Goal: Task Accomplishment & Management: Use online tool/utility

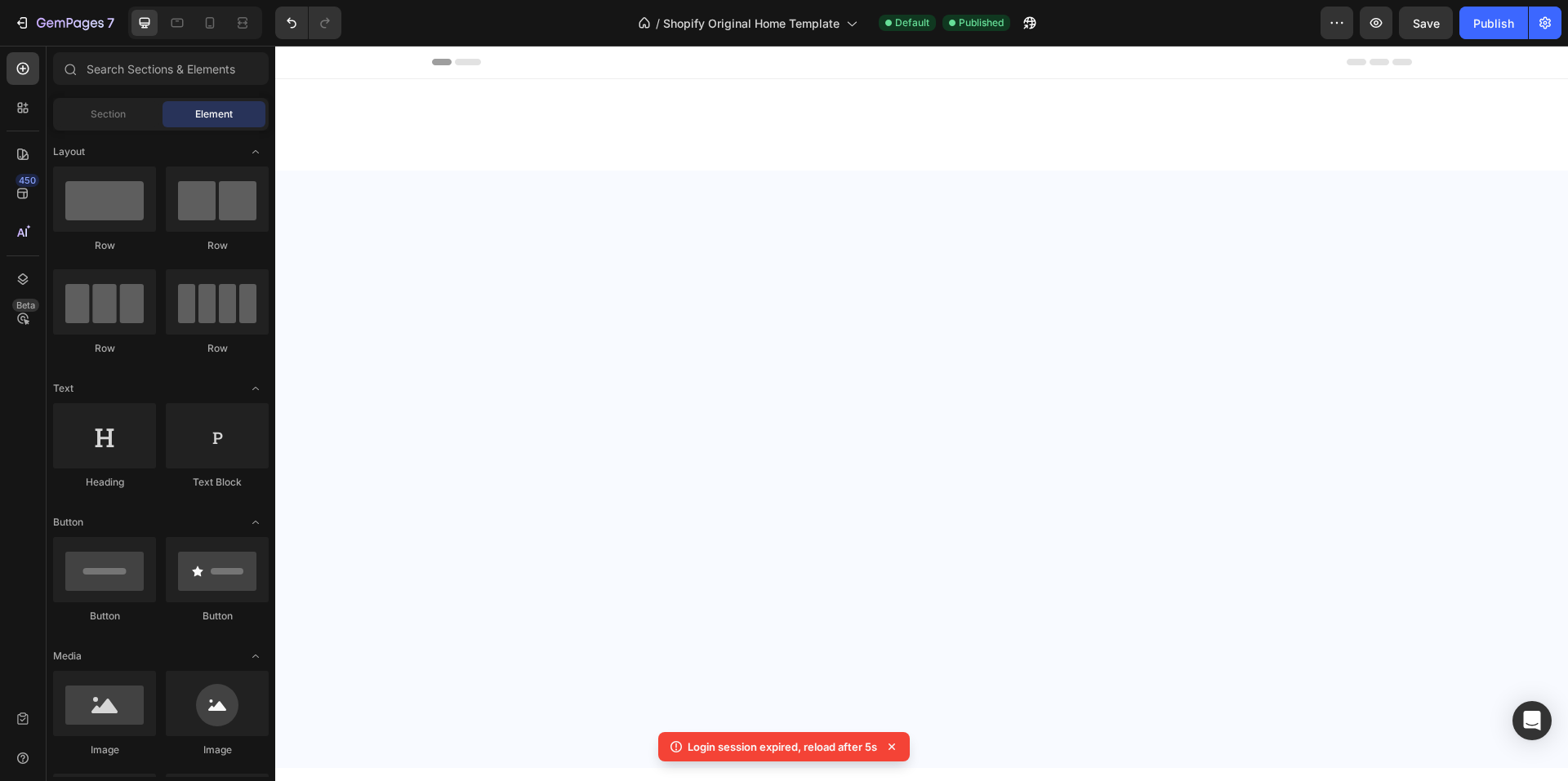
scroll to position [3664, 0]
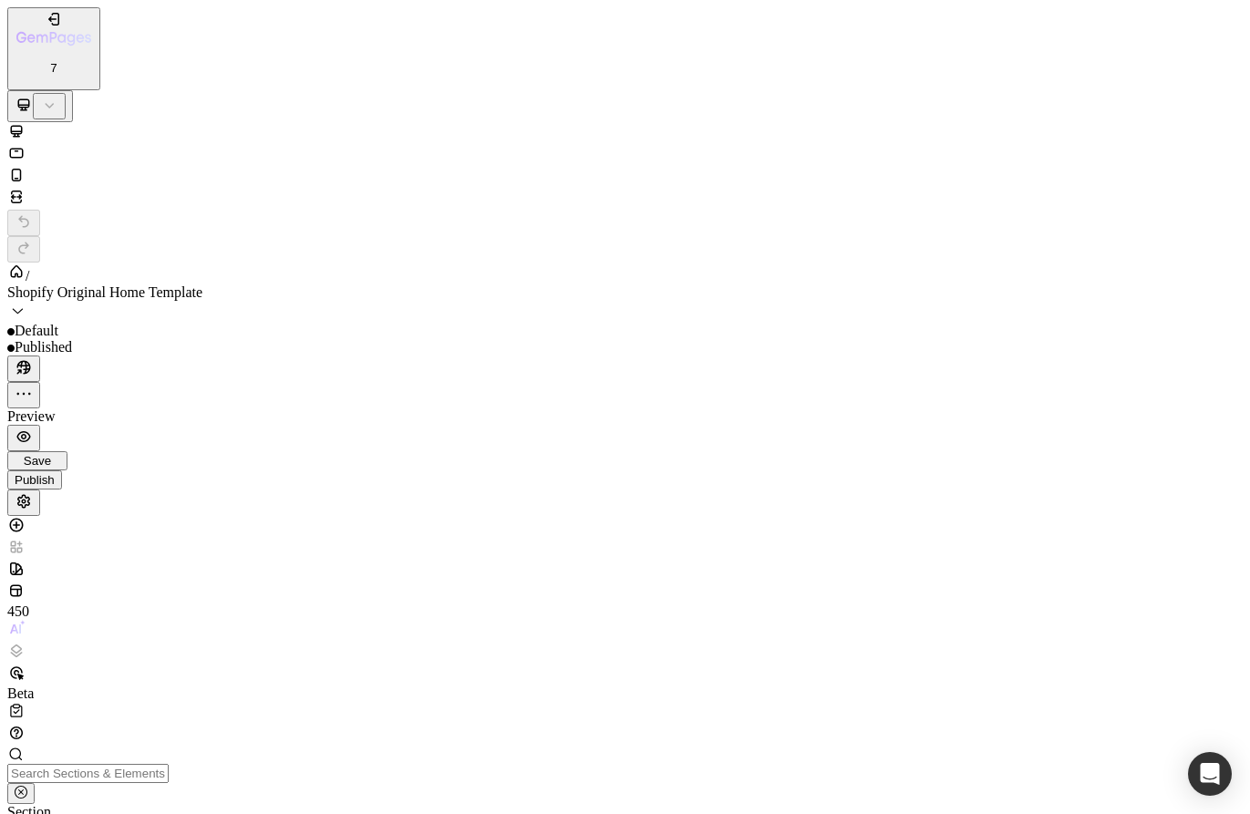
click at [51, 804] on span "Section" at bounding box center [29, 811] width 44 height 15
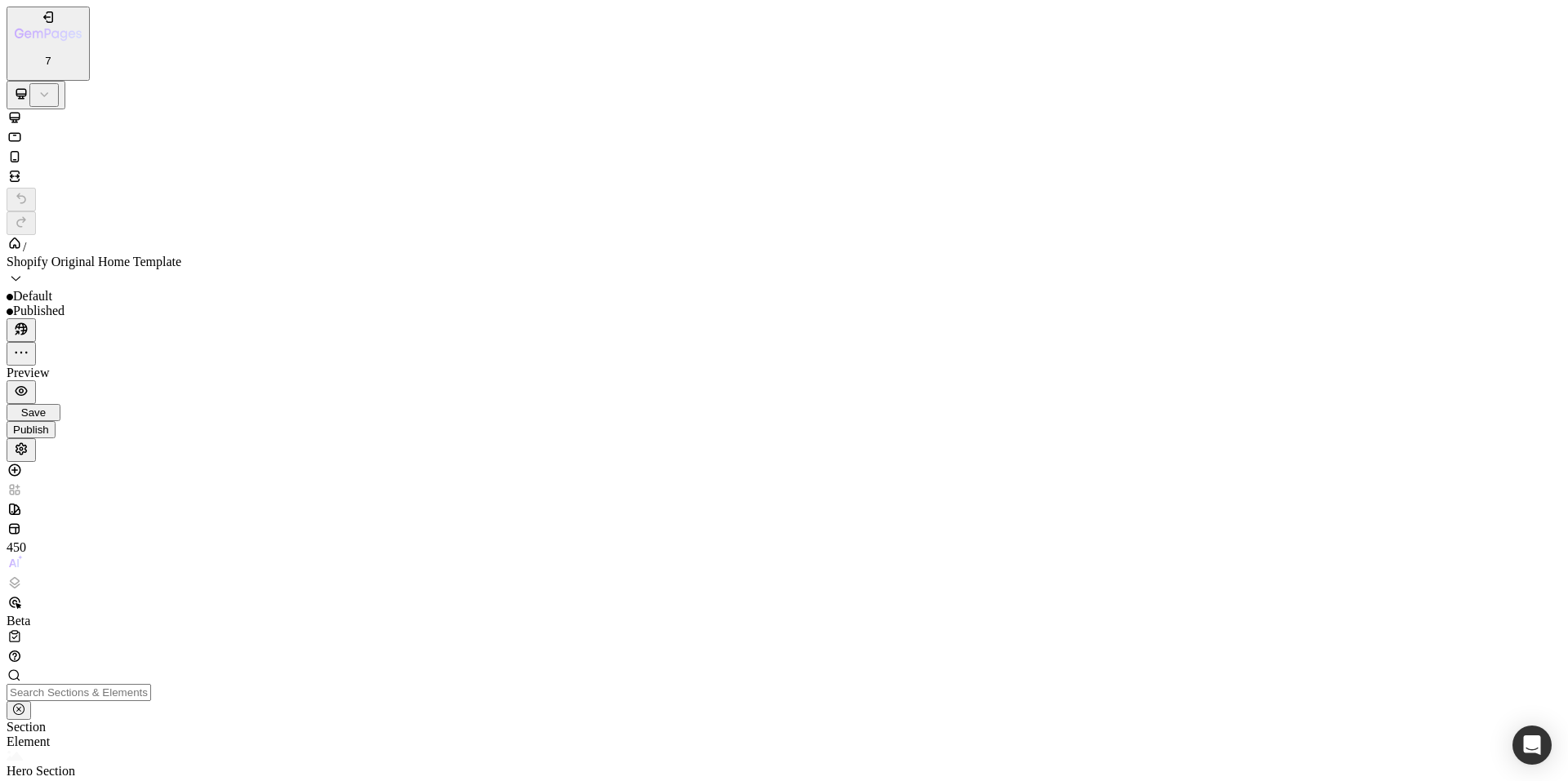
scroll to position [2531, 0]
drag, startPoint x: 318, startPoint y: 16834, endPoint x: 307, endPoint y: 16838, distance: 11.7
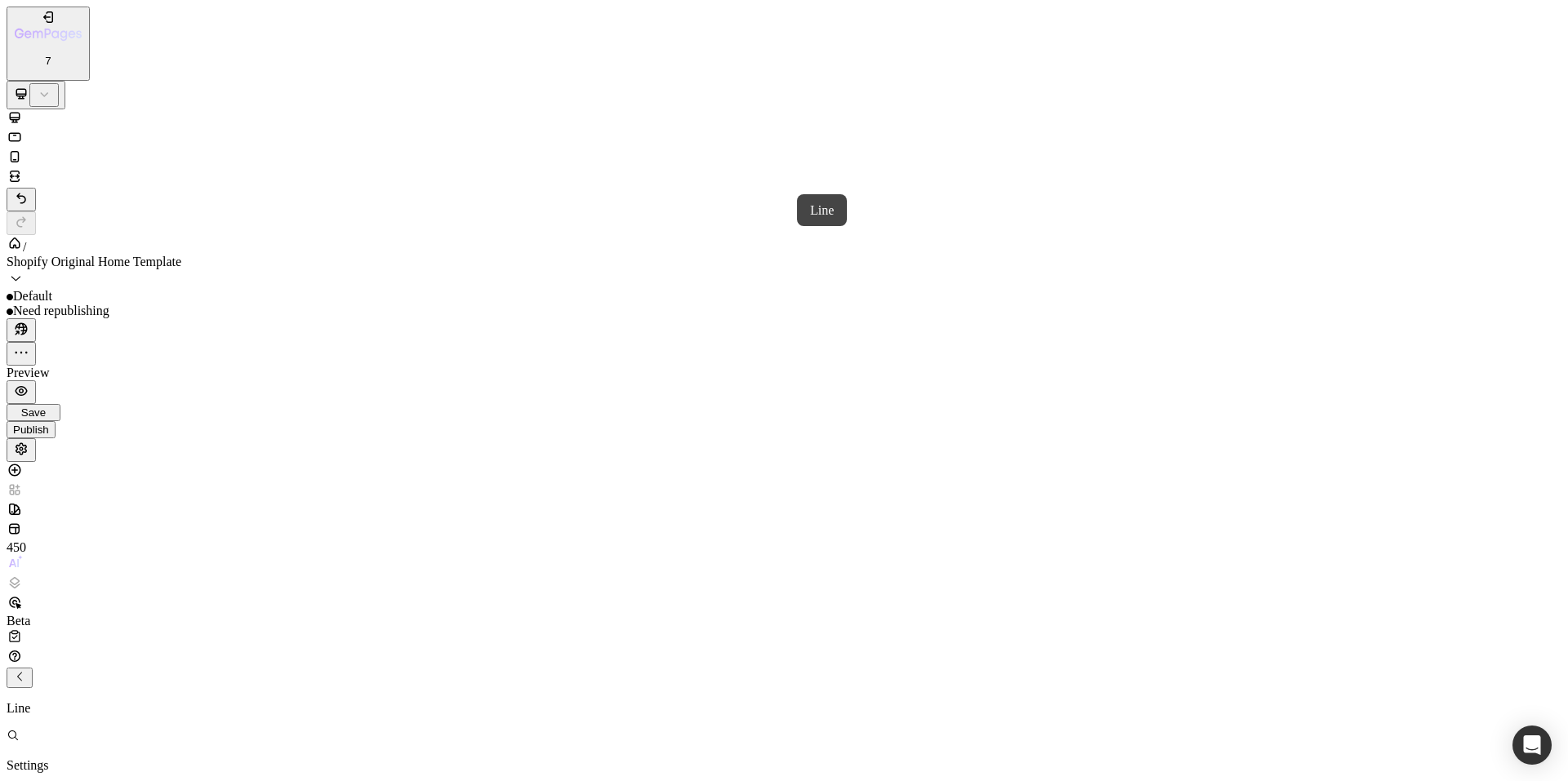
drag, startPoint x: 556, startPoint y: 15589, endPoint x: 529, endPoint y: 15120, distance: 469.8
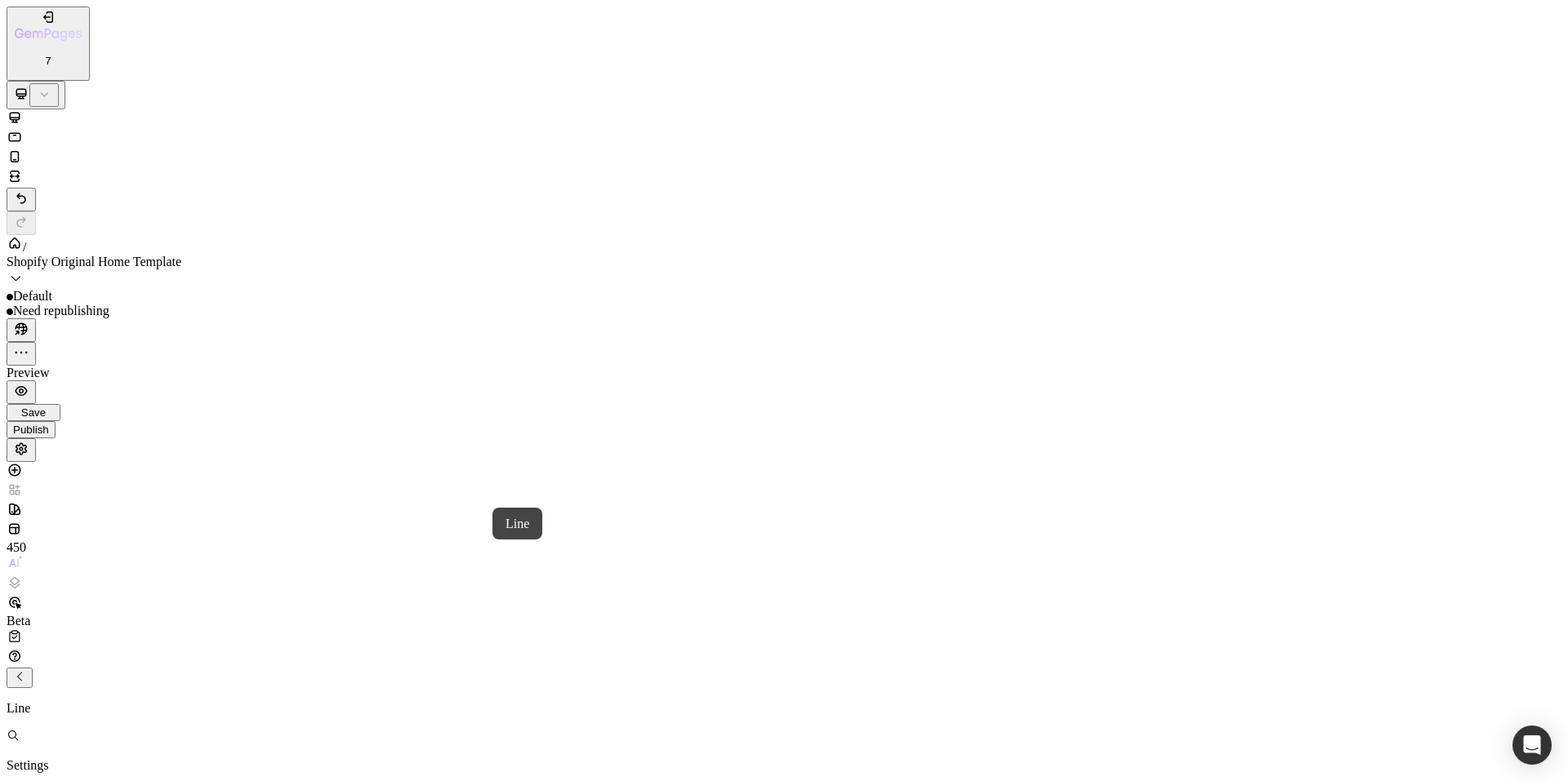
drag, startPoint x: 209, startPoint y: 15084, endPoint x: 228, endPoint y: 15425, distance: 341.5
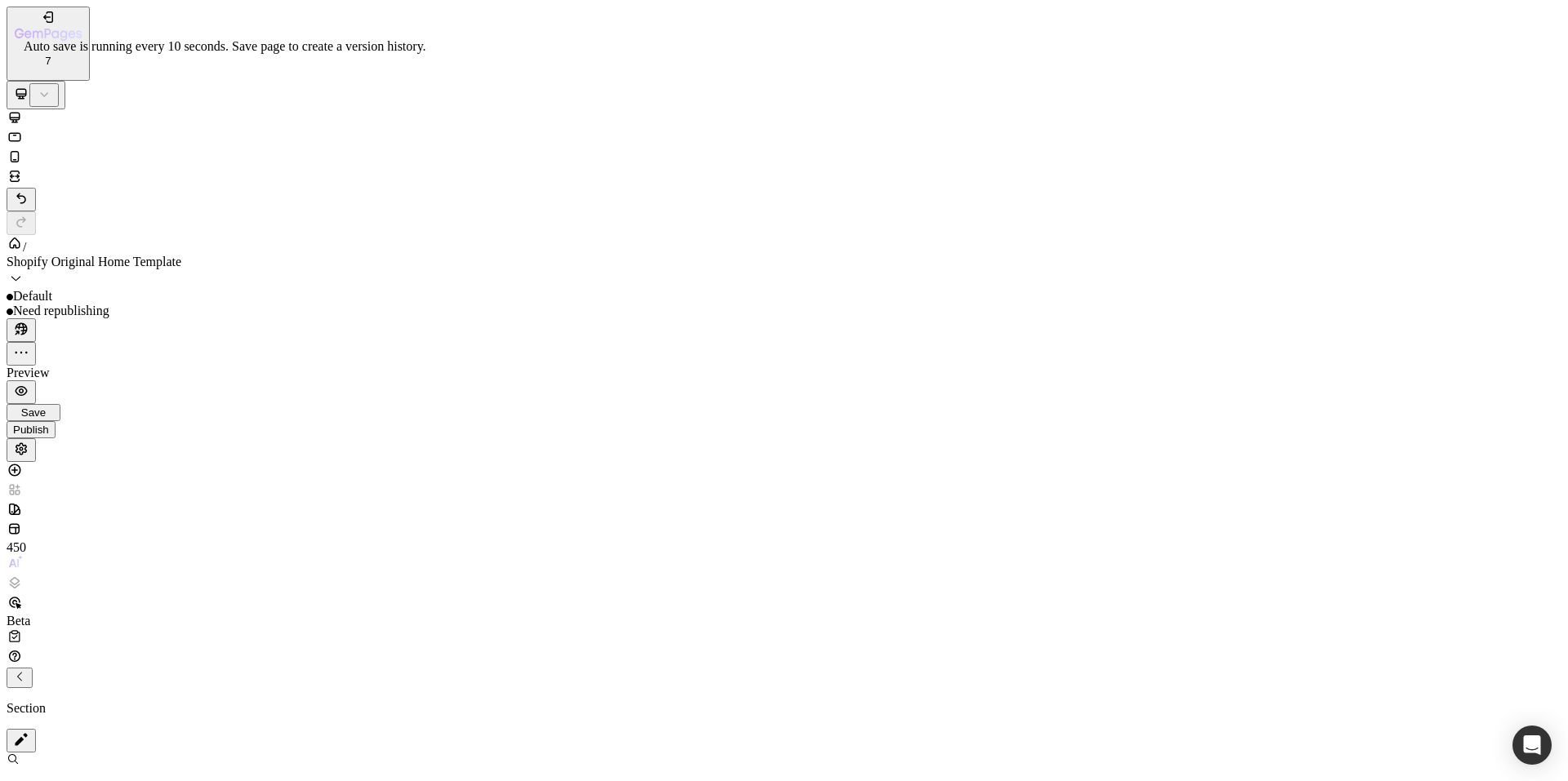
click at [46, 407] on span "Save" at bounding box center [33, 413] width 24 height 13
click at [49, 430] on div "Publish" at bounding box center [31, 436] width 36 height 13
click at [46, 407] on span "Save" at bounding box center [33, 413] width 24 height 13
click at [49, 430] on div "Publish" at bounding box center [31, 436] width 36 height 13
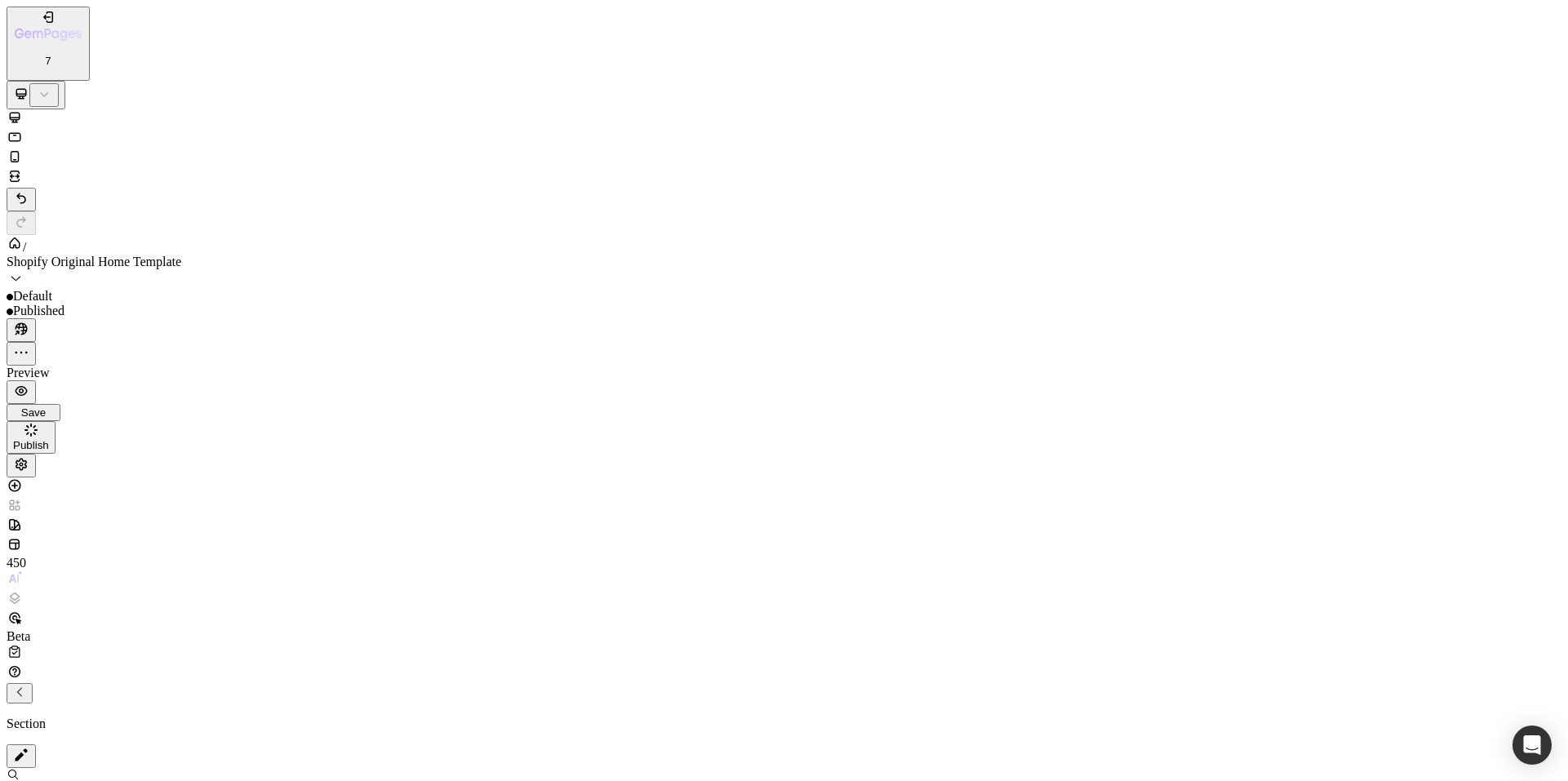
scroll to position [3103, 0]
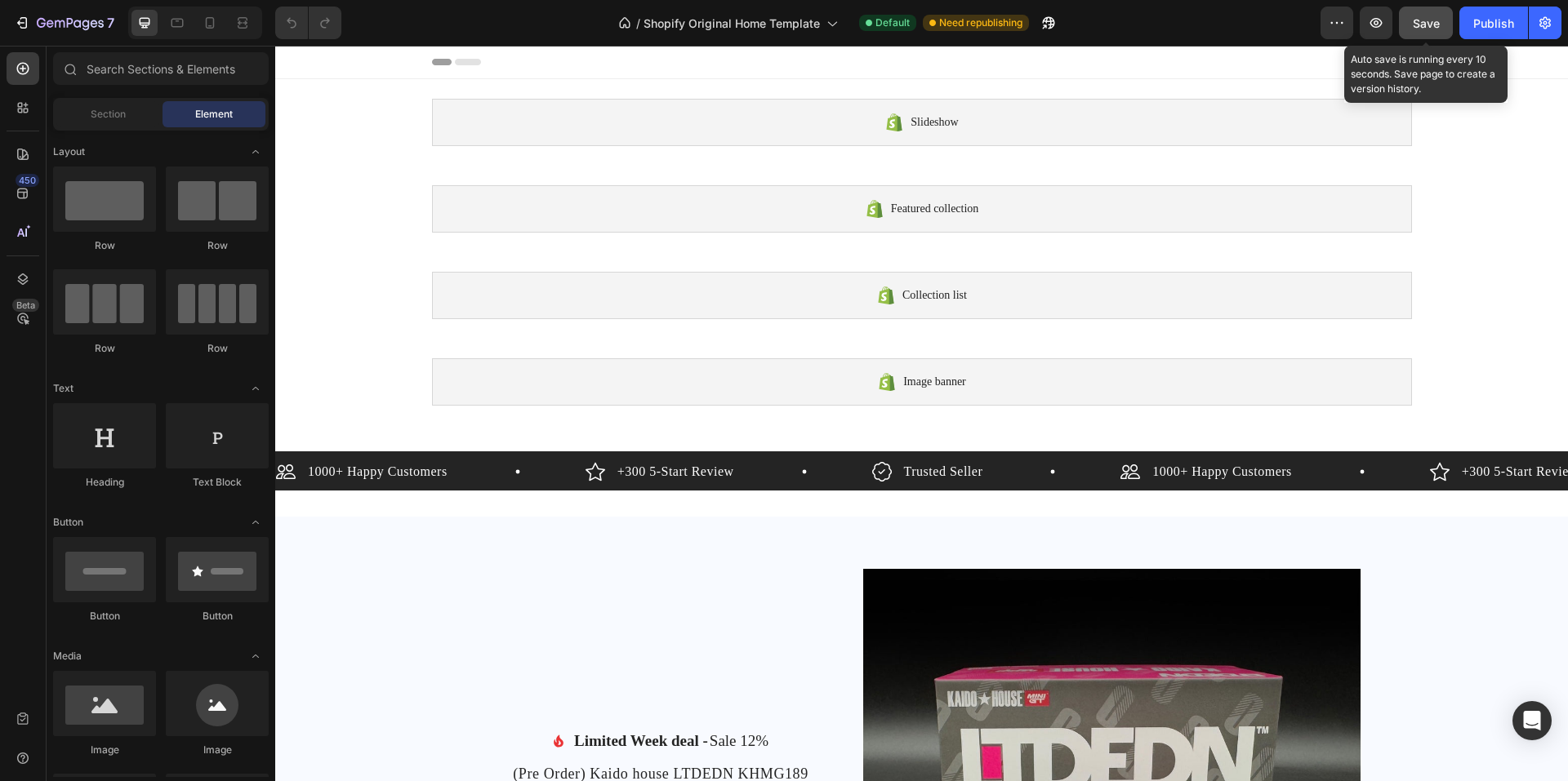
click at [1119, 23] on span "Save" at bounding box center [1426, 22] width 27 height 13
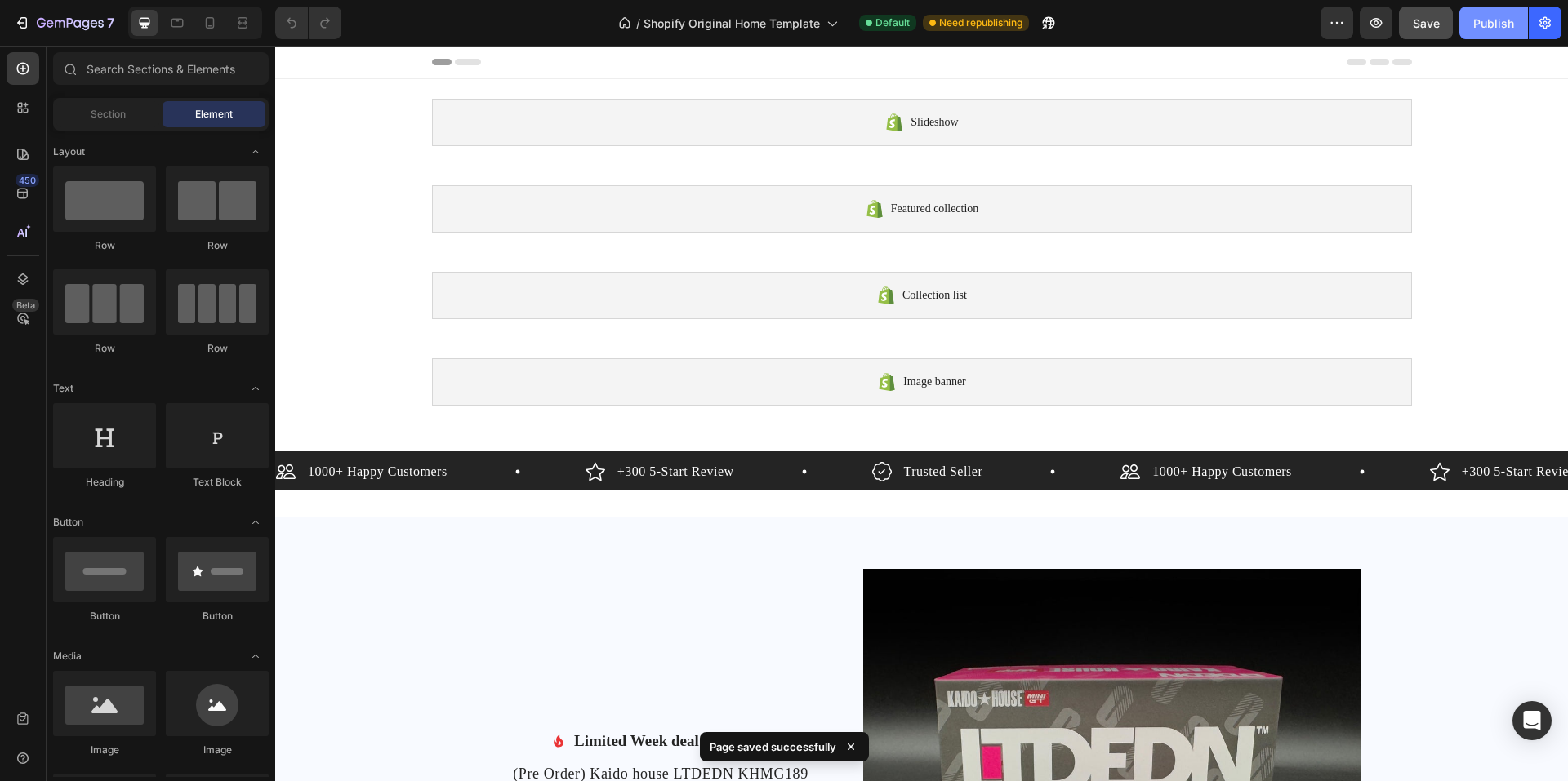
click at [1119, 28] on div "Publish" at bounding box center [1494, 22] width 41 height 17
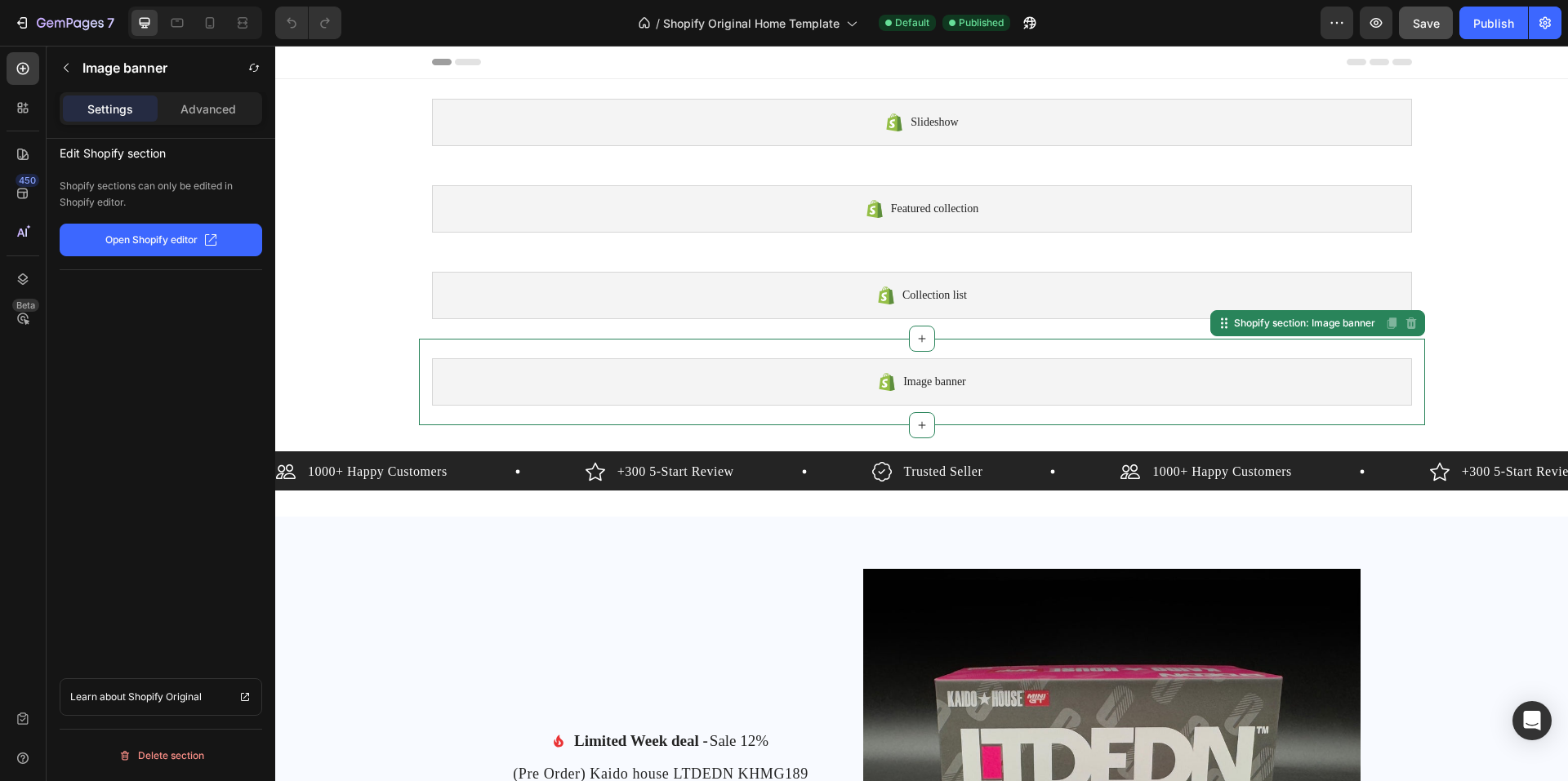
click at [974, 390] on div "Image banner" at bounding box center [922, 382] width 980 height 47
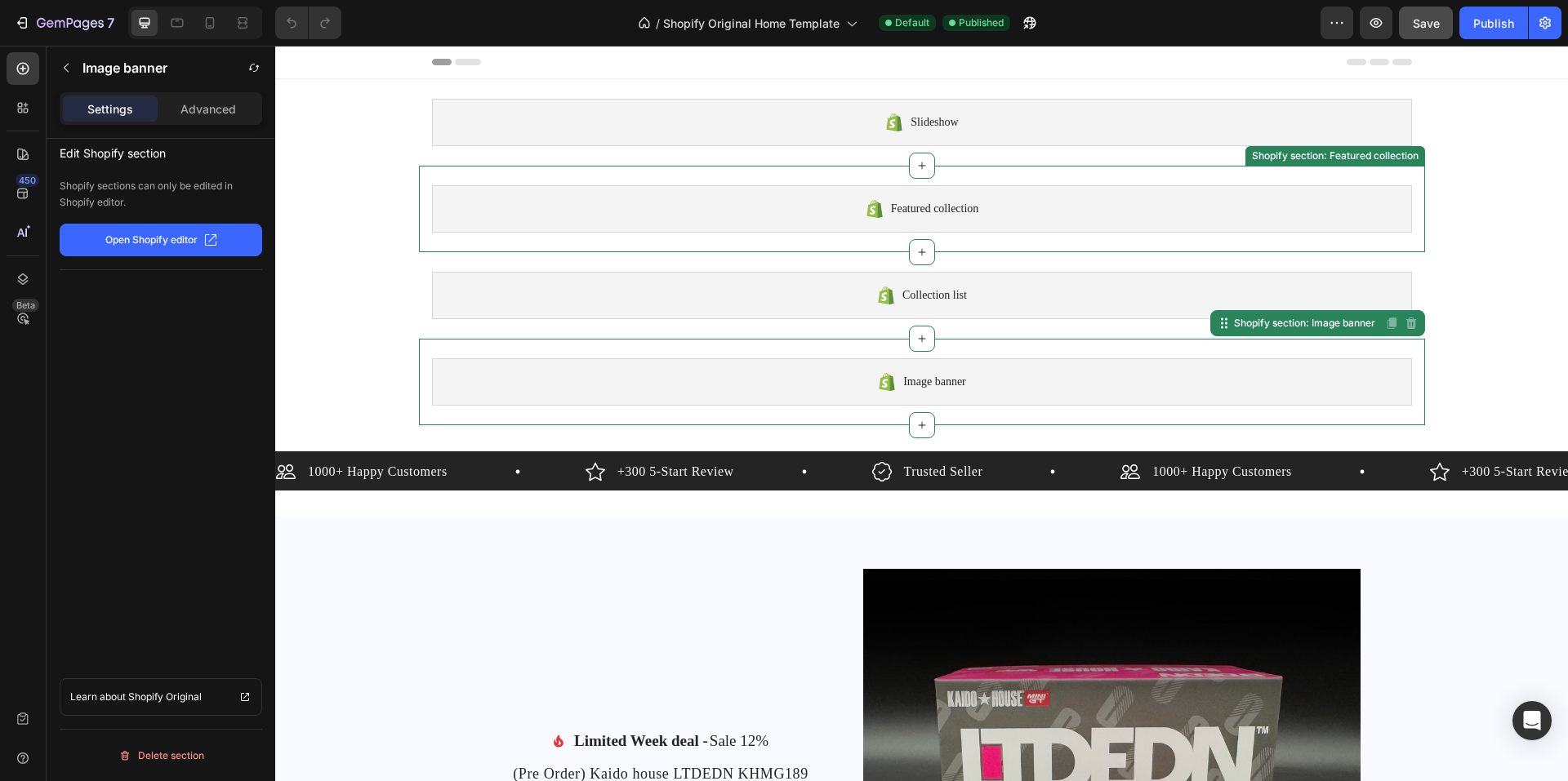
click at [973, 207] on span "Featured collection" at bounding box center [935, 209] width 88 height 20
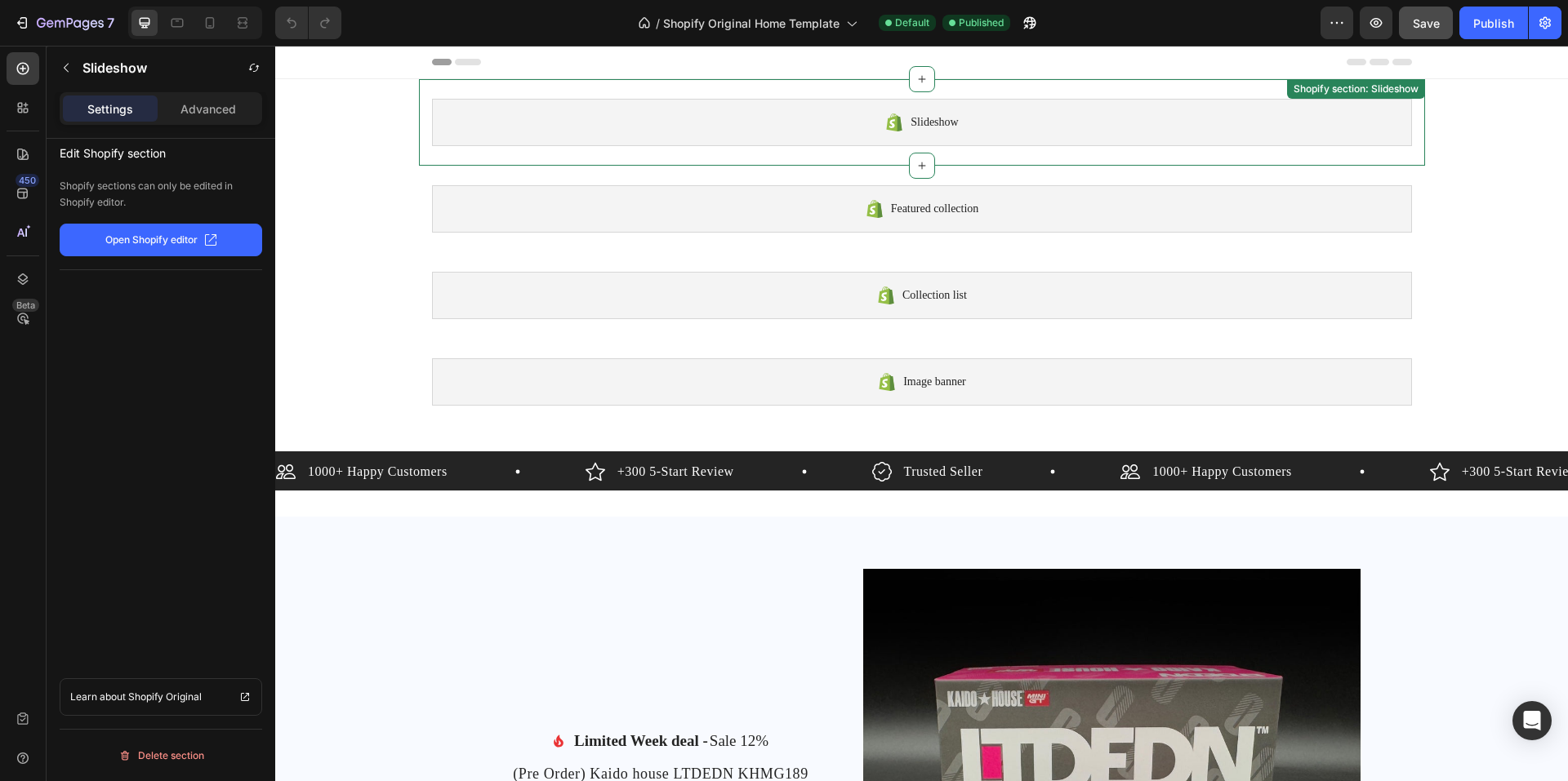
click at [470, 119] on div "Slideshow" at bounding box center [922, 122] width 980 height 47
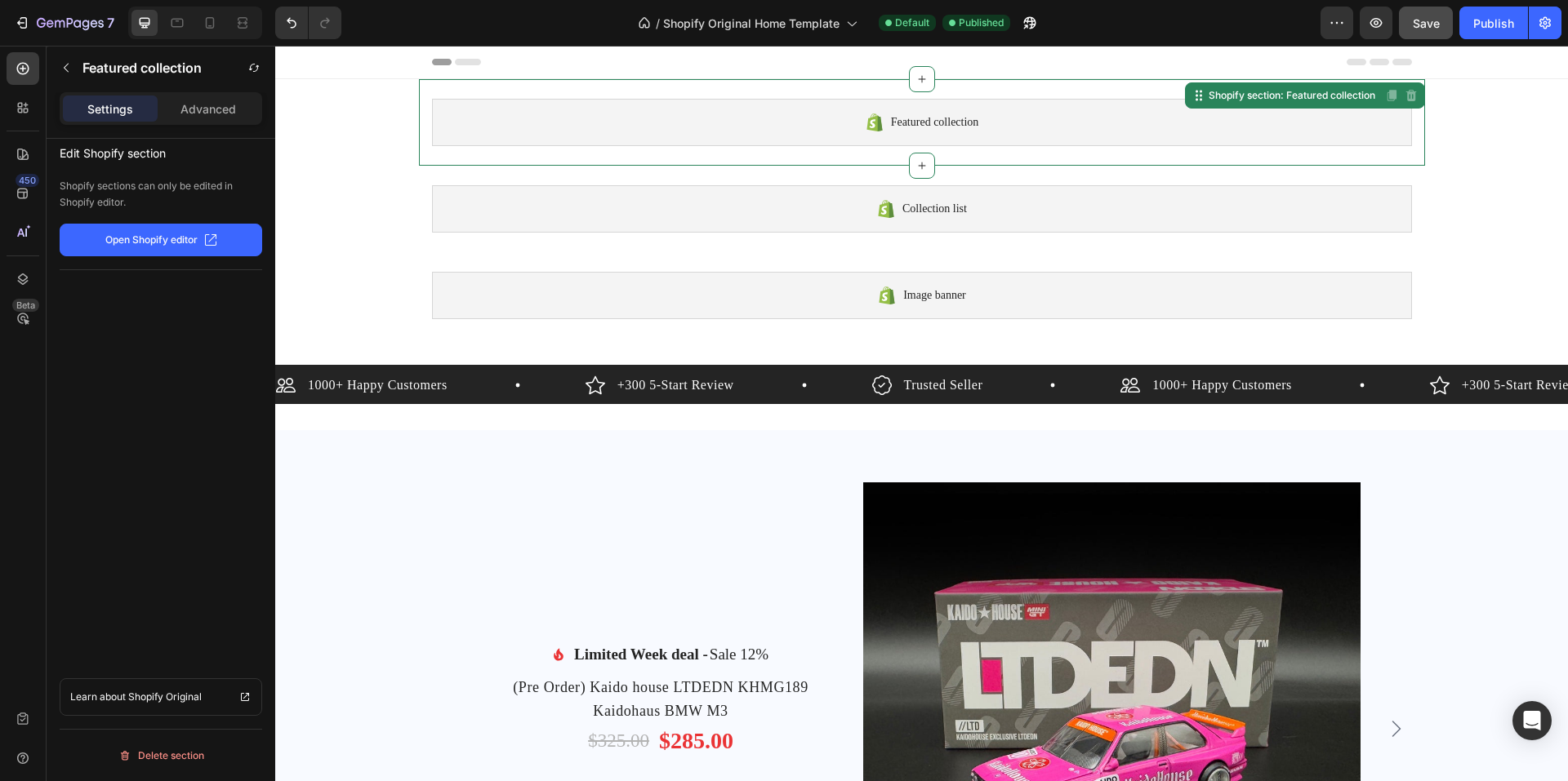
click at [499, 122] on div "Featured collection" at bounding box center [922, 122] width 980 height 47
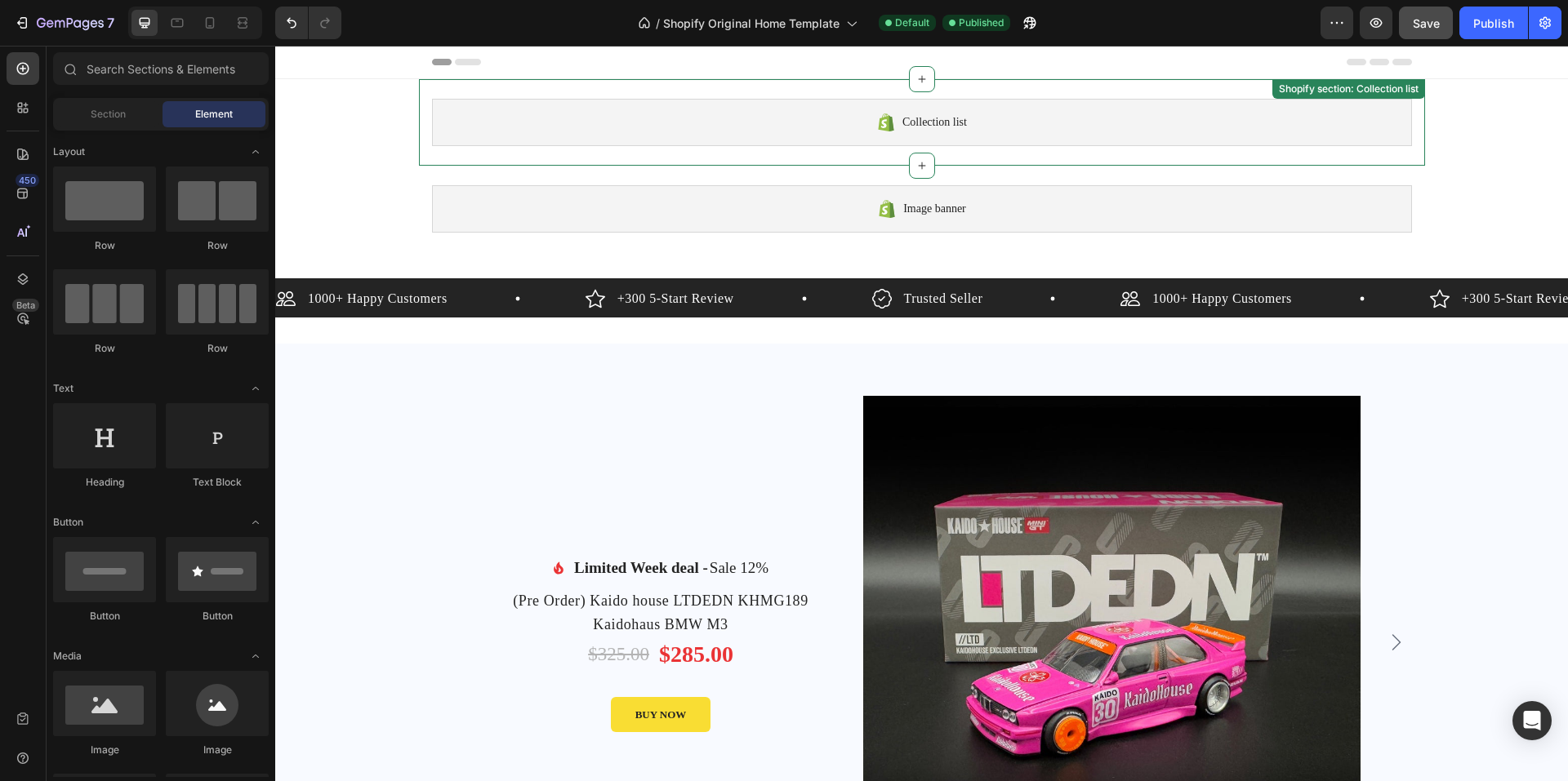
click at [498, 122] on div "Collection list" at bounding box center [922, 122] width 980 height 47
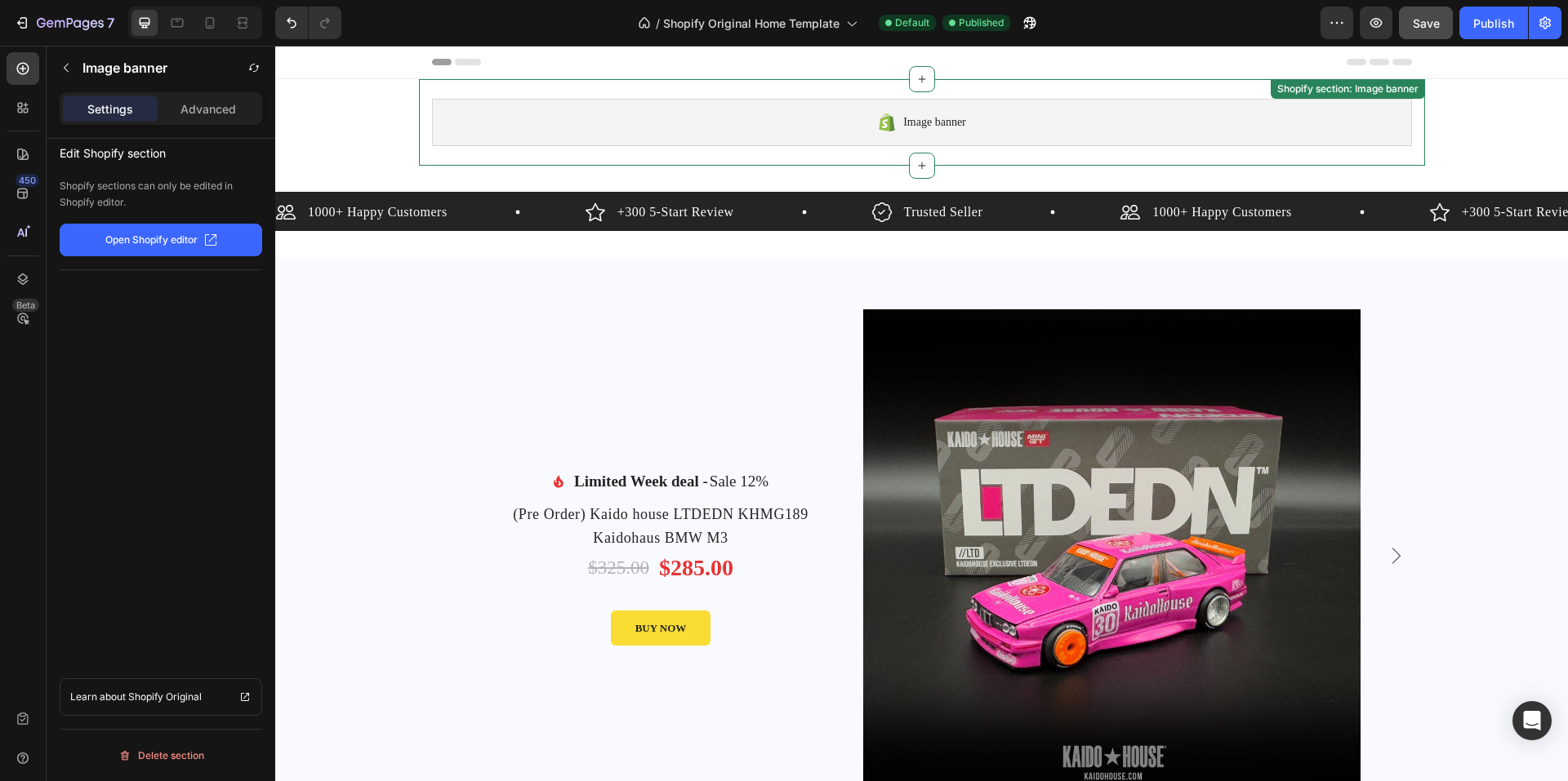
click at [496, 123] on div "Image banner" at bounding box center [922, 122] width 980 height 47
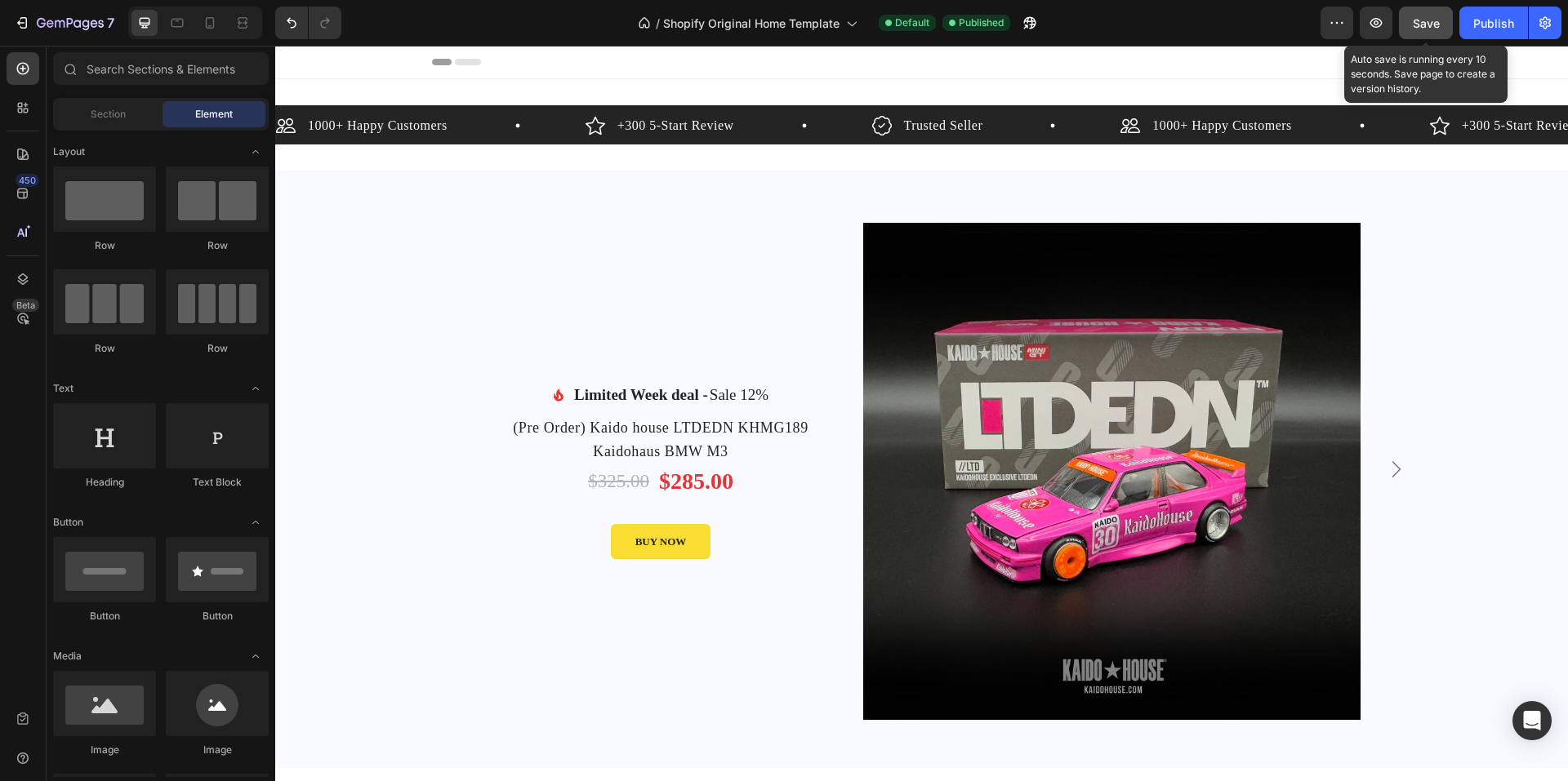
click at [1119, 32] on button "Save" at bounding box center [1426, 22] width 54 height 32
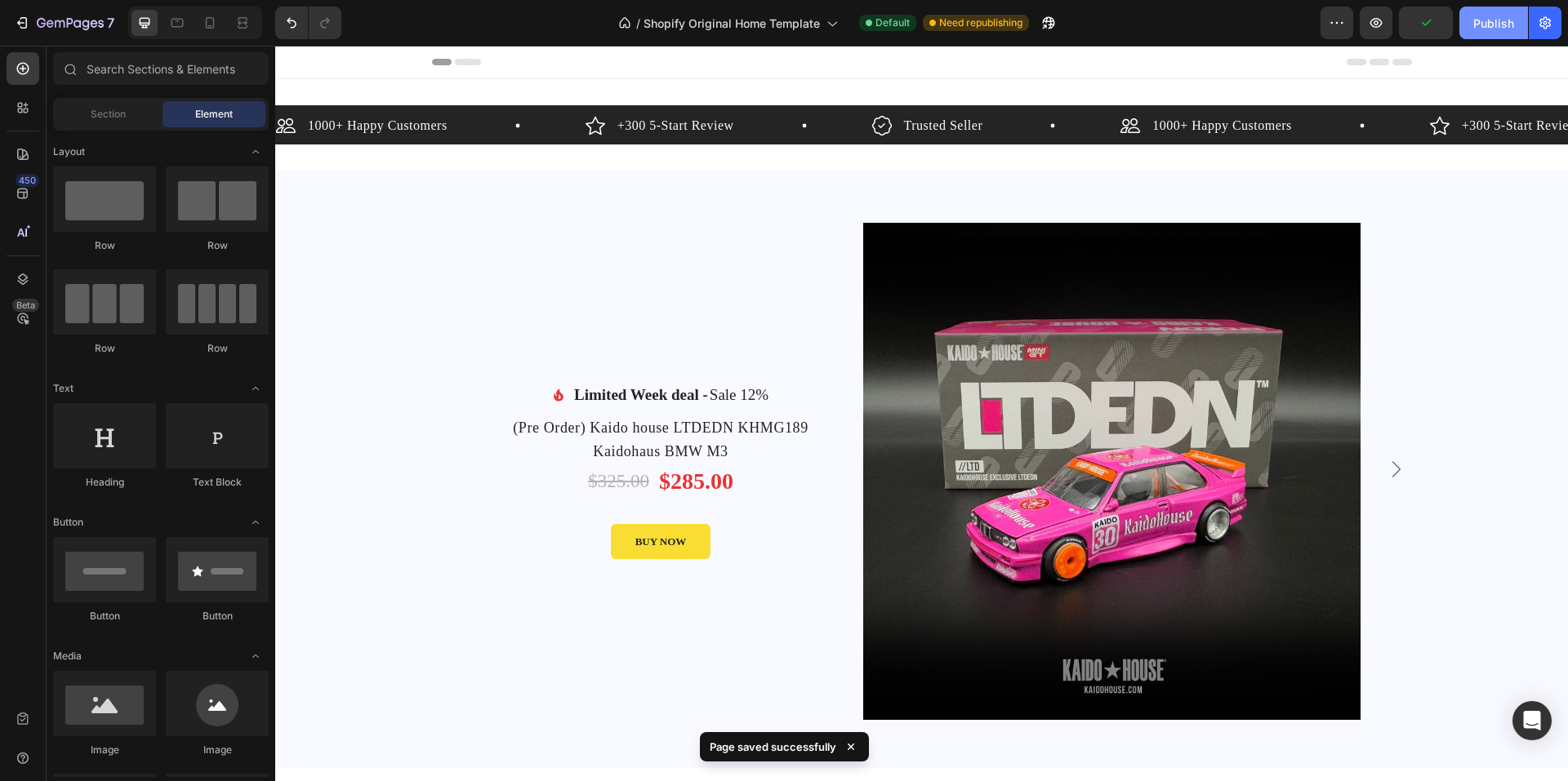
click at [1119, 29] on div "Publish" at bounding box center [1494, 22] width 41 height 17
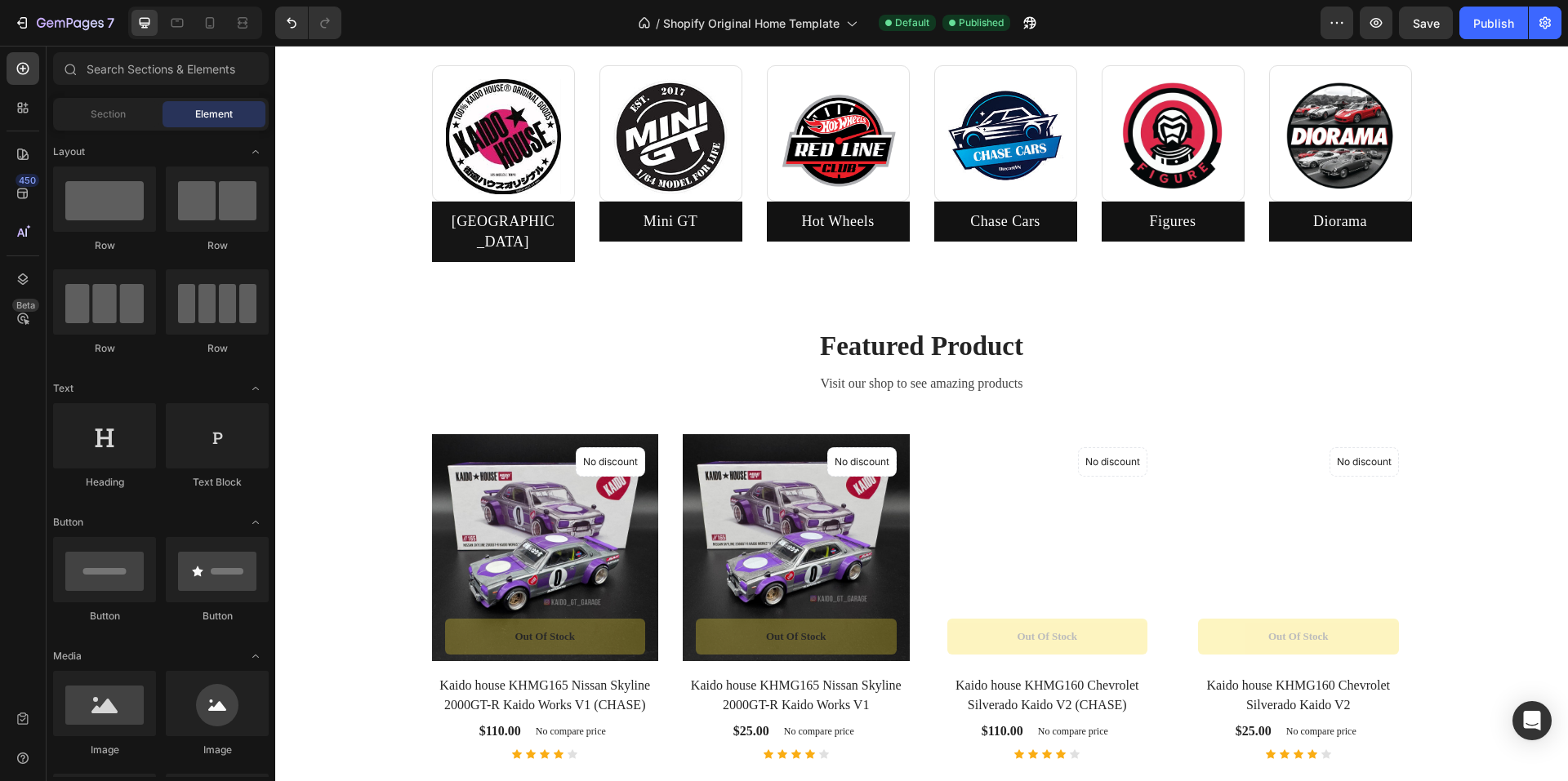
scroll to position [898, 0]
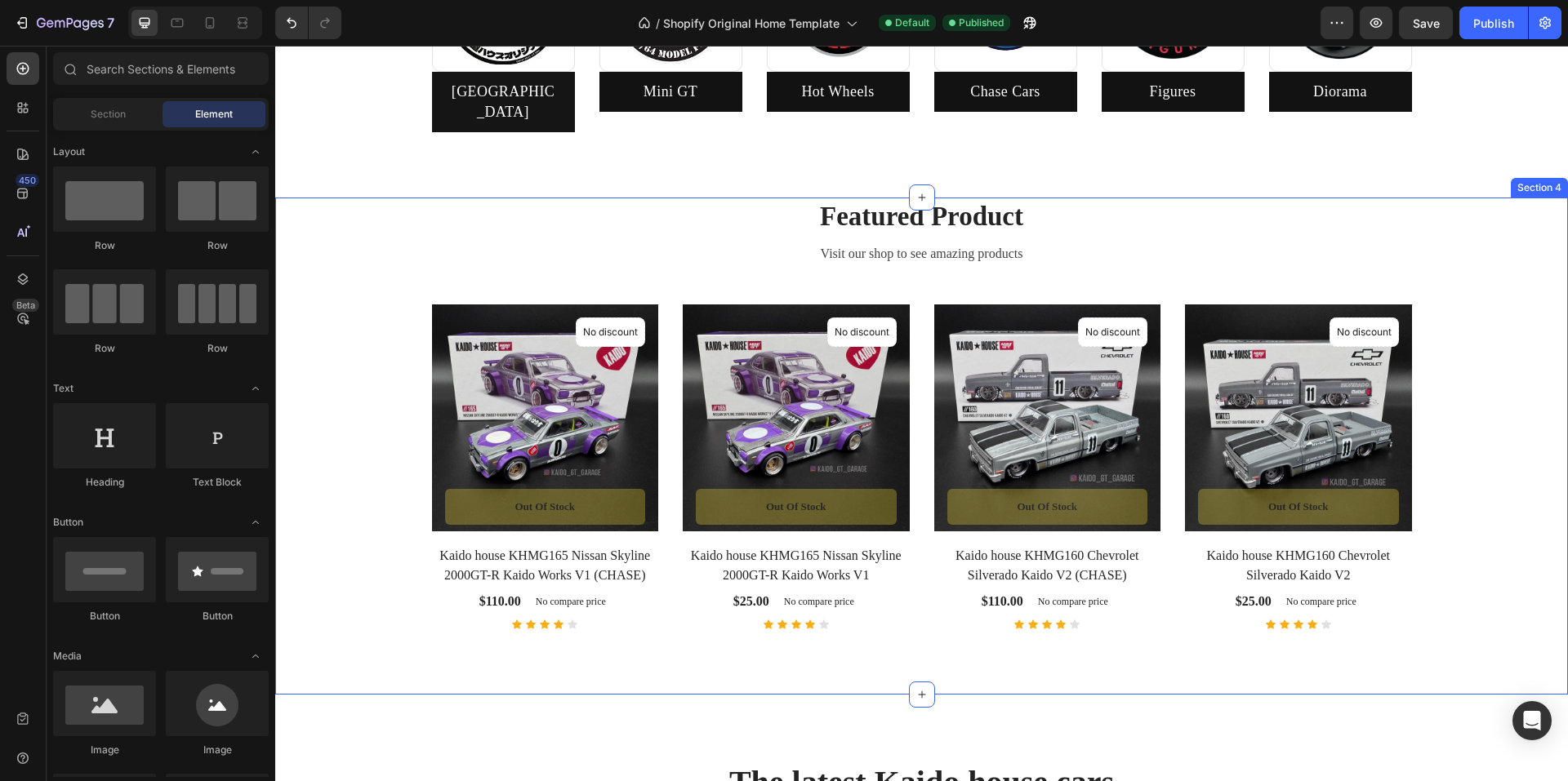
click at [358, 336] on div "Featured Product Heading Visit our shop to see amazing products Text block Prod…" at bounding box center [922, 413] width 1269 height 431
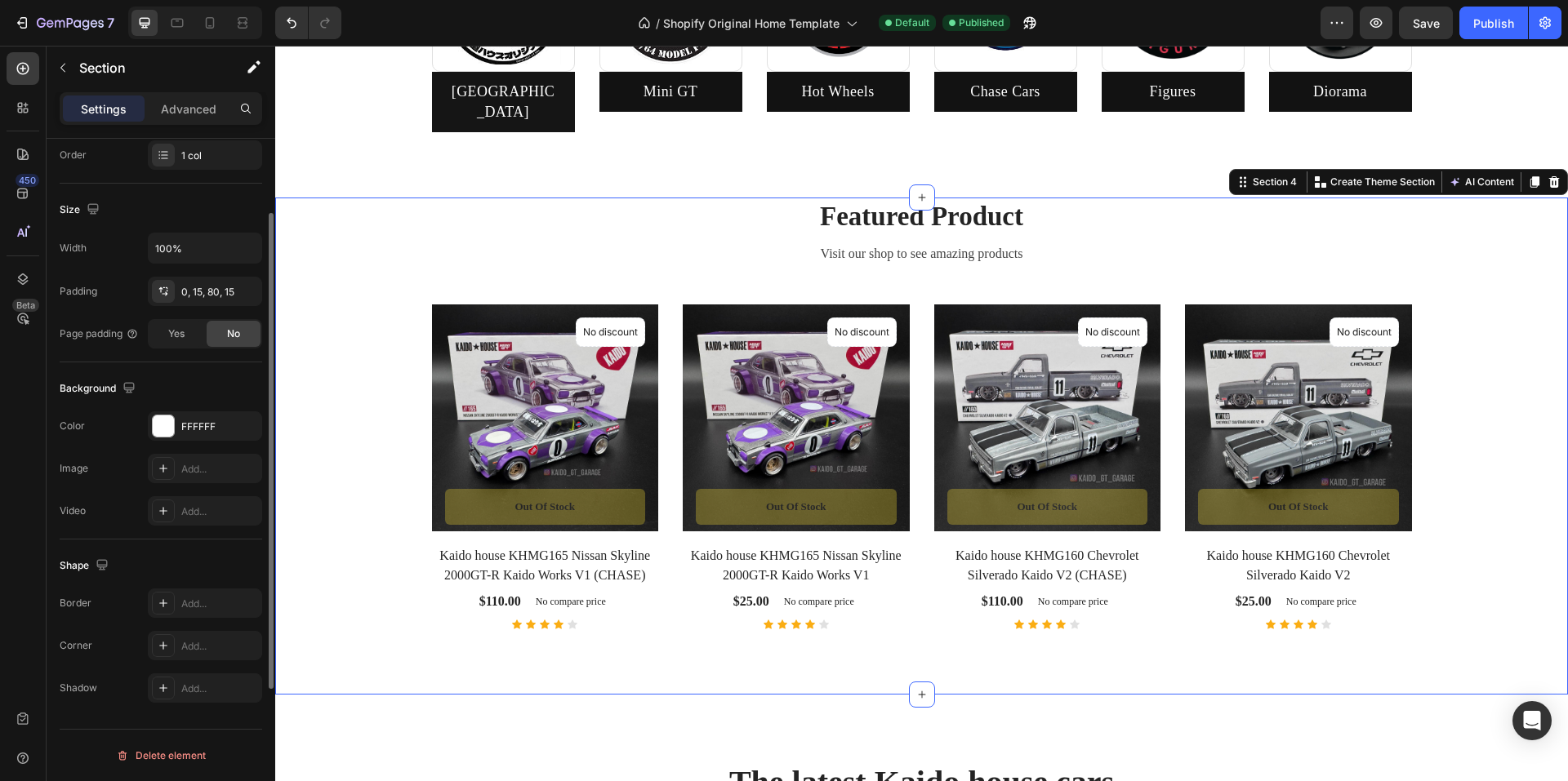
scroll to position [0, 0]
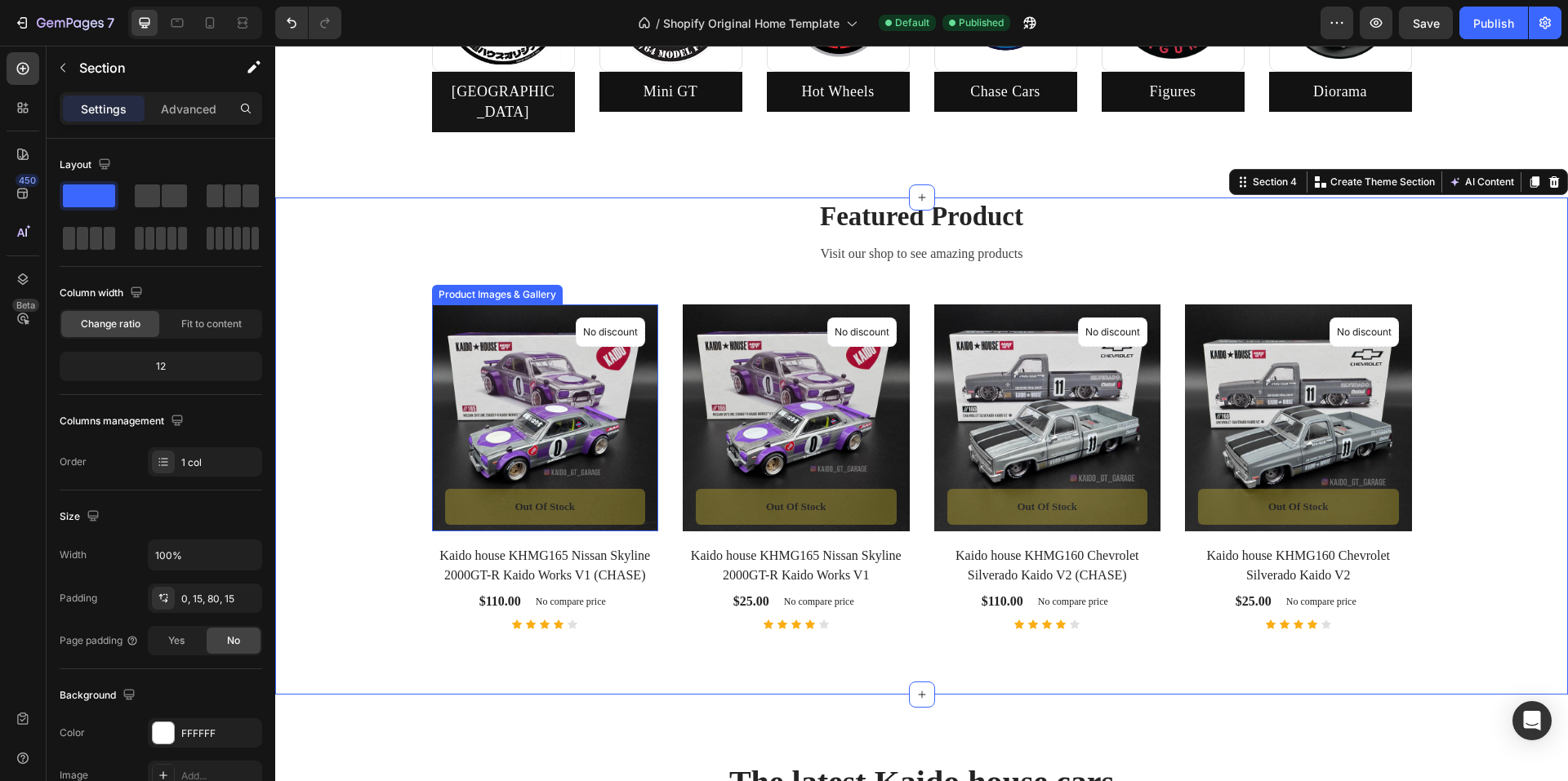
click at [515, 382] on img at bounding box center [545, 417] width 227 height 227
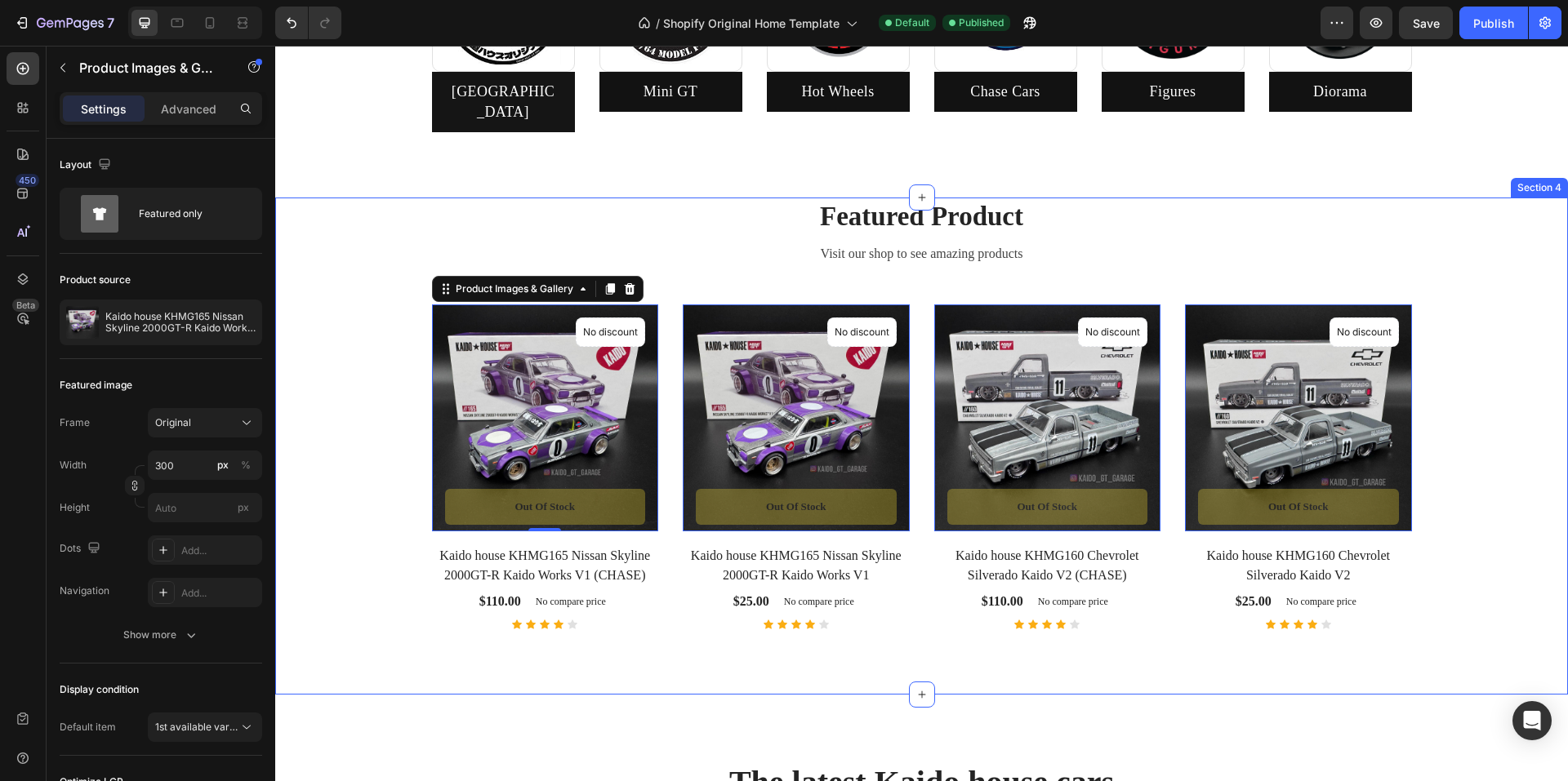
click at [359, 353] on div "Featured Product Heading Visit our shop to see amazing products Text block Prod…" at bounding box center [922, 413] width 1269 height 431
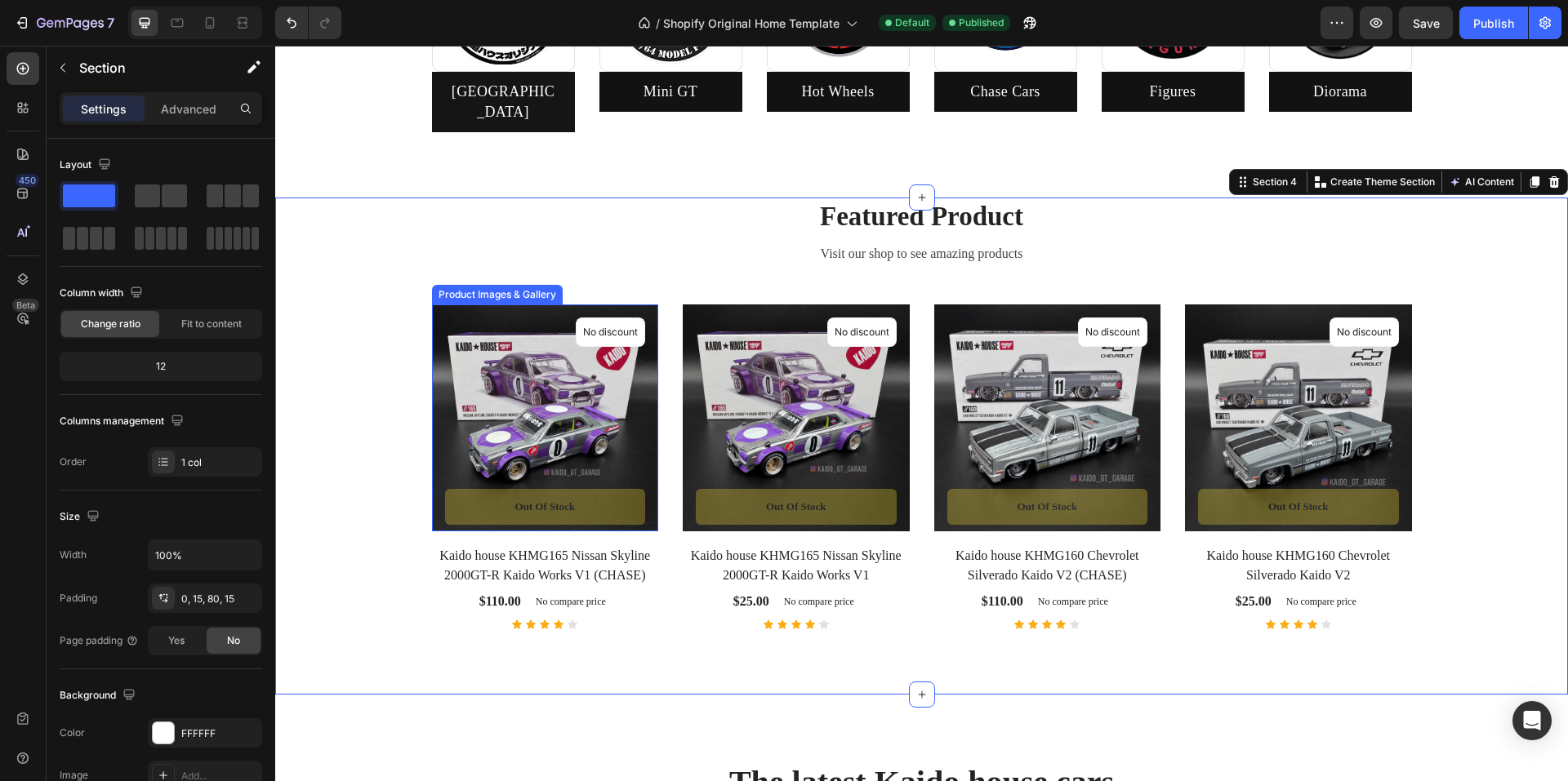
click at [496, 288] on div "Product Images & Gallery" at bounding box center [497, 295] width 125 height 14
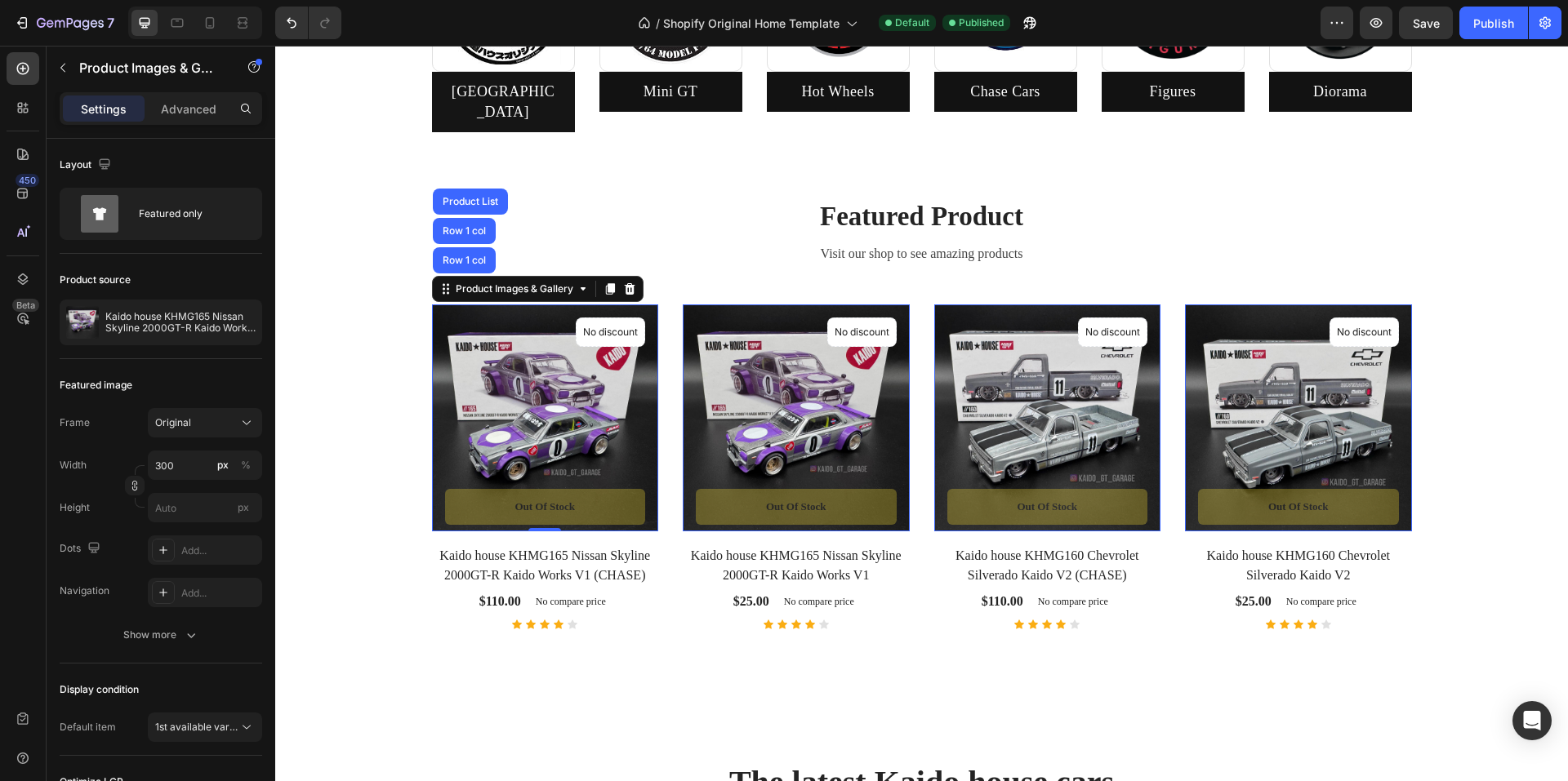
click at [704, 305] on img at bounding box center [796, 417] width 227 height 227
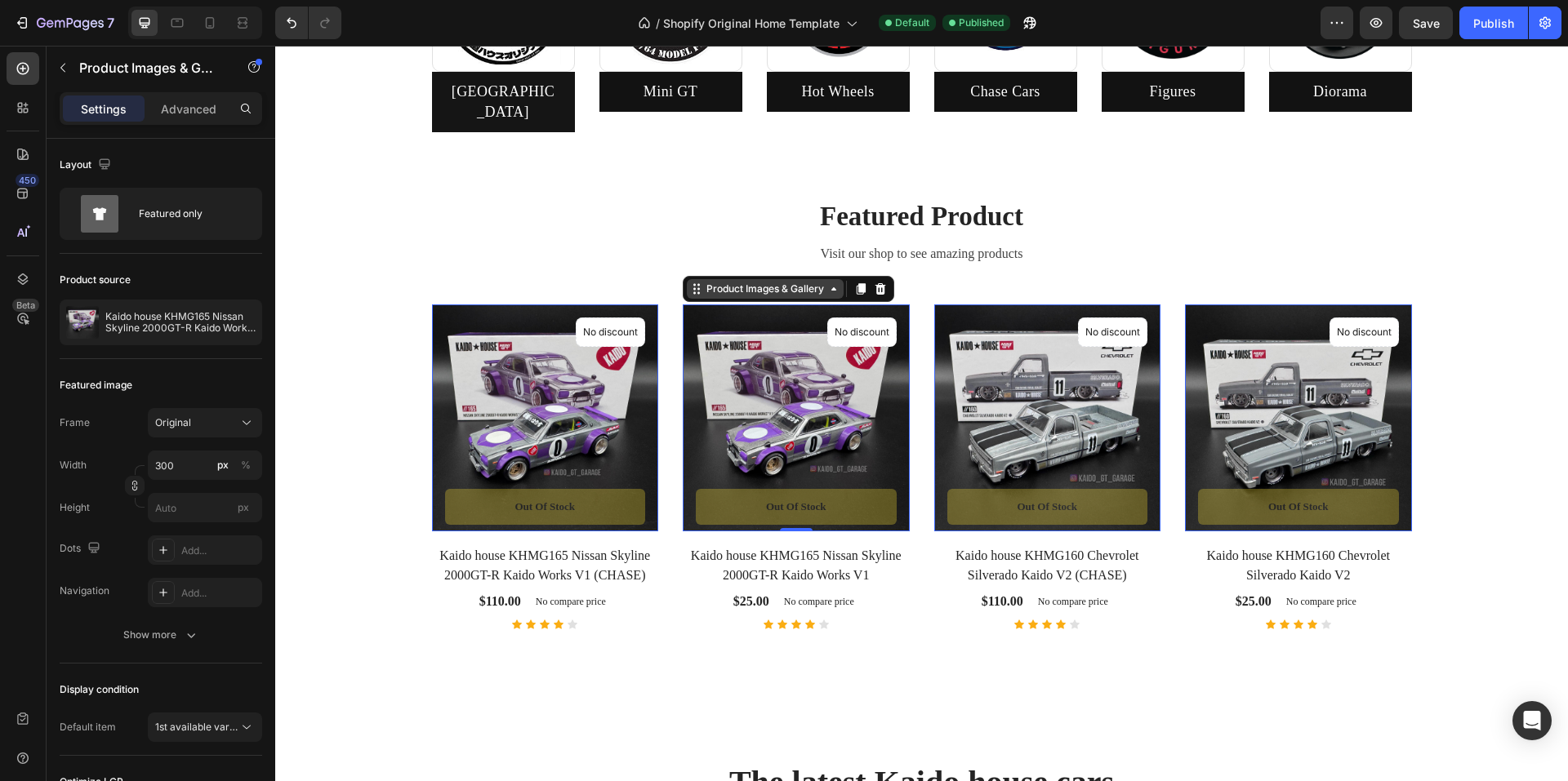
click at [560, 288] on div "Product Images & Gallery" at bounding box center [498, 295] width 125 height 14
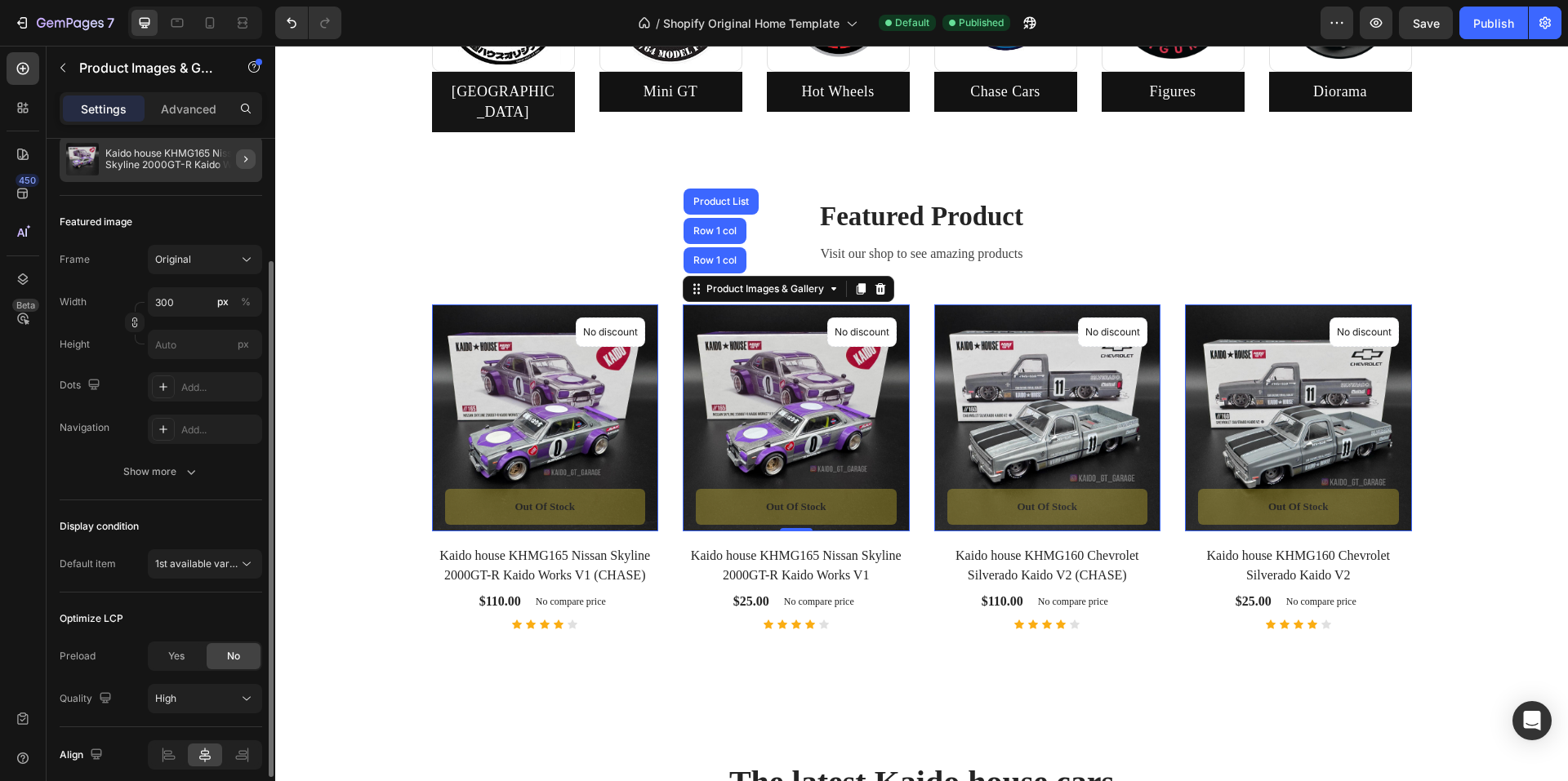
scroll to position [230, 0]
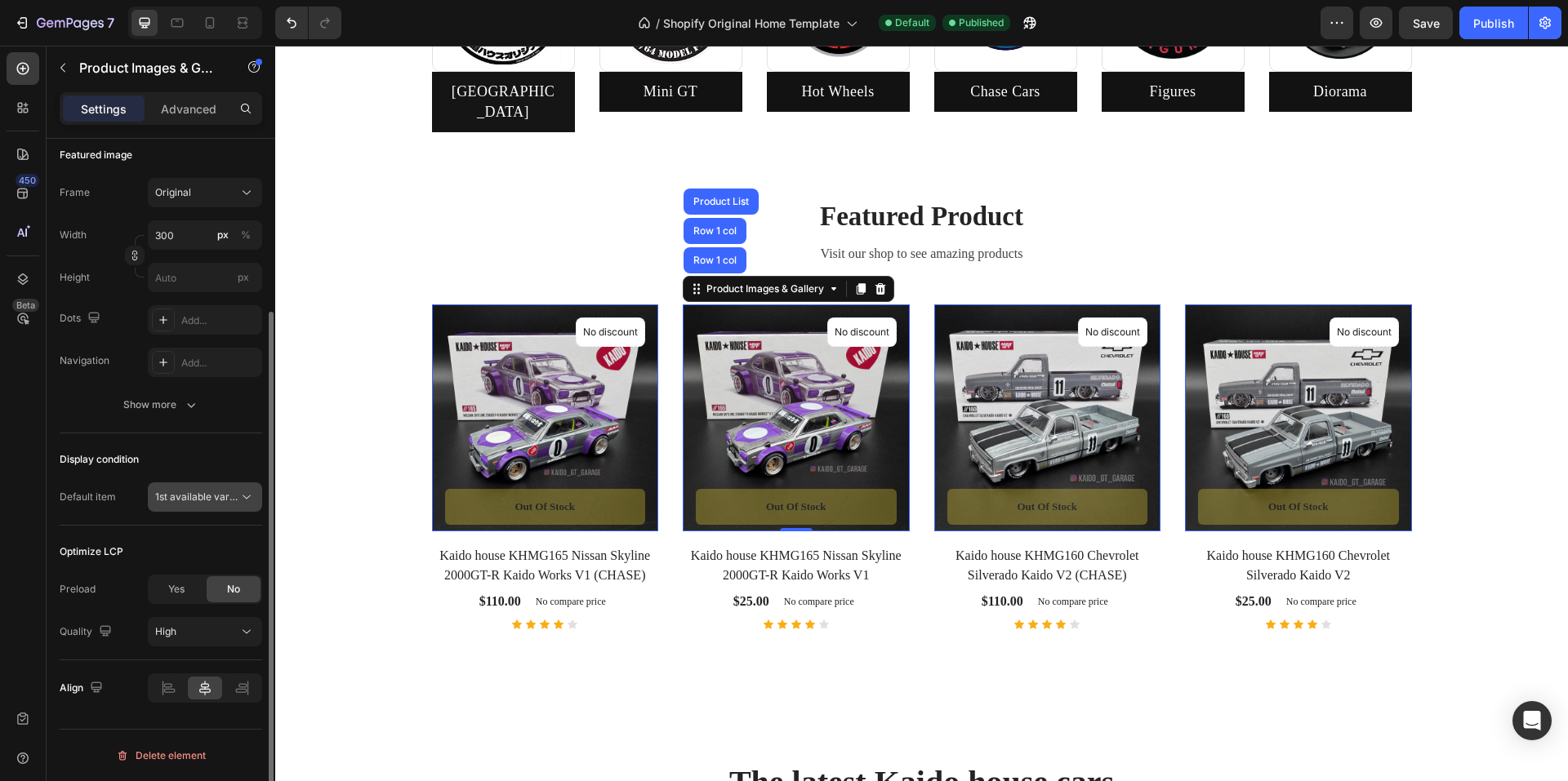
click at [233, 495] on span "1st available variant" at bounding box center [201, 497] width 91 height 13
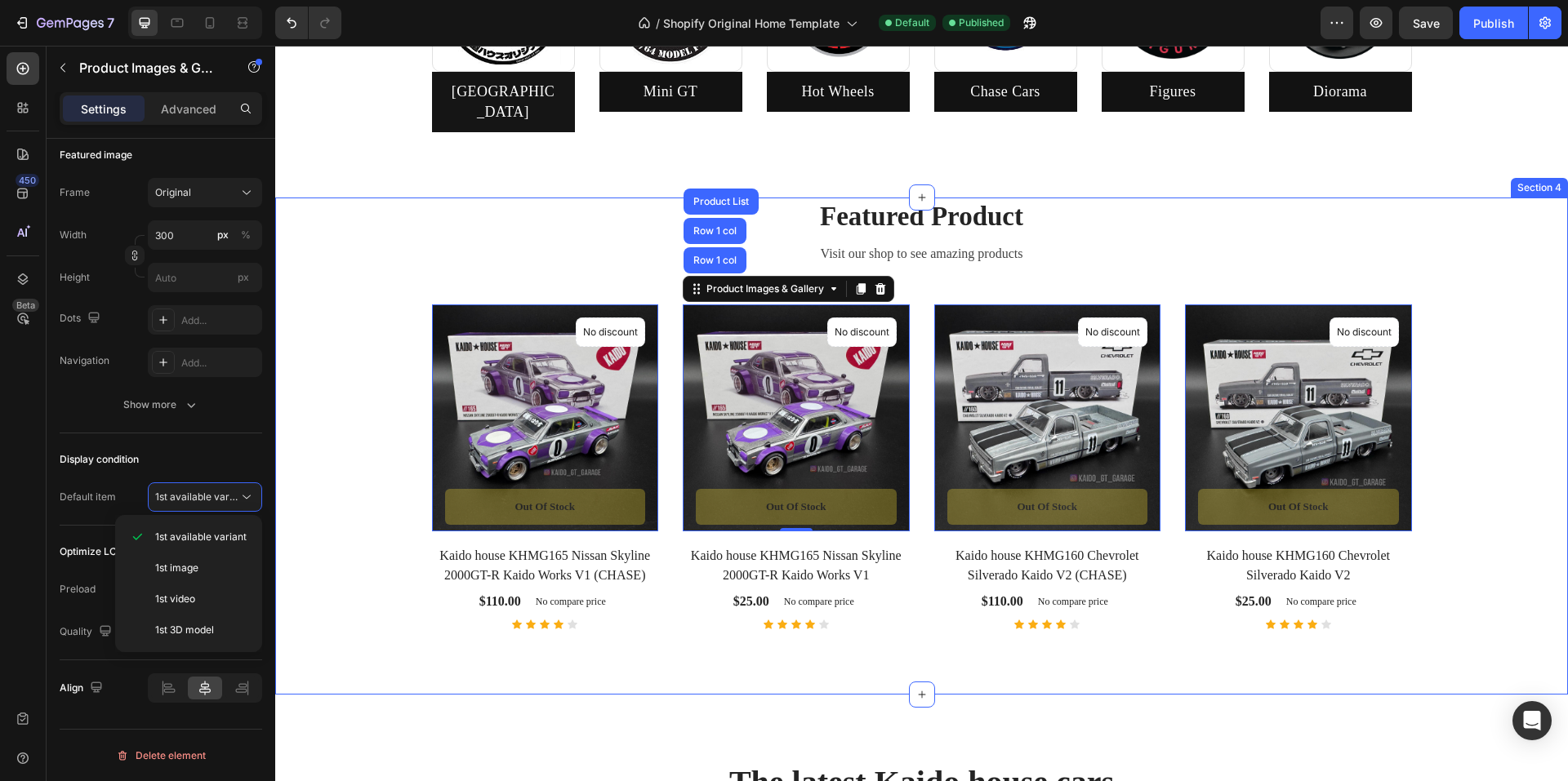
click at [326, 368] on div "Featured Product Heading Visit our shop to see amazing products Text block Prod…" at bounding box center [922, 413] width 1269 height 431
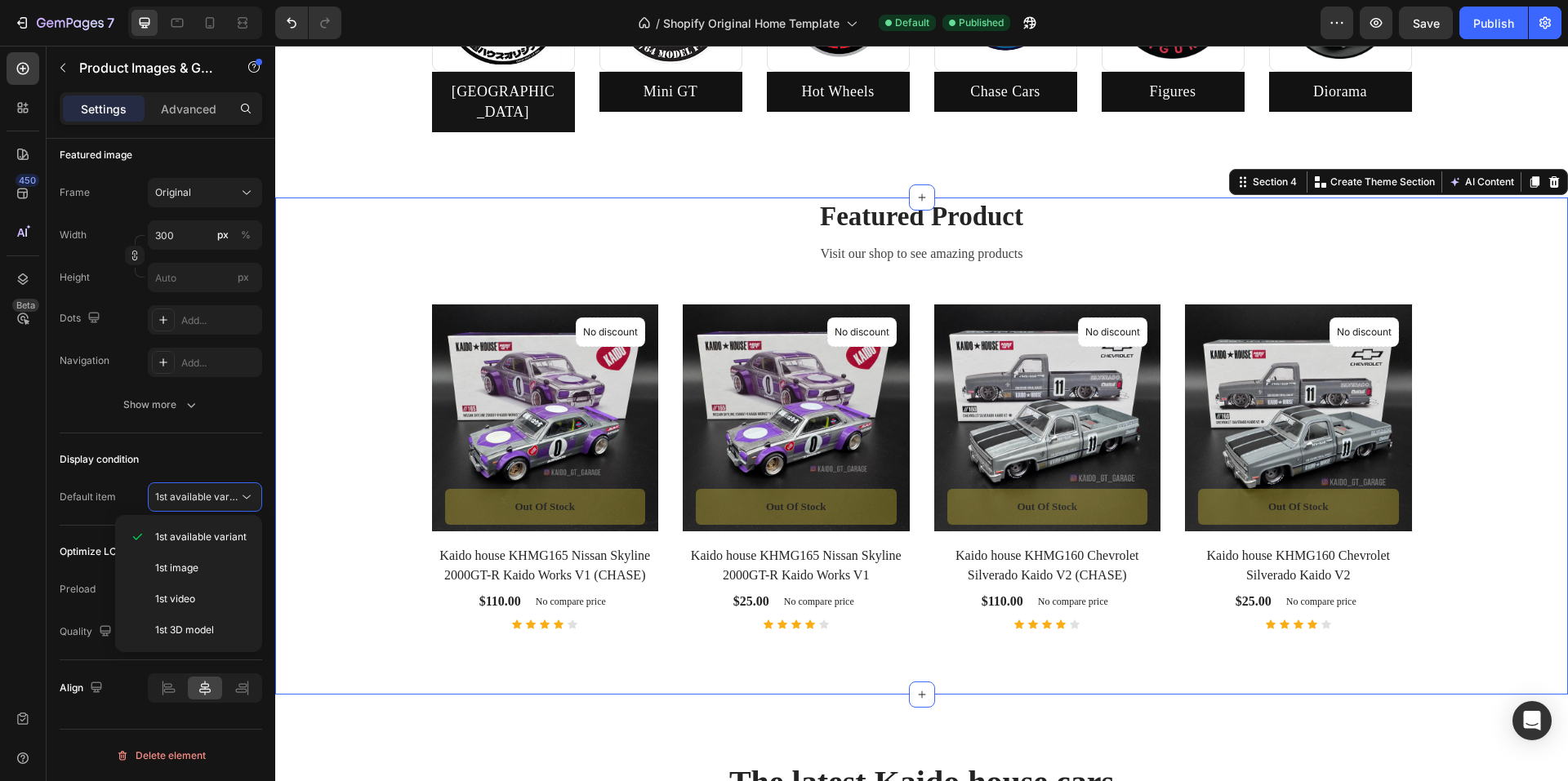
scroll to position [0, 0]
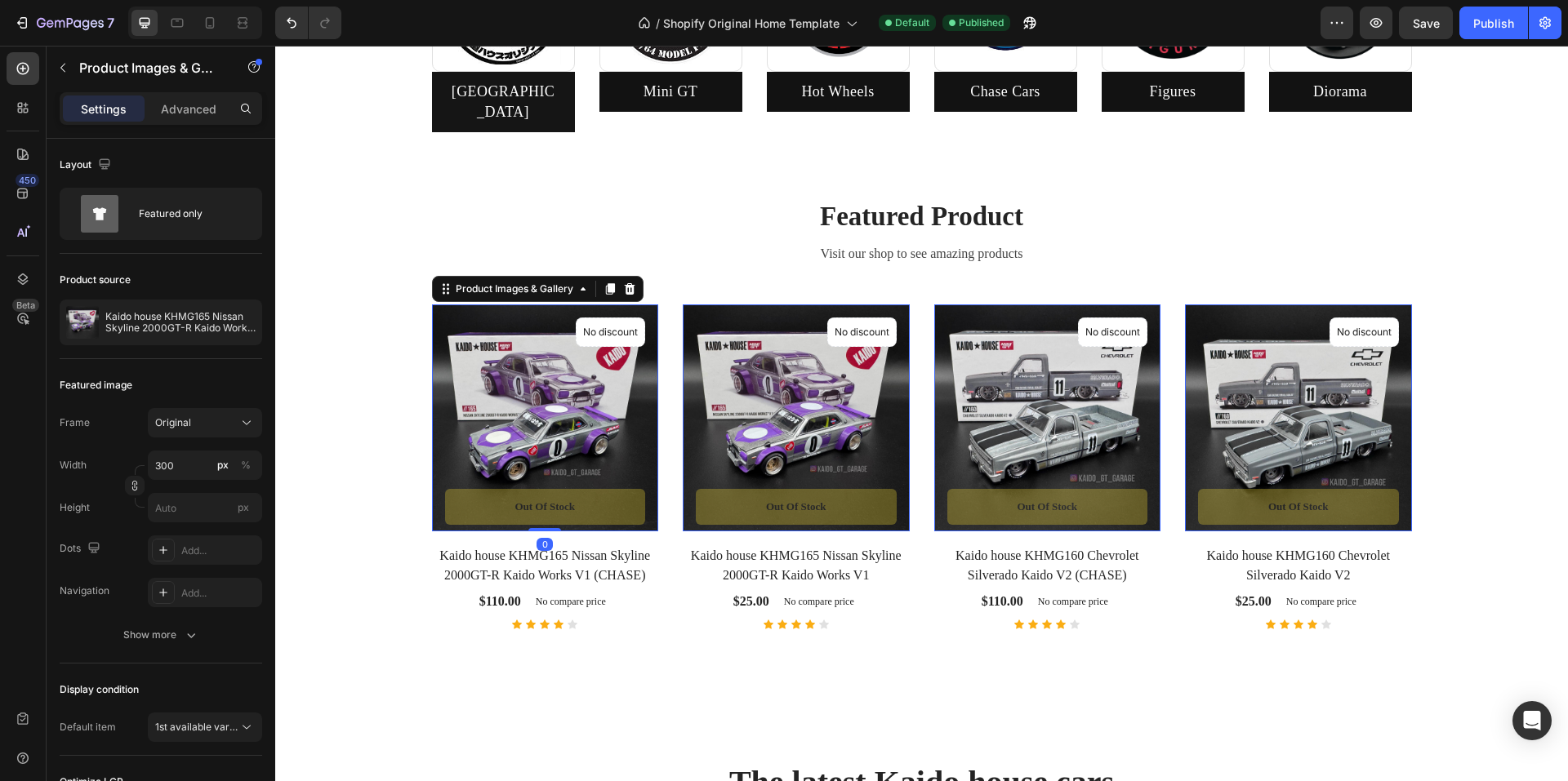
click at [467, 367] on img at bounding box center [545, 417] width 227 height 227
click at [201, 114] on p "Advanced" at bounding box center [189, 108] width 56 height 17
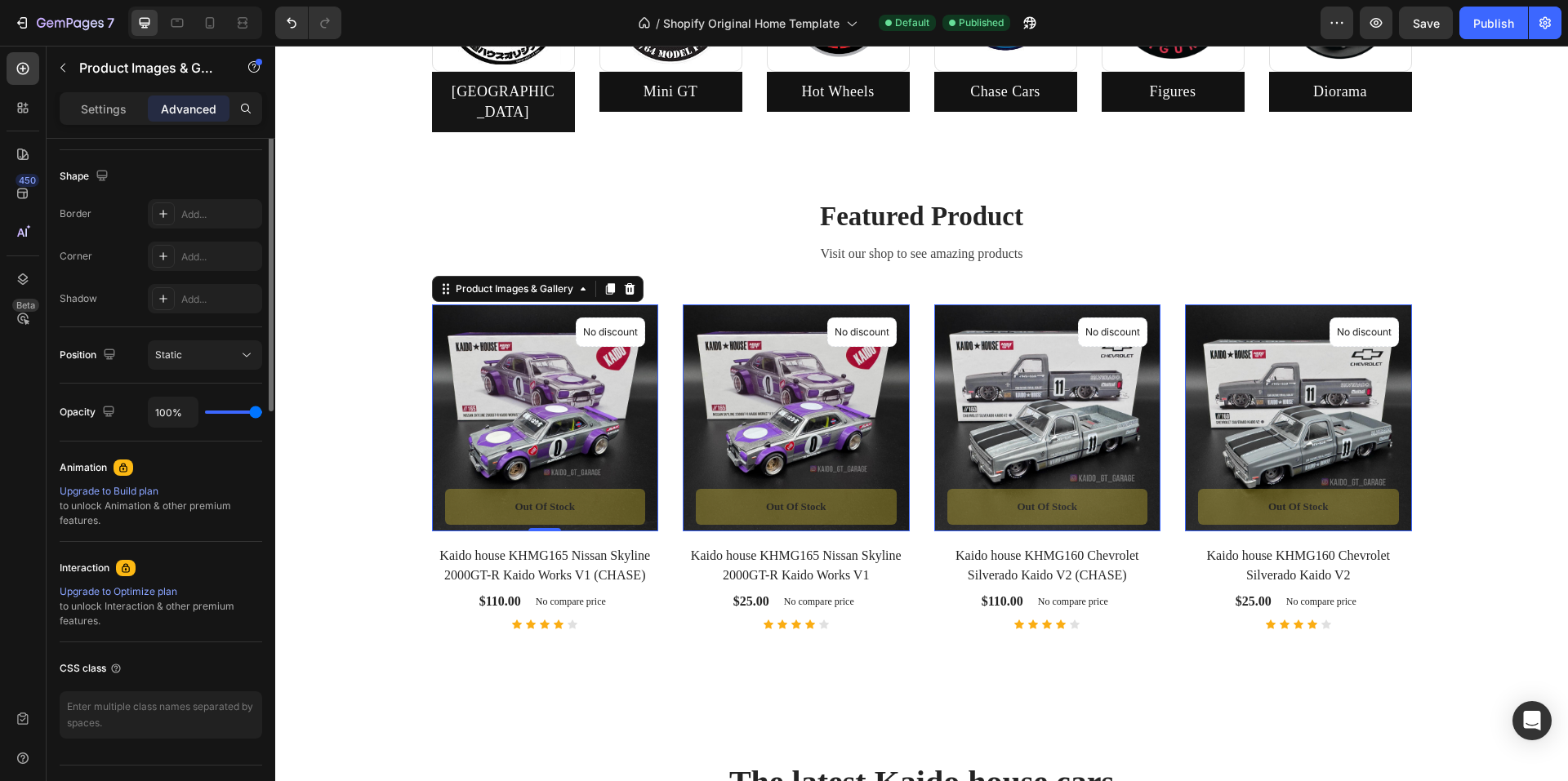
scroll to position [82, 0]
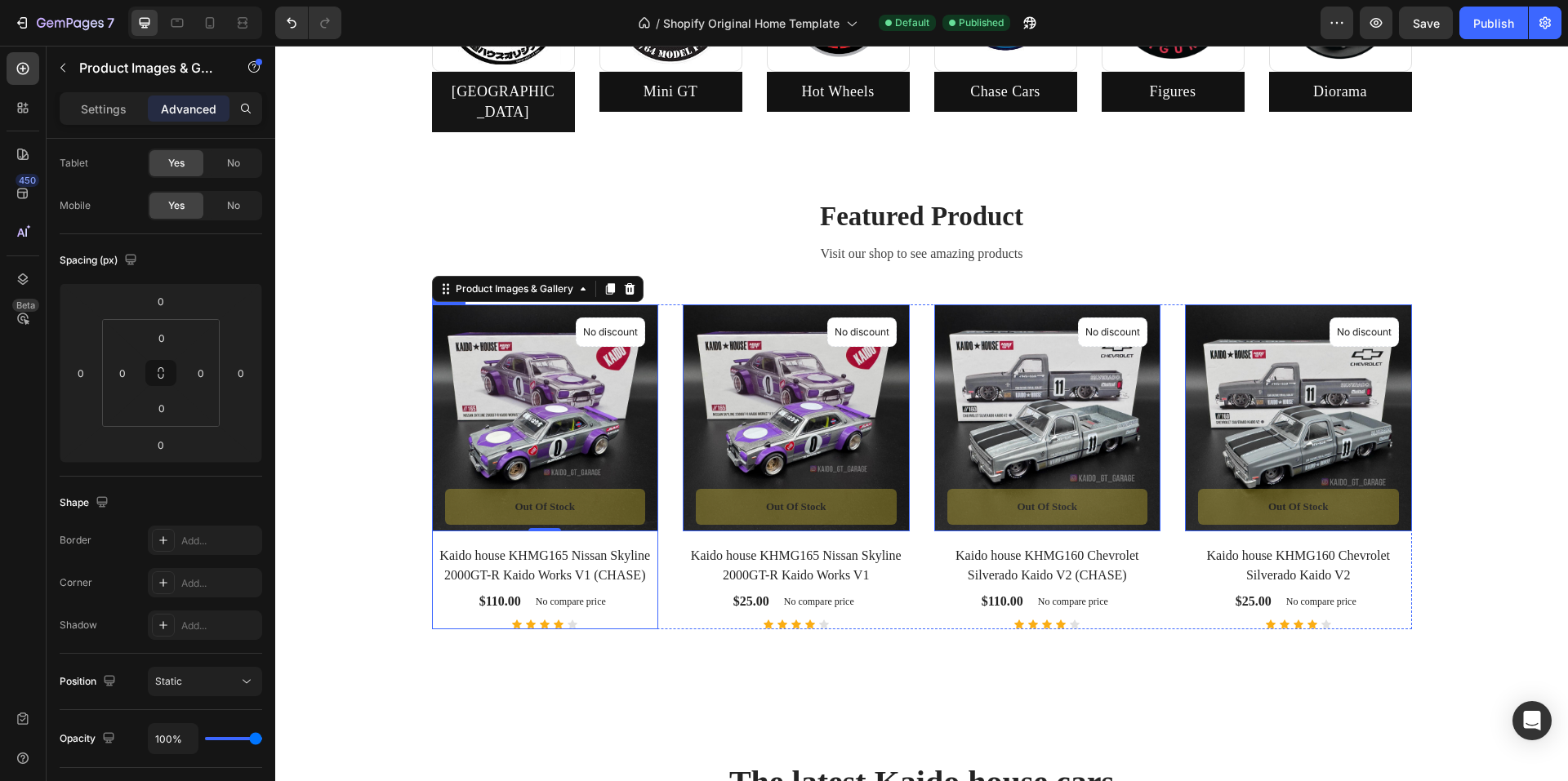
click at [444, 594] on div "Product Images & Gallery 0 No discount Not be displayed when published Product …" at bounding box center [545, 467] width 227 height 325
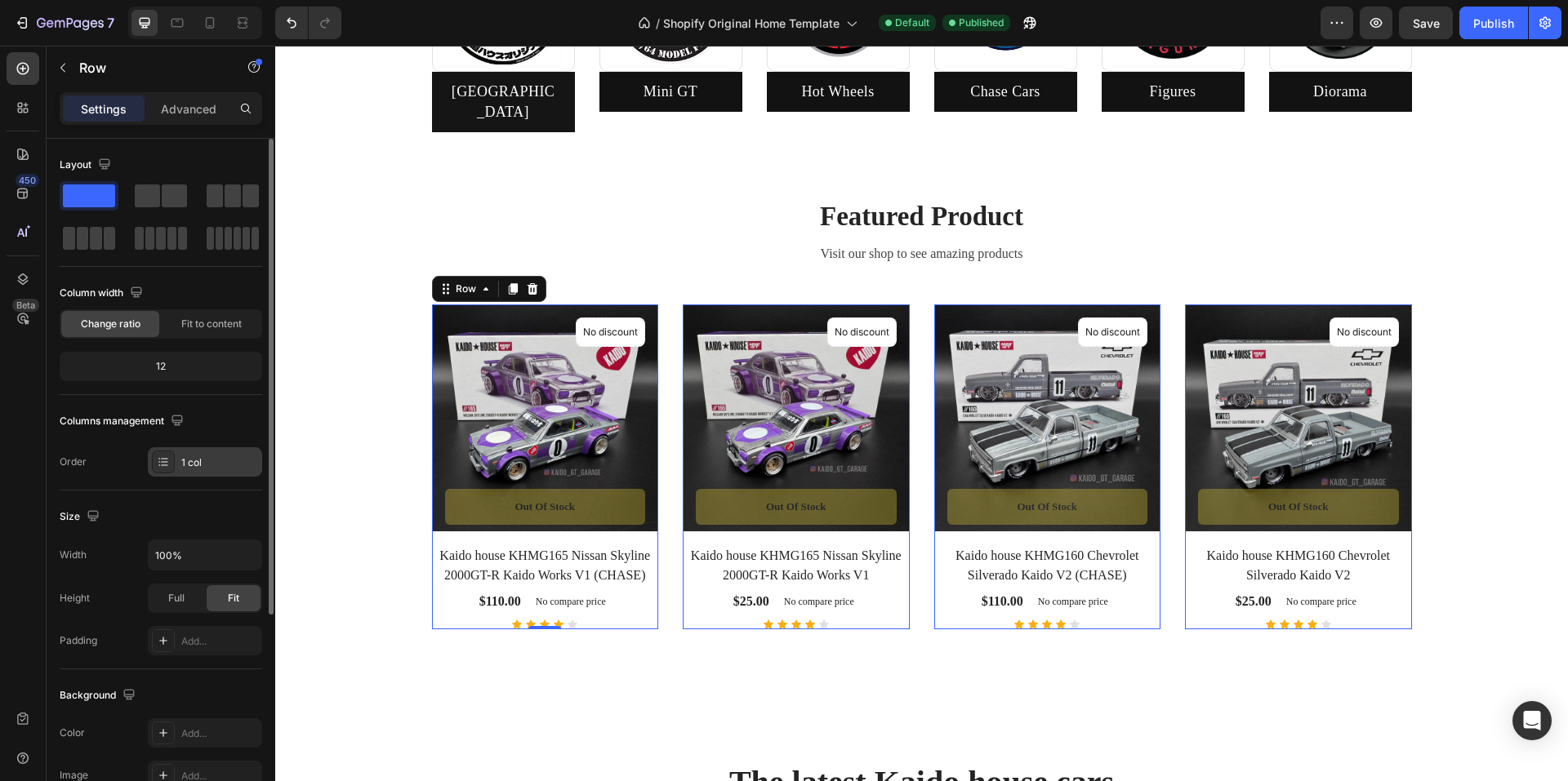
click at [161, 467] on icon at bounding box center [163, 462] width 13 height 13
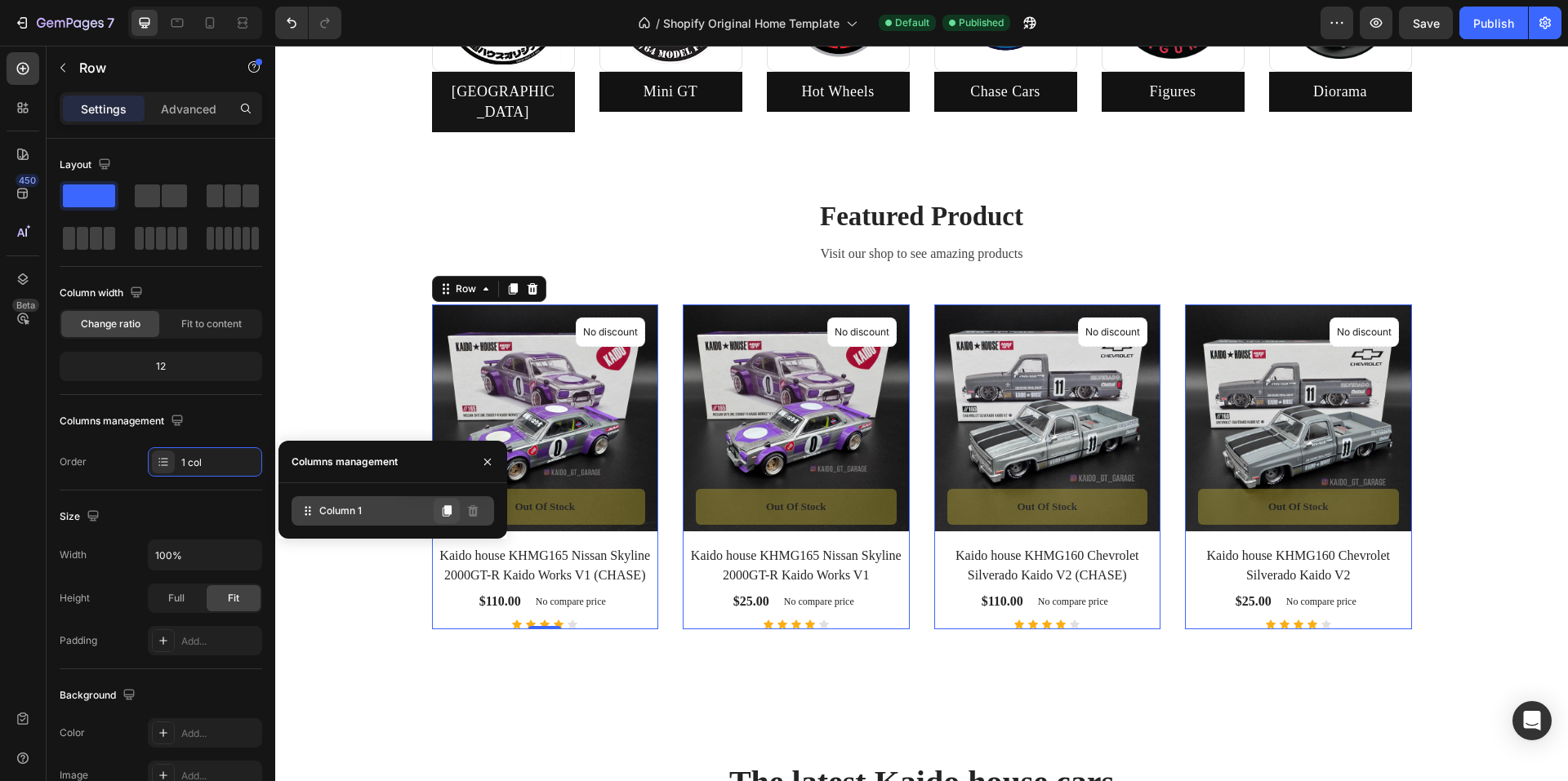
click at [446, 515] on icon at bounding box center [446, 511] width 13 height 13
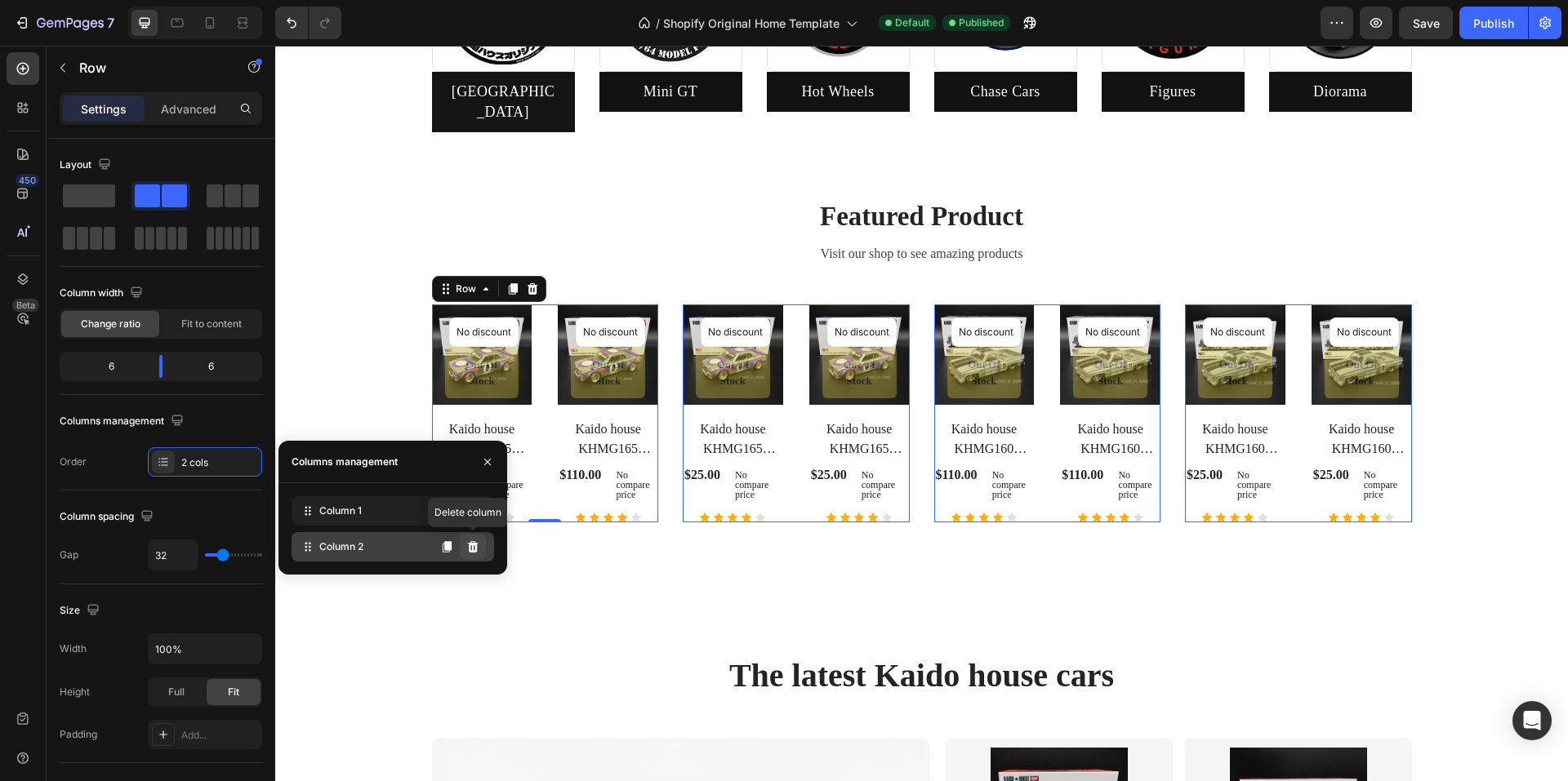
click at [479, 552] on button at bounding box center [472, 546] width 26 height 26
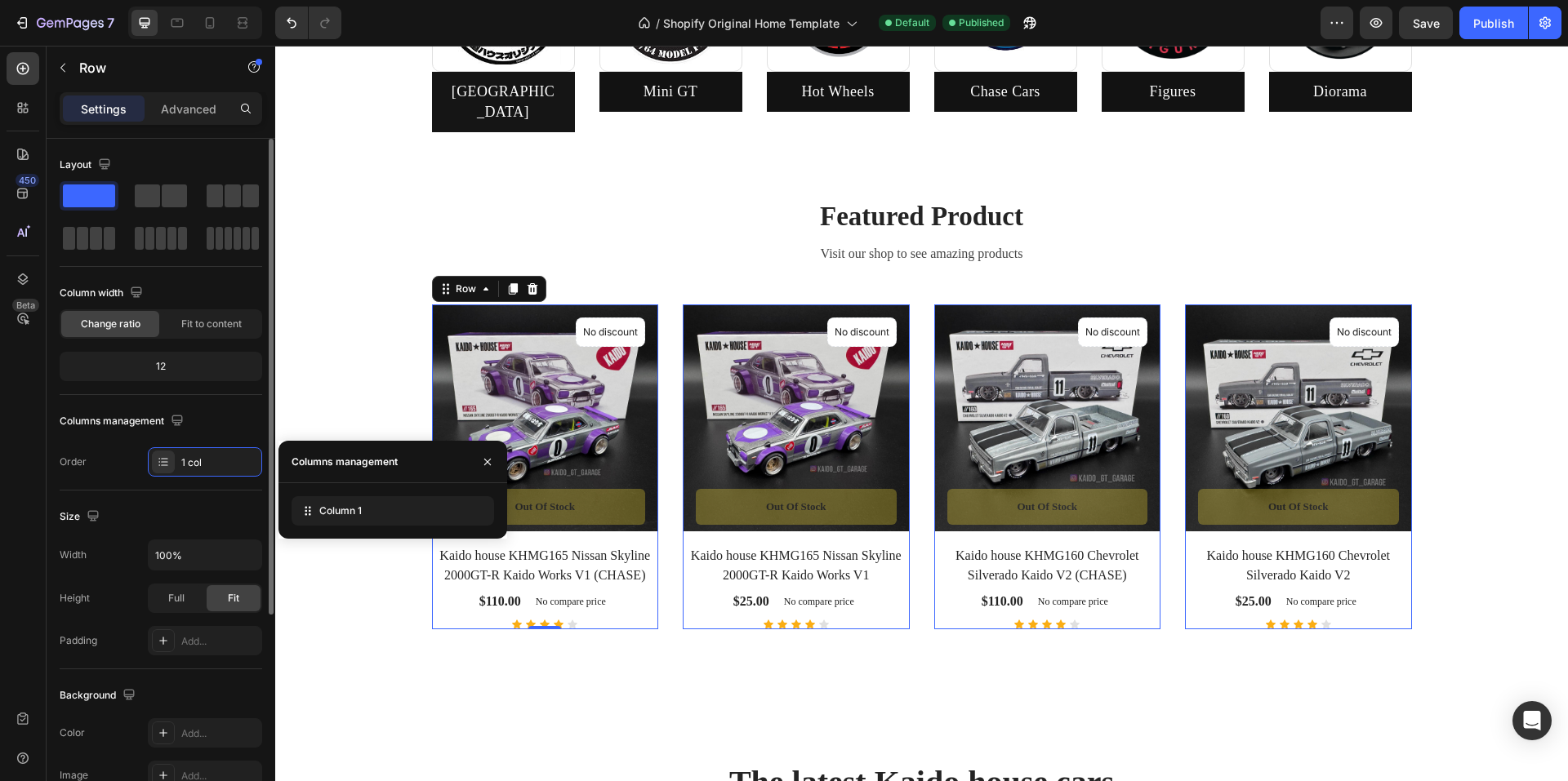
click at [168, 511] on div "Size" at bounding box center [161, 516] width 202 height 26
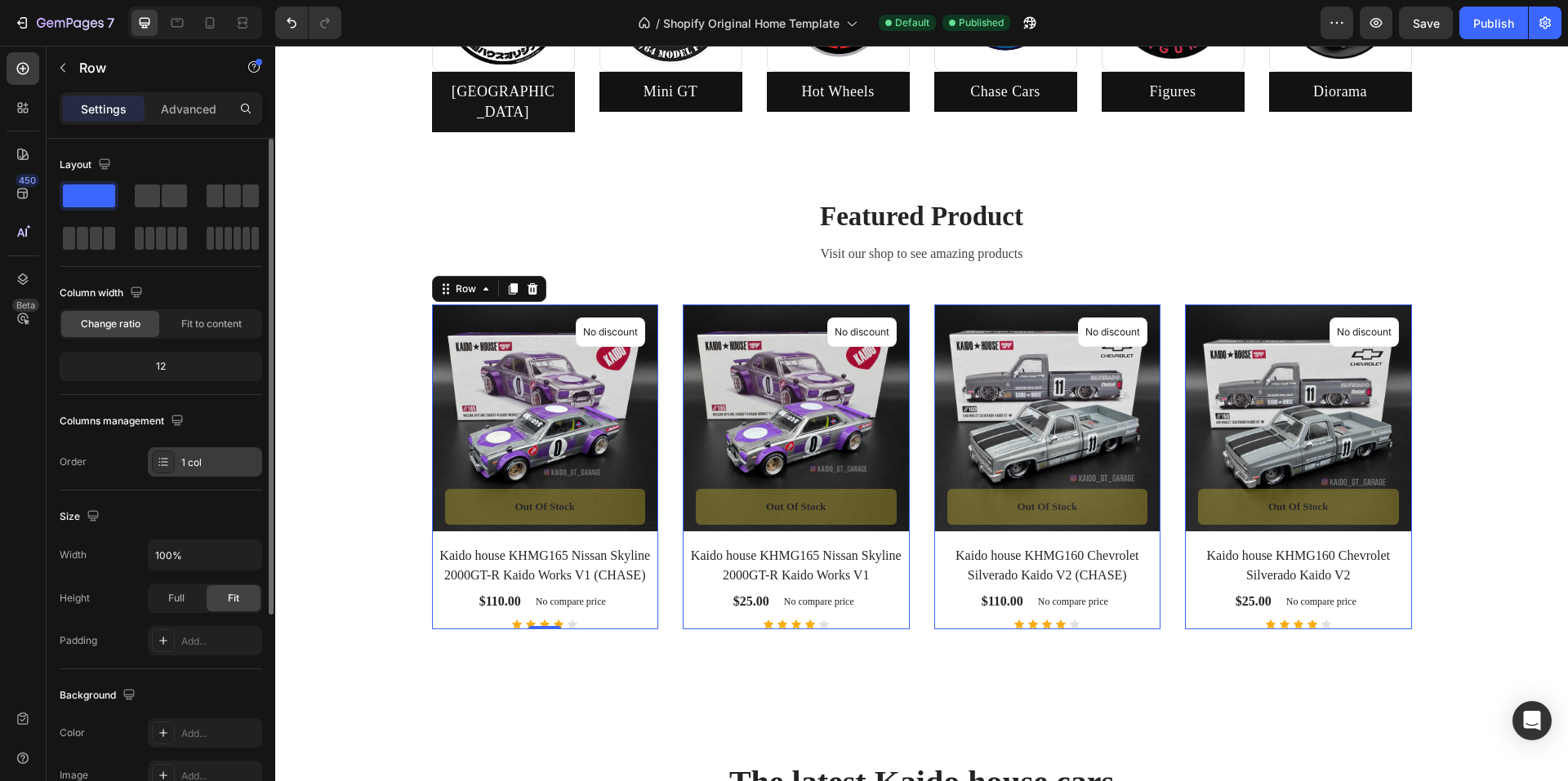
click at [189, 463] on div "1 col" at bounding box center [220, 463] width 77 height 14
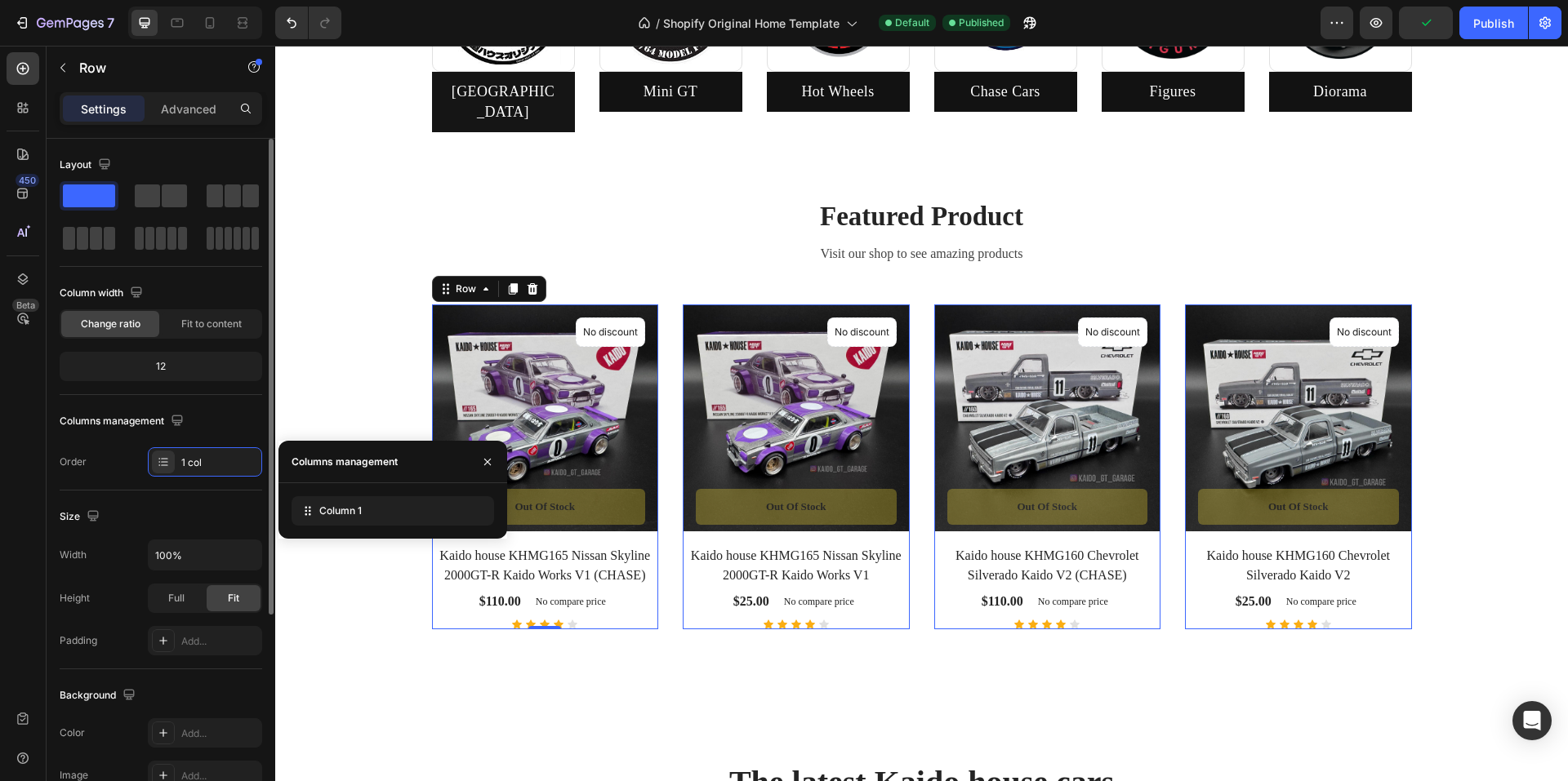
click at [92, 473] on div "Order 1 col" at bounding box center [161, 462] width 202 height 30
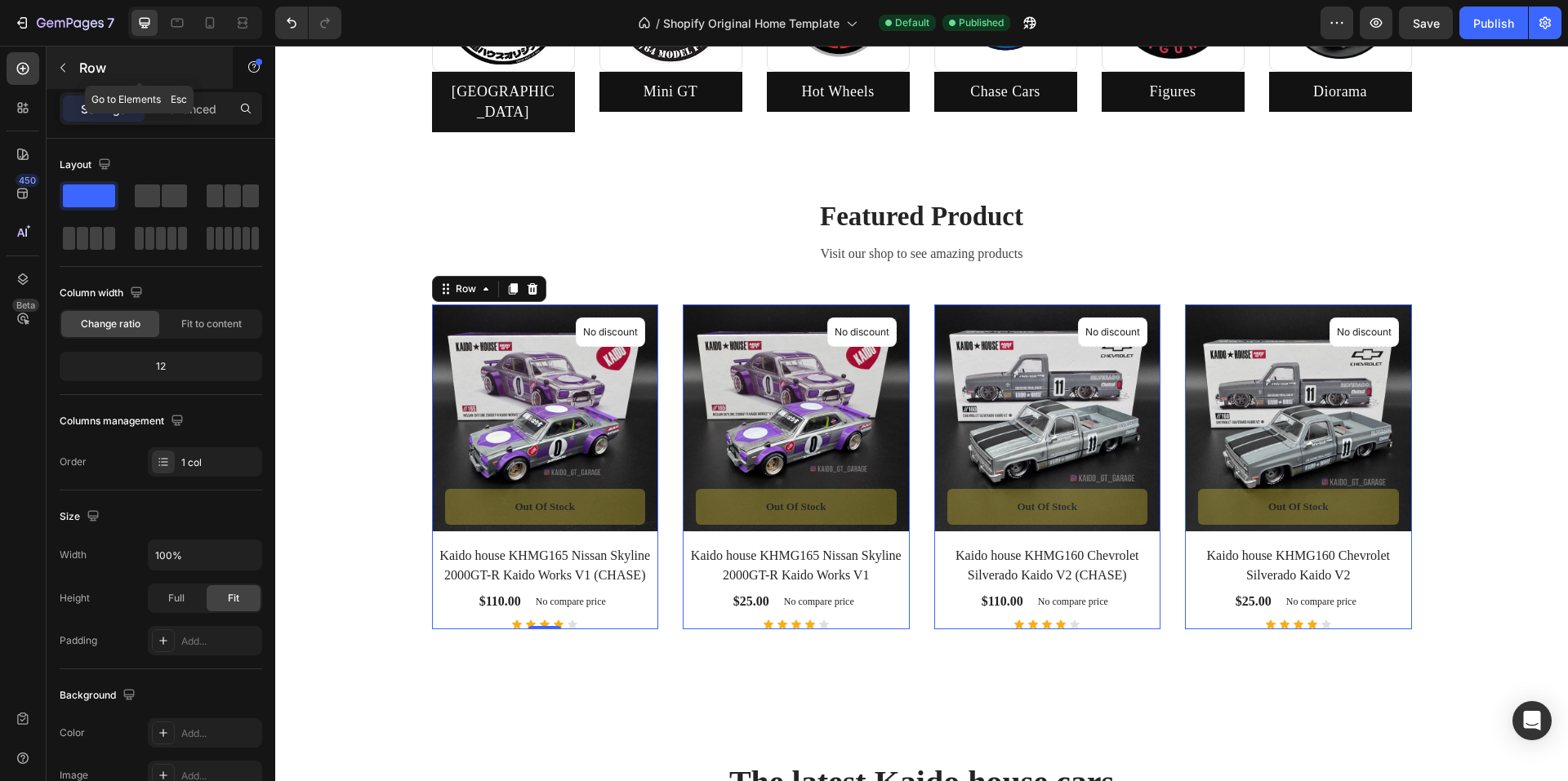
click at [62, 70] on icon "button" at bounding box center [63, 67] width 13 height 13
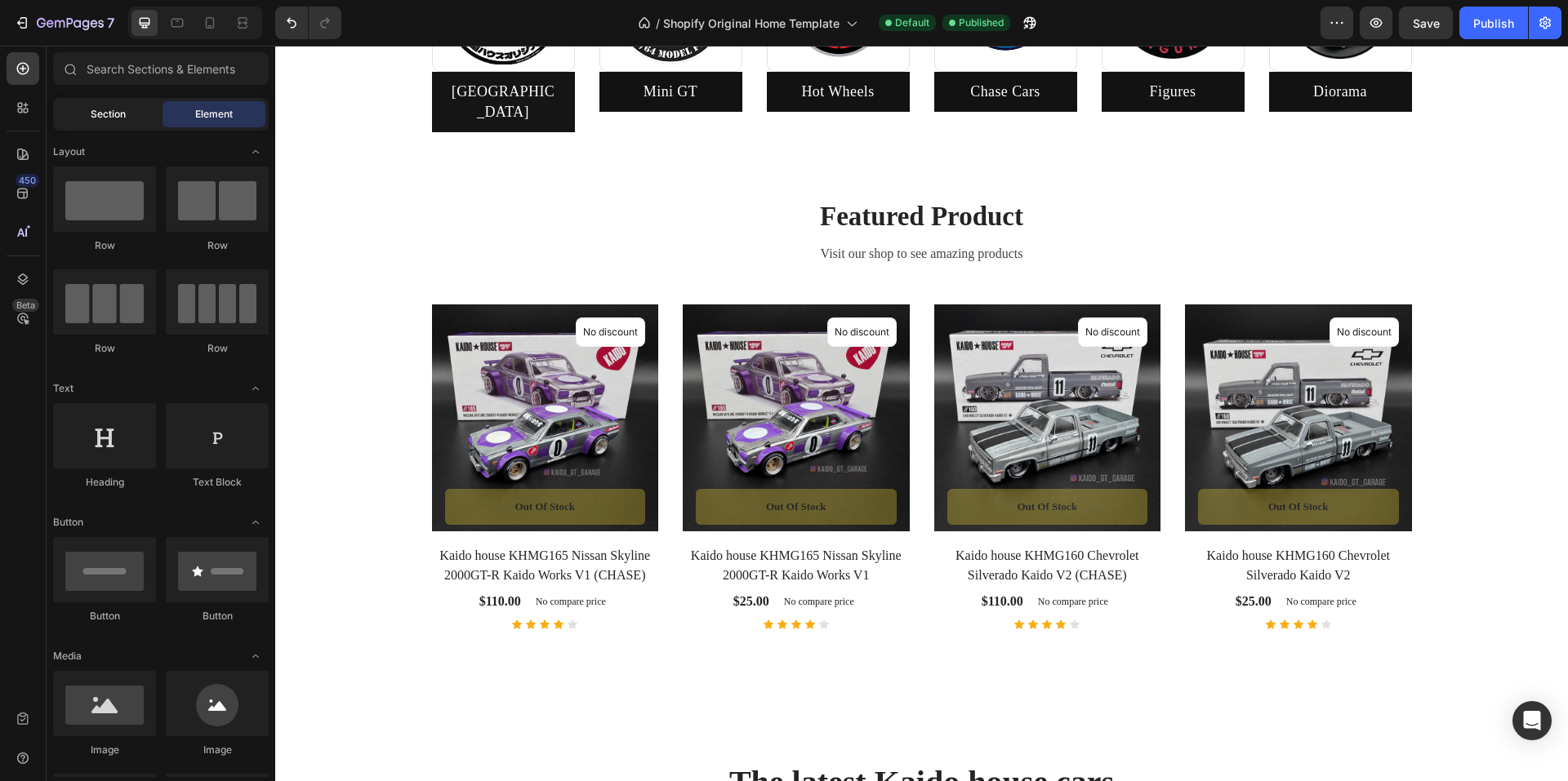
click at [93, 118] on span "Section" at bounding box center [108, 114] width 35 height 14
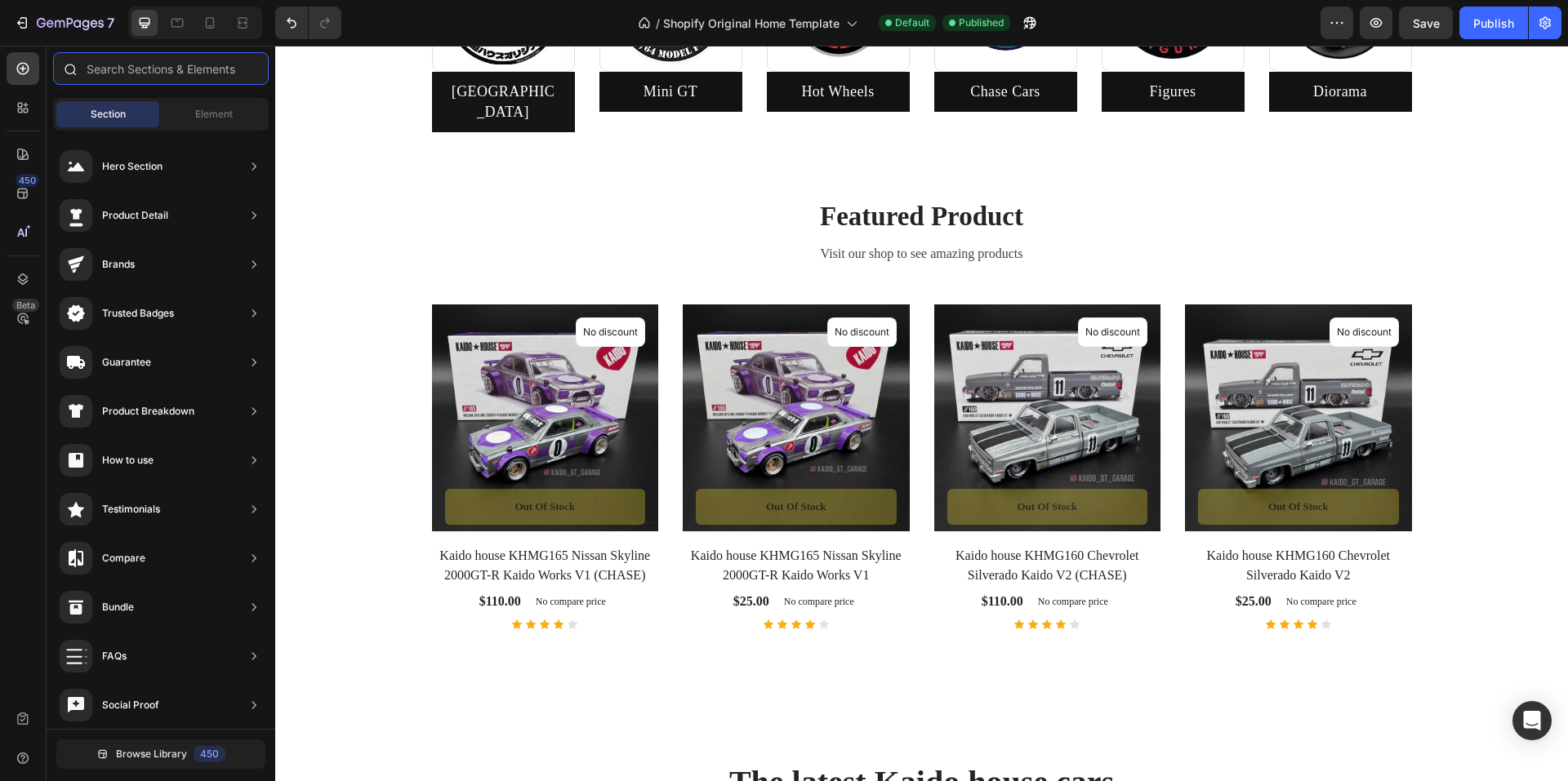
click at [143, 75] on input "text" at bounding box center [160, 68] width 216 height 32
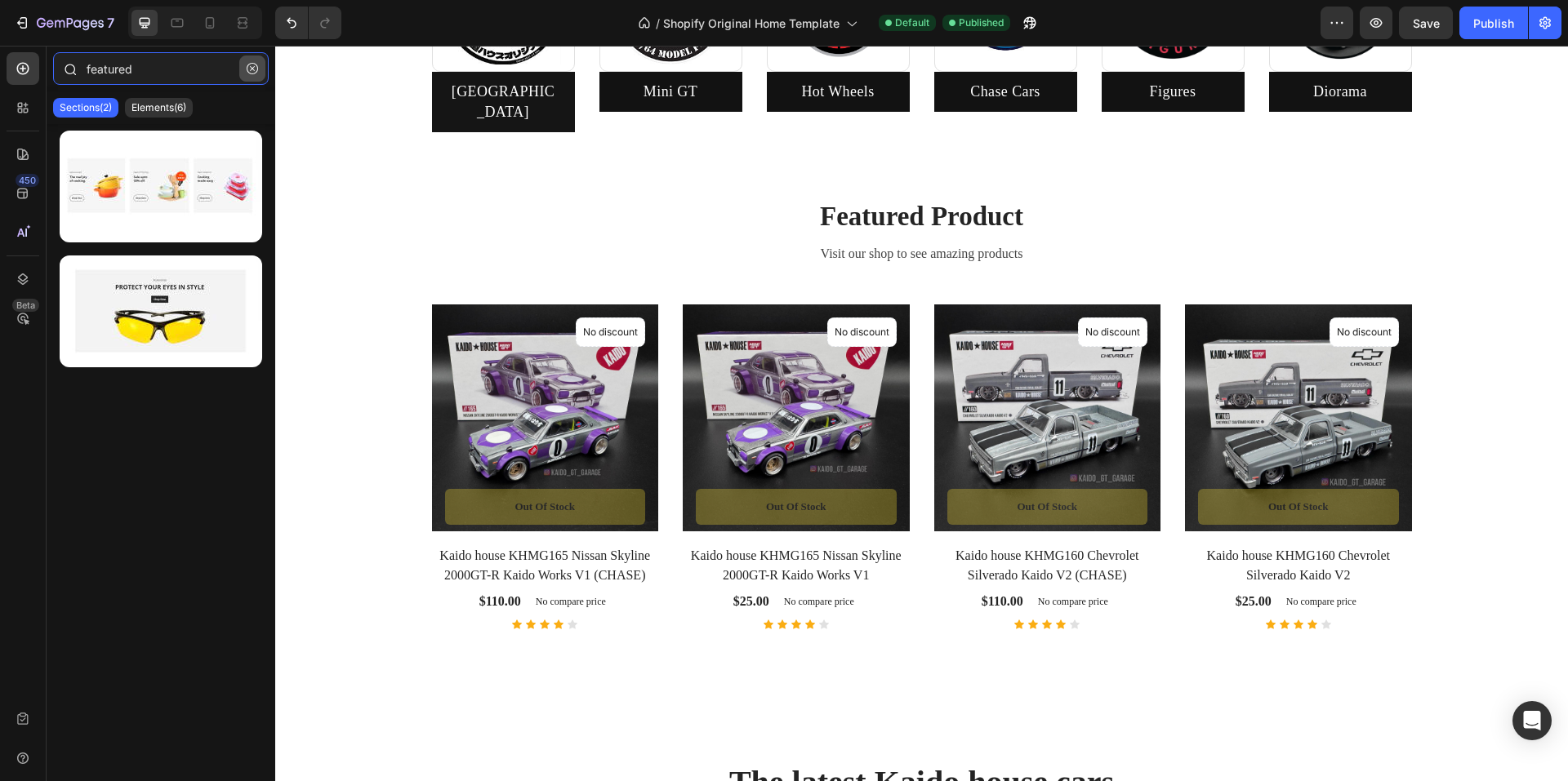
type input "featured"
click at [254, 72] on icon "button" at bounding box center [252, 68] width 12 height 12
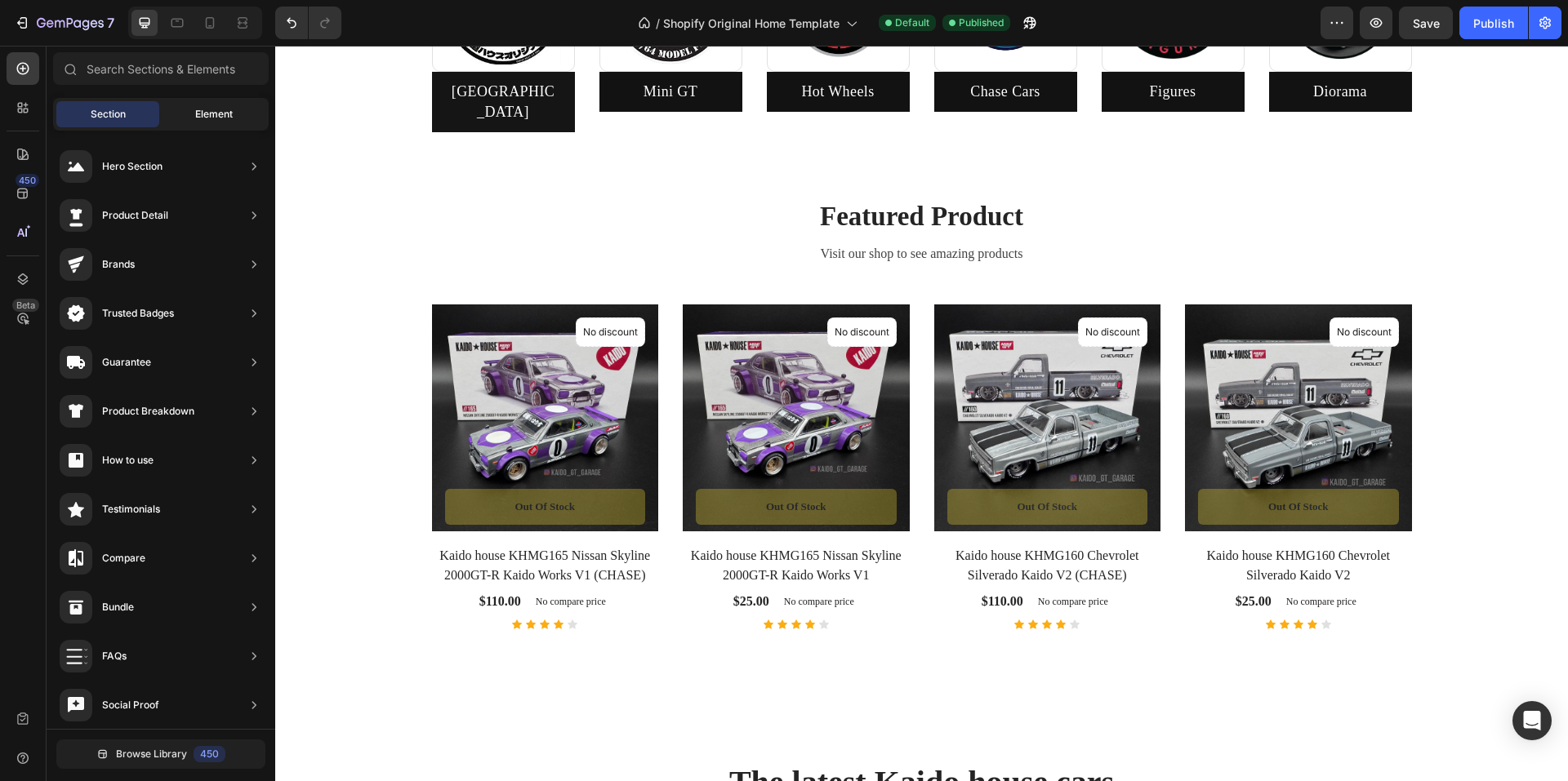
click at [194, 113] on div "Element" at bounding box center [213, 114] width 103 height 26
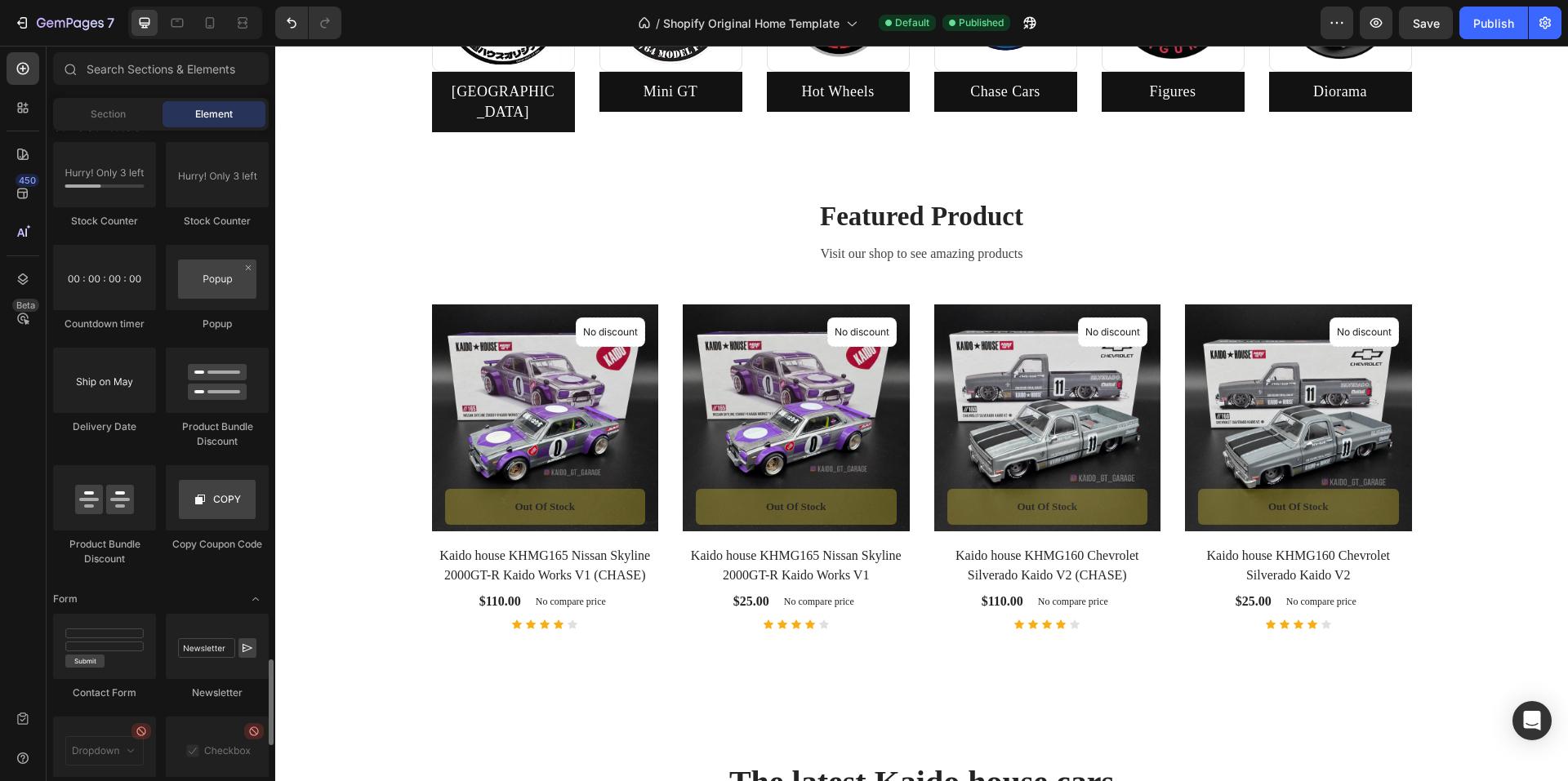
scroll to position [3511, 0]
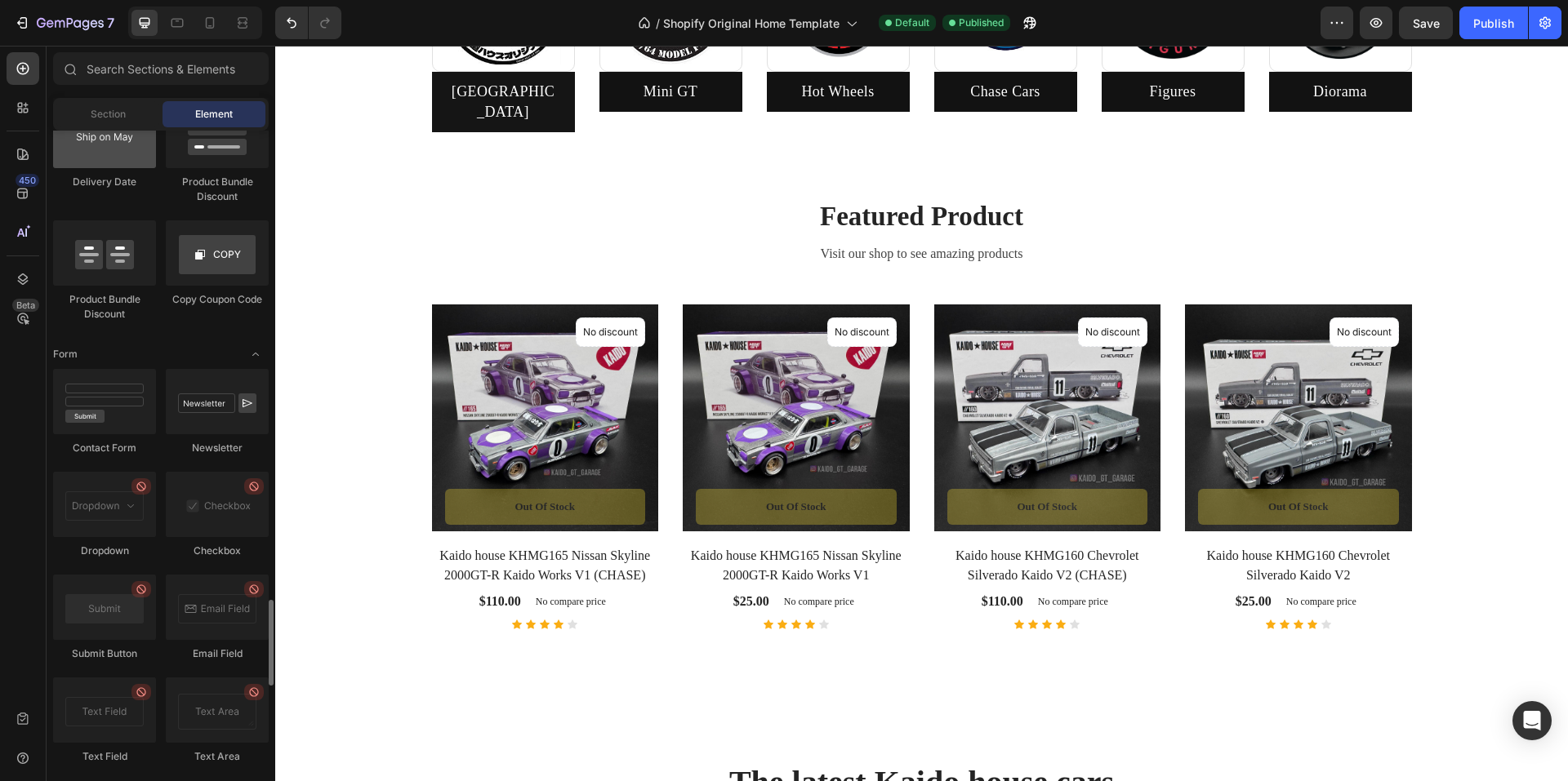
click at [121, 151] on div at bounding box center [104, 135] width 103 height 65
click at [121, 124] on div "Section" at bounding box center [108, 114] width 103 height 26
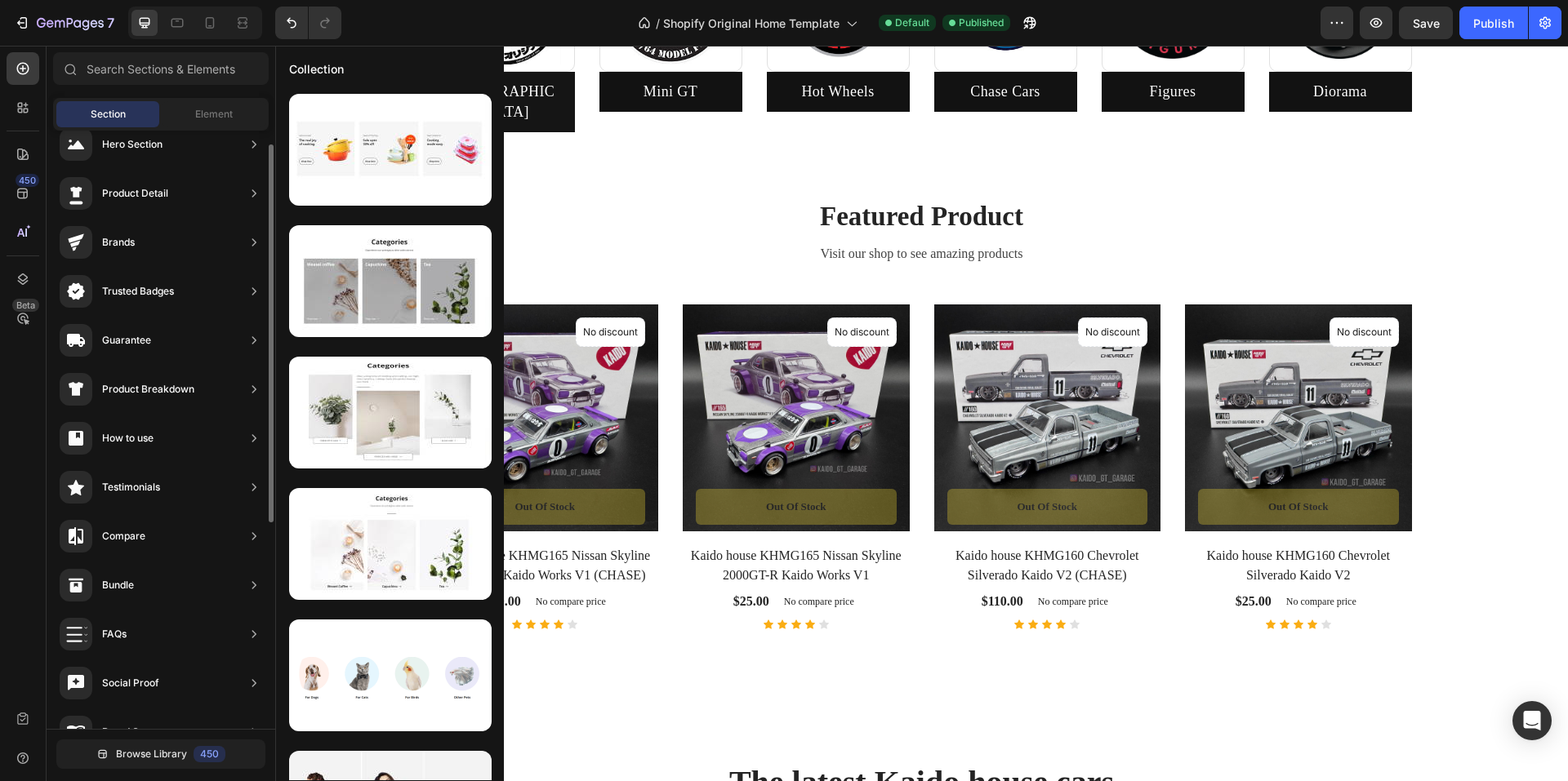
scroll to position [0, 0]
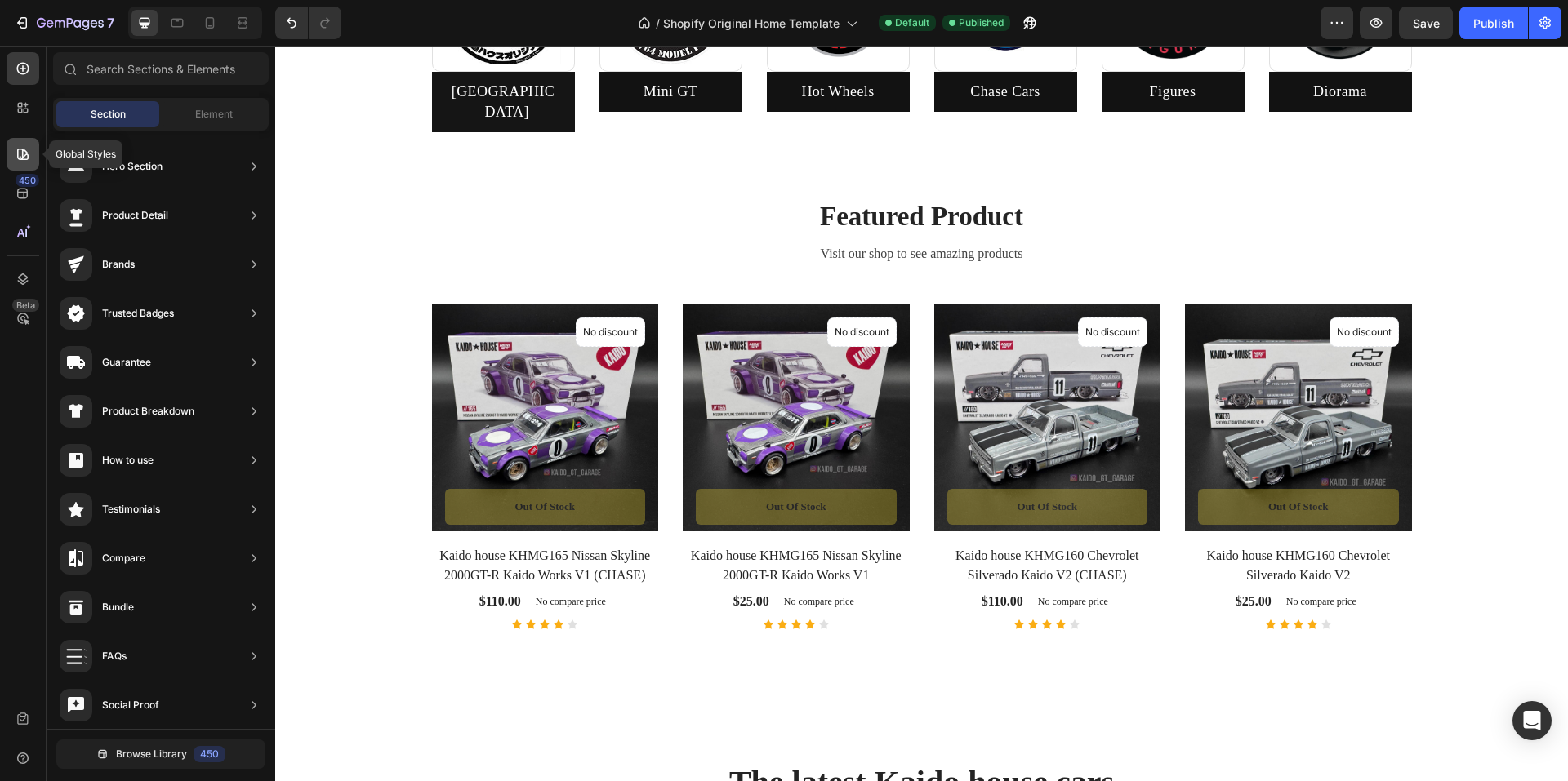
click at [26, 159] on icon at bounding box center [22, 154] width 16 height 16
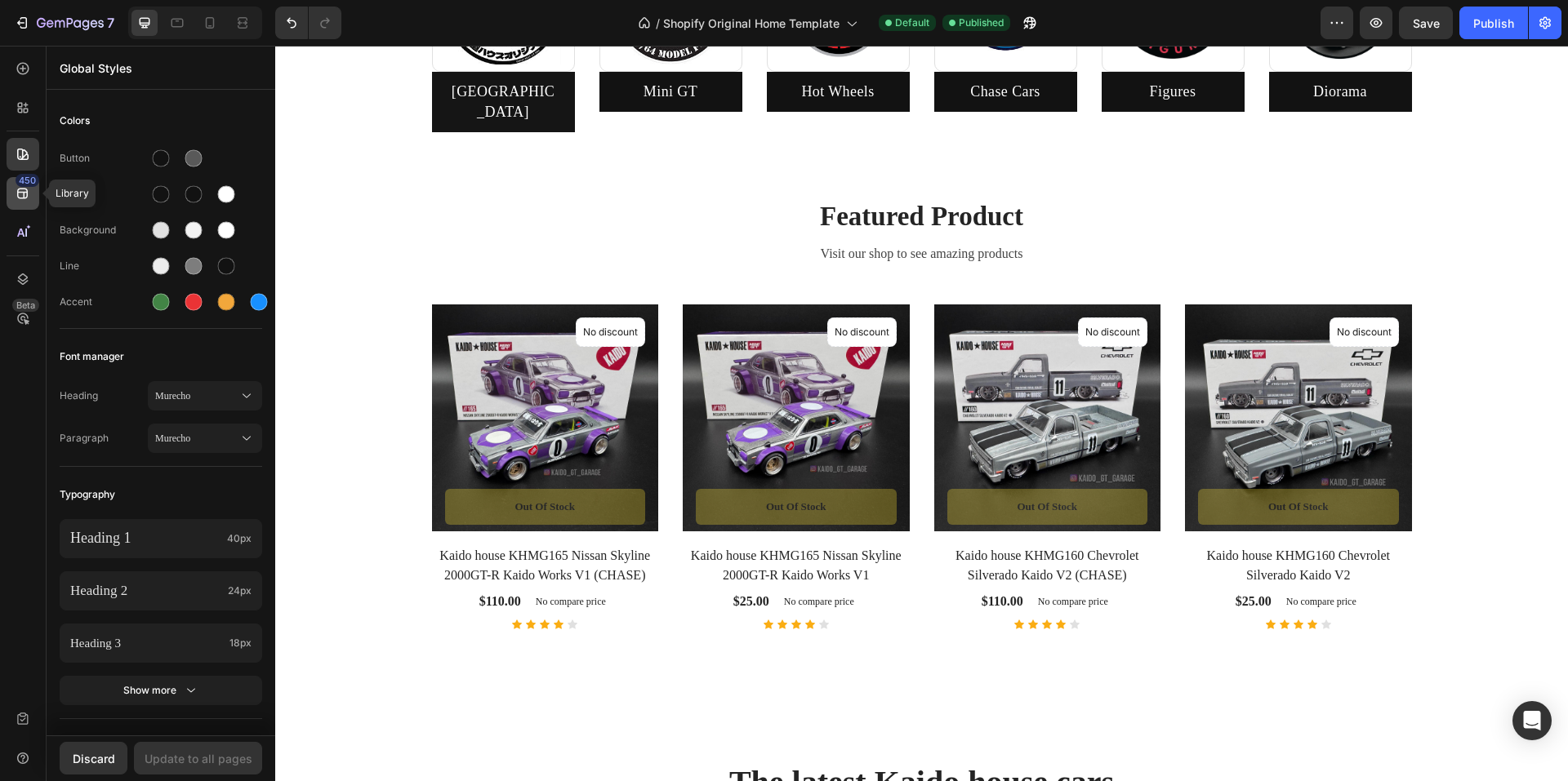
click at [17, 194] on icon at bounding box center [22, 194] width 11 height 11
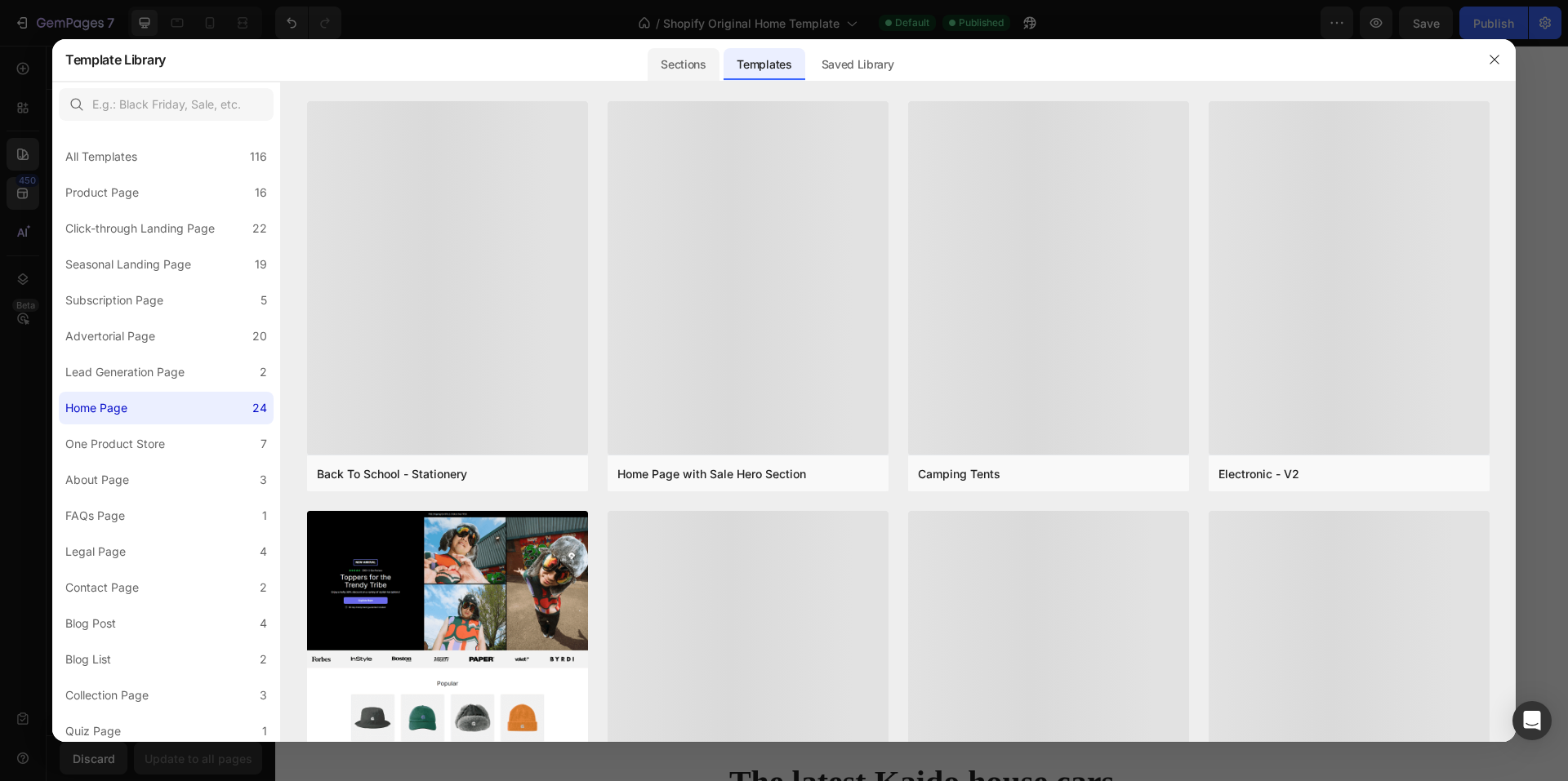
click at [708, 73] on div "Sections" at bounding box center [683, 64] width 71 height 32
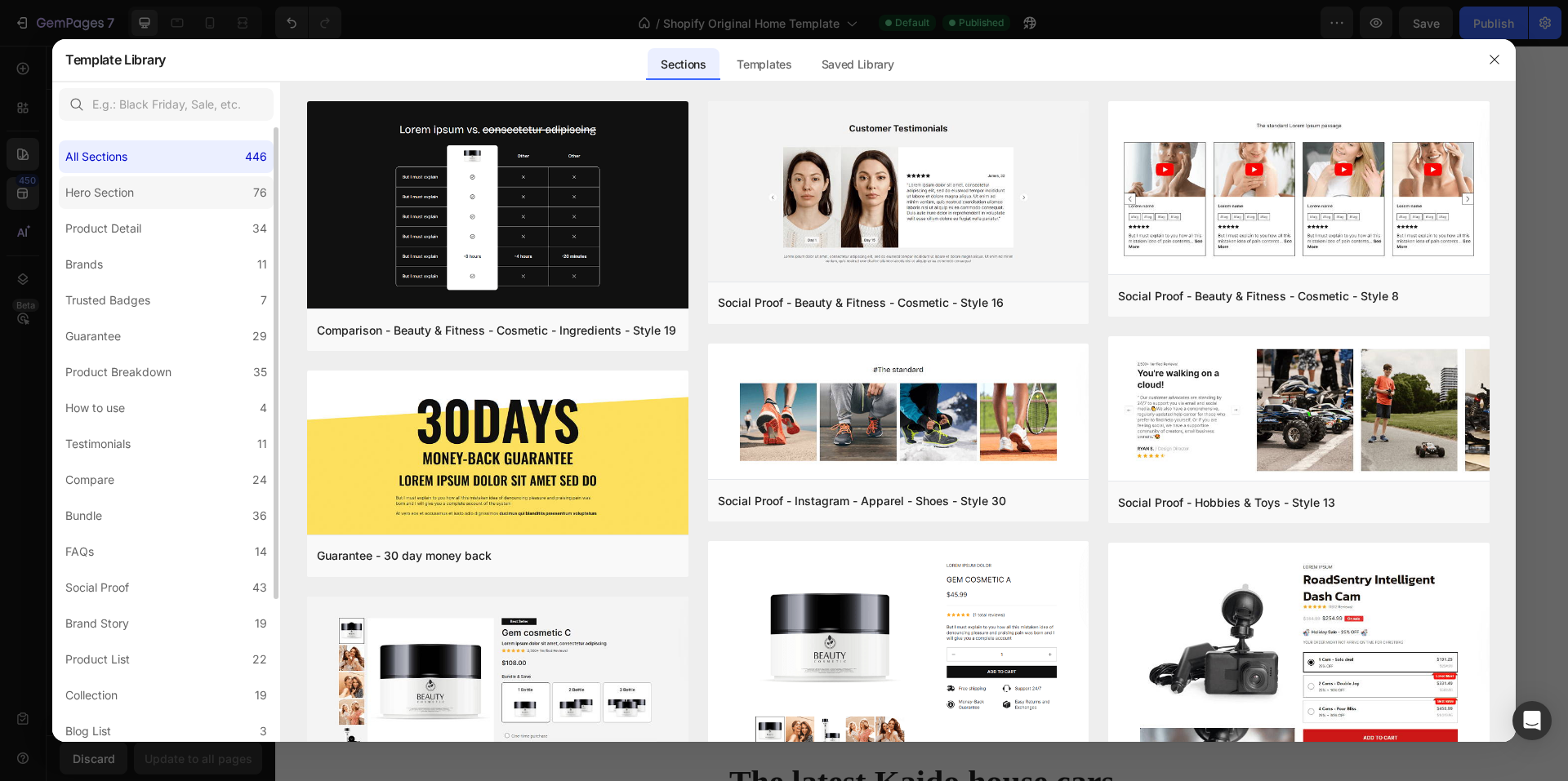
click at [121, 188] on div "Hero Section" at bounding box center [99, 193] width 69 height 20
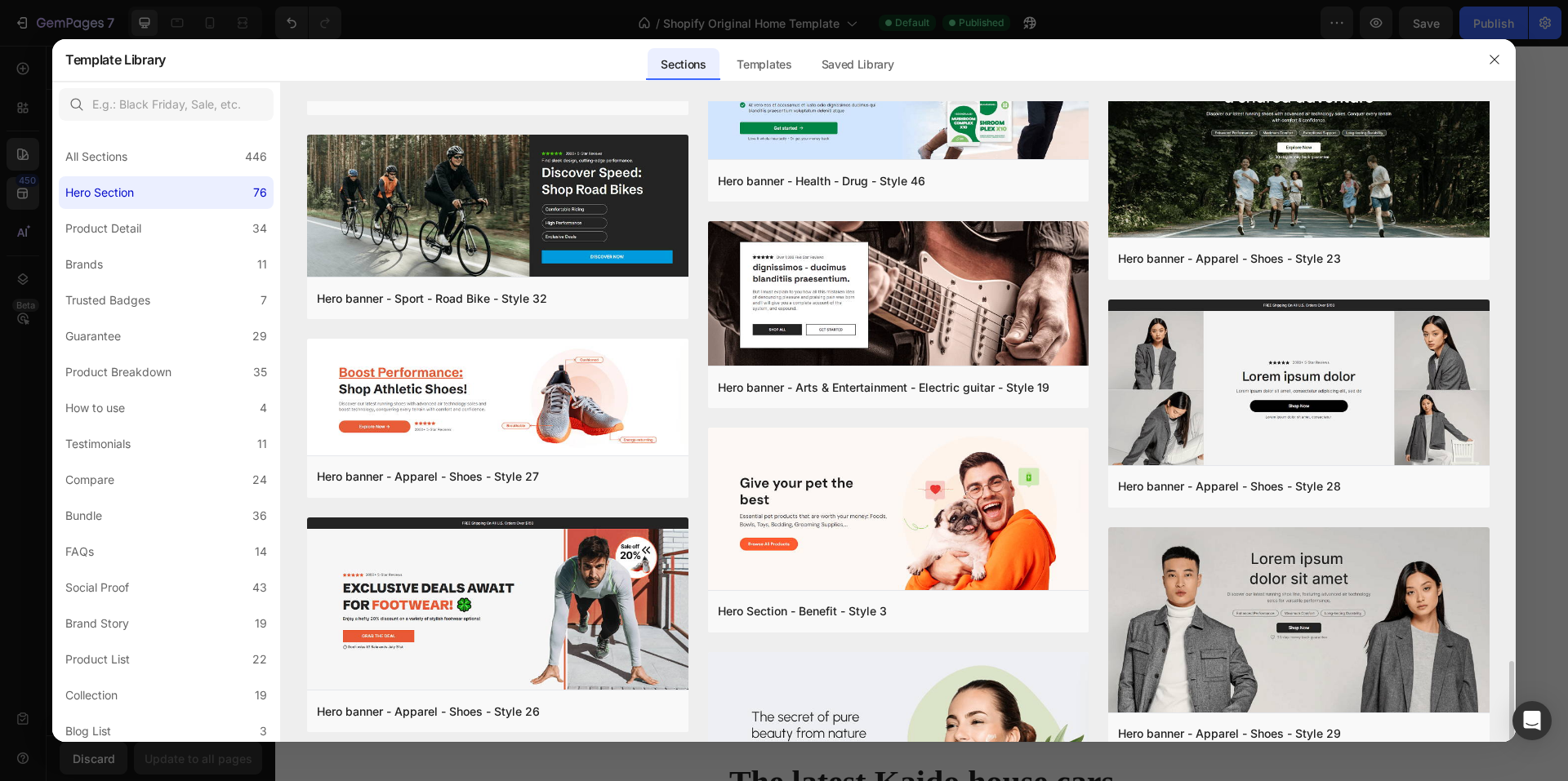
scroll to position [2085, 0]
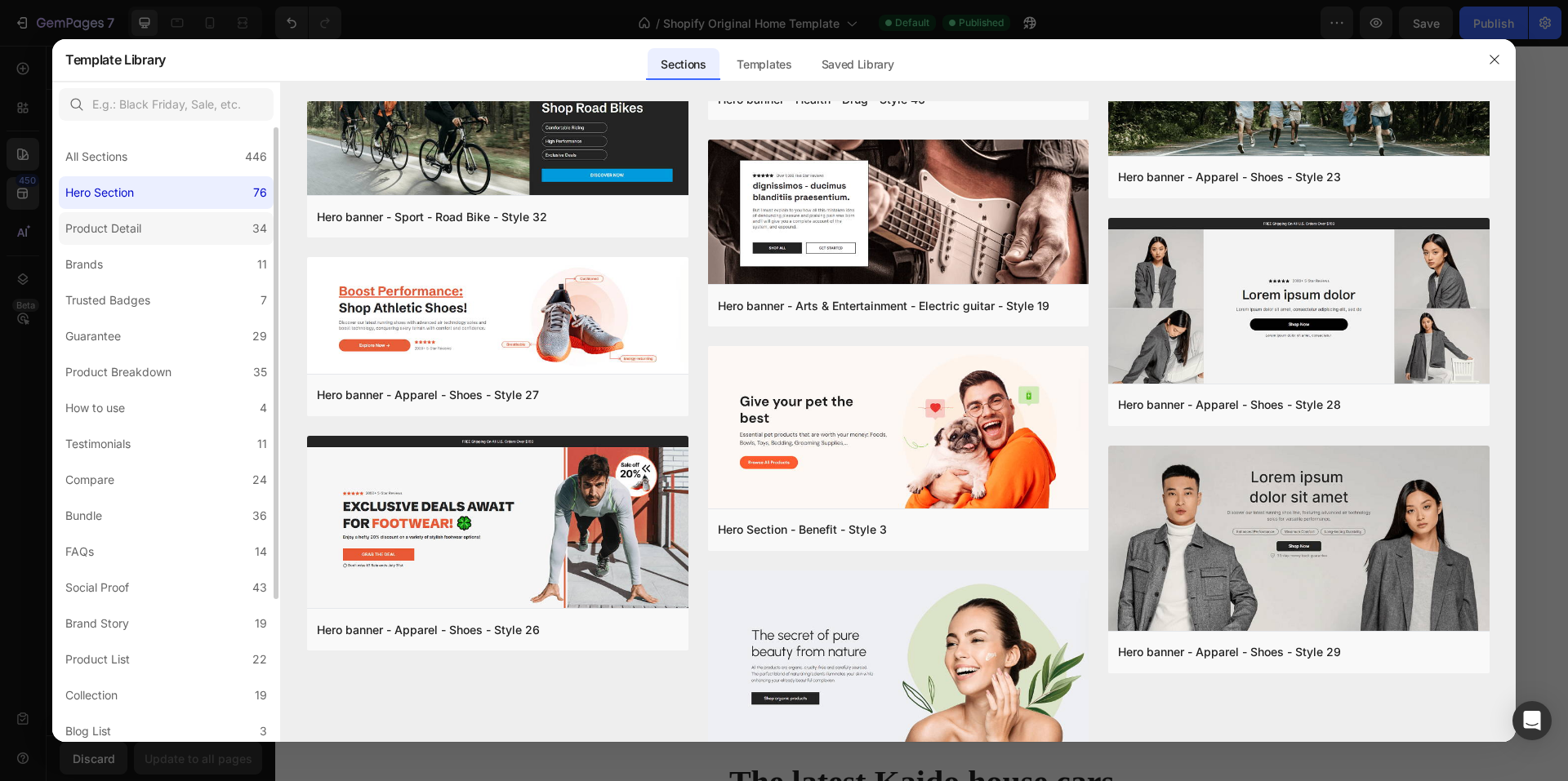
click at [185, 229] on label "Product Detail 34" at bounding box center [167, 228] width 215 height 32
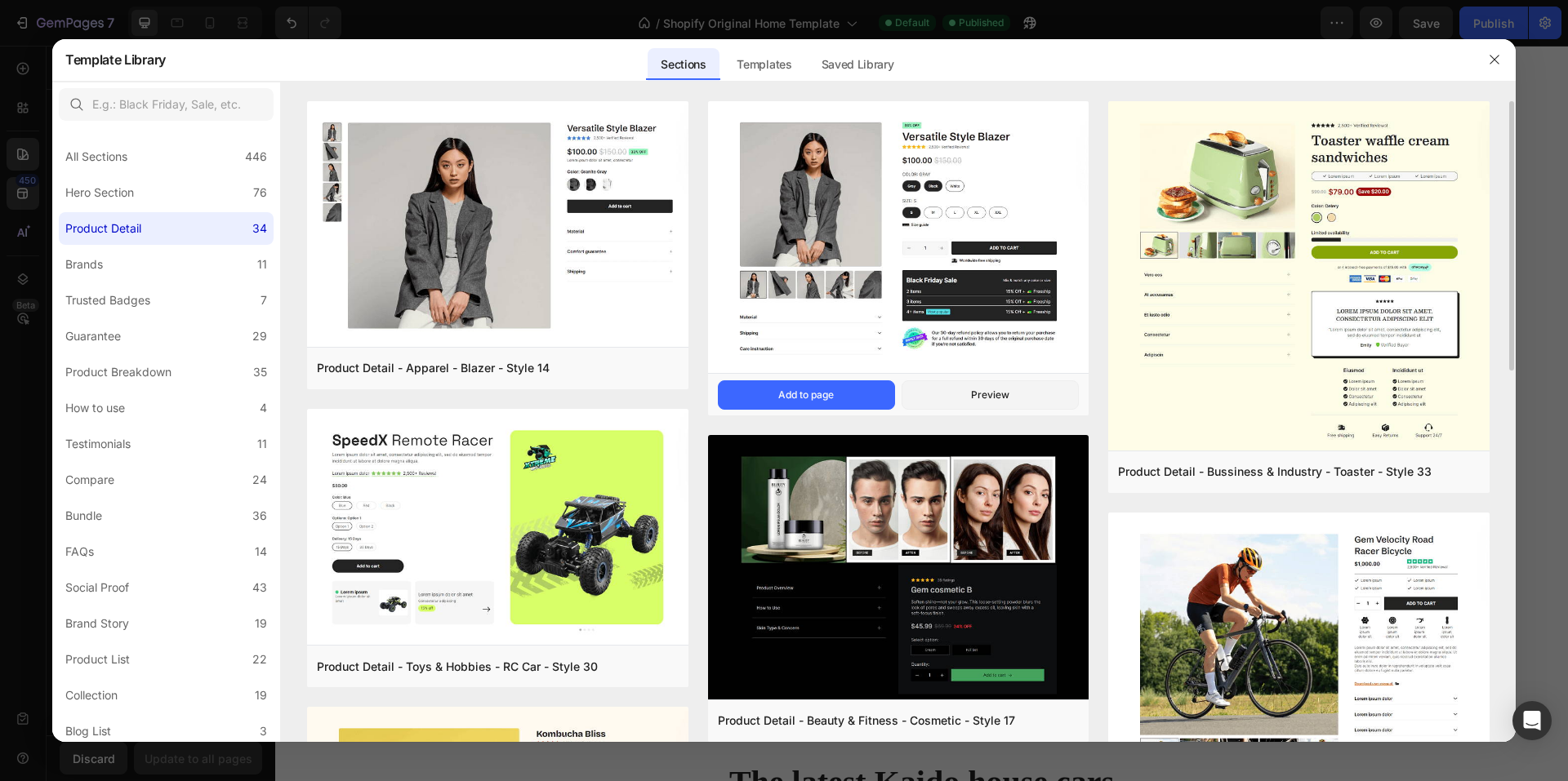
scroll to position [245, 0]
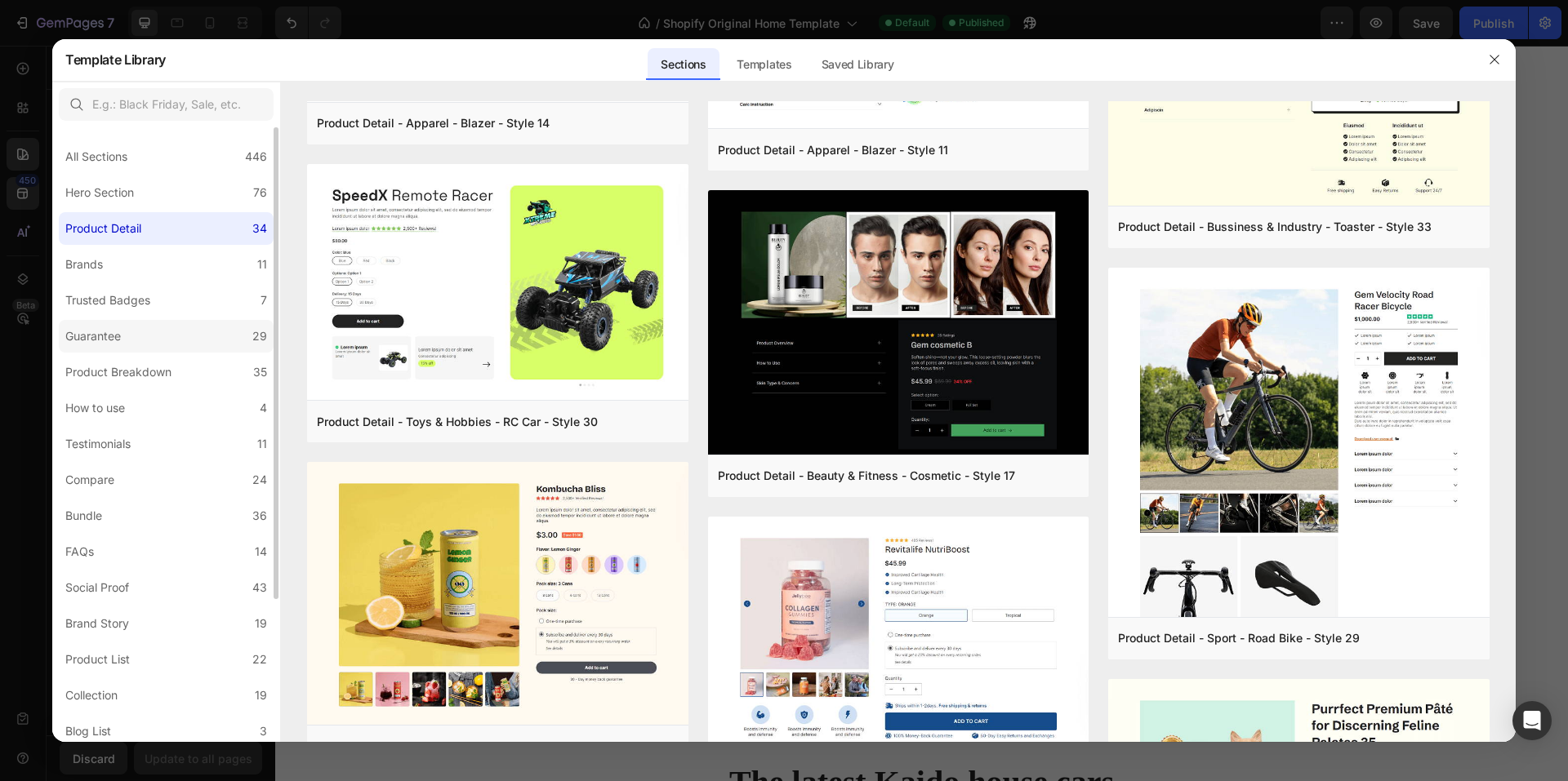
click at [105, 340] on div "Guarantee" at bounding box center [93, 337] width 56 height 20
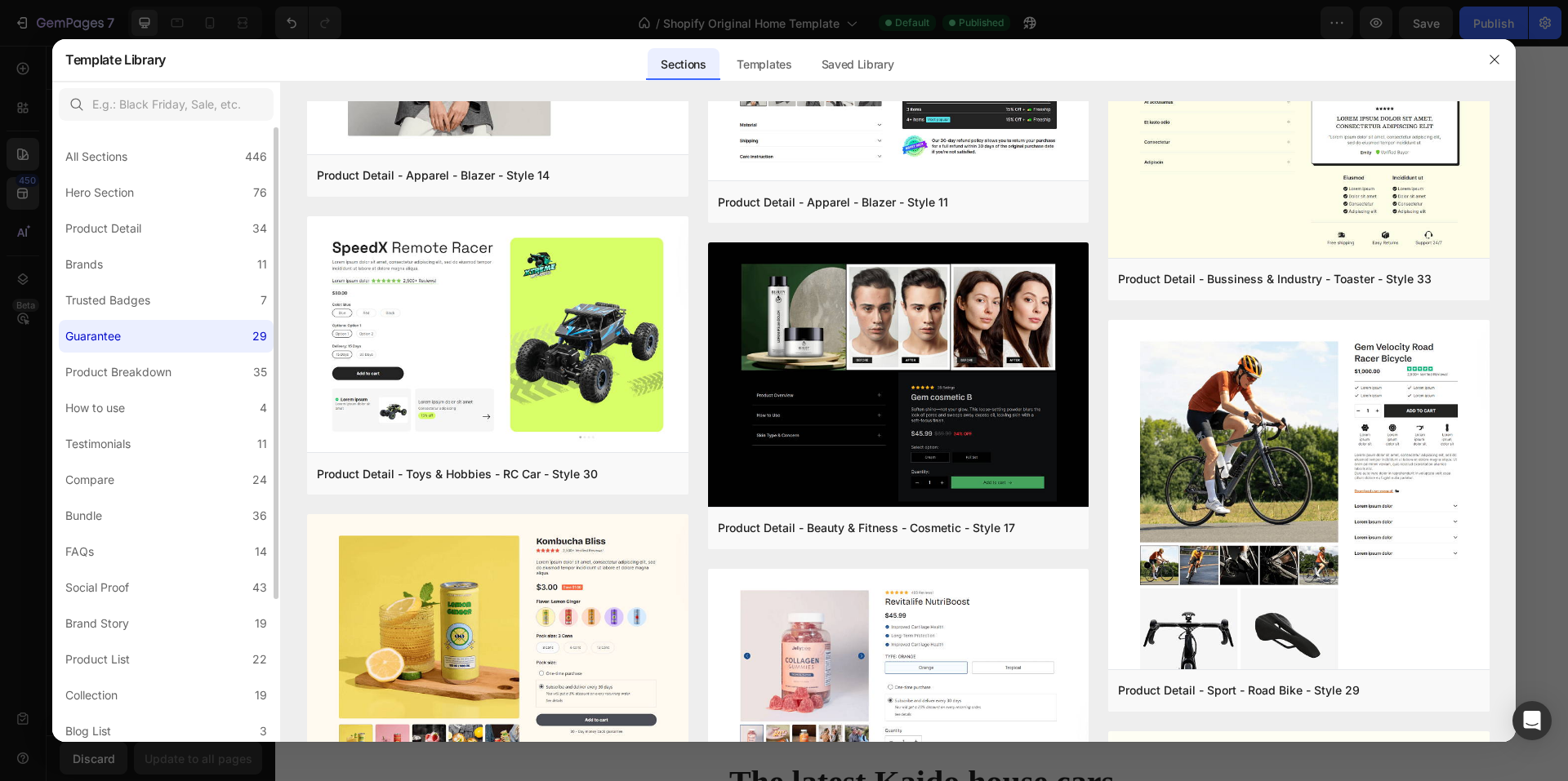
scroll to position [0, 0]
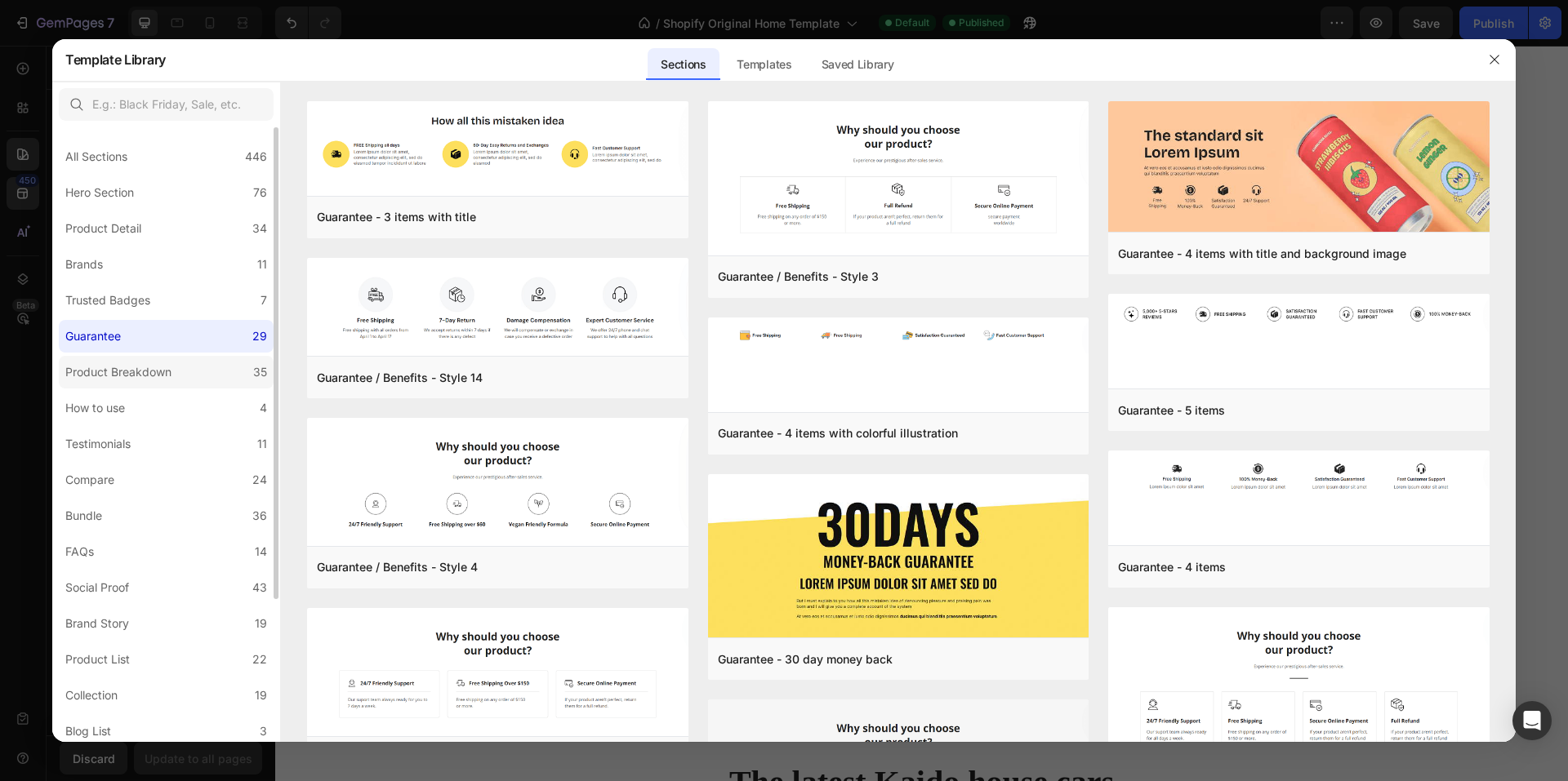
click at [114, 373] on div "Product Breakdown" at bounding box center [118, 373] width 107 height 20
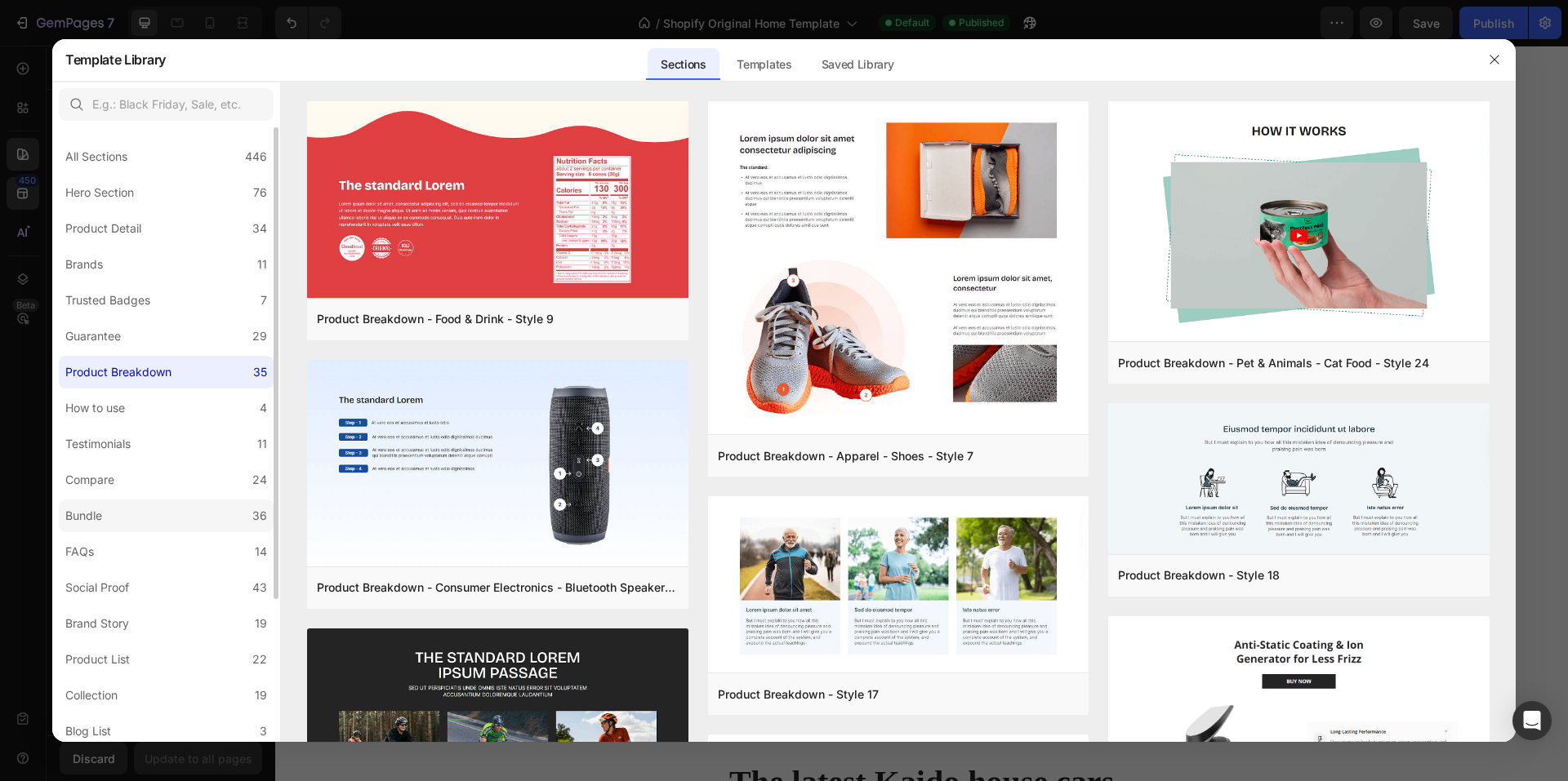
click at [99, 514] on div "Bundle" at bounding box center [83, 516] width 37 height 20
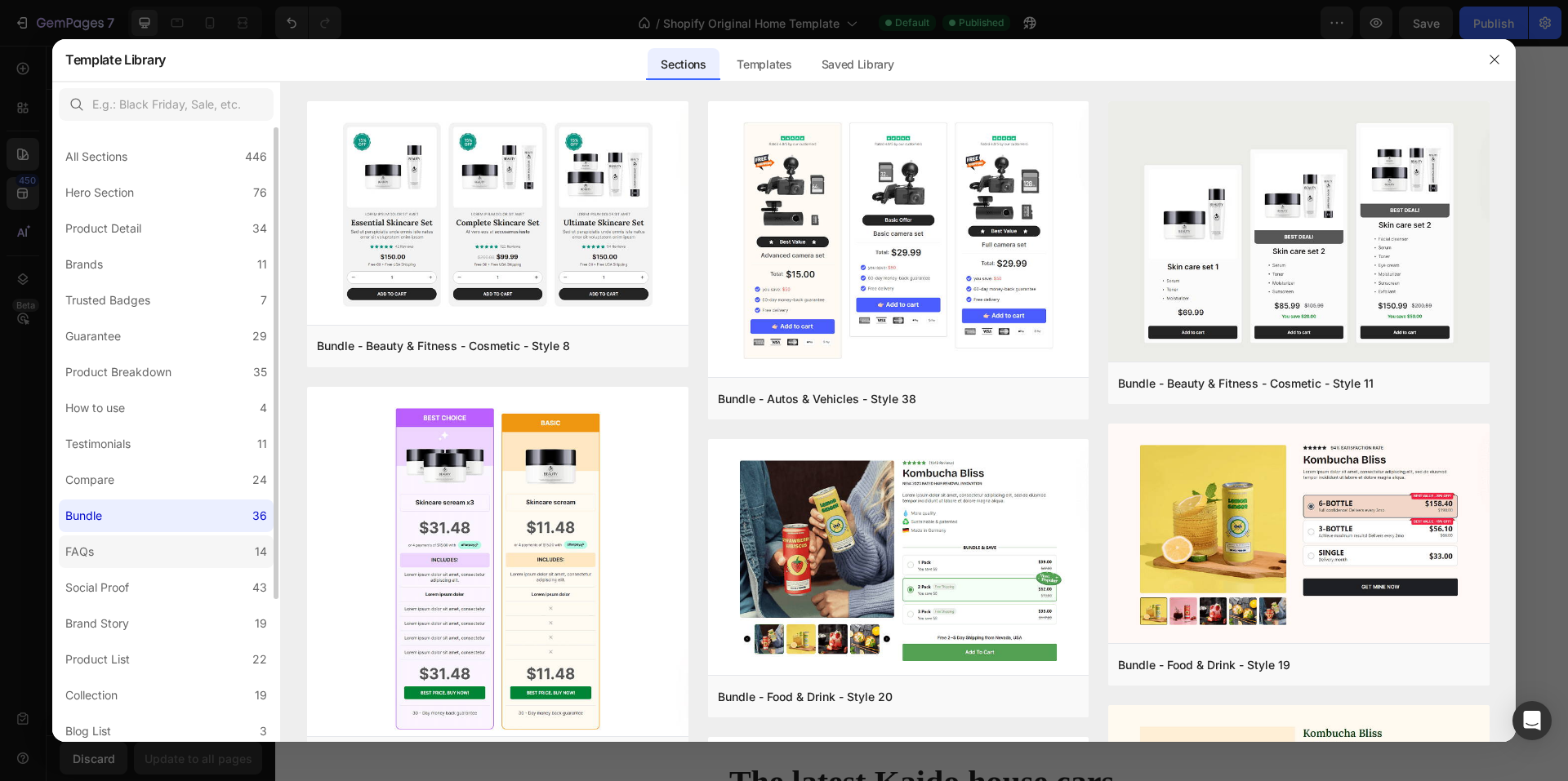
scroll to position [82, 0]
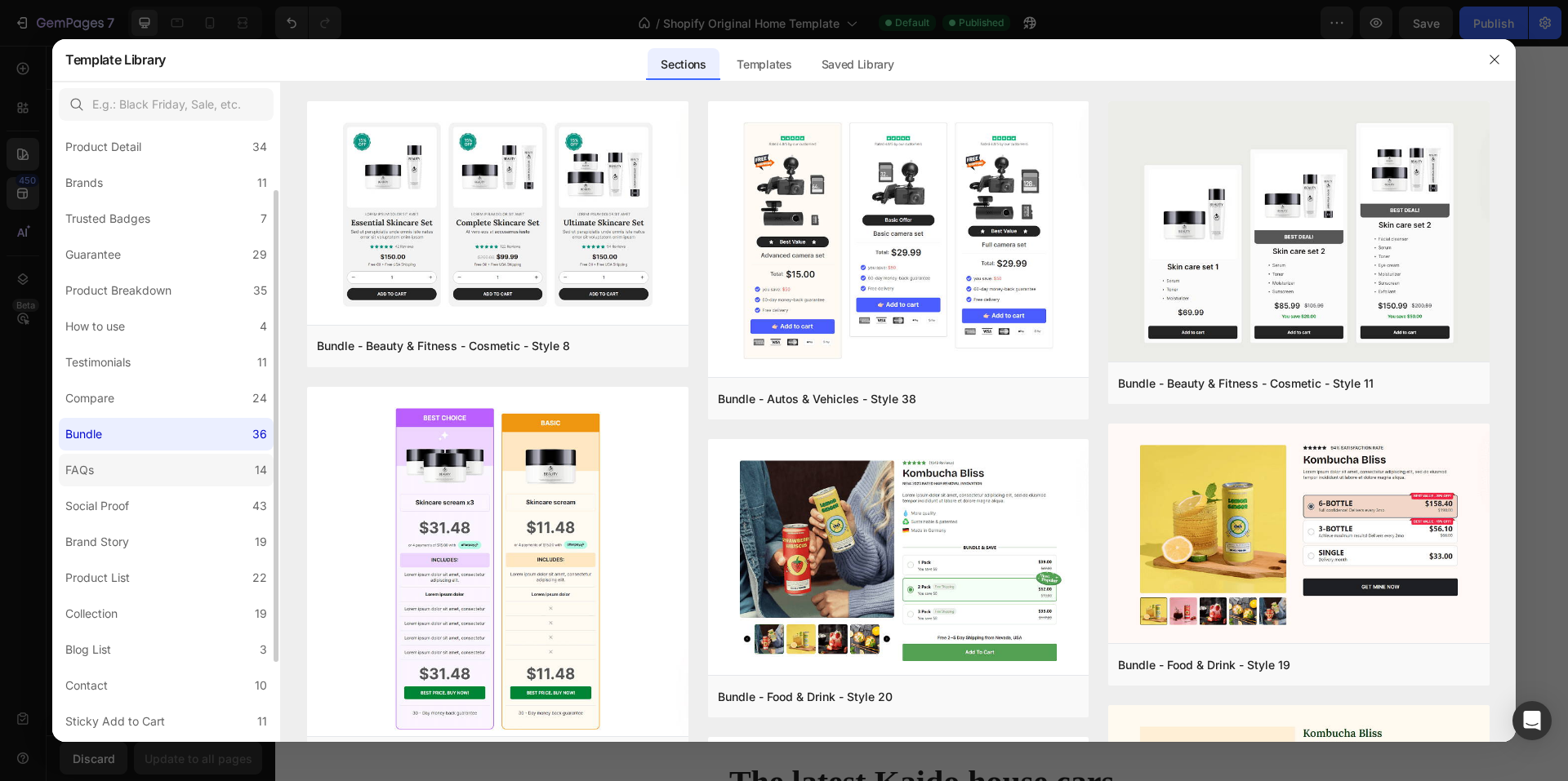
click at [147, 469] on label "FAQs 14" at bounding box center [167, 470] width 215 height 32
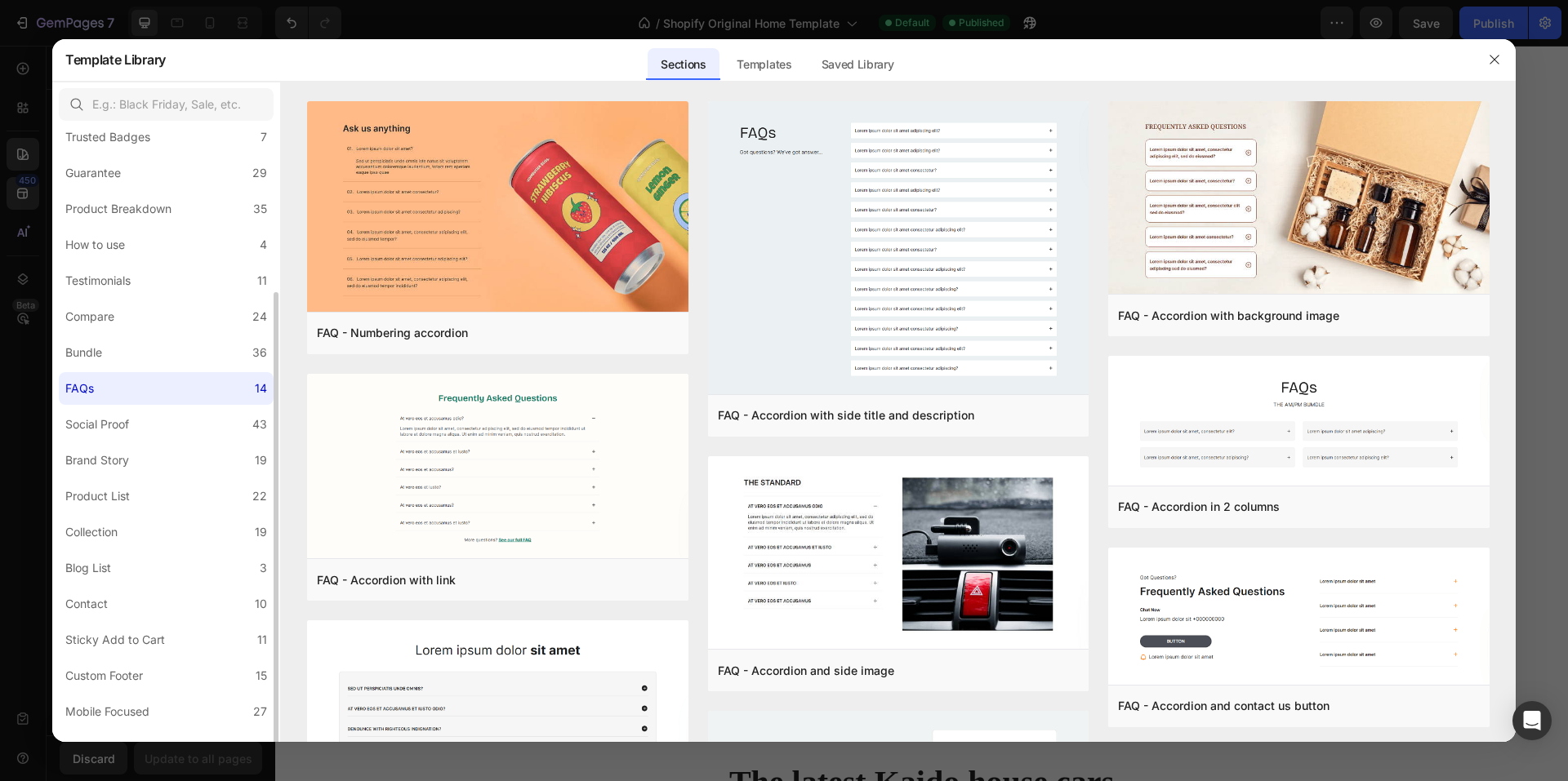
scroll to position [185, 0]
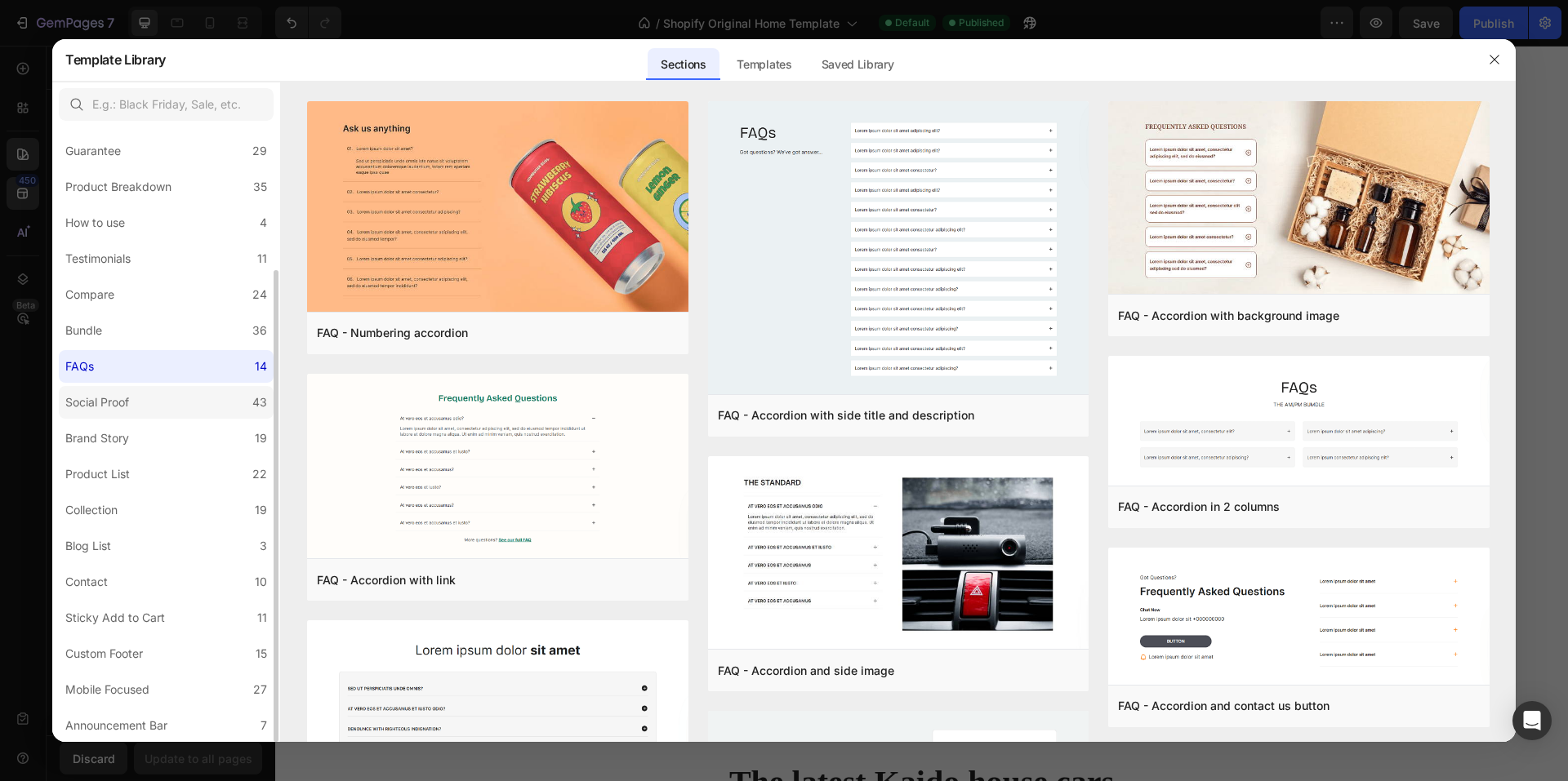
click at [180, 405] on label "Social Proof 43" at bounding box center [167, 402] width 215 height 32
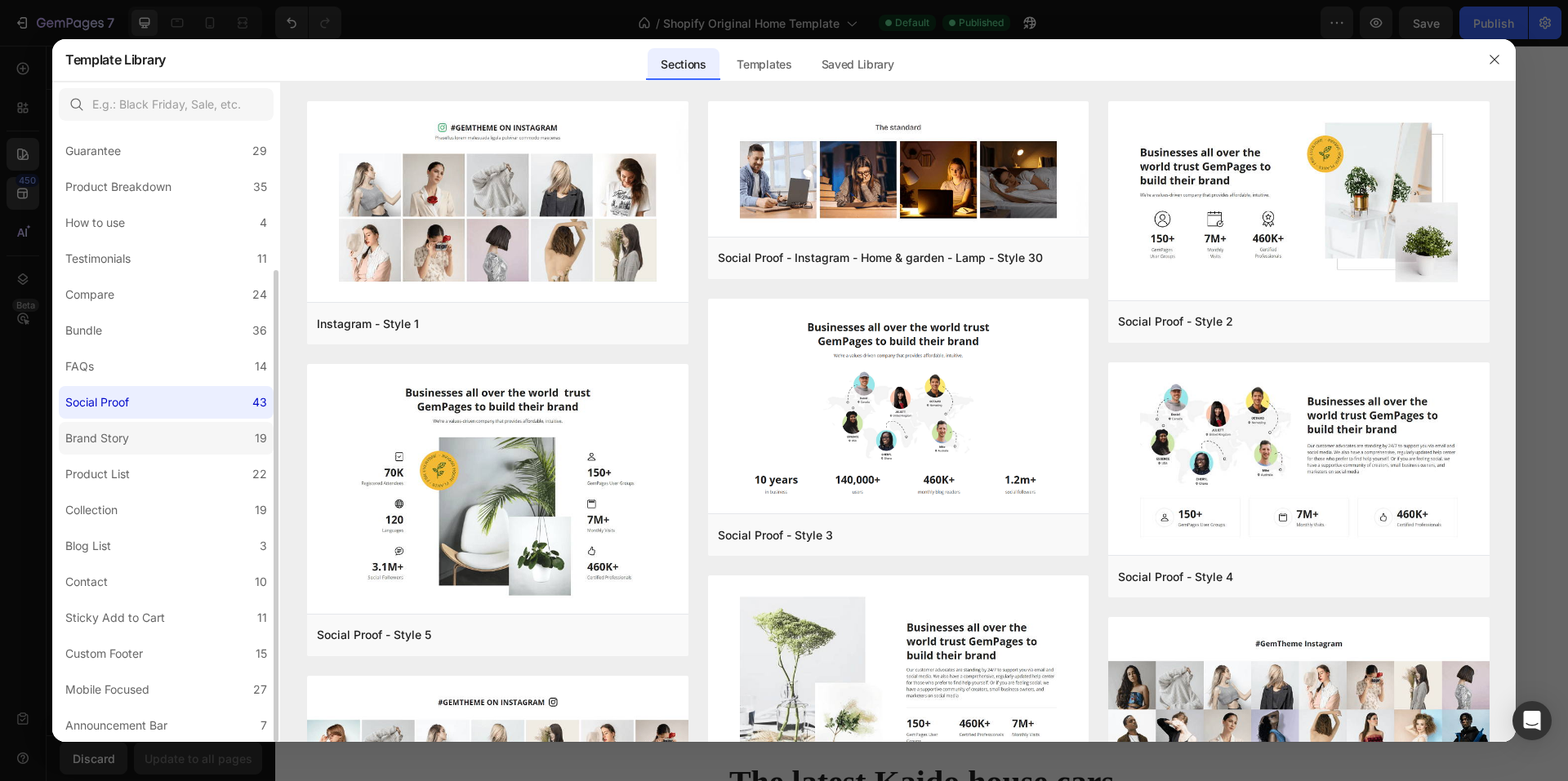
click at [175, 441] on label "Brand Story 19" at bounding box center [167, 438] width 215 height 32
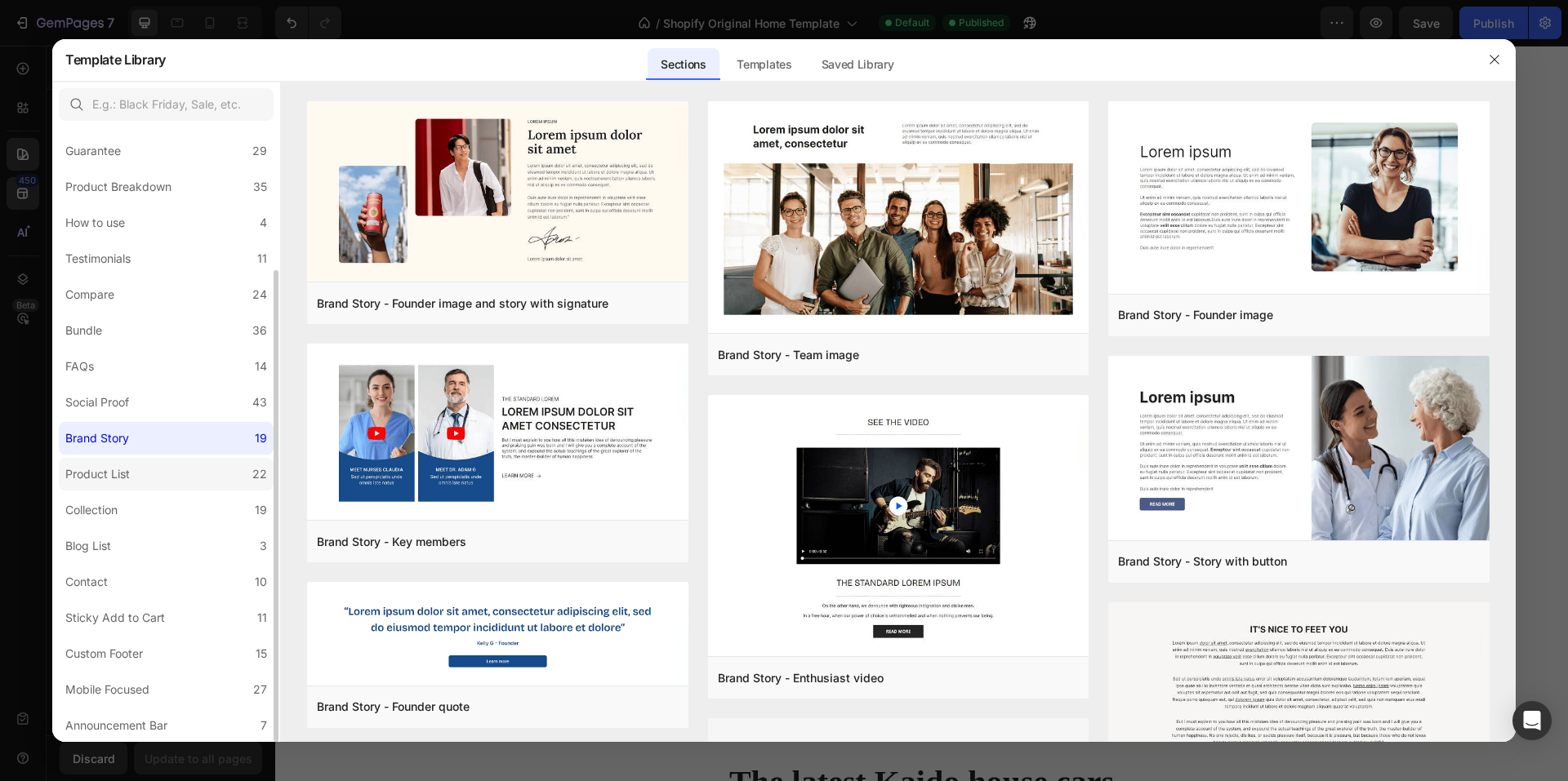
click at [168, 472] on label "Product List 22" at bounding box center [167, 474] width 215 height 32
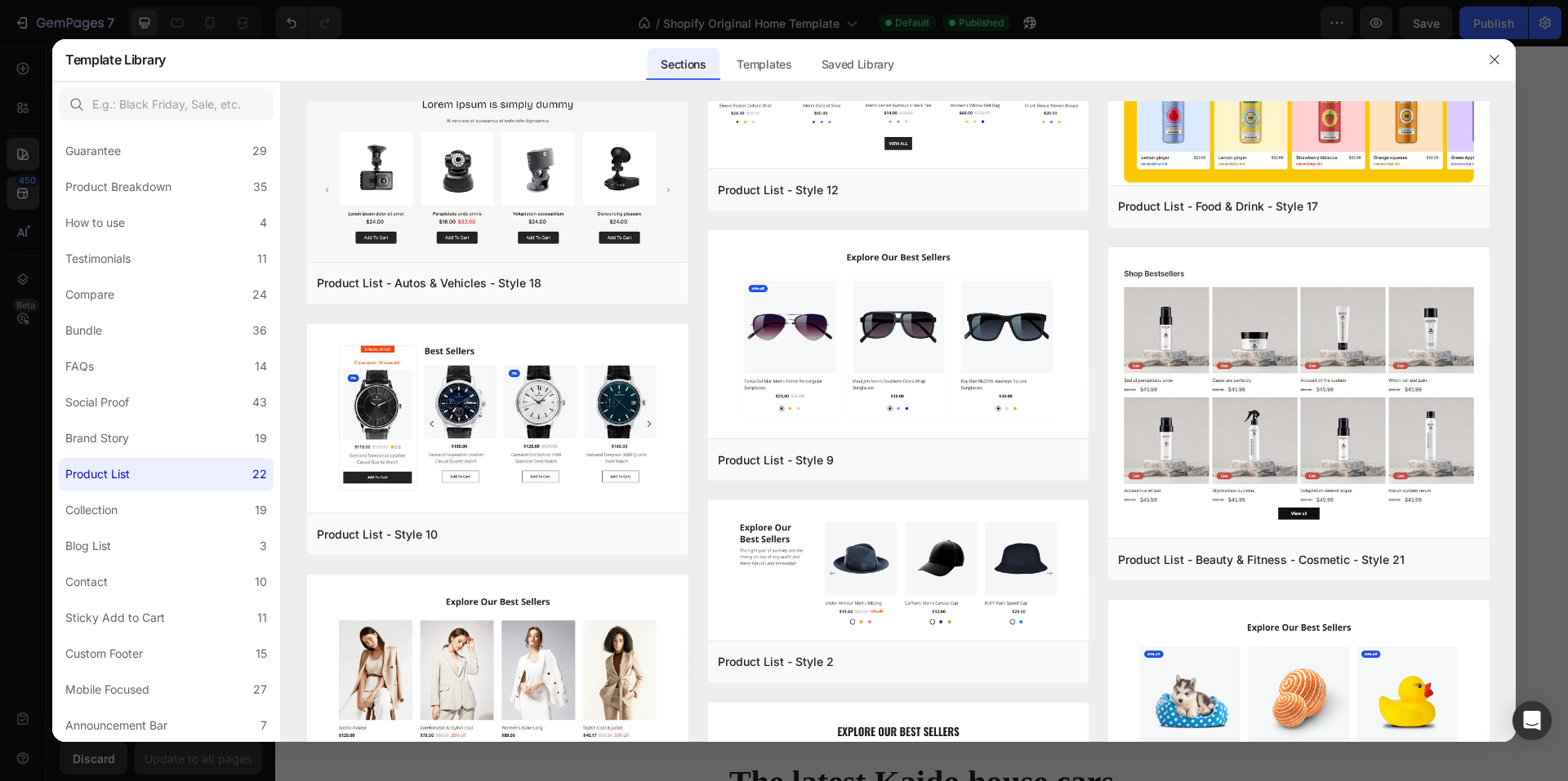
scroll to position [1522, 0]
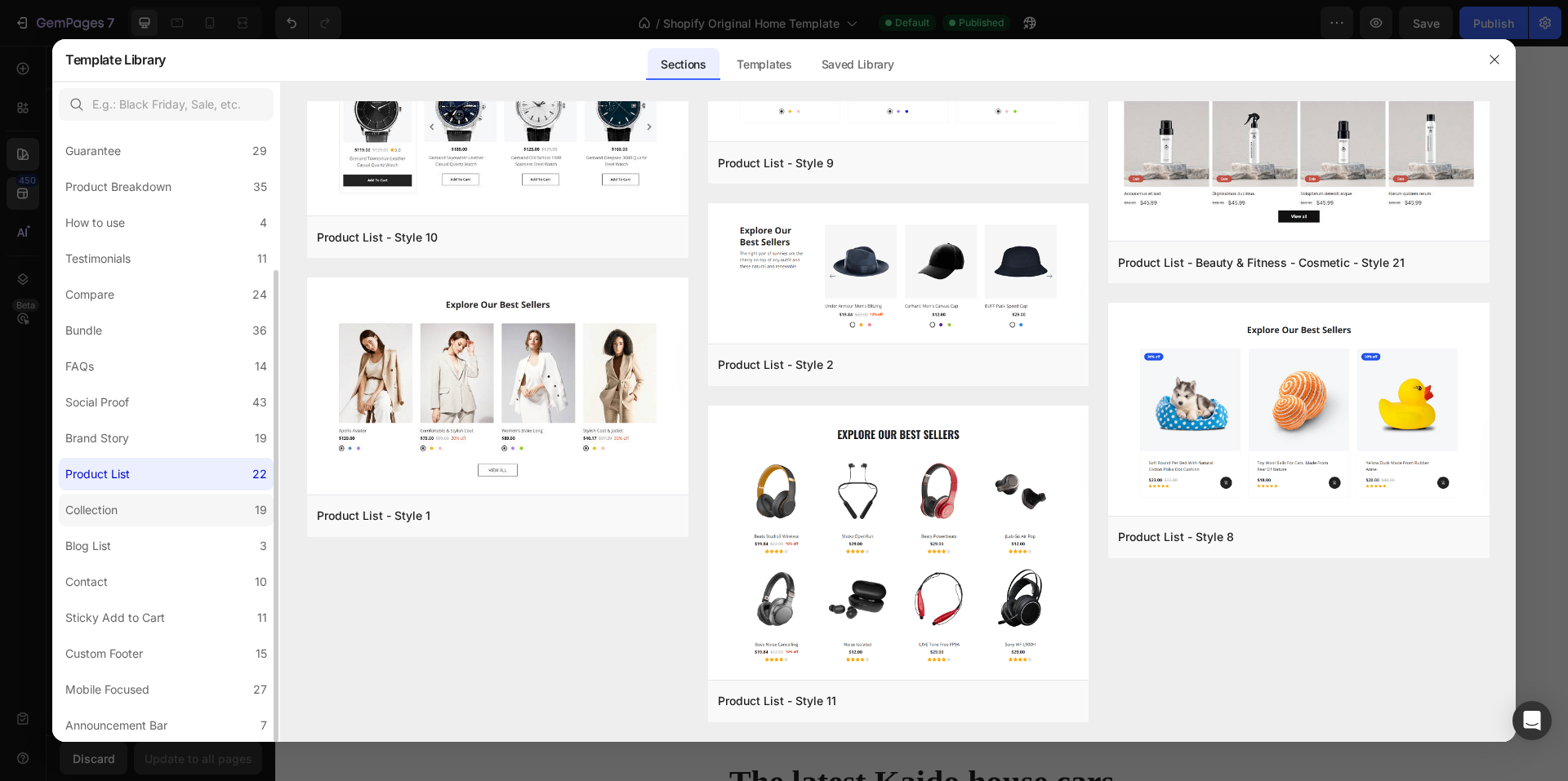
click at [207, 513] on label "Collection 19" at bounding box center [167, 511] width 215 height 32
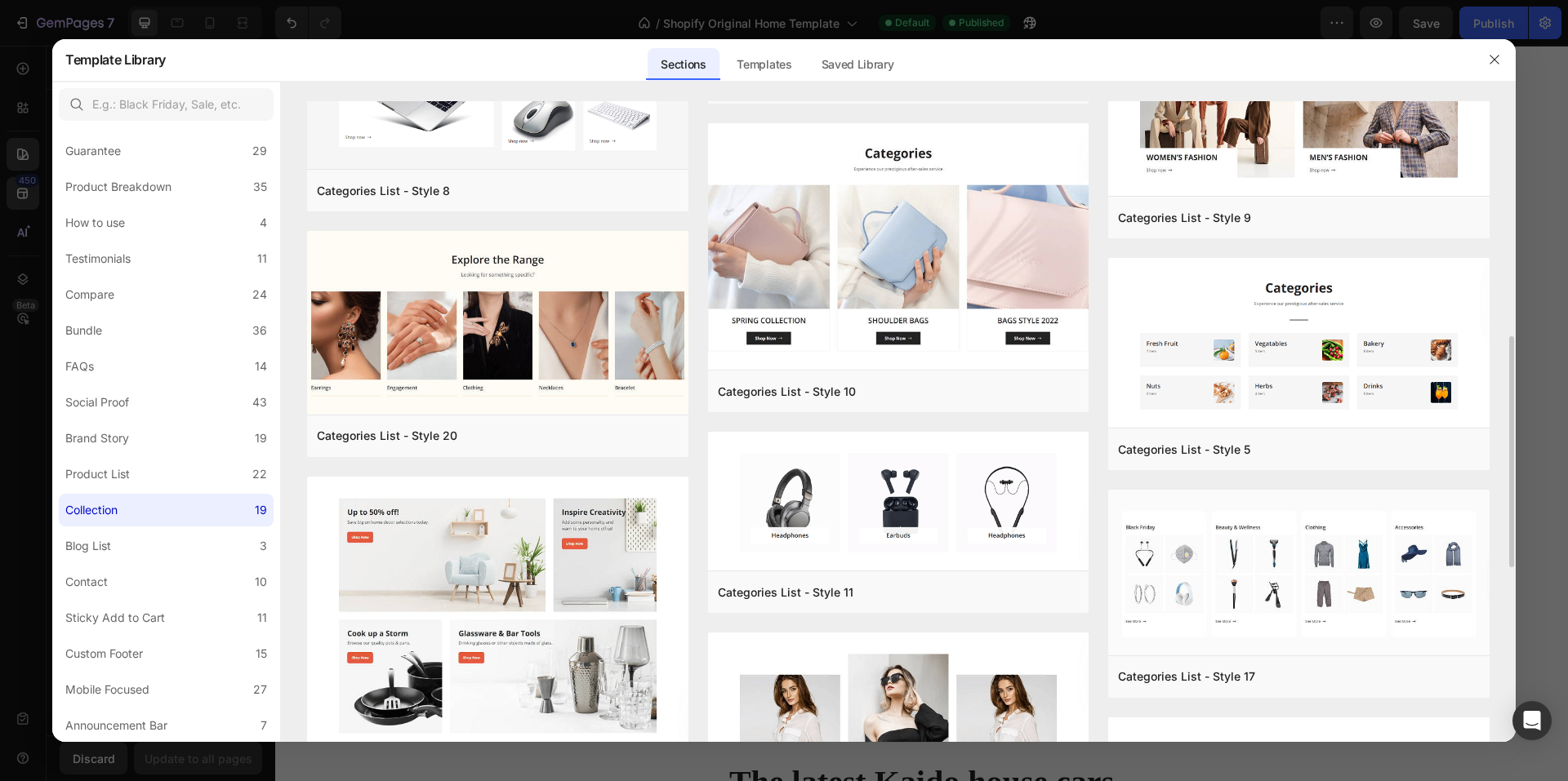
scroll to position [734, 0]
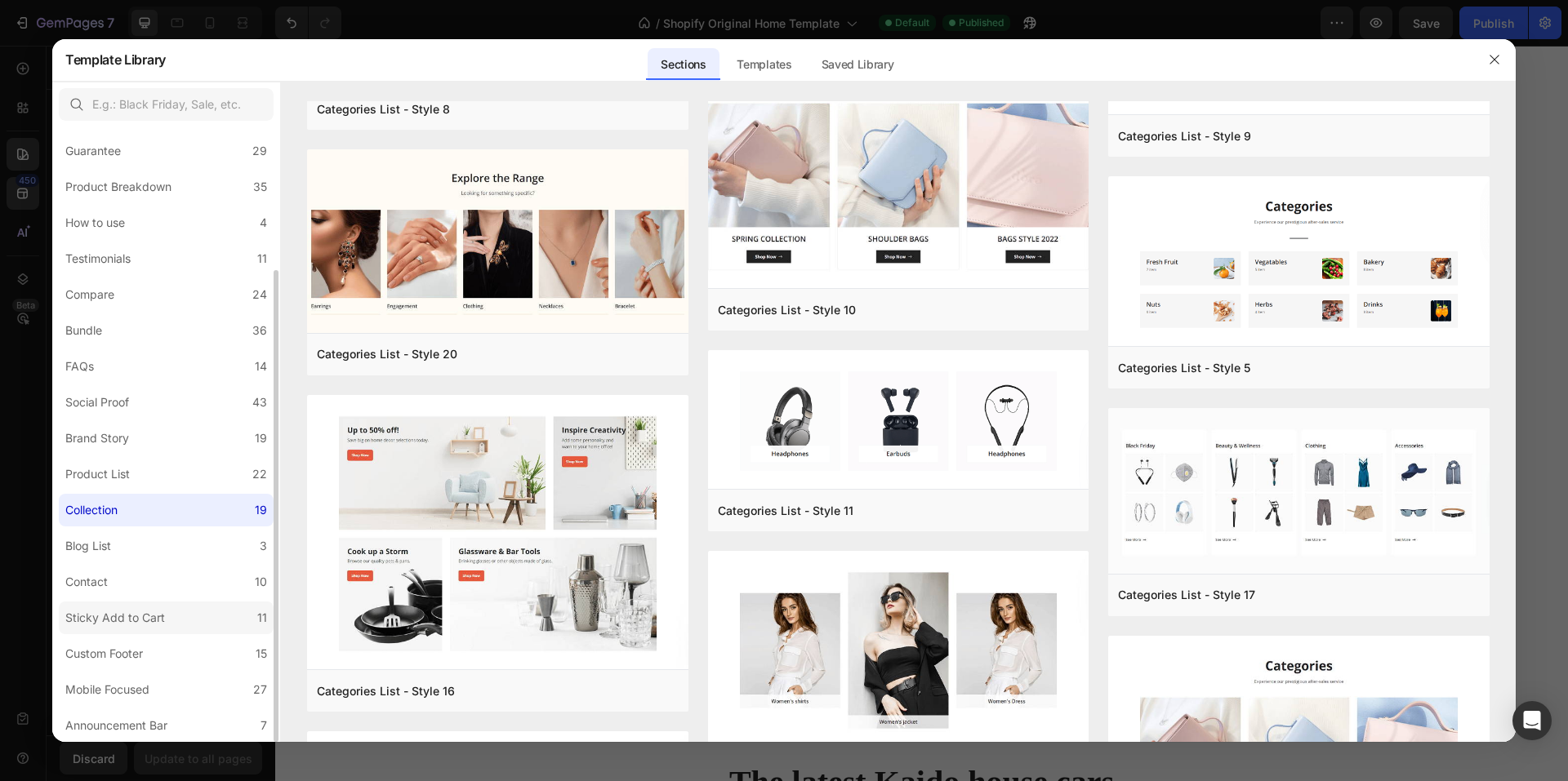
click at [152, 614] on div "Sticky Add to Cart" at bounding box center [115, 618] width 99 height 20
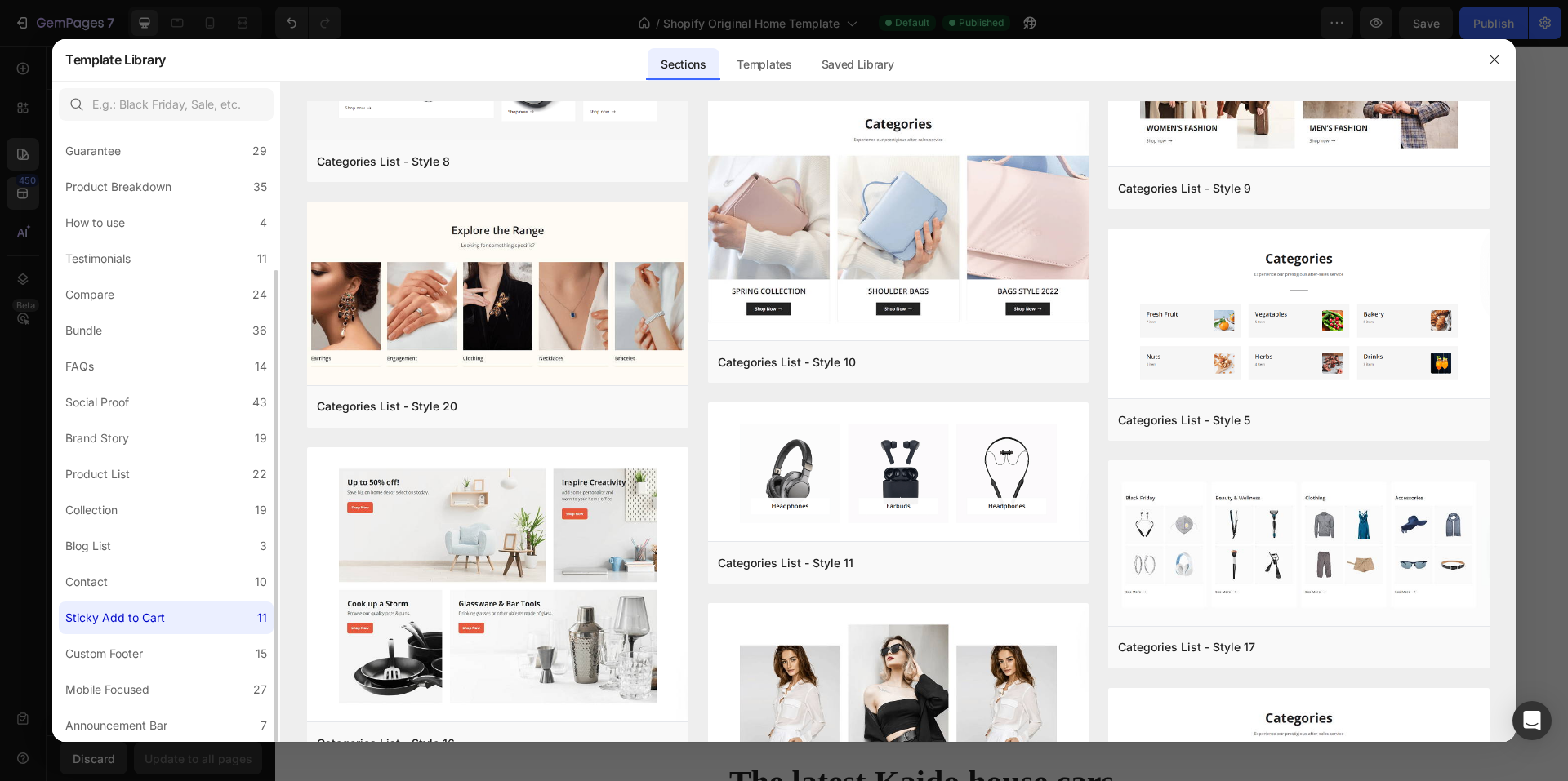
scroll to position [0, 0]
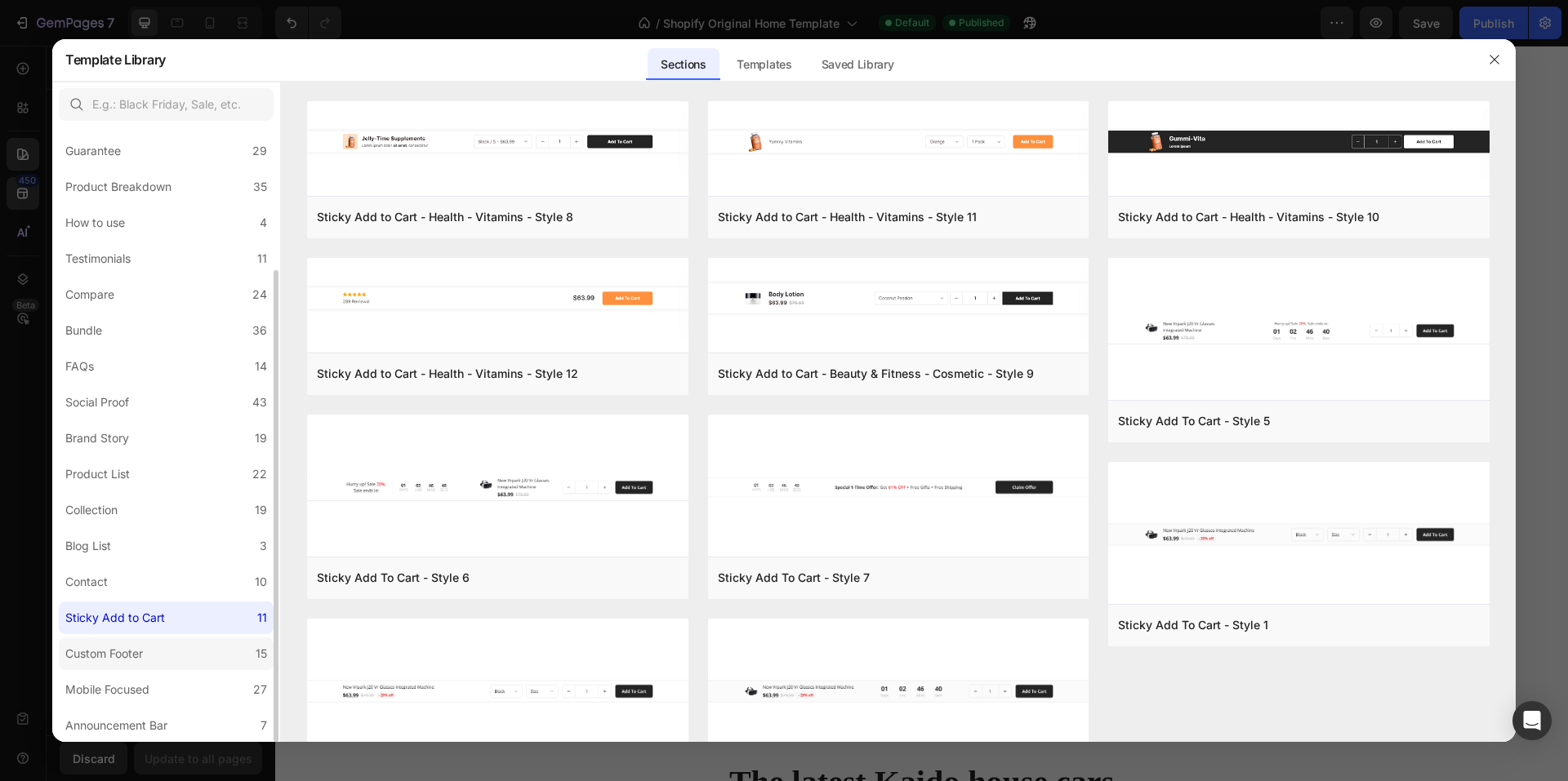
click at [169, 655] on label "Custom Footer 15" at bounding box center [167, 654] width 215 height 32
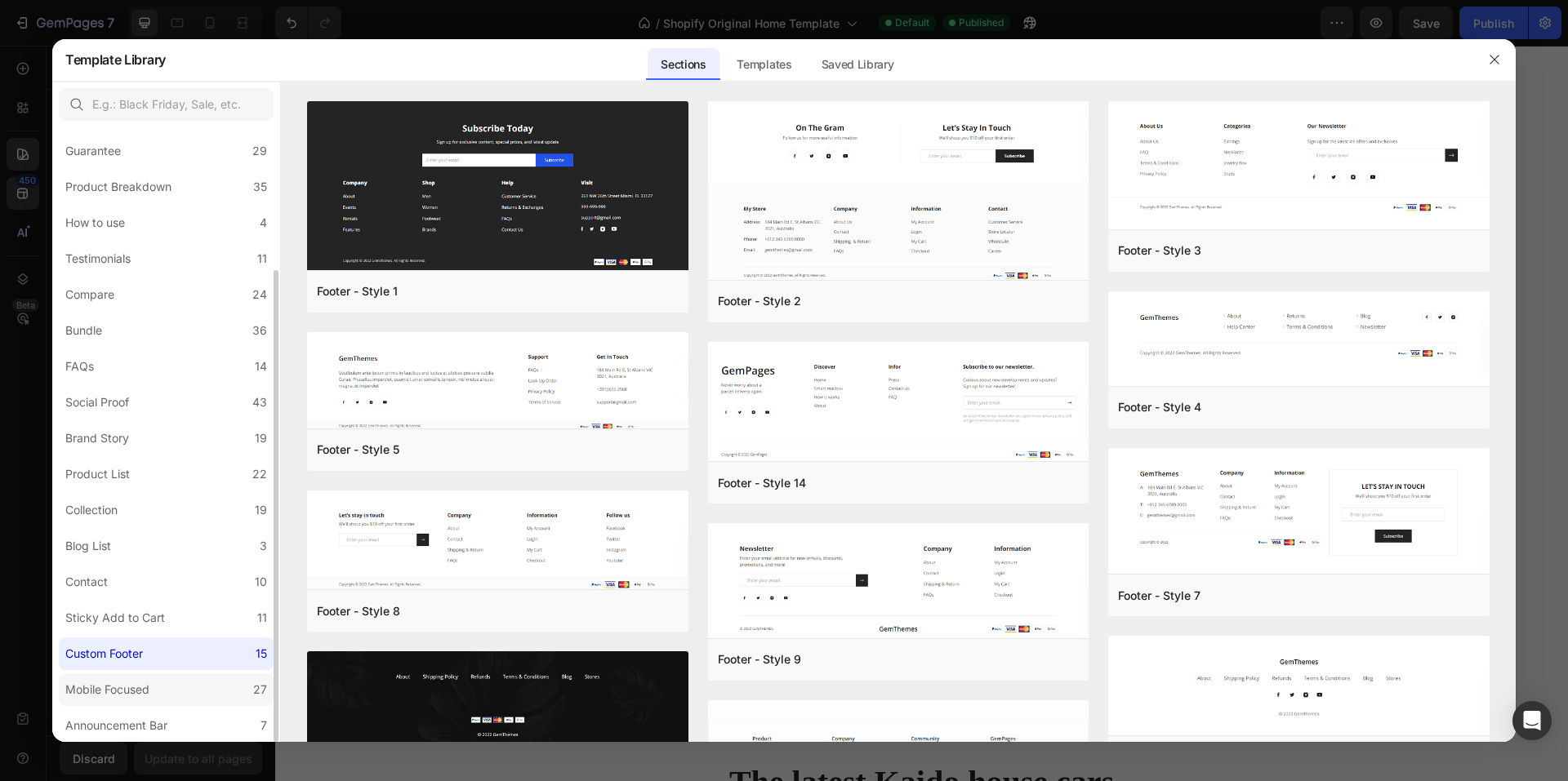
click at [109, 692] on div "Mobile Focused" at bounding box center [108, 690] width 84 height 20
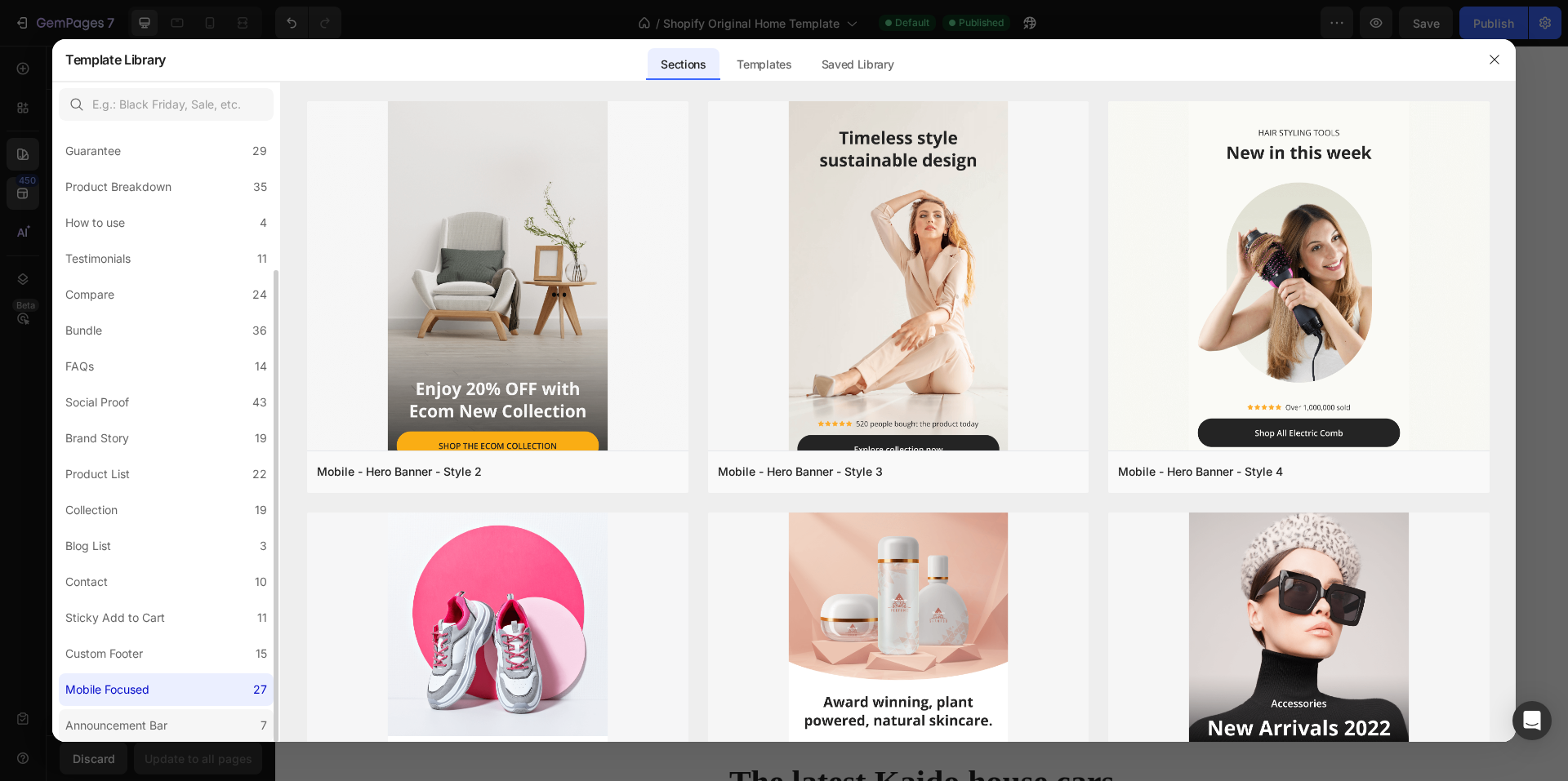
click at [131, 718] on div "Announcement Bar" at bounding box center [116, 725] width 102 height 20
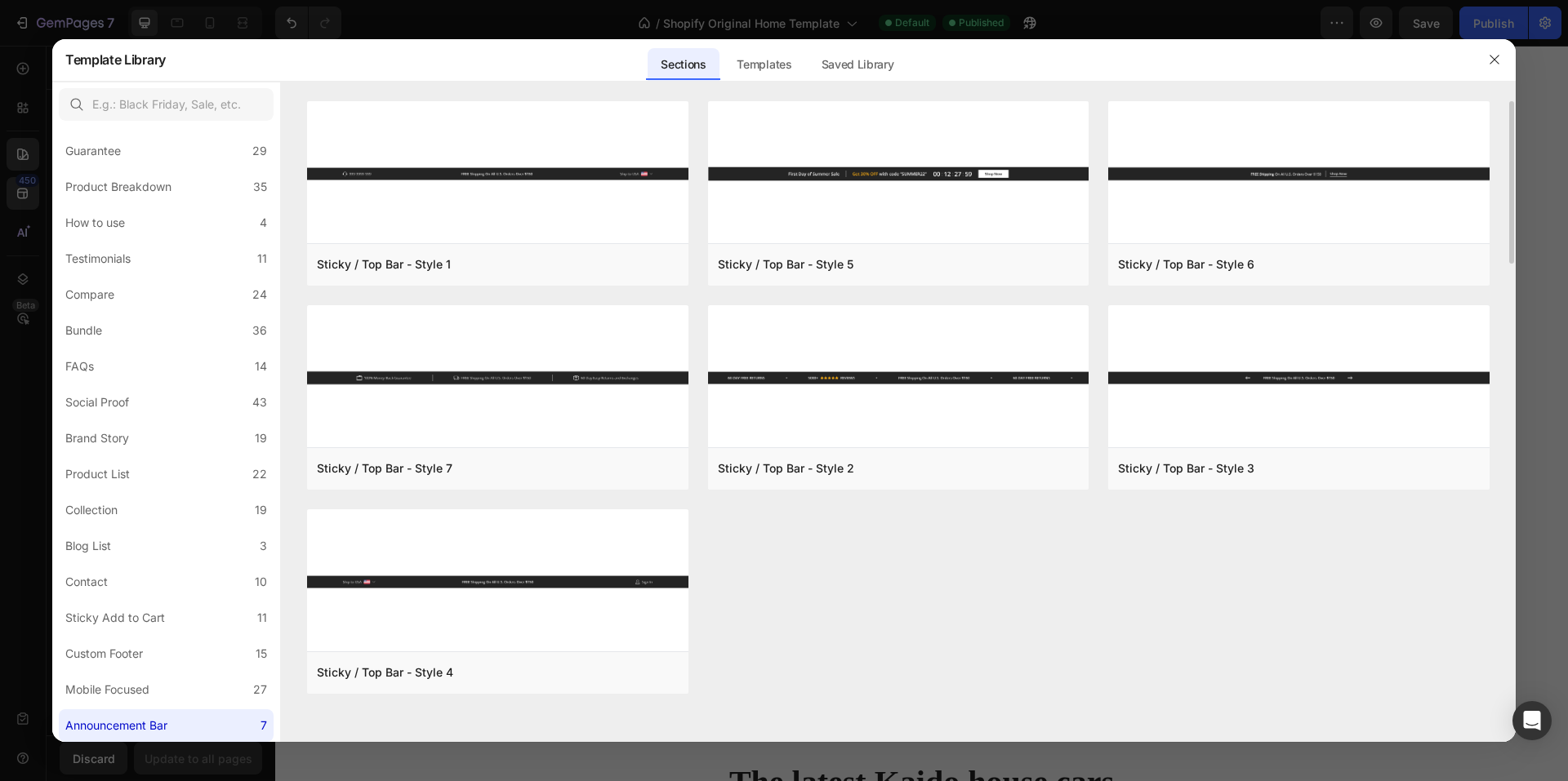
drag, startPoint x: 1495, startPoint y: 60, endPoint x: 1012, endPoint y: 653, distance: 764.8
click at [1012, 653] on div "Template Library Sections Templates Existing pages Saved Library Templates Save…" at bounding box center [784, 390] width 1464 height 703
click at [1119, 60] on button "button" at bounding box center [1495, 59] width 26 height 26
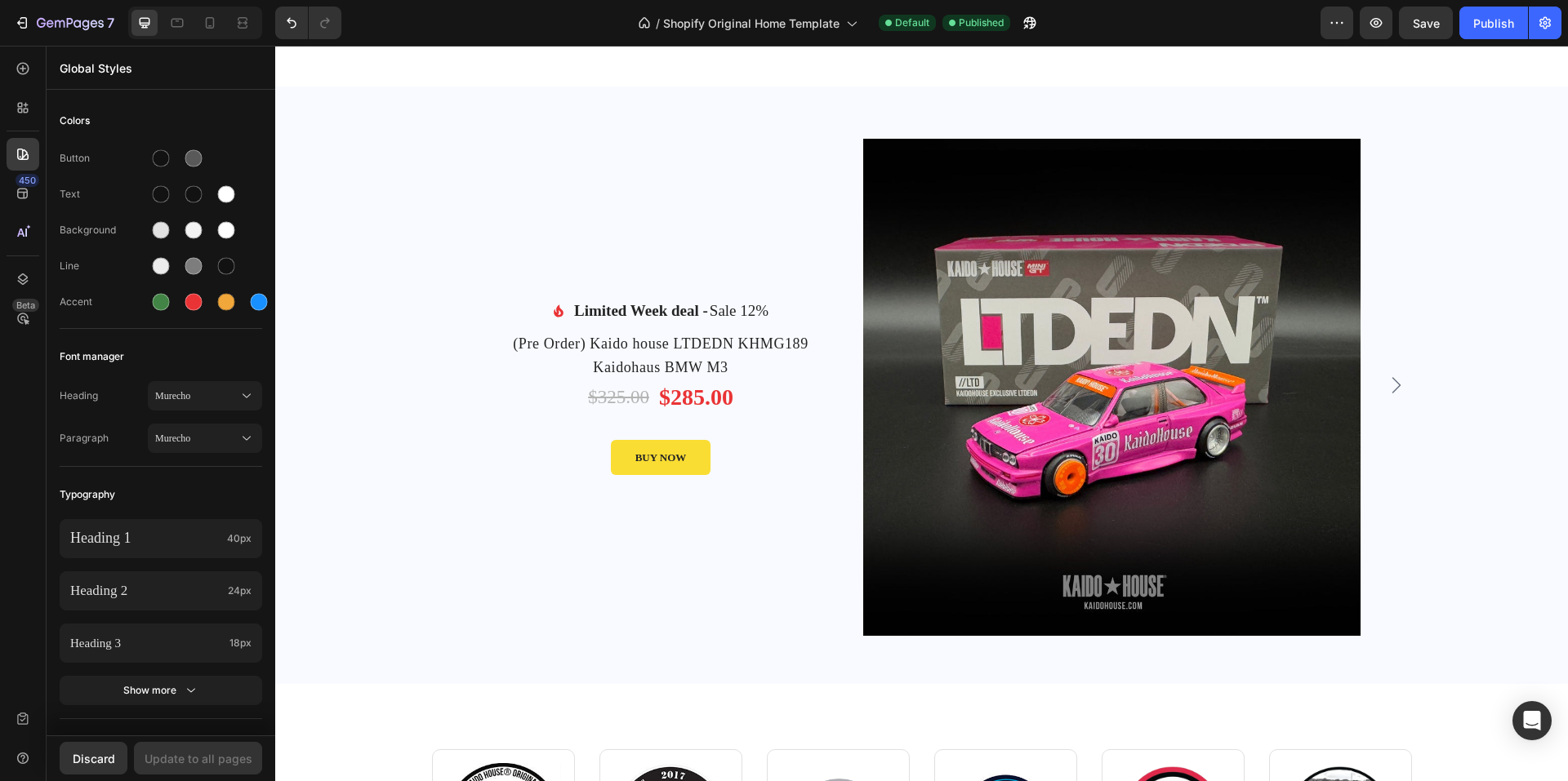
scroll to position [82, 0]
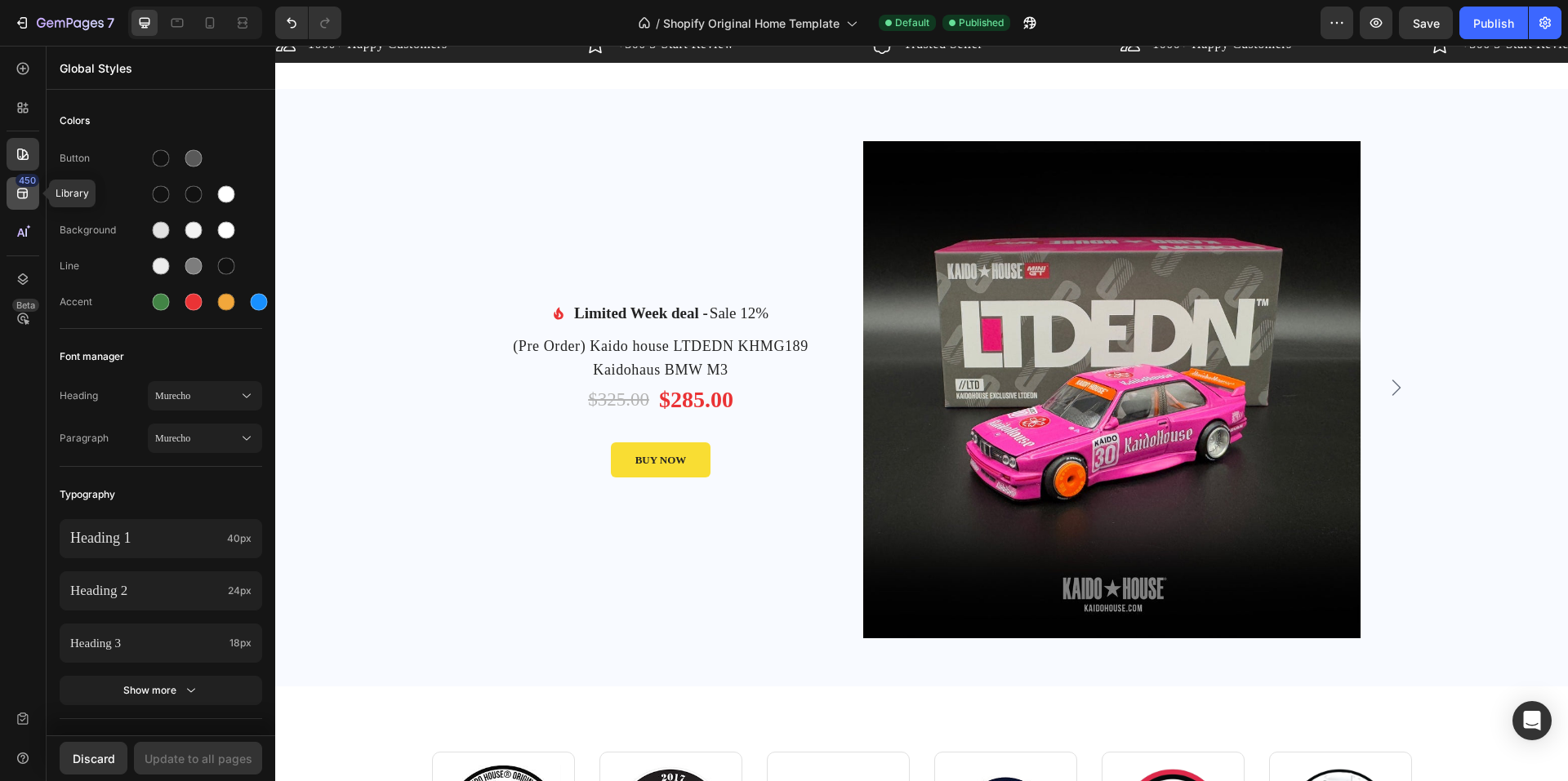
click at [26, 189] on icon at bounding box center [22, 194] width 11 height 11
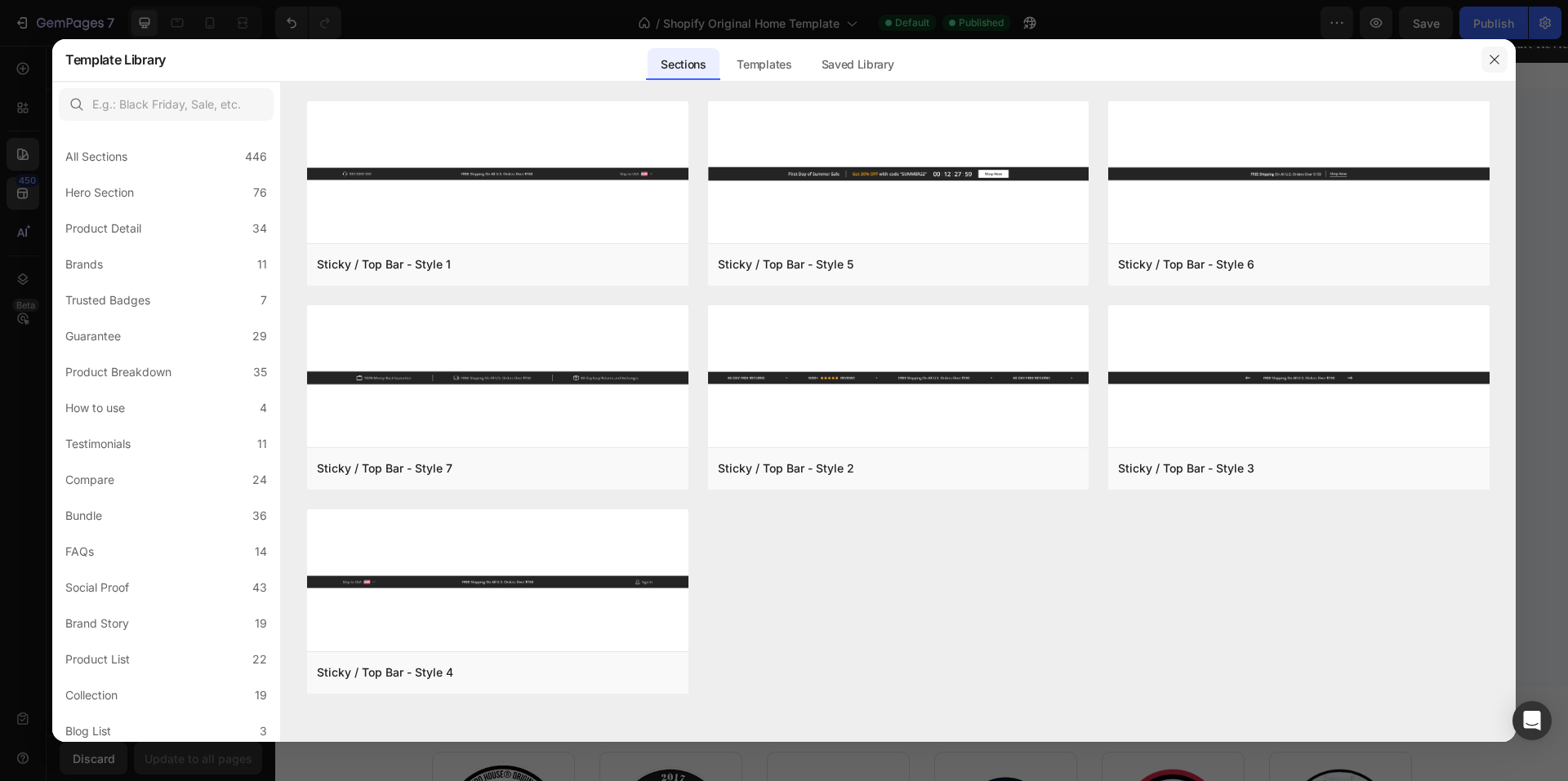
click at [1119, 65] on icon "button" at bounding box center [1495, 59] width 13 height 13
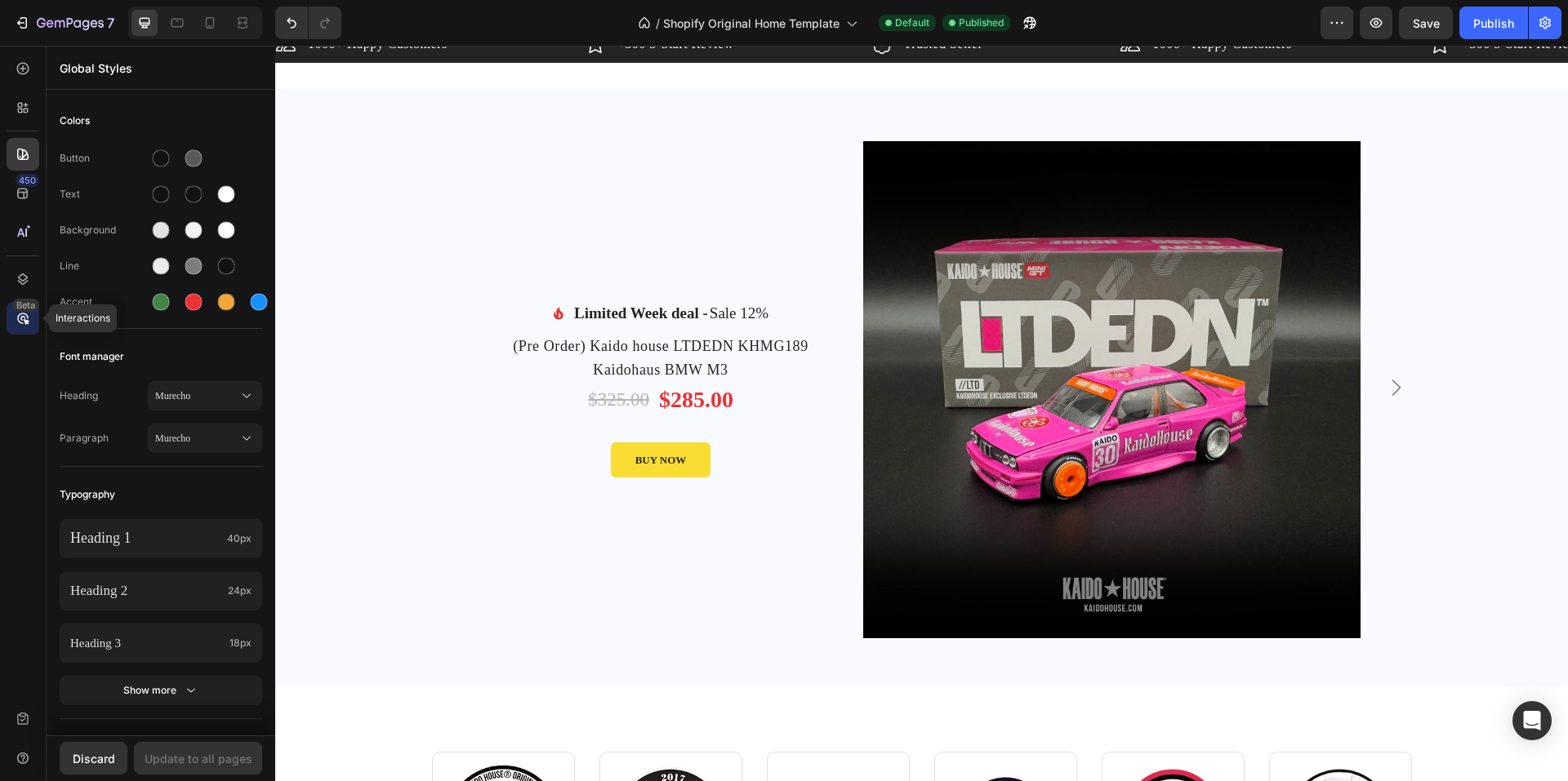
click at [20, 309] on div "Beta" at bounding box center [26, 305] width 27 height 13
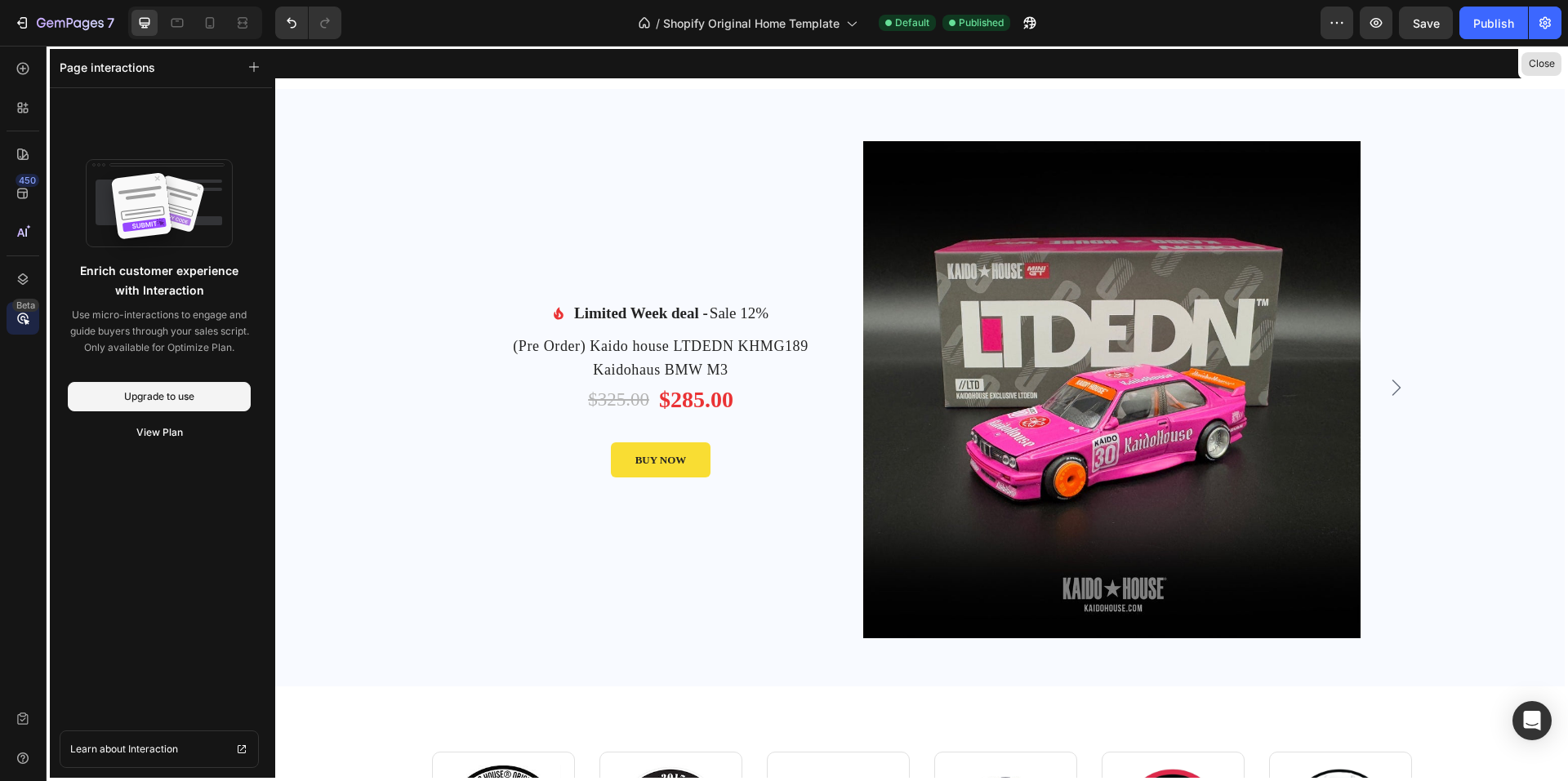
click at [1119, 71] on button "Close" at bounding box center [1541, 64] width 40 height 23
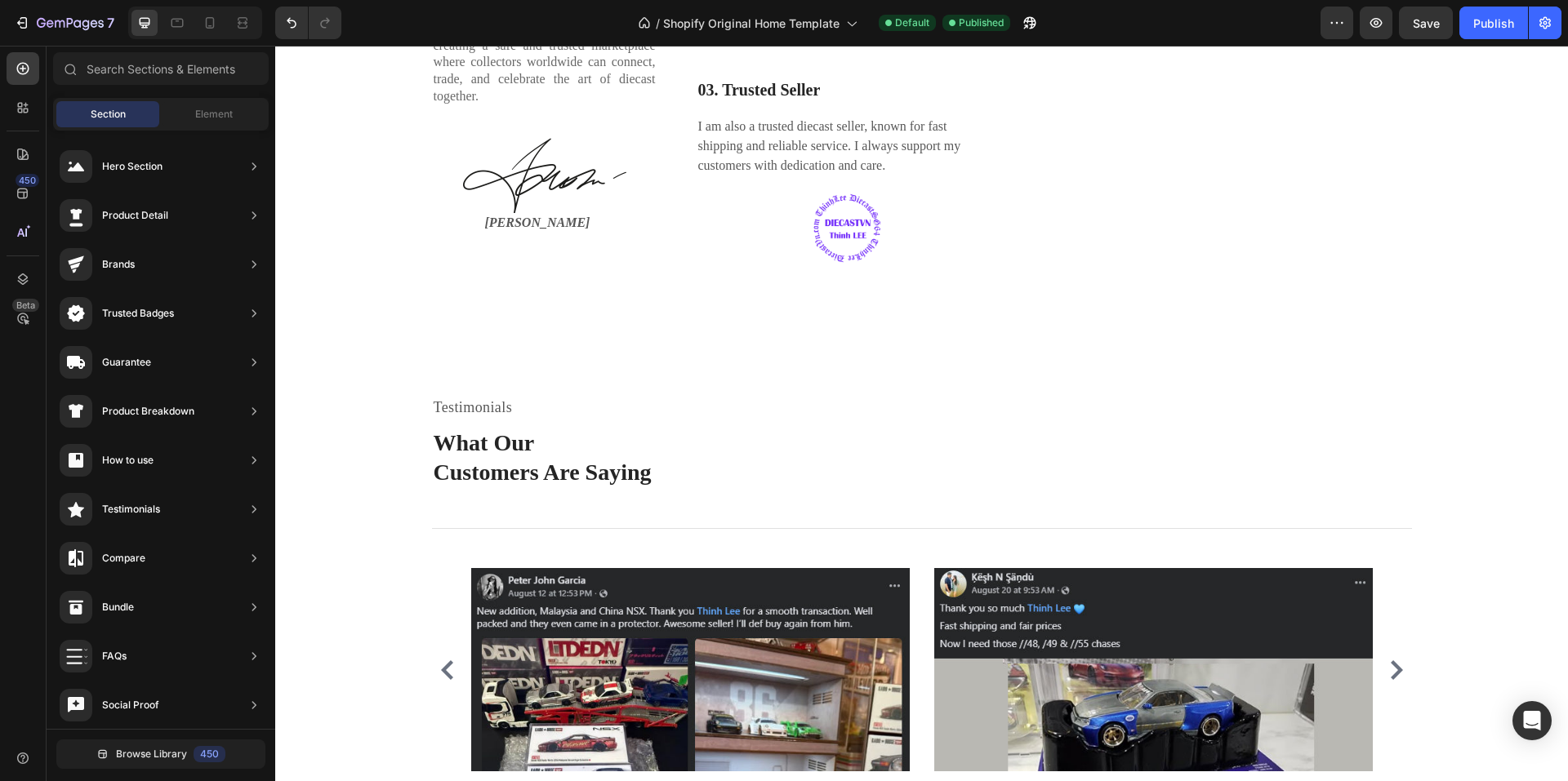
scroll to position [2368, 0]
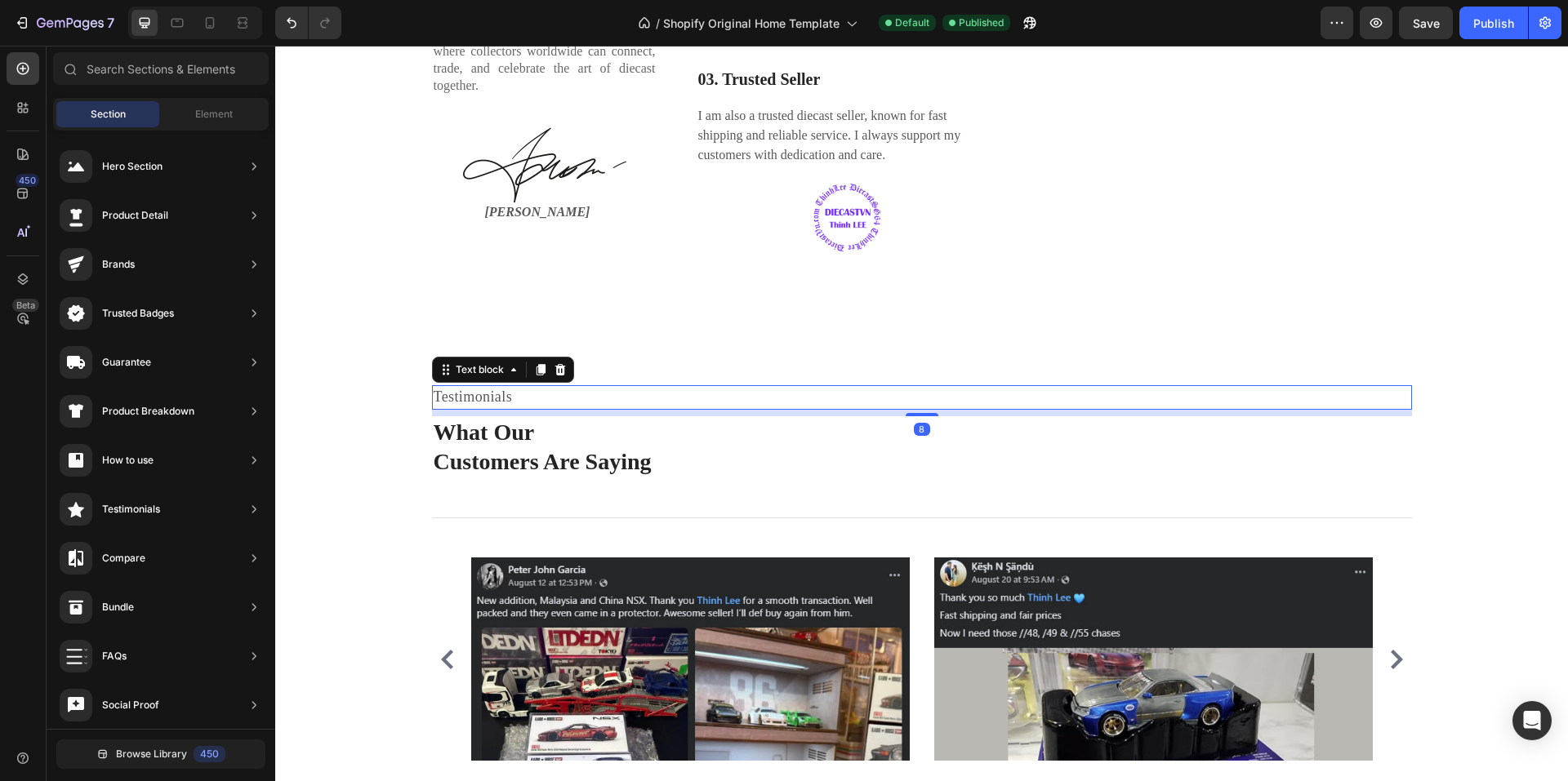
click at [467, 408] on p "Testimonials" at bounding box center [922, 397] width 977 height 21
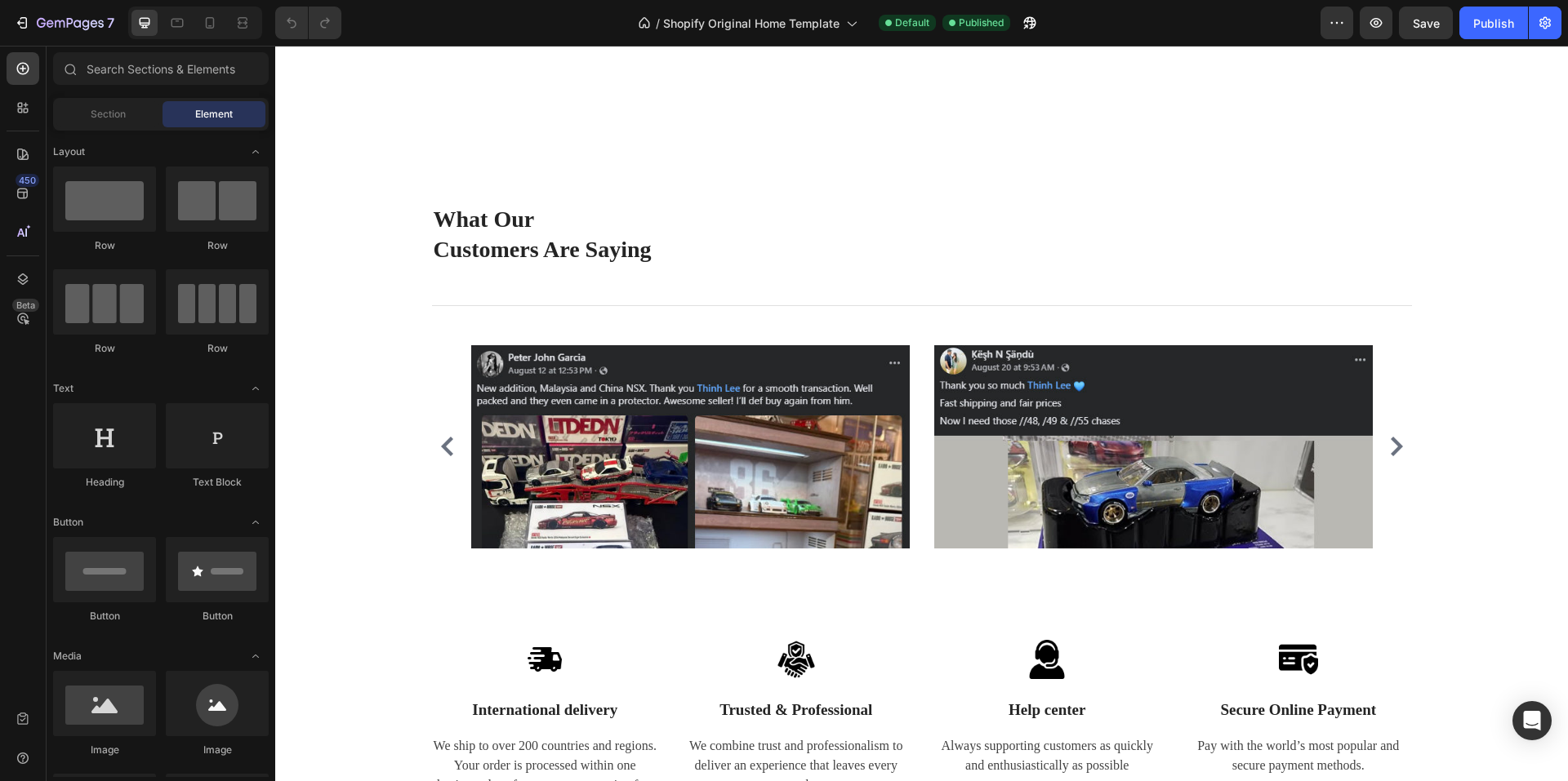
scroll to position [3021, 0]
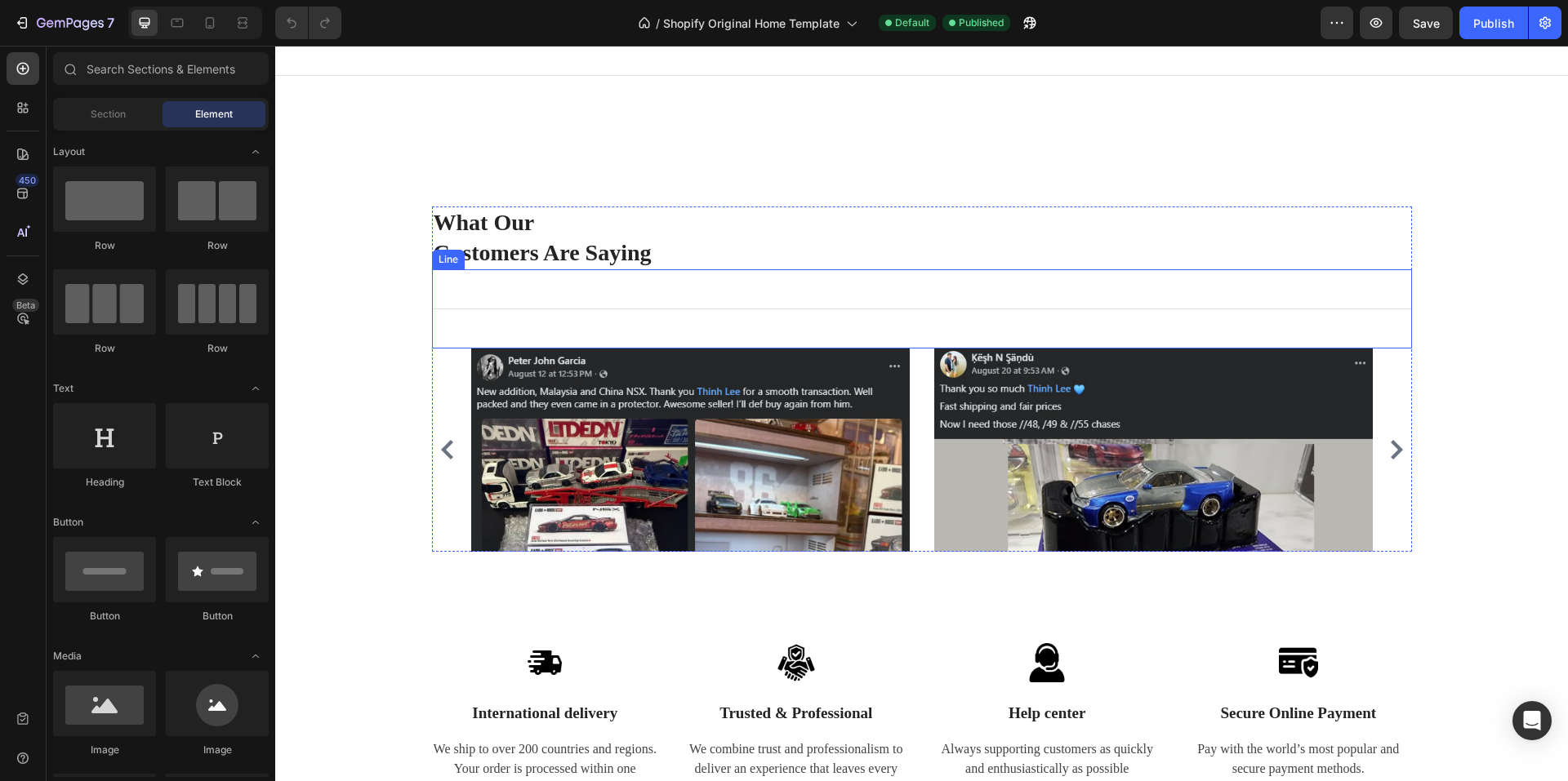
click at [735, 307] on div "Title Line" at bounding box center [922, 309] width 980 height 79
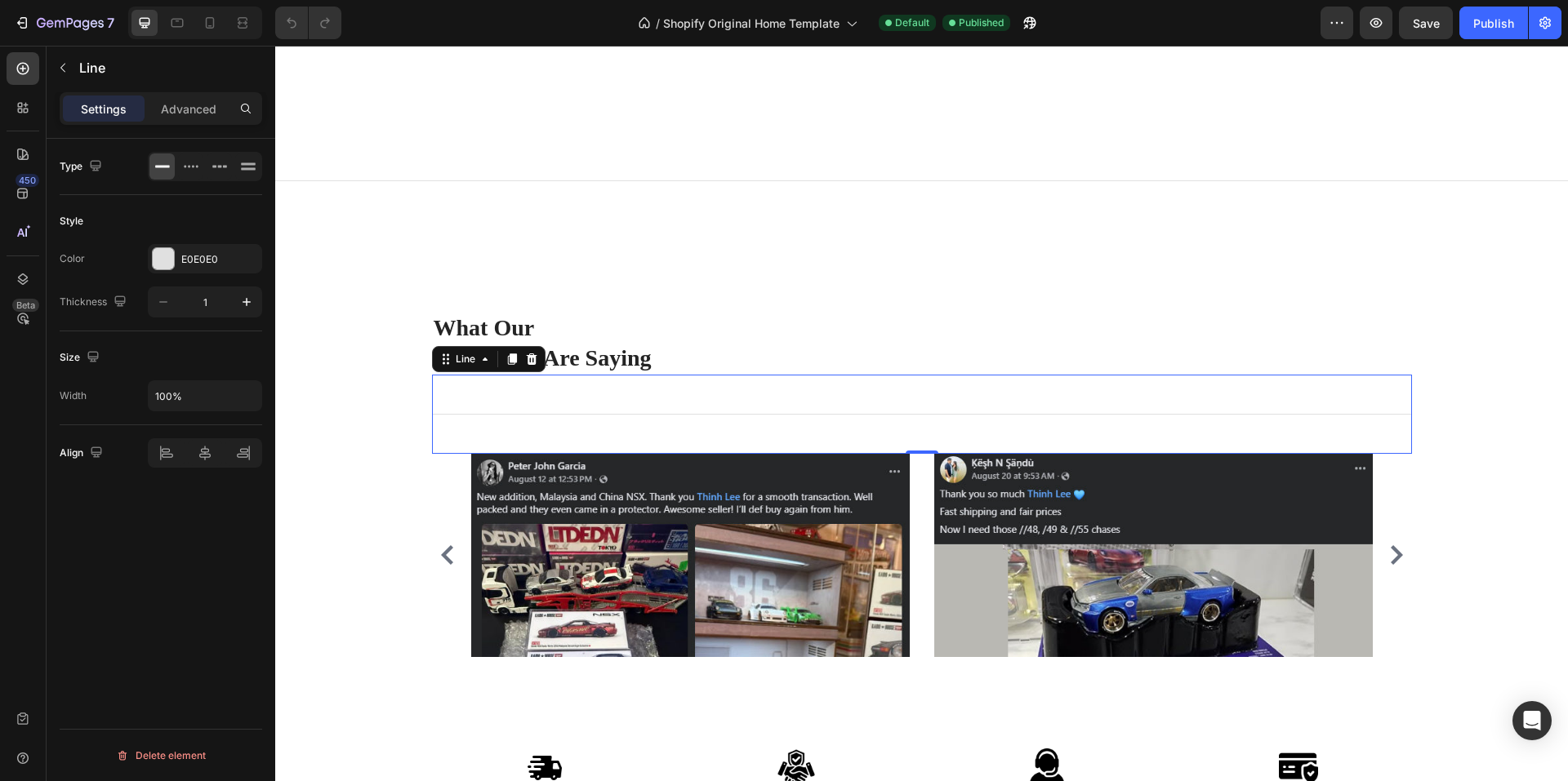
scroll to position [2694, 0]
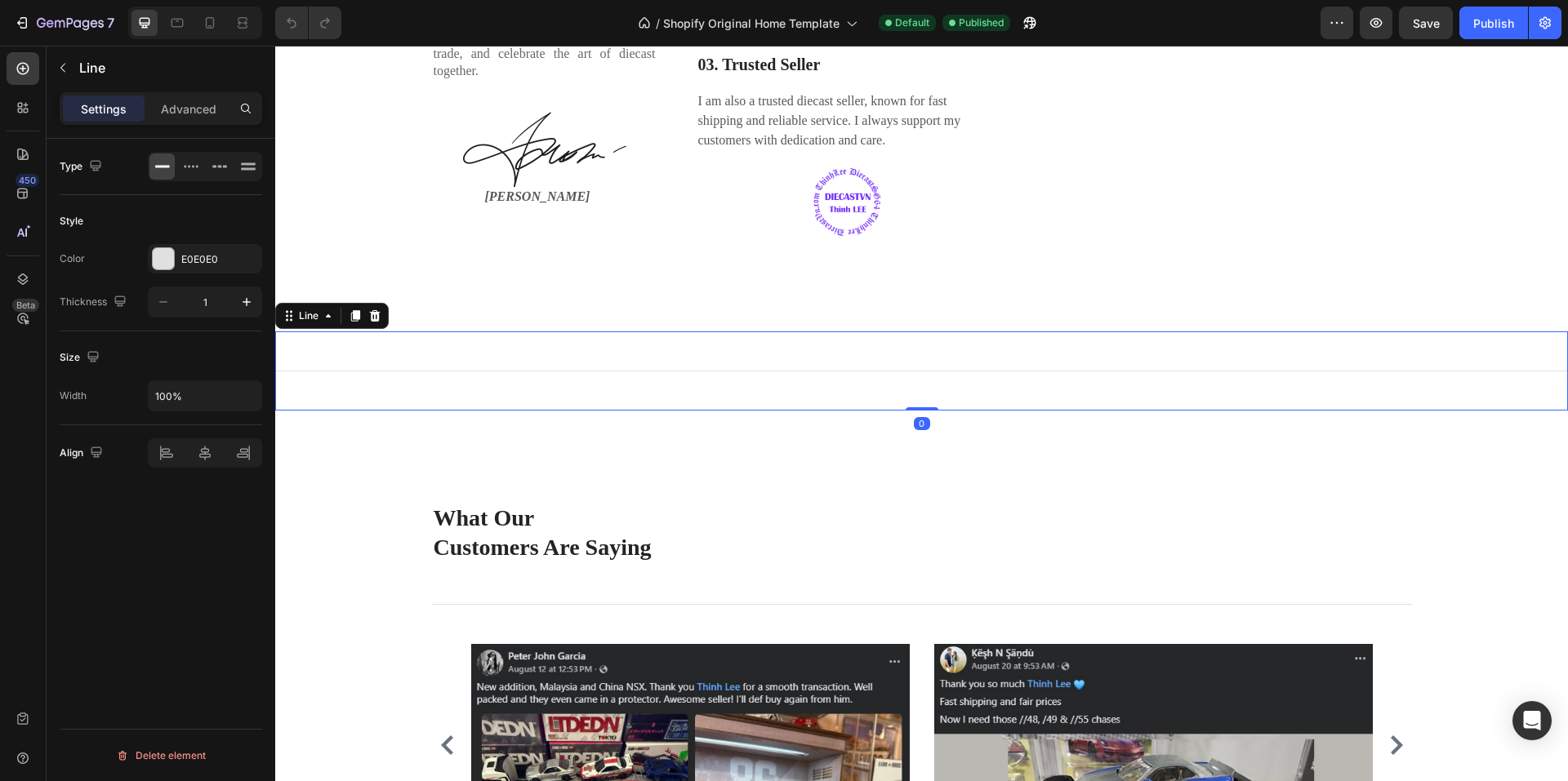
click at [743, 400] on div "Title Line 0" at bounding box center [921, 371] width 1293 height 79
click at [187, 165] on icon at bounding box center [191, 167] width 16 height 16
click at [202, 407] on input "100%" at bounding box center [205, 396] width 113 height 30
click at [254, 398] on button "button" at bounding box center [246, 396] width 30 height 30
click at [197, 463] on p "Default 1200px" at bounding box center [201, 468] width 93 height 14
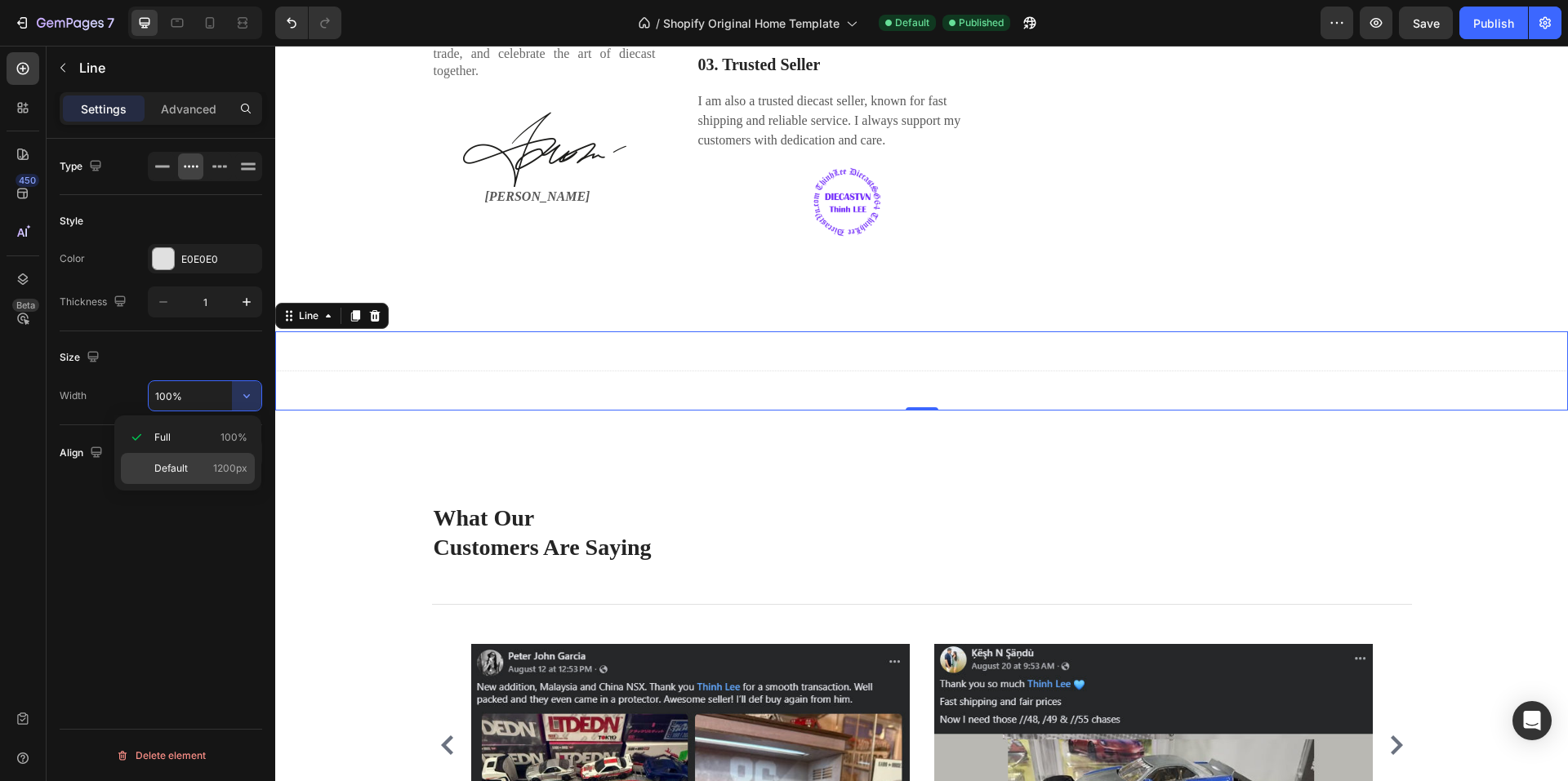
type input "1200"
click at [211, 455] on icon at bounding box center [205, 453] width 16 height 16
click at [205, 106] on p "Advanced" at bounding box center [189, 108] width 56 height 17
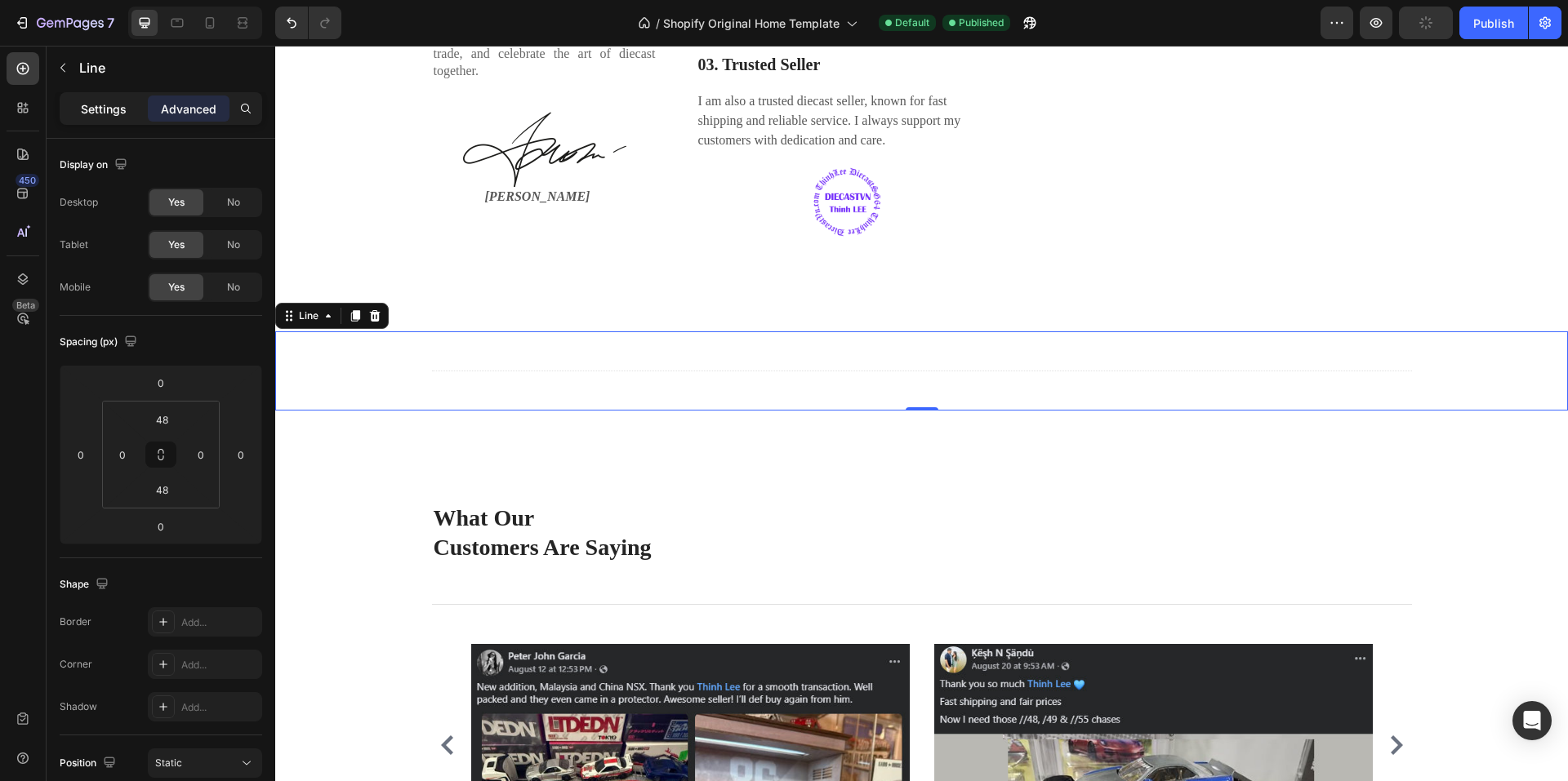
click at [93, 108] on p "Settings" at bounding box center [103, 108] width 46 height 17
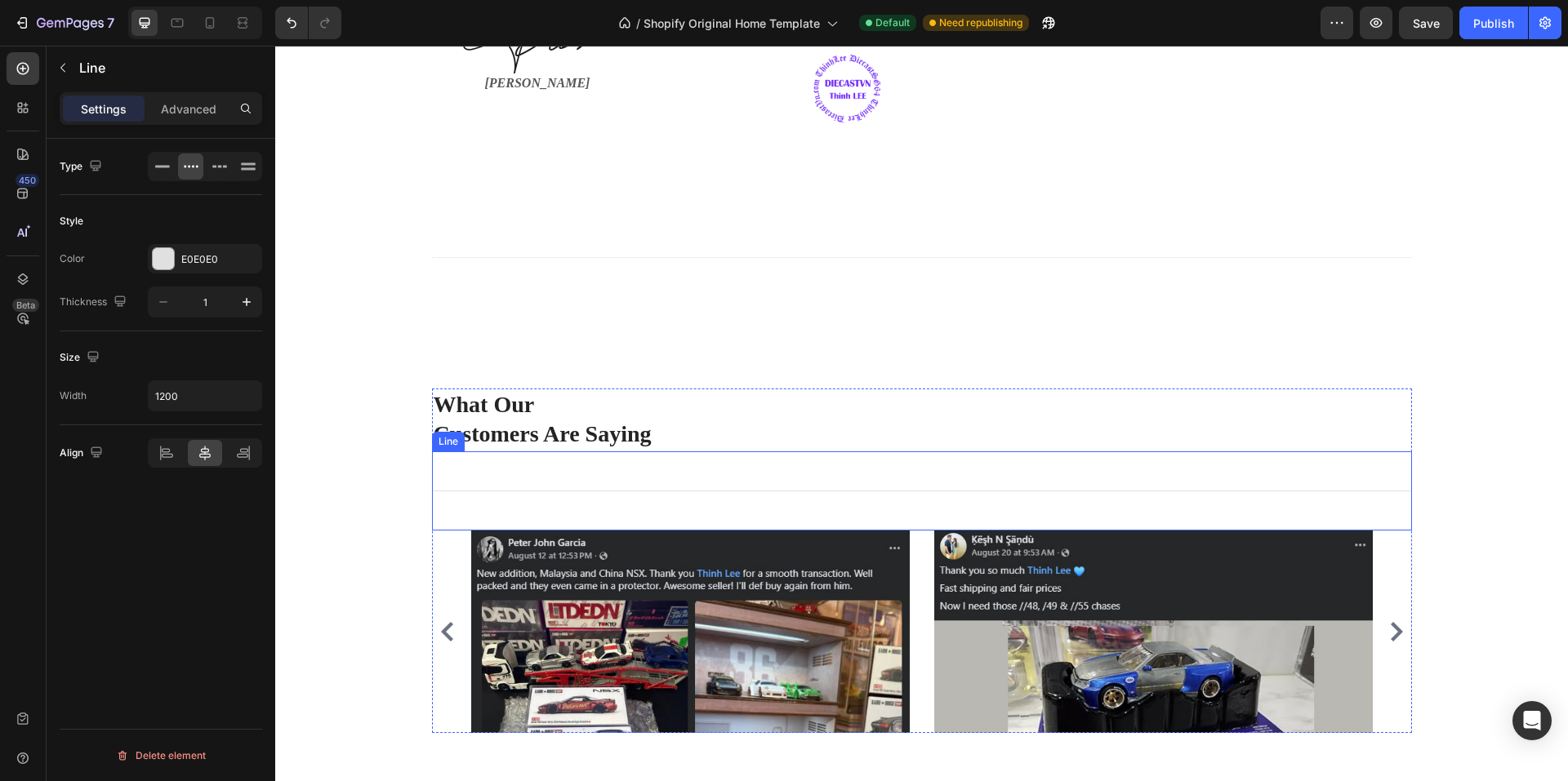
scroll to position [2776, 0]
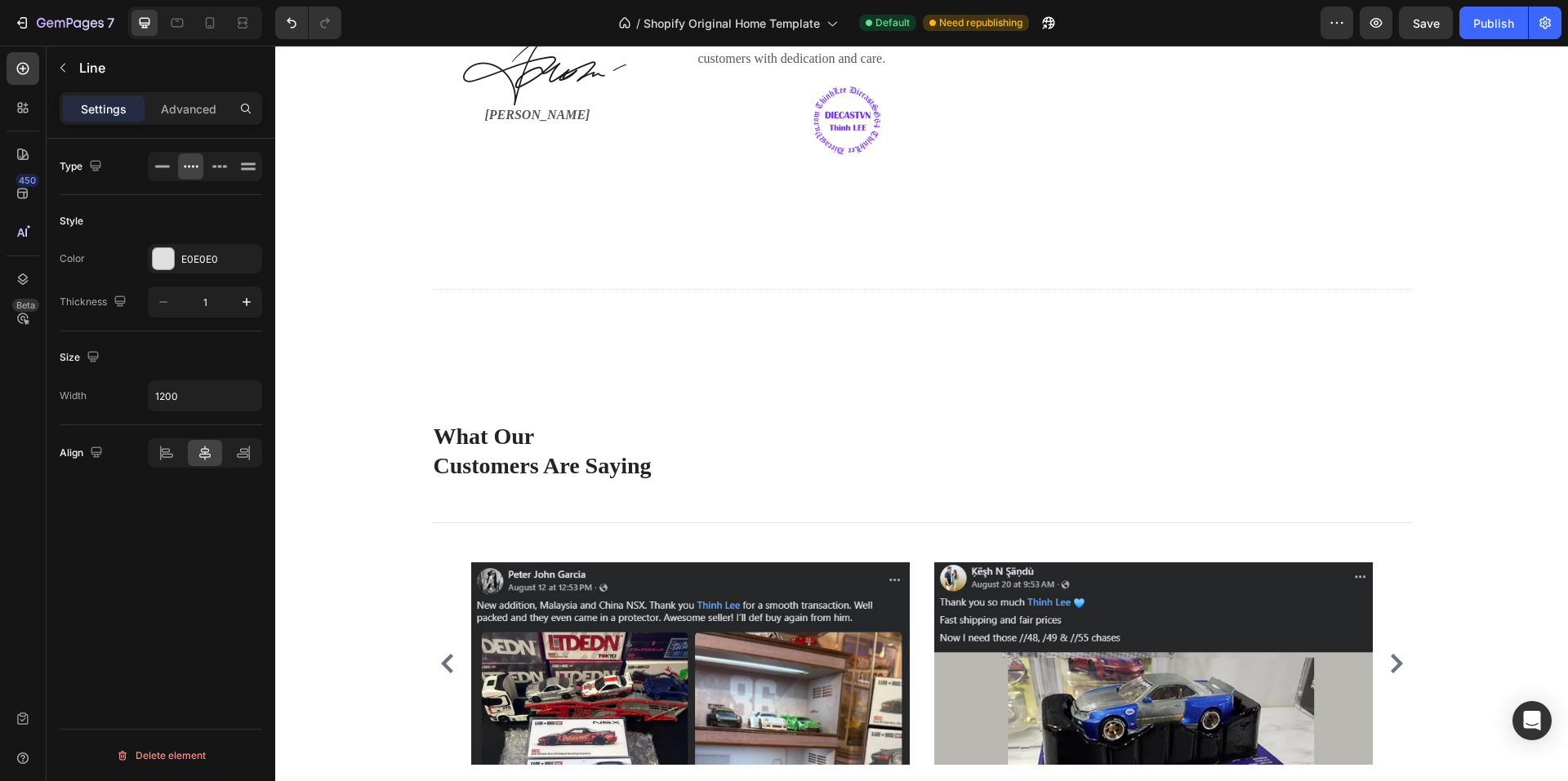
click at [639, 319] on div "Title Line" at bounding box center [921, 289] width 1293 height 79
drag, startPoint x: 822, startPoint y: 353, endPoint x: 824, endPoint y: 373, distance: 20.1
click at [824, 356] on div "Title Line Section 7" at bounding box center [921, 289] width 1293 height 132
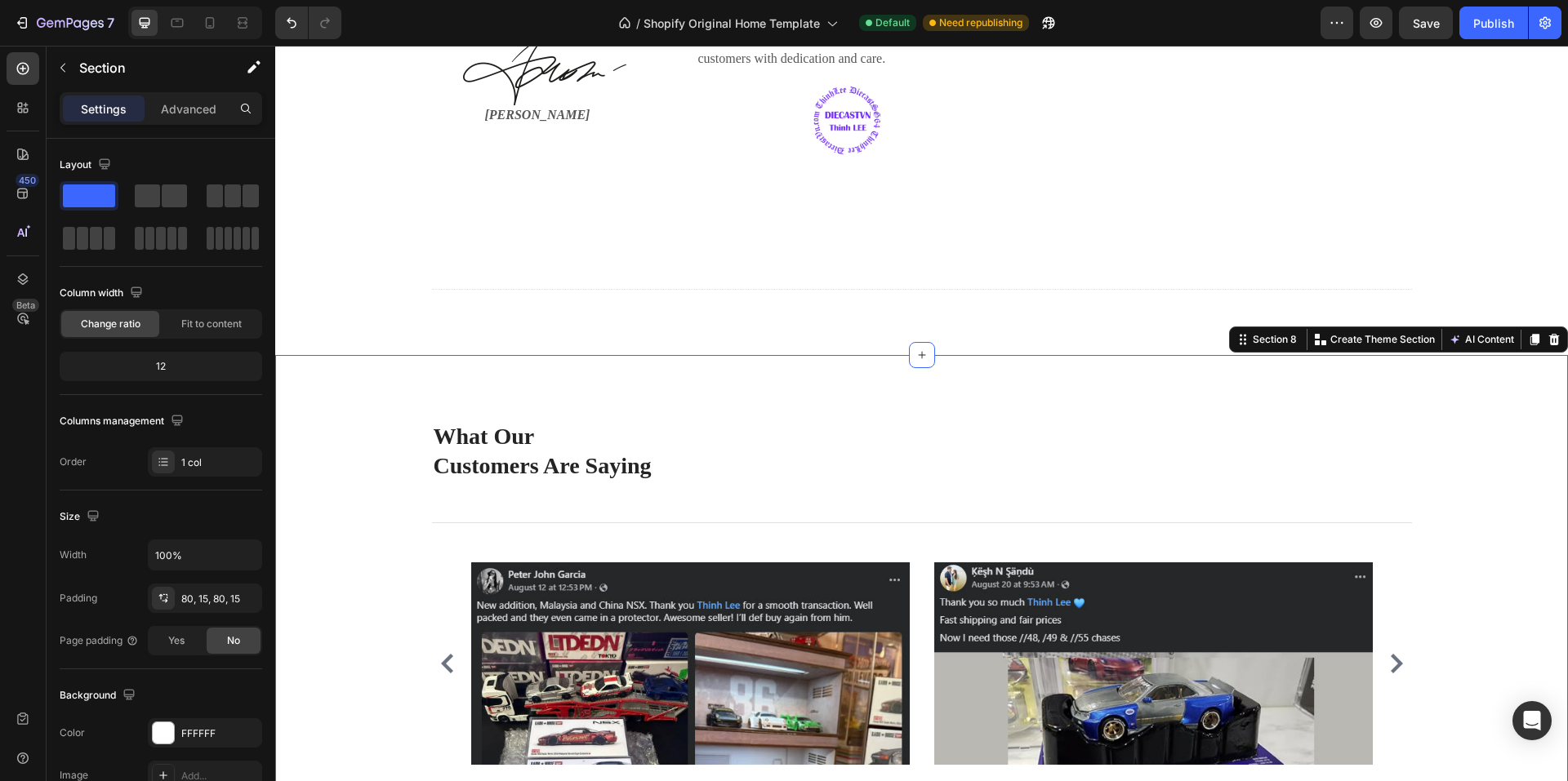
click at [836, 400] on div "What Our Customers Are Saying Heading Title Line Image Image Image Image Image …" at bounding box center [921, 606] width 1293 height 502
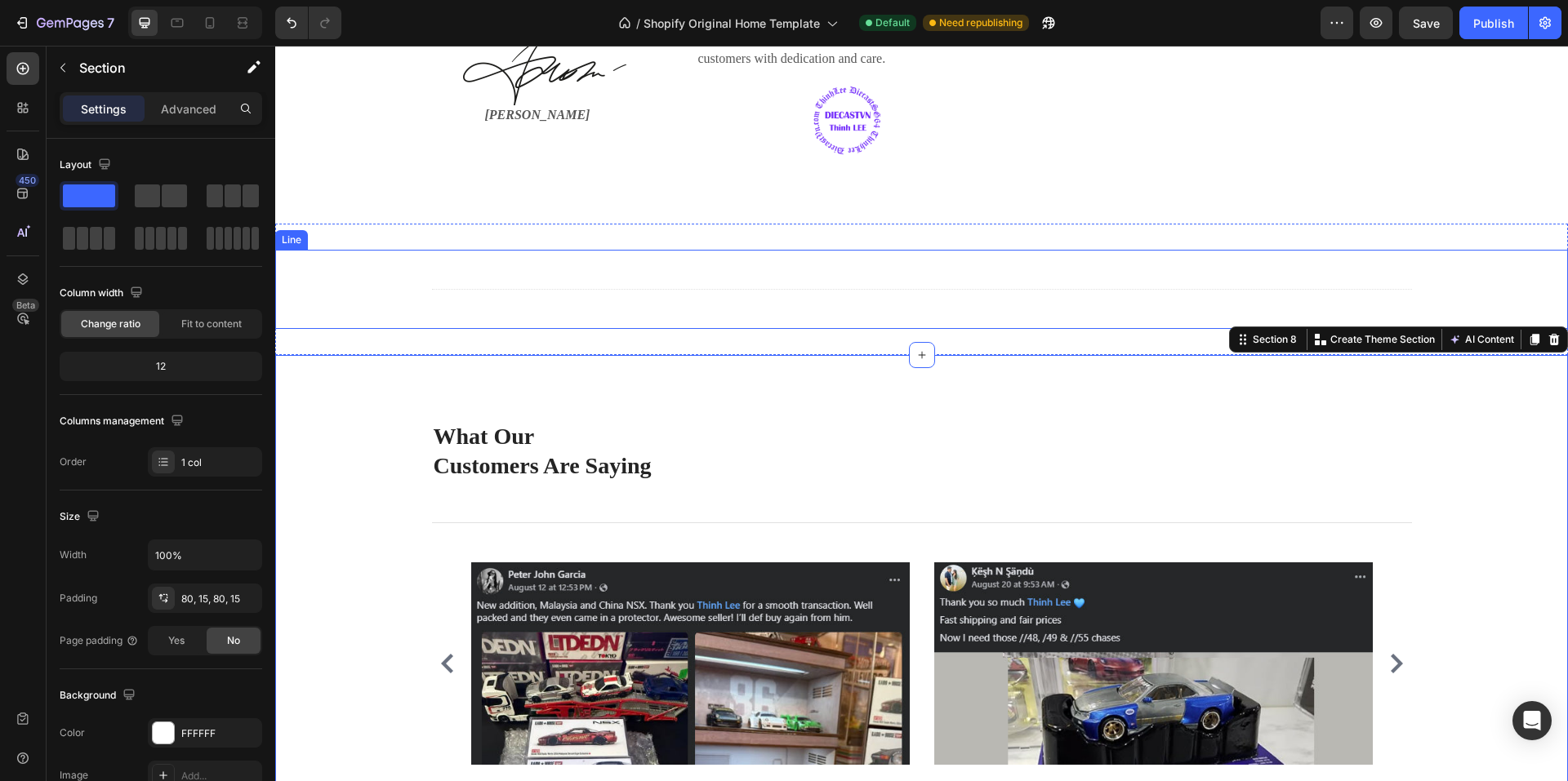
click at [846, 308] on div "Title Line" at bounding box center [921, 289] width 1293 height 79
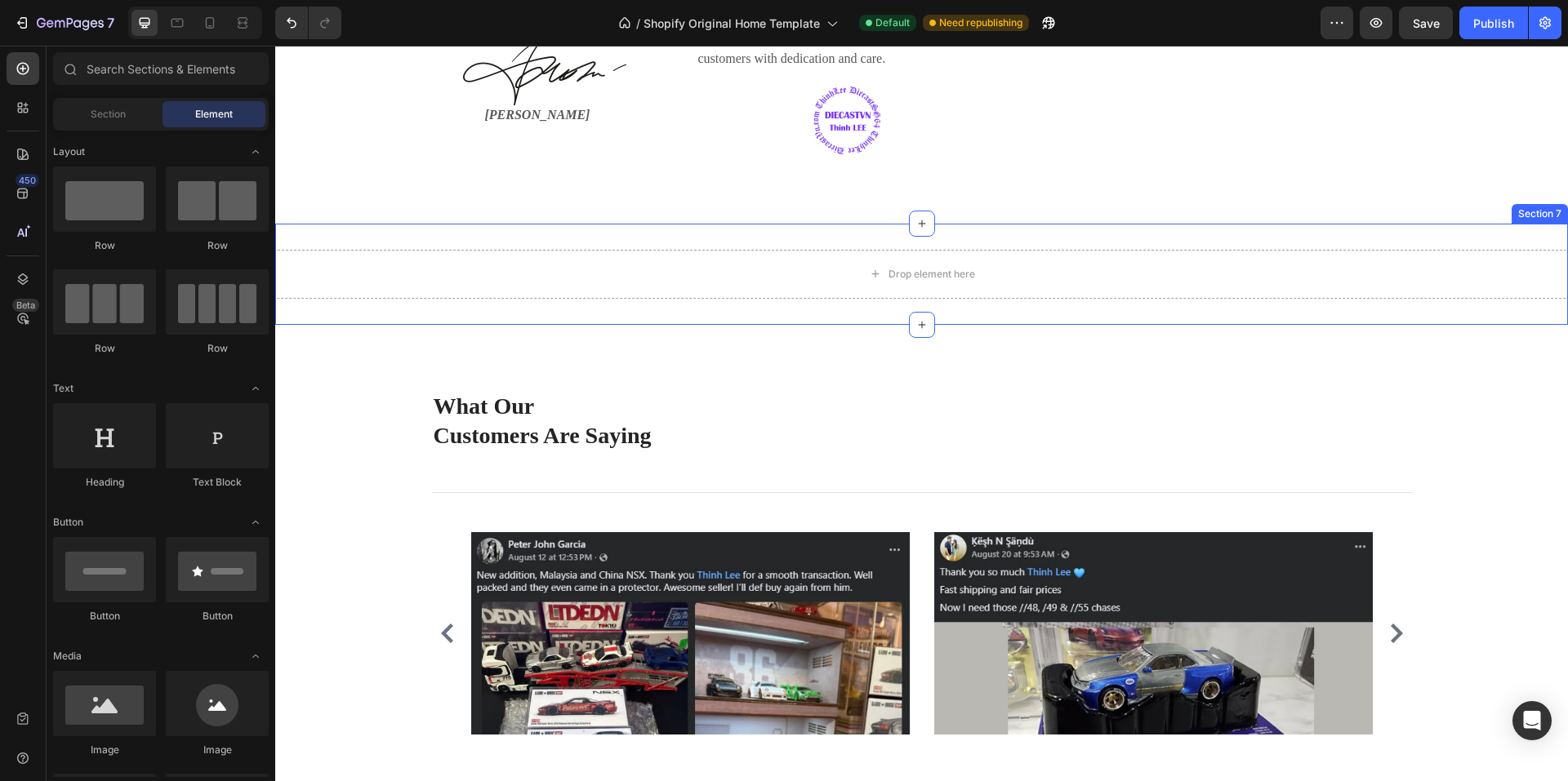
click at [729, 269] on div "Drop element here Section 7" at bounding box center [921, 274] width 1293 height 101
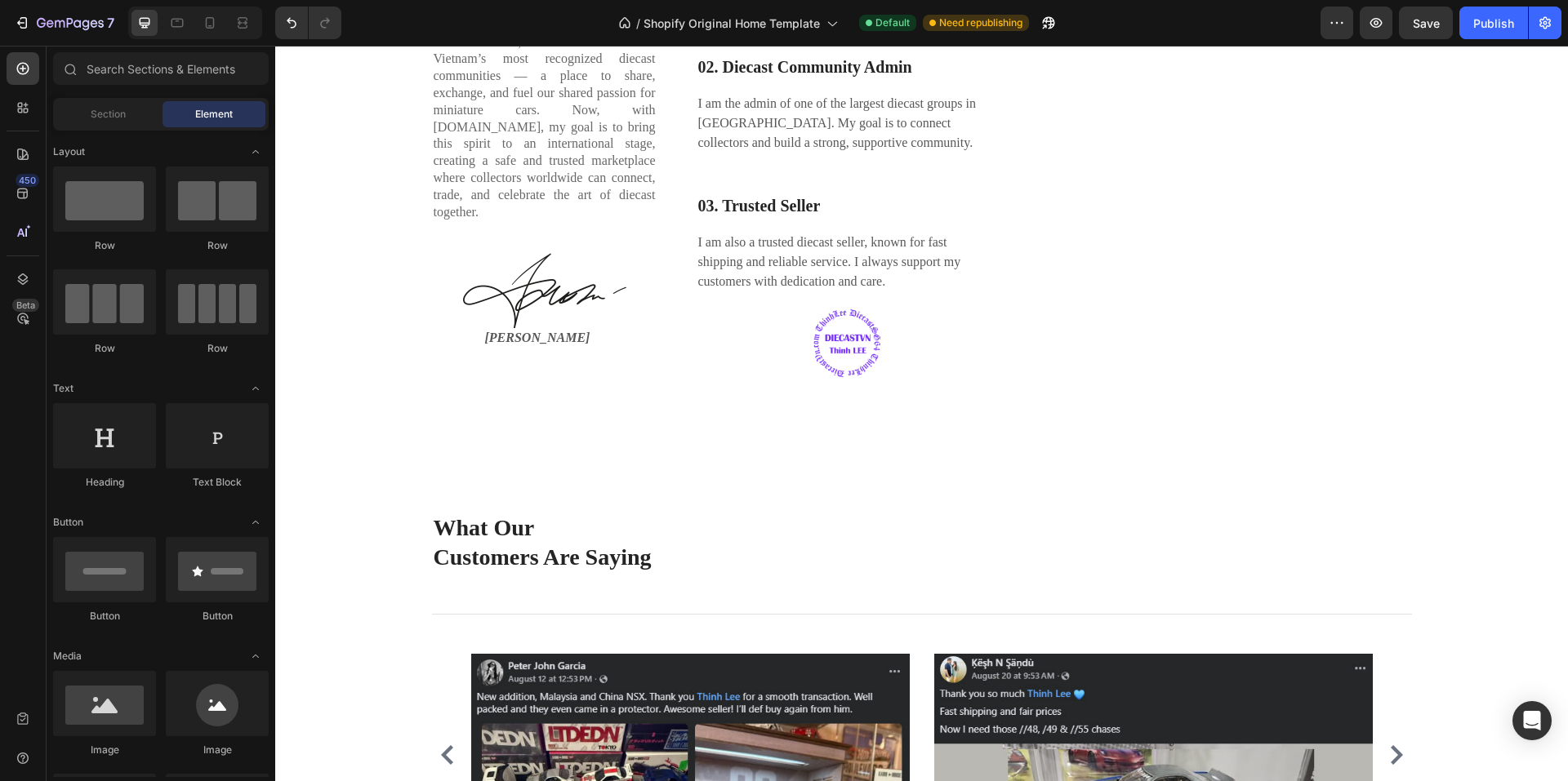
scroll to position [2531, 0]
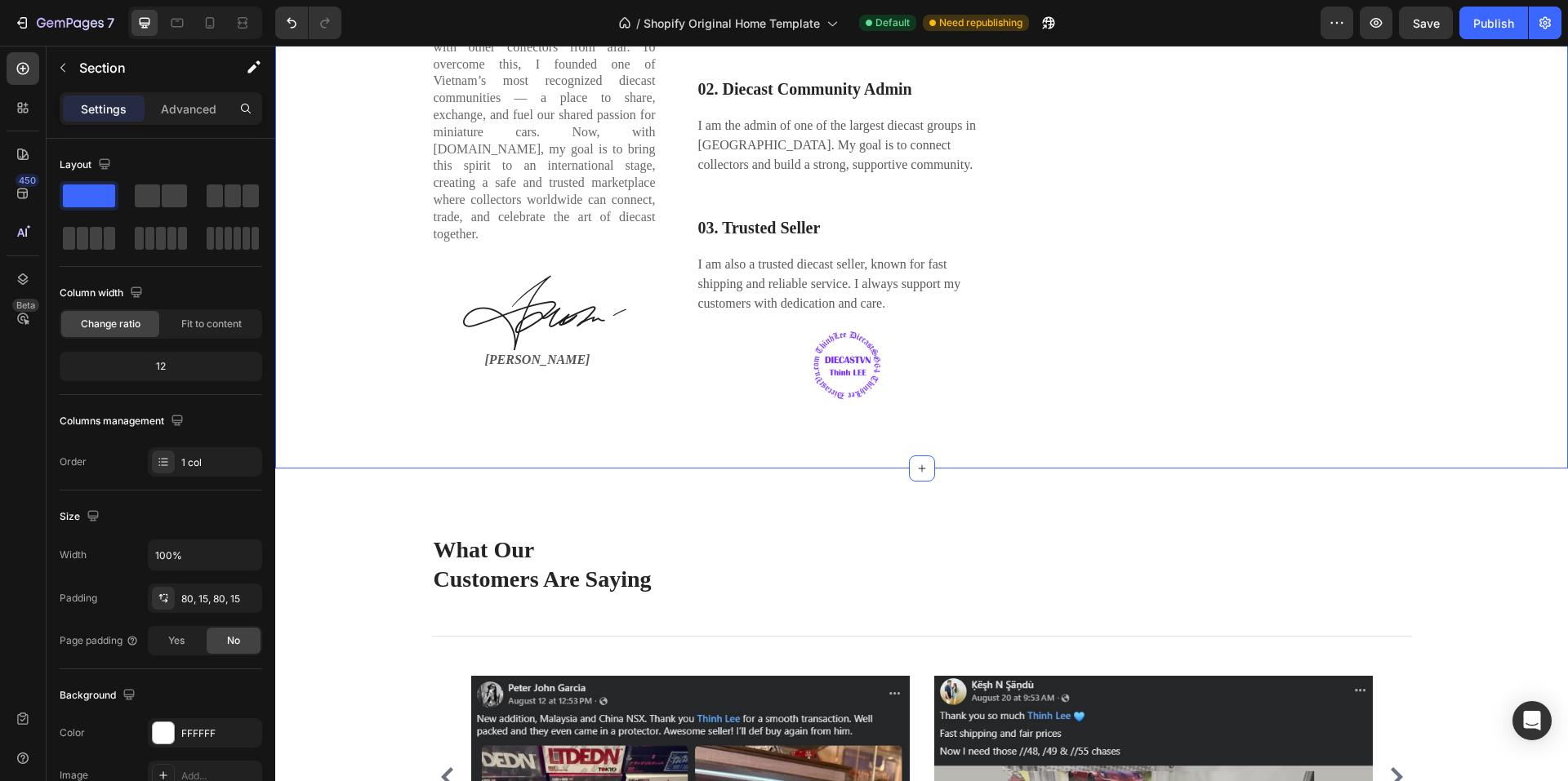
click at [688, 468] on div "Hi! I'm [PERSON_NAME] Heading As a lifelong diecast enthusiast, my journey bega…" at bounding box center [921, 146] width 1293 height 645
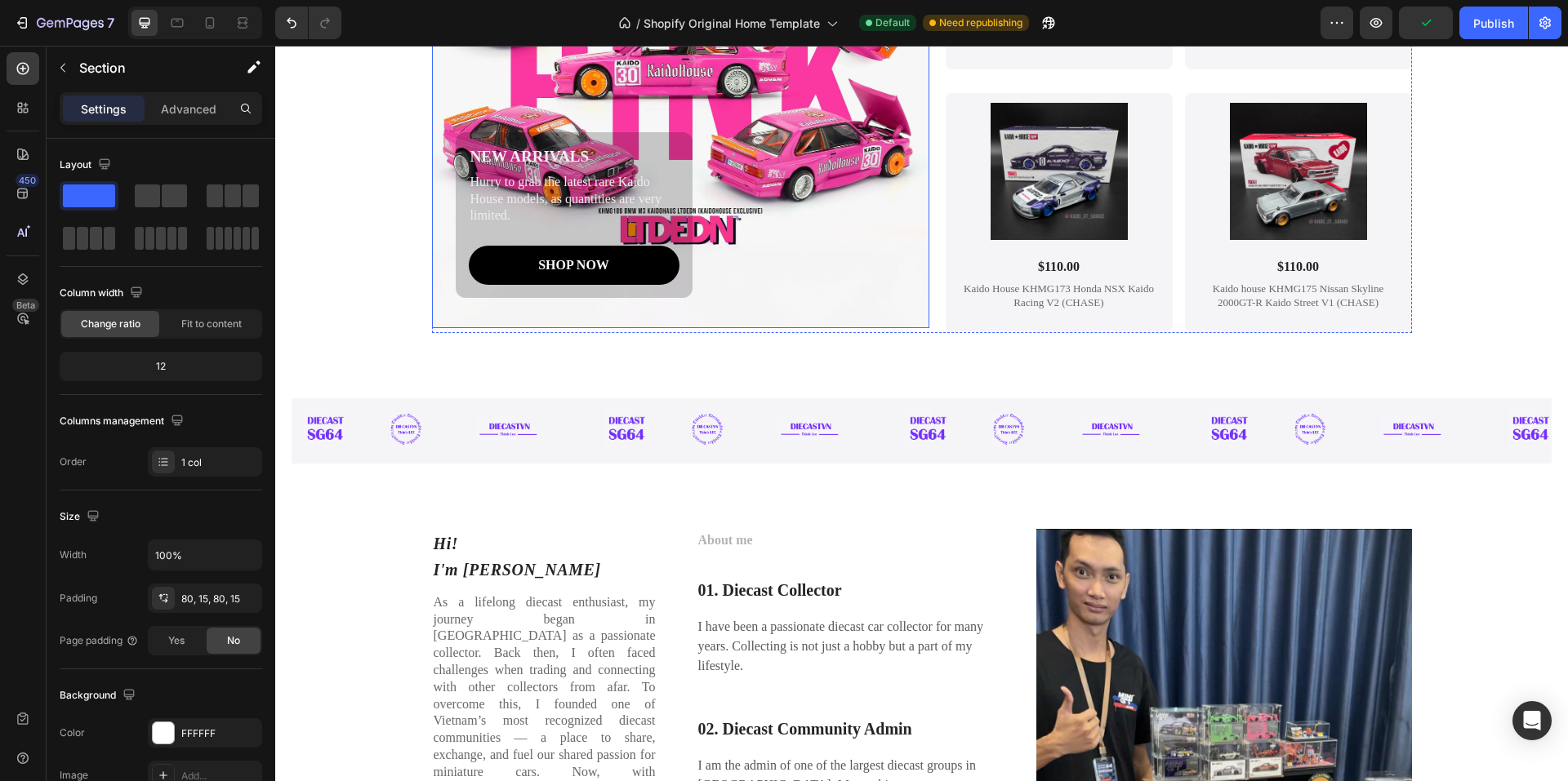
scroll to position [2204, 0]
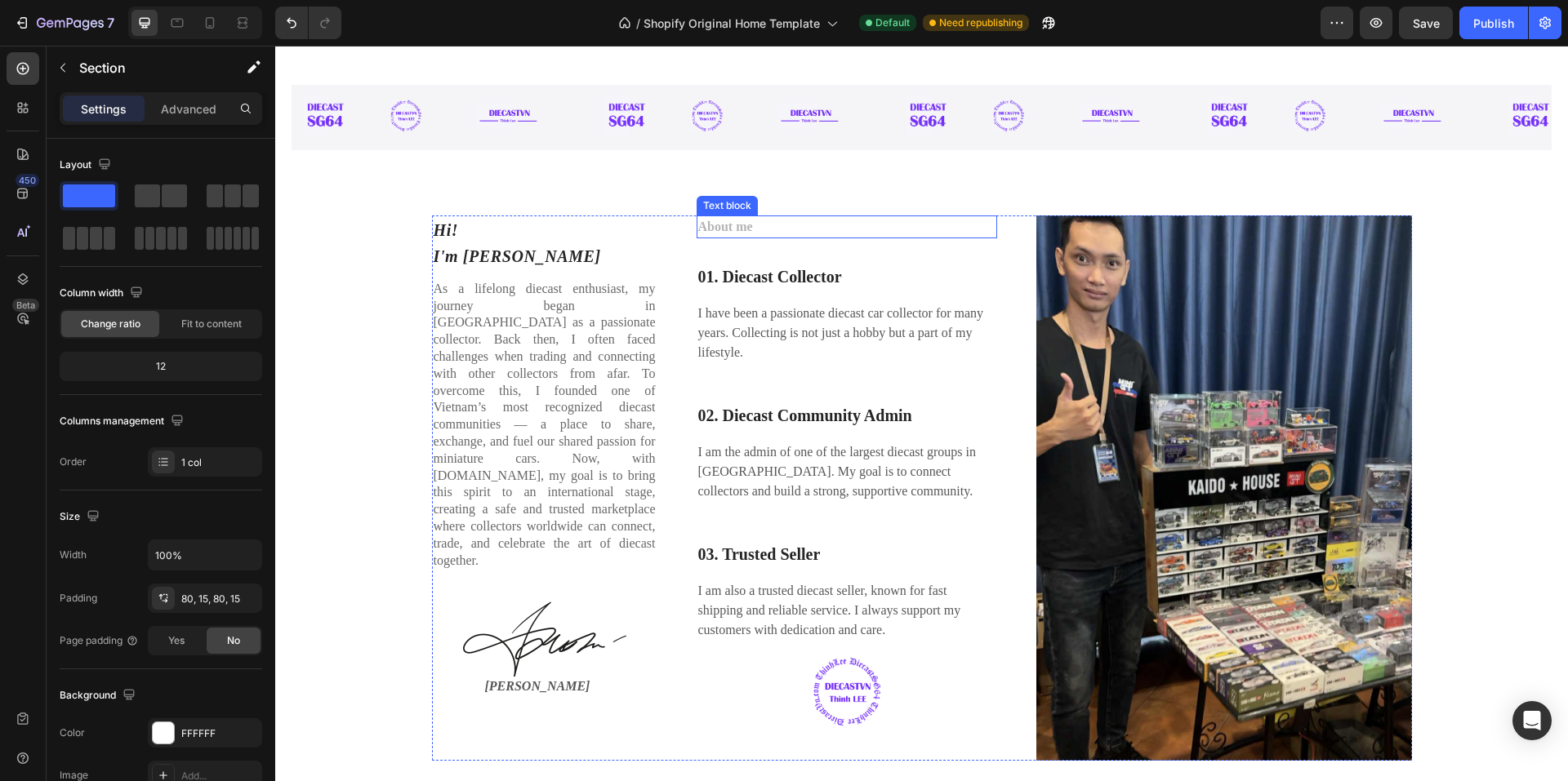
click at [725, 228] on p "About me" at bounding box center [847, 227] width 297 height 20
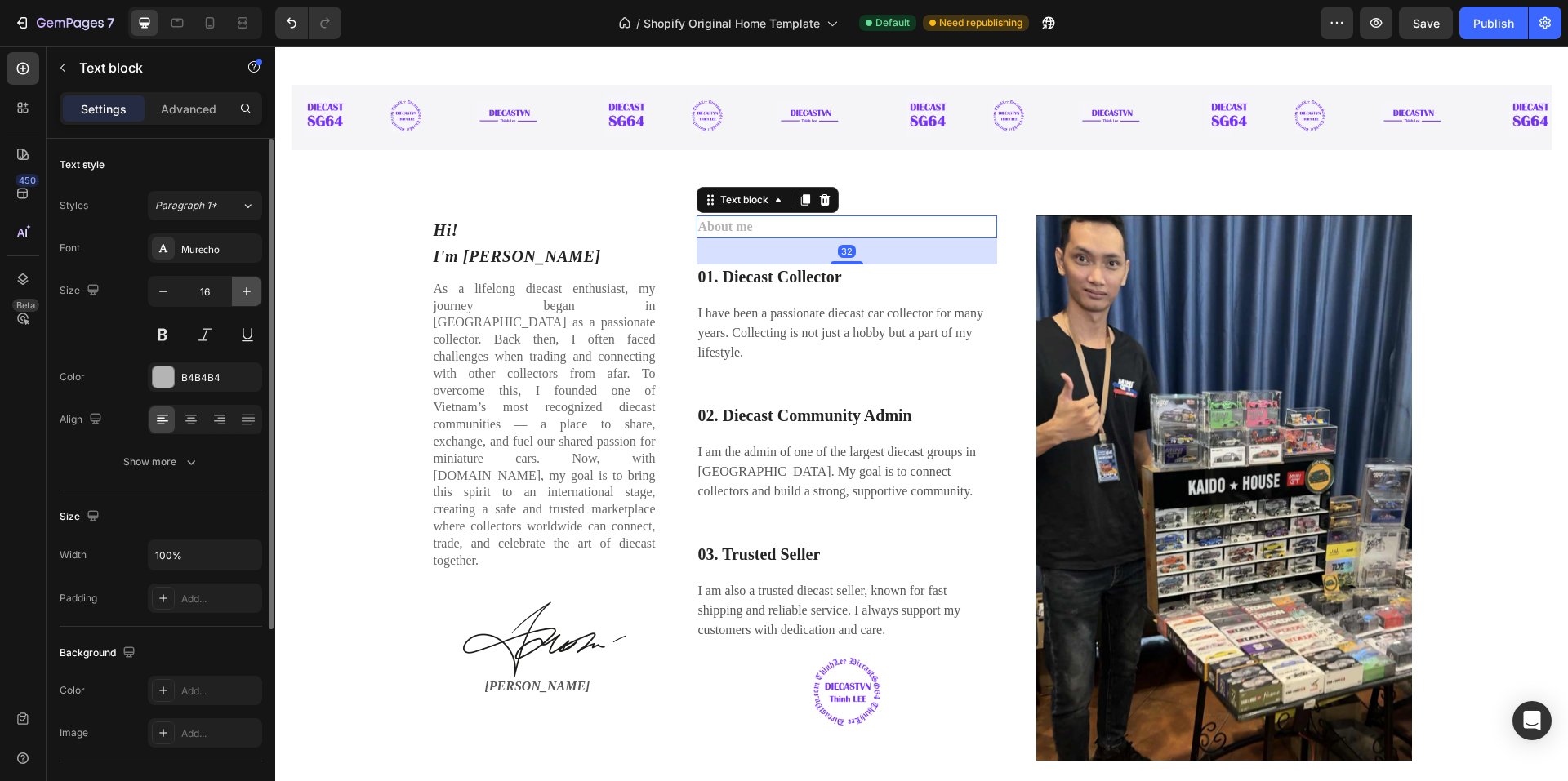
click at [253, 293] on icon "button" at bounding box center [246, 291] width 16 height 16
type input "18"
click at [205, 330] on button at bounding box center [204, 334] width 30 height 30
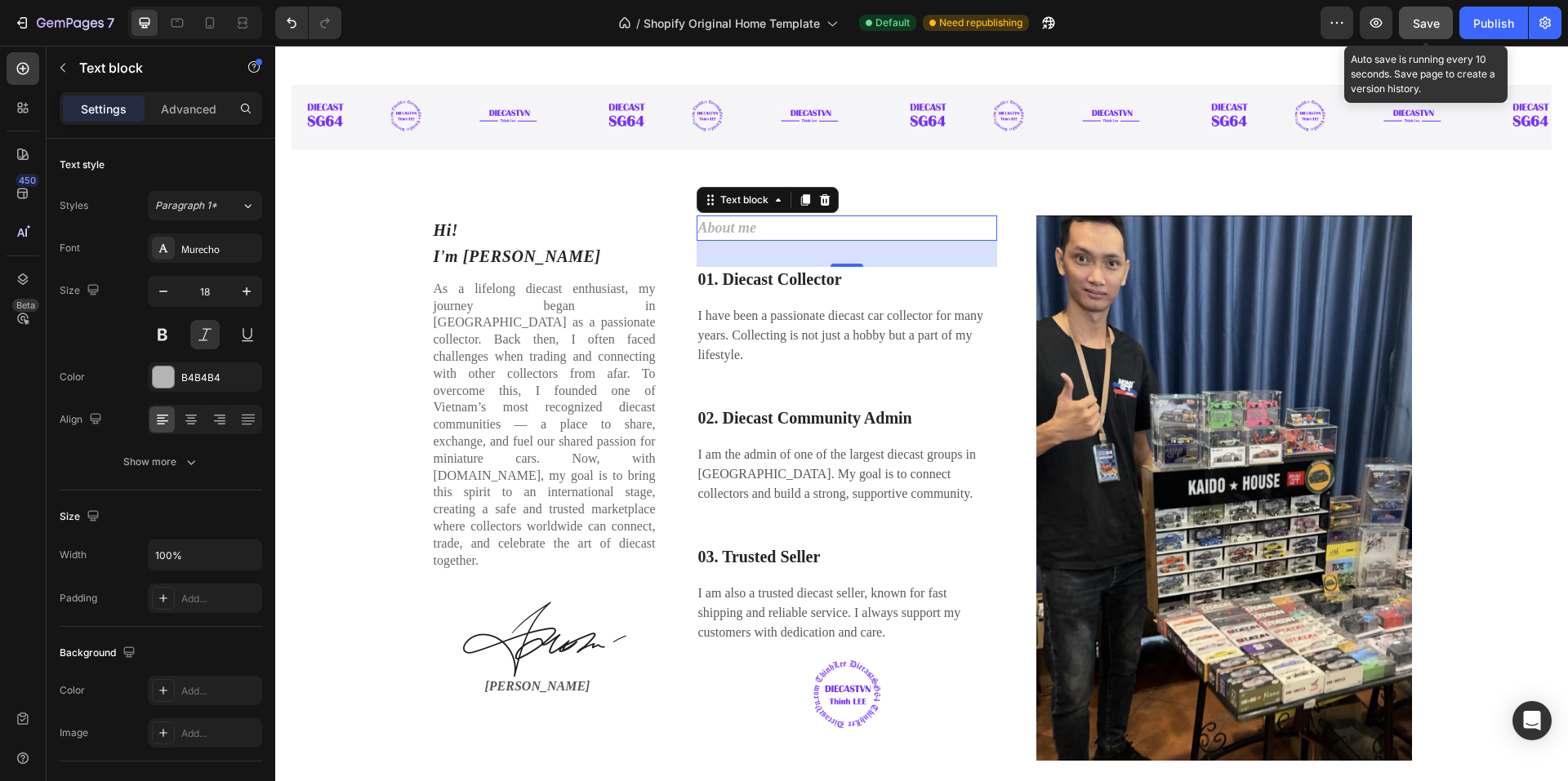
click at [1436, 30] on span "Save" at bounding box center [1426, 22] width 27 height 13
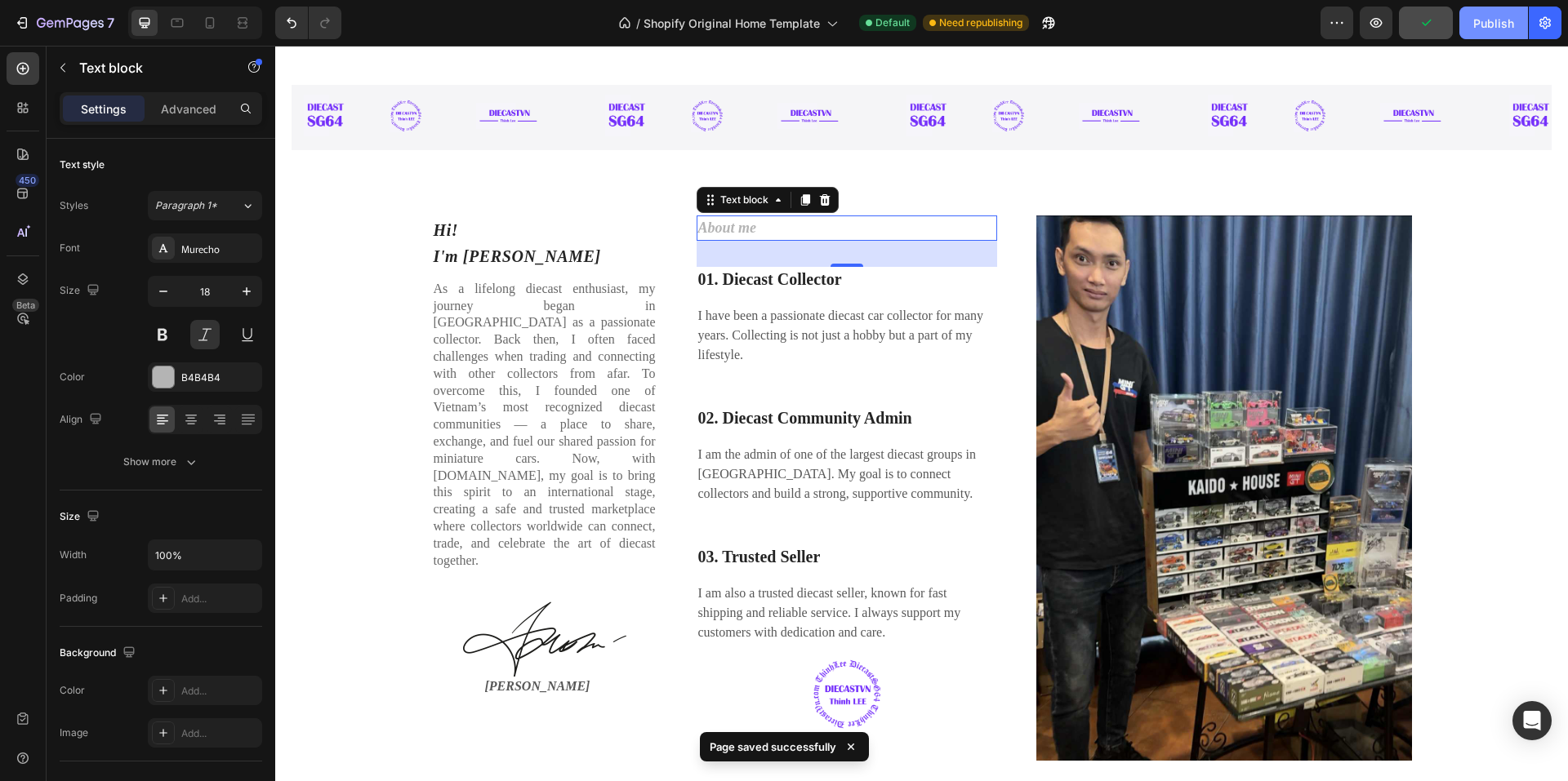
click at [1495, 23] on div "Publish" at bounding box center [1494, 22] width 41 height 17
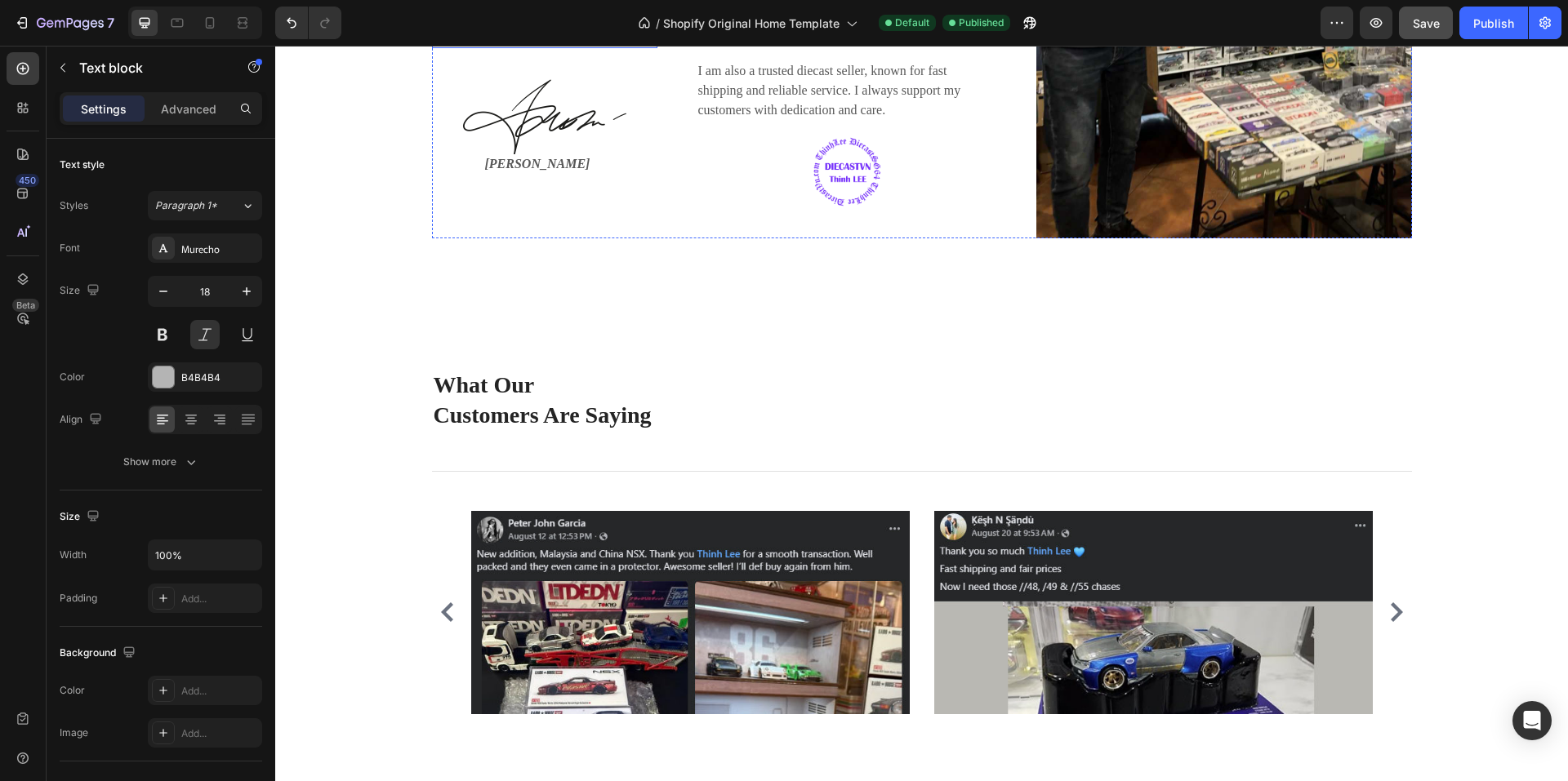
scroll to position [2776, 0]
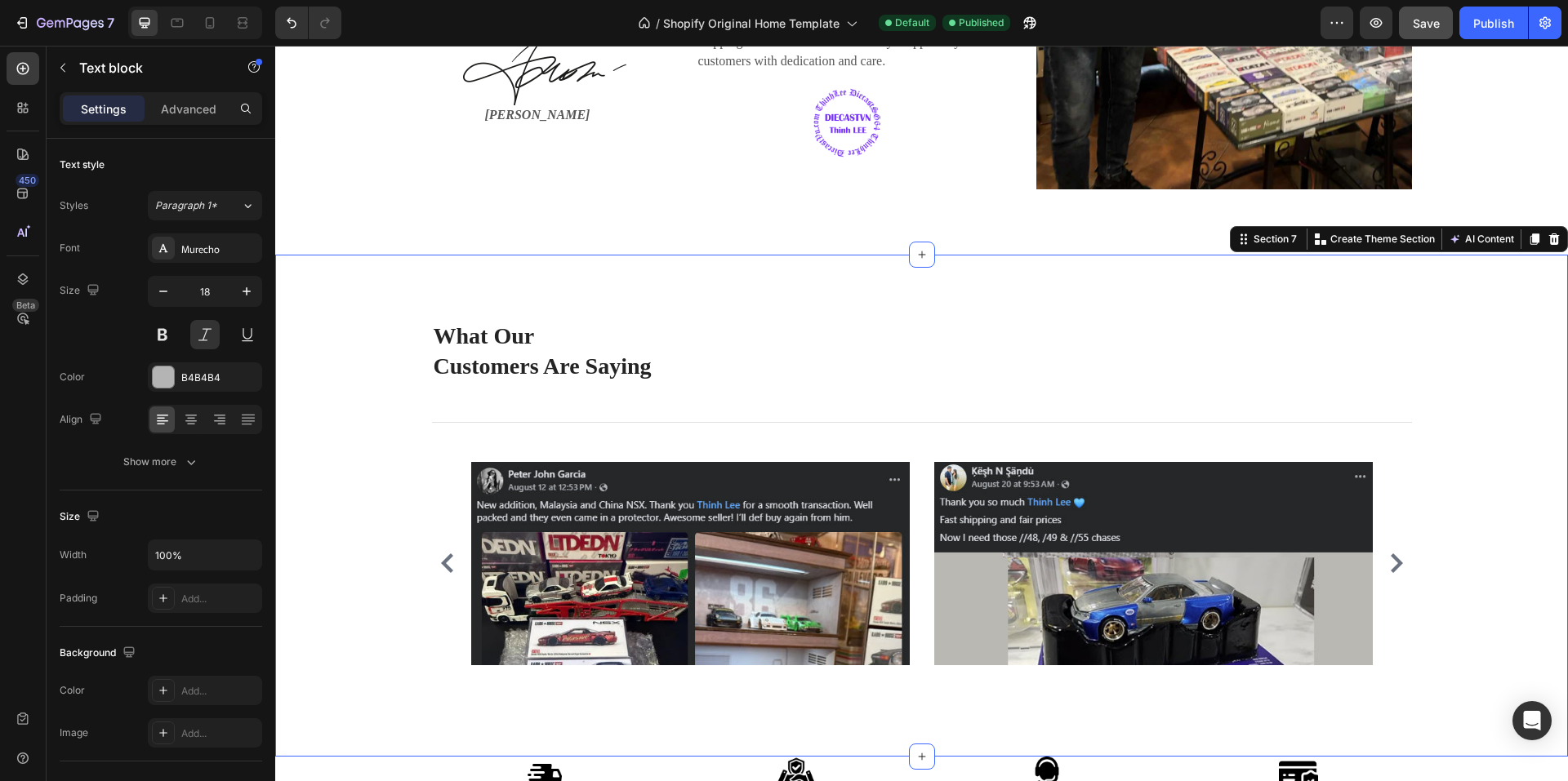
click at [479, 288] on div "What Our Customers Are Saying Heading Title Line Image Image Image Image Image …" at bounding box center [921, 505] width 1293 height 502
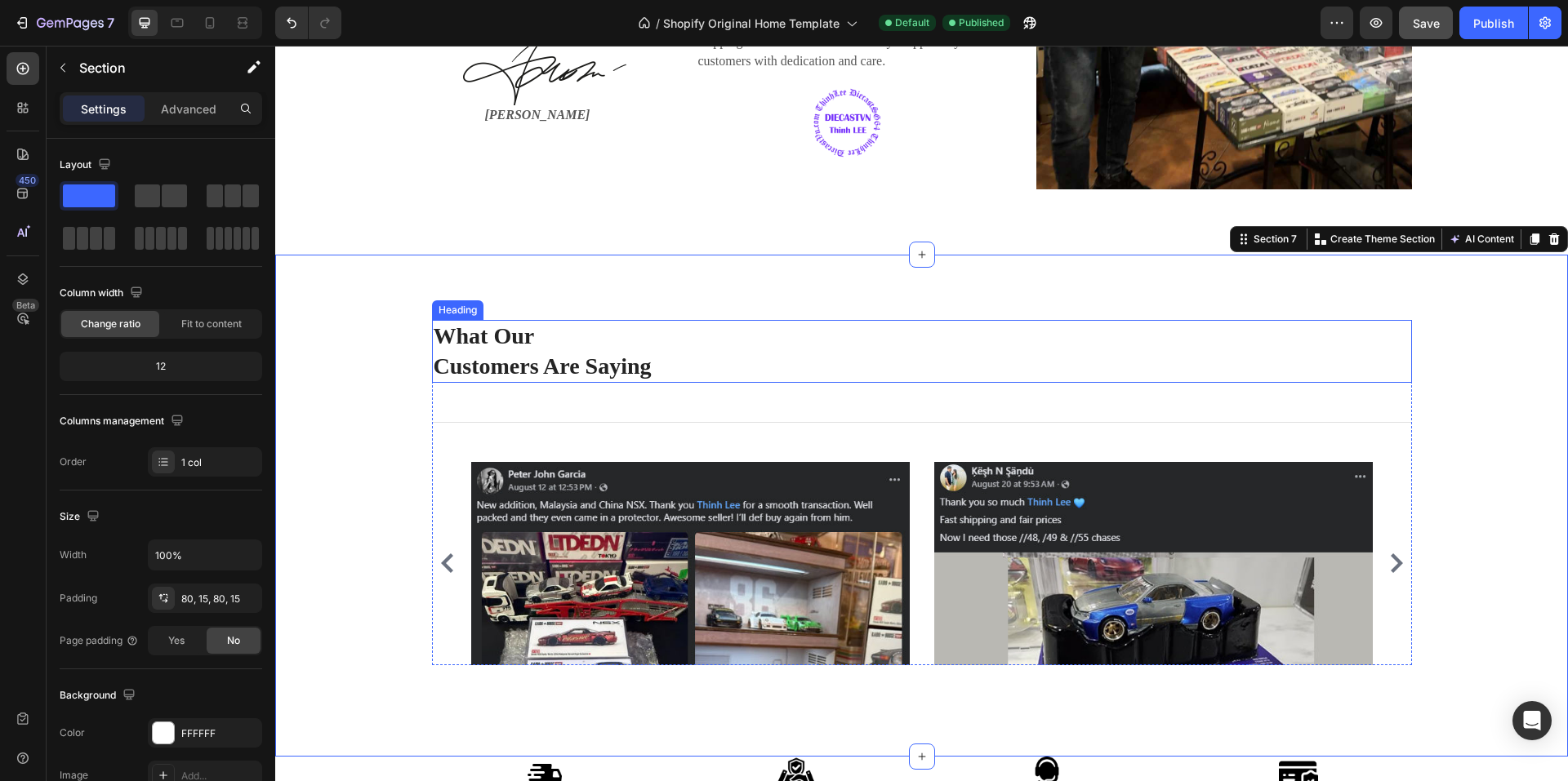
click at [477, 339] on h2 "What Our Customers Are Saying" at bounding box center [922, 351] width 980 height 63
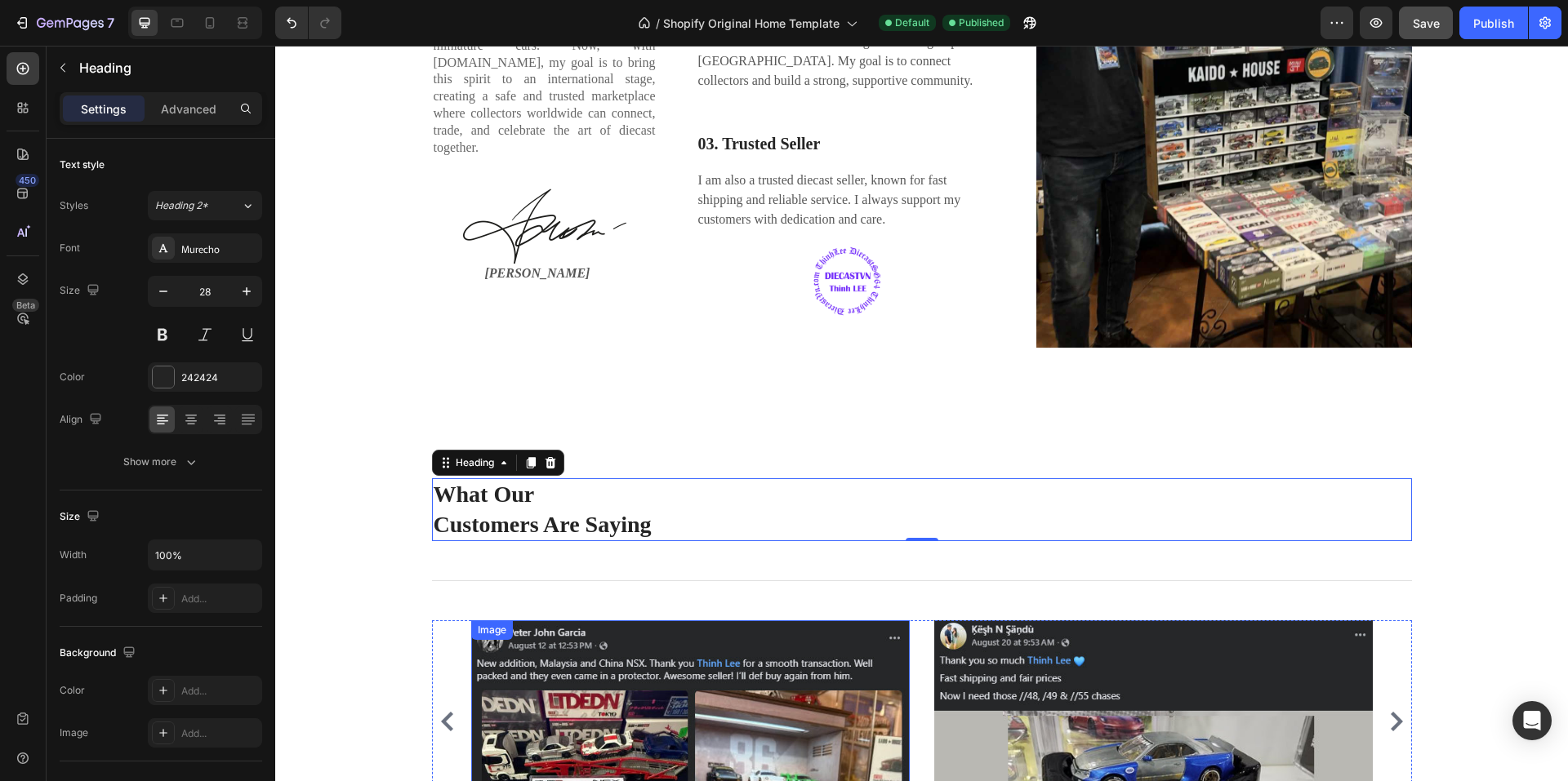
scroll to position [2613, 0]
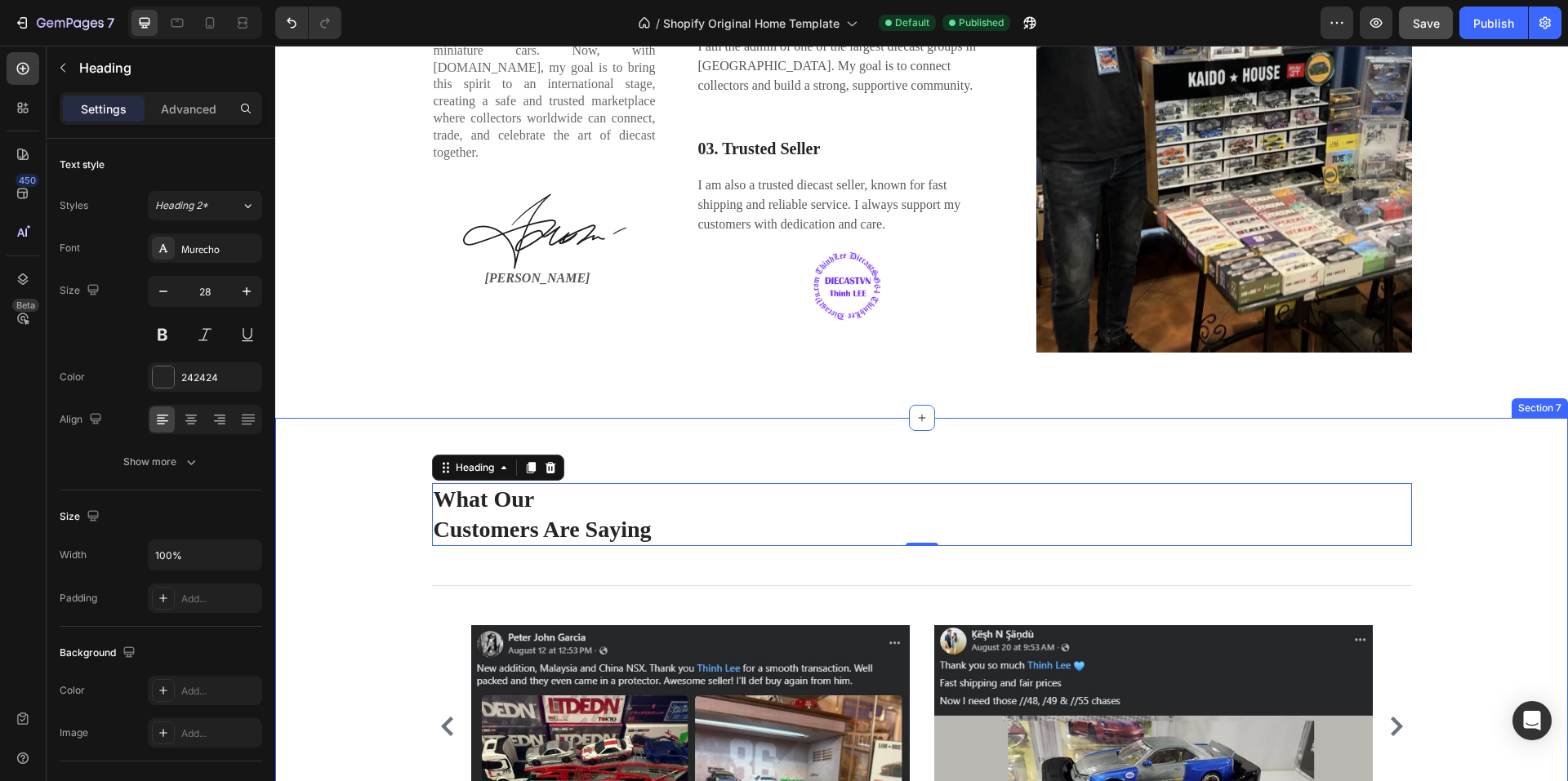
click at [392, 450] on div "What Our Customers Are Saying Heading 0 Title Line Image Image Image Image Imag…" at bounding box center [921, 669] width 1293 height 502
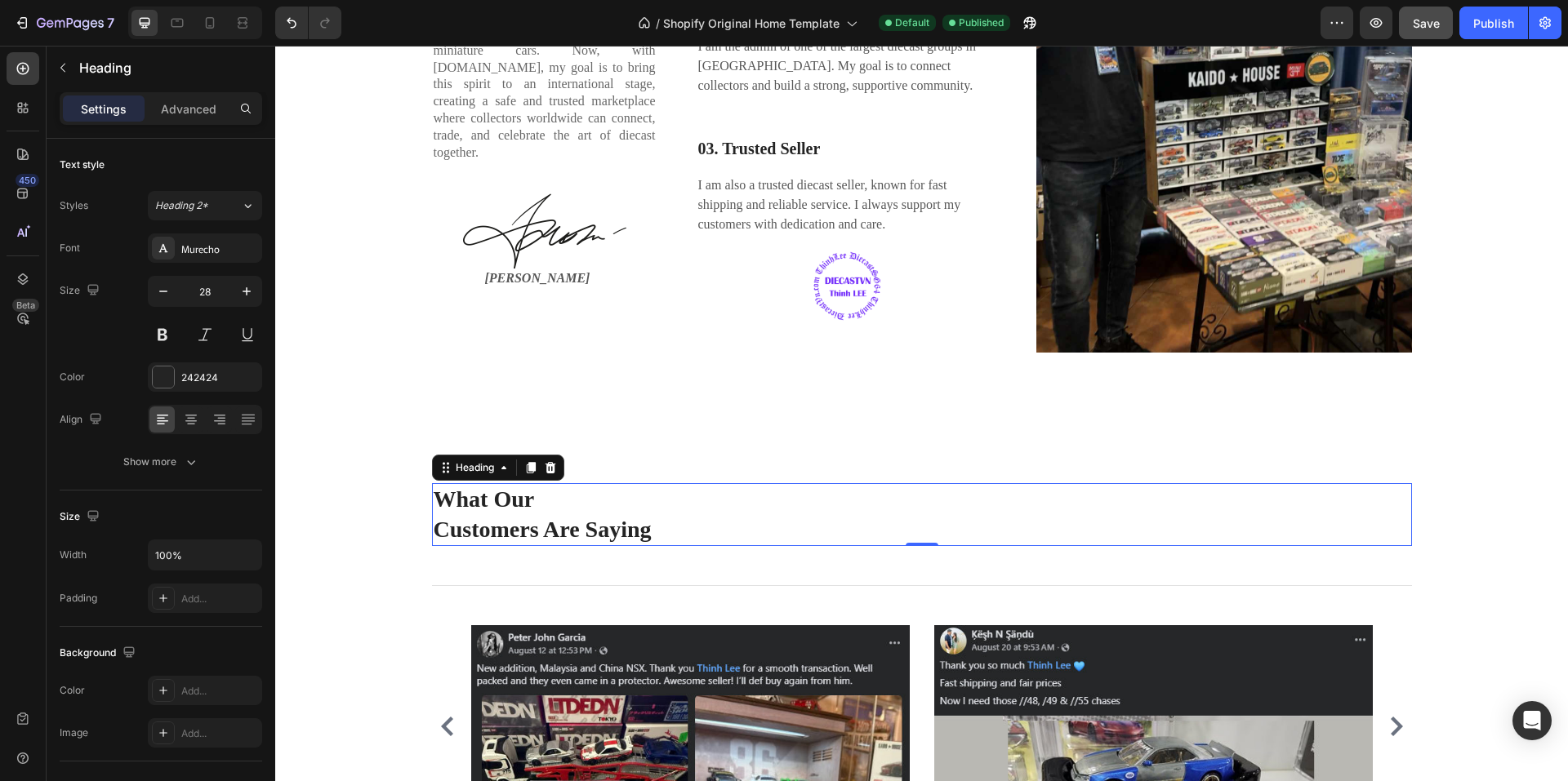
click at [505, 509] on h2 "What Our Customers Are Saying" at bounding box center [922, 515] width 980 height 63
click at [651, 497] on h2 "What Our Customers Are Saying" at bounding box center [922, 515] width 980 height 63
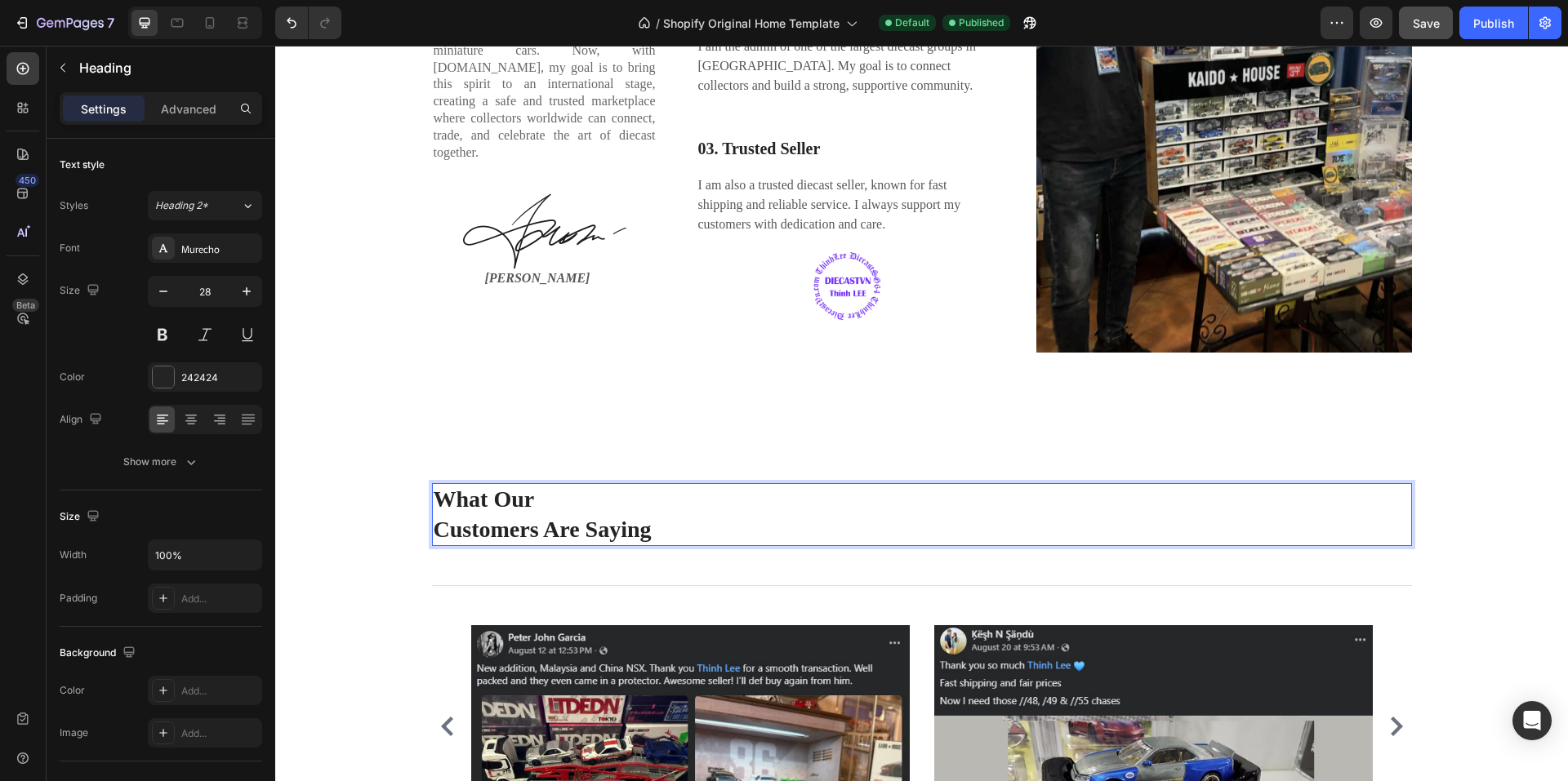
click at [651, 497] on p "What Our Customers Are Saying" at bounding box center [922, 514] width 977 height 60
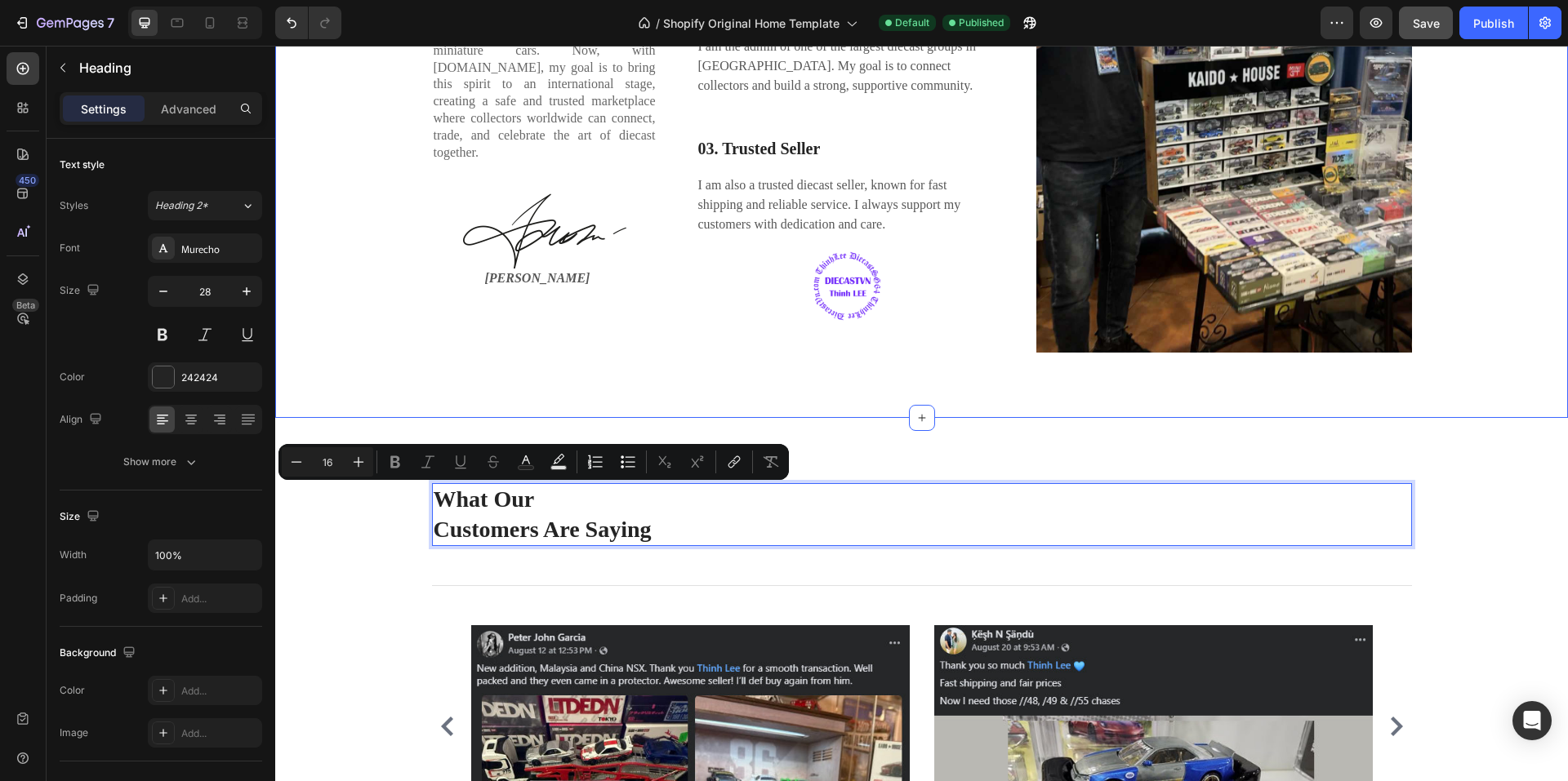
click at [378, 350] on div "Hi! I'm Thinh Lee Heading As a lifelong diecast enthusiast, my journey began in…" at bounding box center [922, 81] width 1269 height 546
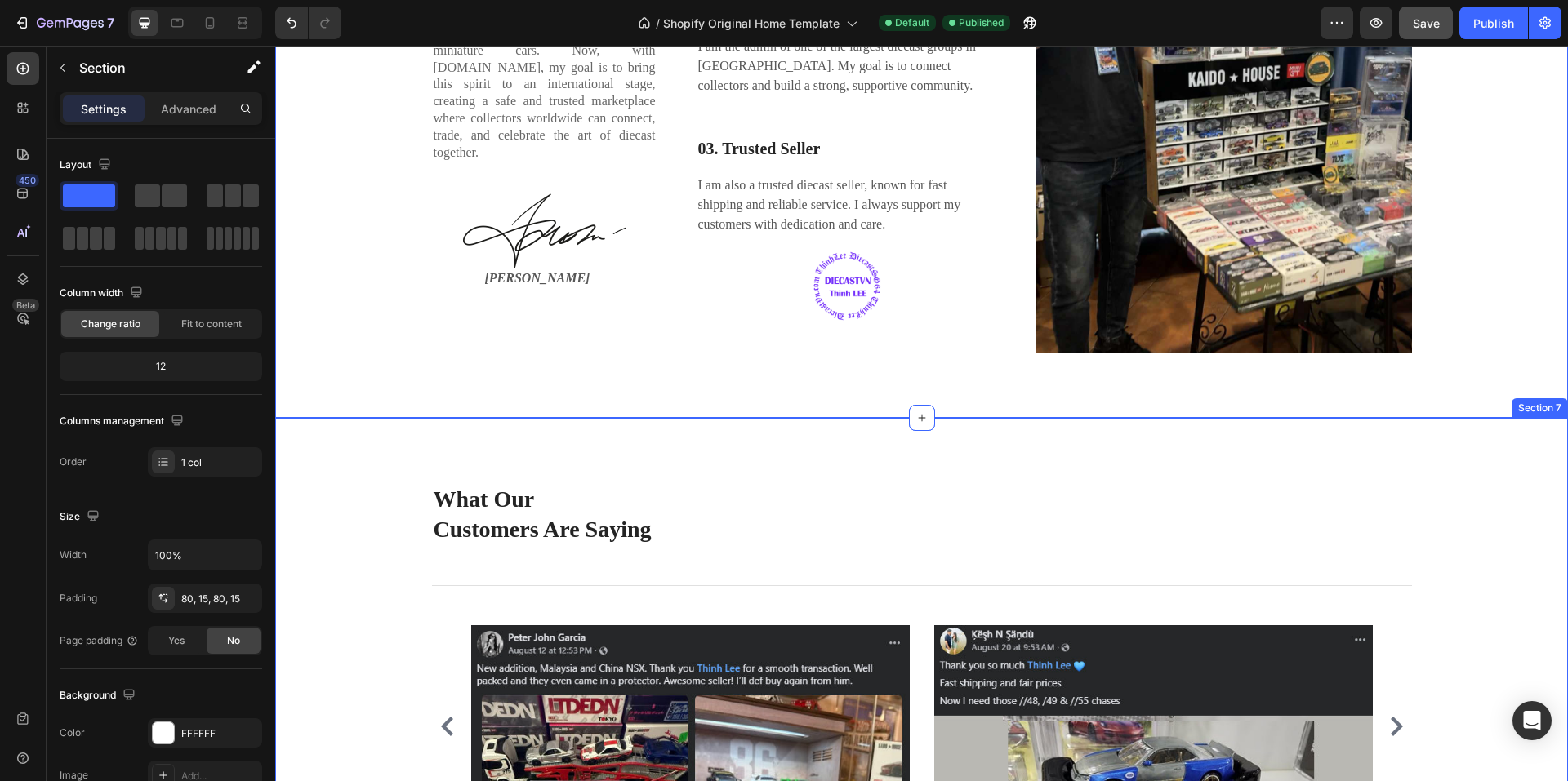
click at [468, 459] on div "What Our Customers Are Saying Heading Title Line Image Image Image Image Image …" at bounding box center [921, 669] width 1293 height 502
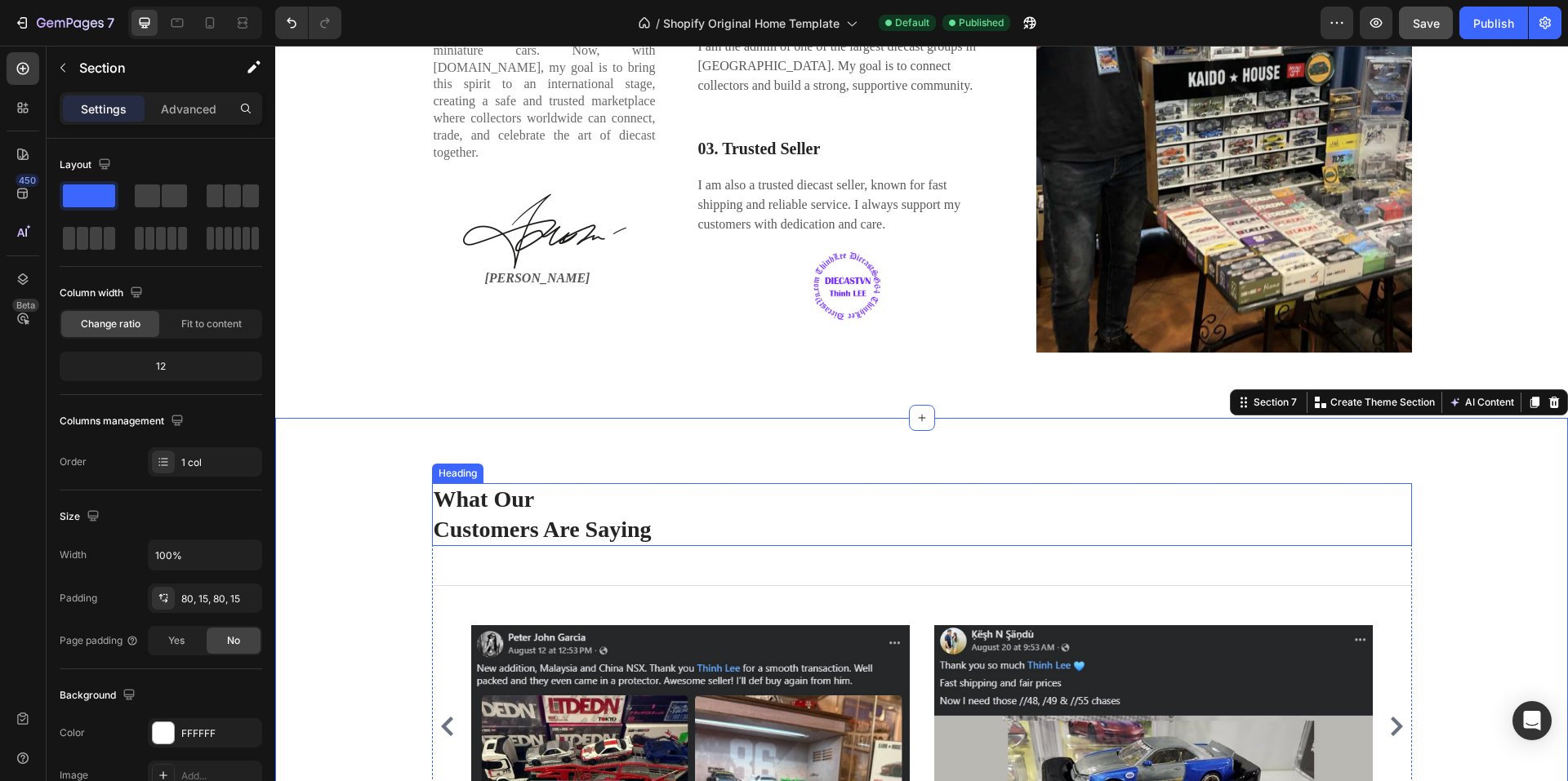
click at [508, 510] on p "What Our Customers Are Saying" at bounding box center [922, 514] width 977 height 60
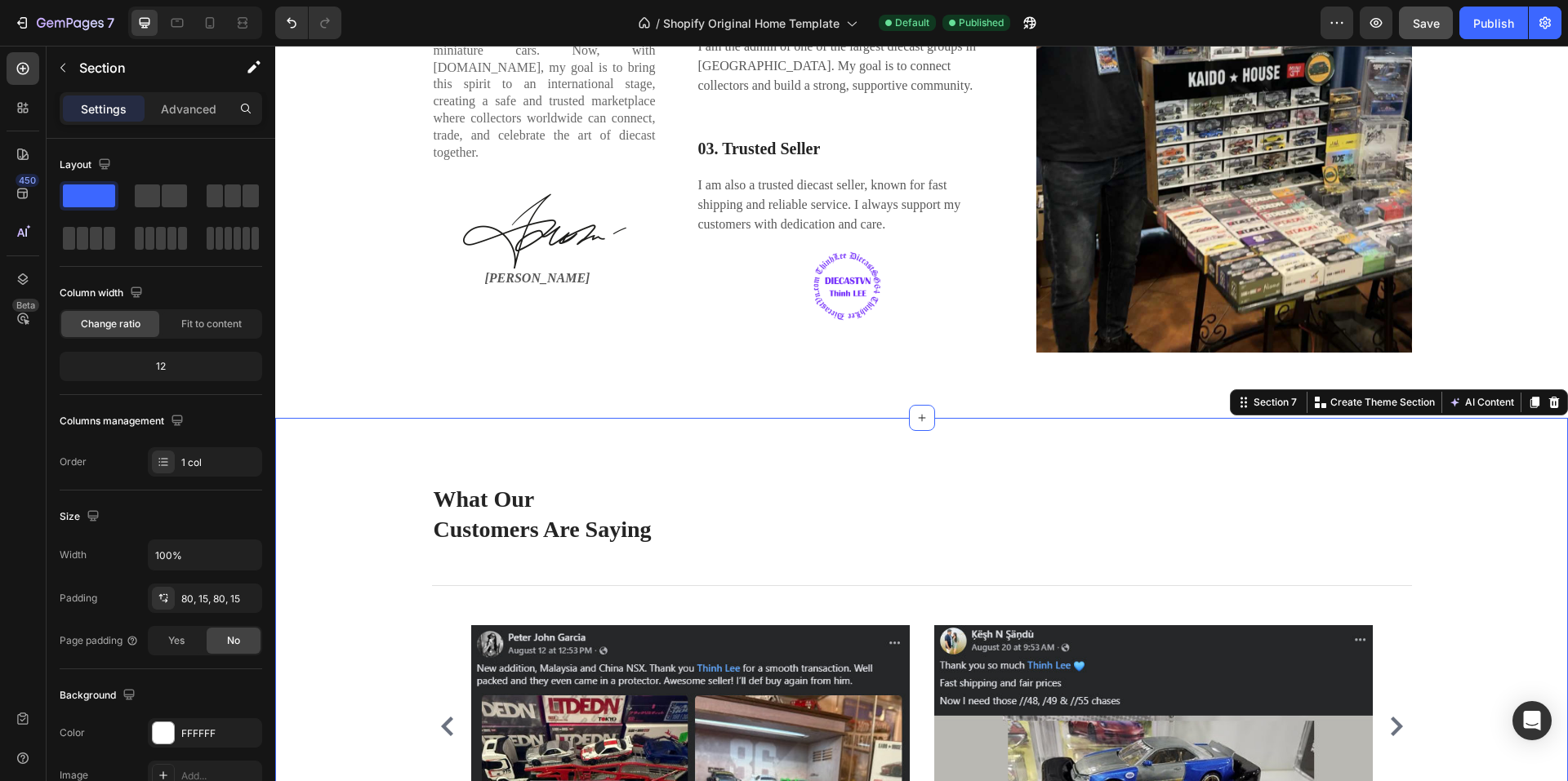
click at [392, 520] on div "What Our Customers Are Saying Heading Title Line Image Image Image Image Image …" at bounding box center [922, 669] width 1269 height 371
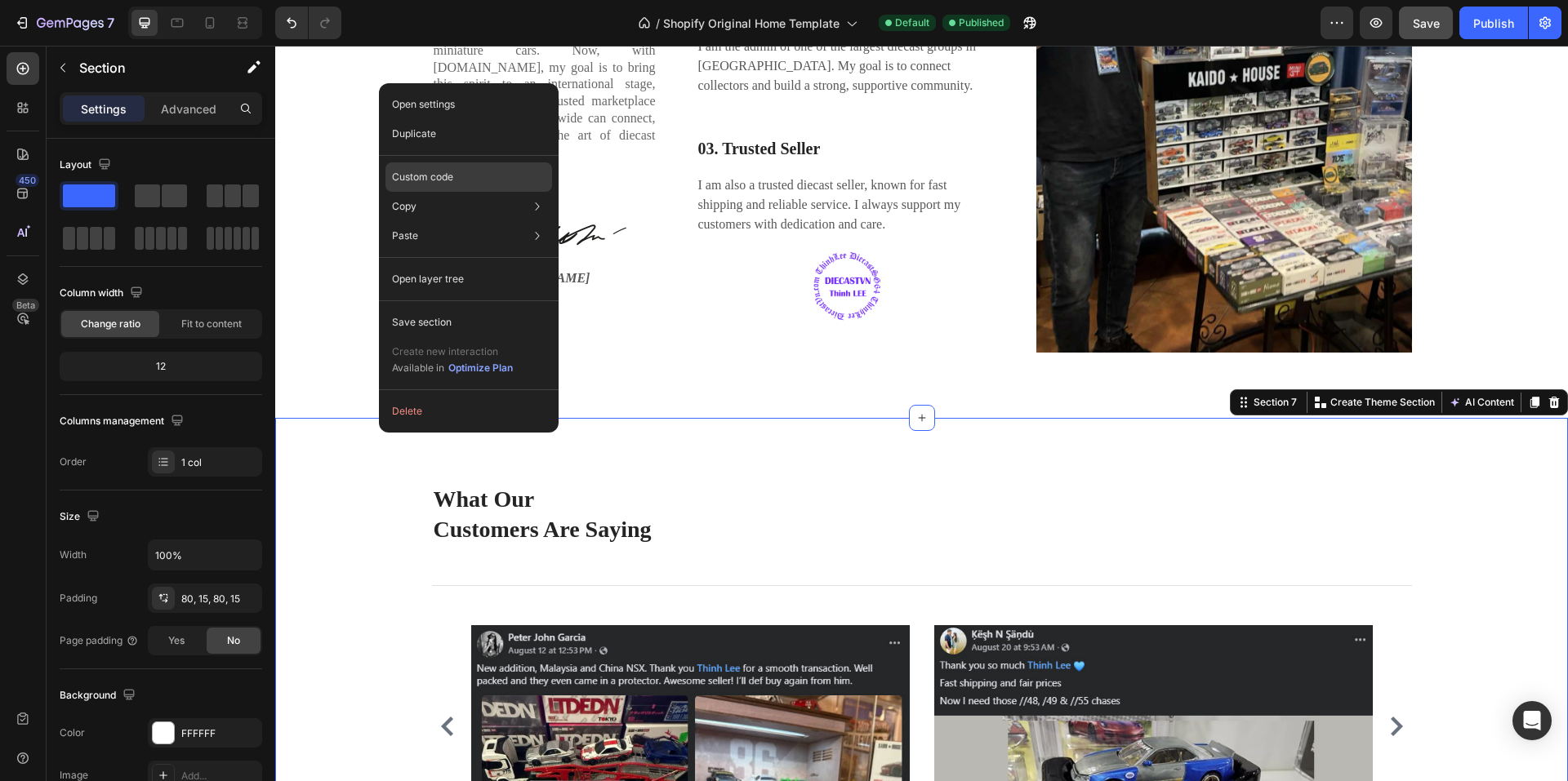
click at [490, 221] on div "Custom code" at bounding box center [469, 236] width 167 height 30
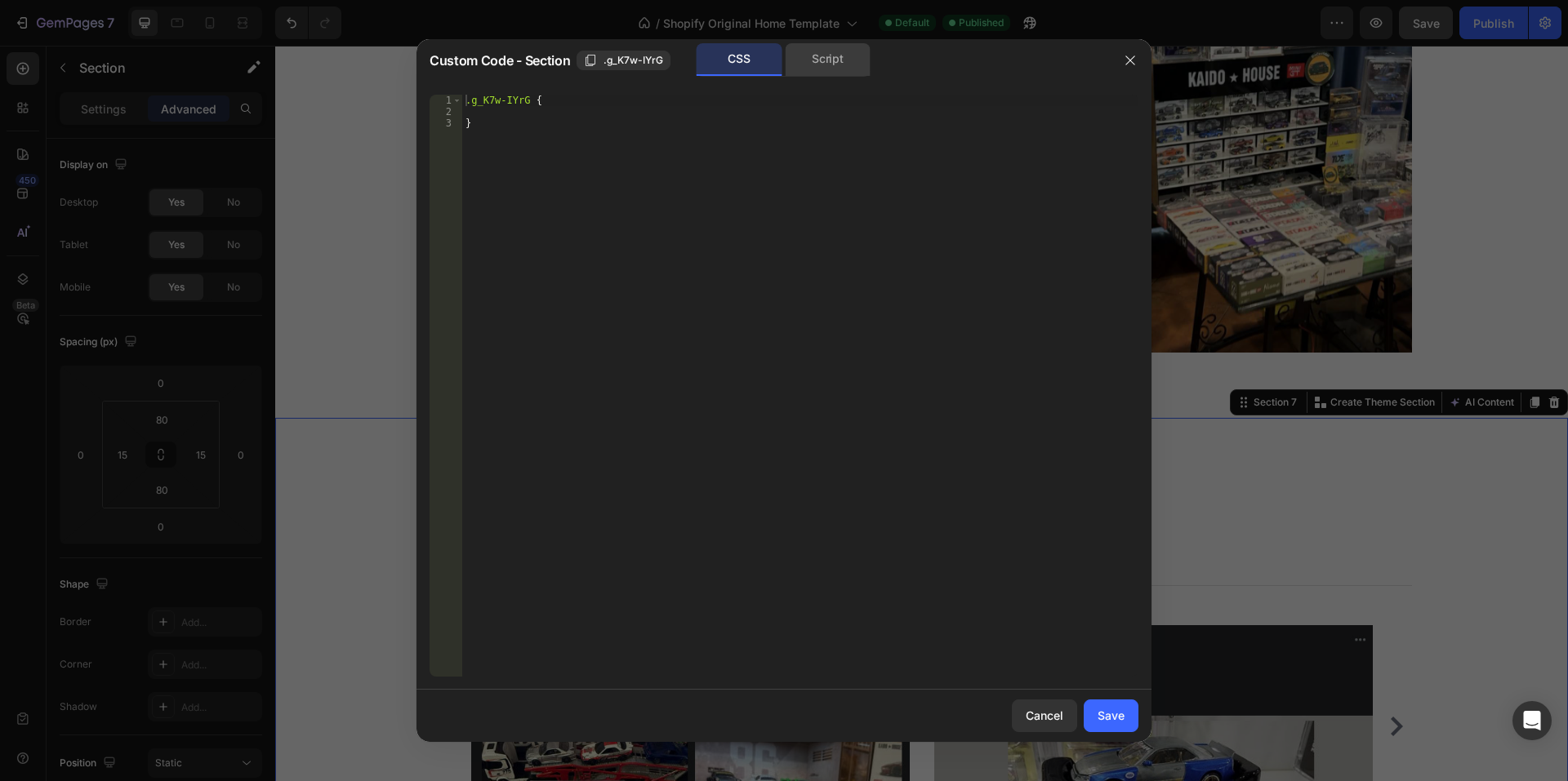
click at [839, 59] on div "Script" at bounding box center [828, 59] width 86 height 32
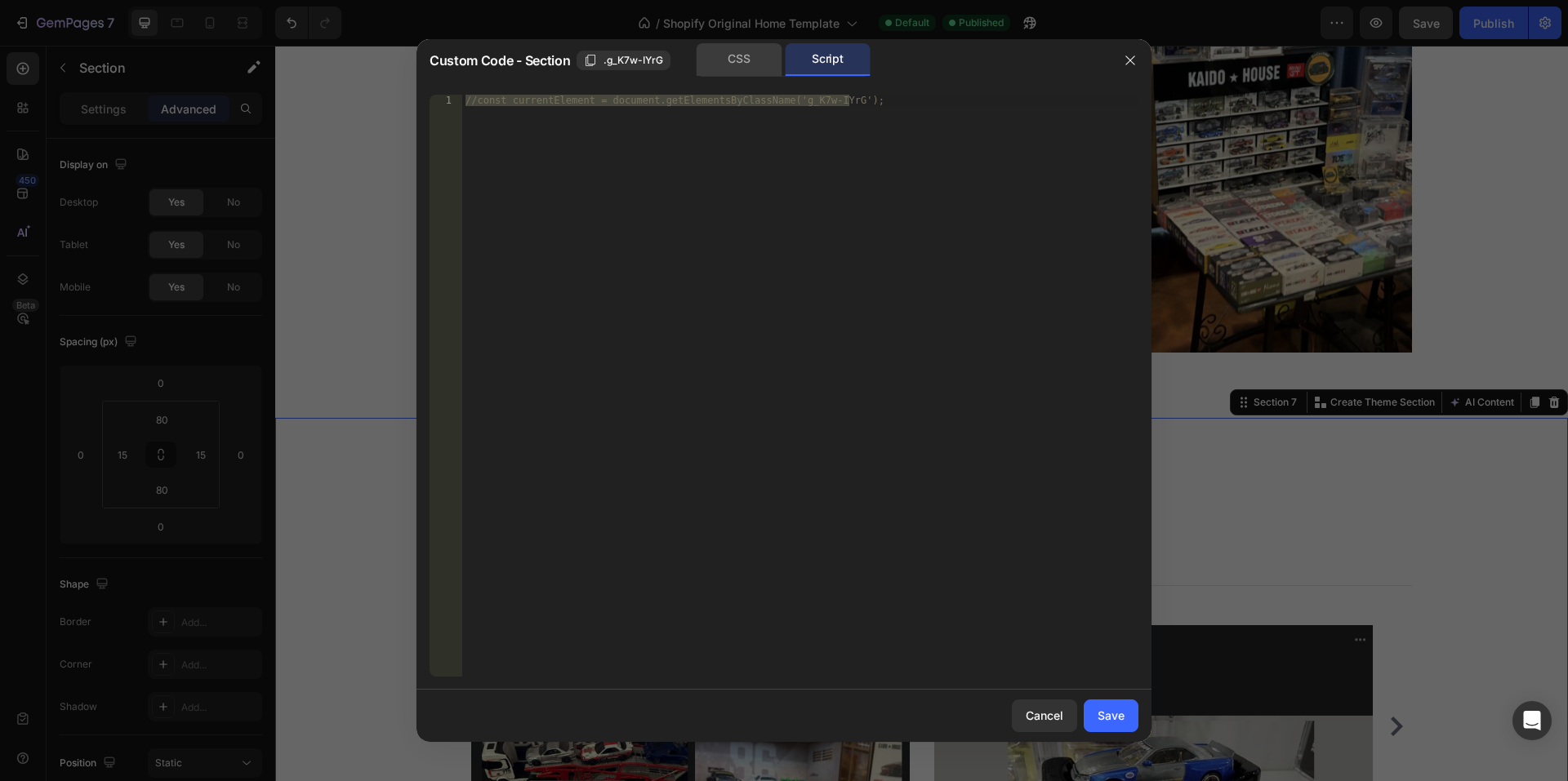
click at [738, 54] on div "CSS" at bounding box center [740, 59] width 86 height 32
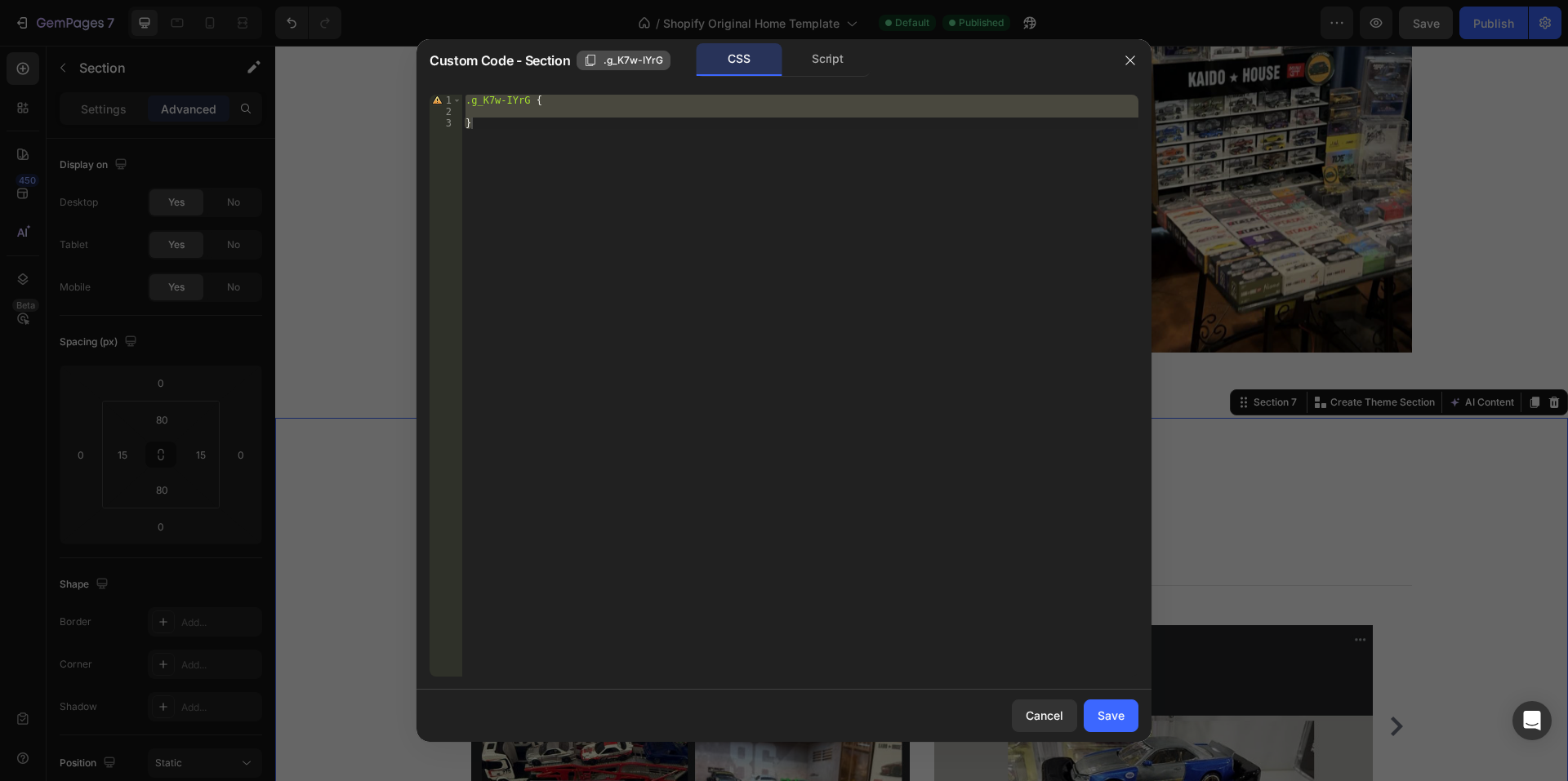
click at [641, 59] on span ".g_K7w-IYrG" at bounding box center [633, 60] width 60 height 14
click at [1133, 58] on icon "button" at bounding box center [1130, 60] width 13 height 13
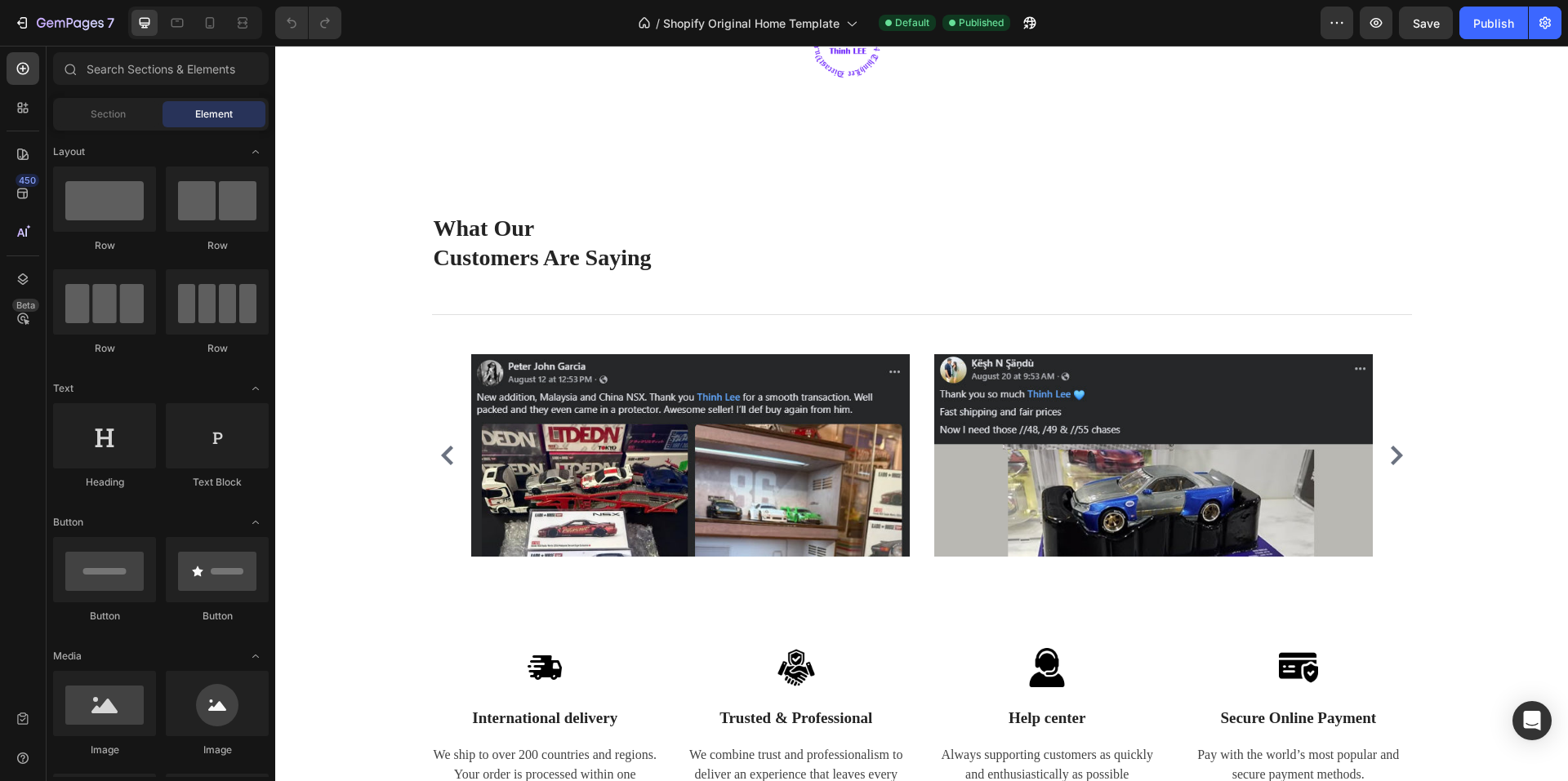
scroll to position [2858, 0]
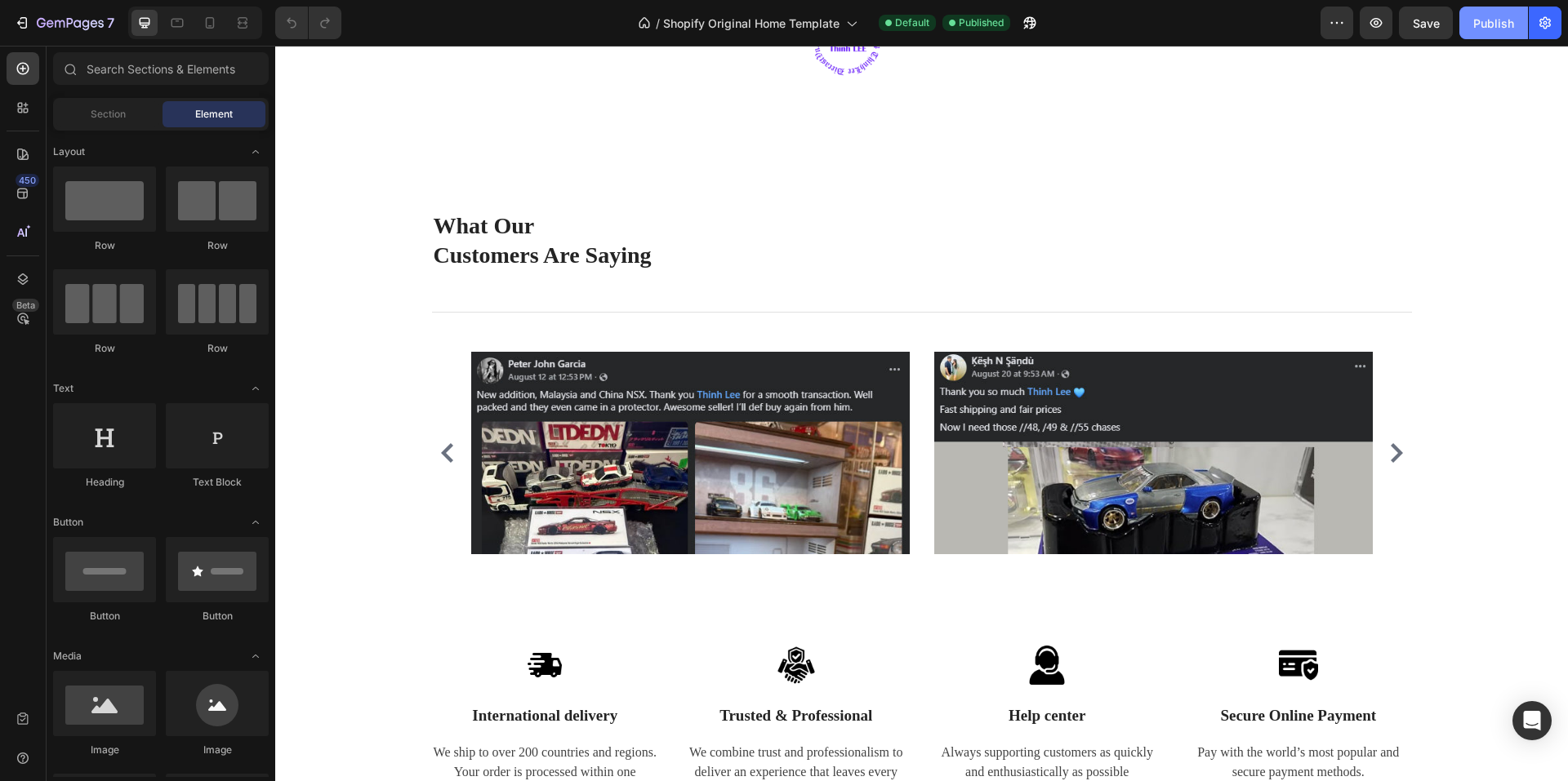
click at [1497, 21] on div "Publish" at bounding box center [1494, 22] width 41 height 17
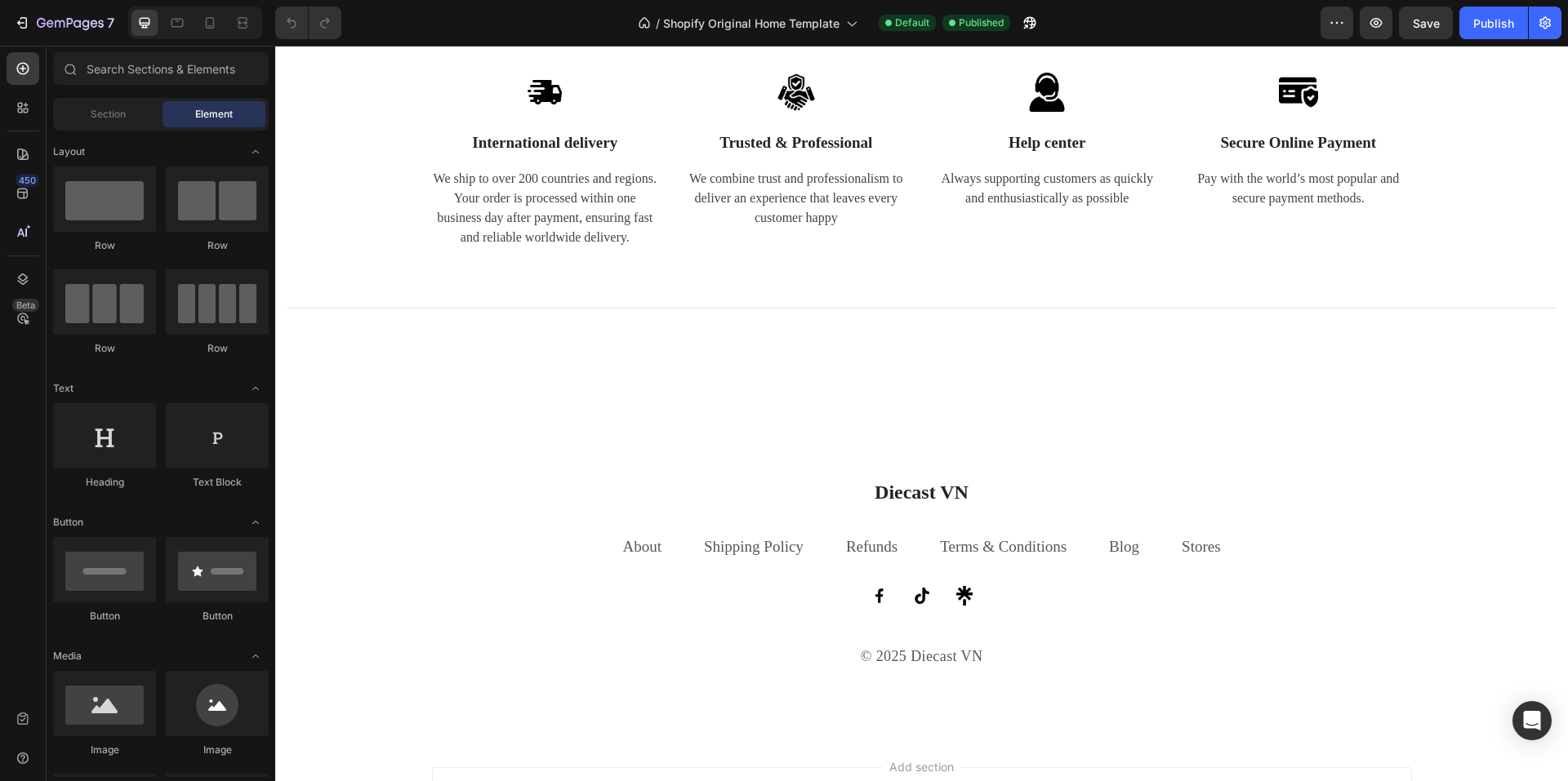
scroll to position [3609, 0]
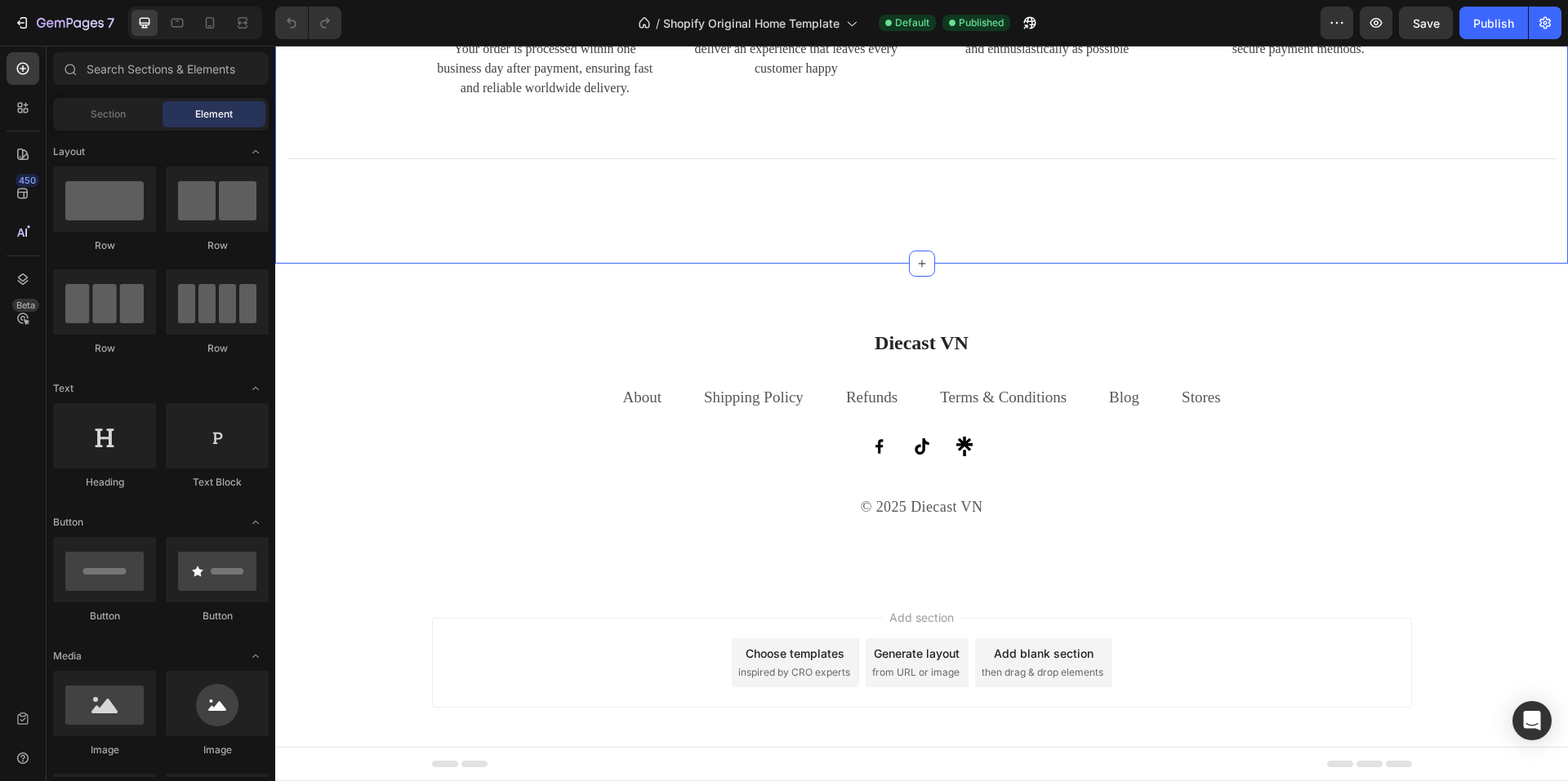
click at [891, 202] on div "Image International delivery Text block We ship to over 200 countries and regio…" at bounding box center [921, 93] width 1293 height 341
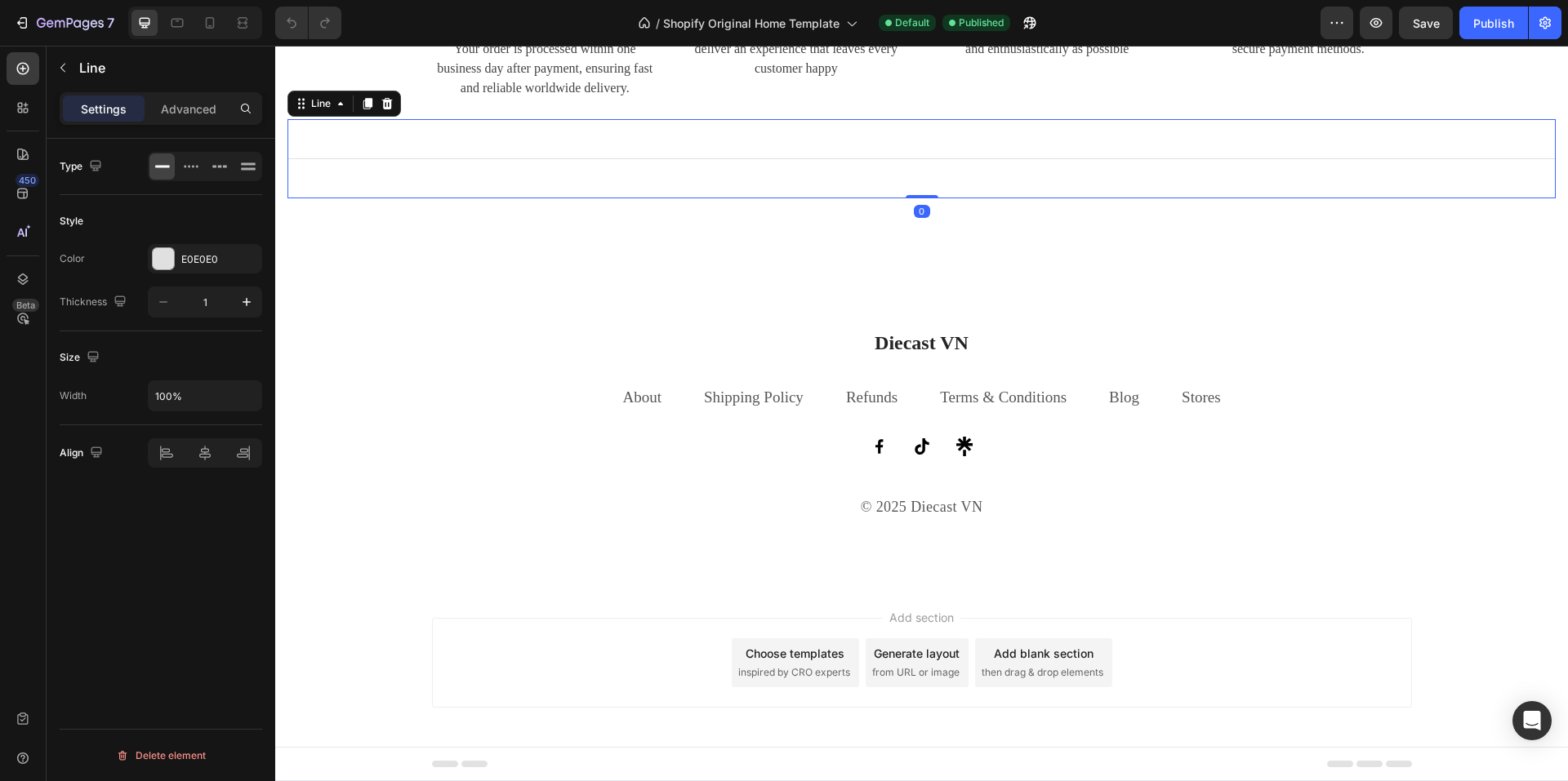
click at [840, 150] on div "Title Line 0" at bounding box center [922, 159] width 1269 height 79
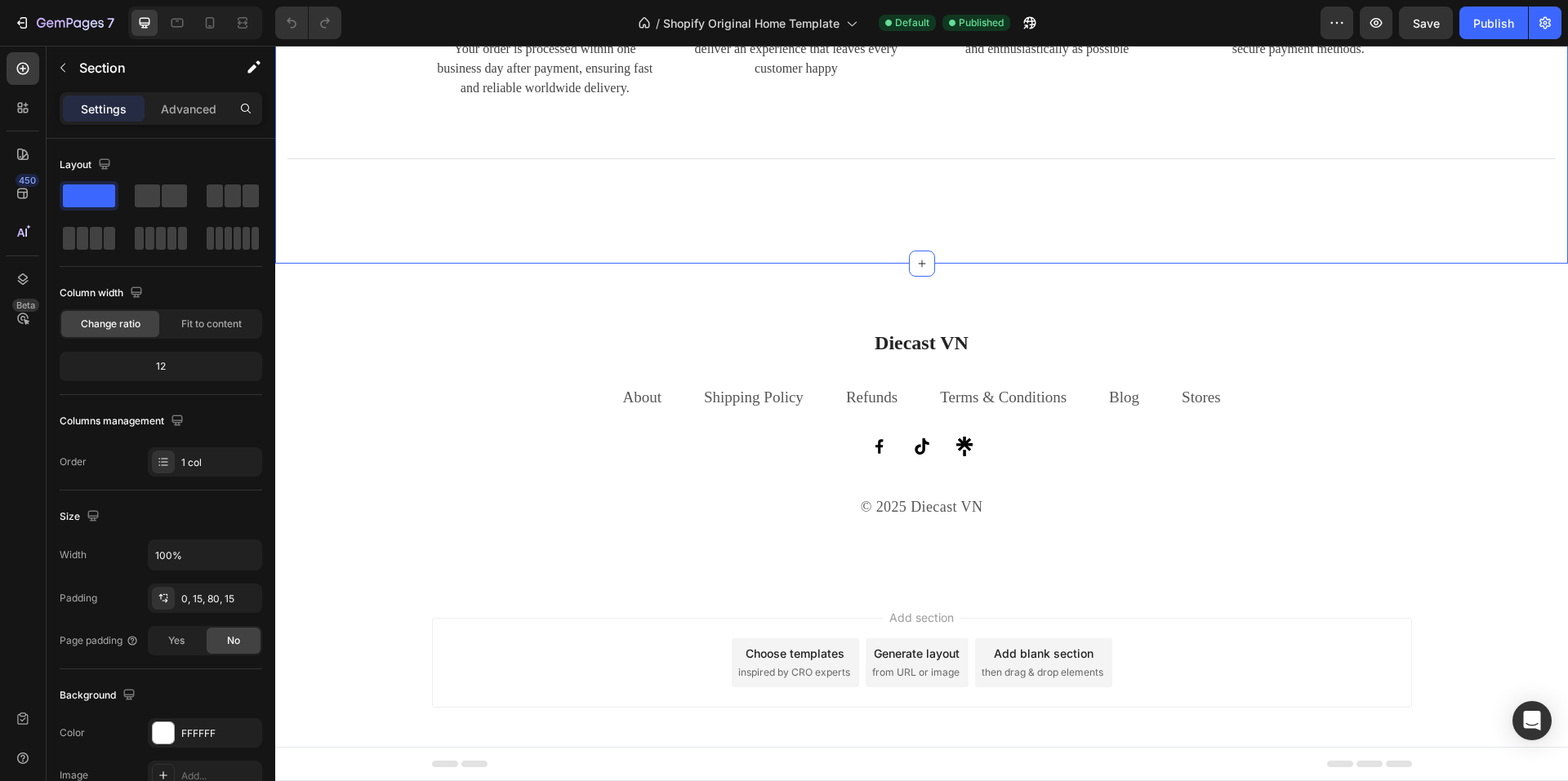
click at [799, 226] on div "Image International delivery Text block We ship to over 200 countries and regio…" at bounding box center [921, 93] width 1293 height 341
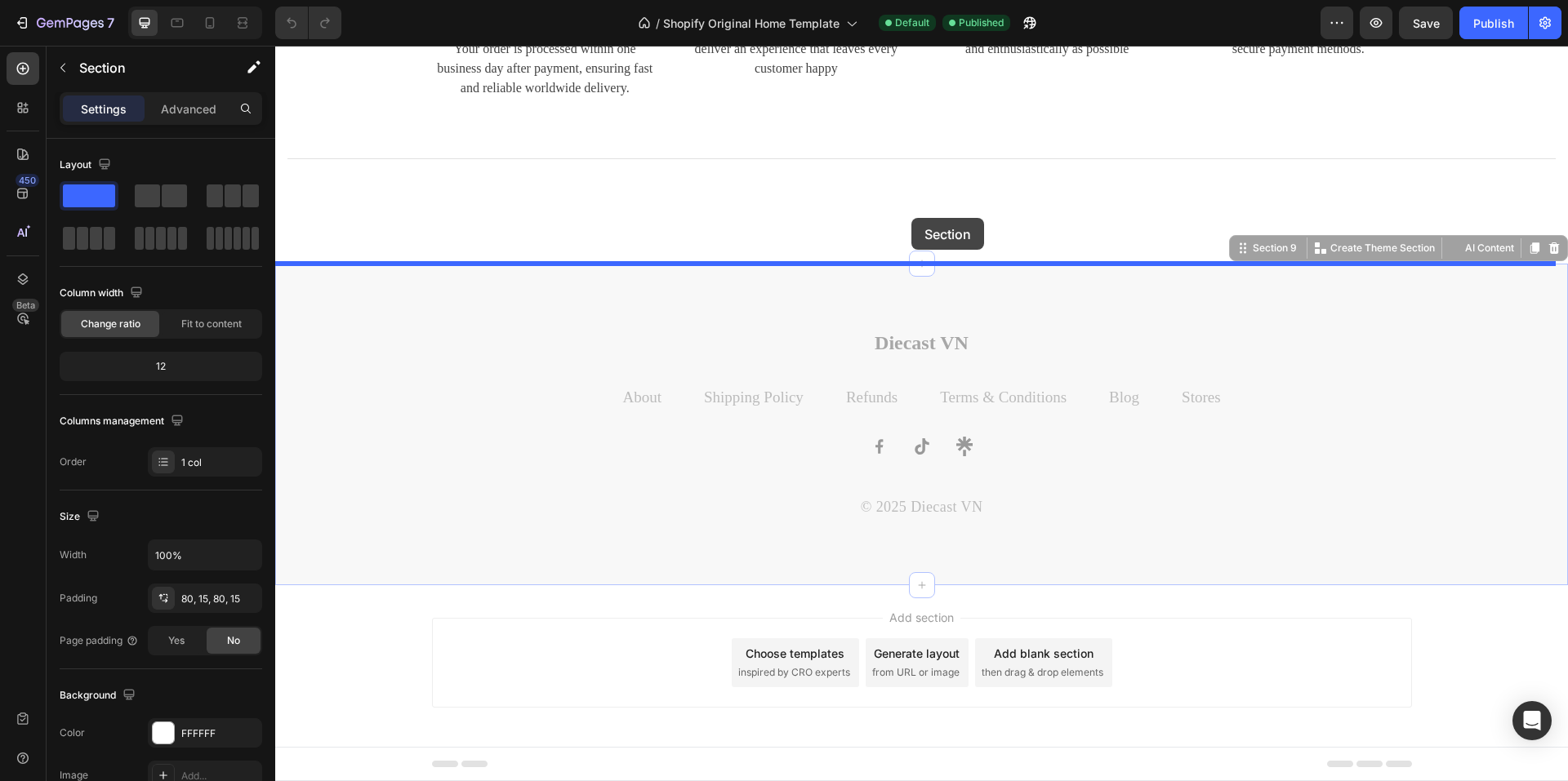
drag, startPoint x: 911, startPoint y: 287, endPoint x: 911, endPoint y: 218, distance: 69.0
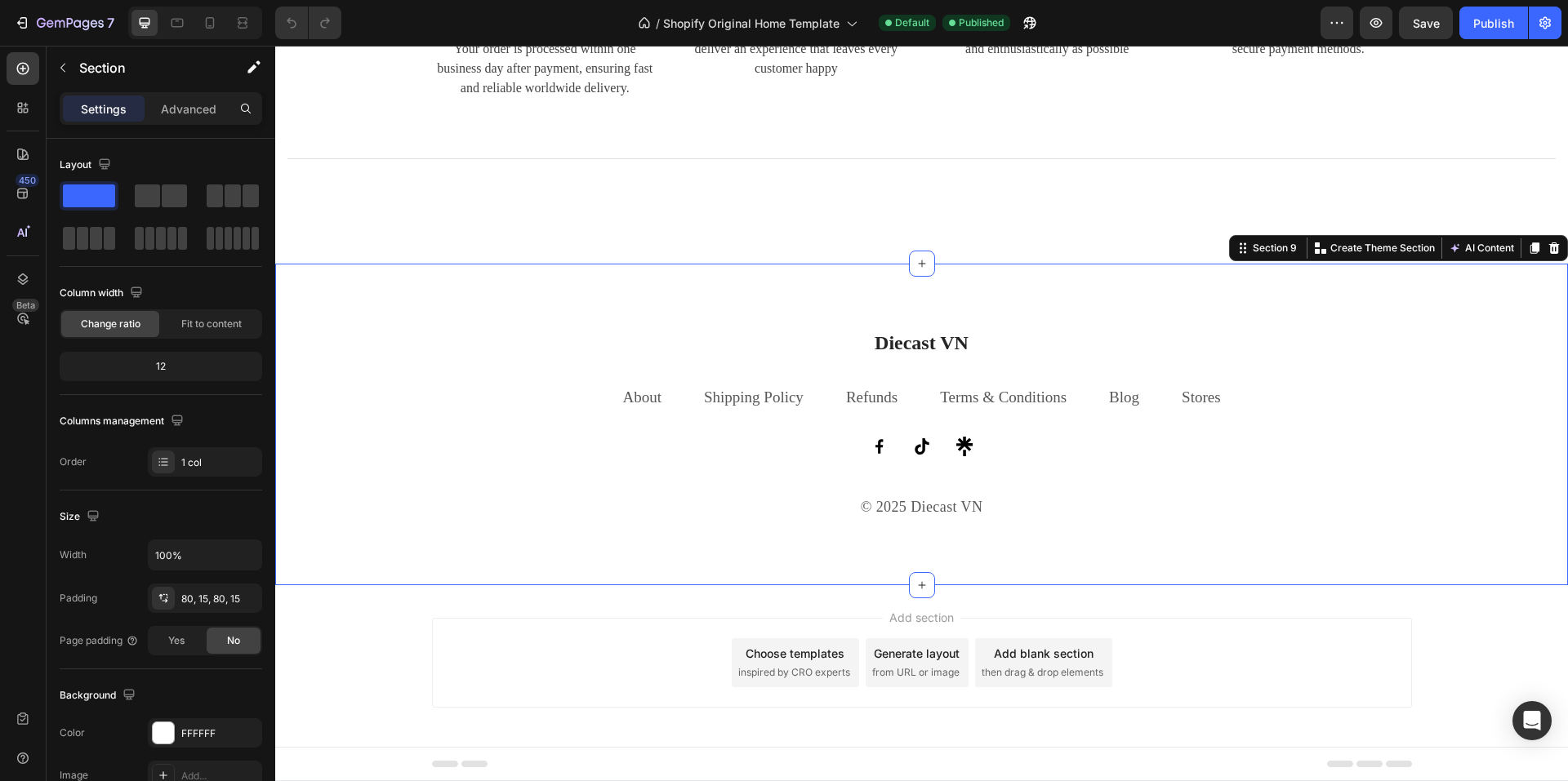
click at [917, 292] on div "Diecast VN Heading About Text block Shipping Policy Text block Refunds Text blo…" at bounding box center [921, 424] width 1293 height 321
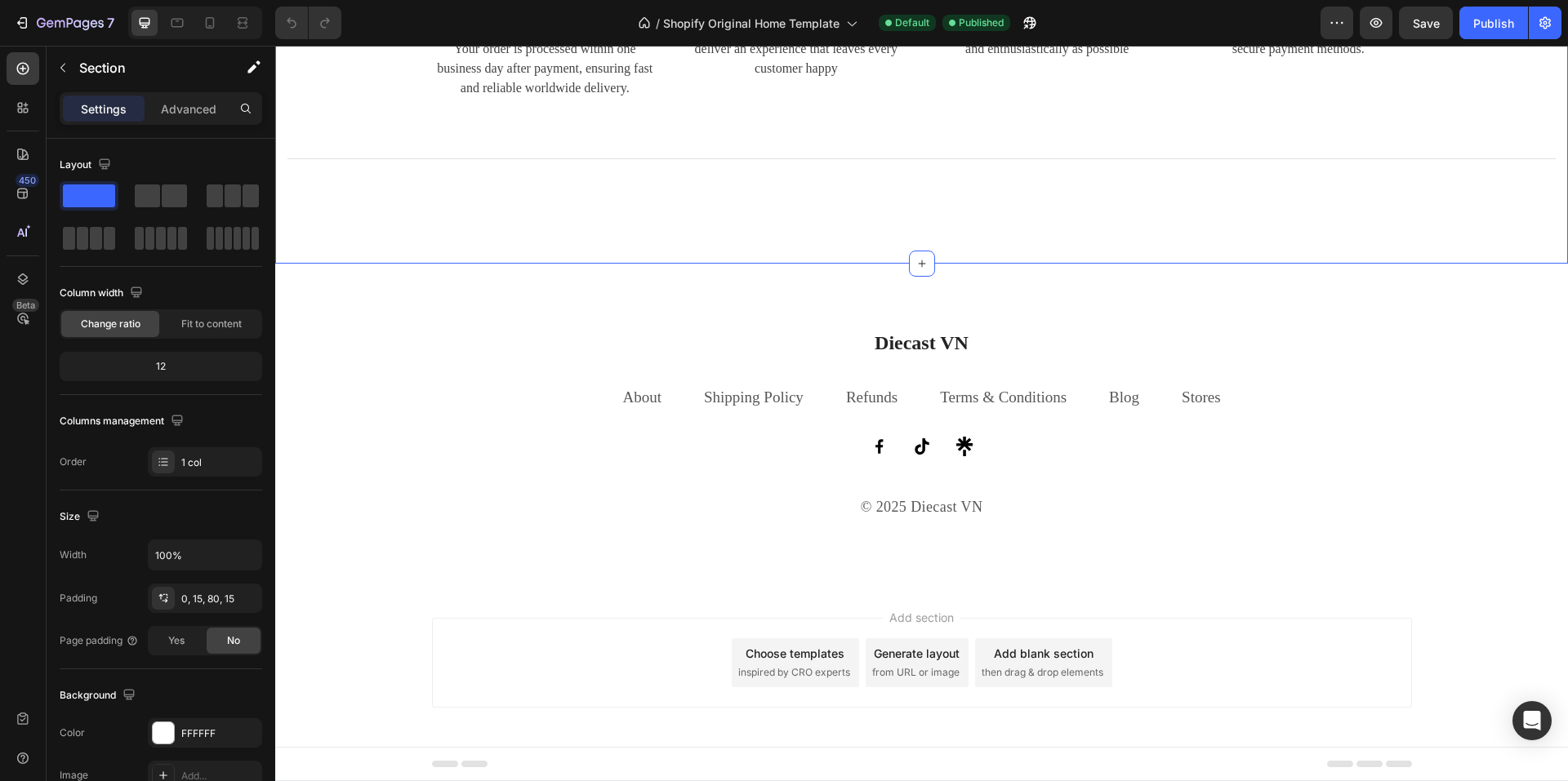
click at [723, 242] on div "Image International delivery Text block We ship to over 200 countries and regio…" at bounding box center [921, 93] width 1293 height 341
drag, startPoint x: 723, startPoint y: 242, endPoint x: 753, endPoint y: 209, distance: 44.6
click at [722, 241] on div "Image International delivery Text block We ship to over 200 countries and regio…" at bounding box center [921, 93] width 1293 height 341
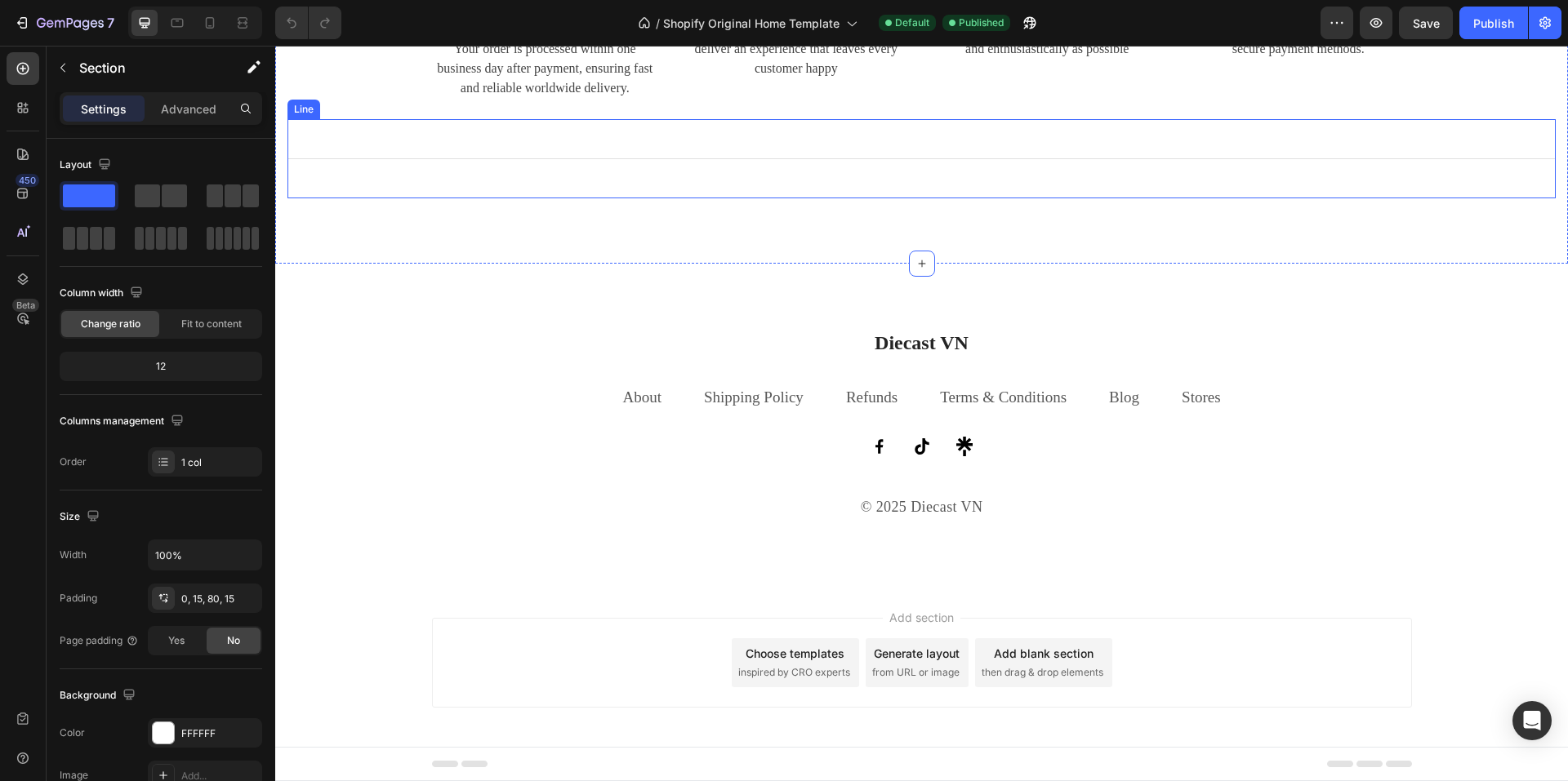
click at [893, 159] on div at bounding box center [922, 159] width 1269 height 1
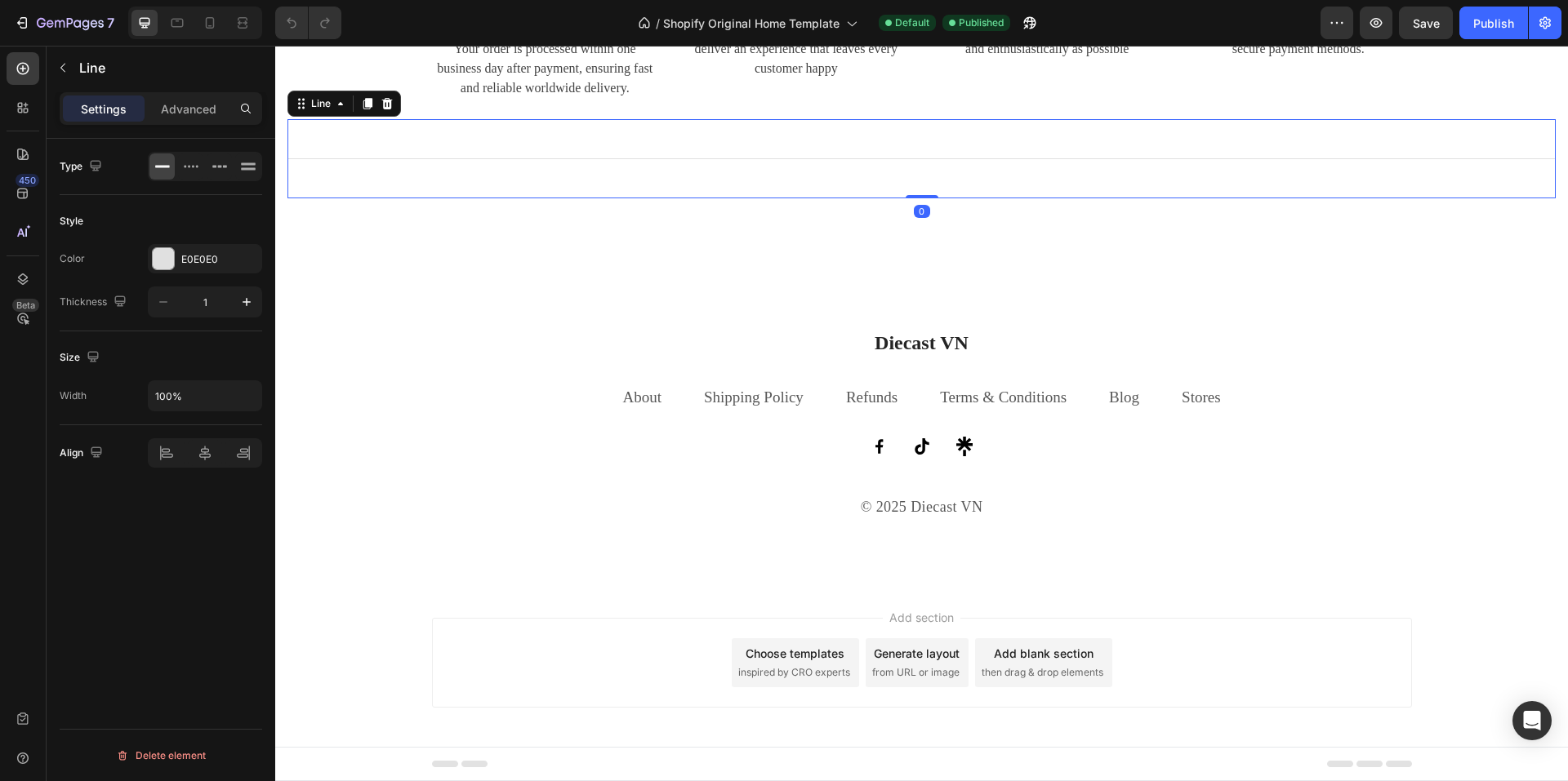
drag, startPoint x: 916, startPoint y: 199, endPoint x: 918, endPoint y: 178, distance: 21.1
click at [918, 178] on div "Title Line 0" at bounding box center [922, 159] width 1269 height 79
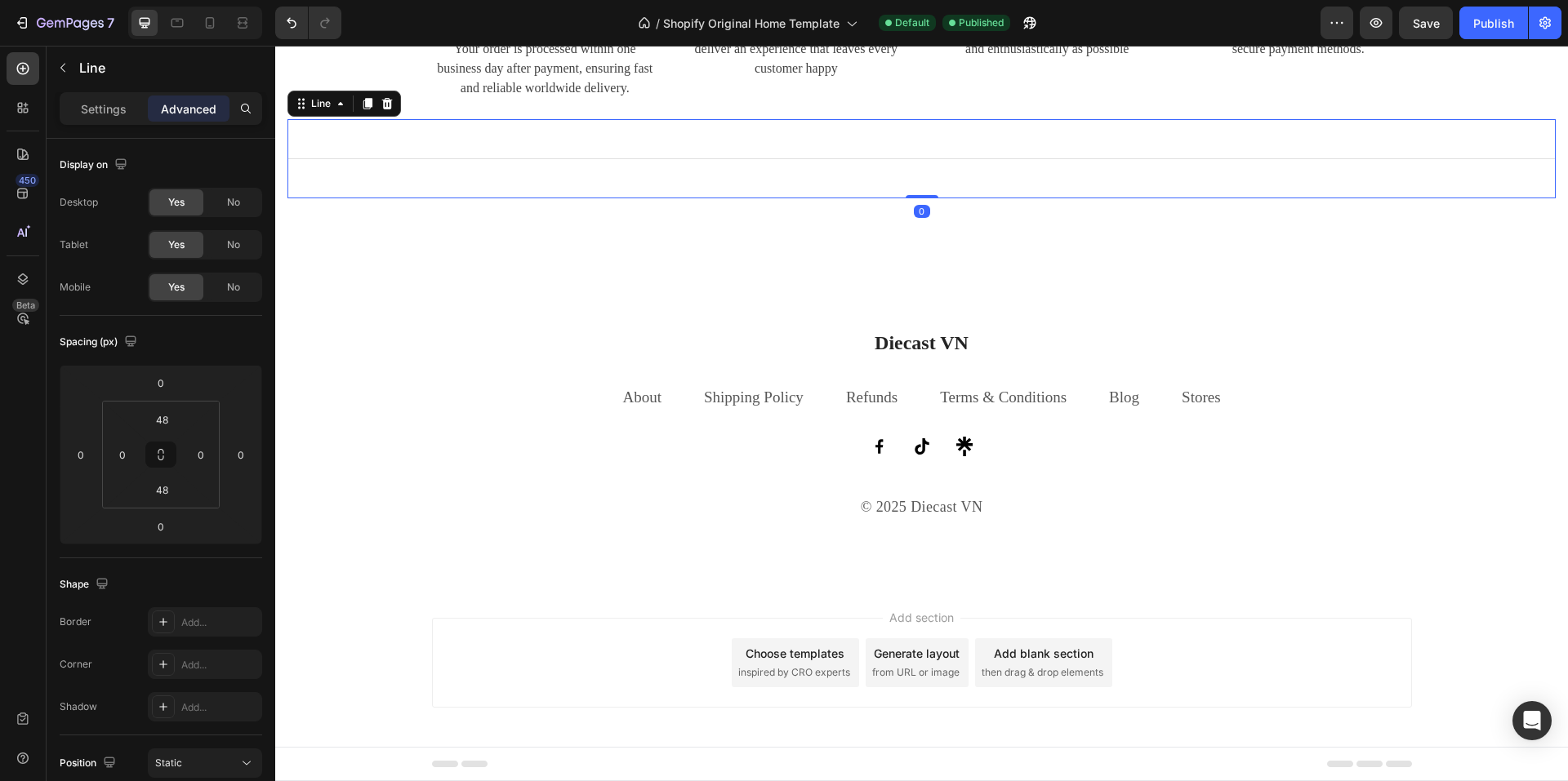
drag, startPoint x: 915, startPoint y: 198, endPoint x: 927, endPoint y: 161, distance: 38.9
click at [927, 161] on div "Title Line 0" at bounding box center [922, 159] width 1269 height 79
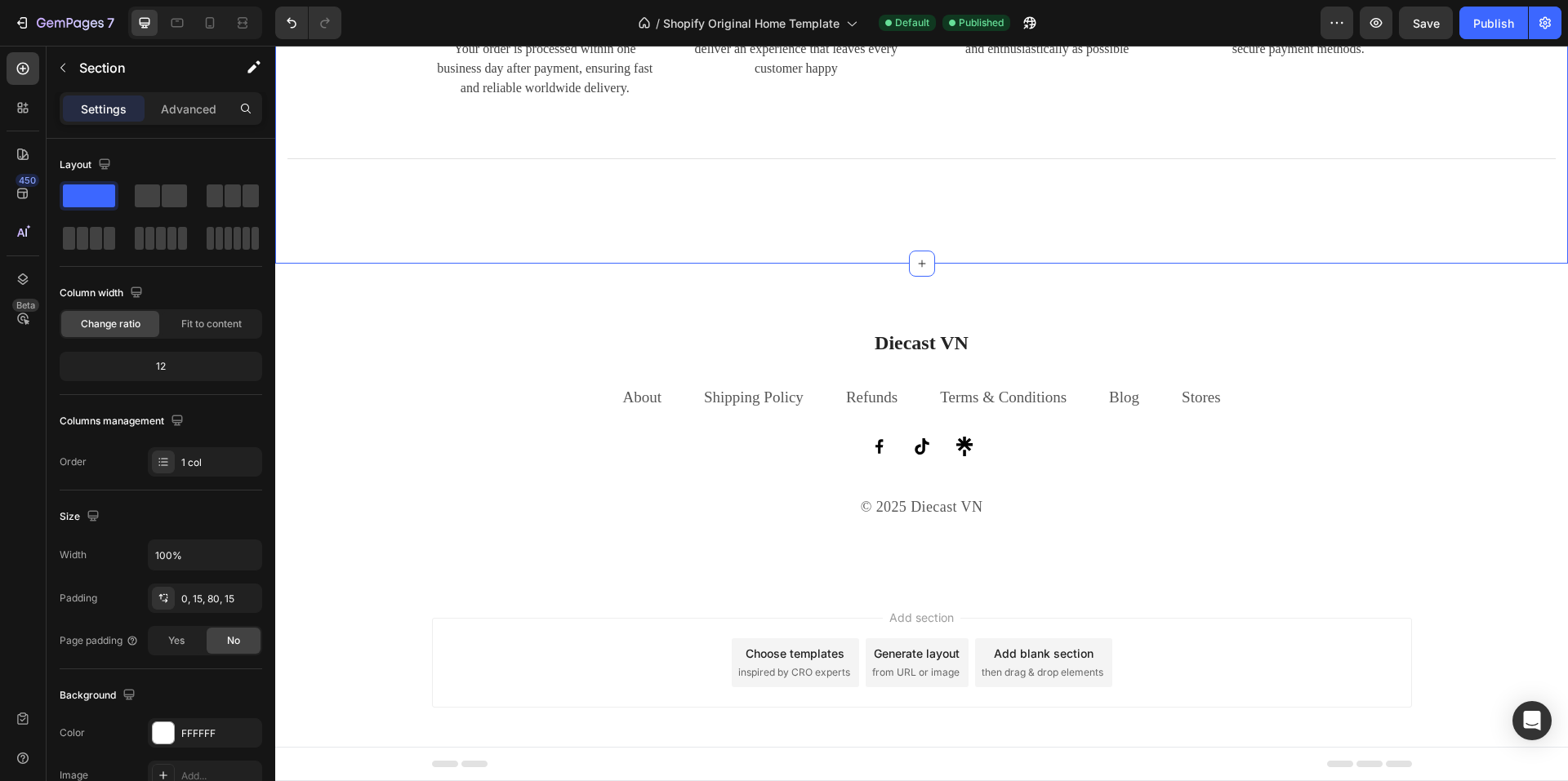
click at [844, 245] on div "Image International delivery Text block We ship to over 200 countries and regio…" at bounding box center [921, 93] width 1293 height 341
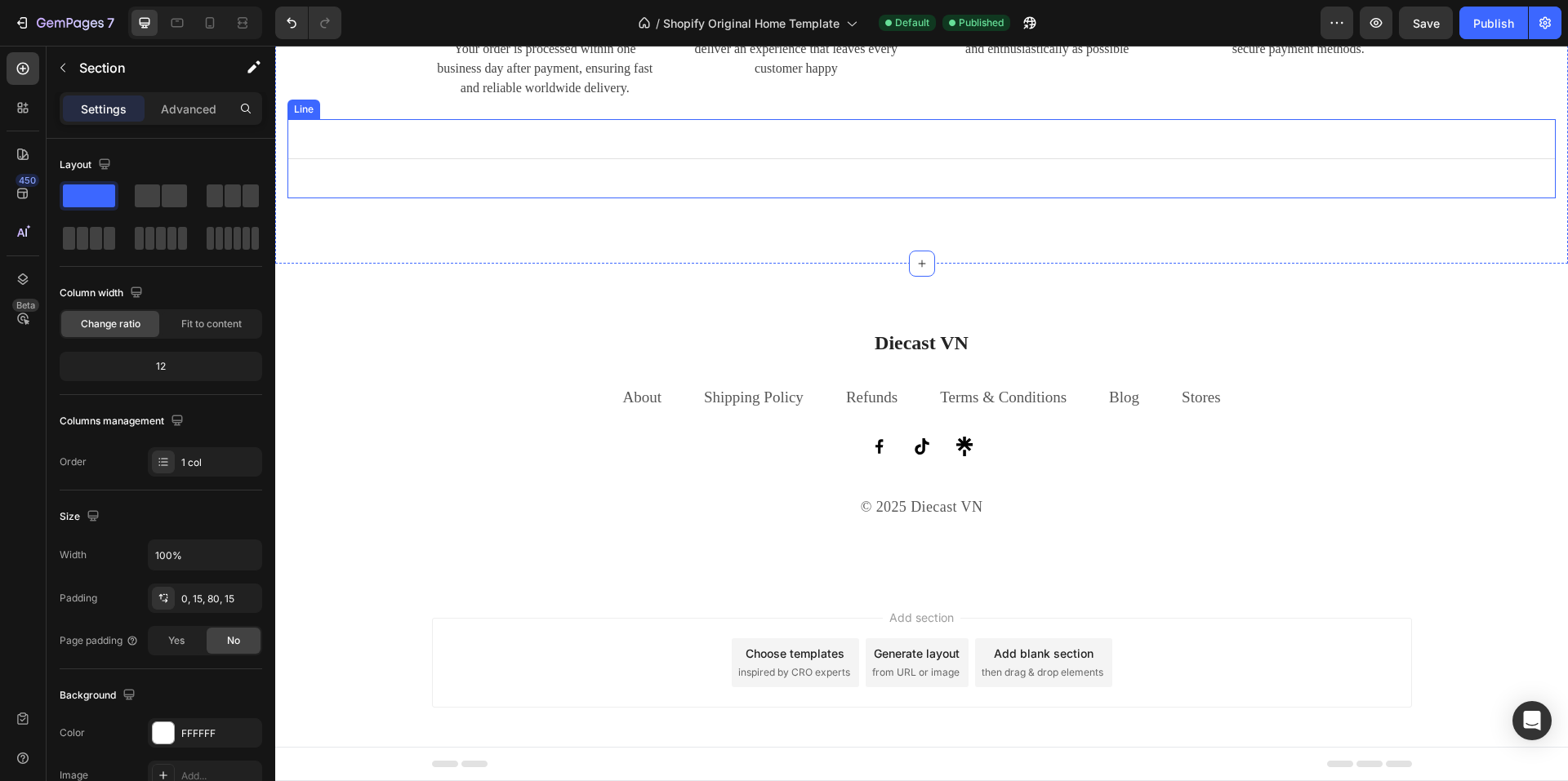
click at [844, 169] on div "Title Line" at bounding box center [922, 159] width 1269 height 79
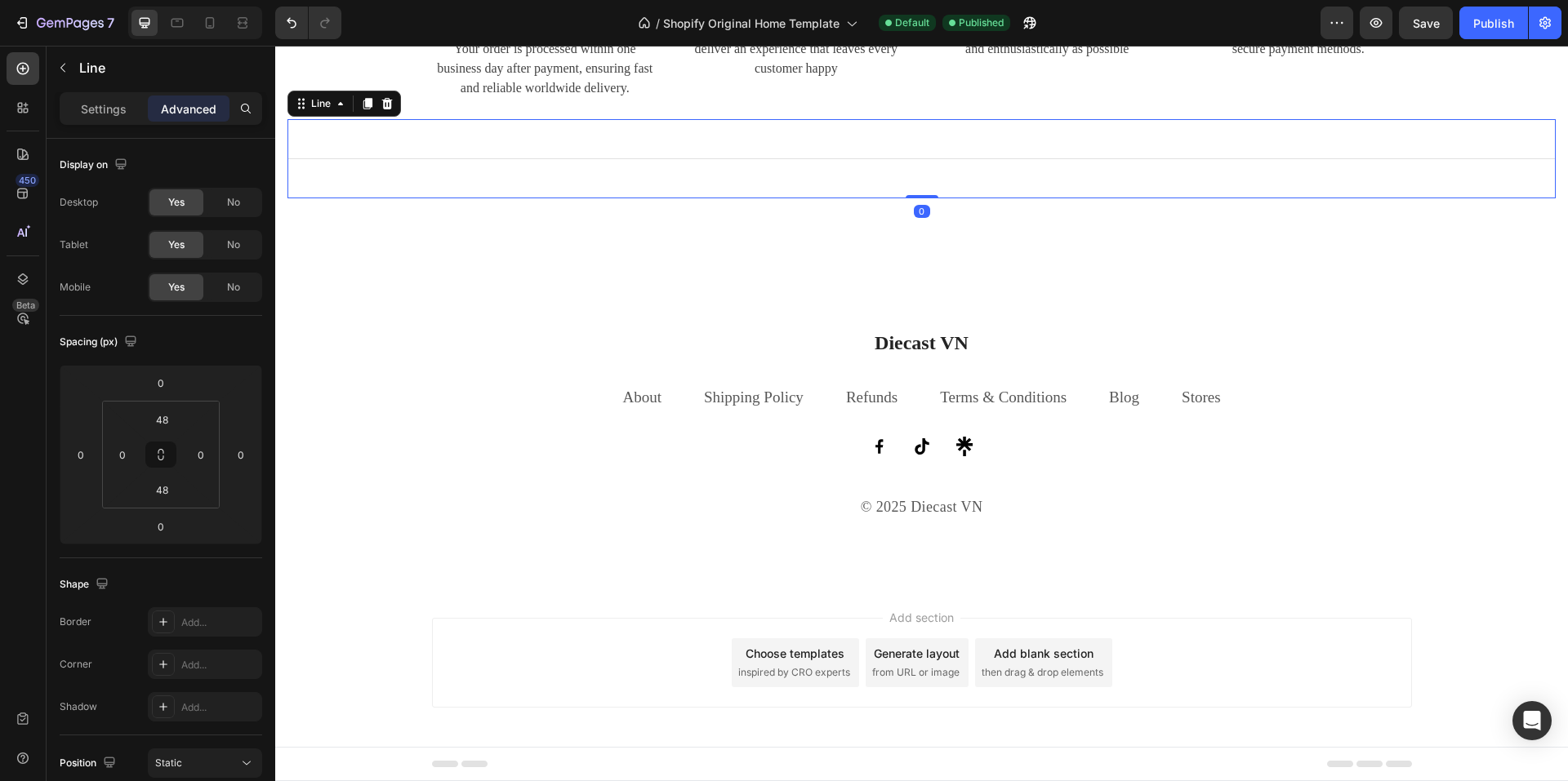
scroll to position [3531, 0]
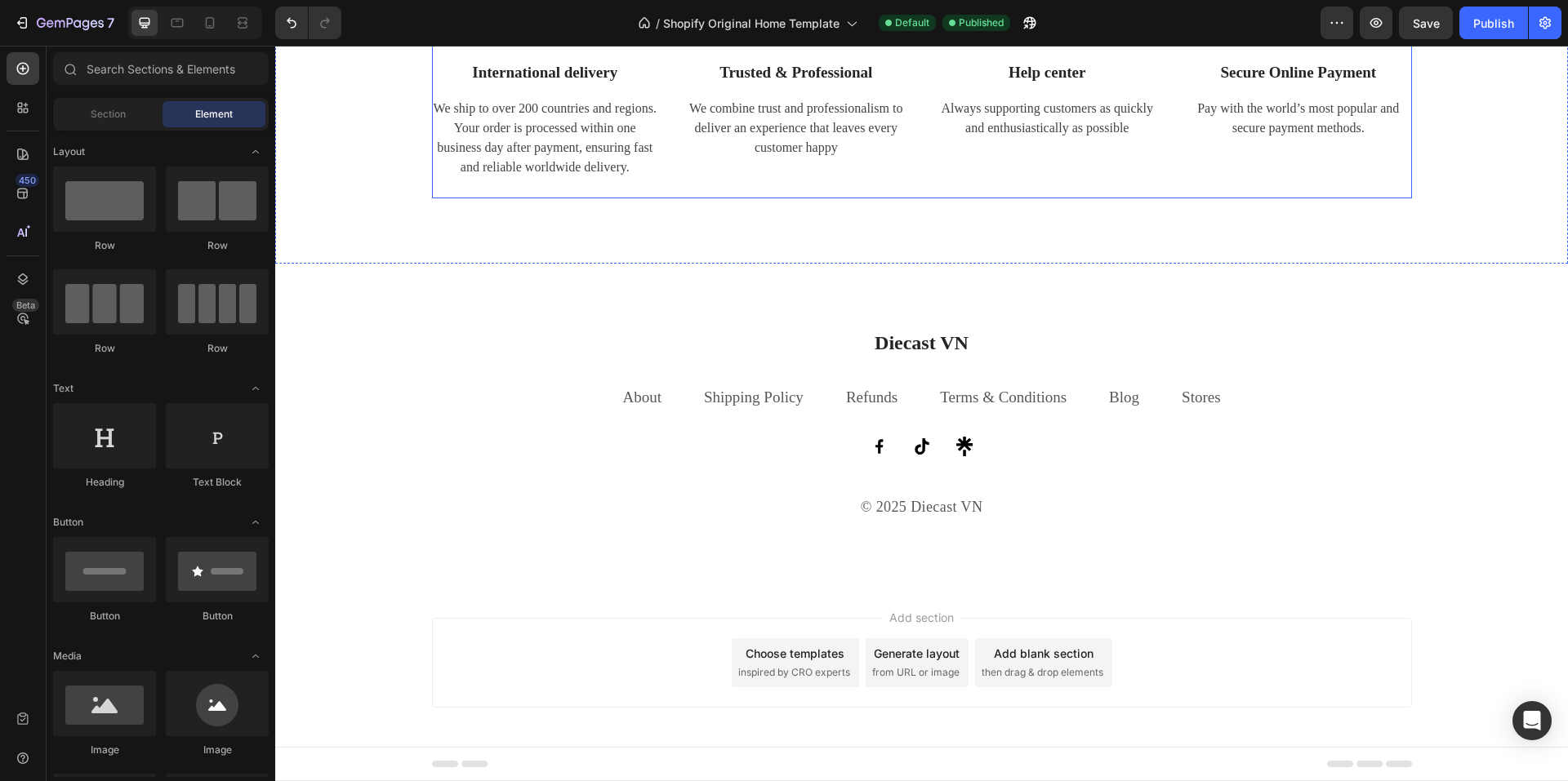
click at [826, 206] on div "Image International delivery Text block We ship to over 200 countries and regio…" at bounding box center [921, 133] width 1293 height 262
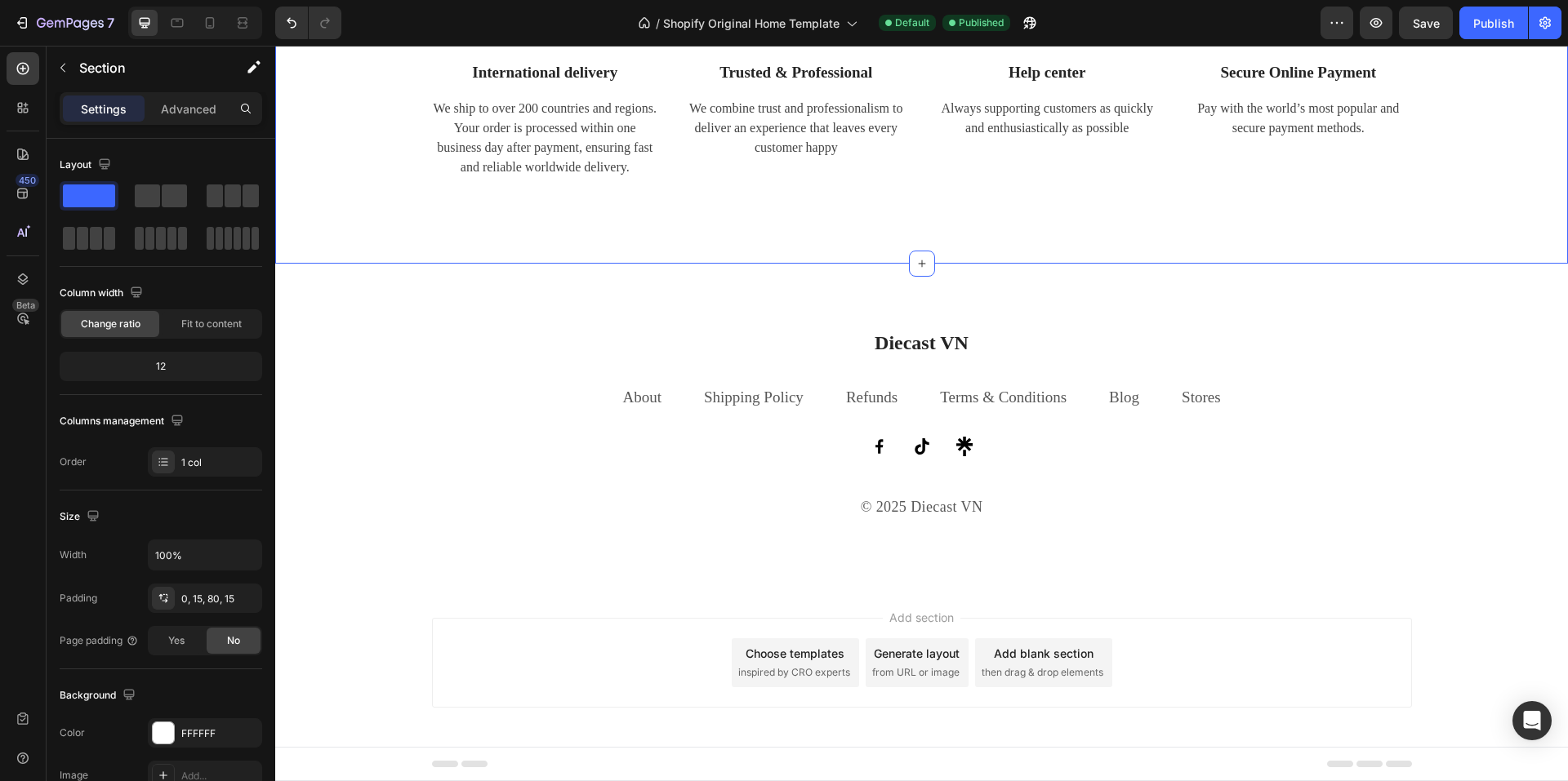
click at [827, 221] on div "Image International delivery Text block We ship to over 200 countries and regio…" at bounding box center [921, 133] width 1293 height 262
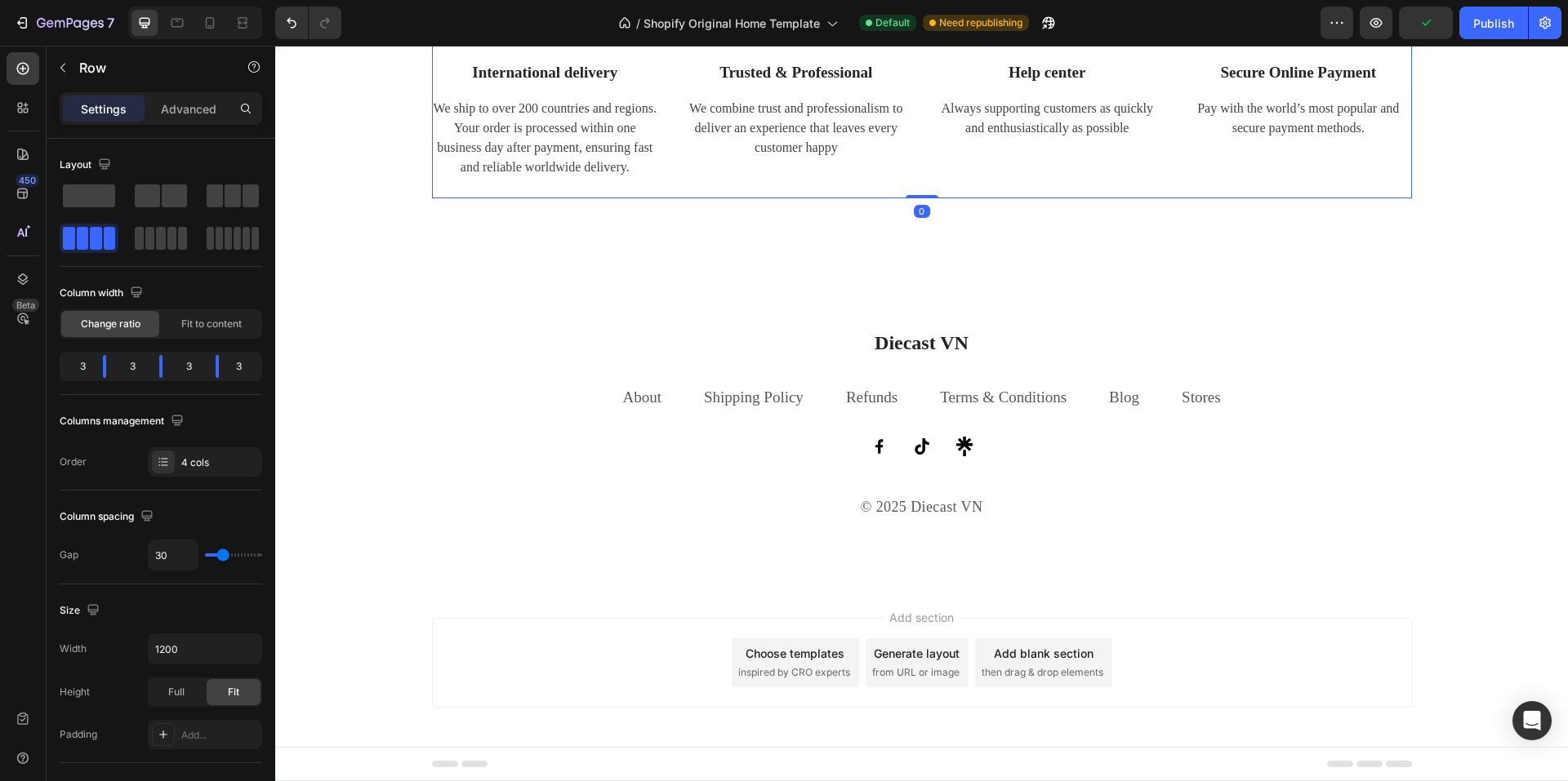
click at [895, 174] on div "Image Trusted & Professional Text block We combine trust and professionalism to…" at bounding box center [796, 101] width 227 height 197
click at [817, 230] on div "Image International delivery Text block We ship to over 200 countries and regio…" at bounding box center [921, 133] width 1293 height 262
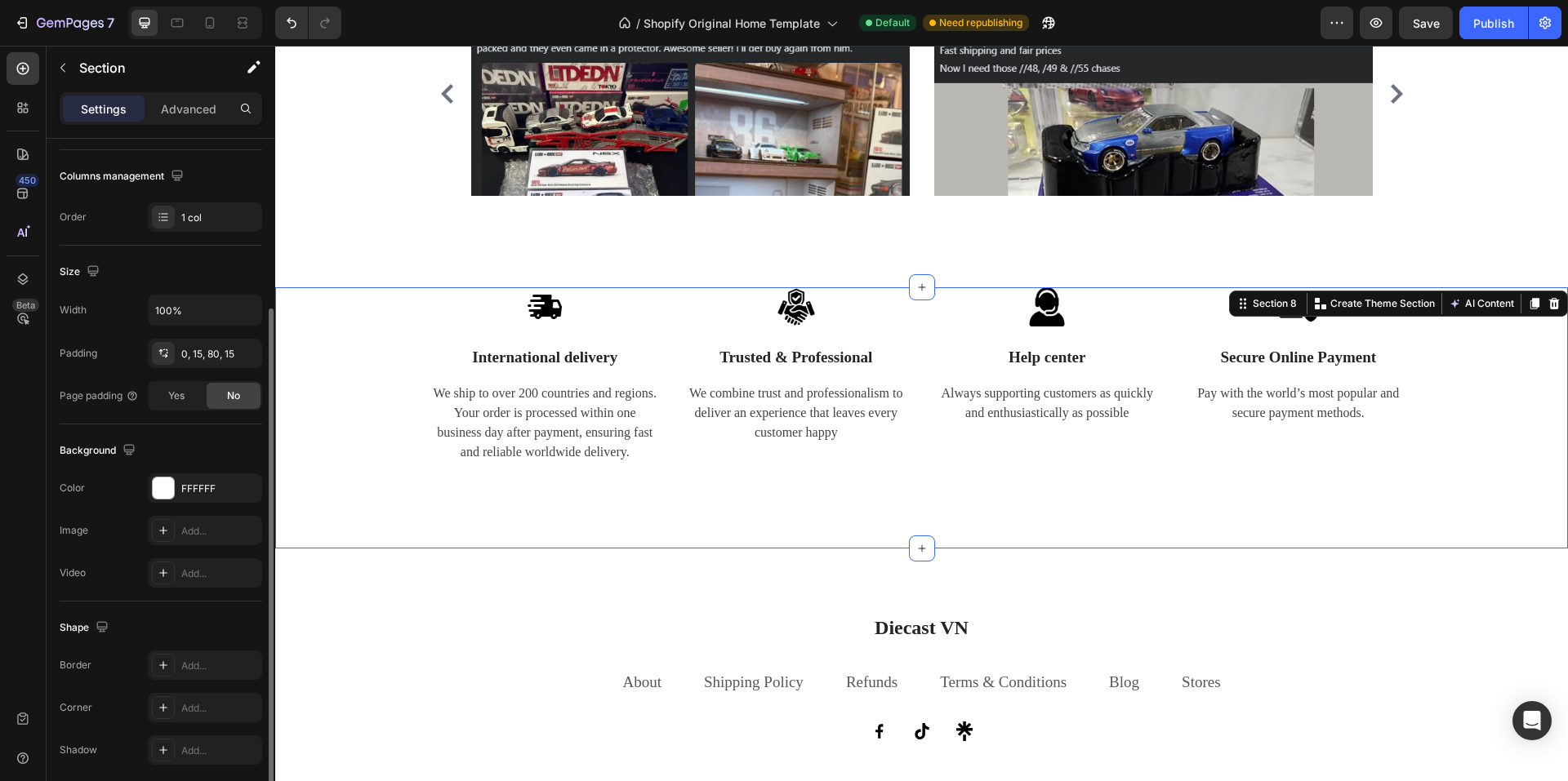
scroll to position [307, 0]
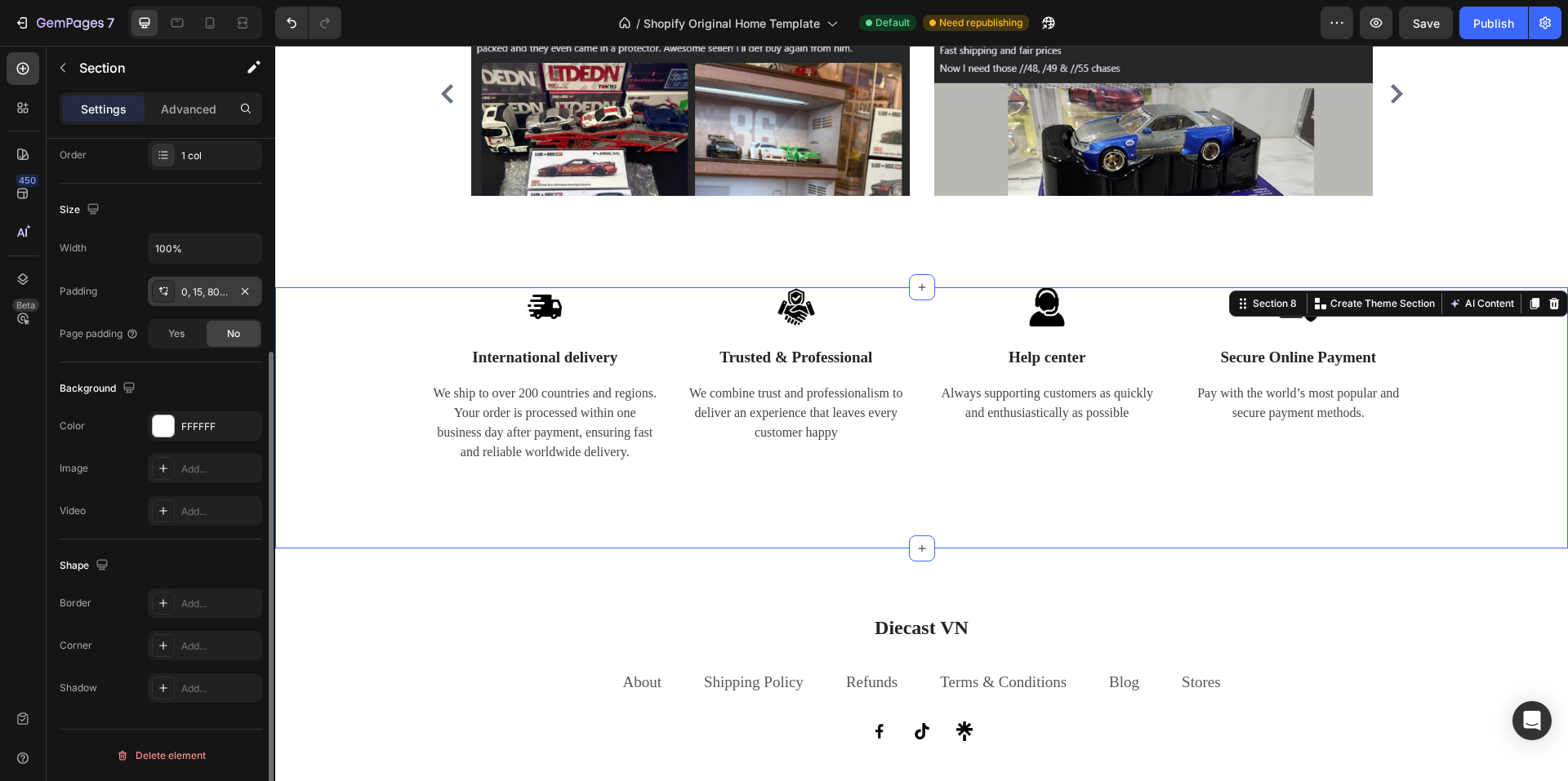
click at [161, 294] on icon at bounding box center [163, 291] width 13 height 13
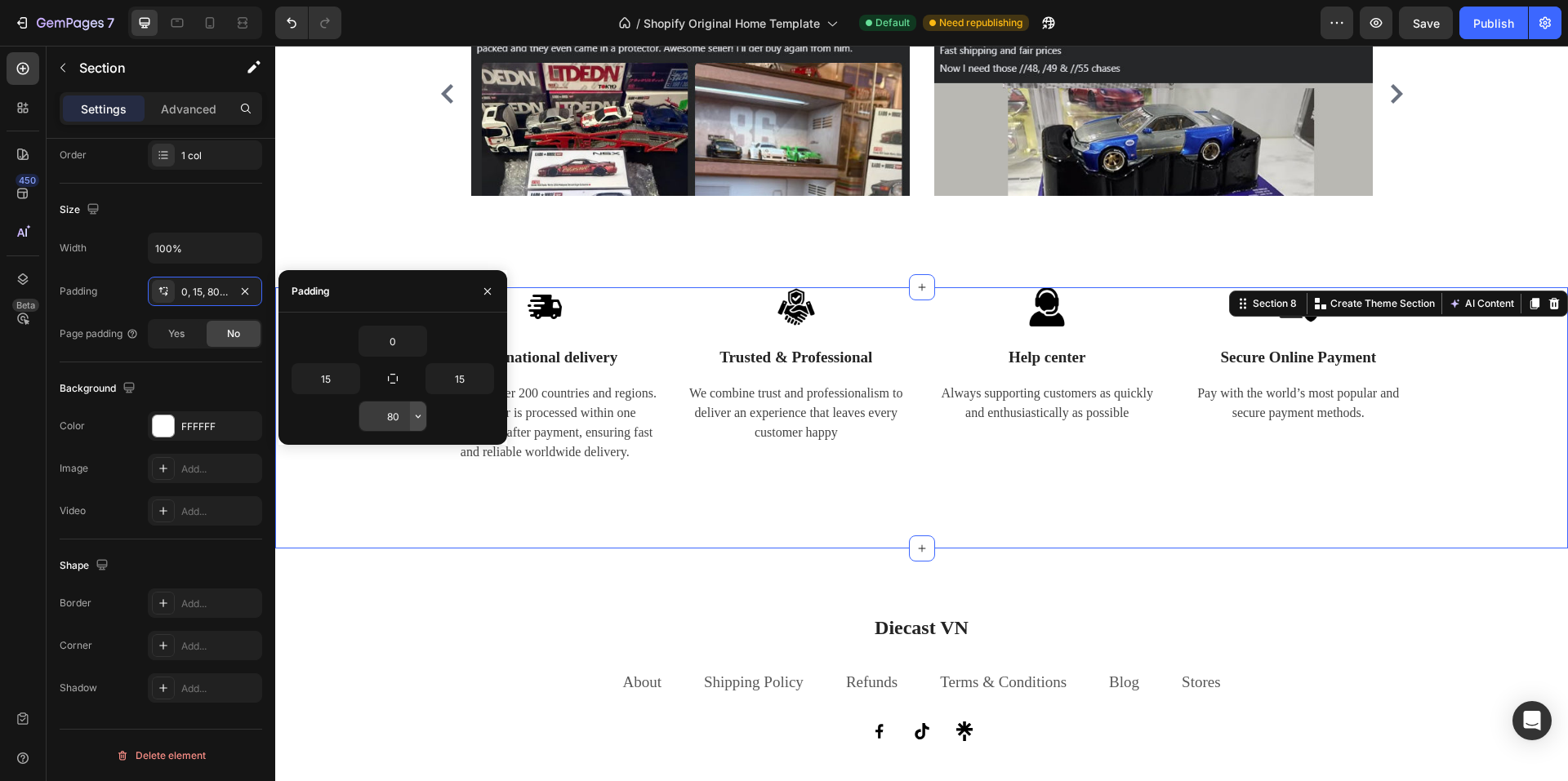
click at [413, 416] on icon "button" at bounding box center [418, 416] width 13 height 13
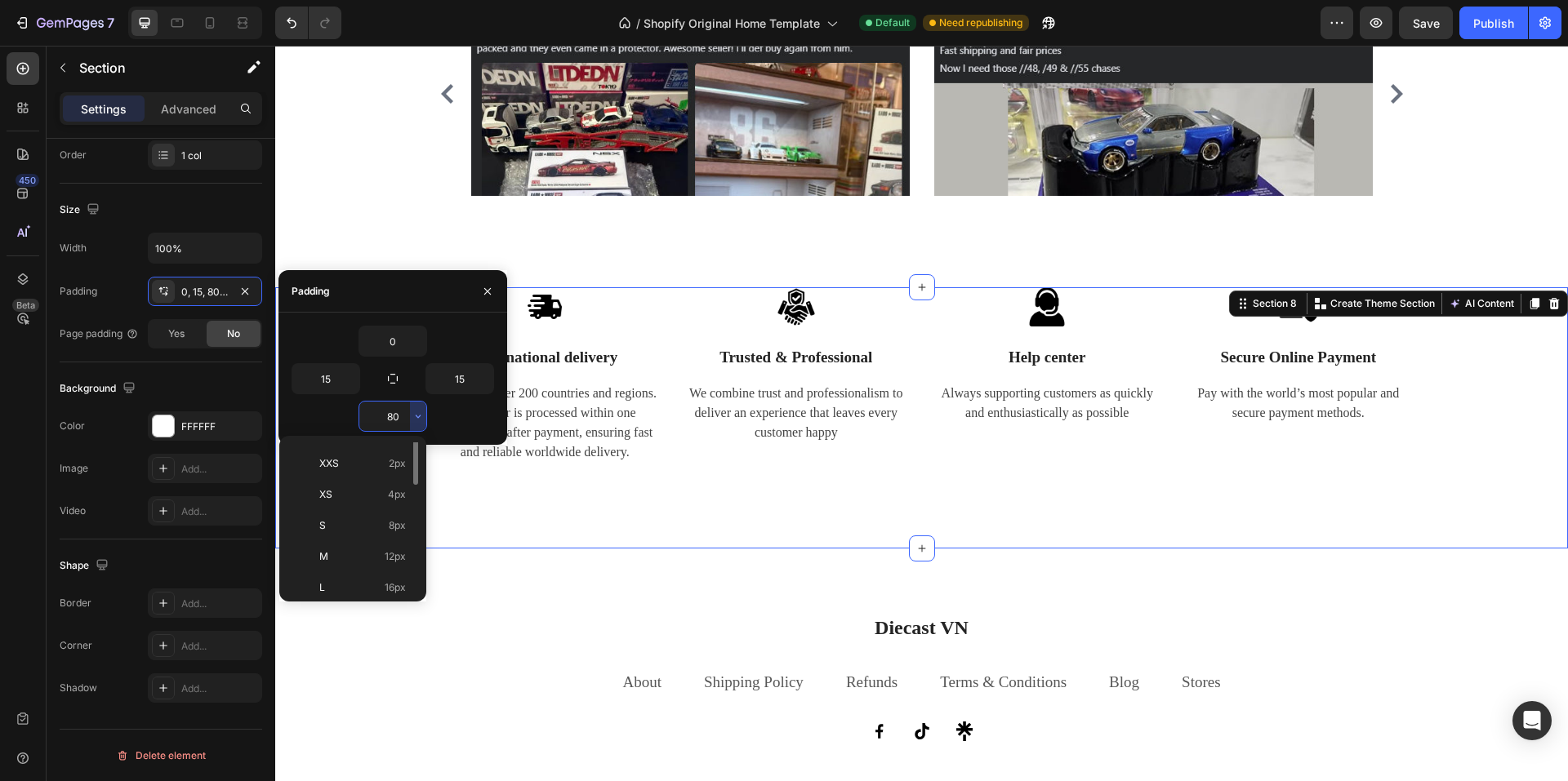
scroll to position [0, 0]
click at [370, 597] on div "M 12px" at bounding box center [349, 613] width 127 height 31
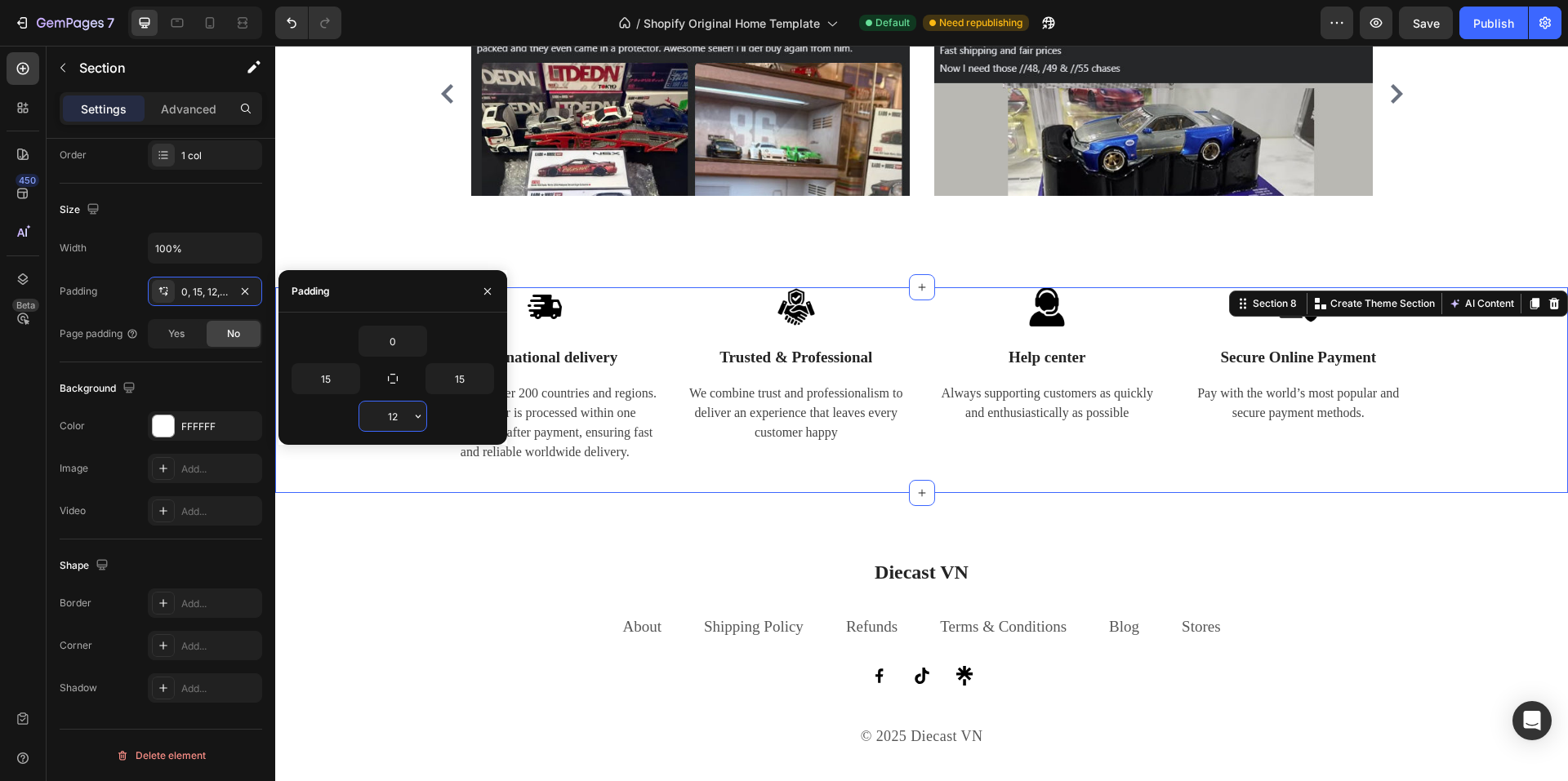
click at [403, 417] on input "12" at bounding box center [392, 416] width 67 height 30
type input "0"
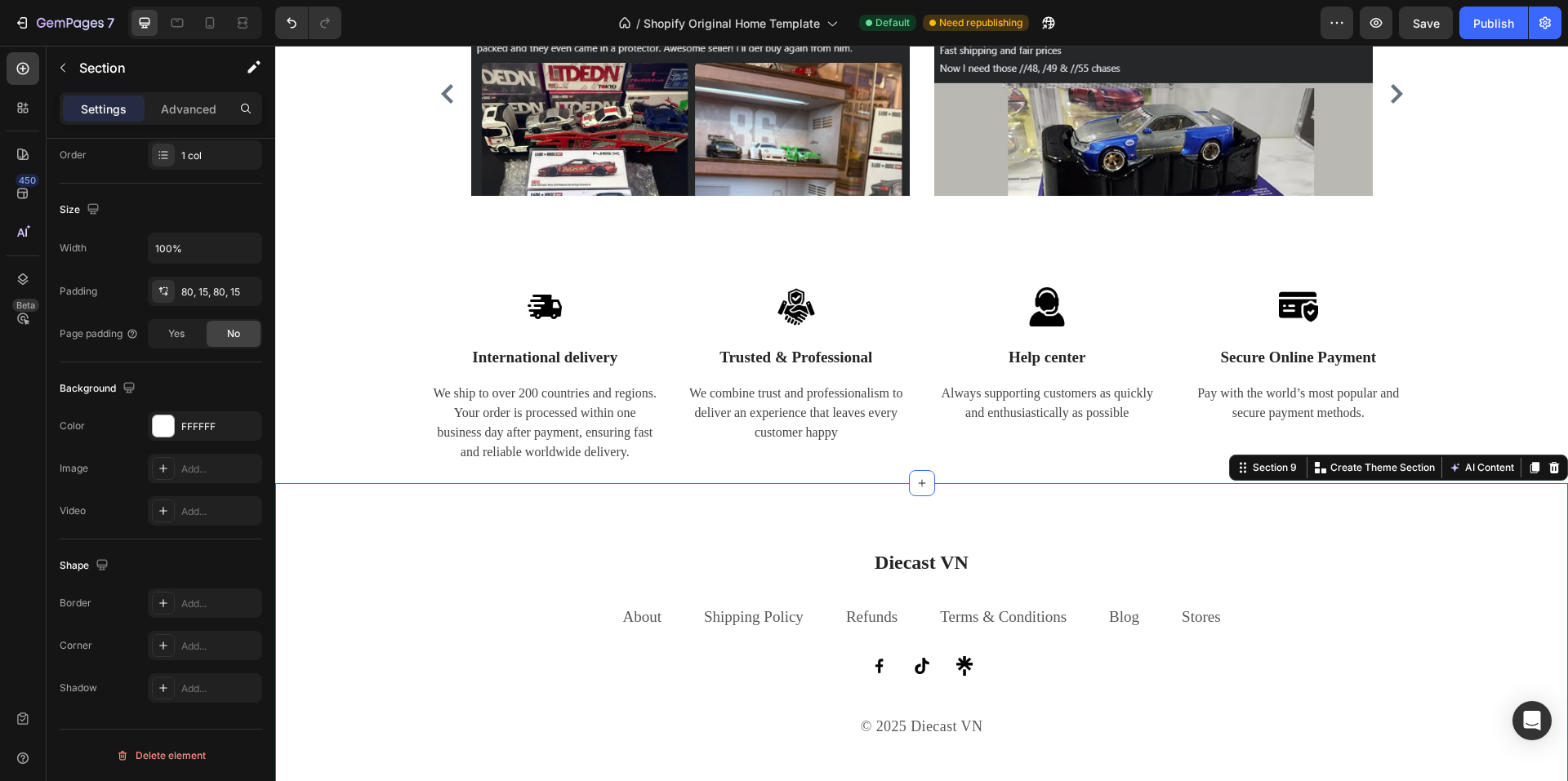
click at [346, 546] on div "Diecast VN Heading About Text block Shipping Policy Text block Refunds Text blo…" at bounding box center [921, 644] width 1293 height 321
click at [206, 295] on div "80, 15, 80, 15" at bounding box center [204, 292] width 47 height 14
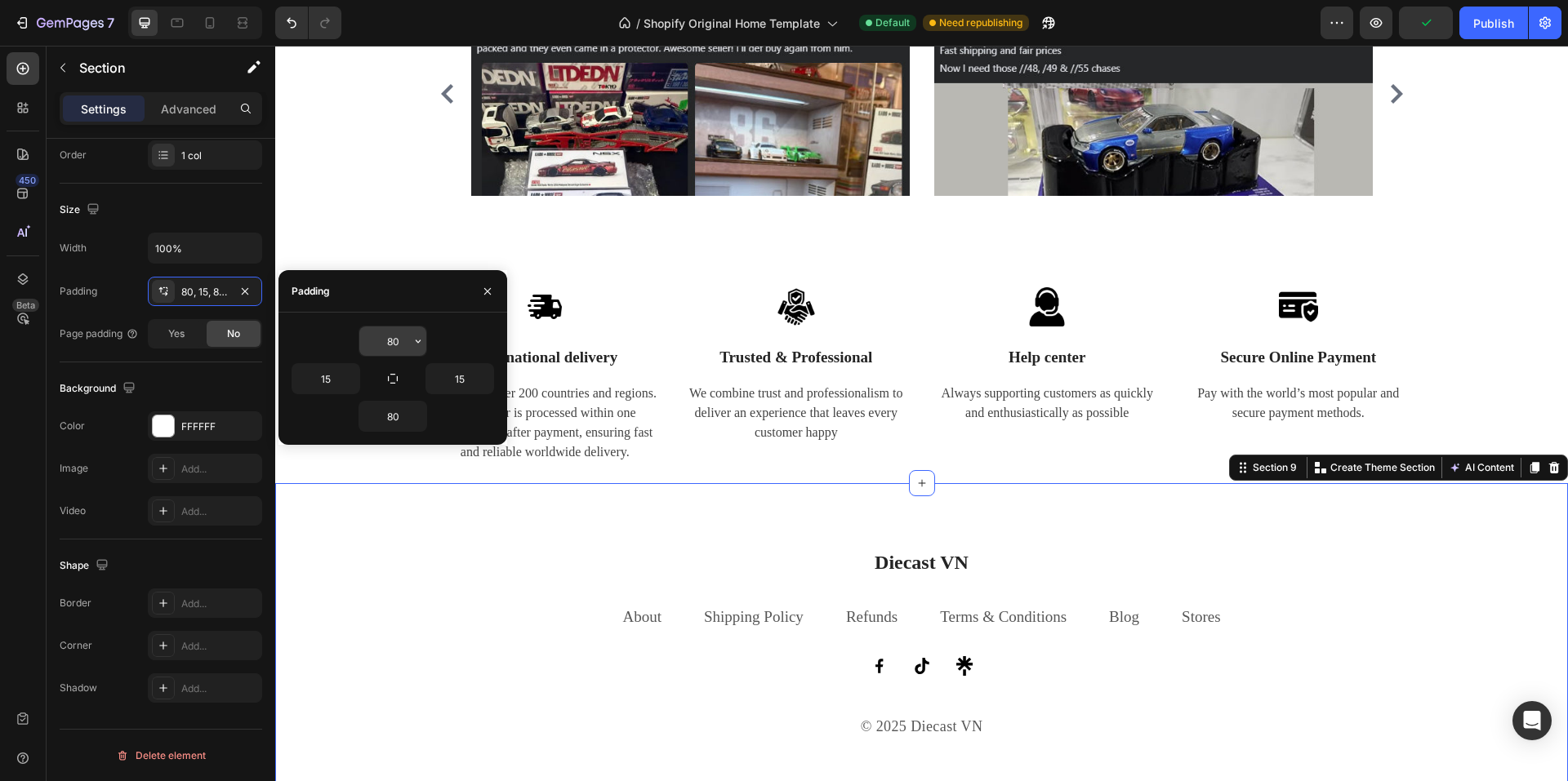
click at [387, 340] on input "80" at bounding box center [392, 341] width 67 height 30
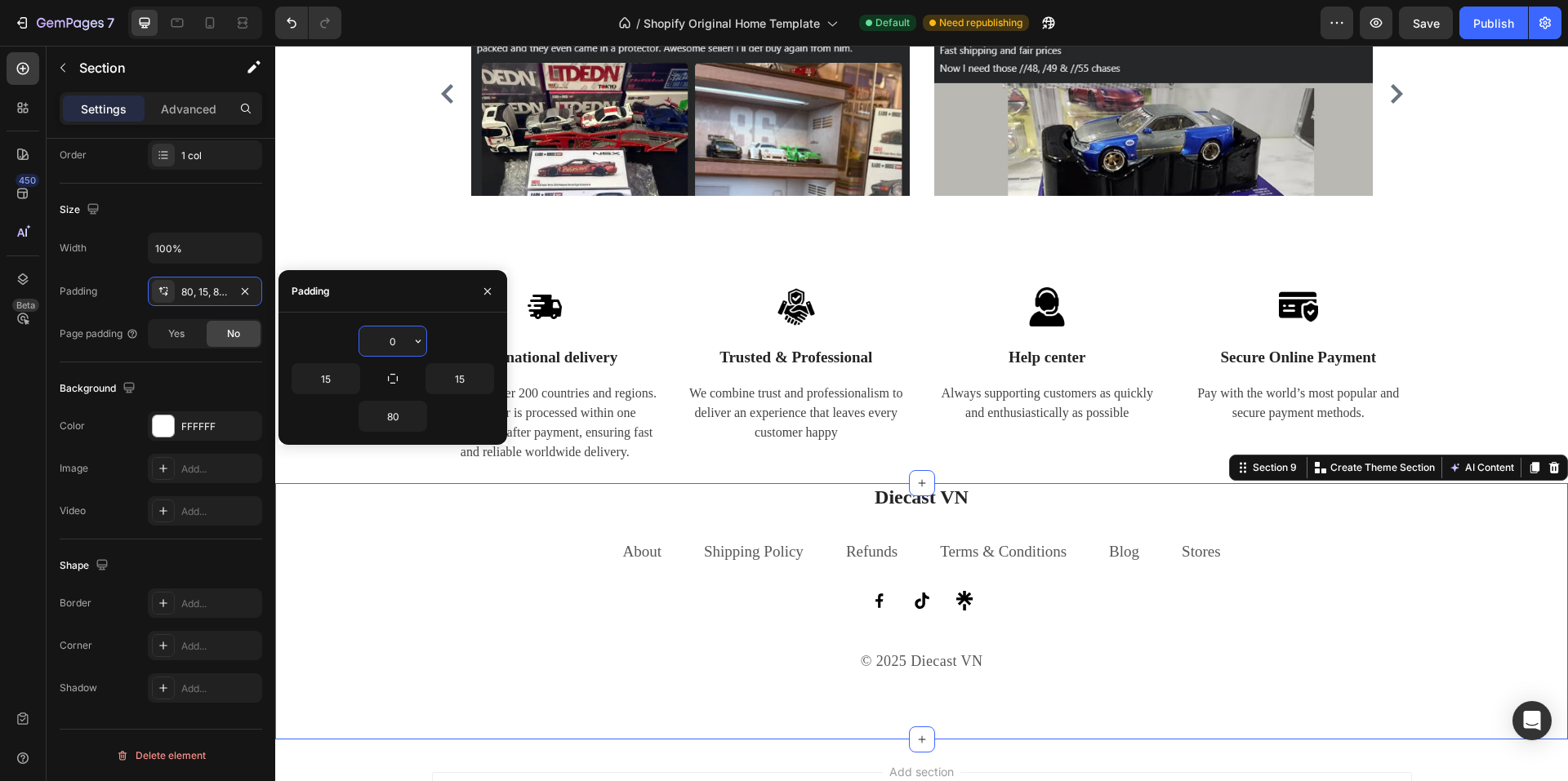
click at [387, 340] on input "0" at bounding box center [392, 341] width 67 height 30
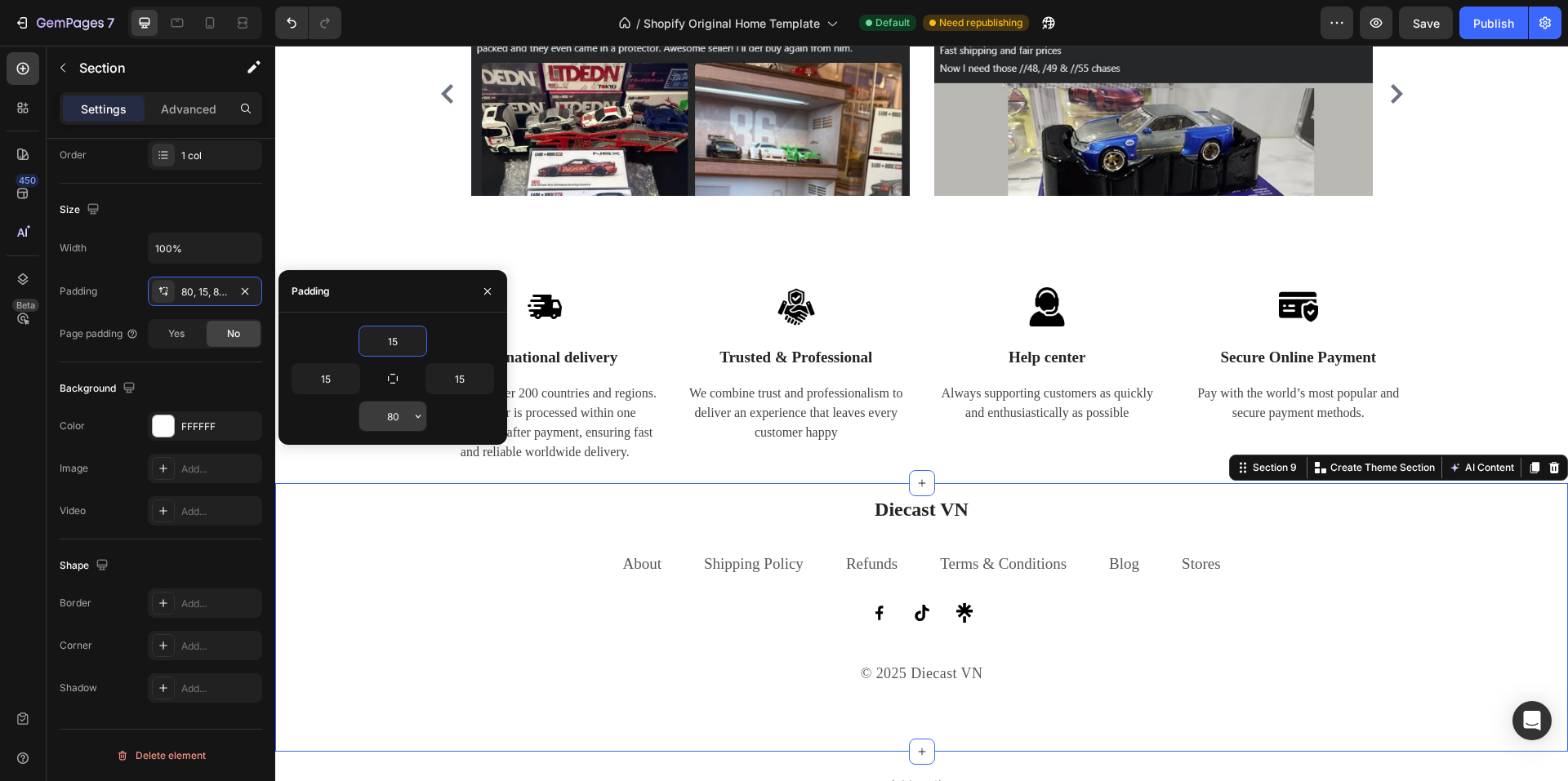
type input "15"
click at [392, 422] on input "80" at bounding box center [392, 416] width 67 height 30
type input "0"
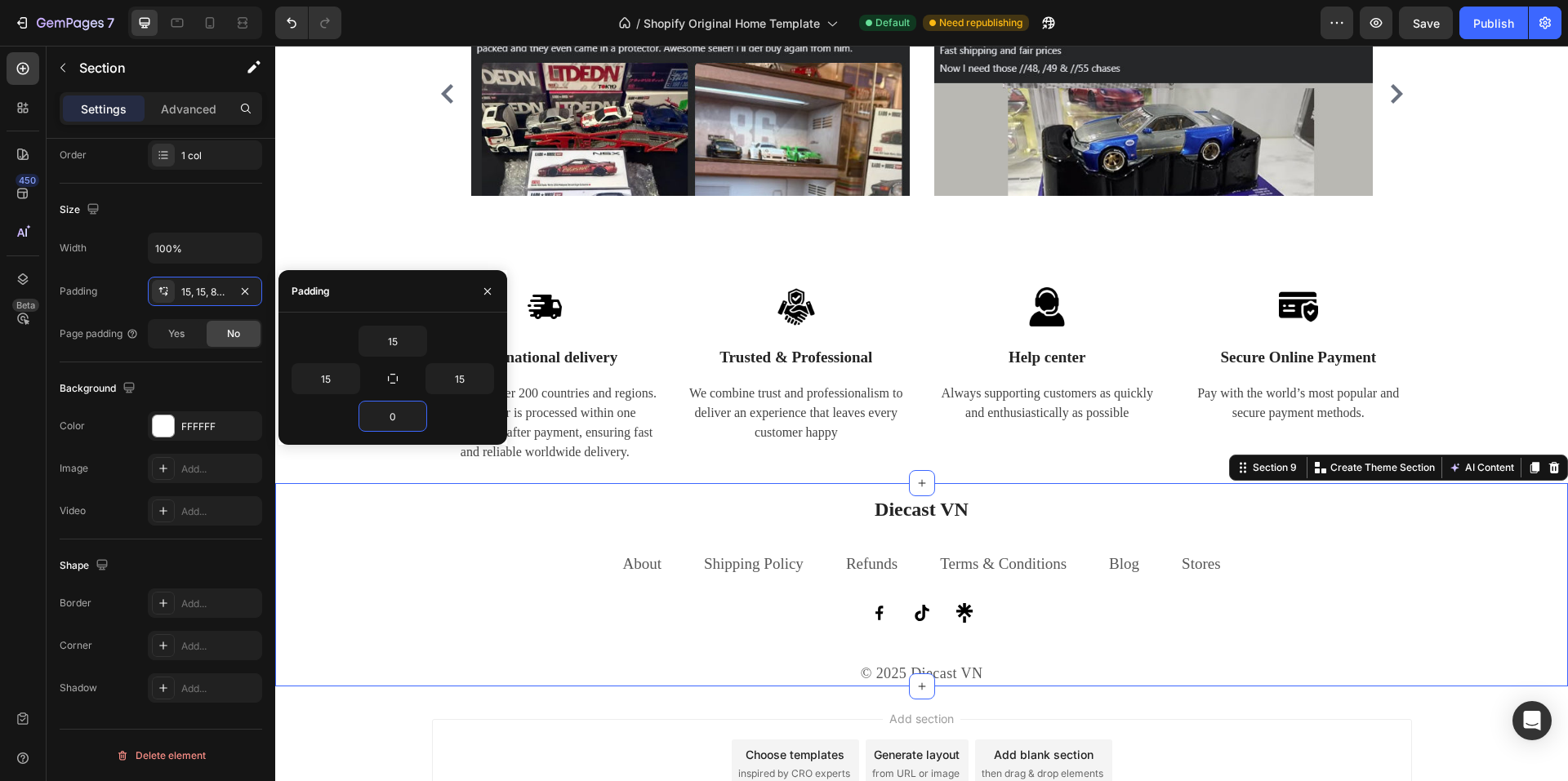
click at [318, 725] on div "Add section Choose templates inspired by CRO experts Generate layout from URL o…" at bounding box center [921, 768] width 1293 height 161
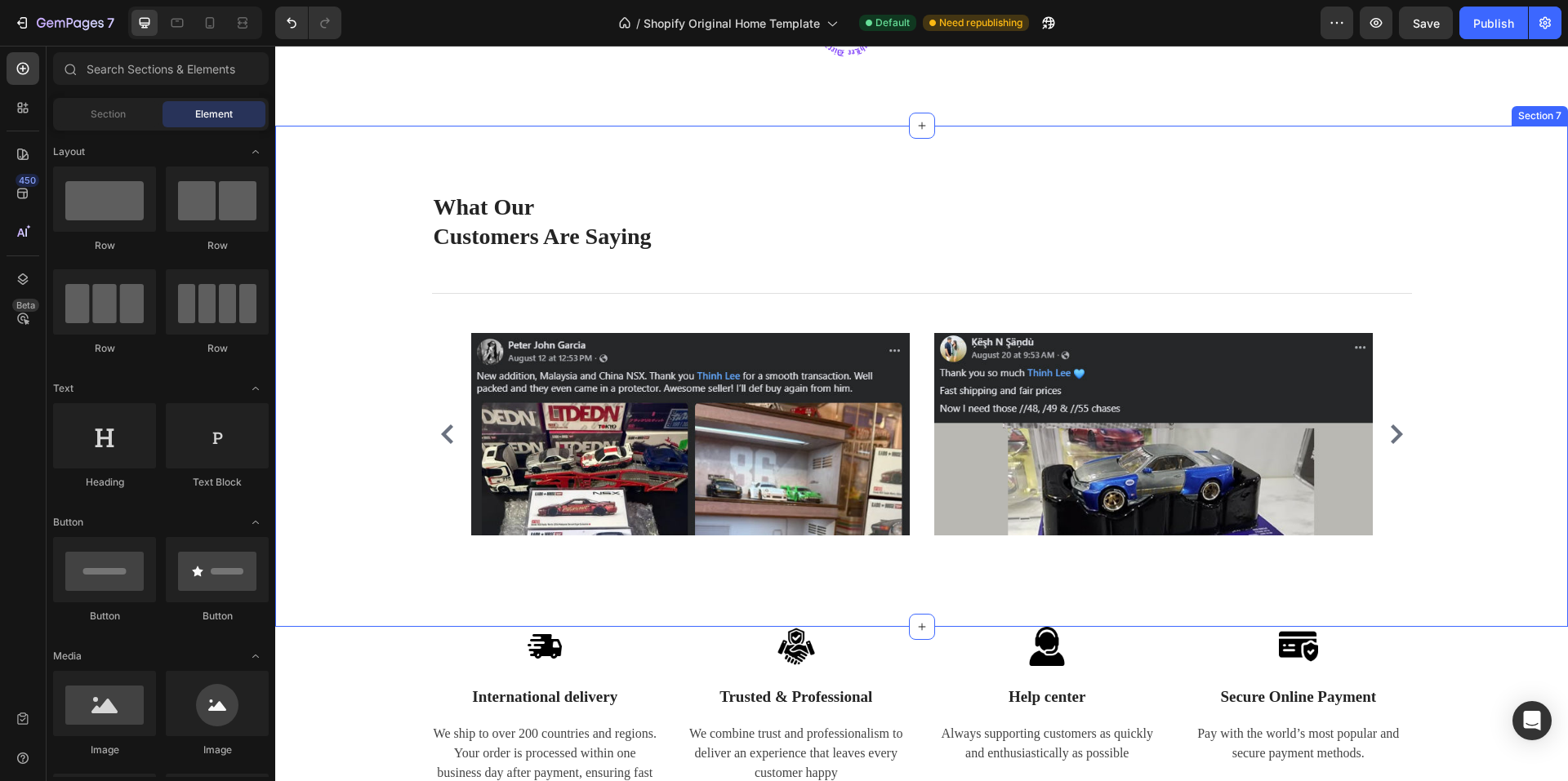
scroll to position [2837, 0]
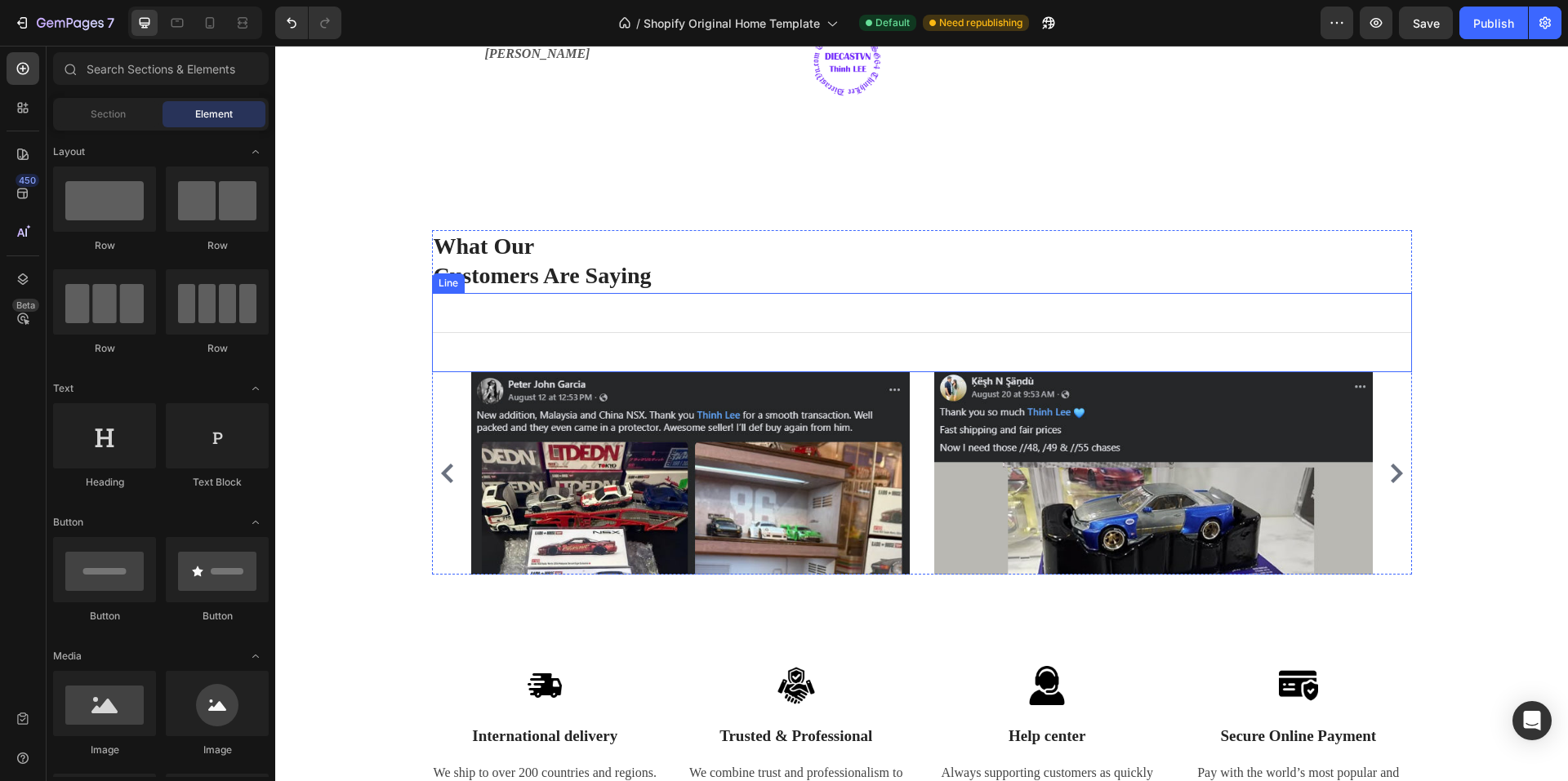
click at [568, 365] on div "Title Line" at bounding box center [922, 332] width 980 height 79
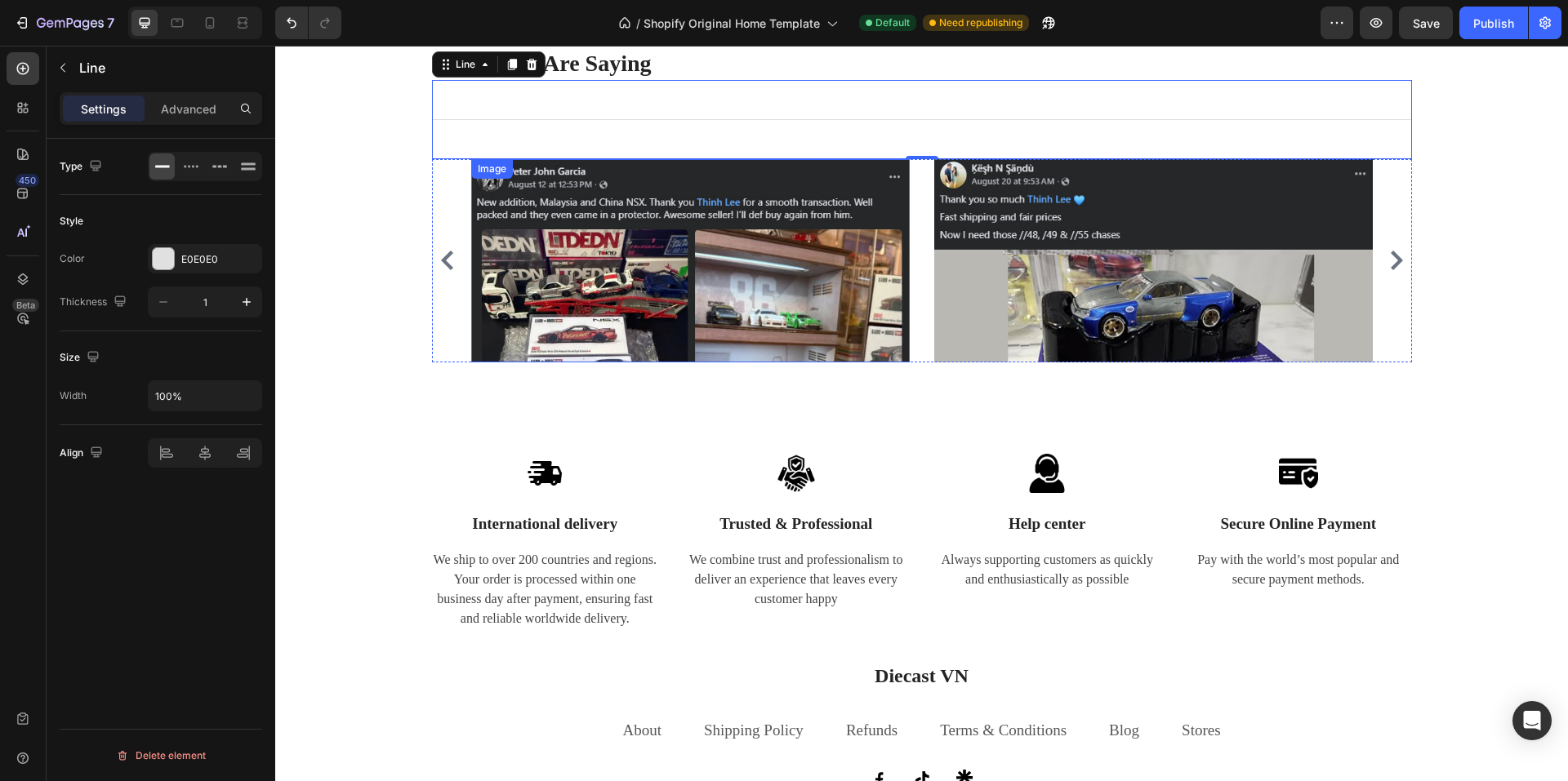
scroll to position [3082, 0]
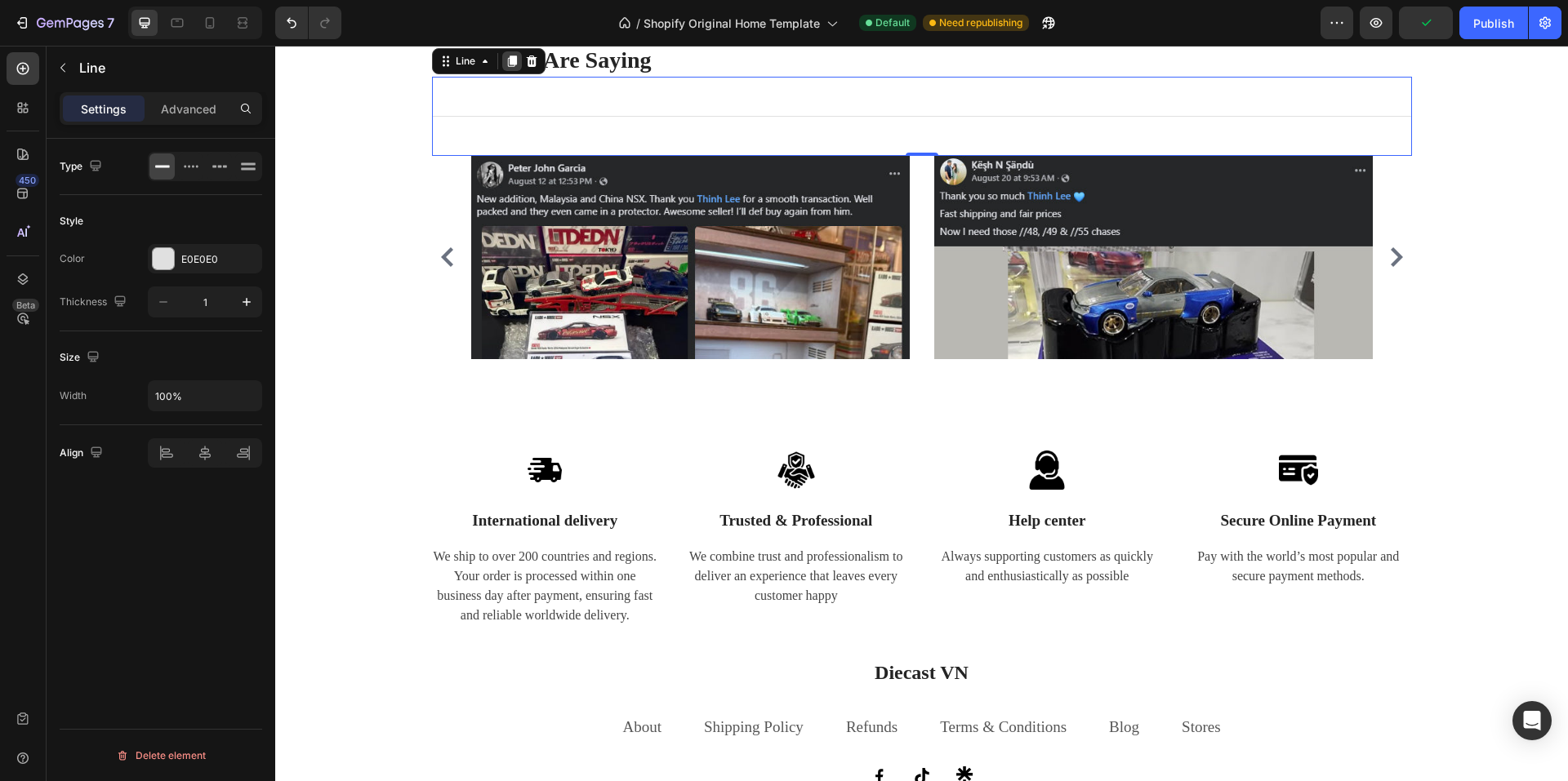
click at [507, 58] on icon at bounding box center [512, 61] width 9 height 12
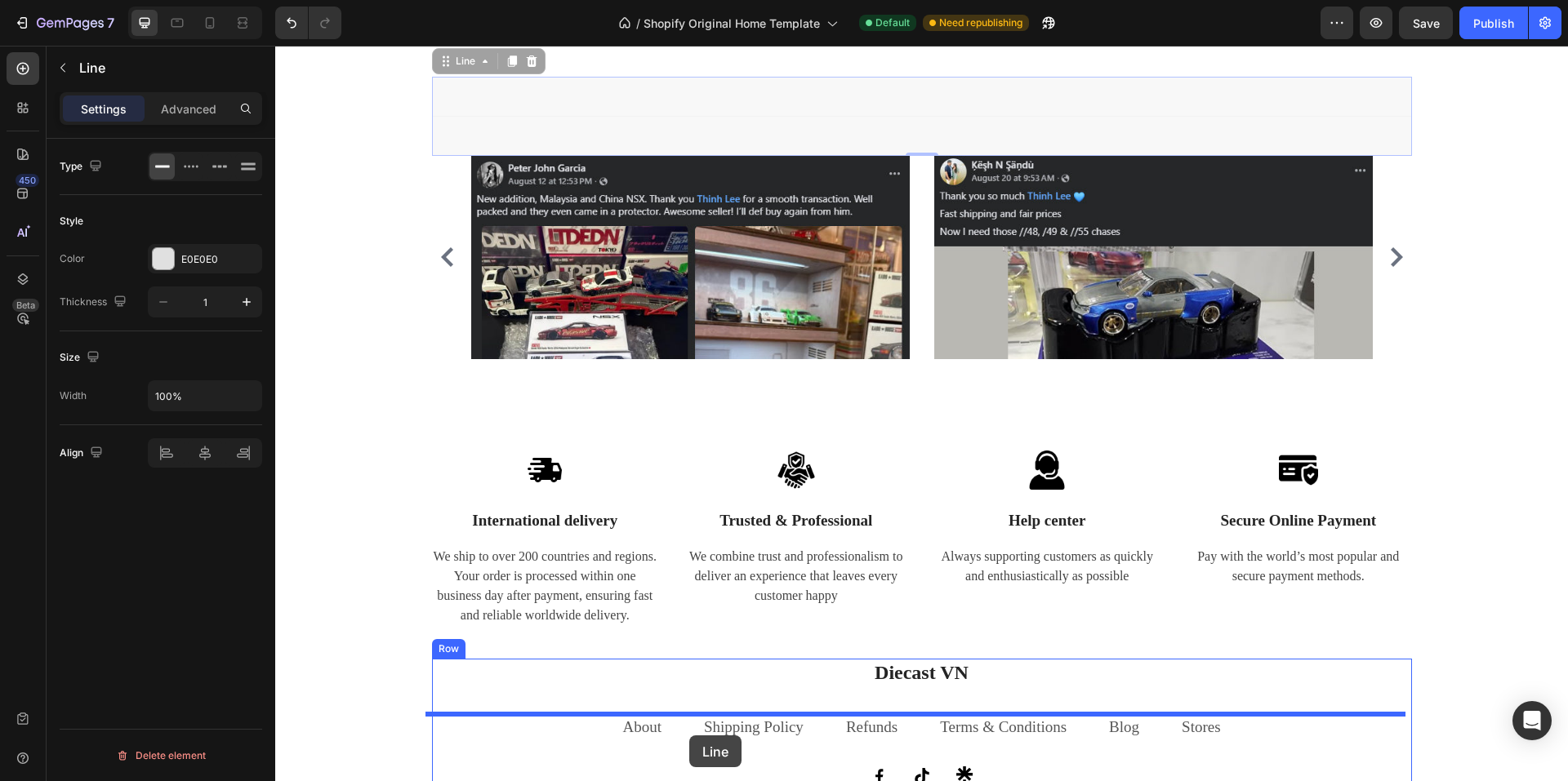
scroll to position [3190, 0]
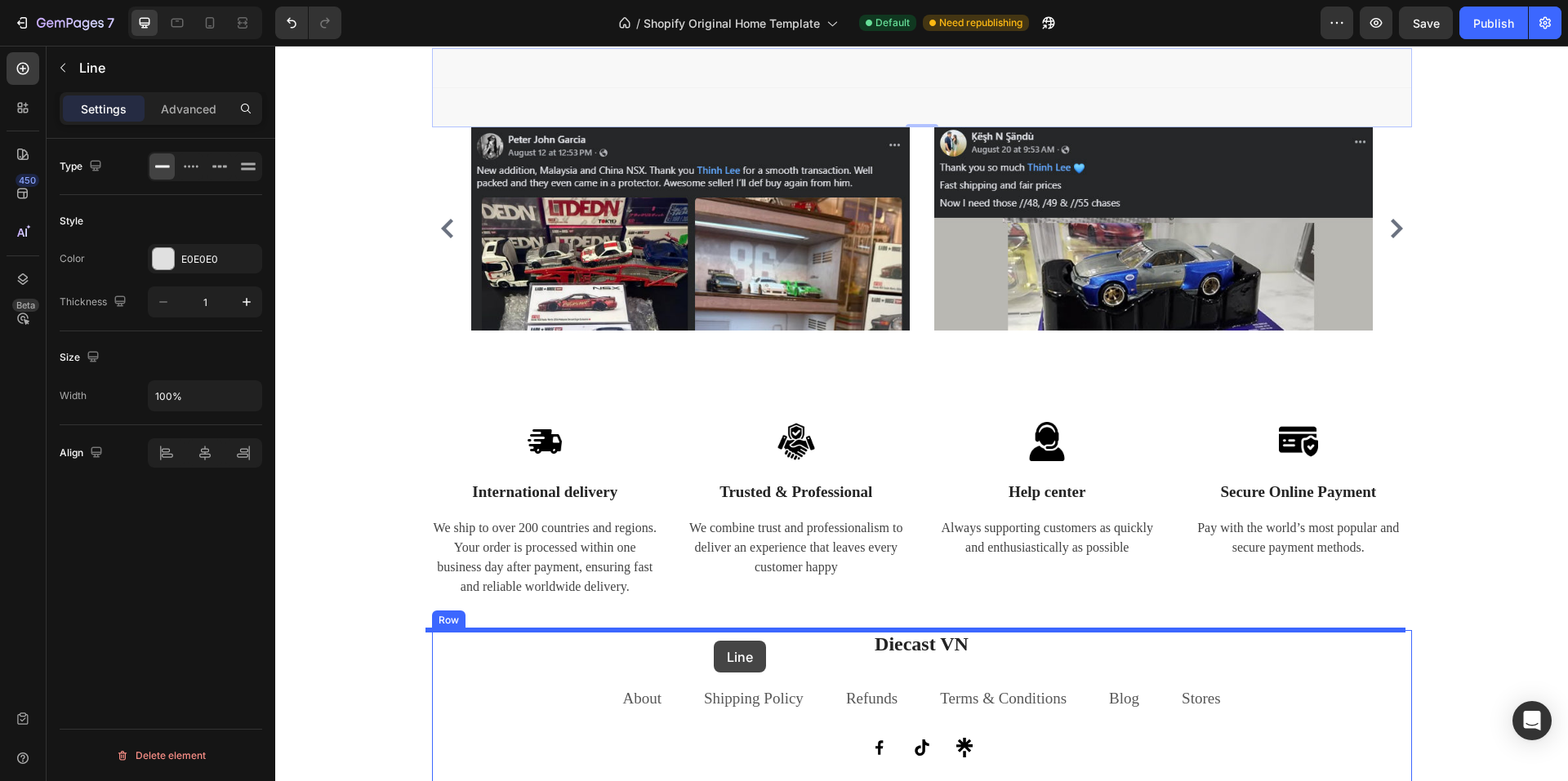
drag, startPoint x: 662, startPoint y: 189, endPoint x: 714, endPoint y: 641, distance: 455.0
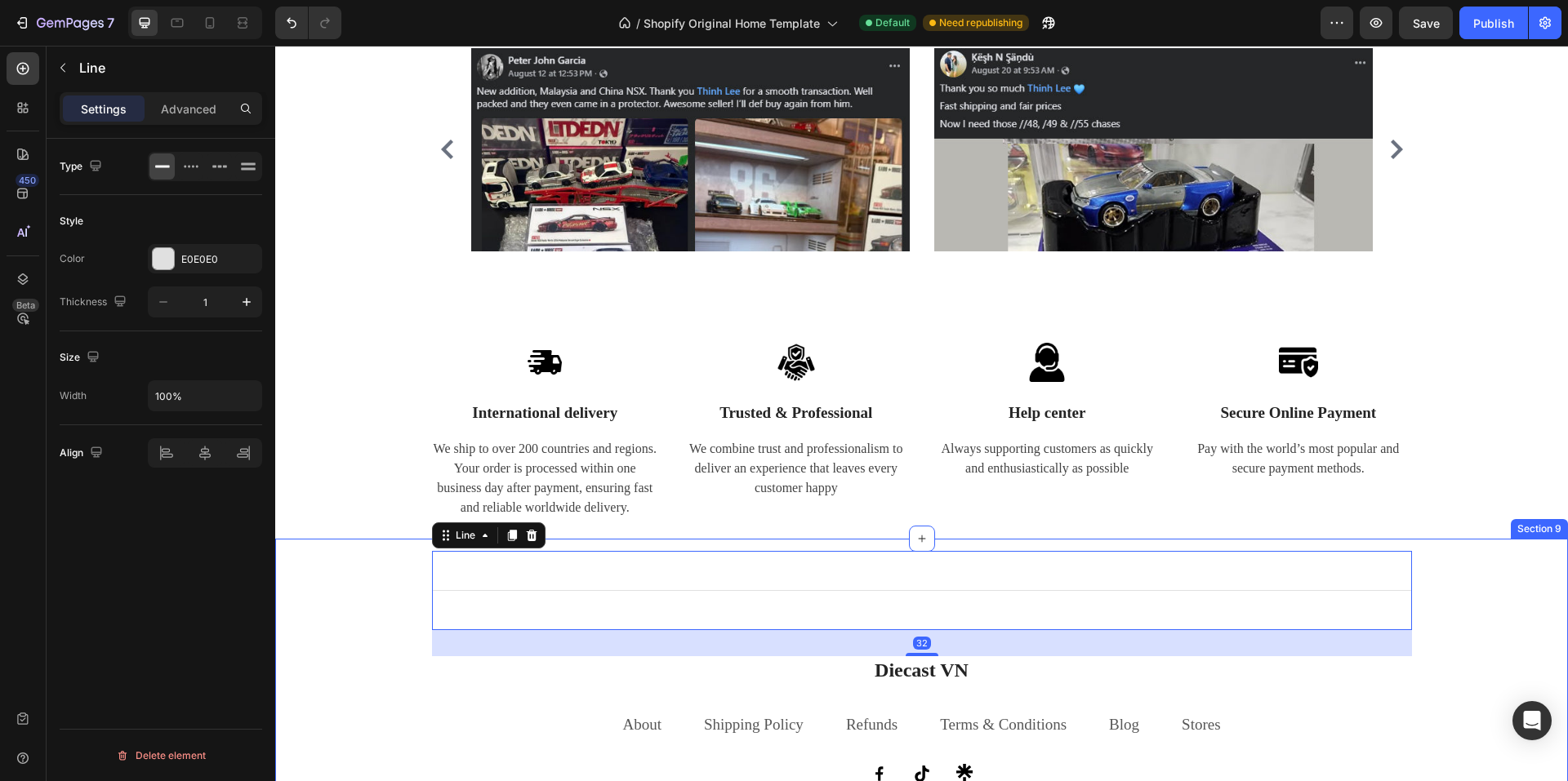
click at [346, 660] on div "Title Line 32 Diecast VN Heading About Text block Shipping Policy Text block Re…" at bounding box center [922, 699] width 1269 height 296
click at [889, 589] on div "Title Line 32" at bounding box center [922, 590] width 980 height 79
click at [189, 107] on p "Advanced" at bounding box center [189, 108] width 56 height 17
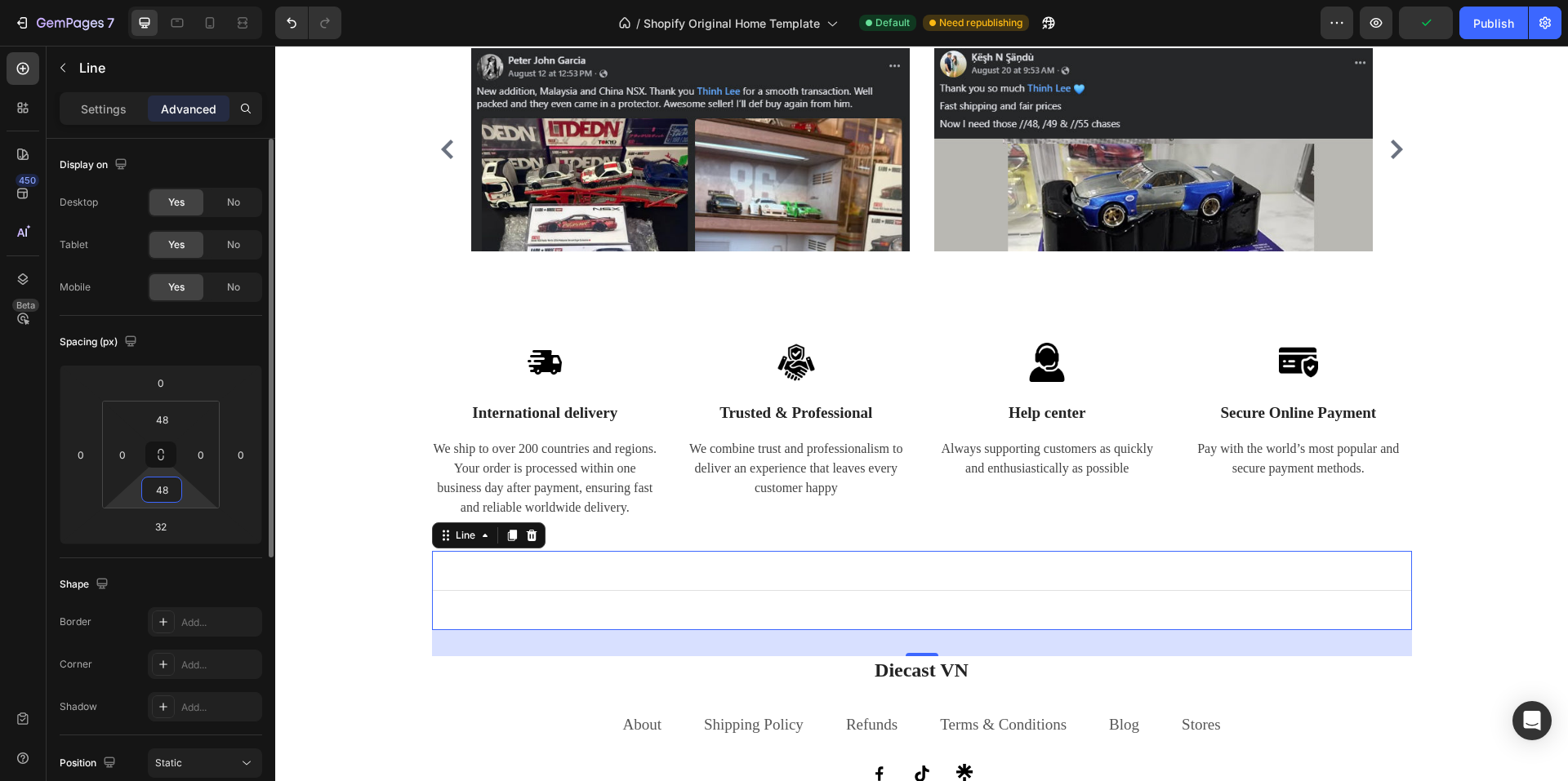
click at [160, 498] on input "48" at bounding box center [161, 489] width 32 height 24
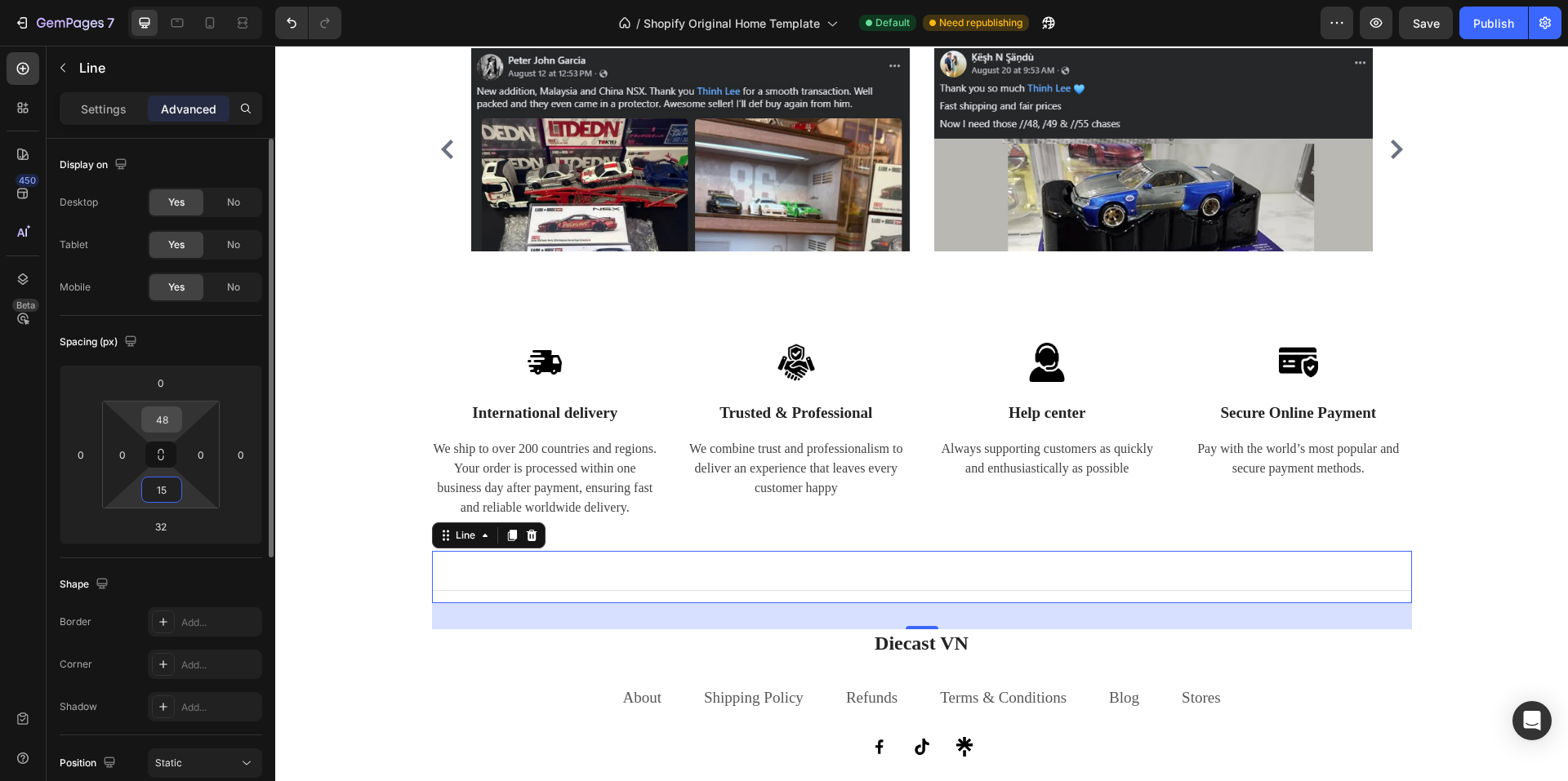
type input "15"
click at [165, 427] on input "48" at bounding box center [161, 419] width 32 height 24
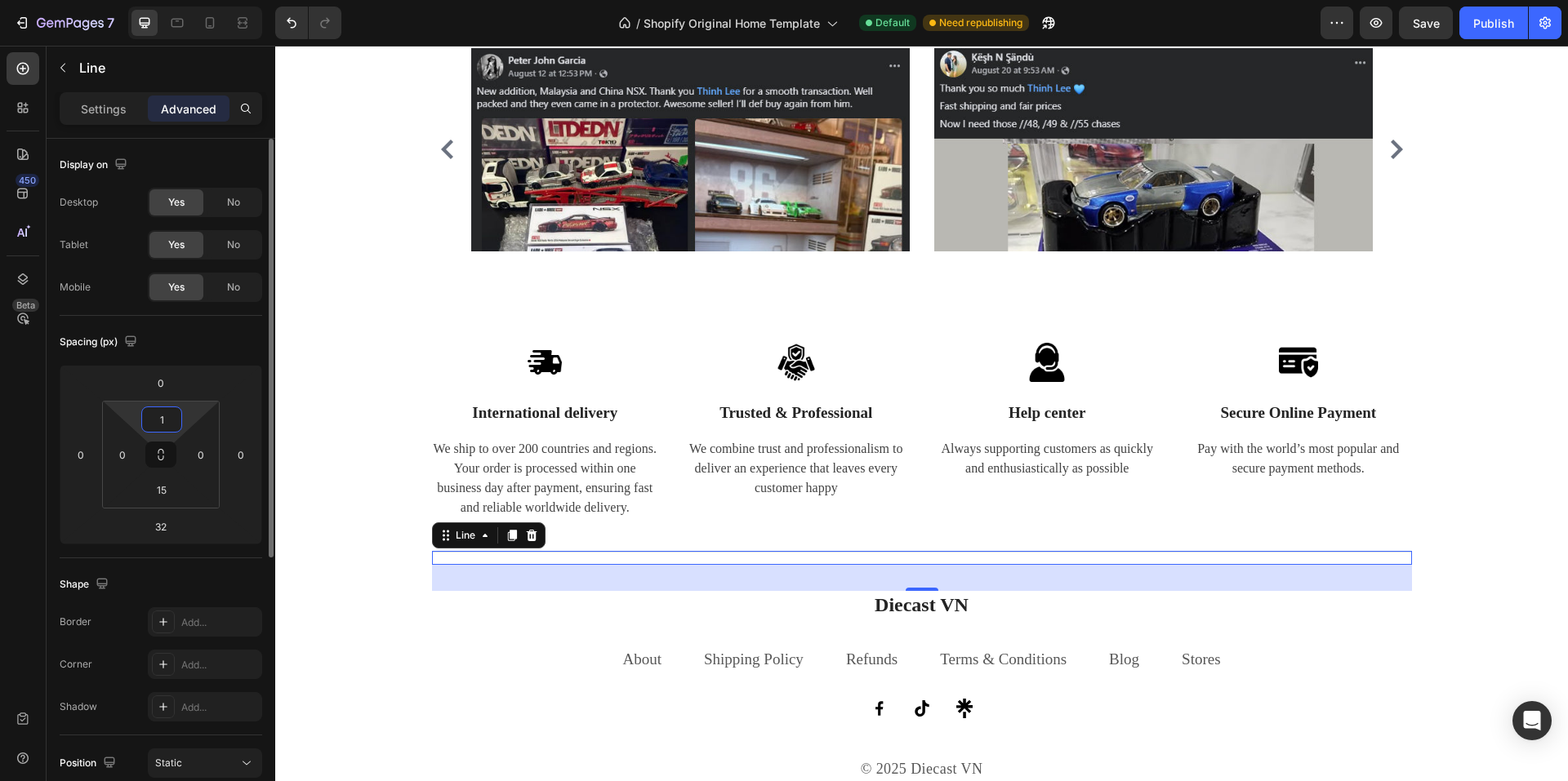
type input "15"
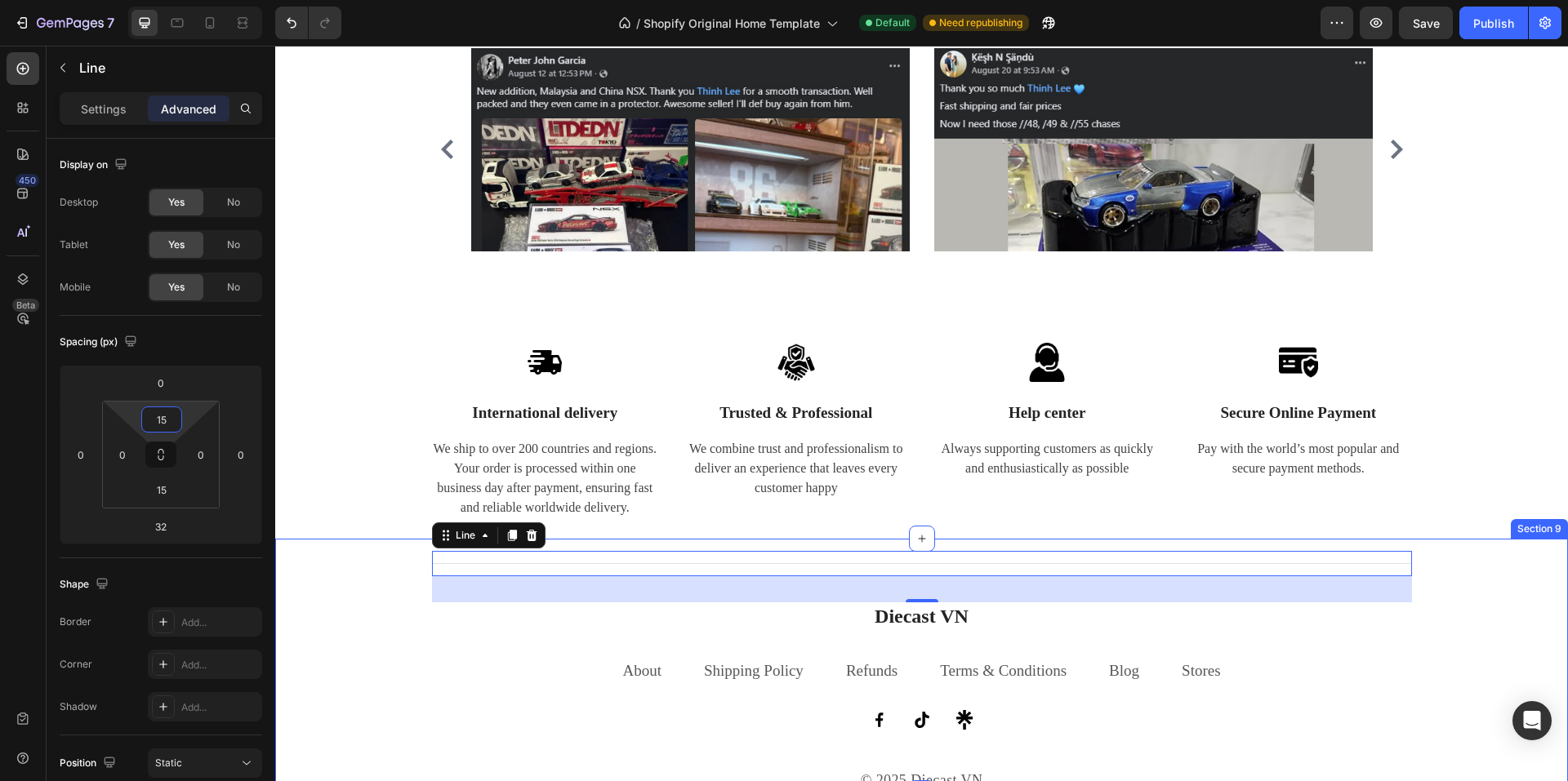
click at [349, 642] on div "Title Line 32 Diecast VN Heading About Text block Shipping Policy Text block Re…" at bounding box center [922, 672] width 1269 height 242
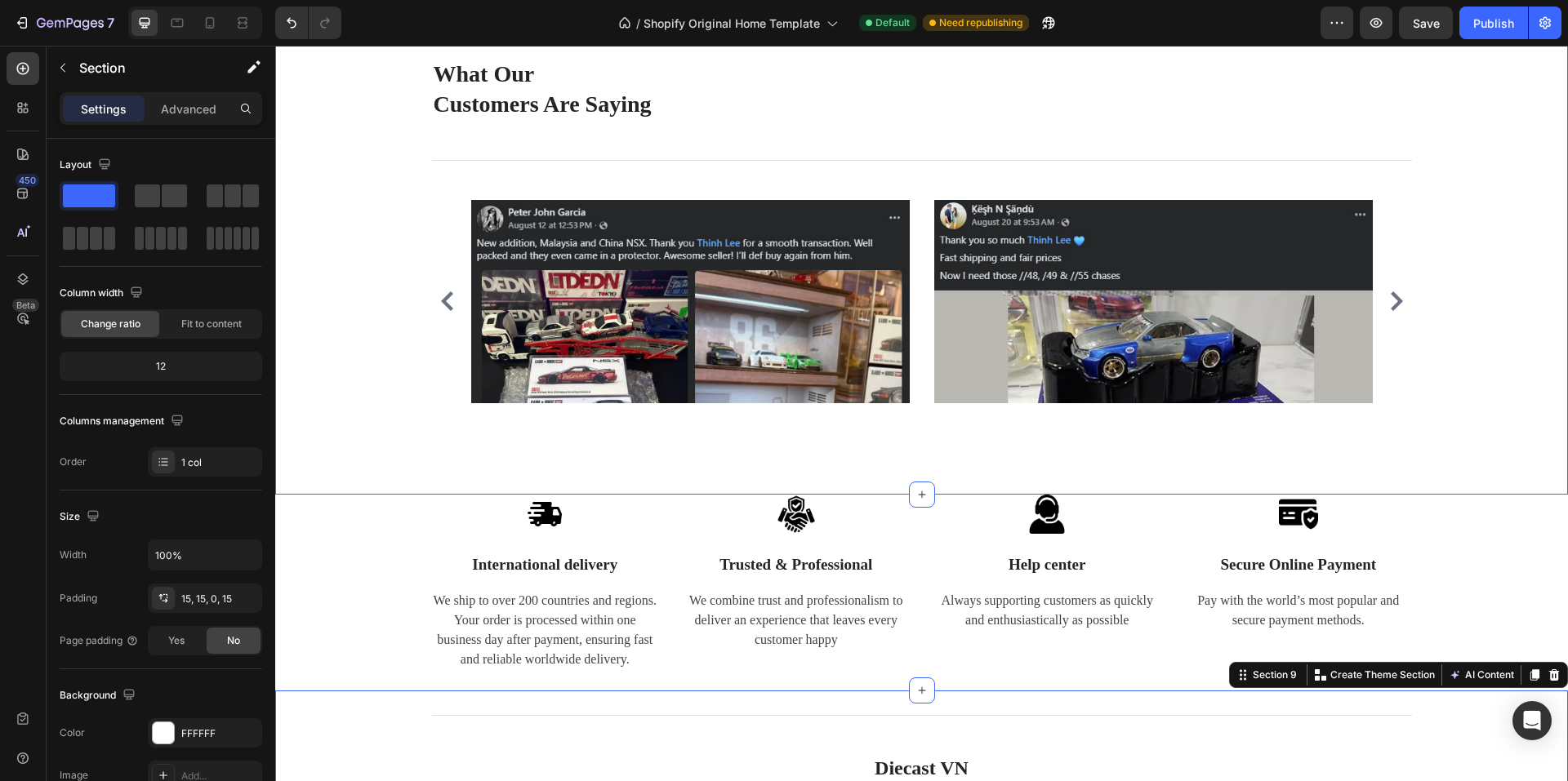
scroll to position [3026, 0]
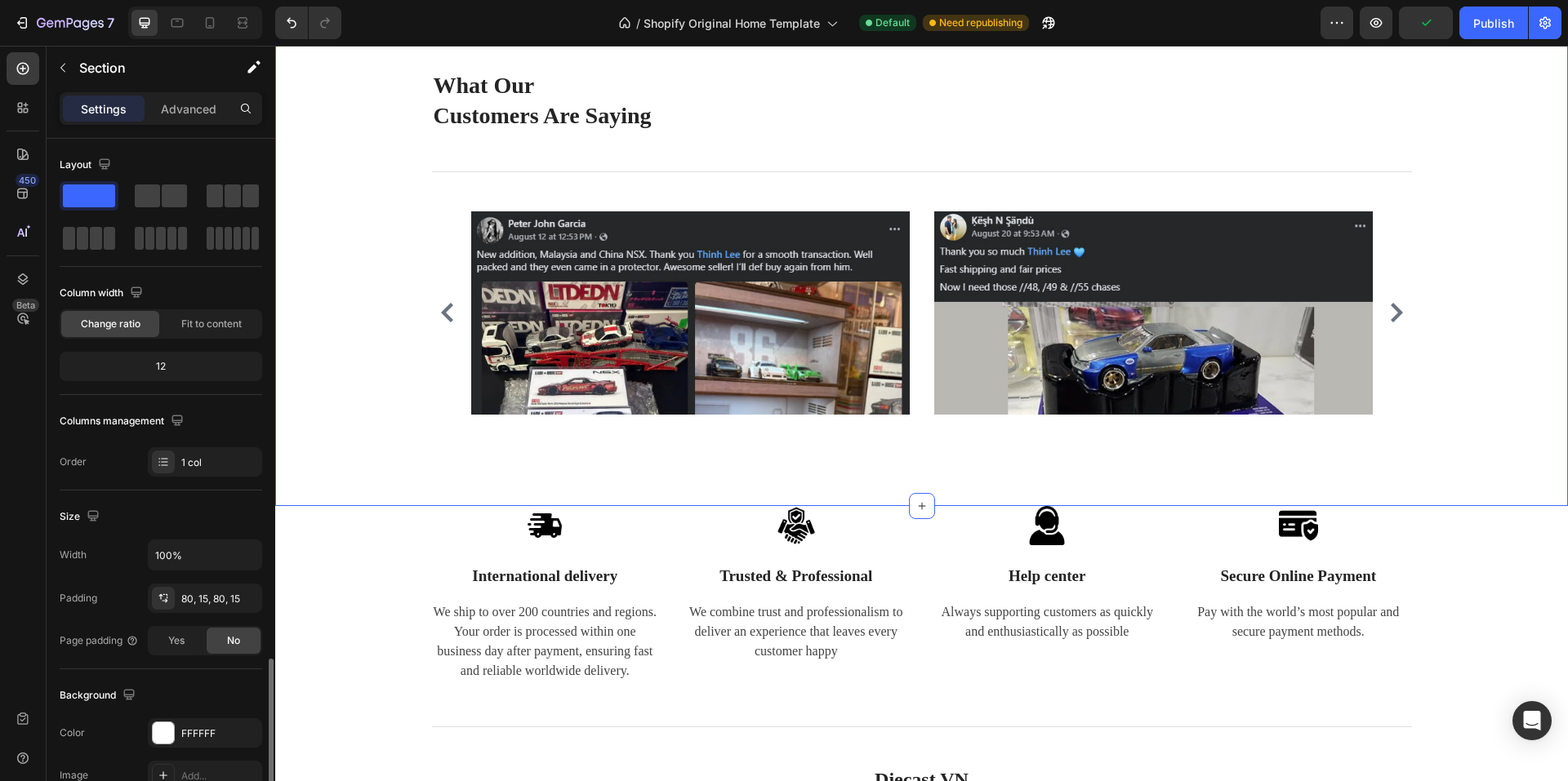
click at [727, 457] on div "What Our Customers Are Saying Heading Title Line Image Image Image Image Image …" at bounding box center [921, 255] width 1293 height 502
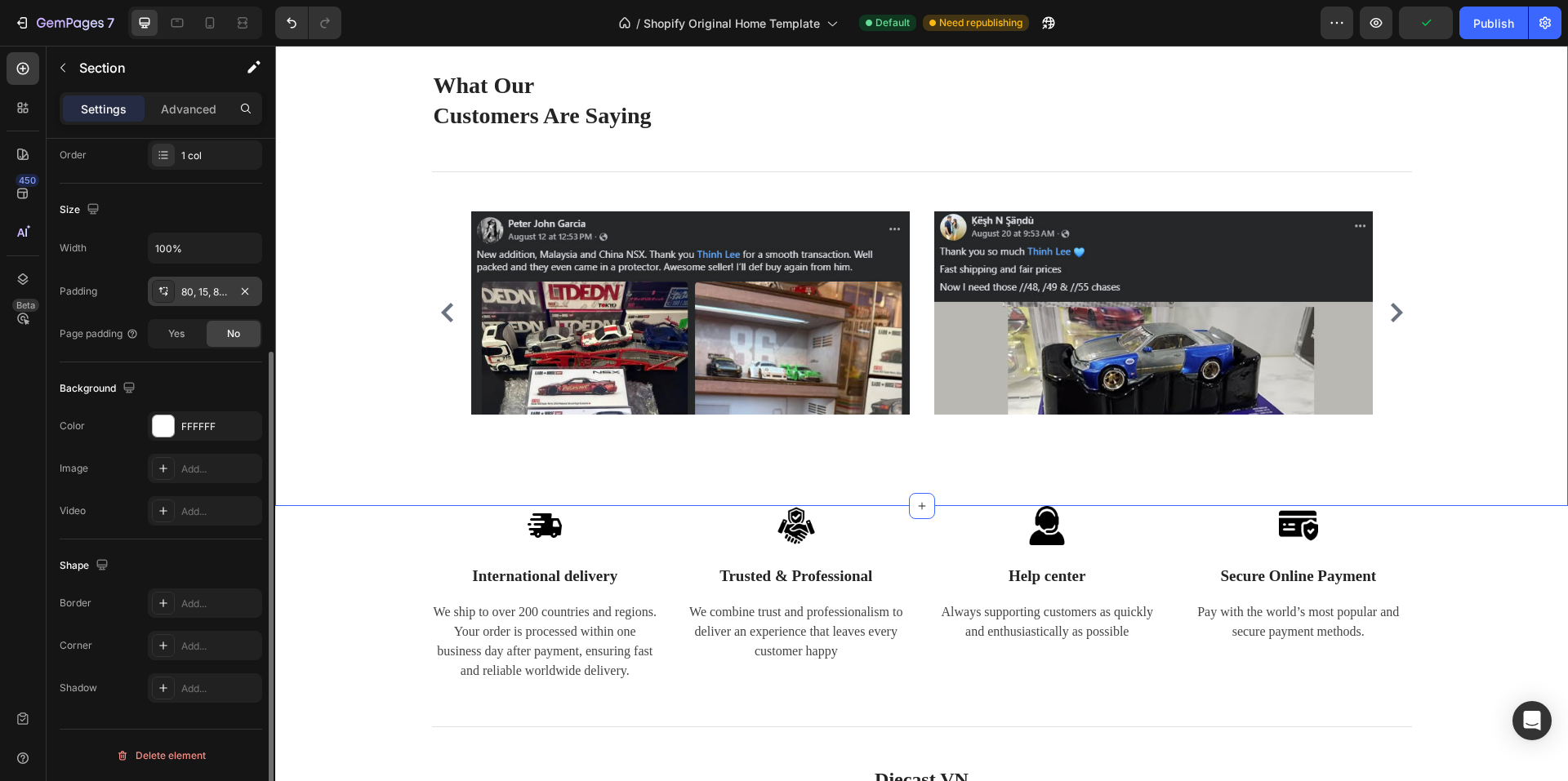
click at [187, 290] on div "80, 15, 80, 15" at bounding box center [204, 292] width 47 height 14
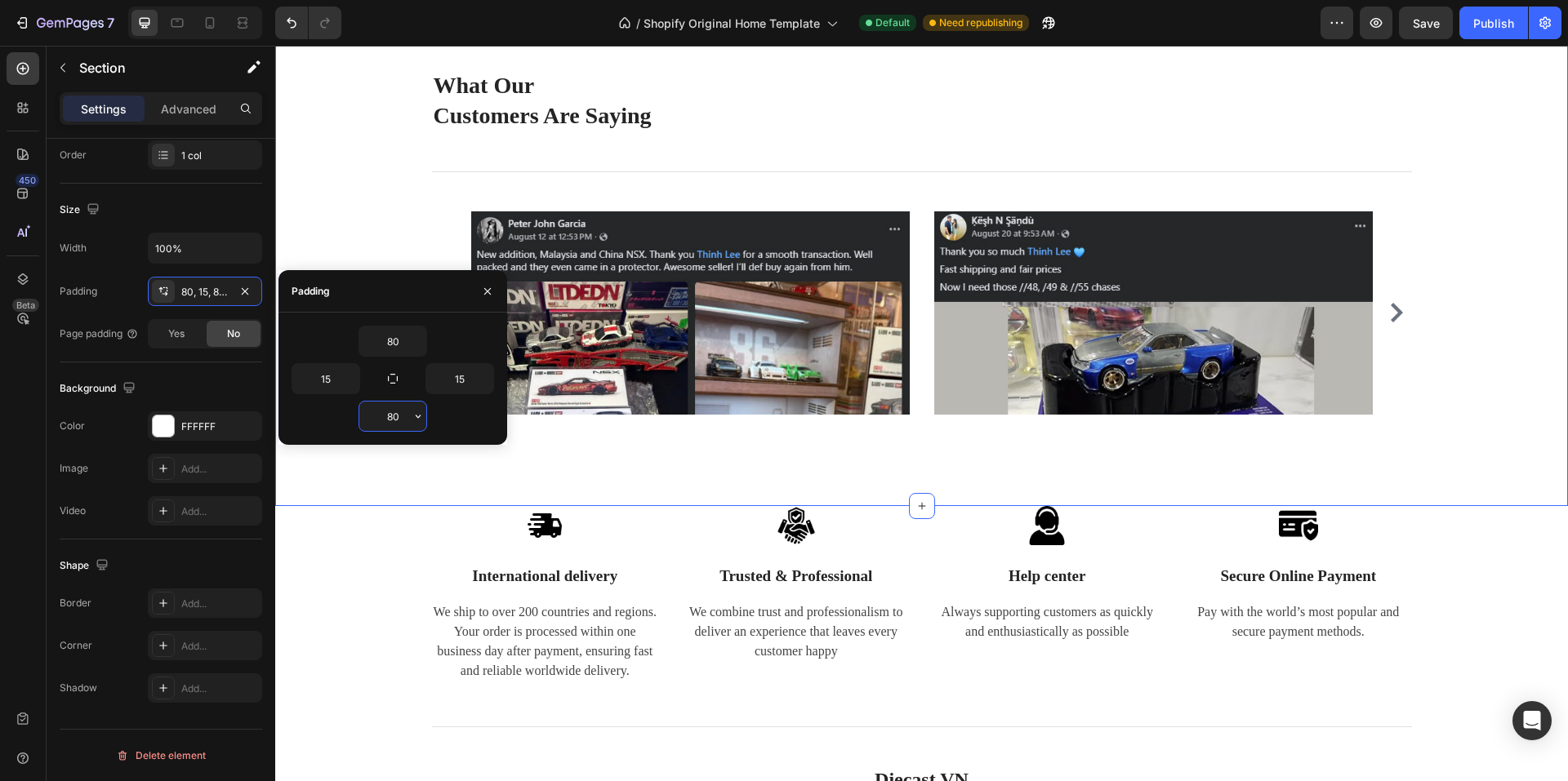
click at [401, 420] on input "80" at bounding box center [392, 416] width 67 height 30
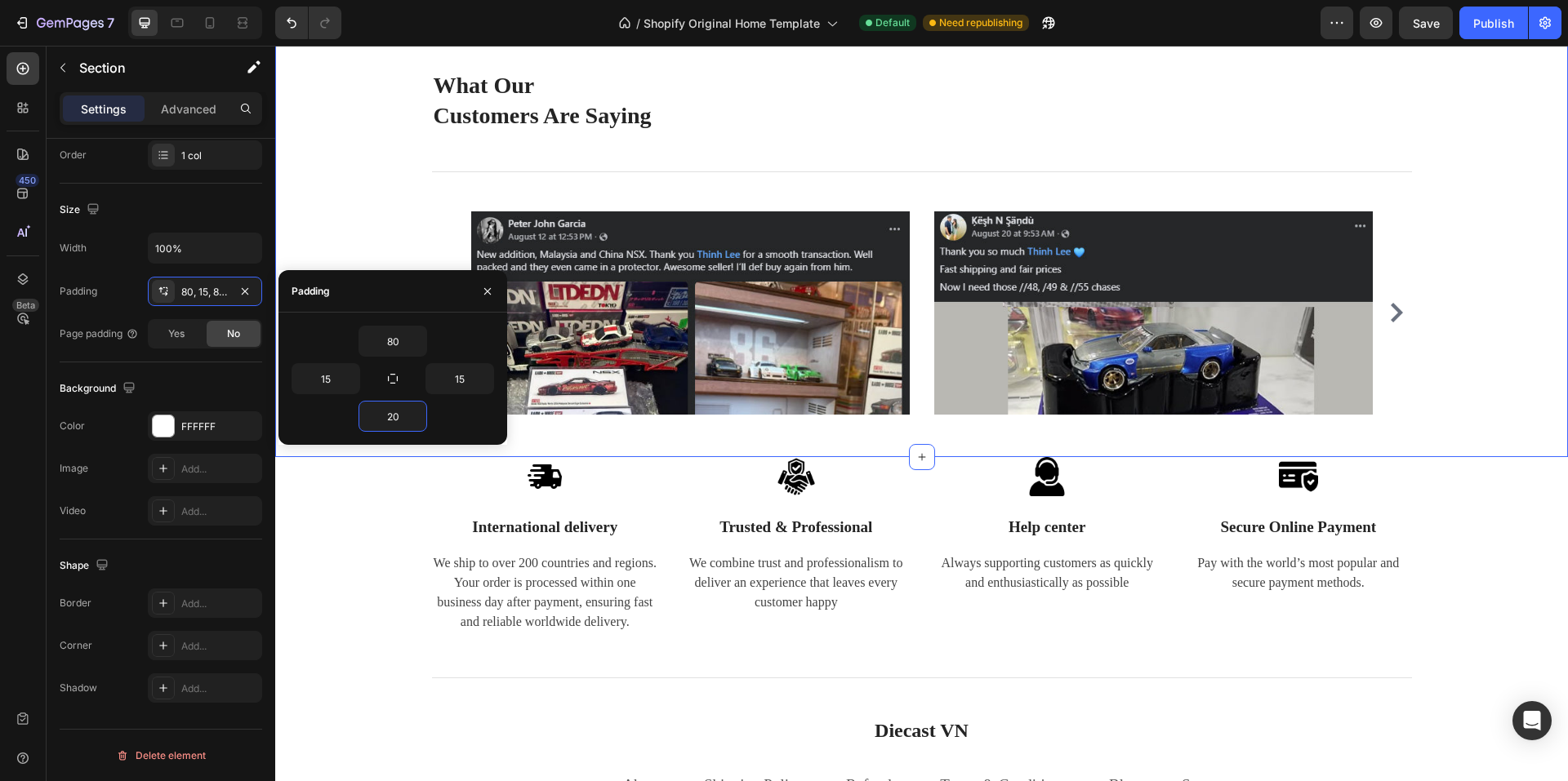
type input "20"
click at [354, 223] on div "What Our Customers Are Saying Heading Title Line Image Image Image Image Image …" at bounding box center [922, 254] width 1269 height 371
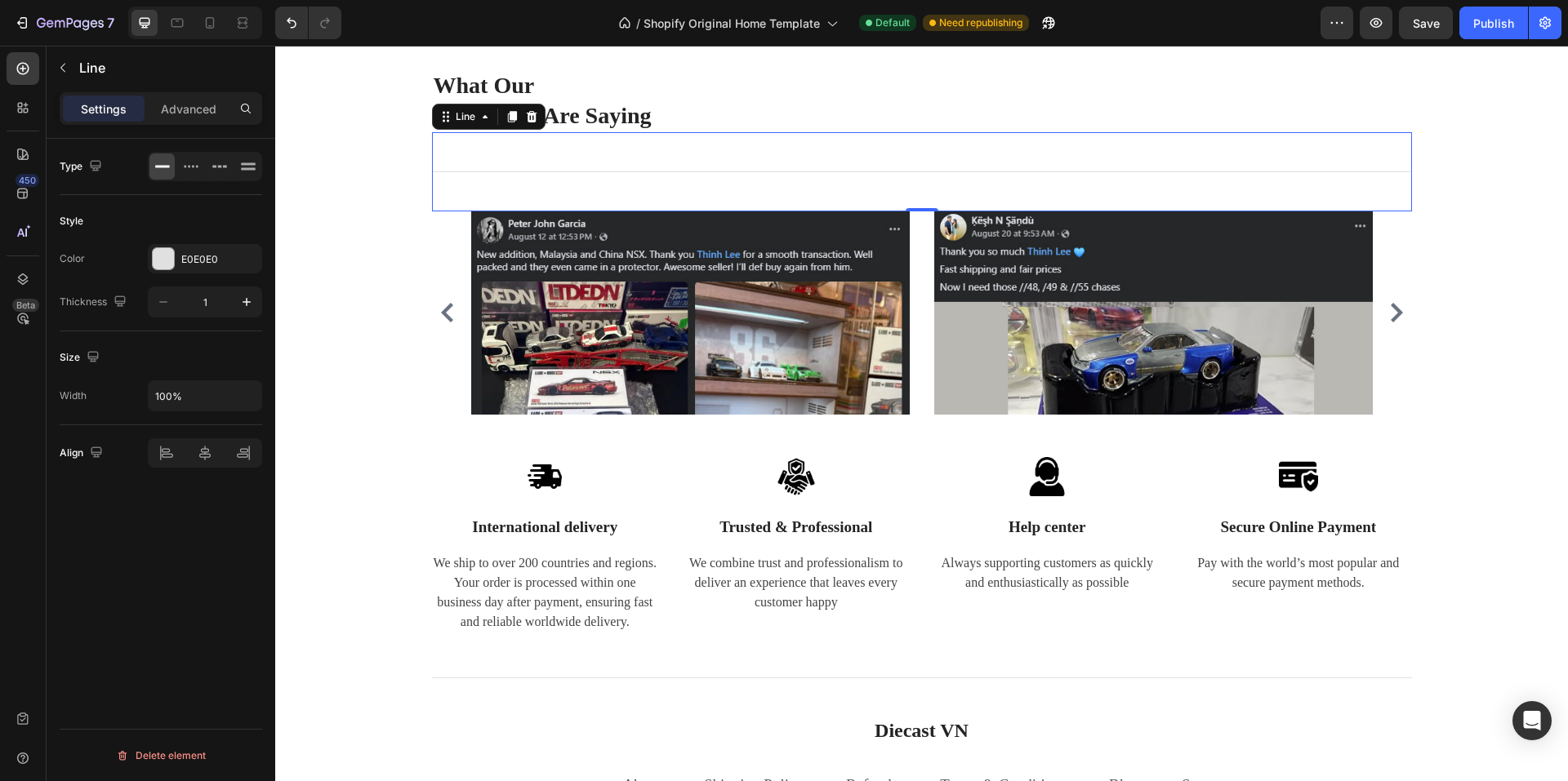
click at [808, 177] on div "Title Line 0" at bounding box center [922, 172] width 980 height 79
click at [196, 105] on p "Advanced" at bounding box center [189, 108] width 56 height 17
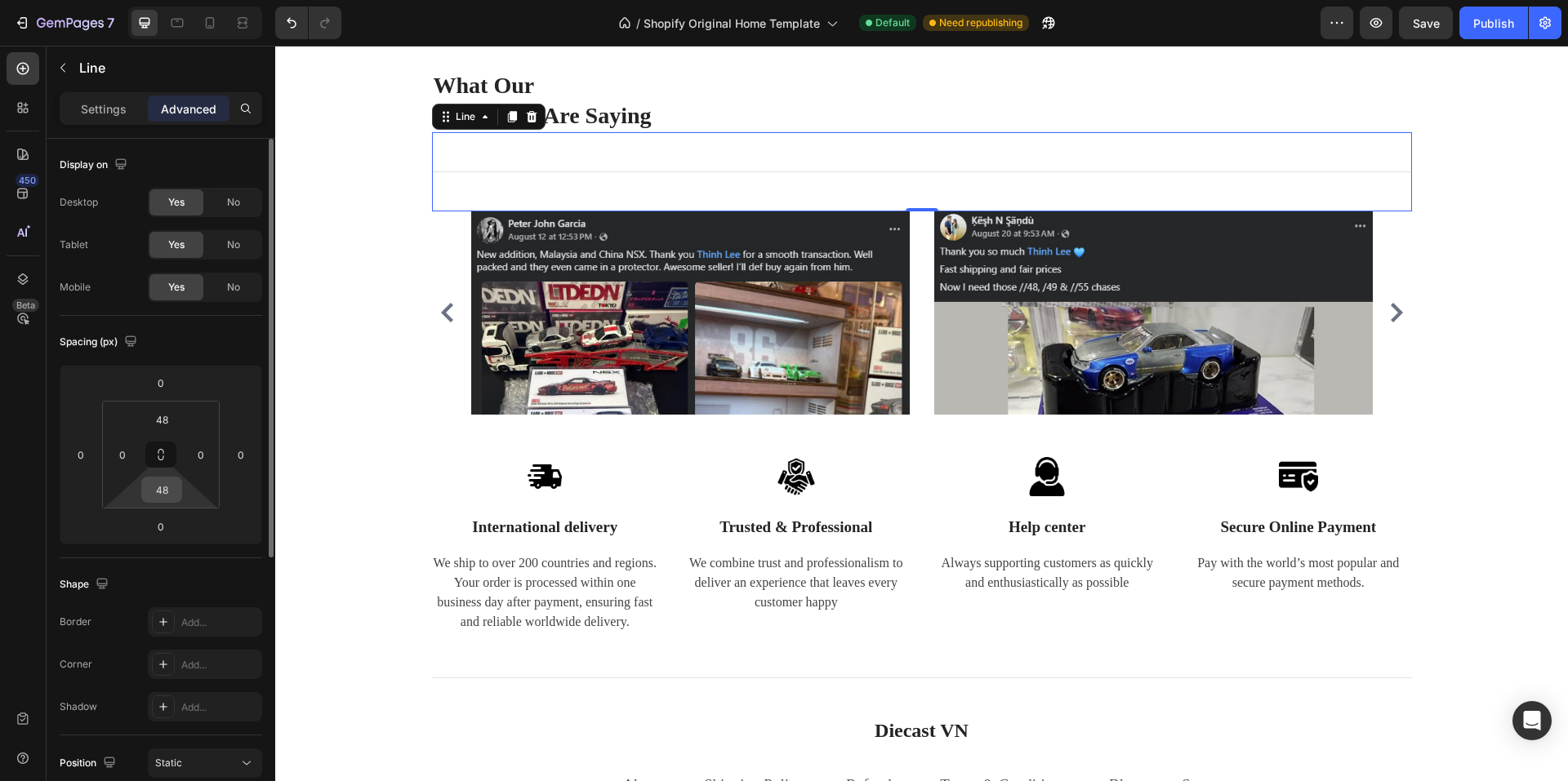
click at [161, 489] on input "48" at bounding box center [161, 489] width 32 height 24
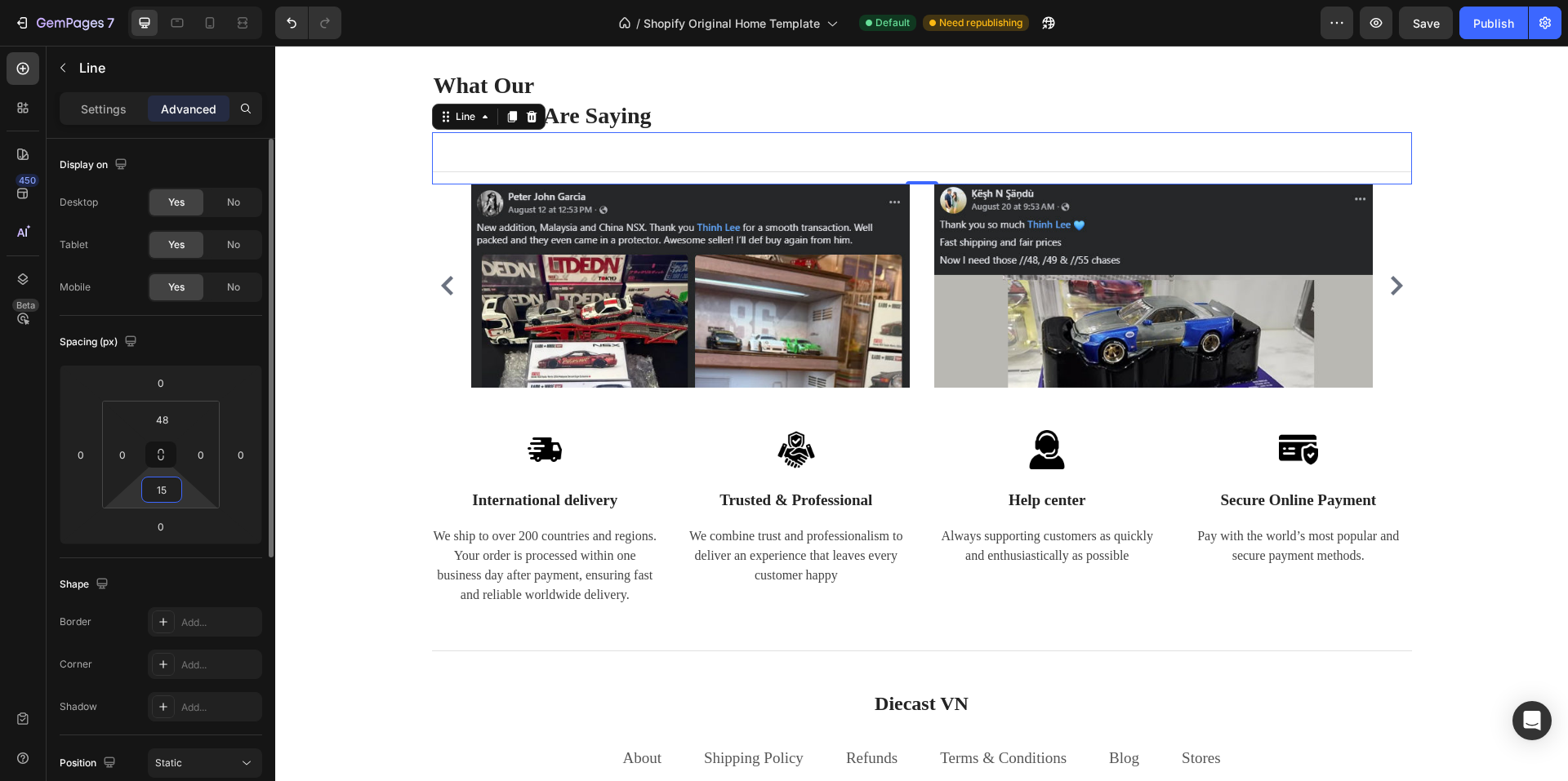
click at [160, 492] on input "15" at bounding box center [161, 489] width 32 height 24
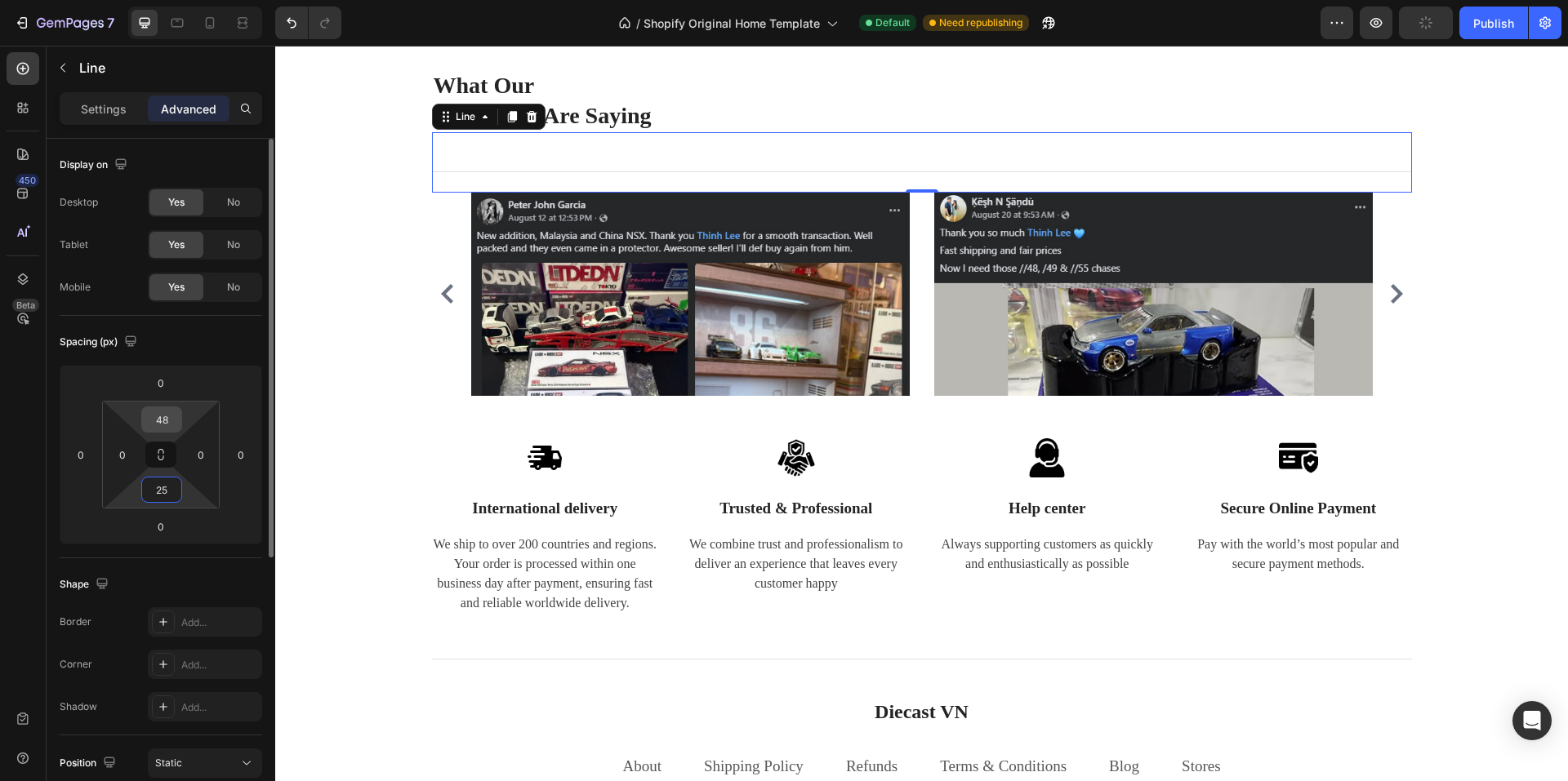
type input "25"
click at [165, 419] on input "48" at bounding box center [161, 419] width 32 height 24
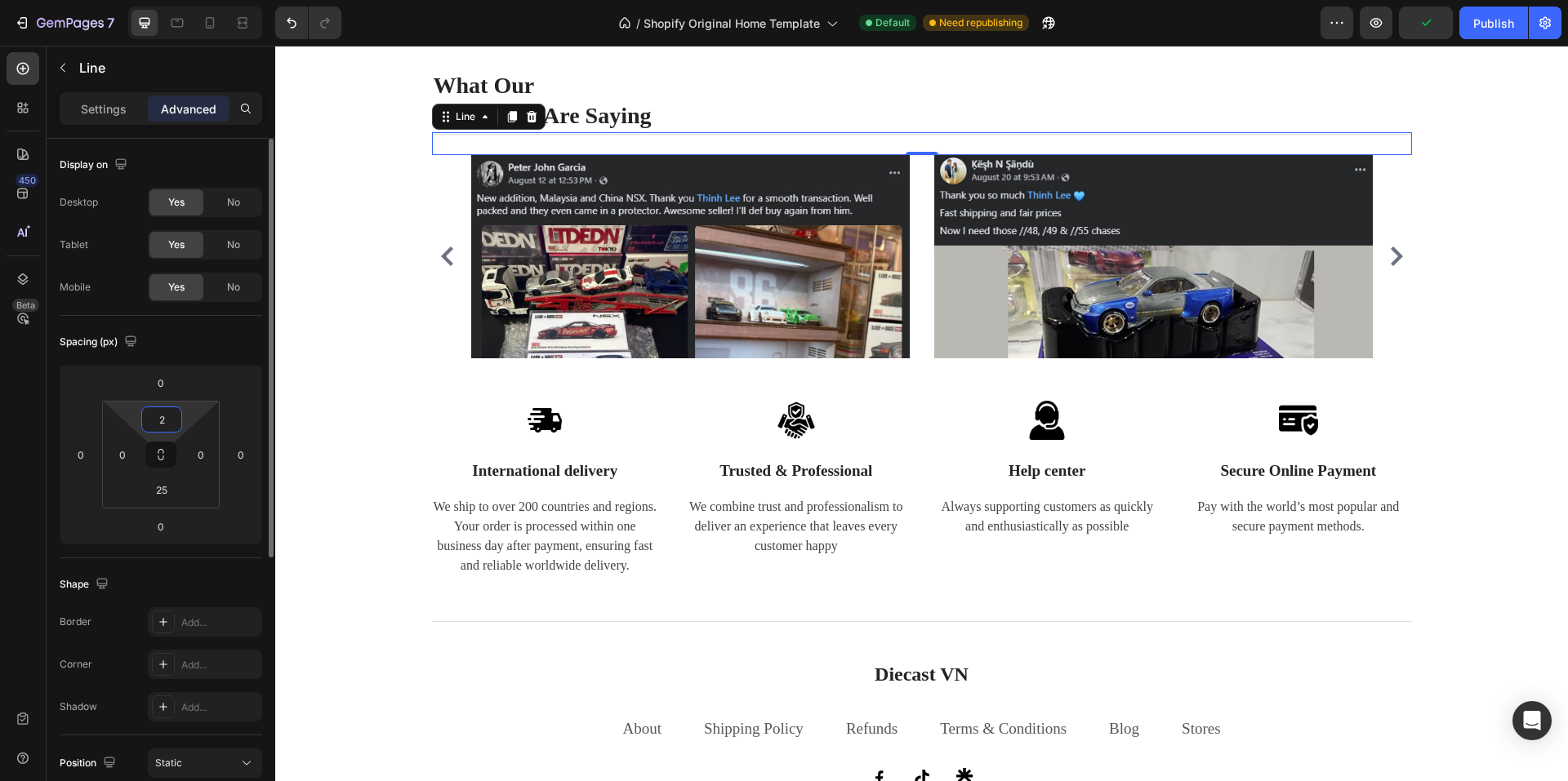
type input "25"
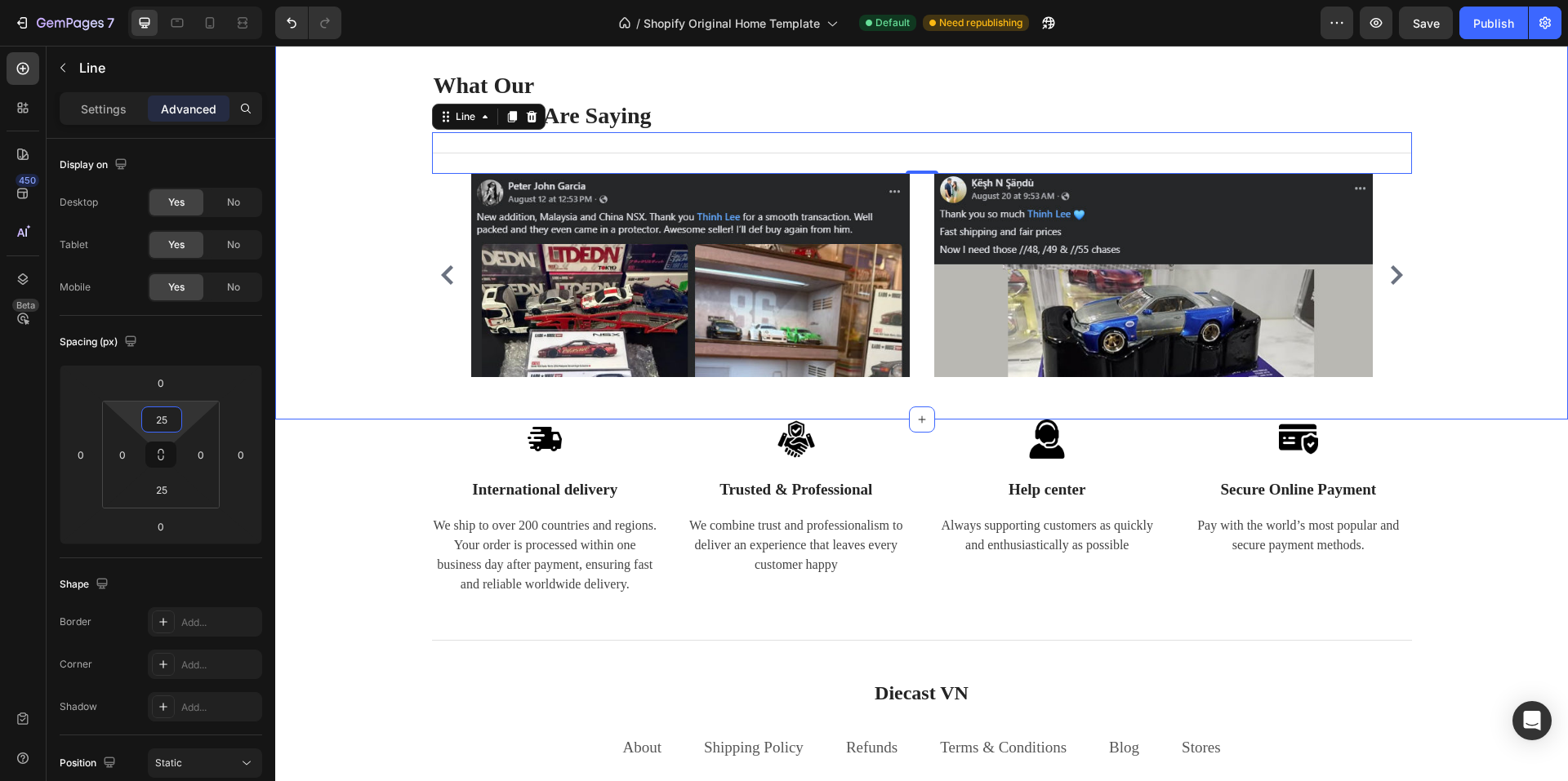
click at [327, 275] on div "What Our Customers Are Saying Heading Title Line 0 Image Image Image Image Imag…" at bounding box center [922, 236] width 1269 height 333
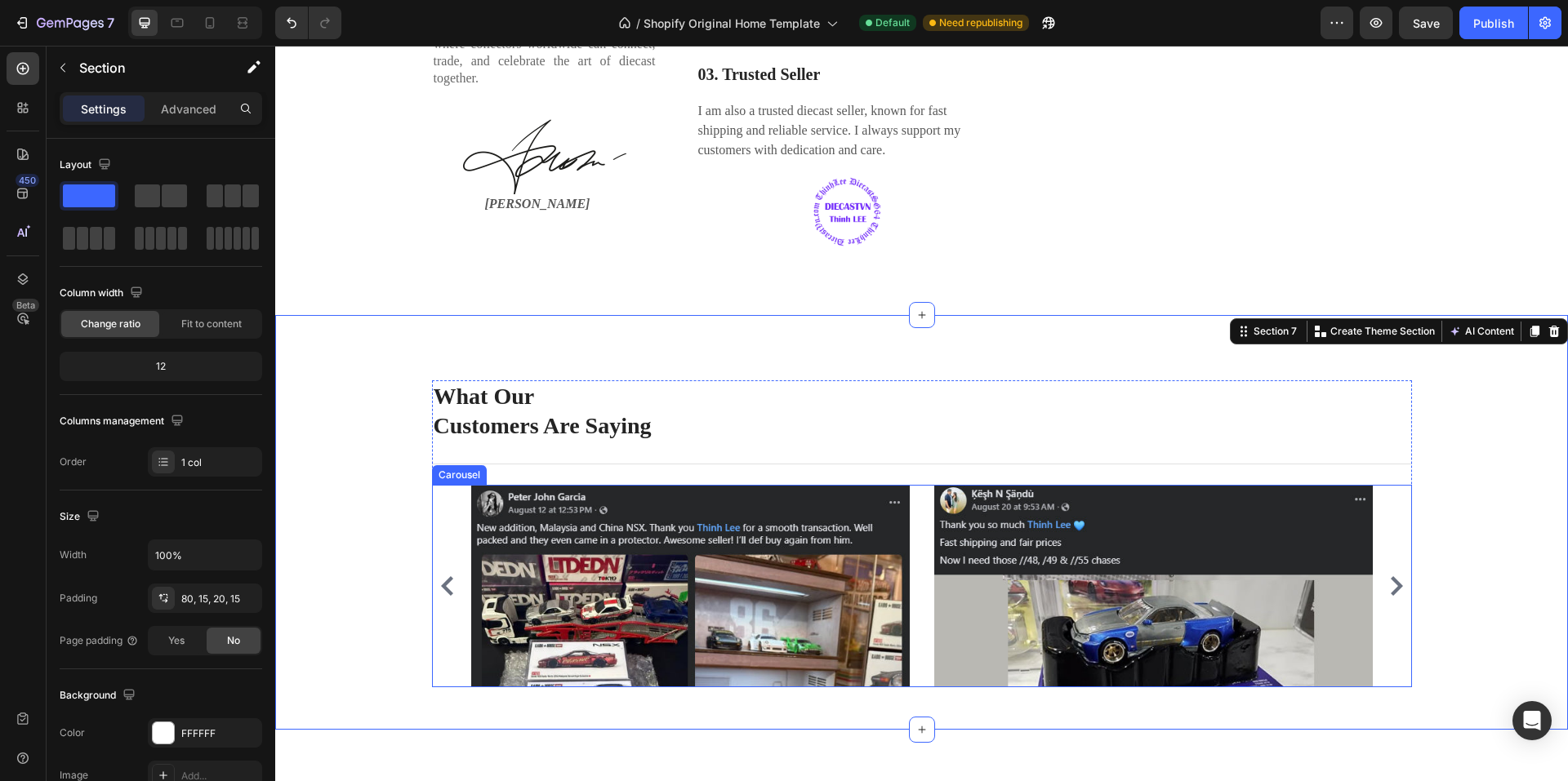
scroll to position [2455, 0]
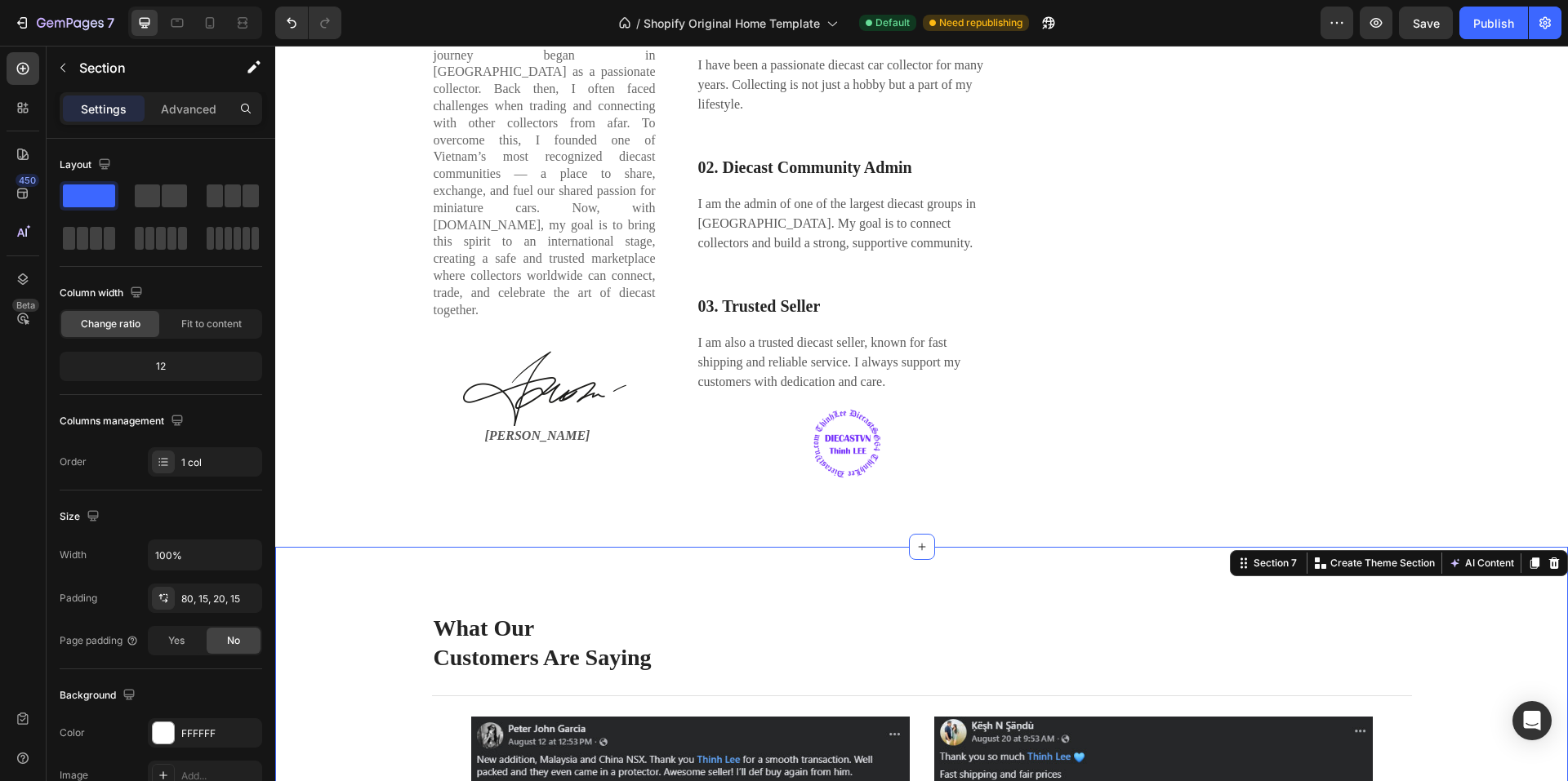
click at [726, 629] on div "What Our Customers Are Saying Heading Title Line Image Image Image Image Image …" at bounding box center [921, 754] width 1293 height 415
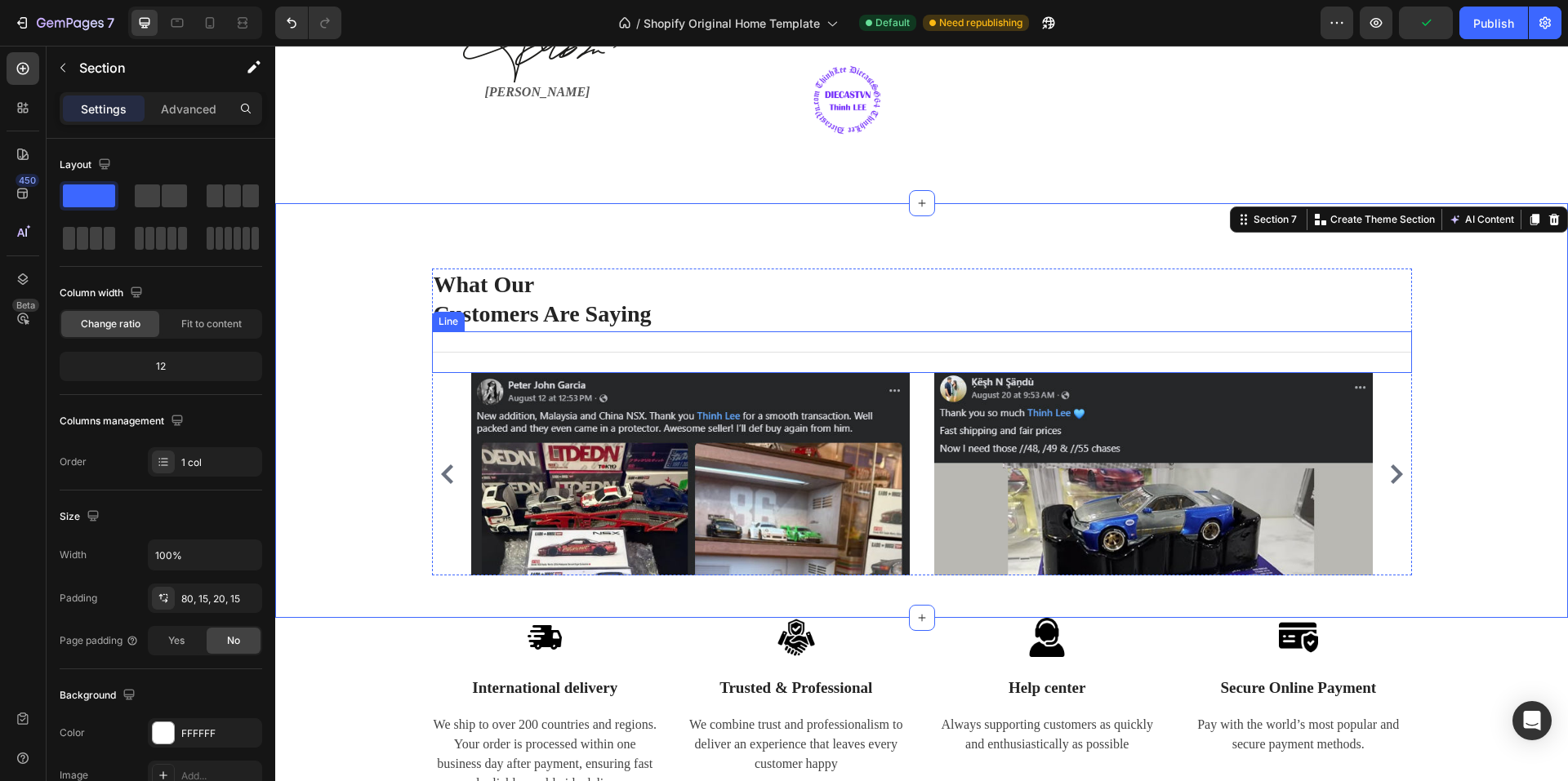
scroll to position [2782, 0]
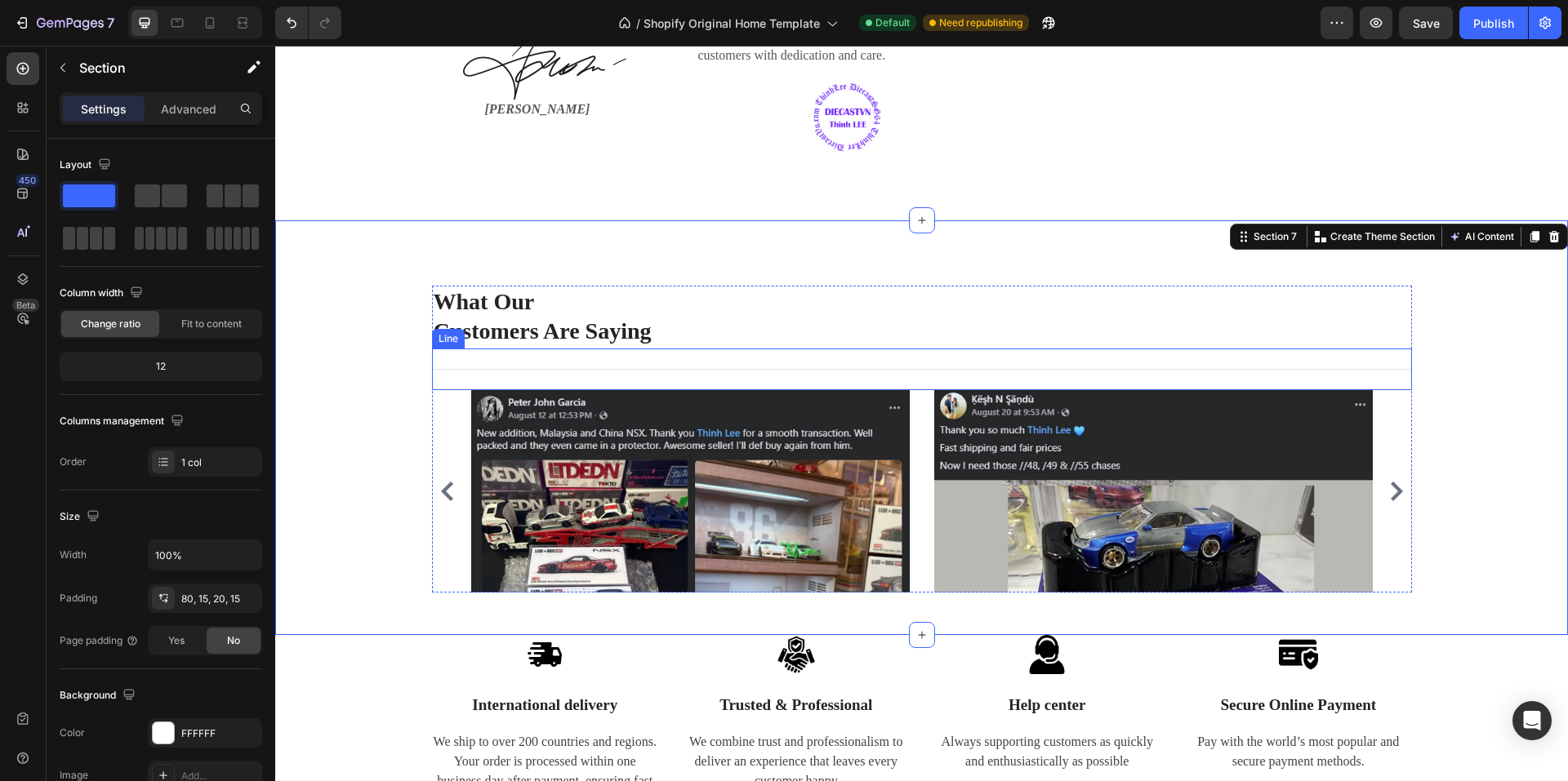
click at [722, 370] on div at bounding box center [922, 369] width 980 height 1
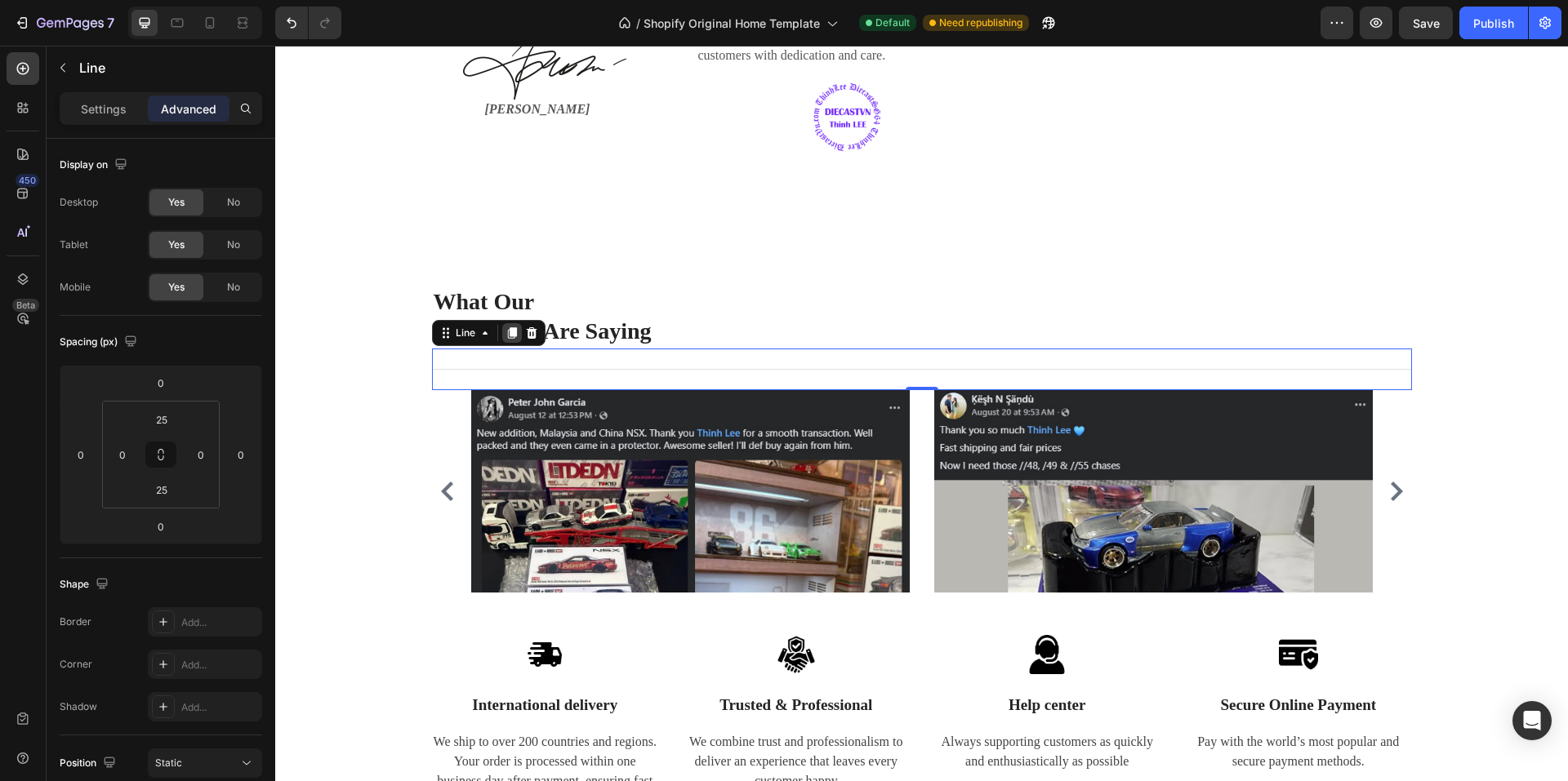
click at [508, 339] on icon at bounding box center [512, 333] width 9 height 12
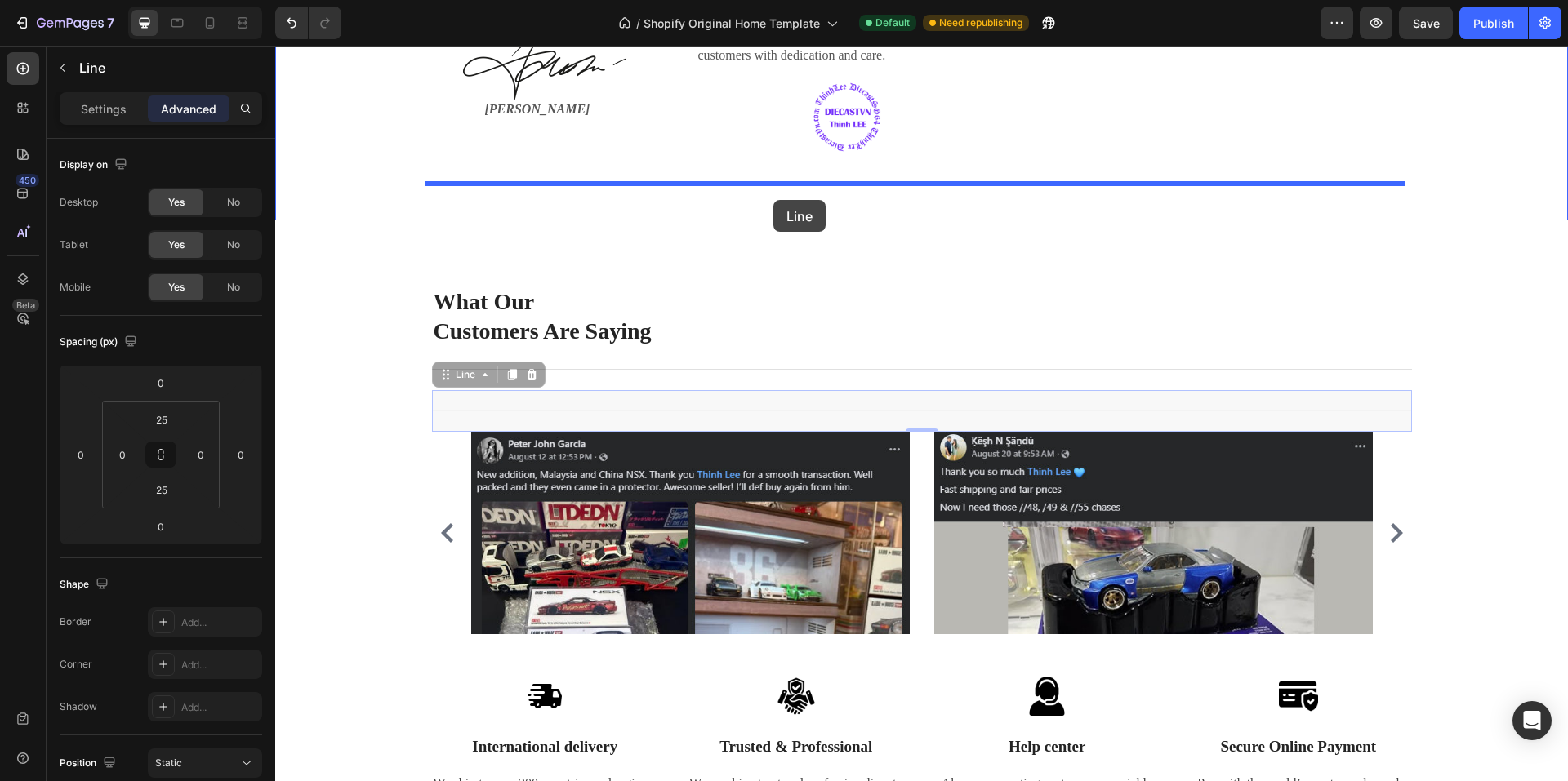
drag, startPoint x: 699, startPoint y: 436, endPoint x: 773, endPoint y: 200, distance: 247.3
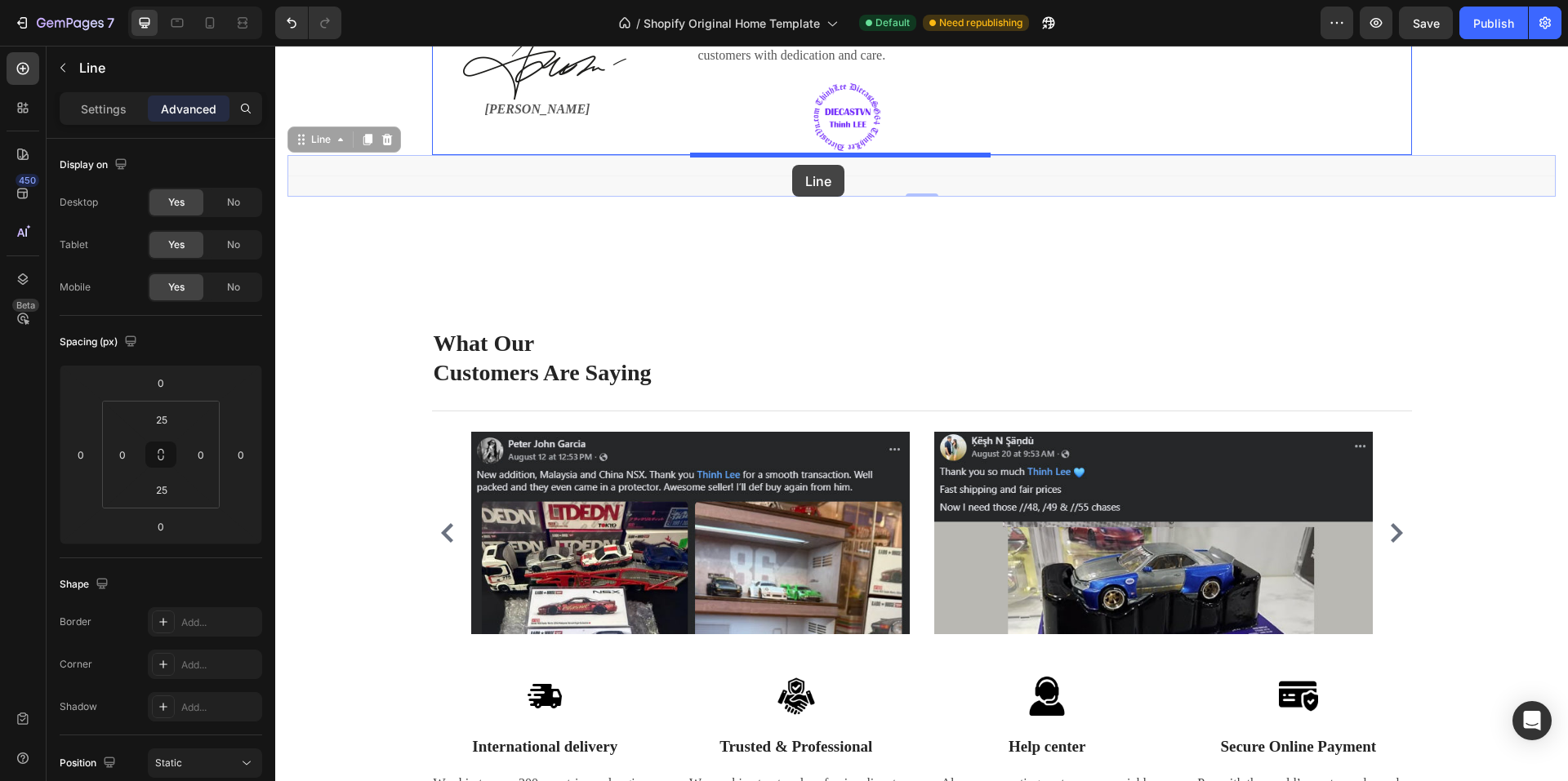
drag, startPoint x: 716, startPoint y: 202, endPoint x: 792, endPoint y: 165, distance: 84.5
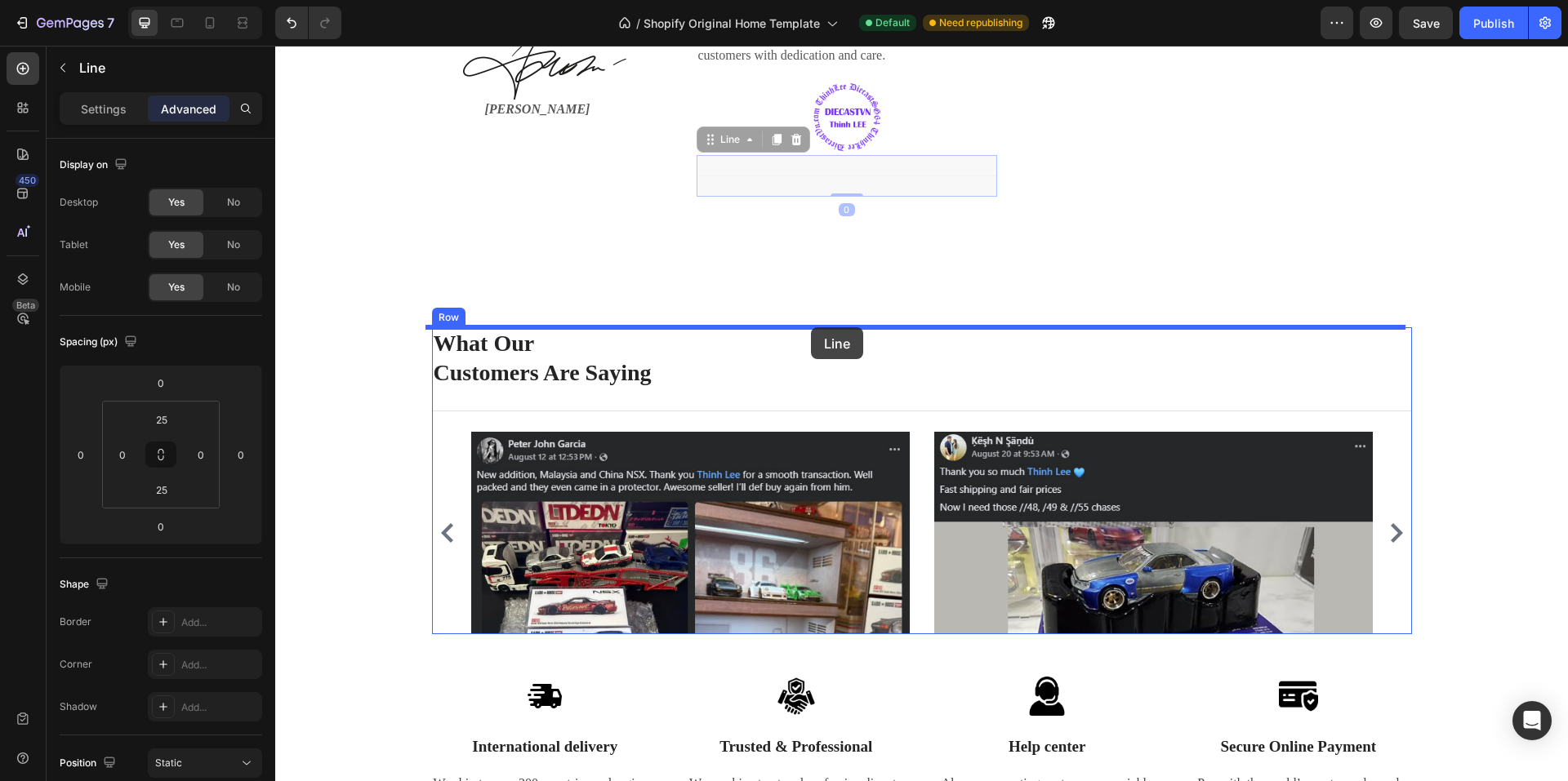
drag, startPoint x: 865, startPoint y: 178, endPoint x: 811, endPoint y: 328, distance: 159.4
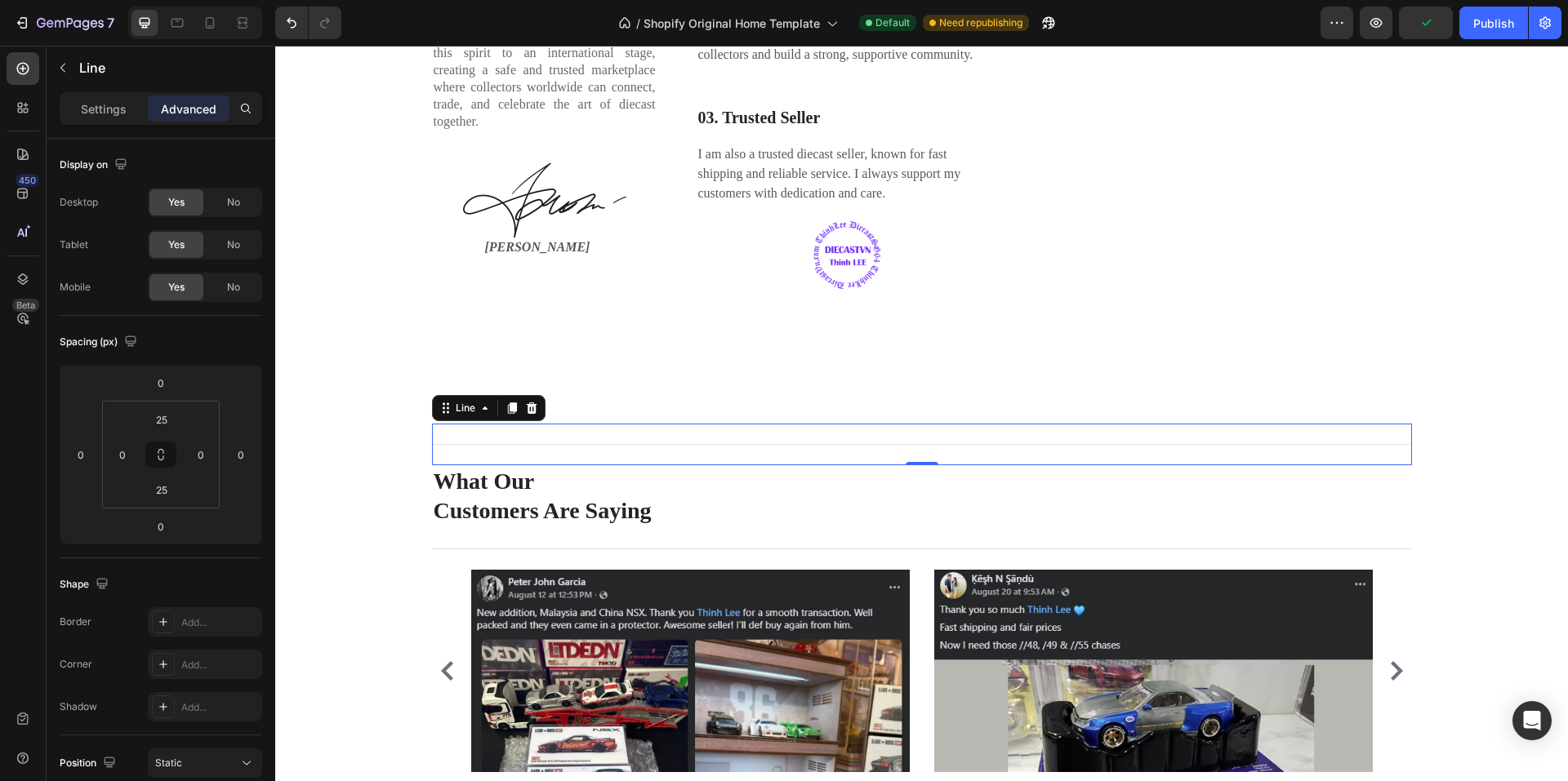
scroll to position [2618, 0]
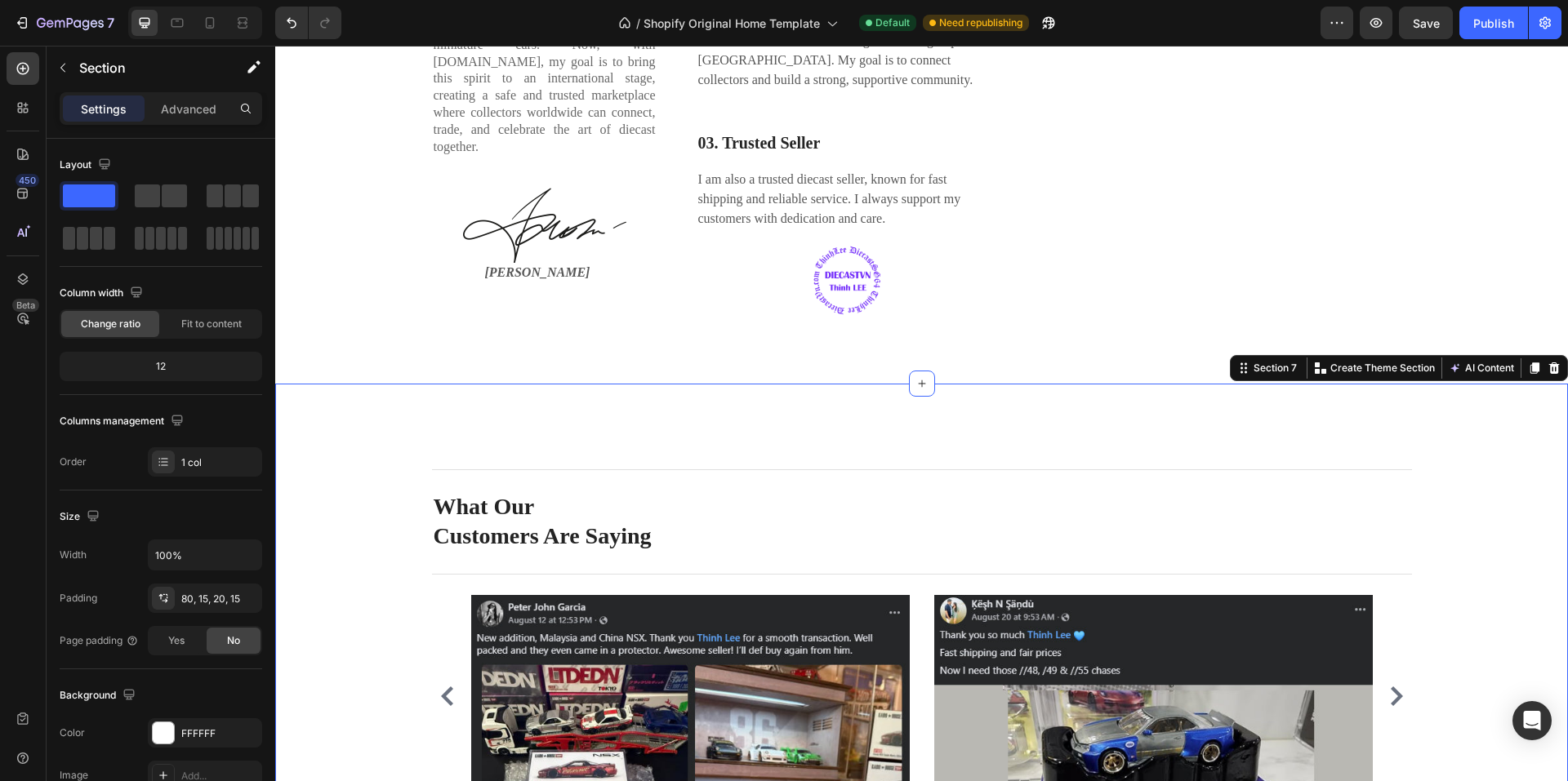
click at [683, 453] on div "Title Line What Our Customers Are Saying Heading Title Line Image Image Image I…" at bounding box center [921, 612] width 1293 height 457
click at [193, 596] on div "80, 15, 20, 15" at bounding box center [204, 599] width 47 height 14
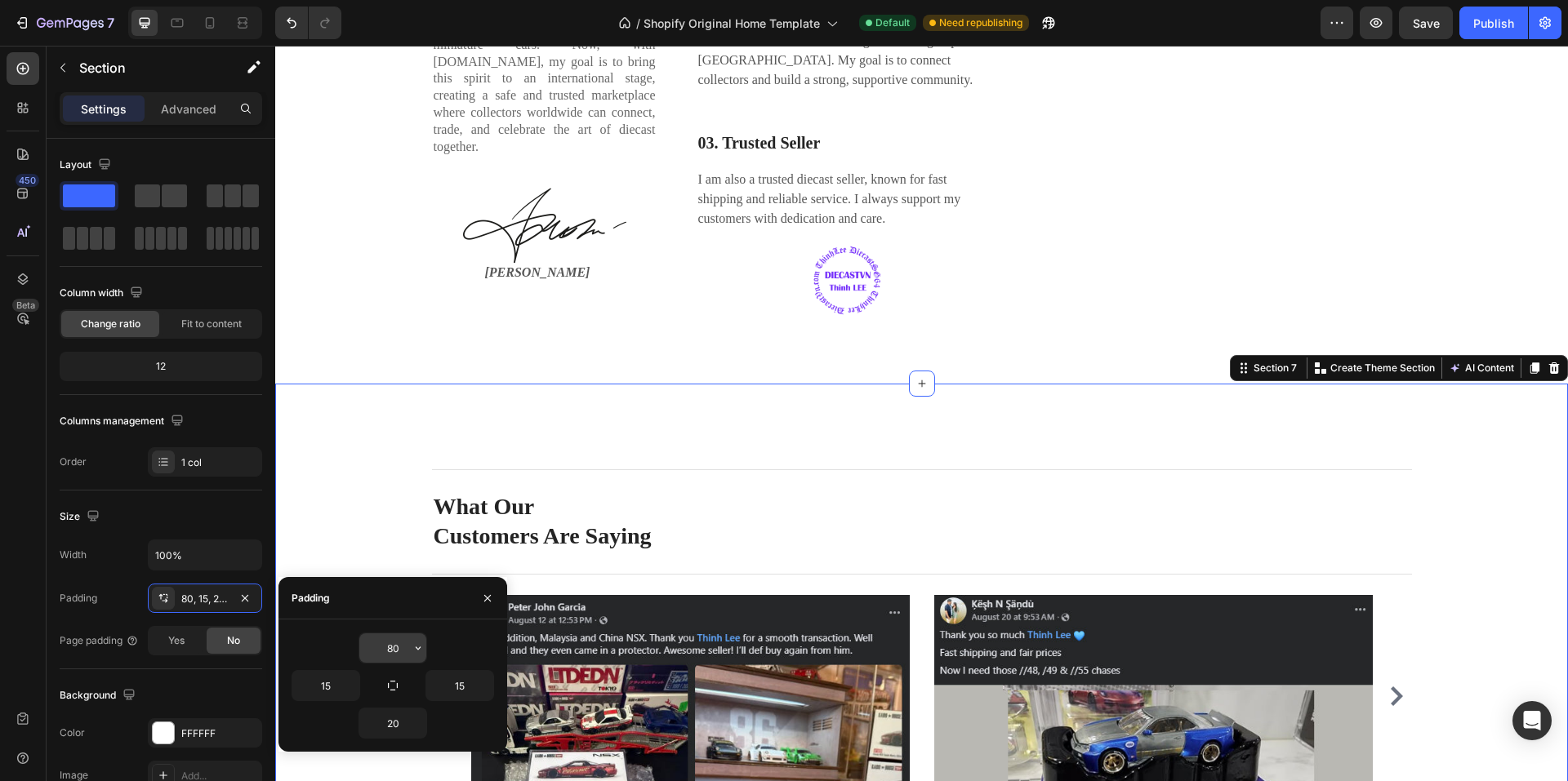
click at [409, 648] on input "80" at bounding box center [392, 648] width 67 height 30
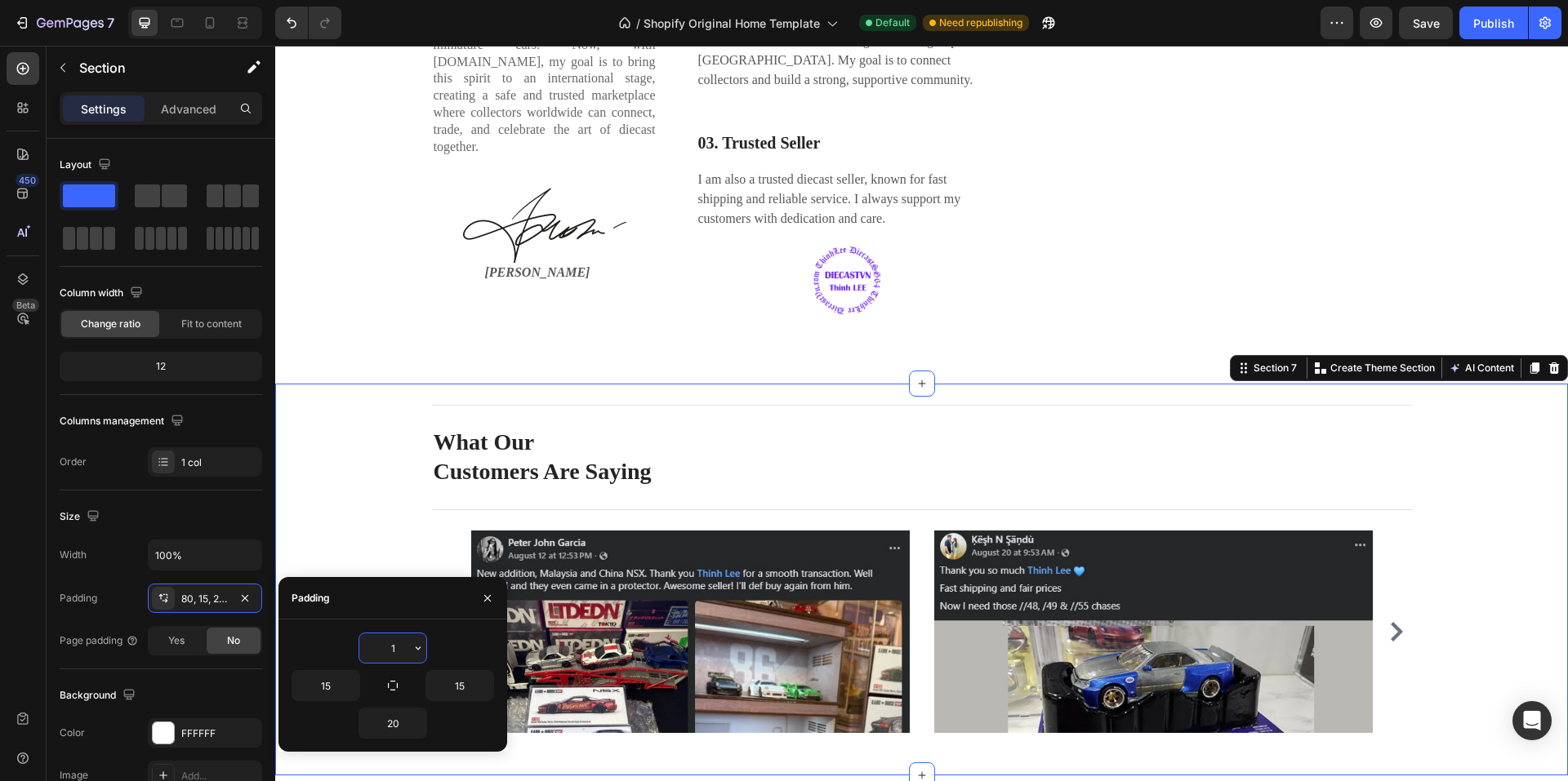
type input "15"
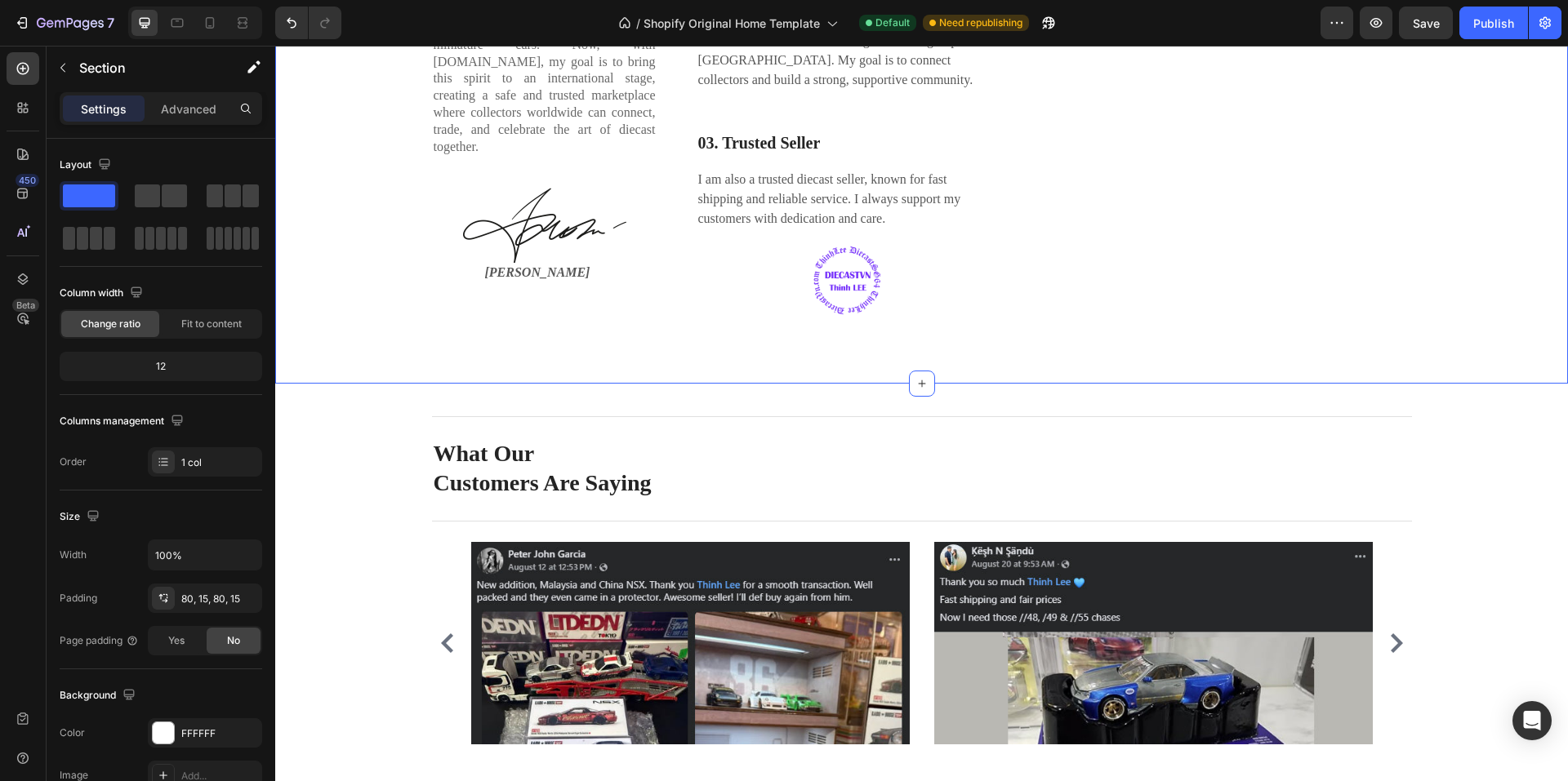
click at [649, 383] on div "Hi! I'm Thinh Lee Heading As a lifelong diecast enthusiast, my journey began in…" at bounding box center [921, 60] width 1293 height 648
click at [213, 593] on div "80, 15, 80, 15" at bounding box center [204, 599] width 47 height 14
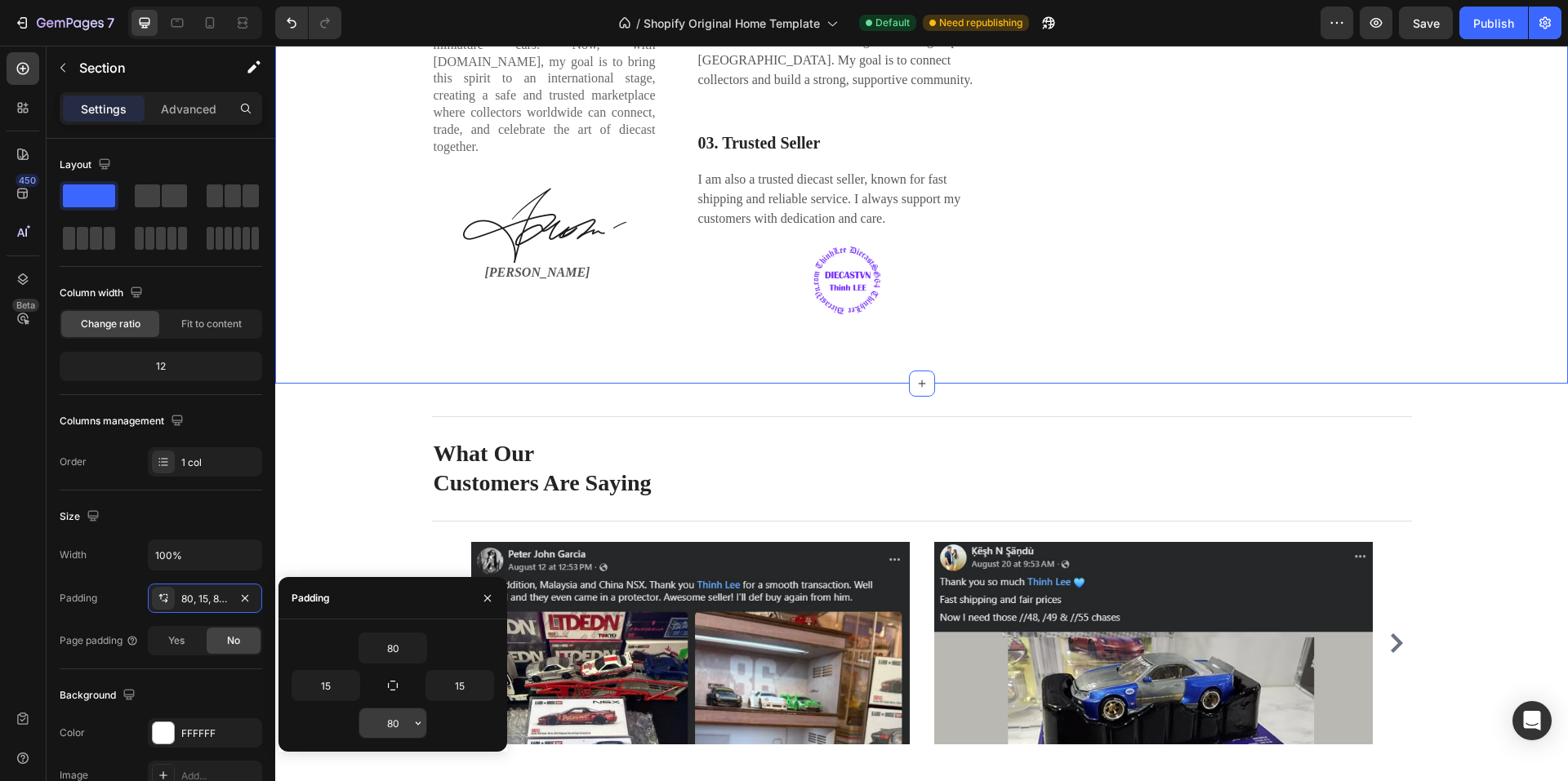
click at [392, 718] on input "80" at bounding box center [392, 723] width 67 height 30
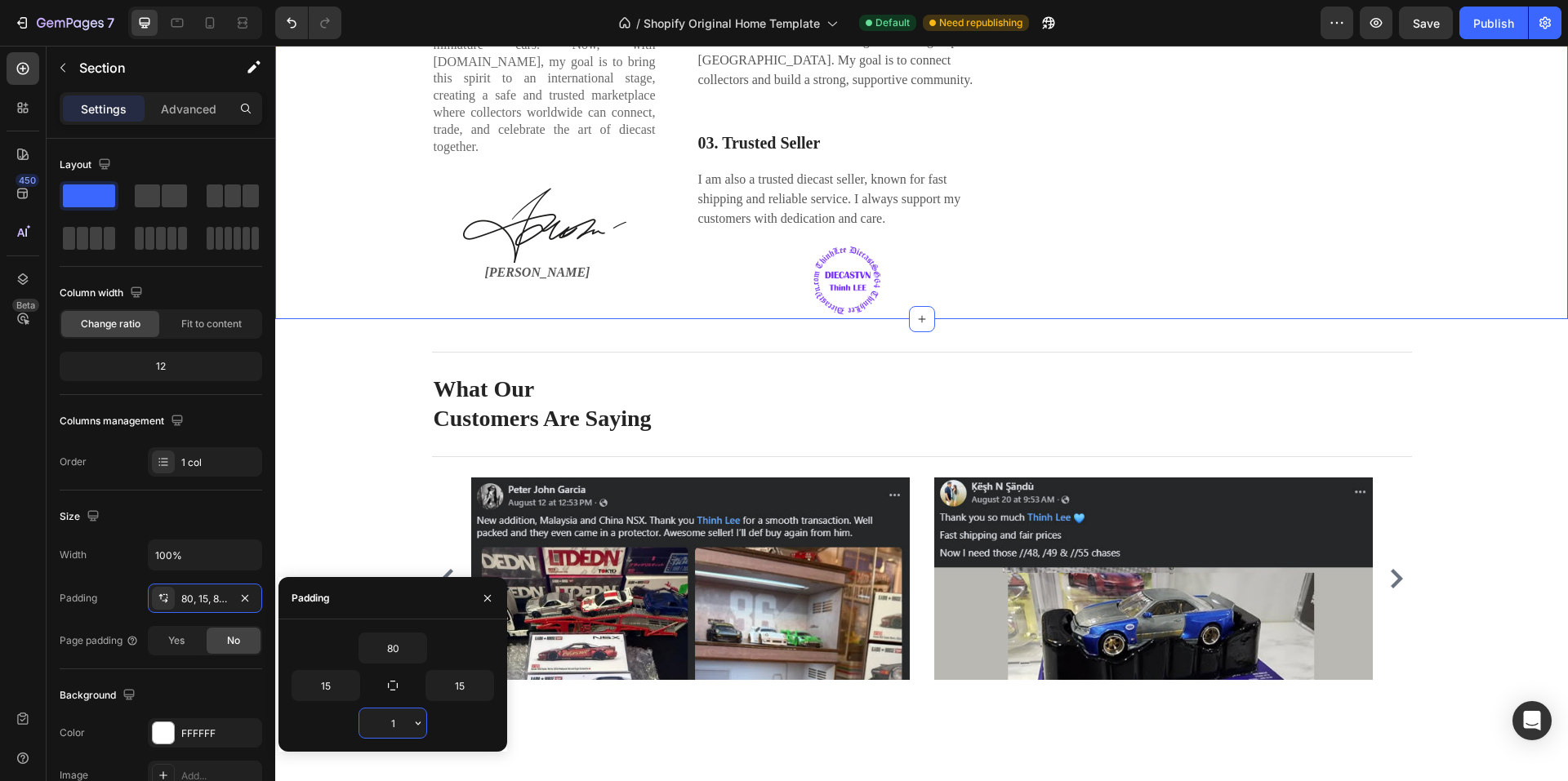
type input "15"
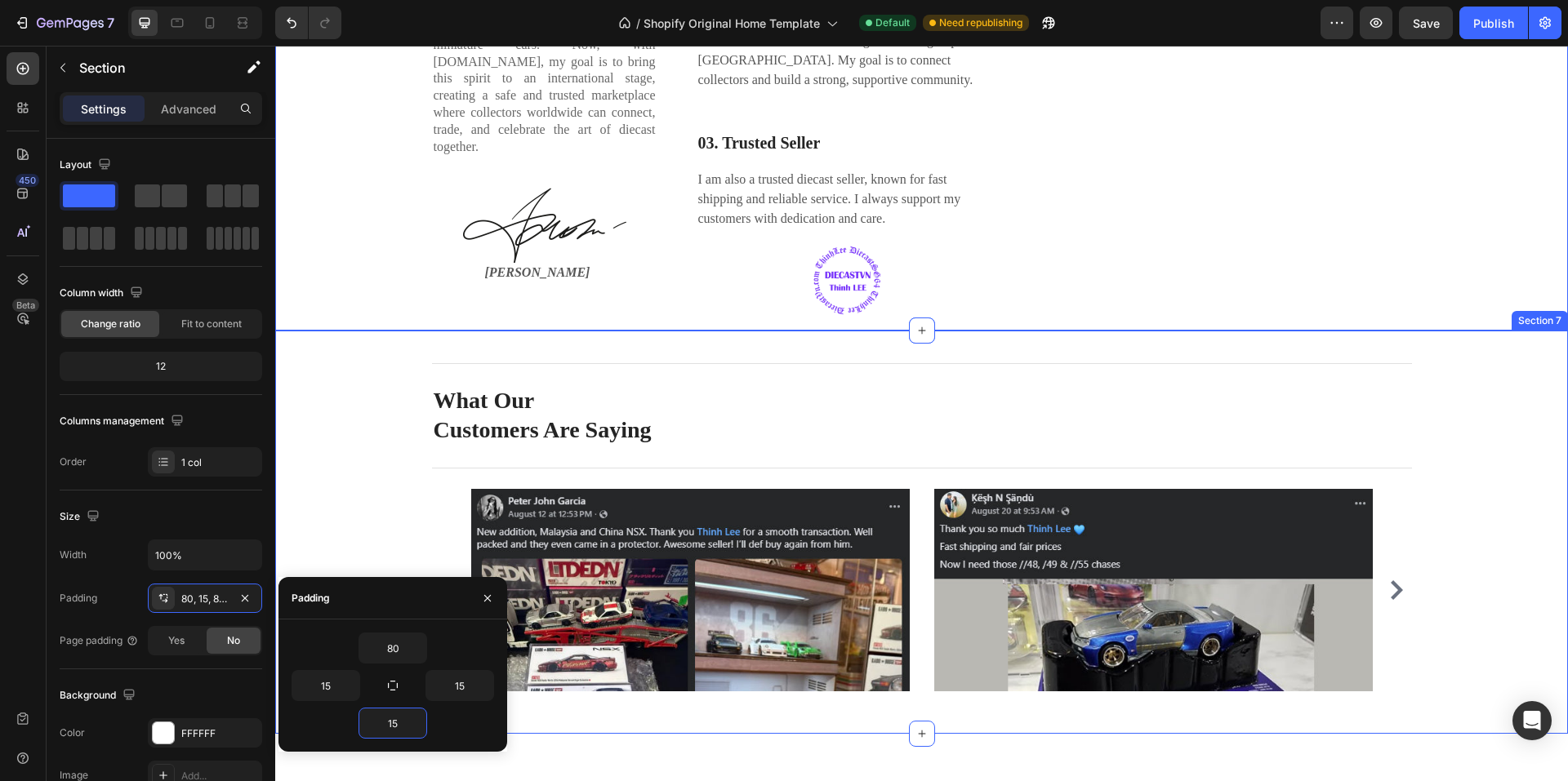
click at [315, 420] on div "Title Line What Our Customers Are Saying Heading Title Line Image Image Image I…" at bounding box center [922, 530] width 1269 height 374
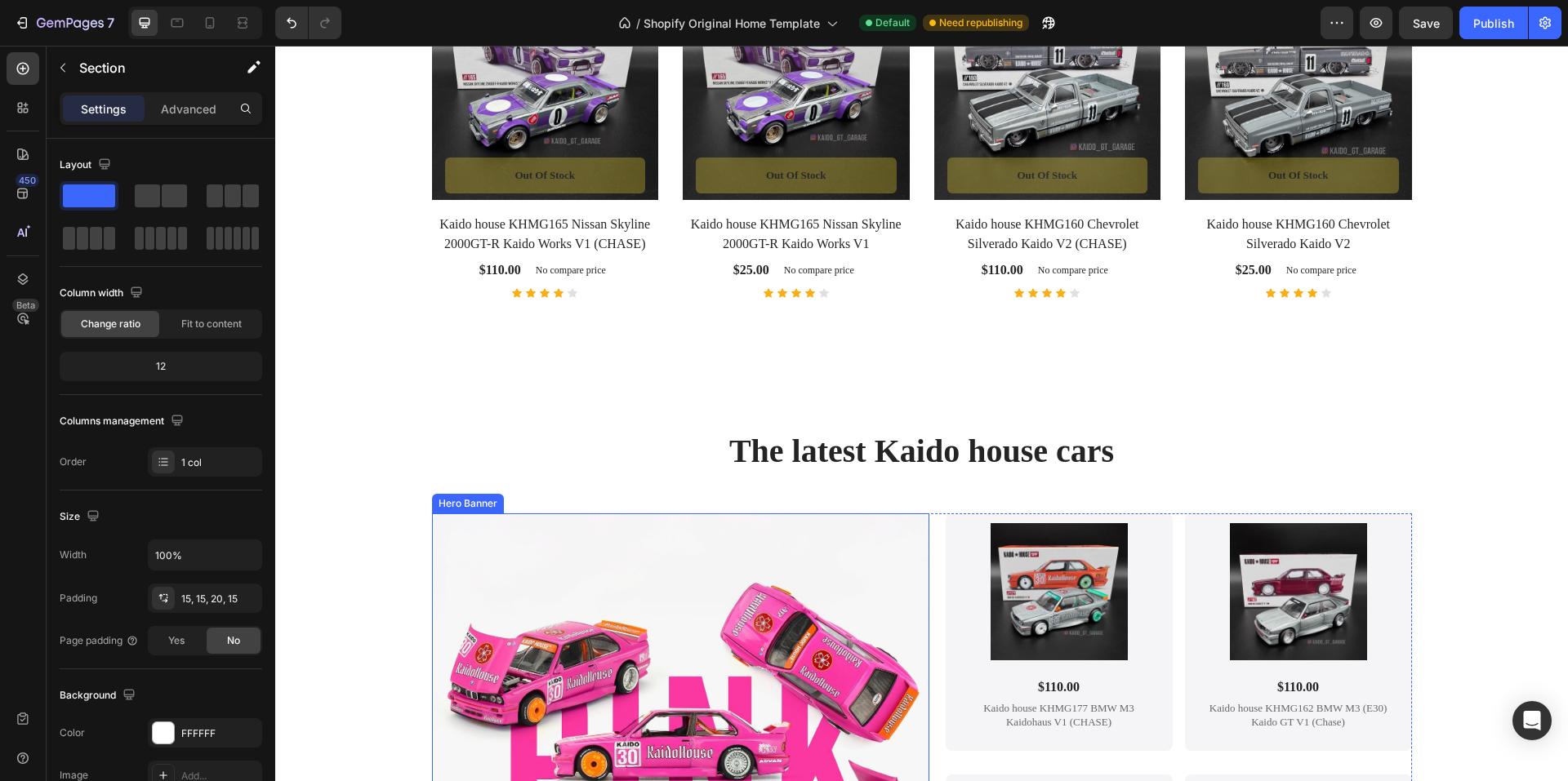
scroll to position [1231, 0]
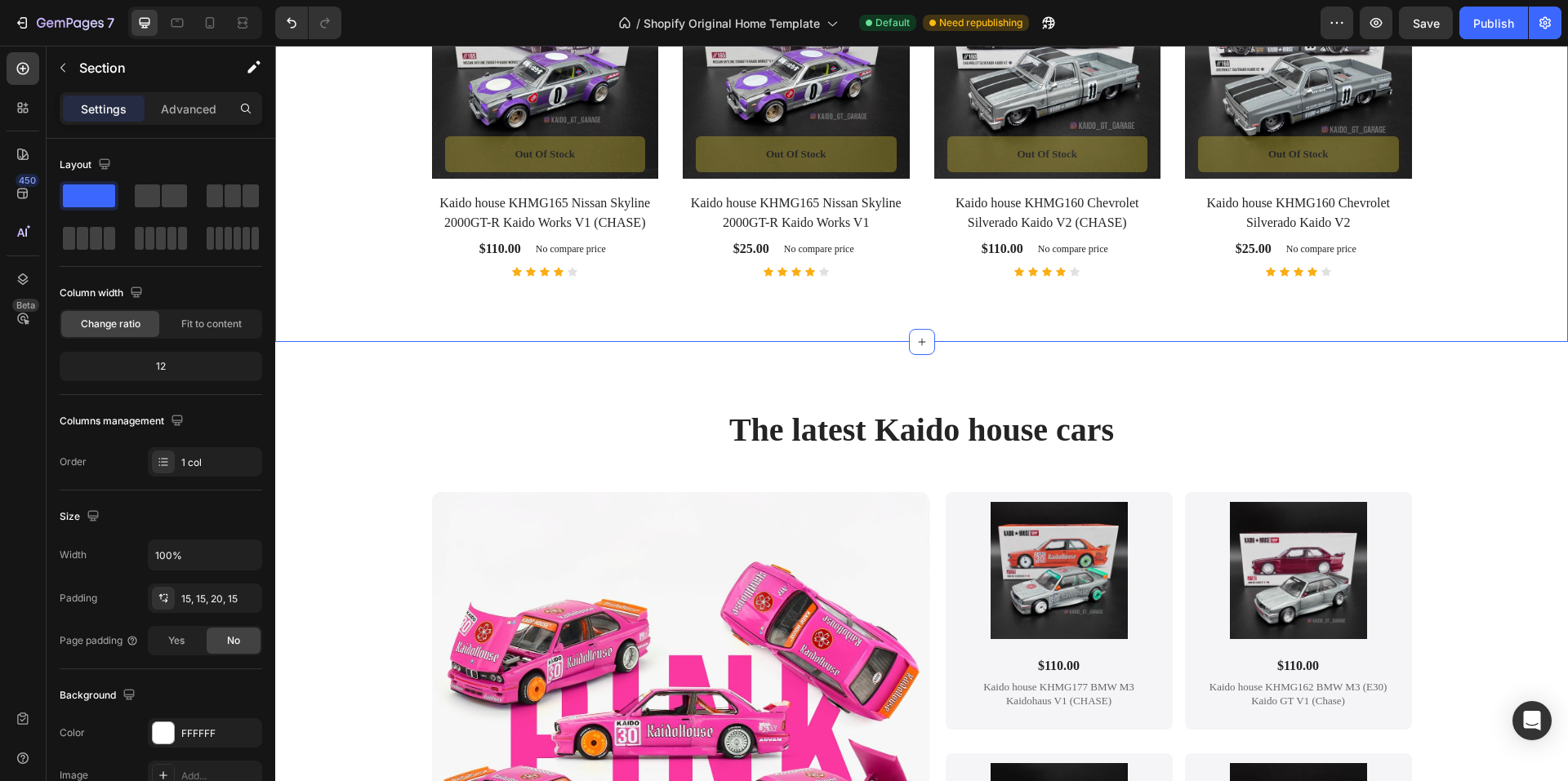
click at [661, 307] on div "Featured Product Heading Visit our shop to see amazing products Text block Prod…" at bounding box center [921, 93] width 1293 height 496
click at [210, 603] on div "0, 15, 80, 15" at bounding box center [204, 599] width 47 height 14
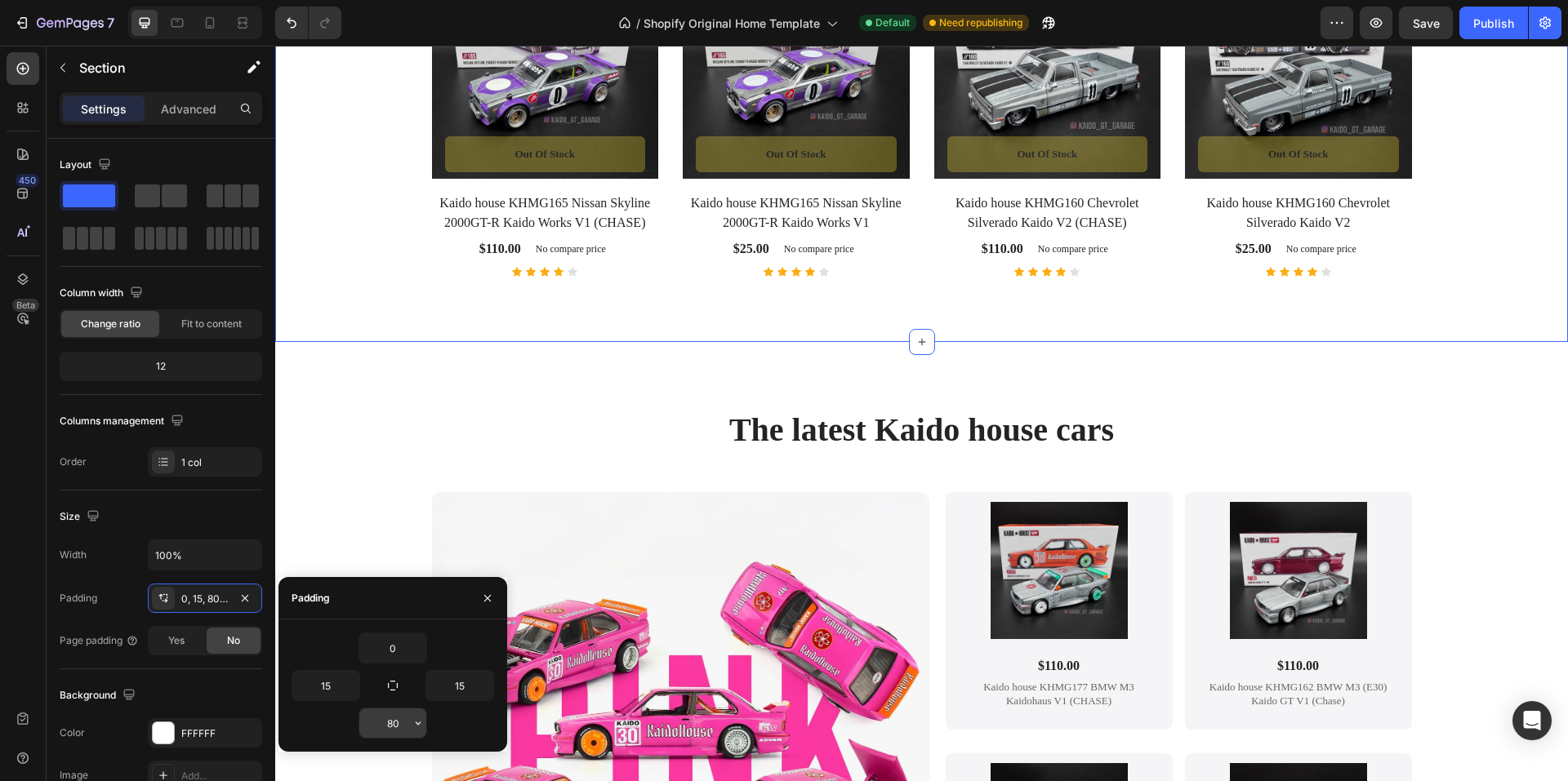
click at [392, 721] on input "80" at bounding box center [392, 723] width 67 height 30
type input "15"
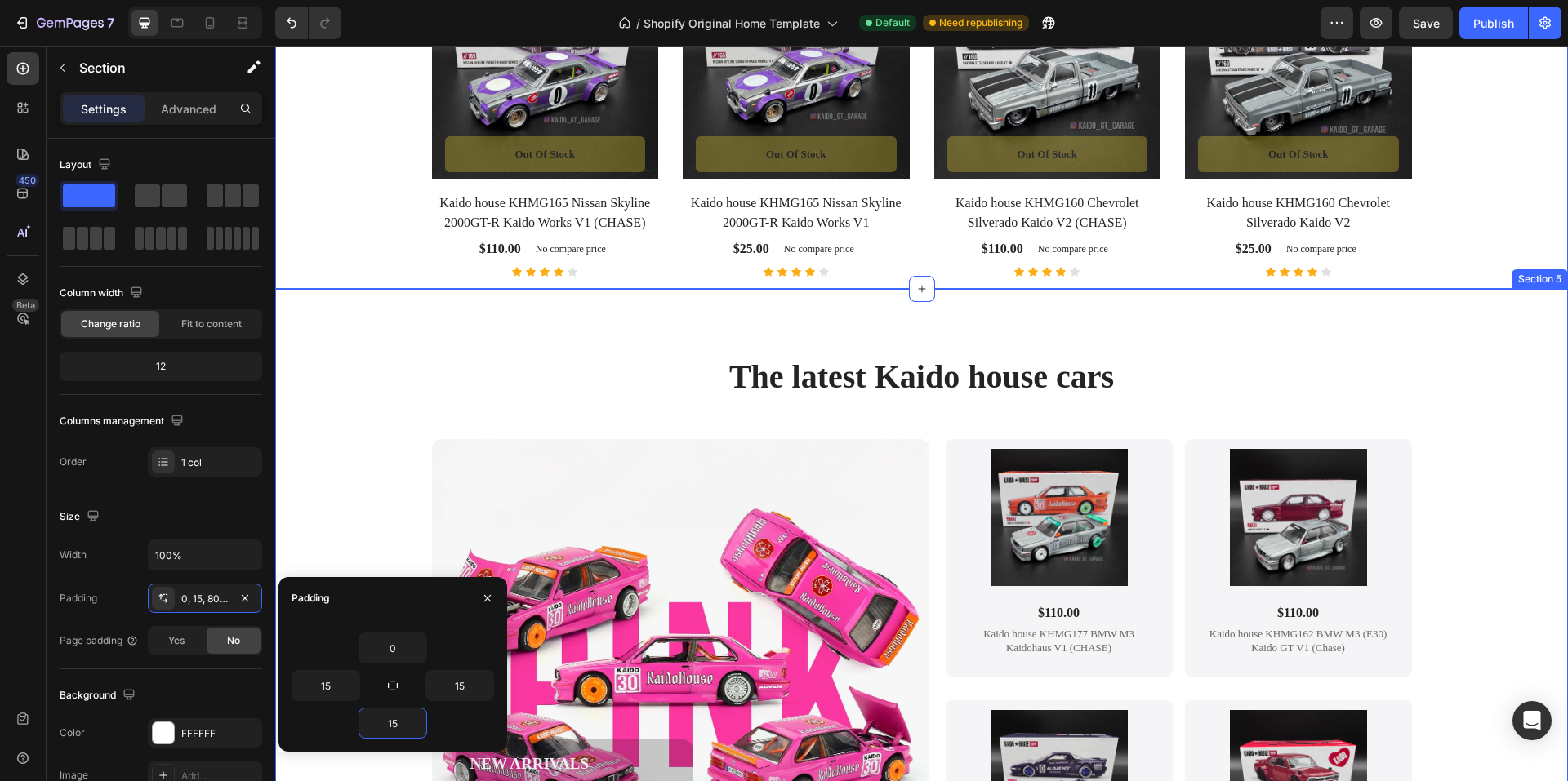
click at [638, 346] on div "The latest Kaido house cars Heading NEW ARRIVALS Text Block Hurry to grab the l…" at bounding box center [921, 680] width 1293 height 782
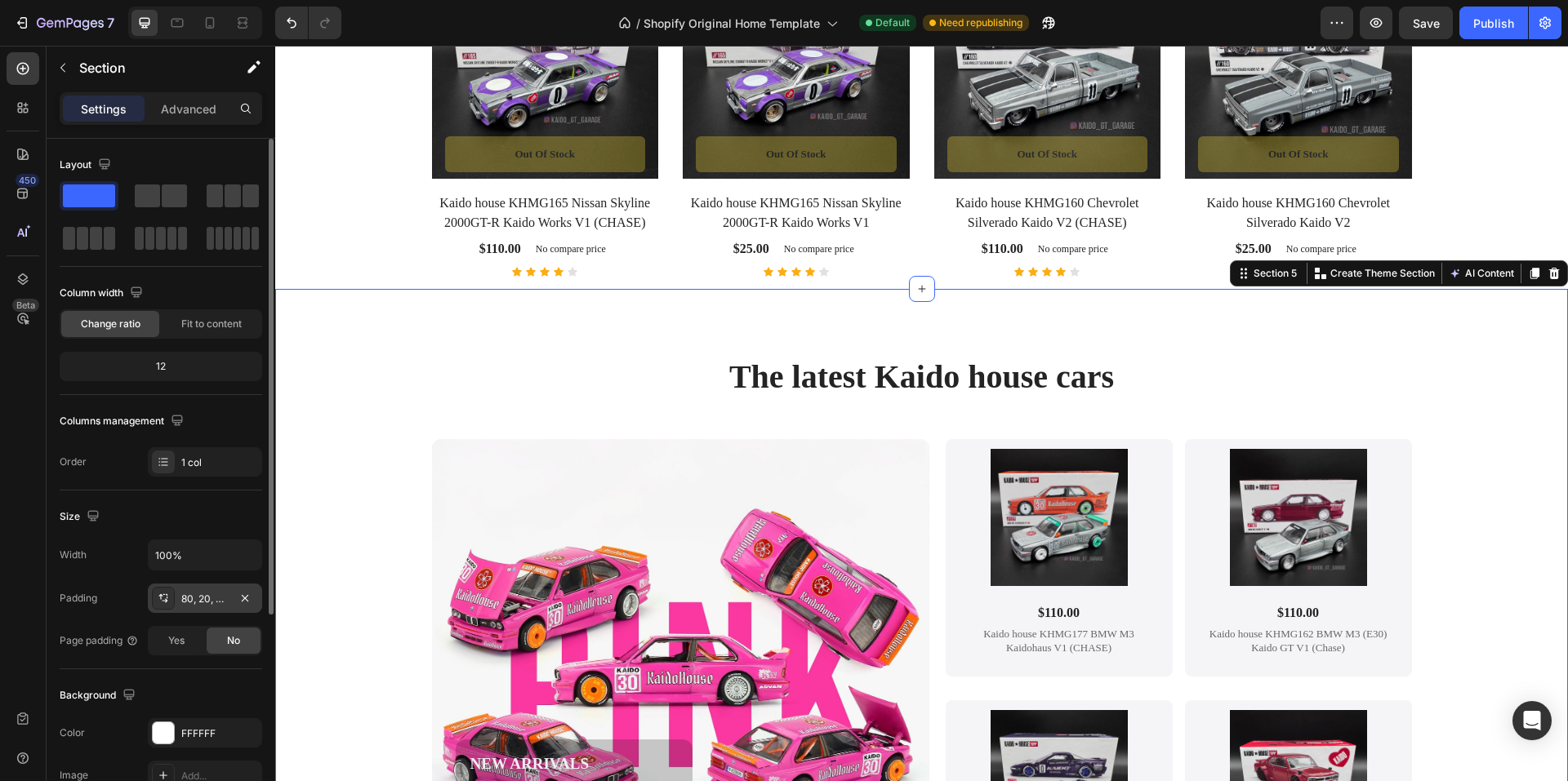
click at [207, 592] on div "80, 20, 0, 20" at bounding box center [204, 599] width 47 height 14
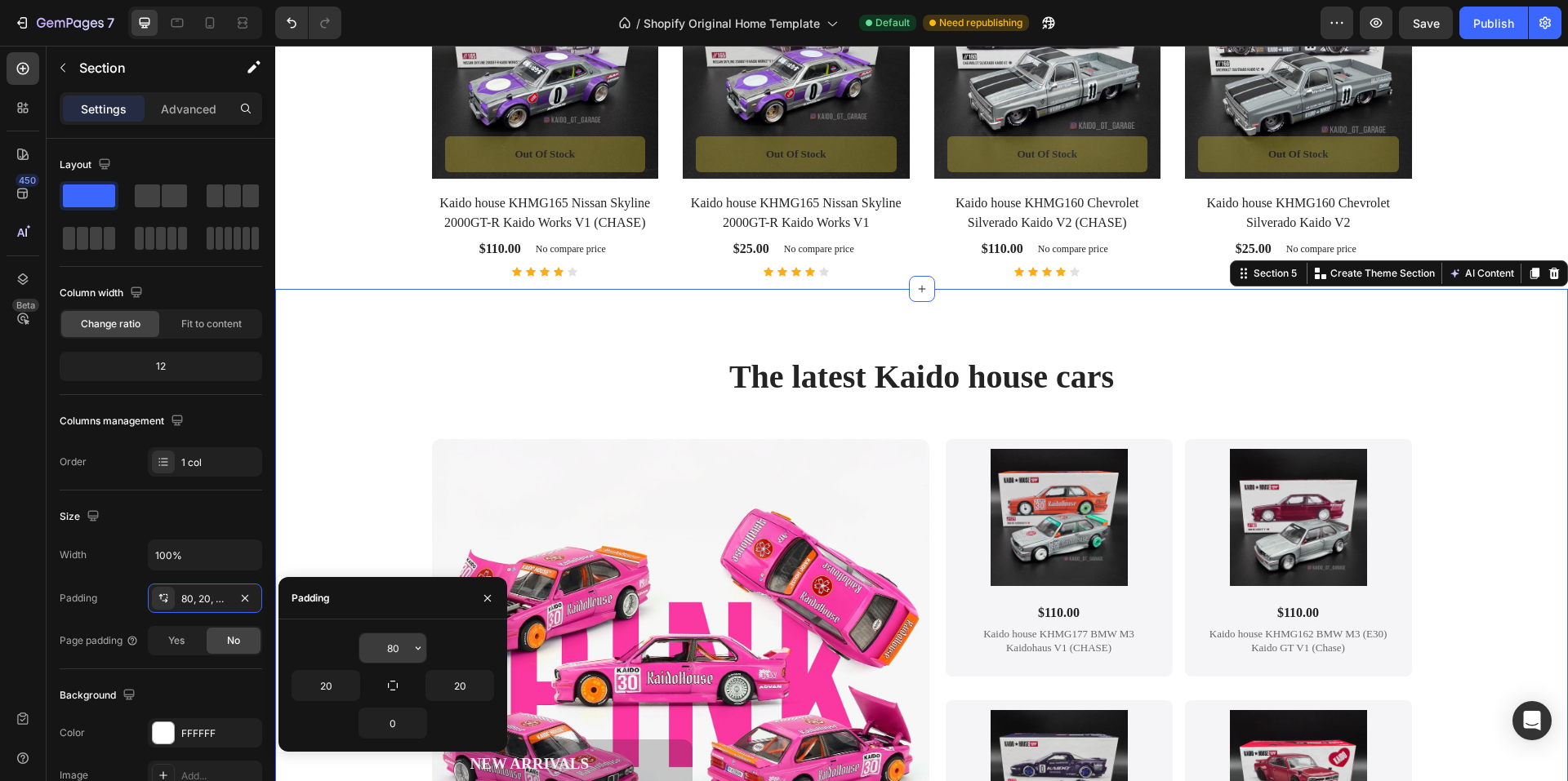
click at [382, 646] on input "80" at bounding box center [392, 648] width 67 height 30
type input "15"
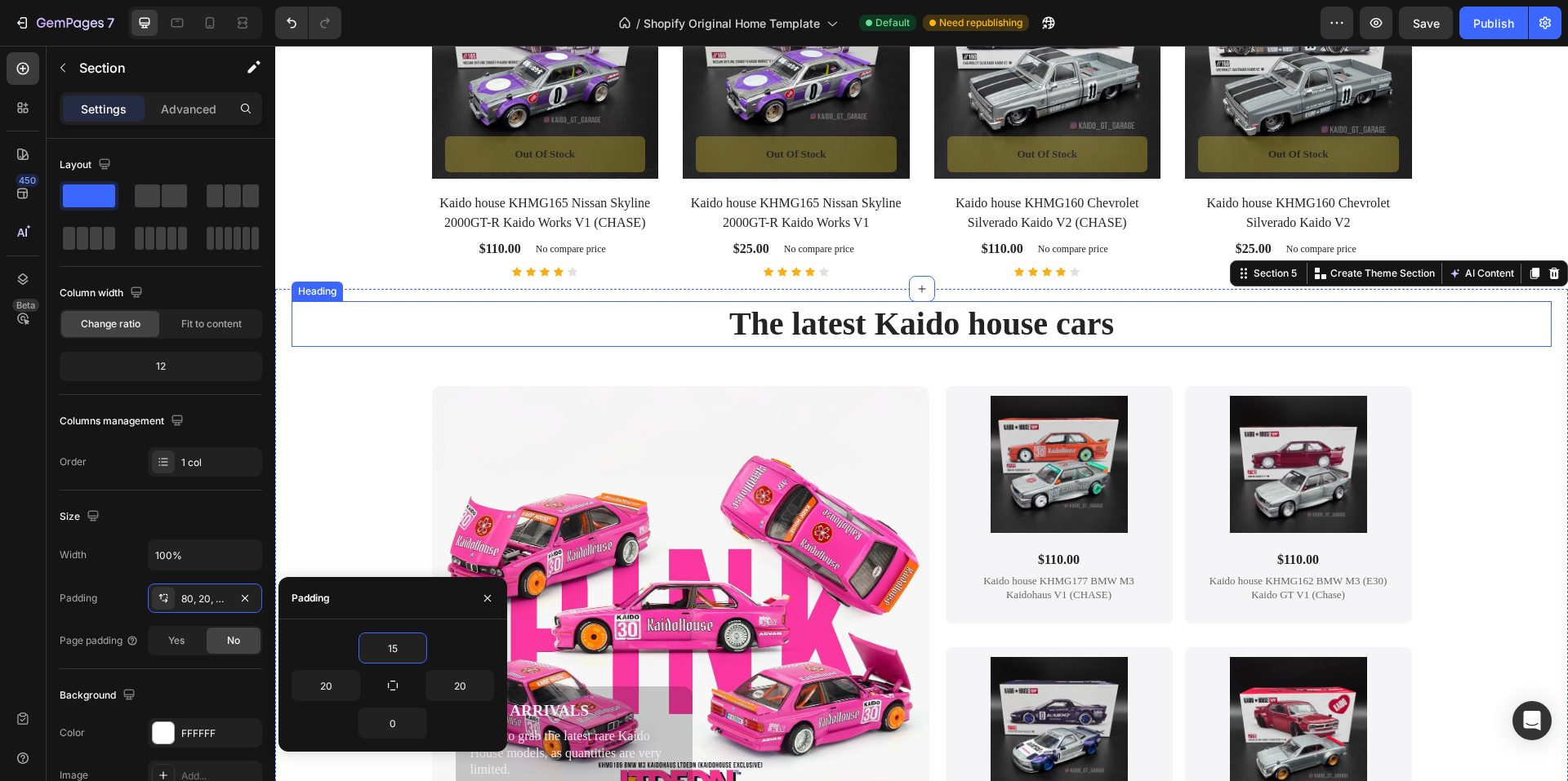
click at [303, 336] on h2 "The latest Kaido house cars" at bounding box center [921, 323] width 1261 height 46
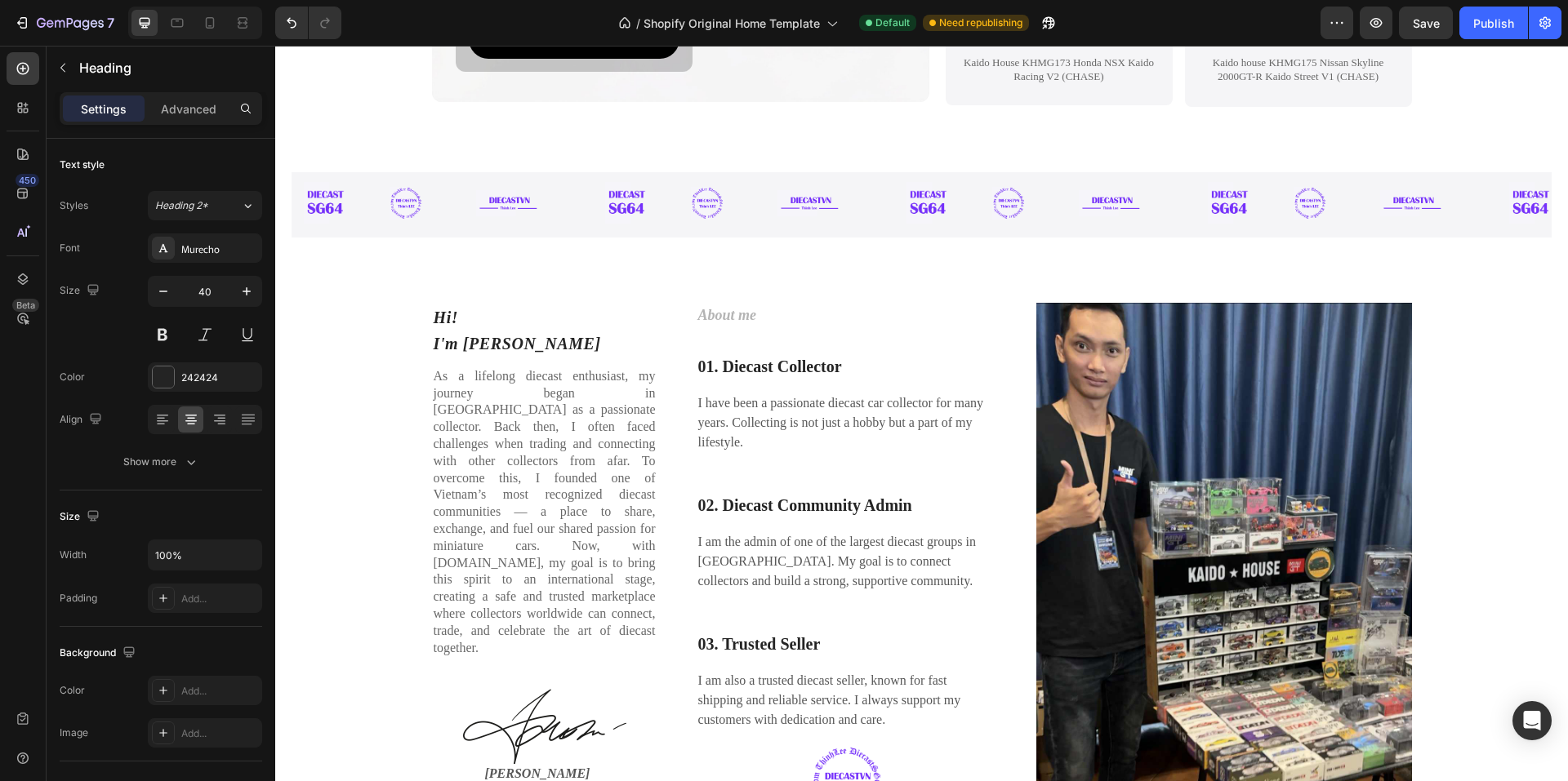
scroll to position [2292, 0]
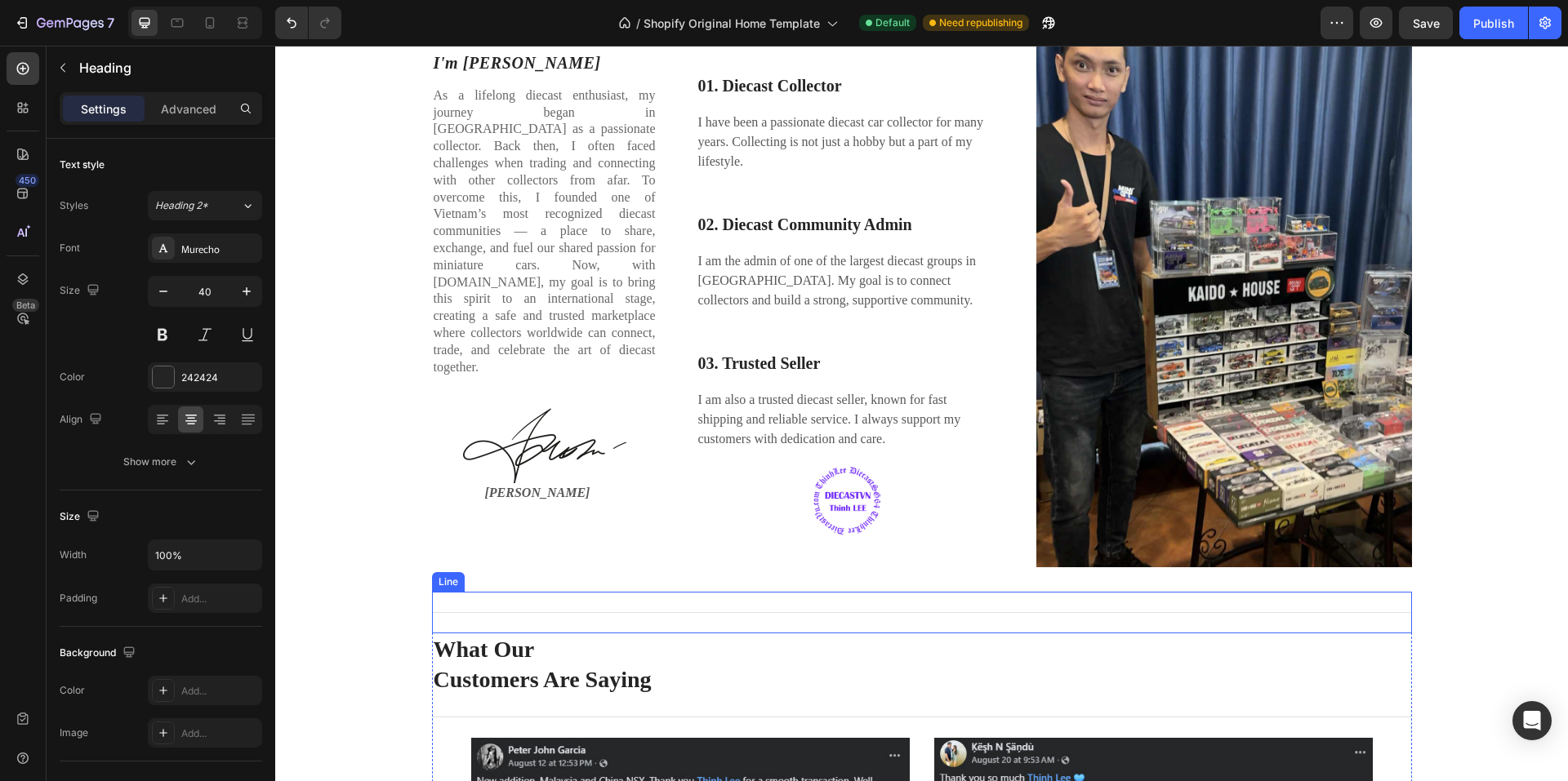
click at [774, 621] on div "Title Line" at bounding box center [922, 613] width 980 height 41
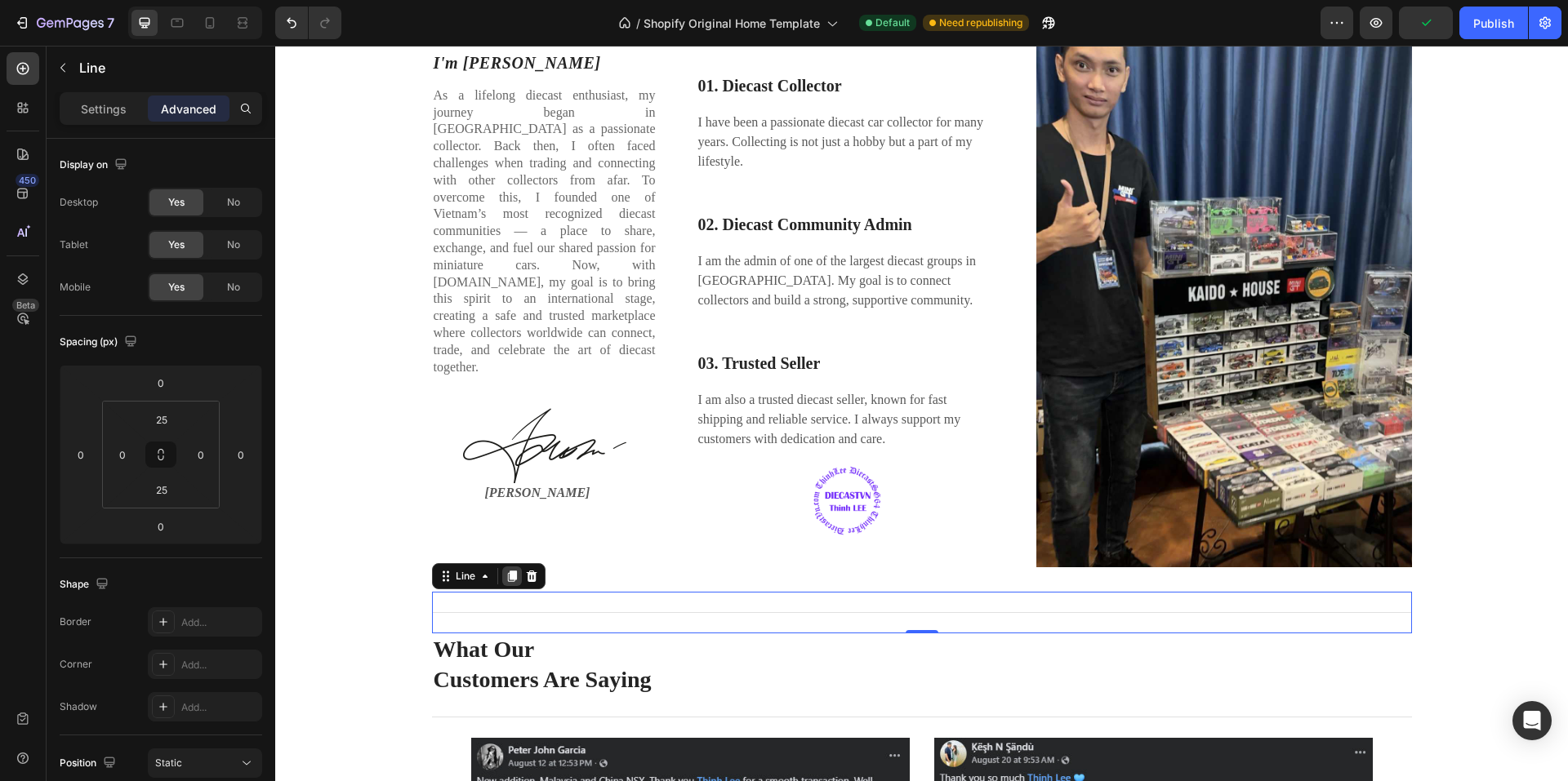
click at [507, 579] on icon at bounding box center [512, 577] width 9 height 12
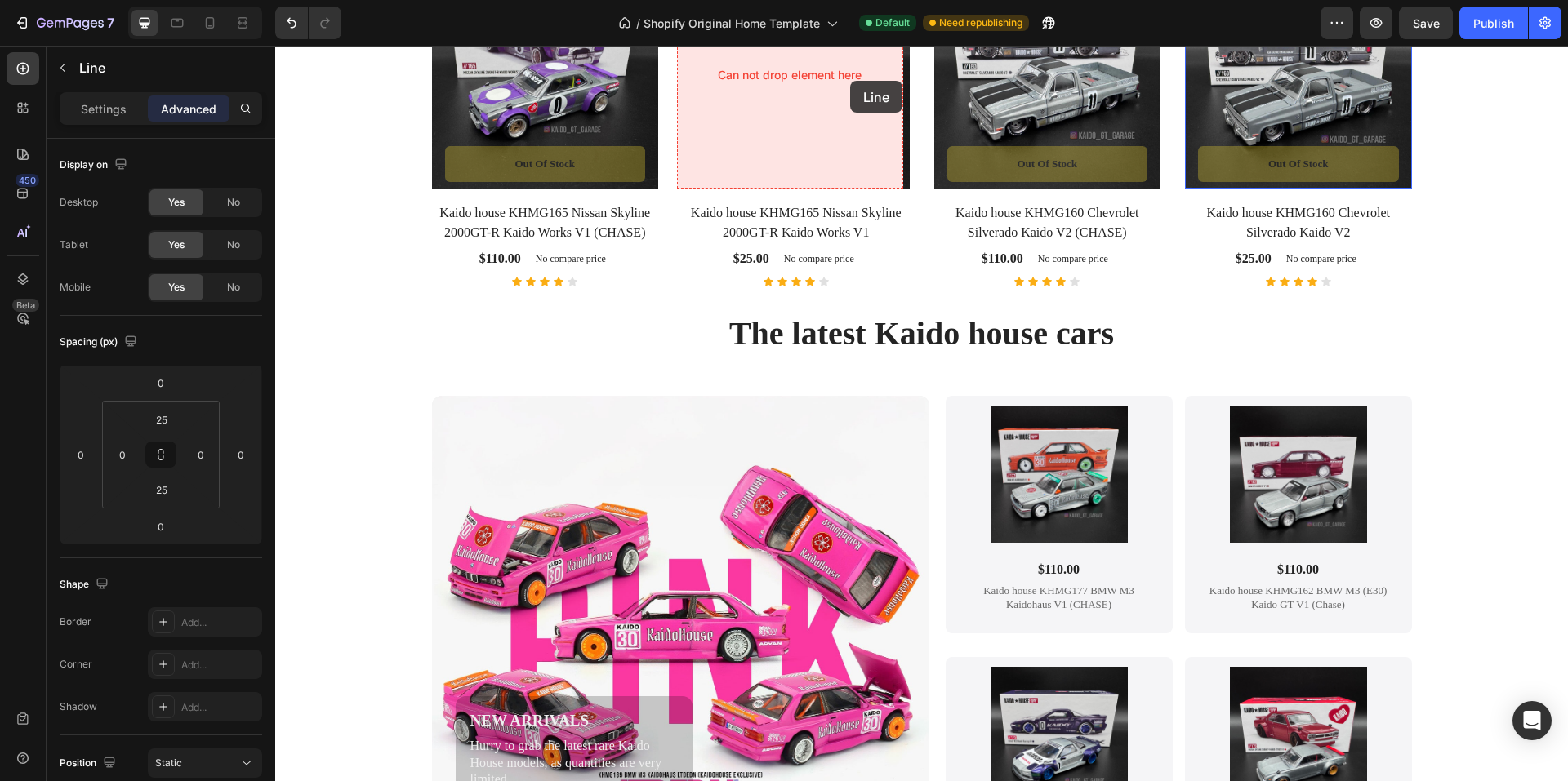
scroll to position [1167, 0]
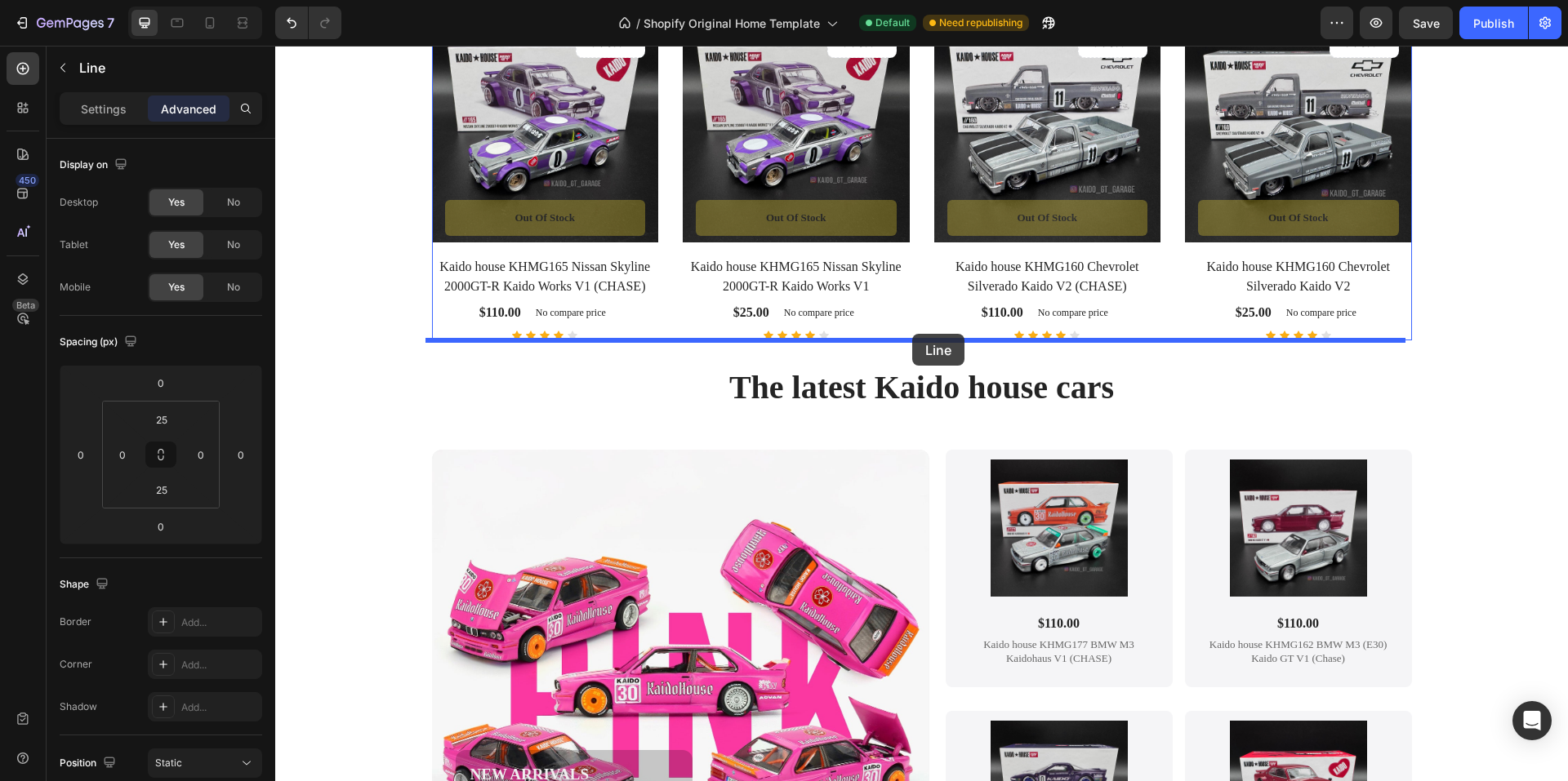
drag, startPoint x: 775, startPoint y: 619, endPoint x: 912, endPoint y: 334, distance: 316.2
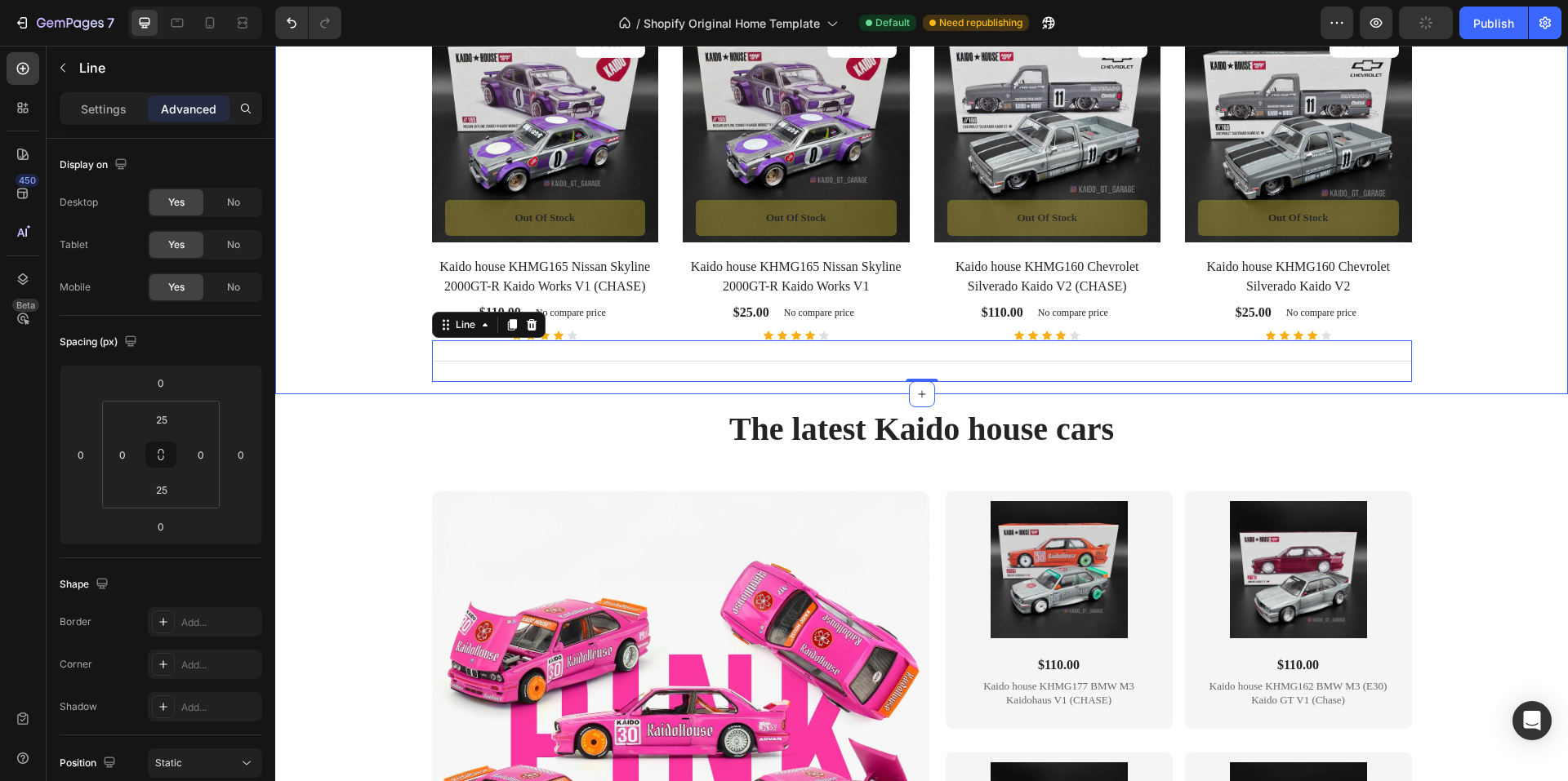
click at [339, 378] on div "Featured Product Heading Visit our shop to see amazing products Text block Prod…" at bounding box center [922, 145] width 1269 height 473
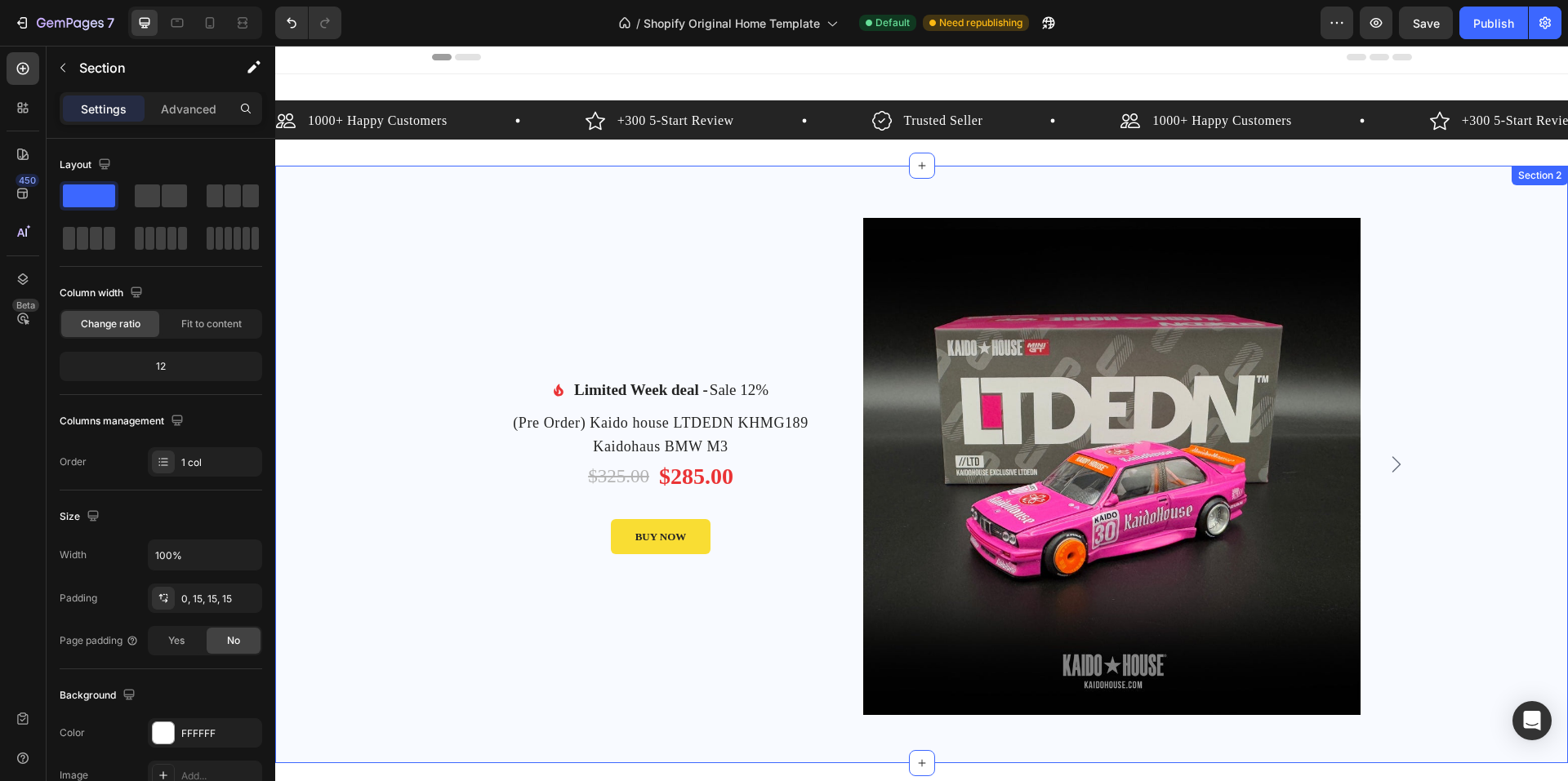
scroll to position [0, 0]
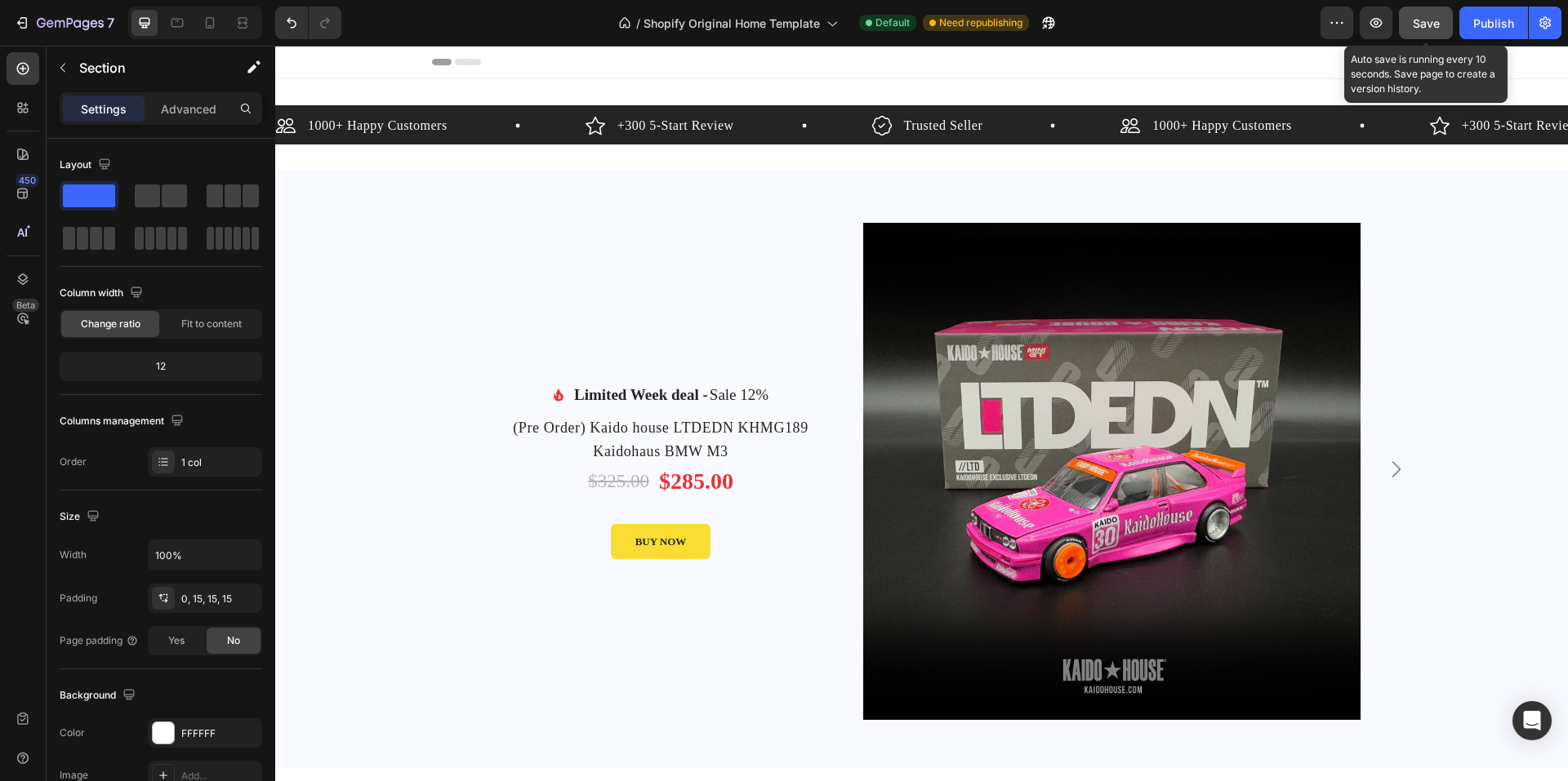
click at [1424, 21] on span "Save" at bounding box center [1426, 22] width 27 height 13
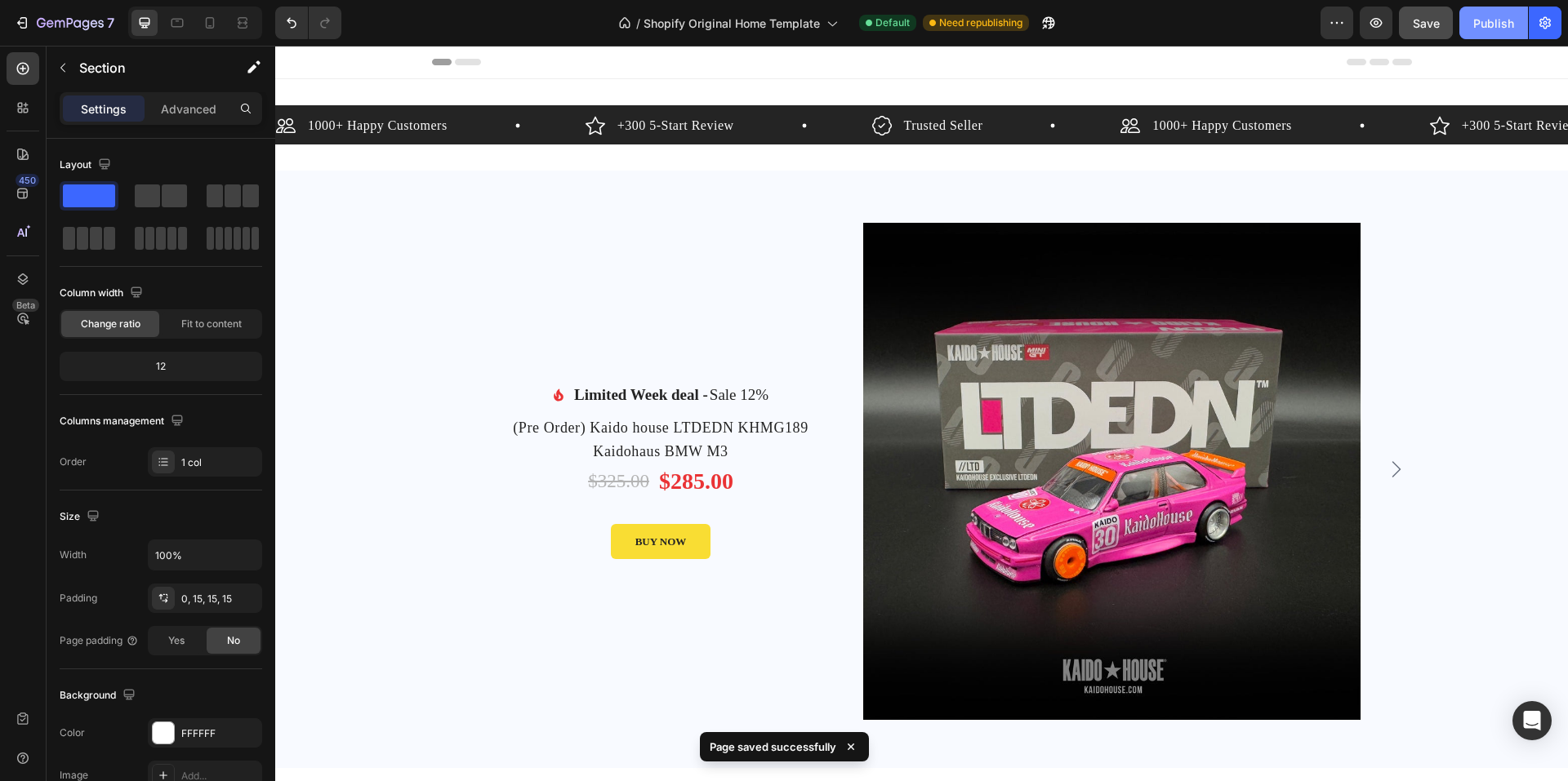
click at [1479, 24] on div "Publish" at bounding box center [1494, 22] width 41 height 17
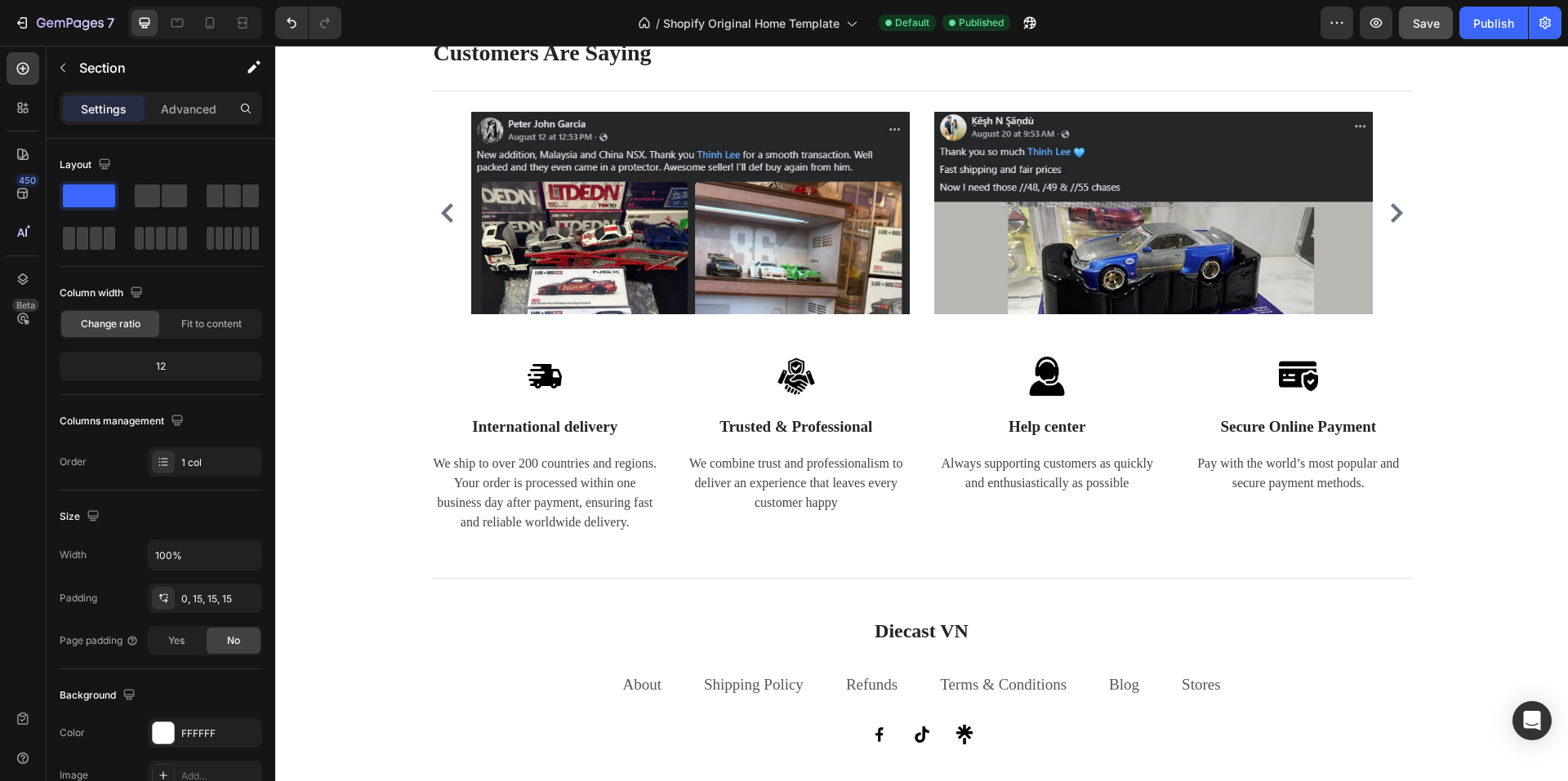
scroll to position [2462, 0]
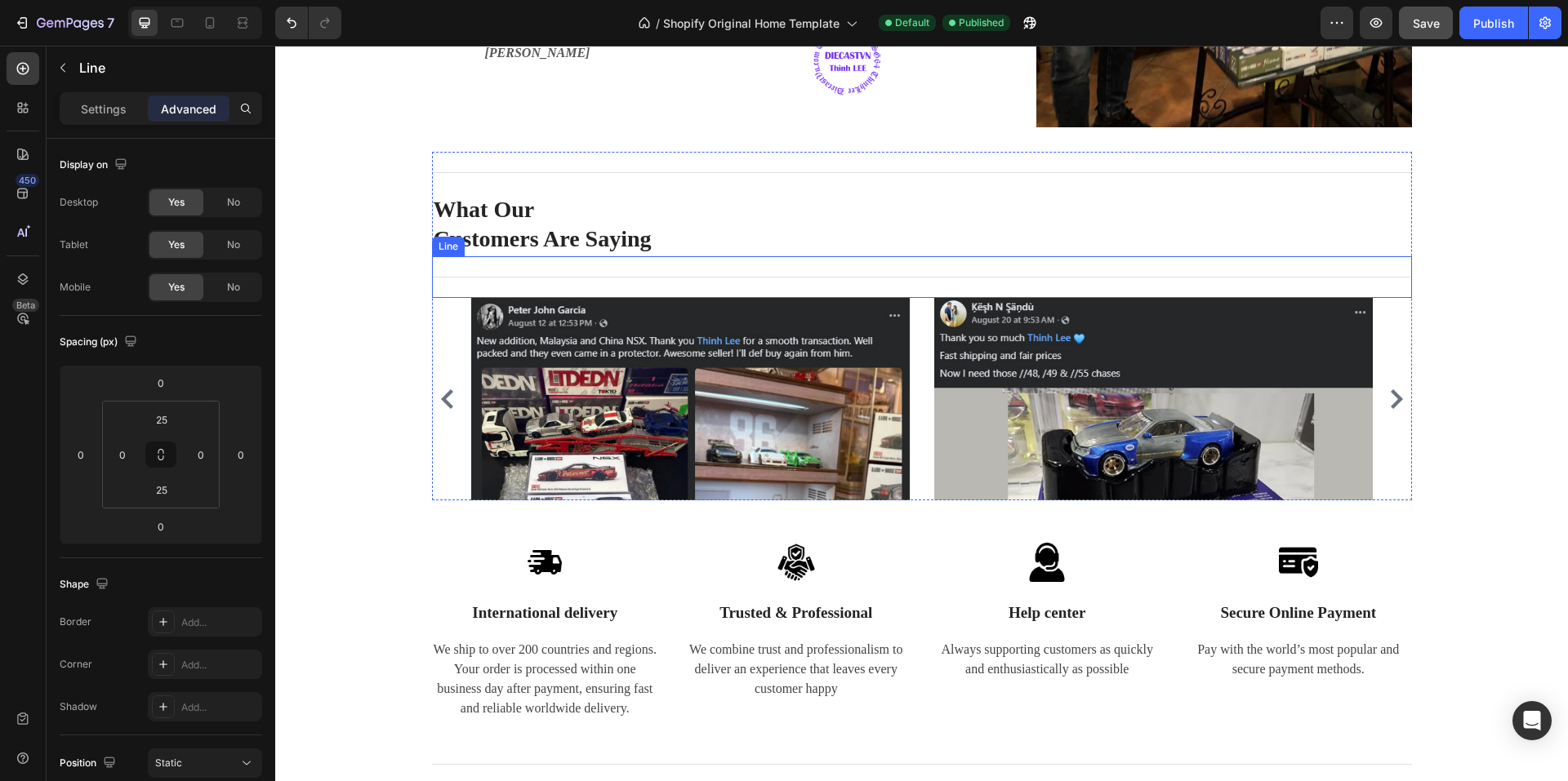
click at [609, 271] on div "Title Line" at bounding box center [922, 277] width 980 height 41
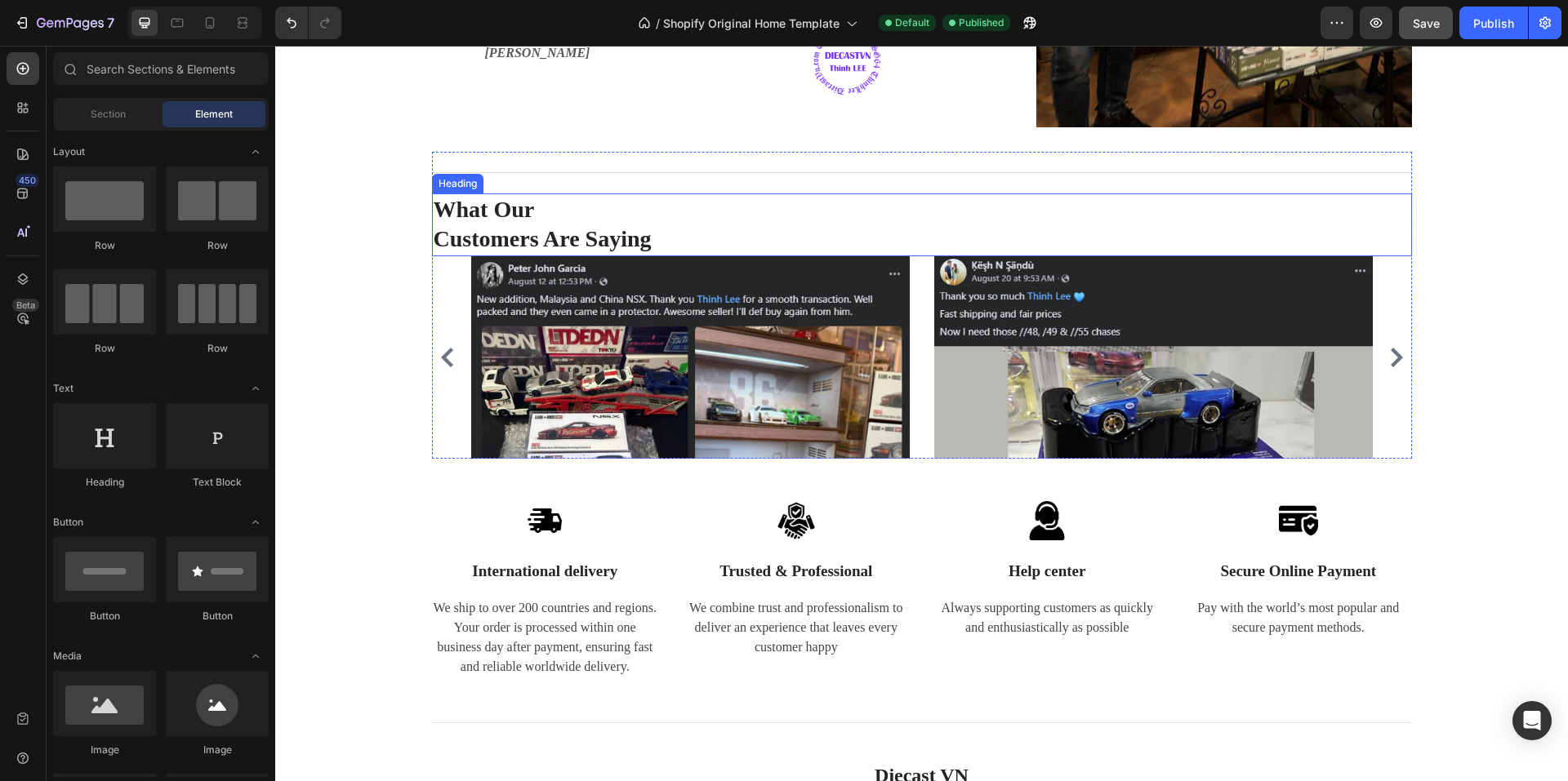
click at [598, 235] on h2 "What Our Customers Are Saying" at bounding box center [922, 225] width 980 height 63
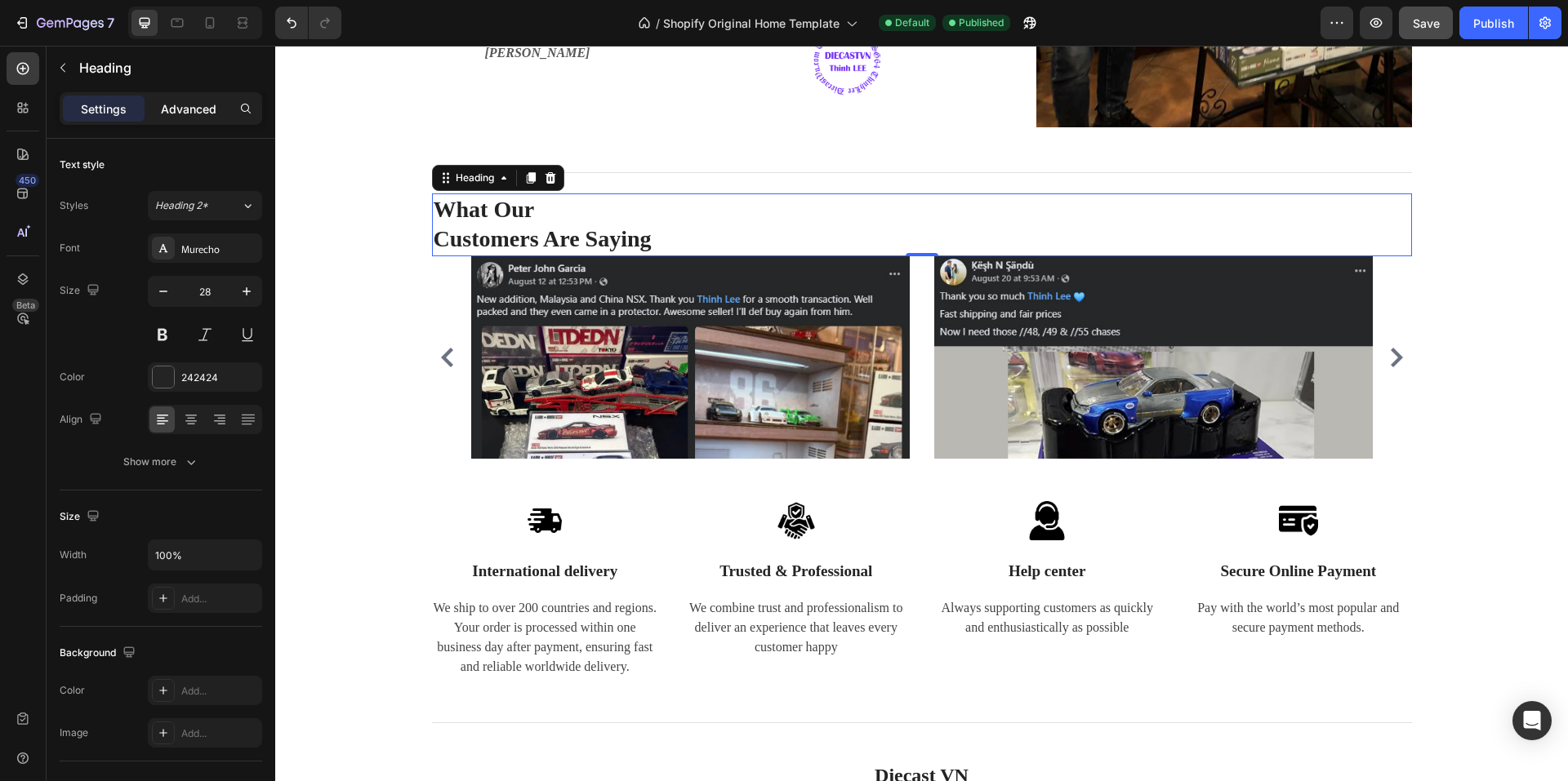
click at [179, 101] on p "Advanced" at bounding box center [189, 108] width 56 height 17
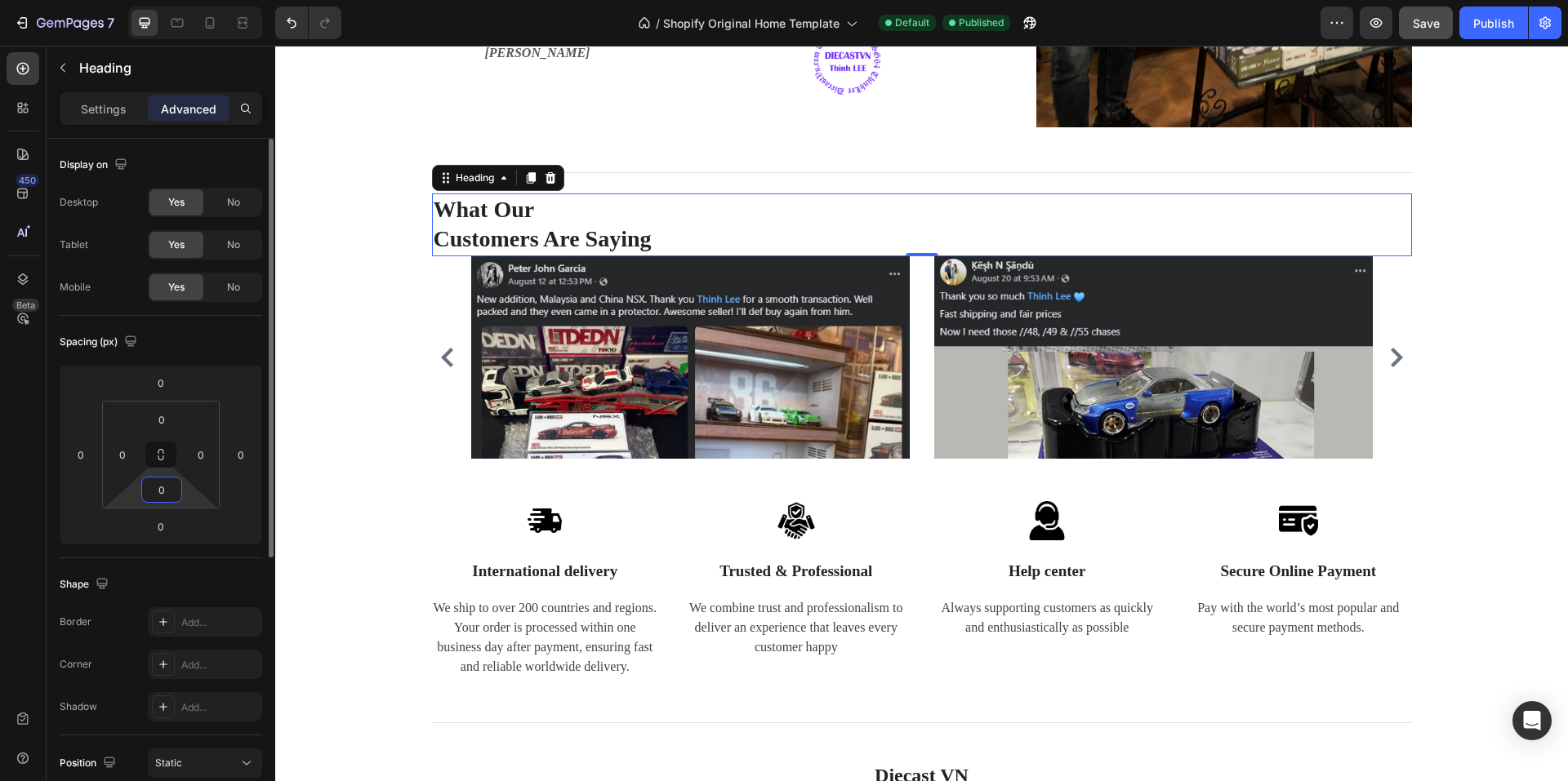
click at [171, 493] on input "0" at bounding box center [161, 489] width 32 height 24
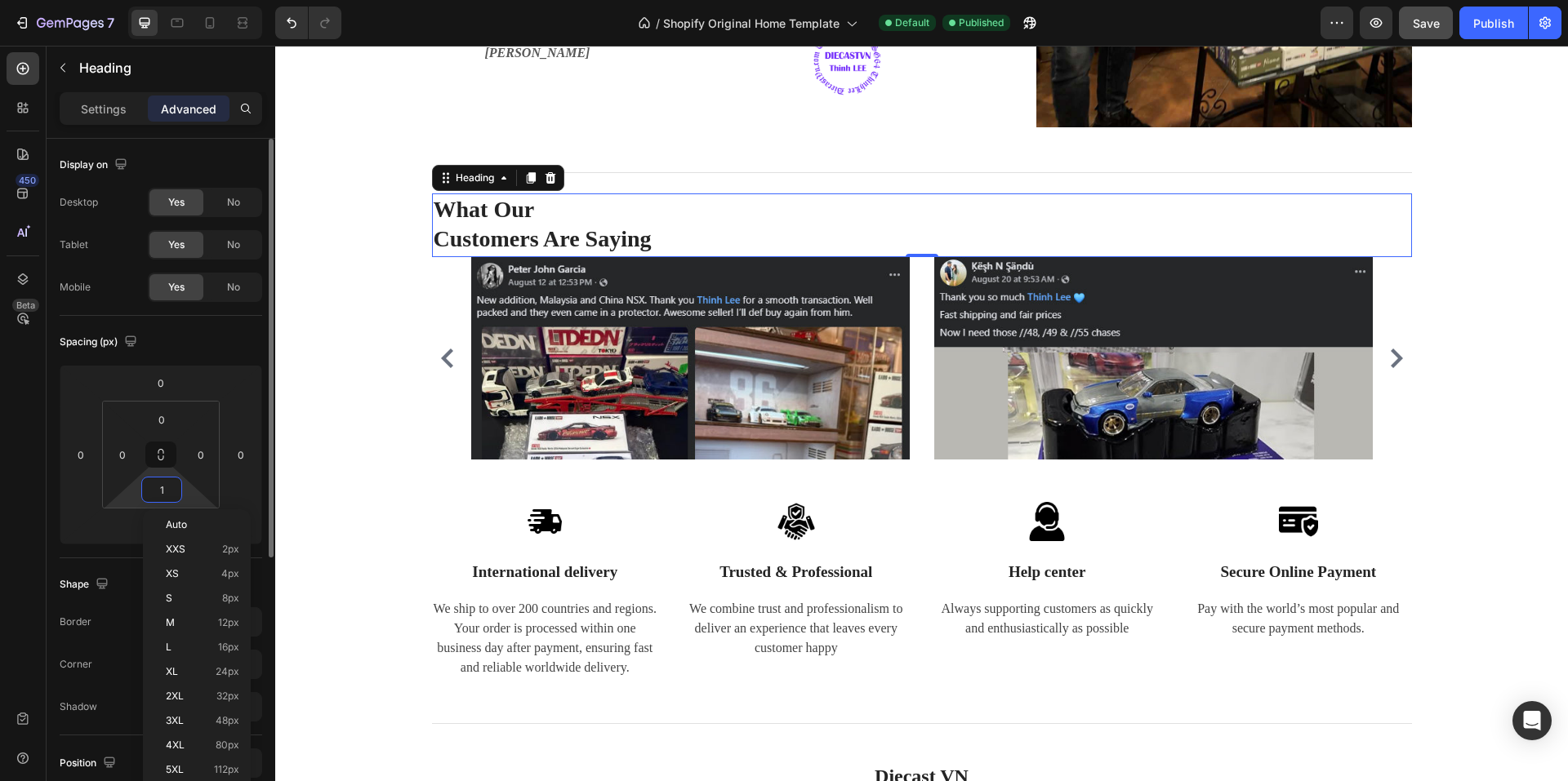
type input "15"
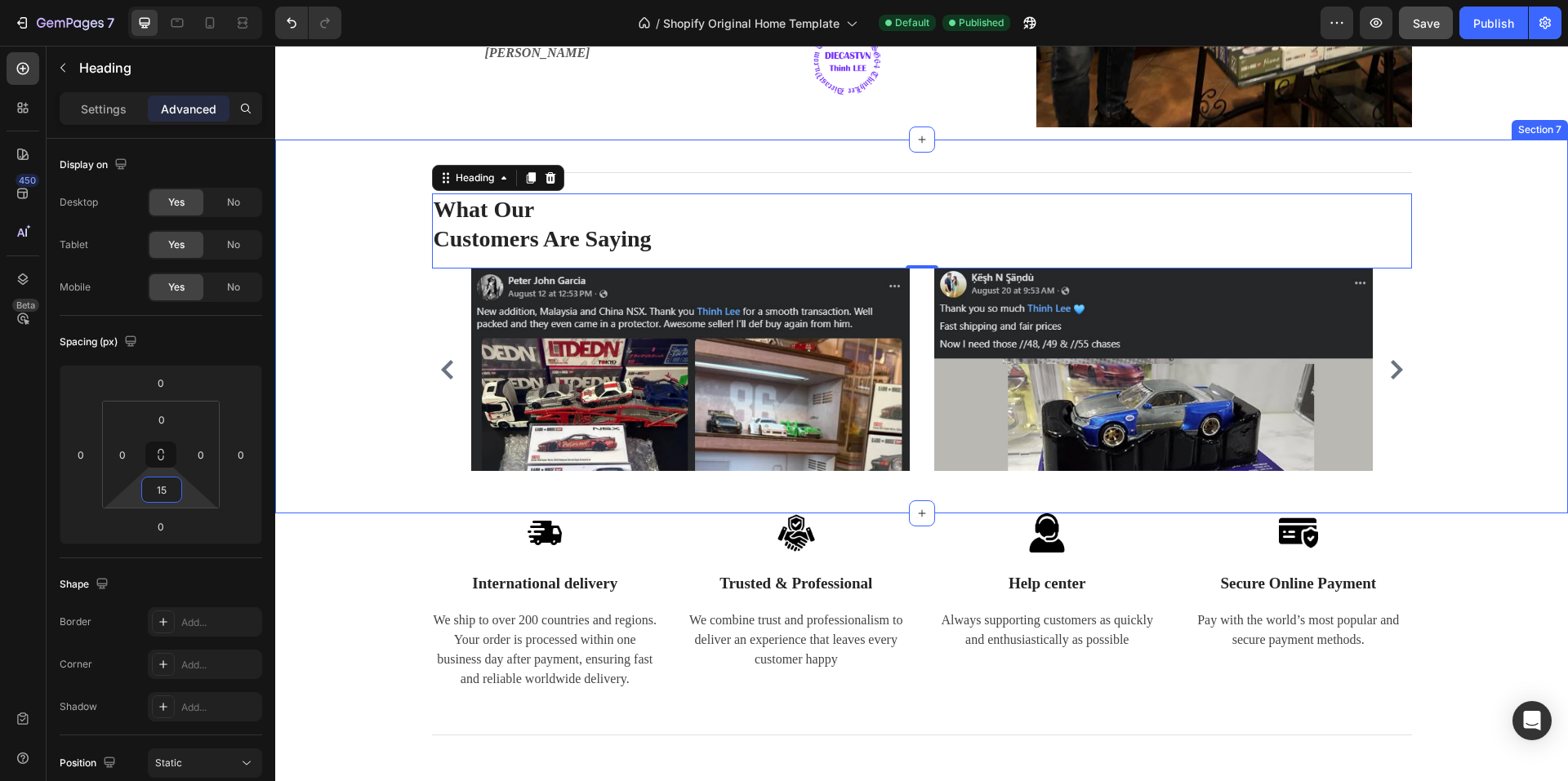
click at [284, 608] on div "Image International delivery Text block We ship to over 200 countries and regio…" at bounding box center [921, 612] width 1293 height 197
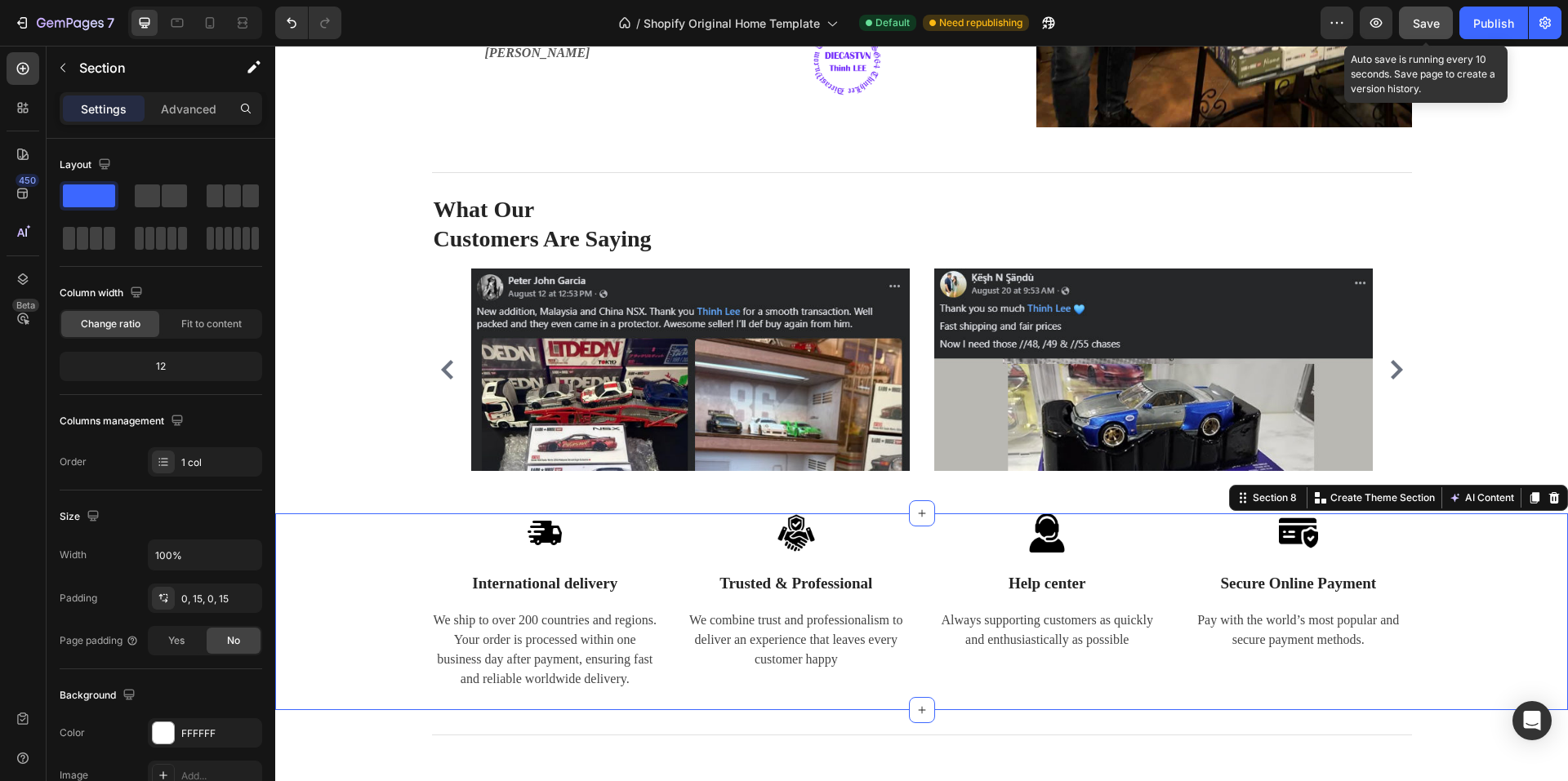
click at [1426, 14] on div "Save" at bounding box center [1426, 22] width 27 height 17
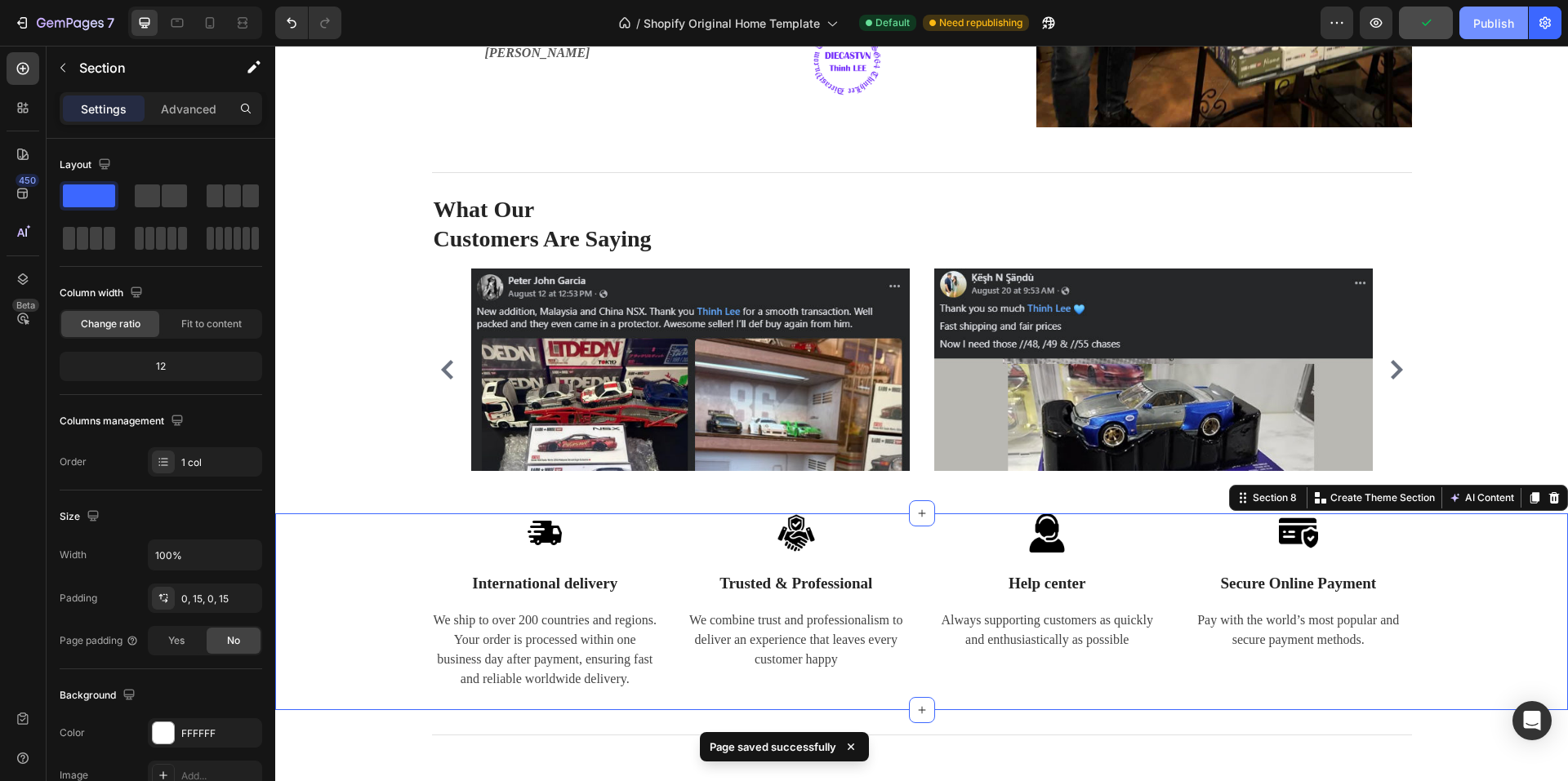
click at [1488, 32] on button "Publish" at bounding box center [1494, 22] width 69 height 32
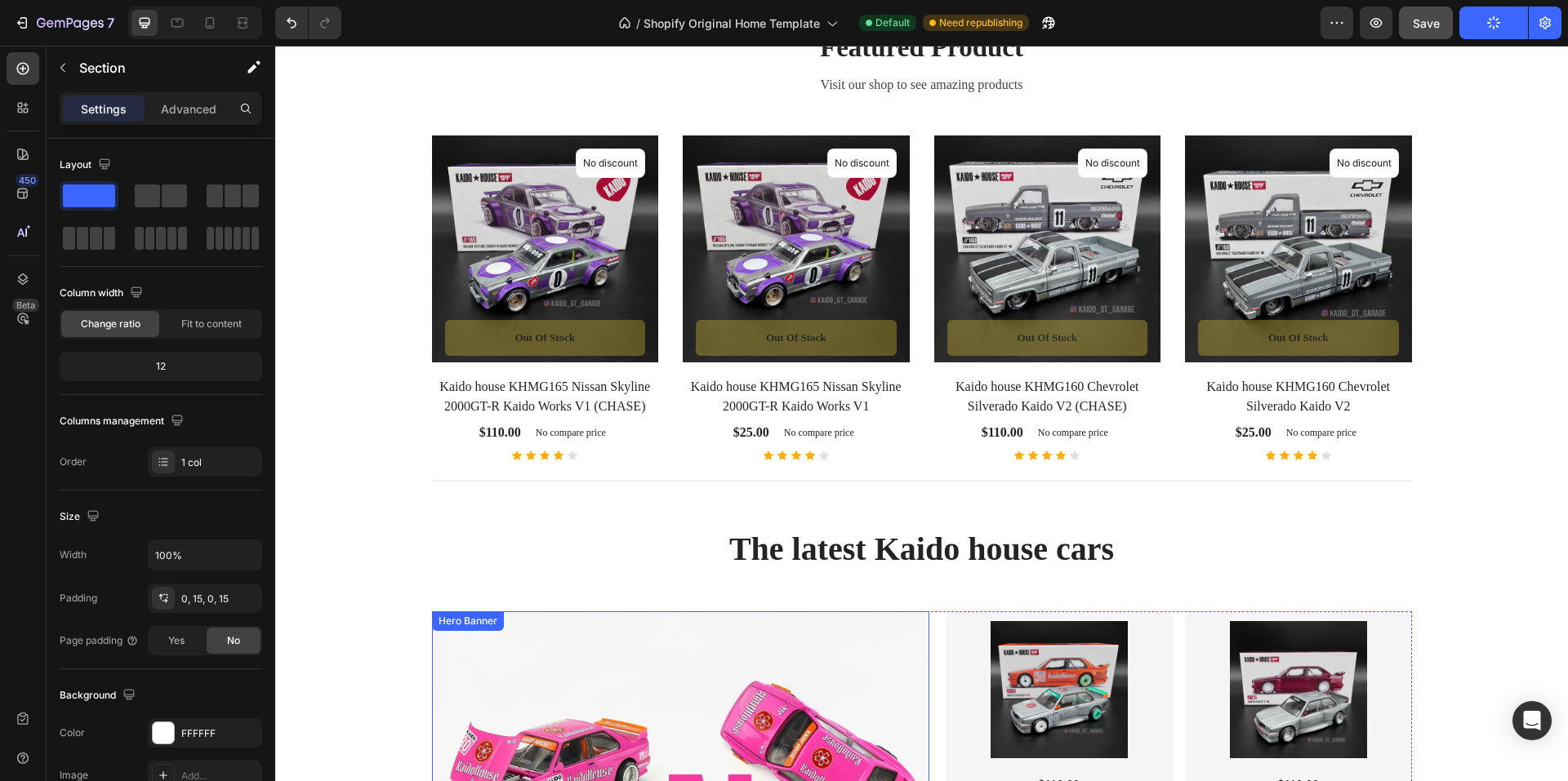
scroll to position [911, 0]
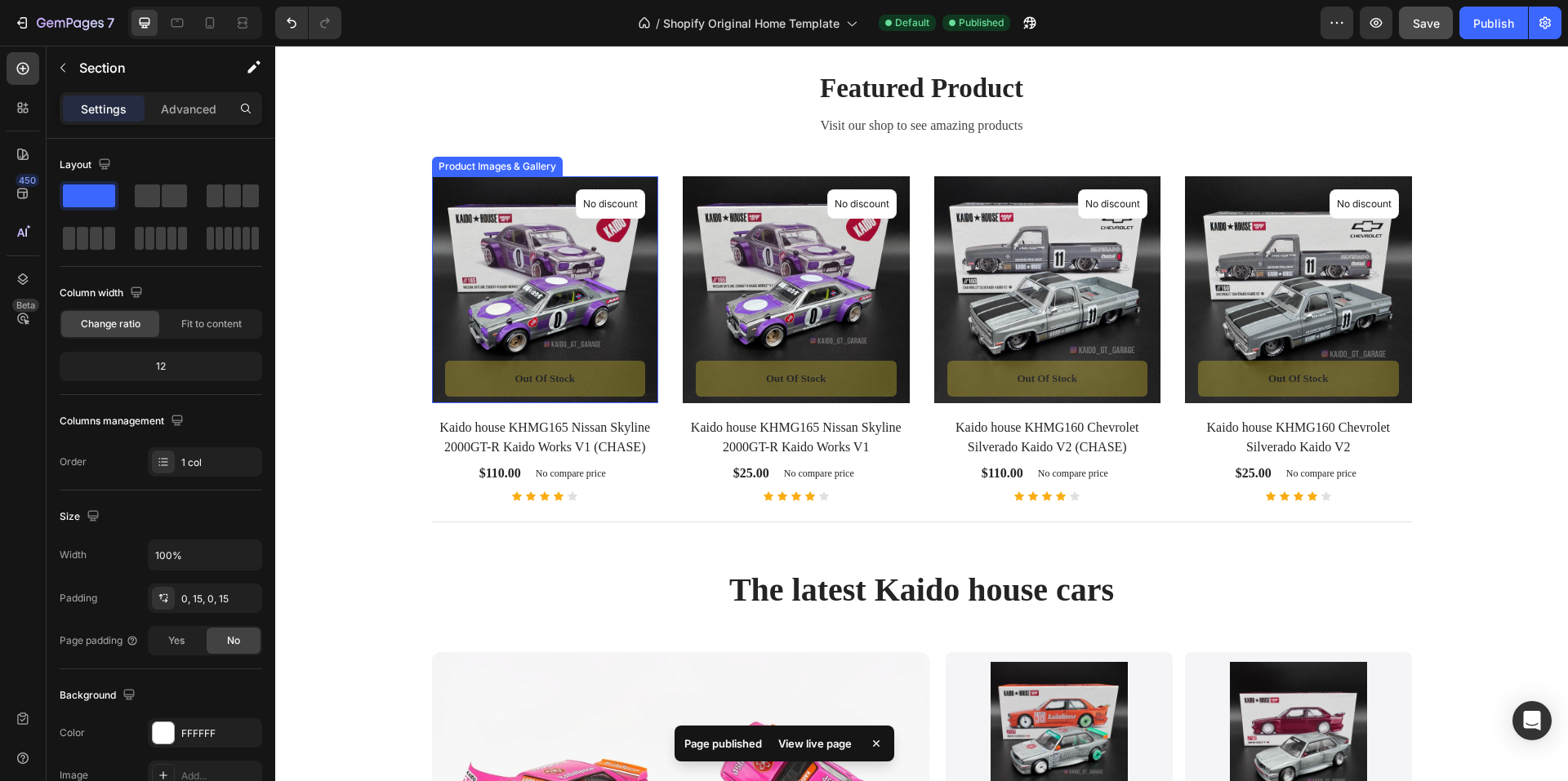
click at [473, 174] on div "Product Images & Gallery" at bounding box center [497, 167] width 125 height 14
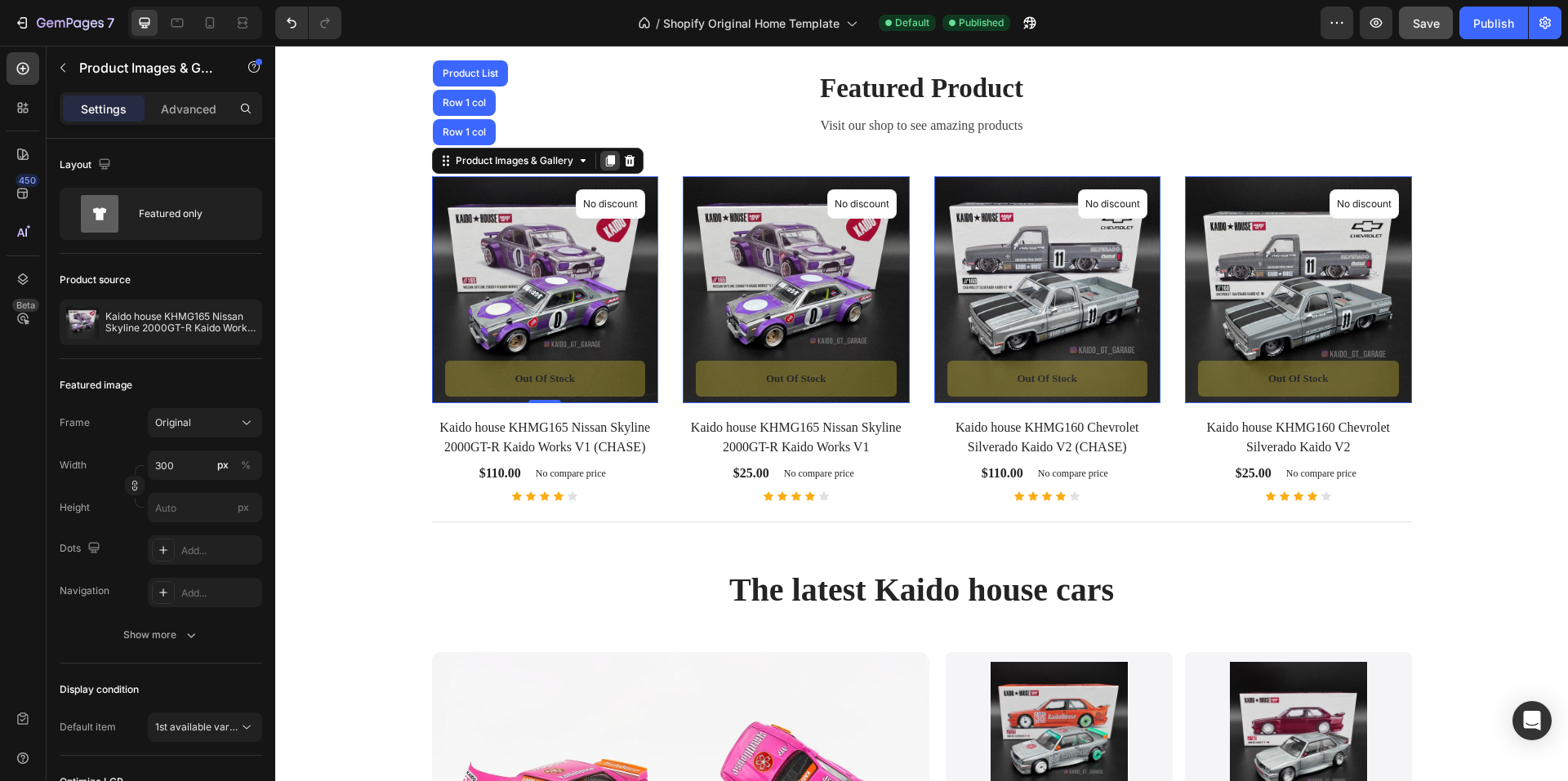
click at [605, 167] on icon at bounding box center [609, 161] width 9 height 12
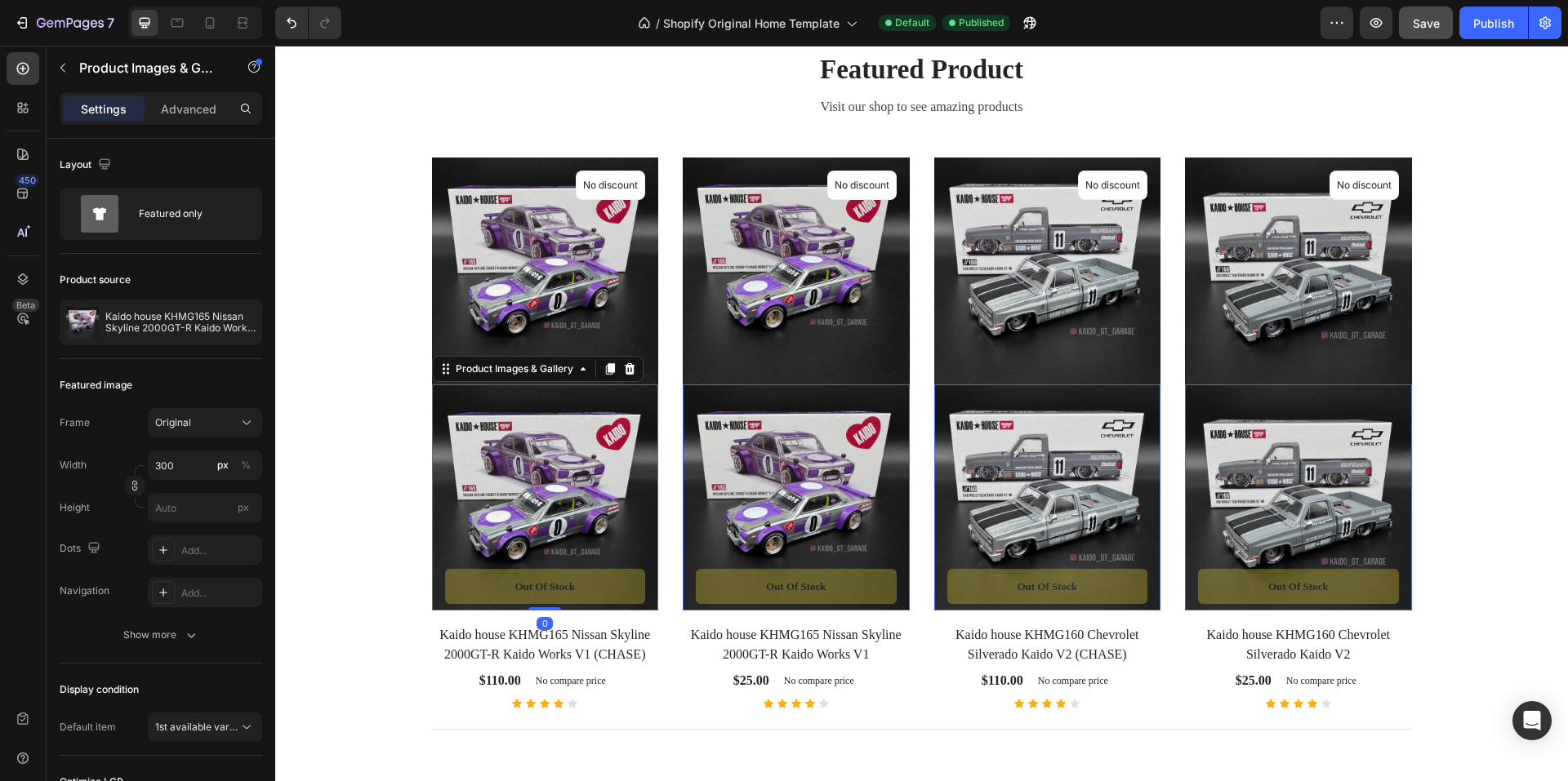
scroll to position [1156, 0]
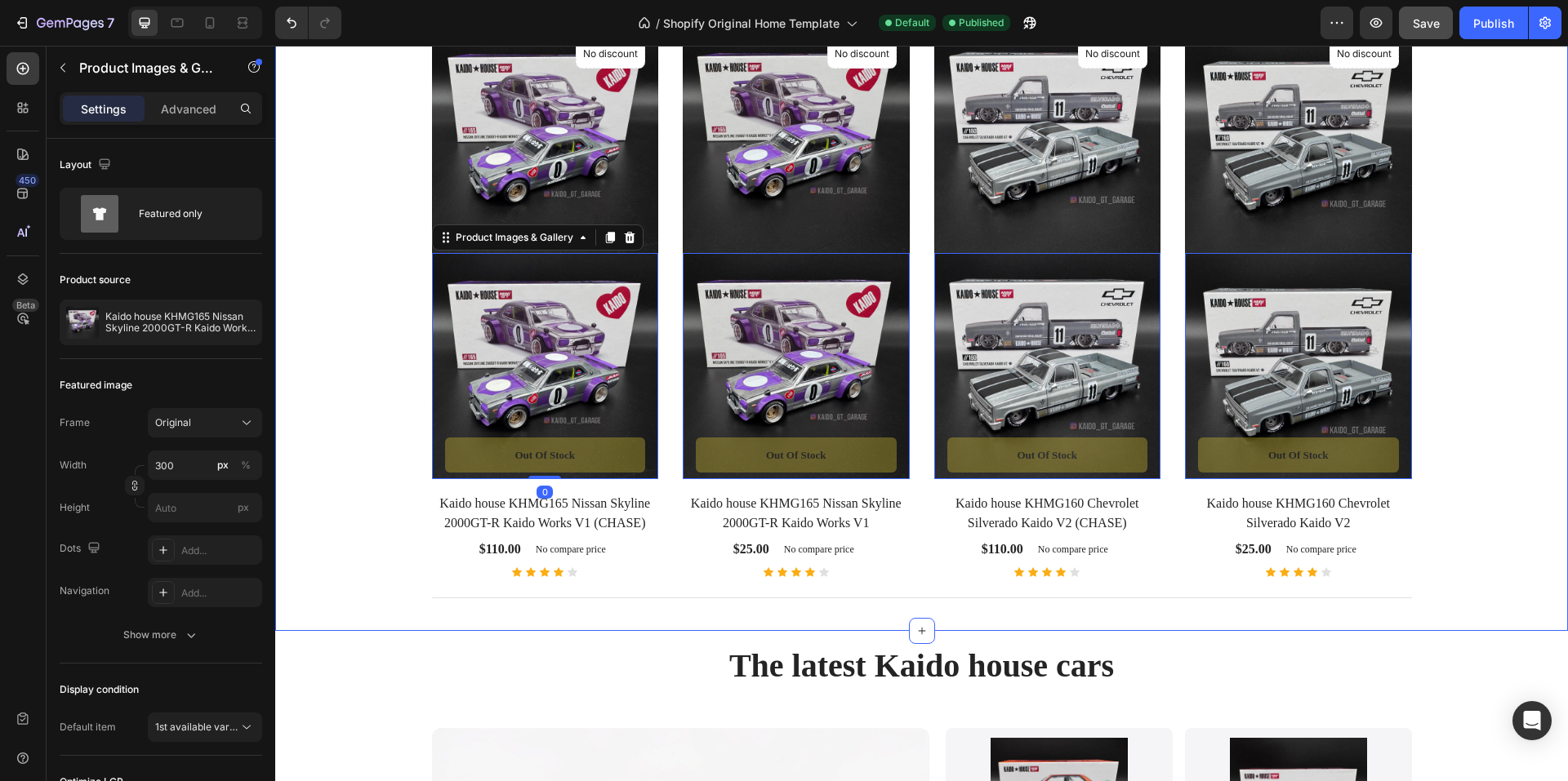
click at [393, 398] on div "Featured Product Heading Visit our shop to see amazing products Text block Prod…" at bounding box center [922, 269] width 1269 height 699
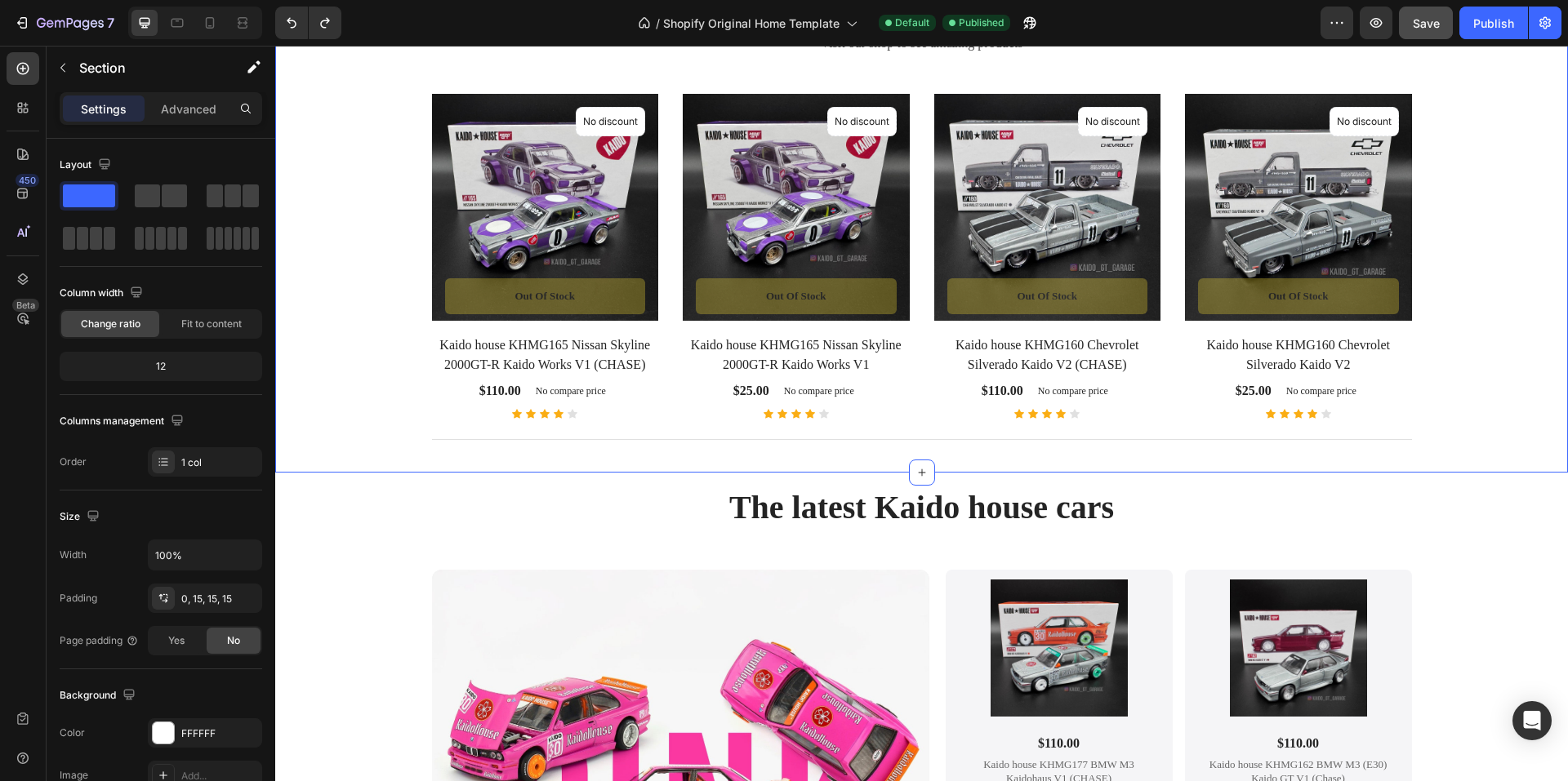
scroll to position [911, 0]
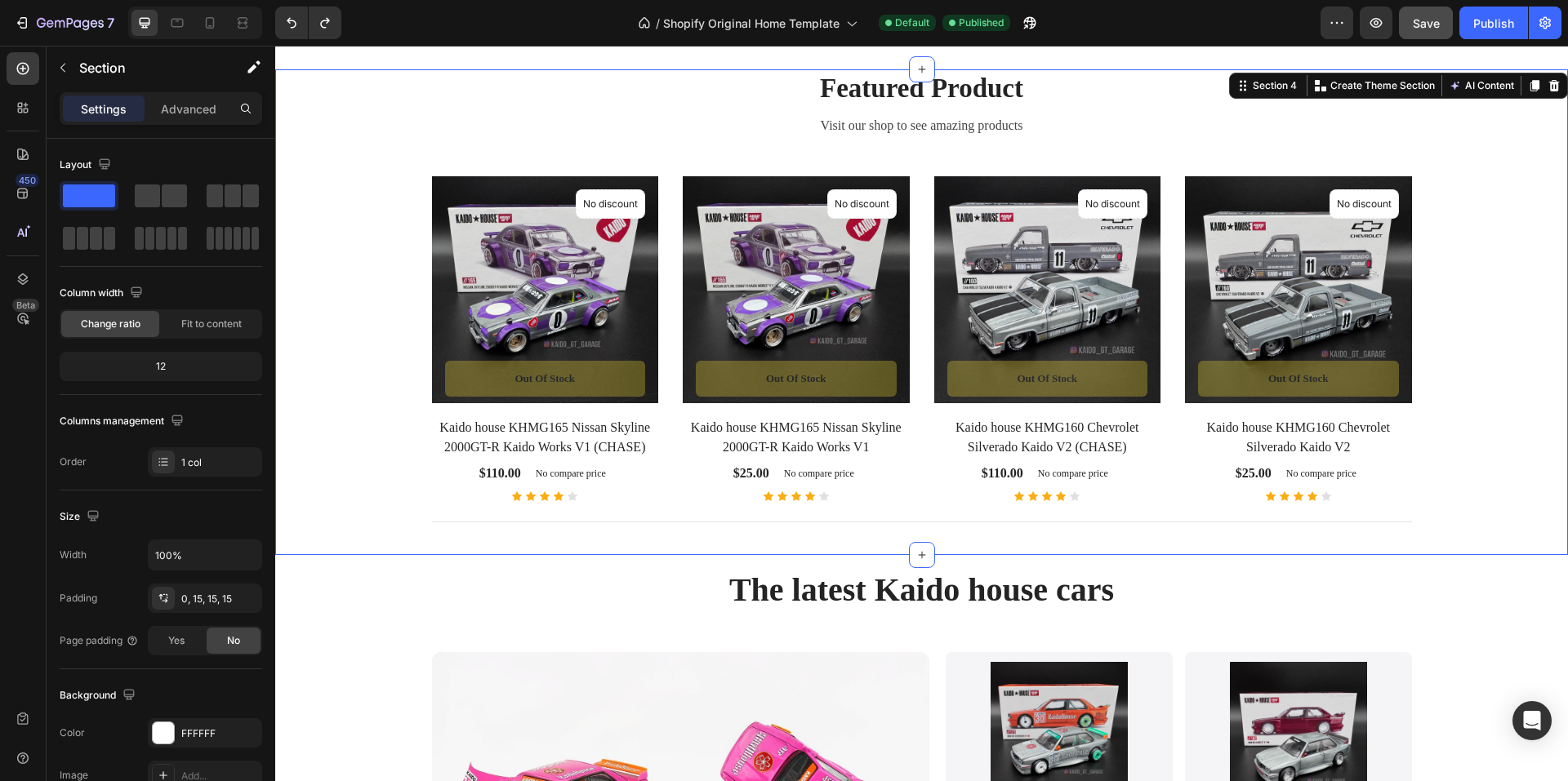
click at [358, 245] on div "Featured Product Heading Visit our shop to see amazing products Text block Prod…" at bounding box center [922, 305] width 1269 height 473
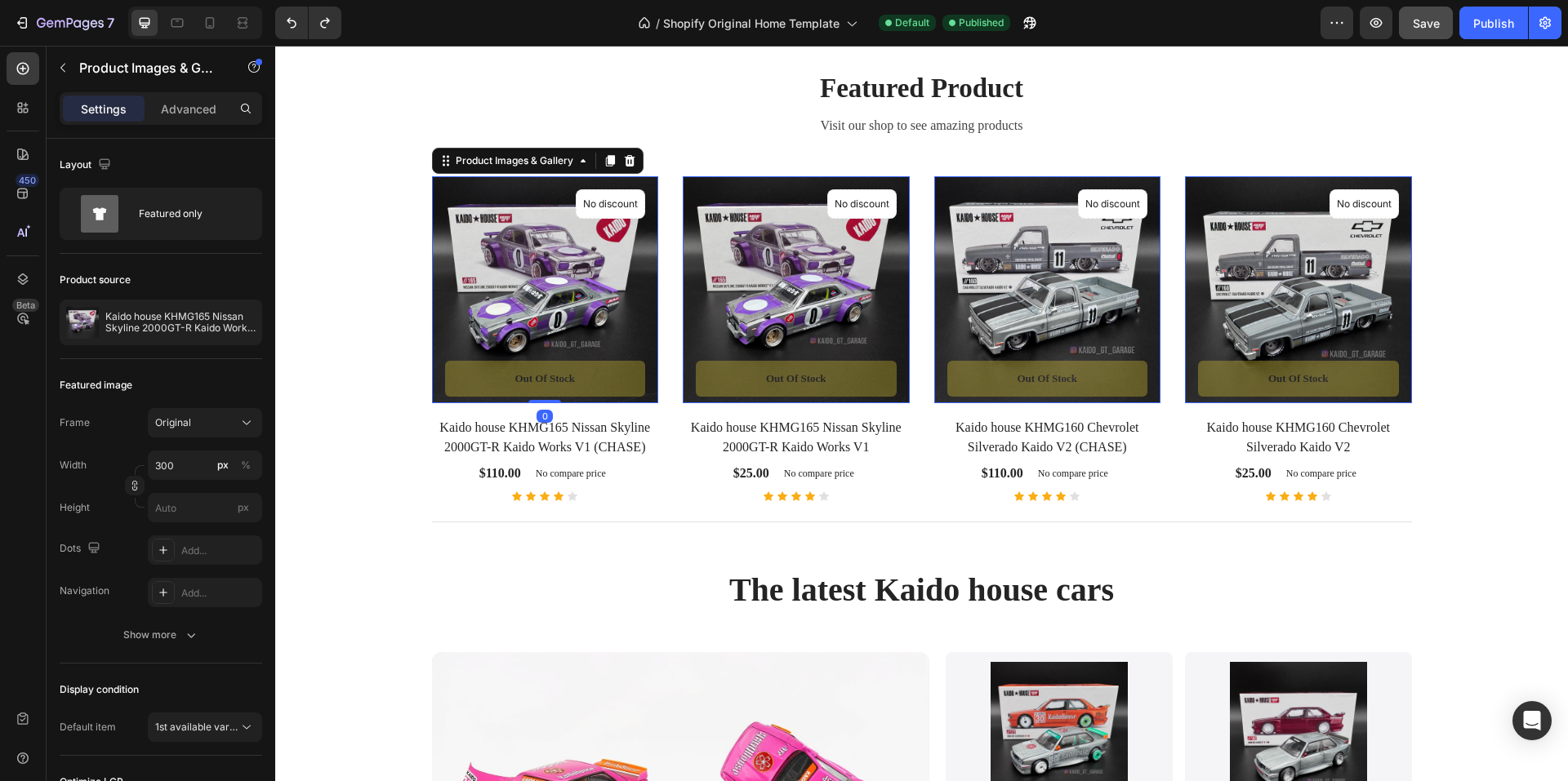
click at [441, 283] on img at bounding box center [545, 289] width 227 height 227
click at [254, 413] on button "Original" at bounding box center [205, 423] width 115 height 30
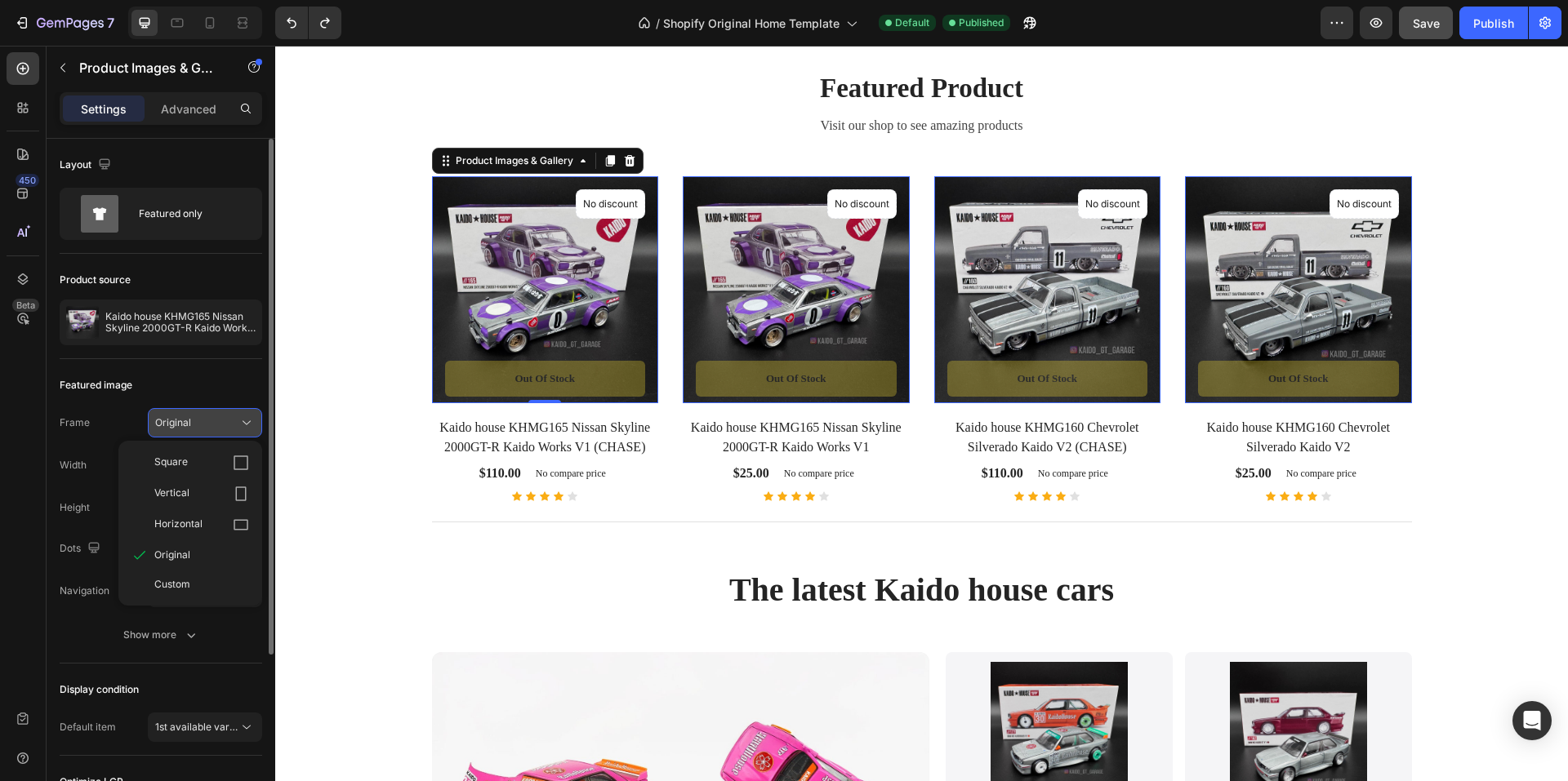
click at [254, 413] on button "Original" at bounding box center [205, 423] width 115 height 30
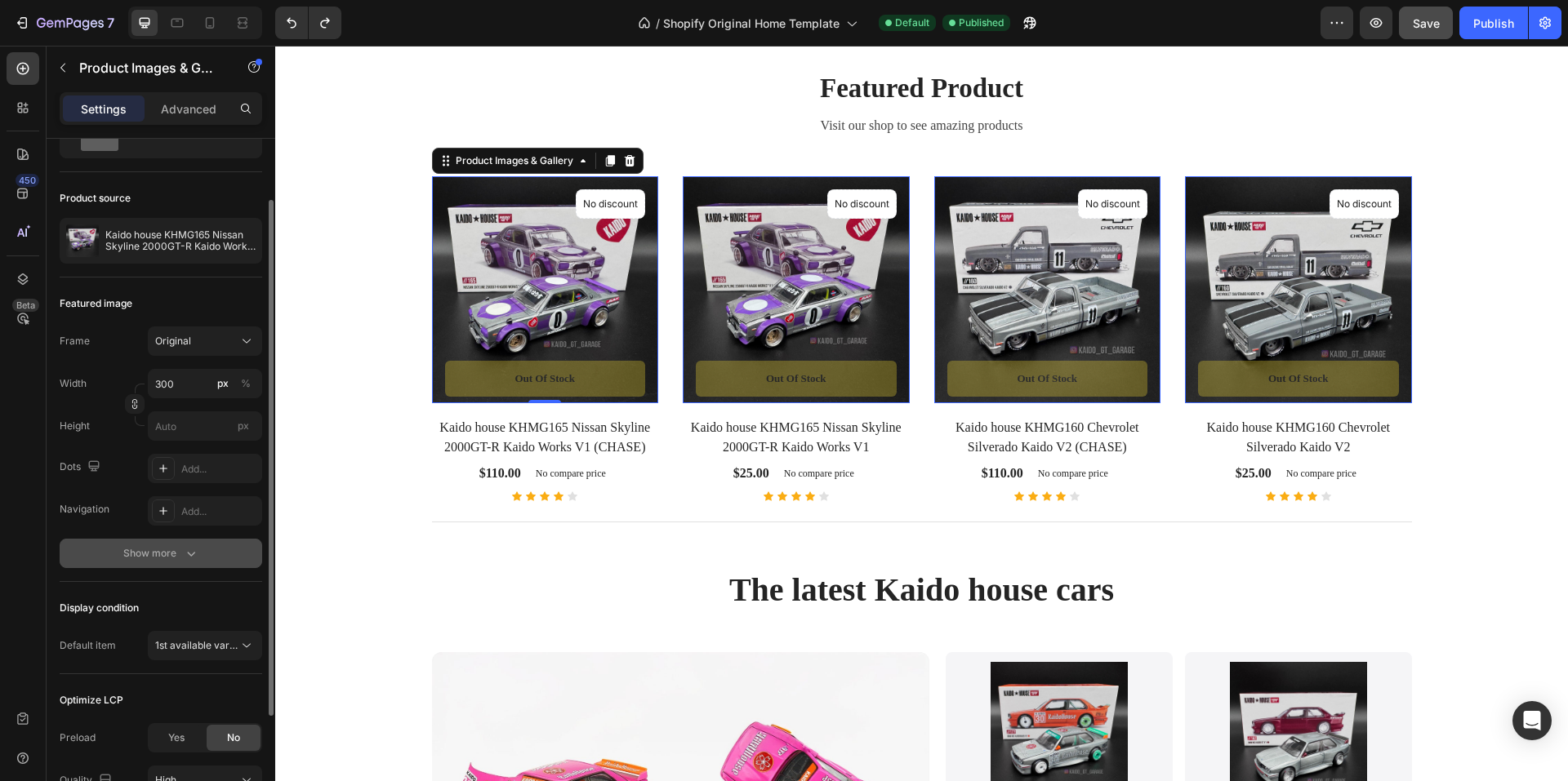
click at [140, 556] on div "Layout Featured only Product source Kaido house KHMG165 Nissan Skyline 2000GT-R…" at bounding box center [161, 461] width 202 height 808
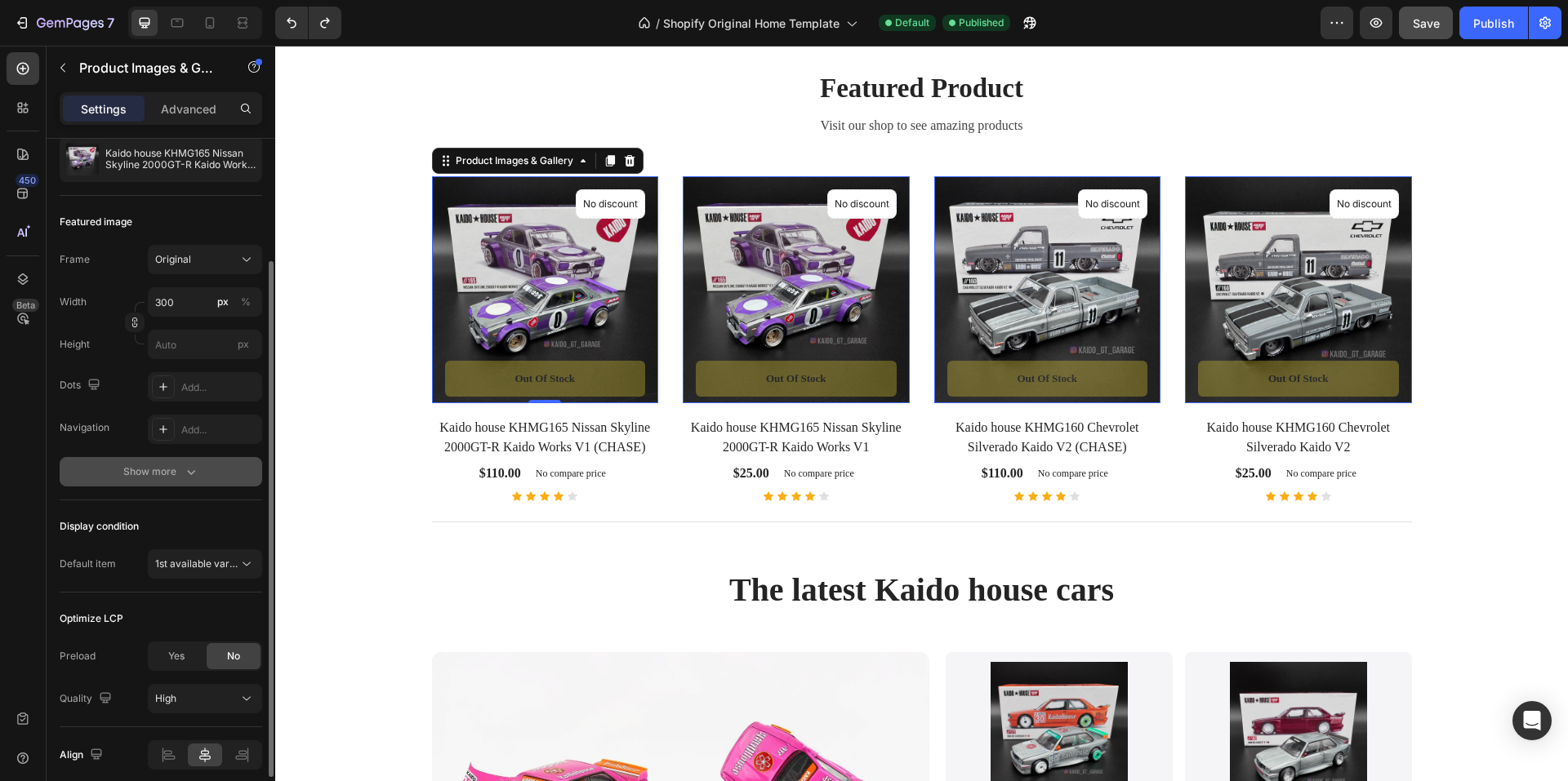
click at [172, 459] on button "Show more" at bounding box center [161, 471] width 202 height 30
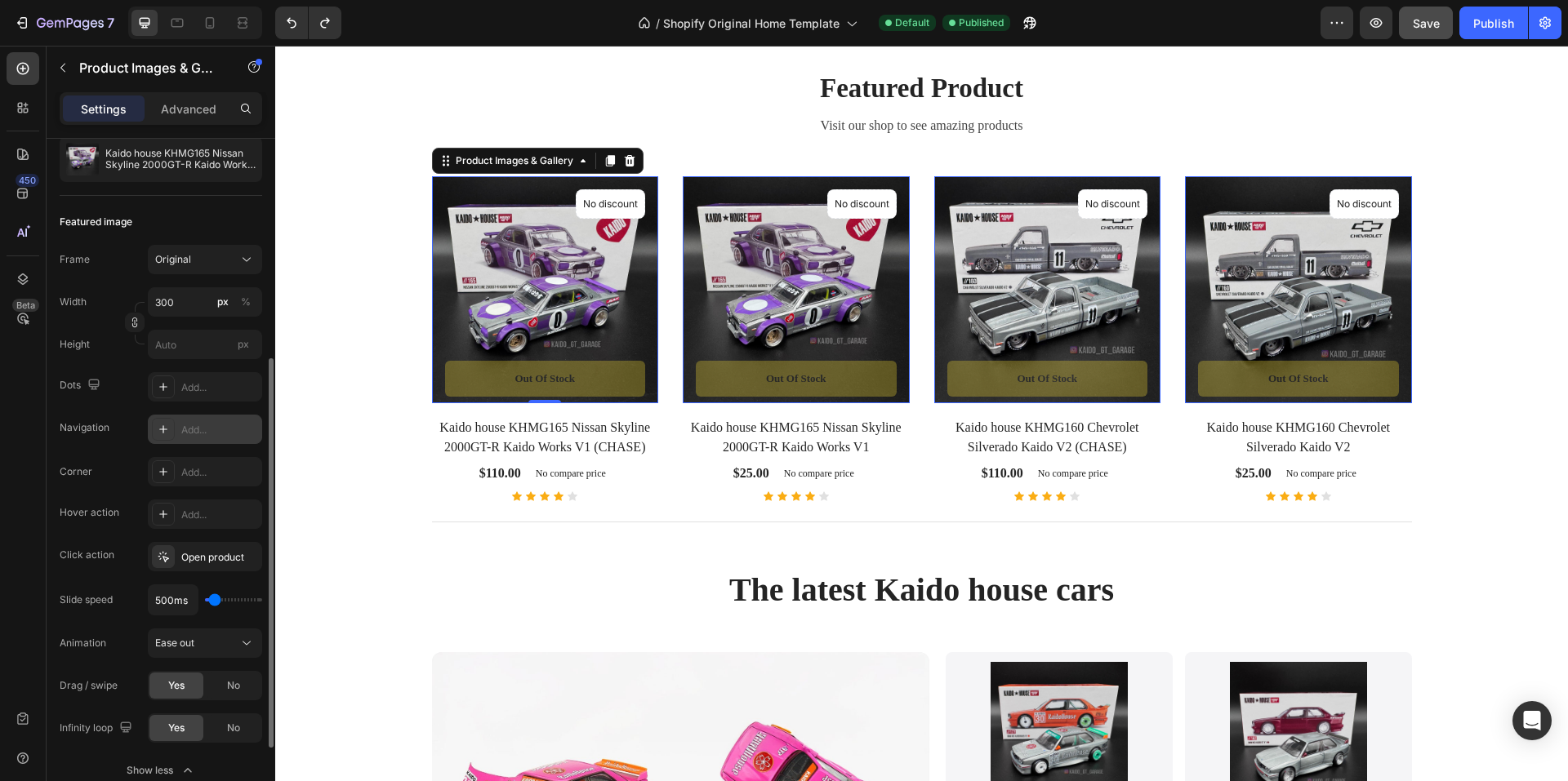
scroll to position [245, 0]
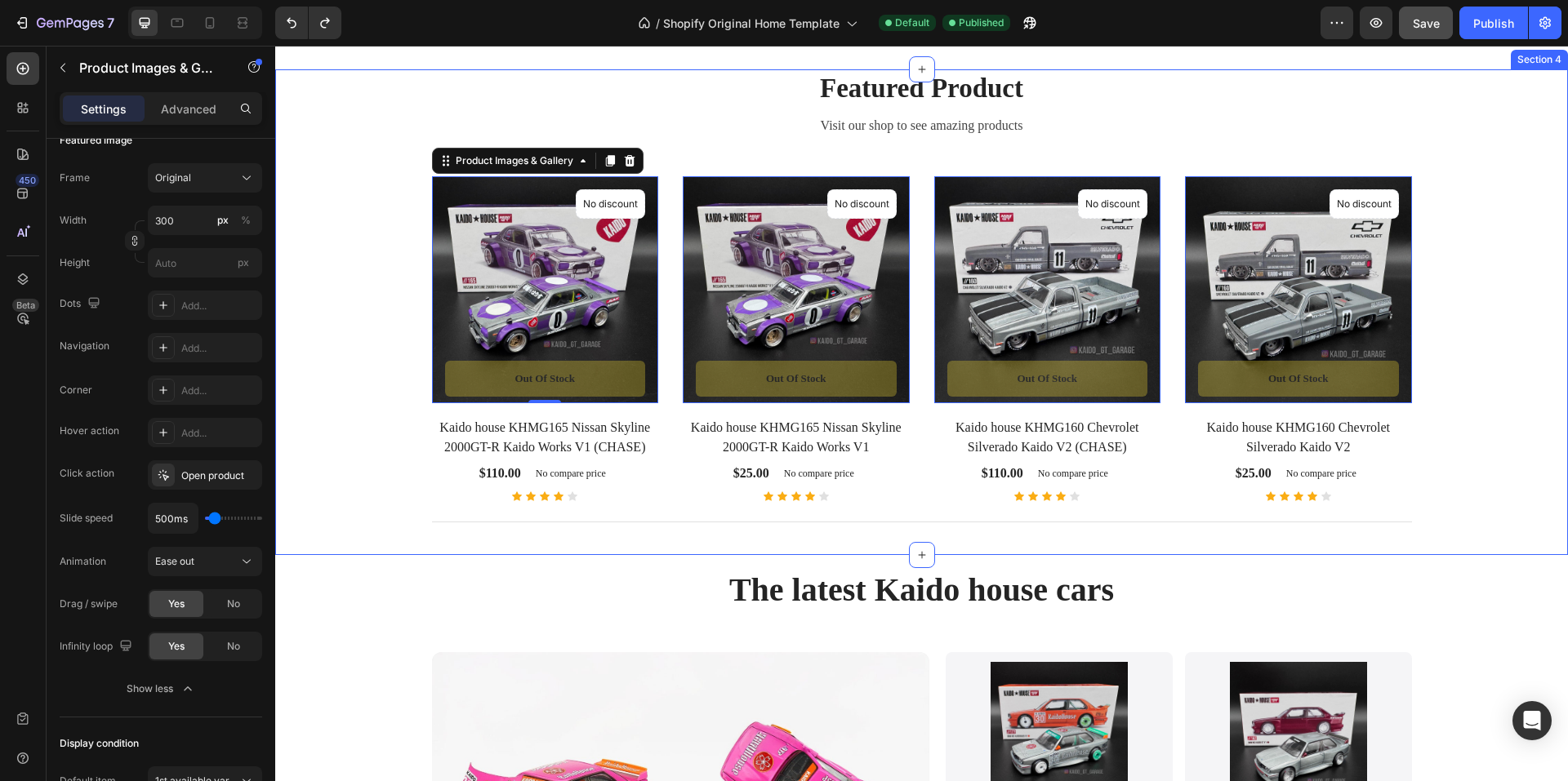
click at [347, 392] on div "Featured Product Heading Visit our shop to see amazing products Text block Prod…" at bounding box center [922, 305] width 1269 height 473
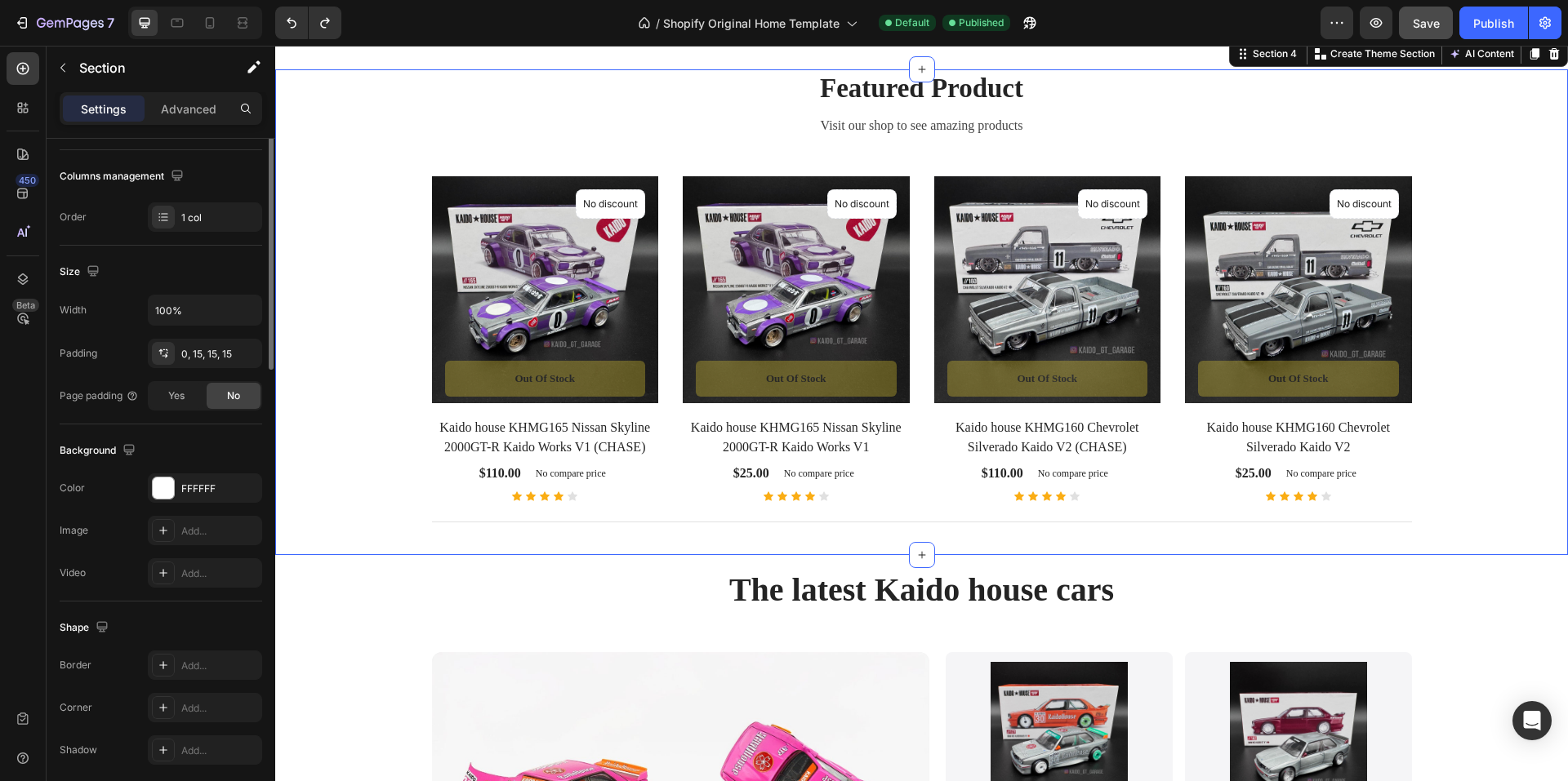
scroll to position [0, 0]
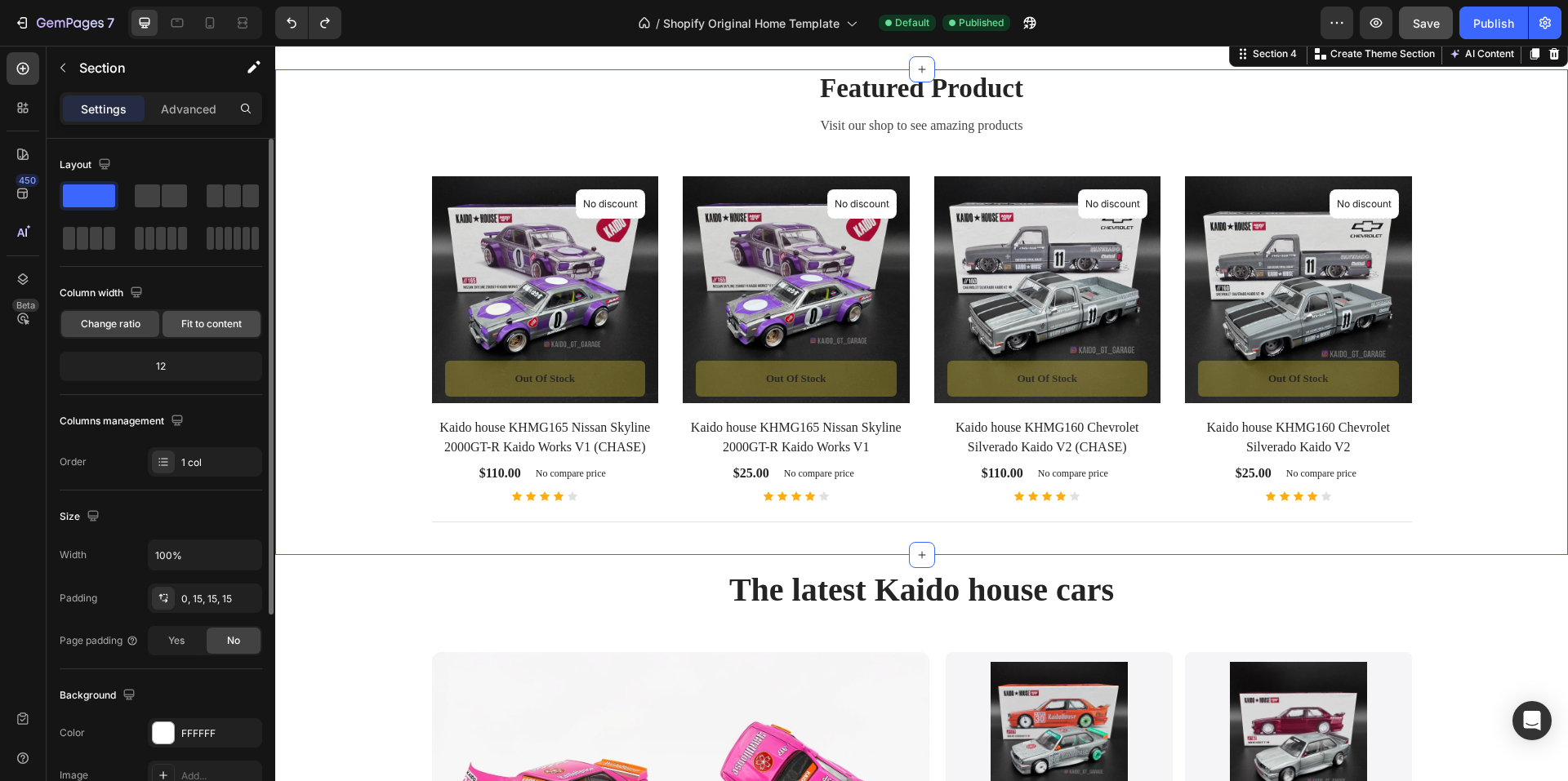
click at [215, 327] on span "Fit to content" at bounding box center [211, 324] width 60 height 14
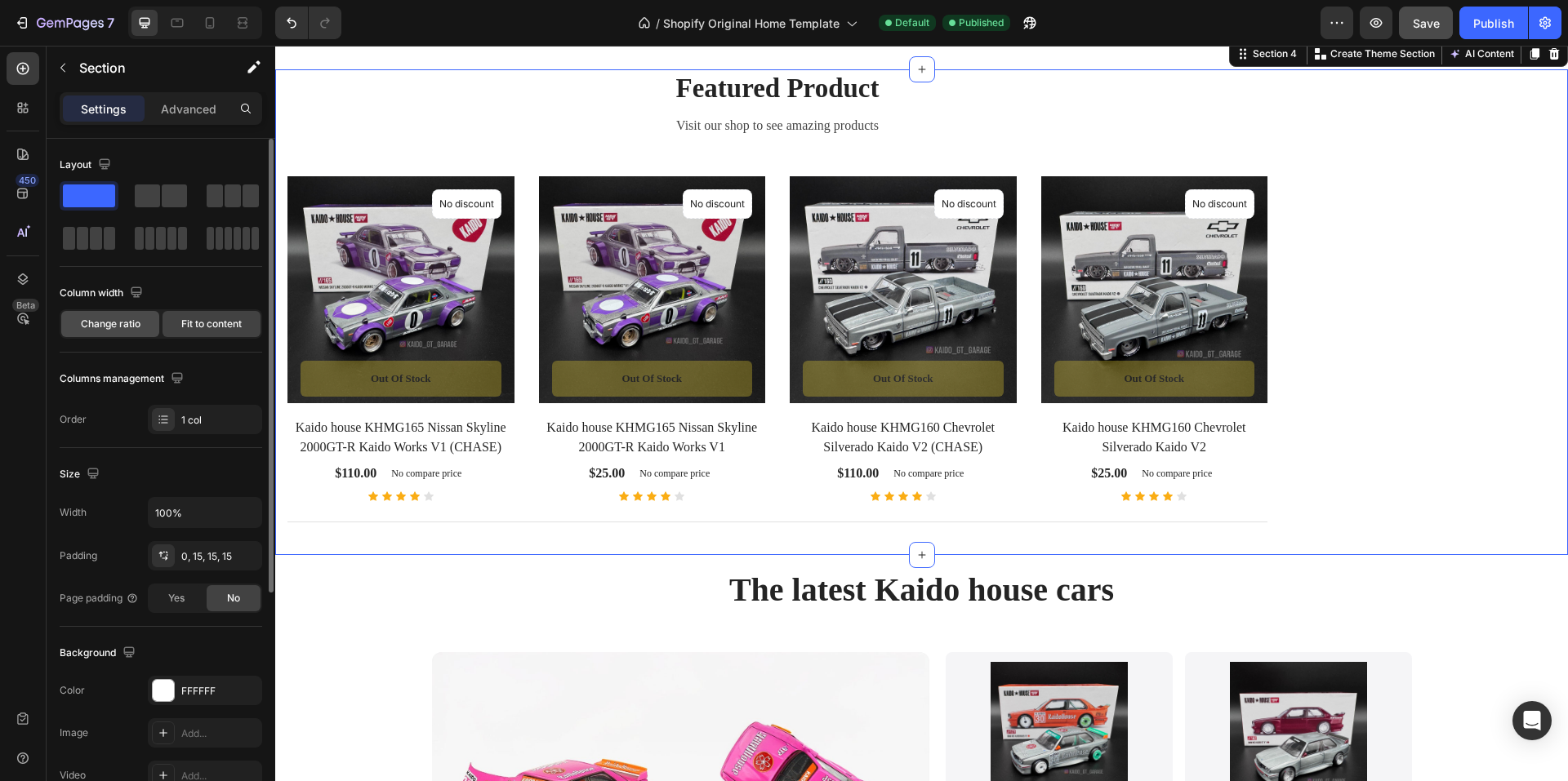
click at [99, 332] on div "Change ratio" at bounding box center [109, 323] width 98 height 26
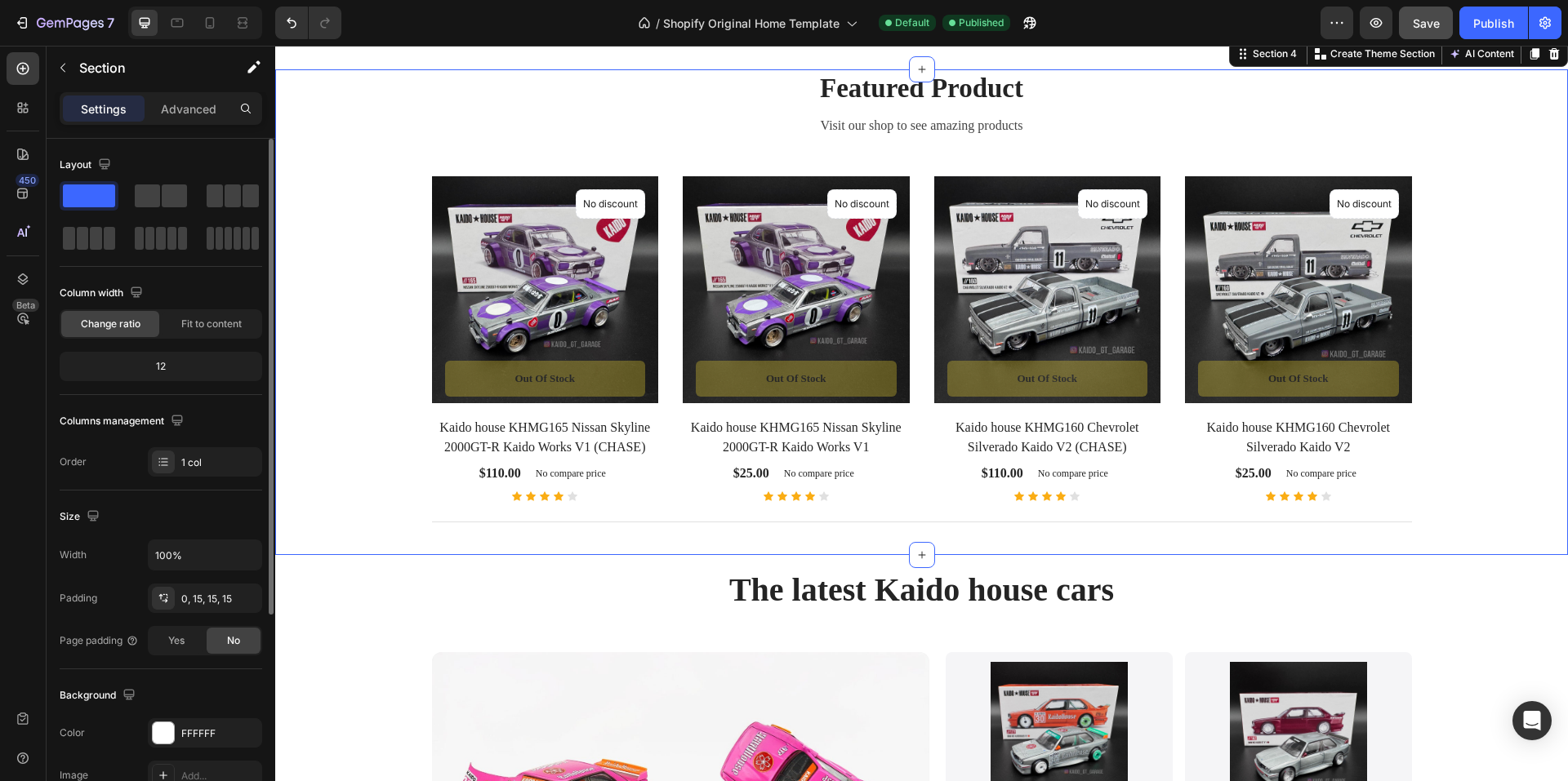
click at [173, 370] on div "12" at bounding box center [160, 367] width 196 height 23
click at [163, 366] on div "12" at bounding box center [160, 367] width 196 height 23
click at [154, 372] on div "12" at bounding box center [160, 367] width 196 height 23
click at [105, 370] on div "12" at bounding box center [160, 367] width 196 height 23
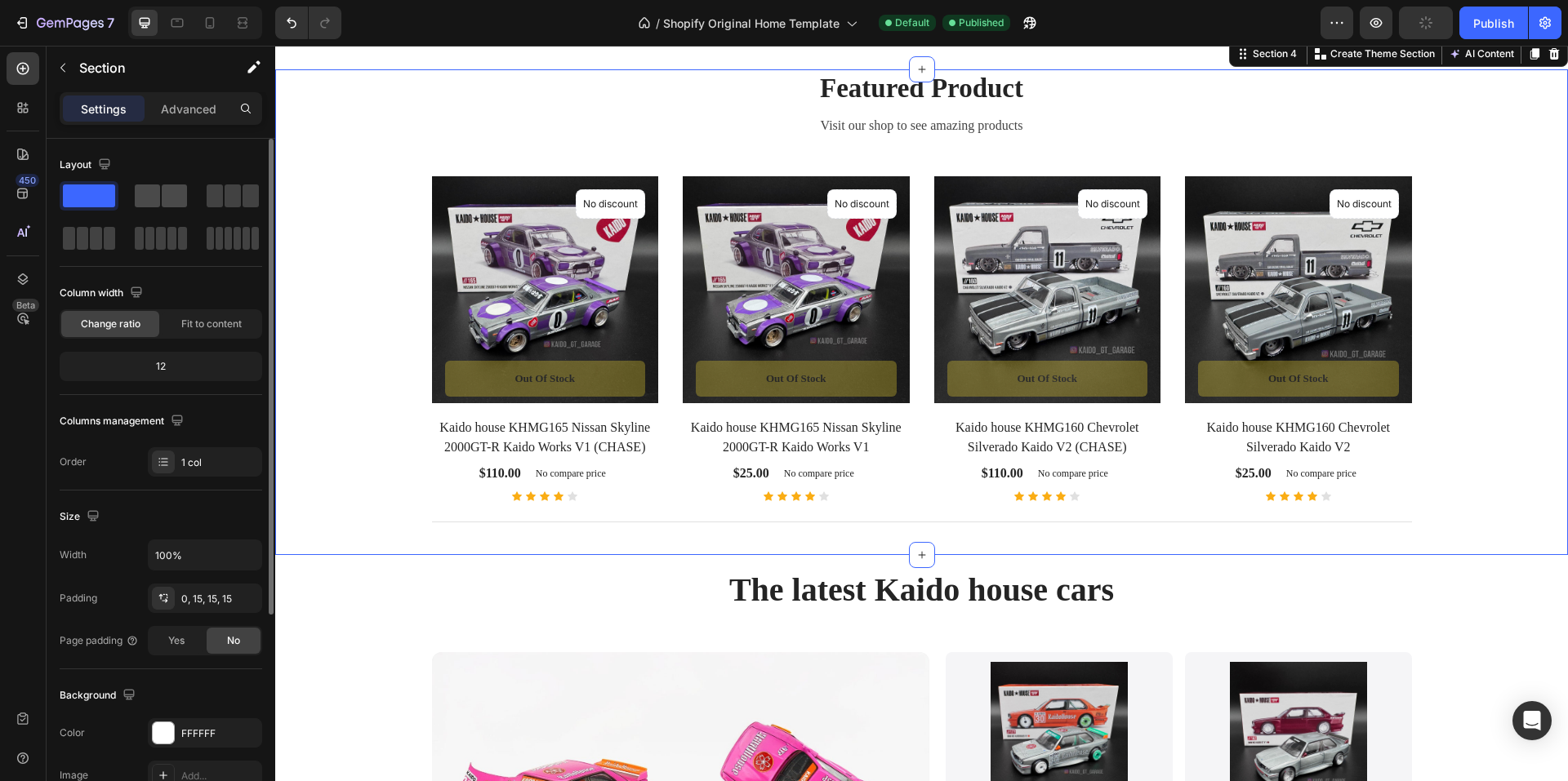
click at [151, 194] on span at bounding box center [147, 196] width 25 height 23
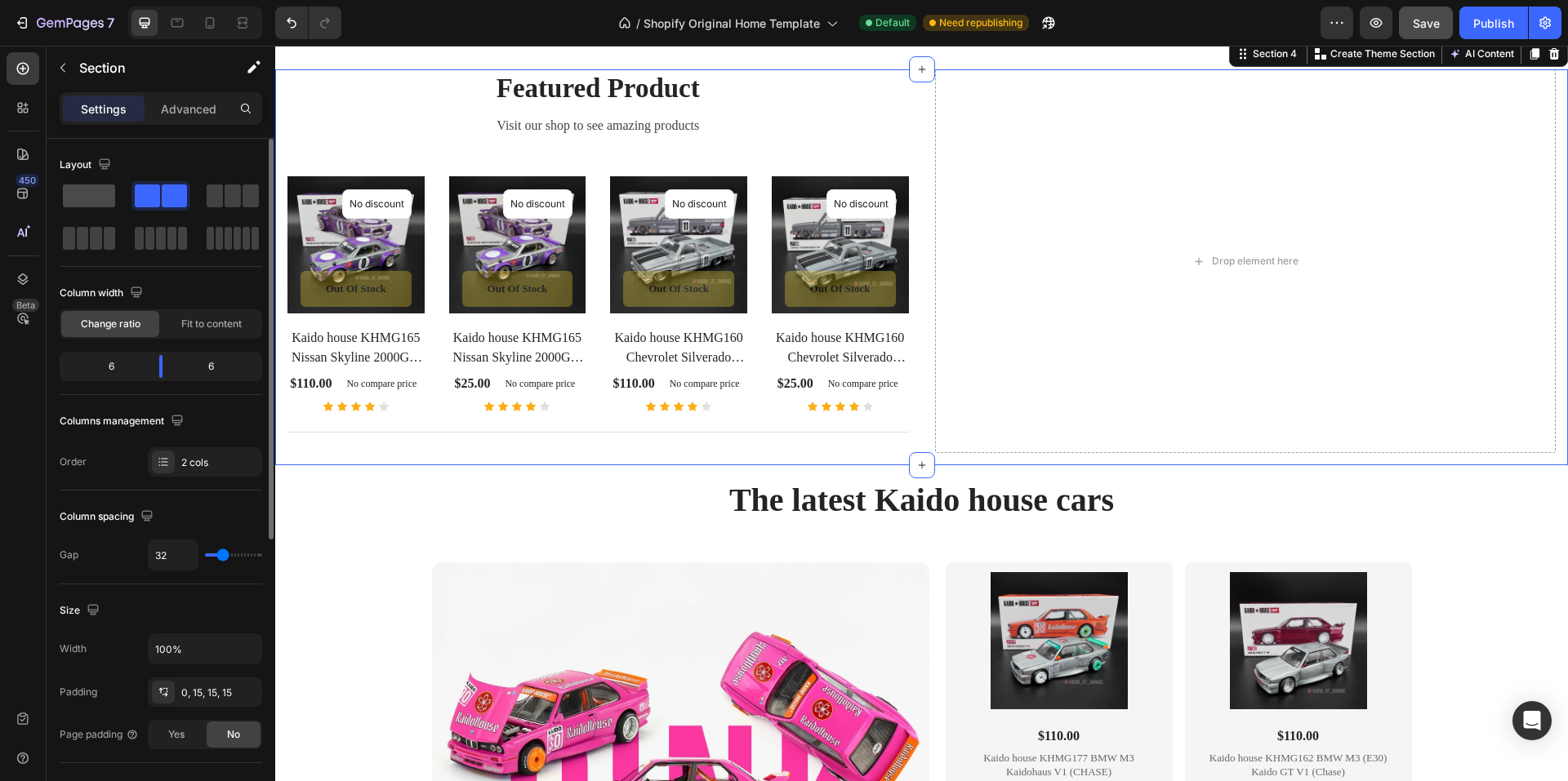
click at [87, 199] on span at bounding box center [89, 196] width 52 height 23
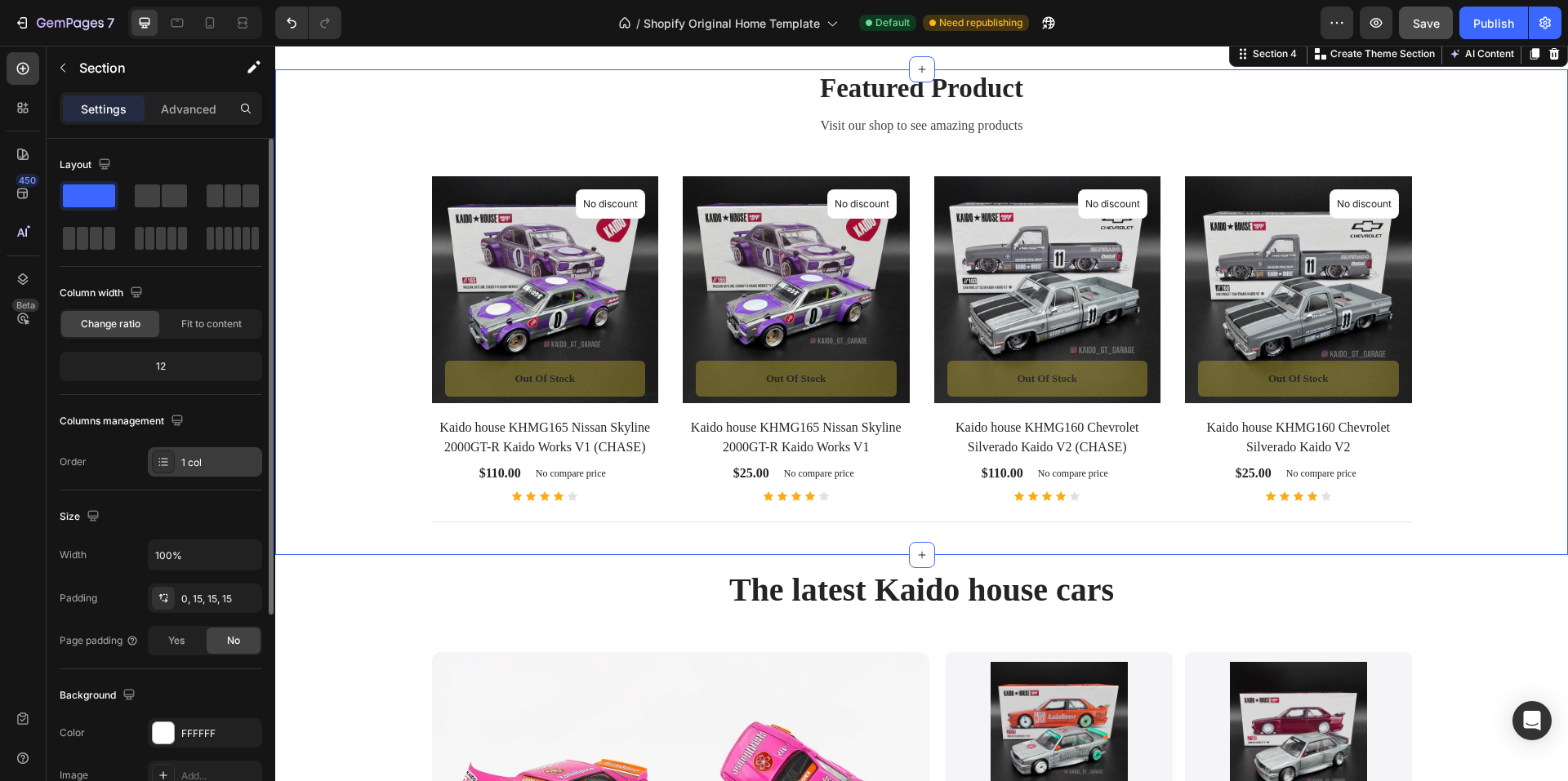
click at [223, 461] on div "1 col" at bounding box center [220, 463] width 77 height 14
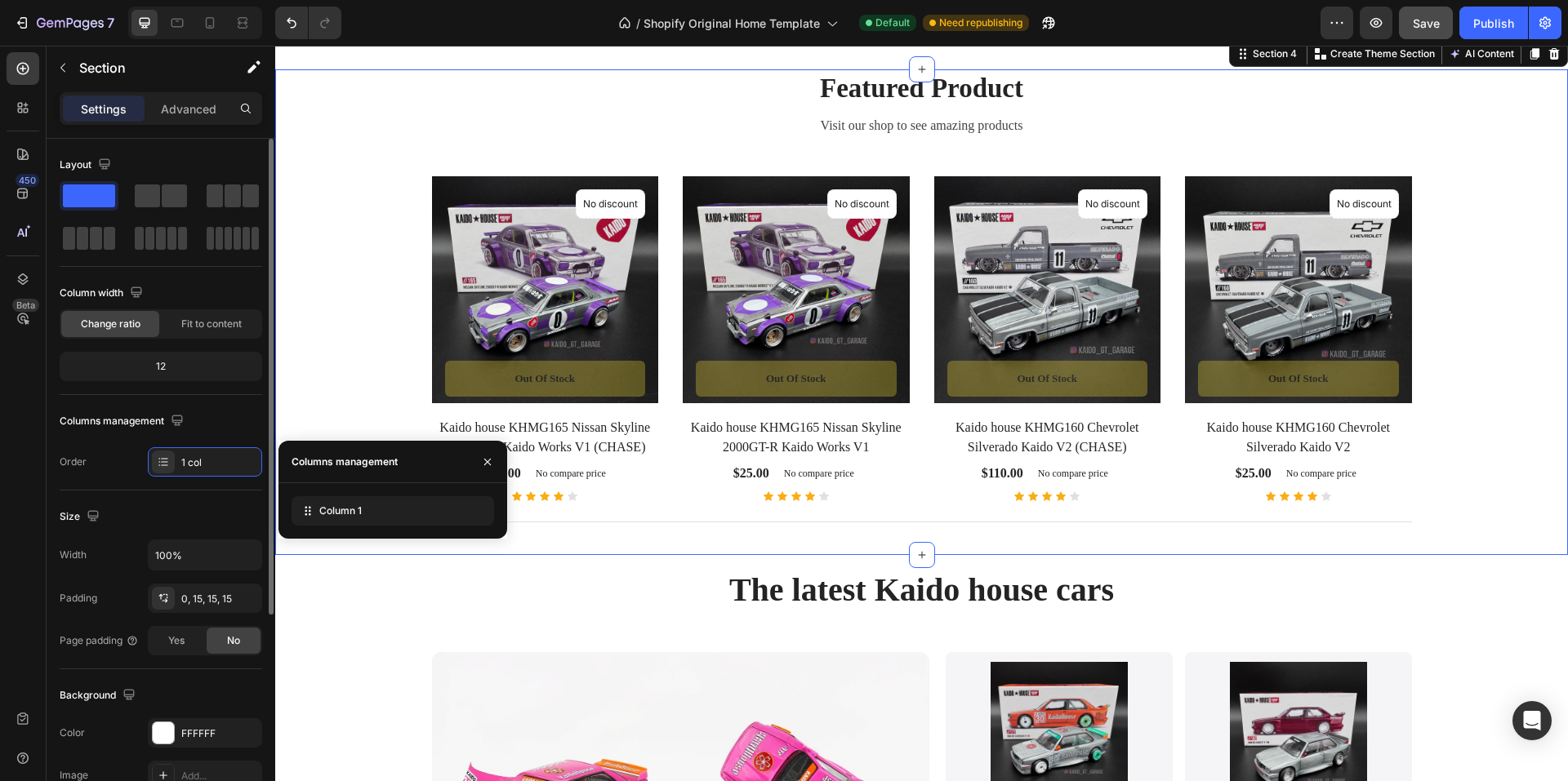
click at [75, 473] on div "Order" at bounding box center [73, 461] width 27 height 26
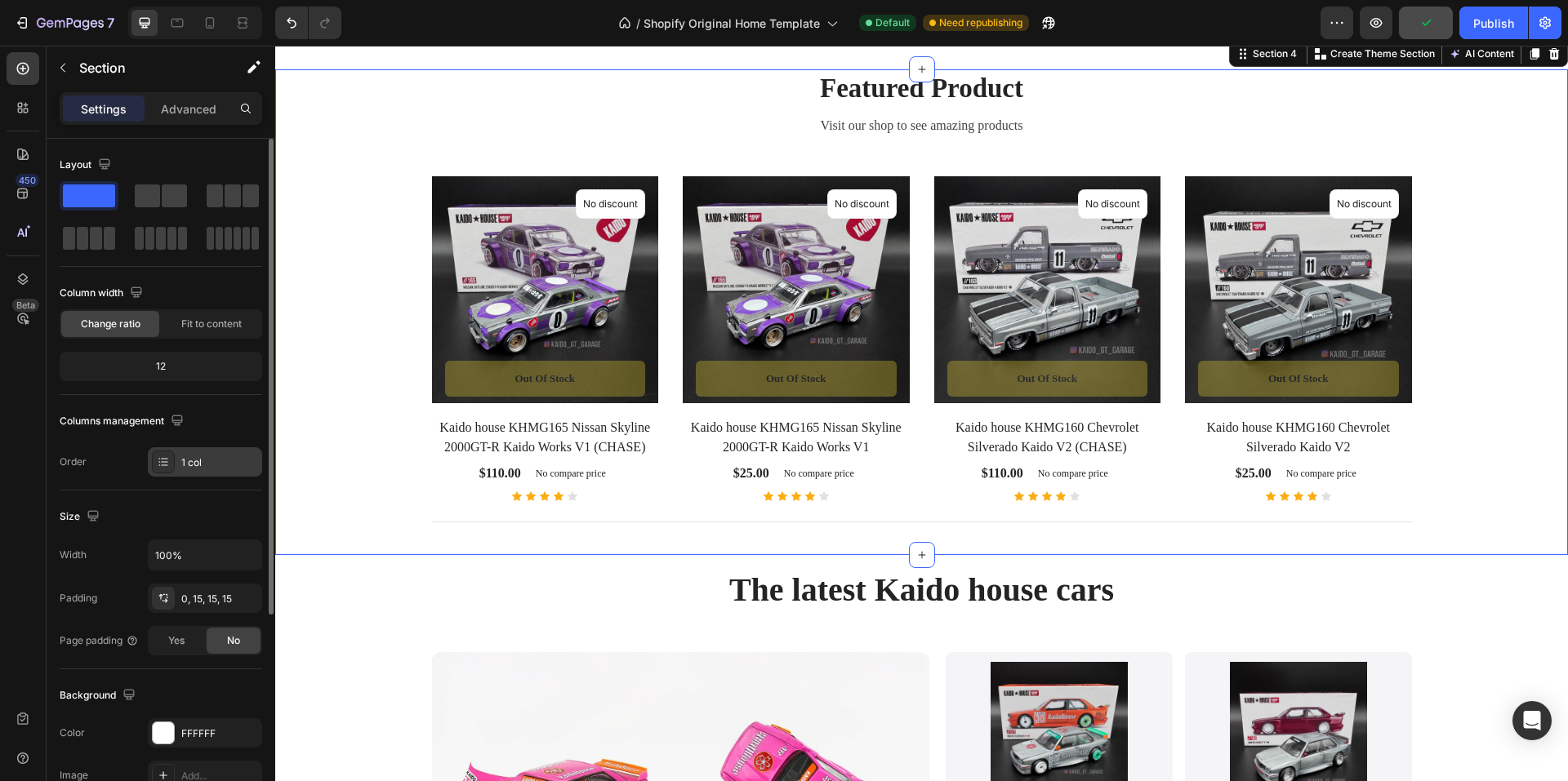
click at [209, 468] on div "1 col" at bounding box center [220, 463] width 77 height 14
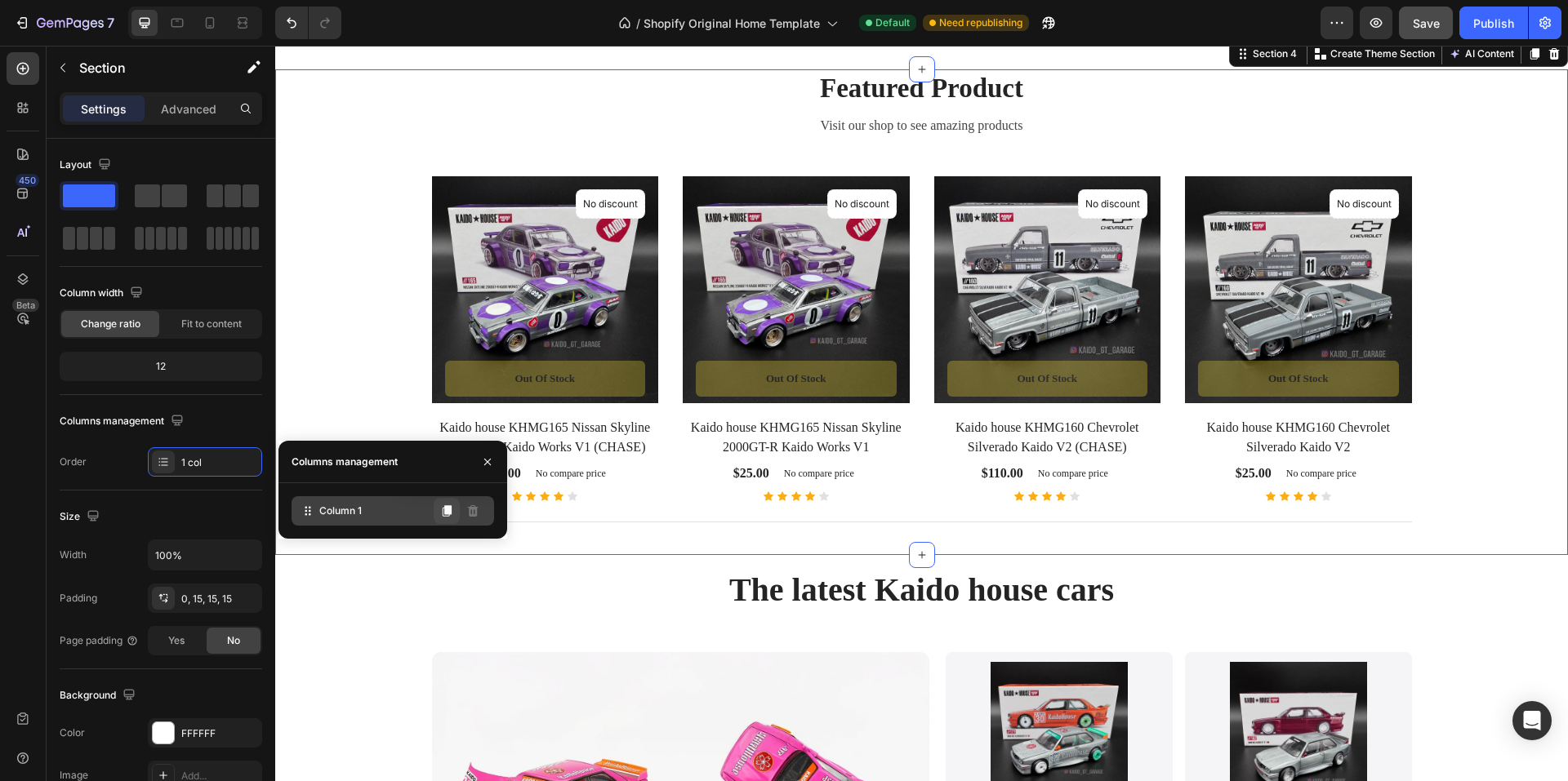
click at [448, 513] on icon at bounding box center [447, 511] width 9 height 12
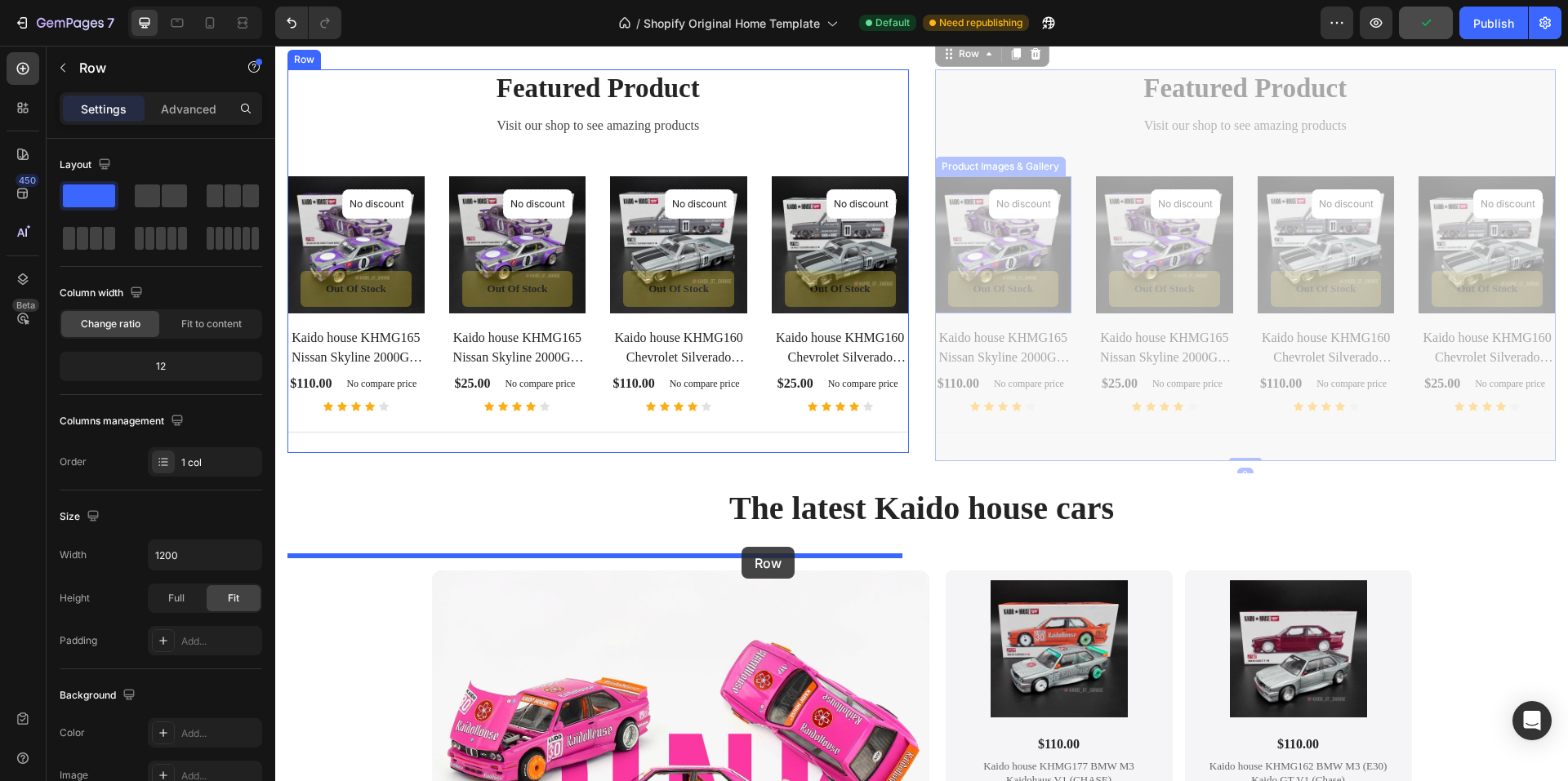
drag, startPoint x: 1073, startPoint y: 245, endPoint x: 742, endPoint y: 547, distance: 448.1
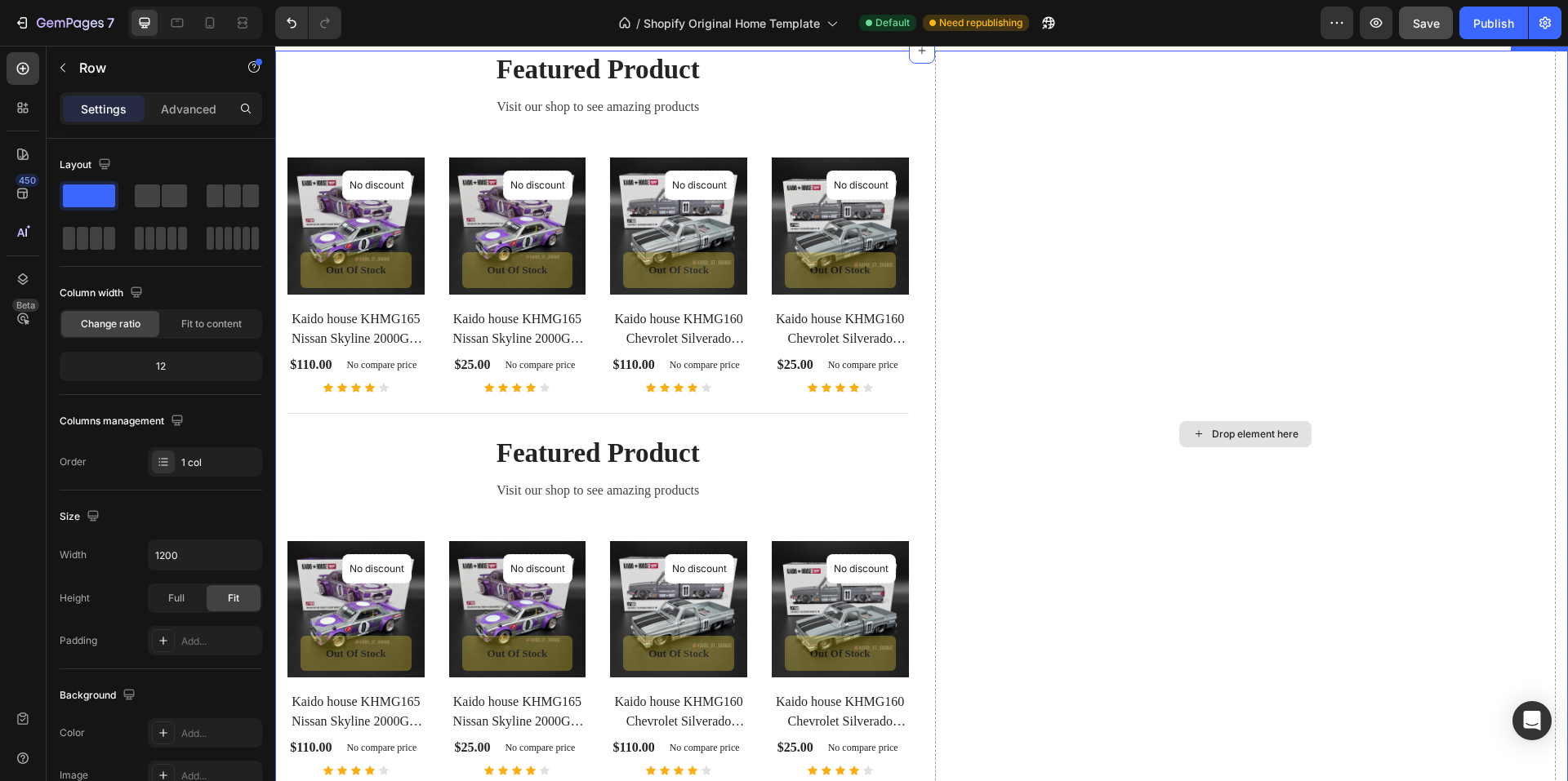
scroll to position [911, 0]
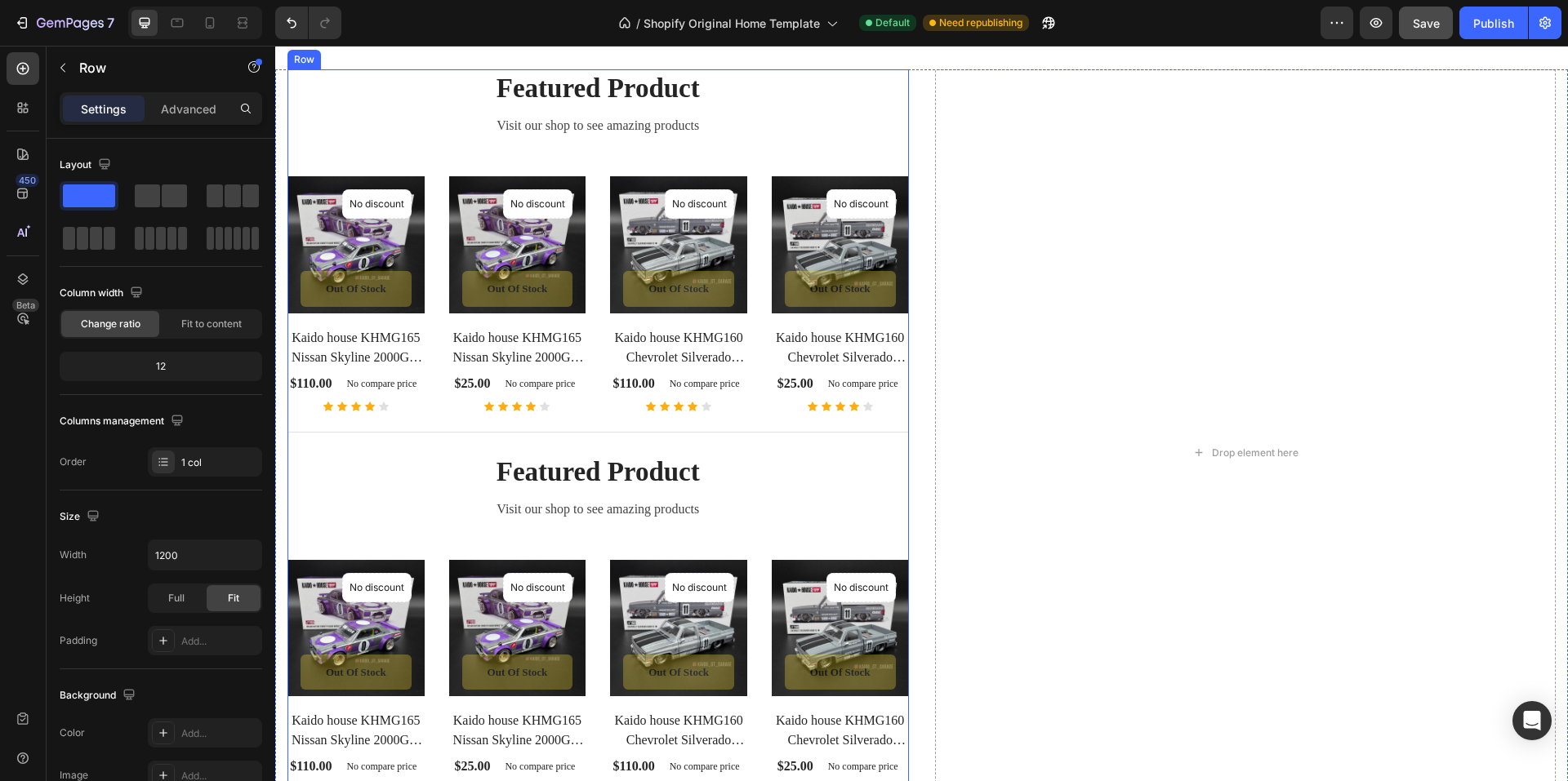
click at [384, 236] on div "Featured Product Heading Visit our shop to see amazing products Text block Prod…" at bounding box center [599, 452] width 622 height 767
click at [85, 197] on span at bounding box center [89, 196] width 52 height 23
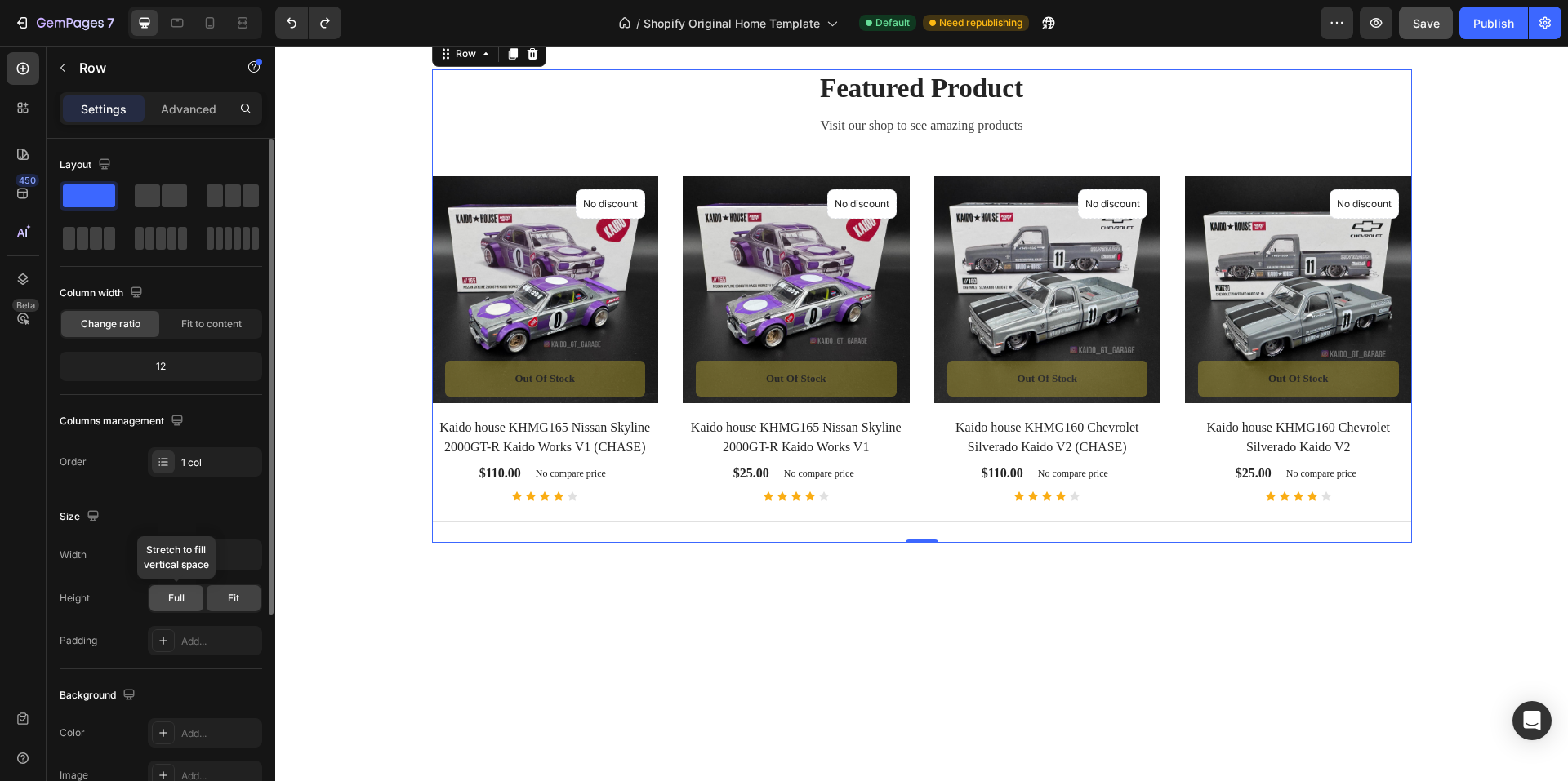
click at [185, 603] on div "Full" at bounding box center [177, 598] width 54 height 26
click at [236, 611] on div "Fit" at bounding box center [234, 598] width 54 height 26
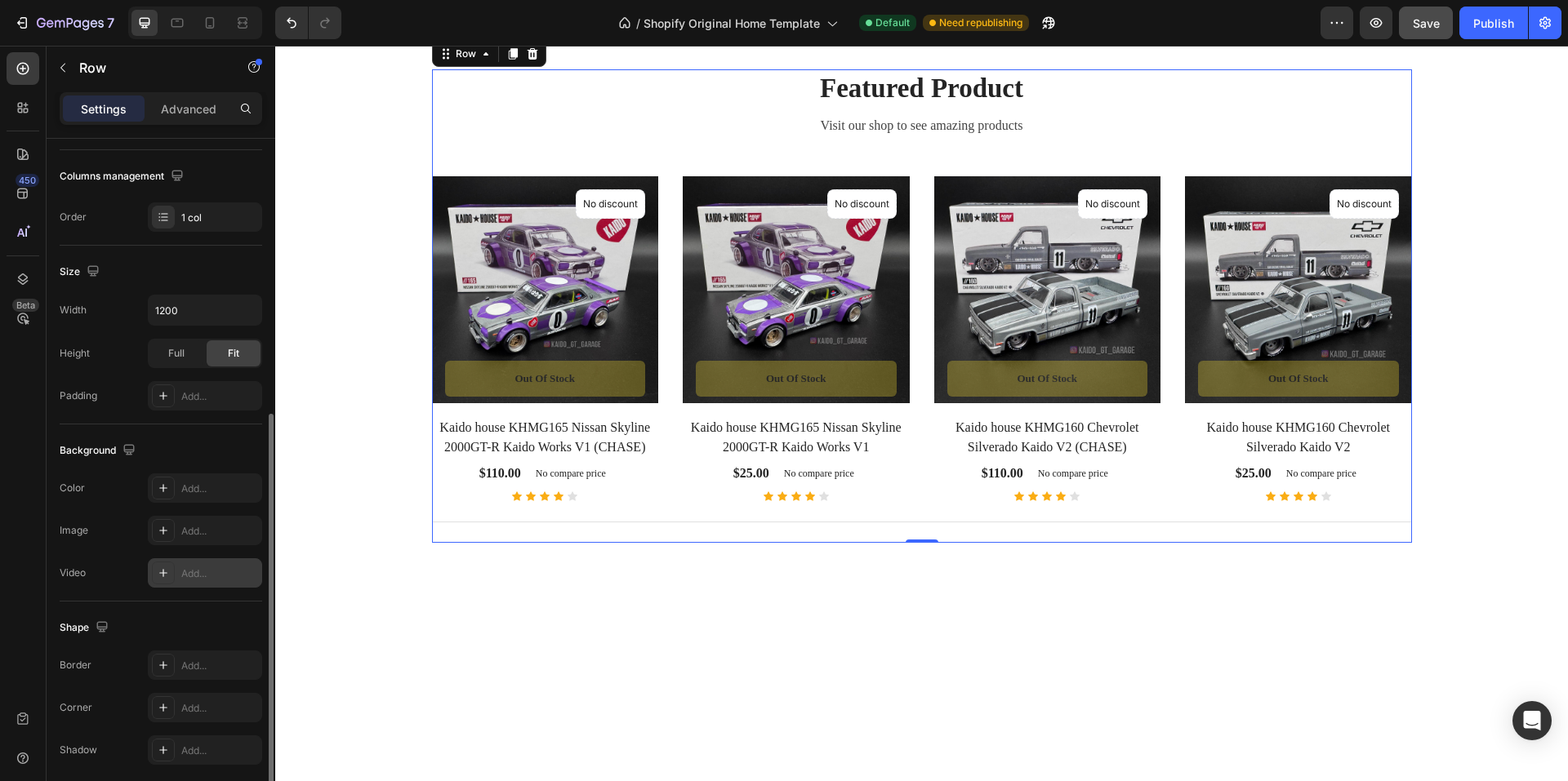
scroll to position [307, 0]
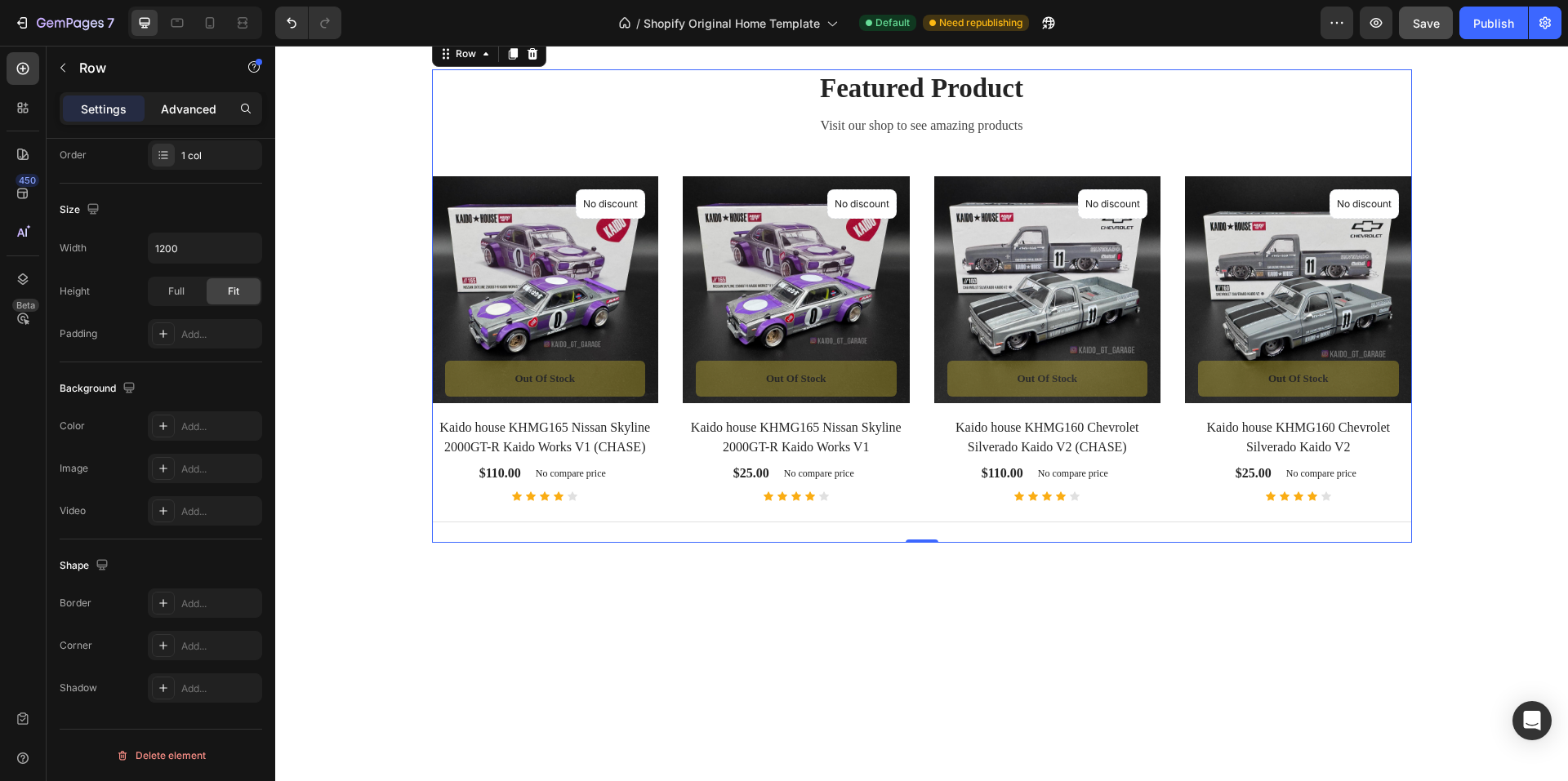
click at [187, 105] on p "Advanced" at bounding box center [189, 108] width 56 height 17
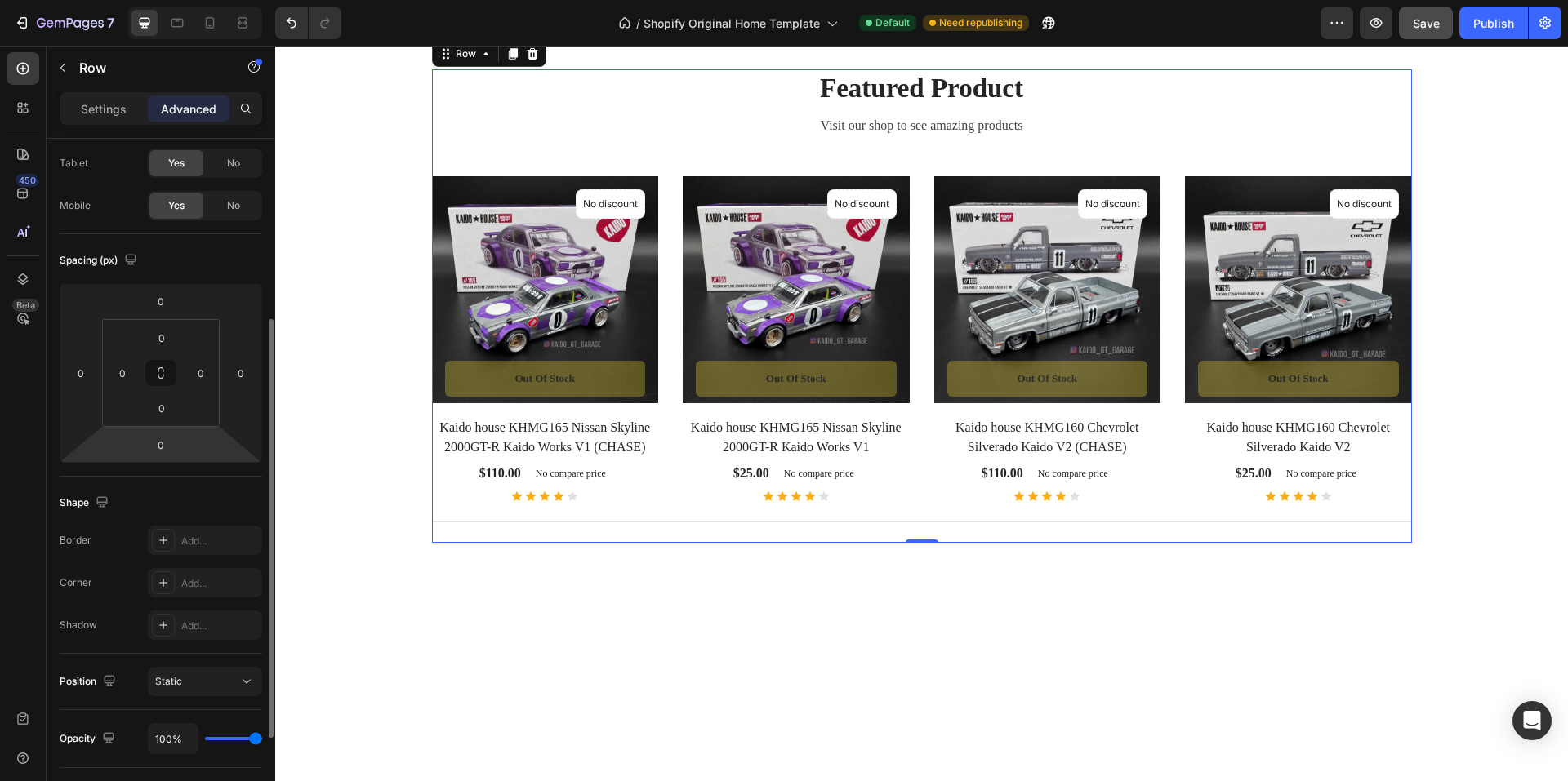
scroll to position [163, 0]
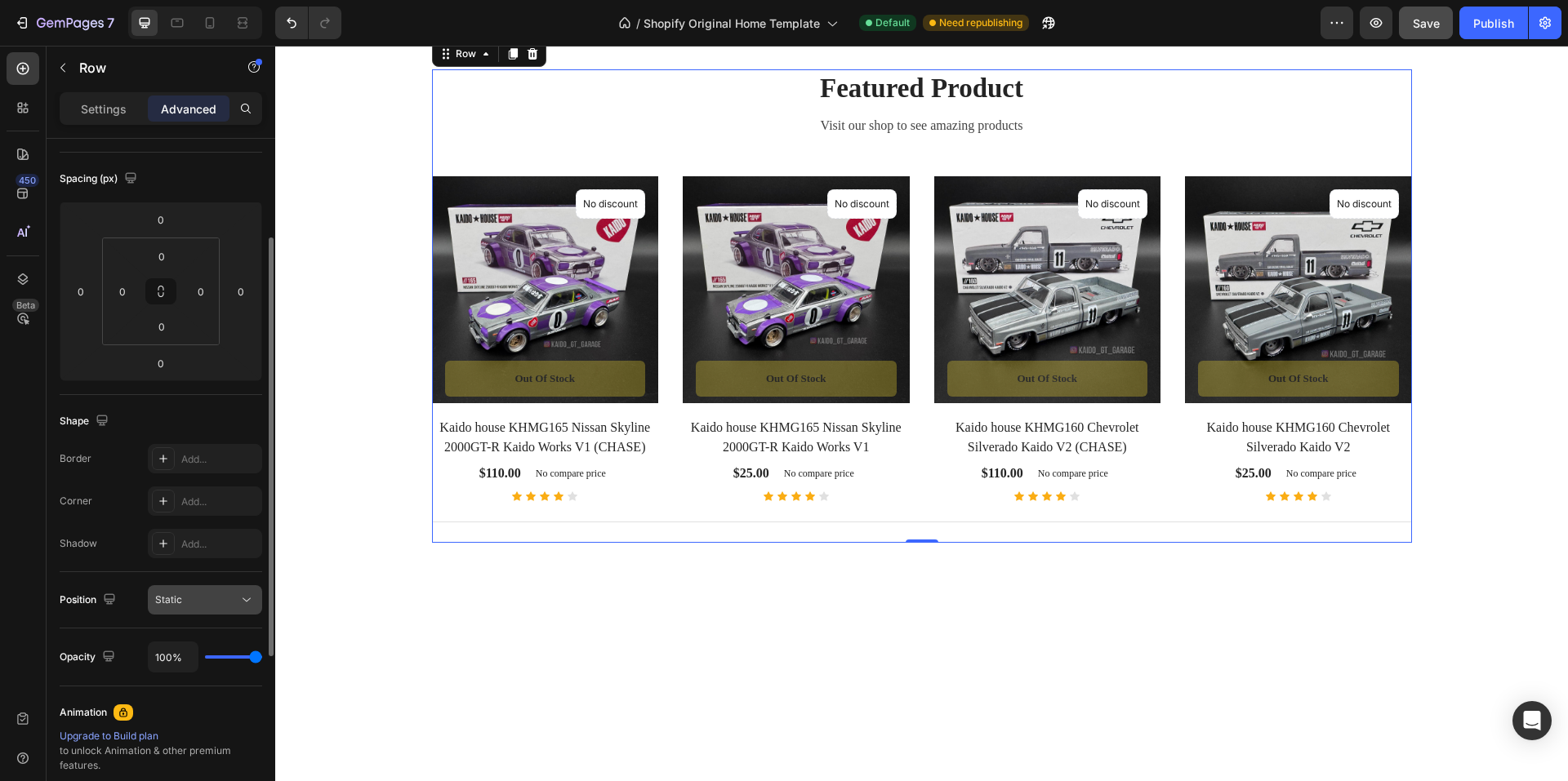
click at [197, 595] on div "Static" at bounding box center [196, 600] width 83 height 14
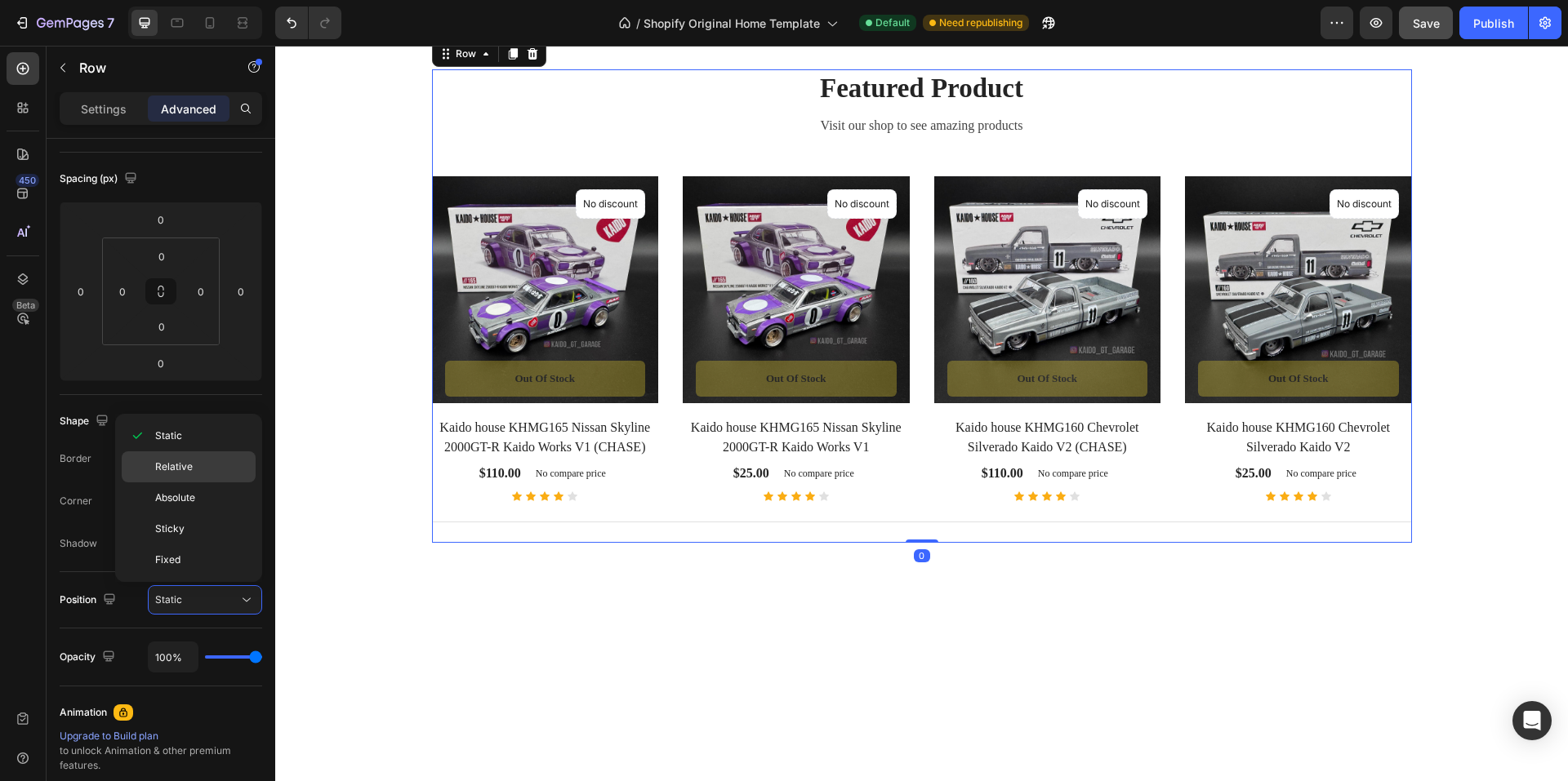
click at [217, 467] on p "Relative" at bounding box center [202, 467] width 93 height 14
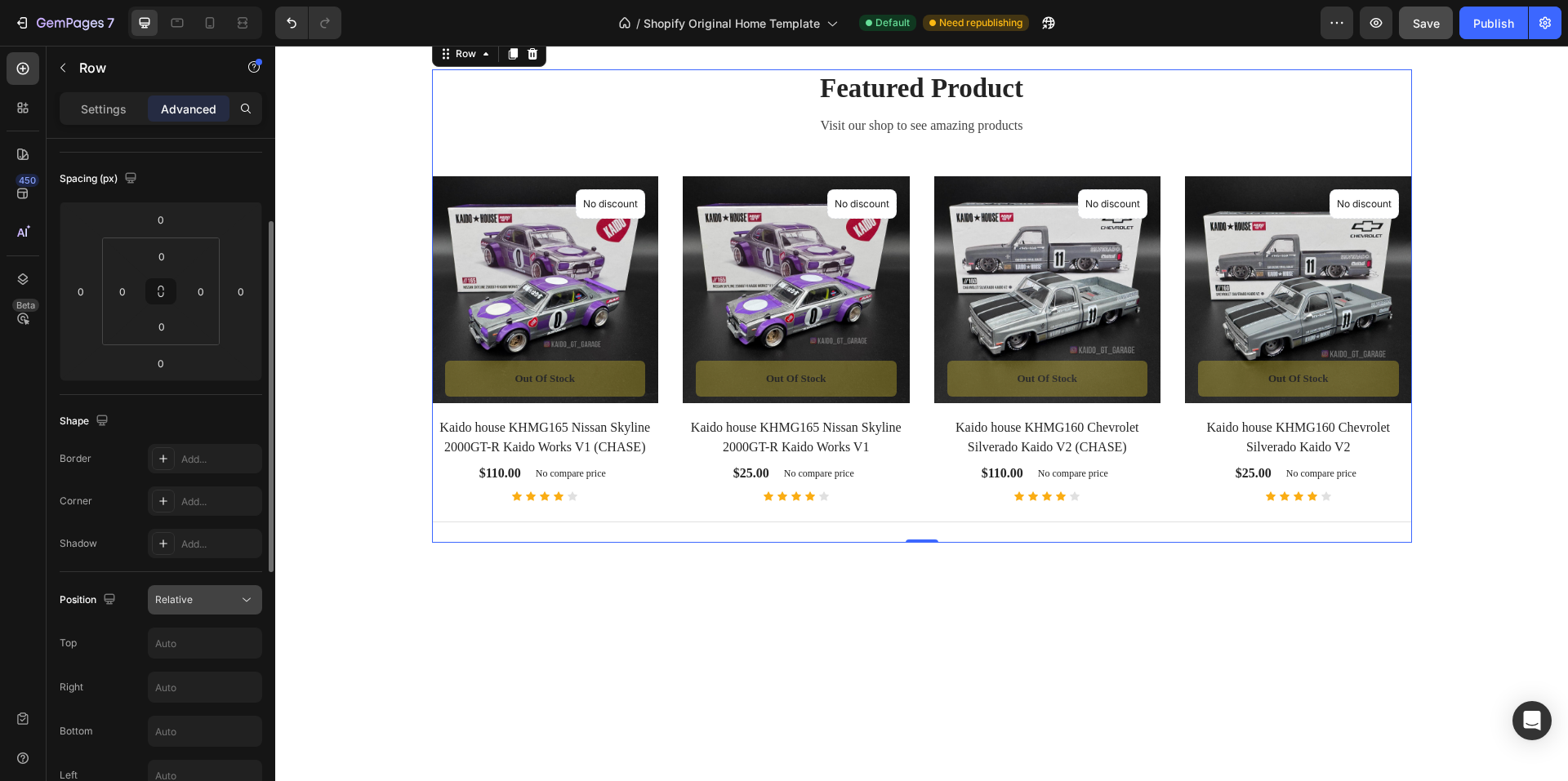
click at [196, 597] on div "Relative" at bounding box center [196, 600] width 83 height 14
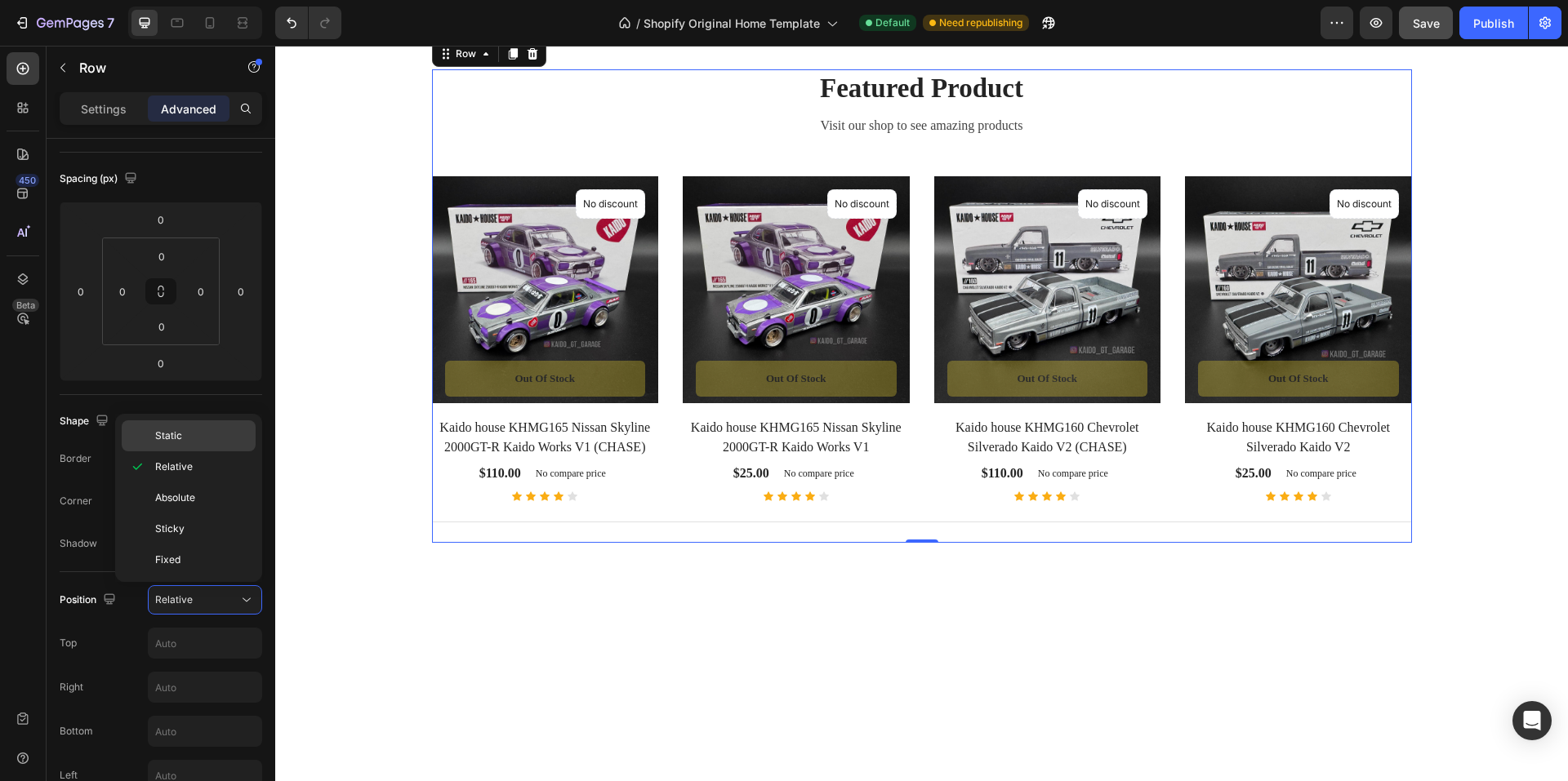
click at [195, 441] on p "Static" at bounding box center [202, 436] width 93 height 14
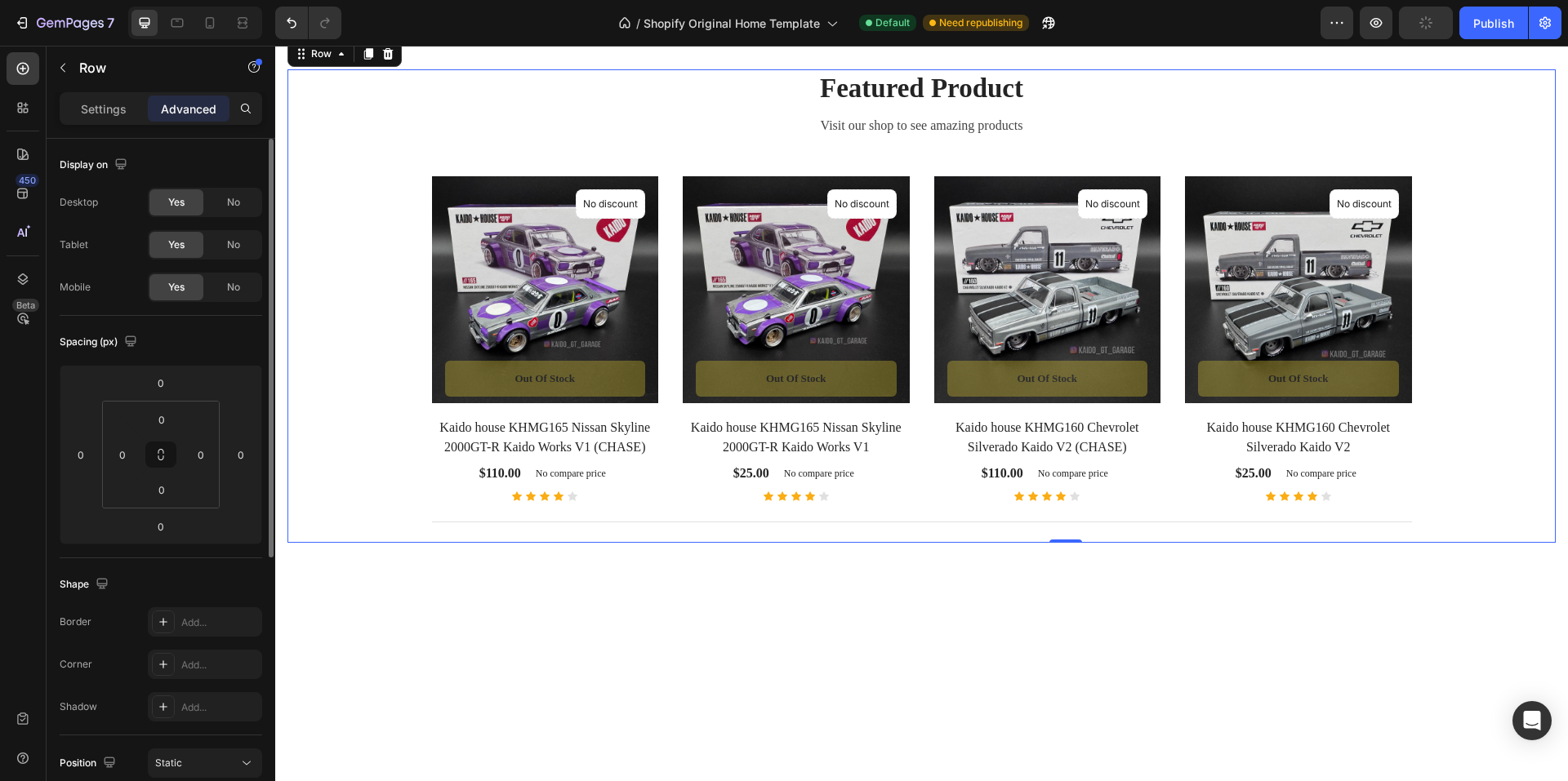
scroll to position [0, 0]
click at [335, 214] on div "Featured Product Heading Visit our shop to see amazing products Text block Prod…" at bounding box center [922, 305] width 1269 height 473
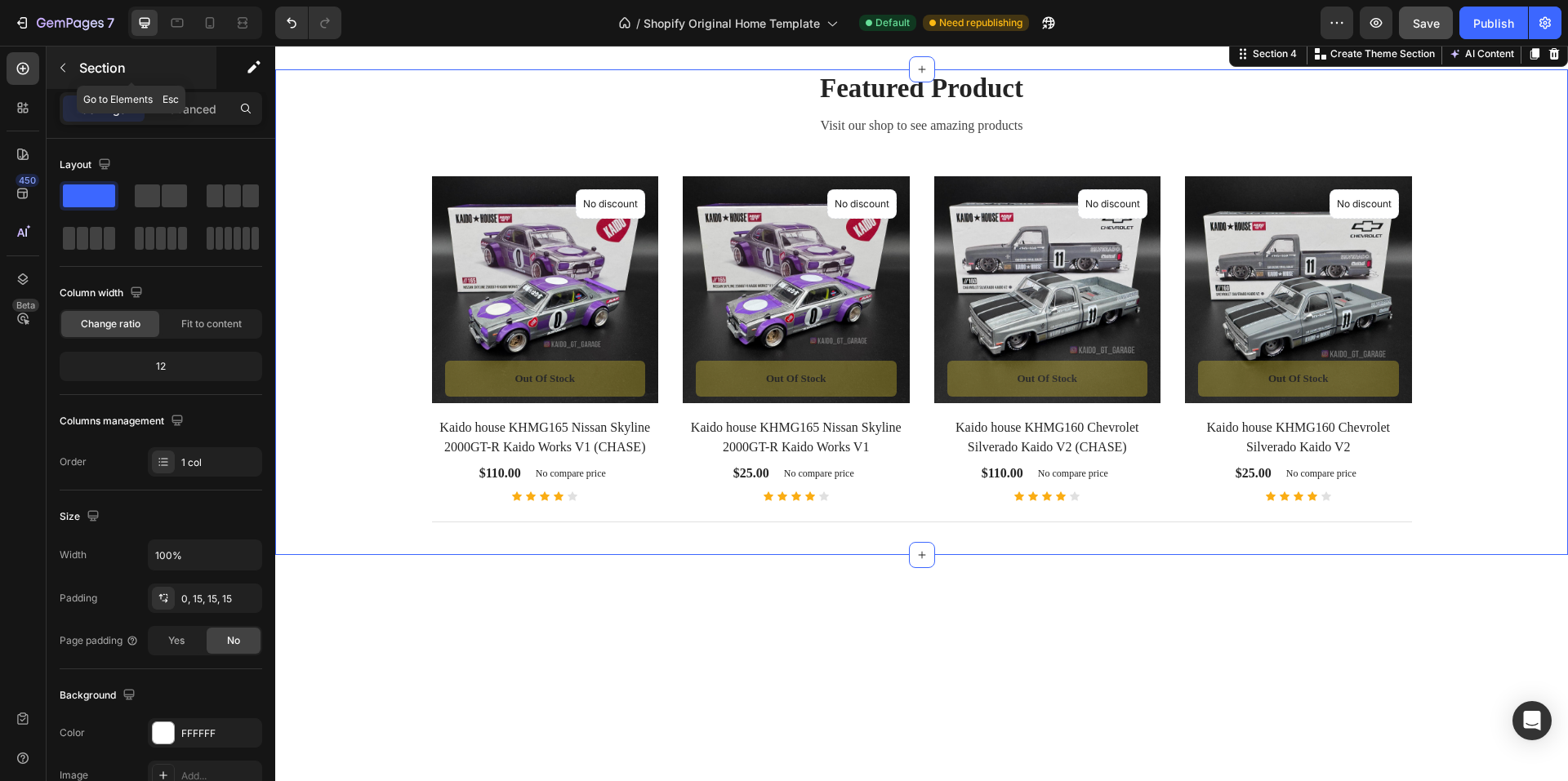
click at [64, 65] on icon "button" at bounding box center [62, 68] width 4 height 9
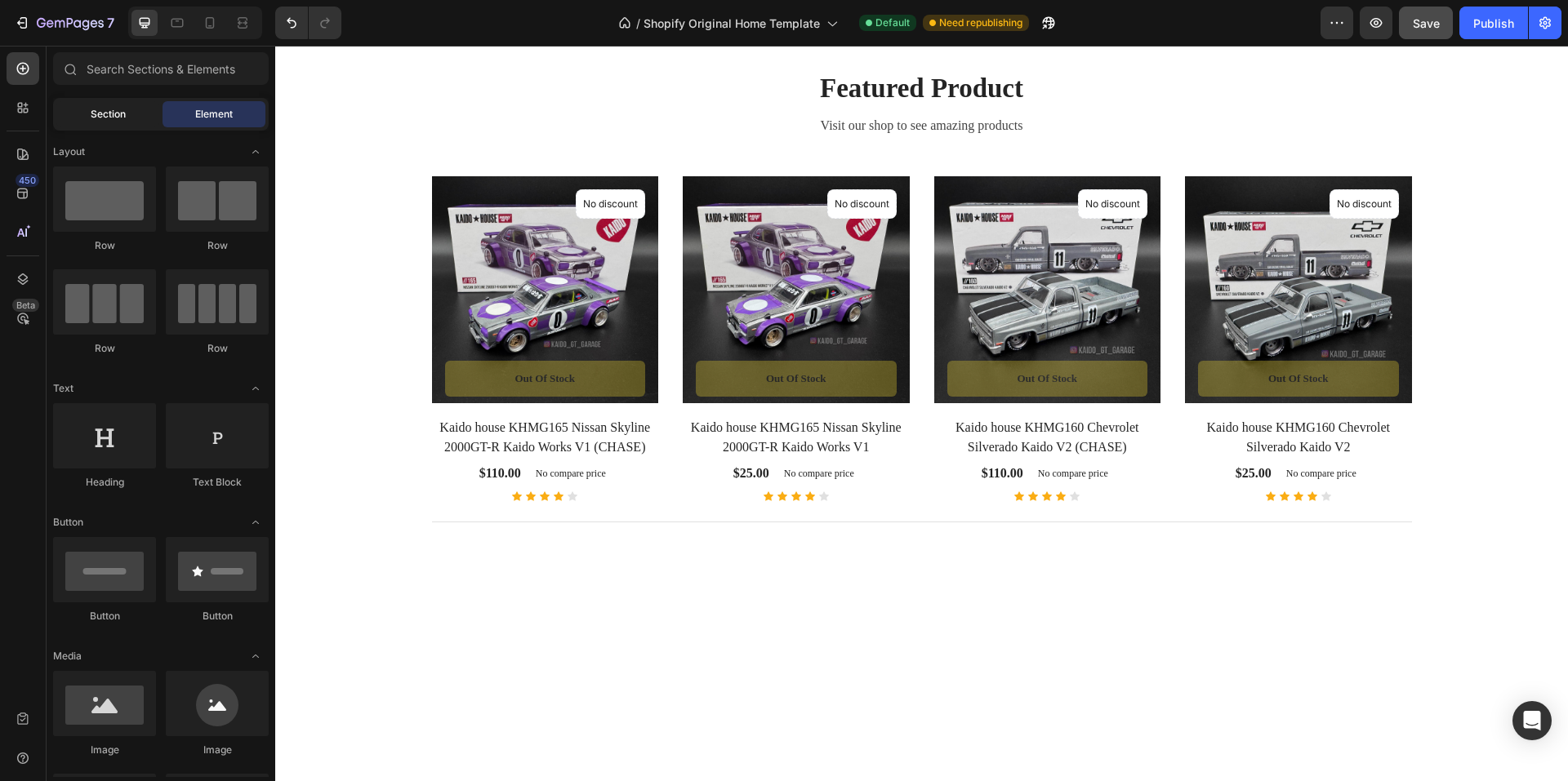
click at [108, 111] on span "Section" at bounding box center [108, 114] width 35 height 14
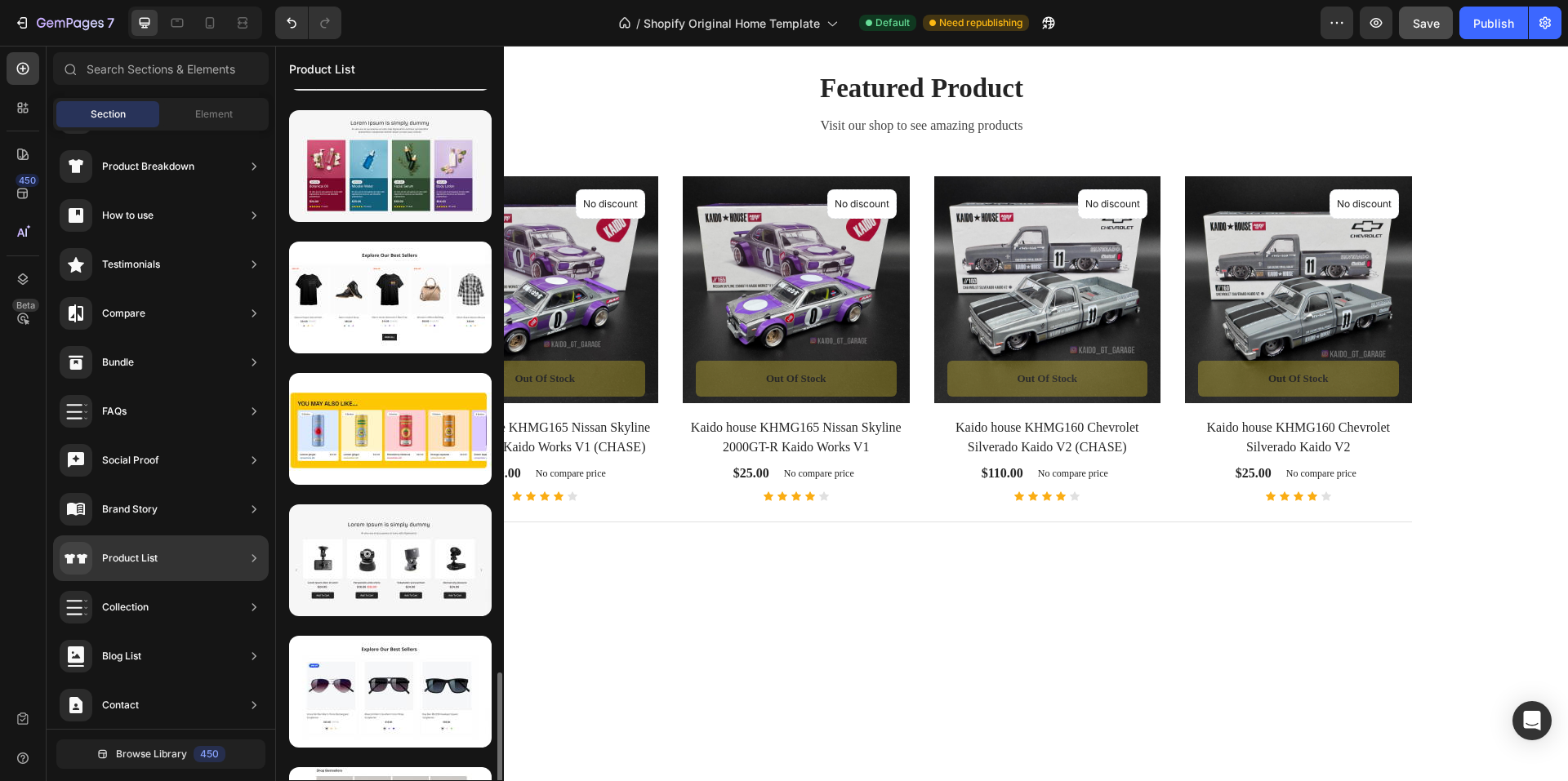
scroll to position [1756, 0]
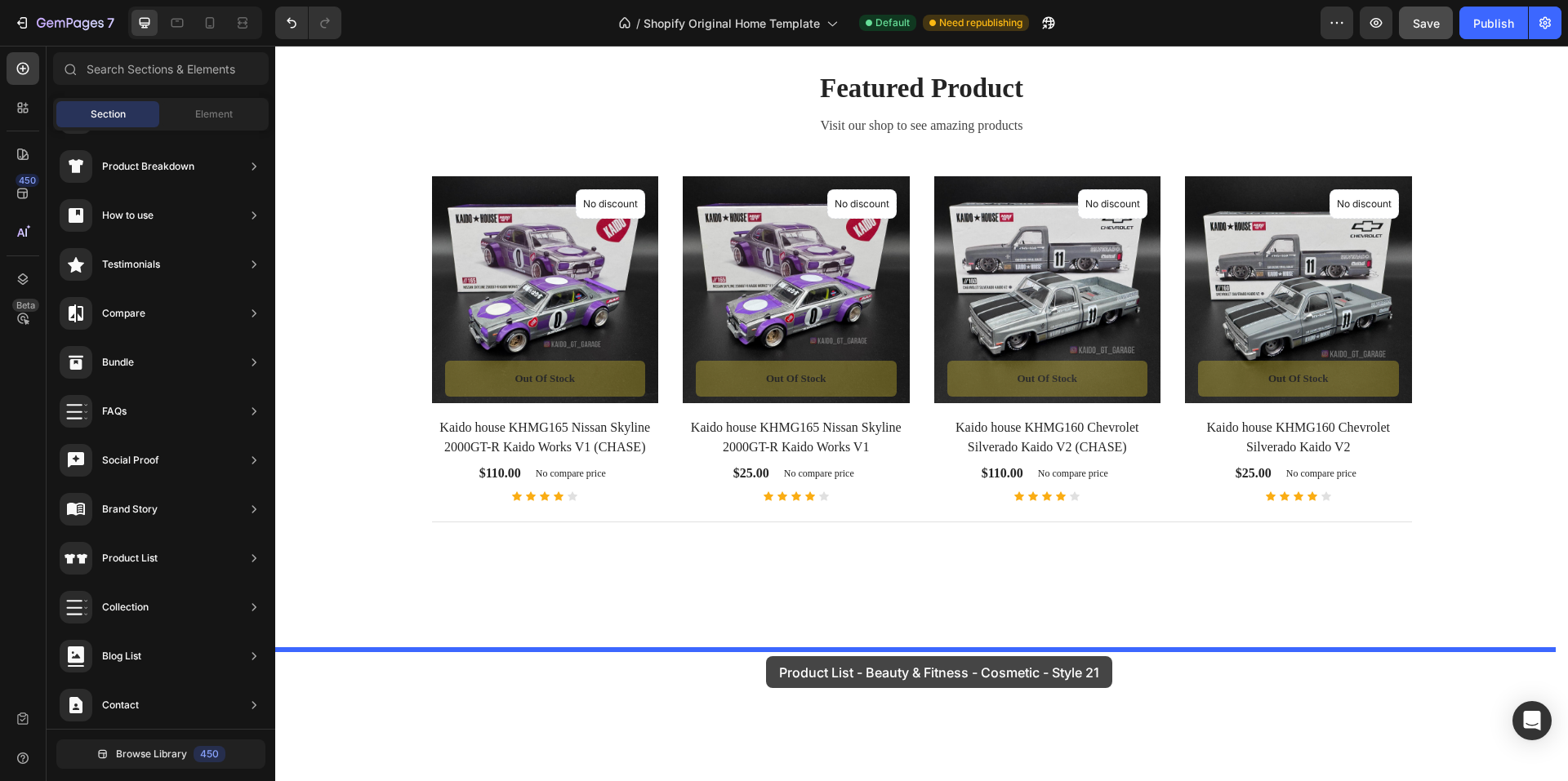
drag, startPoint x: 633, startPoint y: 538, endPoint x: 766, endPoint y: 657, distance: 178.5
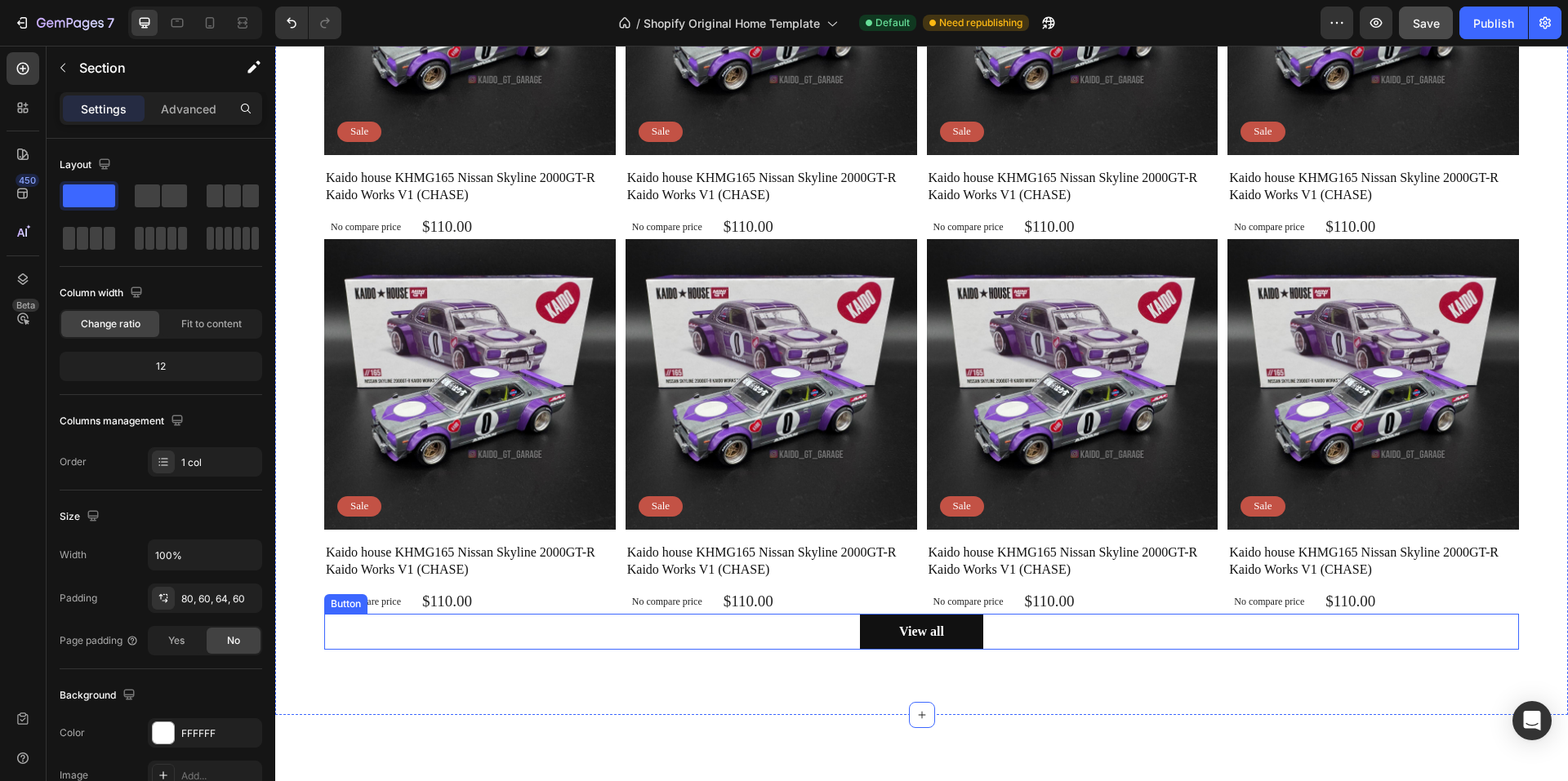
scroll to position [1146, 0]
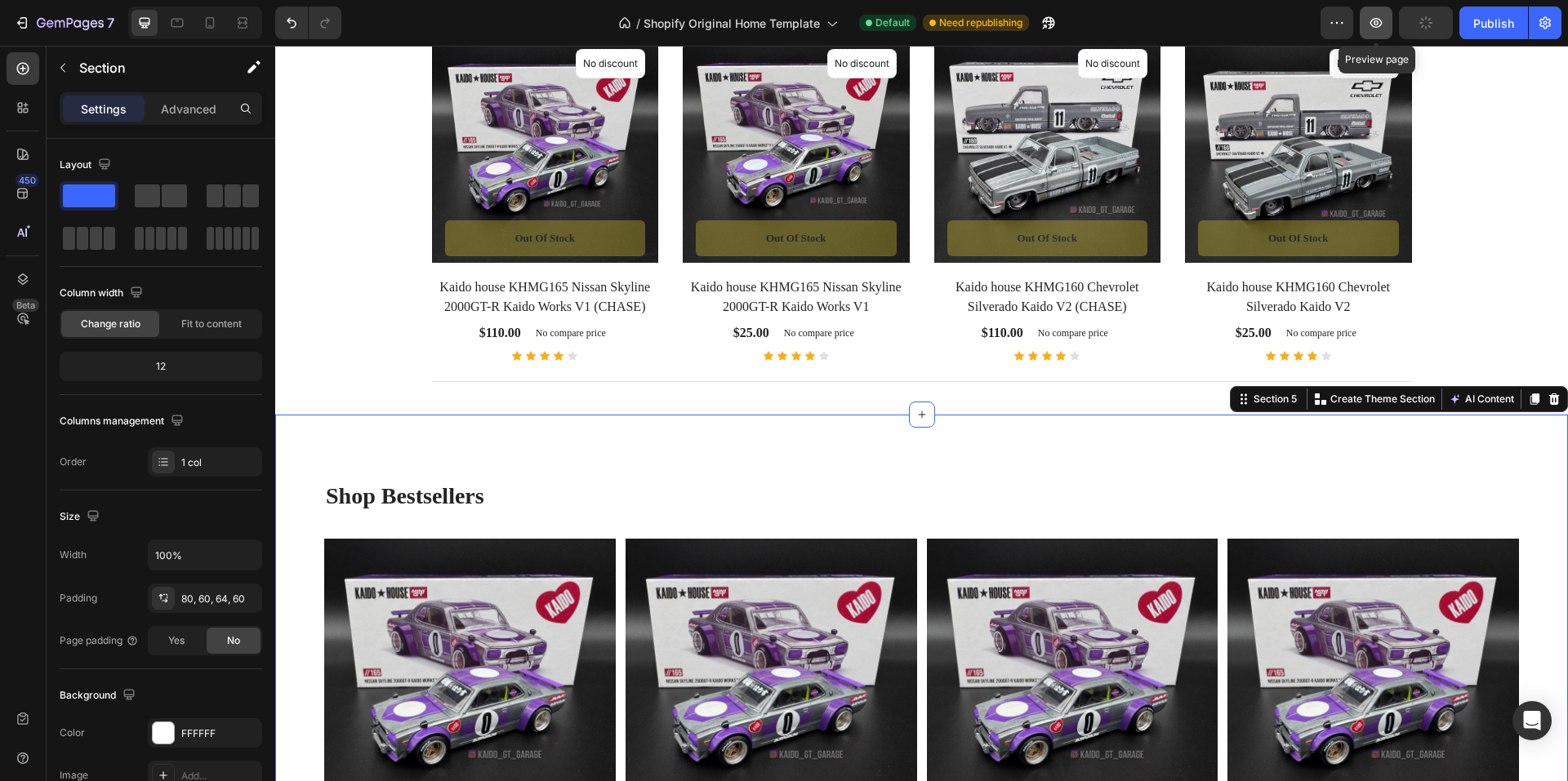
click at [1371, 21] on icon "button" at bounding box center [1376, 22] width 16 height 16
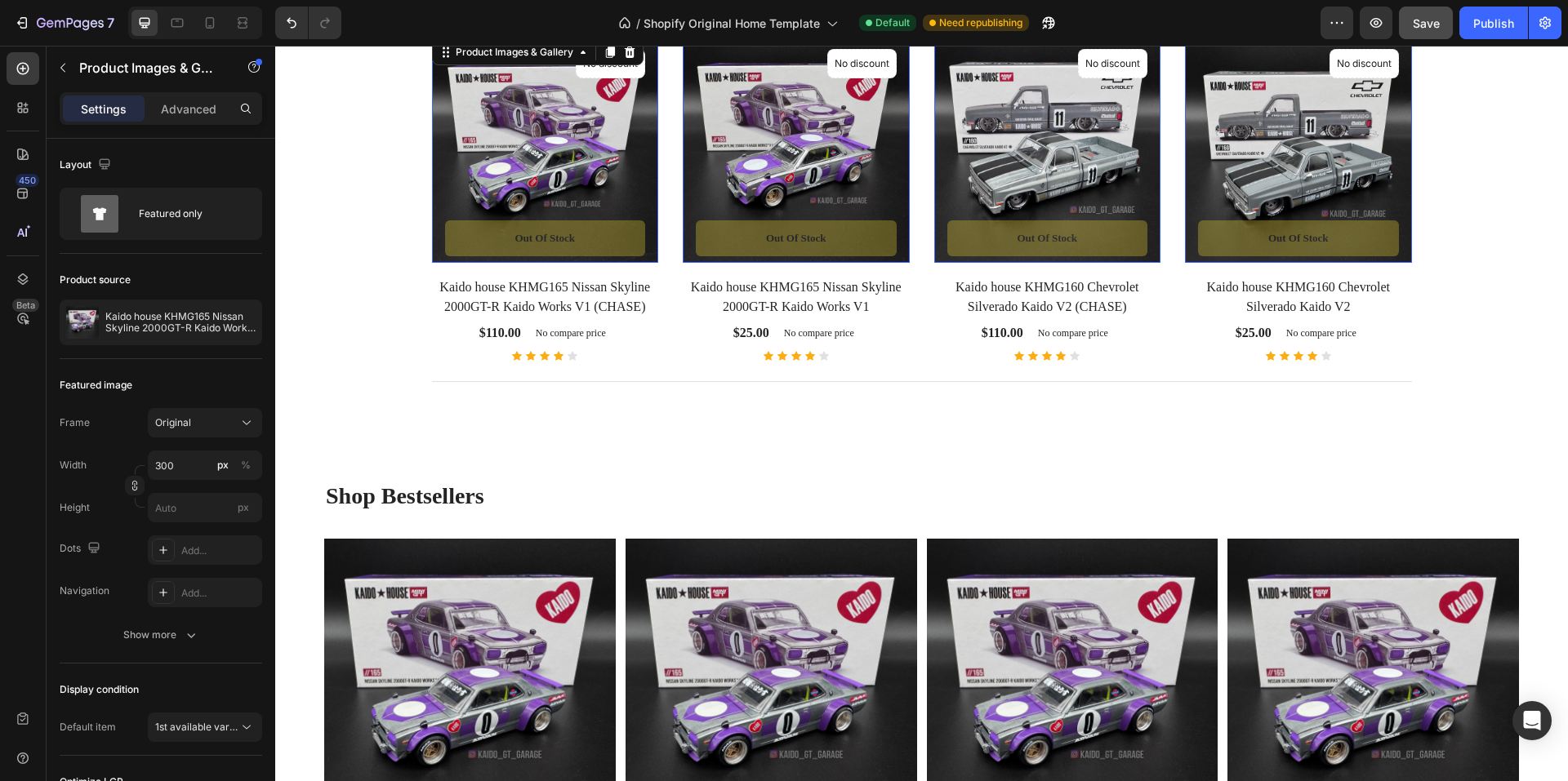
click at [551, 122] on img at bounding box center [545, 149] width 227 height 227
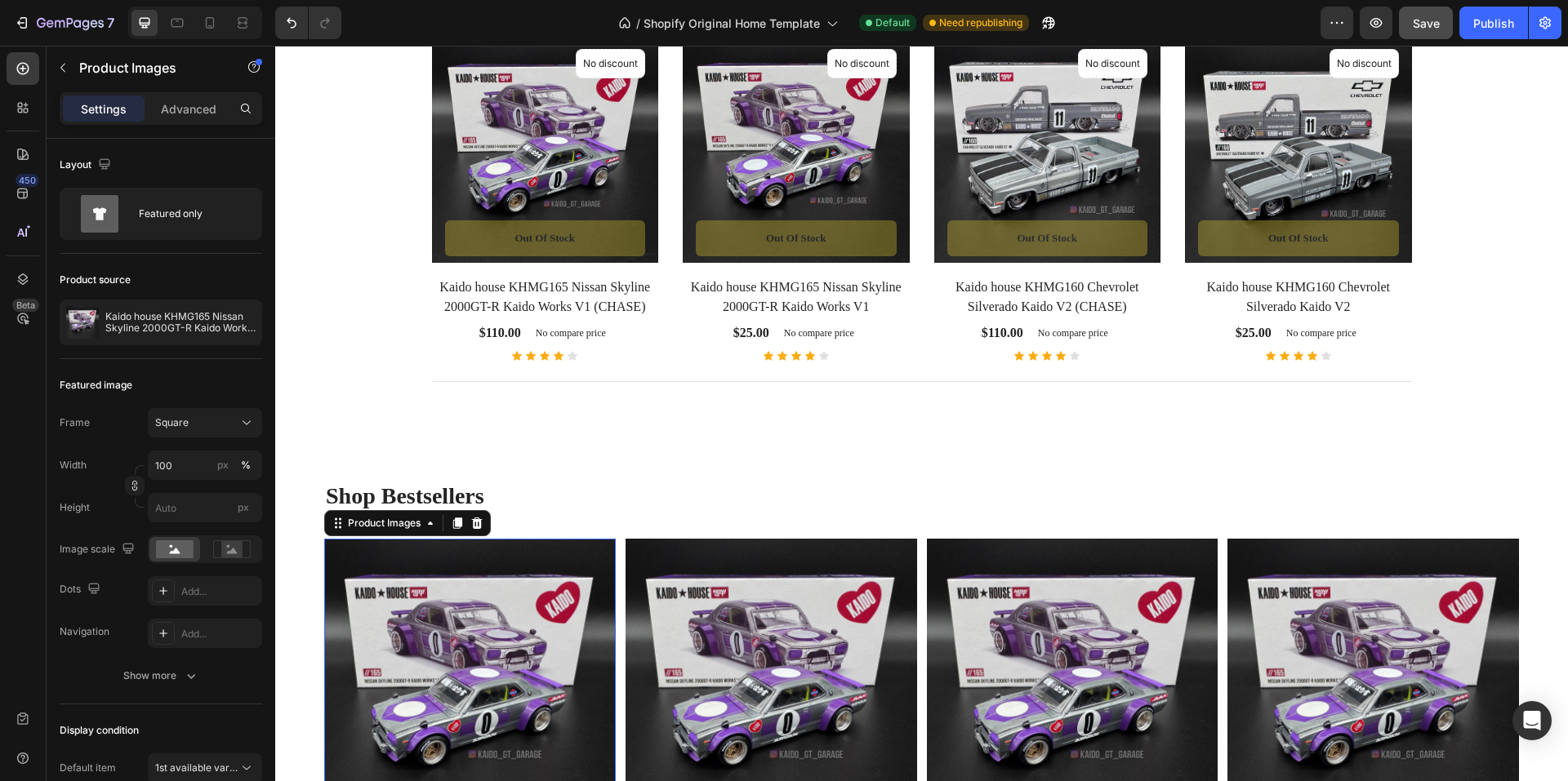
click at [375, 549] on img at bounding box center [470, 684] width 291 height 291
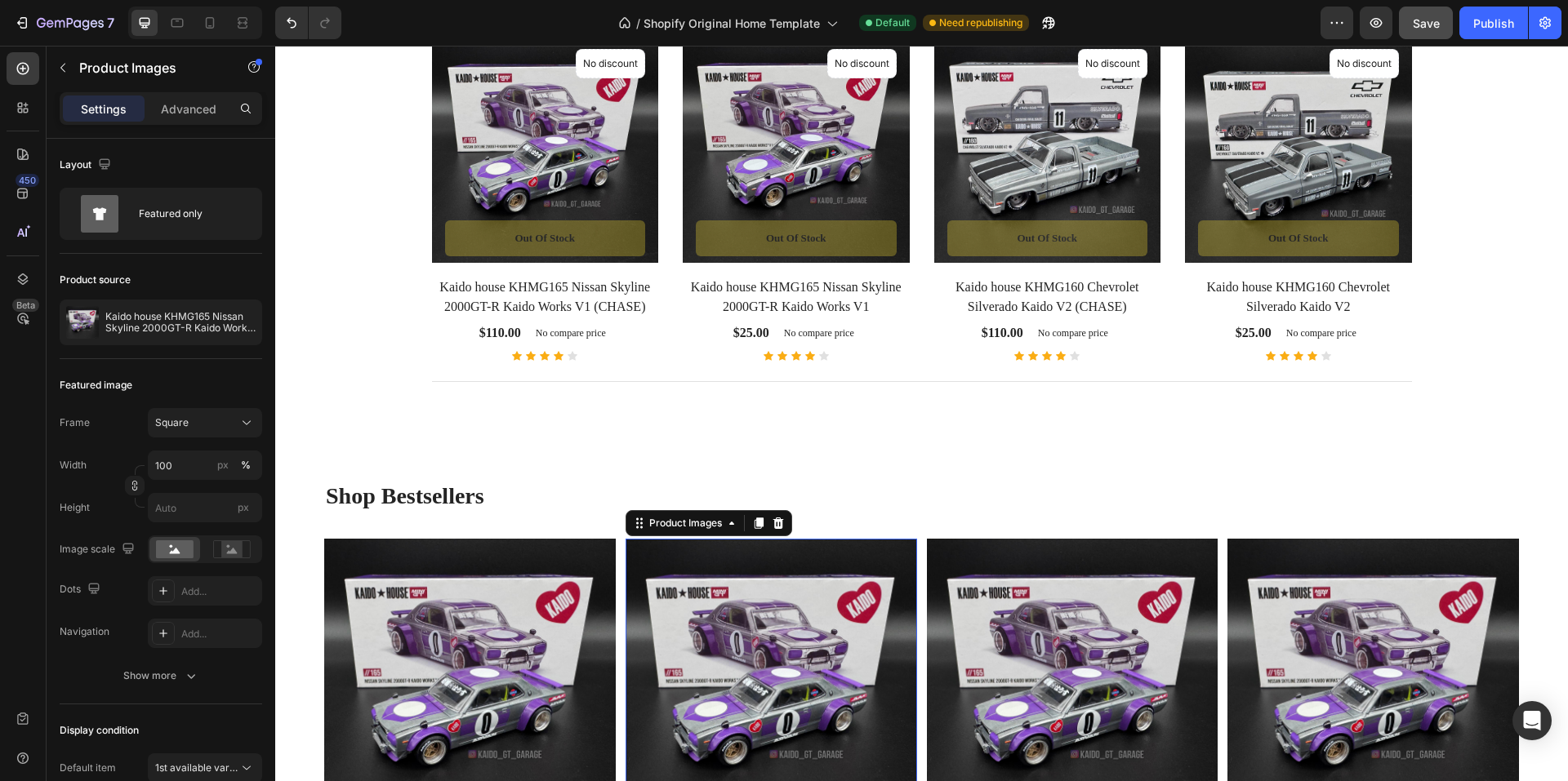
click at [651, 550] on img at bounding box center [771, 684] width 291 height 291
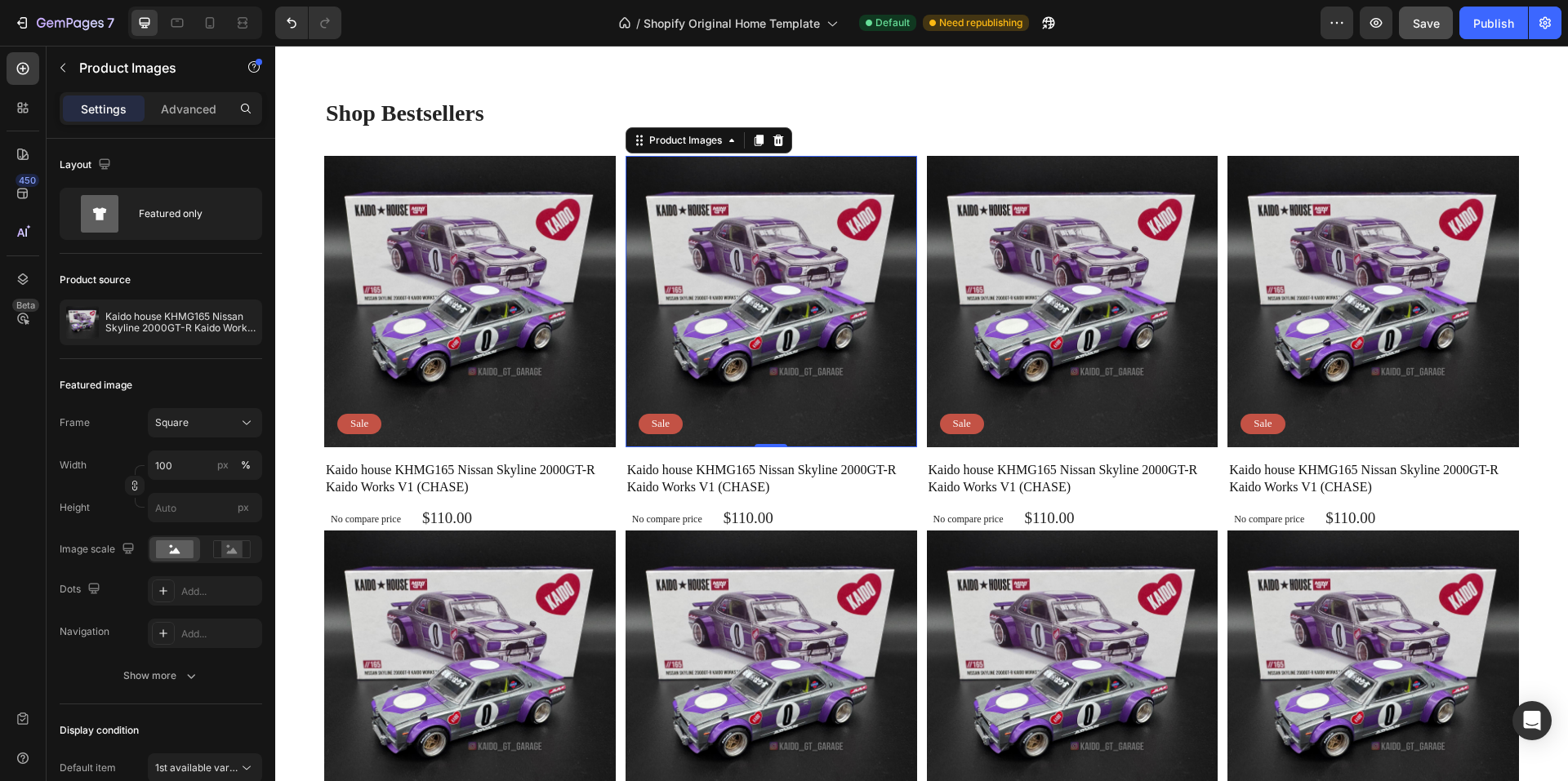
scroll to position [1228, 0]
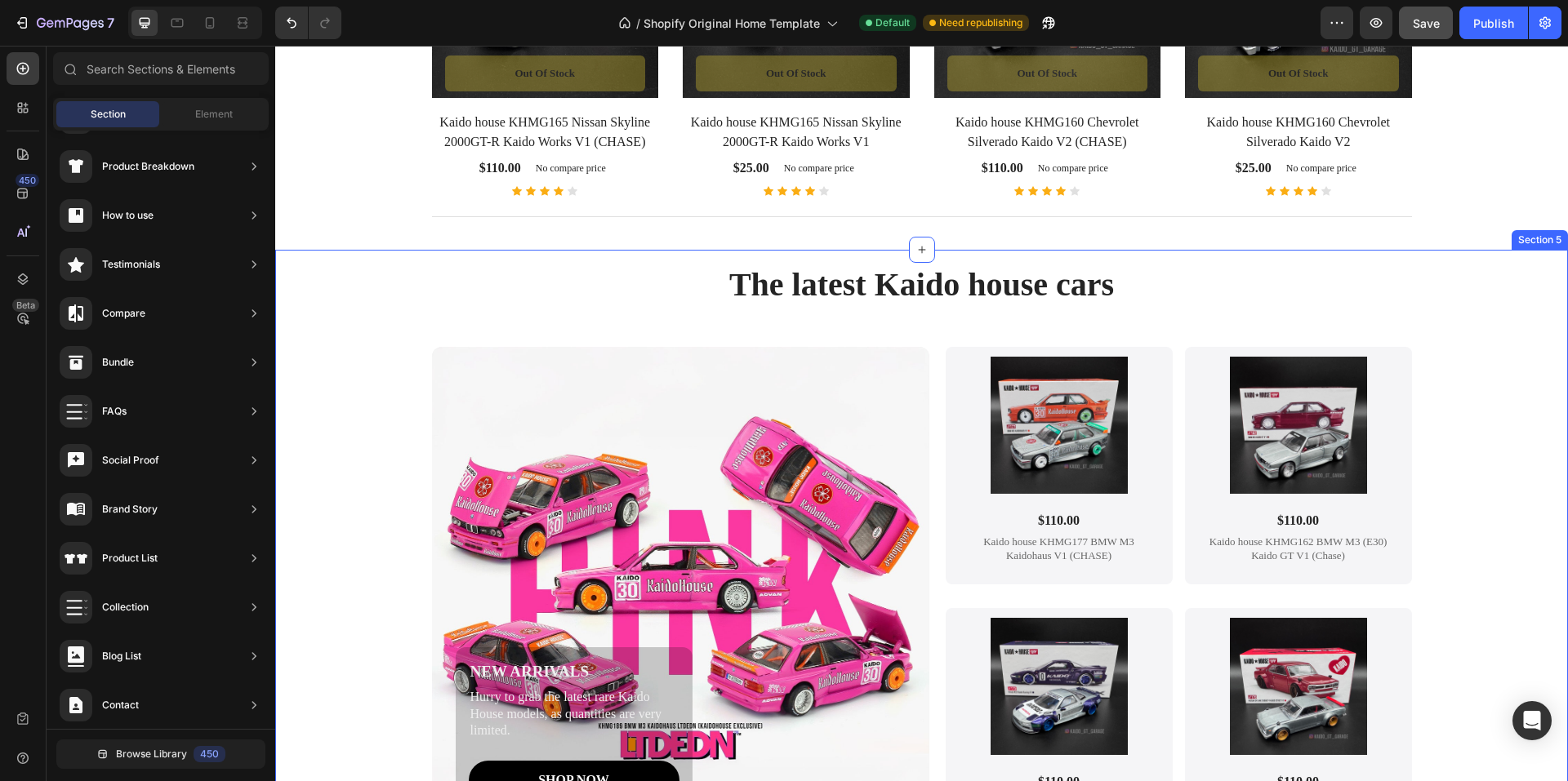
scroll to position [1146, 0]
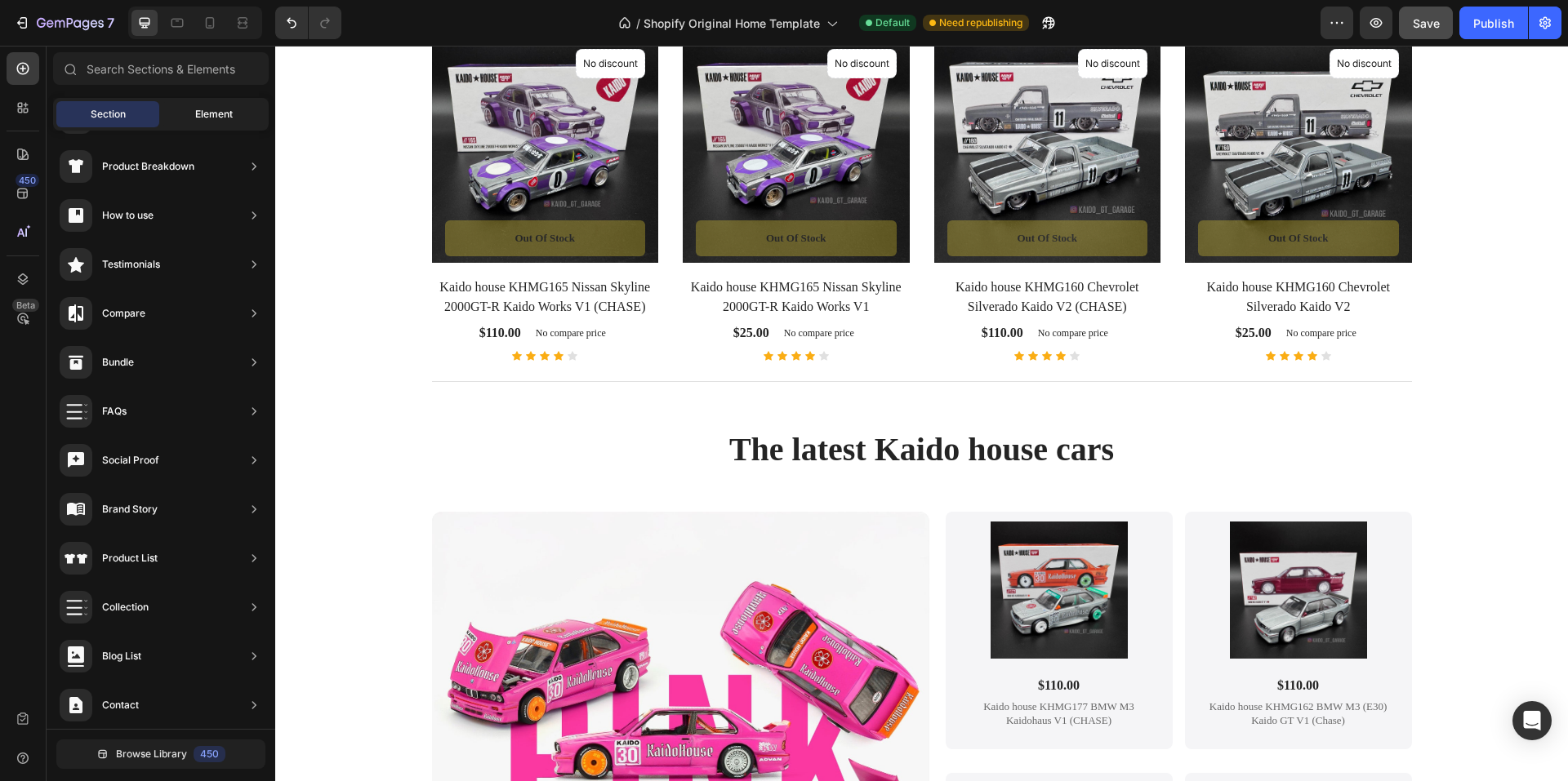
click at [196, 121] on span "Element" at bounding box center [214, 114] width 38 height 14
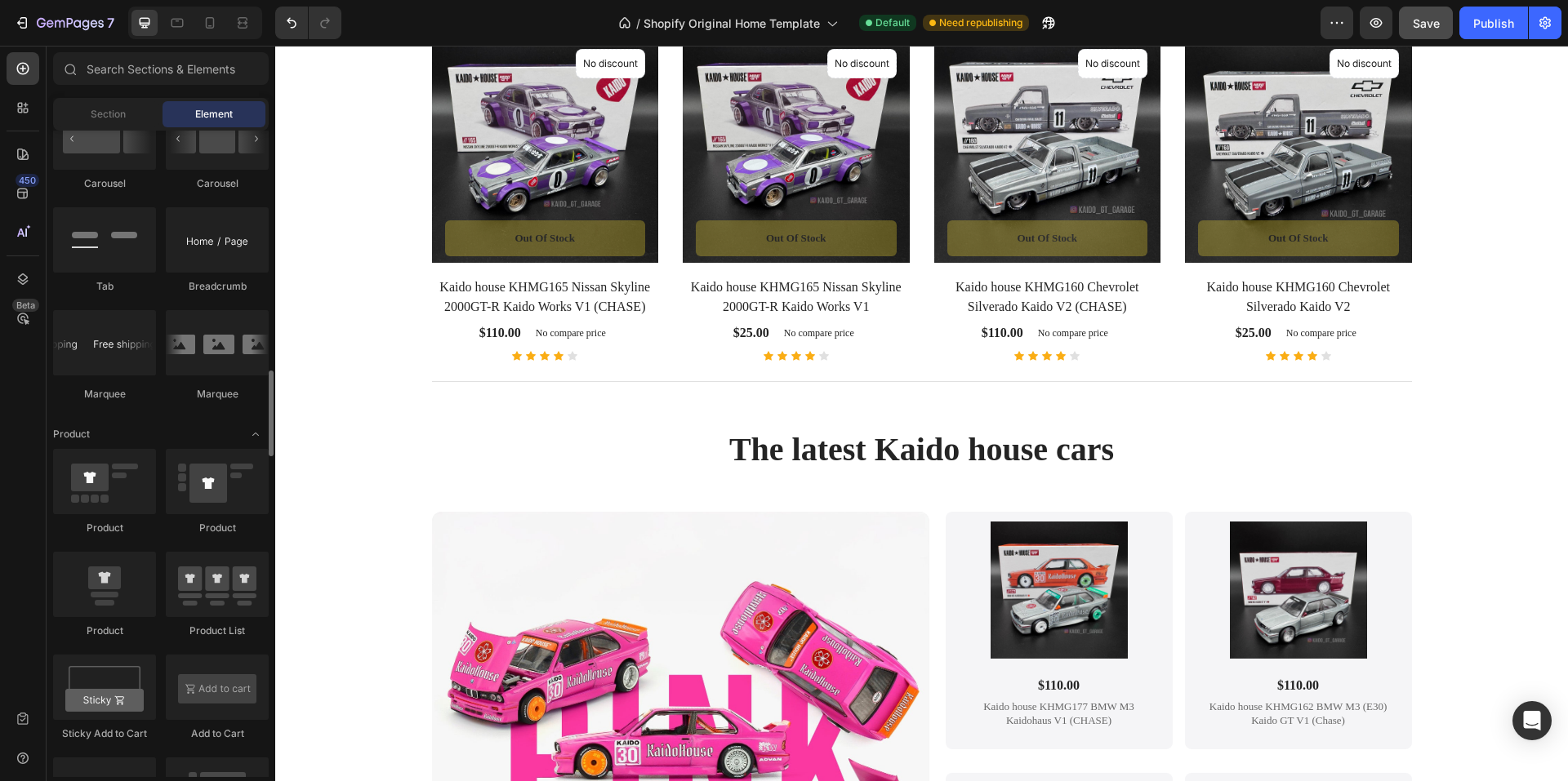
scroll to position [1878, 0]
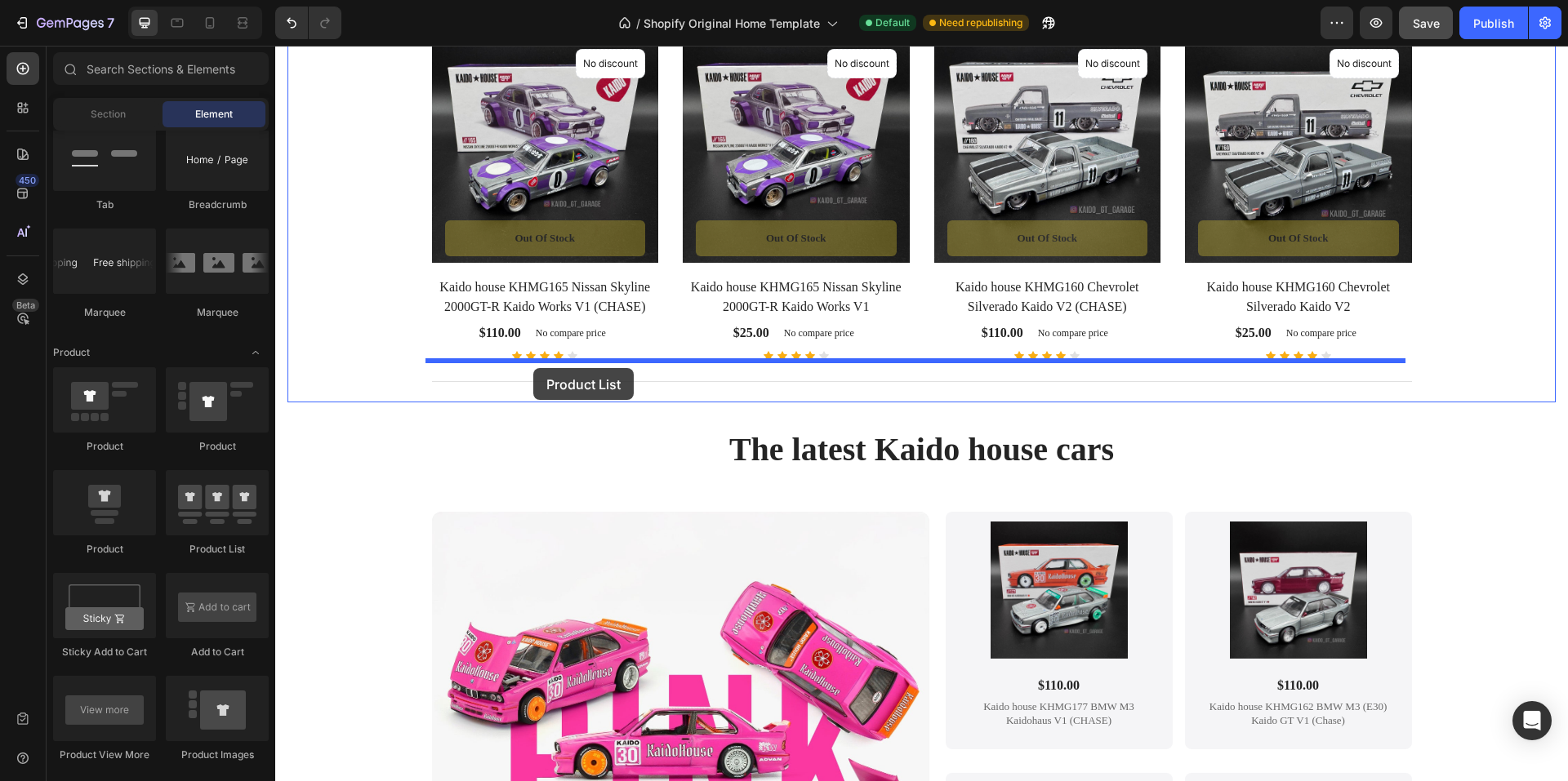
drag, startPoint x: 504, startPoint y: 545, endPoint x: 533, endPoint y: 368, distance: 179.4
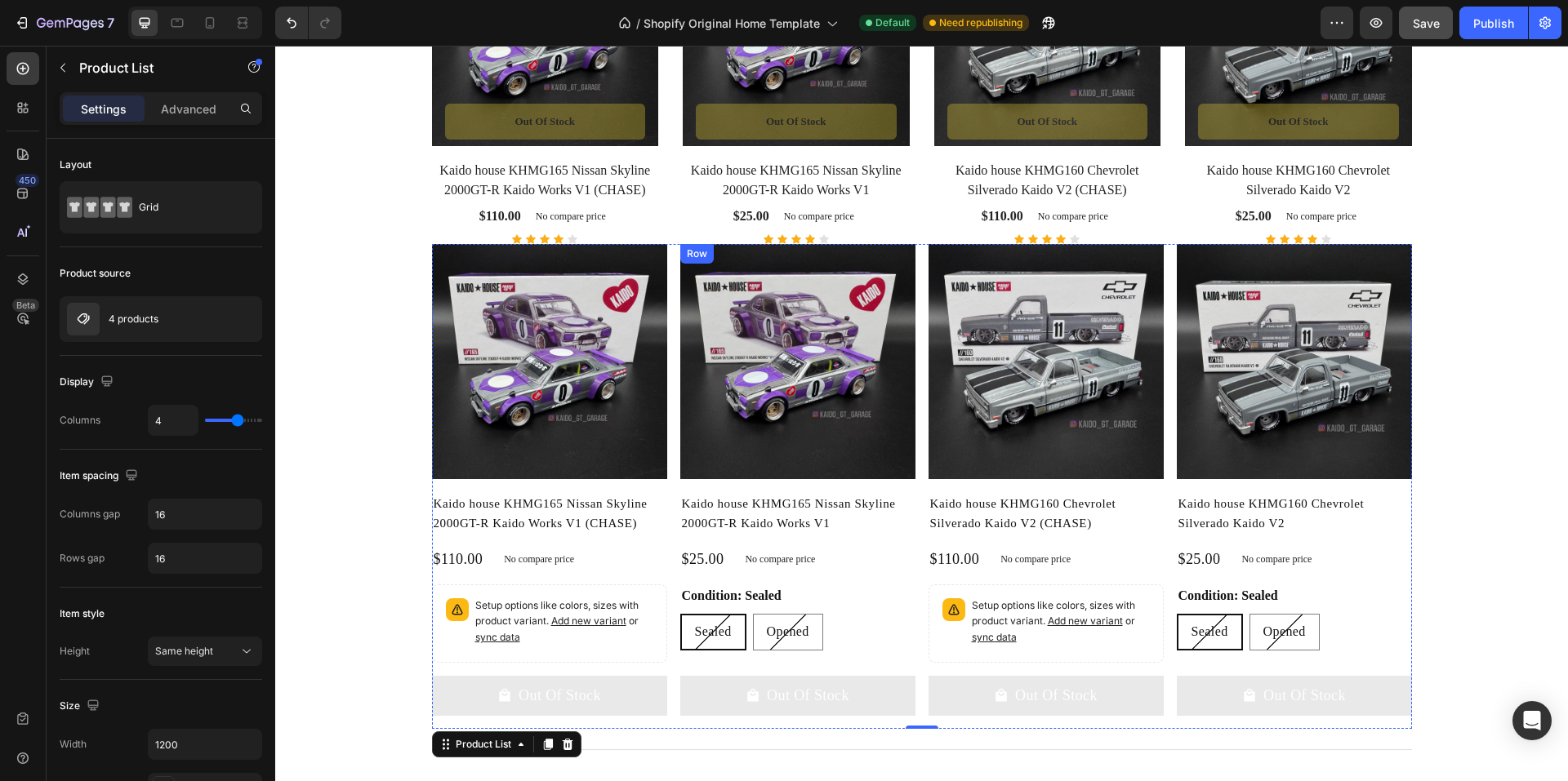
scroll to position [1261, 0]
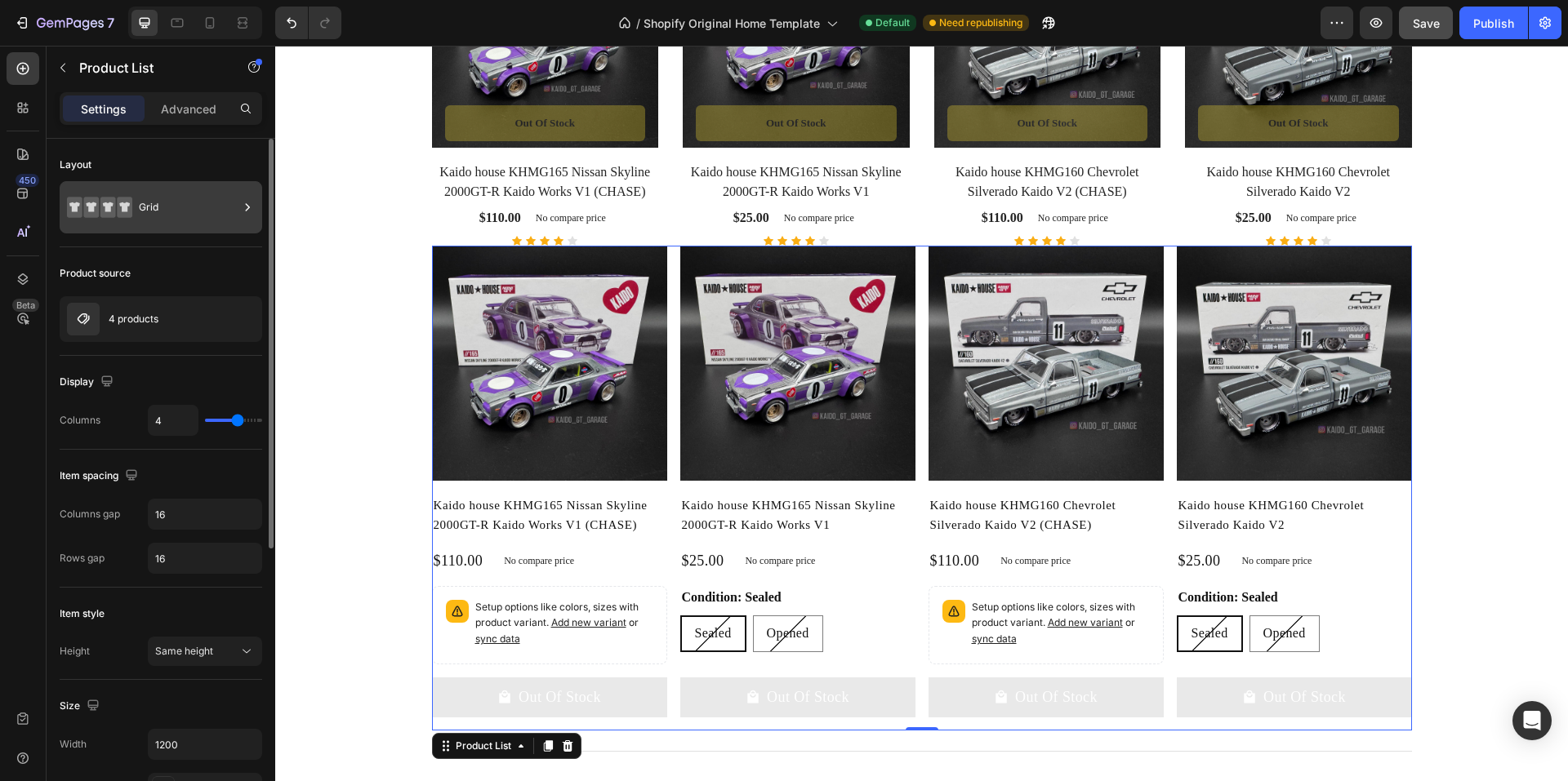
click at [165, 207] on div "Grid" at bounding box center [188, 208] width 99 height 38
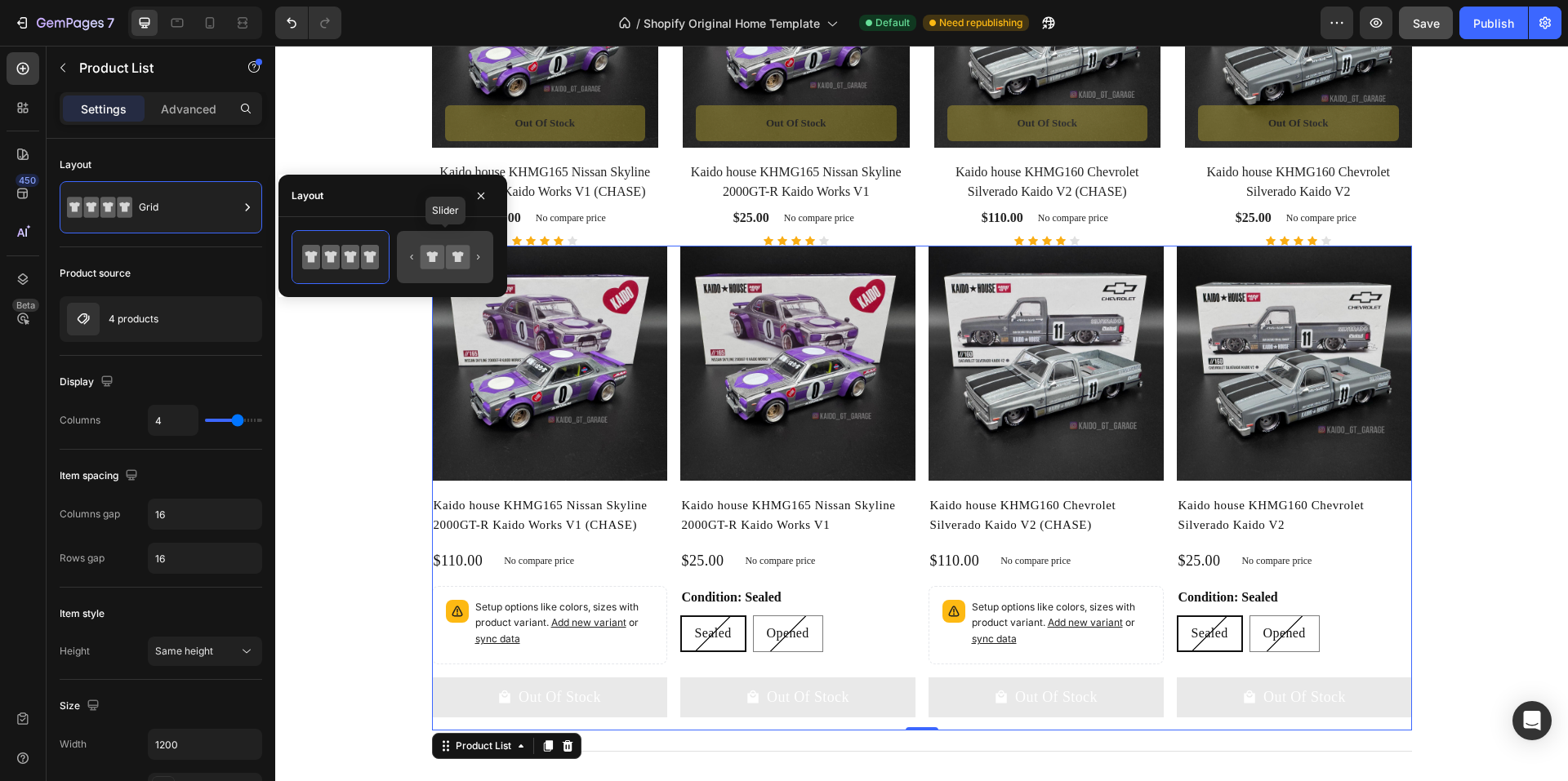
click at [431, 263] on icon at bounding box center [432, 256] width 23 height 23
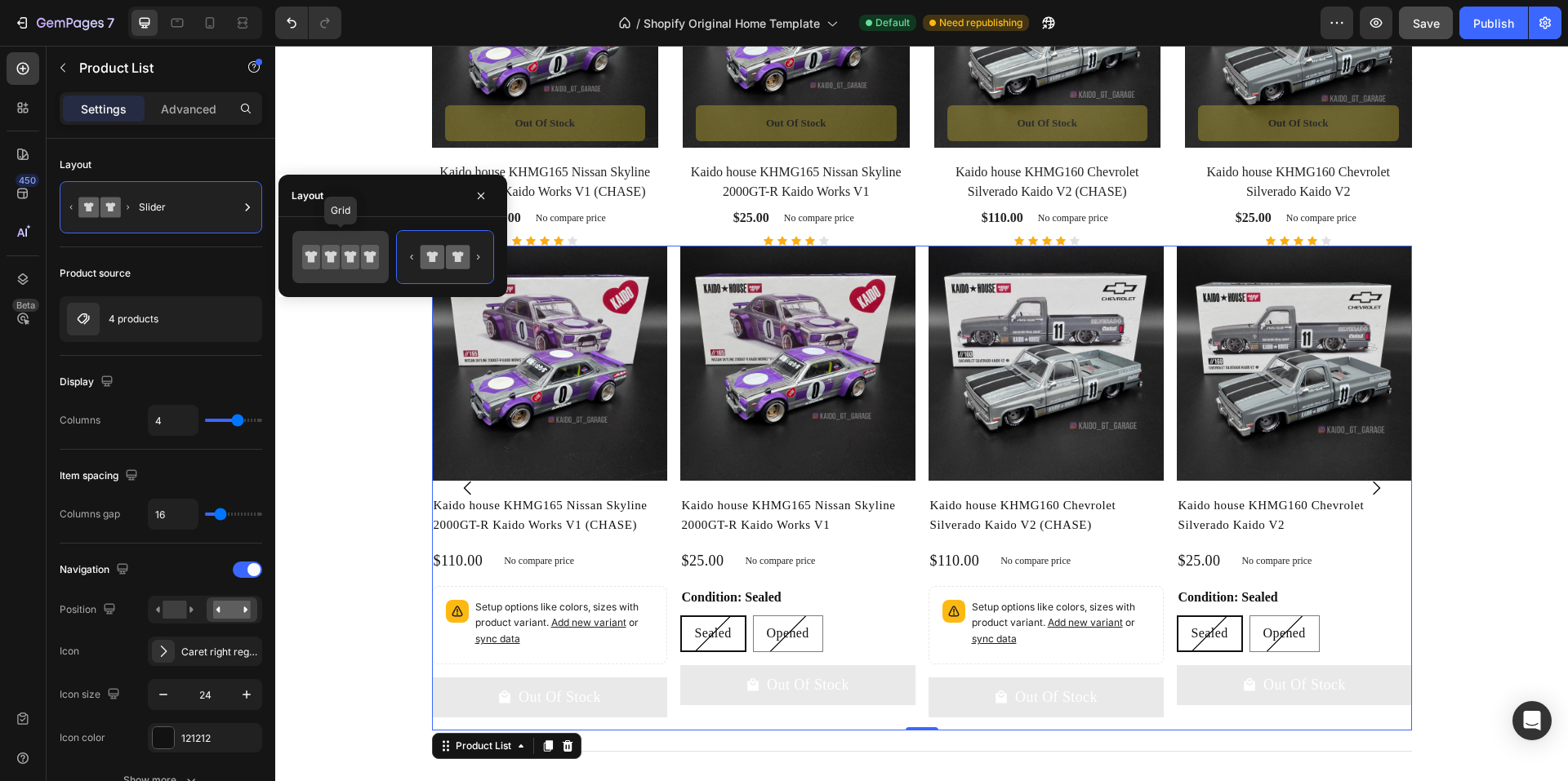
click at [335, 255] on icon at bounding box center [332, 257] width 13 height 12
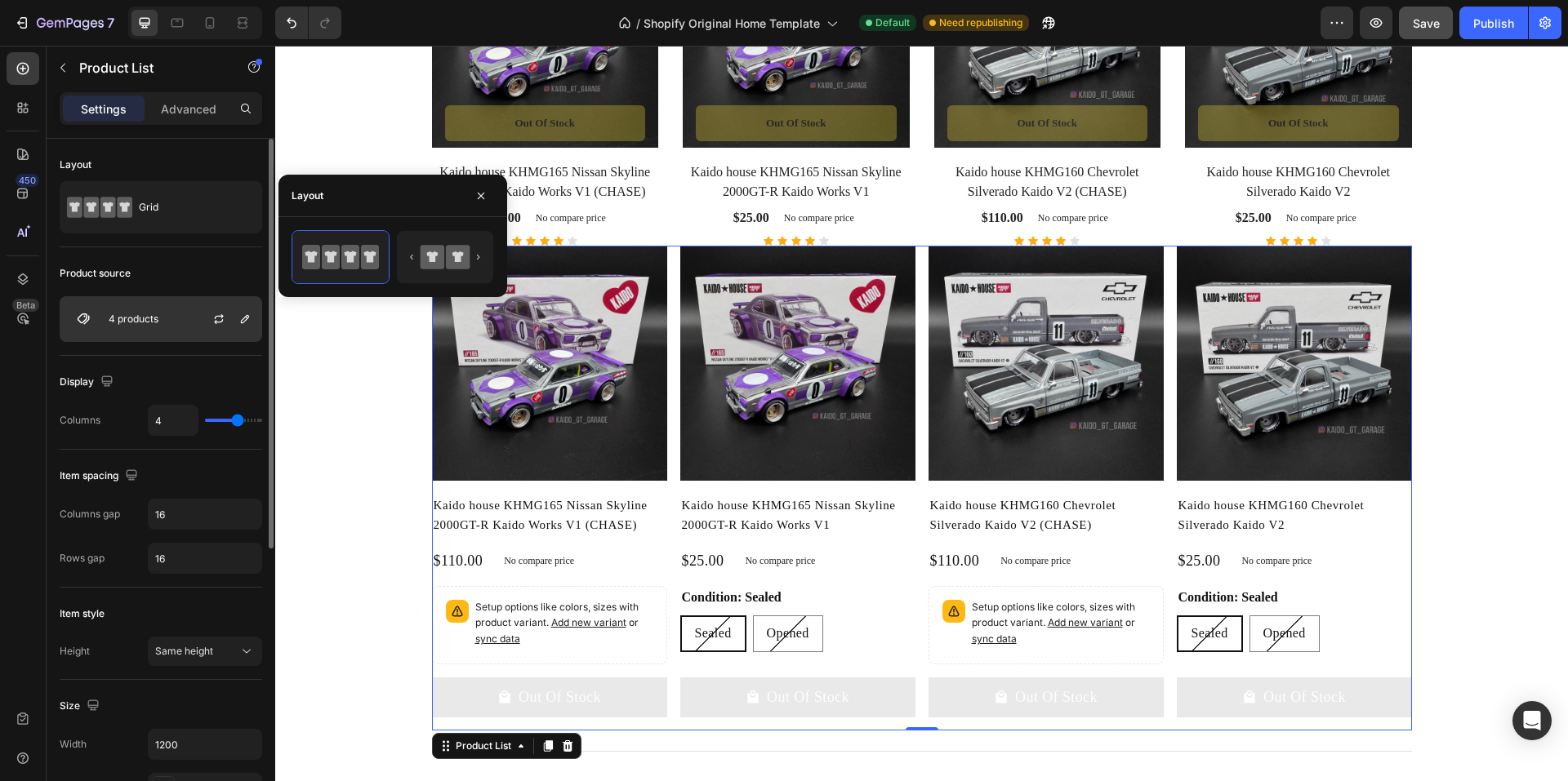
click at [170, 310] on div "4 products" at bounding box center [161, 319] width 202 height 46
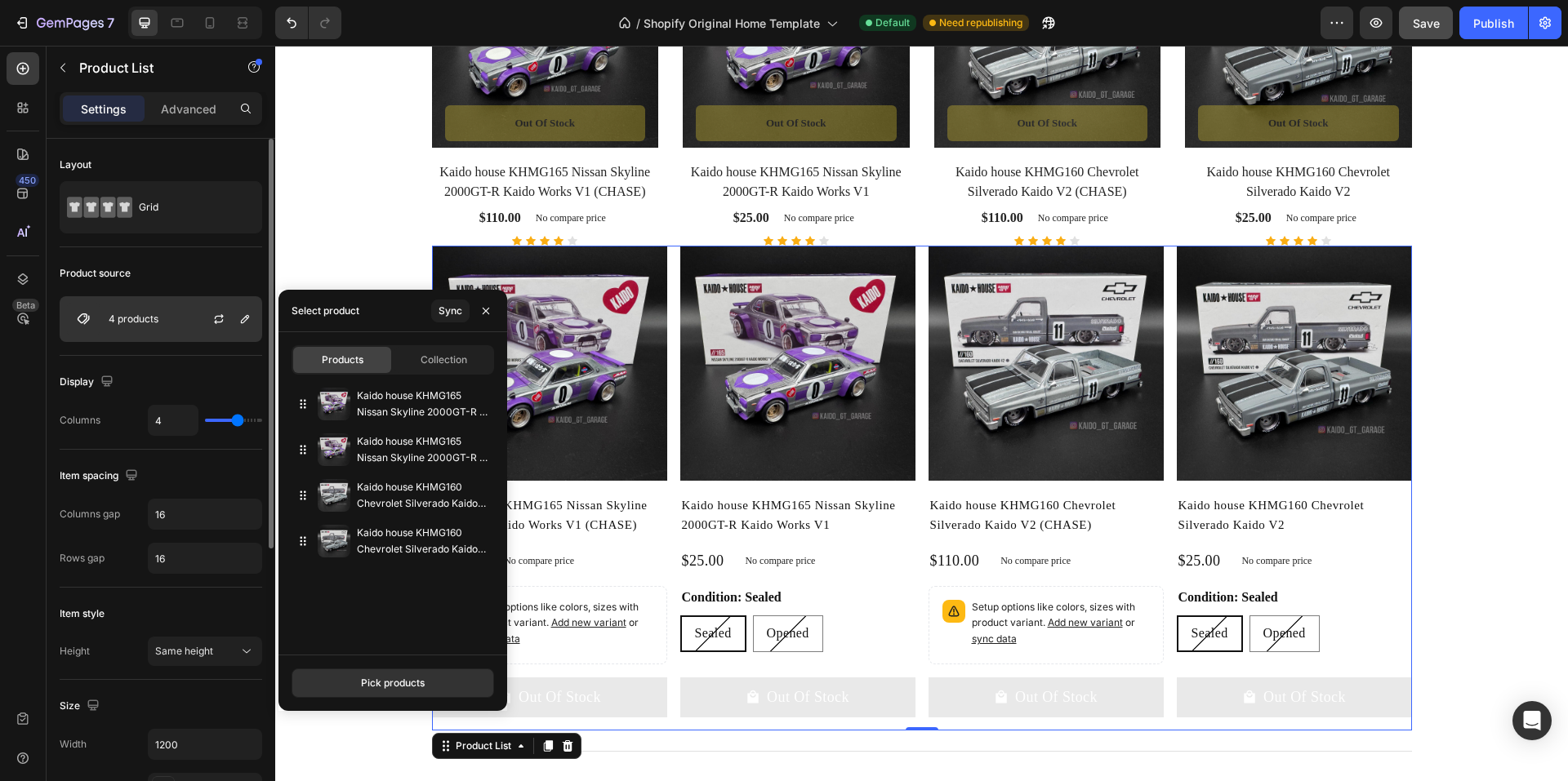
click at [116, 326] on div "4 products" at bounding box center [161, 319] width 202 height 46
click at [436, 688] on button "Pick products" at bounding box center [392, 683] width 202 height 30
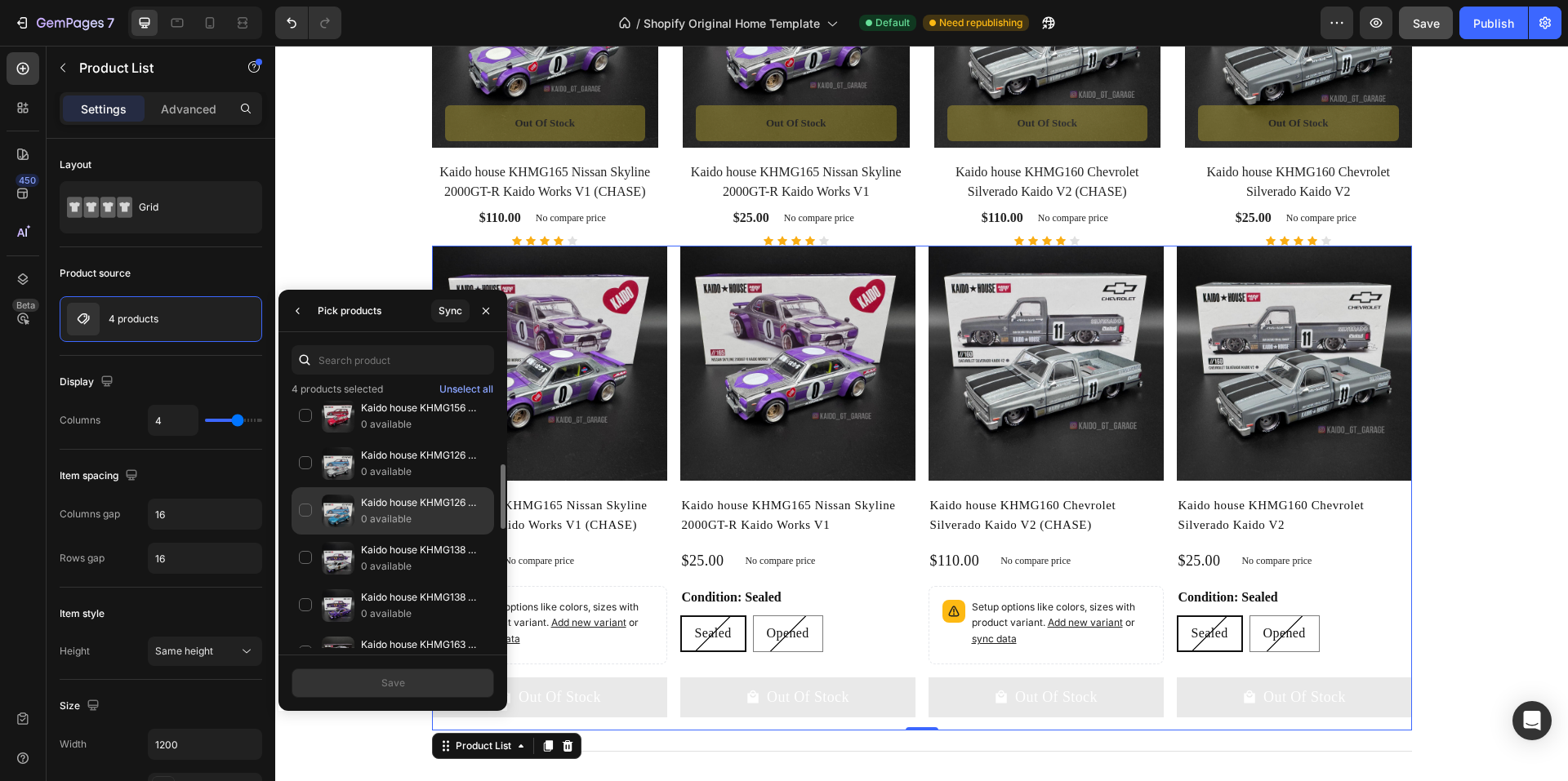
scroll to position [82, 0]
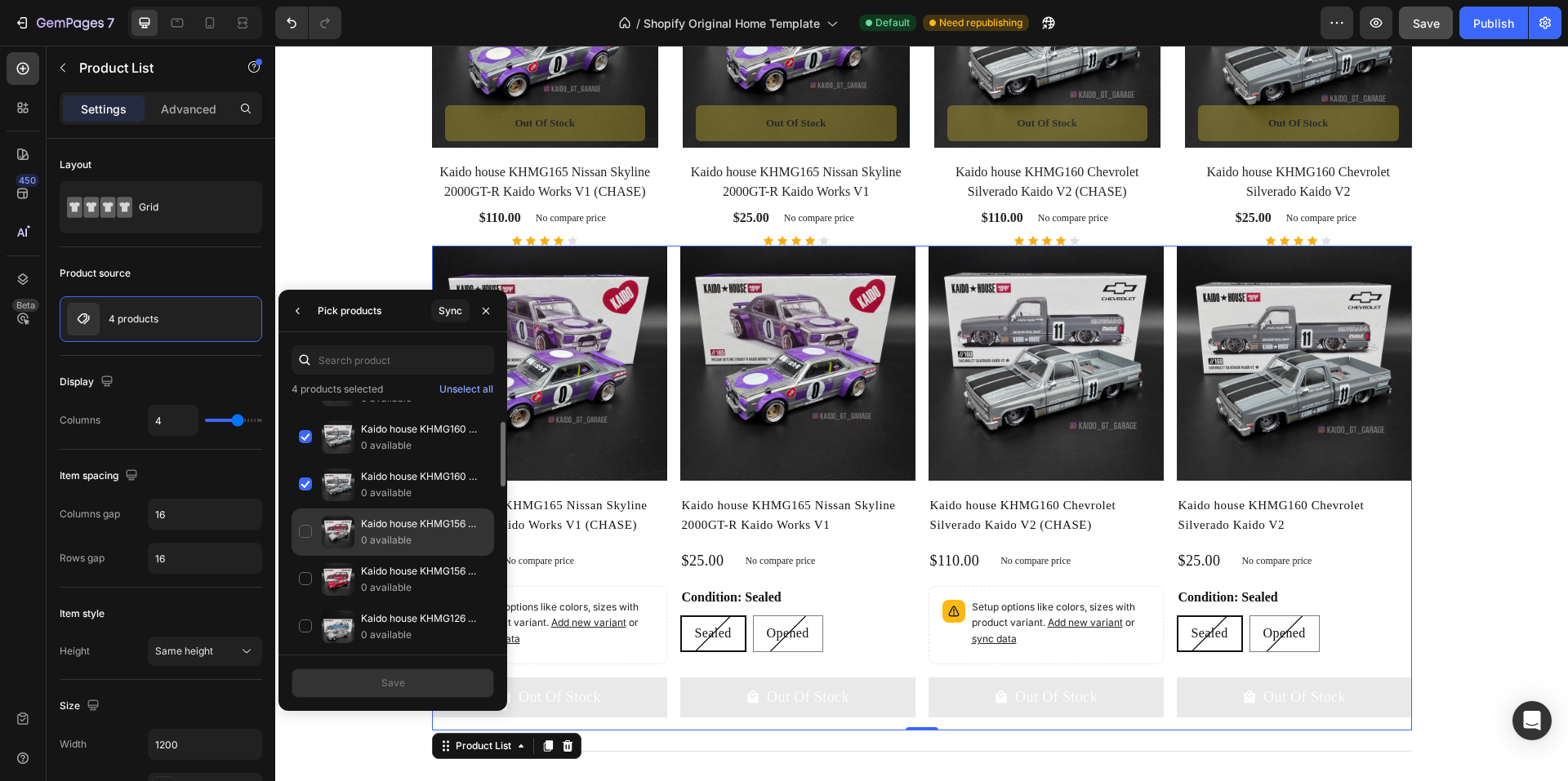
click at [405, 531] on p "Kaido house KHMG156 Honda Civic (EF) Kaido Works V2 (CHASE)" at bounding box center [424, 524] width 125 height 16
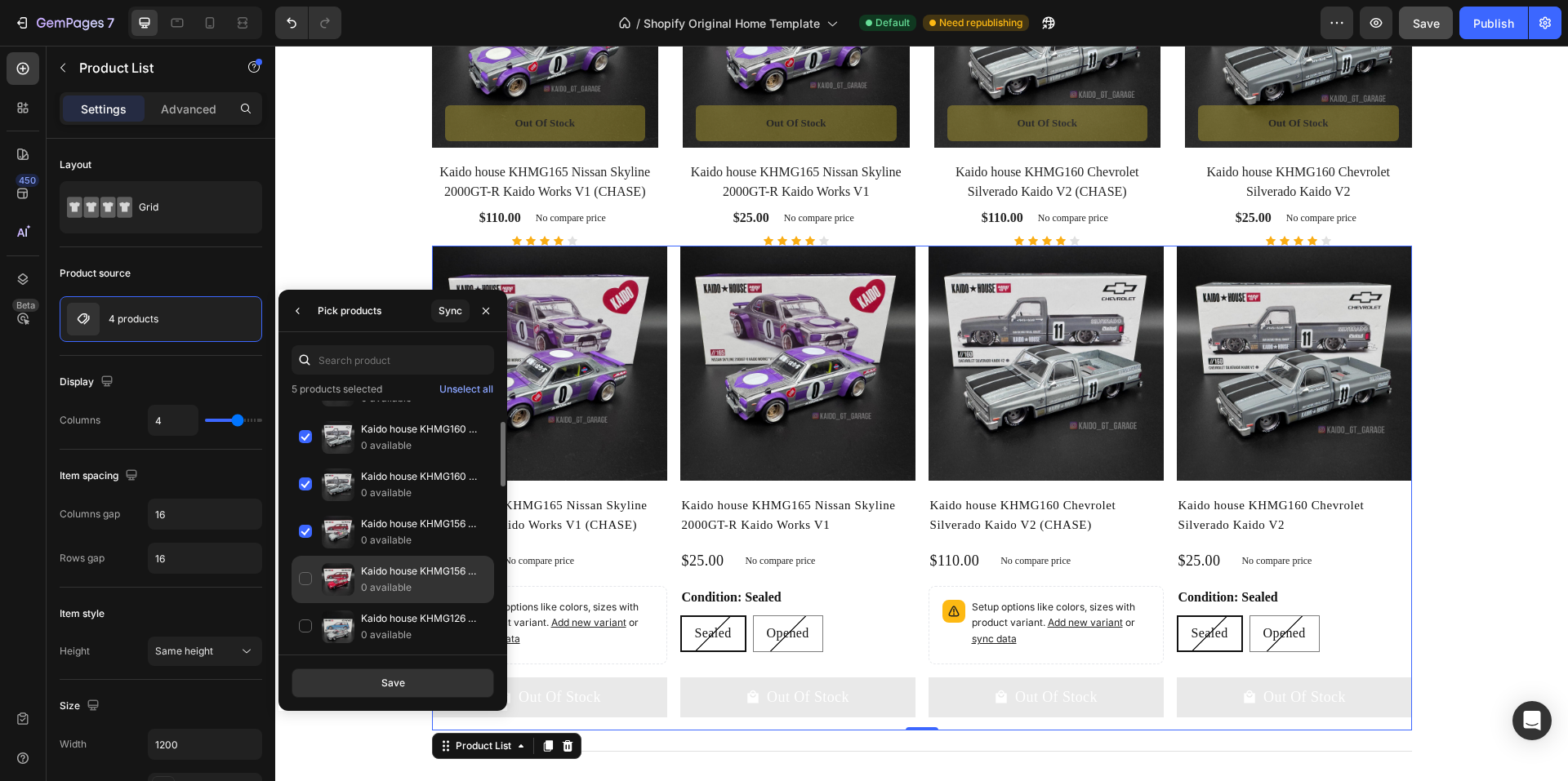
click at [394, 579] on p "Kaido house KHMG156 Honda Civic (EF) Kaido Works V2" at bounding box center [424, 571] width 125 height 16
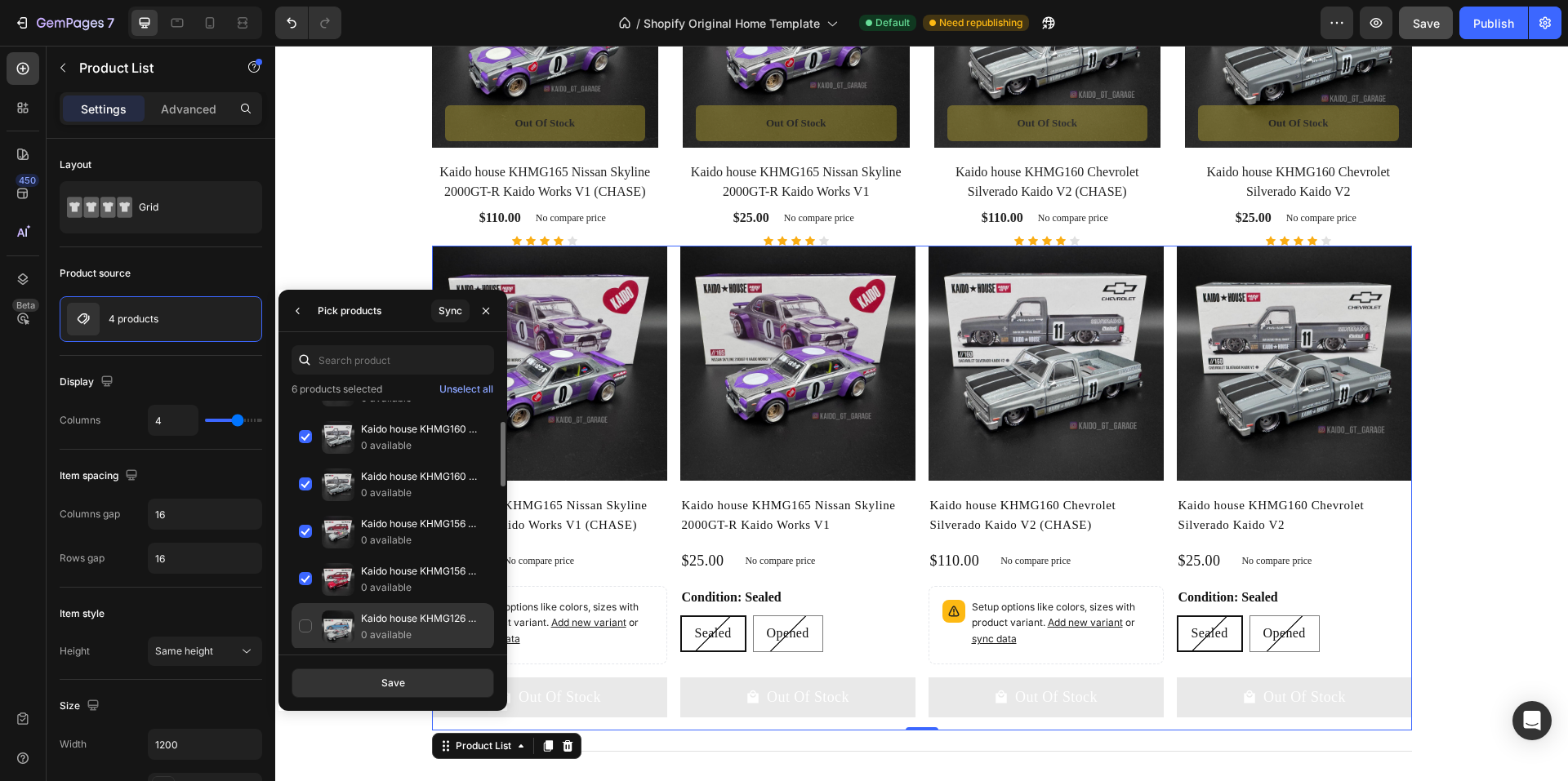
drag, startPoint x: 396, startPoint y: 631, endPoint x: 395, endPoint y: 610, distance: 21.0
click at [395, 629] on p "0 available" at bounding box center [424, 635] width 125 height 16
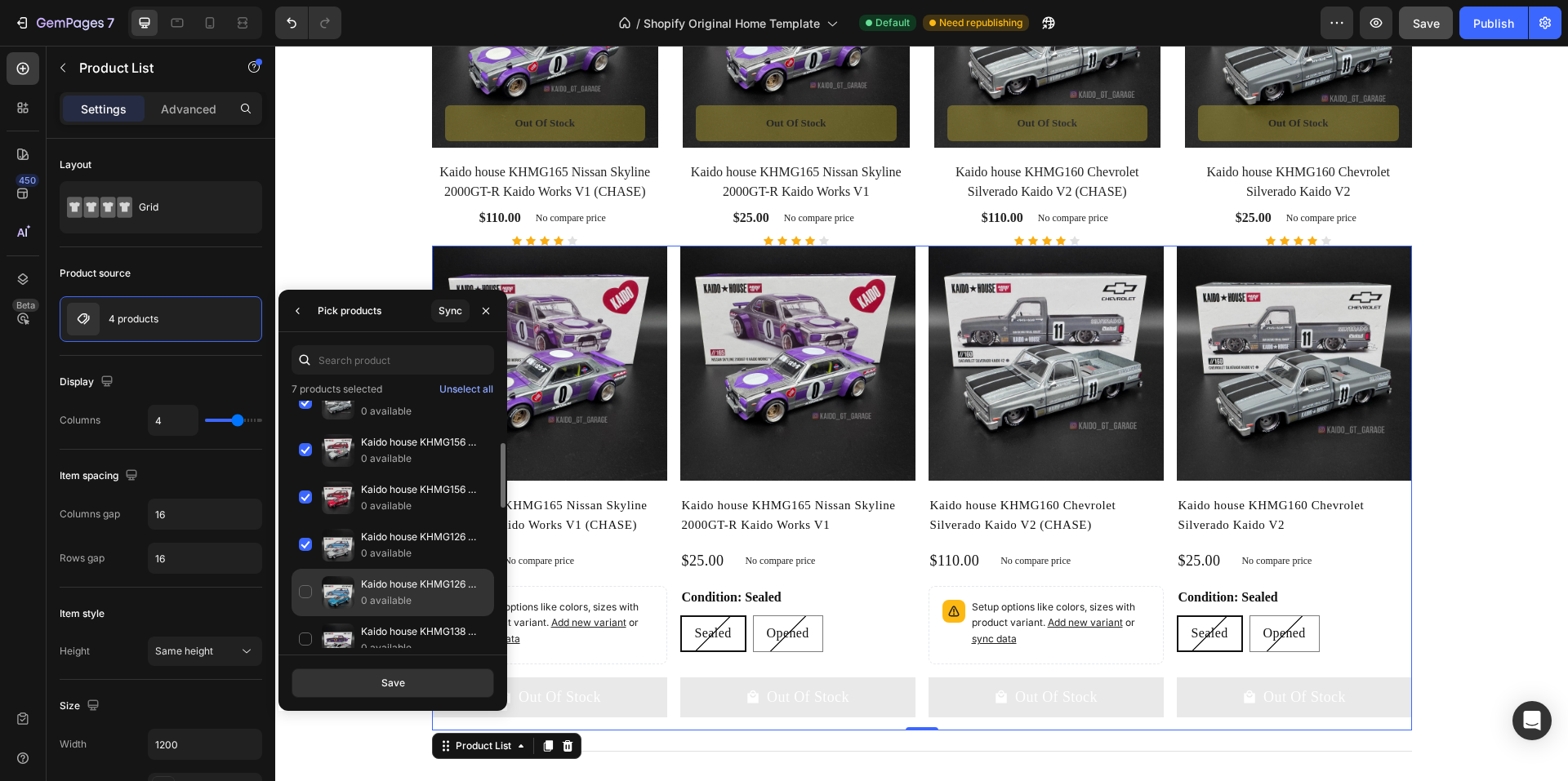
click at [392, 593] on p "0 available" at bounding box center [424, 601] width 125 height 16
click at [390, 682] on div "Save" at bounding box center [393, 683] width 23 height 14
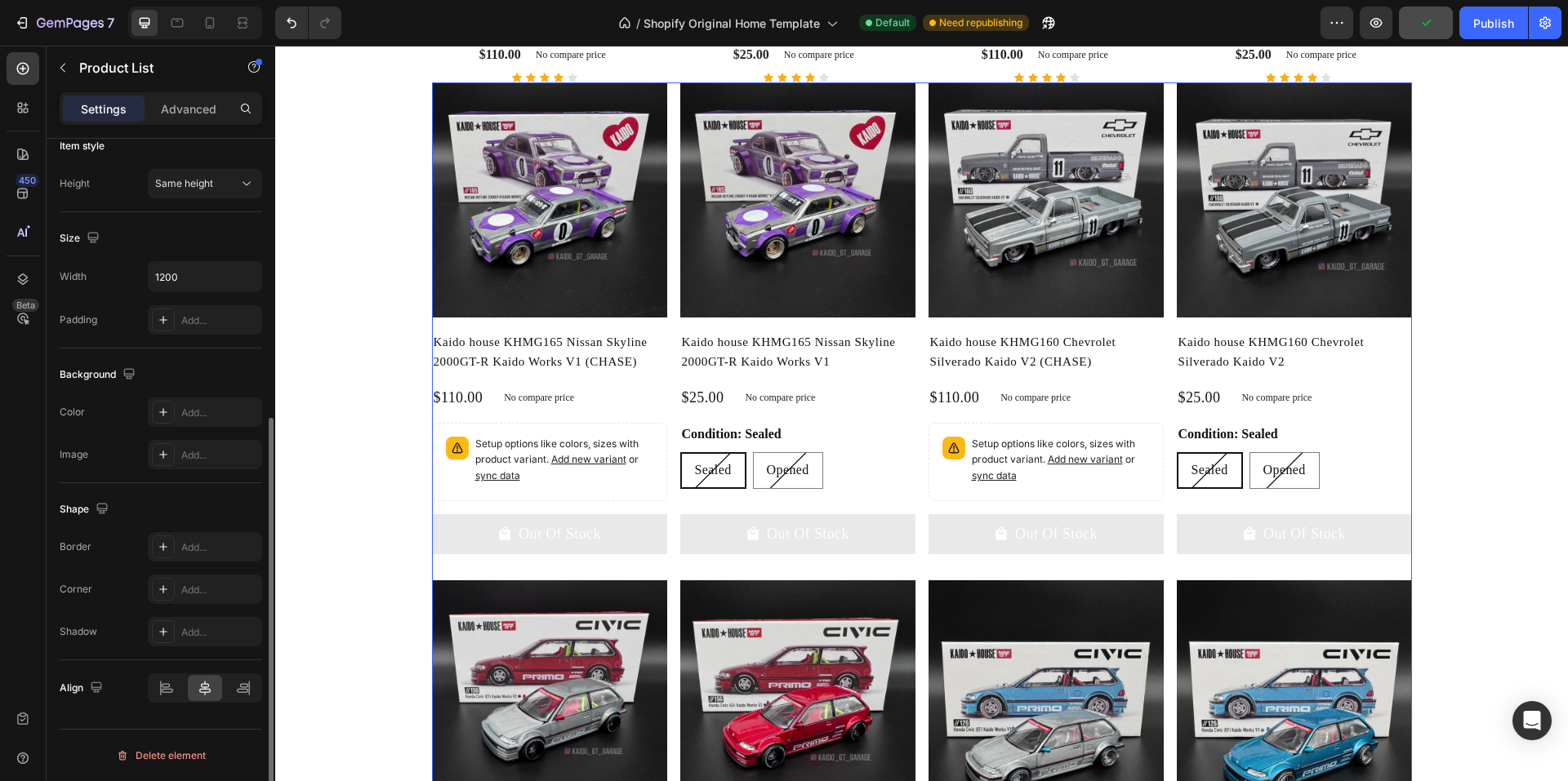
scroll to position [142, 0]
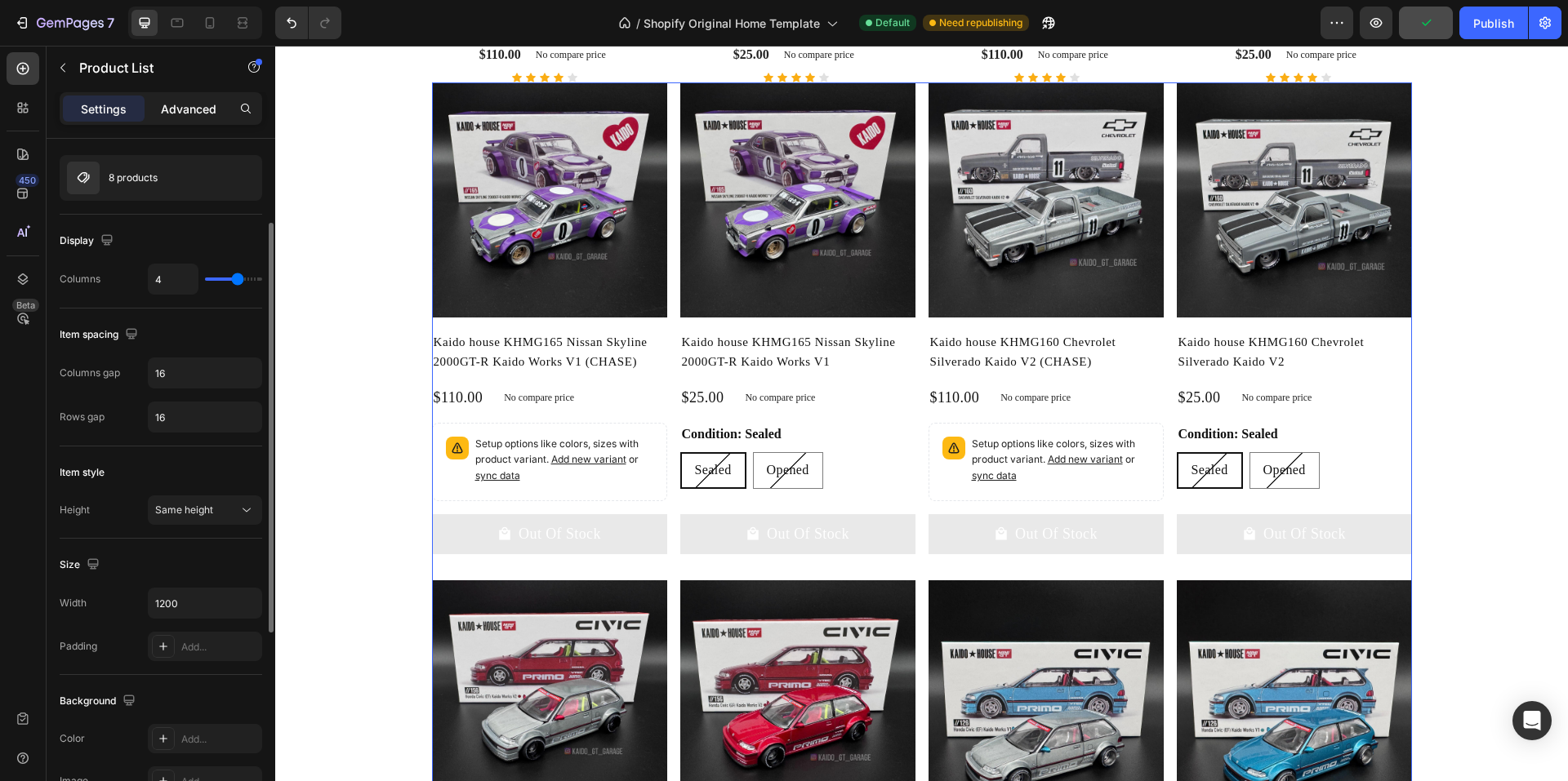
click at [203, 105] on p "Advanced" at bounding box center [189, 108] width 56 height 17
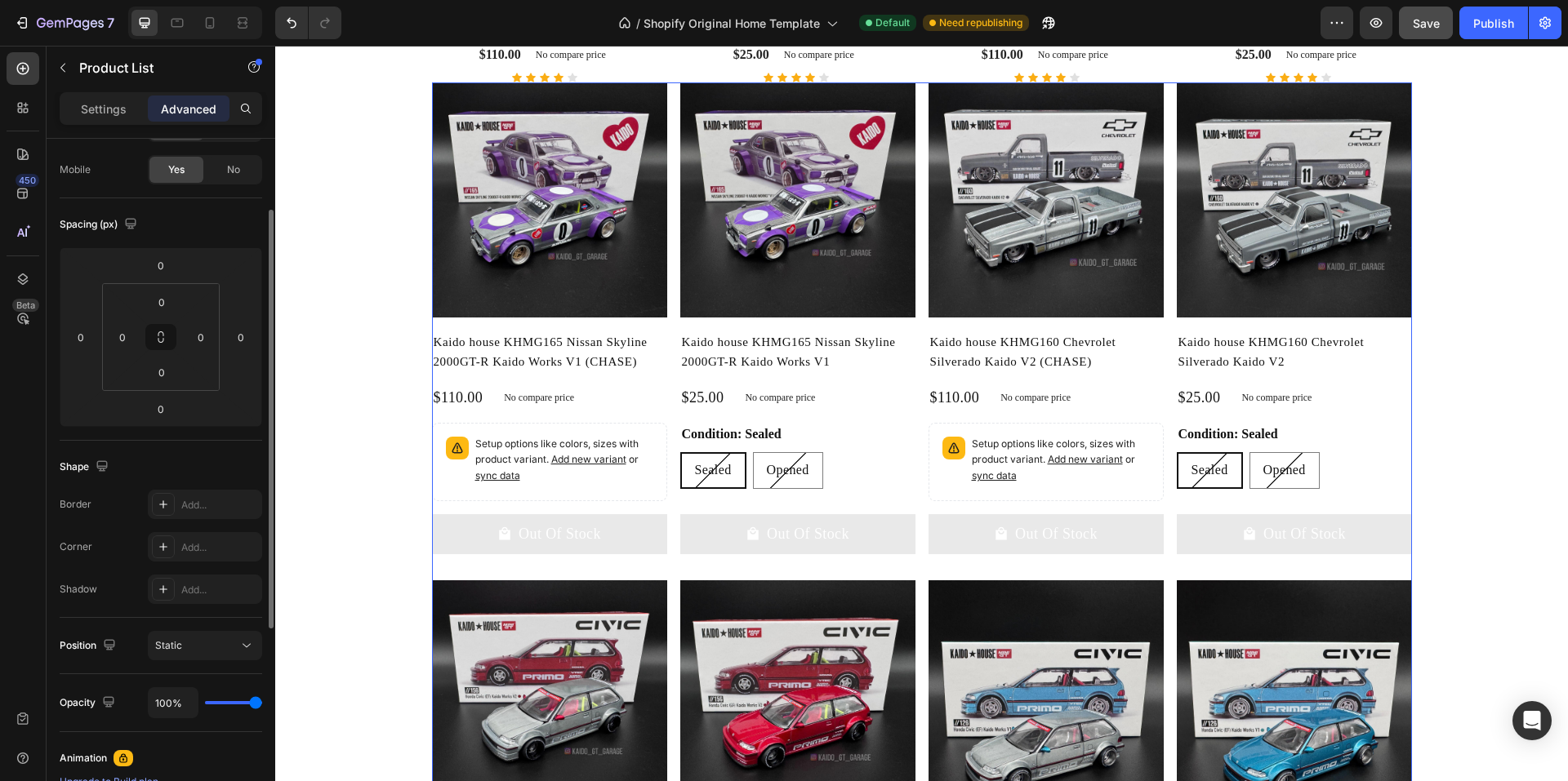
scroll to position [0, 0]
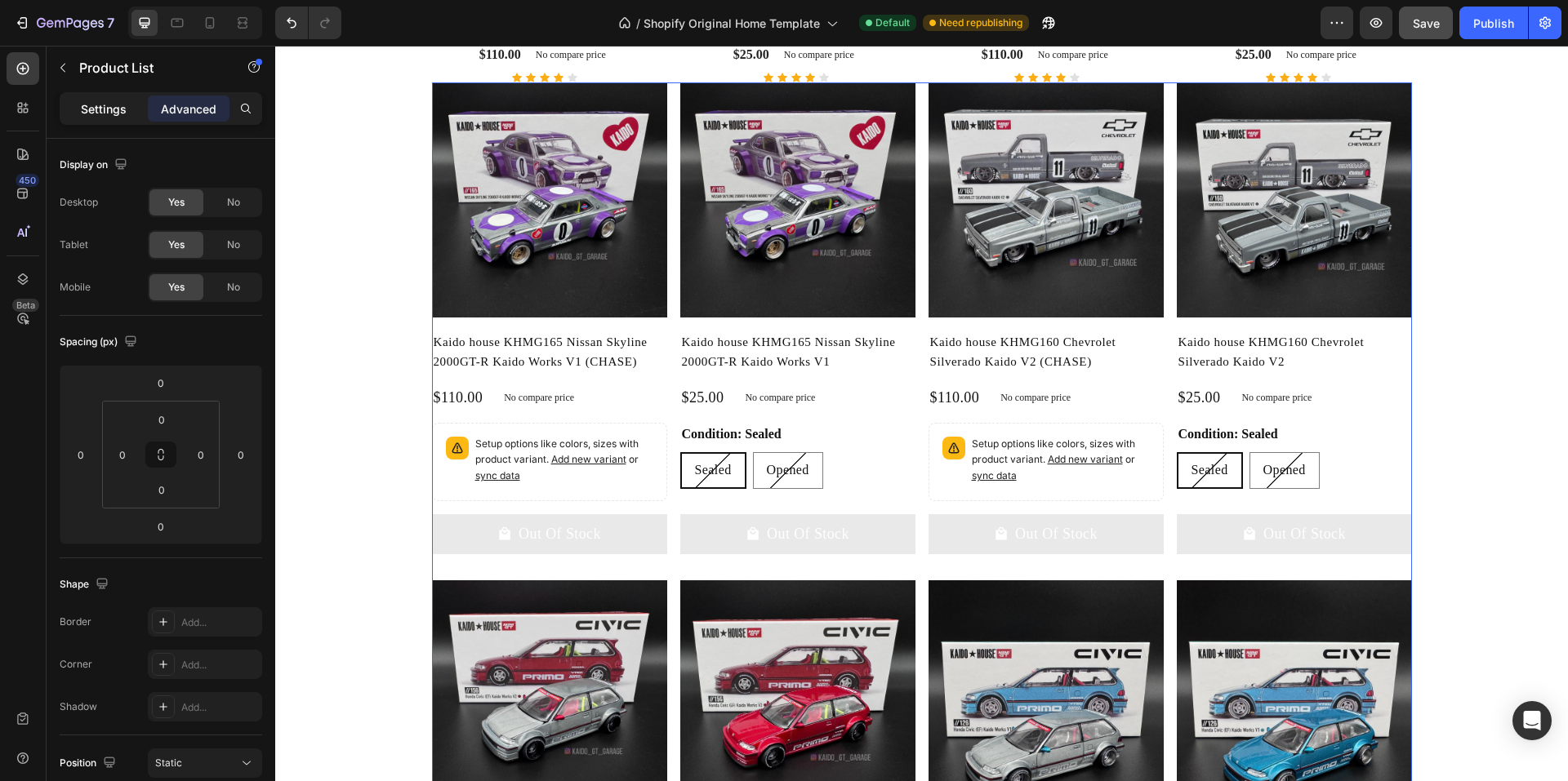
click at [97, 108] on p "Settings" at bounding box center [103, 108] width 46 height 17
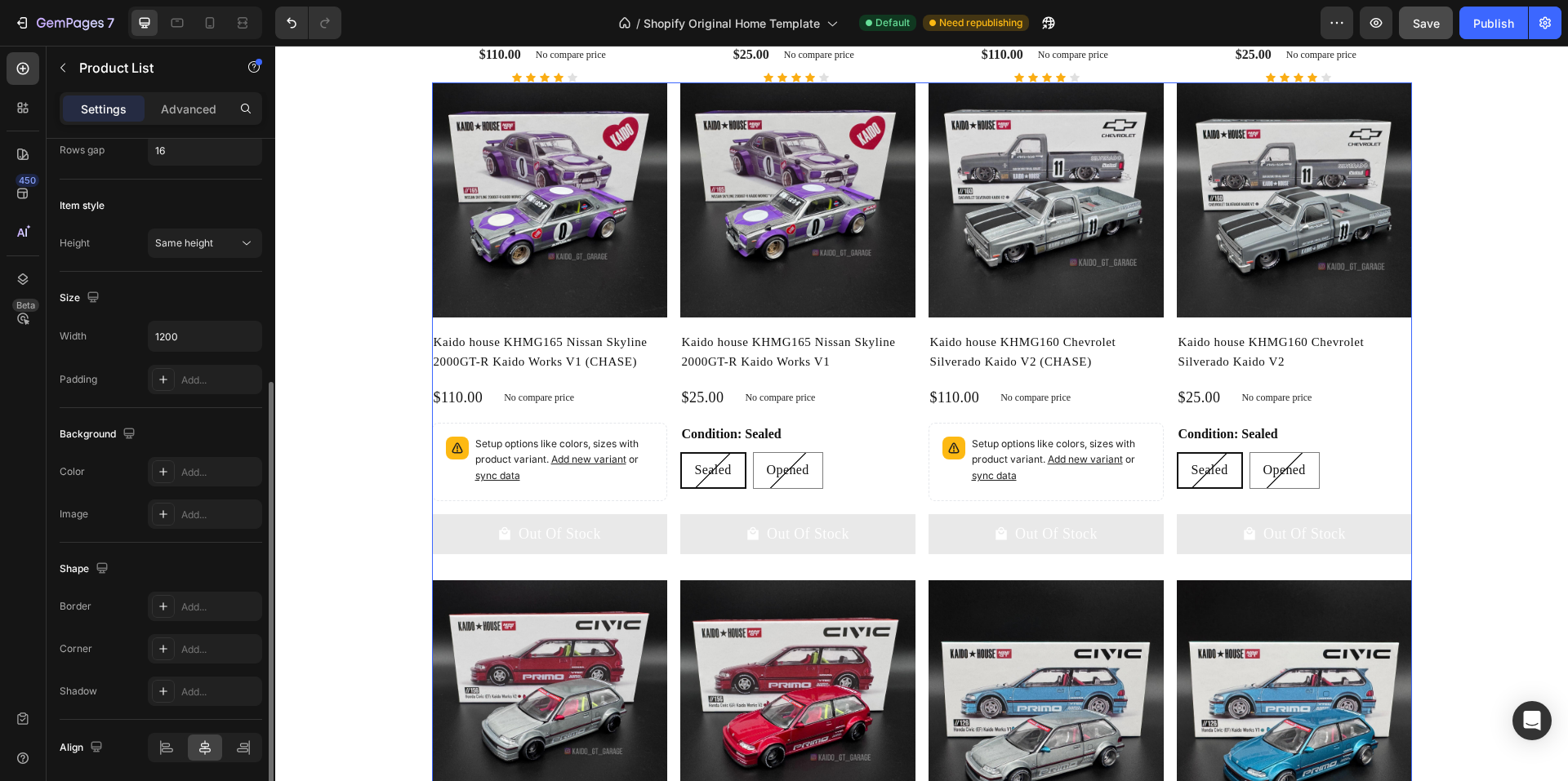
scroll to position [468, 0]
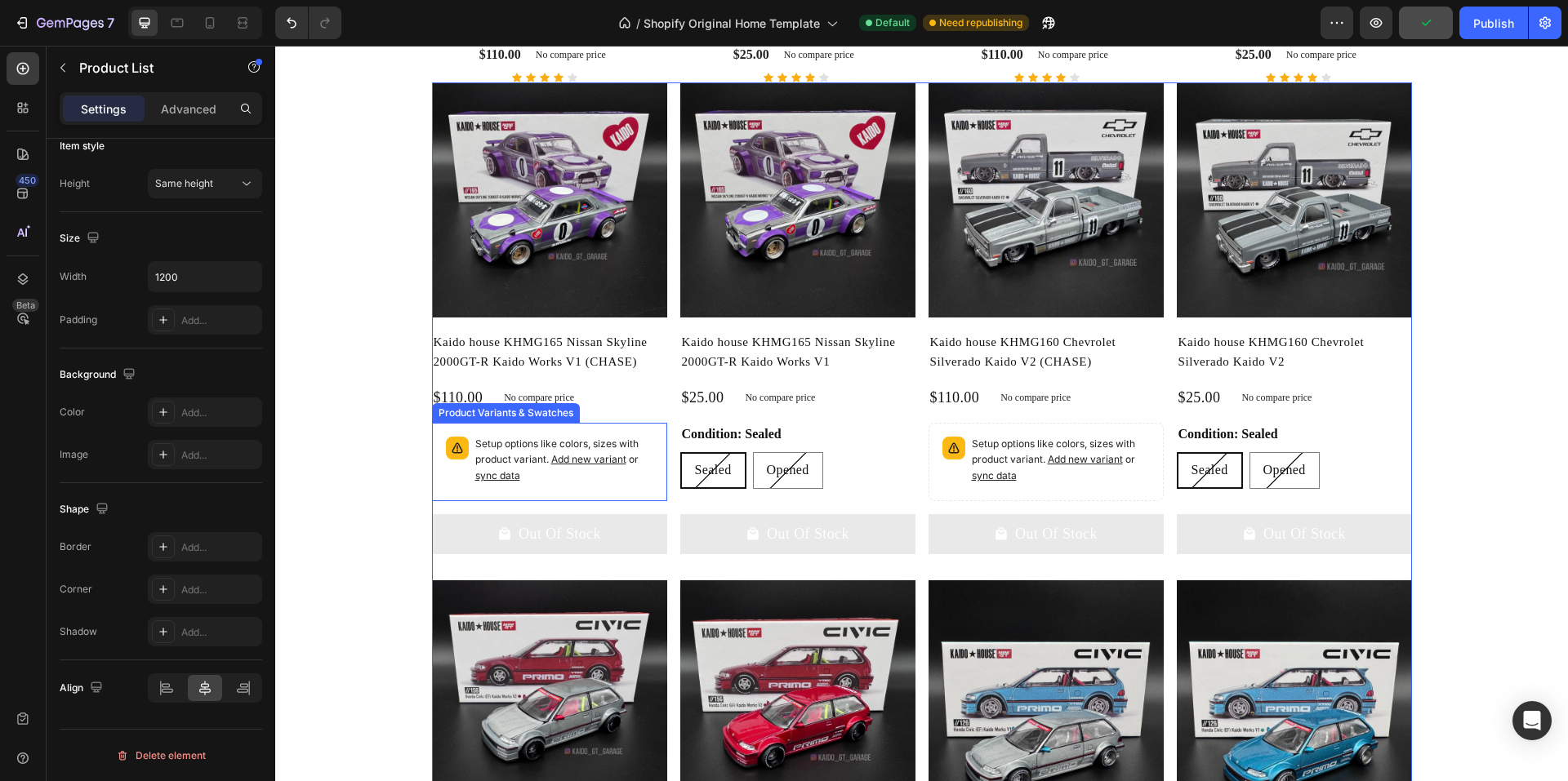
click at [497, 416] on div "Product Variants & Swatches" at bounding box center [506, 413] width 142 height 14
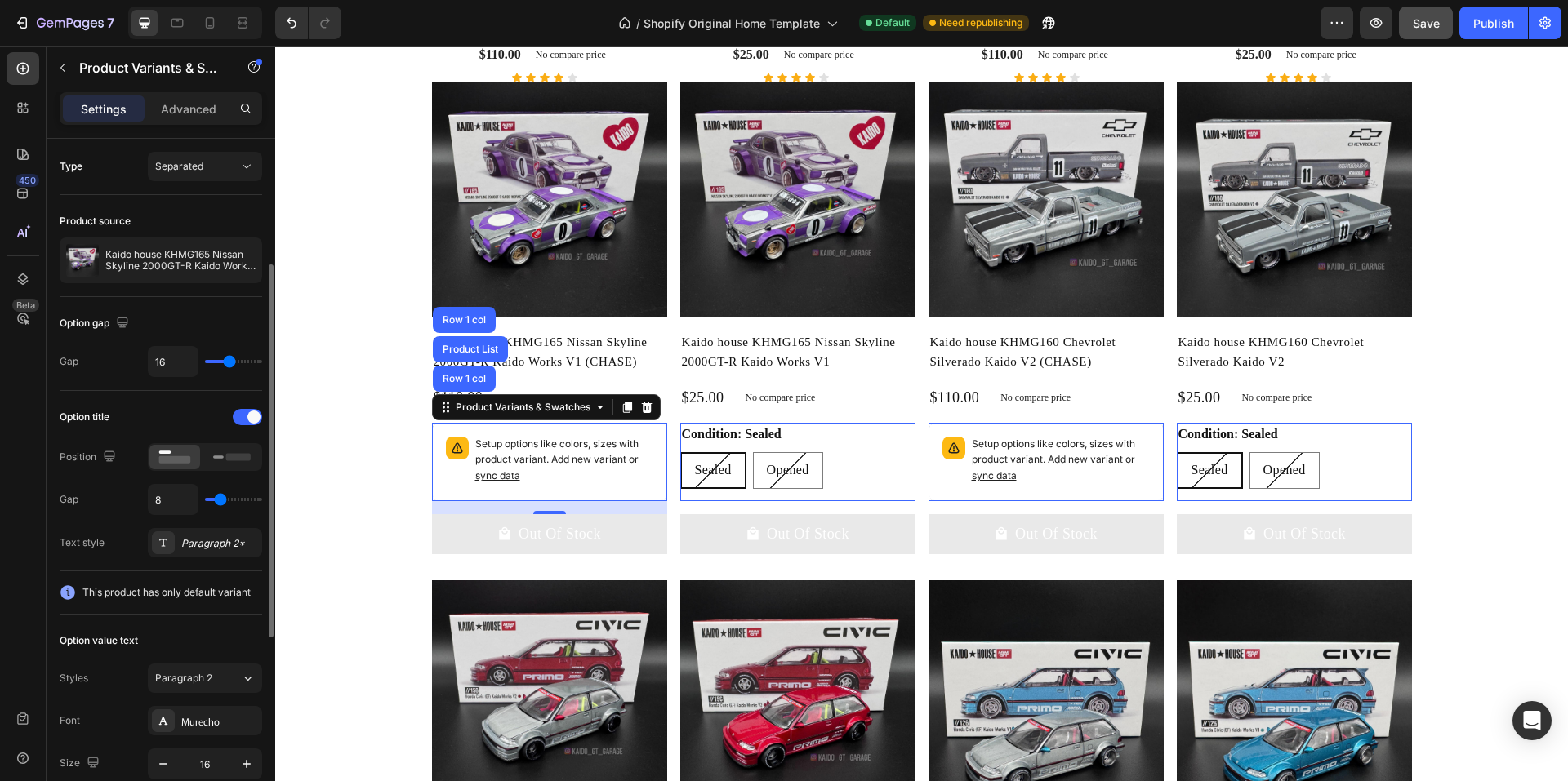
scroll to position [82, 0]
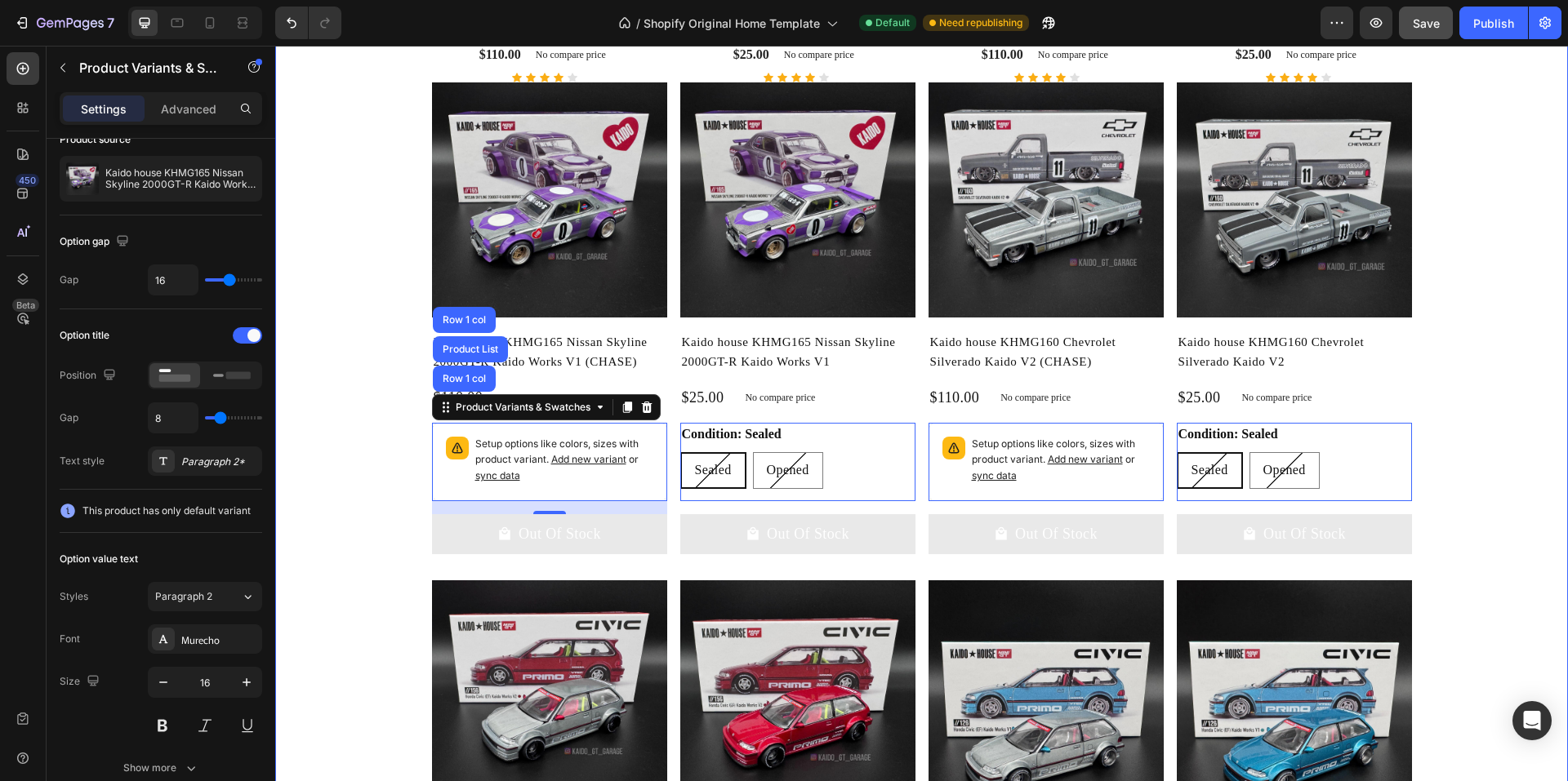
click at [364, 470] on div "Featured Product Heading Visit our shop to see amazing products Text block Prod…" at bounding box center [922, 379] width 1269 height 1456
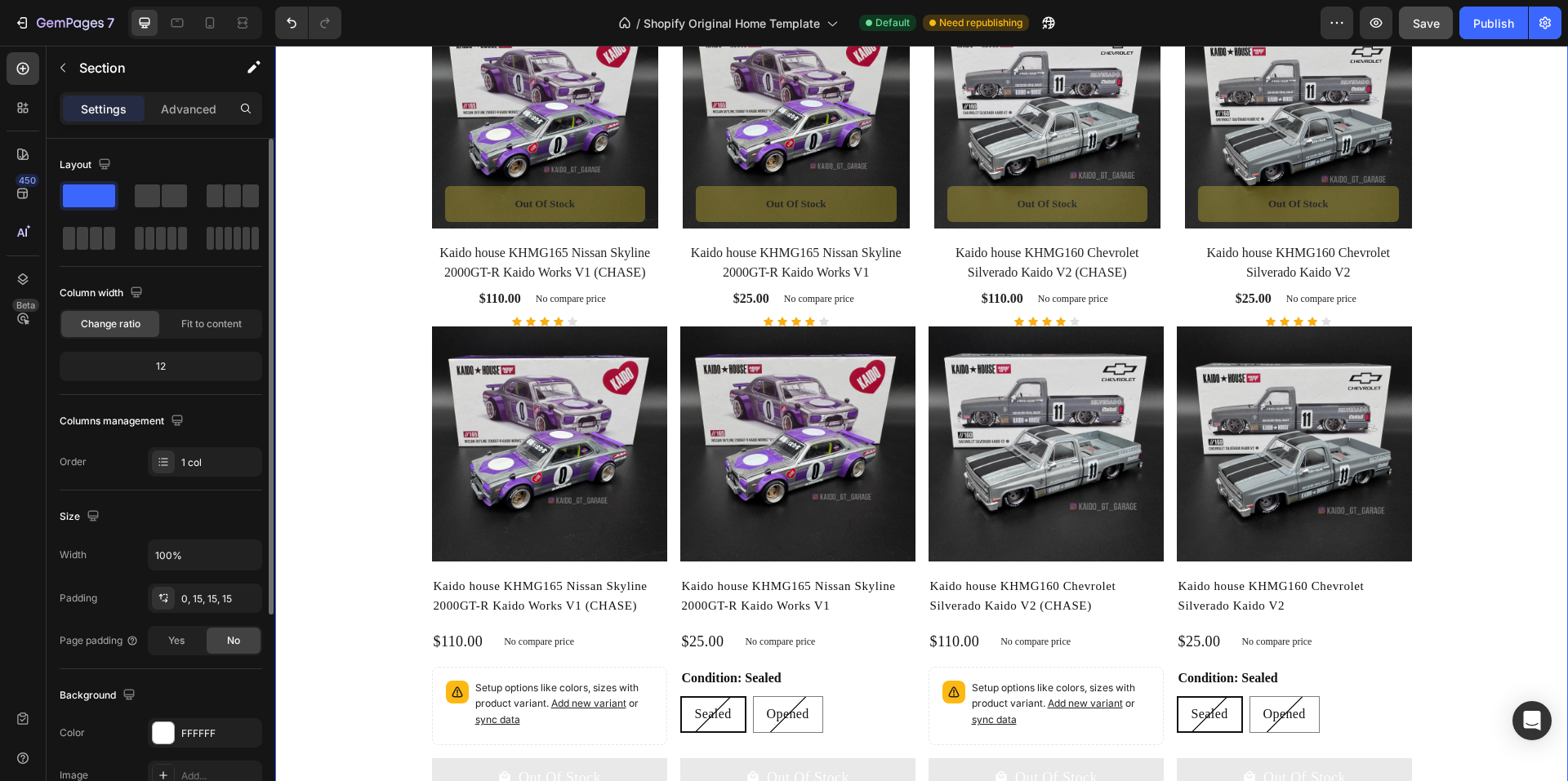
scroll to position [1180, 0]
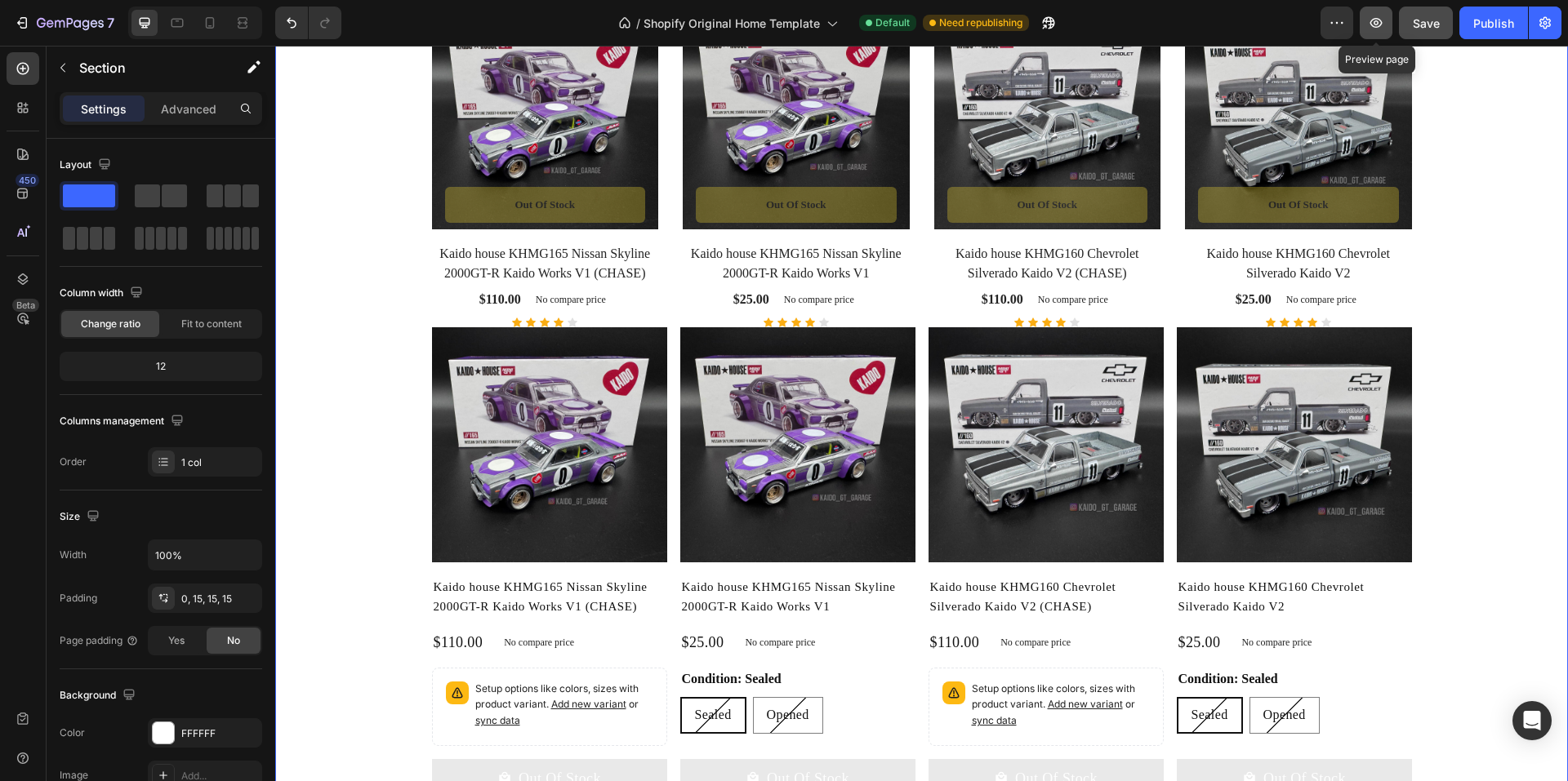
click at [1373, 23] on icon "button" at bounding box center [1376, 22] width 16 height 16
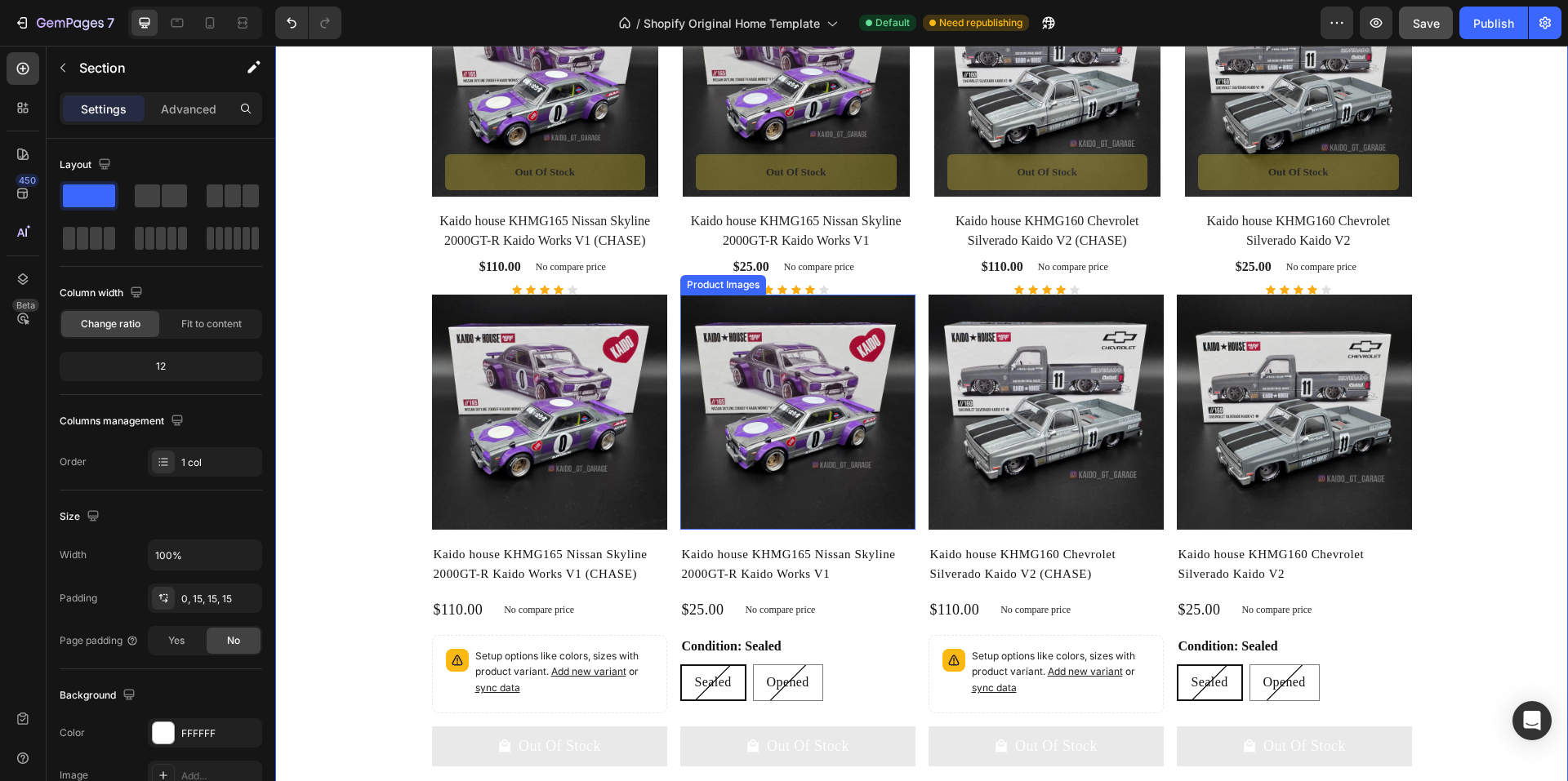
scroll to position [1098, 0]
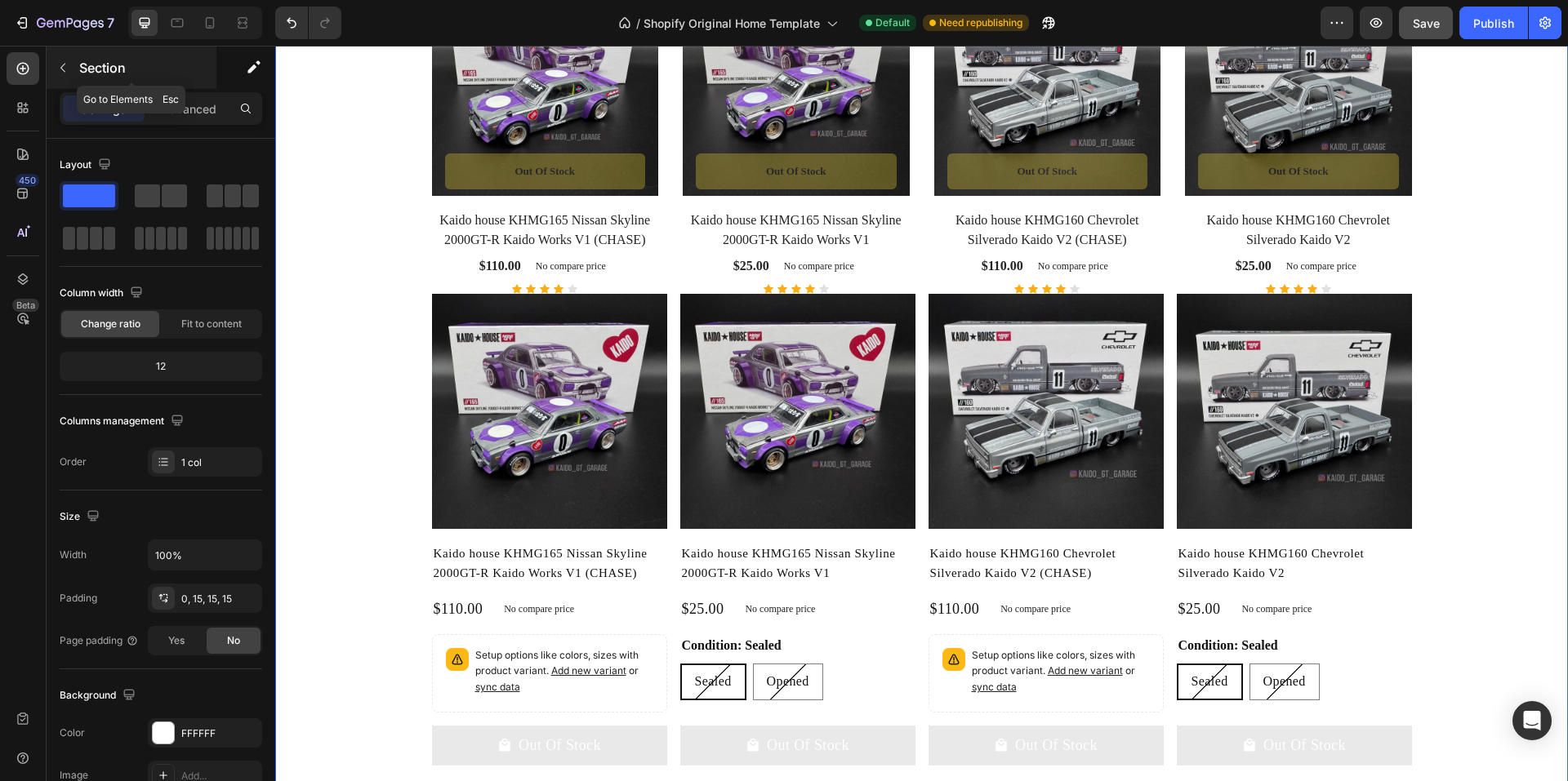
click at [60, 73] on icon "button" at bounding box center [63, 67] width 13 height 13
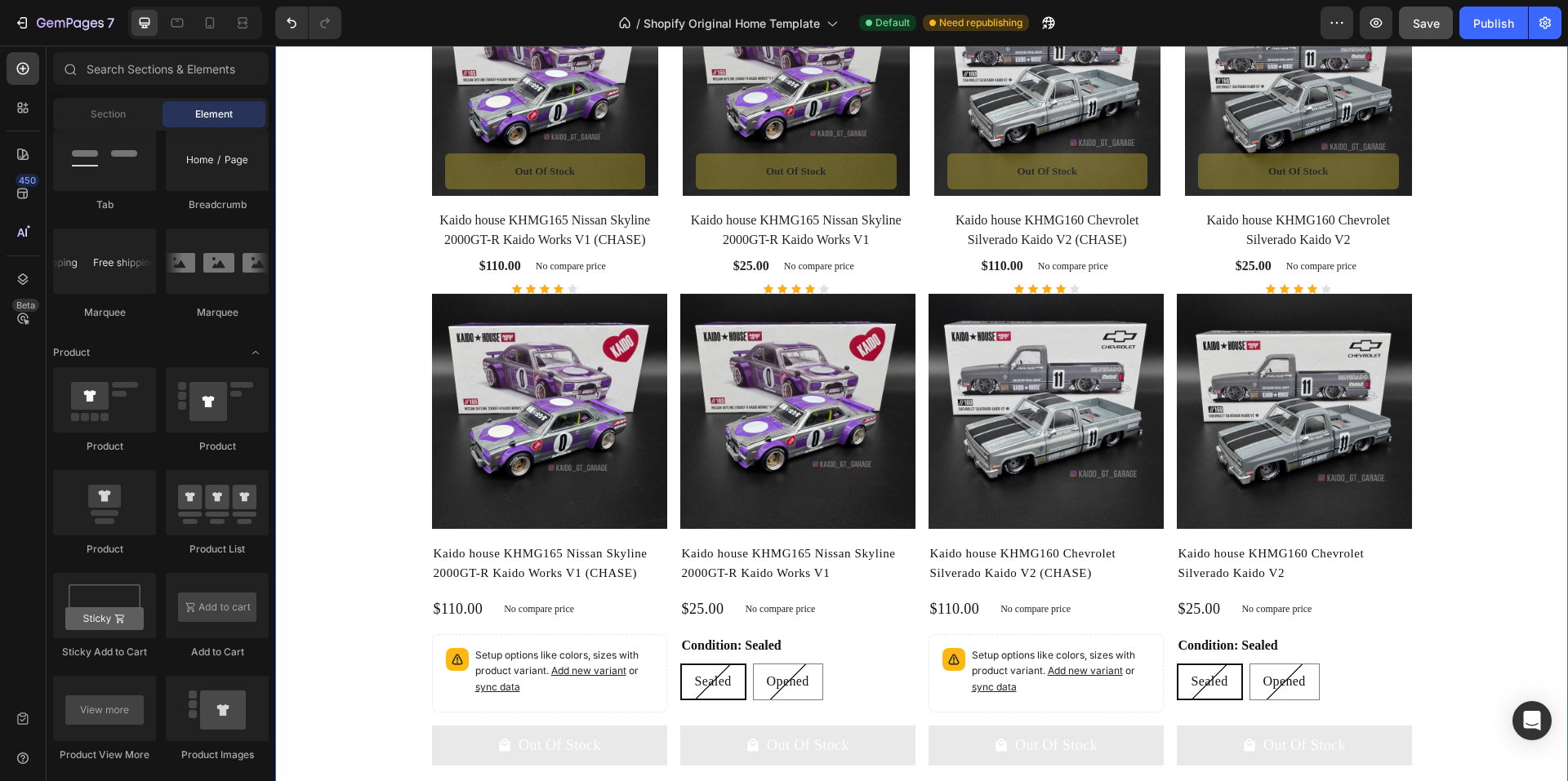
click at [339, 381] on div "Featured Product Heading Visit our shop to see amazing products Text block Prod…" at bounding box center [922, 590] width 1269 height 1456
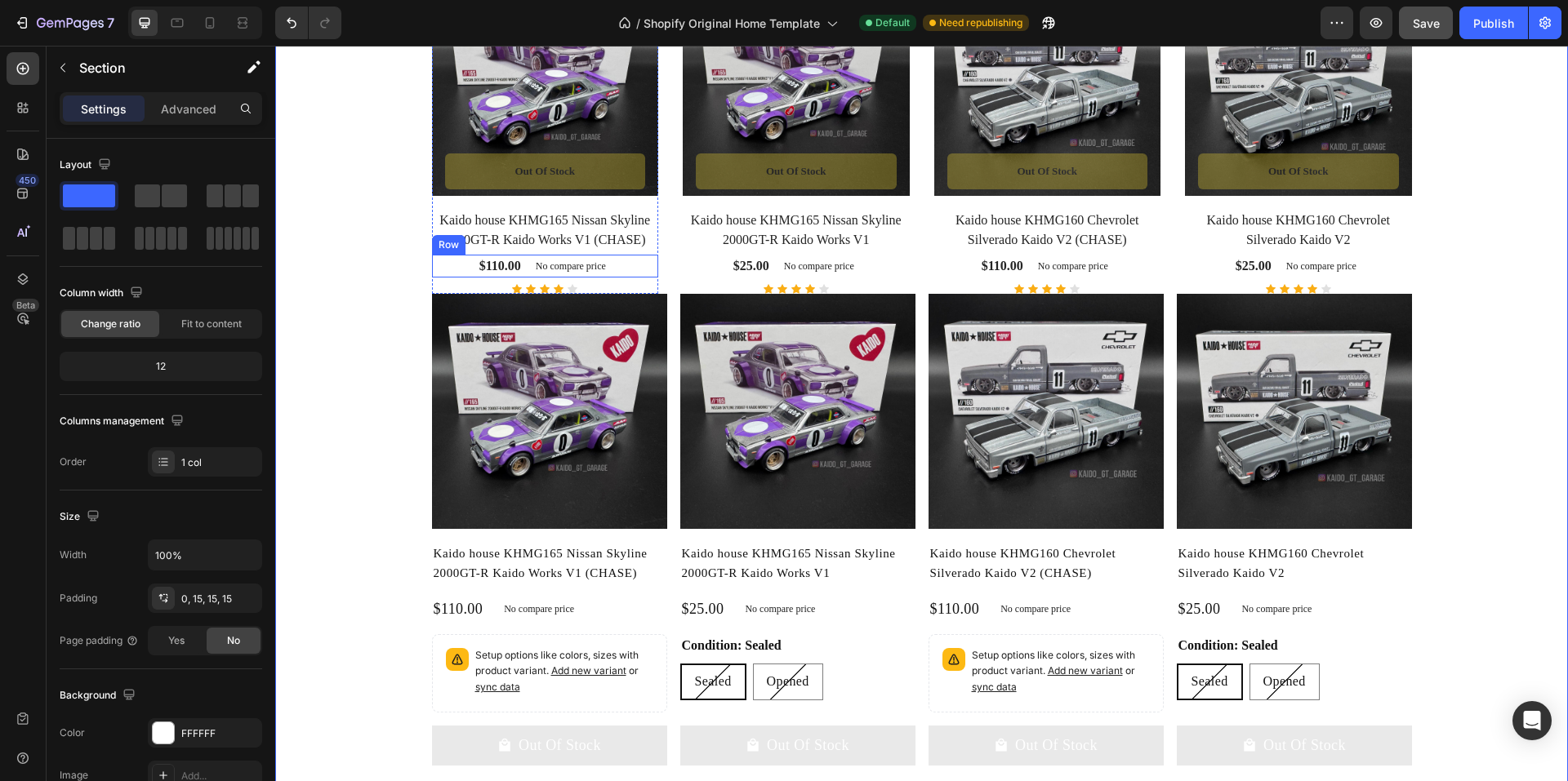
click at [439, 253] on div "Product Images & Gallery No discount Not be displayed when published Product Ba…" at bounding box center [545, 131] width 227 height 325
click at [420, 305] on div "Featured Product Heading Visit our shop to see amazing products Text block Prod…" at bounding box center [922, 590] width 1269 height 1456
drag, startPoint x: 400, startPoint y: 370, endPoint x: 406, endPoint y: 378, distance: 10.0
click at [401, 372] on div "Featured Product Heading Visit our shop to see amazing products Text block Prod…" at bounding box center [922, 590] width 1269 height 1456
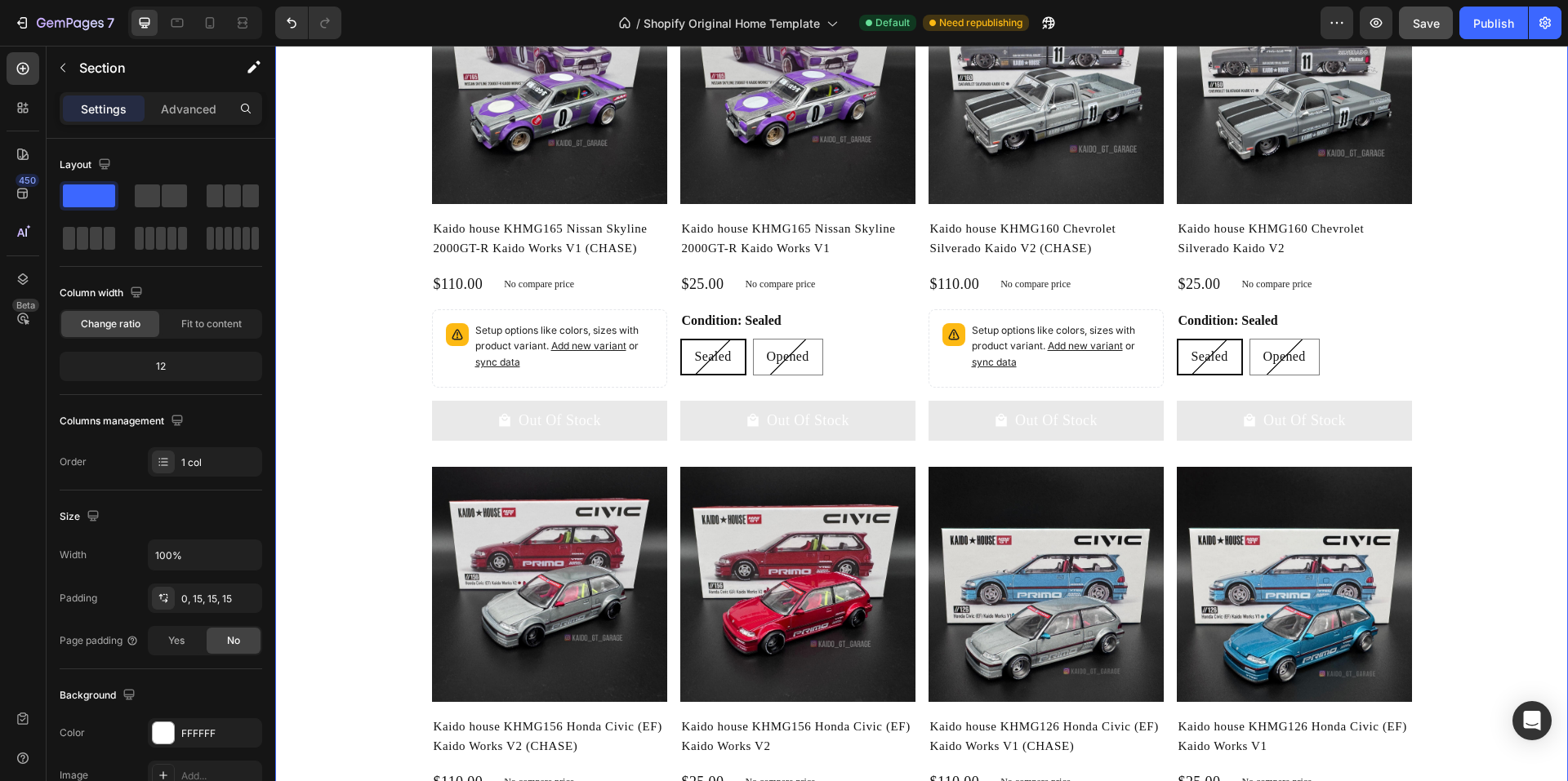
scroll to position [1425, 0]
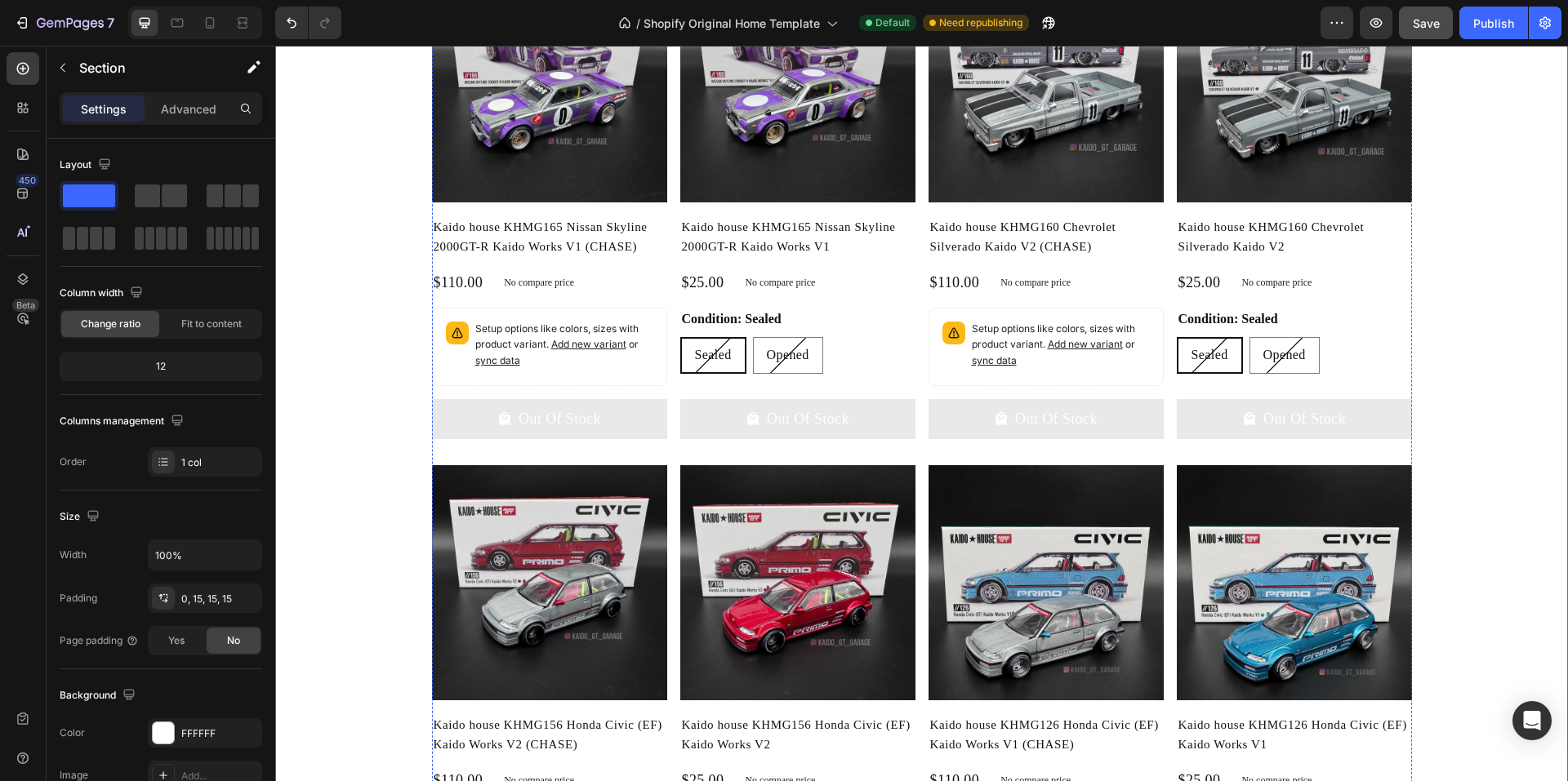
click at [539, 447] on div "Out Of Stock Add to Cart" at bounding box center [549, 425] width 236 height 53
drag, startPoint x: 411, startPoint y: 469, endPoint x: 389, endPoint y: 475, distance: 22.8
click at [407, 472] on div "Featured Product Heading Visit our shop to see amazing products Text block Prod…" at bounding box center [922, 263] width 1269 height 1456
click at [326, 476] on div "Featured Product Heading Visit our shop to see amazing products Text block Prod…" at bounding box center [922, 263] width 1269 height 1456
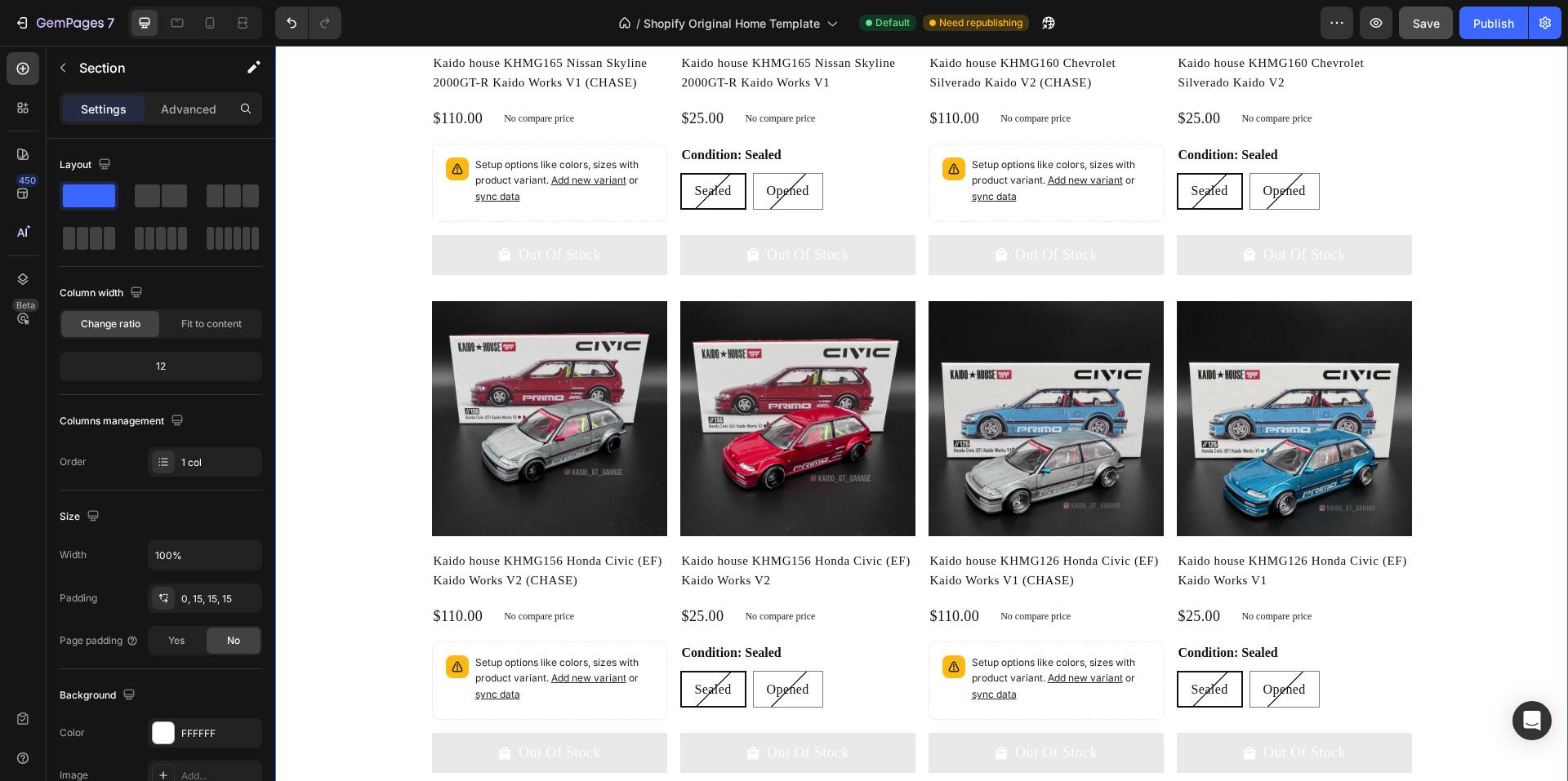
scroll to position [1915, 0]
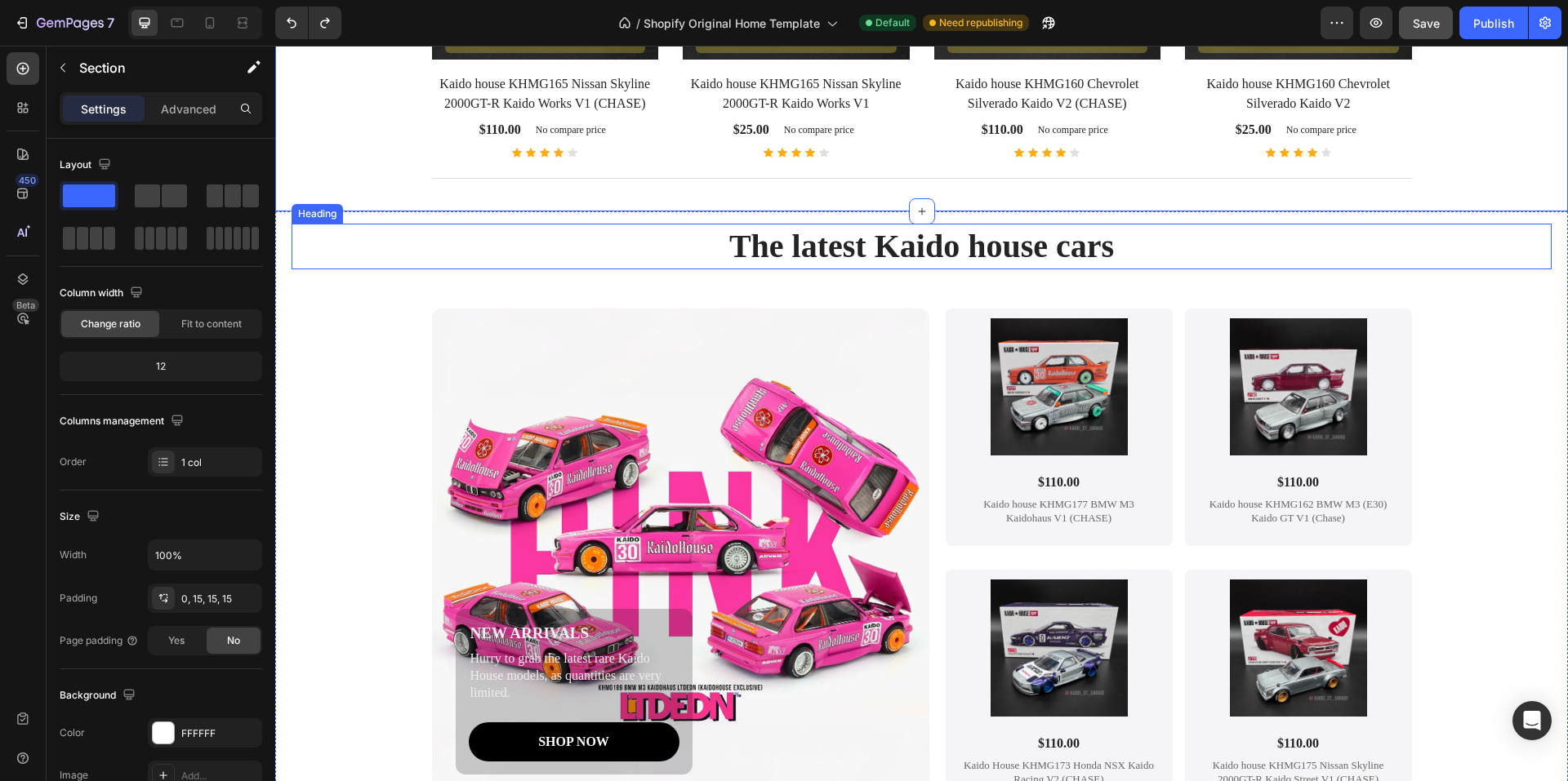
scroll to position [935, 0]
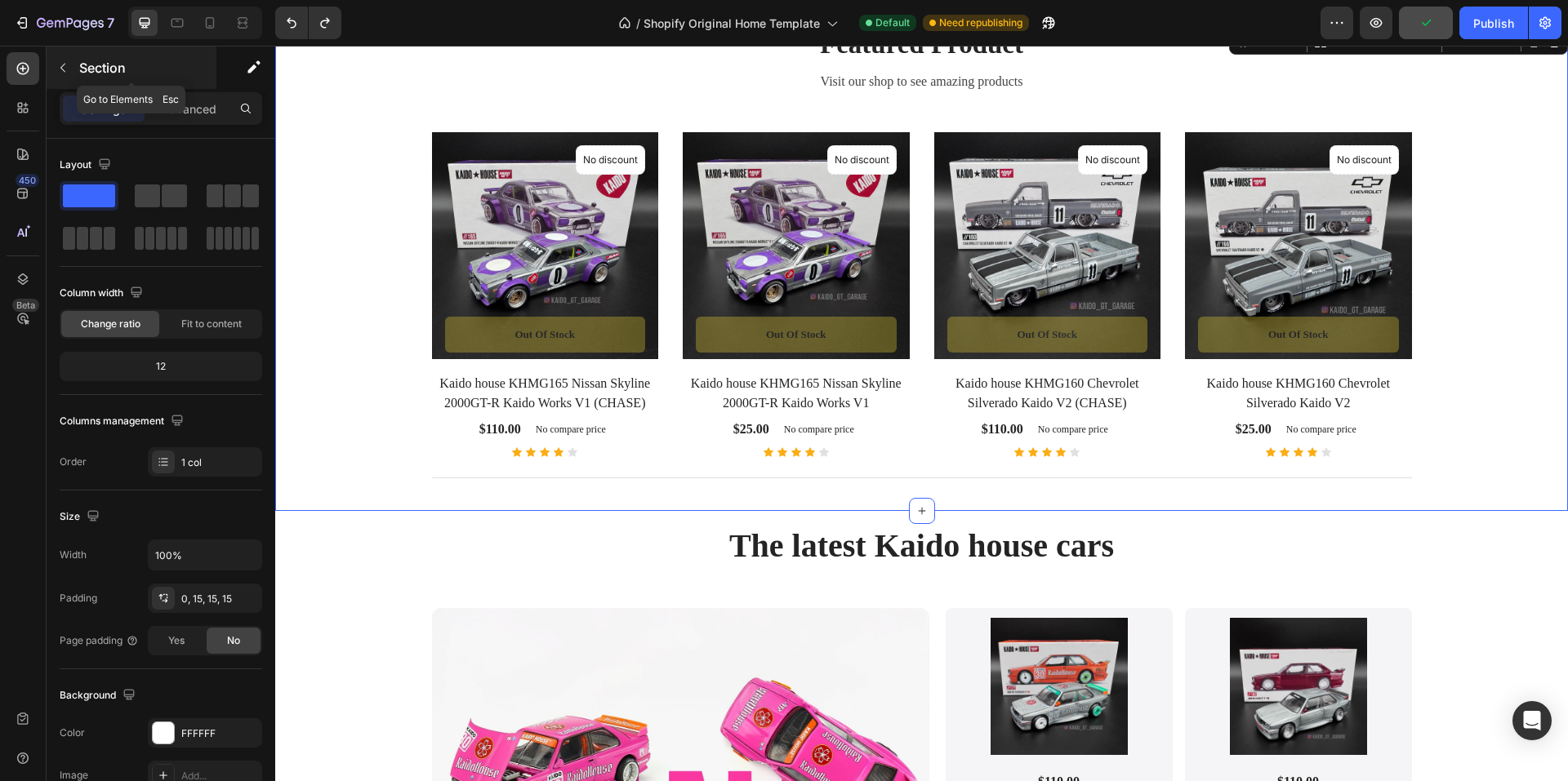
click at [65, 69] on icon "button" at bounding box center [63, 67] width 13 height 13
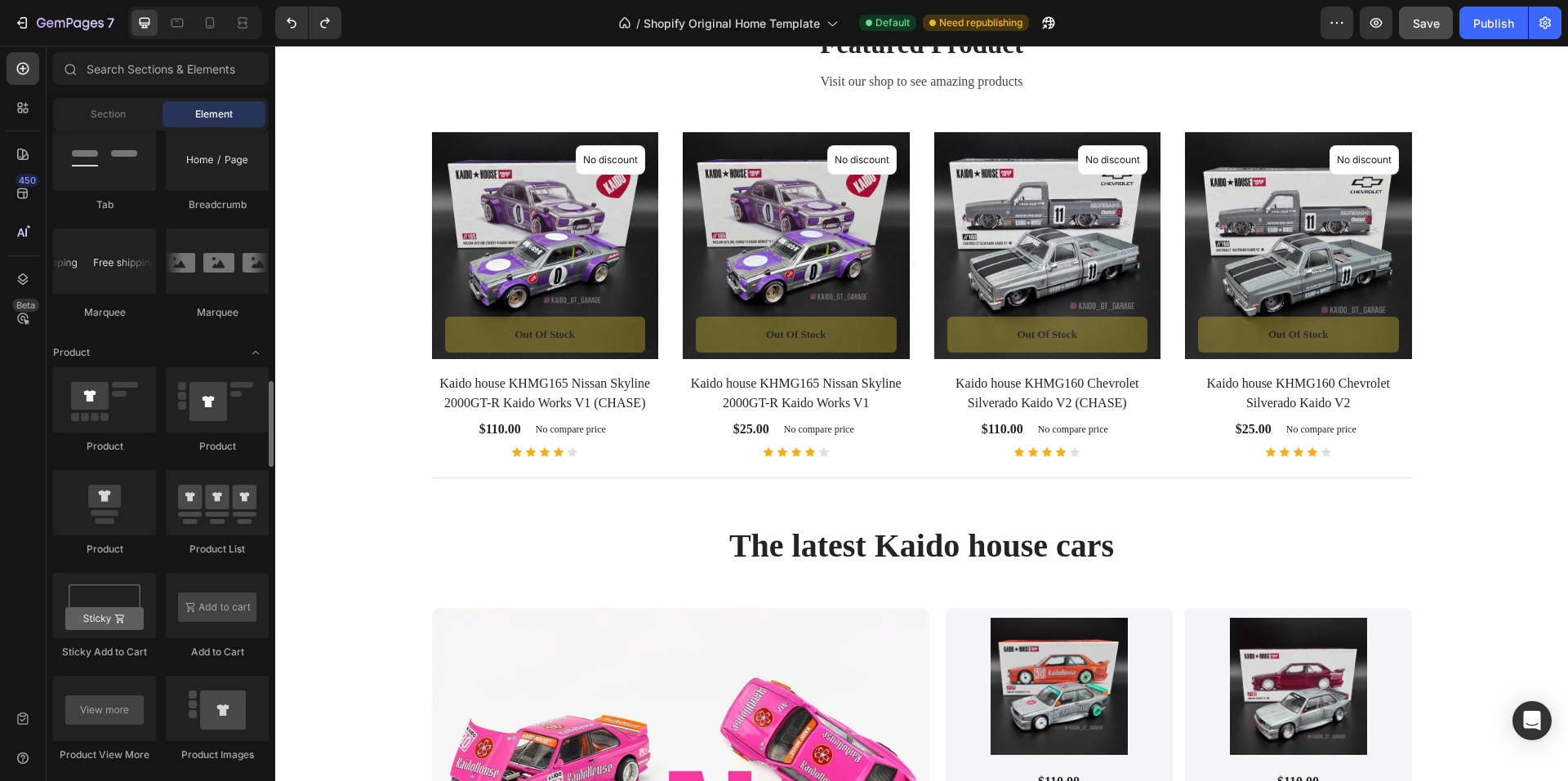
scroll to position [1960, 0]
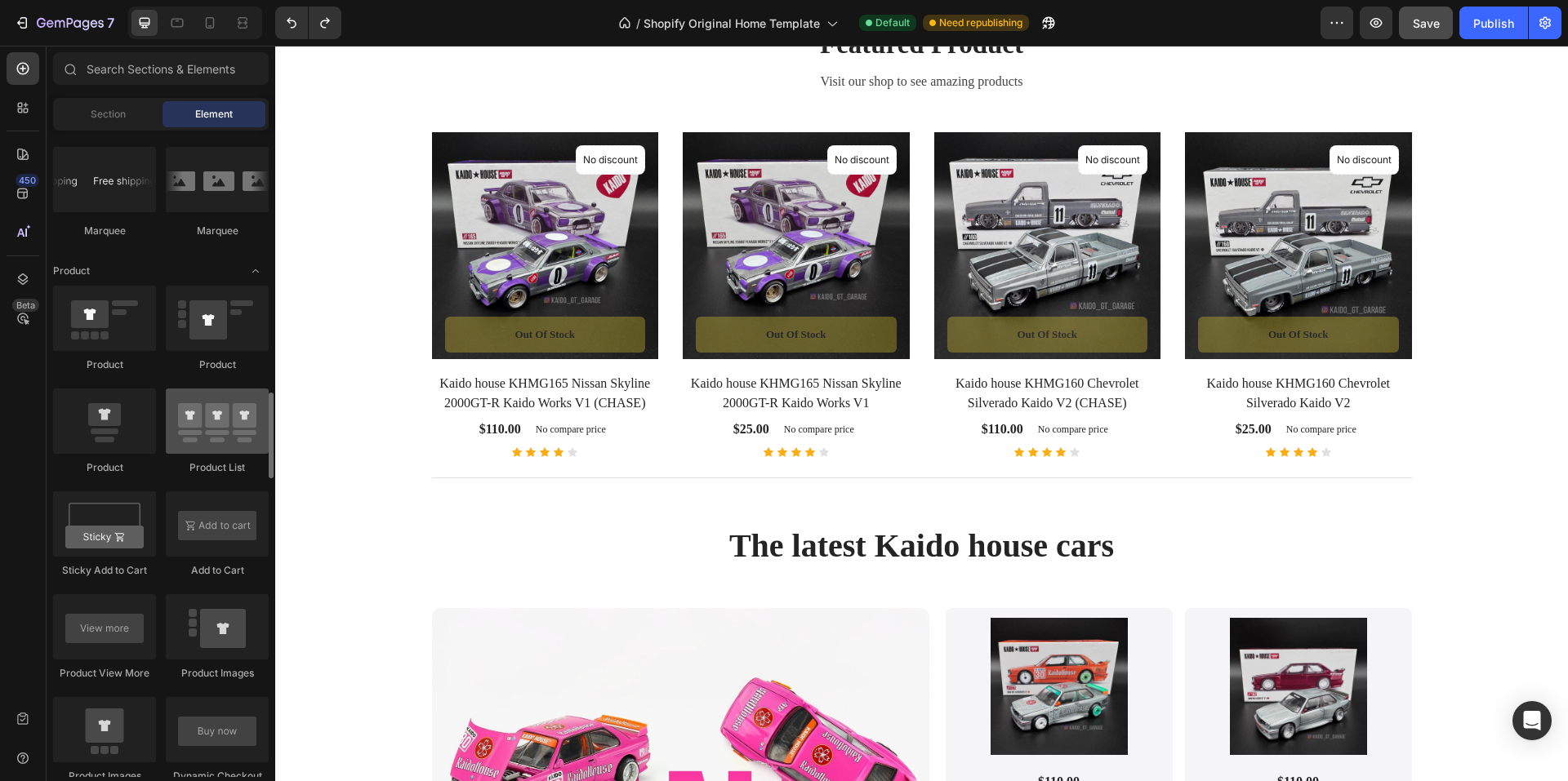
click at [236, 425] on div at bounding box center [217, 421] width 103 height 65
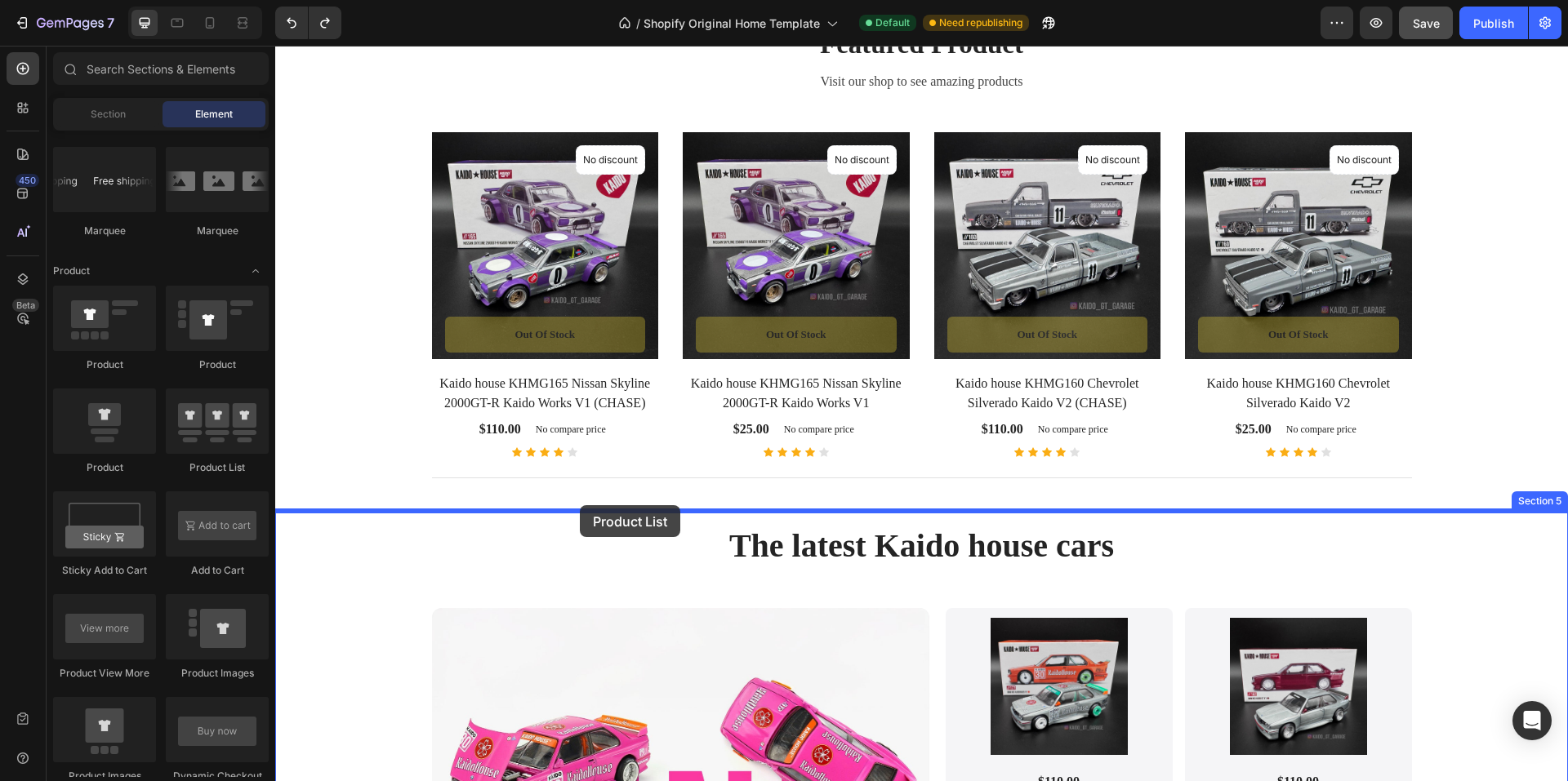
drag, startPoint x: 469, startPoint y: 456, endPoint x: 580, endPoint y: 505, distance: 121.3
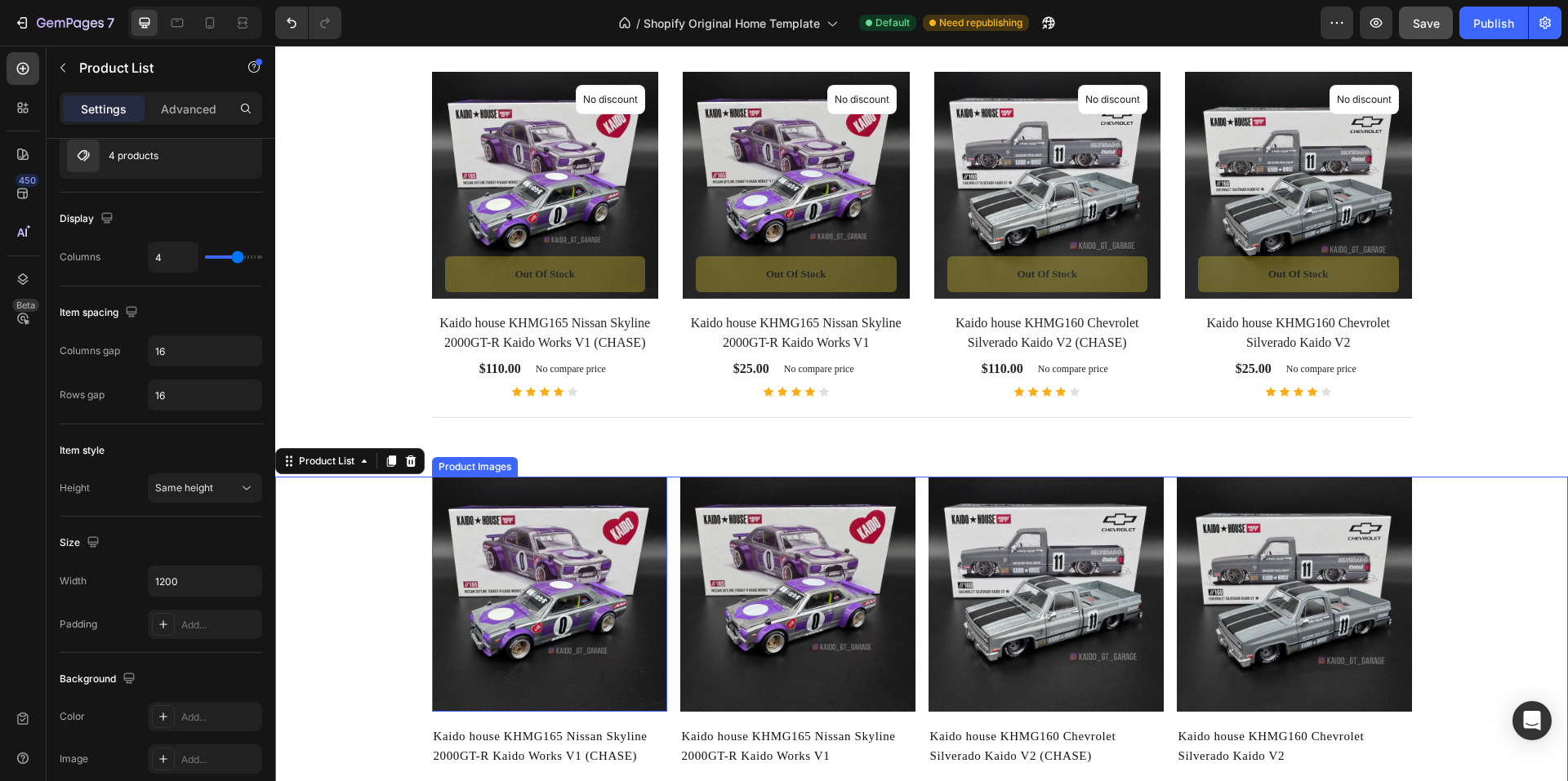
scroll to position [935, 0]
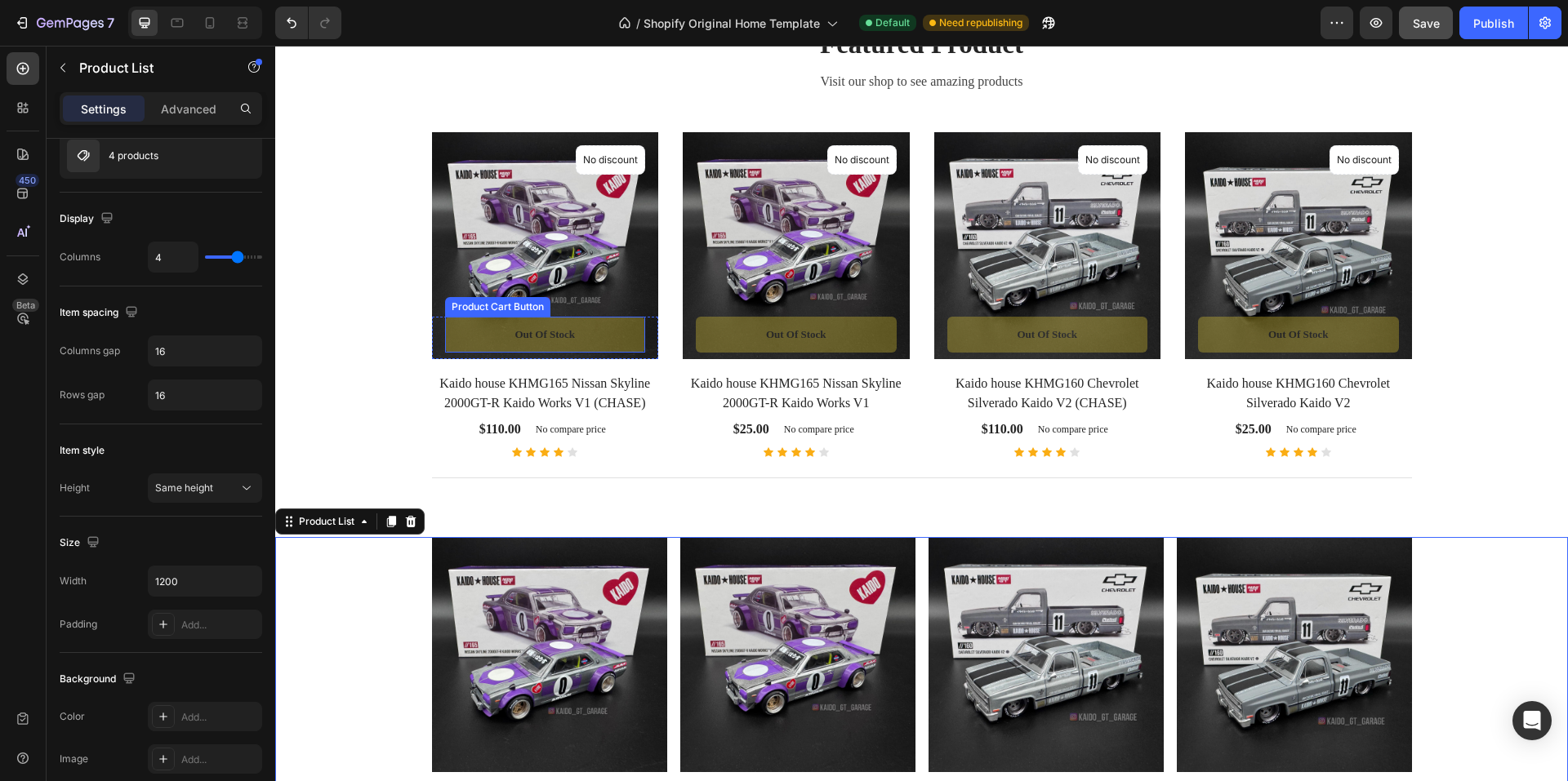
click at [601, 336] on button "Out of stock" at bounding box center [546, 335] width 201 height 36
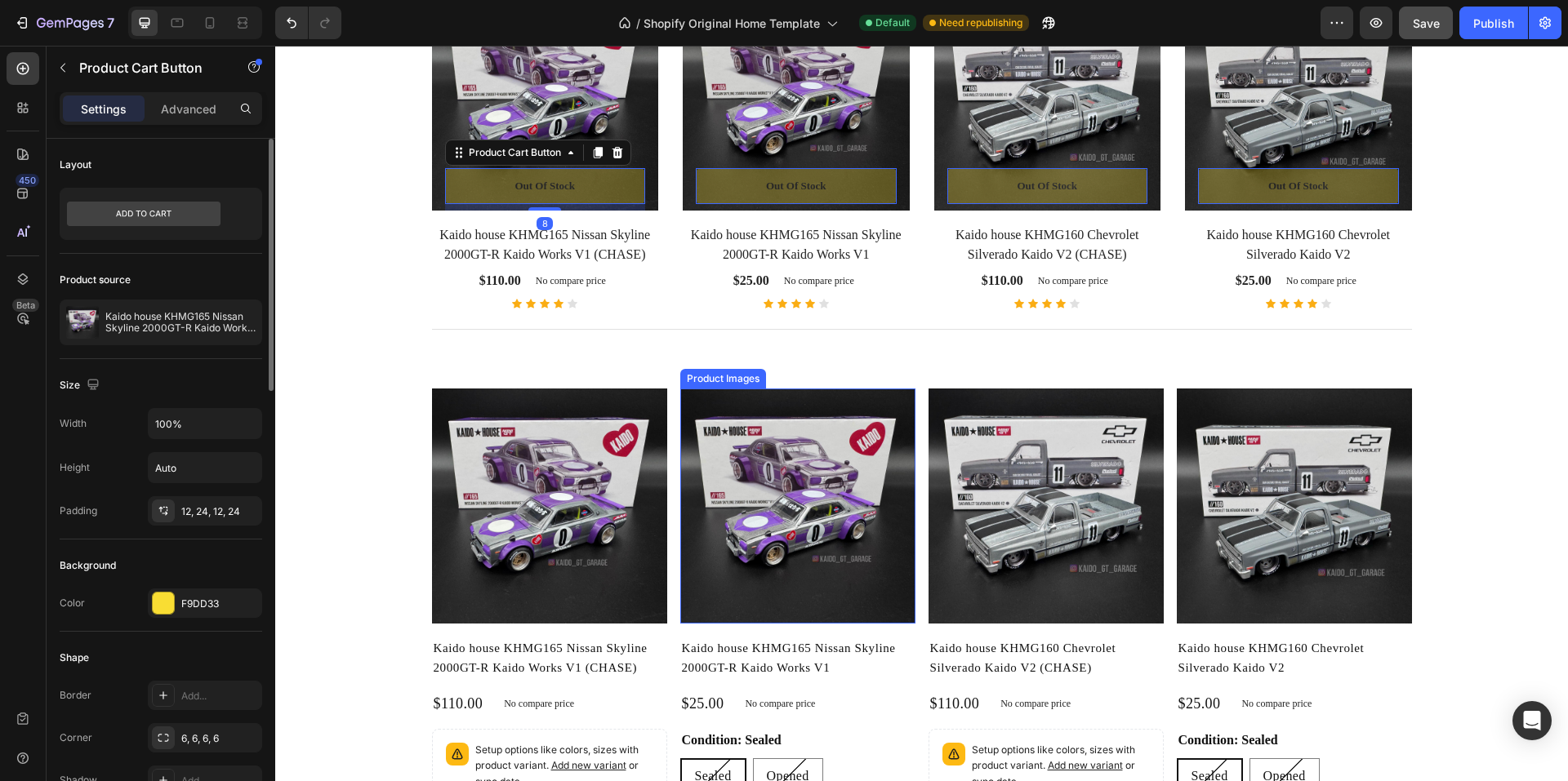
scroll to position [1098, 0]
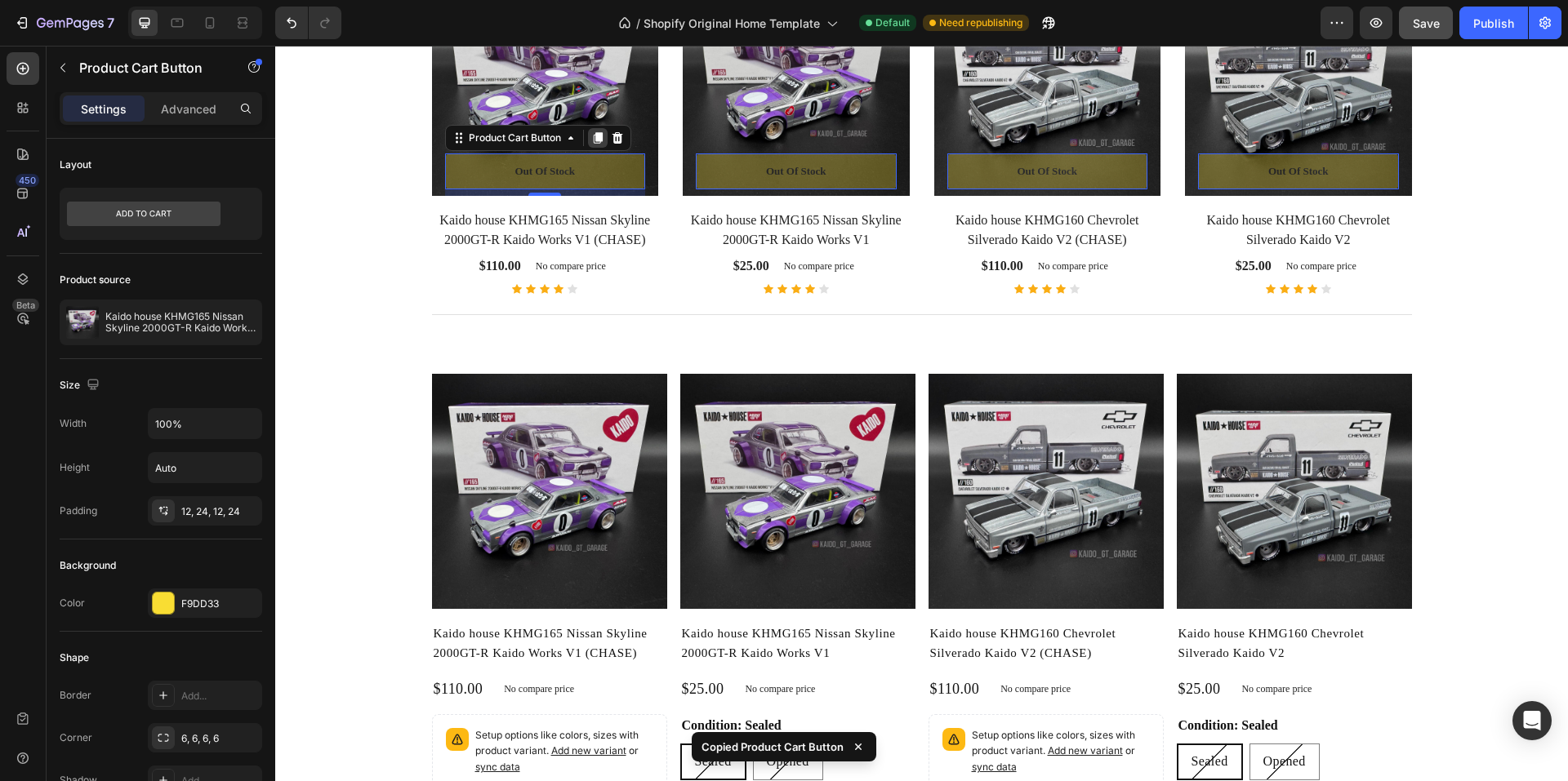
click at [591, 133] on icon at bounding box center [598, 138] width 13 height 13
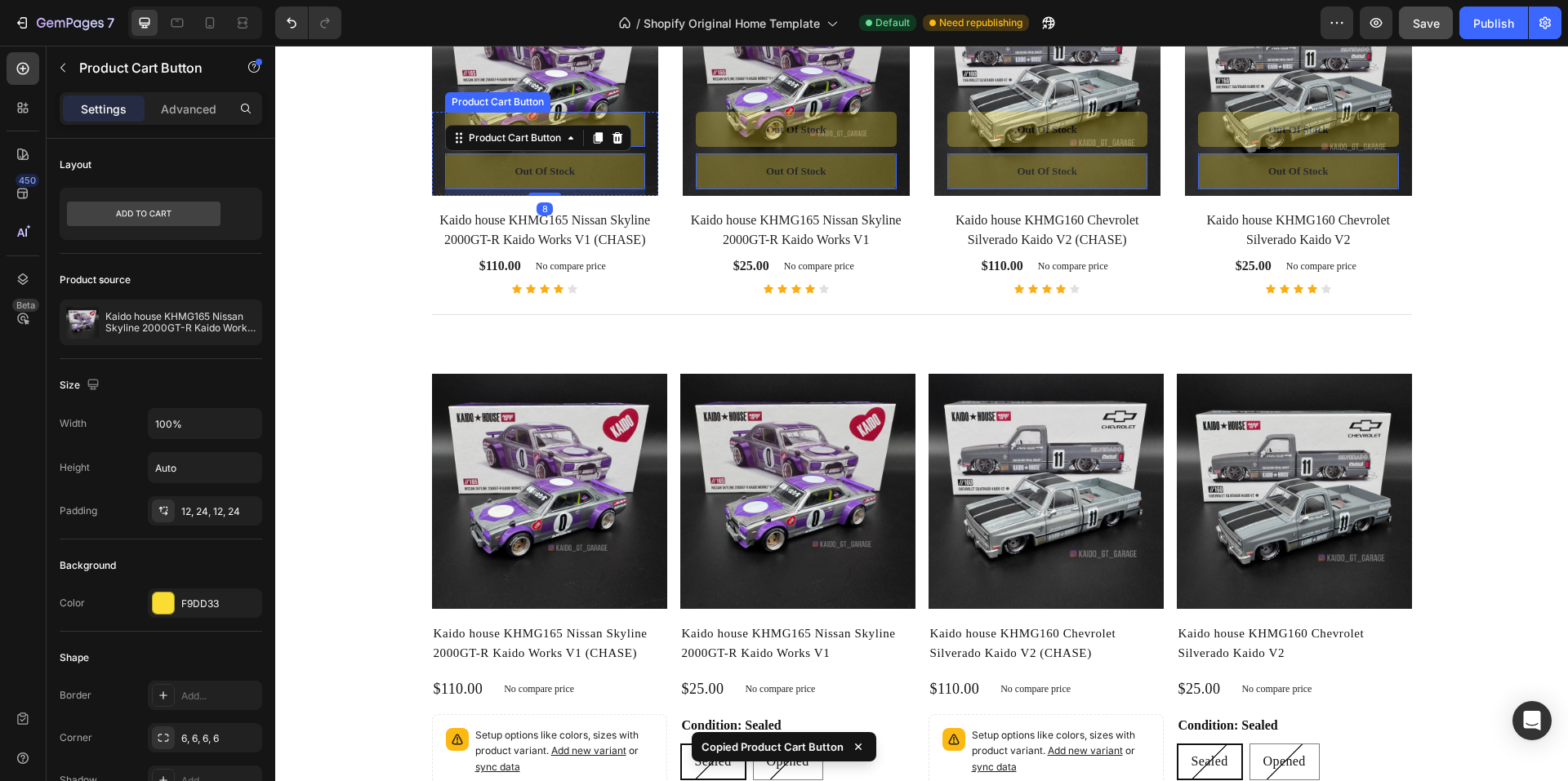
click at [633, 124] on button "Out of stock" at bounding box center [546, 130] width 201 height 36
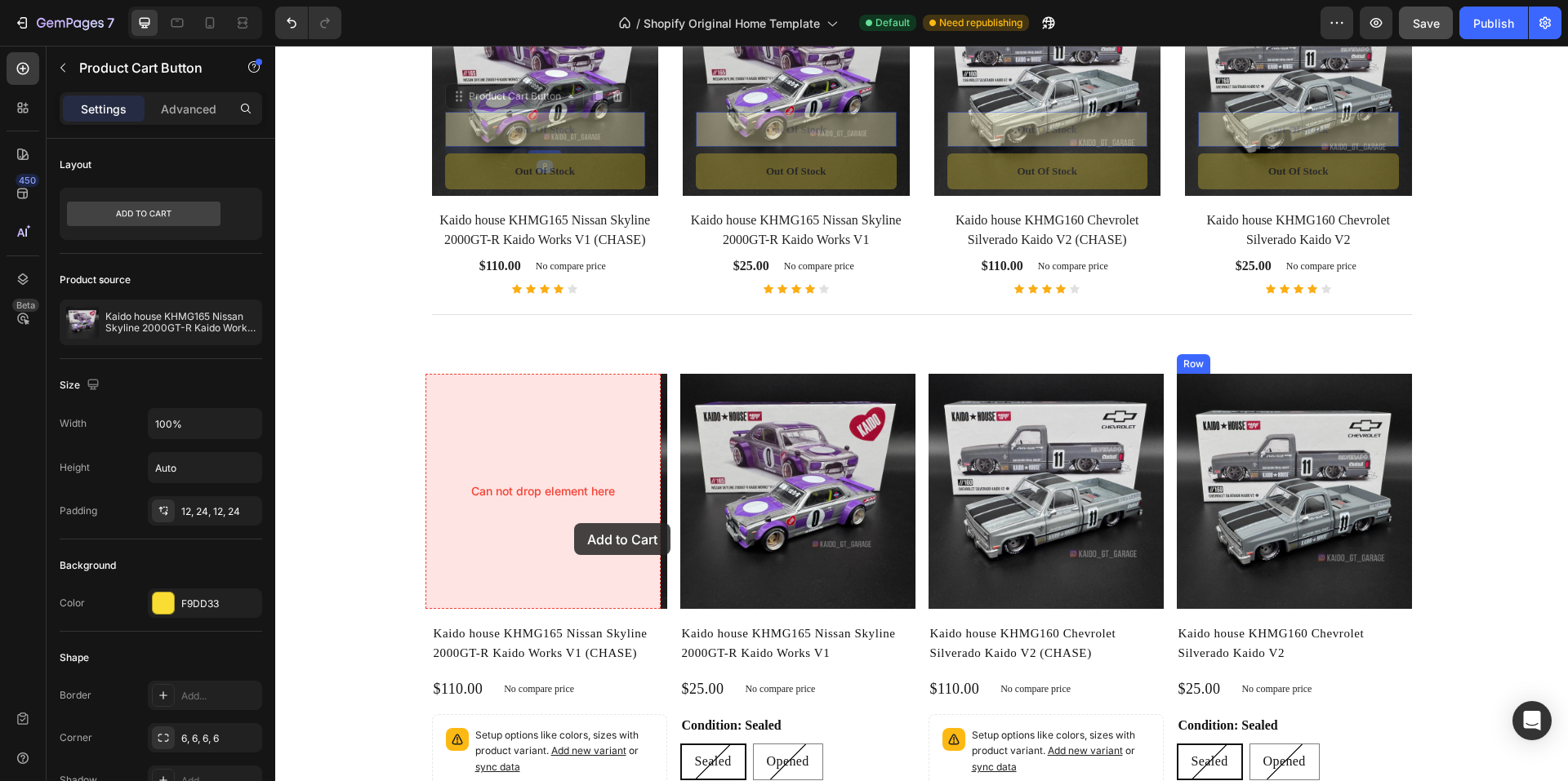
drag, startPoint x: 599, startPoint y: 120, endPoint x: 574, endPoint y: 523, distance: 403.8
drag, startPoint x: 611, startPoint y: 131, endPoint x: 604, endPoint y: 522, distance: 391.1
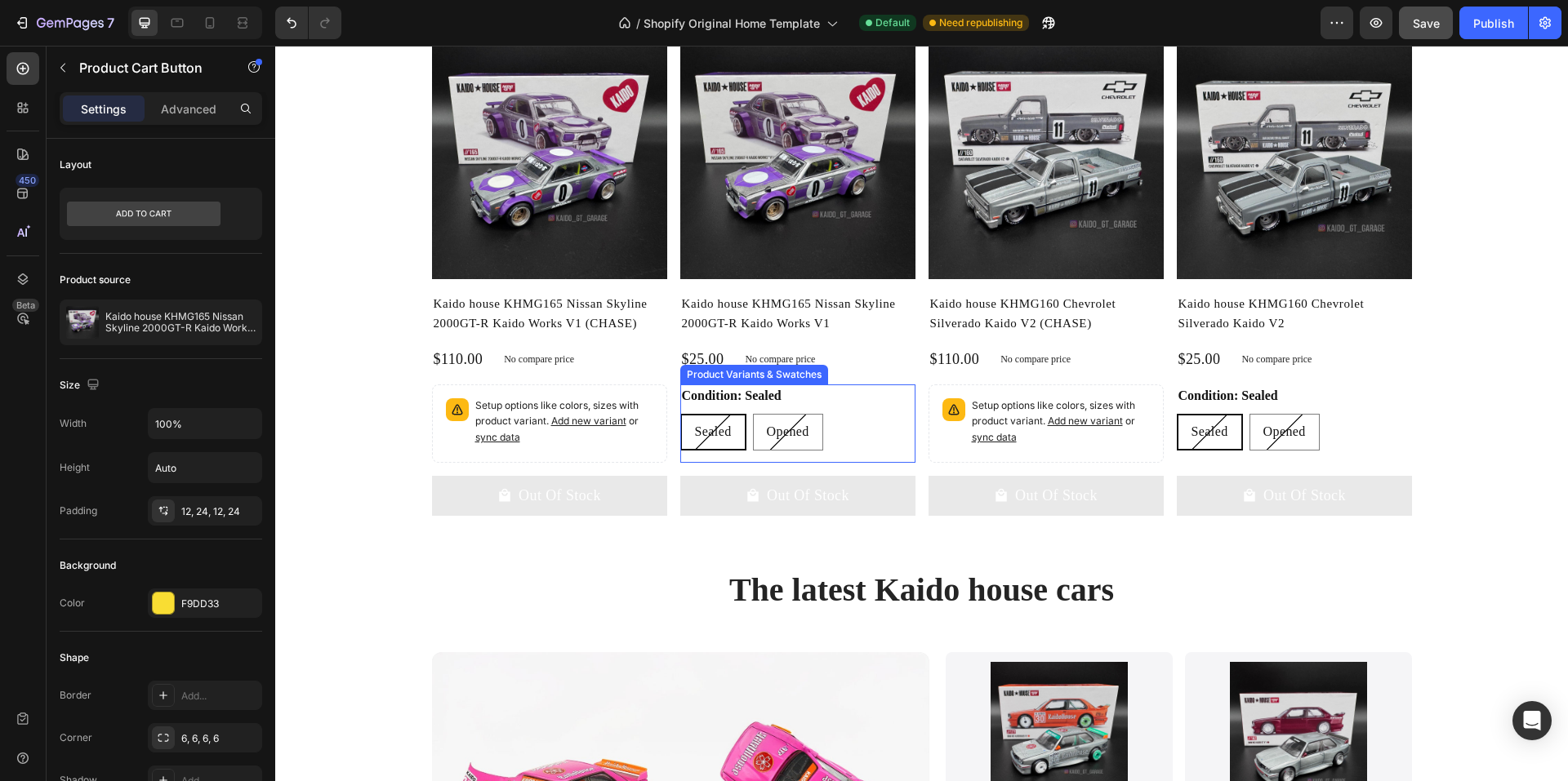
scroll to position [1410, 0]
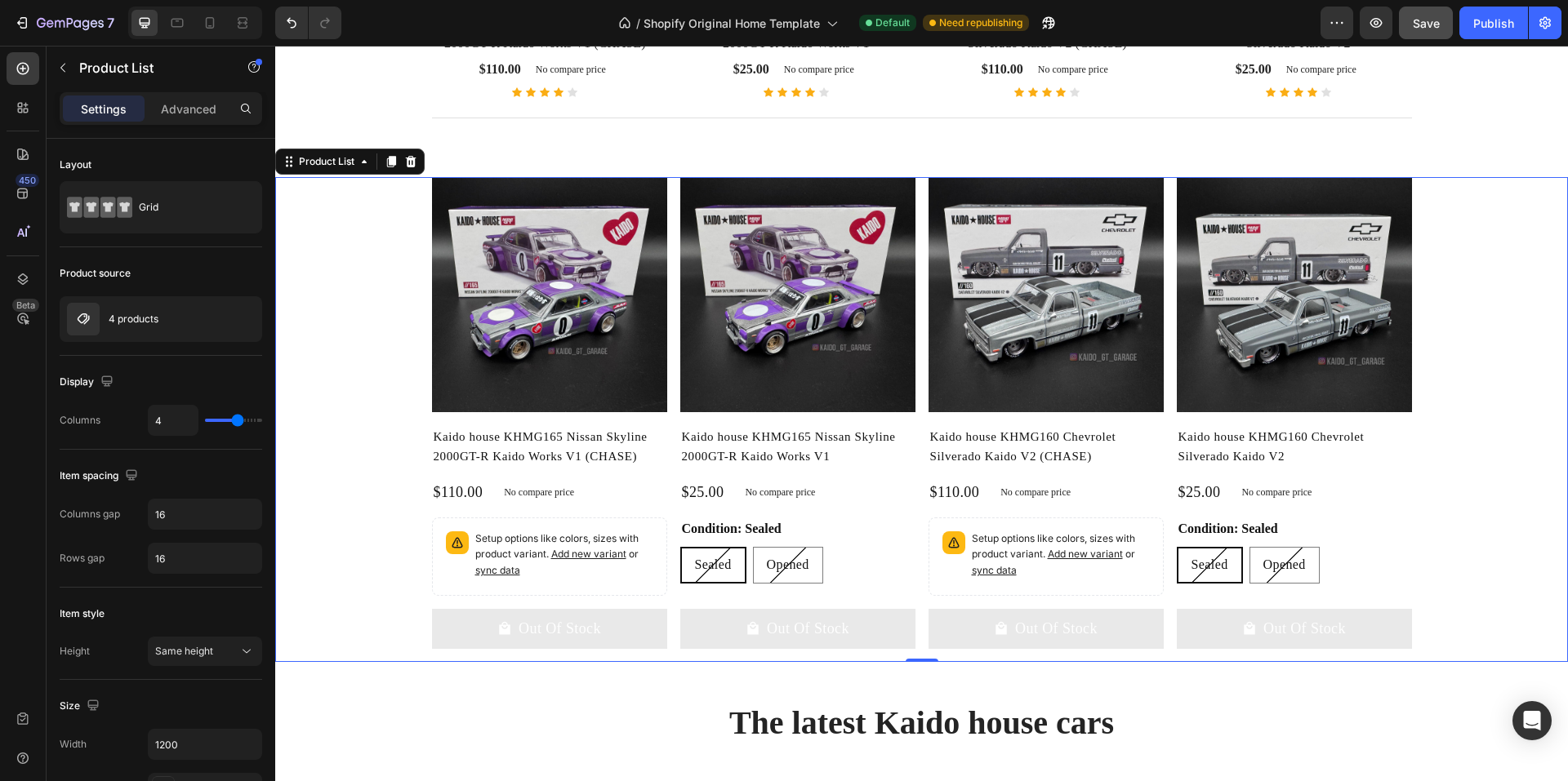
click at [358, 362] on div "Product Images Kaido house KHMG165 Nissan Skyline 2000GT-R Kaido Works V1 (CHAS…" at bounding box center [921, 419] width 1293 height 485
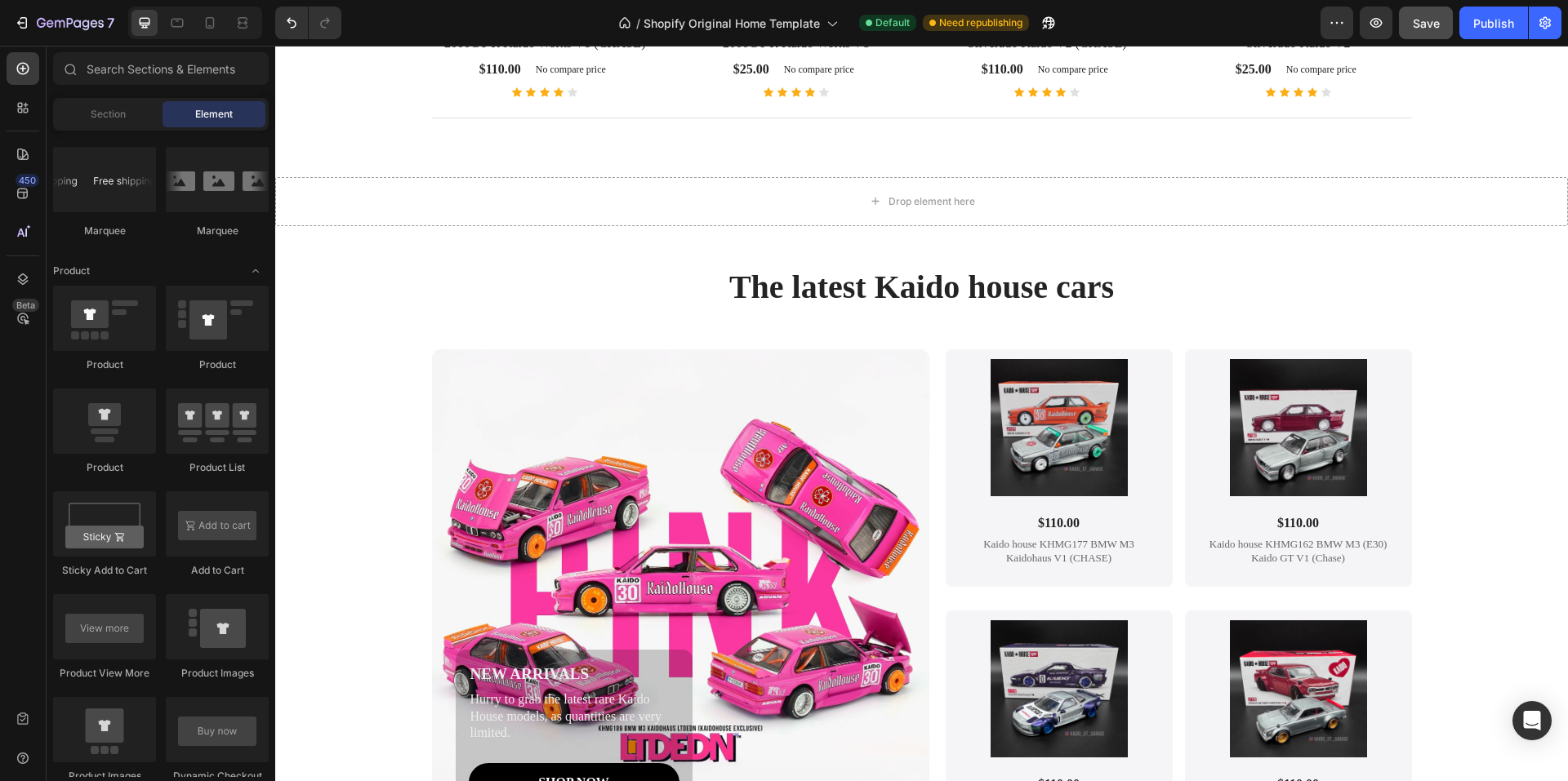
scroll to position [1247, 0]
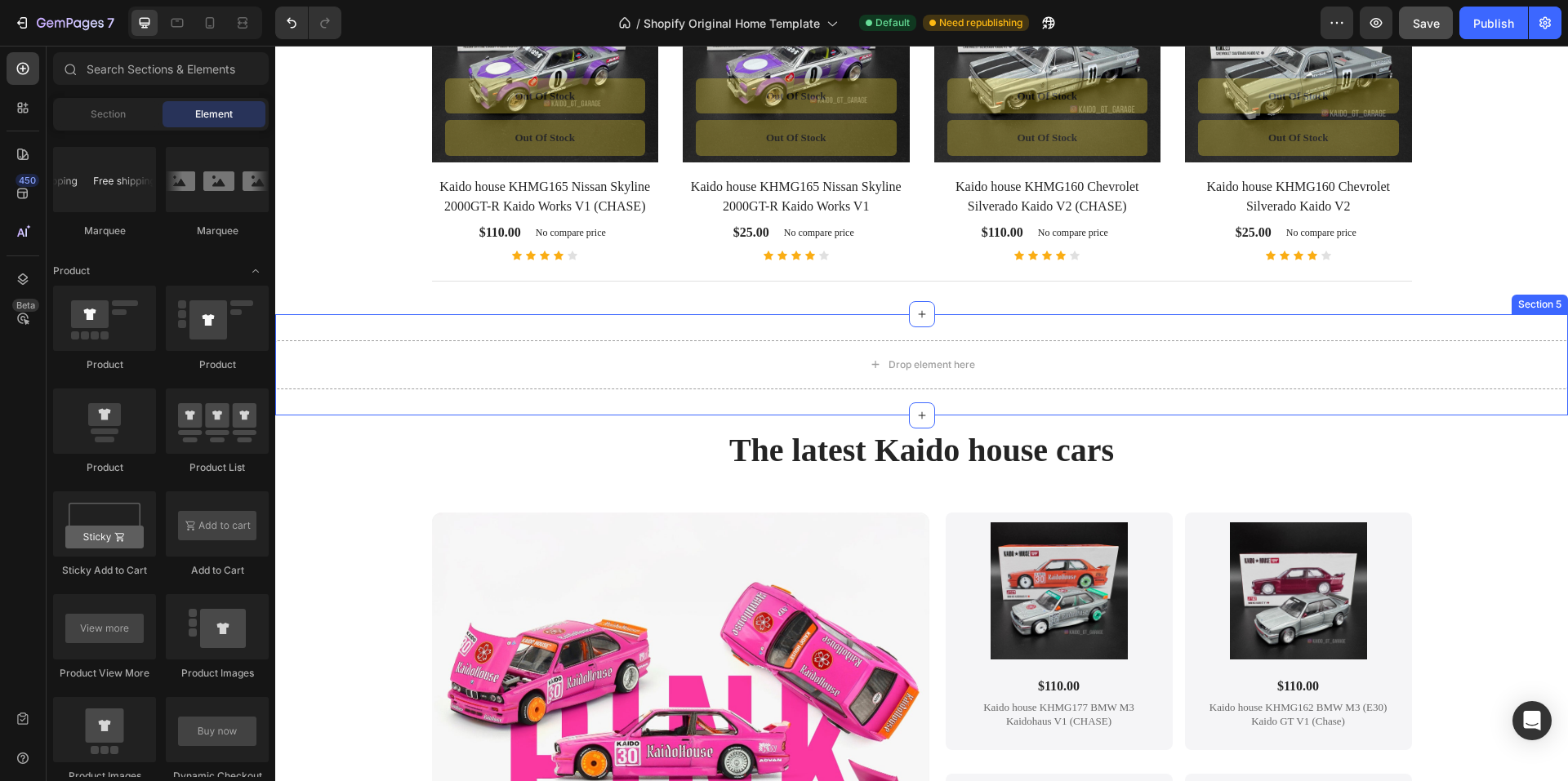
click at [328, 325] on div "Drop element here Section 5" at bounding box center [921, 365] width 1293 height 101
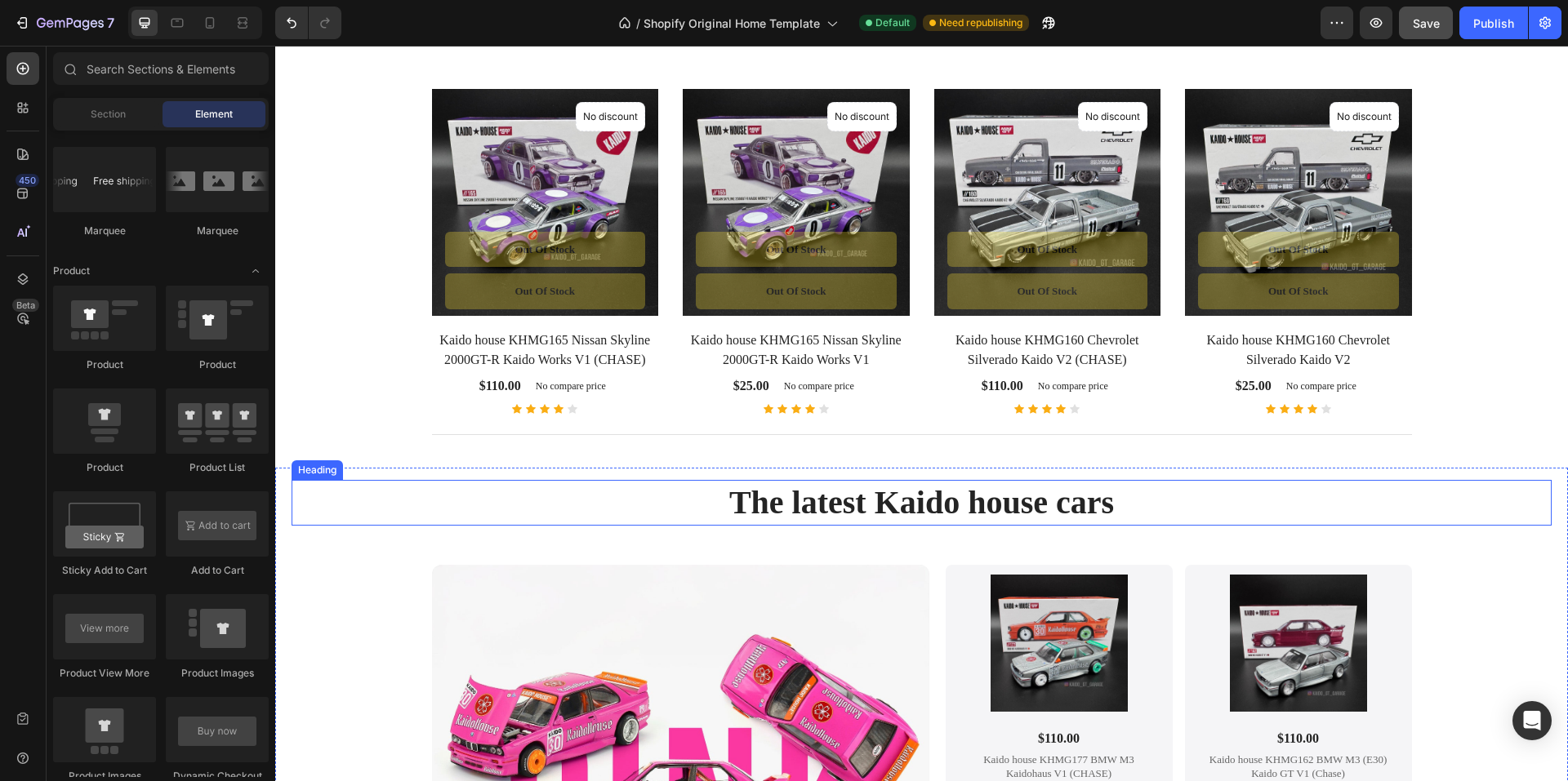
scroll to position [920, 0]
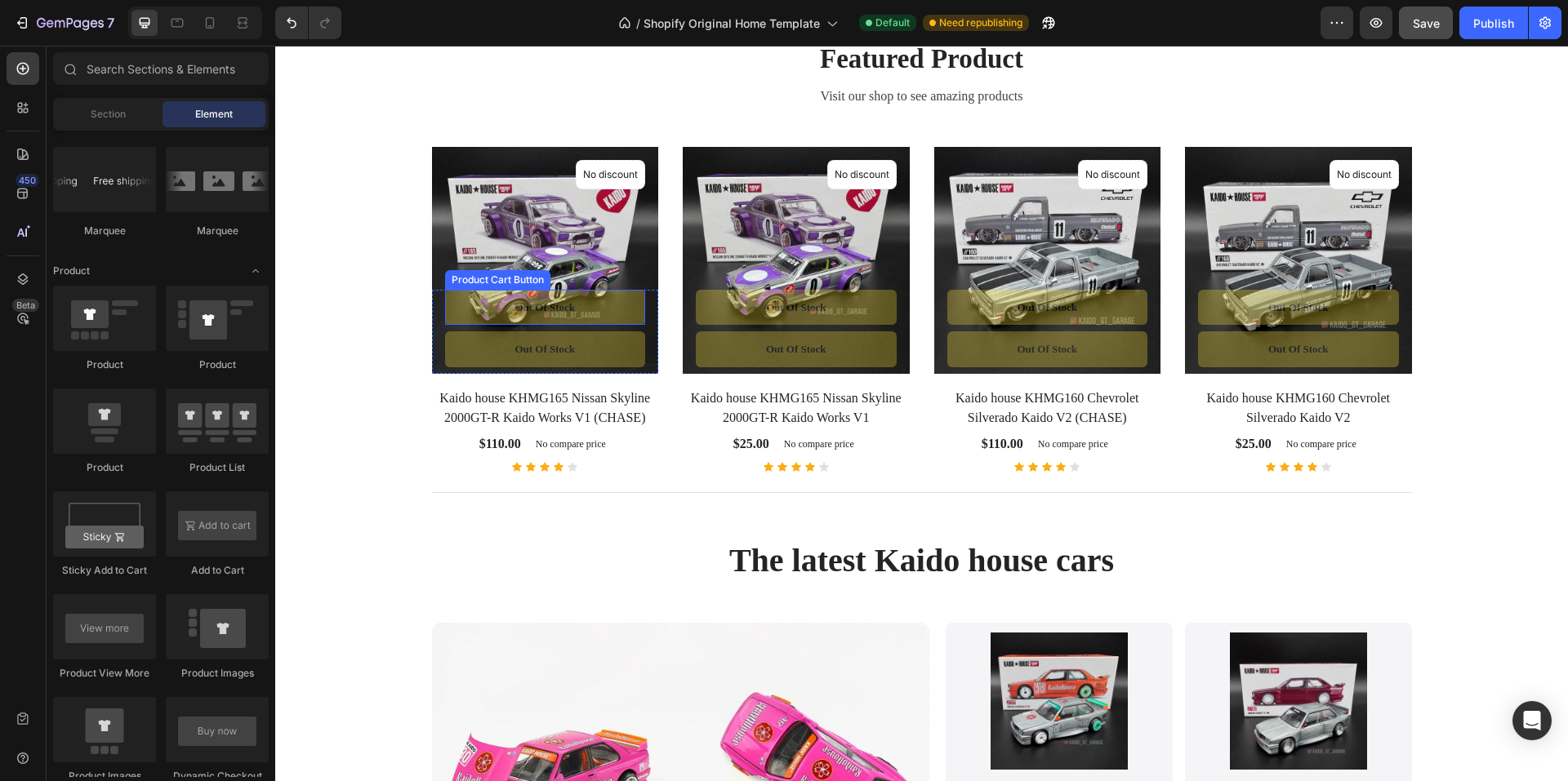
click at [611, 310] on button "Out of stock" at bounding box center [546, 308] width 201 height 36
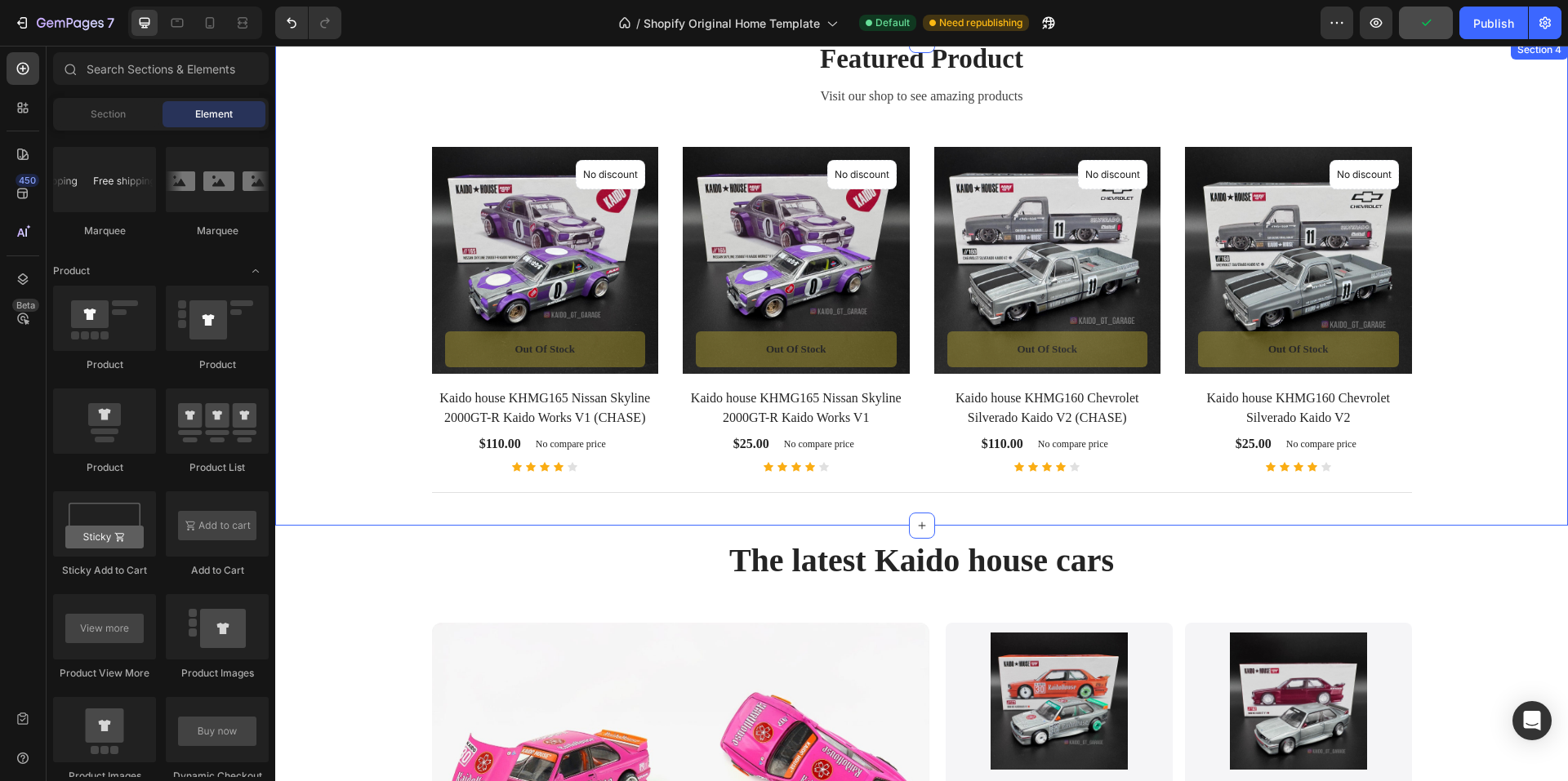
click at [382, 185] on div "Featured Product Heading Visit our shop to see amazing products Text block Prod…" at bounding box center [922, 277] width 1269 height 473
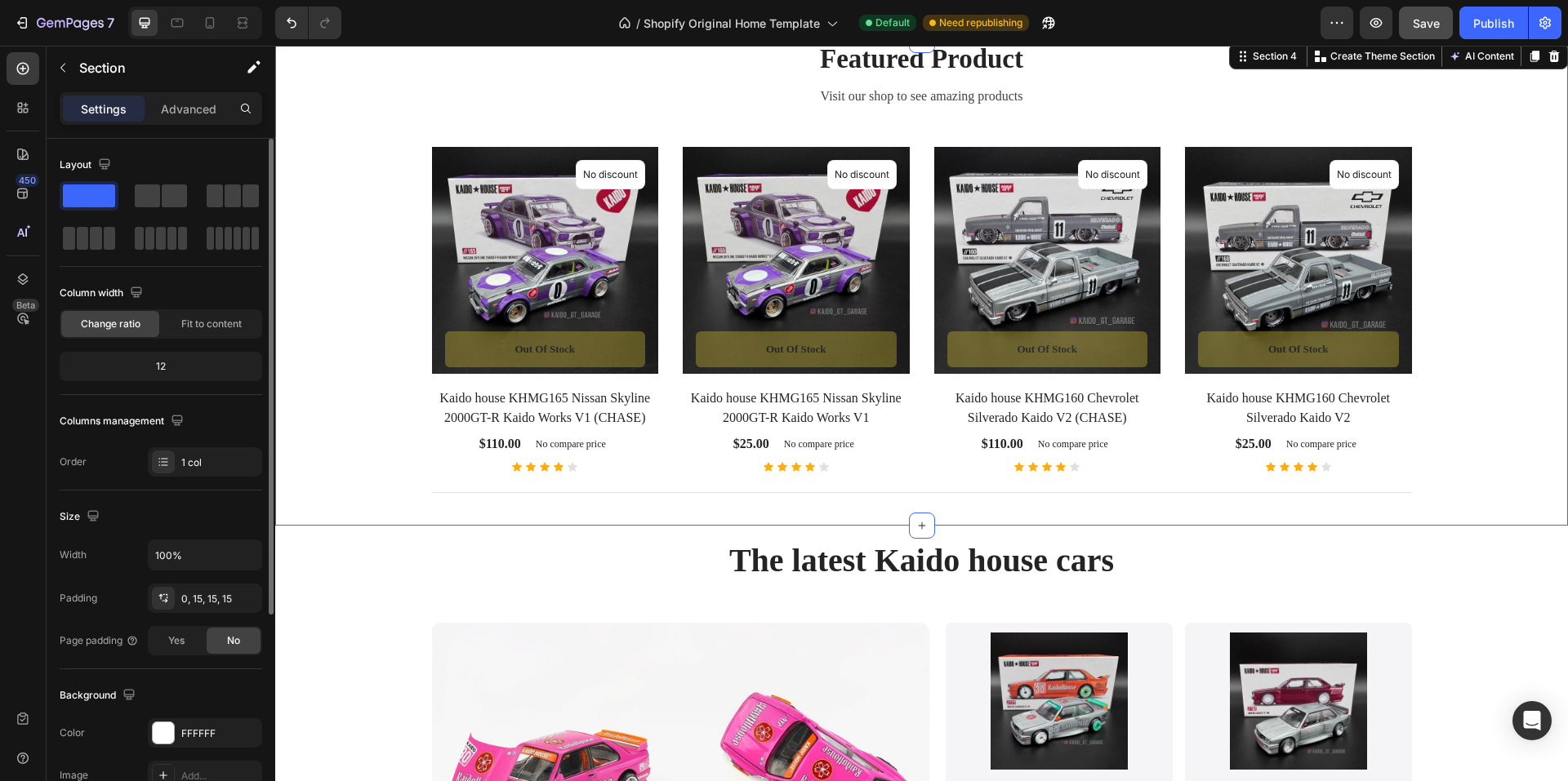
click at [211, 366] on div "12" at bounding box center [160, 367] width 196 height 23
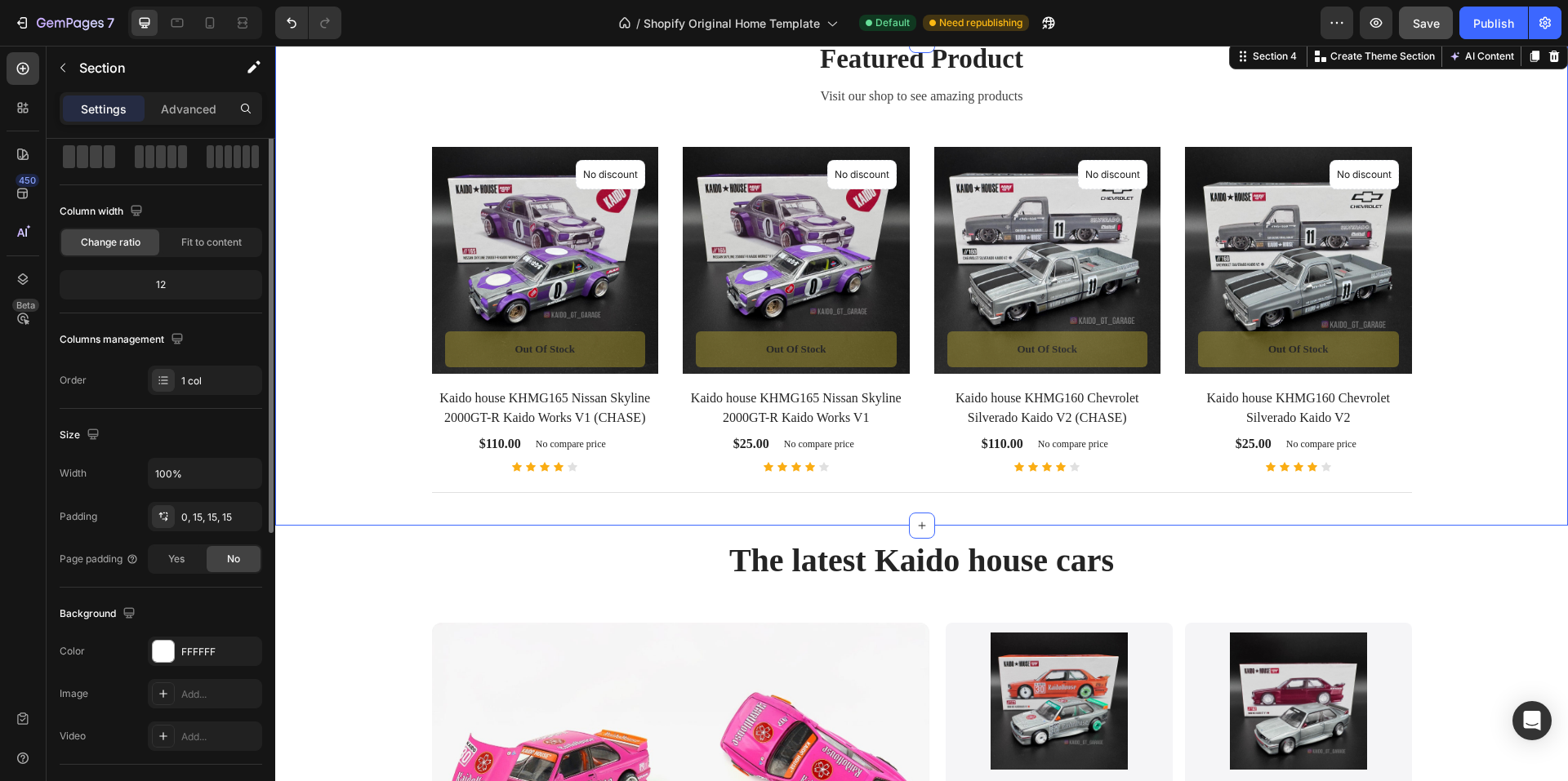
scroll to position [0, 0]
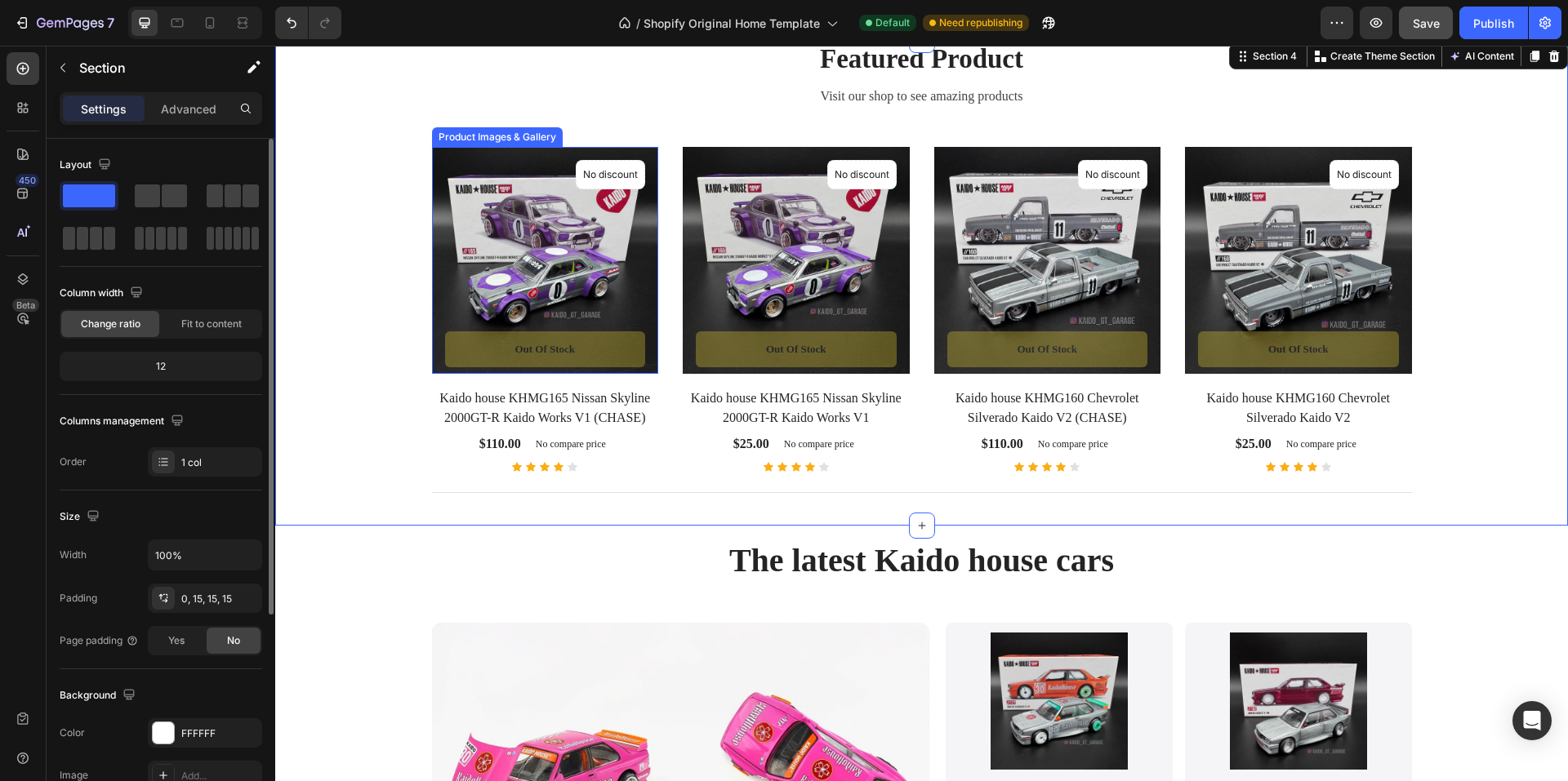
click at [467, 254] on img at bounding box center [545, 260] width 227 height 227
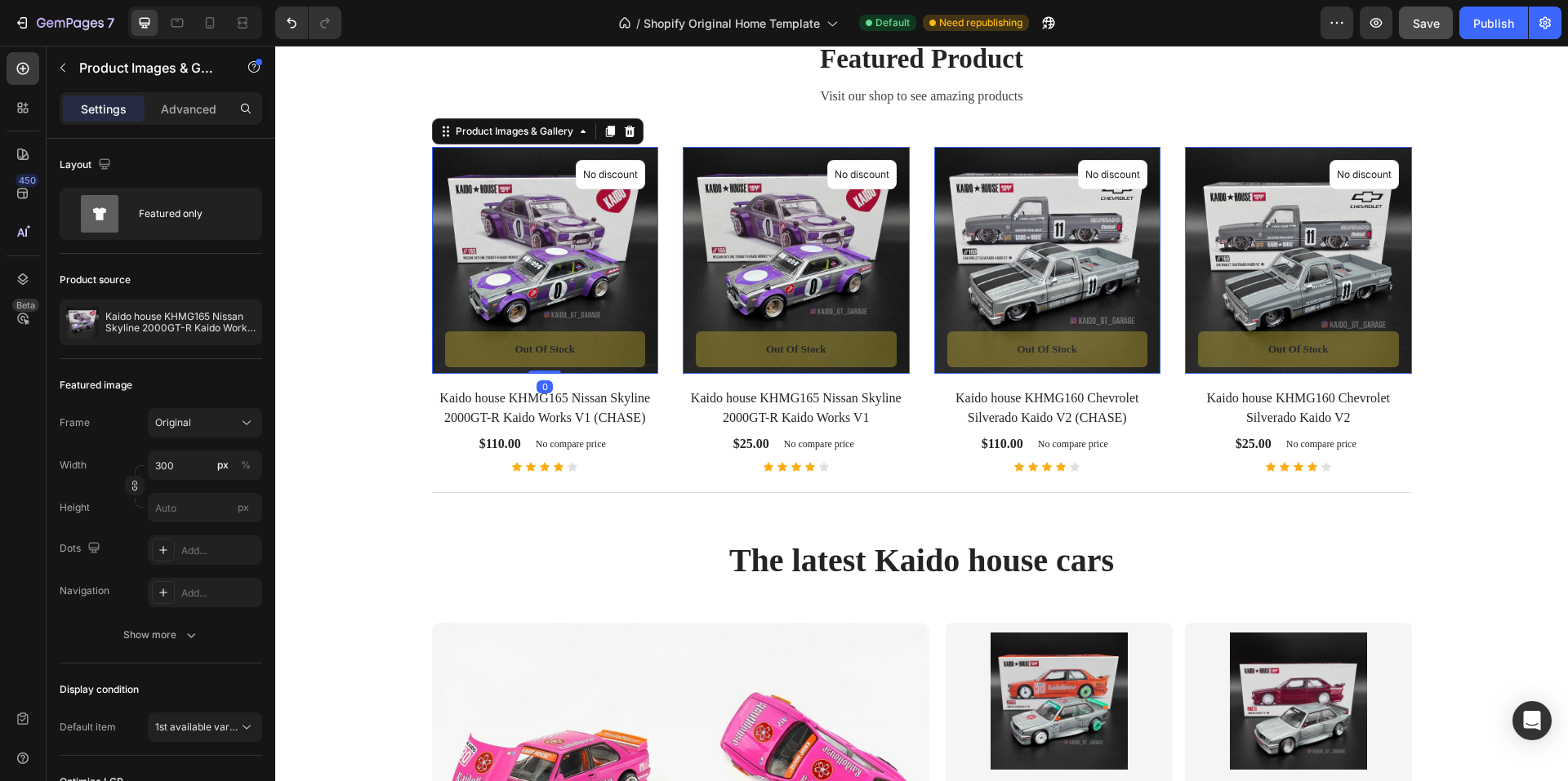
click at [749, 249] on img at bounding box center [796, 260] width 227 height 227
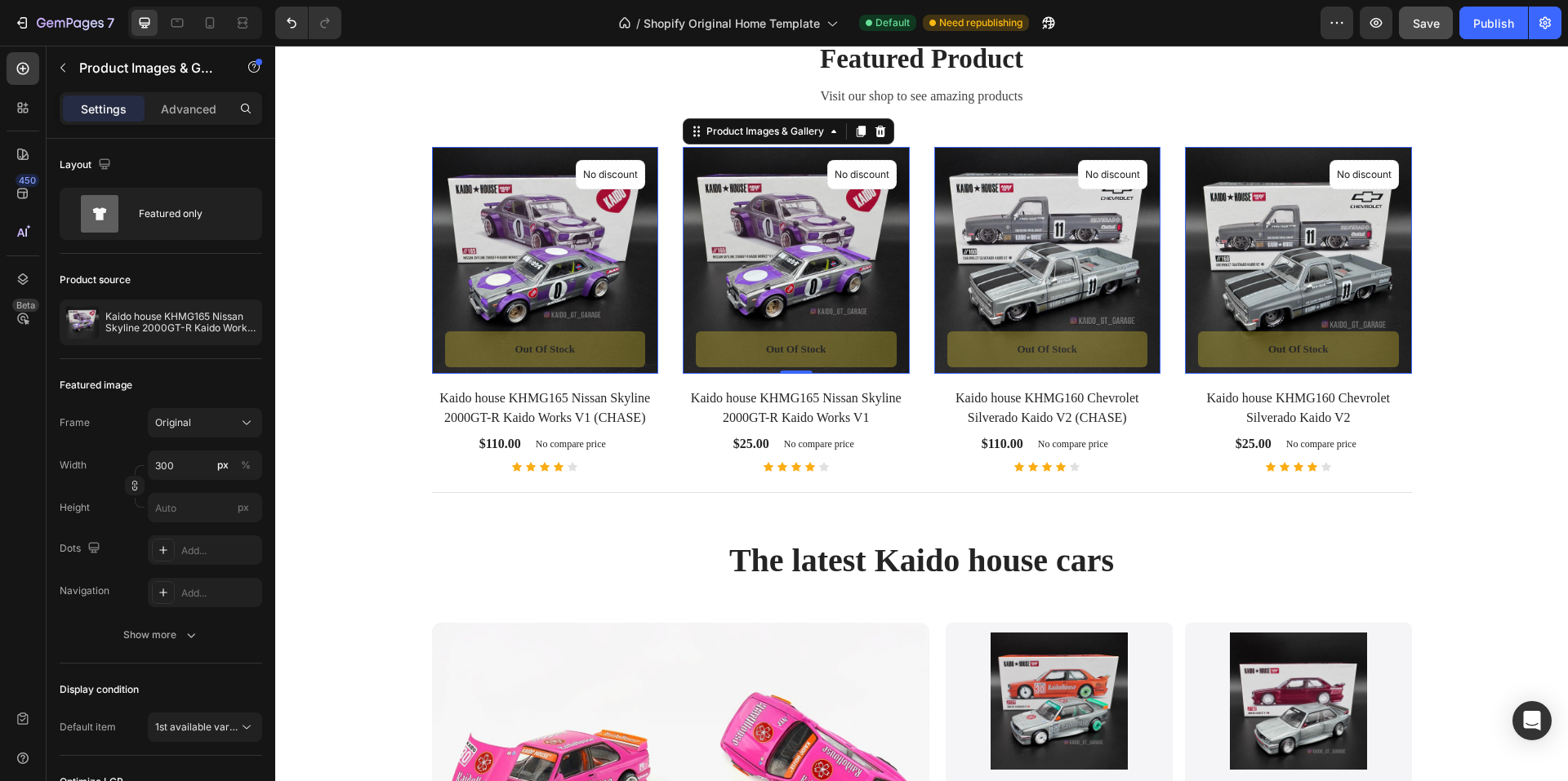
click at [995, 236] on img at bounding box center [1047, 260] width 227 height 227
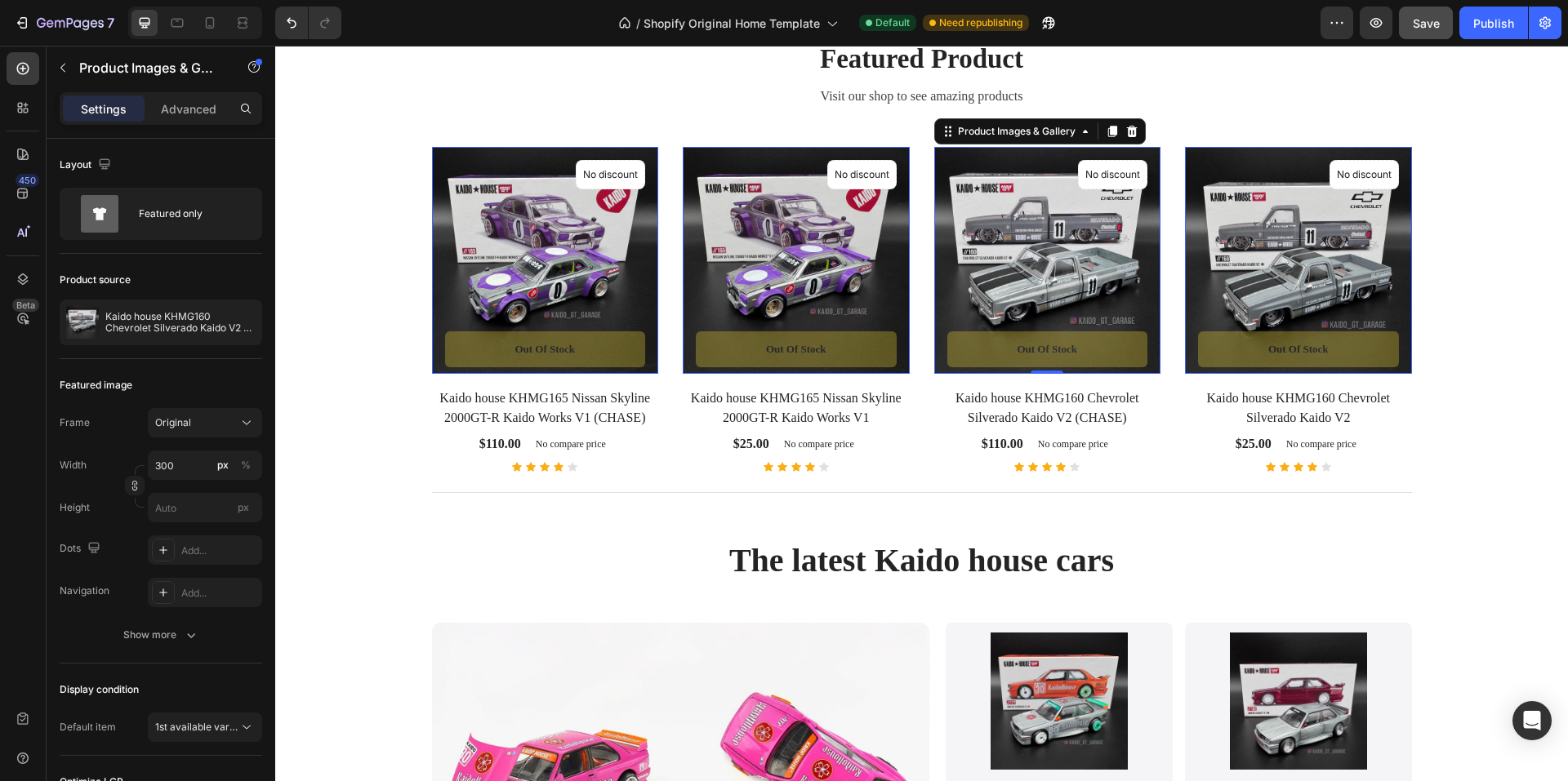
click at [1200, 236] on img at bounding box center [1298, 260] width 227 height 227
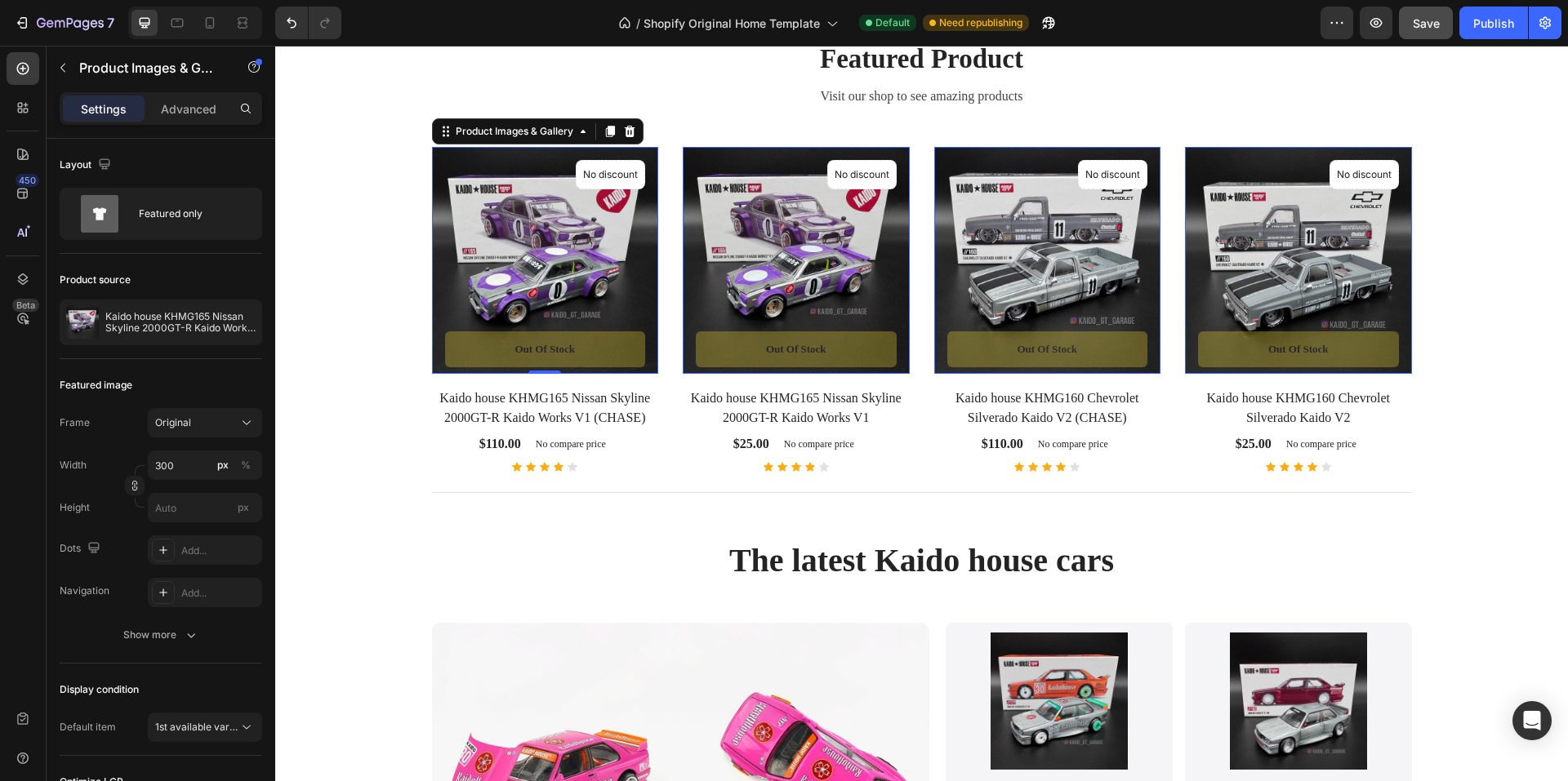
click at [469, 236] on img at bounding box center [545, 260] width 227 height 227
click at [344, 193] on div "Featured Product Heading Visit our shop to see amazing products Text block Prod…" at bounding box center [922, 277] width 1269 height 473
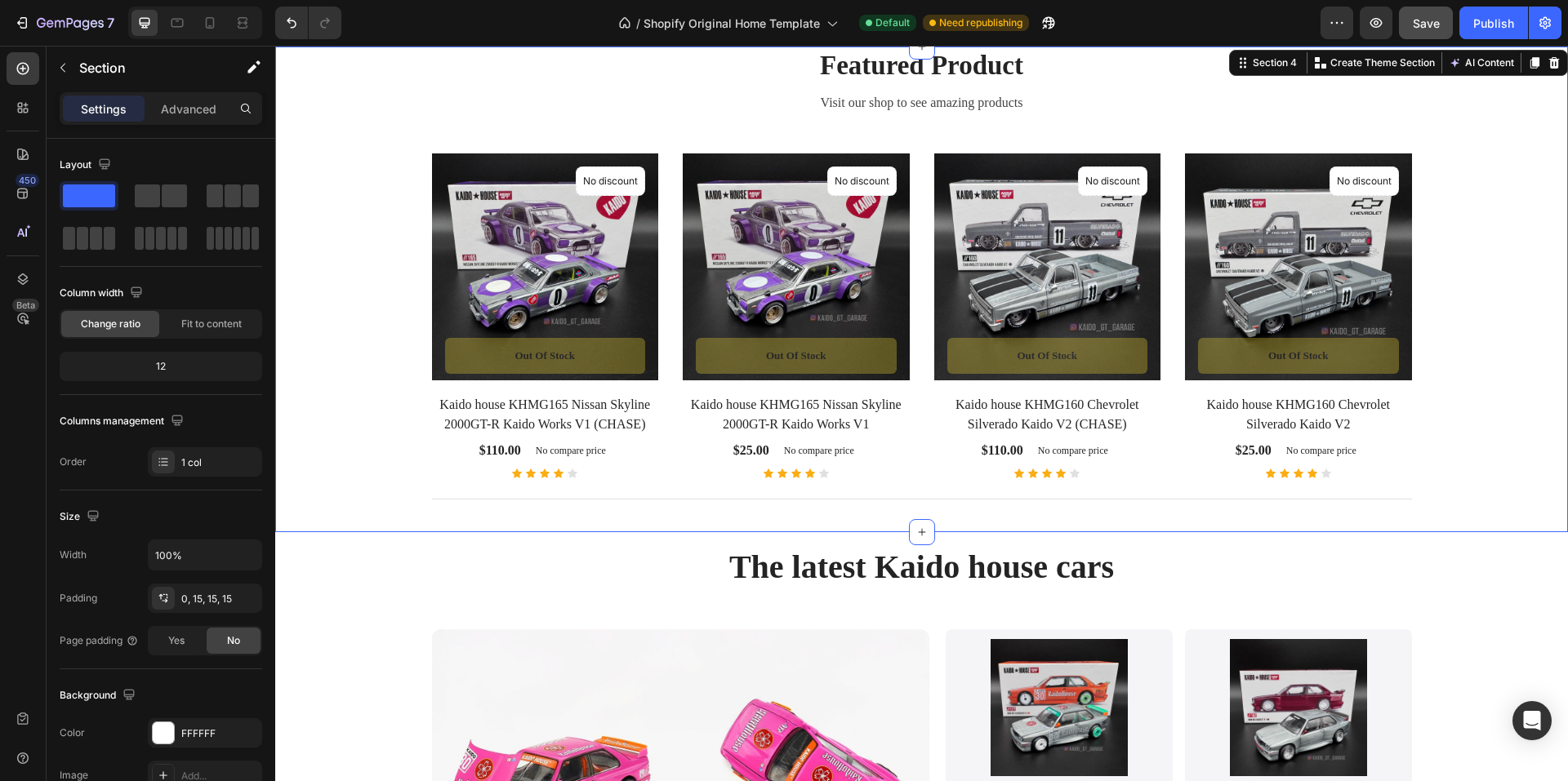
scroll to position [1084, 0]
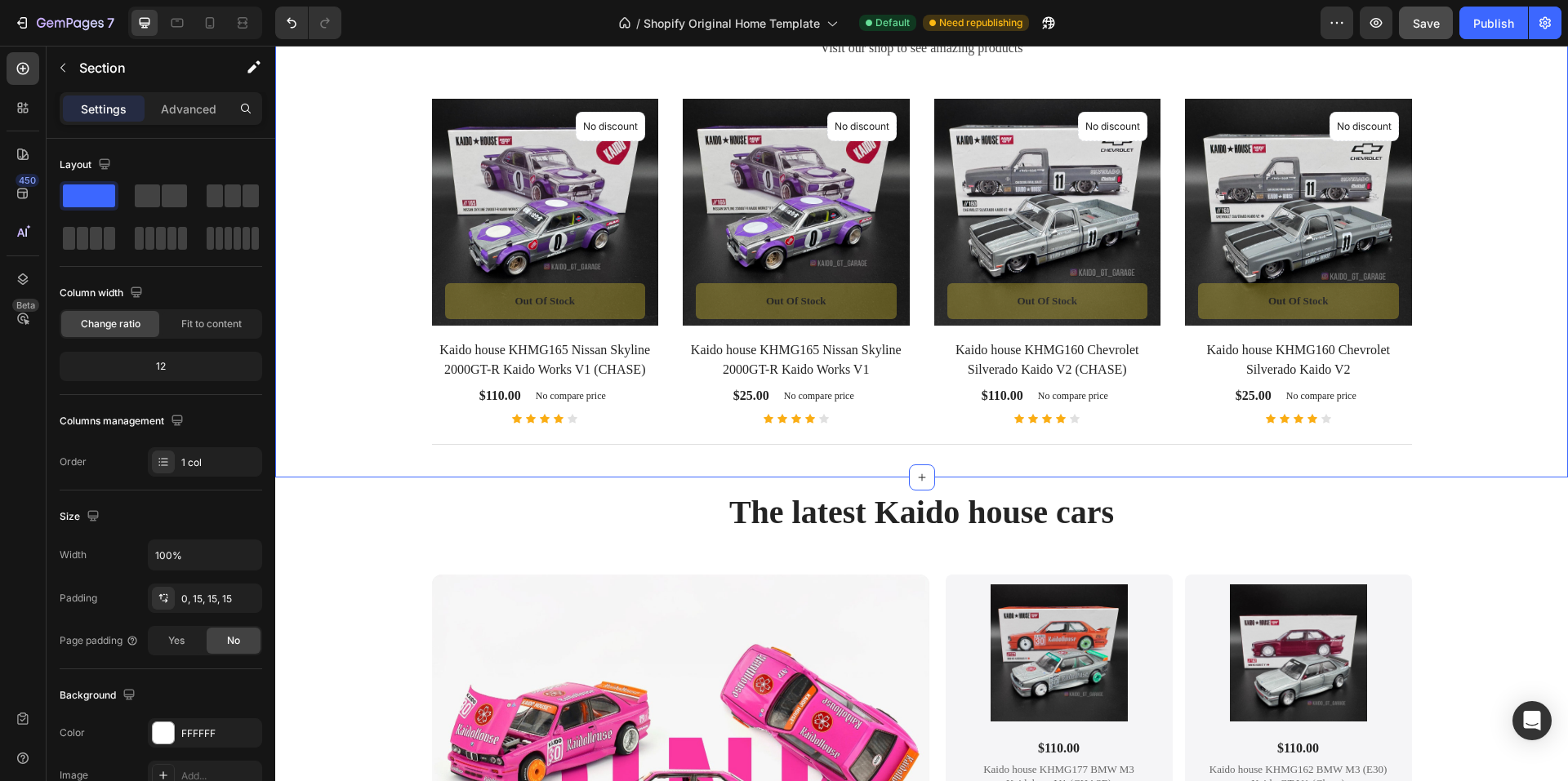
click at [355, 180] on div "Featured Product Heading Visit our shop to see amazing products Text block Prod…" at bounding box center [922, 228] width 1269 height 473
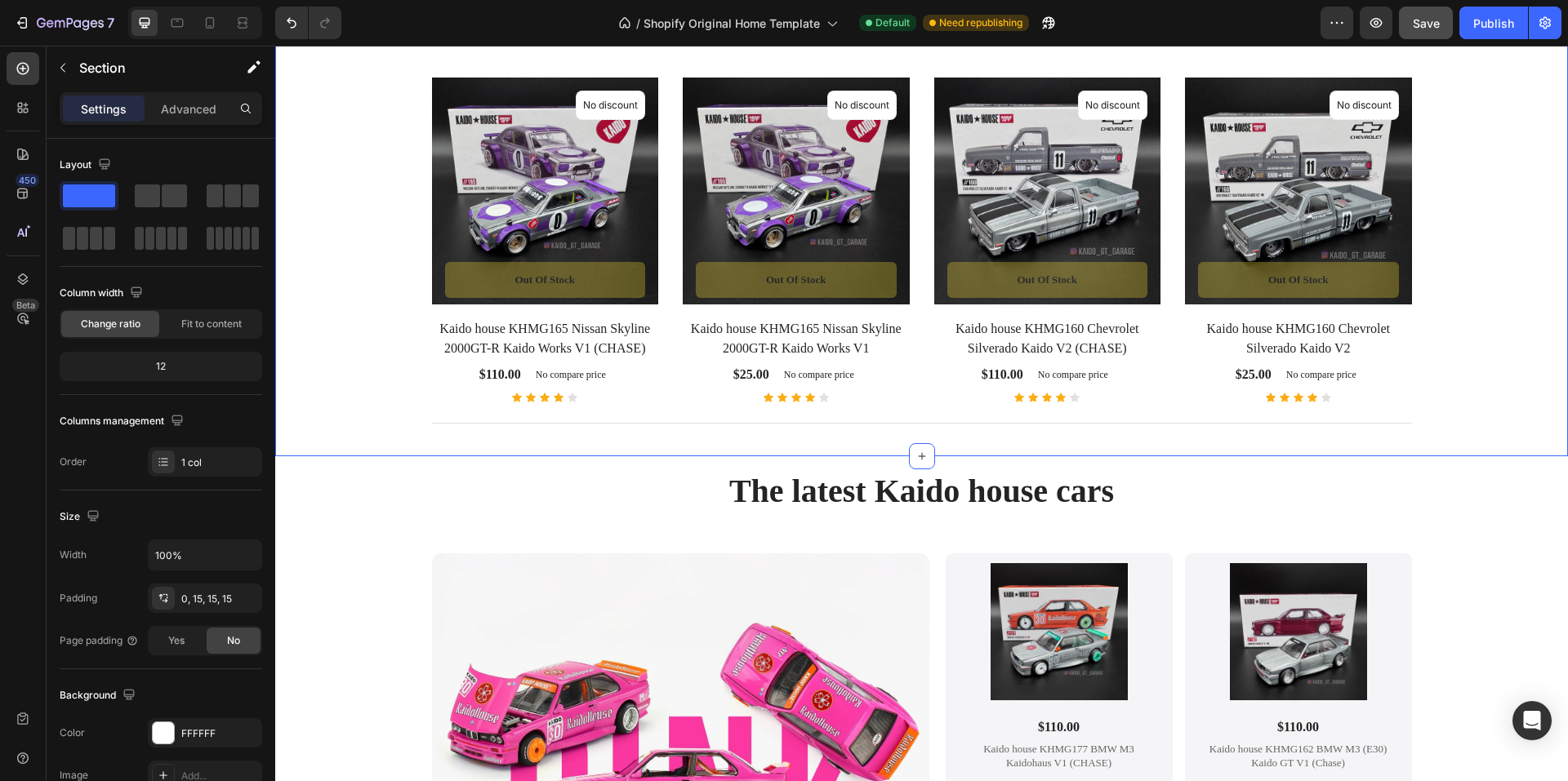
scroll to position [920, 0]
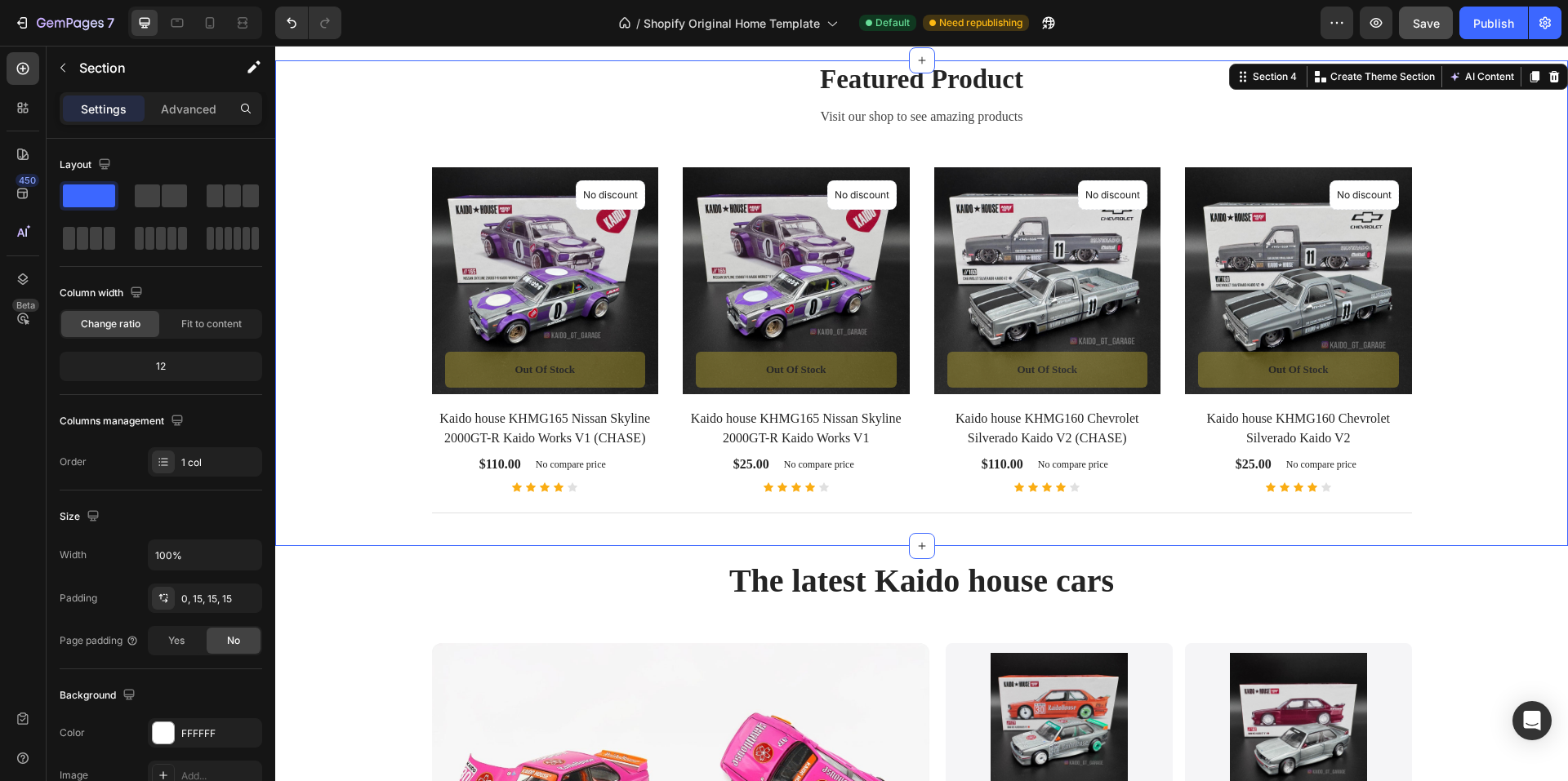
click at [326, 163] on div "Featured Product Heading Visit our shop to see amazing products Text block Prod…" at bounding box center [922, 296] width 1269 height 473
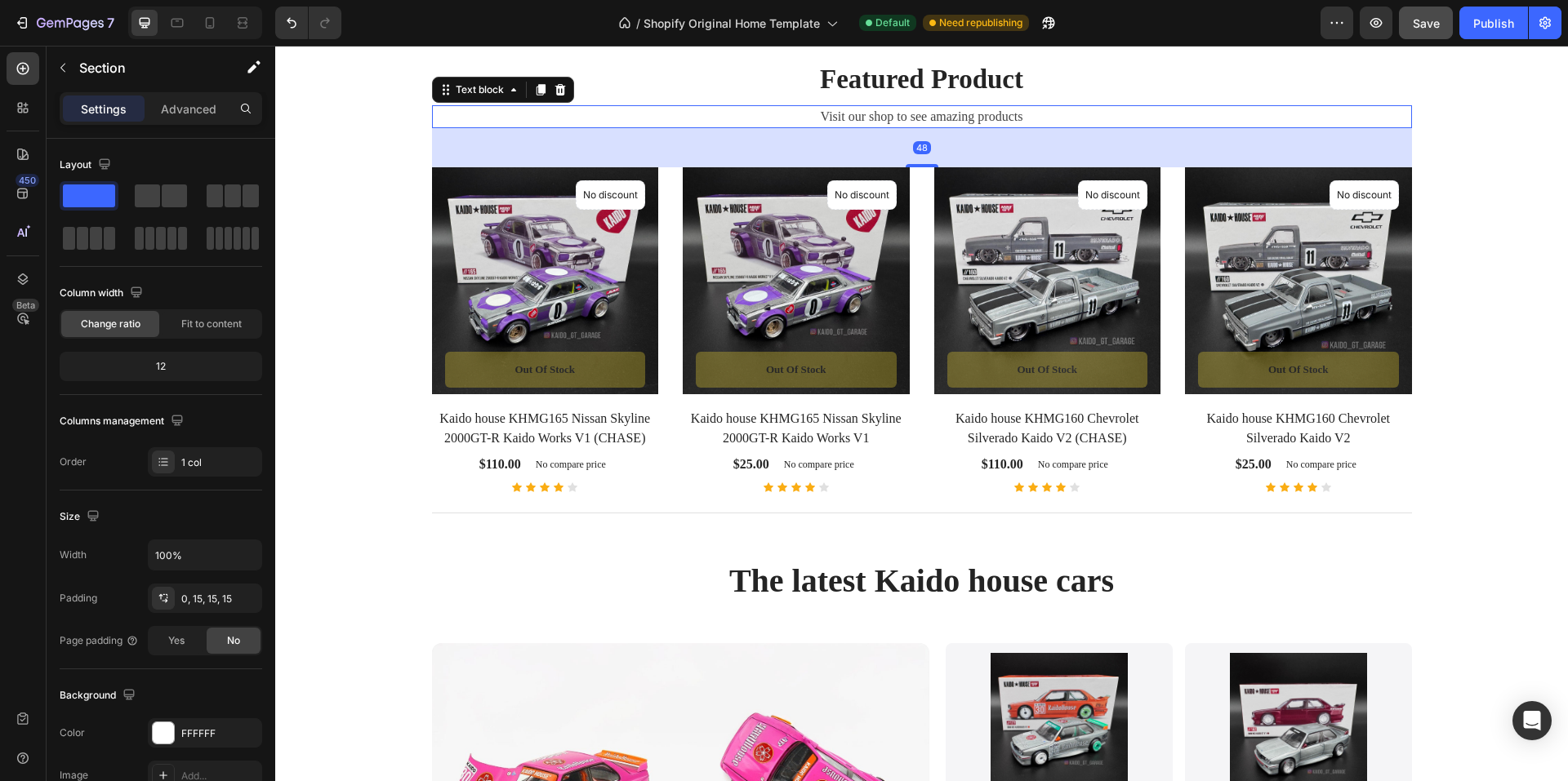
click at [928, 126] on p "Visit our shop to see amazing products" at bounding box center [922, 116] width 977 height 20
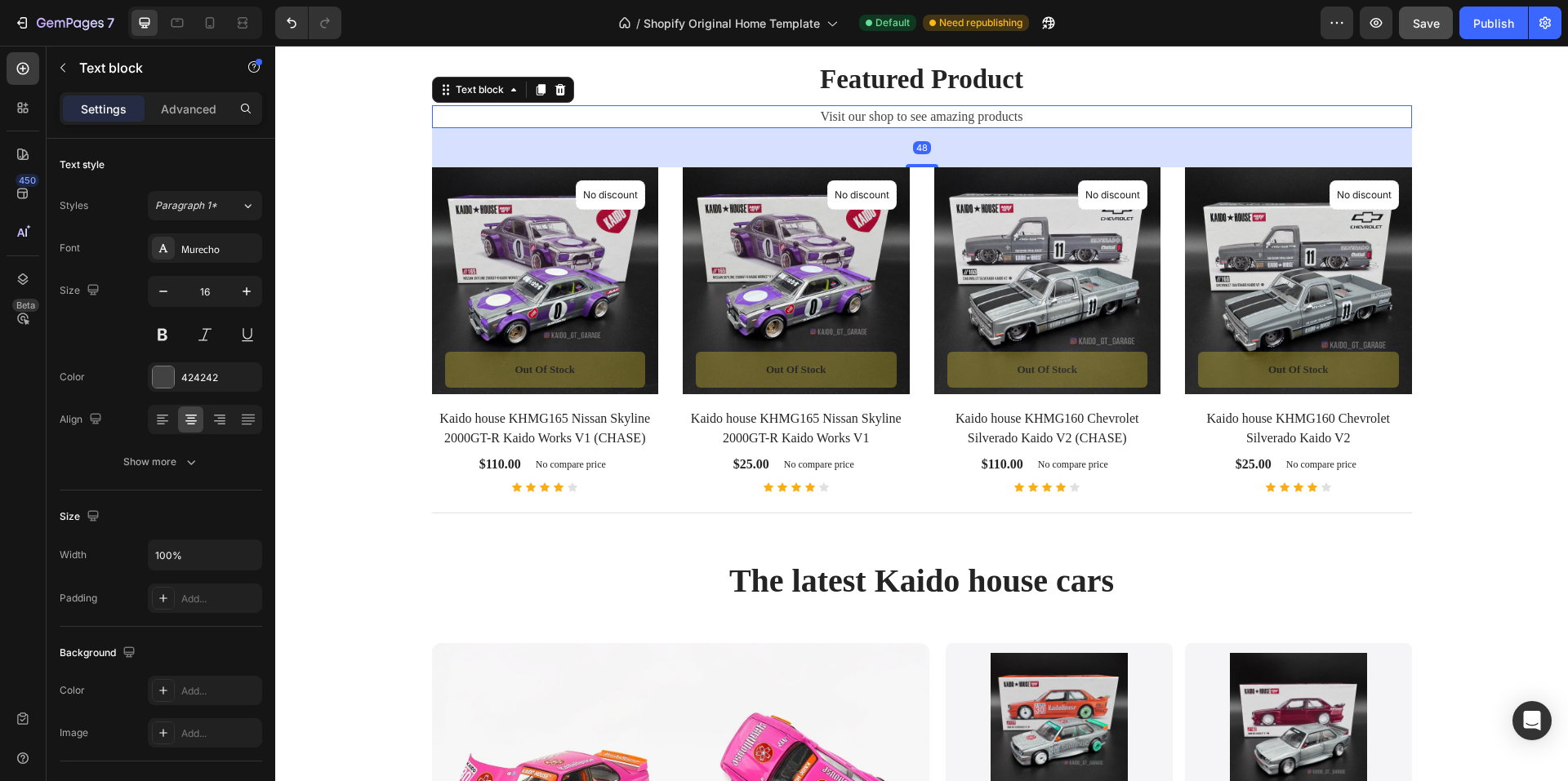
click at [812, 167] on div "48" at bounding box center [922, 148] width 980 height 39
click at [806, 167] on div "48" at bounding box center [922, 148] width 980 height 39
click at [546, 167] on div "48" at bounding box center [922, 148] width 980 height 39
click at [630, 493] on div "Product Images & Gallery No discount Not be displayed when published Product Ba…" at bounding box center [545, 330] width 227 height 325
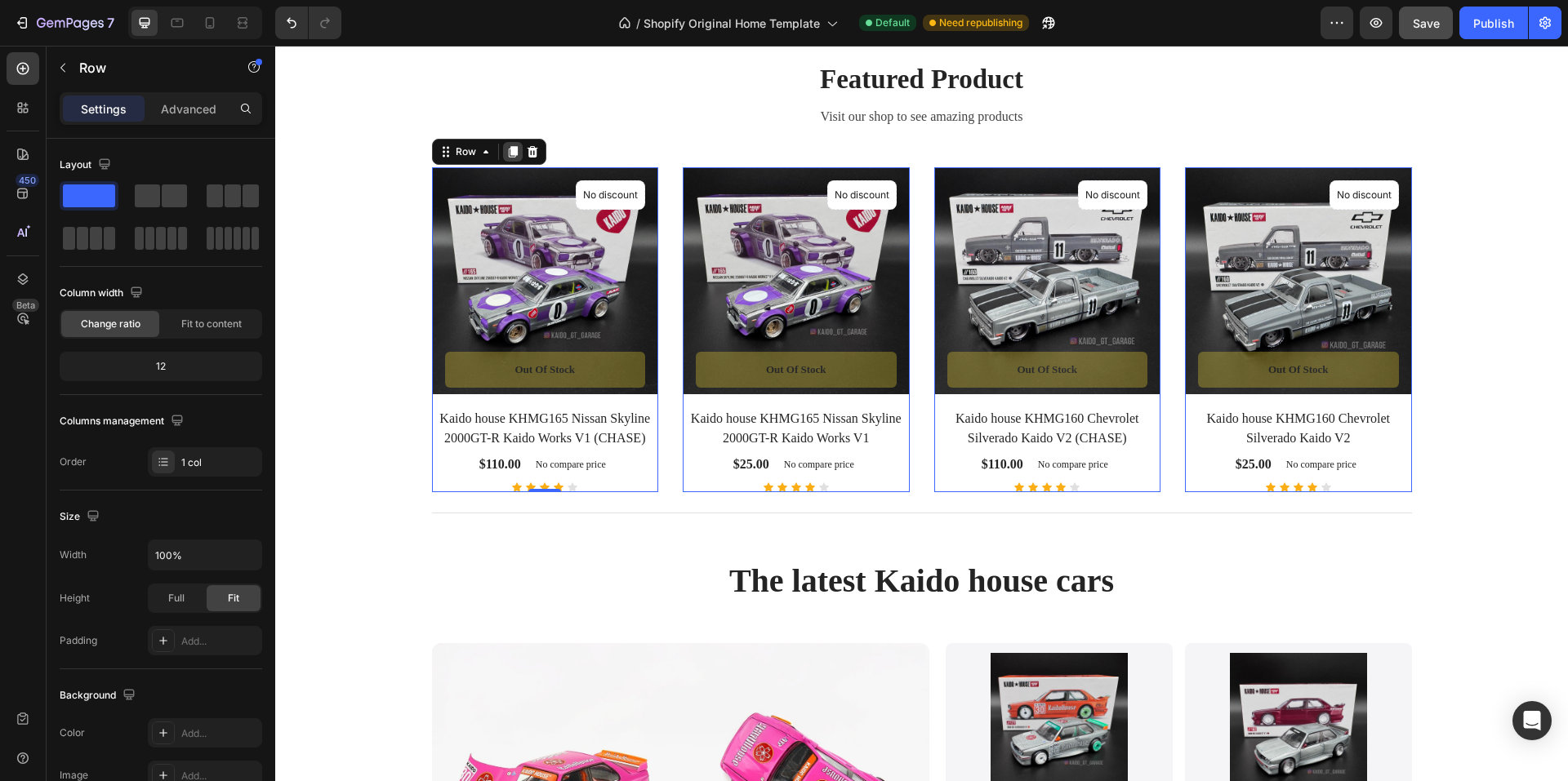
click at [508, 159] on icon at bounding box center [513, 152] width 9 height 12
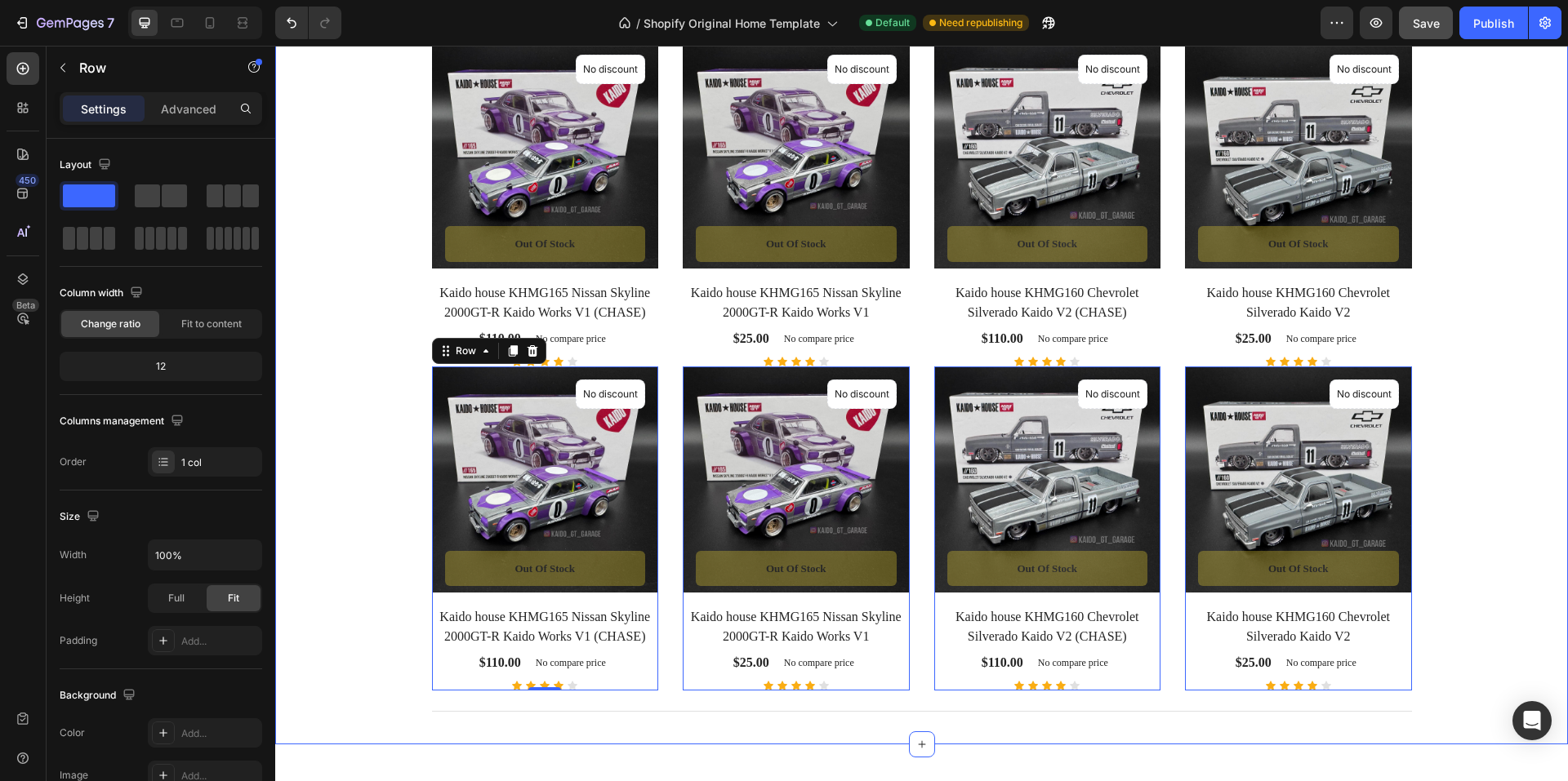
scroll to position [1241, 0]
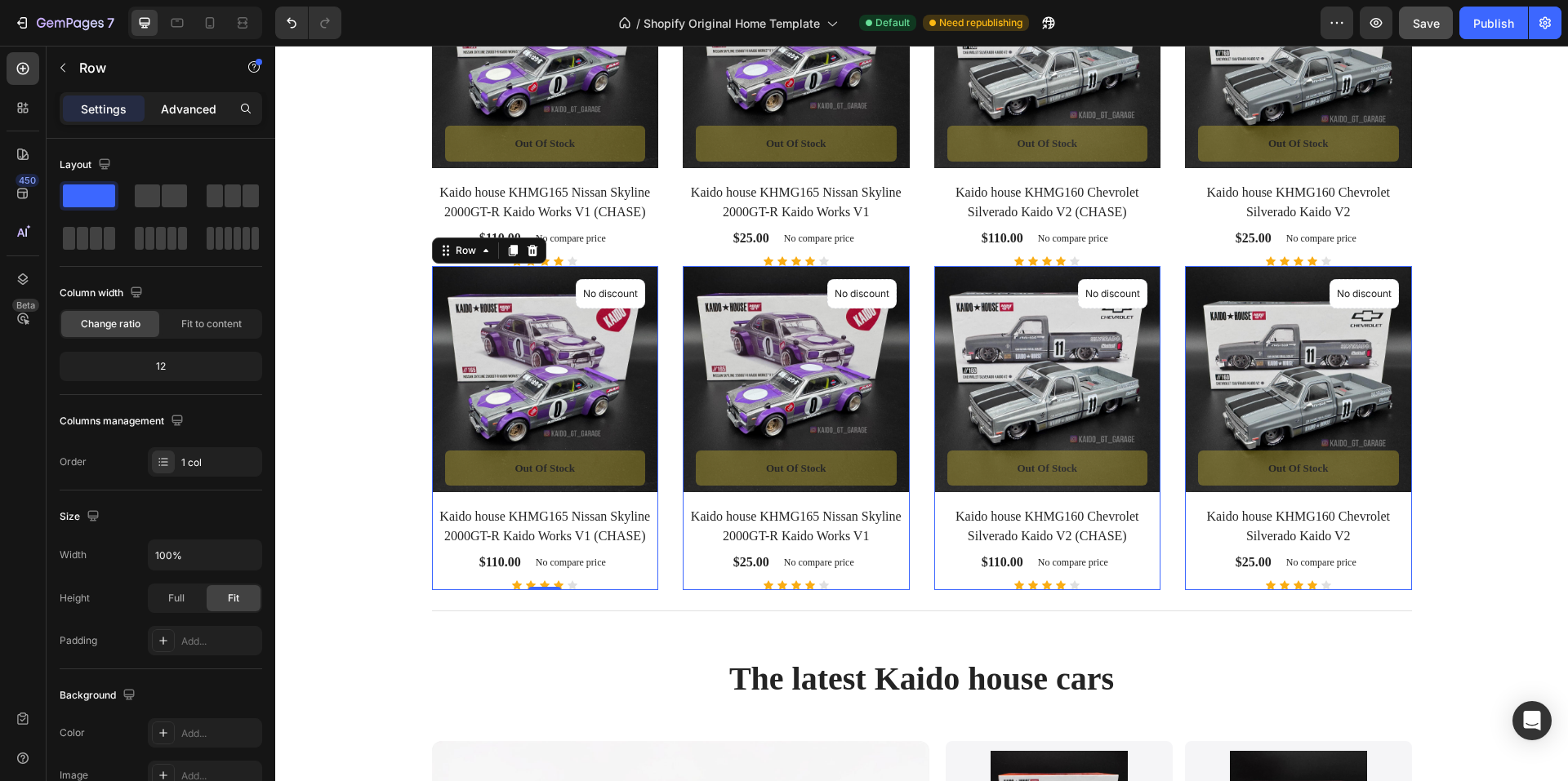
click at [171, 103] on p "Advanced" at bounding box center [189, 108] width 56 height 17
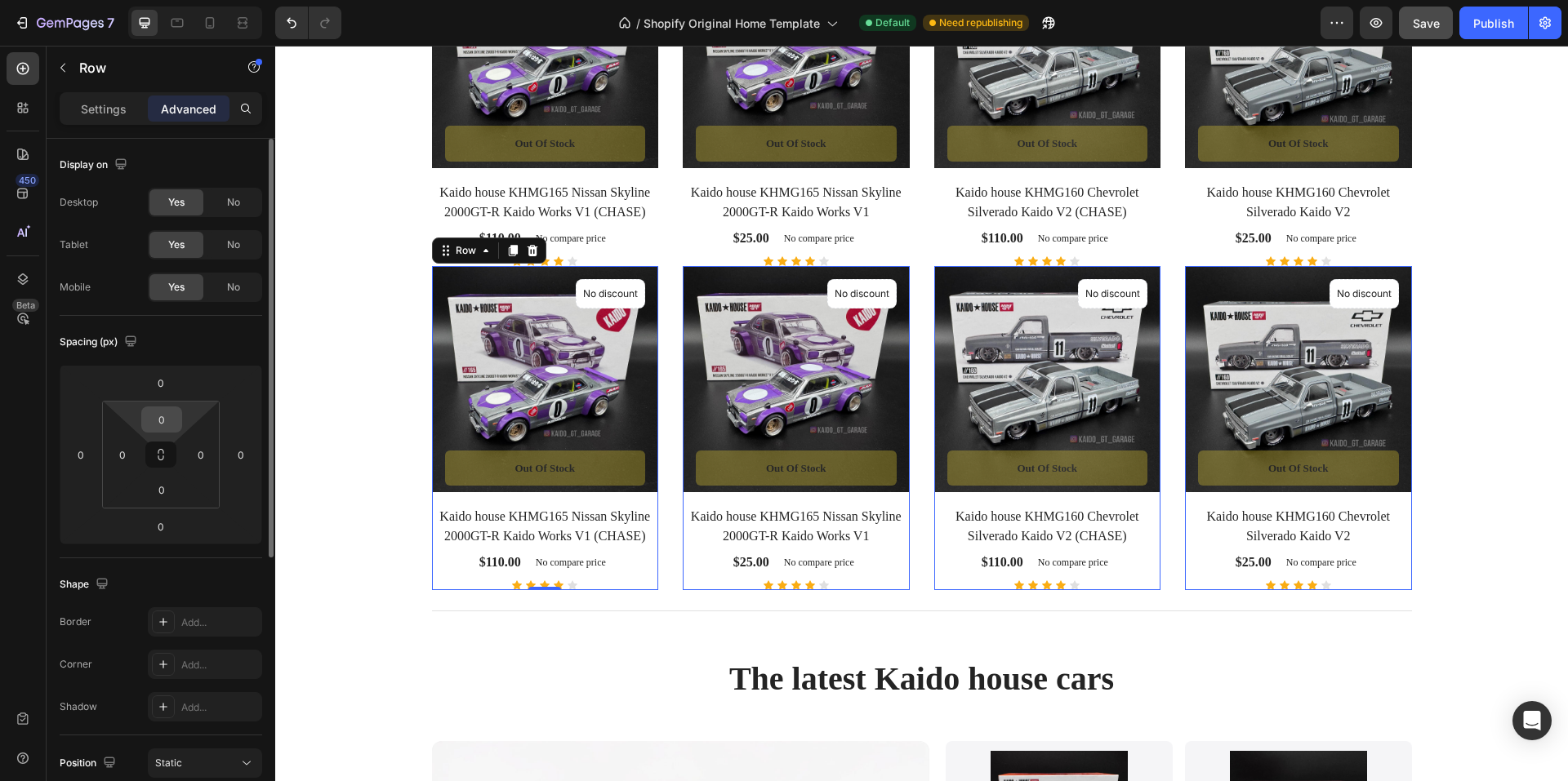
click at [161, 416] on input "0" at bounding box center [161, 419] width 32 height 24
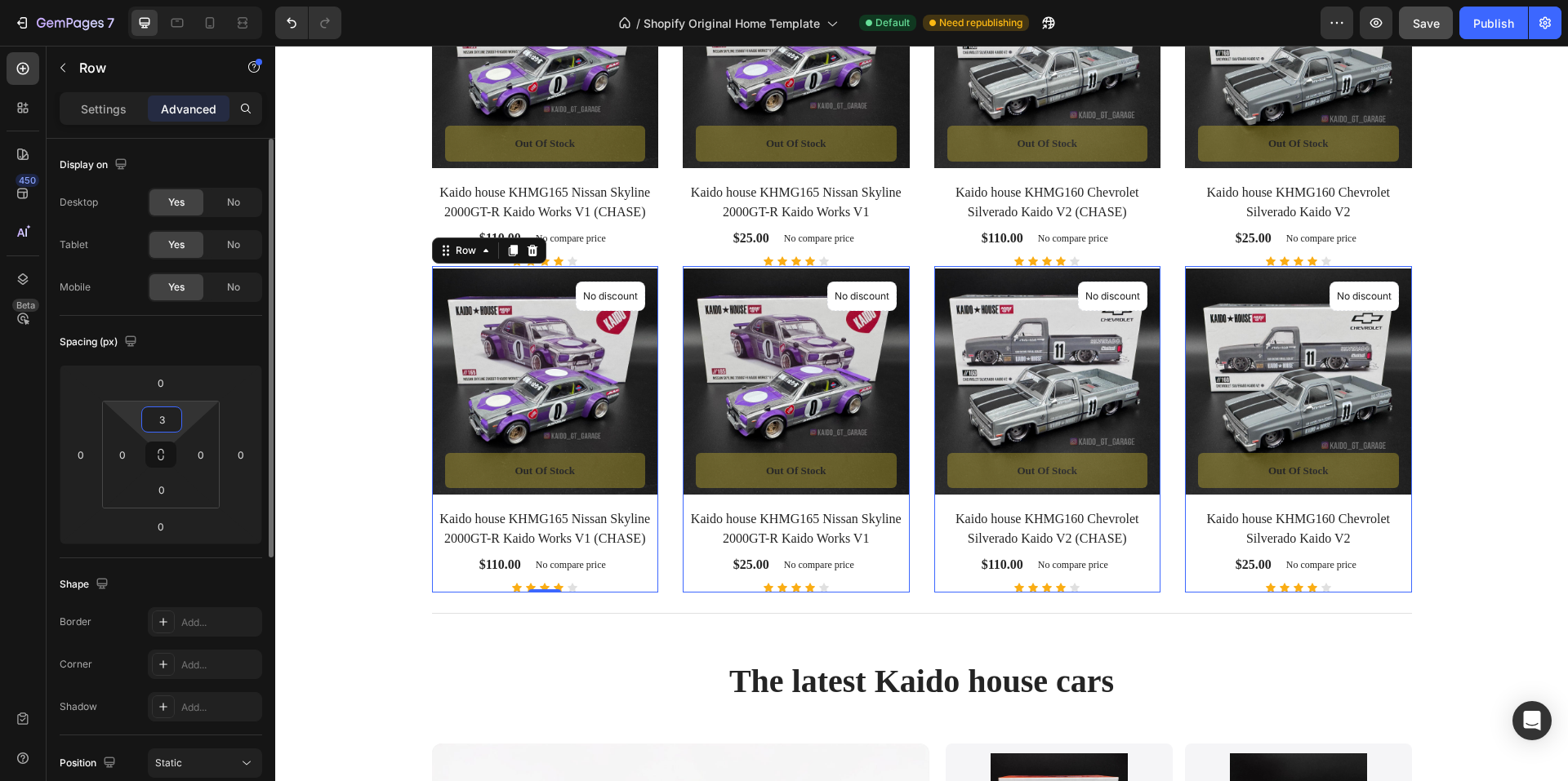
type input "30"
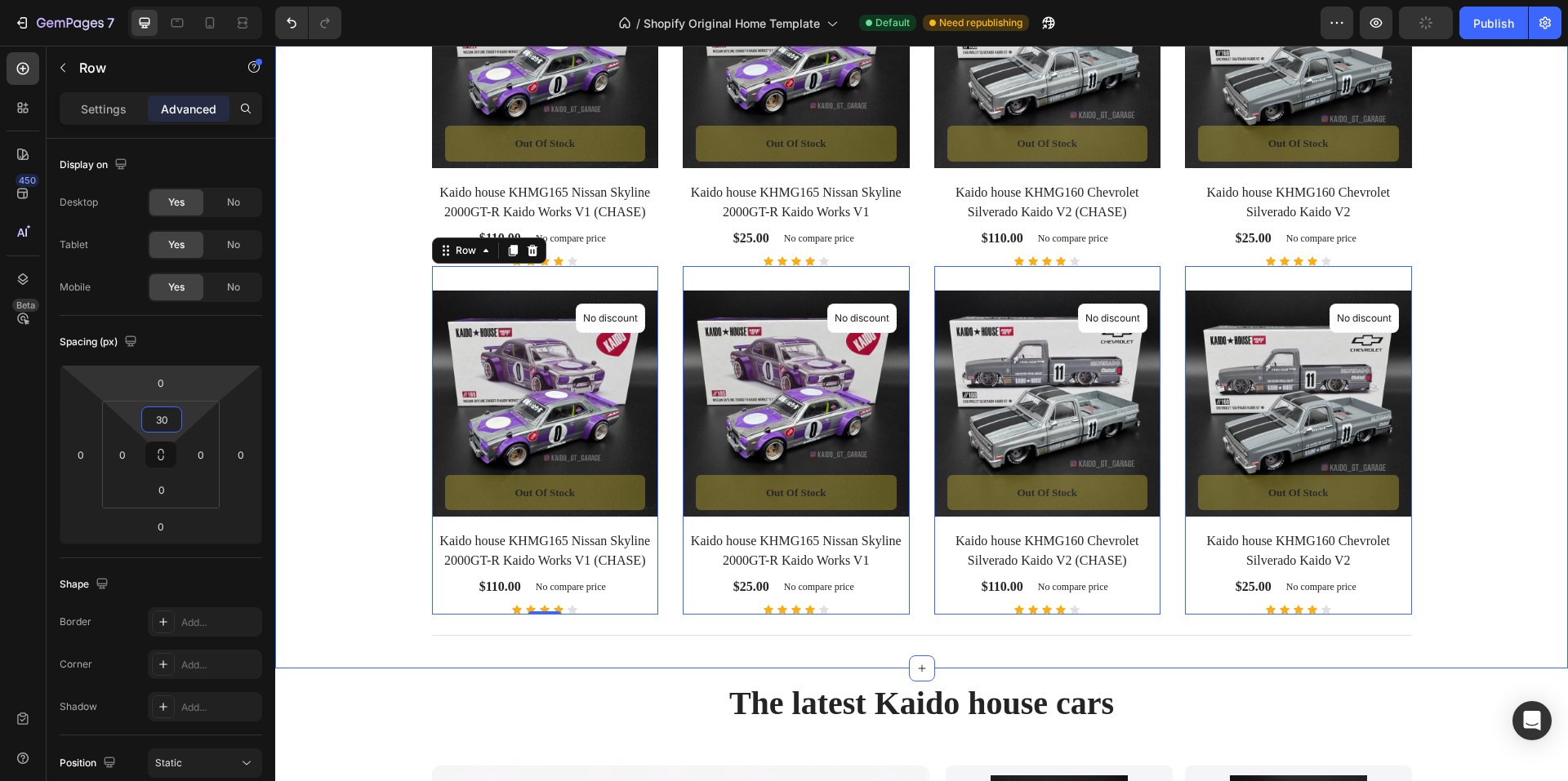
click at [349, 334] on div "Featured Product Heading Visit our shop to see amazing products Text block Prod…" at bounding box center [922, 245] width 1269 height 822
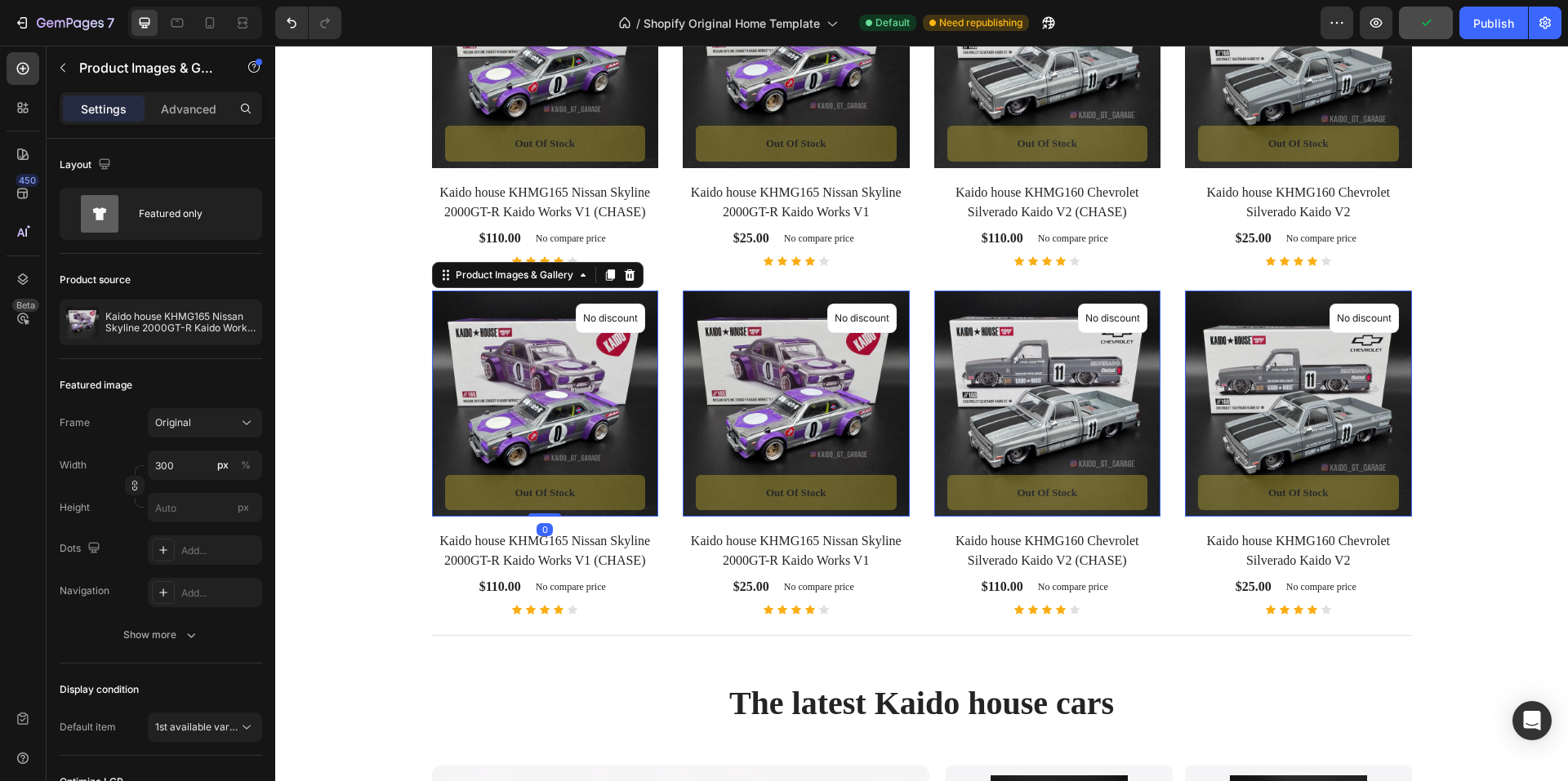
click at [563, 383] on img at bounding box center [545, 404] width 227 height 227
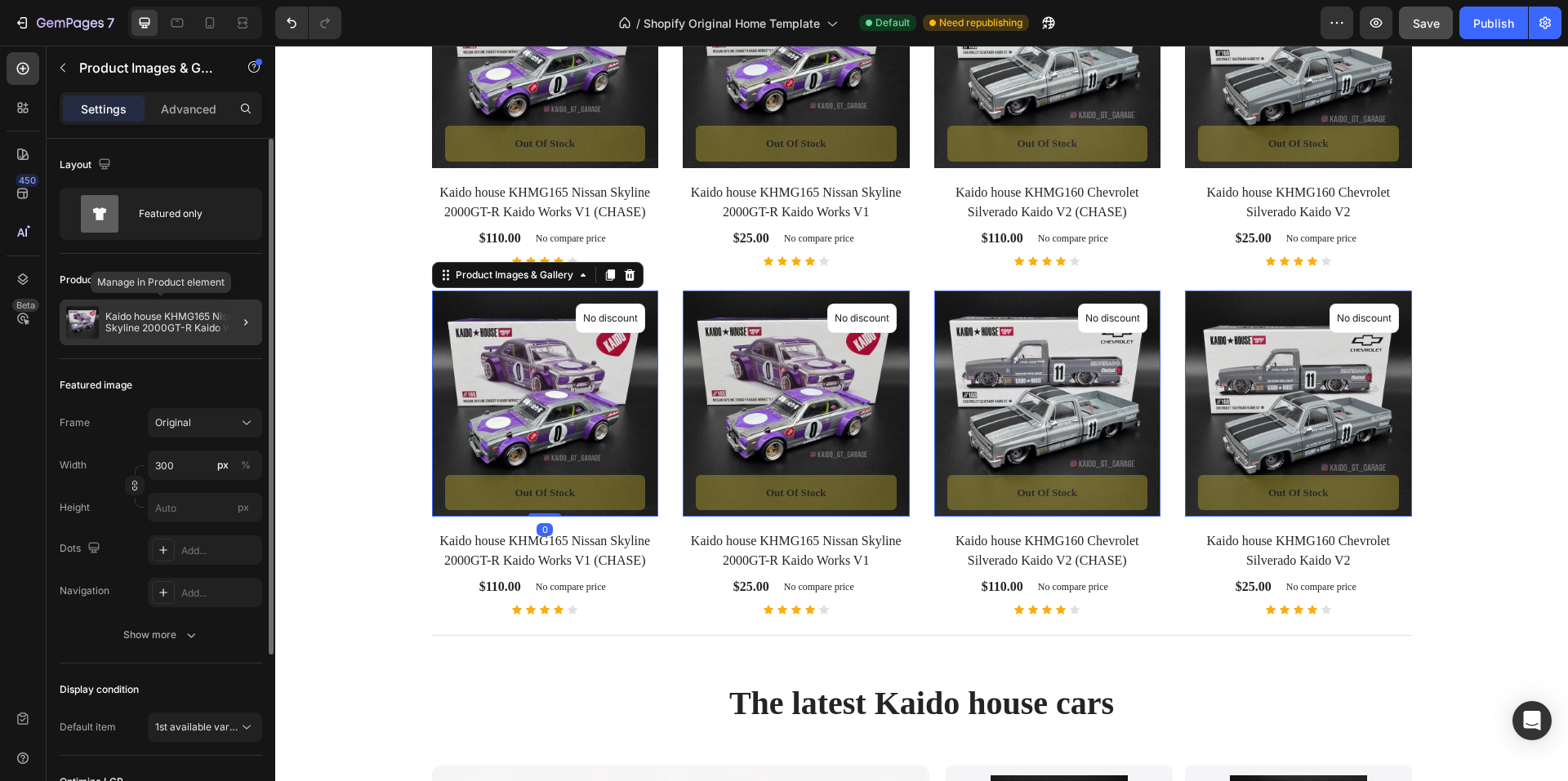
click at [176, 329] on p "Kaido house KHMG165 Nissan Skyline 2000GT-R Kaido Works V1 (CHASE)" at bounding box center [181, 322] width 151 height 23
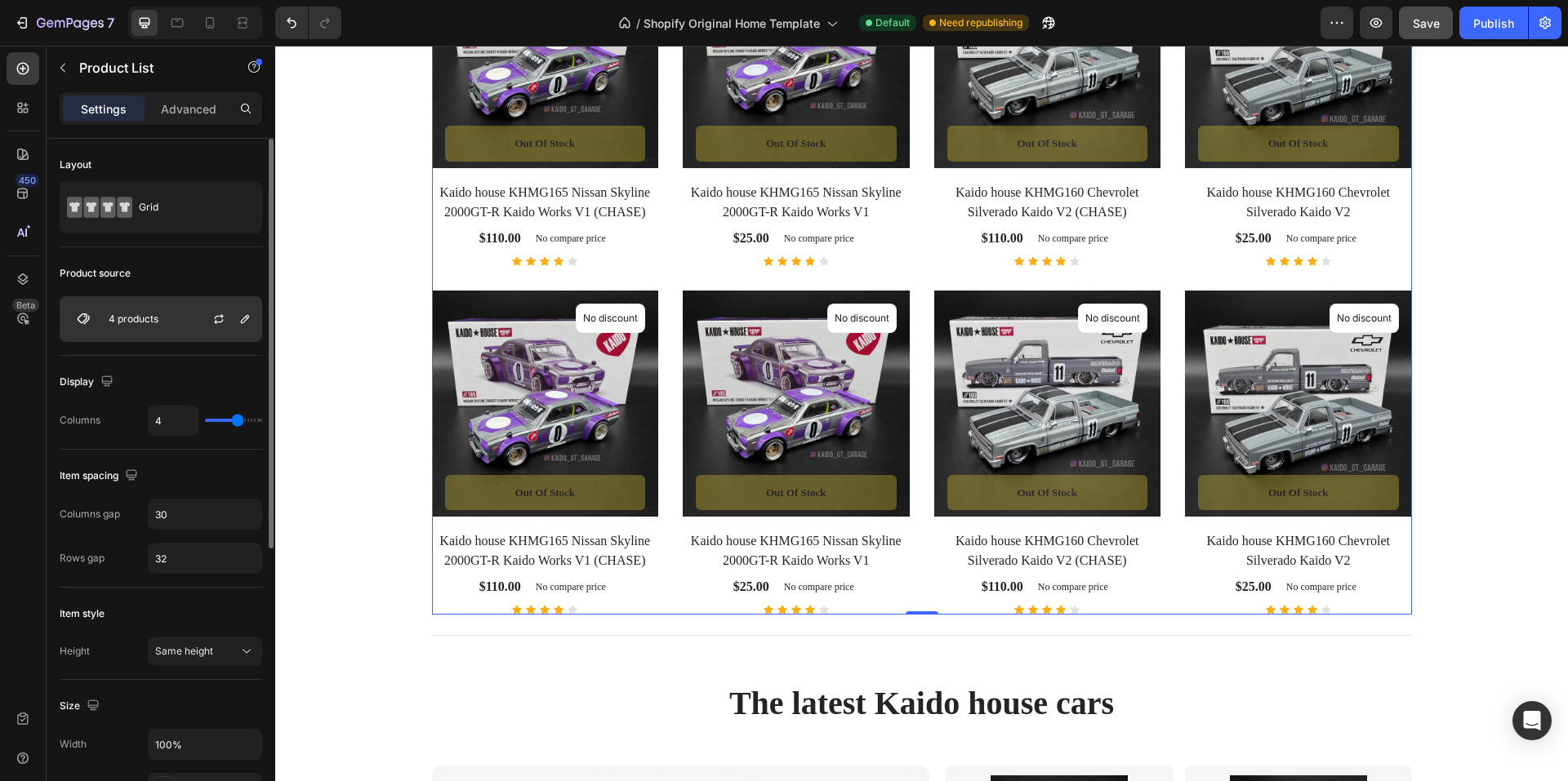
click at [125, 322] on p "4 products" at bounding box center [134, 319] width 50 height 12
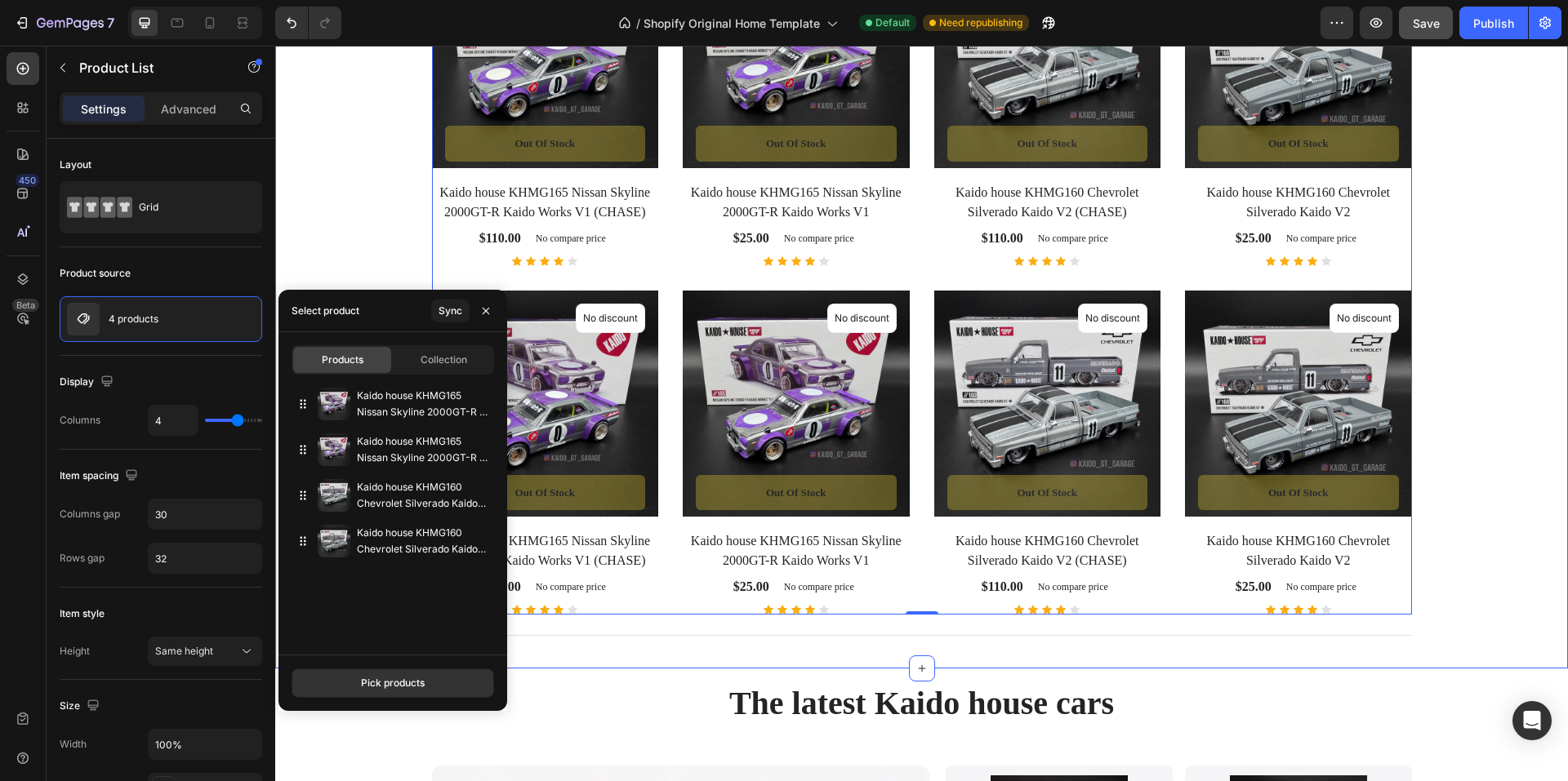
click at [340, 231] on div "Featured Product Heading Visit our shop to see amazing products Text block Prod…" at bounding box center [922, 245] width 1269 height 822
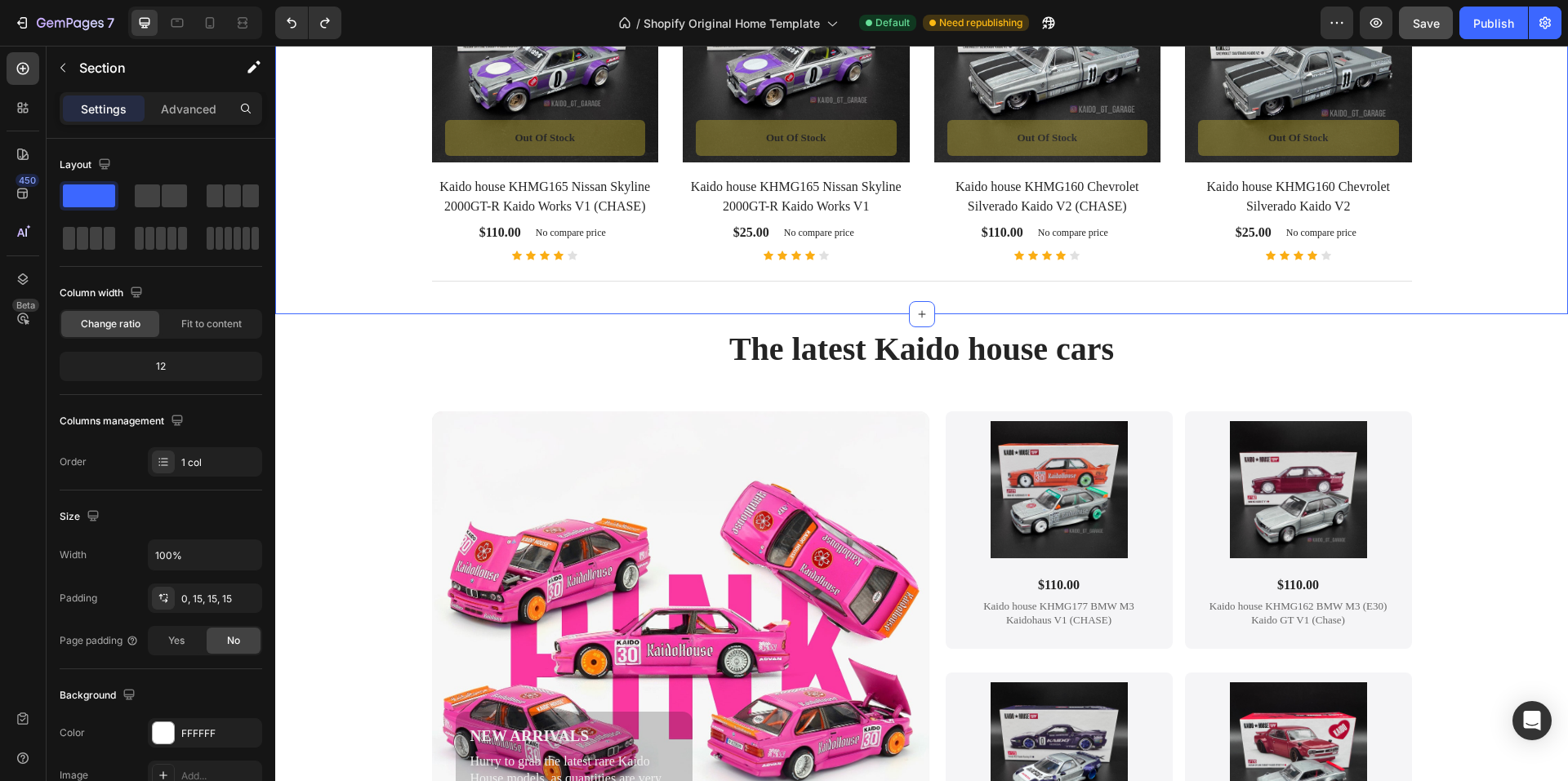
scroll to position [914, 0]
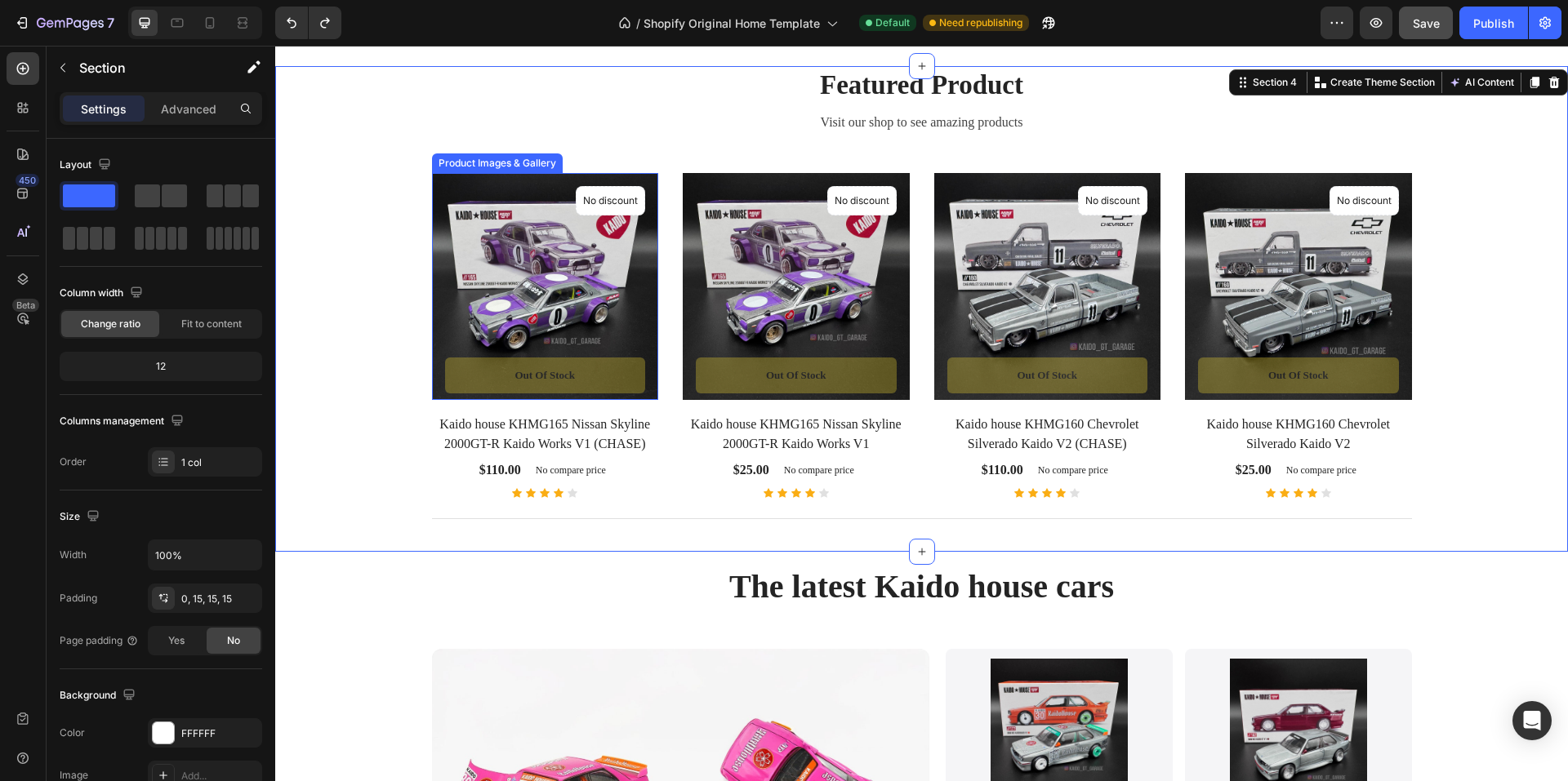
click at [521, 385] on img at bounding box center [545, 286] width 227 height 227
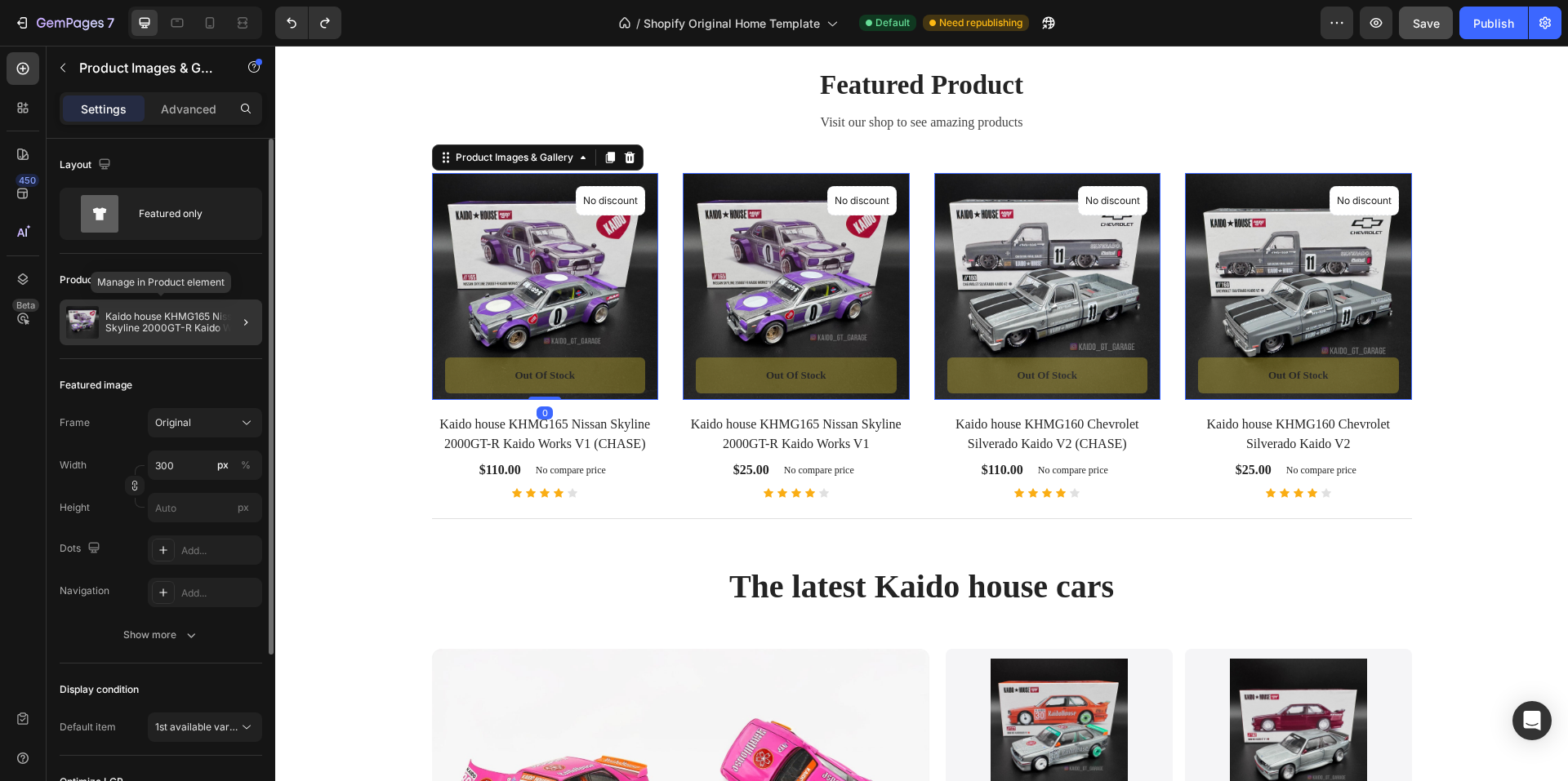
click at [172, 309] on div "Kaido house KHMG165 Nissan Skyline 2000GT-R Kaido Works V1 (CHASE)" at bounding box center [161, 322] width 202 height 46
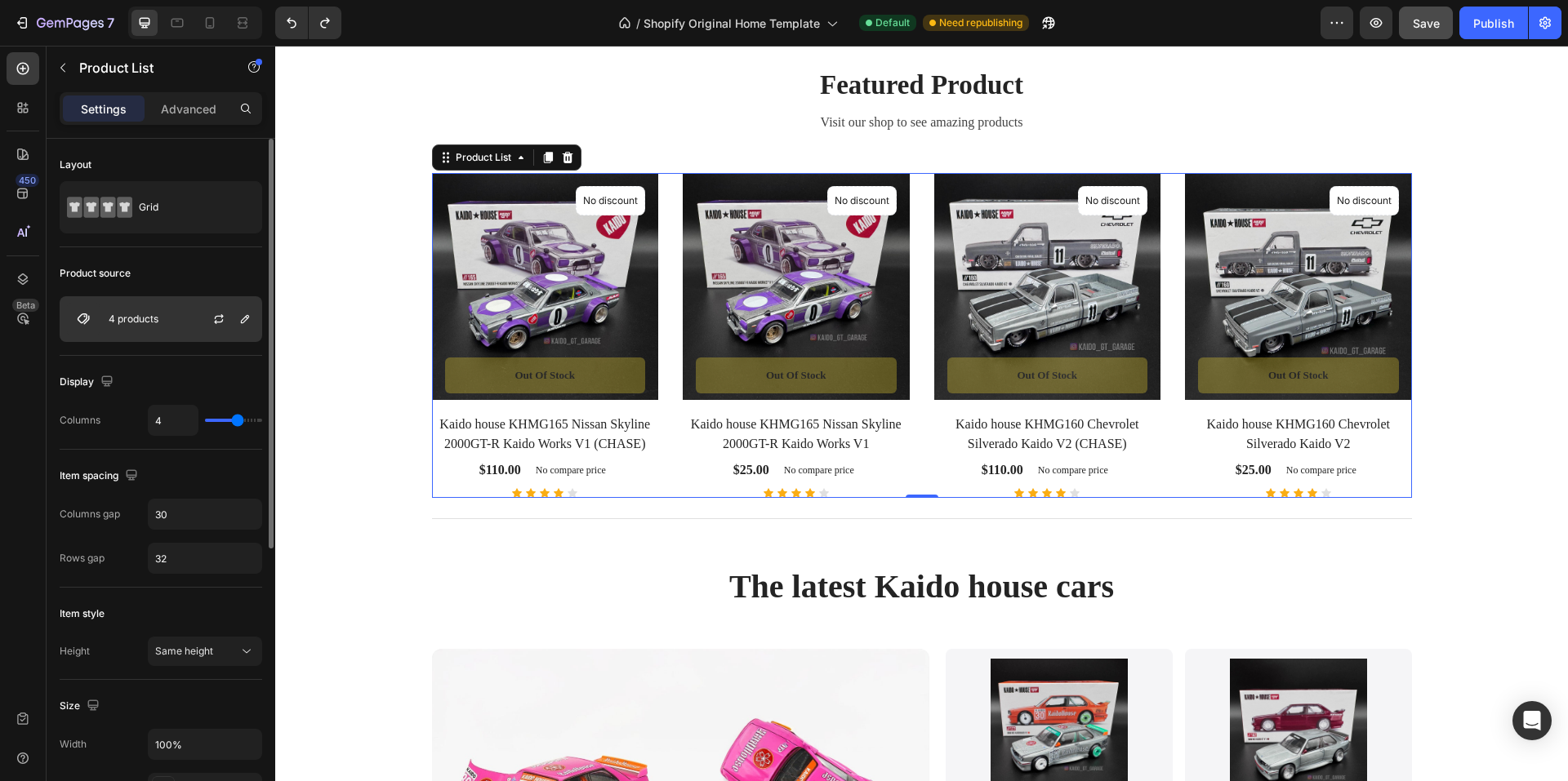
click at [144, 321] on p "4 products" at bounding box center [134, 319] width 50 height 12
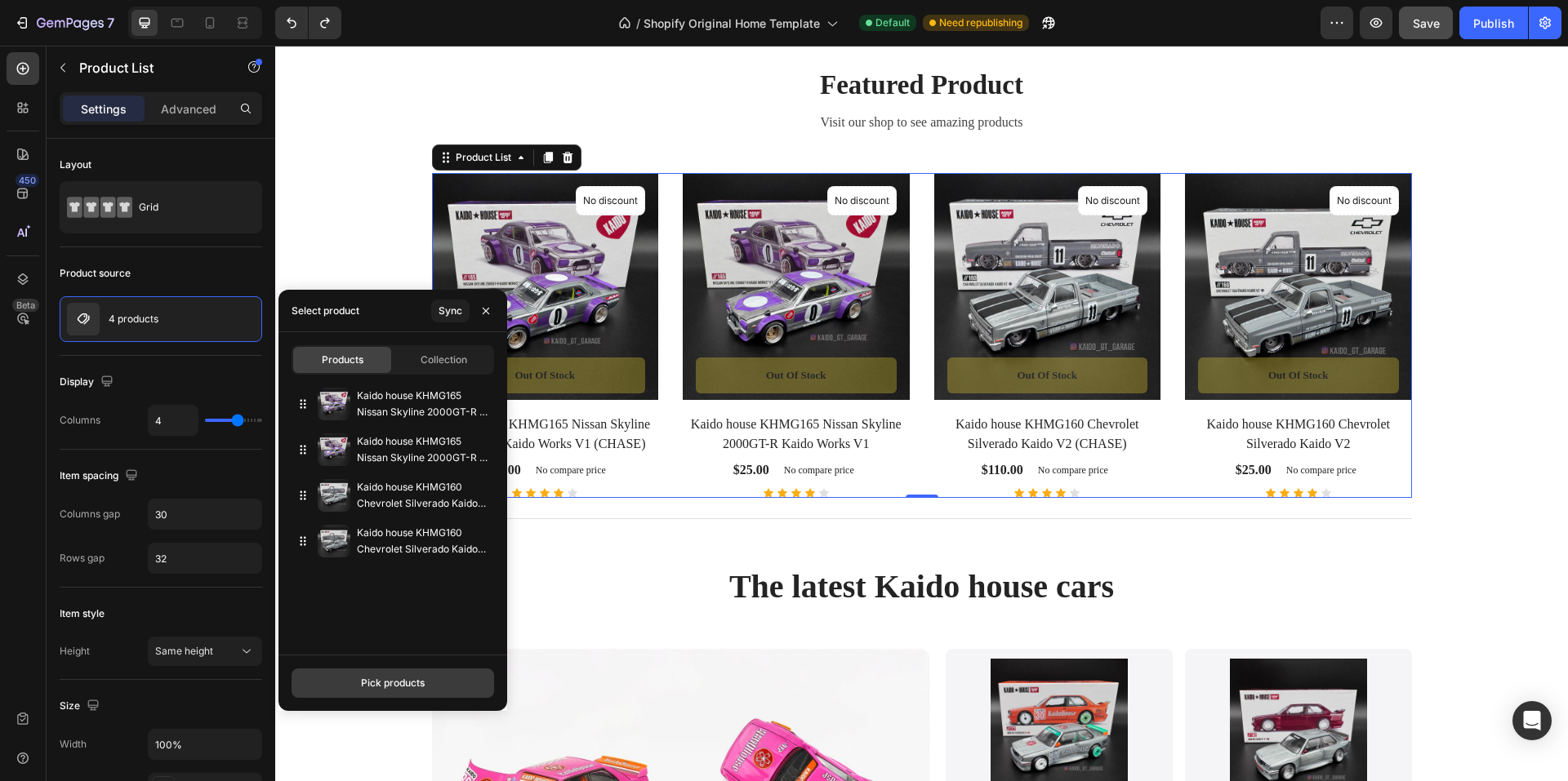
click at [426, 691] on button "Pick products" at bounding box center [392, 683] width 202 height 30
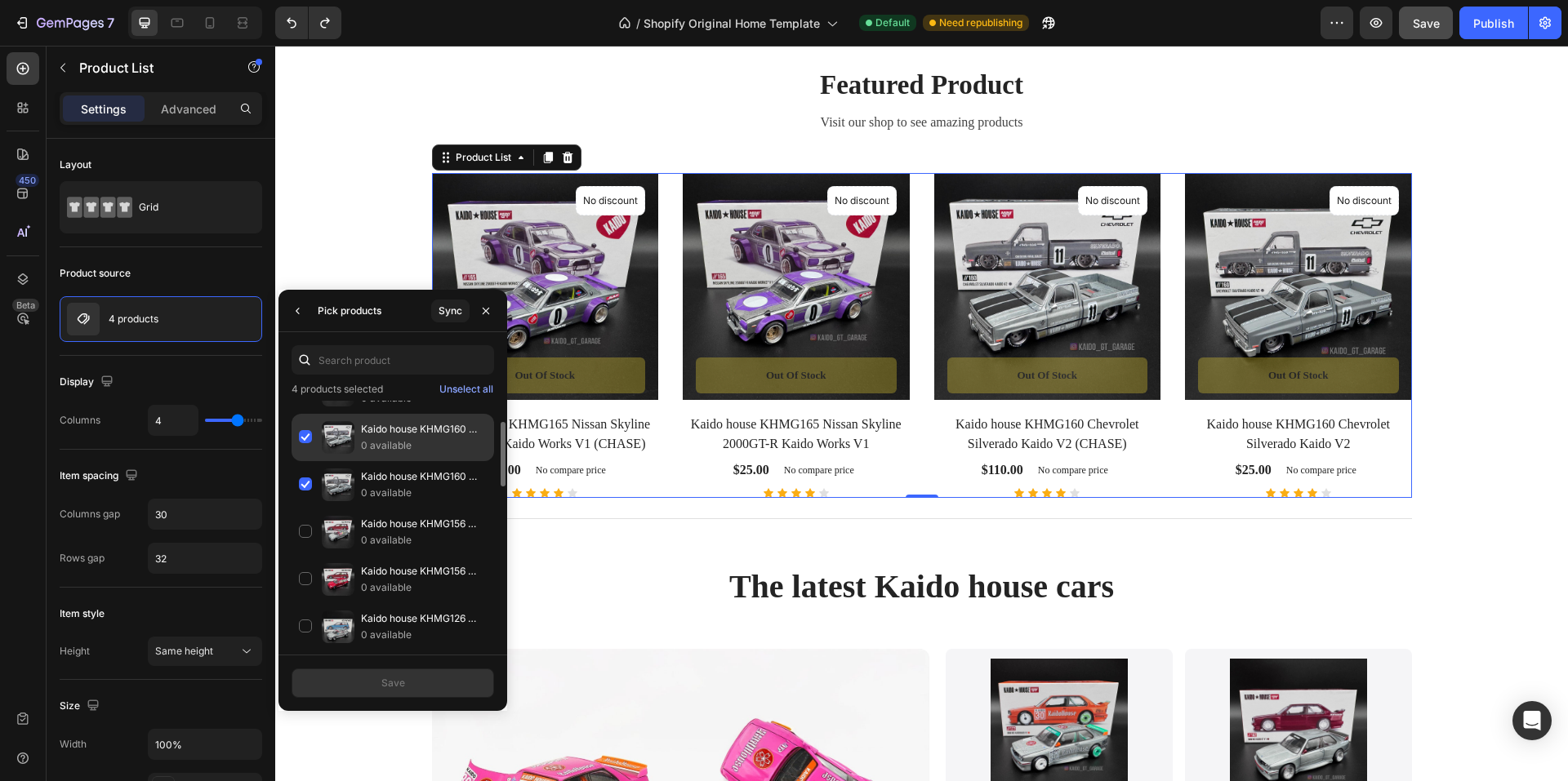
scroll to position [163, 0]
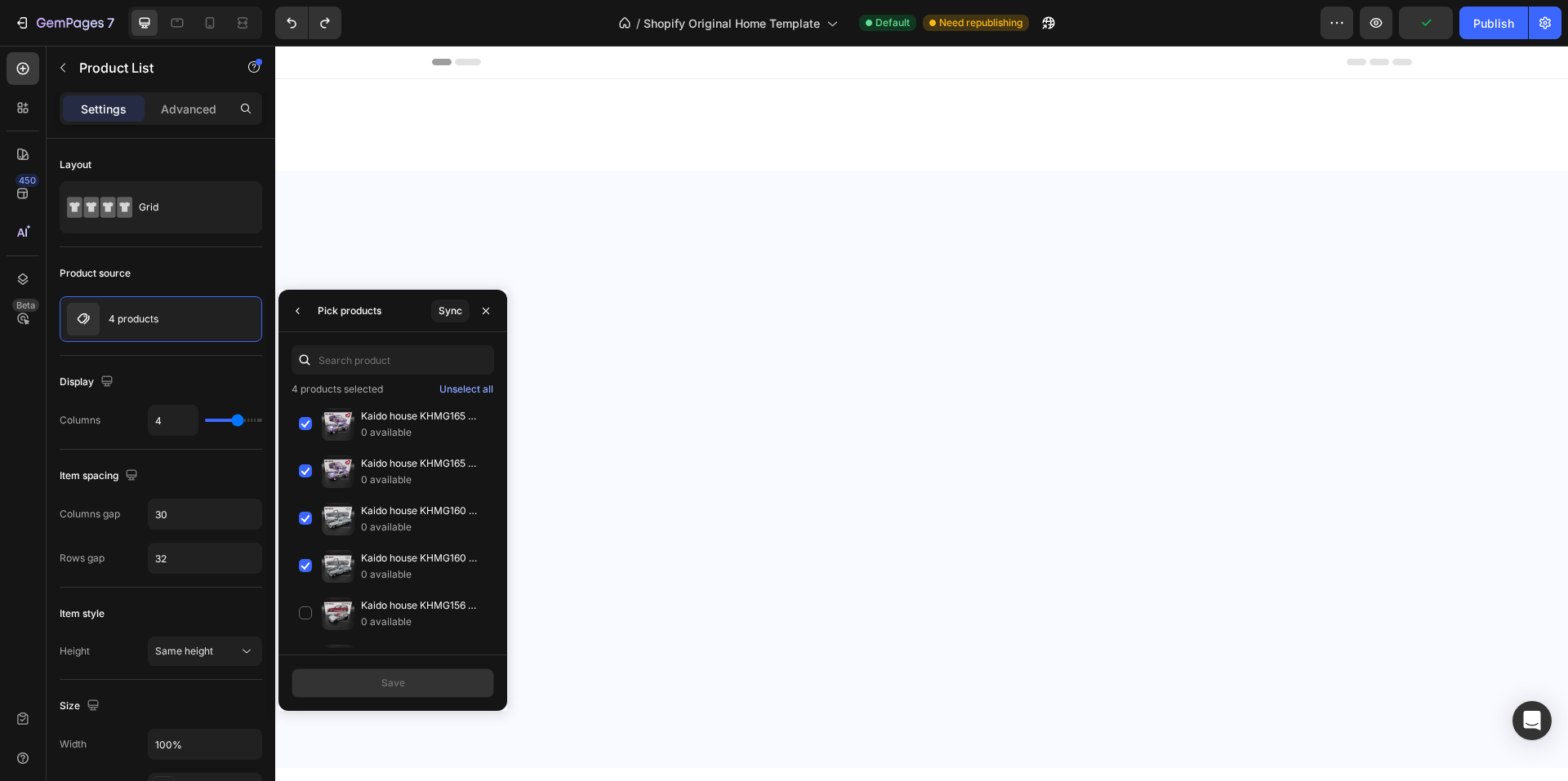
click at [309, 638] on div "Kaido house KHMG156 Honda Civic (EF) Kaido Works V2 (CHASE) 0 available" at bounding box center [392, 661] width 202 height 47
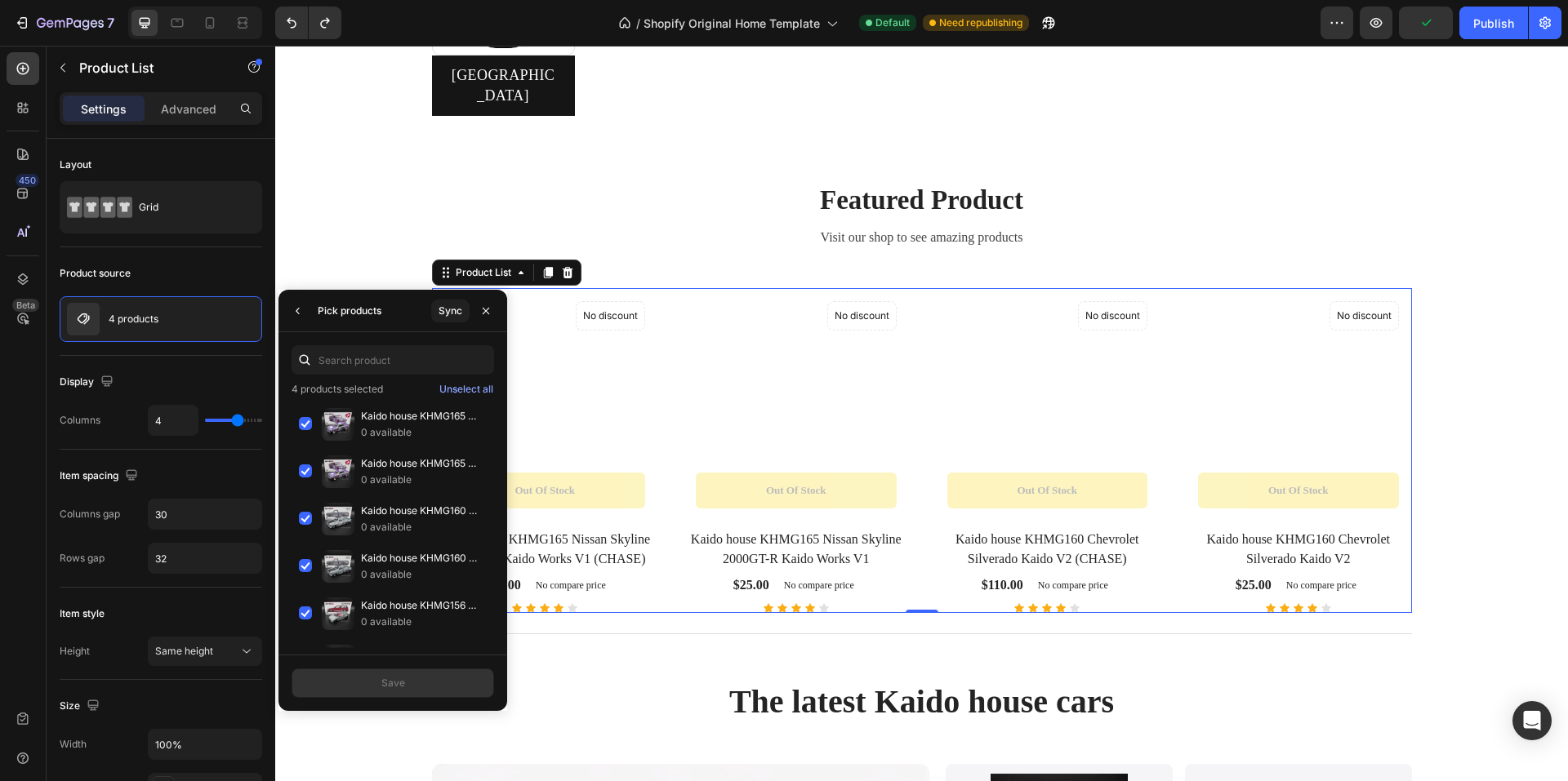
scroll to position [163, 0]
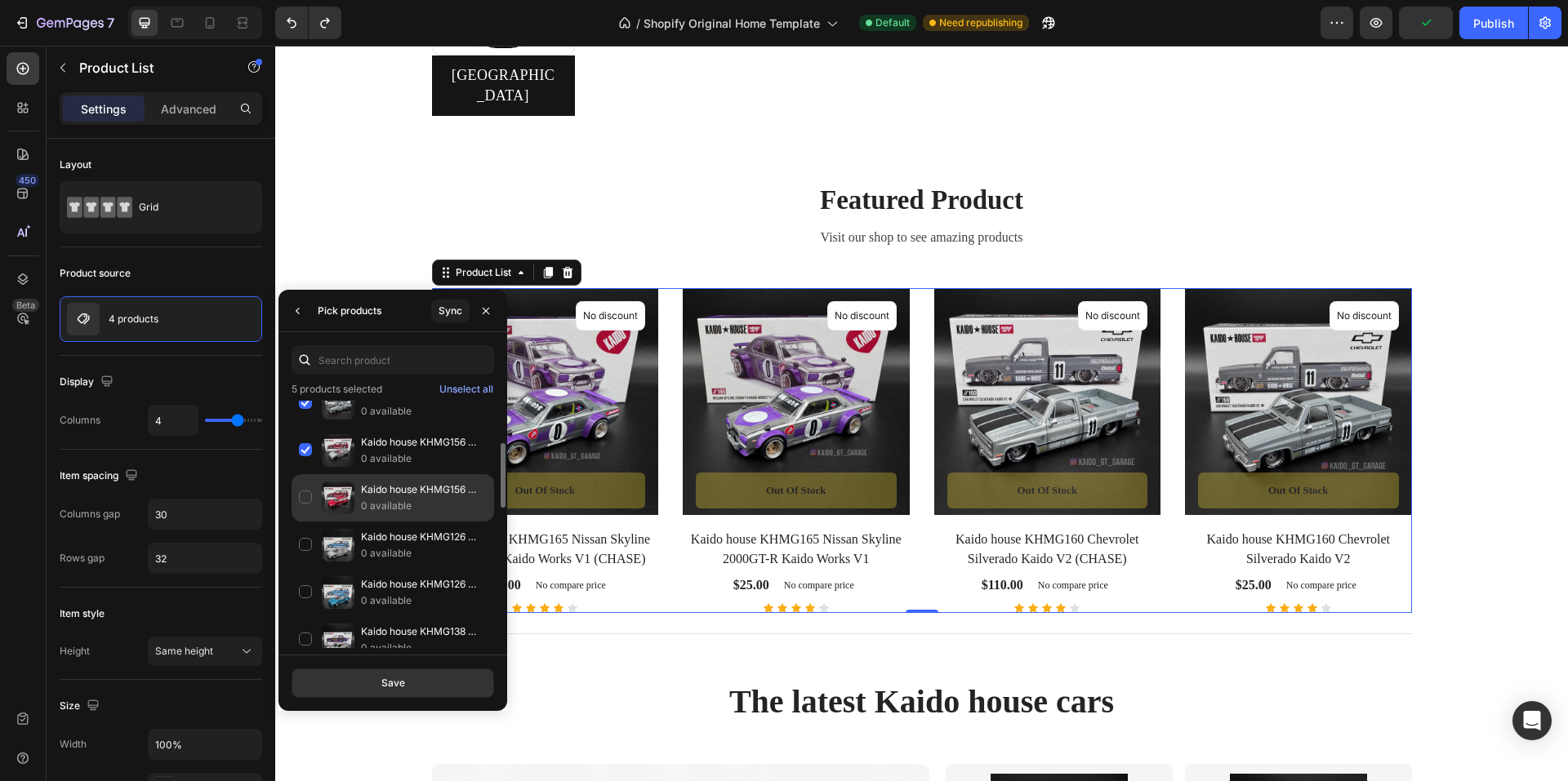
click at [306, 521] on div "Kaido house KHMG156 Honda Civic (EF) Kaido Works V2 0 available" at bounding box center [392, 545] width 202 height 47
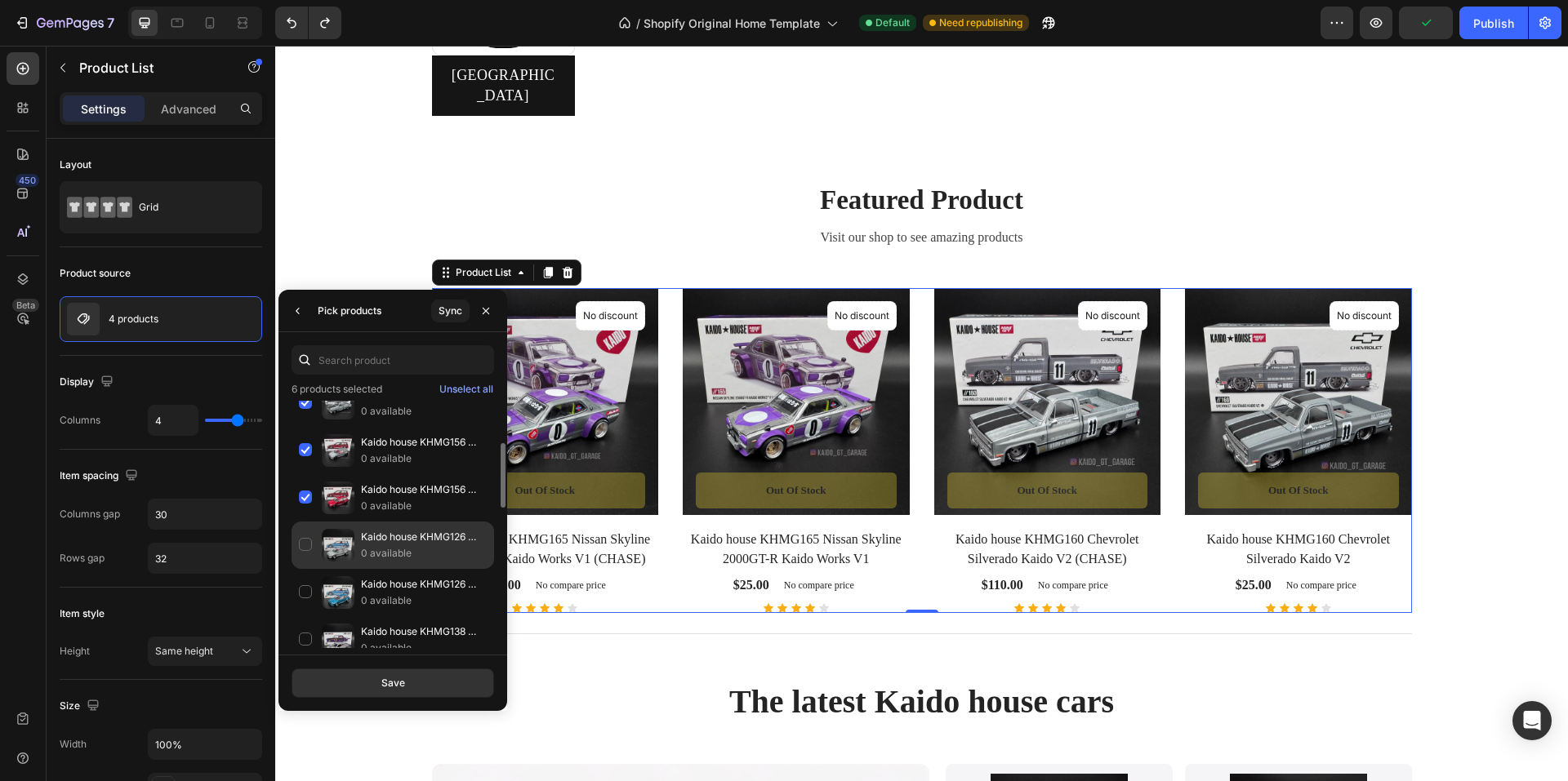
click at [305, 569] on div "Kaido house KHMG126 Honda Civic (EF) Kaido Works V1 (CHASE) 0 available" at bounding box center [392, 592] width 202 height 47
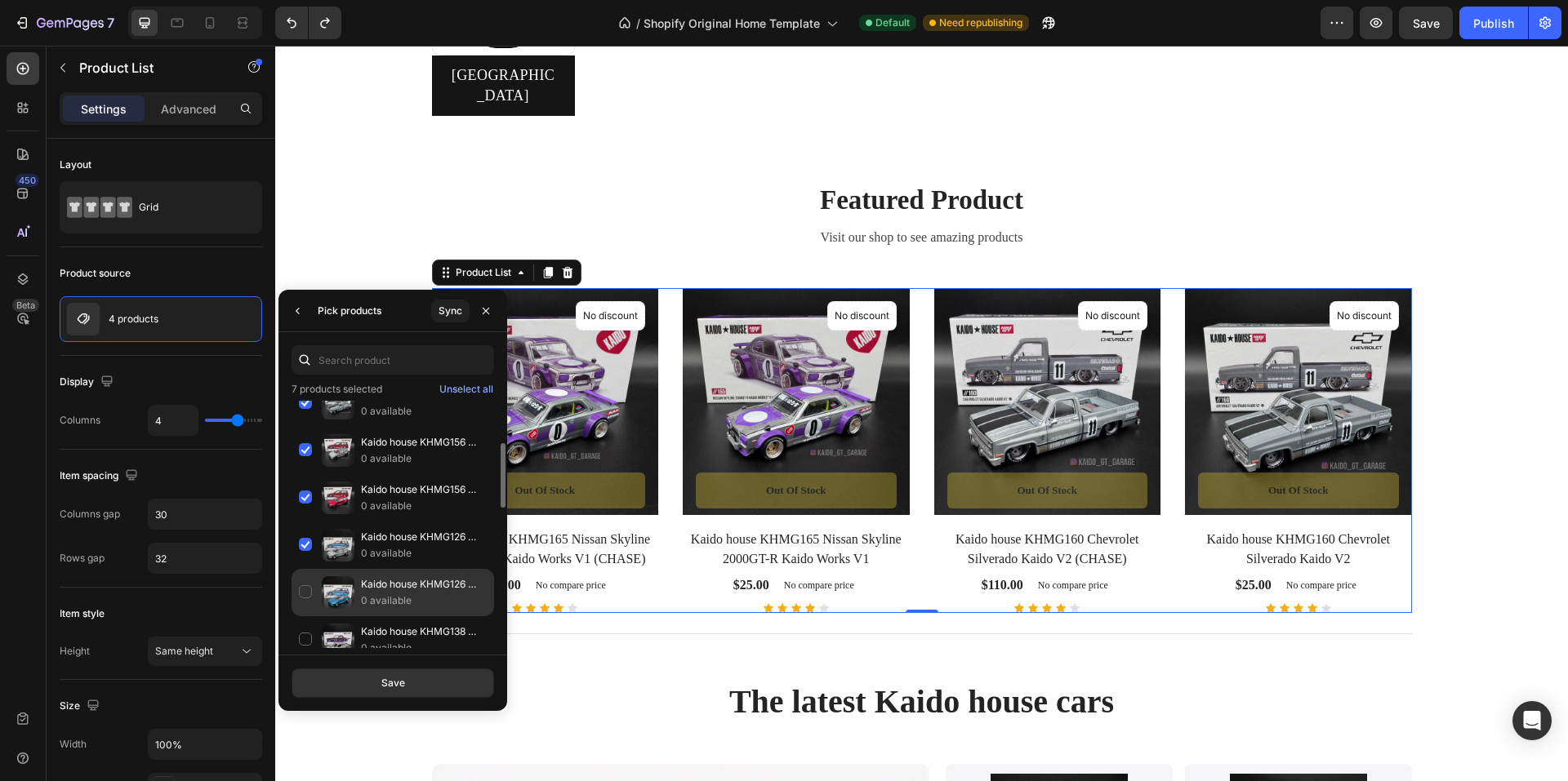
click at [304, 616] on div "Kaido house KHMG126 Honda Civic (EF) Kaido Works V1 0 available" at bounding box center [392, 639] width 202 height 47
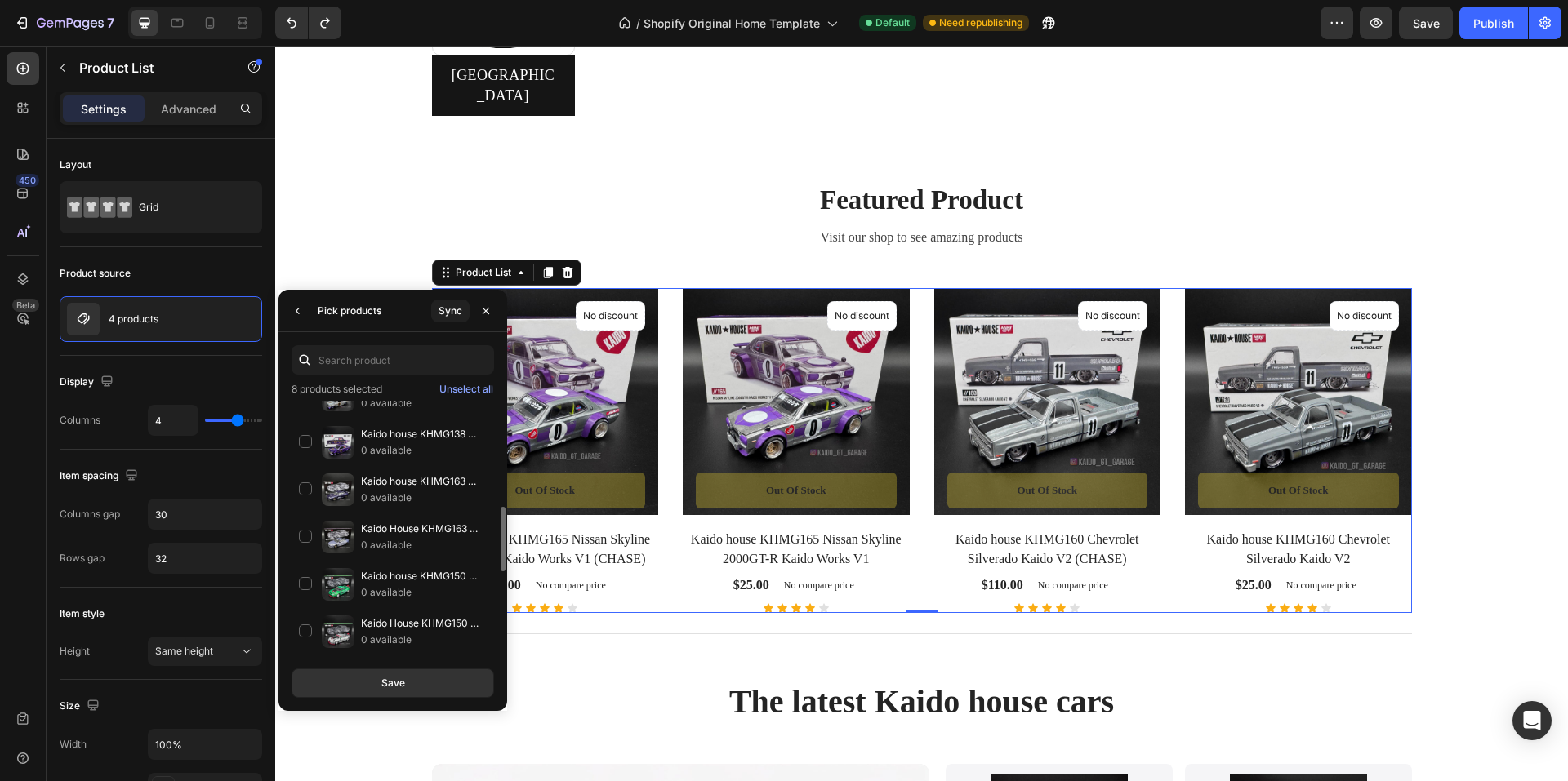
scroll to position [327, 0]
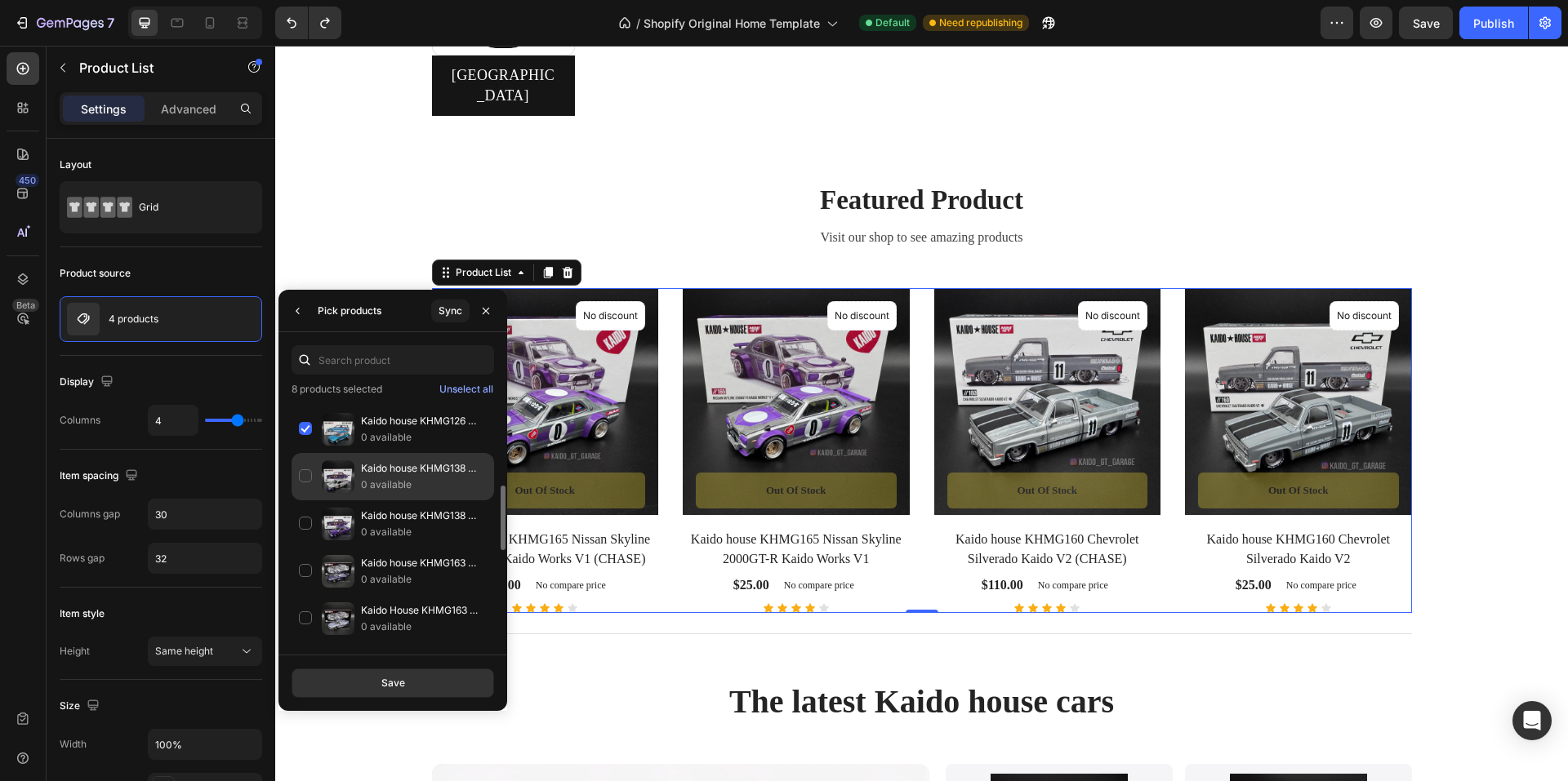
click at [305, 501] on div "Kaido house KHMG138 Datsun Pro Street Anniversary Edition V1 (CHASE) 0 available" at bounding box center [392, 524] width 202 height 47
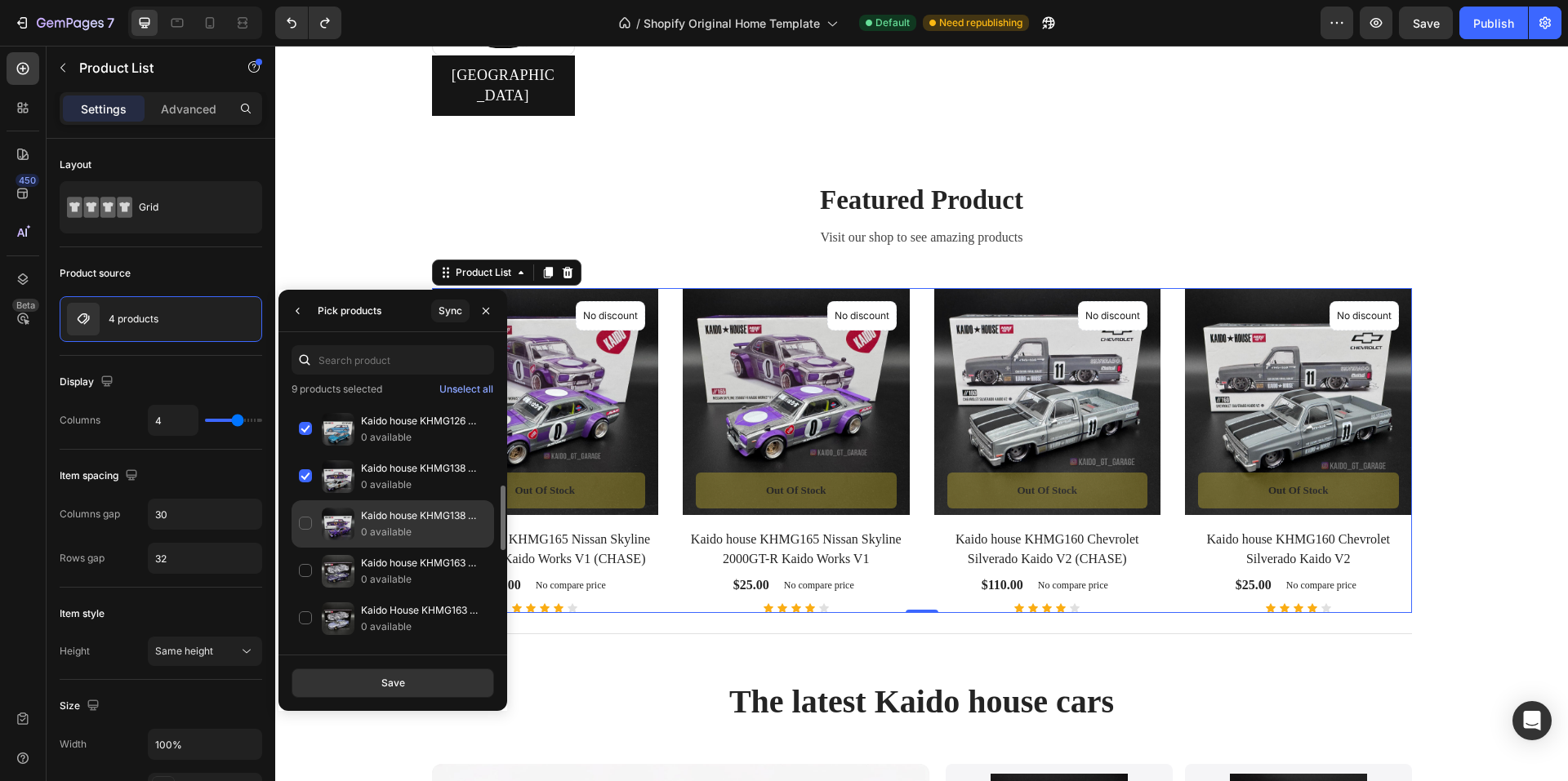
click at [306, 548] on div "Kaido house KHMG138 Datsun Pro Street Anniversary Edition V1 0 available" at bounding box center [392, 571] width 202 height 47
click at [306, 596] on div "Kaido house KHMG163 Nissan Skyline GT-R (R33) [MEDICAL_DATA] R V2 0 available" at bounding box center [392, 619] width 202 height 47
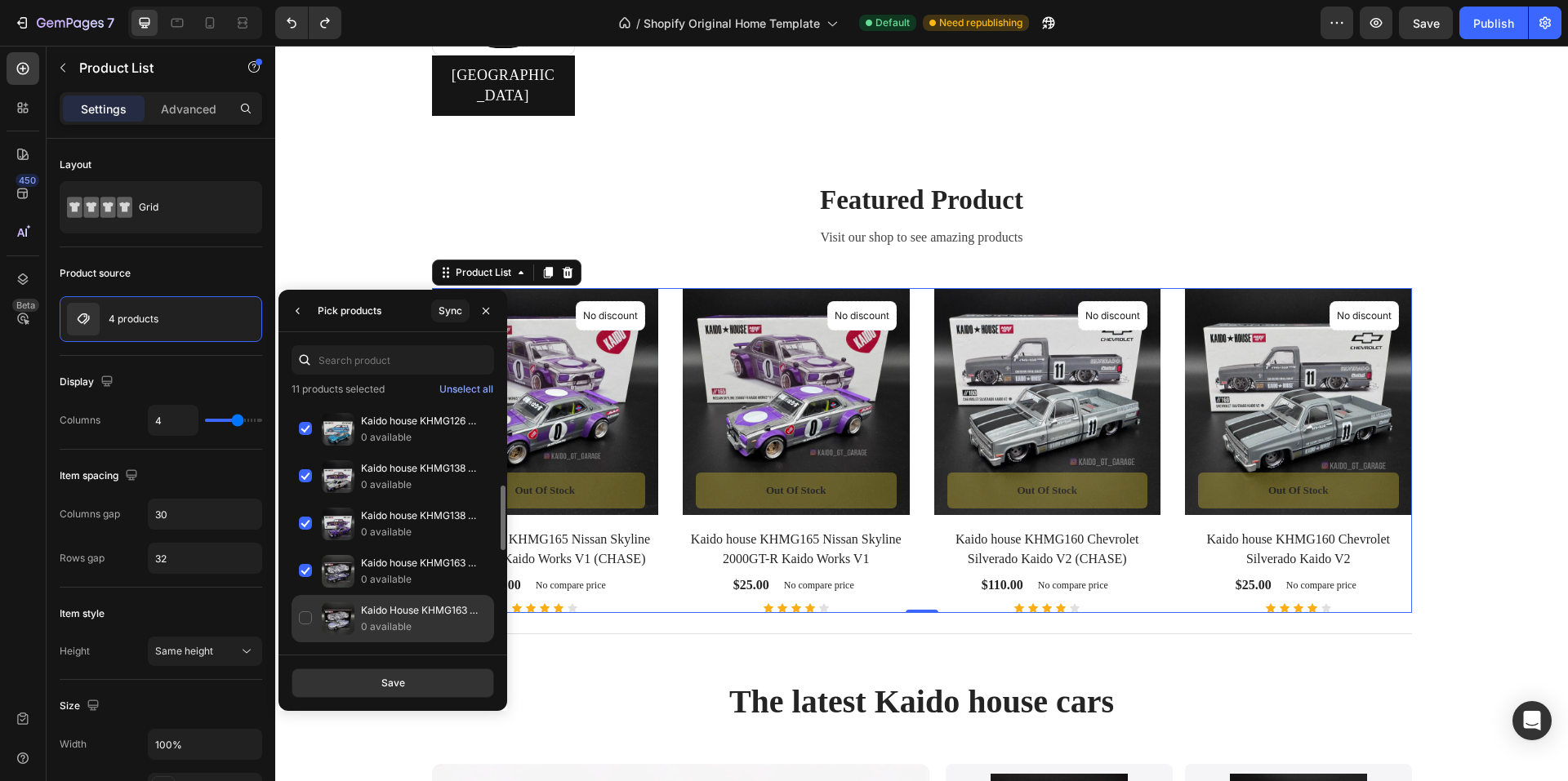
click at [308, 642] on div "Kaido House KHMG163 Nissan Skyline GT-R (R33) [MEDICAL_DATA] R V2 (CHASE) 0 ava…" at bounding box center [392, 665] width 202 height 47
click at [409, 690] on button "Save" at bounding box center [392, 683] width 202 height 30
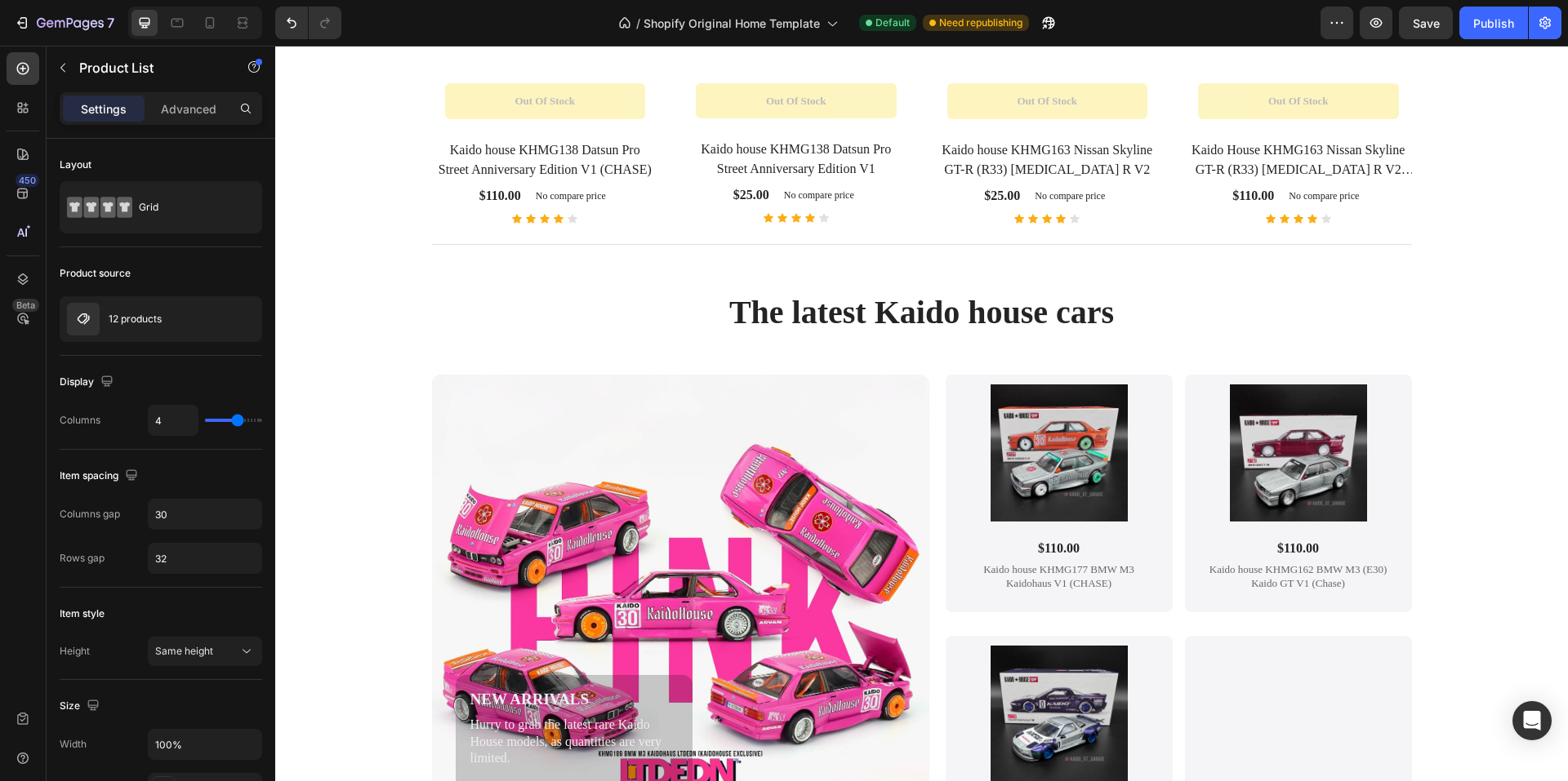
scroll to position [1976, 0]
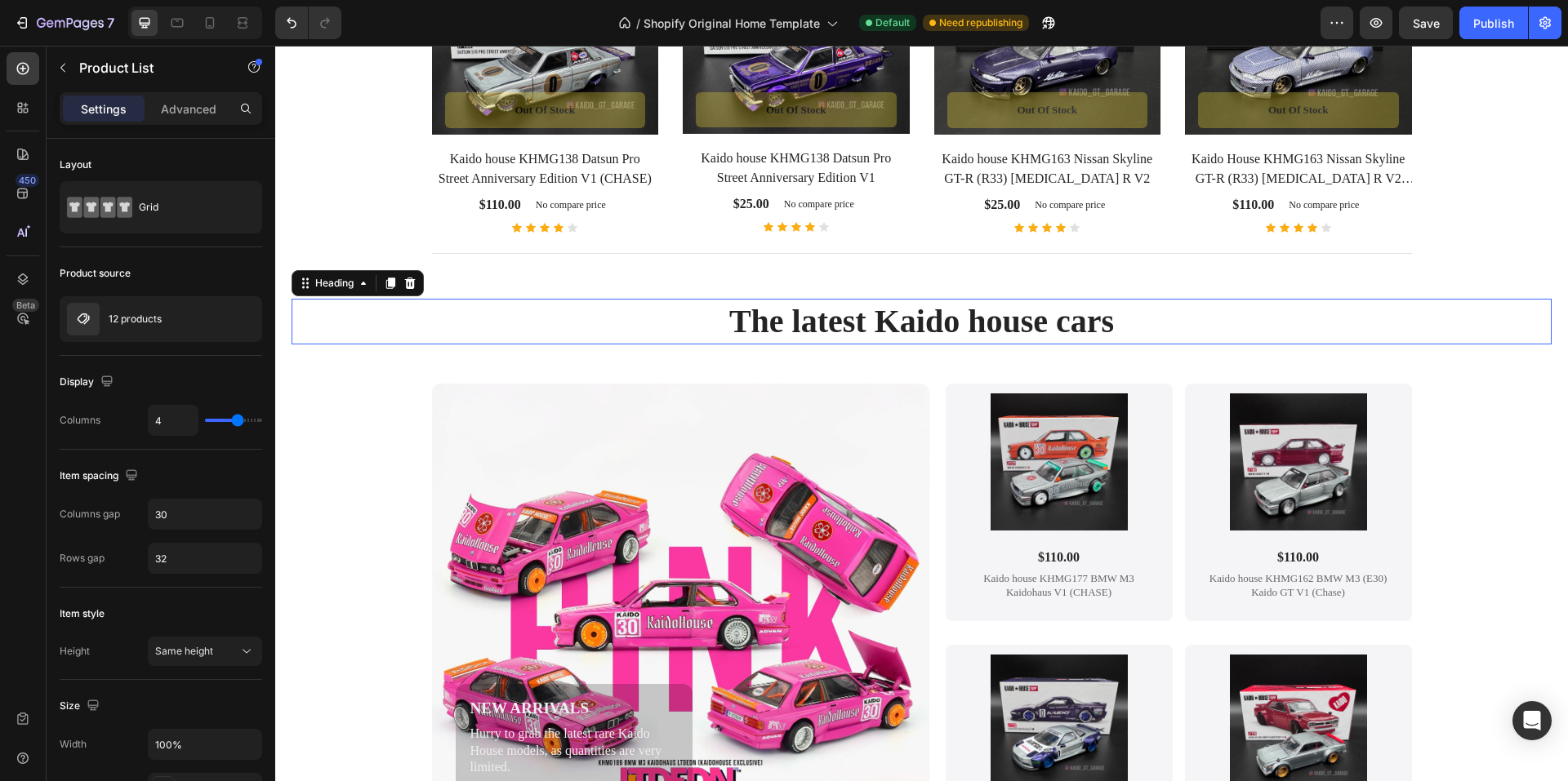
click at [787, 316] on h2 "The latest Kaido house cars" at bounding box center [921, 322] width 1261 height 46
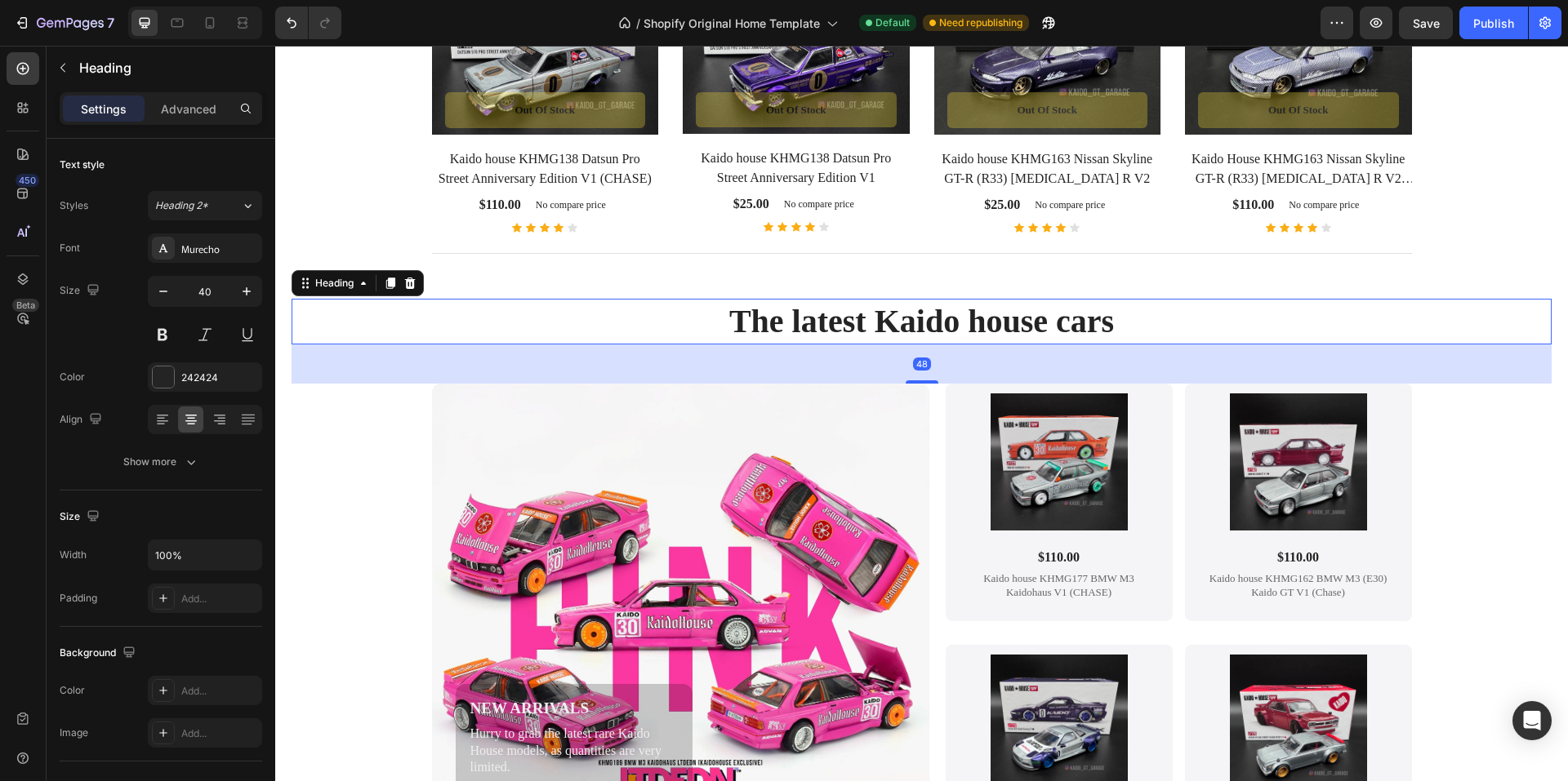
click at [817, 319] on h2 "The latest Kaido house cars" at bounding box center [921, 322] width 1261 height 46
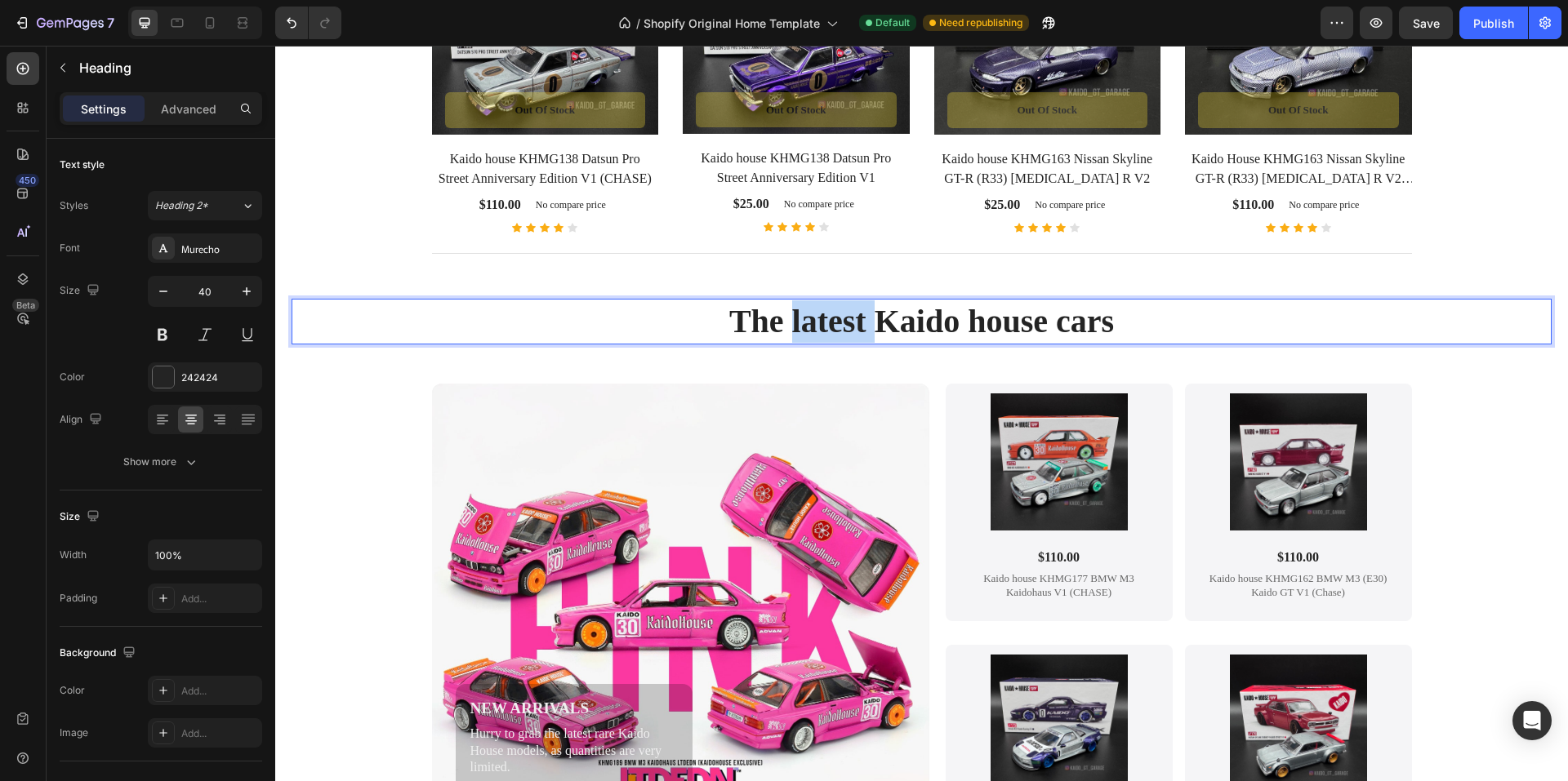
click at [817, 319] on p "The latest Kaido house cars" at bounding box center [921, 321] width 1257 height 42
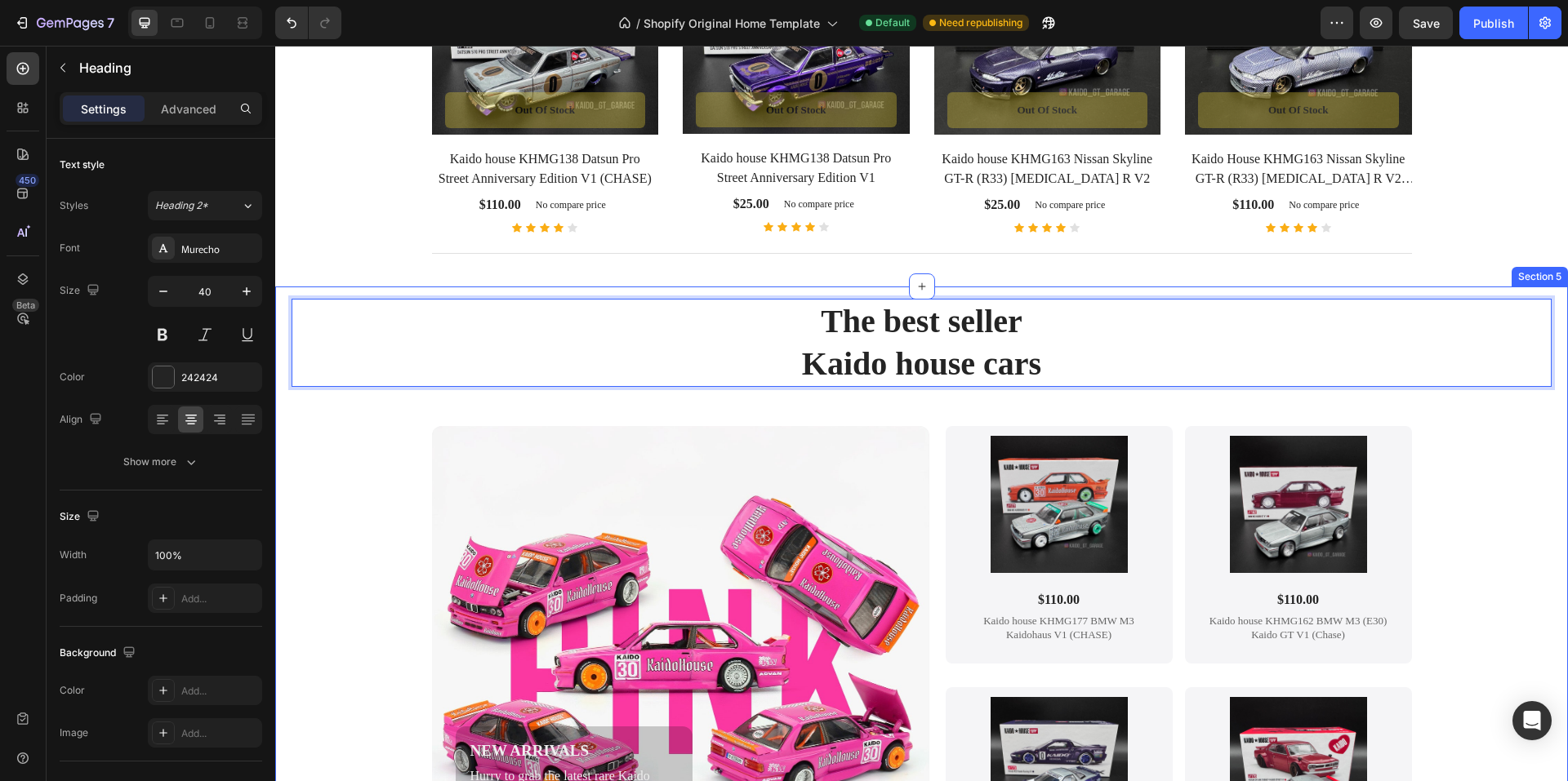
click at [290, 400] on div "The best seller Kaido house cars Heading 48 NEW ARRIVALS Text Block Hurry to gr…" at bounding box center [921, 672] width 1293 height 771
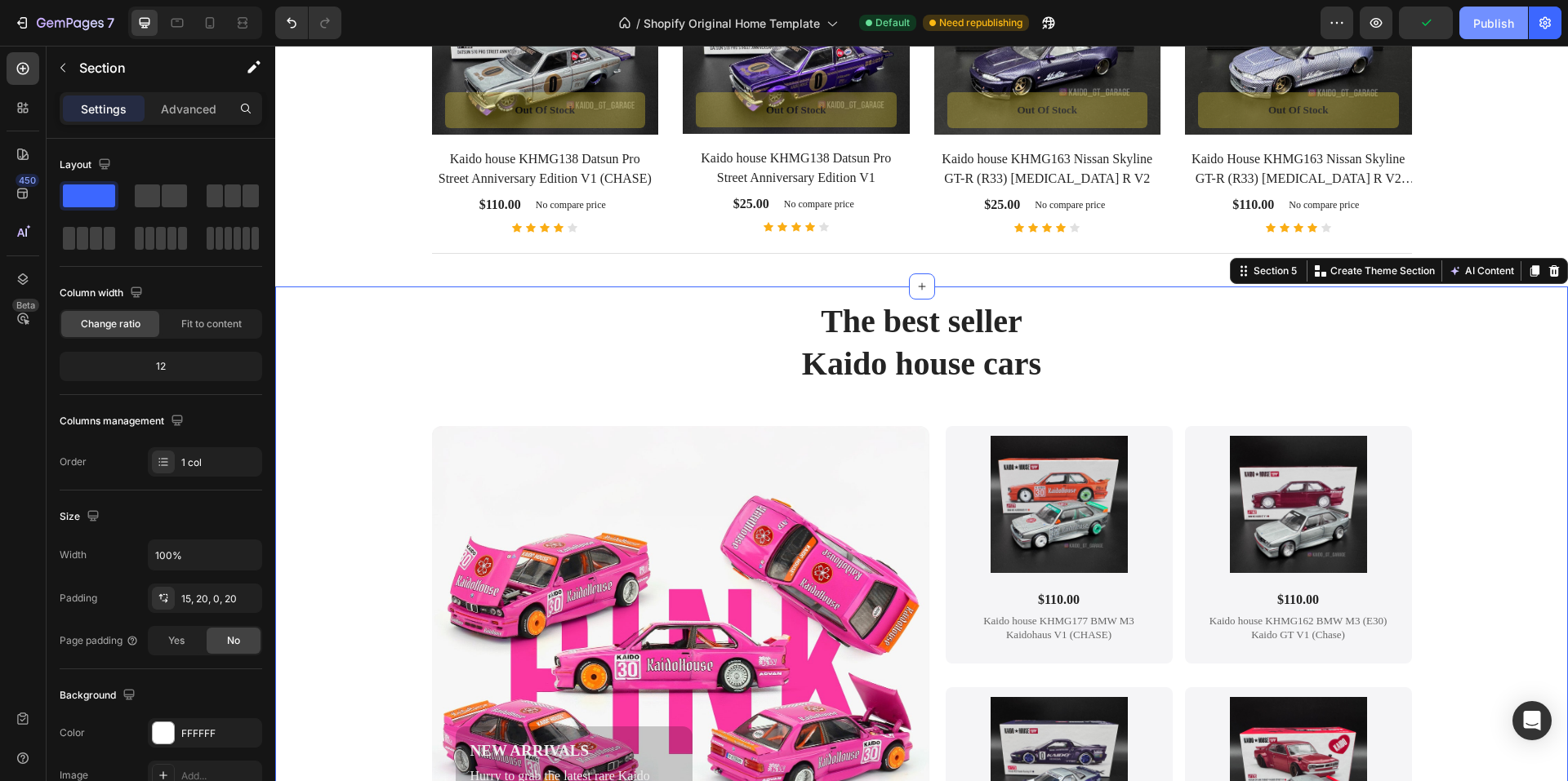
click at [1483, 23] on div "Publish" at bounding box center [1494, 22] width 41 height 17
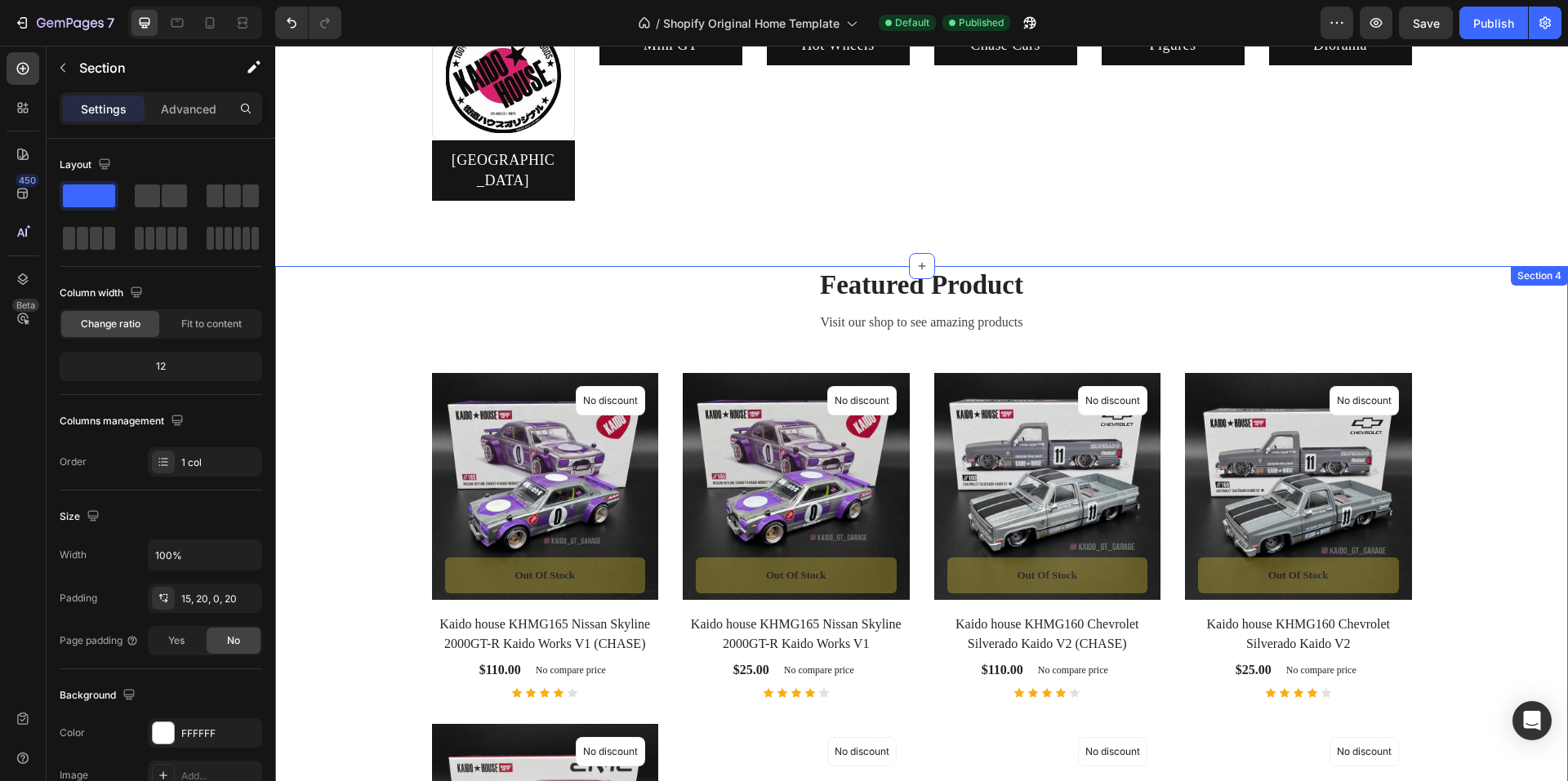
scroll to position [833, 0]
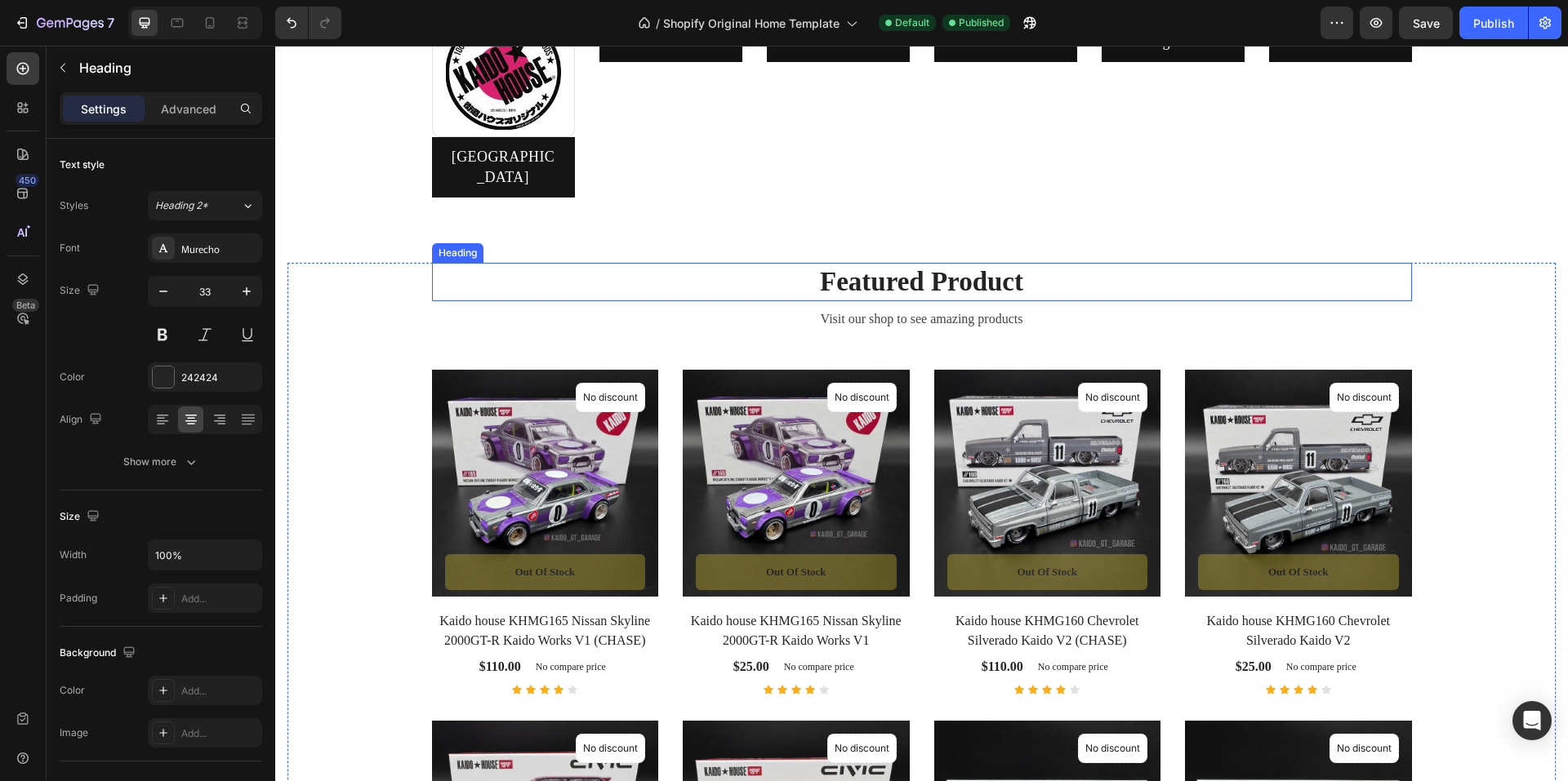
click at [866, 265] on p "Featured Product" at bounding box center [922, 281] width 977 height 35
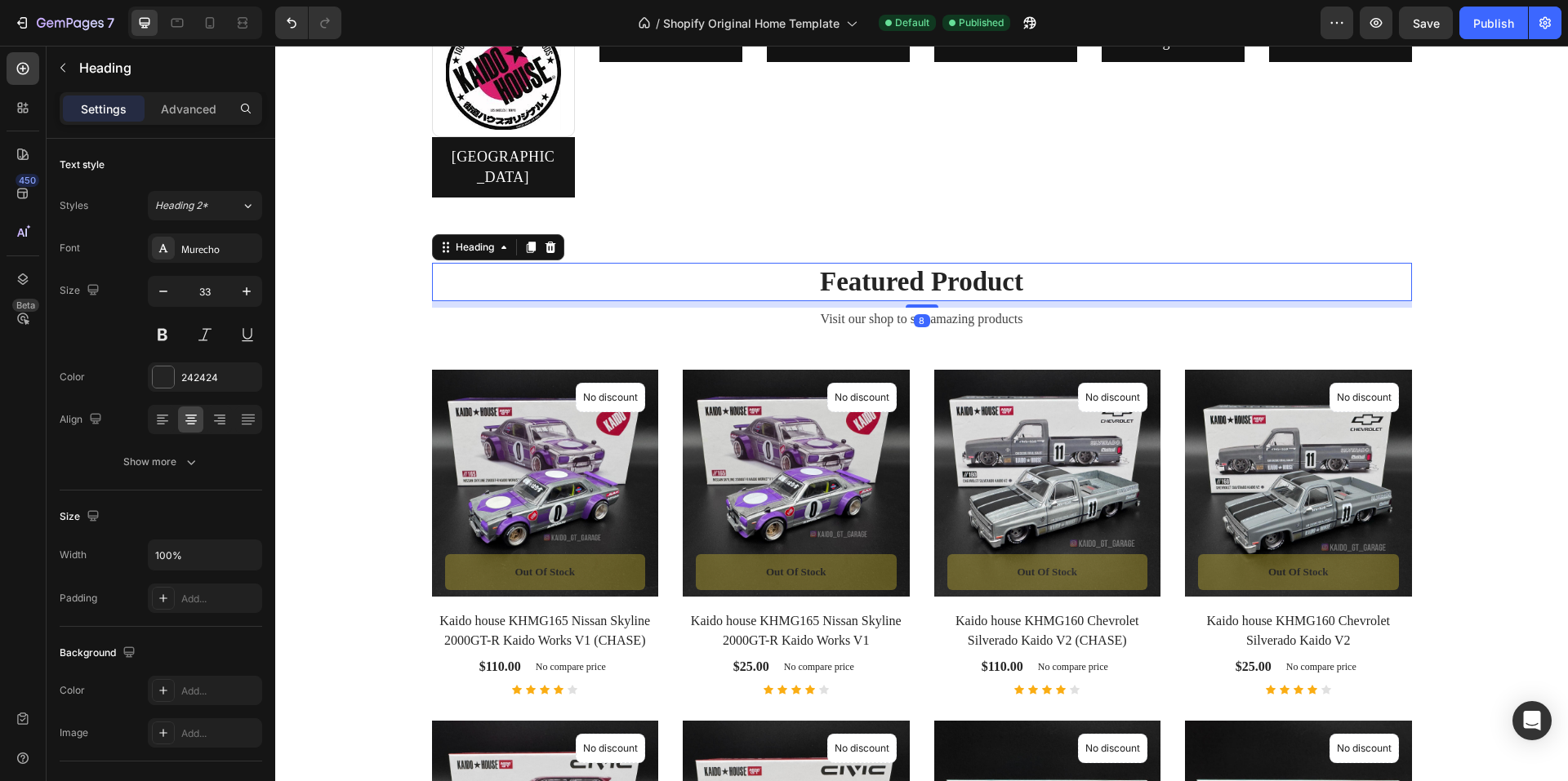
click at [866, 265] on p "Featured Product" at bounding box center [922, 281] width 977 height 35
click at [1012, 268] on p "Newest Product" at bounding box center [922, 281] width 977 height 35
drag, startPoint x: 1024, startPoint y: 266, endPoint x: 768, endPoint y: 267, distance: 256.0
click at [768, 267] on p "Newest Products" at bounding box center [922, 281] width 977 height 35
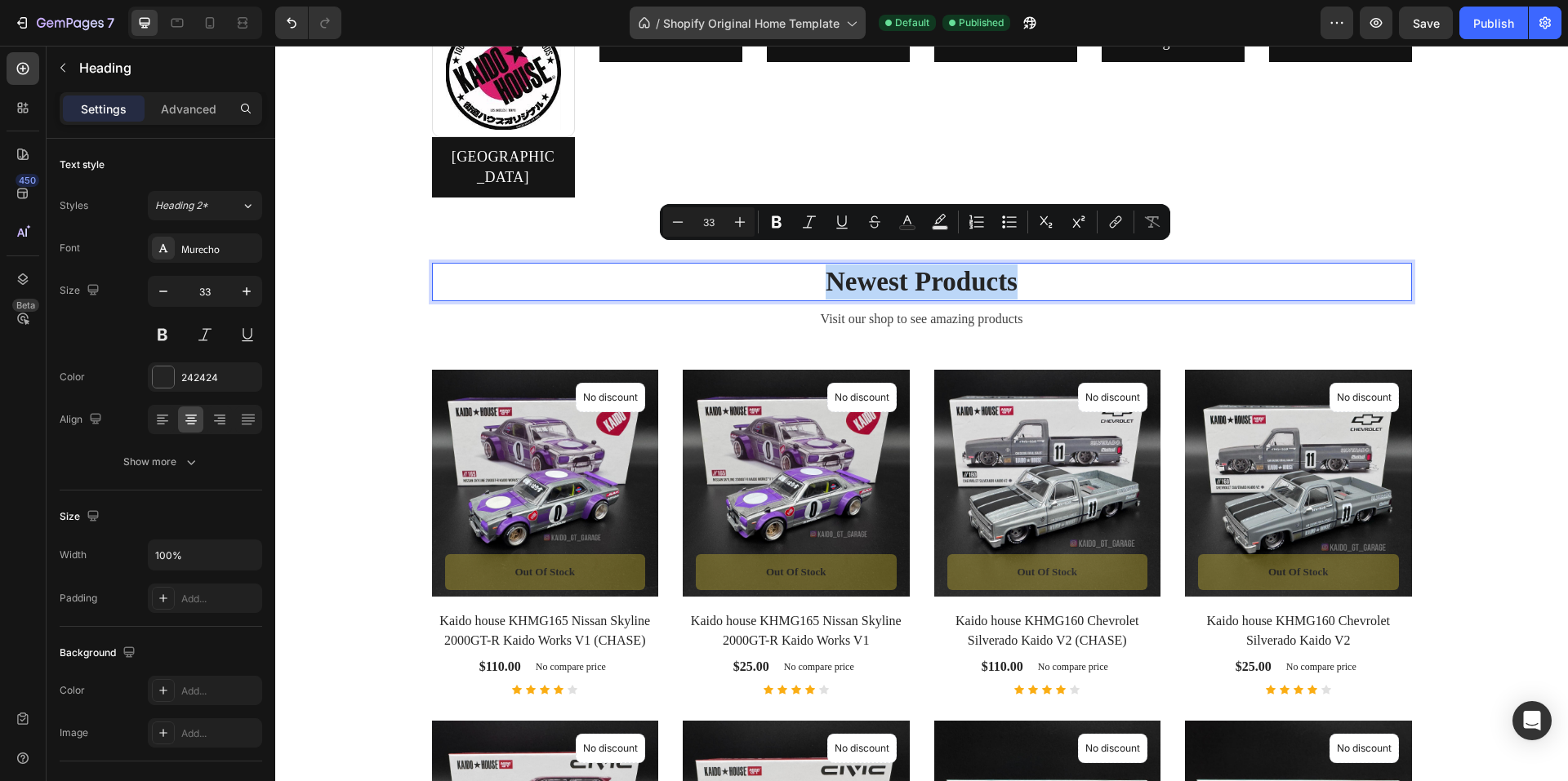
copy p "Newest Products"
click at [861, 267] on p "Newest Products" at bounding box center [922, 281] width 977 height 35
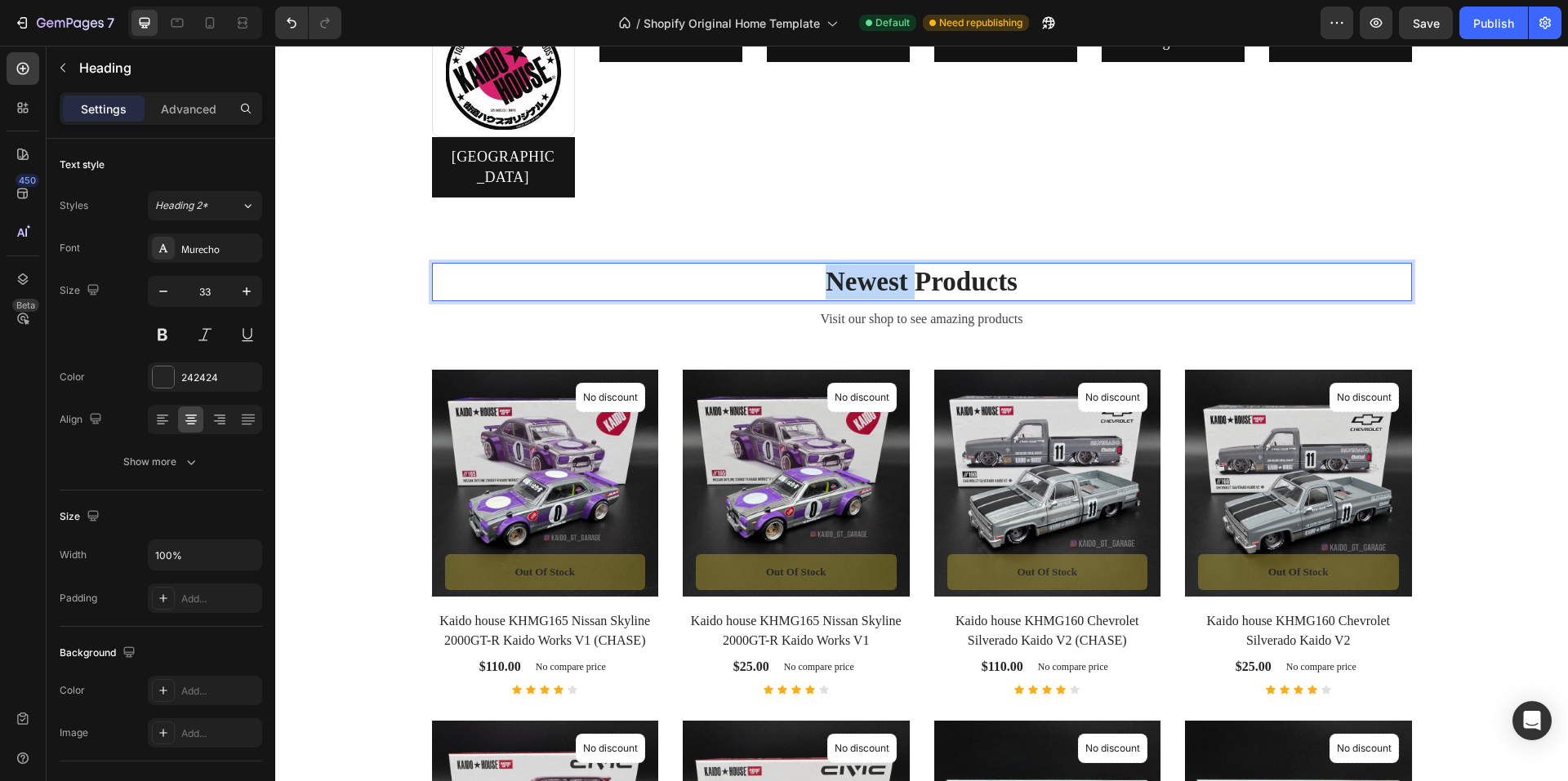
click at [861, 267] on p "Newest Products" at bounding box center [922, 281] width 977 height 35
click at [853, 309] on p "Visit our shop to see amazing products" at bounding box center [922, 319] width 977 height 20
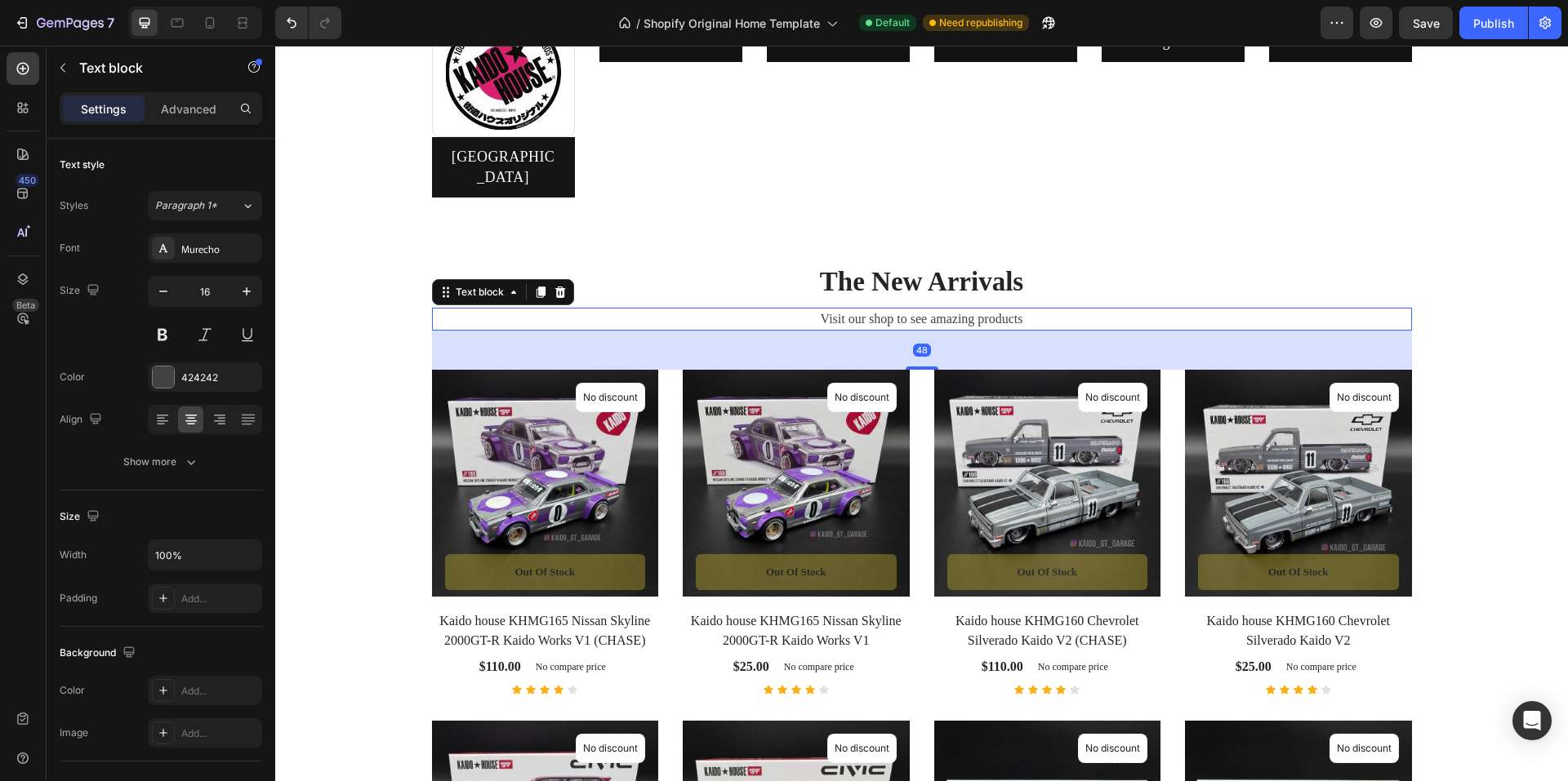
click at [875, 309] on p "Visit our shop to see amazing products" at bounding box center [922, 319] width 977 height 20
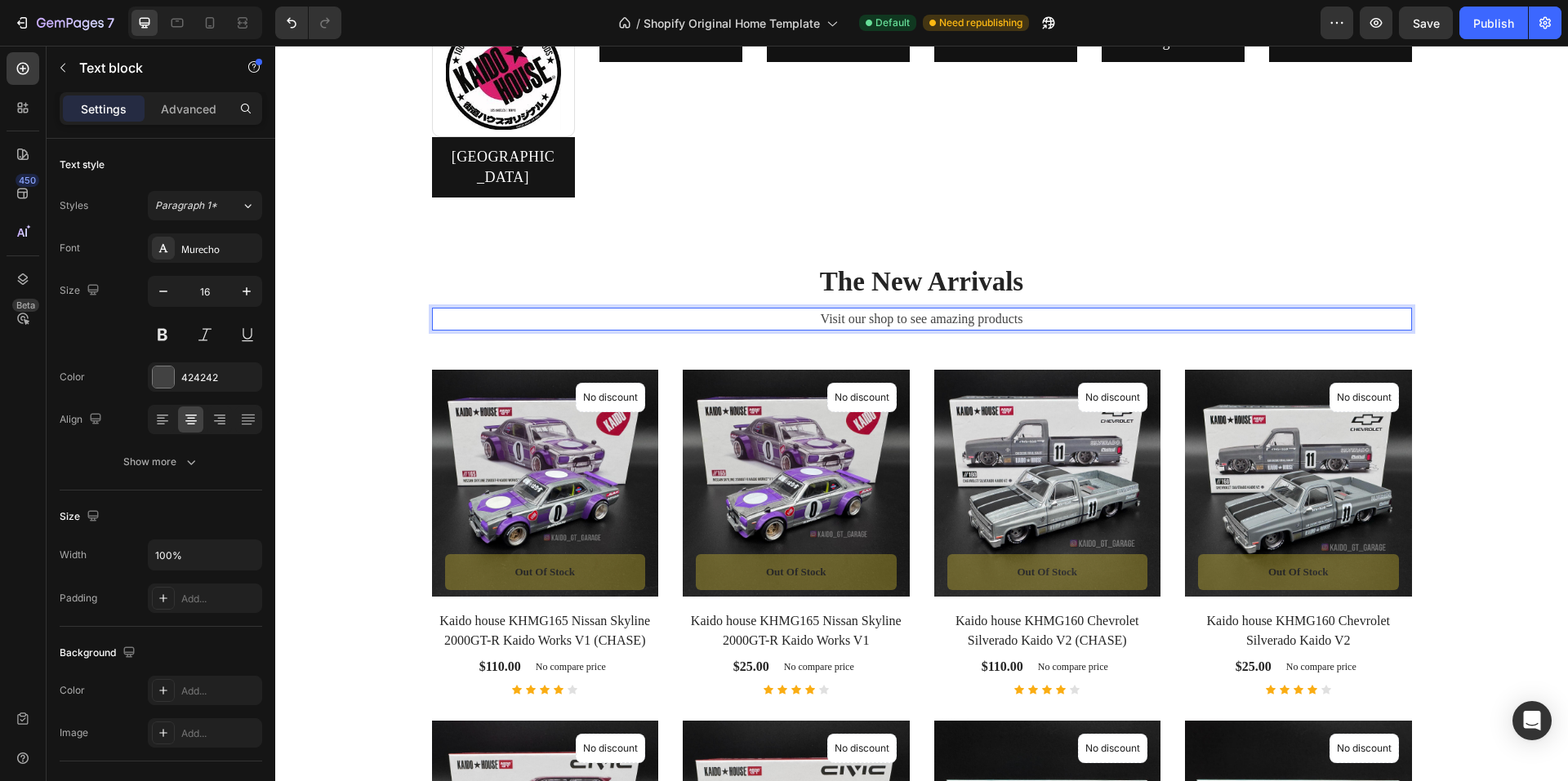
click at [875, 309] on p "Visit our shop to see amazing products" at bounding box center [922, 319] width 977 height 20
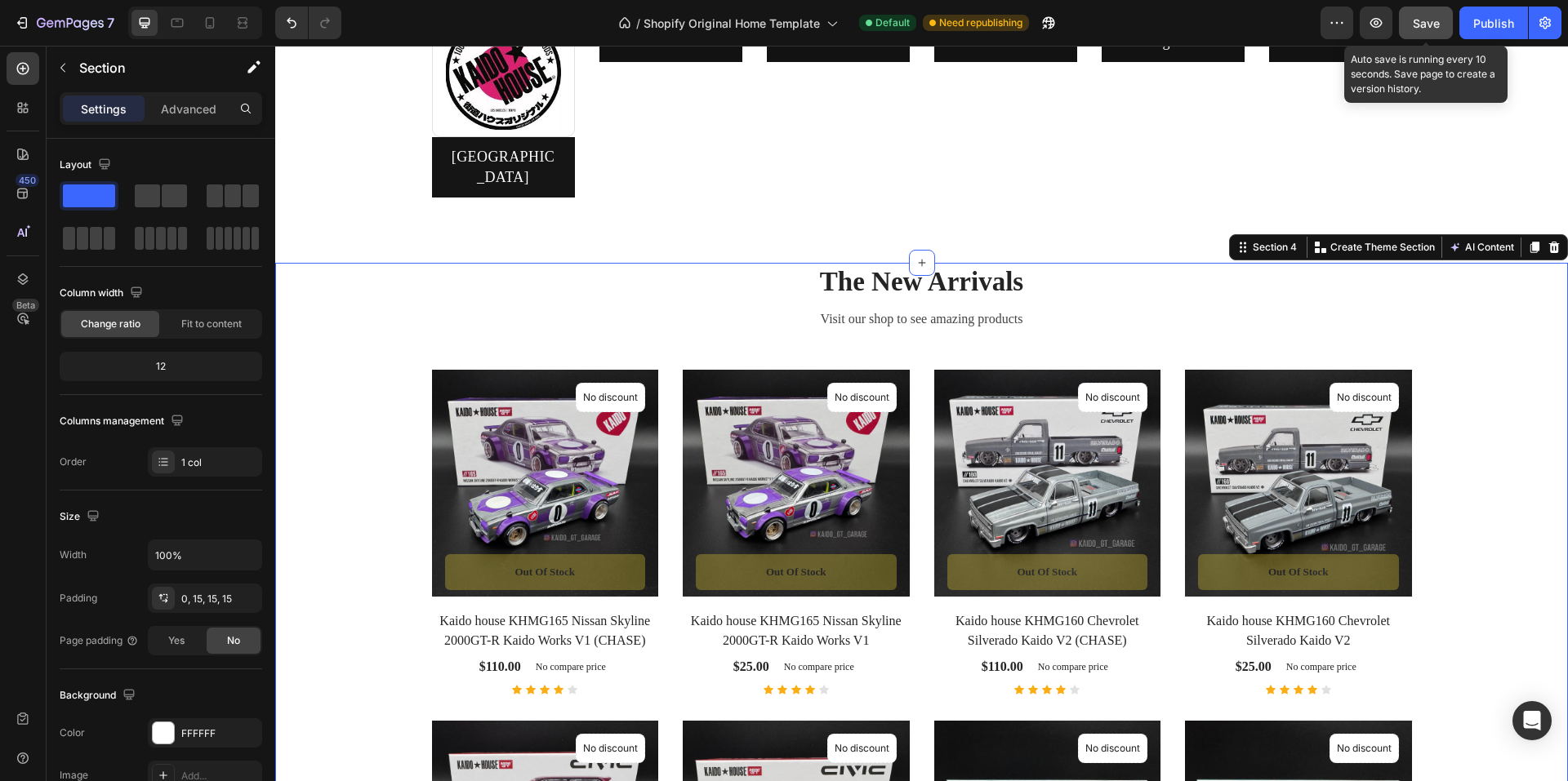
click at [1412, 18] on button "Save" at bounding box center [1426, 22] width 54 height 32
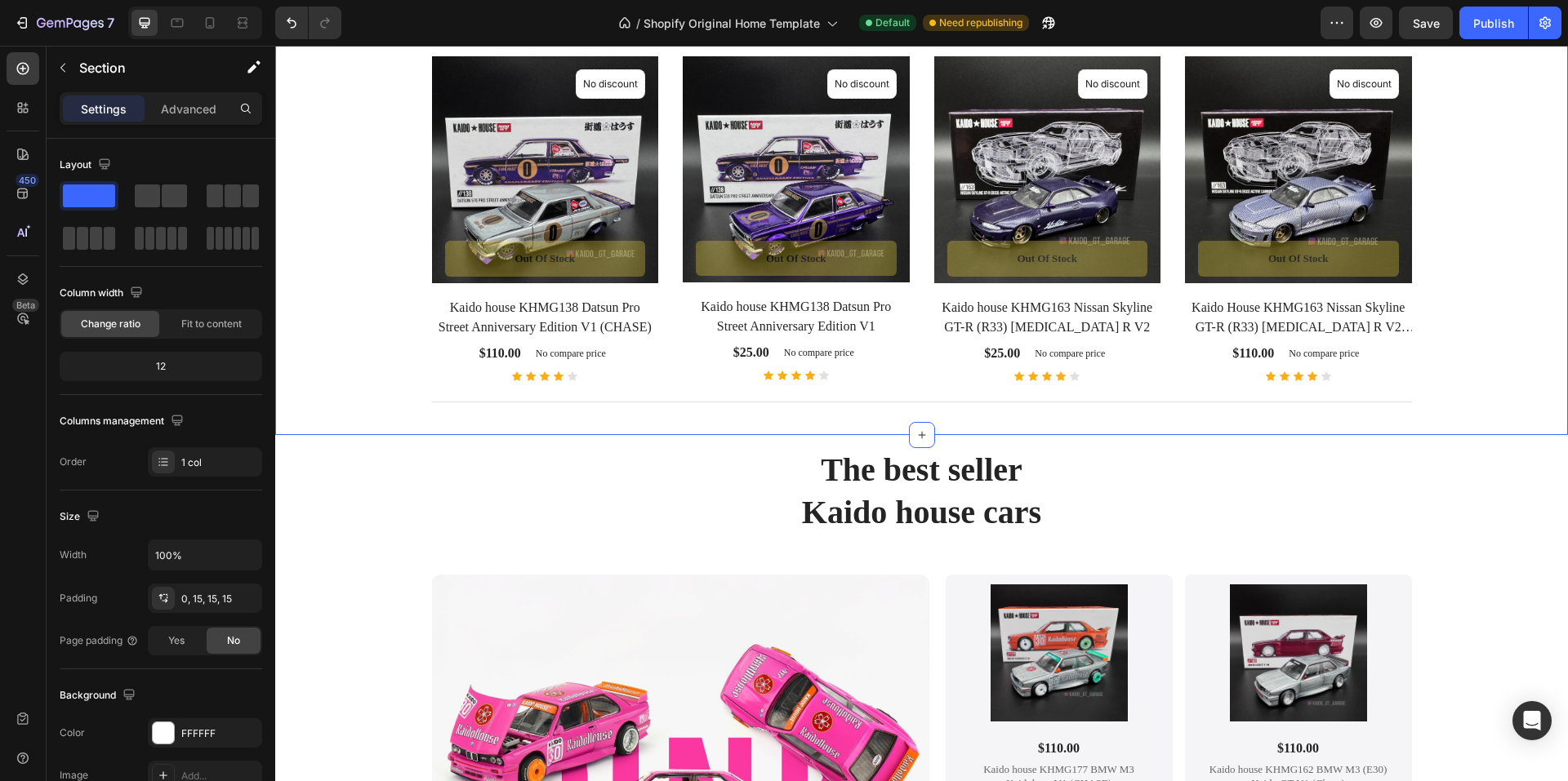
scroll to position [1894, 0]
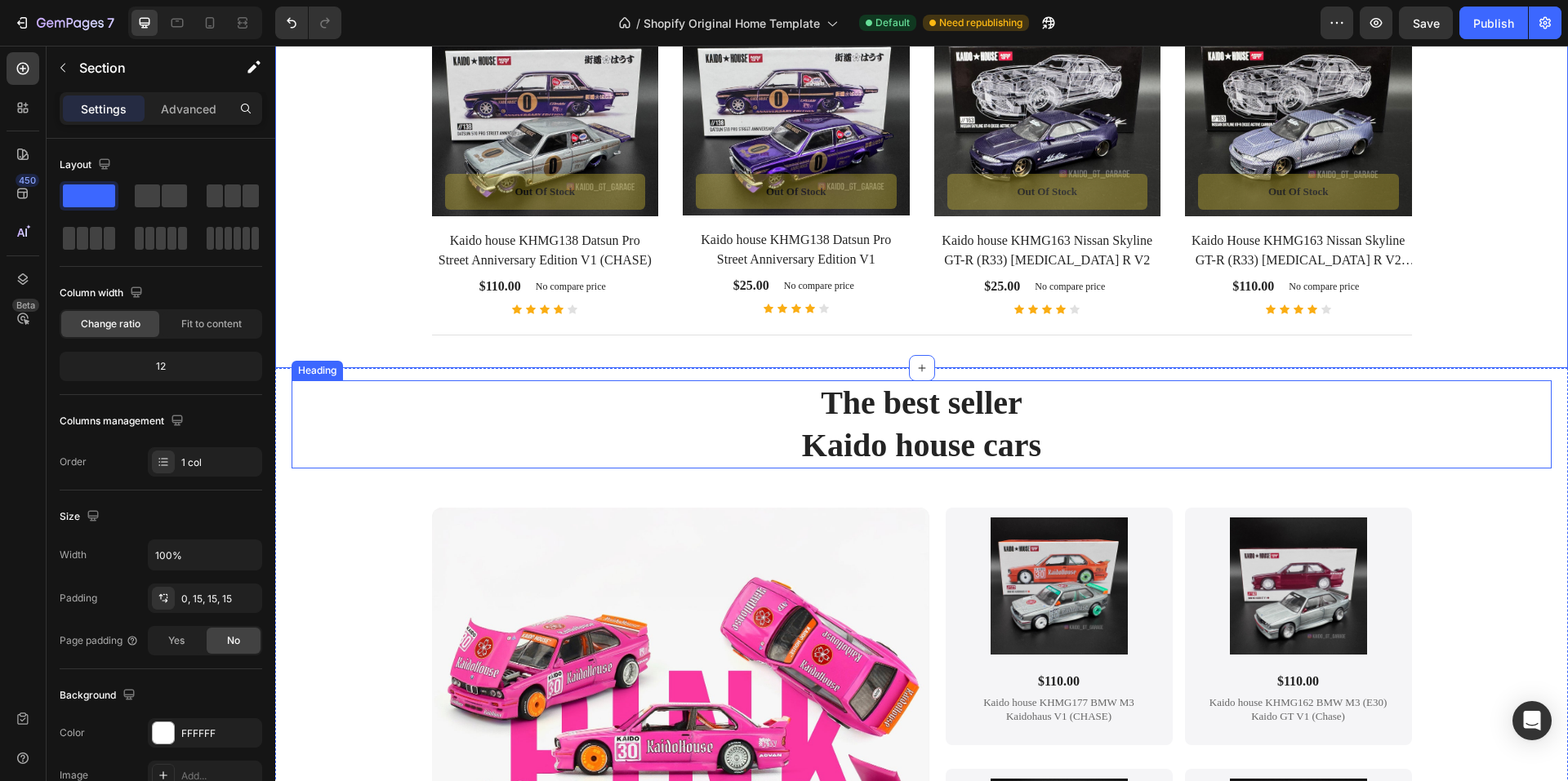
click at [840, 451] on h2 "The best seller Kaido house cars" at bounding box center [921, 425] width 1261 height 88
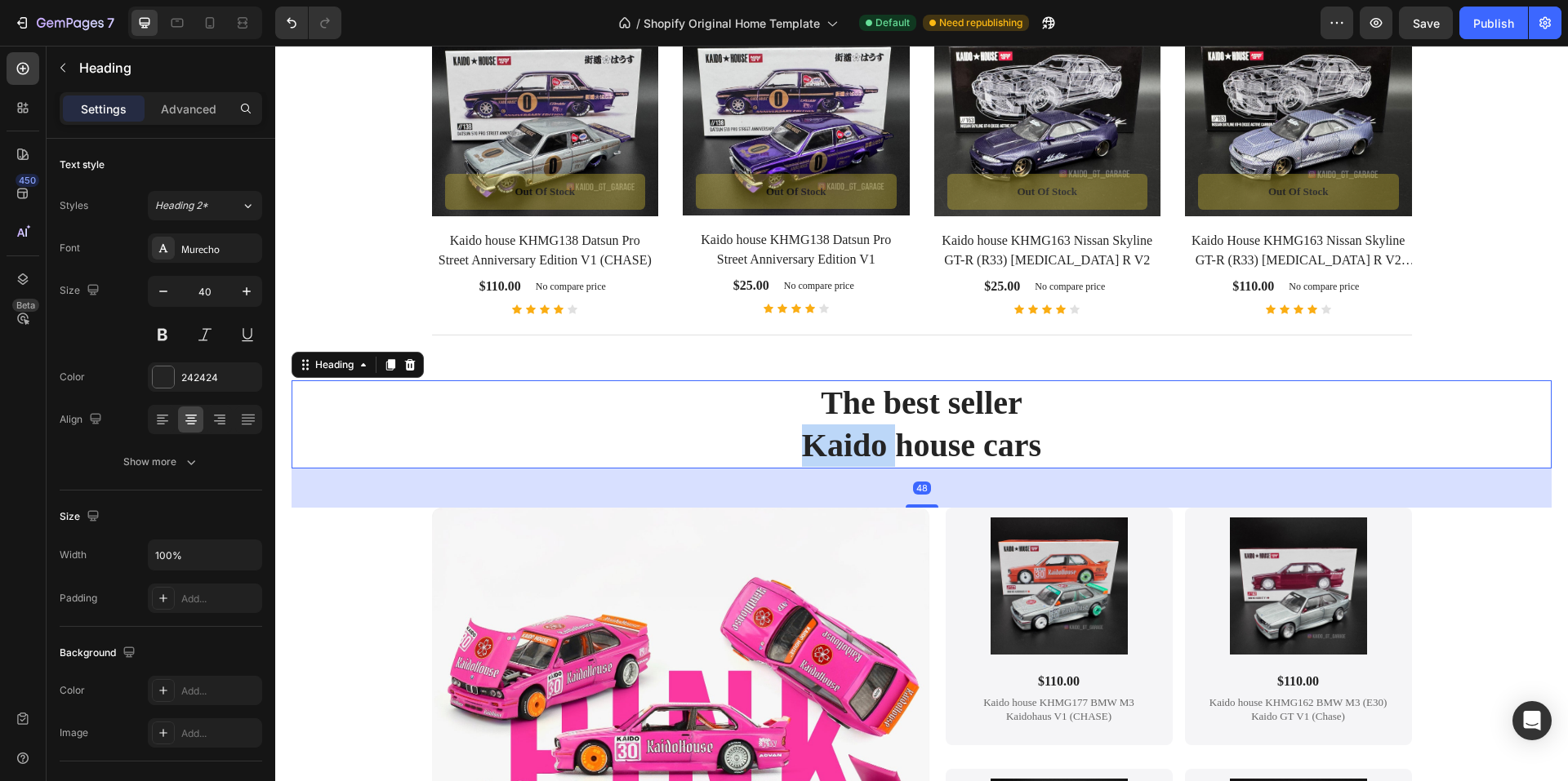
click at [840, 451] on h2 "The best seller Kaido house cars" at bounding box center [921, 425] width 1261 height 88
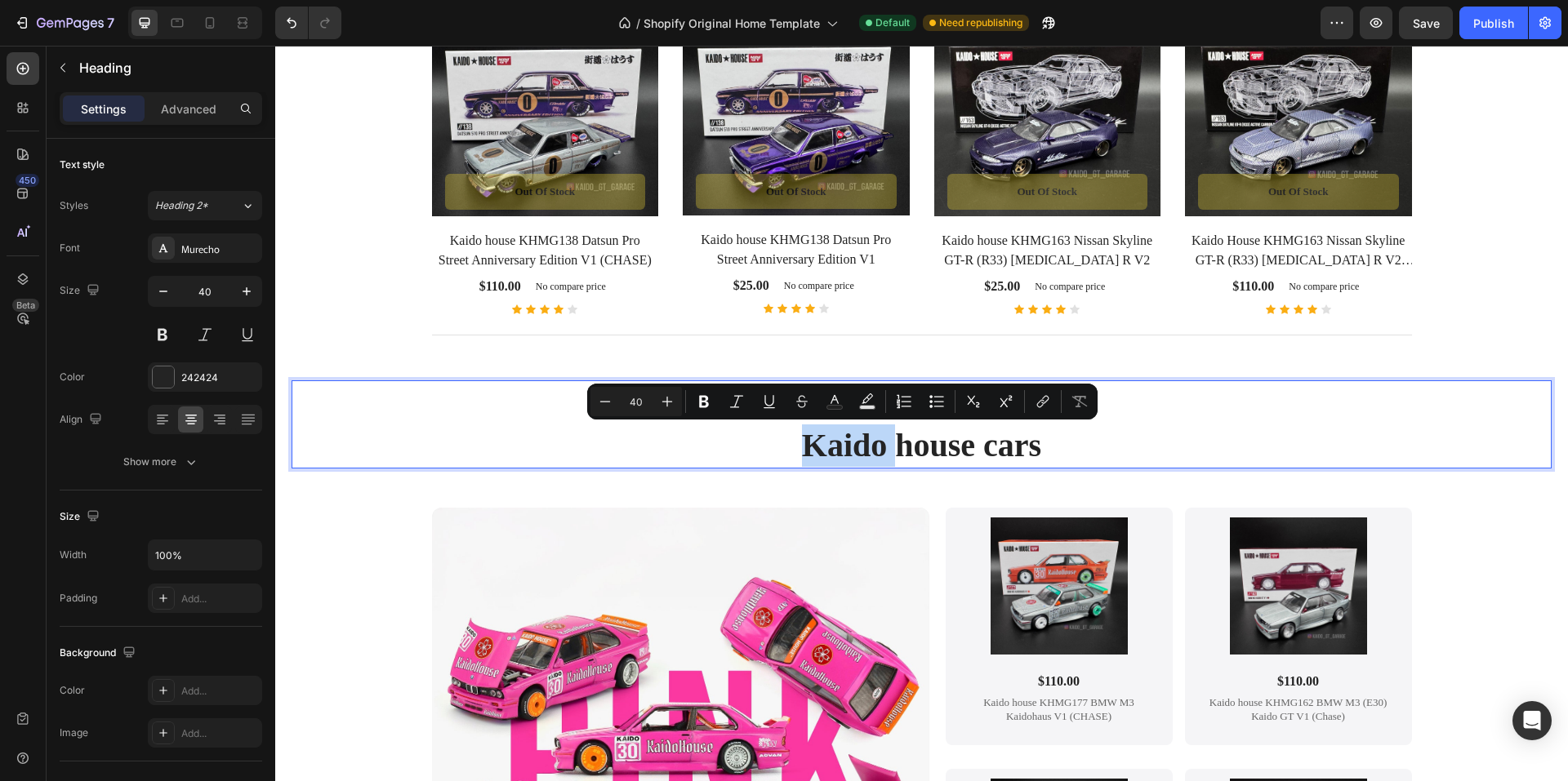
click at [1057, 419] on div "Minus 40 Plus Bold Italic Underline Strikethrough Text Color Text Background Co…" at bounding box center [842, 401] width 511 height 36
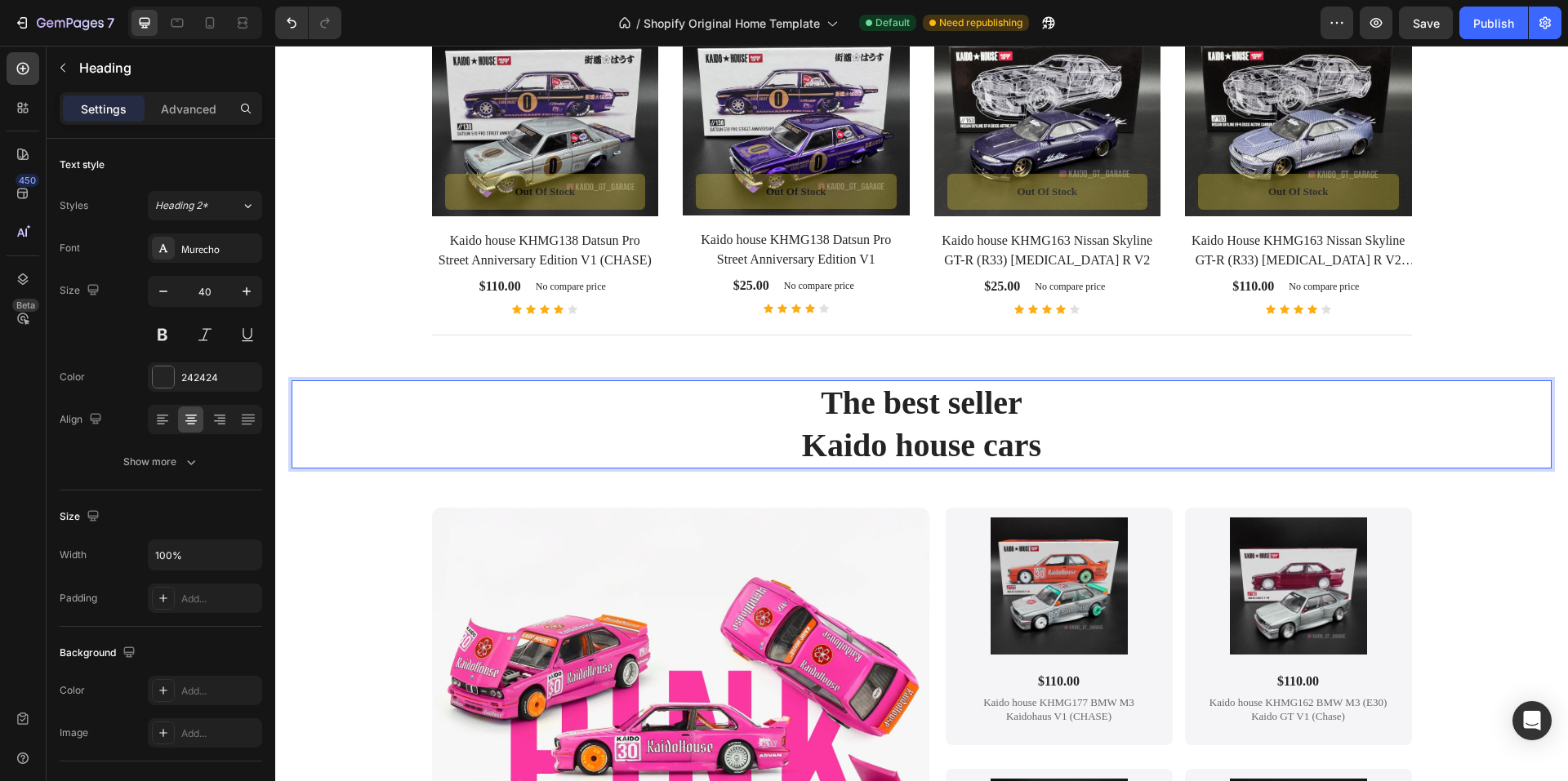
click at [1030, 445] on p "The best seller Kaido house cars" at bounding box center [921, 425] width 1257 height 85
click at [1017, 417] on p "The best seller Kaido house cars" at bounding box center [921, 425] width 1257 height 85
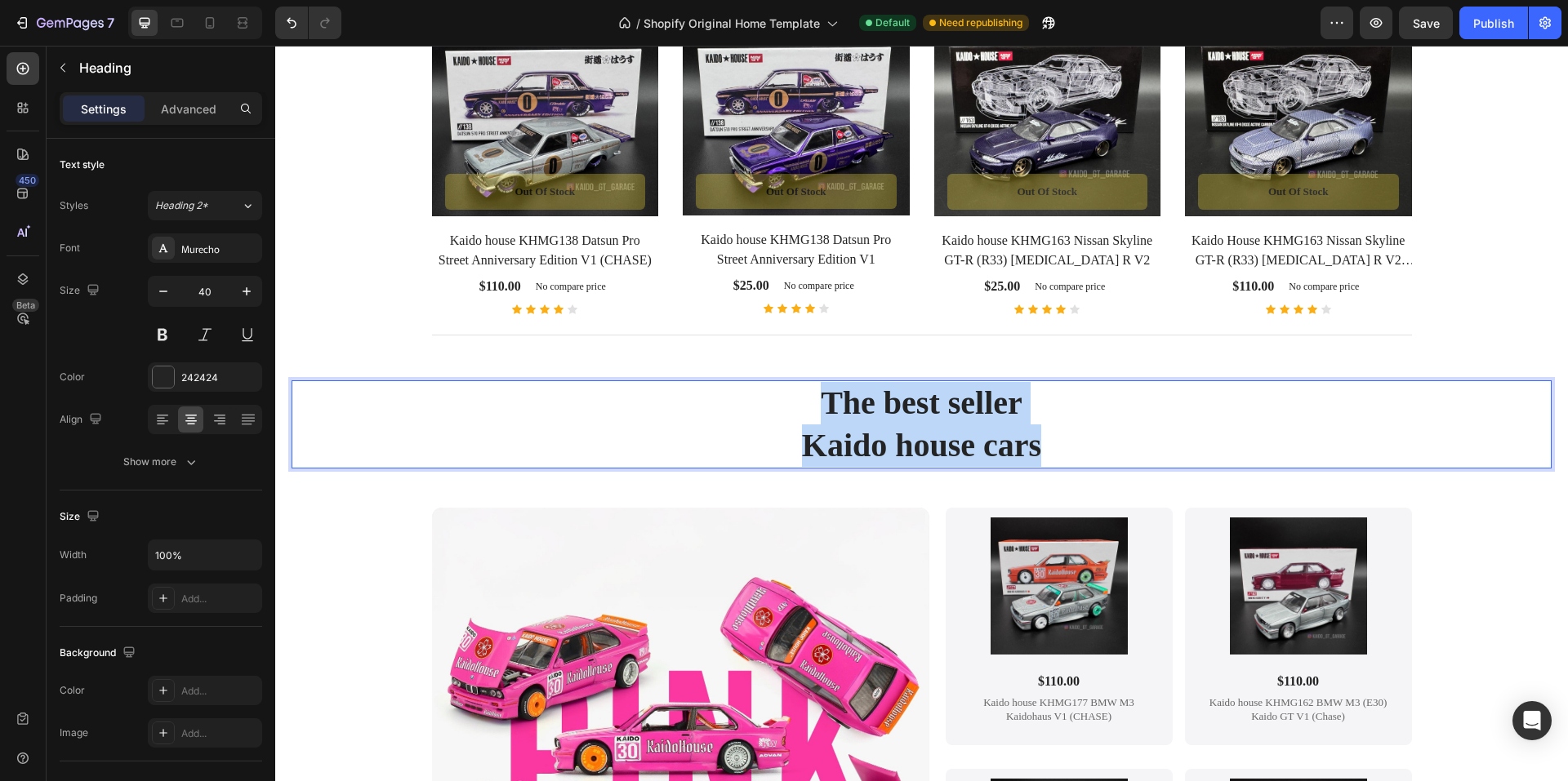
drag, startPoint x: 1053, startPoint y: 449, endPoint x: 797, endPoint y: 393, distance: 262.1
click at [797, 393] on p "The best seller Kaido house cars" at bounding box center [921, 425] width 1257 height 85
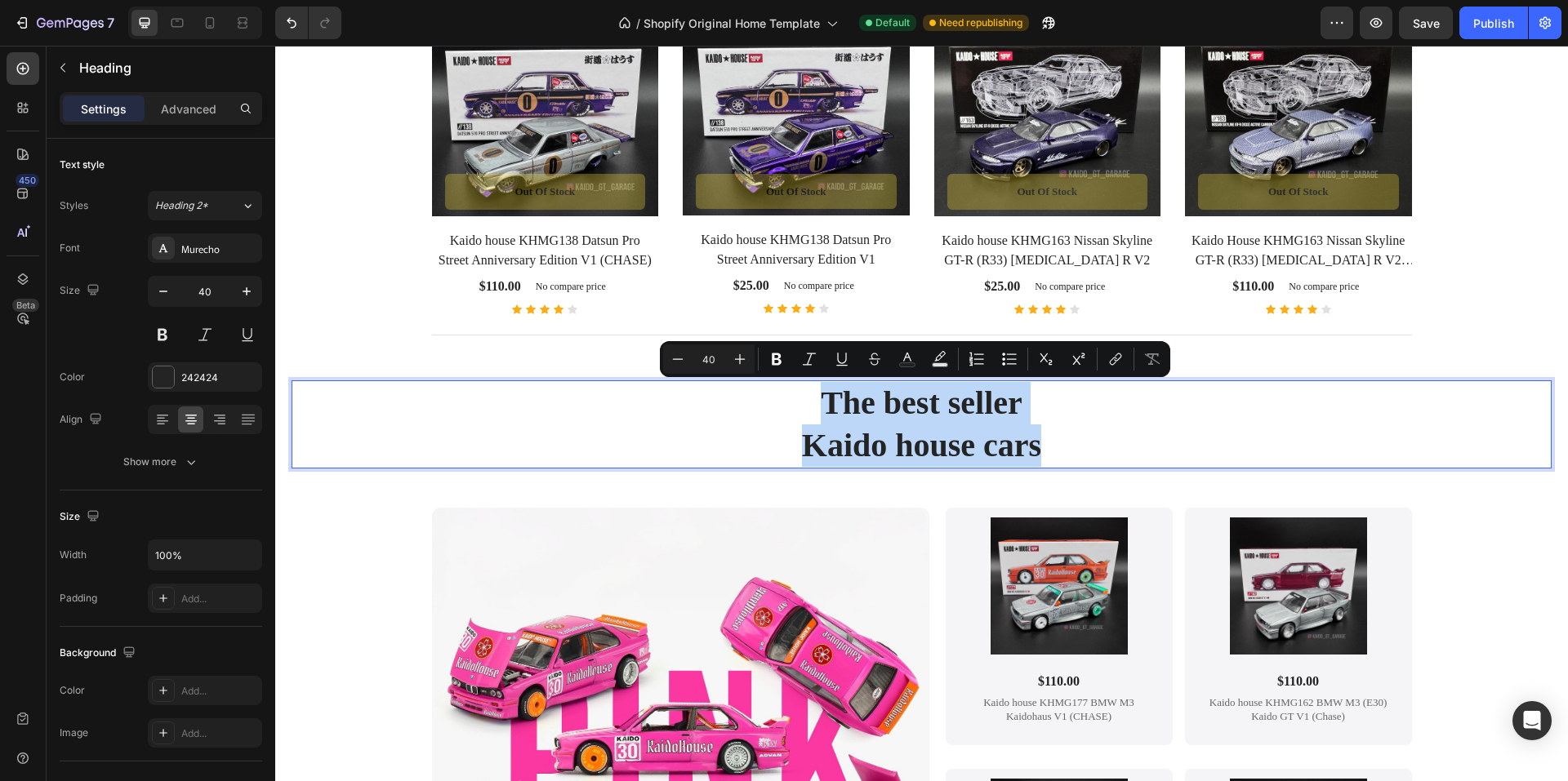
copy p "The best seller Kaido house cars"
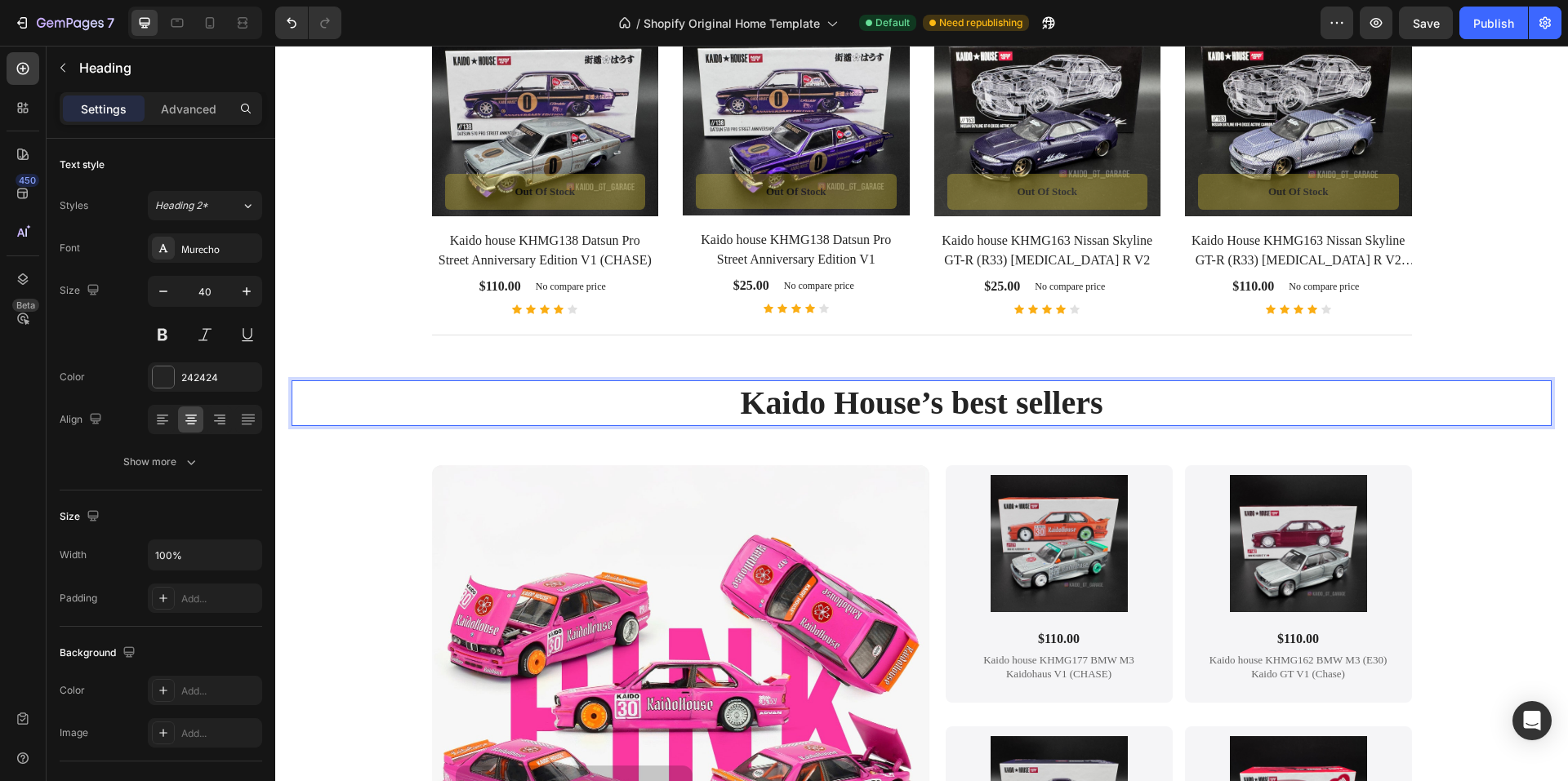
click at [909, 401] on p "Kaido House’s best sellers" at bounding box center [921, 403] width 1257 height 42
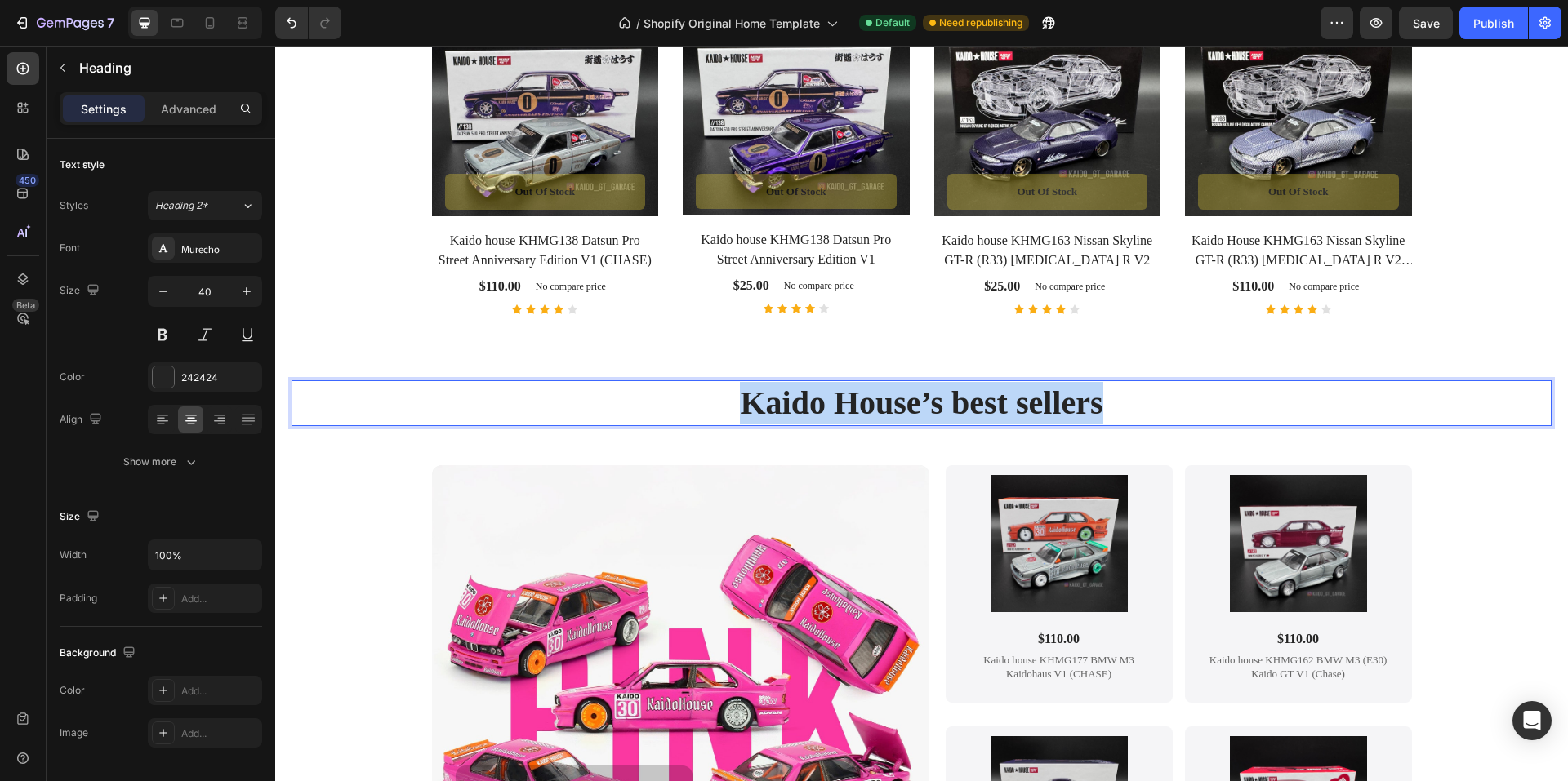
click at [909, 401] on p "Kaido House’s best sellers" at bounding box center [921, 403] width 1257 height 42
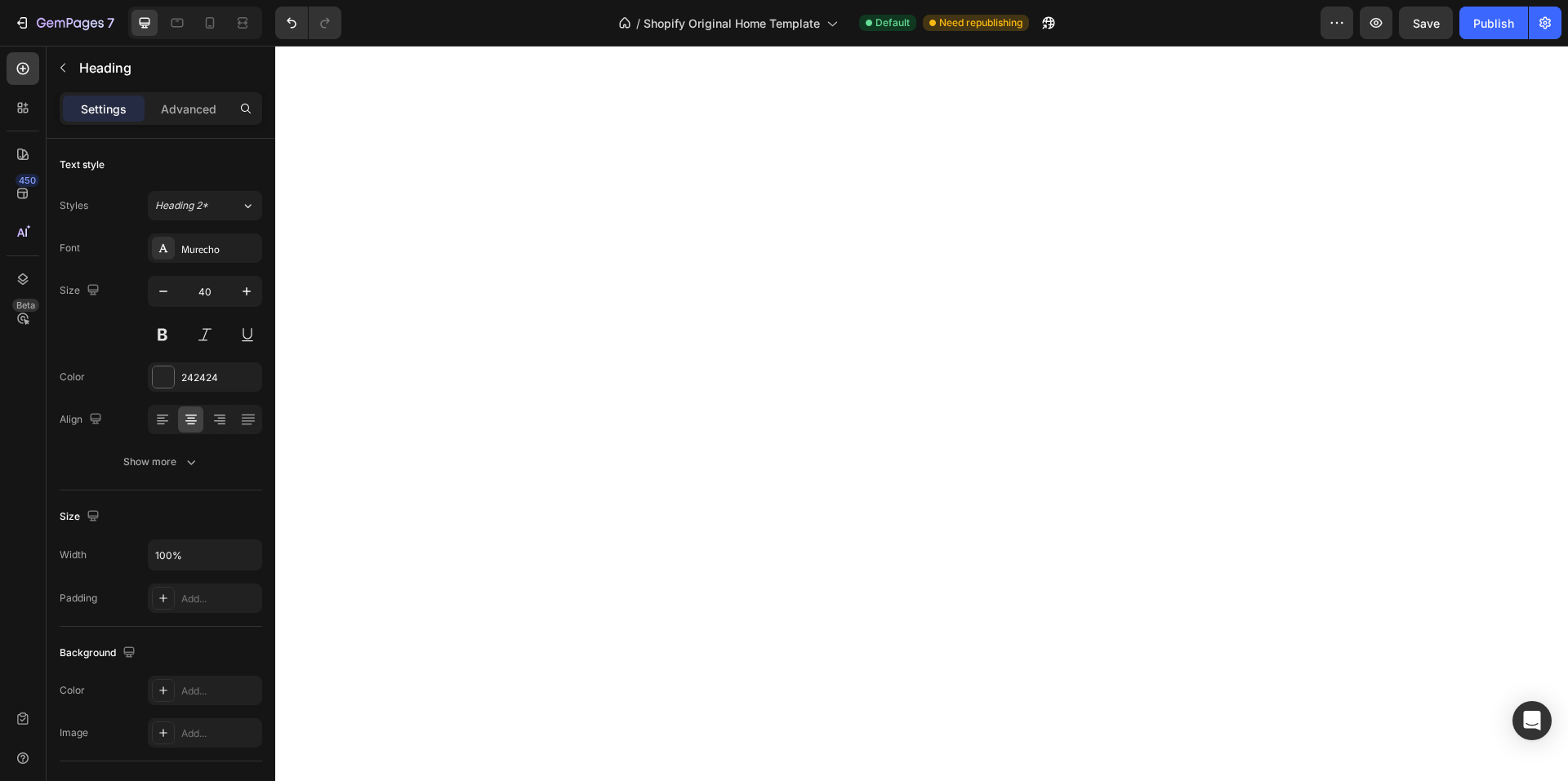
scroll to position [414, 0]
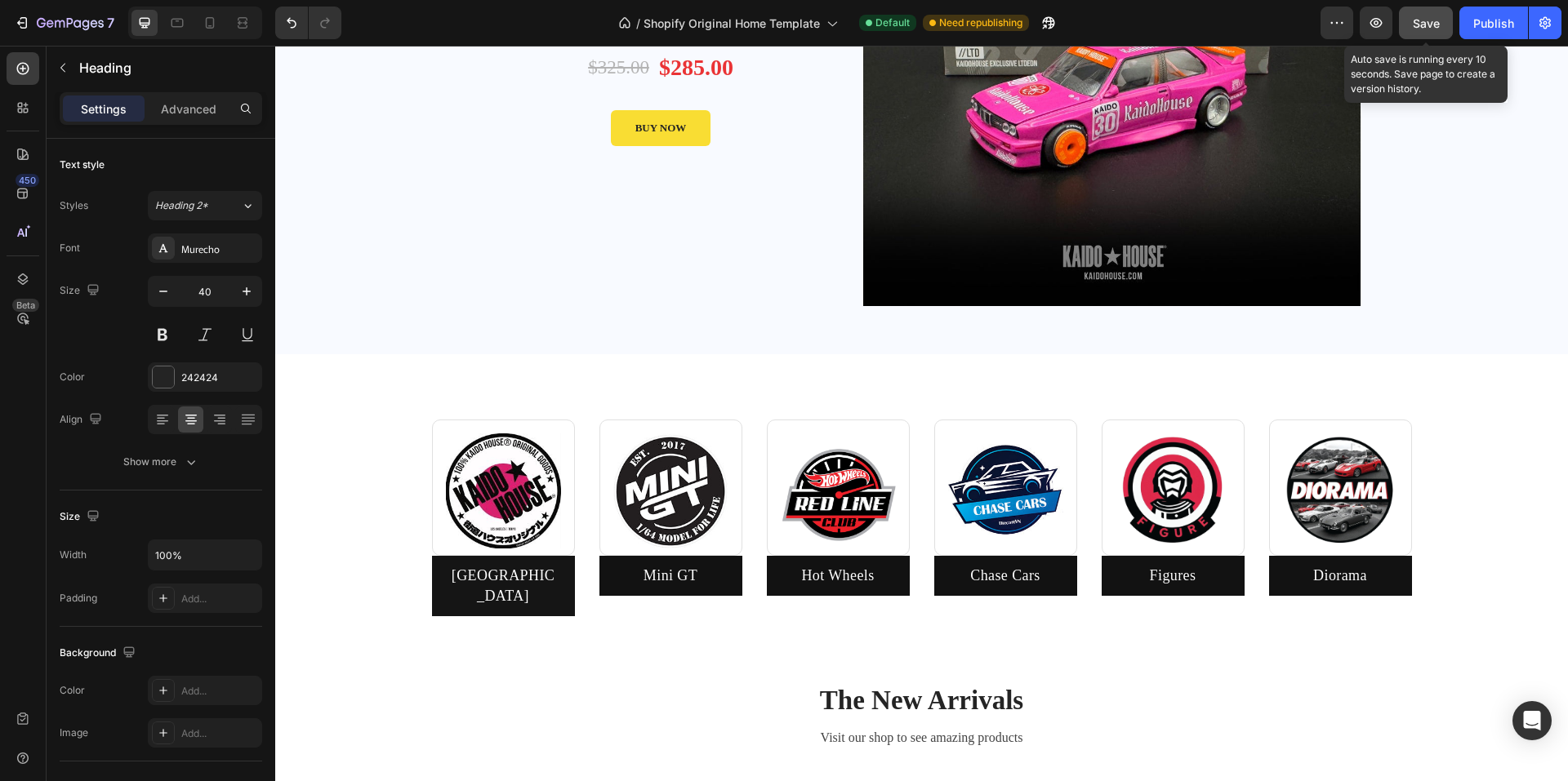
click at [1426, 23] on span "Save" at bounding box center [1426, 22] width 27 height 13
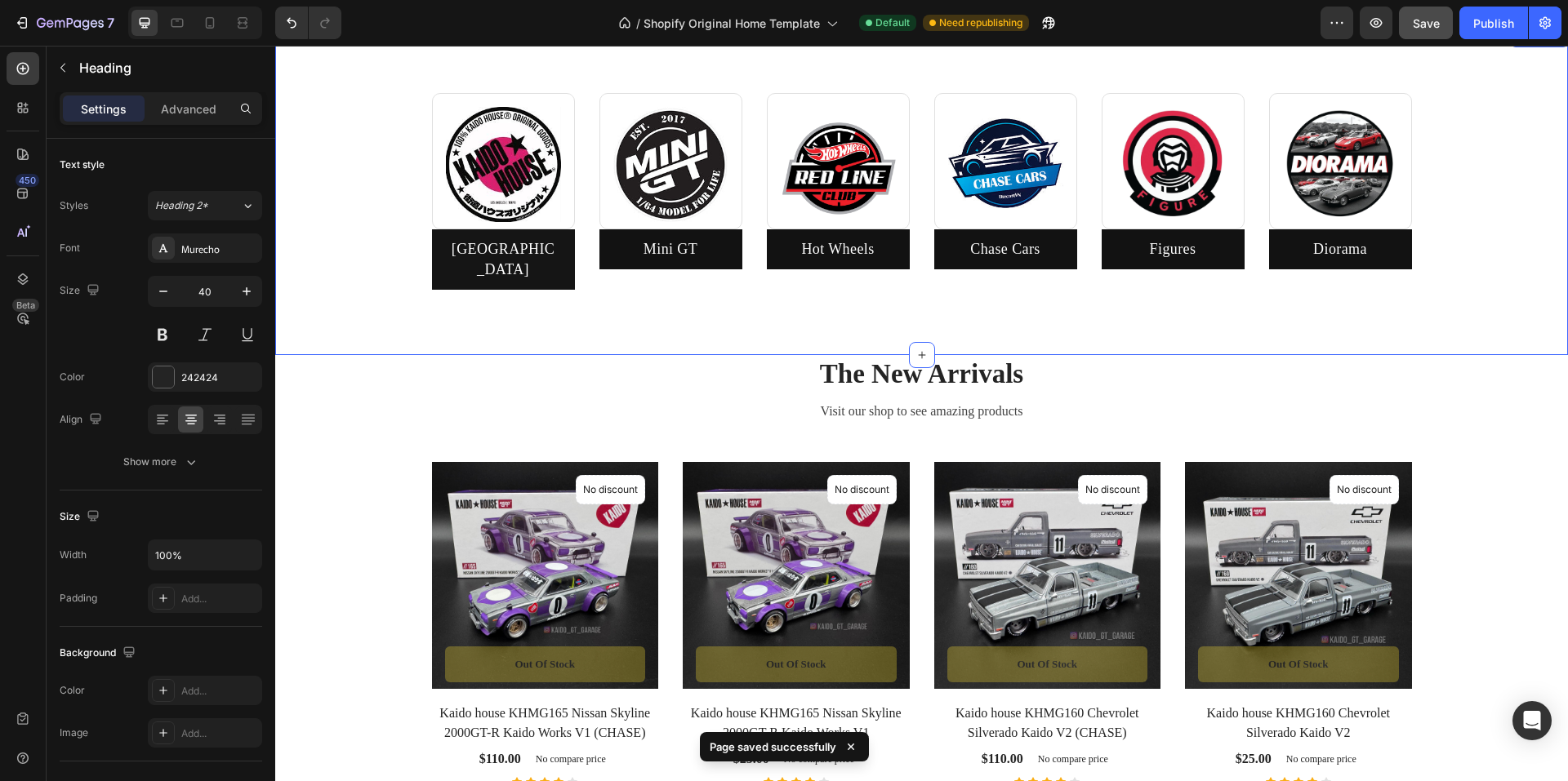
scroll to position [822, 0]
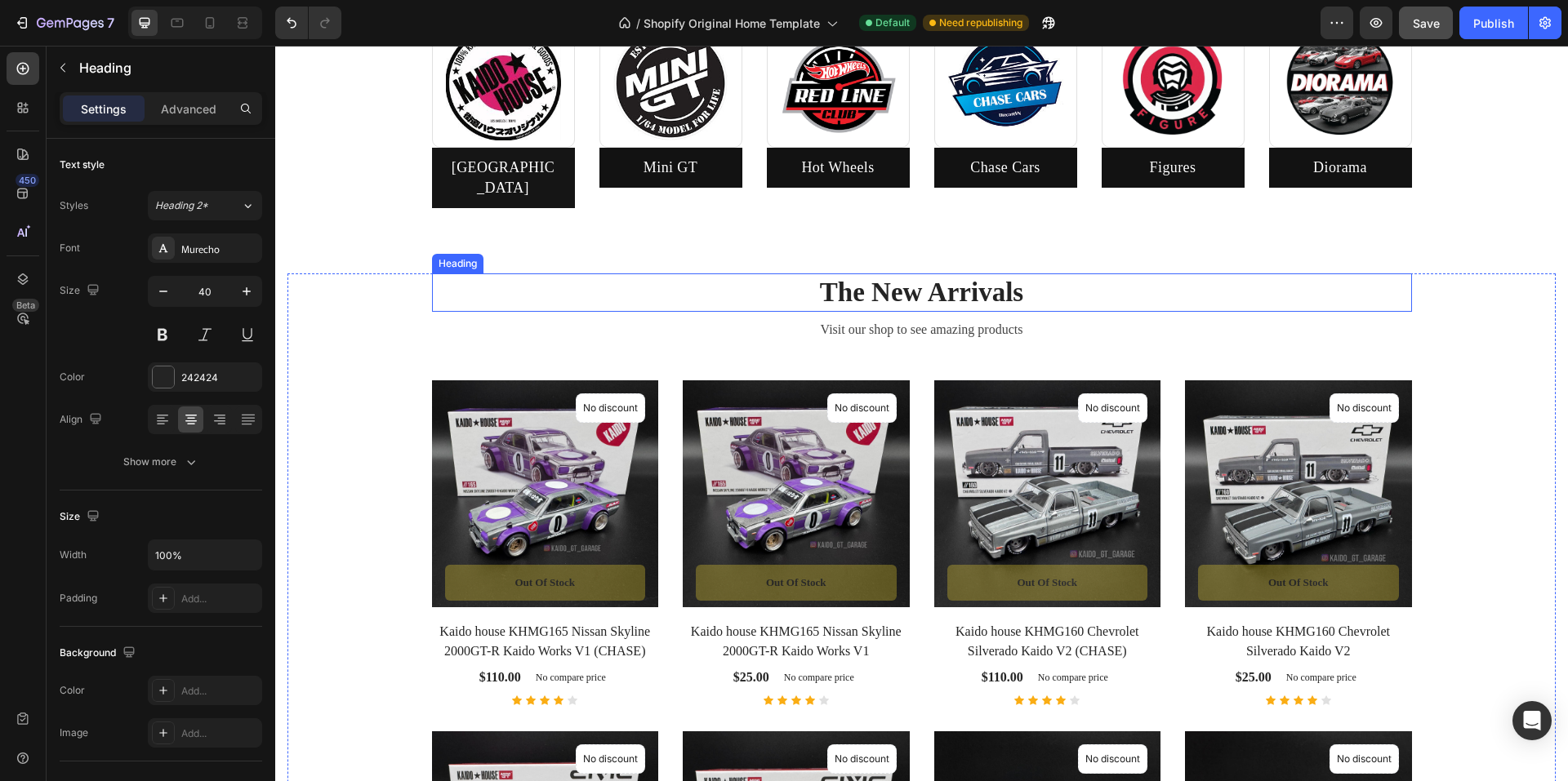
click at [915, 273] on h2 "The New Arrivals" at bounding box center [922, 292] width 980 height 39
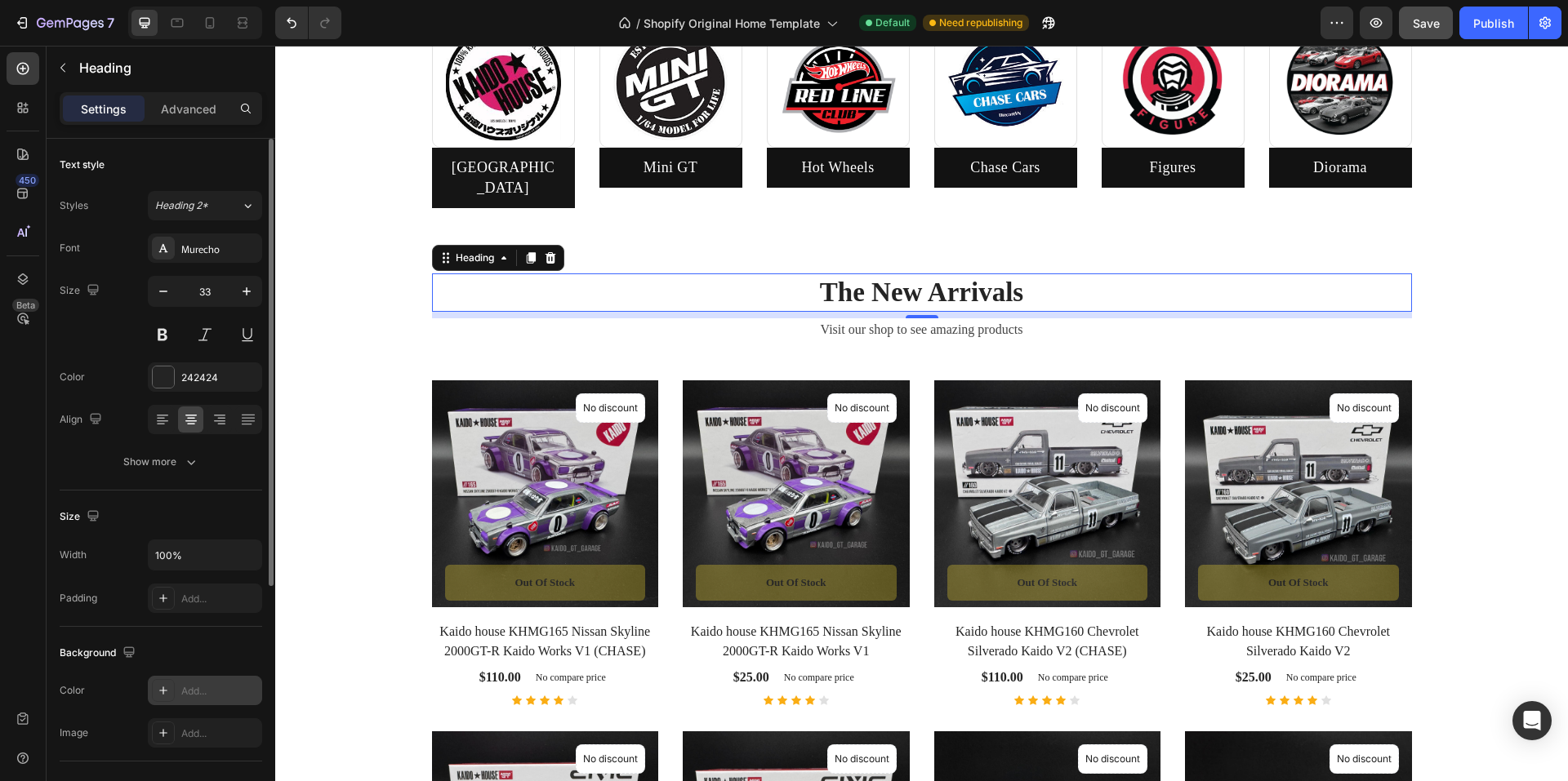
click at [190, 692] on div "Add..." at bounding box center [220, 691] width 77 height 14
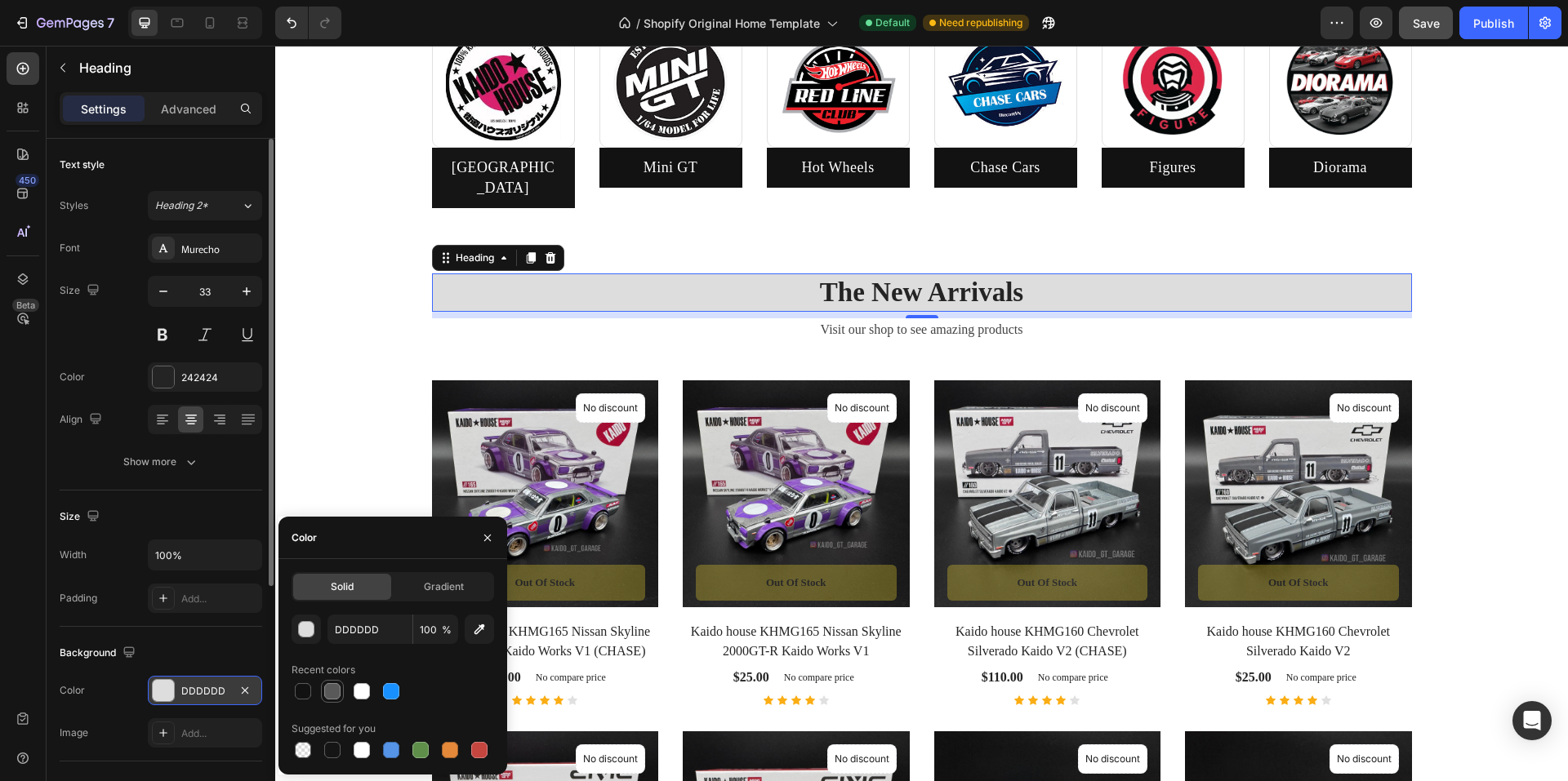
click at [328, 690] on div at bounding box center [332, 691] width 16 height 16
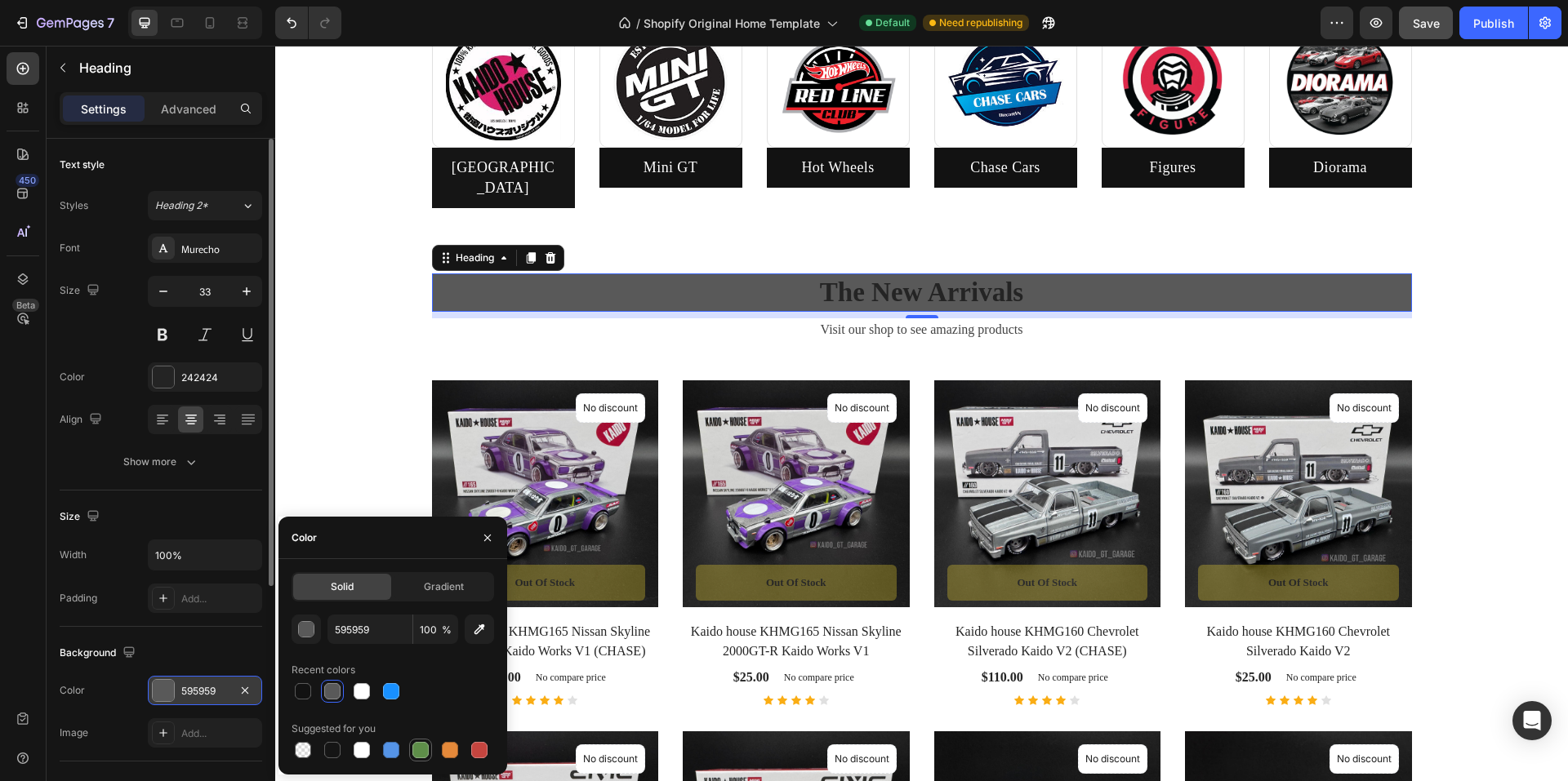
click at [417, 747] on div at bounding box center [420, 751] width 16 height 16
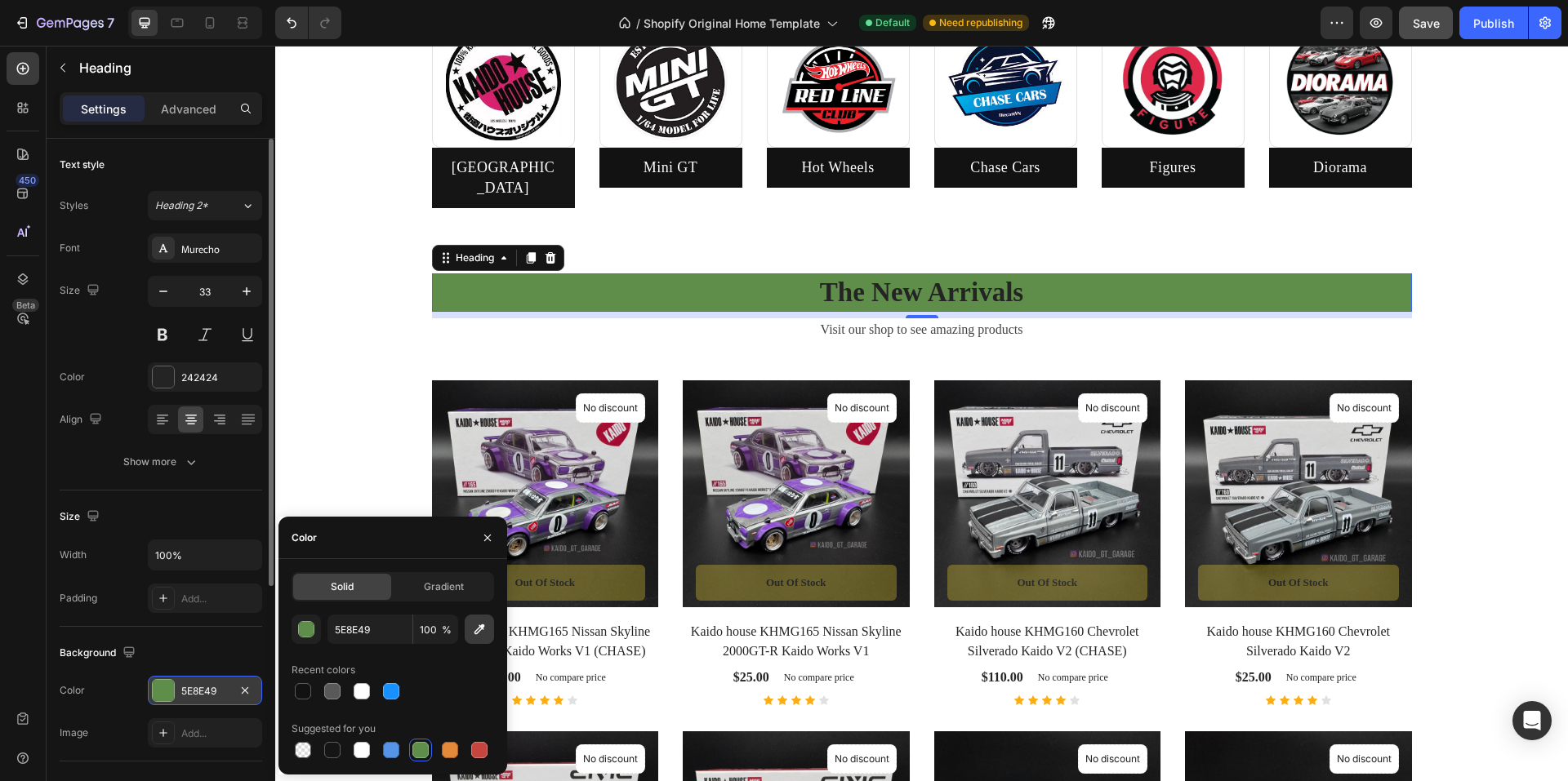
click at [486, 637] on icon "button" at bounding box center [479, 630] width 16 height 16
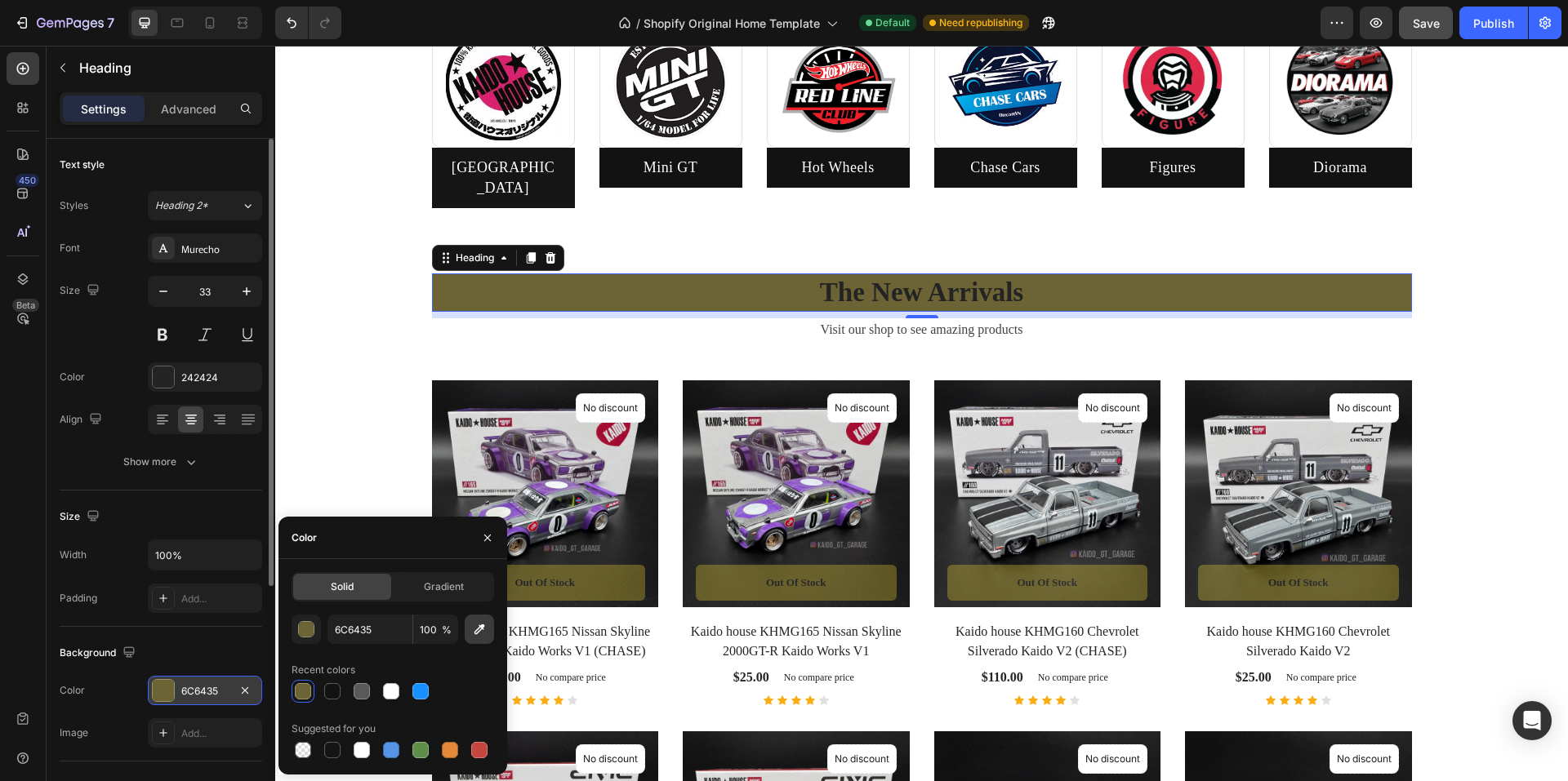
click at [476, 629] on icon "button" at bounding box center [479, 630] width 16 height 16
type input "125B61"
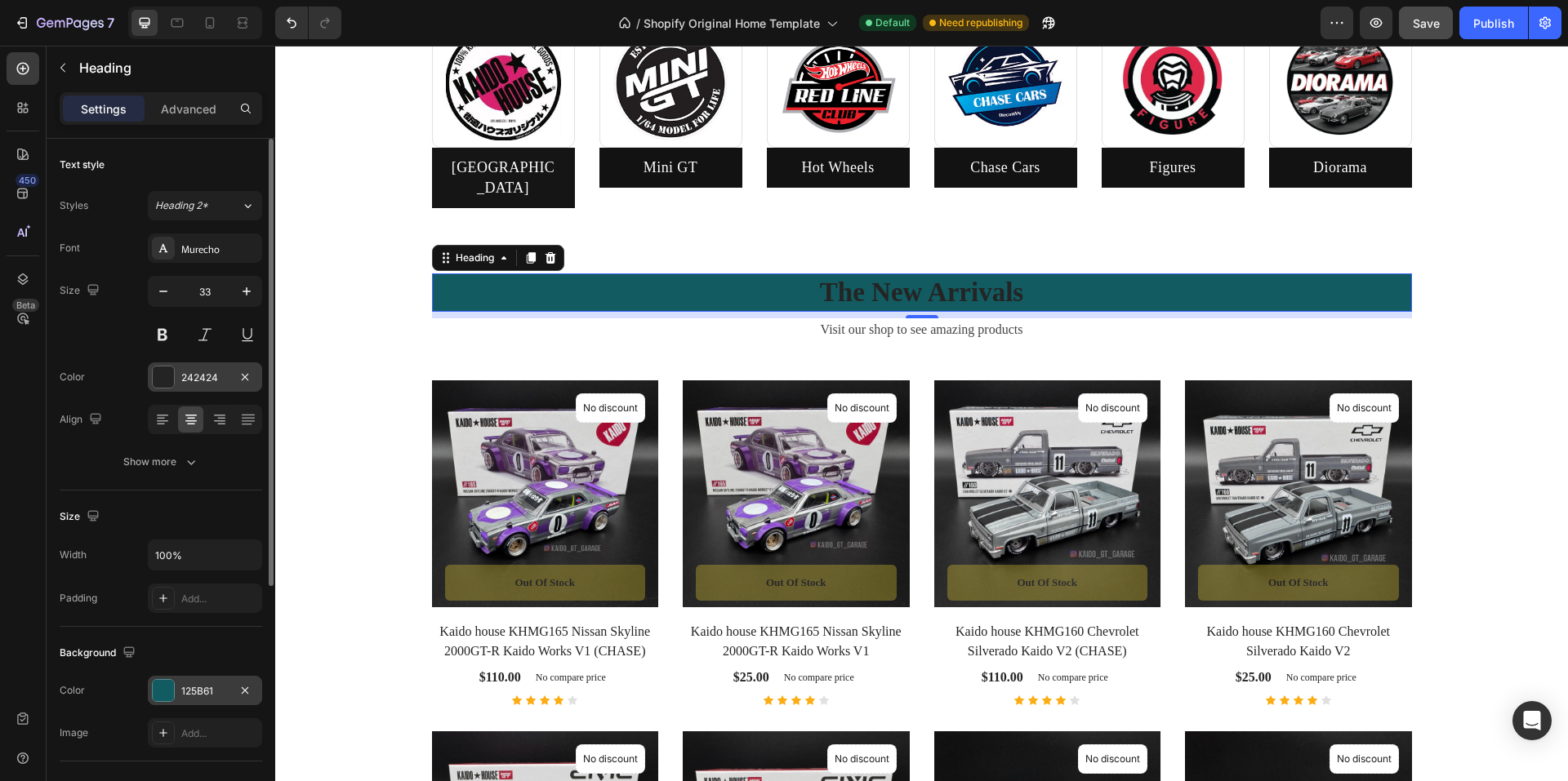
click at [213, 373] on div "242424" at bounding box center [204, 378] width 47 height 14
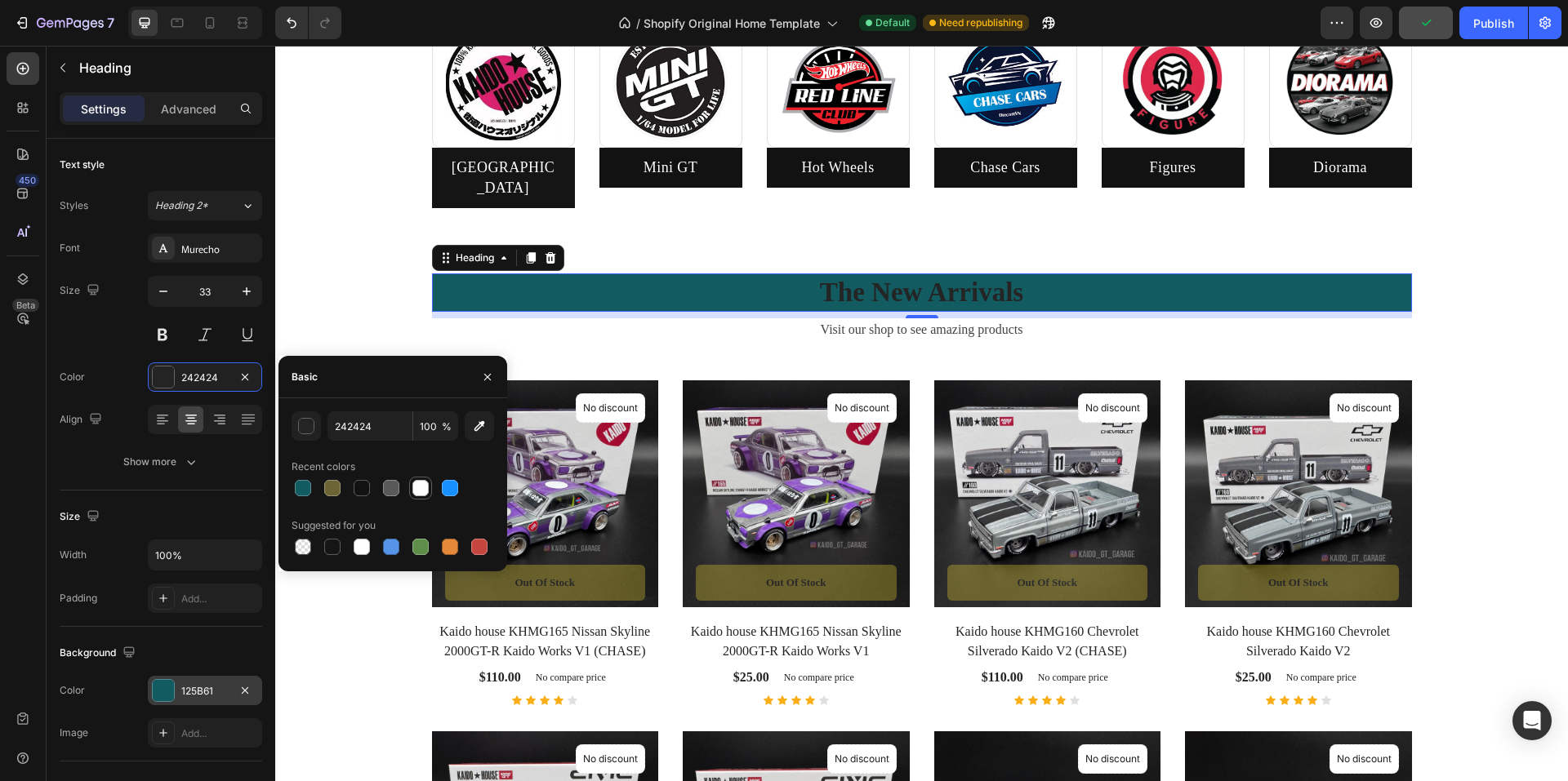
click at [429, 491] on div at bounding box center [421, 488] width 20 height 20
type input "FFFFFF"
click at [1022, 273] on h2 "The New Arrivals" at bounding box center [922, 292] width 980 height 39
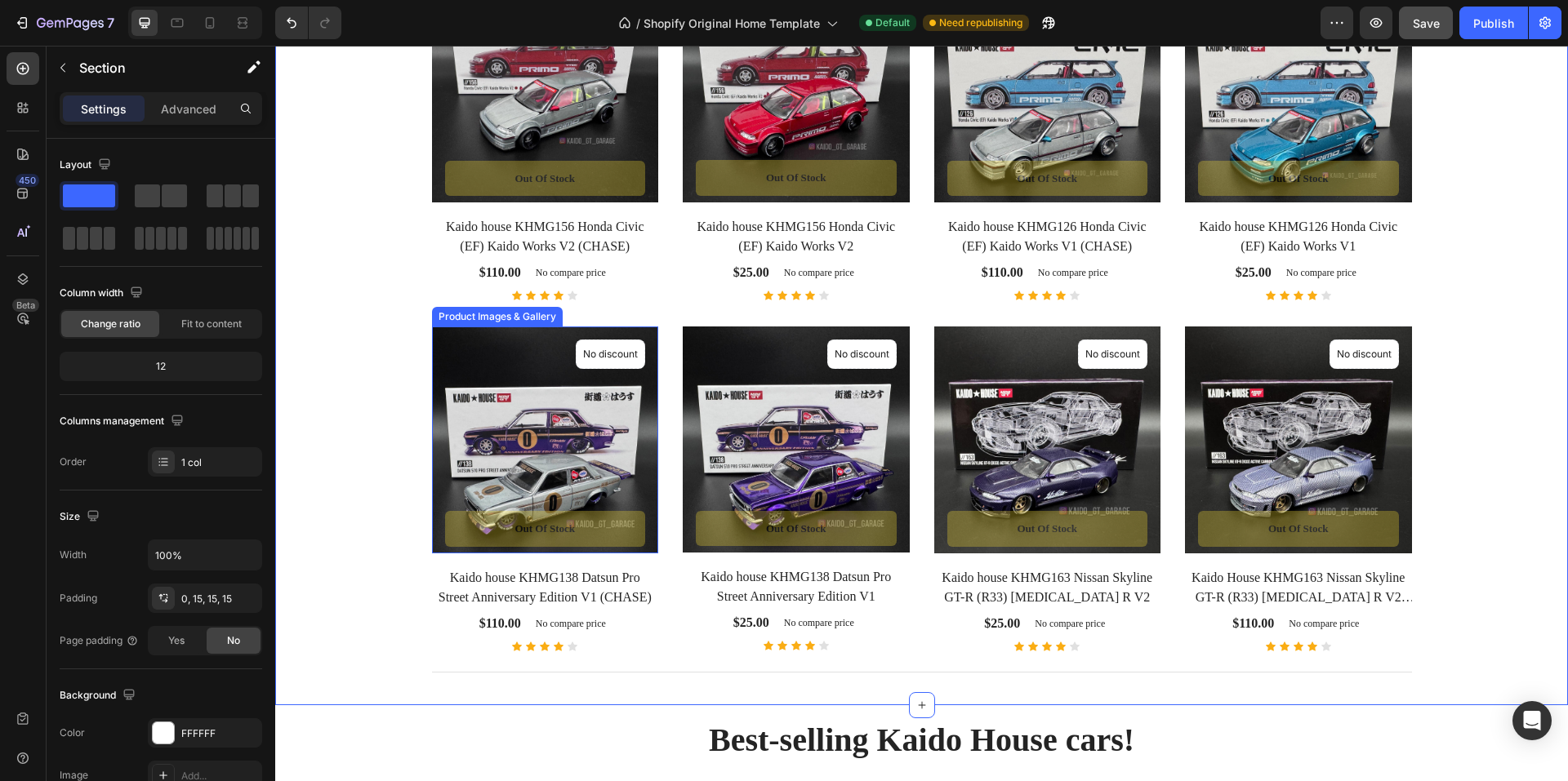
scroll to position [1884, 0]
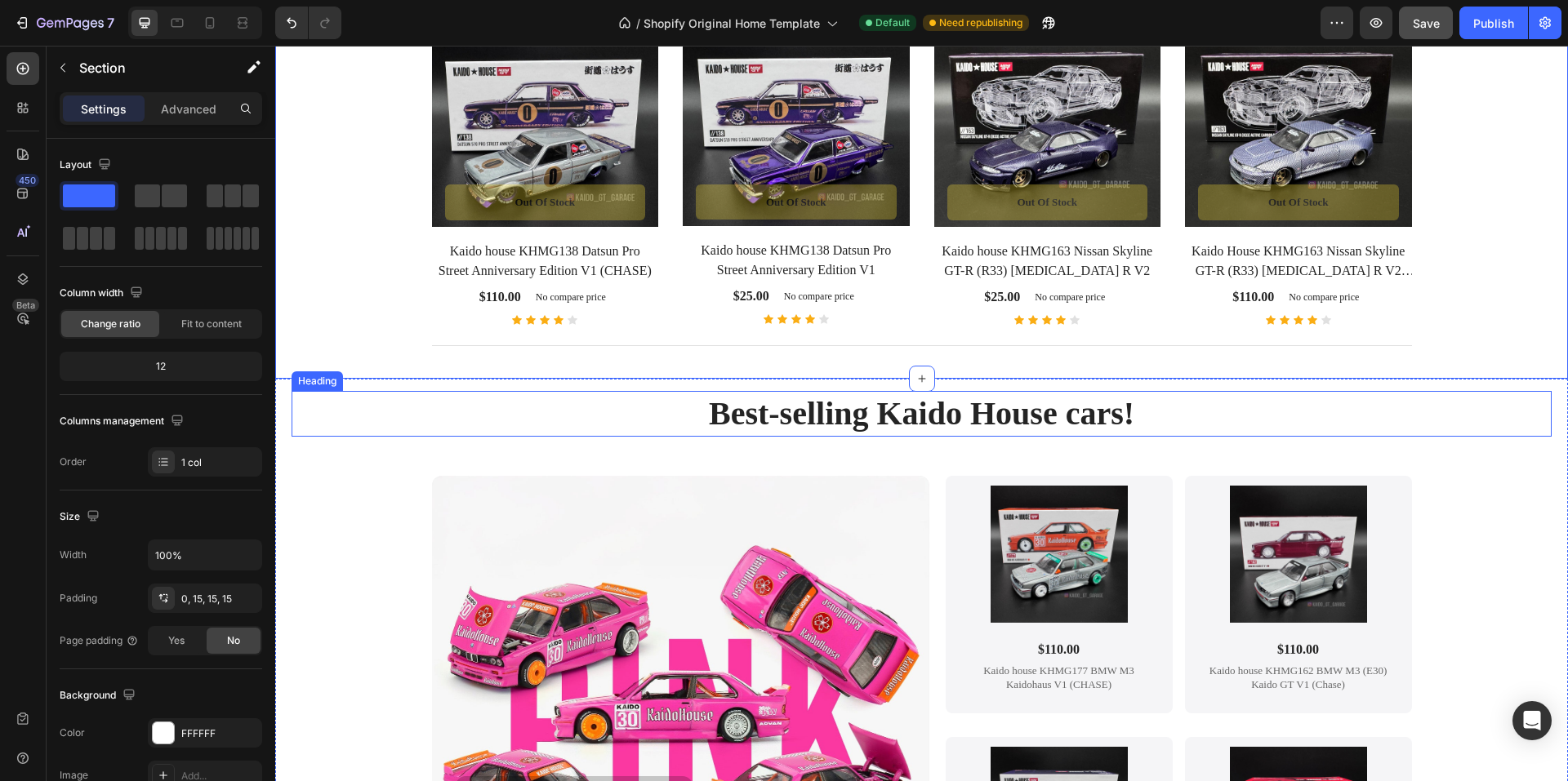
click at [660, 426] on h2 "Best-selling Kaido House cars!" at bounding box center [921, 414] width 1261 height 46
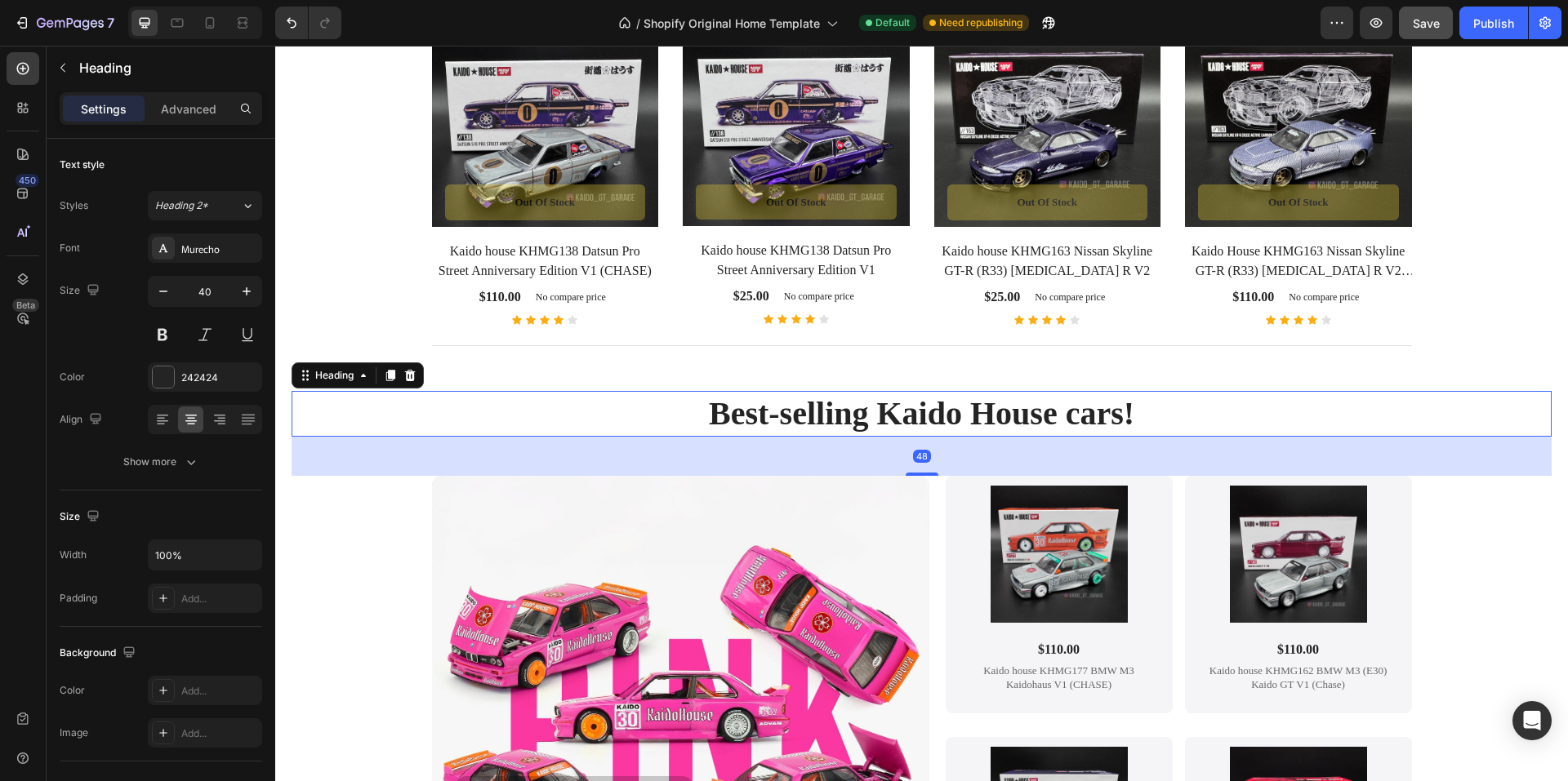
click at [592, 407] on h2 "Best-selling Kaido House cars!" at bounding box center [921, 414] width 1261 height 46
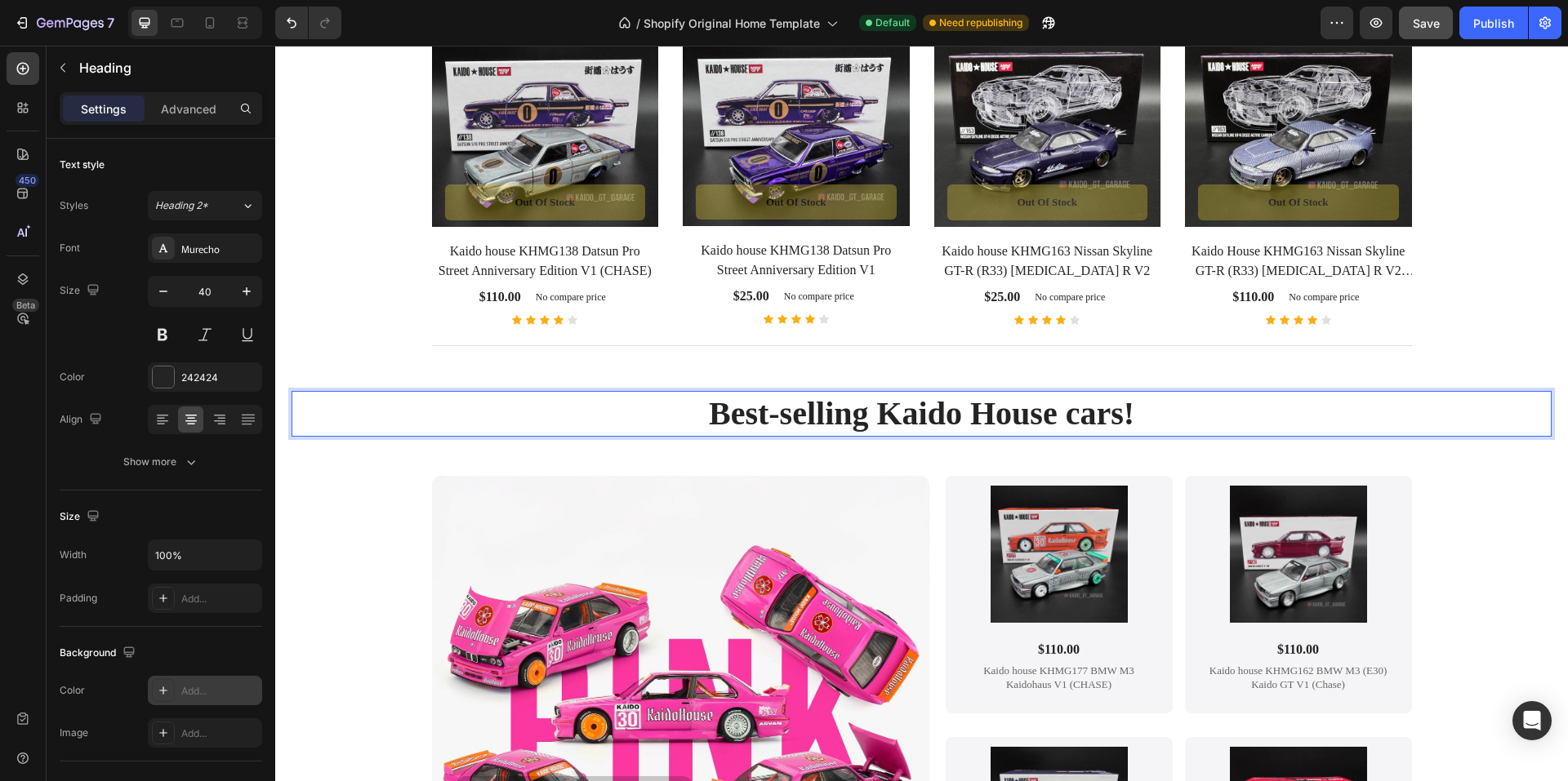
click at [208, 687] on div "Add..." at bounding box center [220, 691] width 77 height 14
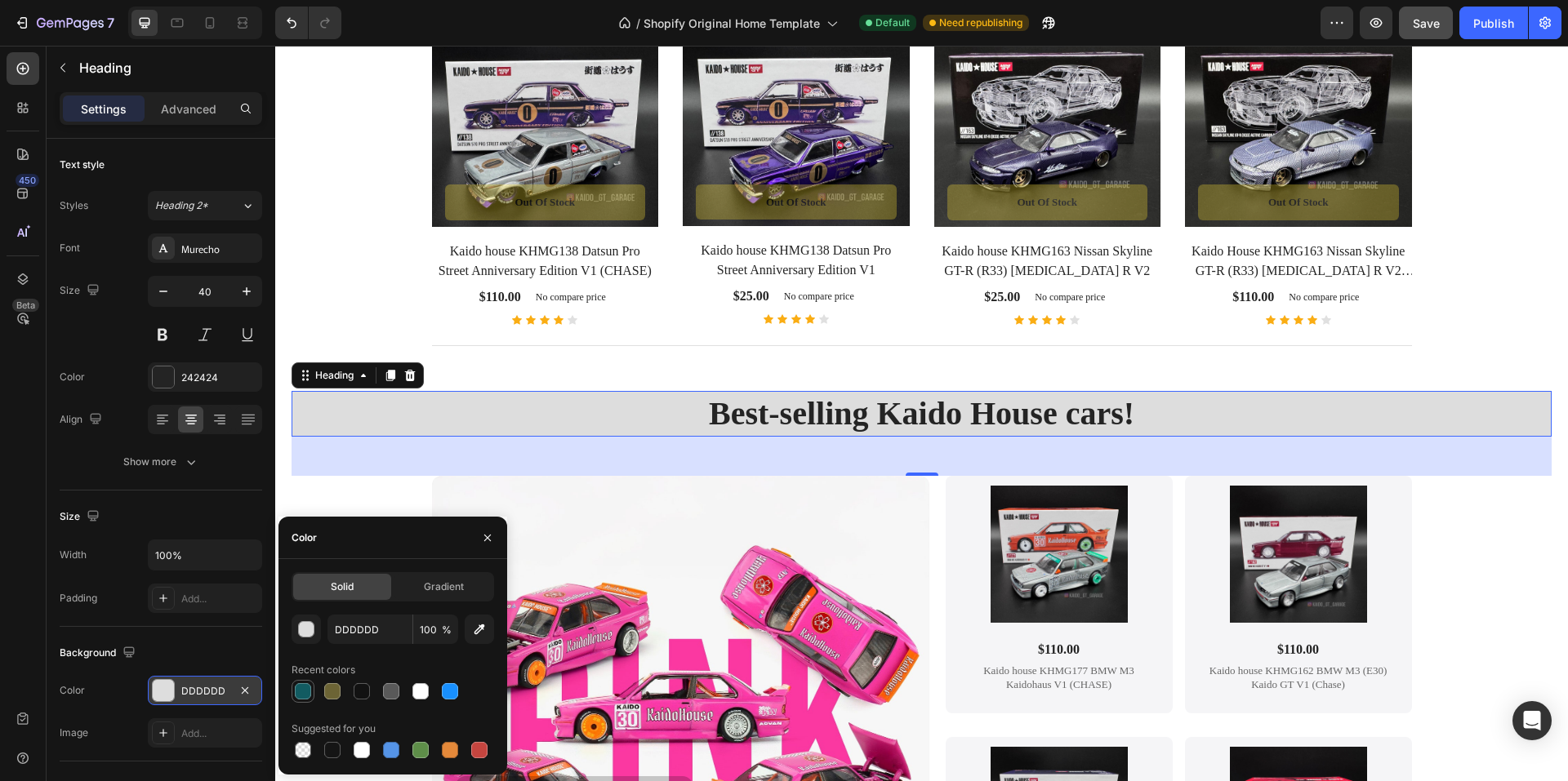
click at [302, 691] on div at bounding box center [303, 691] width 16 height 16
type input "125B61"
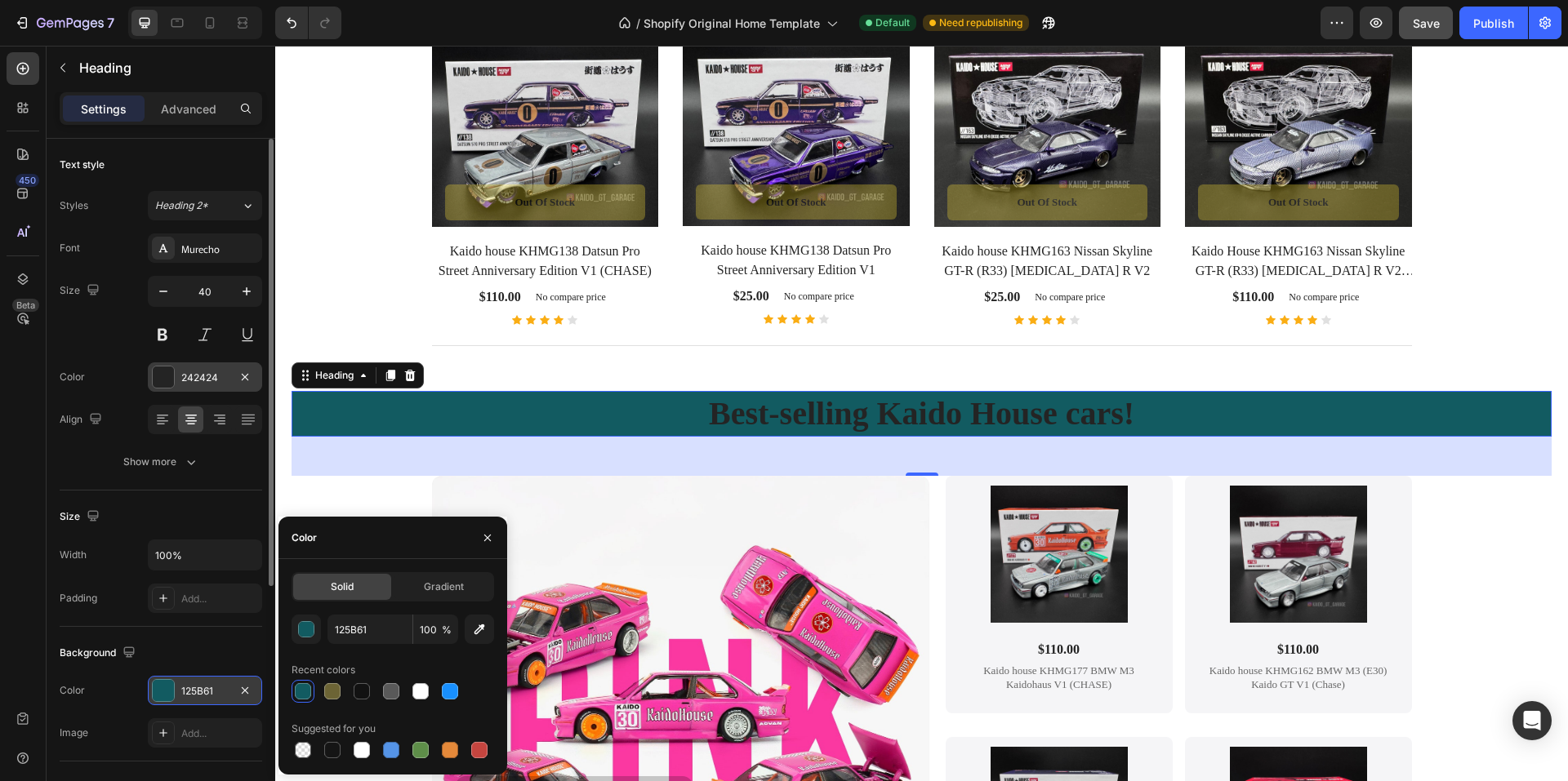
click at [187, 374] on div "242424" at bounding box center [204, 378] width 47 height 14
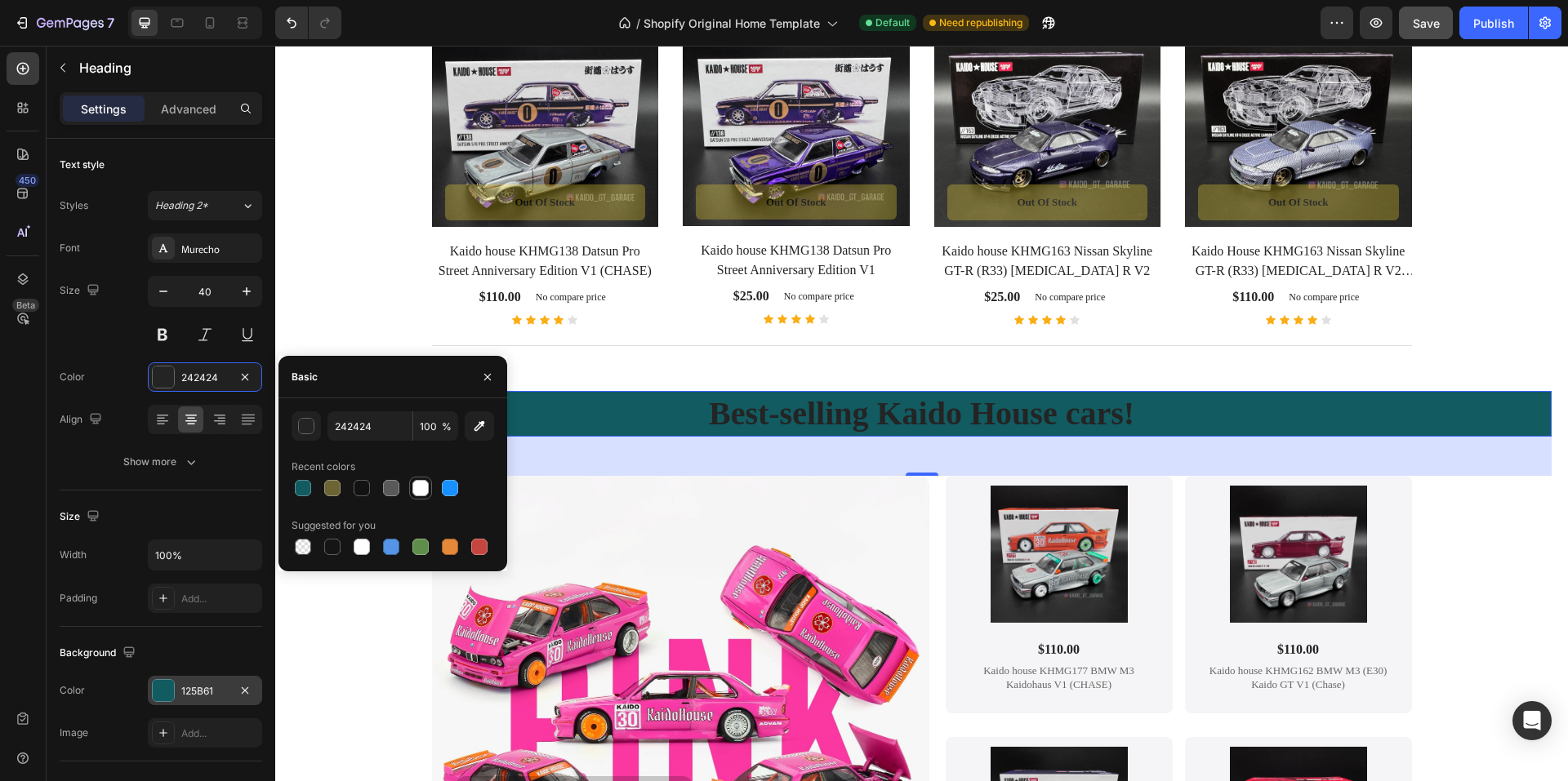
click at [422, 490] on div at bounding box center [420, 488] width 16 height 16
type input "FFFFFF"
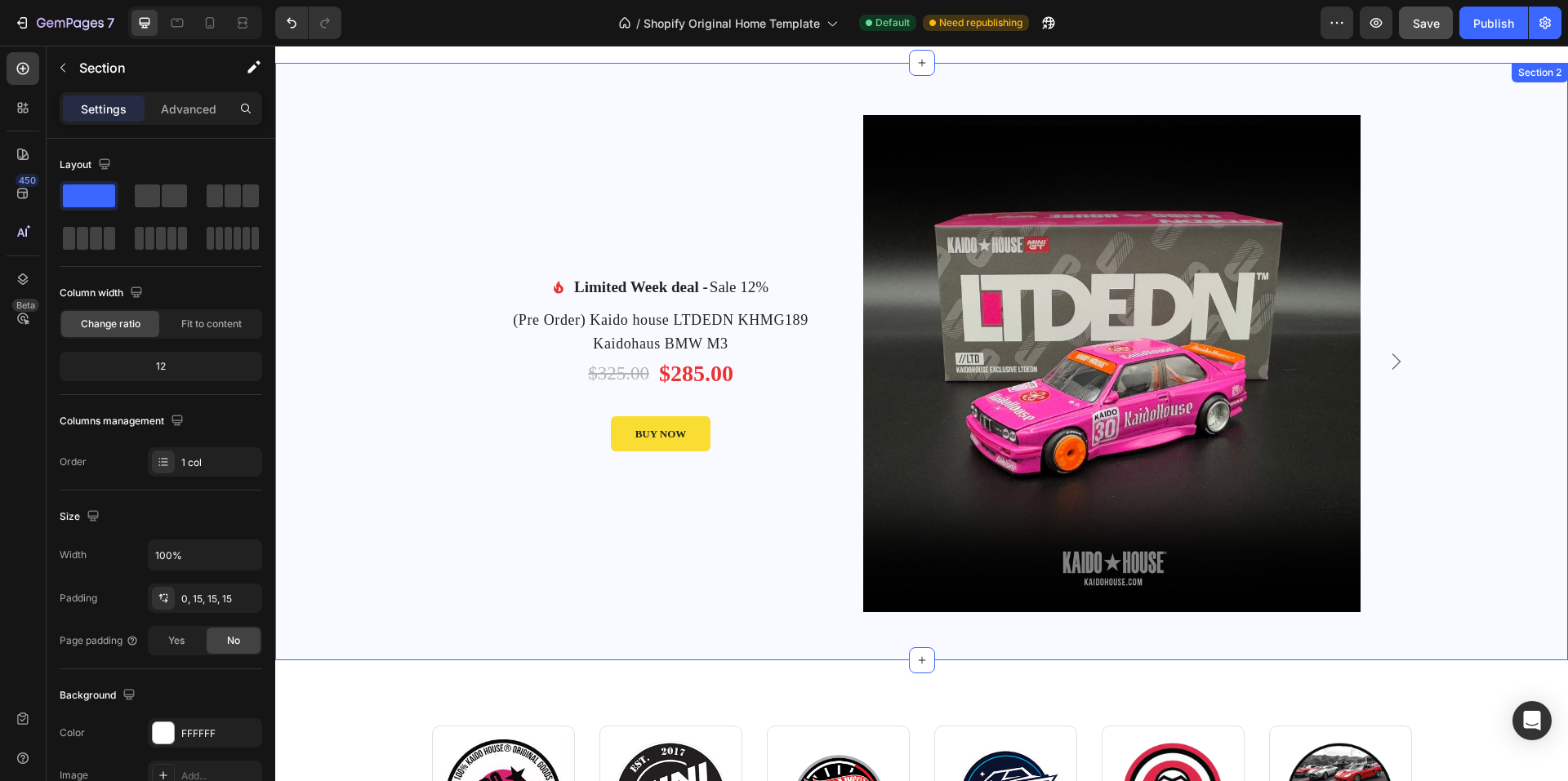
scroll to position [0, 0]
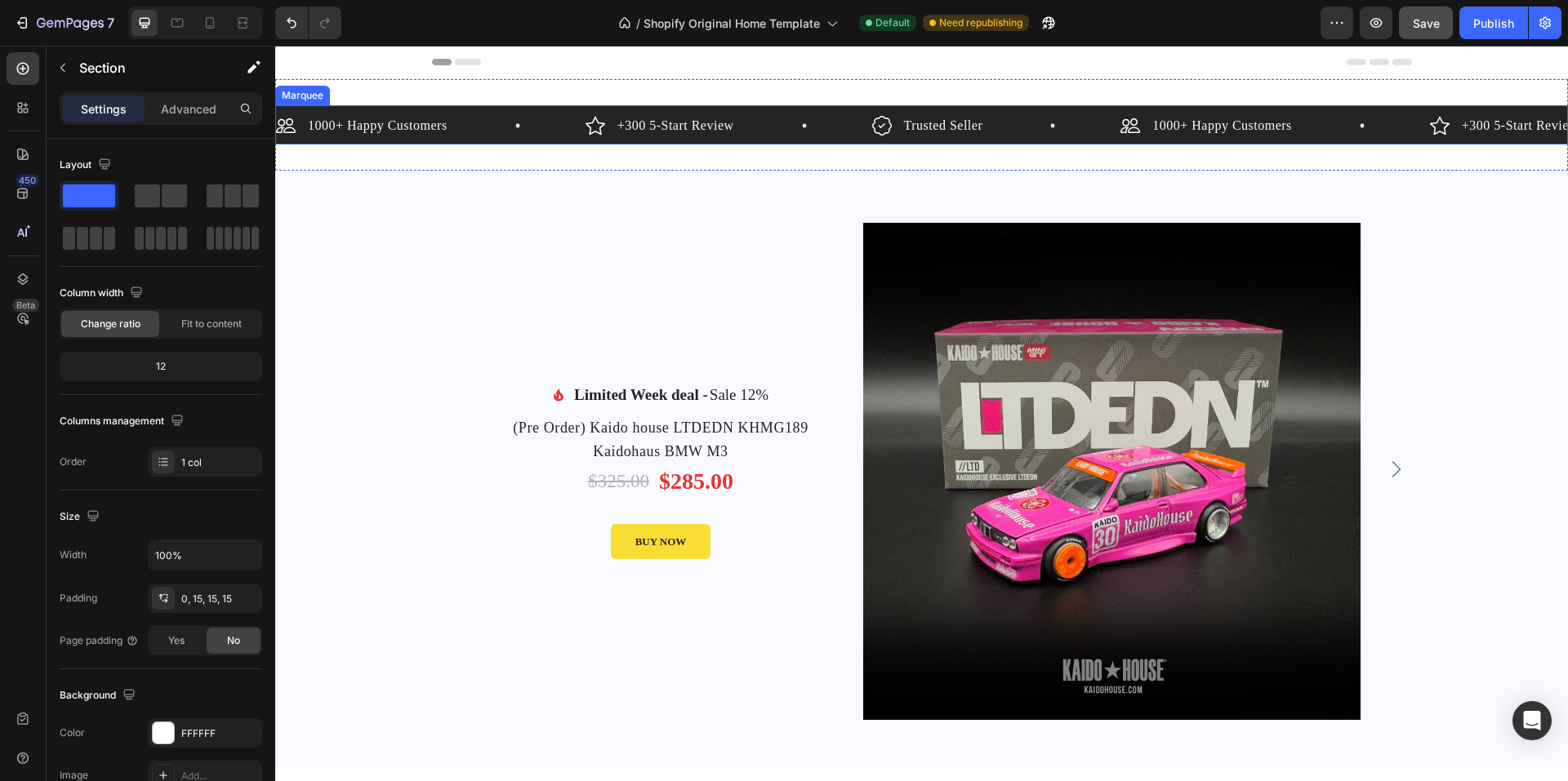
click at [466, 112] on div "1000+ Happy Customers Item List +300 5-Start Review Item List Trusted Seller It…" at bounding box center [921, 125] width 1293 height 39
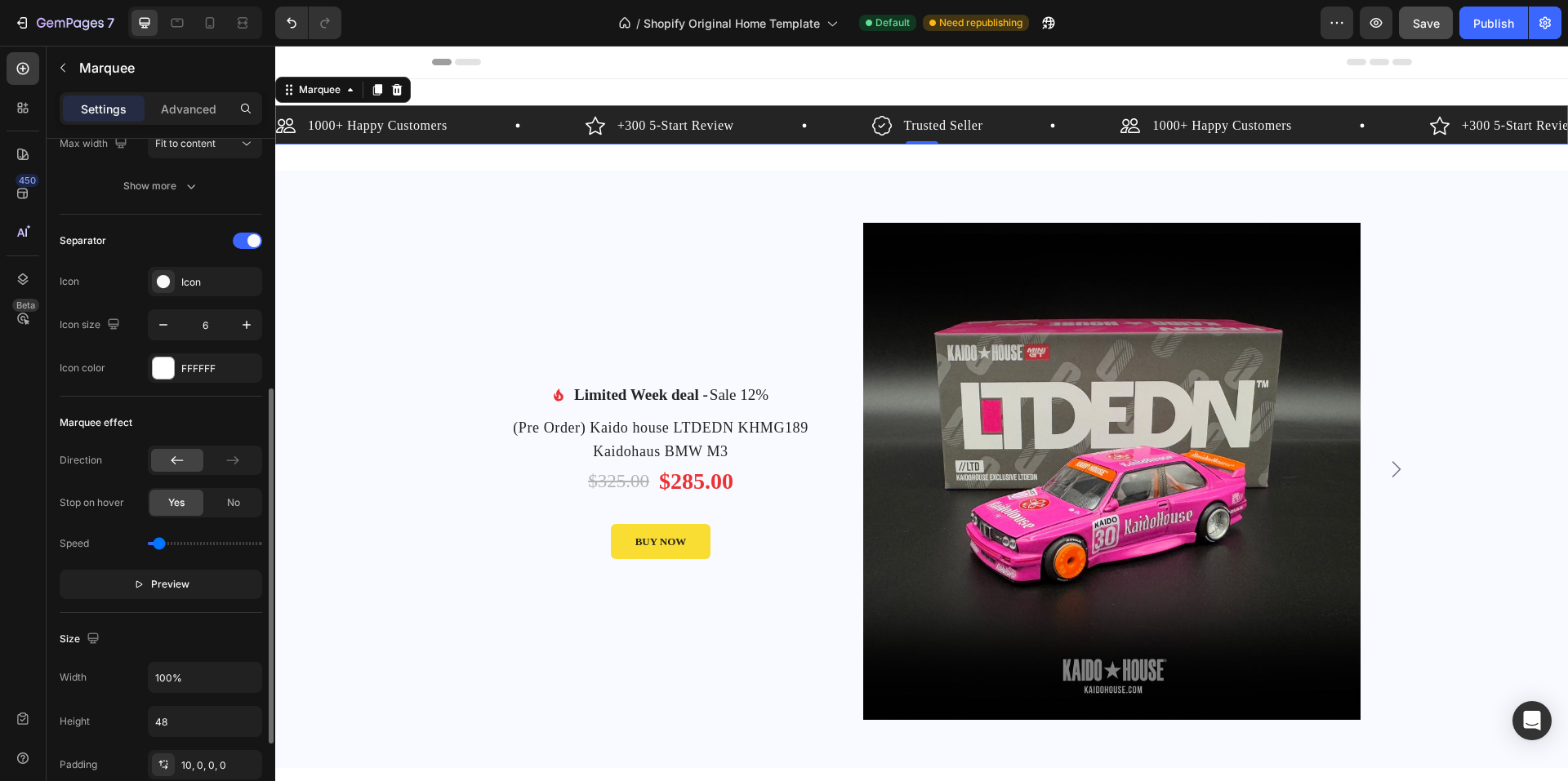
scroll to position [408, 0]
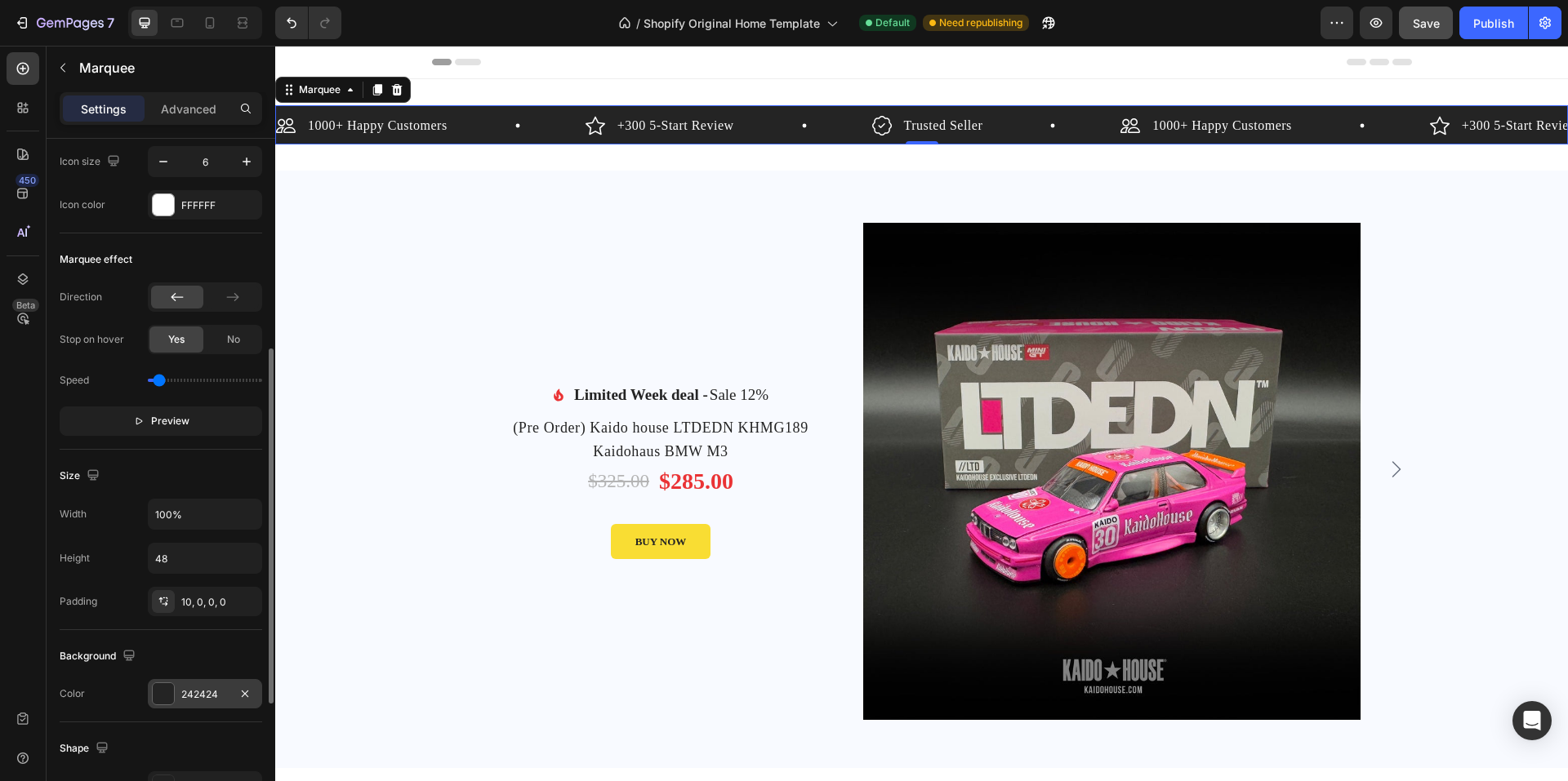
click at [217, 694] on div "242424" at bounding box center [204, 695] width 47 height 14
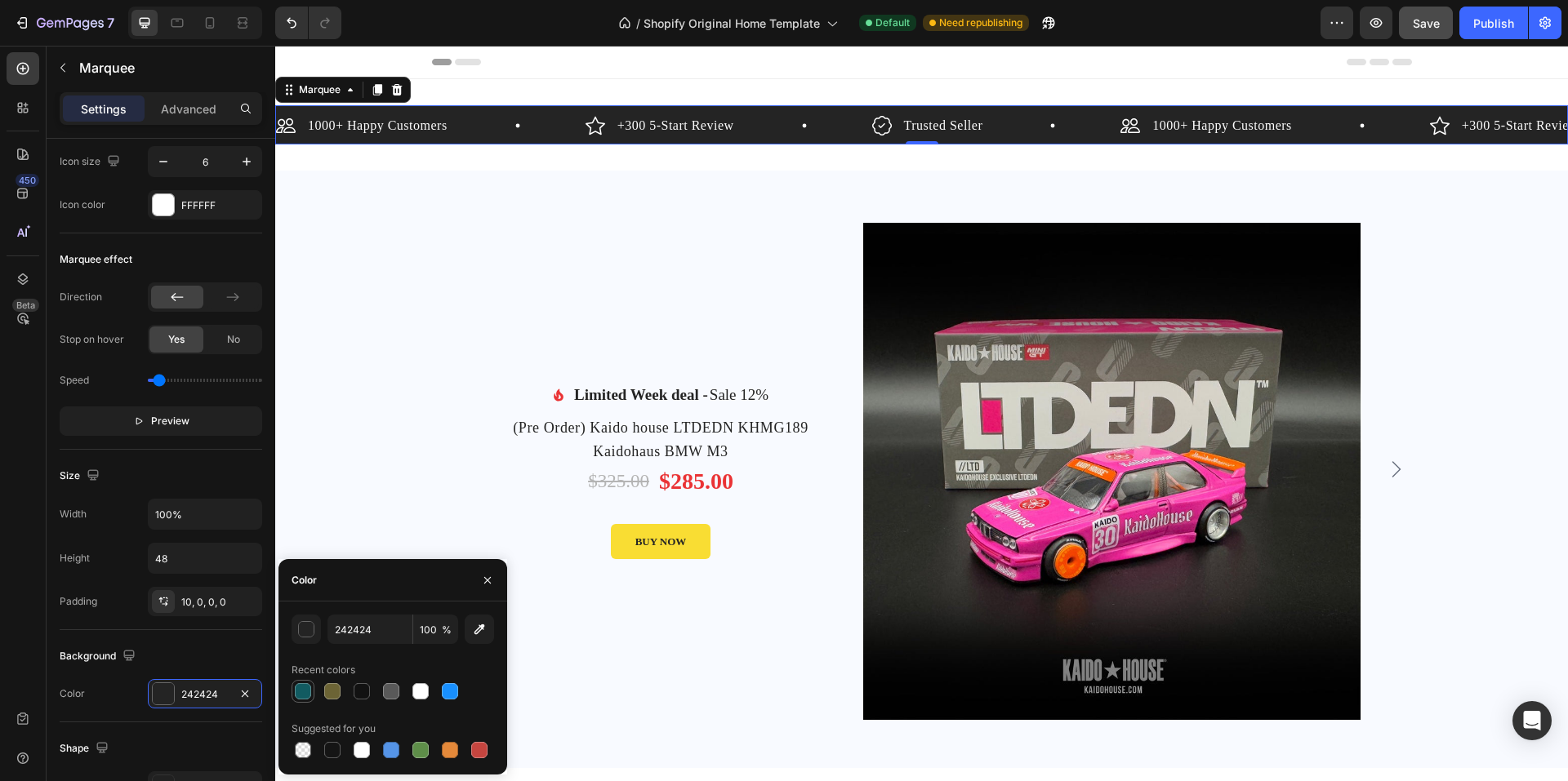
click at [295, 689] on div at bounding box center [303, 691] width 16 height 16
type input "125B61"
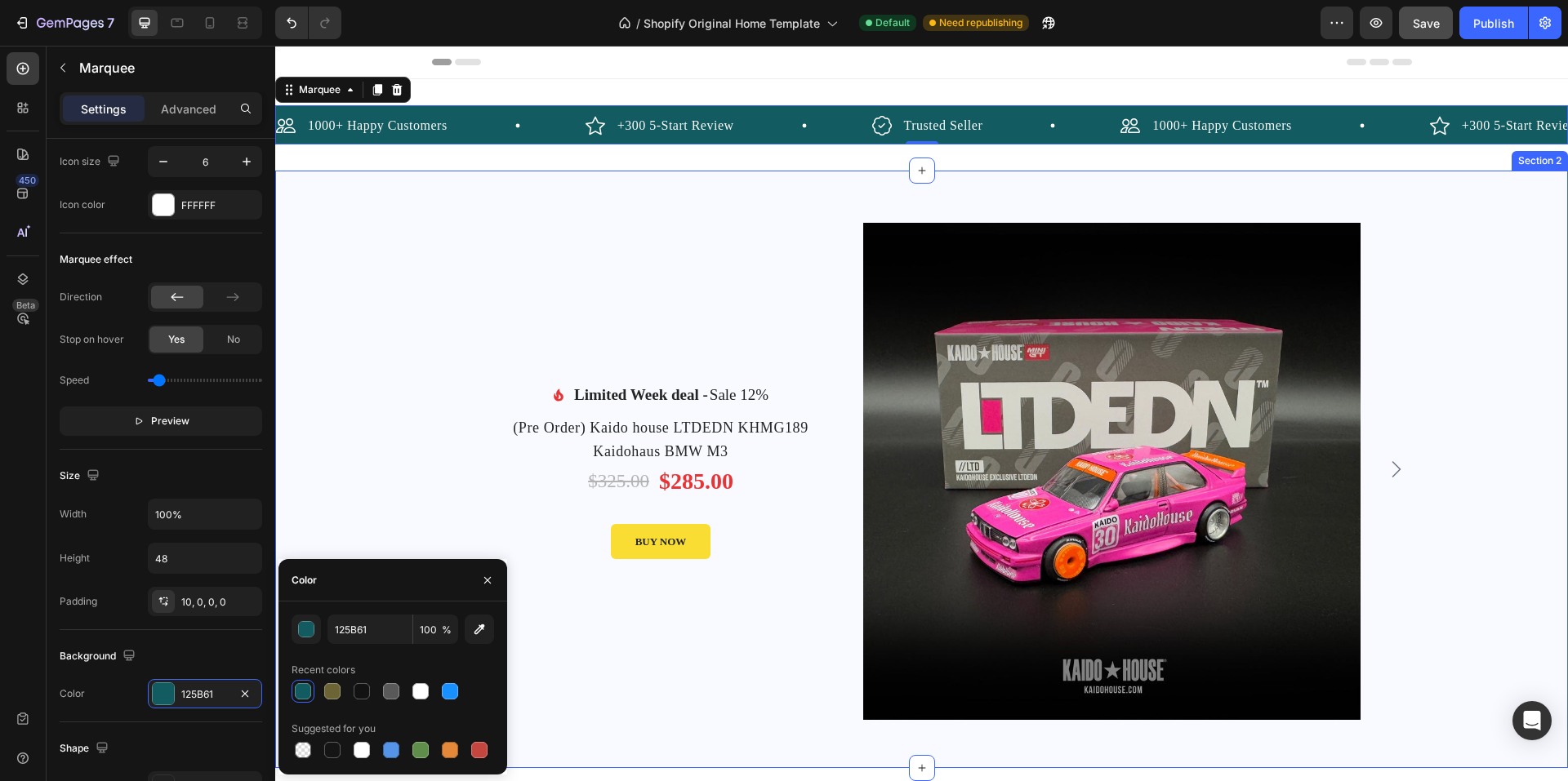
click at [332, 270] on div "Image Limited Week deal - Text block Sale 12% Product Badge Row Icon List (Pre …" at bounding box center [922, 469] width 1269 height 597
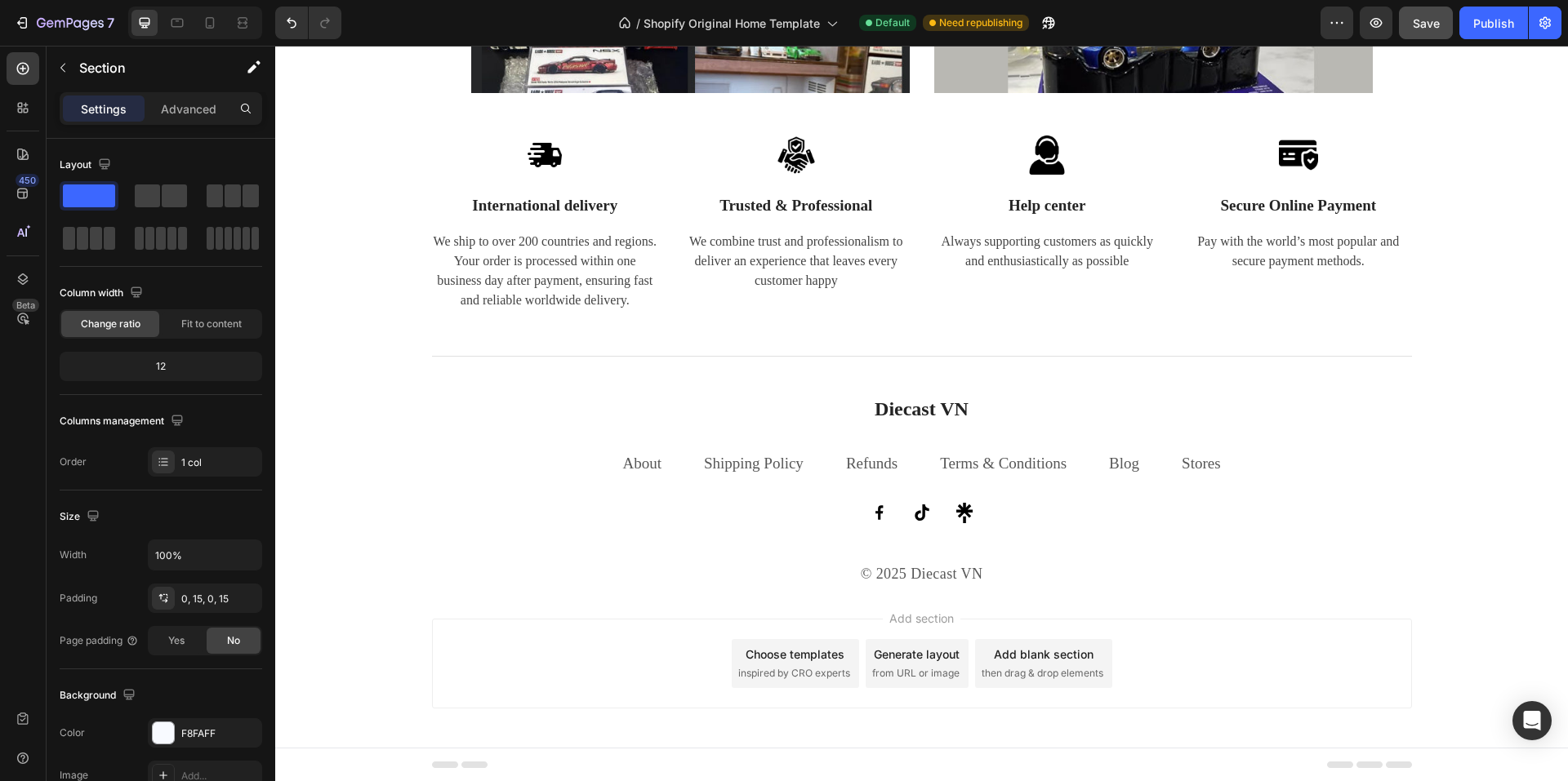
scroll to position [3855, 0]
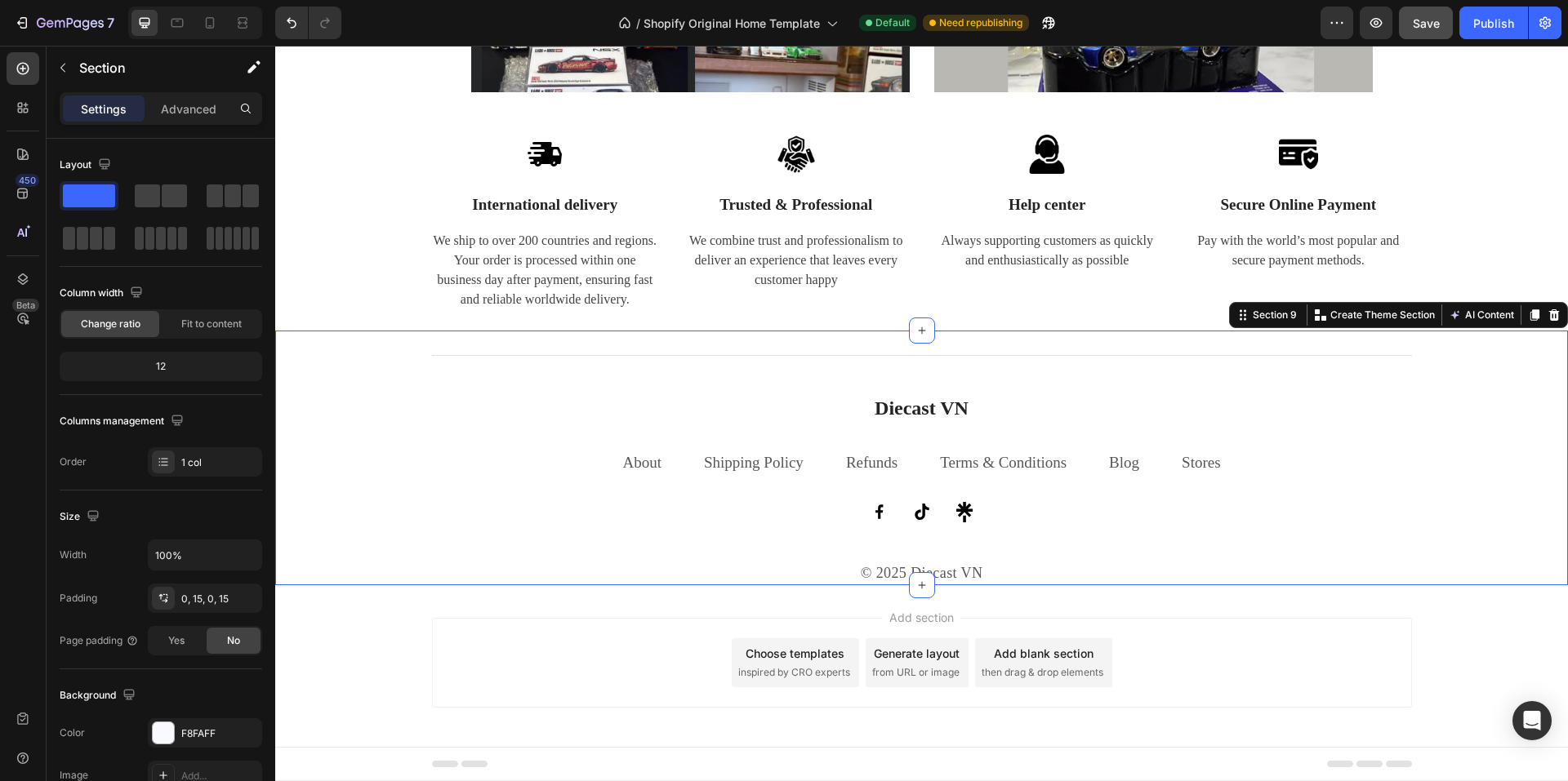
click at [314, 401] on div "Title Line Diecast VN Heading About Text block Shipping Policy Text block Refun…" at bounding box center [922, 464] width 1269 height 242
click at [363, 393] on div "Title Line Diecast VN Heading About Text block Shipping Policy Text block Refun…" at bounding box center [922, 464] width 1269 height 242
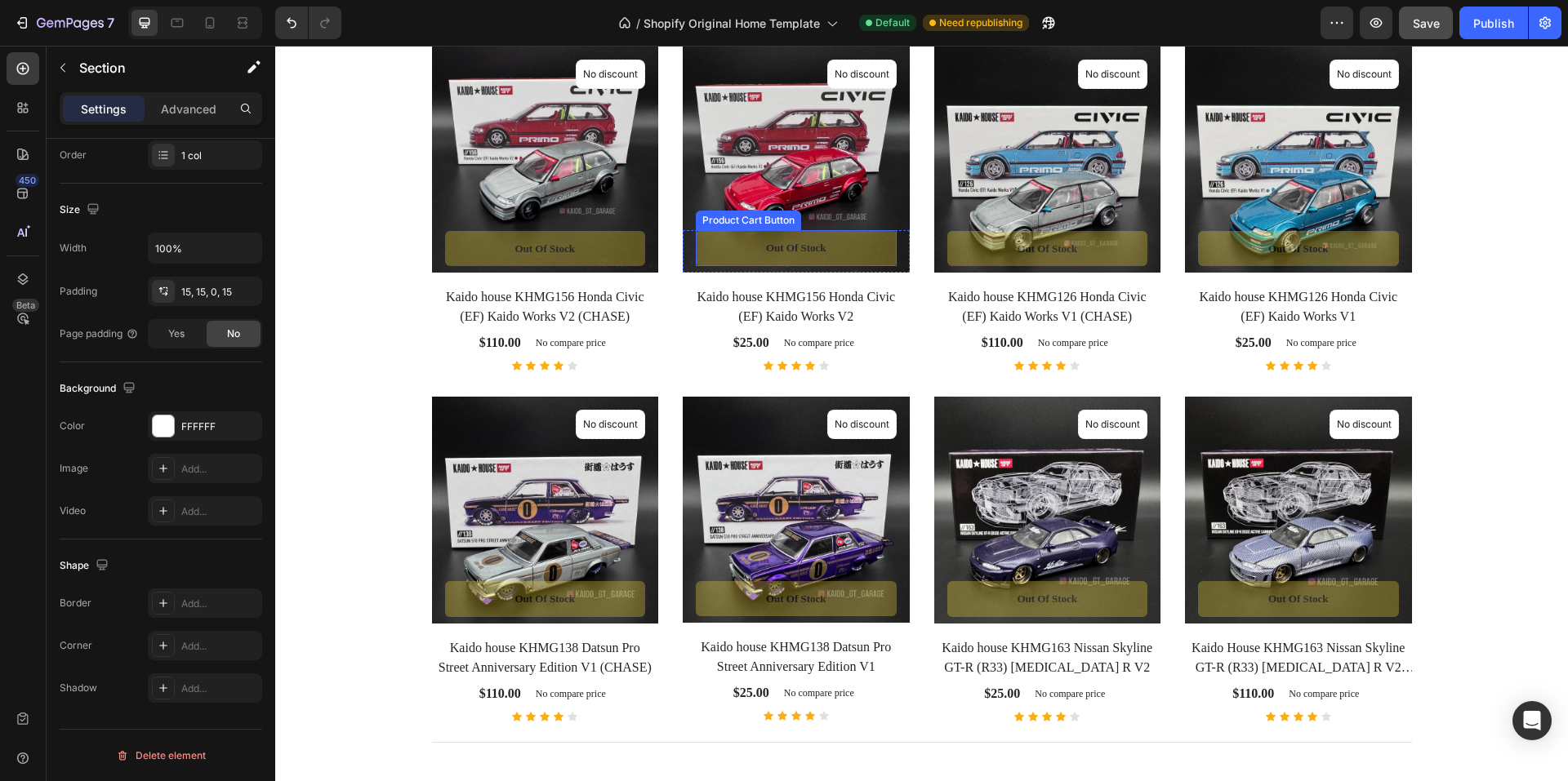
scroll to position [1977, 0]
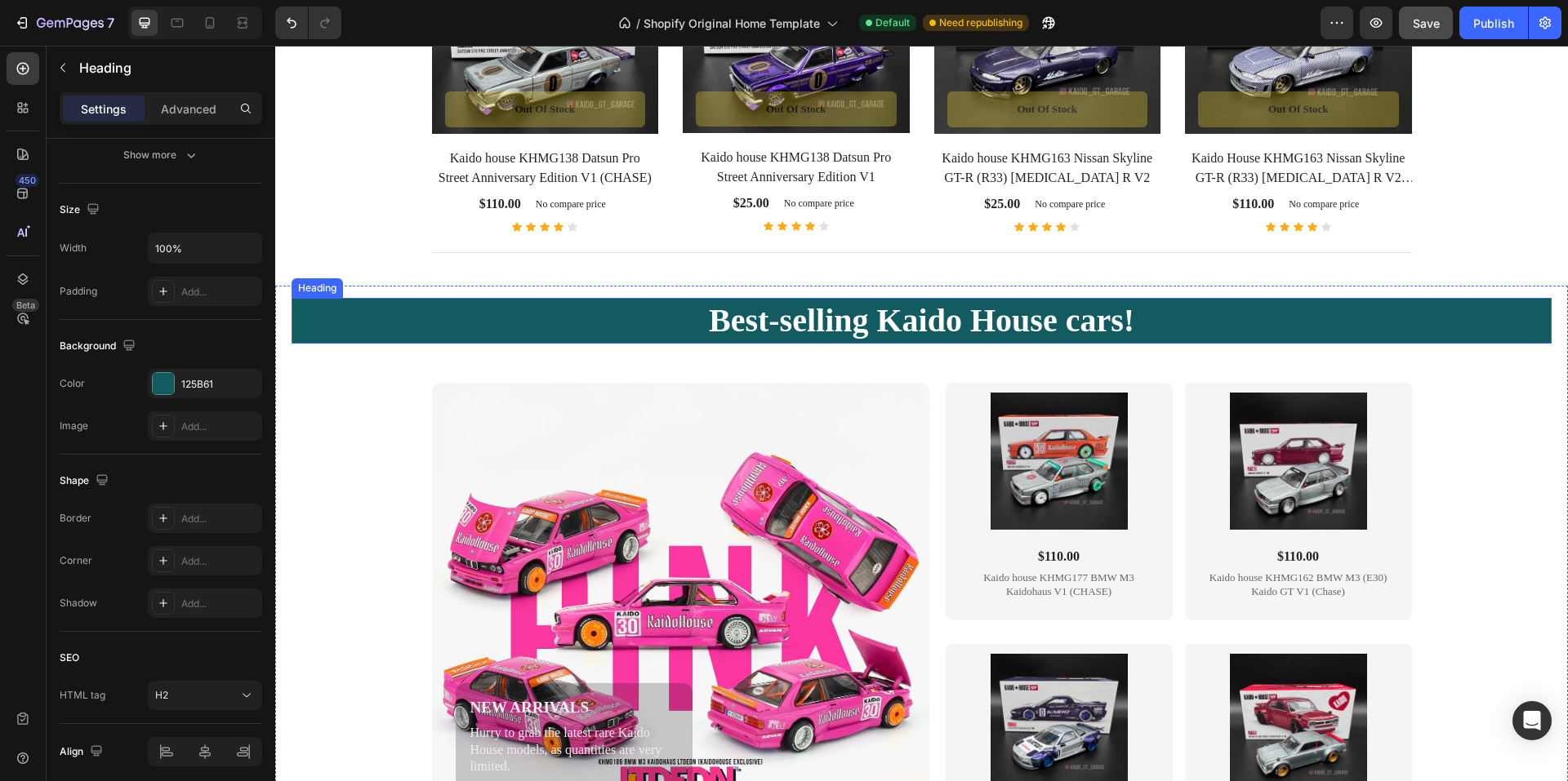
click at [382, 334] on h2 "Best-selling Kaido House cars!" at bounding box center [921, 321] width 1261 height 46
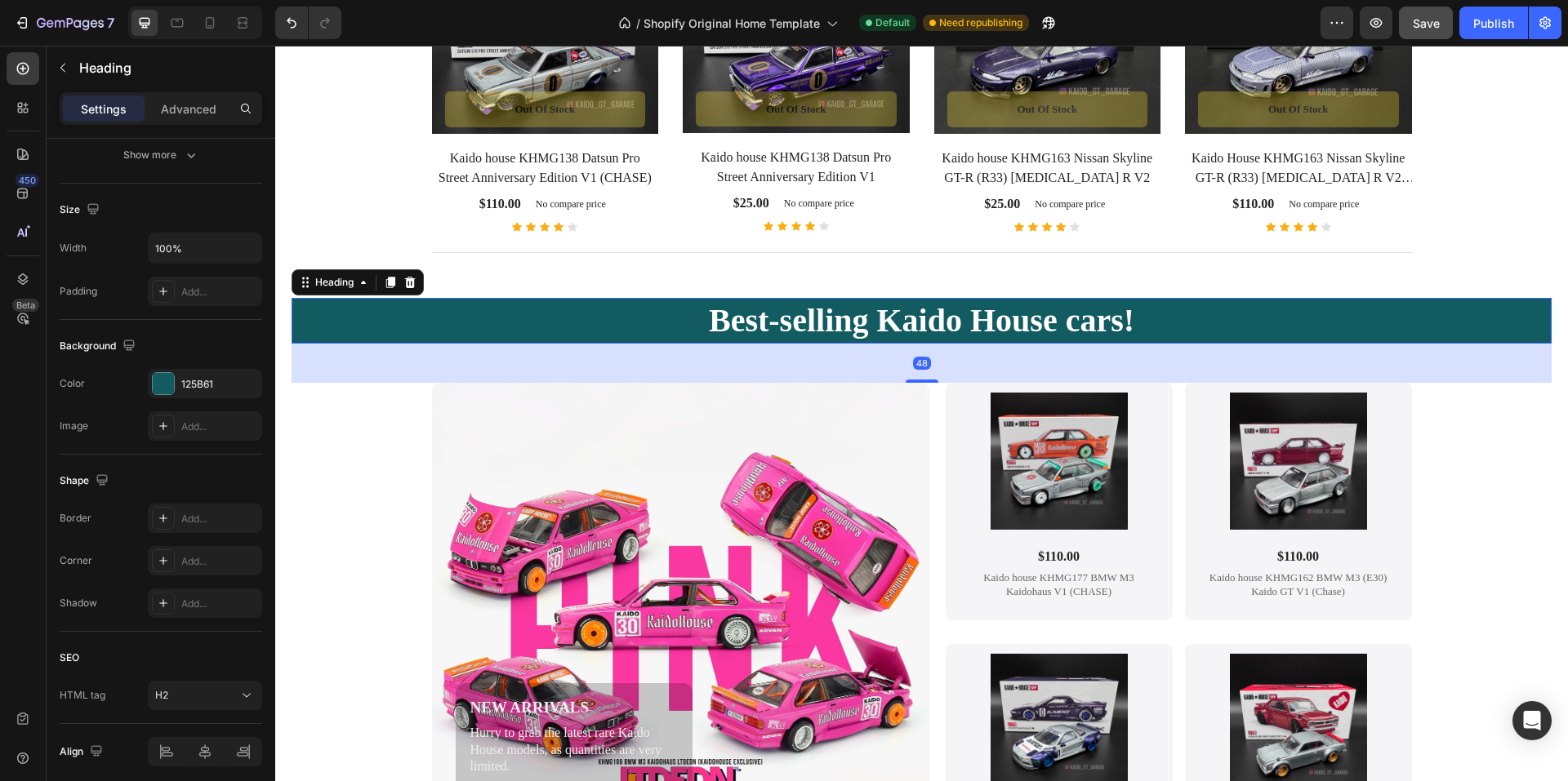
scroll to position [0, 0]
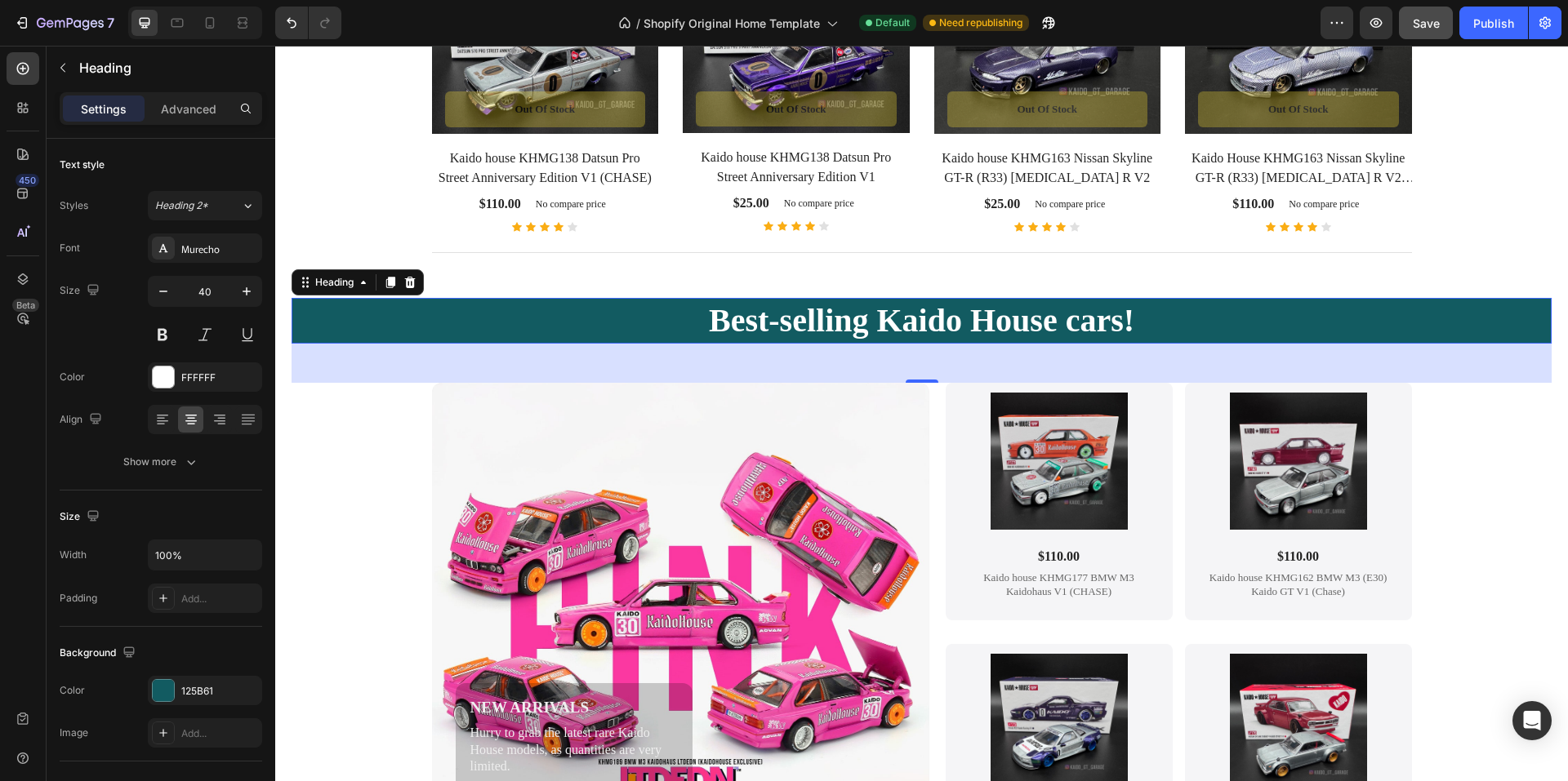
click at [819, 325] on h2 "Best-selling Kaido House cars!" at bounding box center [921, 321] width 1261 height 46
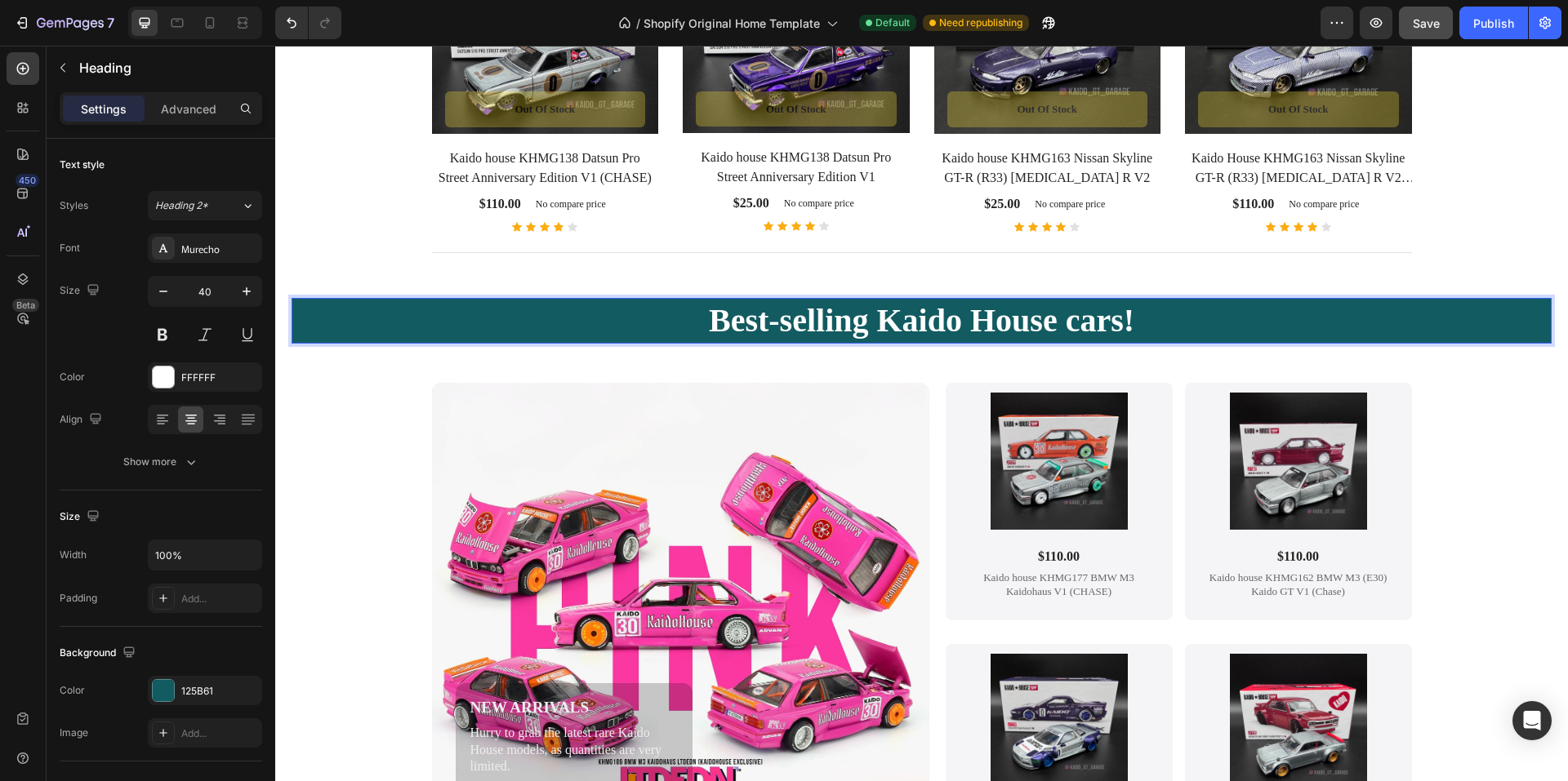
click at [819, 325] on p "Best-selling Kaido House cars!" at bounding box center [921, 321] width 1257 height 42
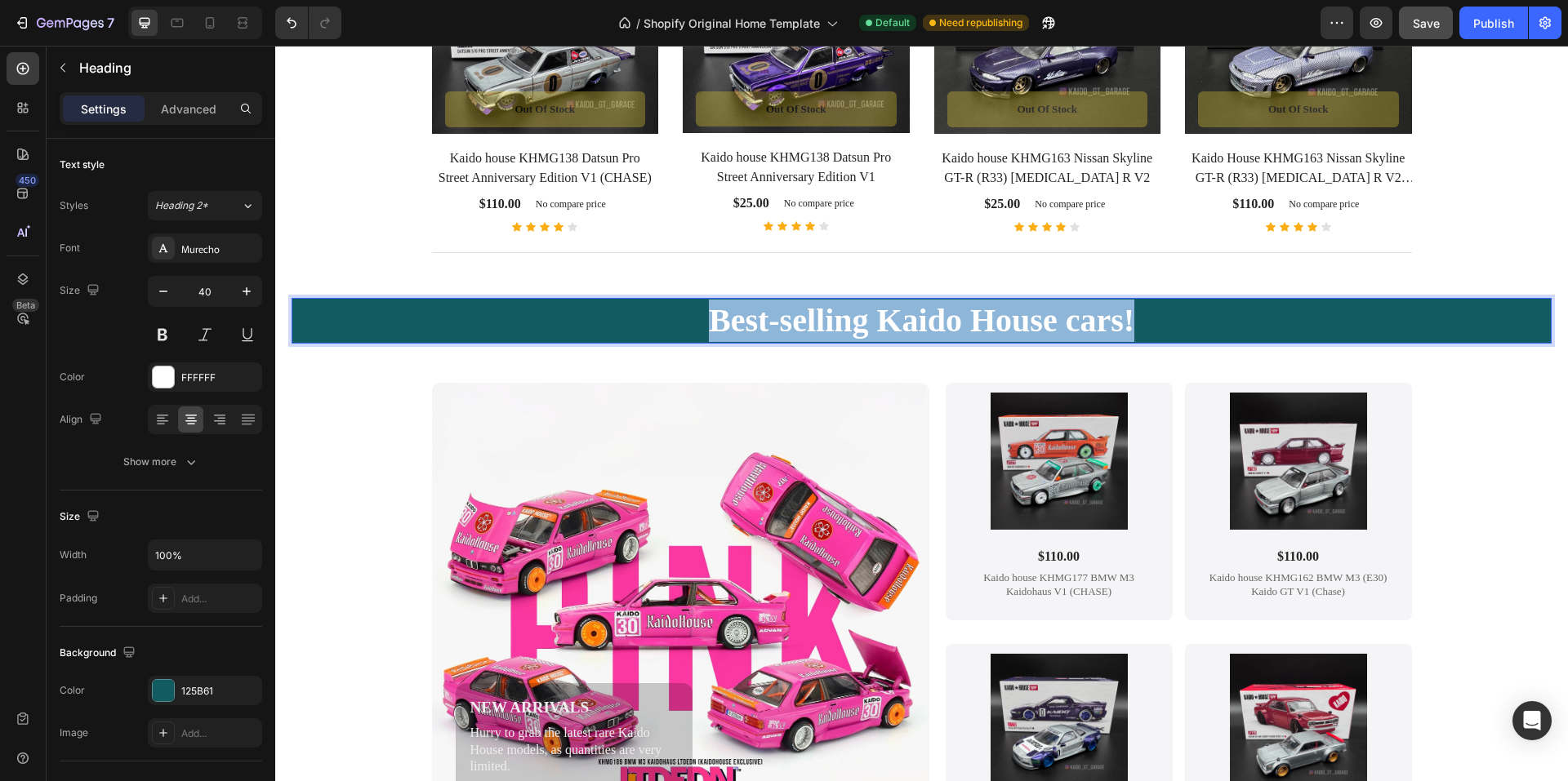
click at [819, 325] on p "Best-selling Kaido House cars!" at bounding box center [921, 321] width 1257 height 42
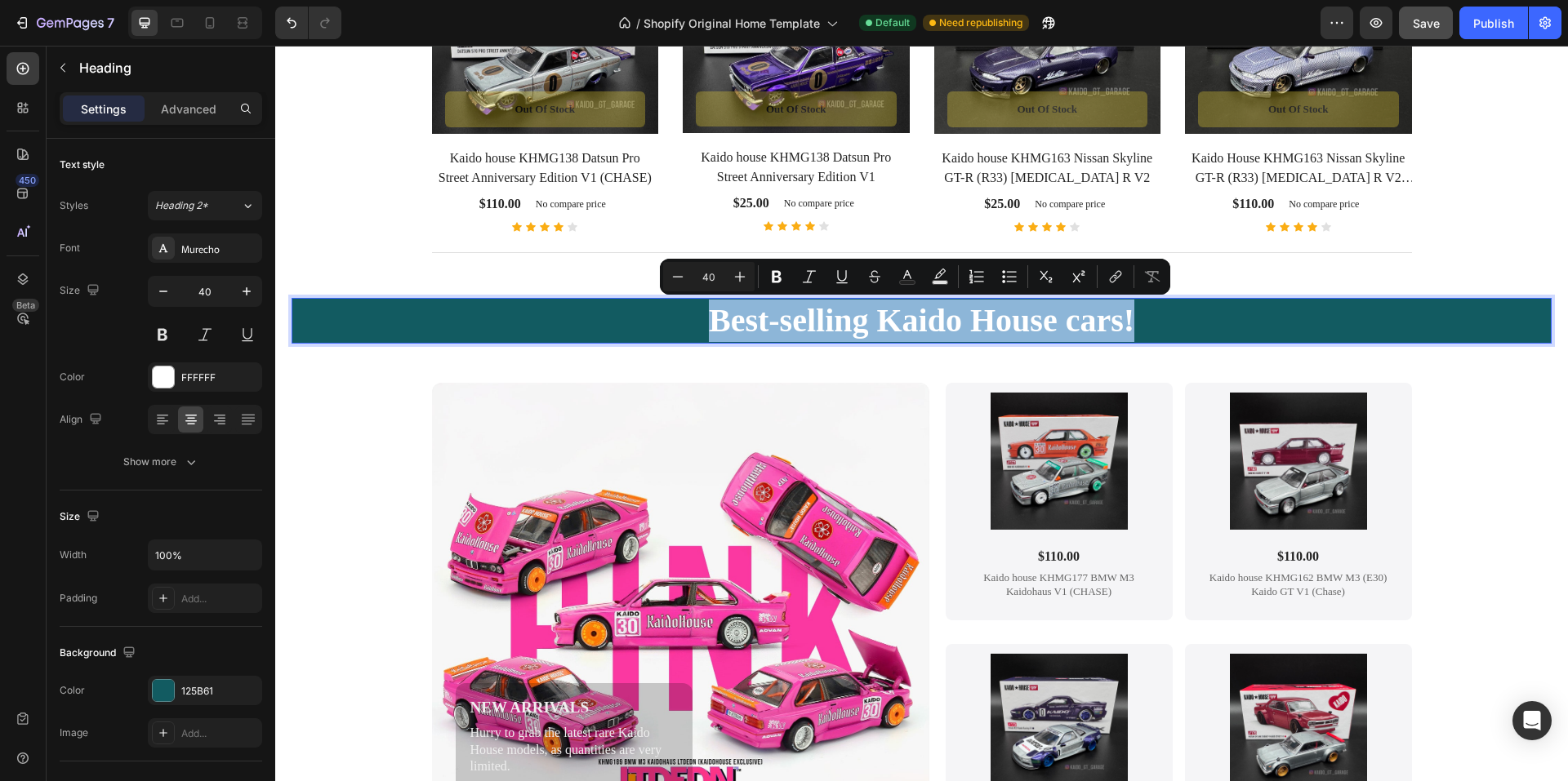
copy p "Best-selling Kaido House cars!"
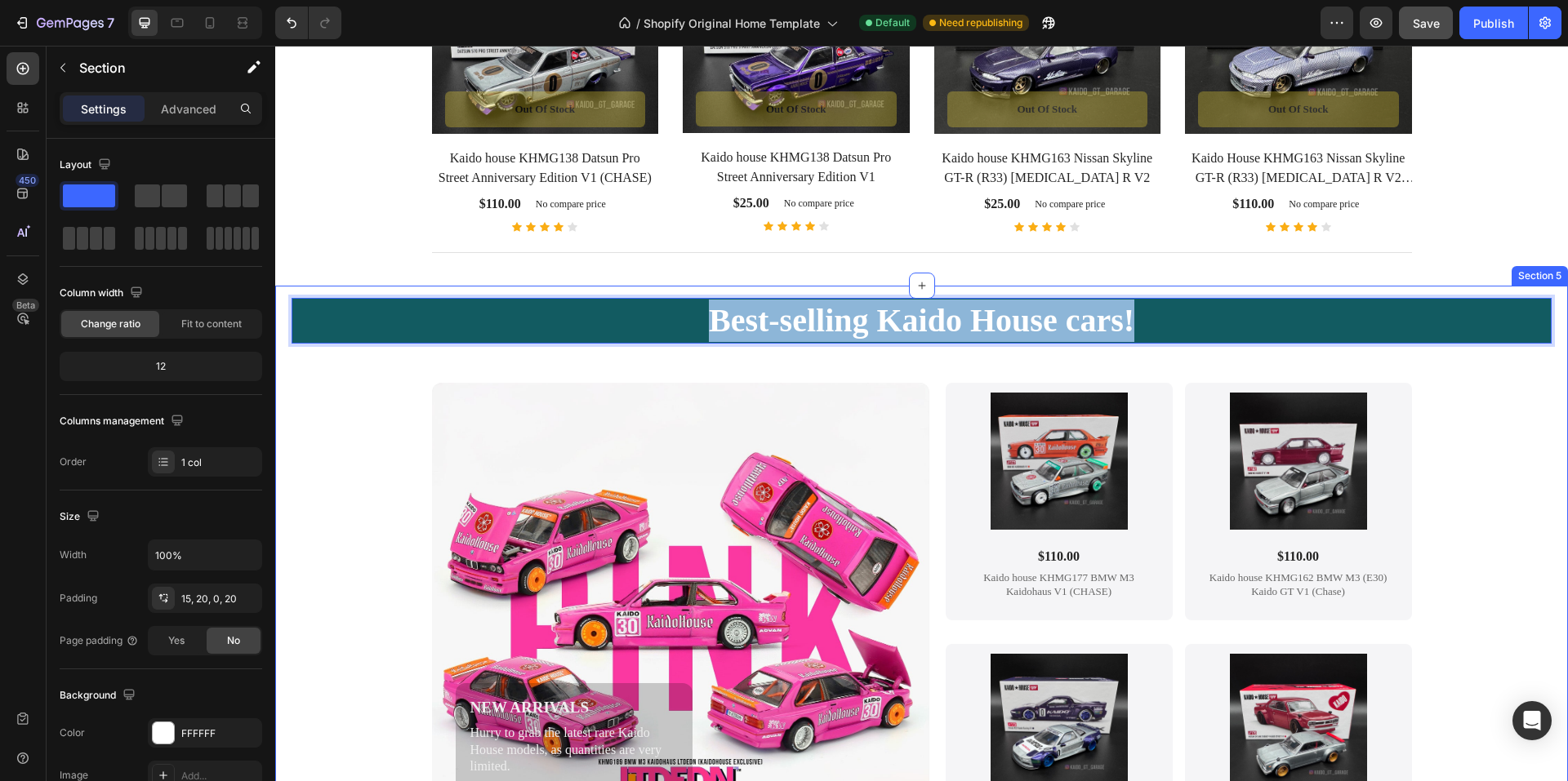
click at [332, 380] on div "Best-selling Kaido House cars! Heading 48 NEW ARRIVALS Text Block Hurry to grab…" at bounding box center [921, 657] width 1261 height 717
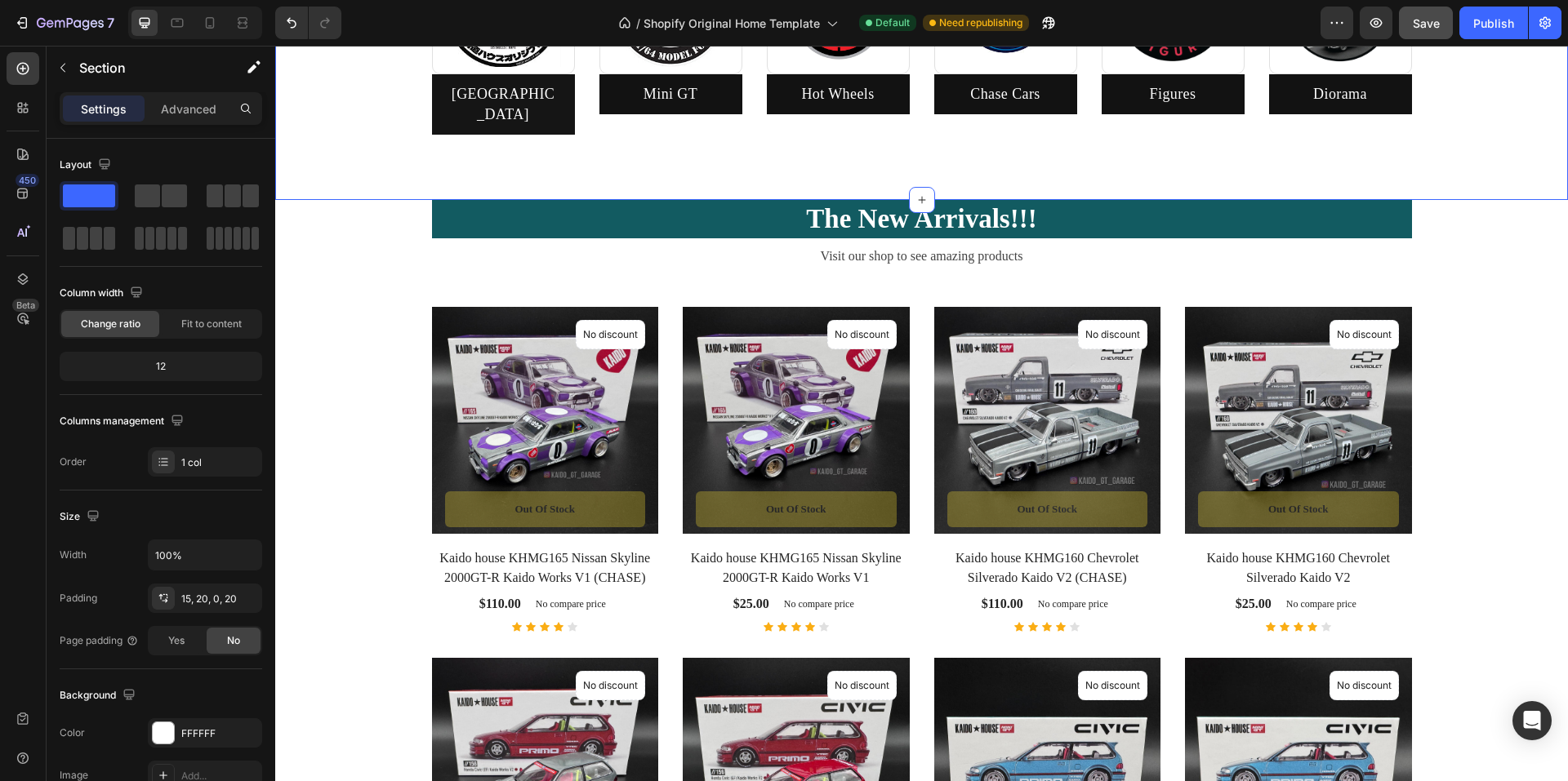
scroll to position [670, 0]
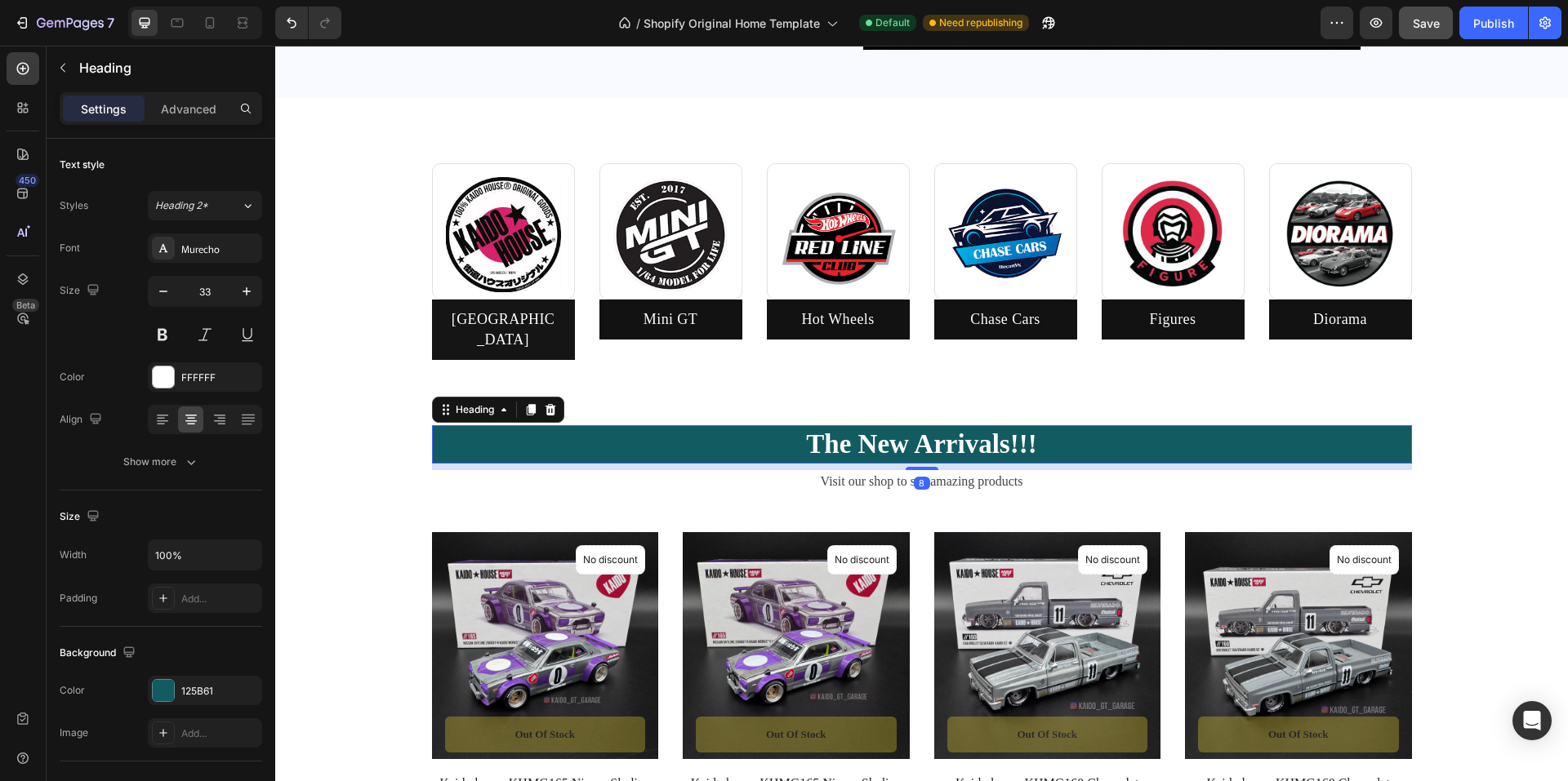
click at [479, 430] on h2 "The New Arrivals!!!" at bounding box center [922, 444] width 980 height 39
click at [530, 405] on icon at bounding box center [530, 410] width 9 height 12
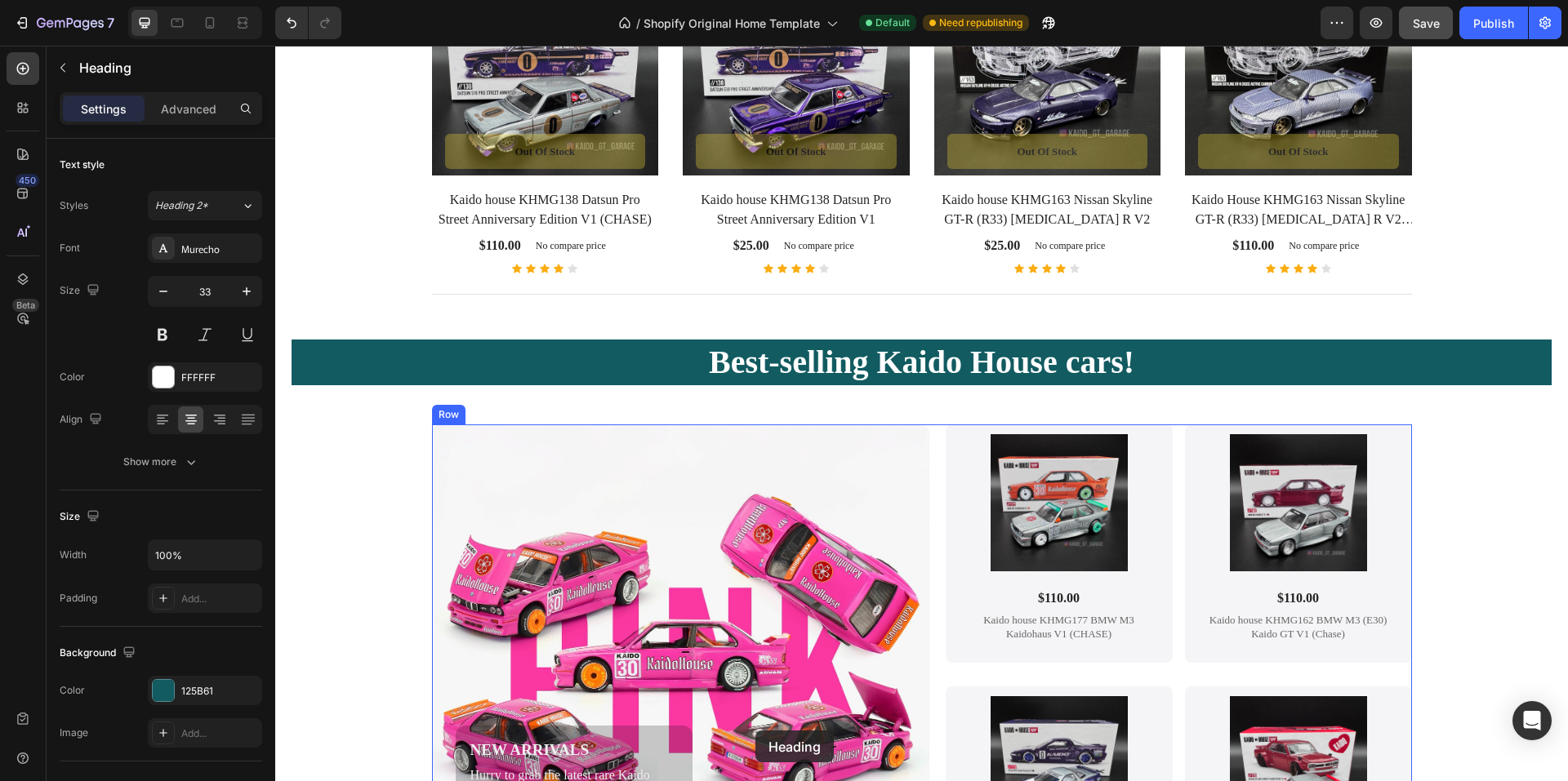
scroll to position [1983, 0]
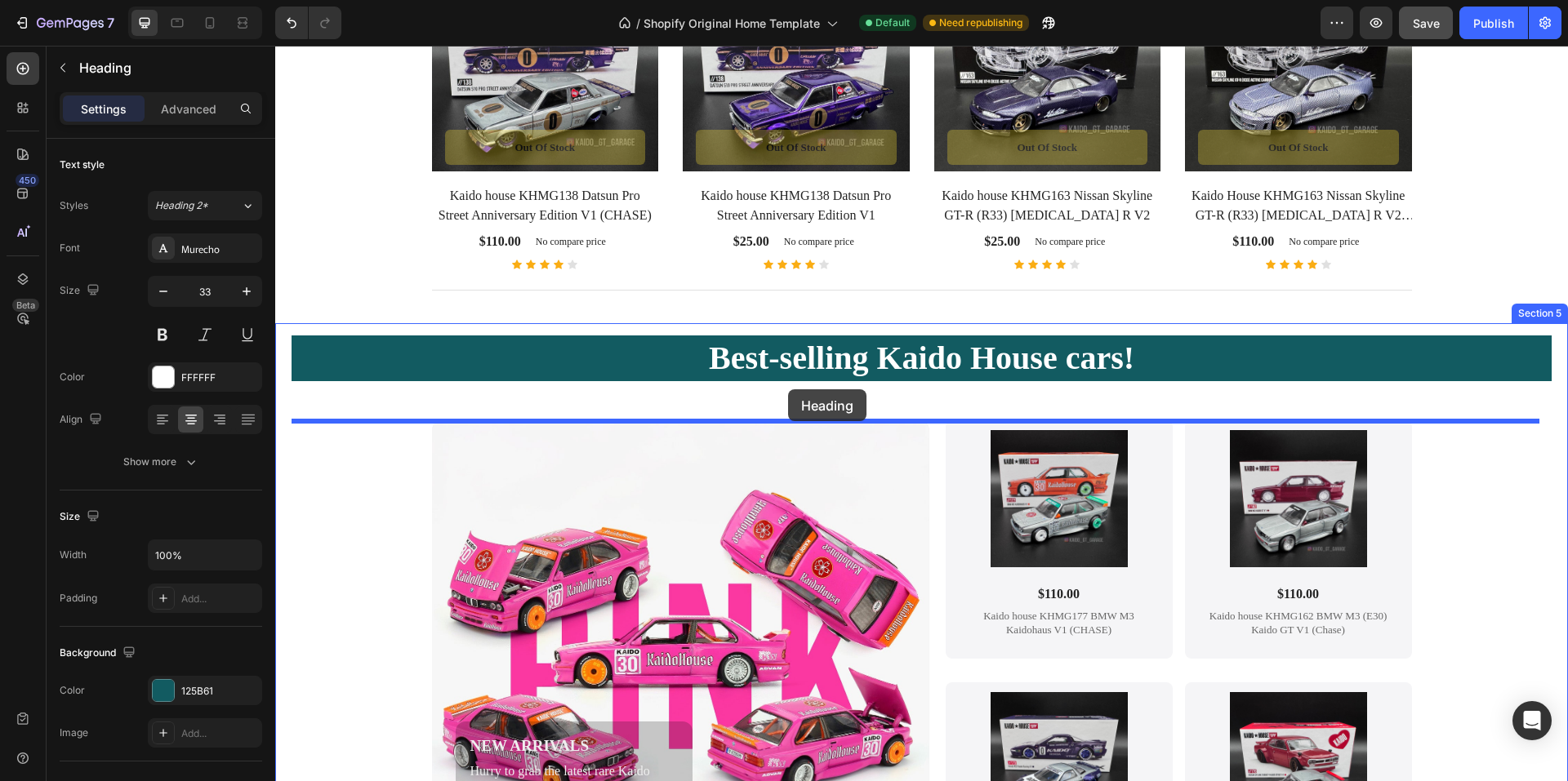
drag, startPoint x: 770, startPoint y: 420, endPoint x: 788, endPoint y: 390, distance: 35.0
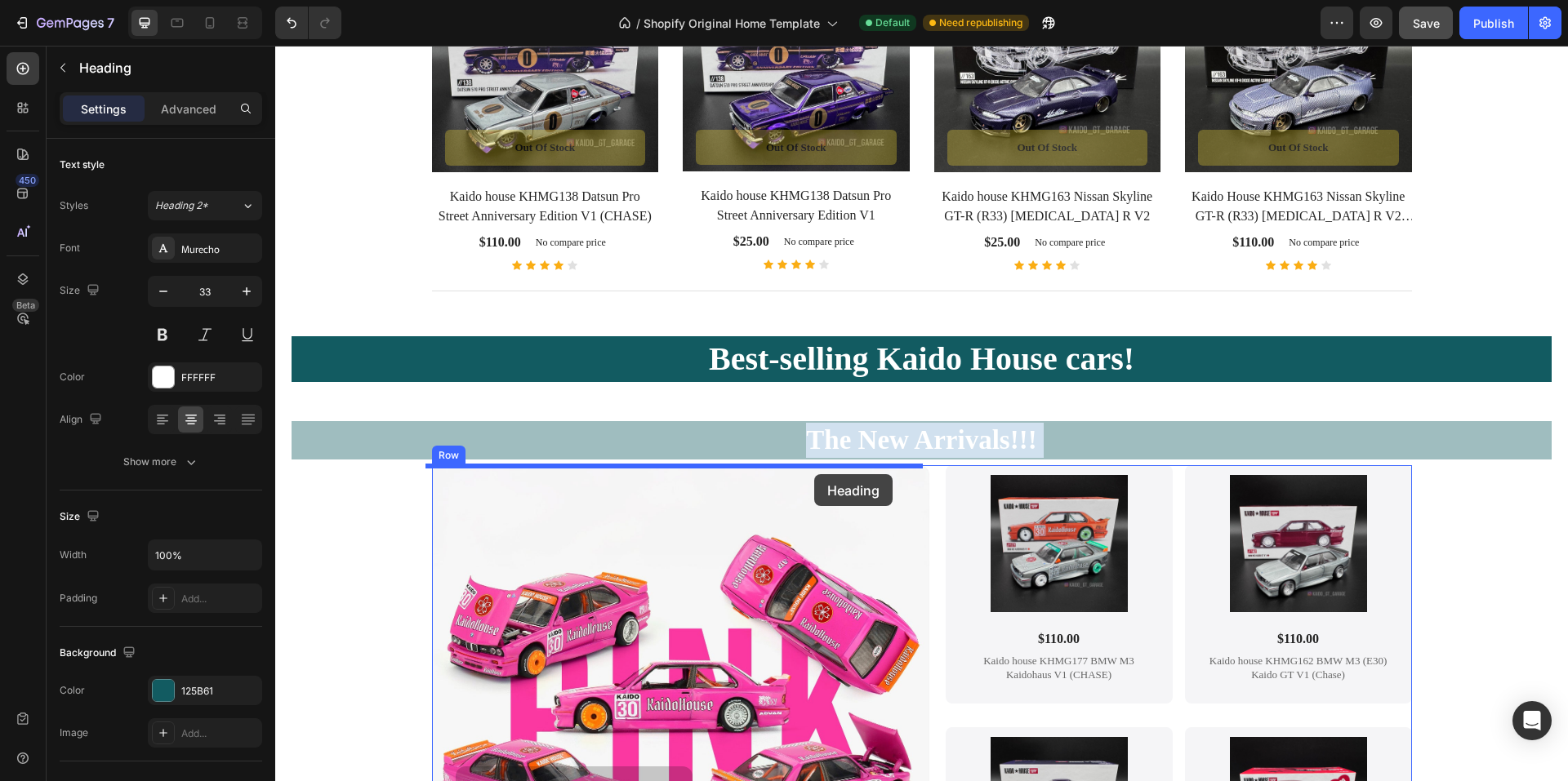
drag, startPoint x: 719, startPoint y: 441, endPoint x: 814, endPoint y: 475, distance: 100.9
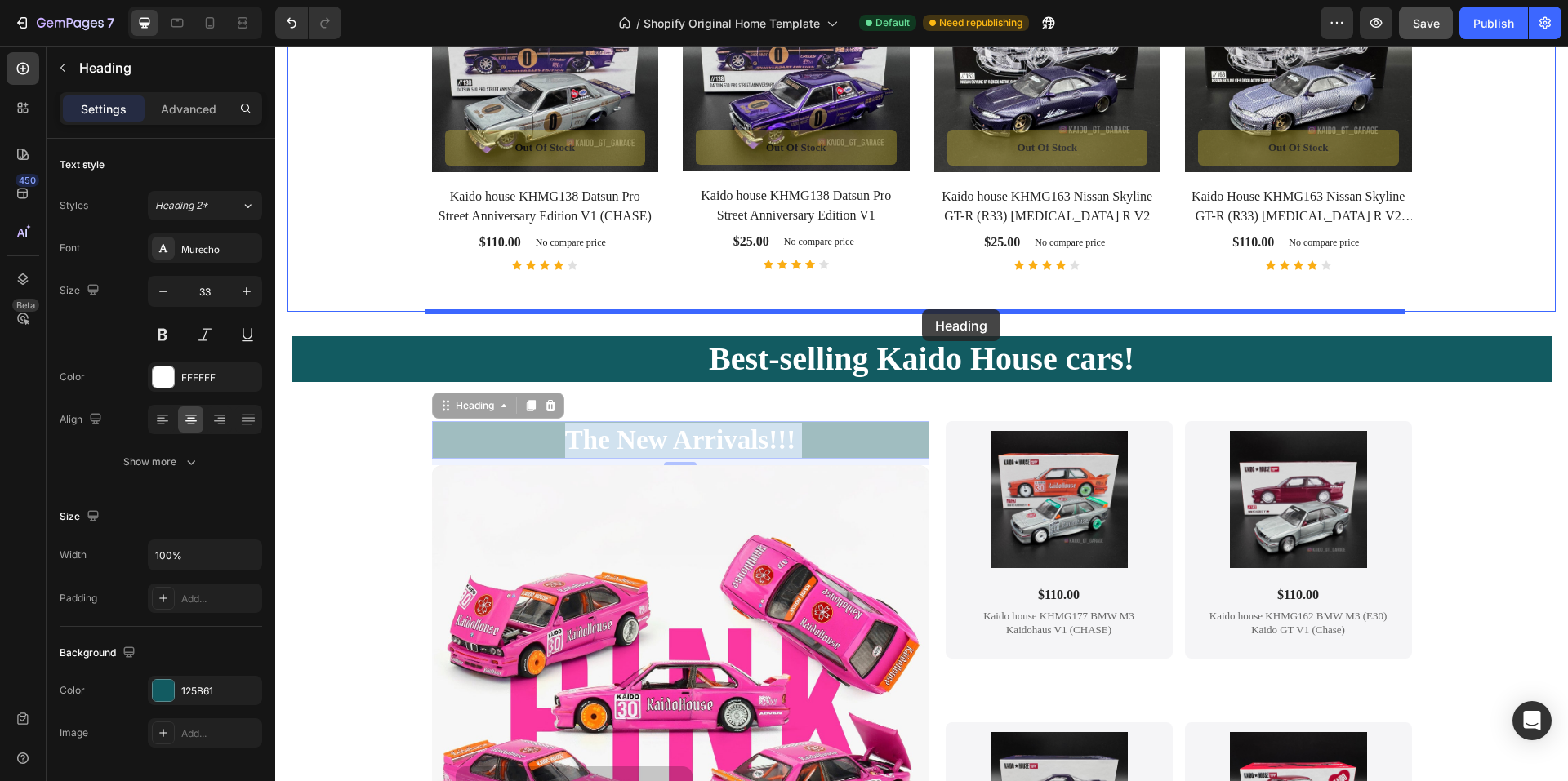
drag, startPoint x: 827, startPoint y: 442, endPoint x: 922, endPoint y: 309, distance: 163.4
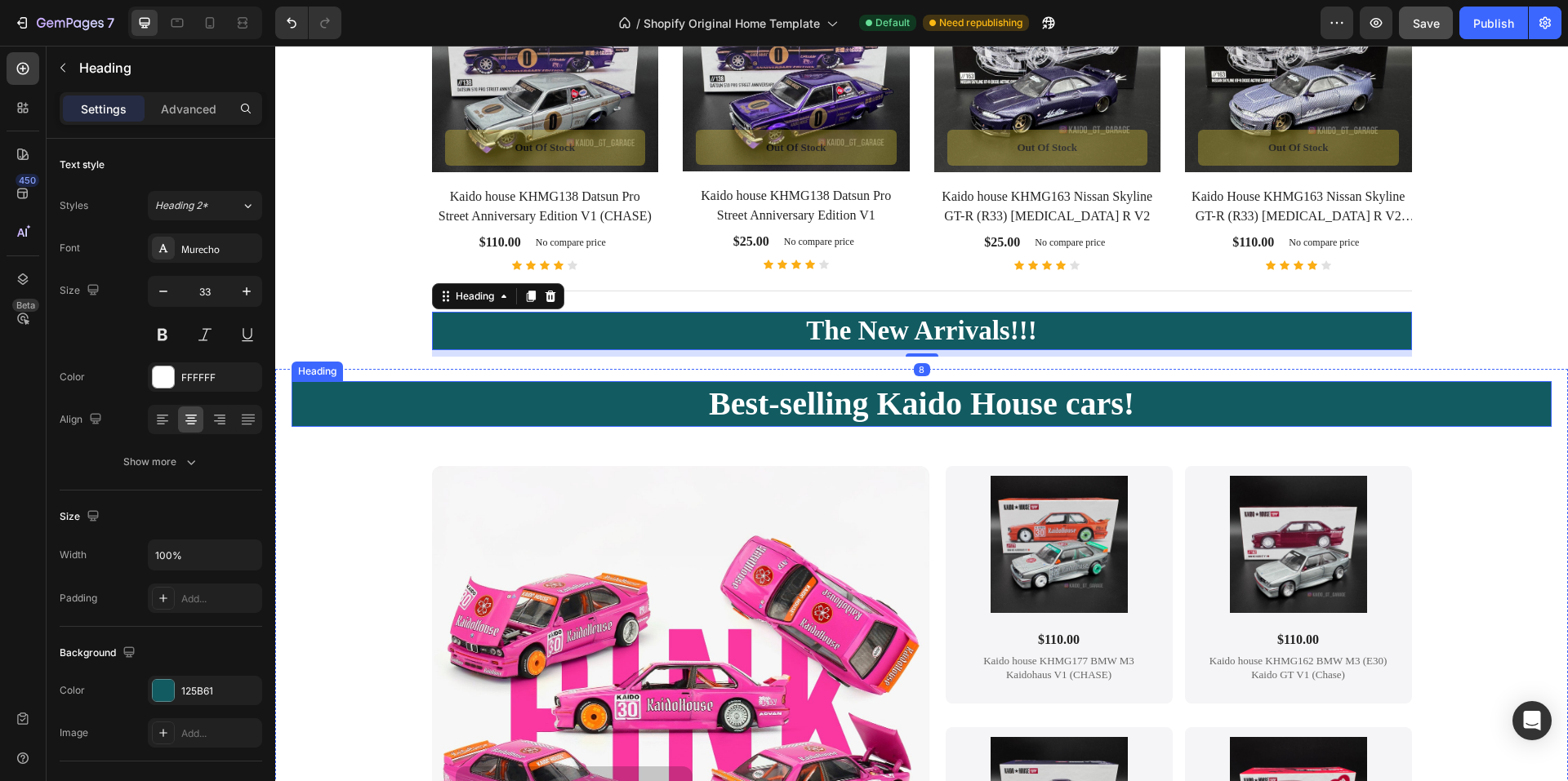
click at [358, 417] on h2 "Best-selling Kaido House cars!" at bounding box center [921, 404] width 1261 height 46
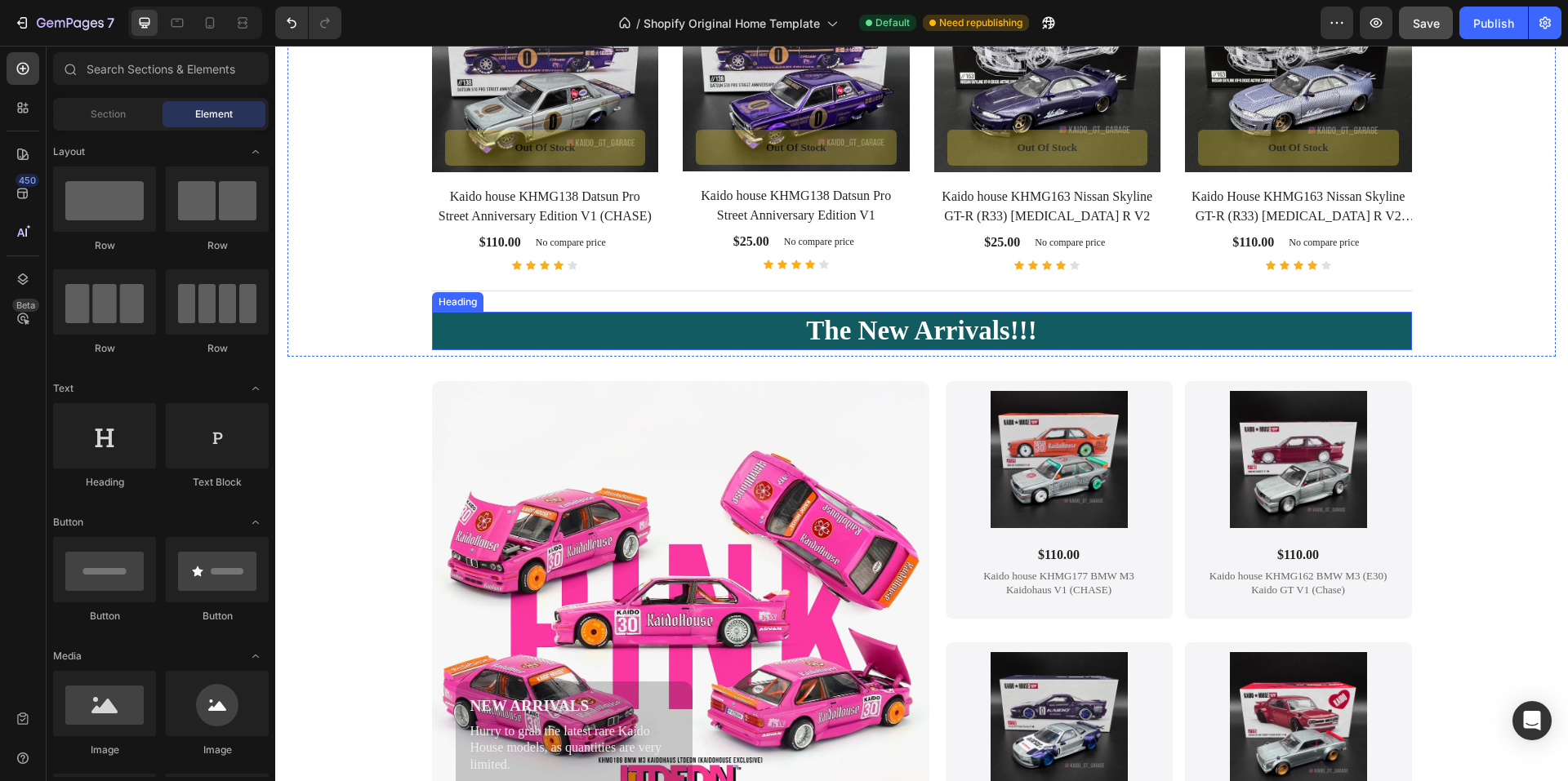
click at [897, 328] on h2 "The New Arrivals!!!" at bounding box center [922, 330] width 980 height 39
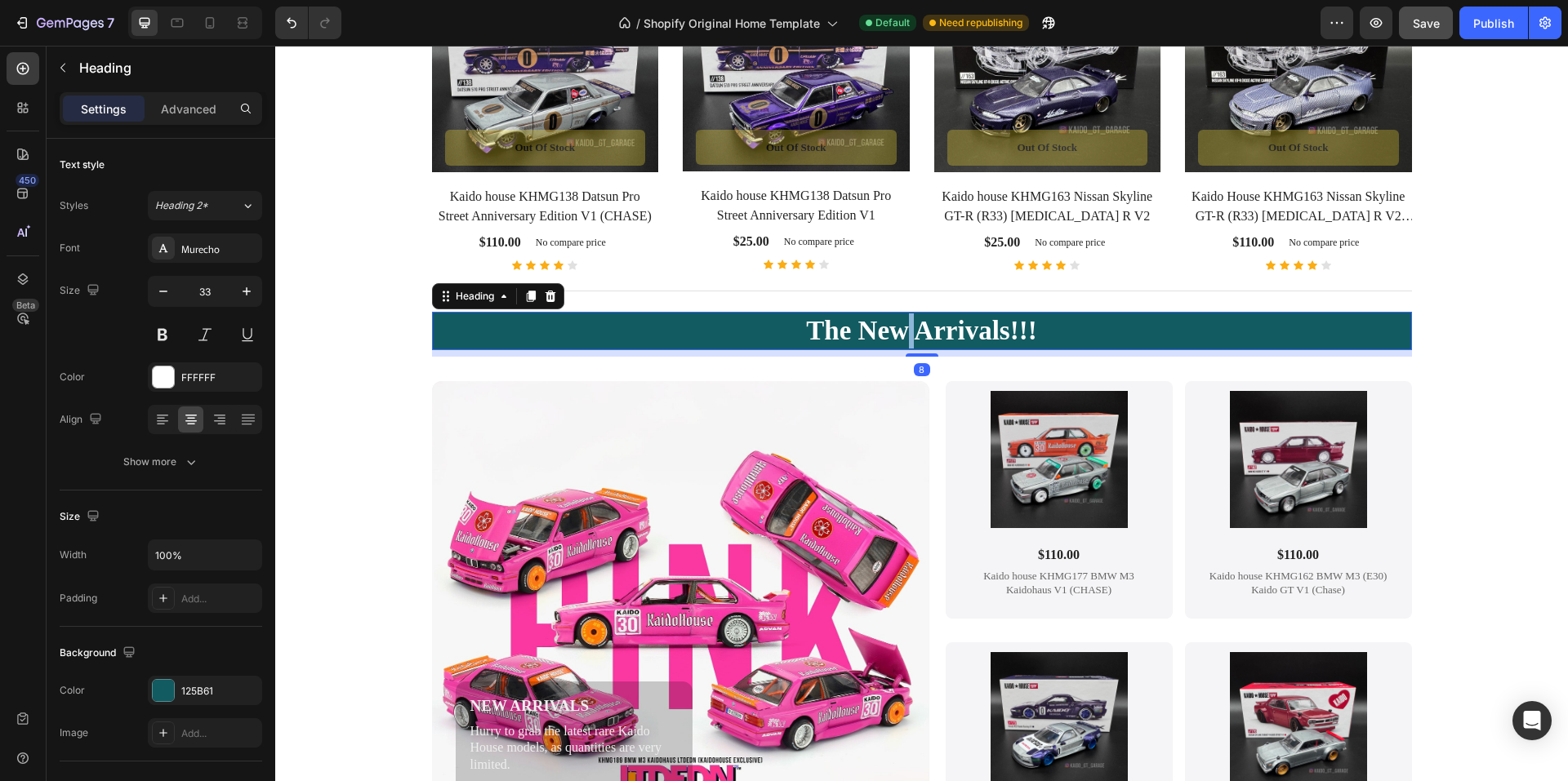
click at [897, 328] on h2 "The New Arrivals!!!" at bounding box center [922, 330] width 980 height 39
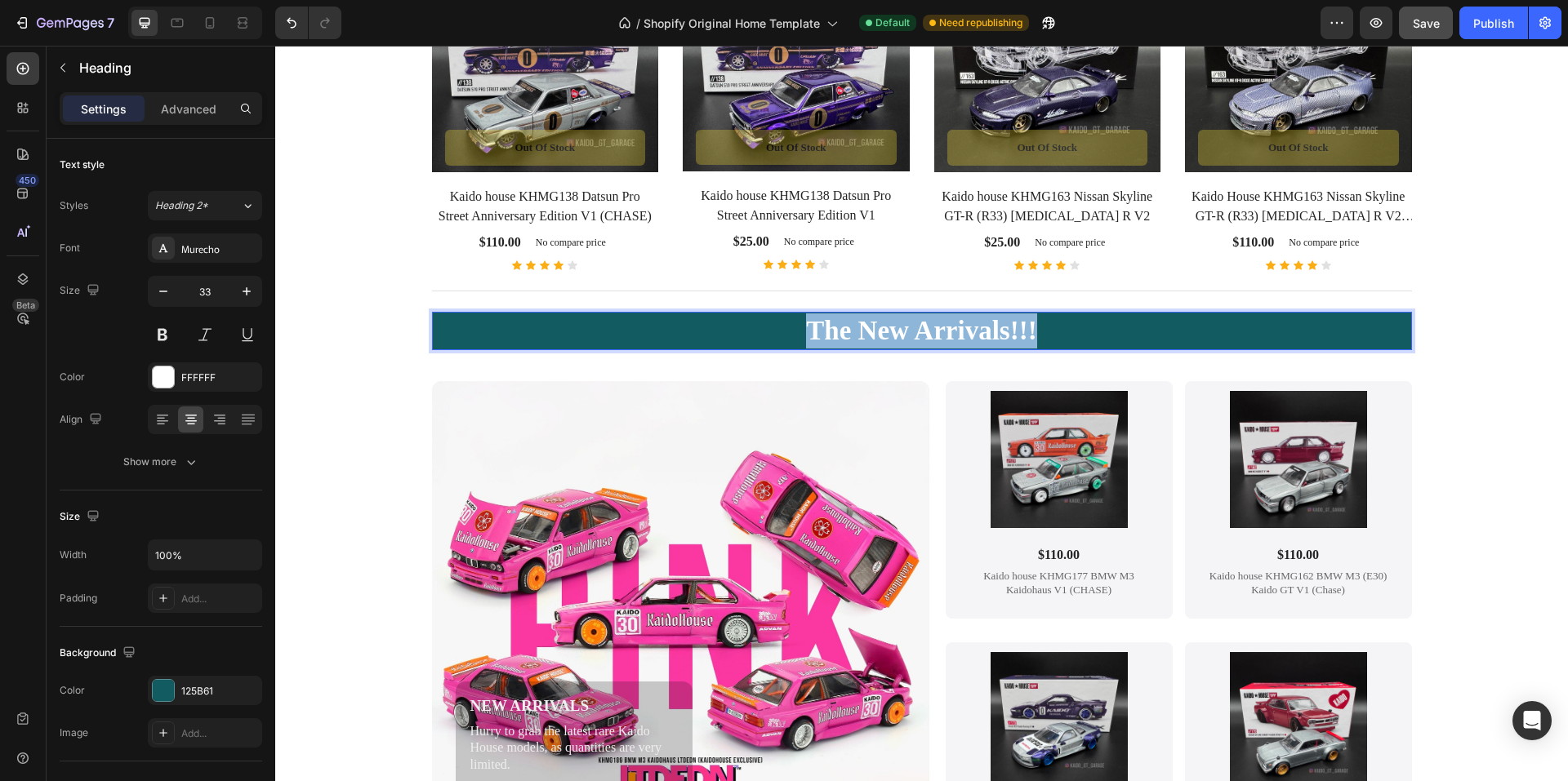
click at [897, 328] on p "The New Arrivals!!!" at bounding box center [922, 330] width 977 height 35
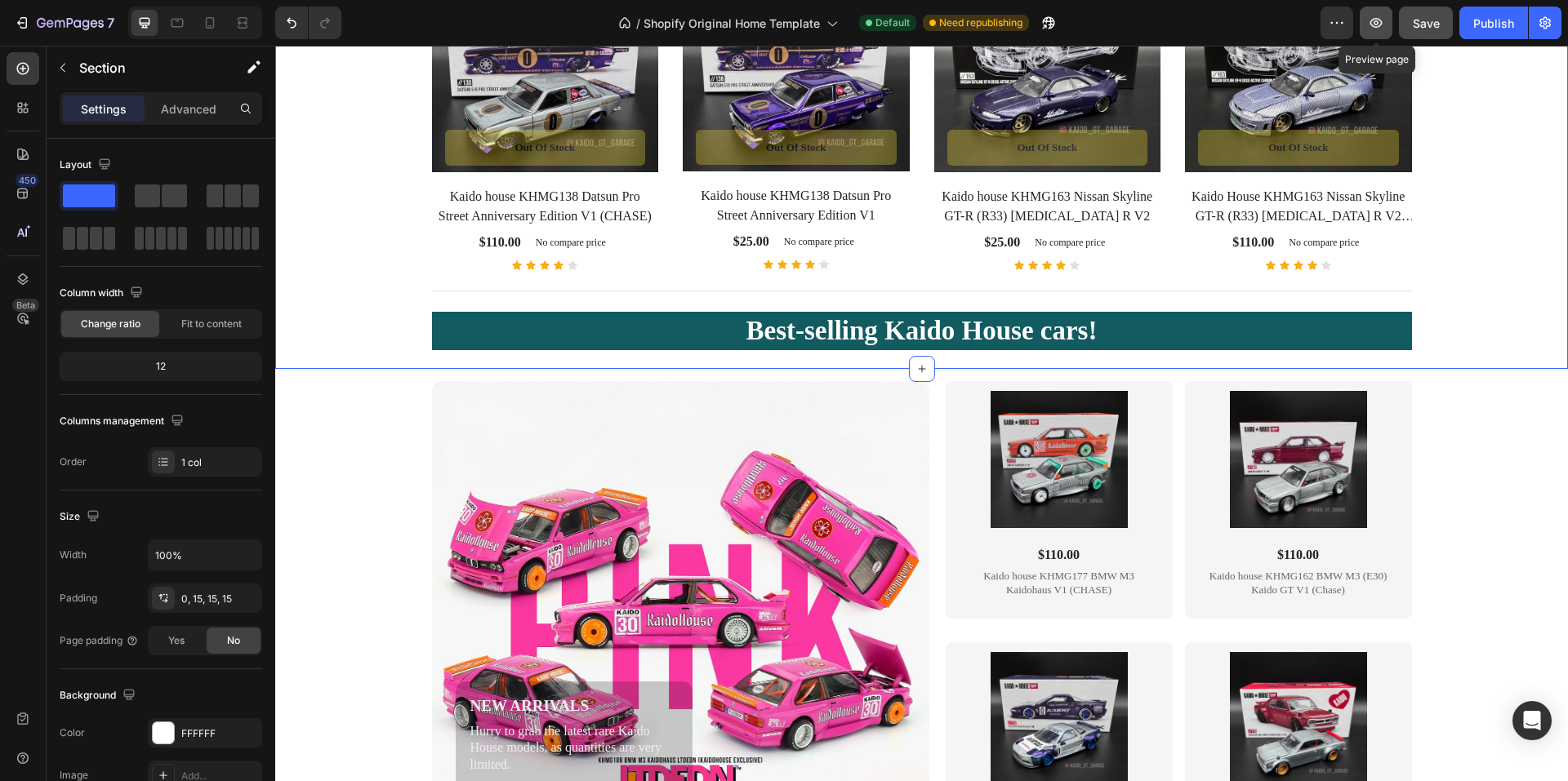
click at [1370, 21] on icon "button" at bounding box center [1376, 22] width 16 height 16
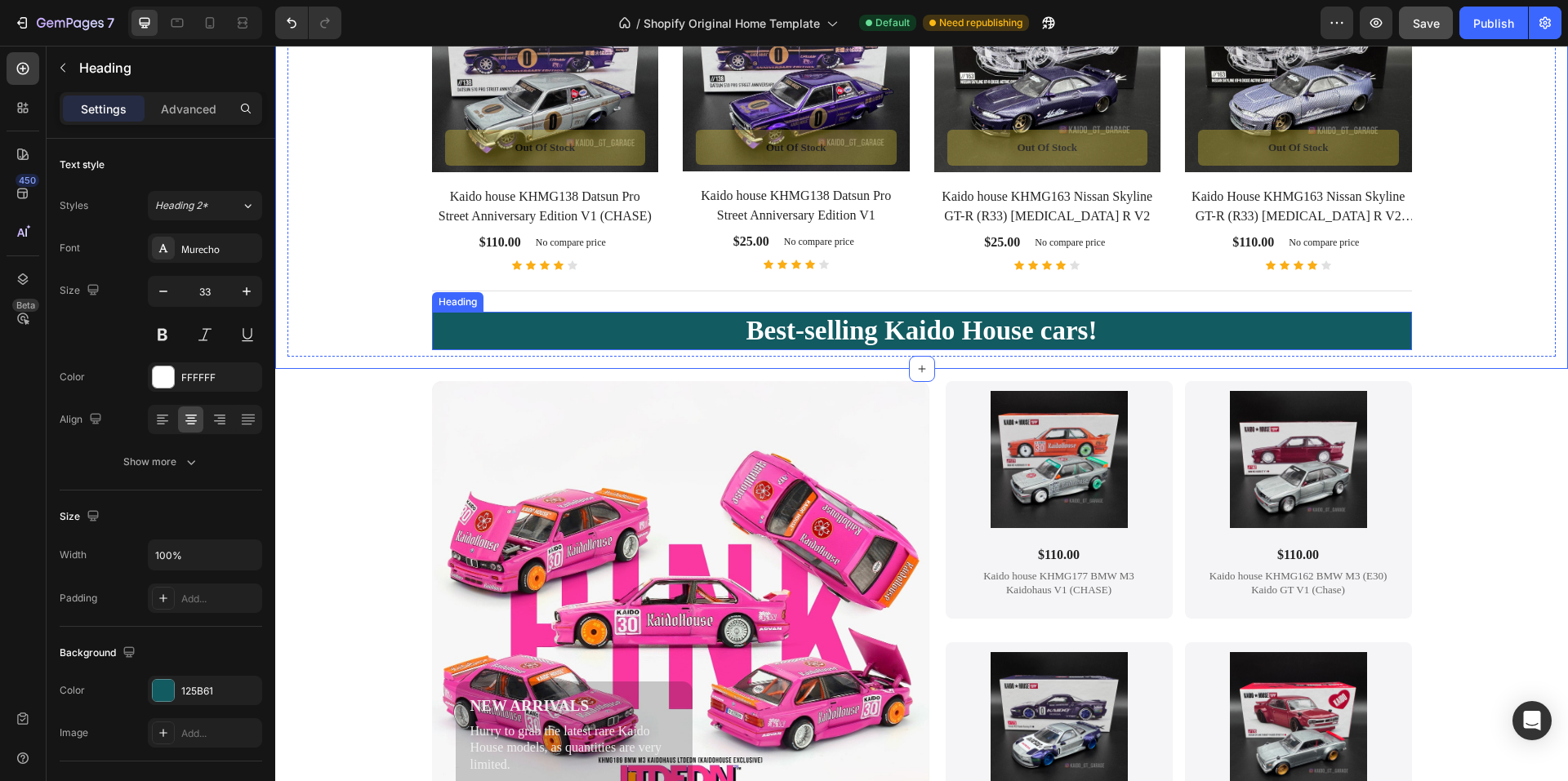
click at [444, 331] on p "Best-selling Kaido House cars!" at bounding box center [922, 330] width 977 height 35
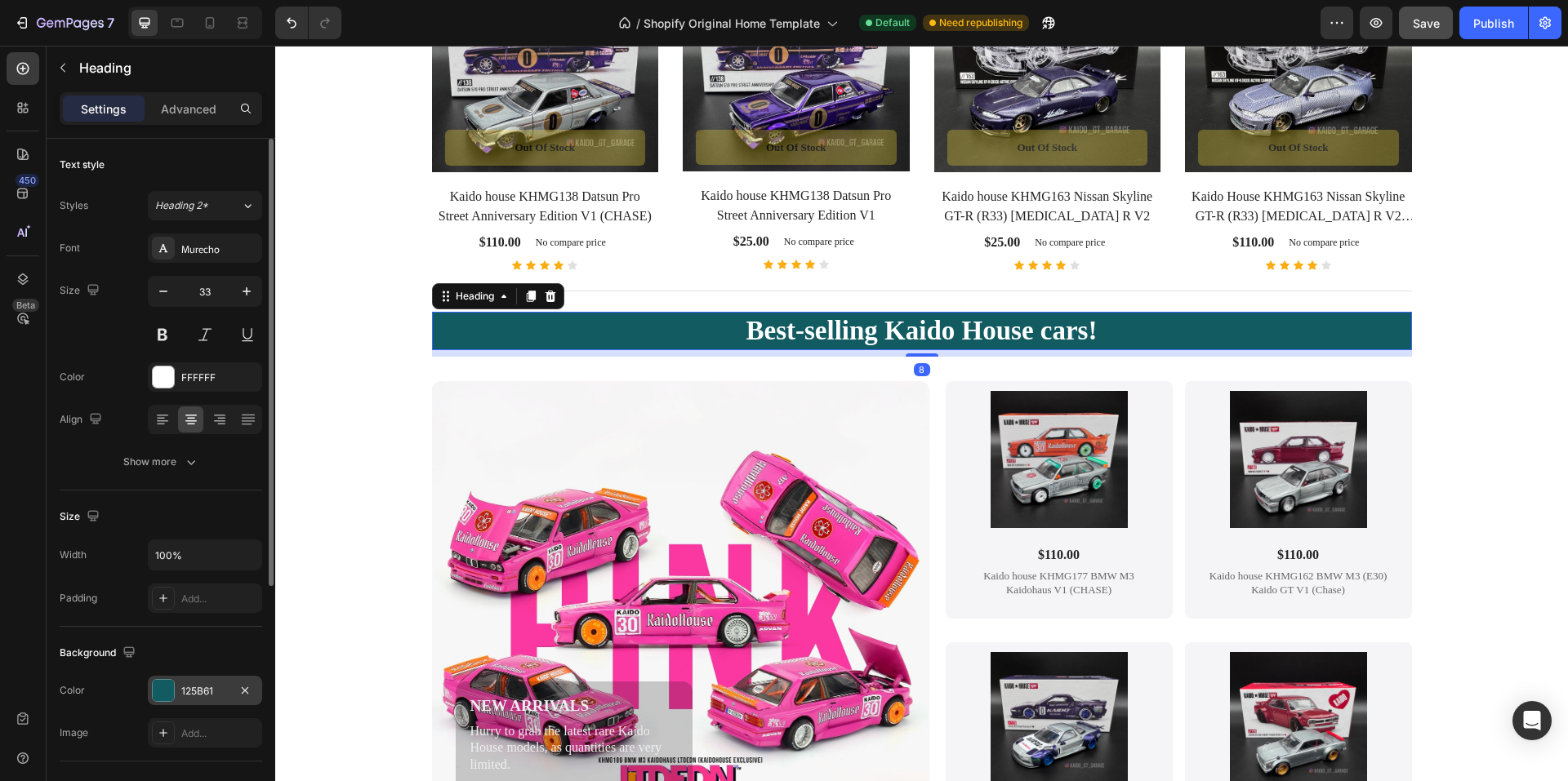
click at [204, 689] on div "125B61" at bounding box center [204, 691] width 47 height 14
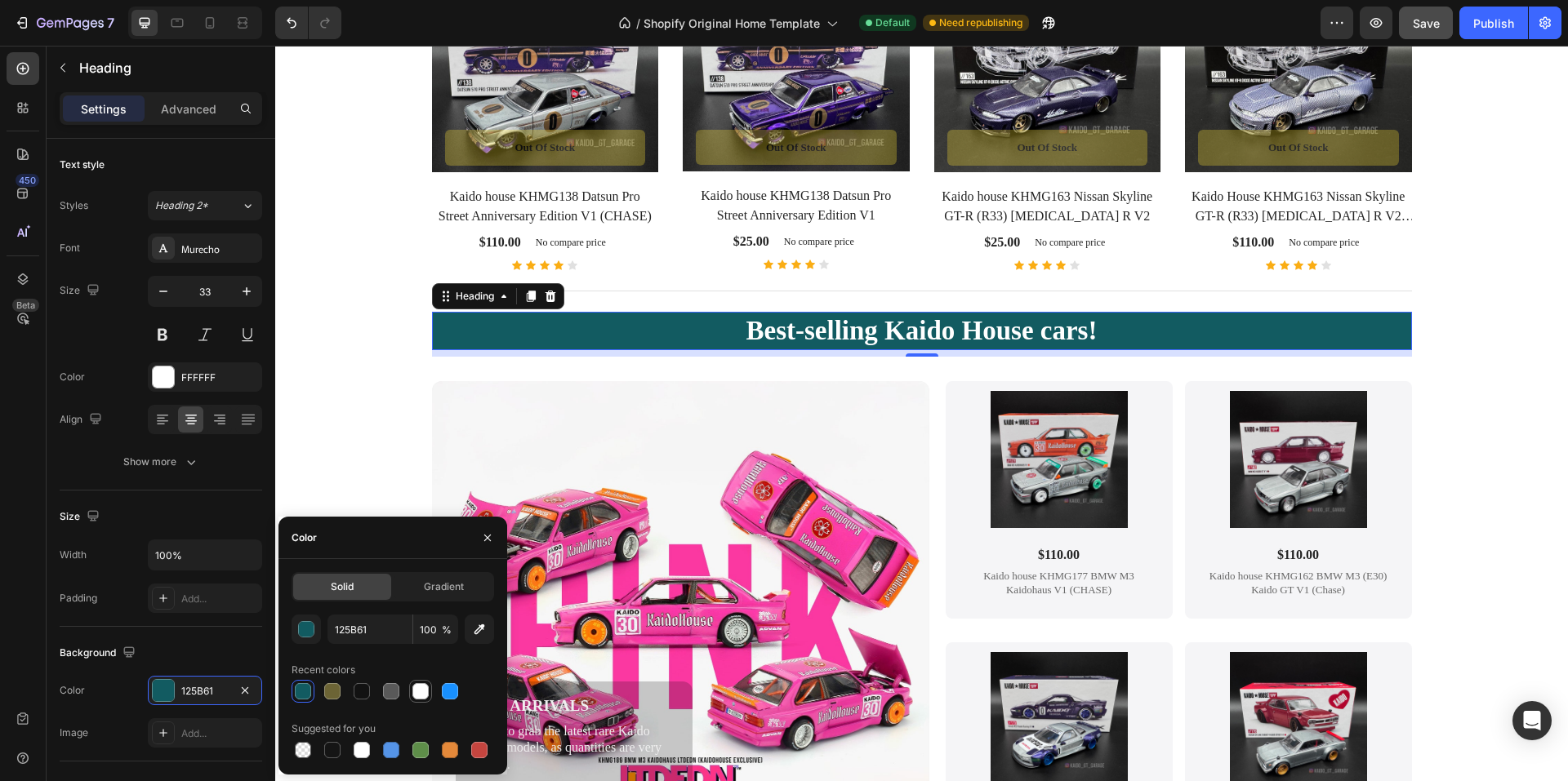
click at [417, 693] on div at bounding box center [420, 691] width 16 height 16
type input "FFFFFF"
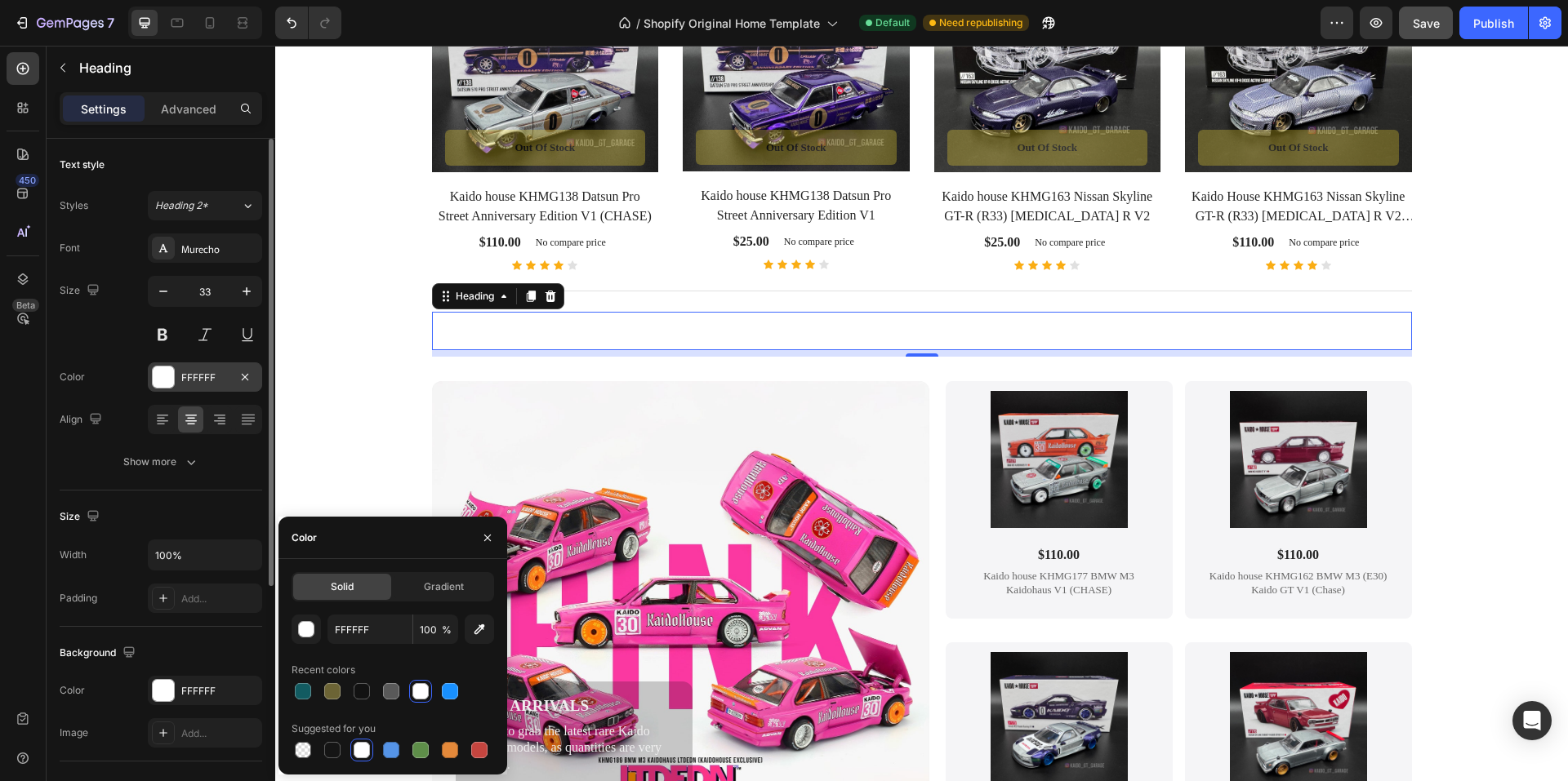
click at [182, 379] on div "FFFFFF" at bounding box center [204, 378] width 47 height 14
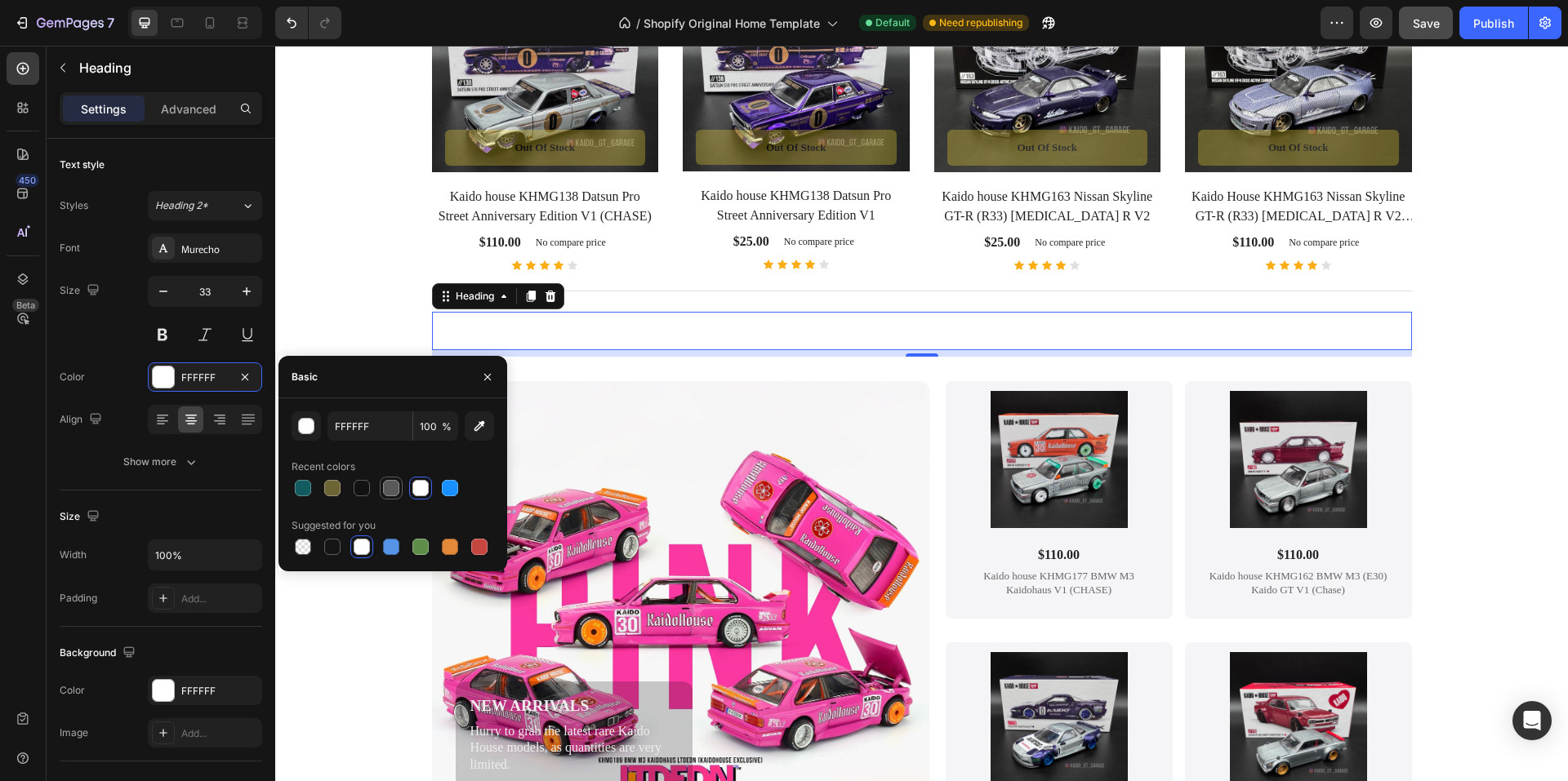
click at [383, 492] on div at bounding box center [392, 488] width 16 height 16
click at [361, 491] on div at bounding box center [362, 488] width 16 height 16
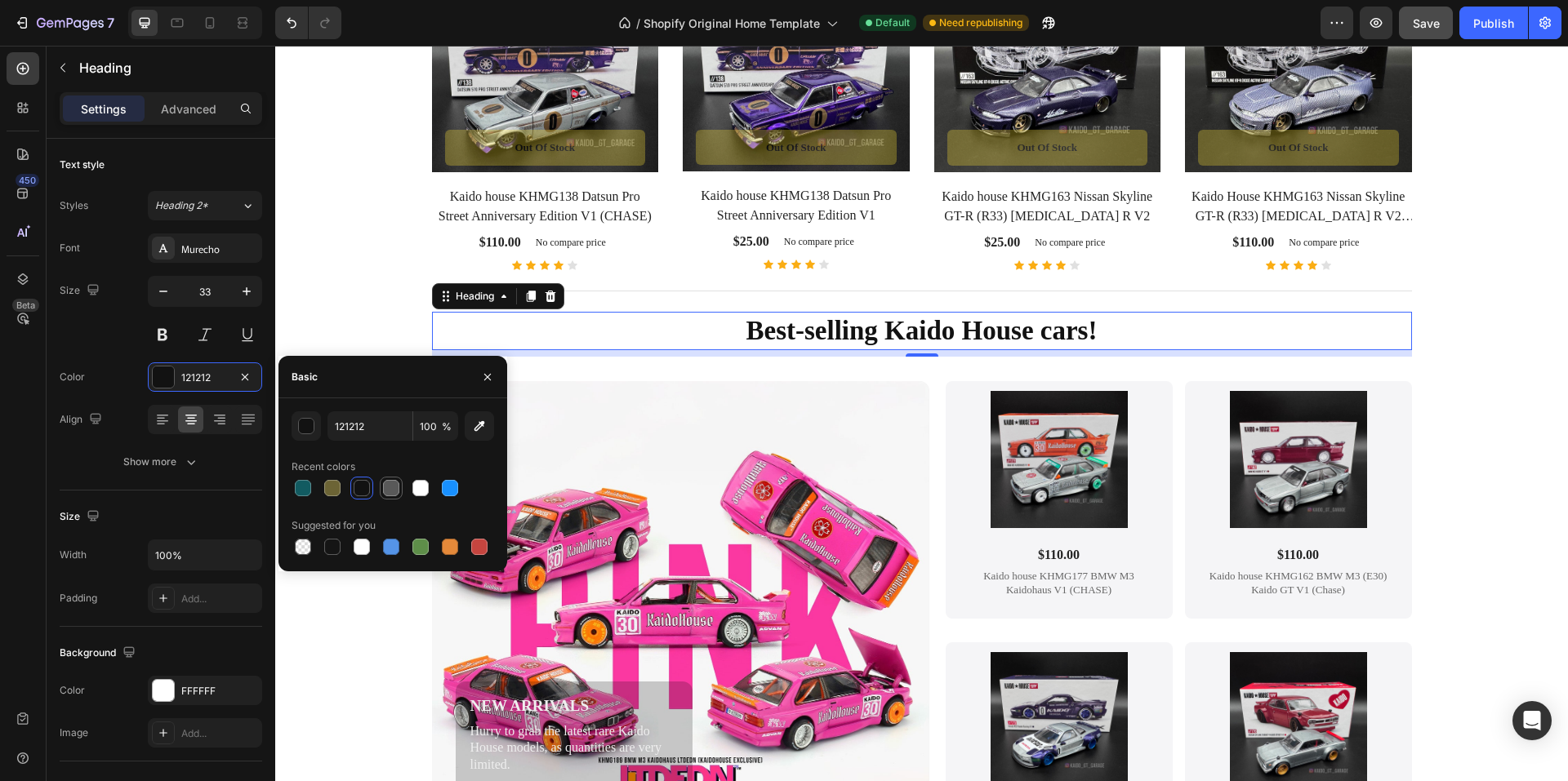
click at [395, 487] on div at bounding box center [392, 488] width 16 height 16
click at [485, 546] on div at bounding box center [479, 547] width 16 height 16
click at [459, 548] on div at bounding box center [450, 547] width 20 height 20
click at [364, 493] on div at bounding box center [362, 488] width 16 height 16
click at [383, 488] on div at bounding box center [392, 488] width 16 height 16
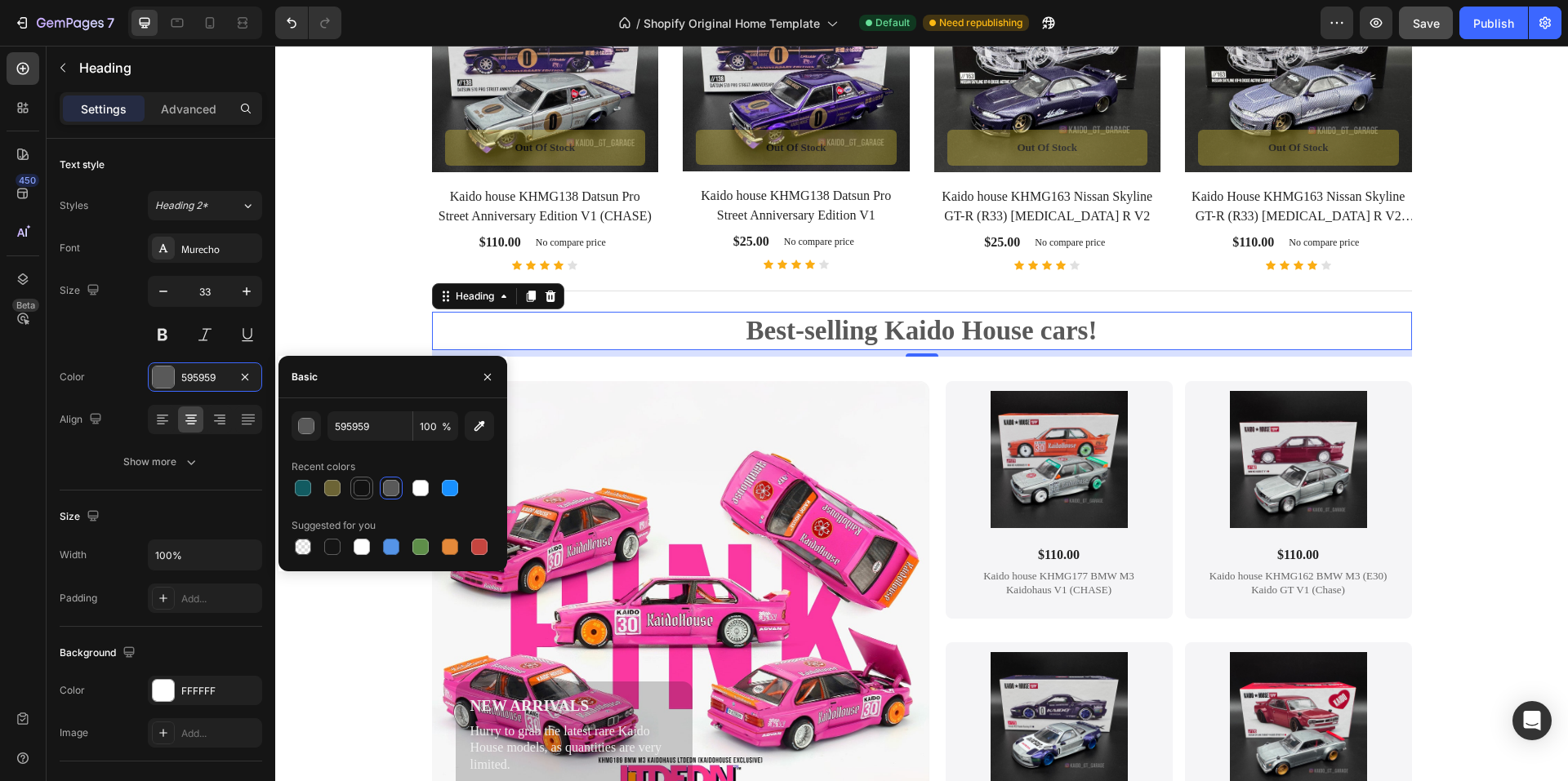
click at [366, 488] on div at bounding box center [362, 488] width 16 height 16
type input "121212"
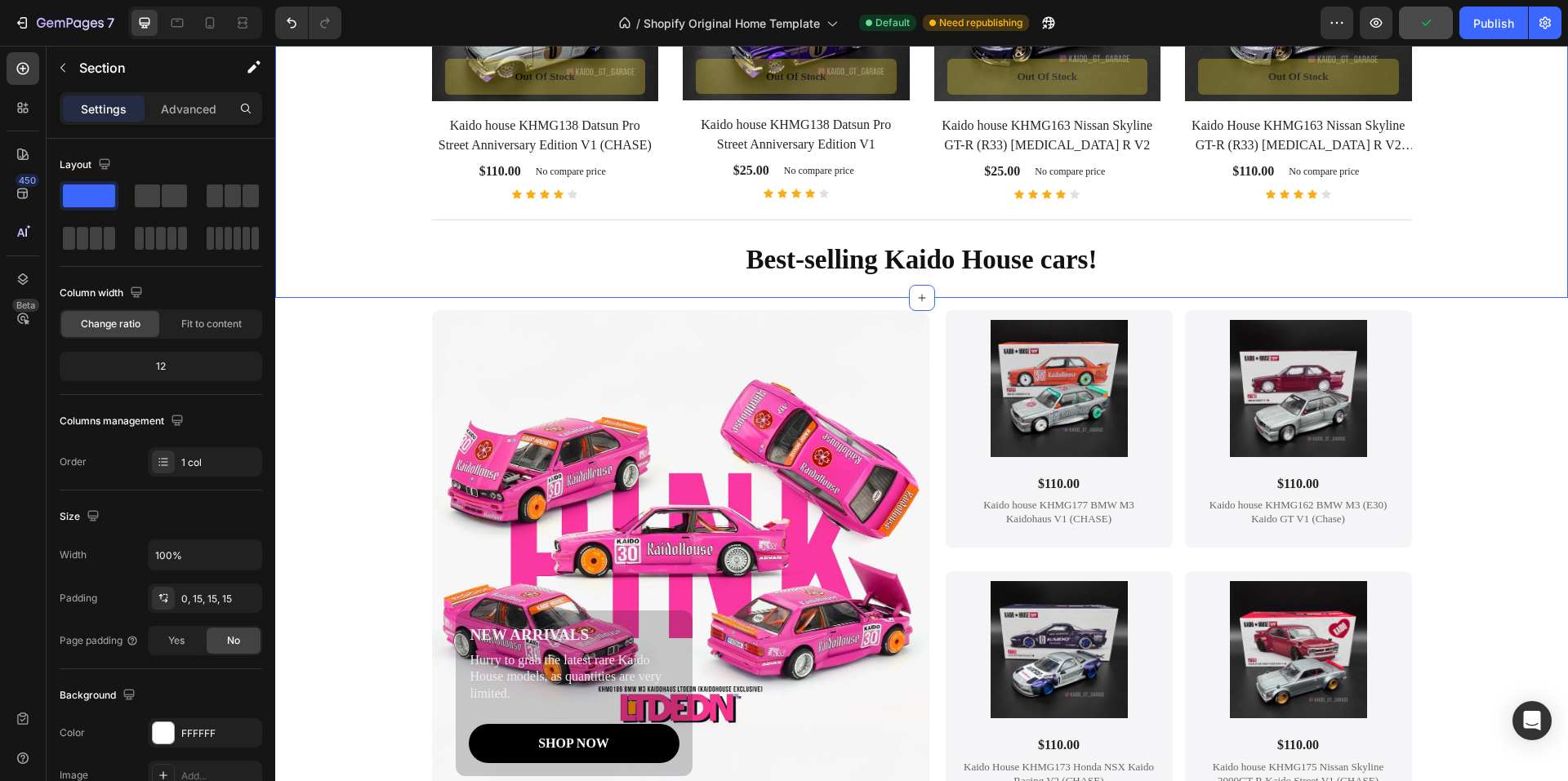
scroll to position [2020, 0]
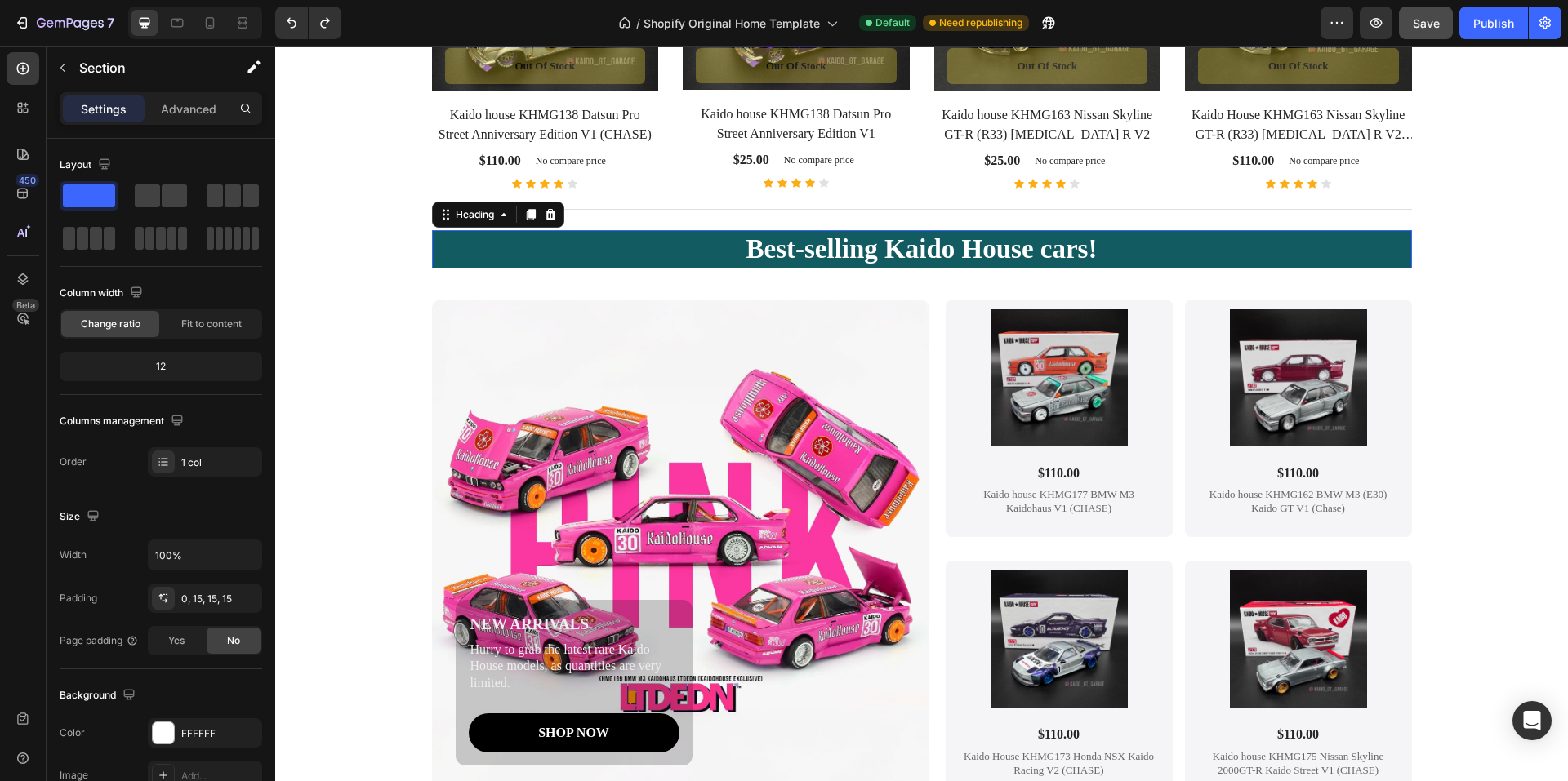
click at [504, 253] on p "Best-selling Kaido House cars!" at bounding box center [922, 249] width 977 height 35
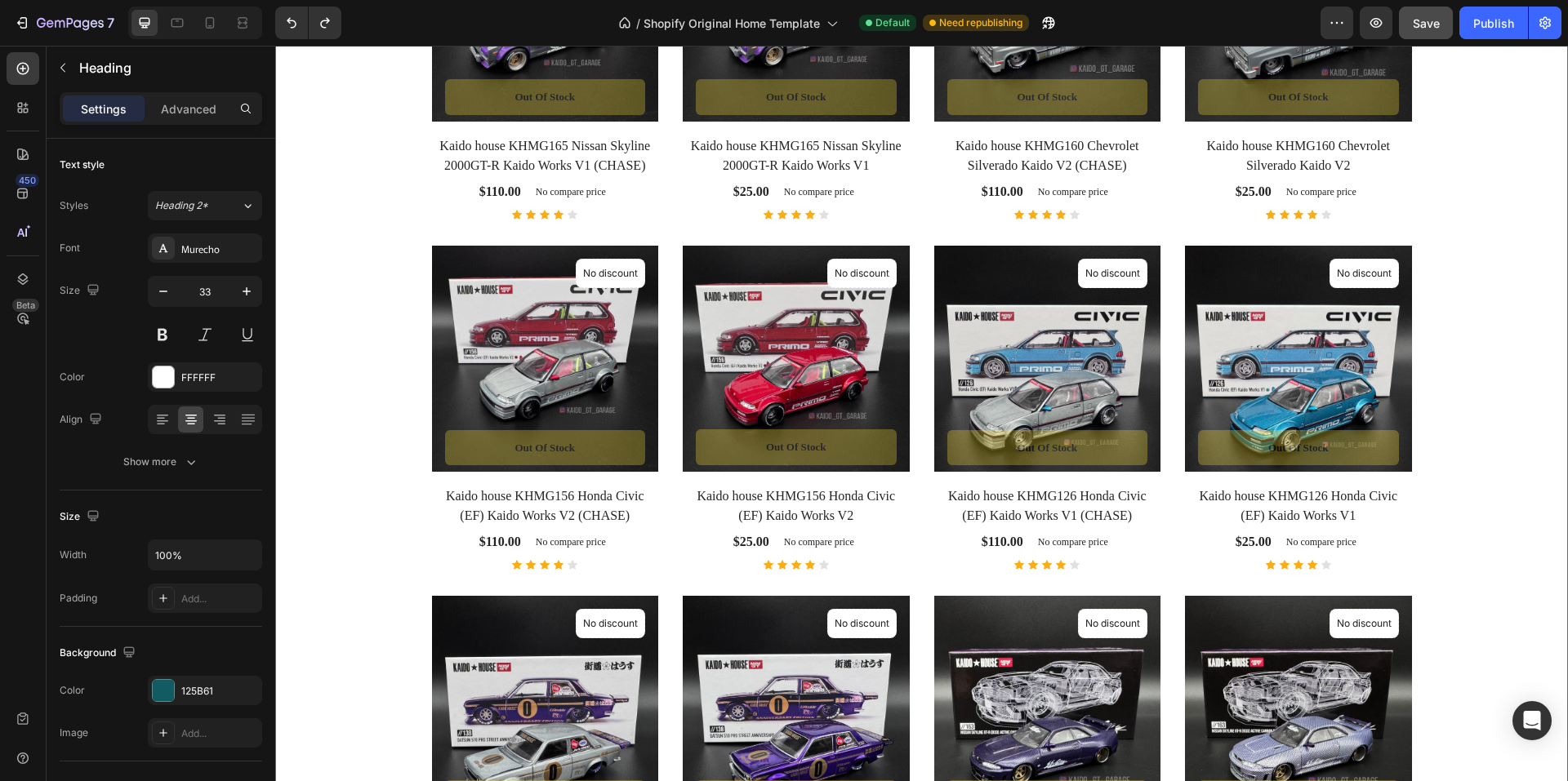
scroll to position [1143, 0]
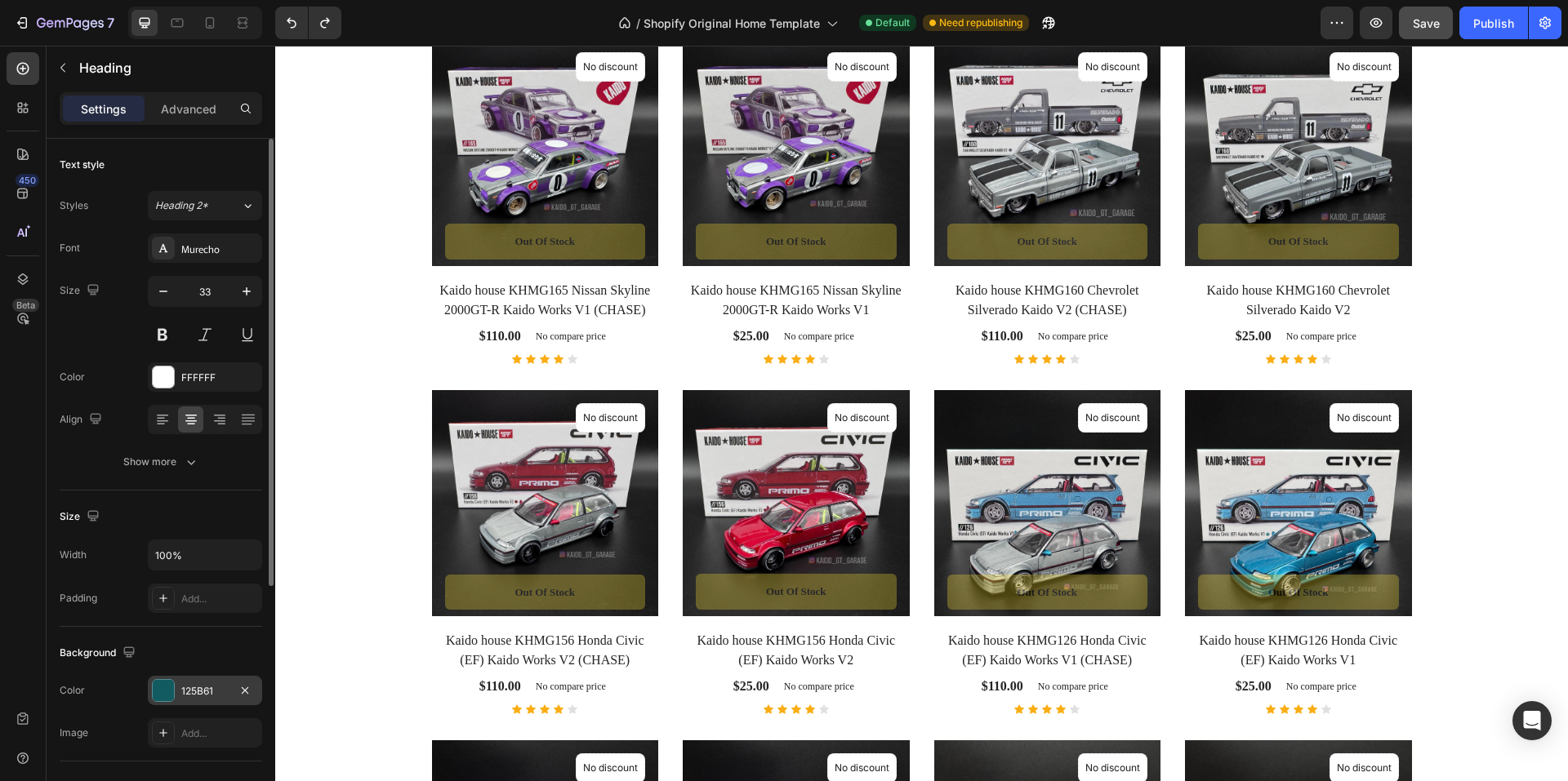
click at [205, 694] on div "125B61" at bounding box center [204, 691] width 47 height 14
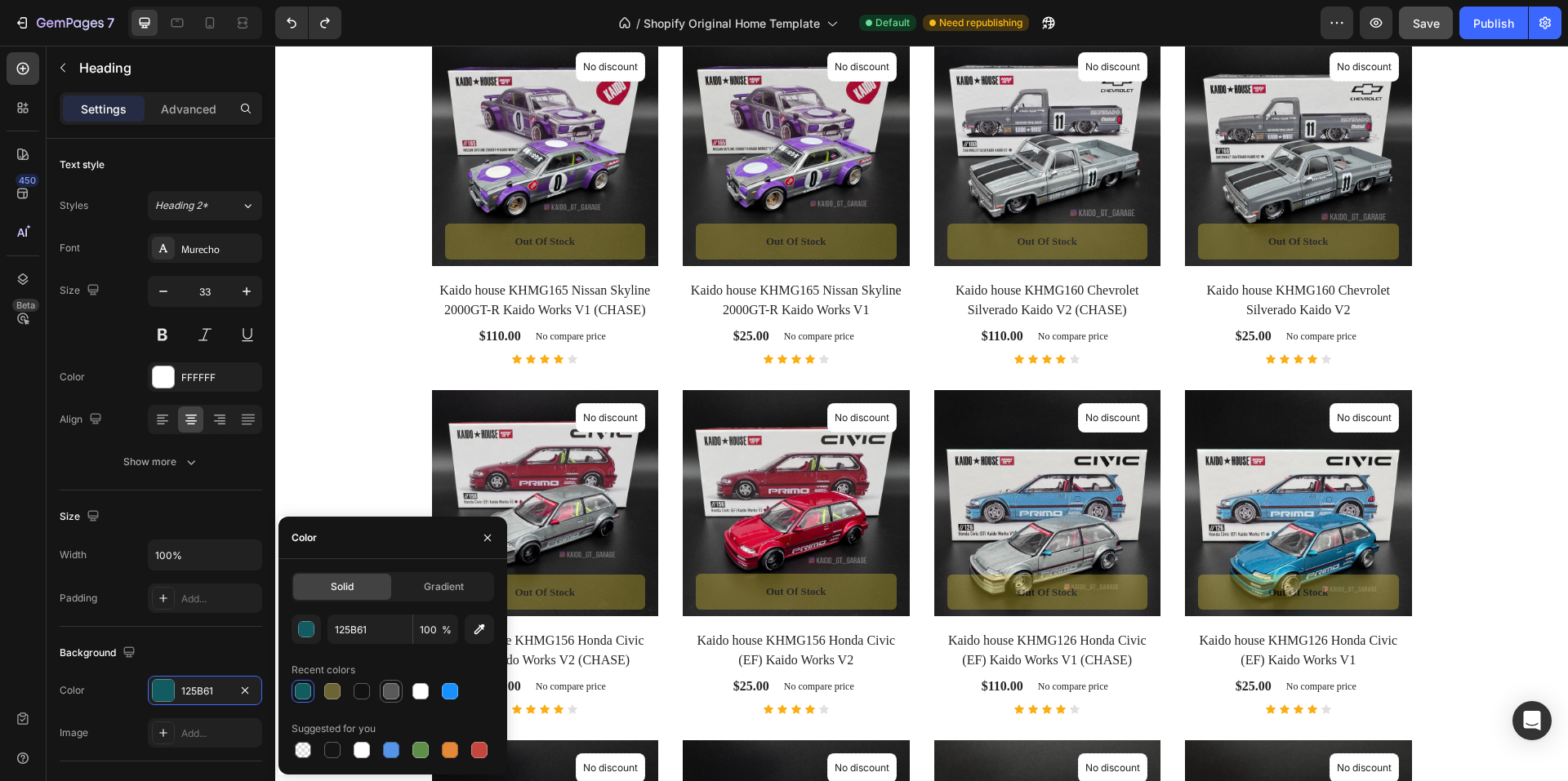
click at [390, 692] on div at bounding box center [392, 691] width 16 height 16
type input "595959"
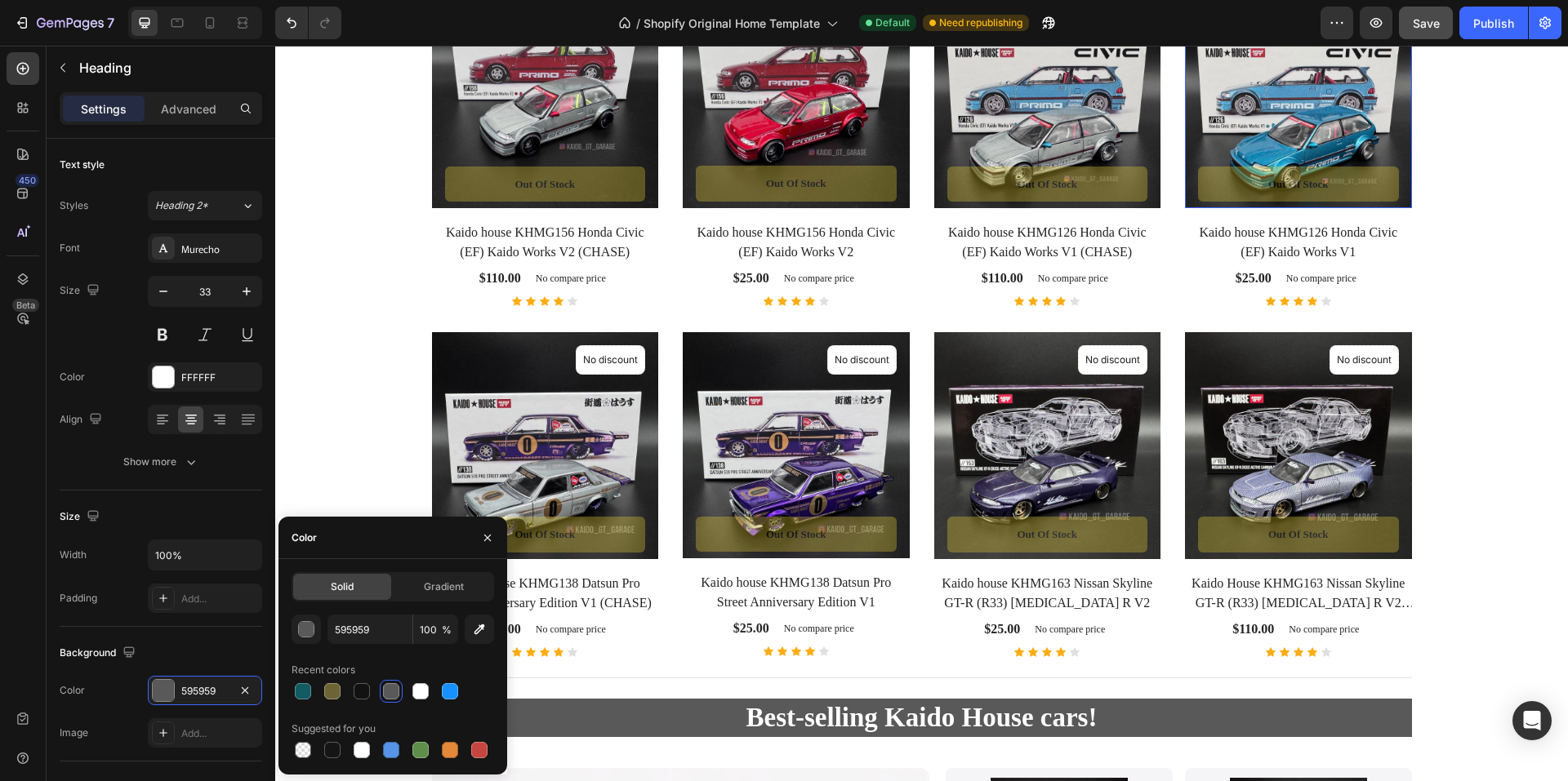
scroll to position [1878, 0]
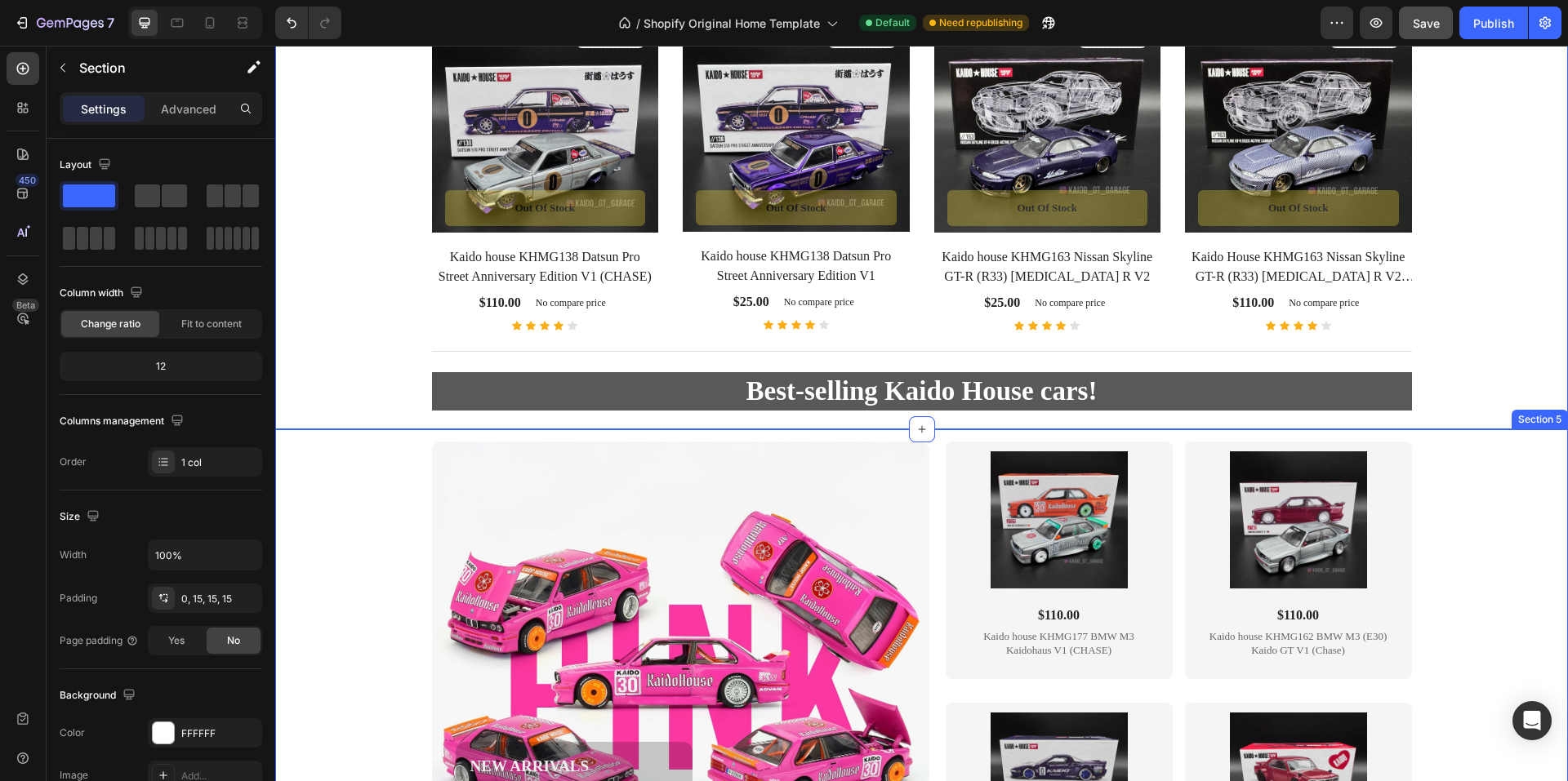
click at [1489, 522] on div "NEW ARRIVALS Text Block Hurry to grab the latest rare Kaido House models, as qu…" at bounding box center [921, 758] width 1261 height 632
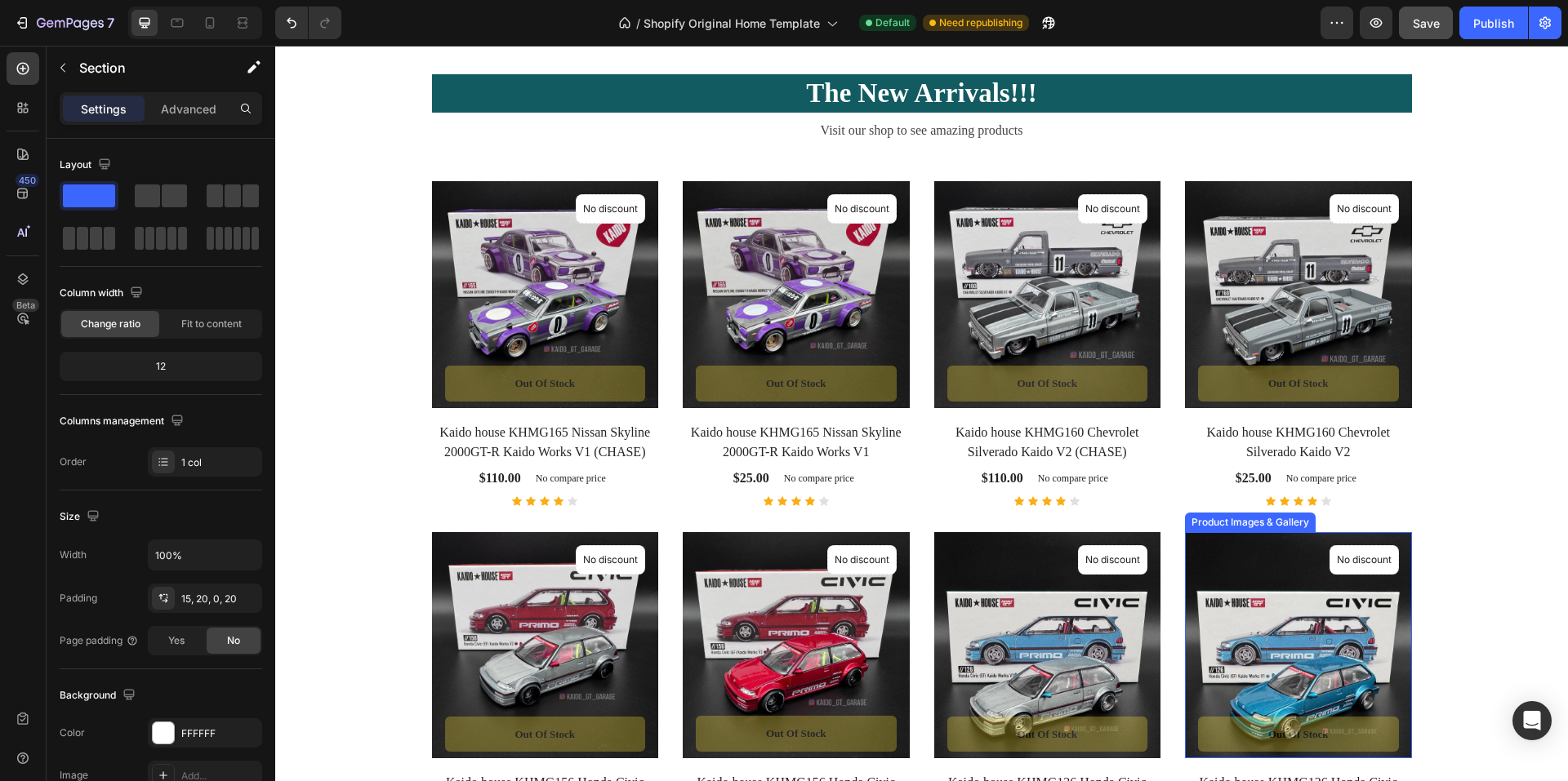
scroll to position [734, 0]
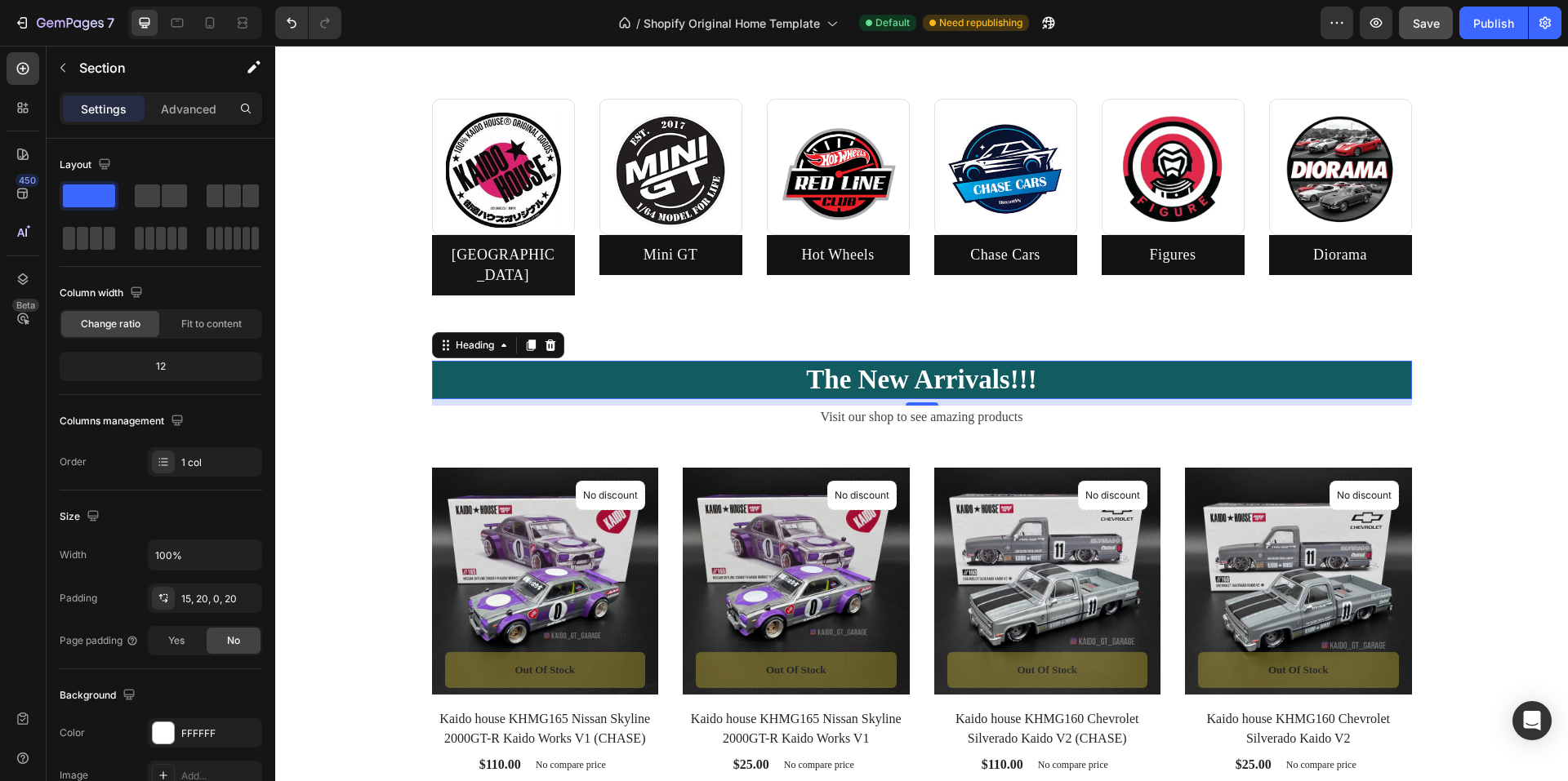
click at [639, 366] on h2 "The New Arrivals!!!" at bounding box center [922, 380] width 980 height 39
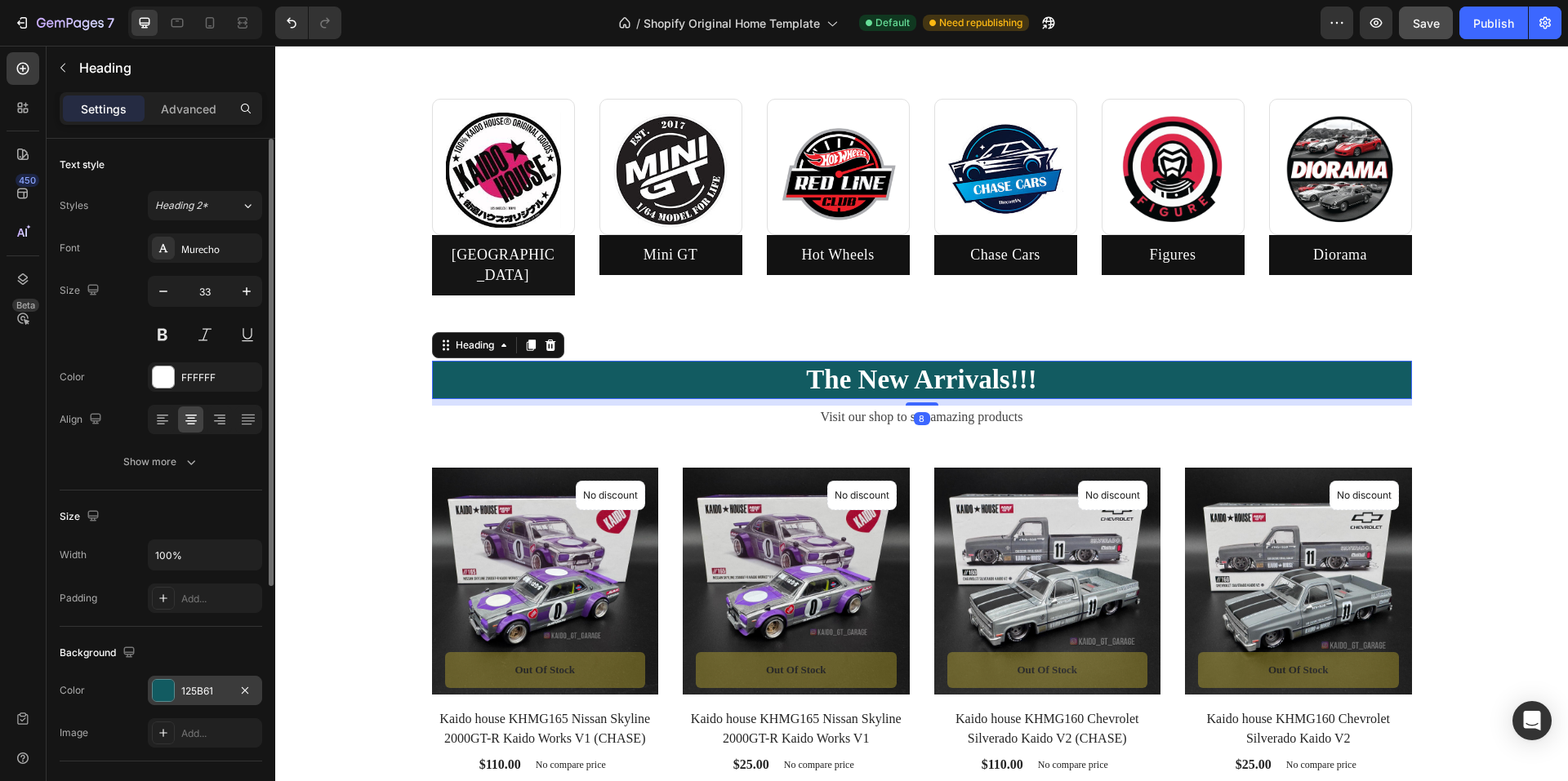
click at [185, 681] on div "125B61" at bounding box center [205, 691] width 115 height 30
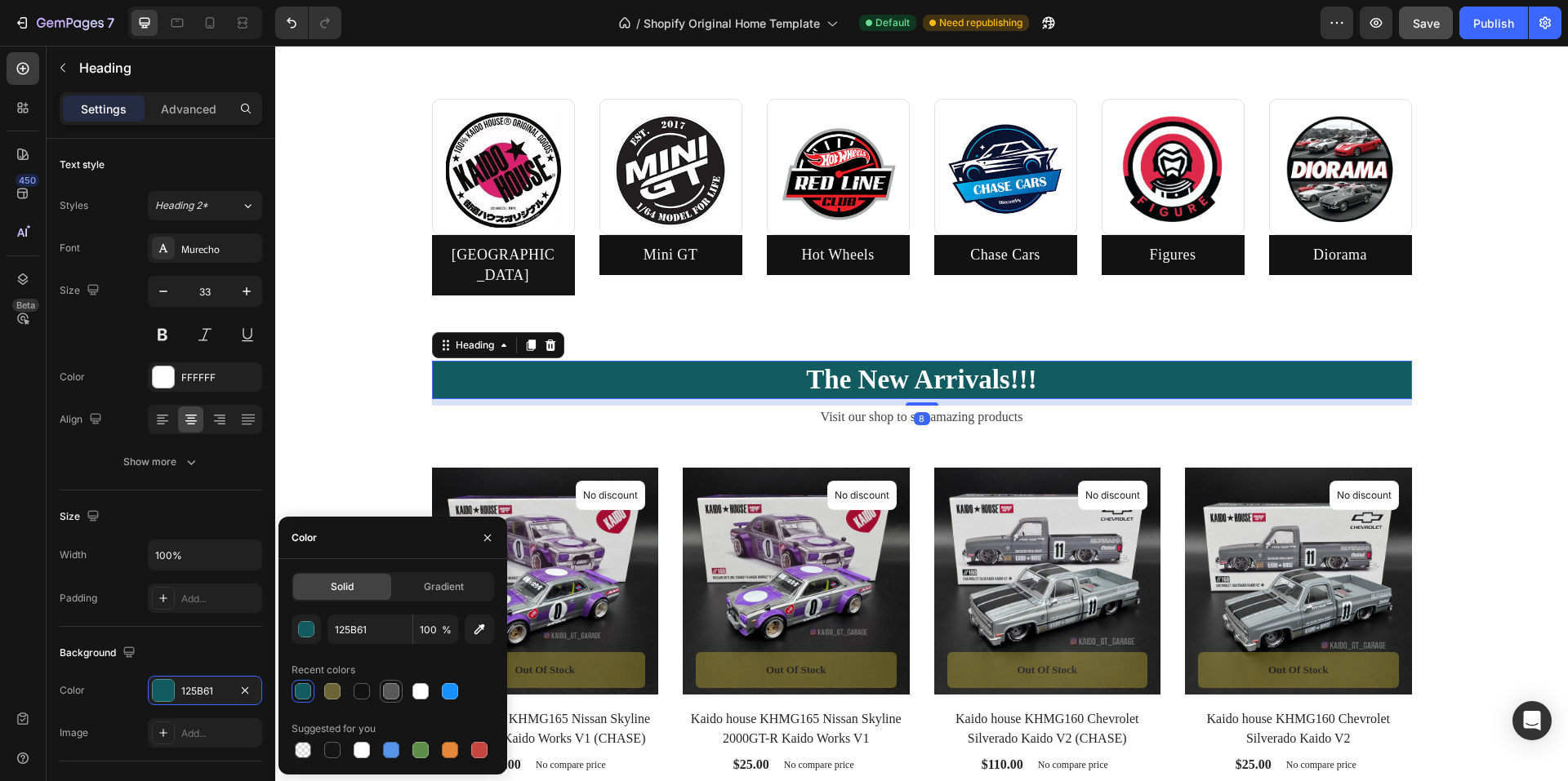
click at [397, 694] on div at bounding box center [392, 691] width 16 height 16
type input "595959"
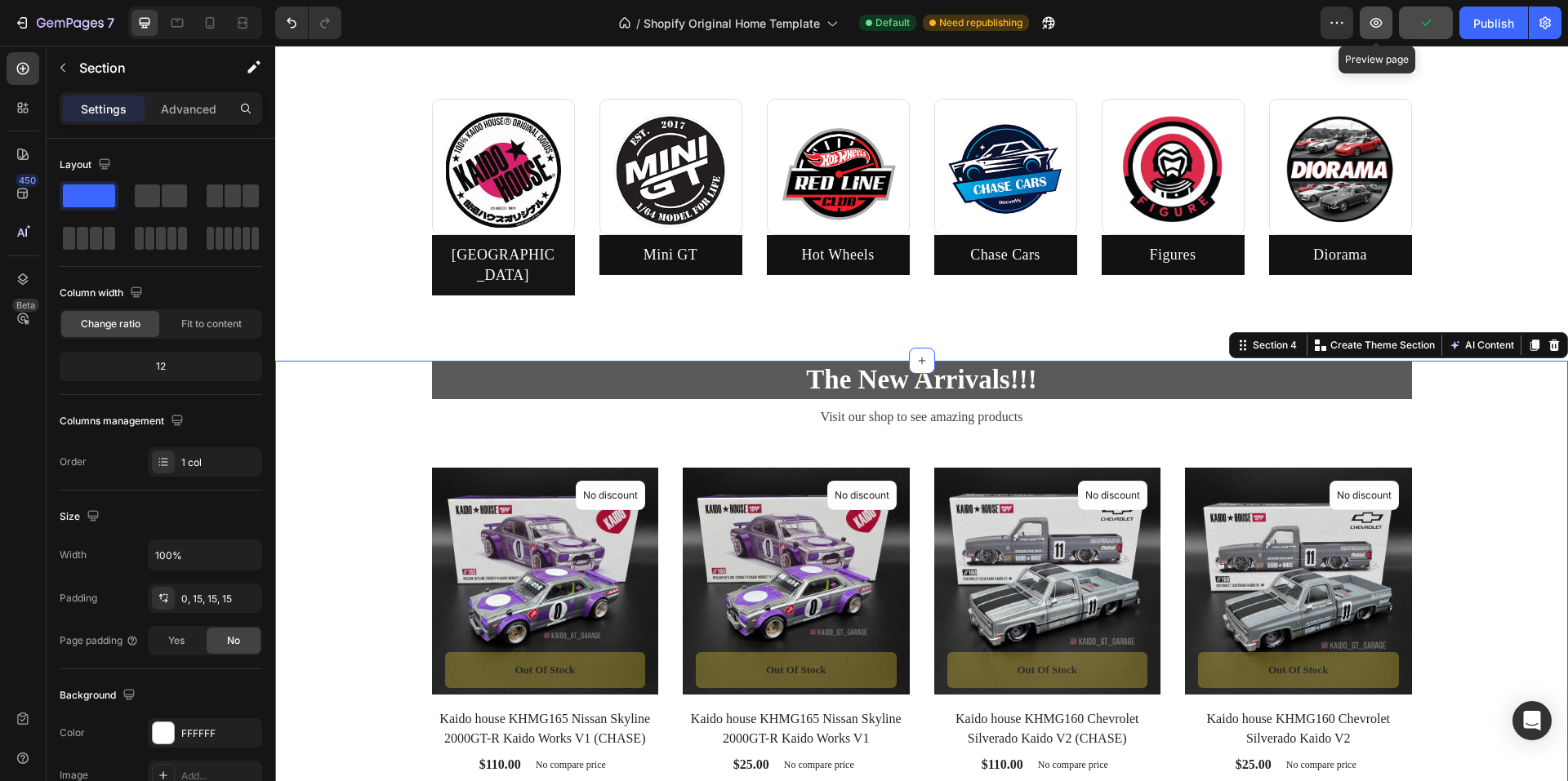
click at [1381, 17] on icon "button" at bounding box center [1376, 22] width 16 height 16
click at [449, 361] on h2 "The New Arrivals!!!" at bounding box center [922, 380] width 980 height 39
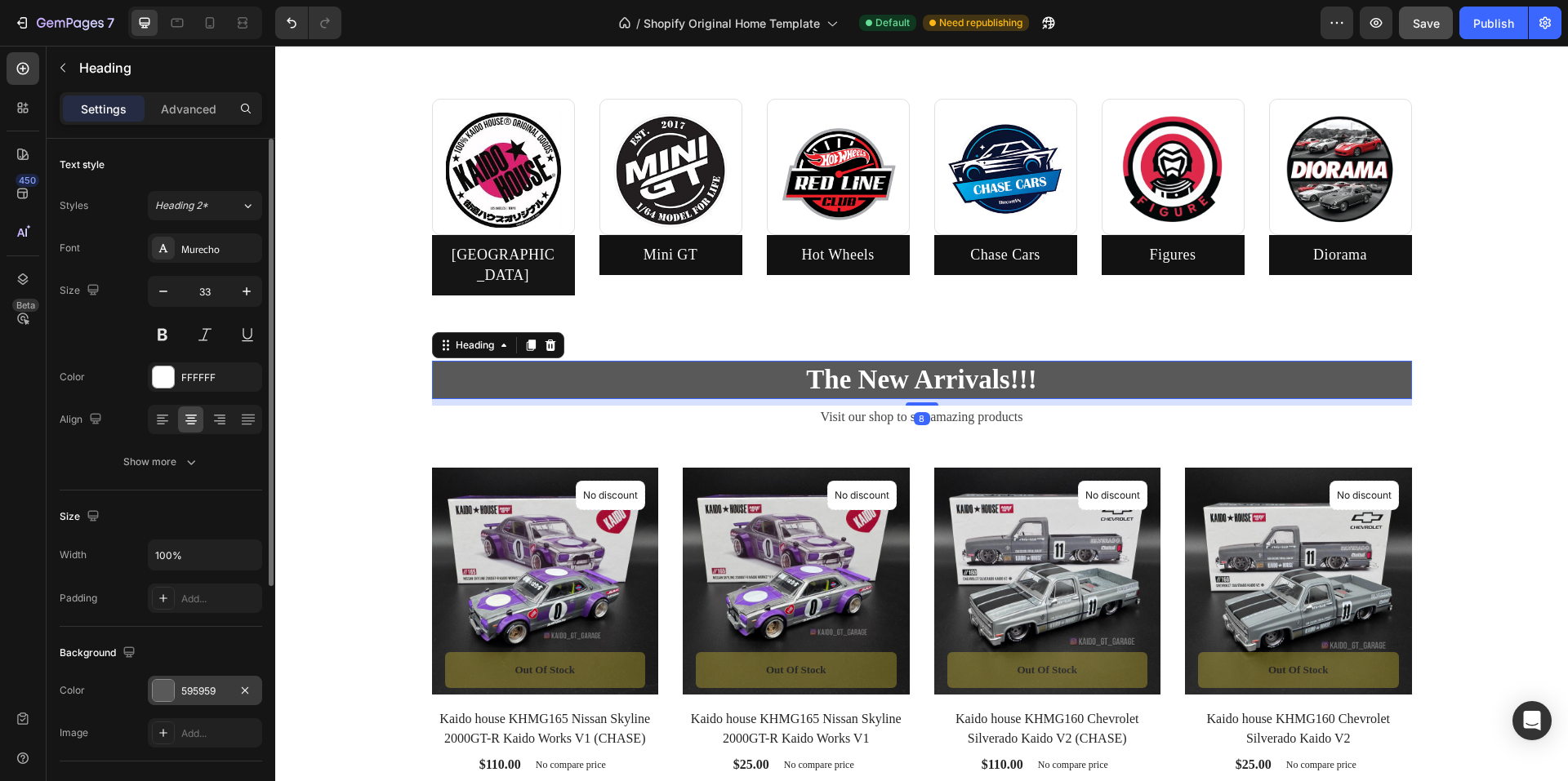
click at [204, 688] on div "595959" at bounding box center [204, 691] width 47 height 14
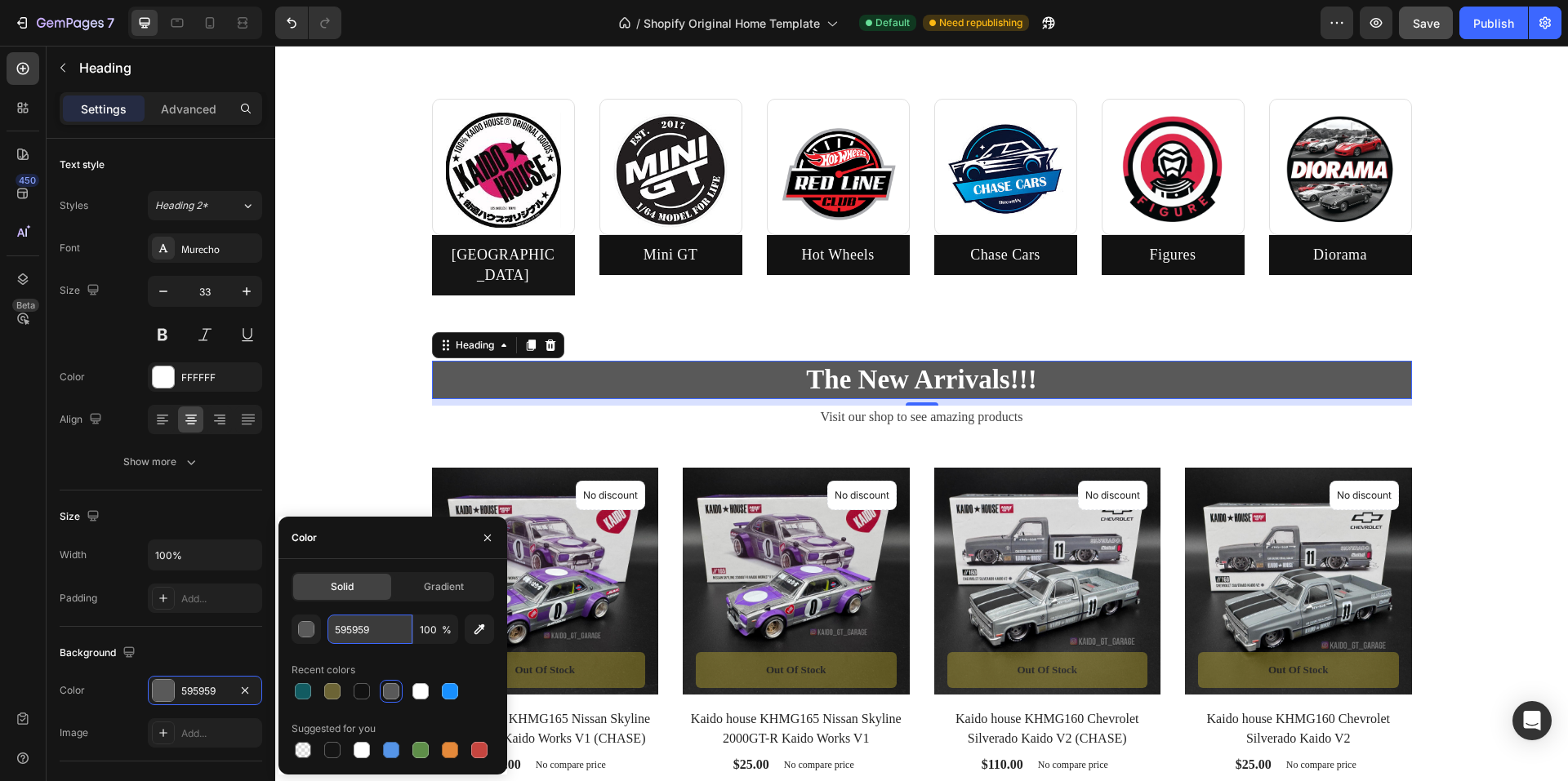
click at [363, 631] on input "595959" at bounding box center [370, 629] width 85 height 30
click at [318, 630] on button "button" at bounding box center [306, 629] width 30 height 30
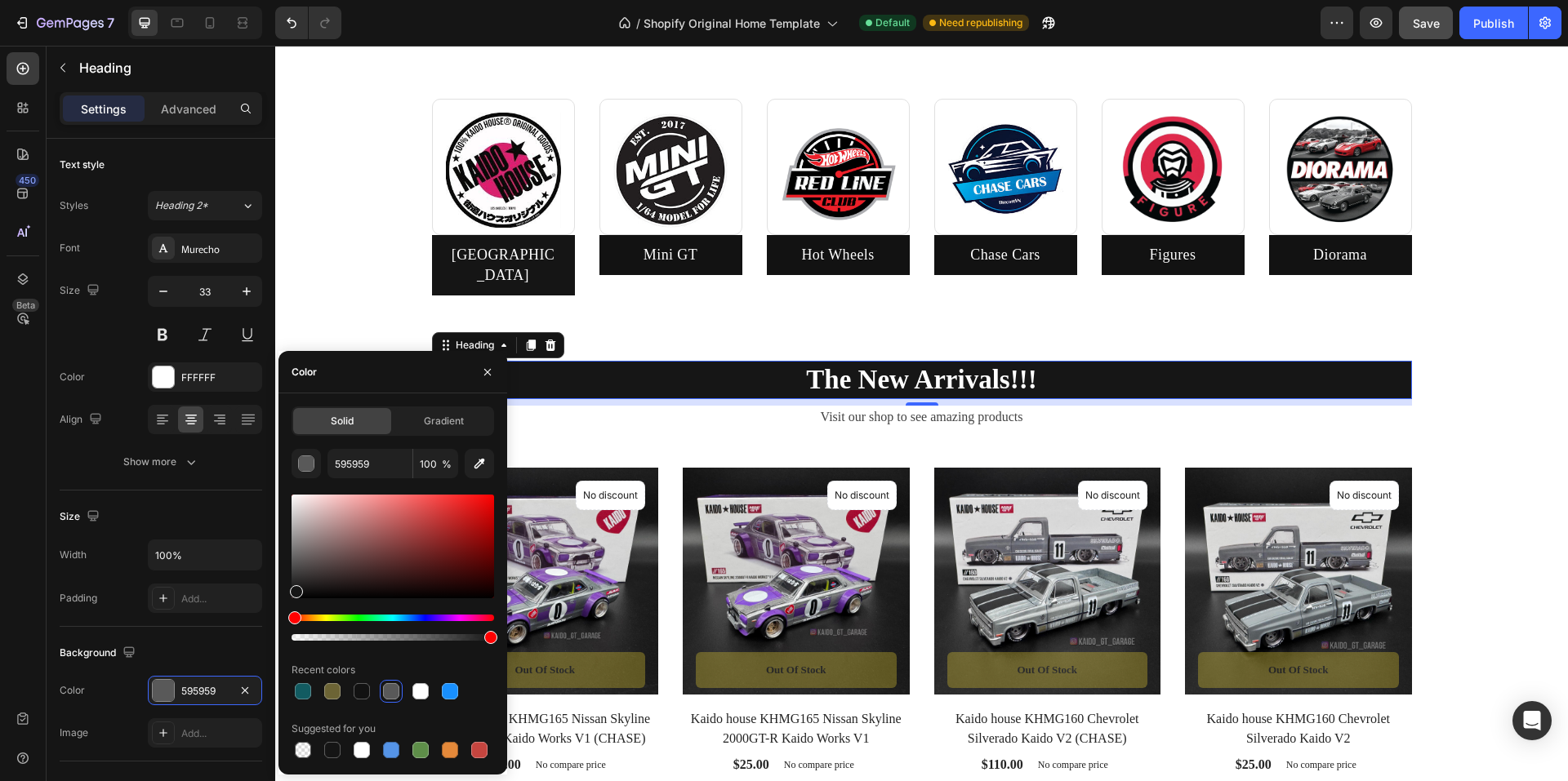
drag, startPoint x: 295, startPoint y: 569, endPoint x: 295, endPoint y: 588, distance: 19.0
click at [295, 588] on div at bounding box center [297, 592] width 13 height 13
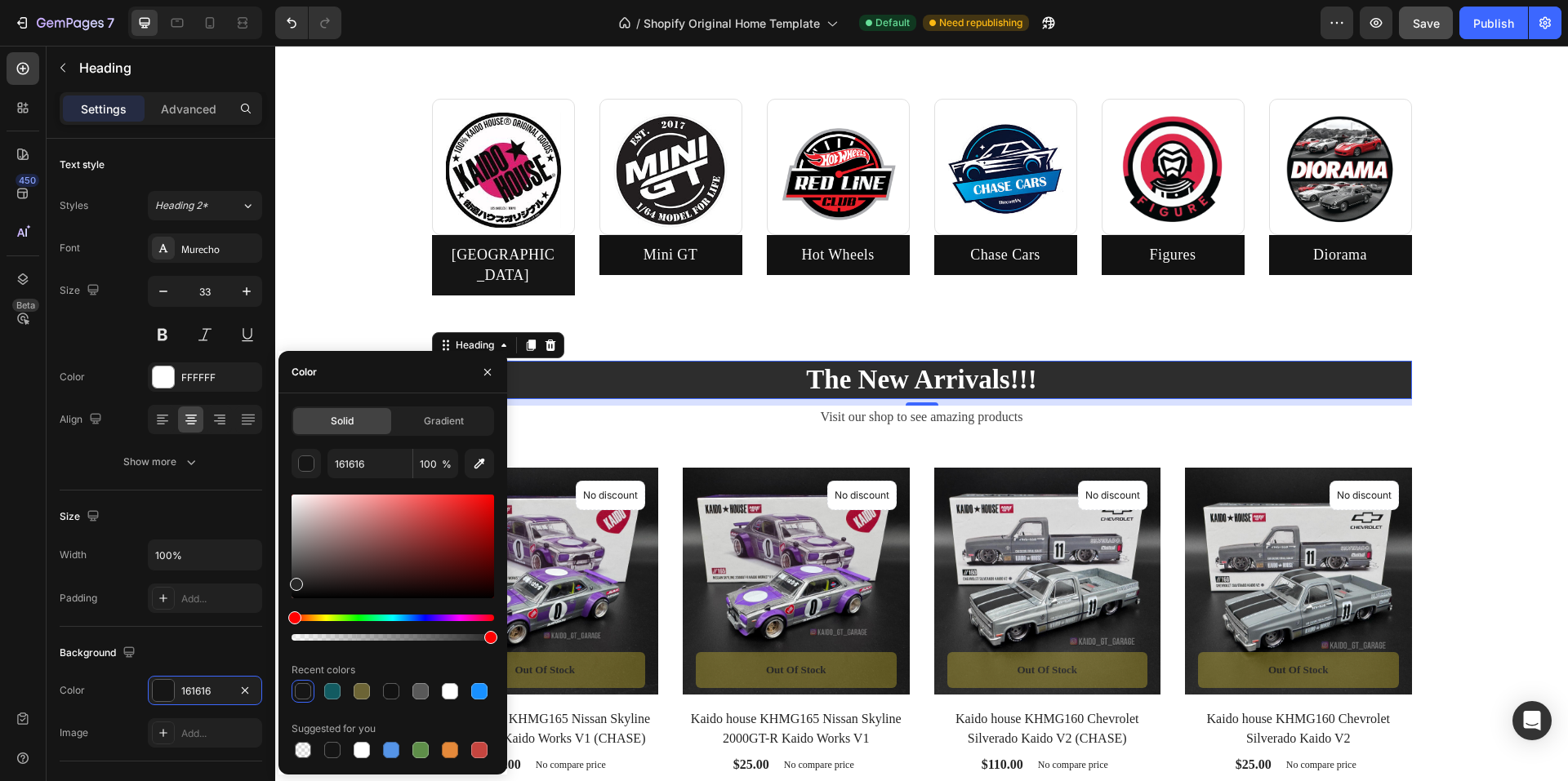
drag, startPoint x: 295, startPoint y: 588, endPoint x: 295, endPoint y: 579, distance: 9.0
click at [295, 579] on div at bounding box center [297, 584] width 13 height 13
drag, startPoint x: 301, startPoint y: 588, endPoint x: 294, endPoint y: 616, distance: 28.9
click at [286, 586] on div "Solid Gradient 282828 100 % Recent colors Suggested for you" at bounding box center [392, 584] width 228 height 356
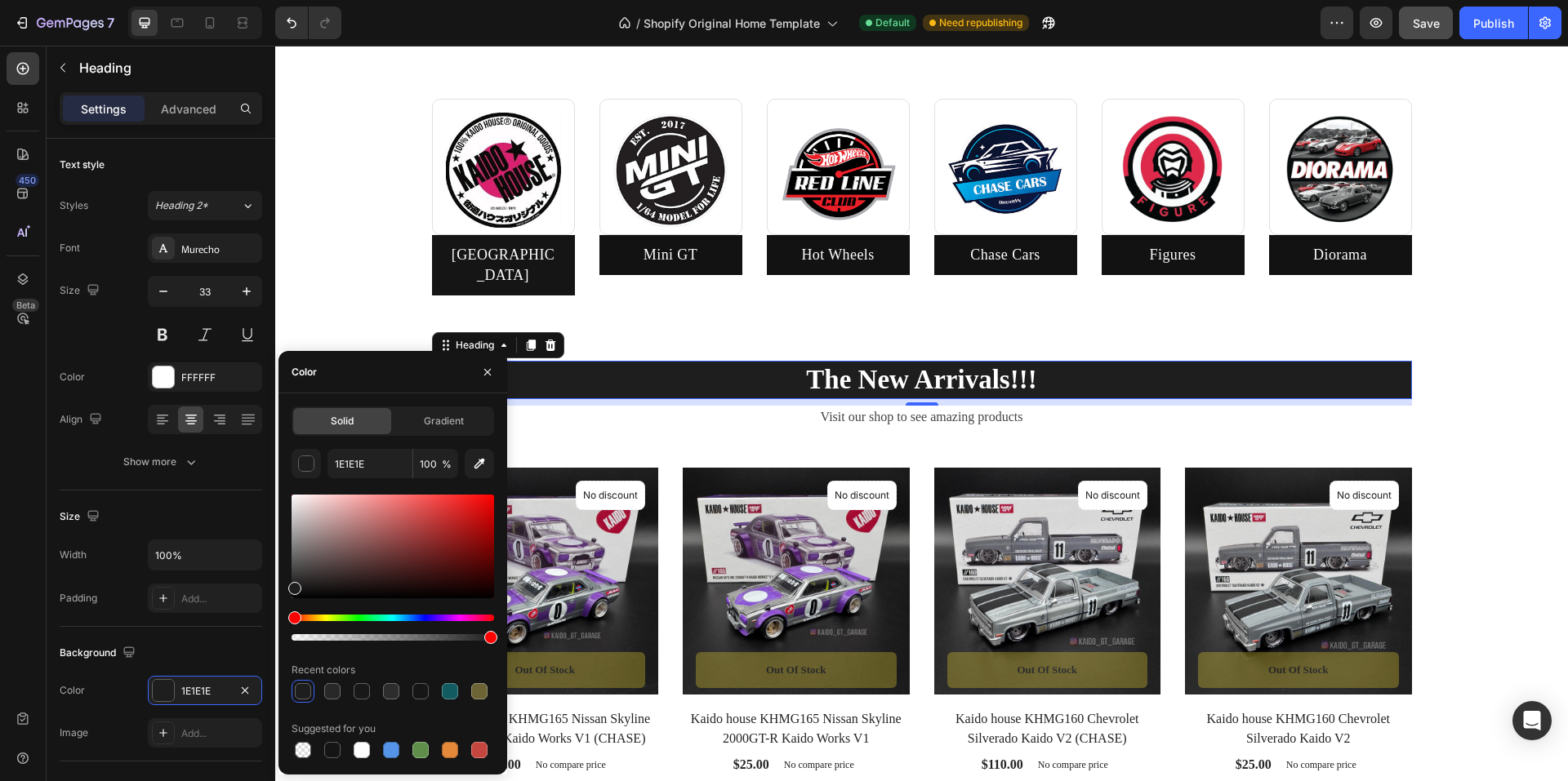
click at [300, 693] on div at bounding box center [303, 691] width 16 height 16
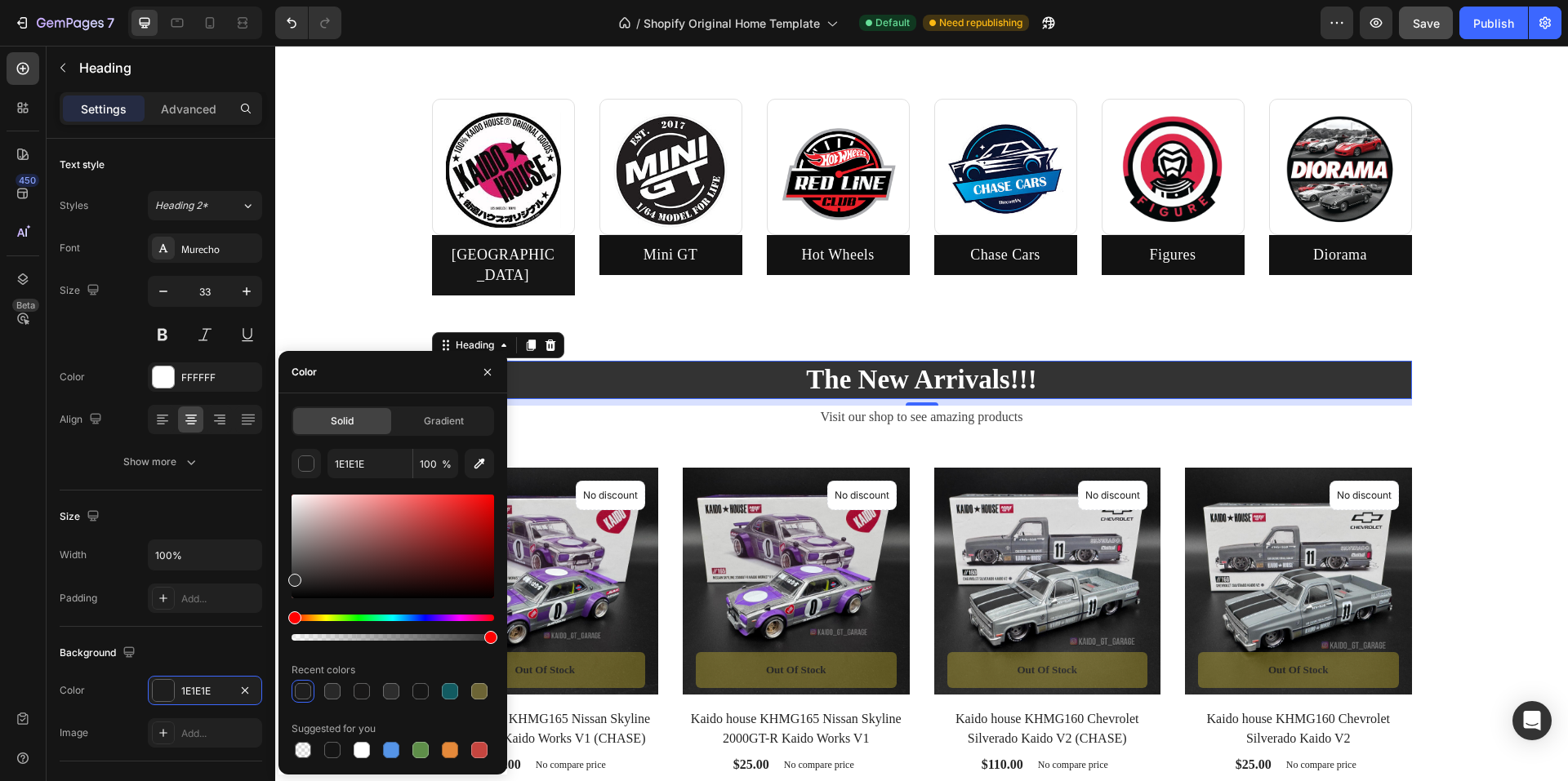
drag, startPoint x: 293, startPoint y: 587, endPoint x: 290, endPoint y: 577, distance: 10.4
click at [290, 577] on div at bounding box center [295, 580] width 13 height 13
type input "333333"
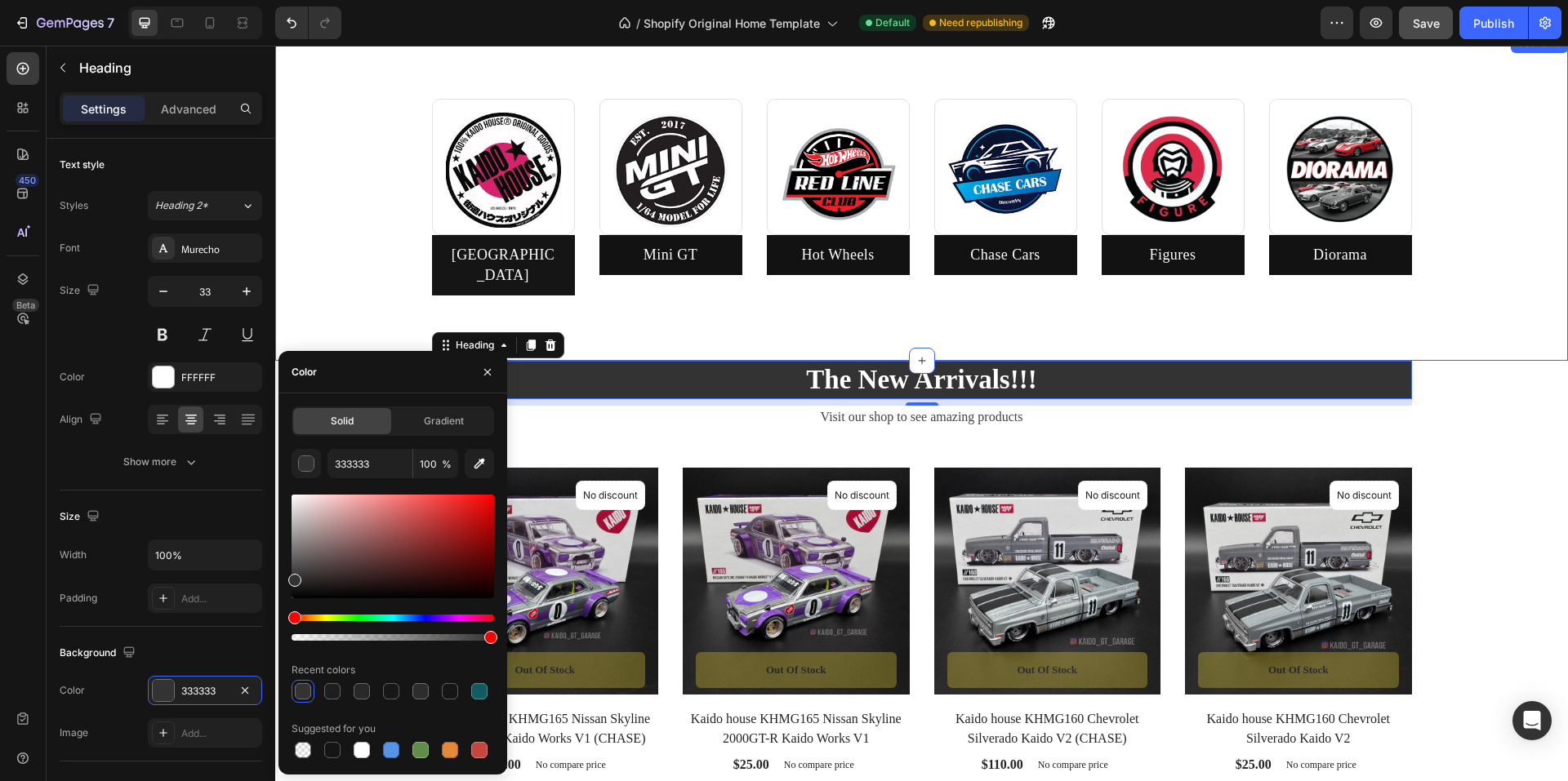
click at [355, 309] on div "Image Row Kaido House Button Image Row Mini GT Button Row Image Row Hot Wheels …" at bounding box center [921, 197] width 1293 height 328
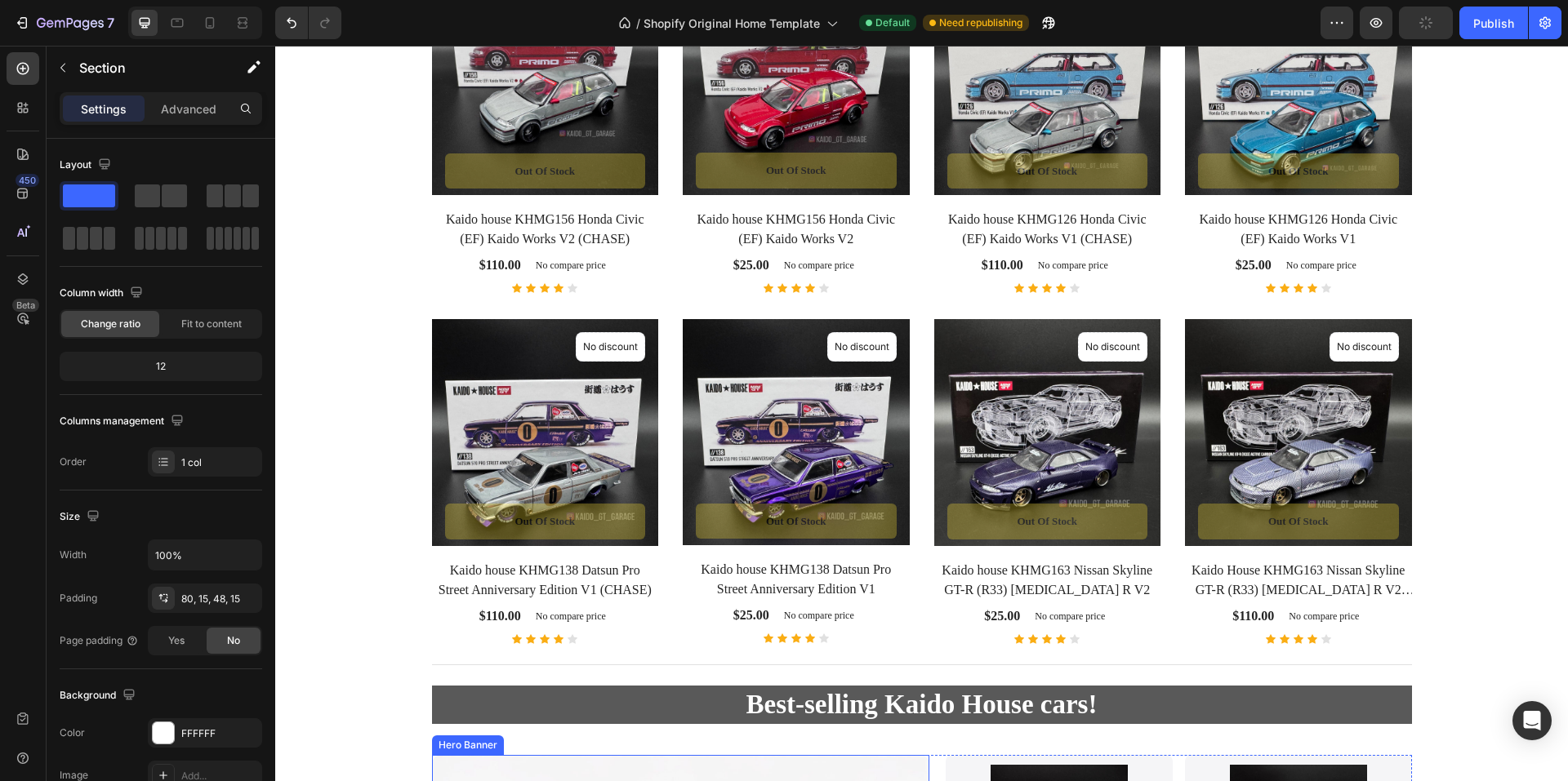
scroll to position [1796, 0]
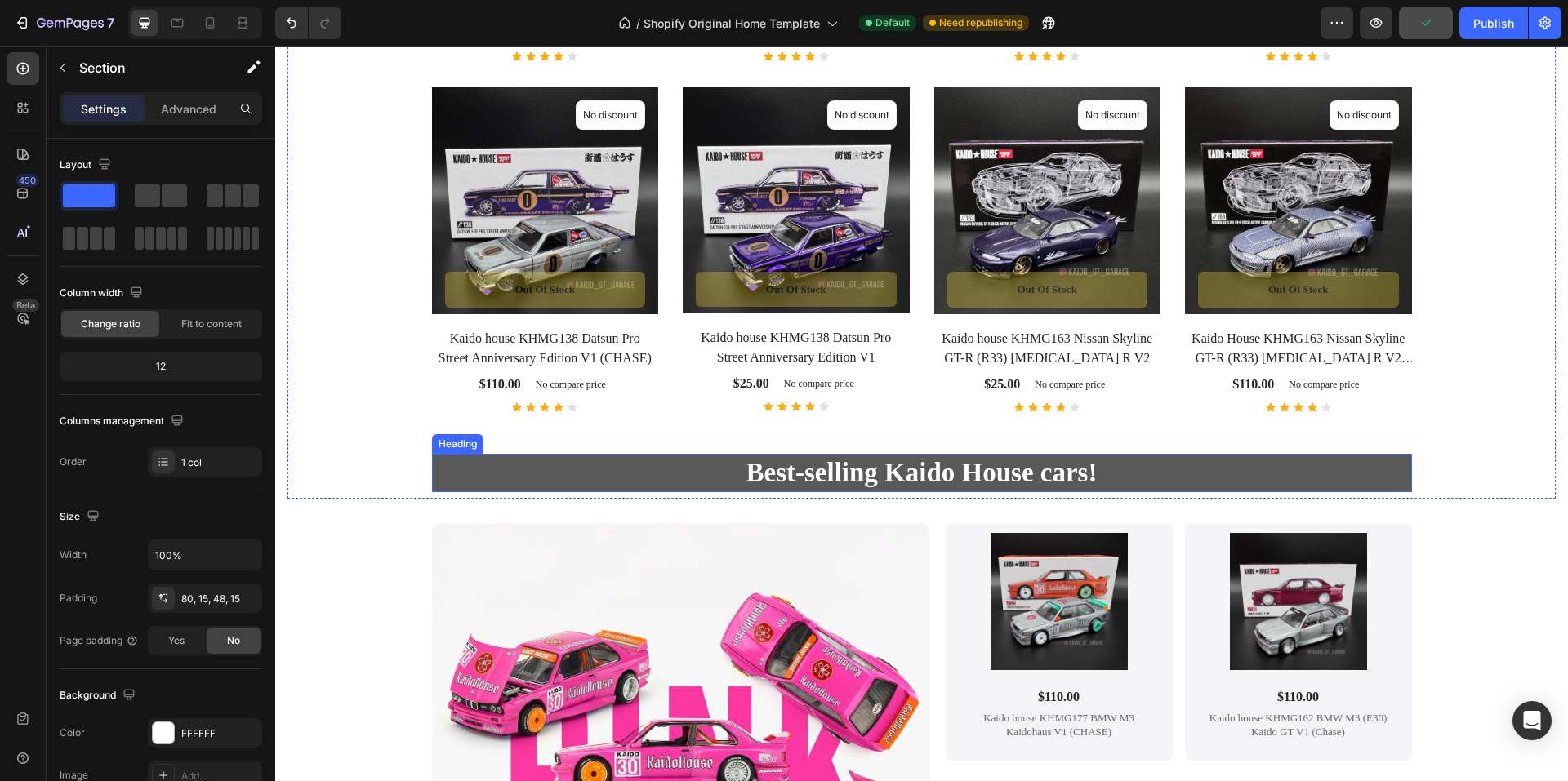
click at [576, 469] on h2 "Best-selling Kaido House cars!" at bounding box center [922, 473] width 980 height 39
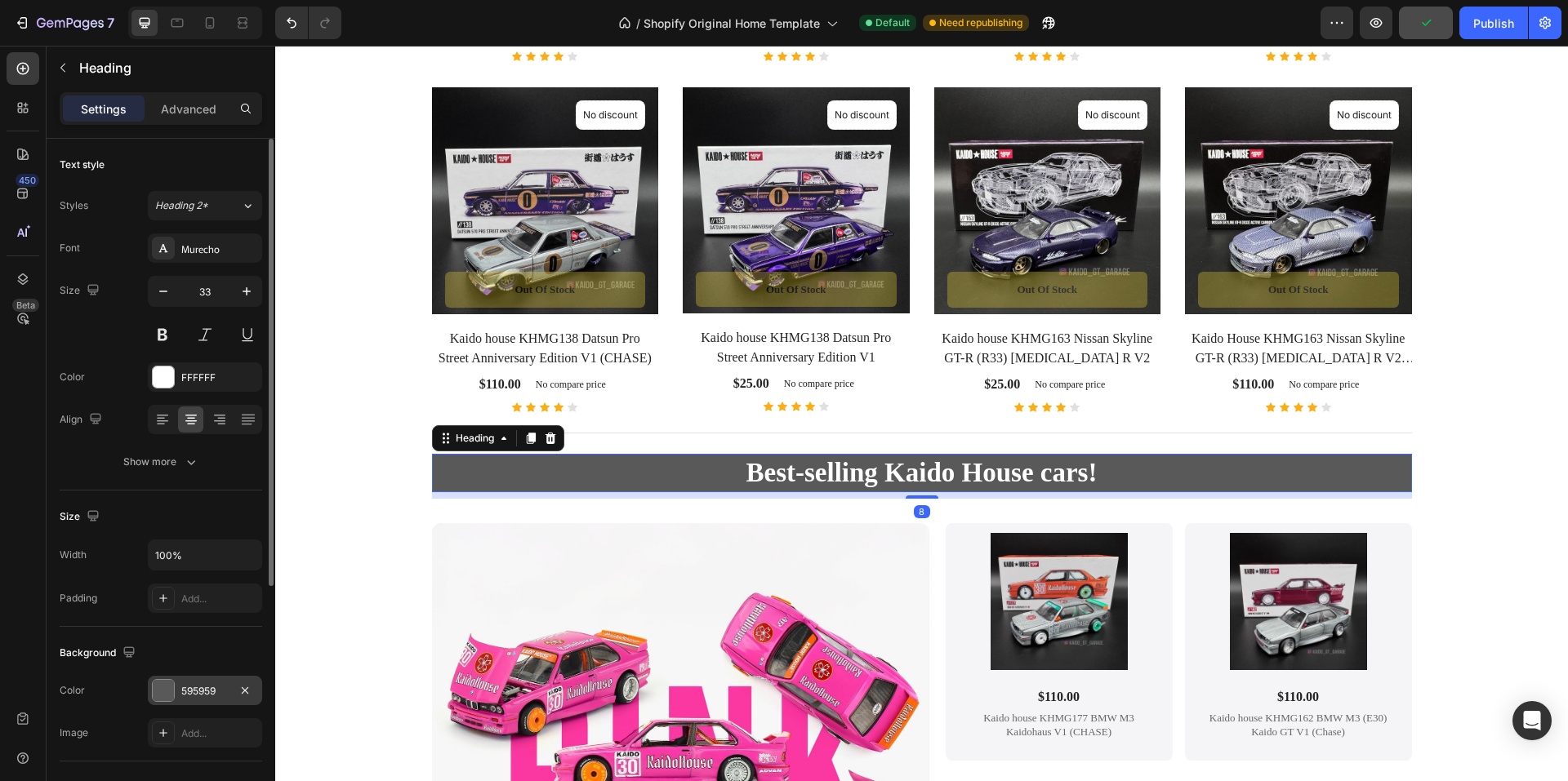
click at [191, 691] on div "595959" at bounding box center [204, 691] width 47 height 14
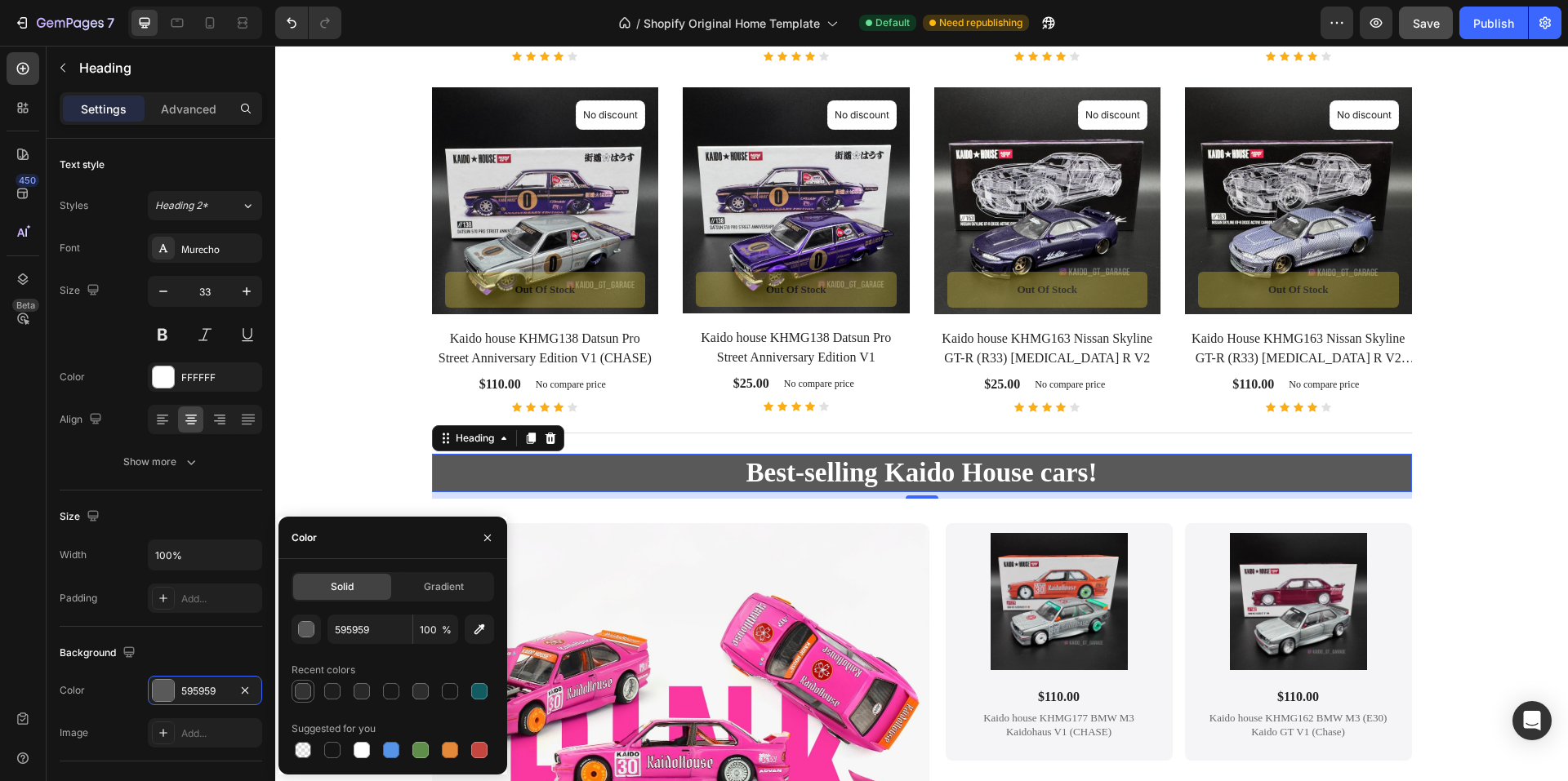
click at [309, 693] on div at bounding box center [303, 691] width 16 height 16
type input "333333"
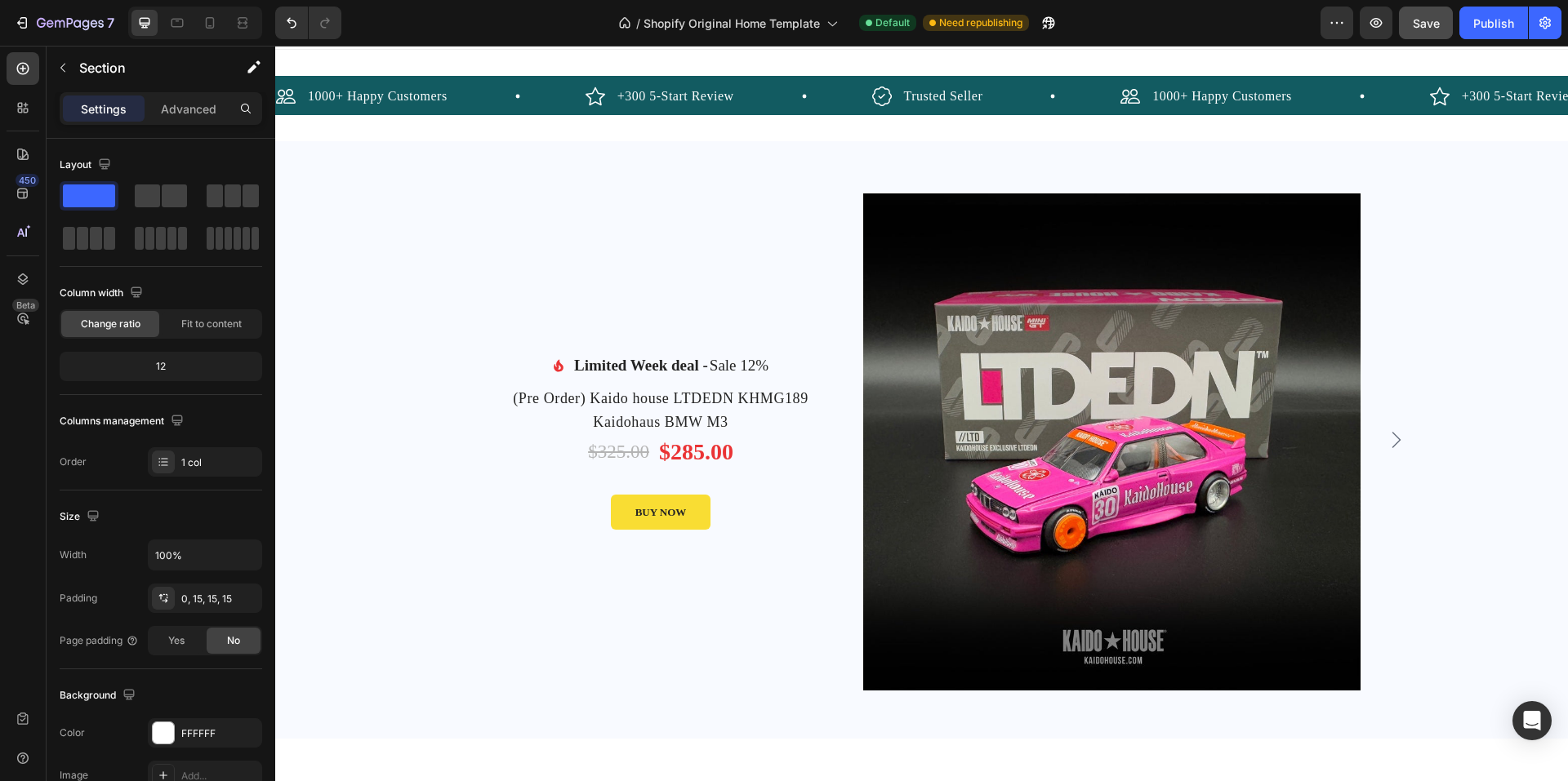
scroll to position [0, 0]
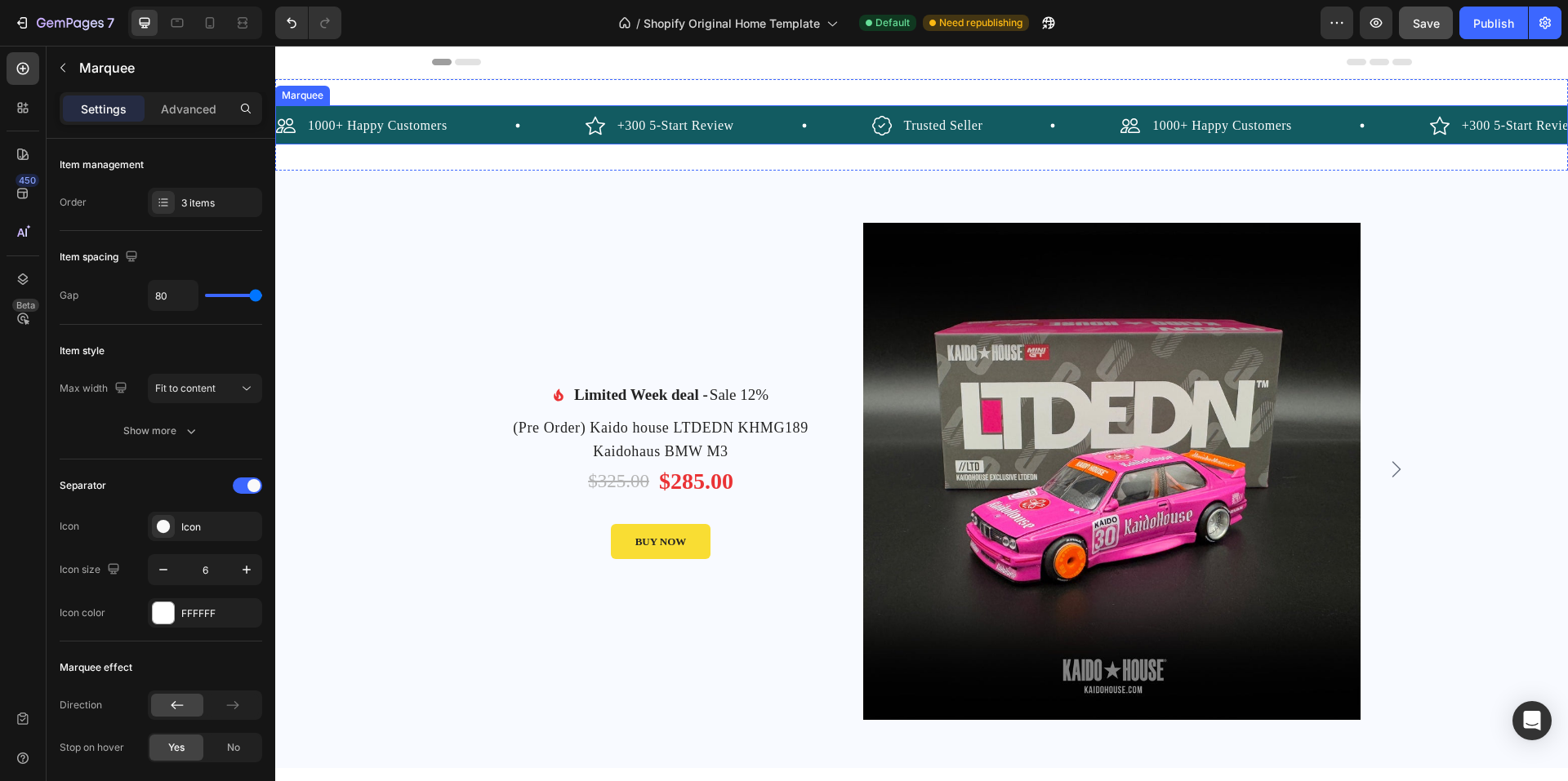
click at [483, 124] on div "1000+ Happy Customers Item List" at bounding box center [430, 125] width 309 height 24
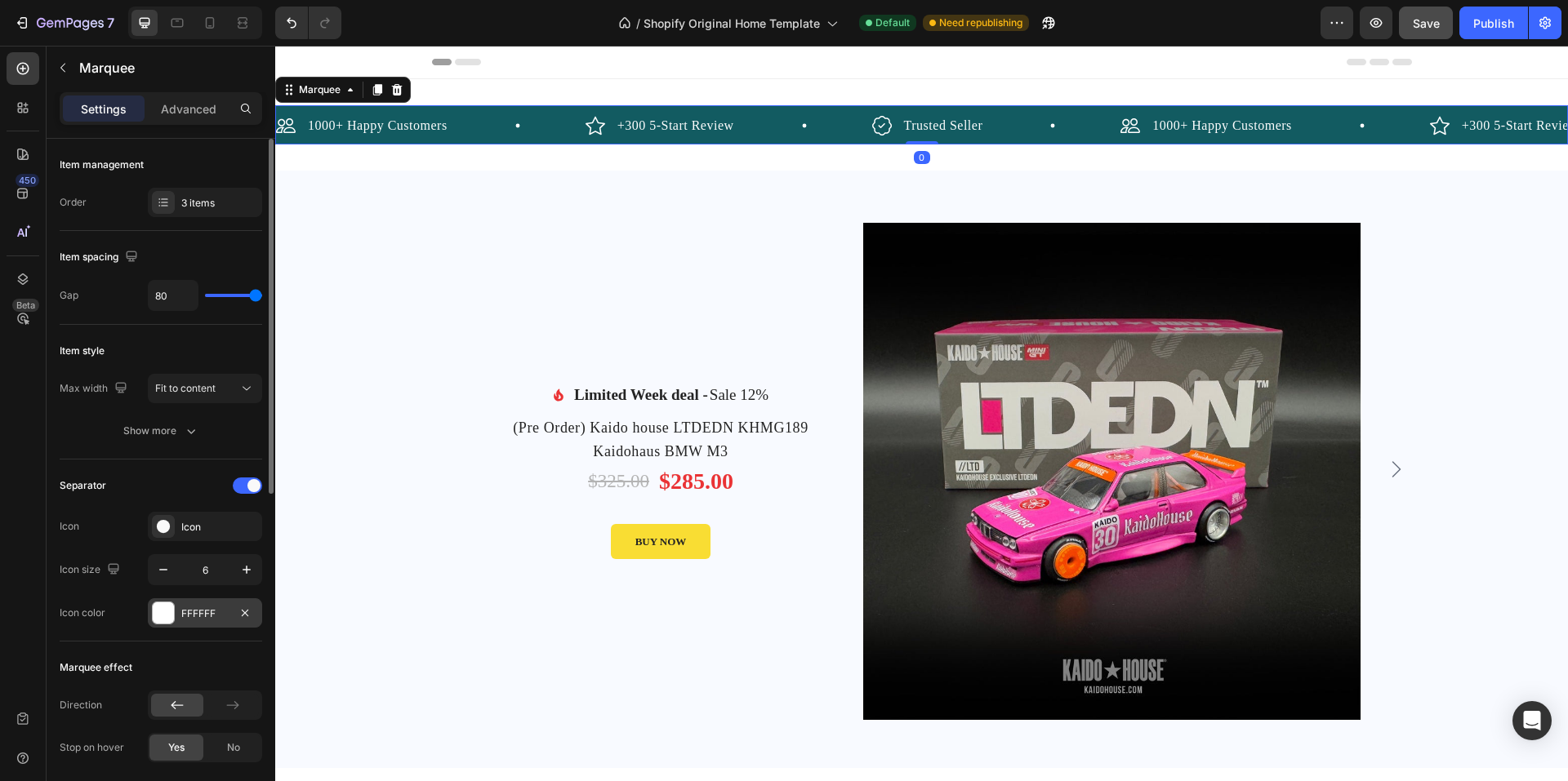
click at [209, 627] on div "FFFFFF" at bounding box center [205, 613] width 115 height 30
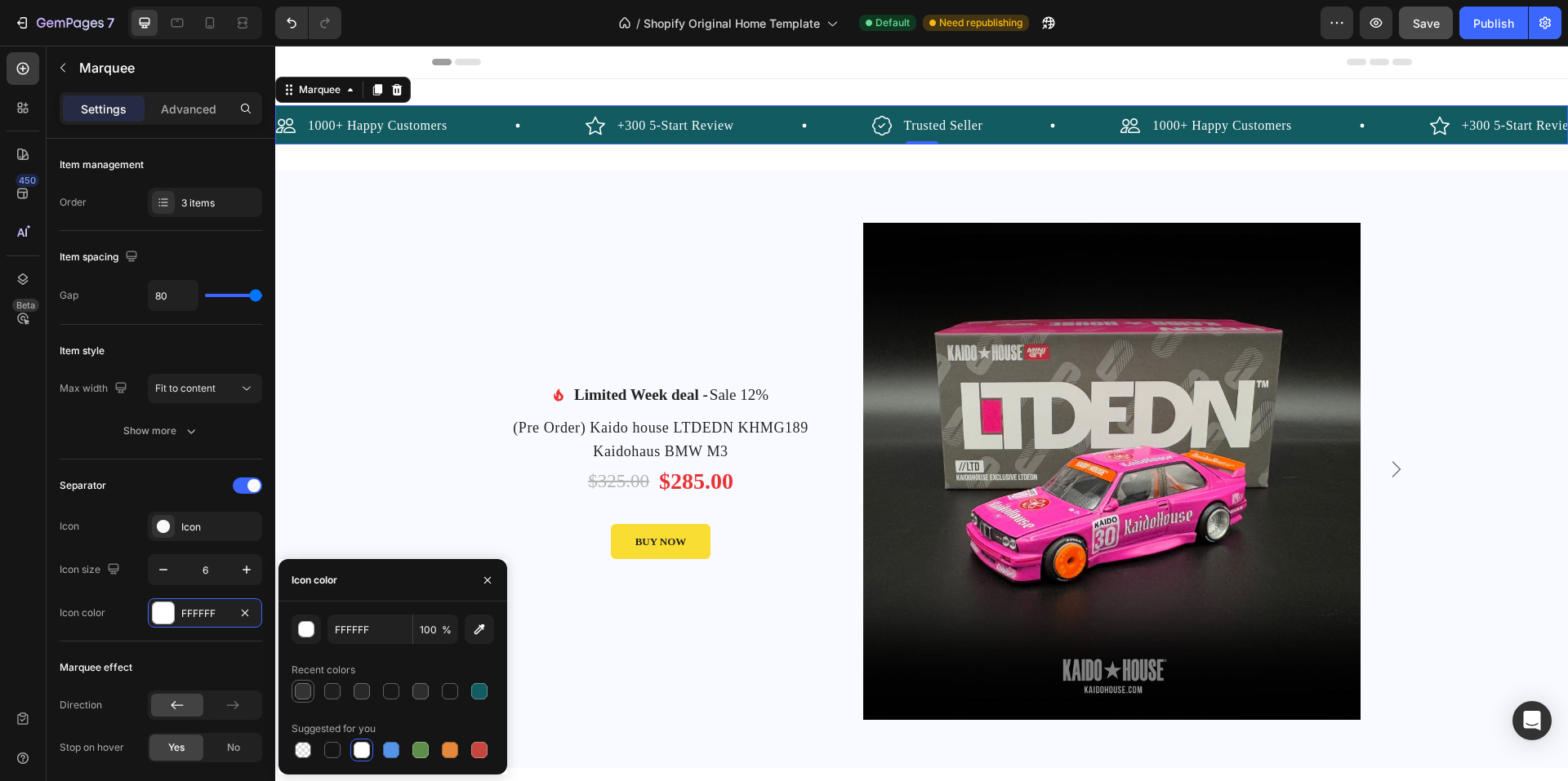
click at [306, 693] on div at bounding box center [303, 691] width 16 height 16
type input "333333"
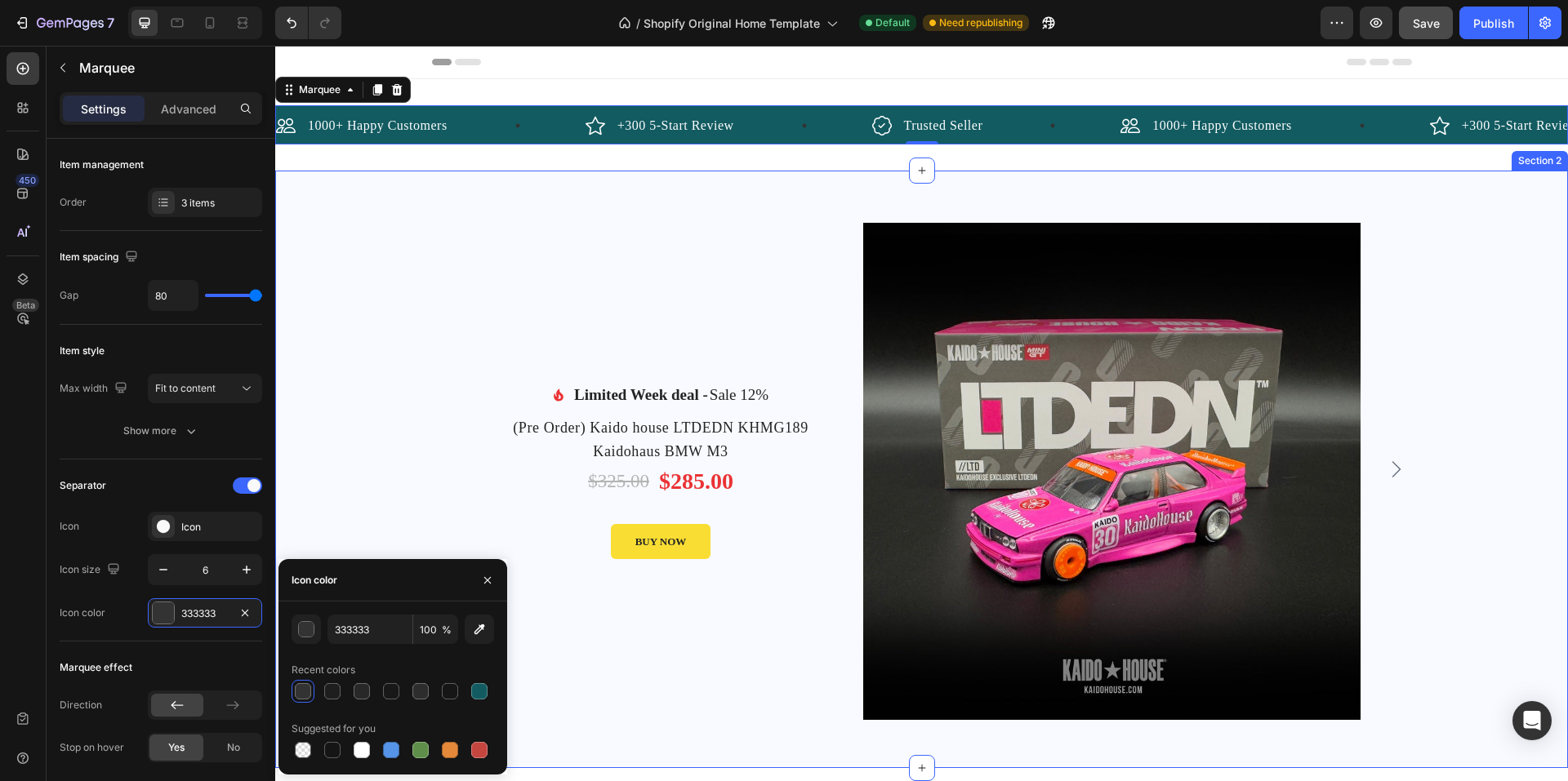
click at [314, 431] on div "Image Limited Week deal - Text block Sale 12% Product Badge Row Icon List (Pre …" at bounding box center [922, 469] width 1269 height 597
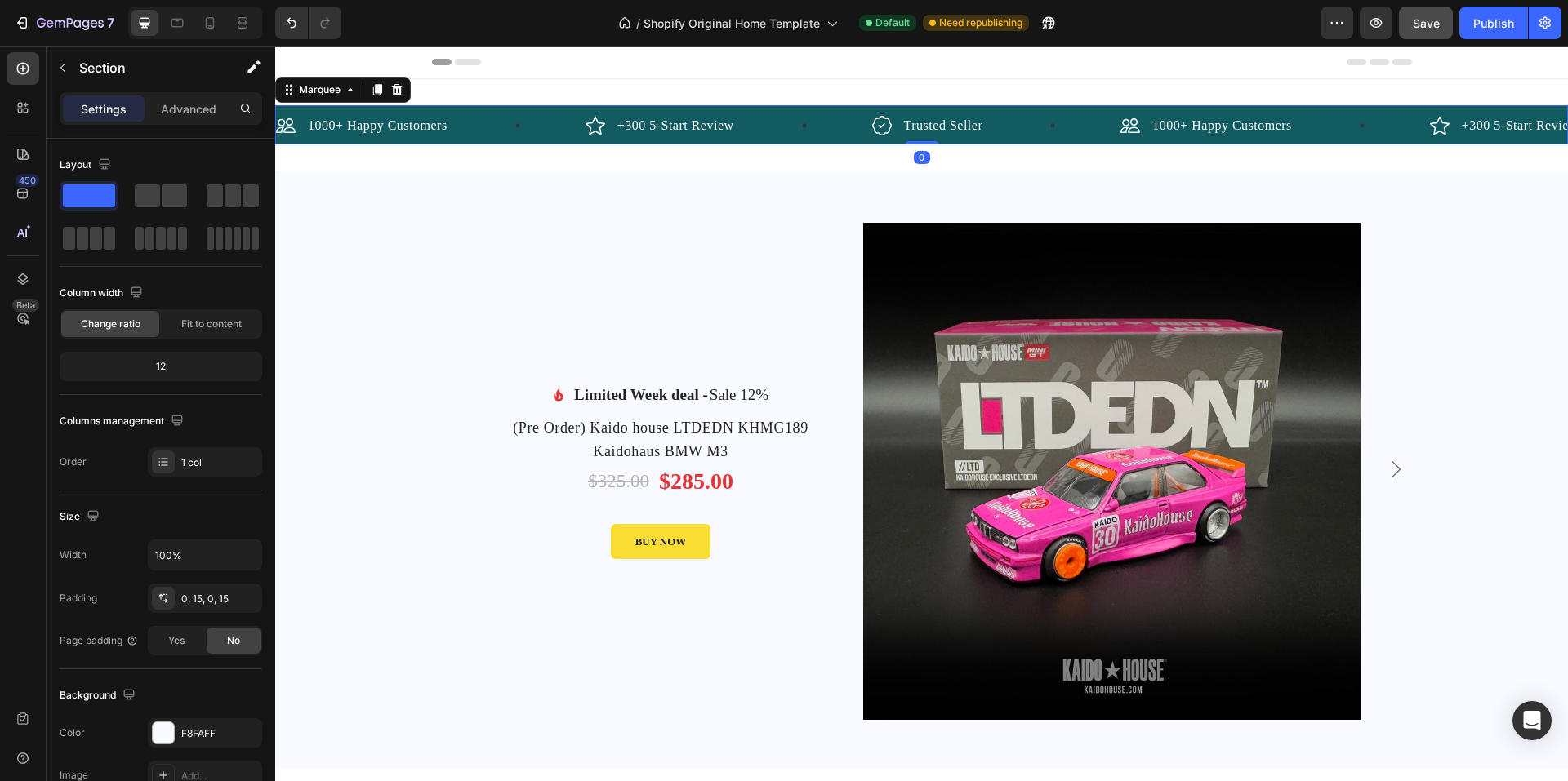
click at [513, 121] on div "1000+ Happy Customers Item List" at bounding box center [430, 125] width 309 height 24
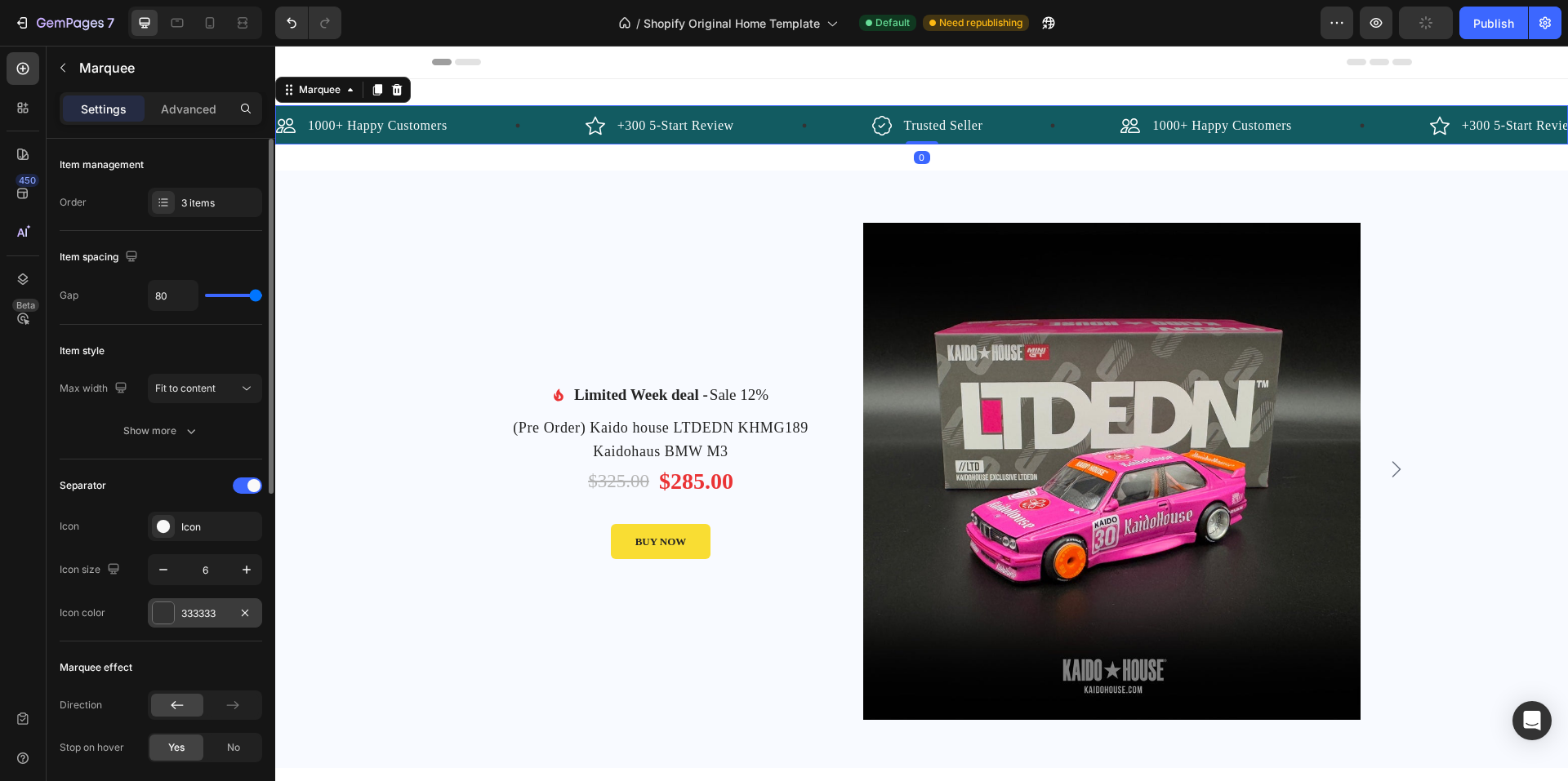
click at [187, 621] on div "333333" at bounding box center [204, 614] width 47 height 14
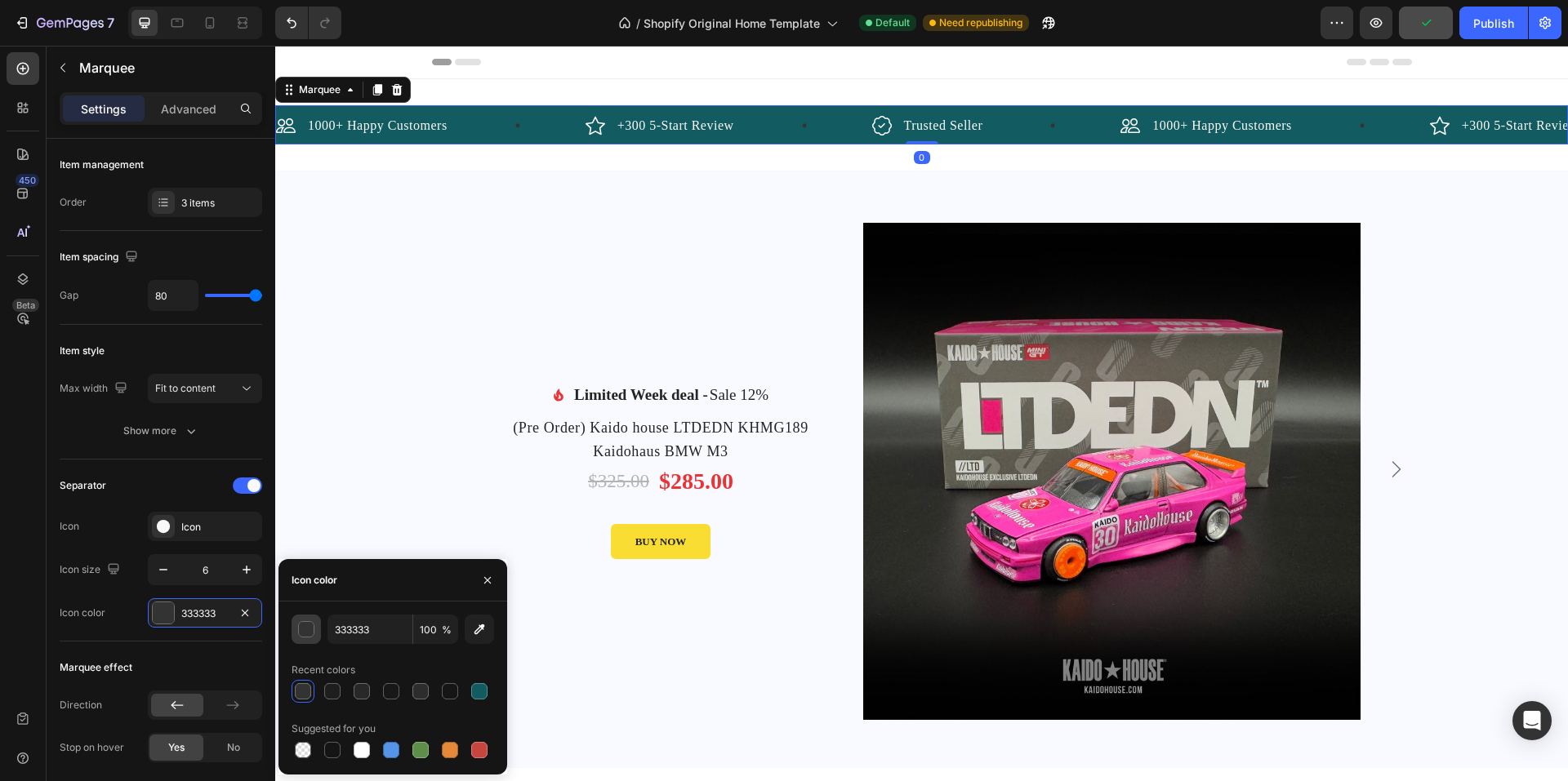
click at [307, 638] on button "button" at bounding box center [306, 629] width 30 height 30
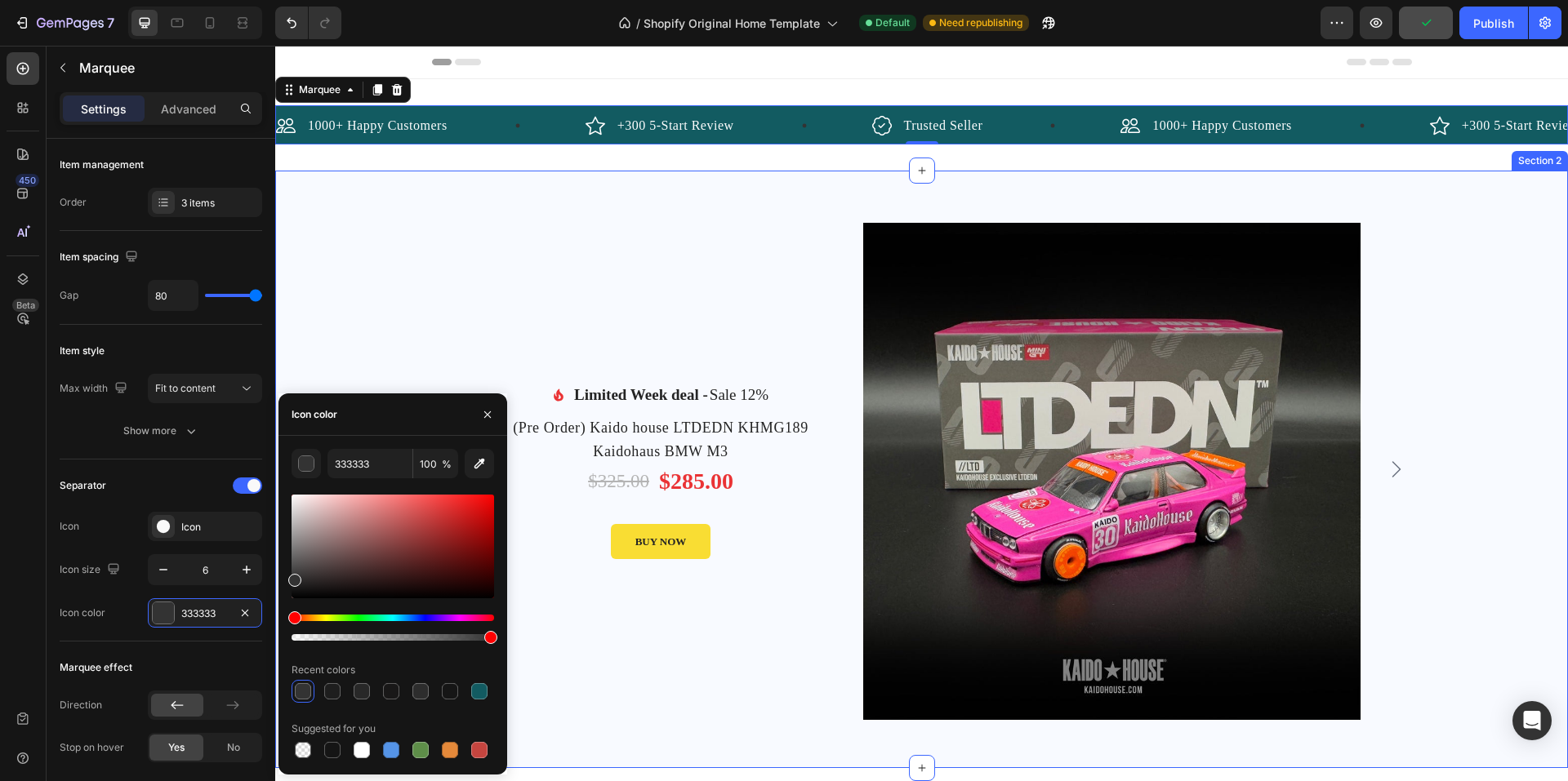
click at [443, 231] on div "Image Limited Week deal - Text block Sale 12% Product Badge Row Icon List (Pre …" at bounding box center [922, 469] width 980 height 597
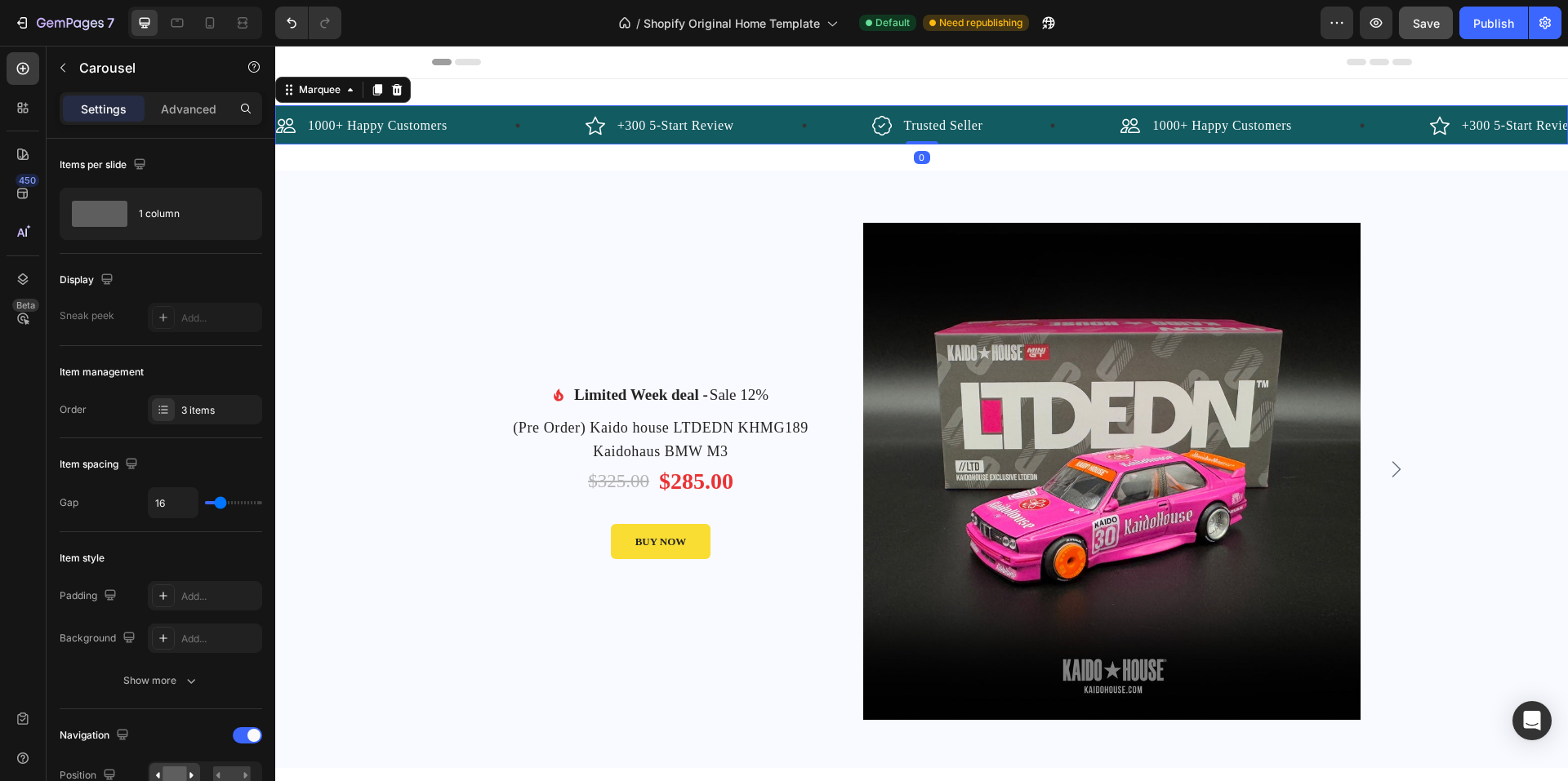
click at [372, 113] on div "1000+ Happy Customers Item List +300 5-Start Review Item List Trusted Seller It…" at bounding box center [921, 125] width 1293 height 39
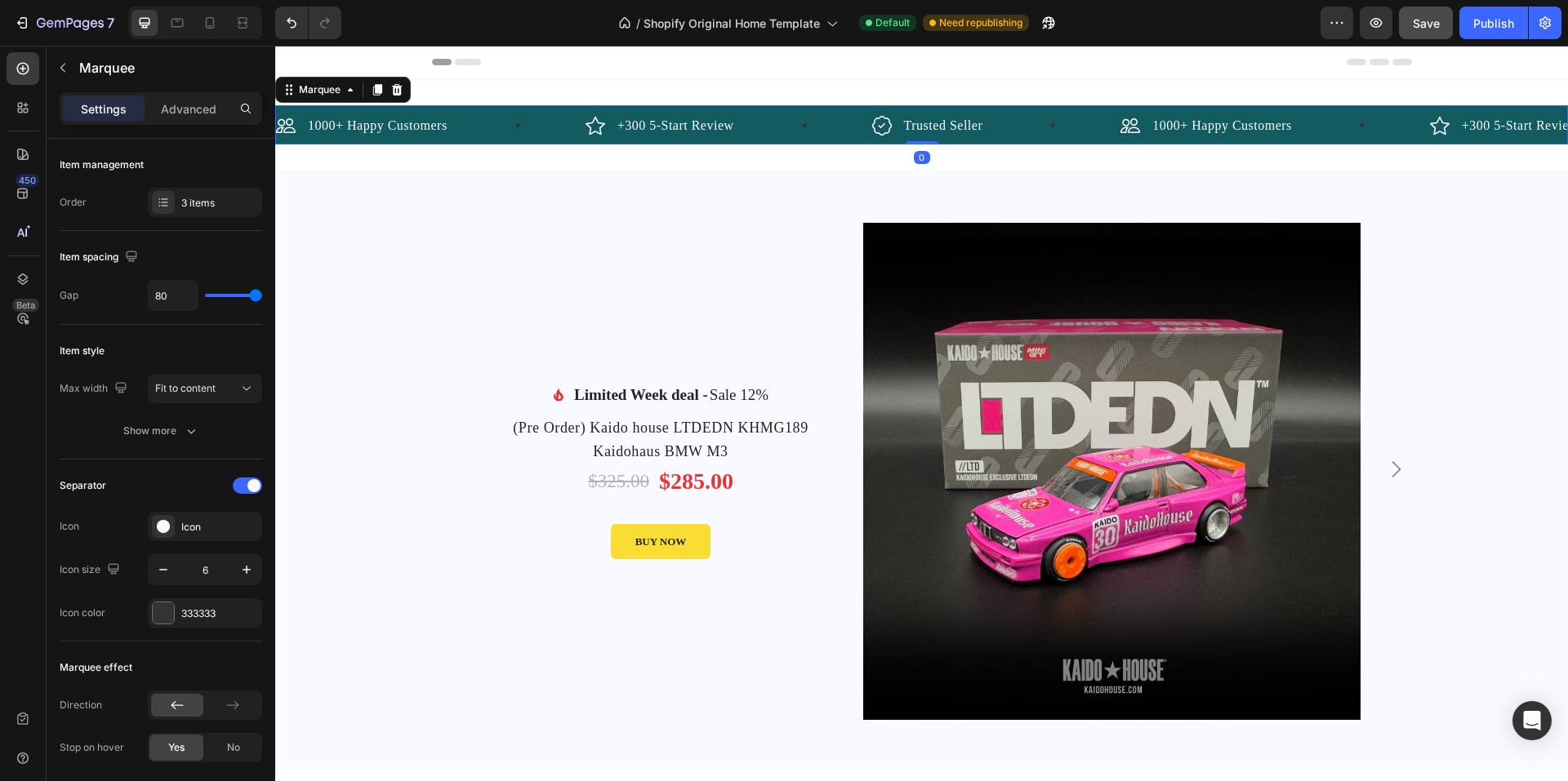
click at [303, 110] on div "1000+ Happy Customers Item List +300 5-Start Review Item List Trusted Seller It…" at bounding box center [921, 125] width 1293 height 39
click at [468, 110] on div "1000+ Happy Customers Item List +300 5-Start Review Item List Trusted Seller It…" at bounding box center [921, 125] width 1293 height 39
click at [542, 119] on div "1000+ Happy Customers Item List" at bounding box center [430, 125] width 309 height 24
click at [549, 111] on div "1000+ Happy Customers Item List +300 5-Start Review Item List Trusted Seller It…" at bounding box center [921, 125] width 1293 height 39
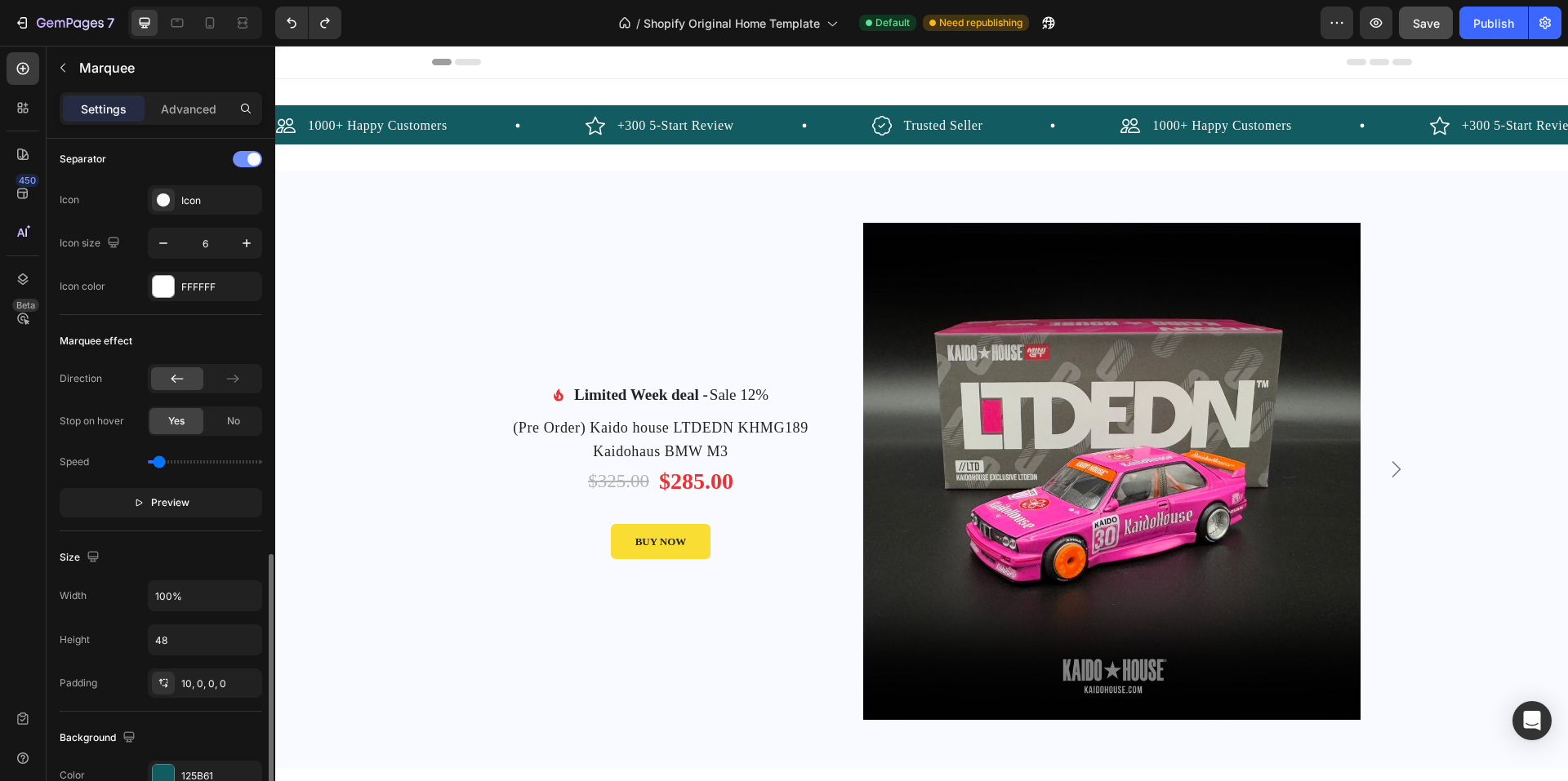
scroll to position [648, 0]
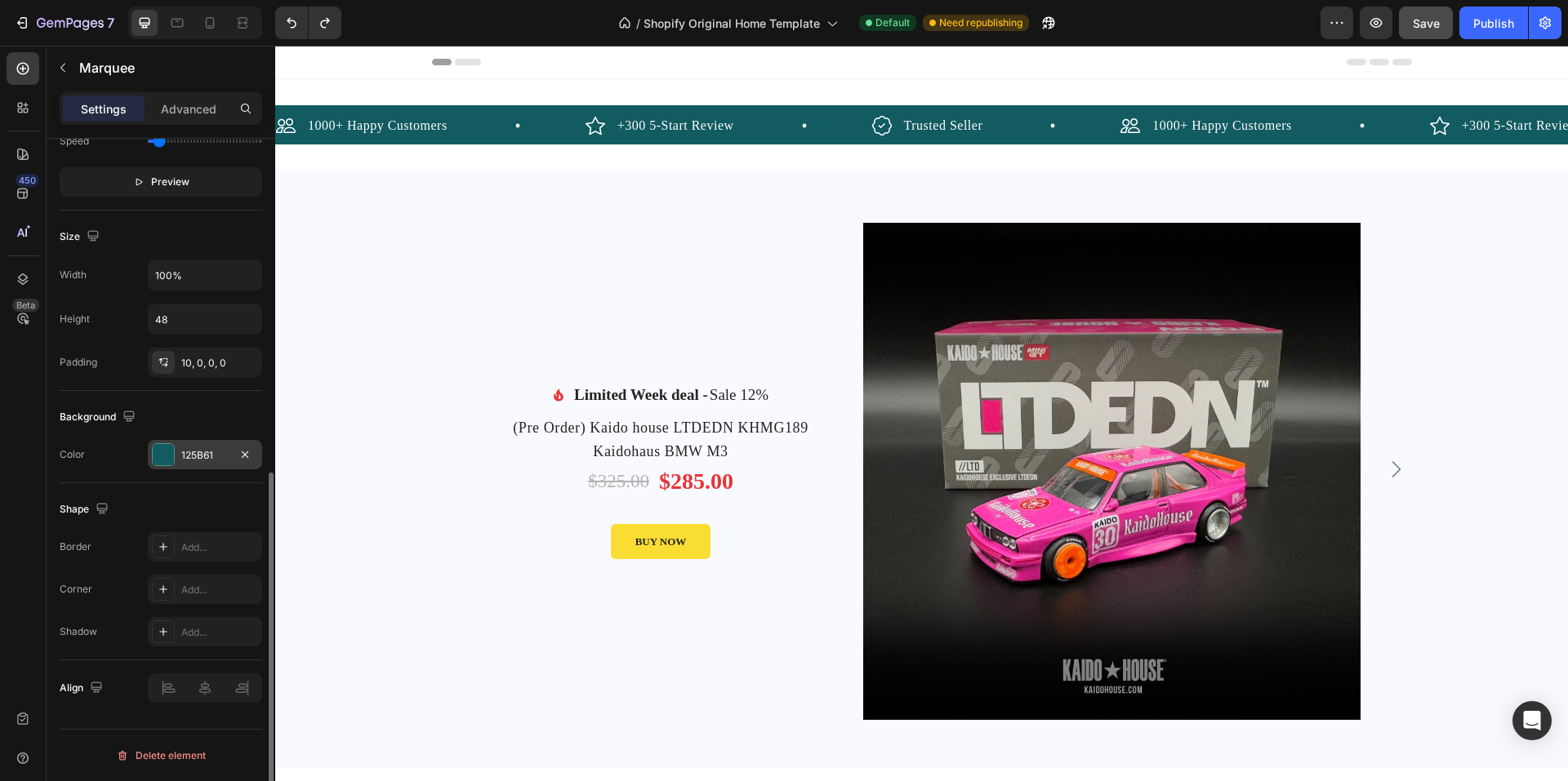
click at [166, 460] on div at bounding box center [163, 455] width 22 height 21
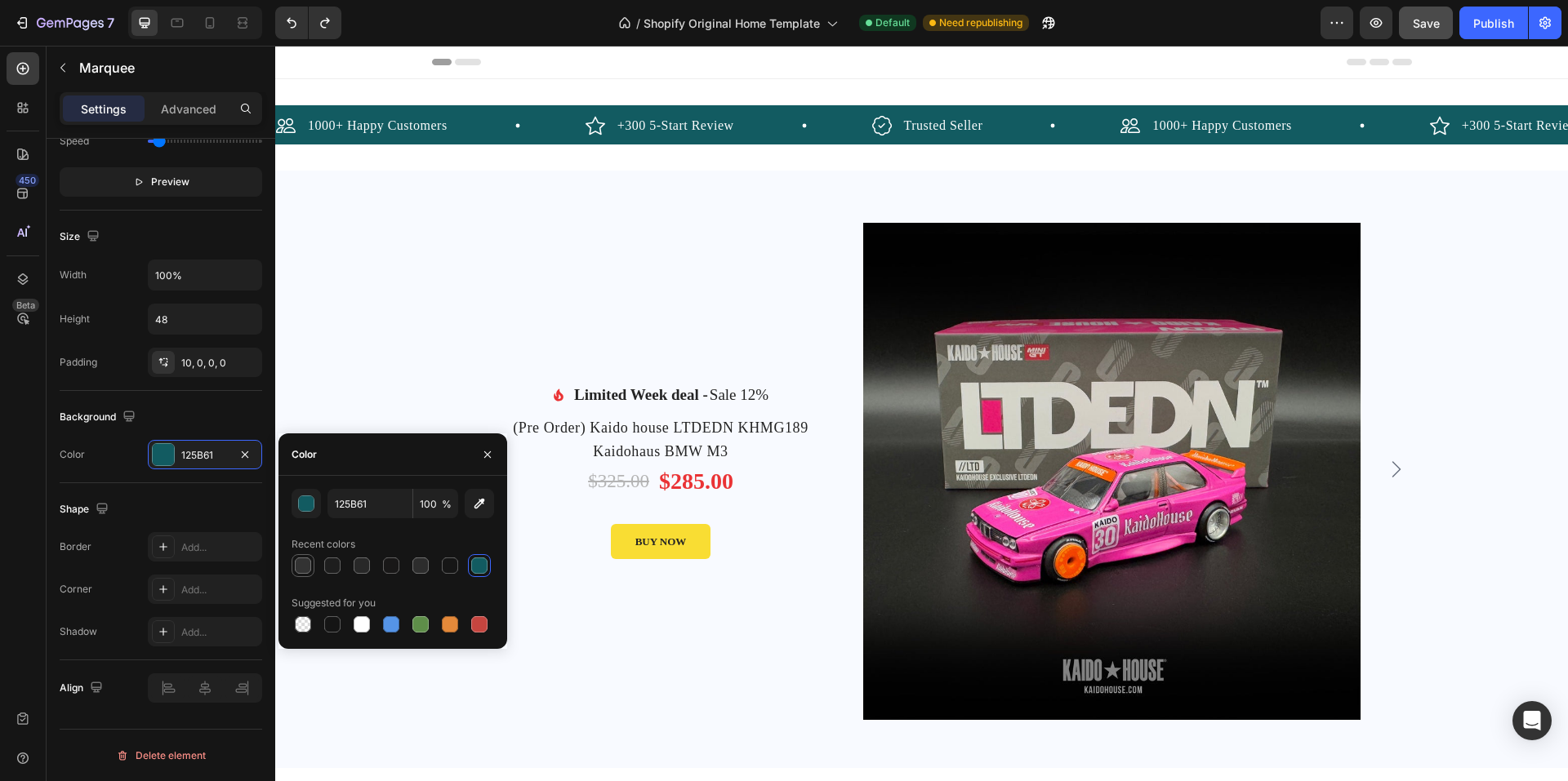
click at [299, 564] on div at bounding box center [303, 566] width 16 height 16
type input "333333"
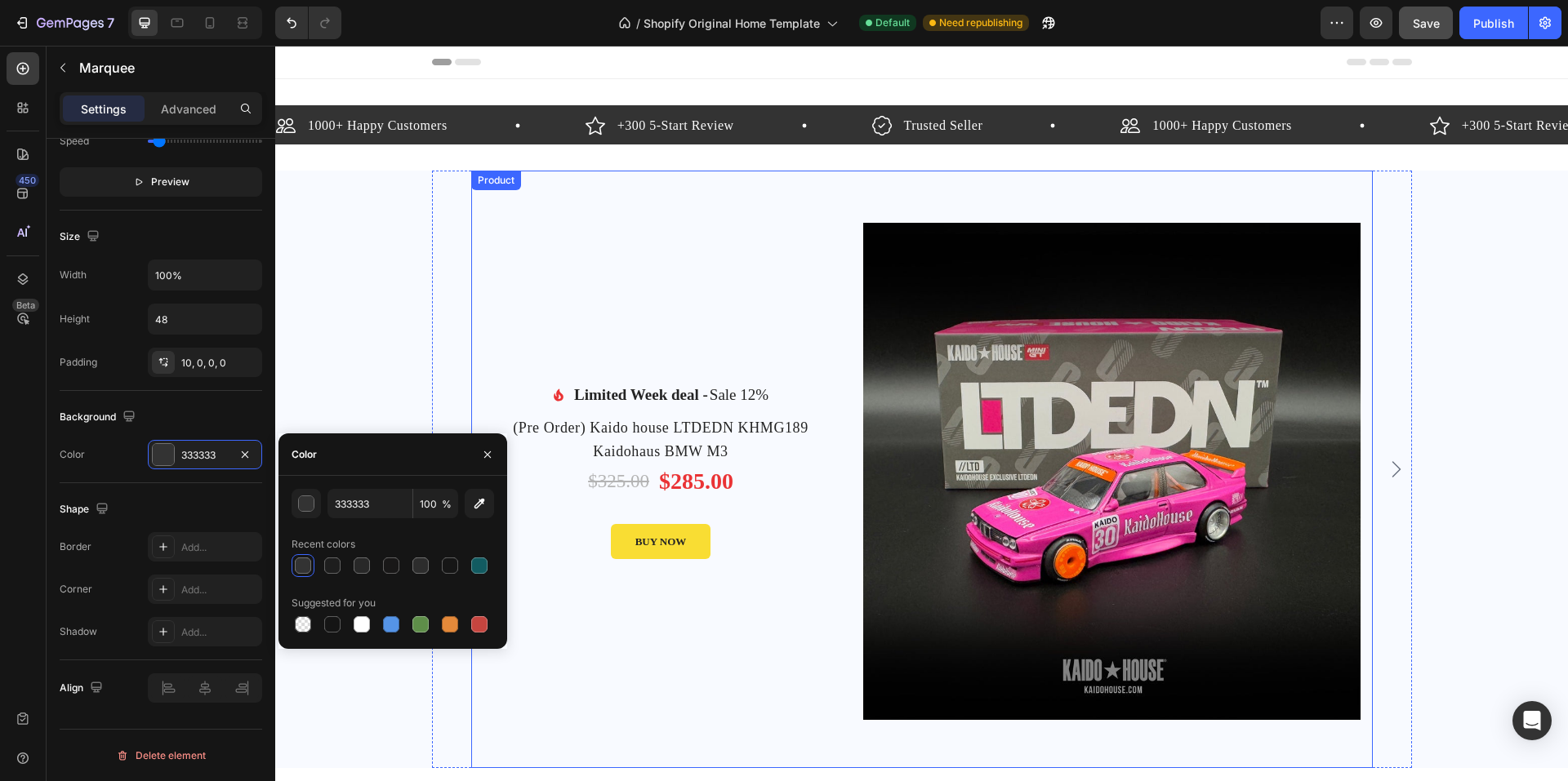
click at [432, 175] on div "Image Limited Week deal - Text block Sale 12% Product Badge Row Icon List (Pre …" at bounding box center [922, 469] width 980 height 597
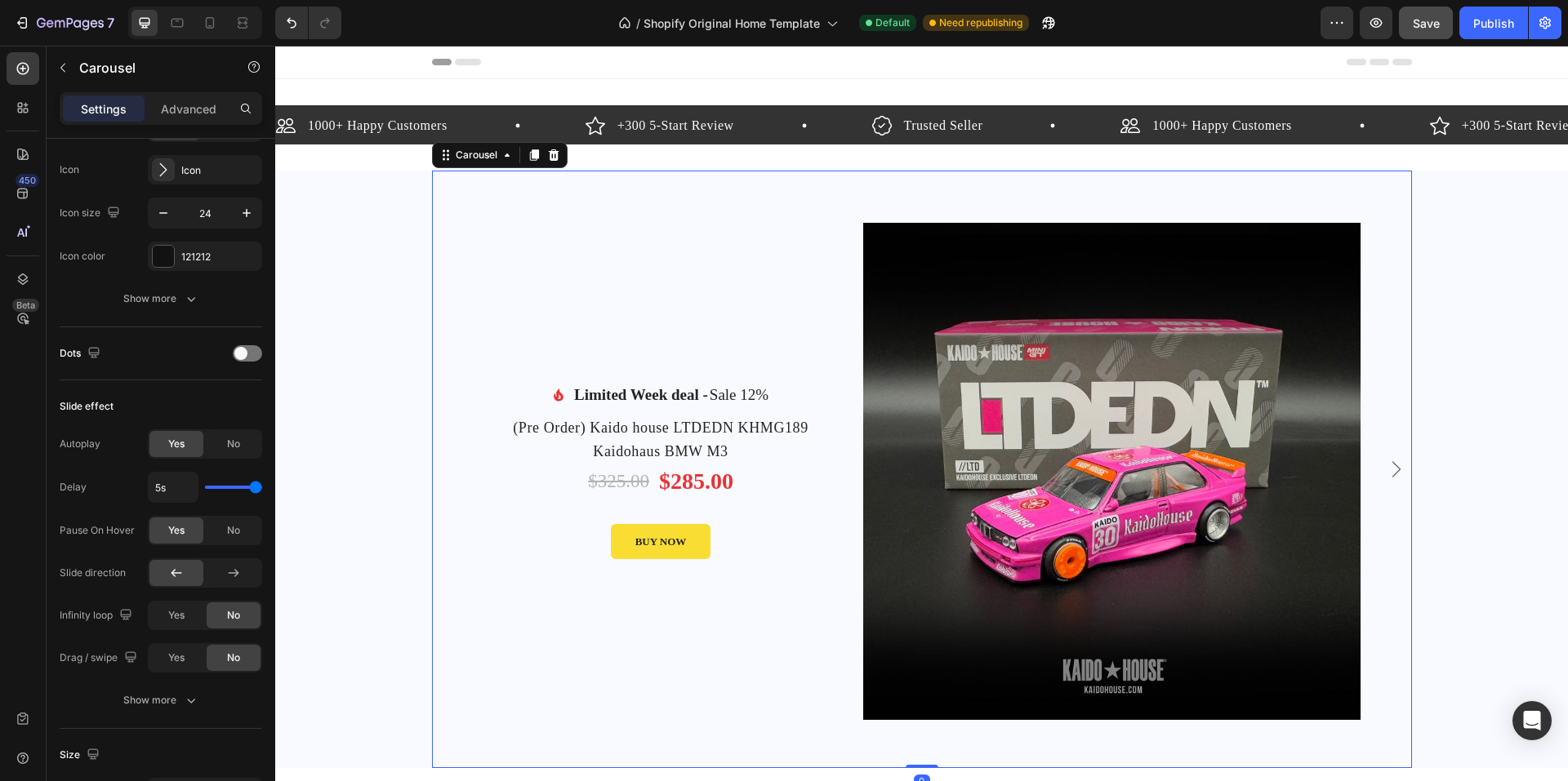
scroll to position [0, 0]
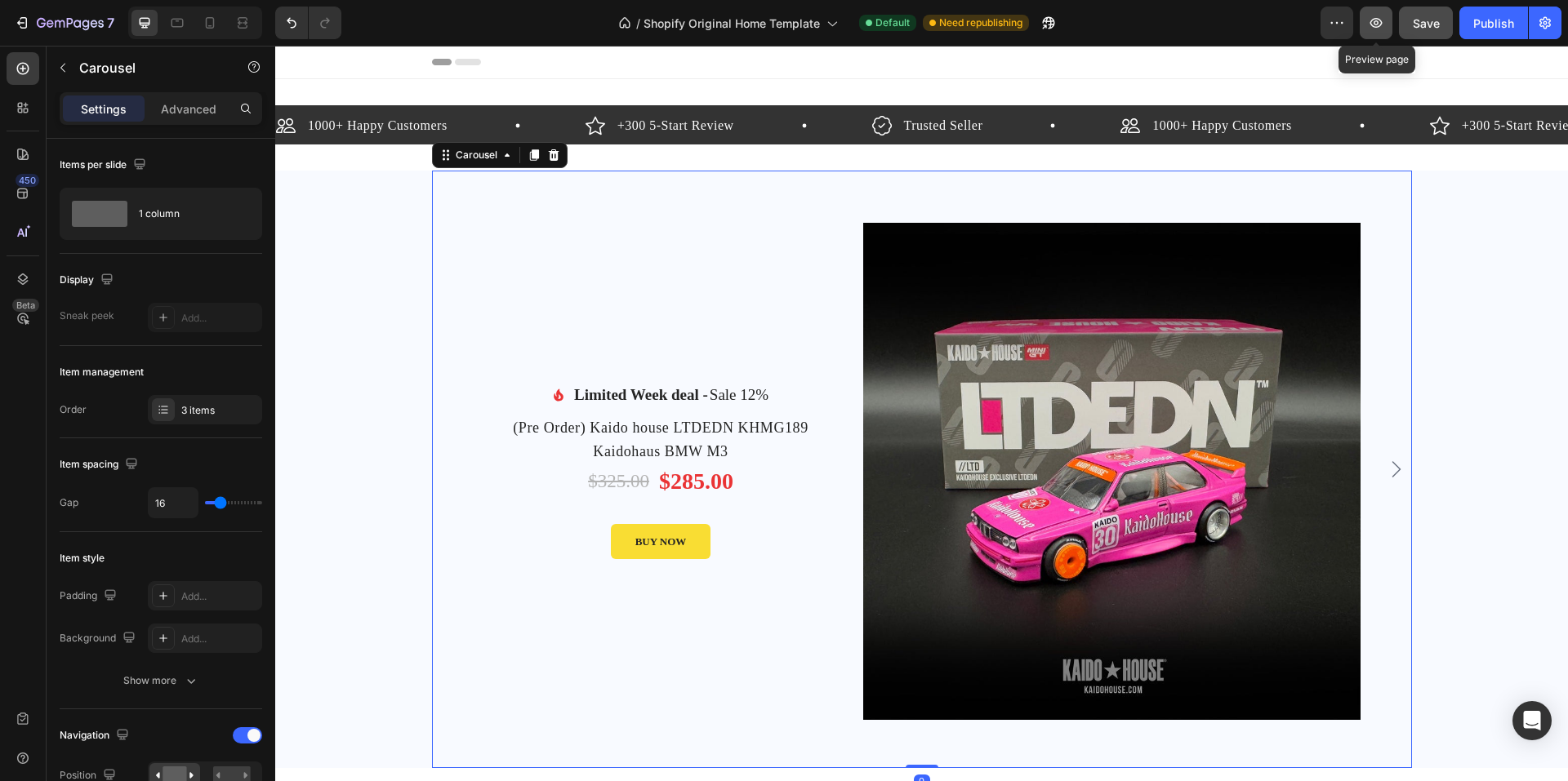
click at [1387, 17] on button "button" at bounding box center [1376, 22] width 32 height 32
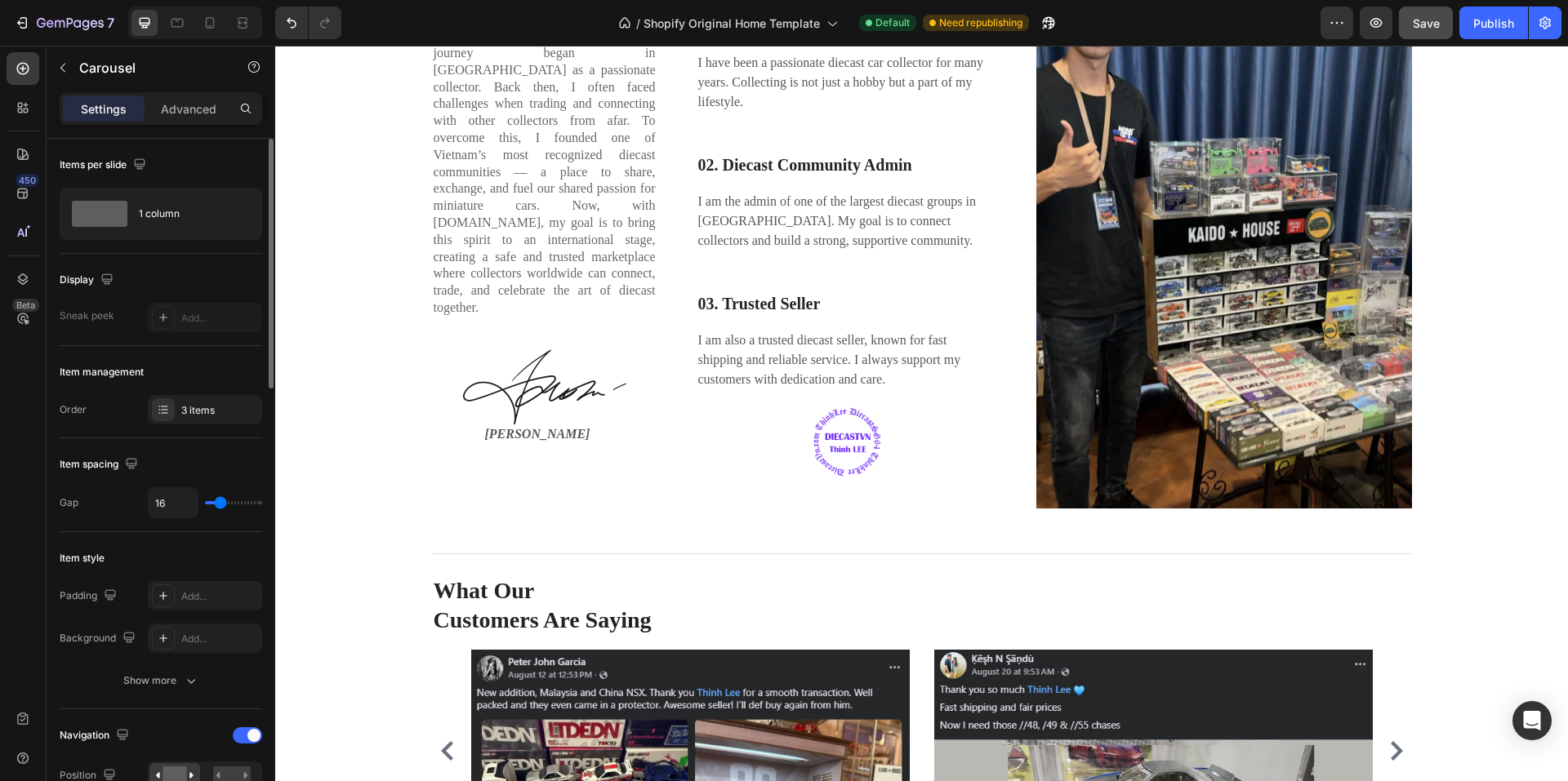
scroll to position [571, 0]
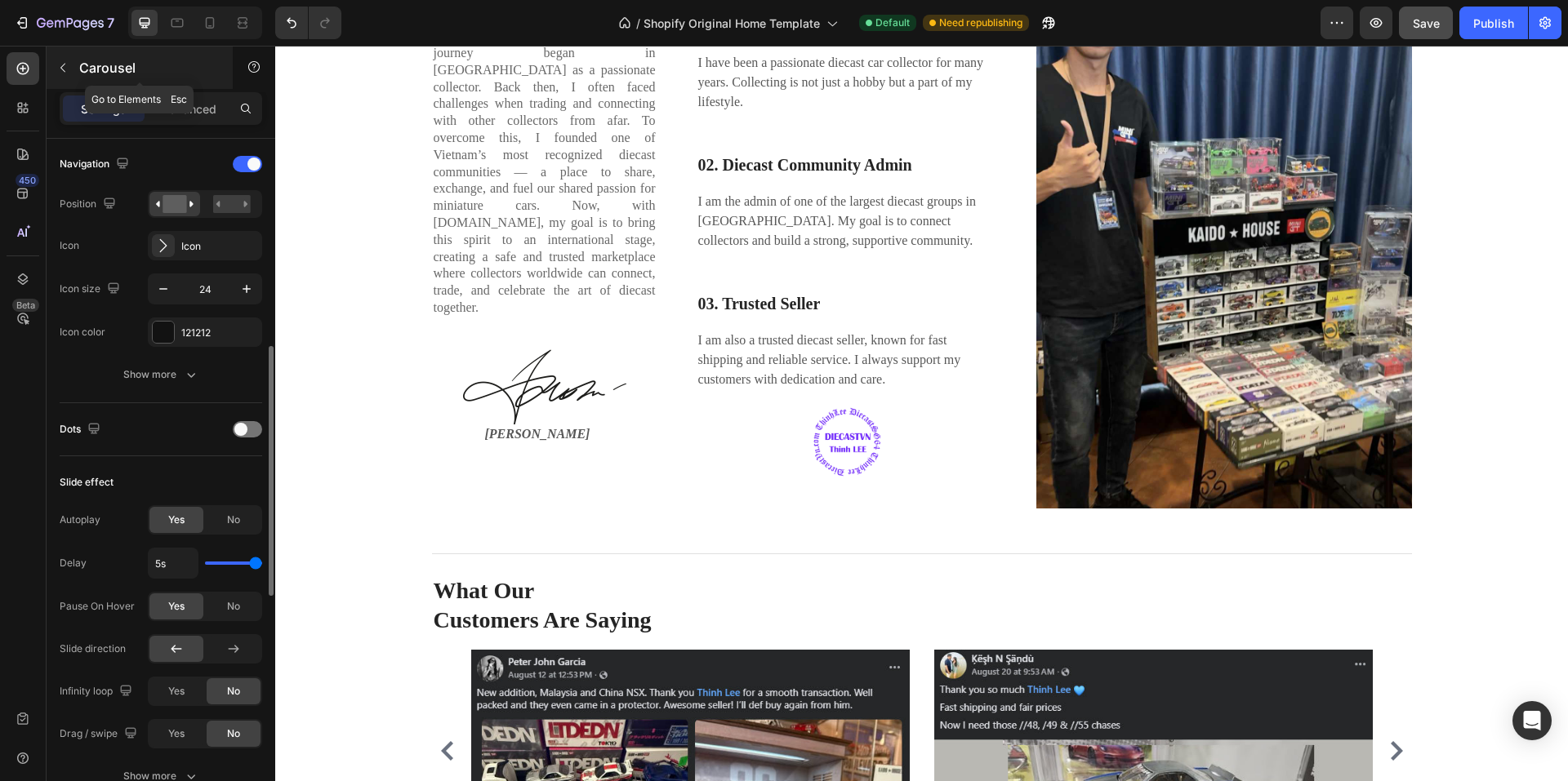
click at [59, 66] on icon "button" at bounding box center [63, 67] width 13 height 13
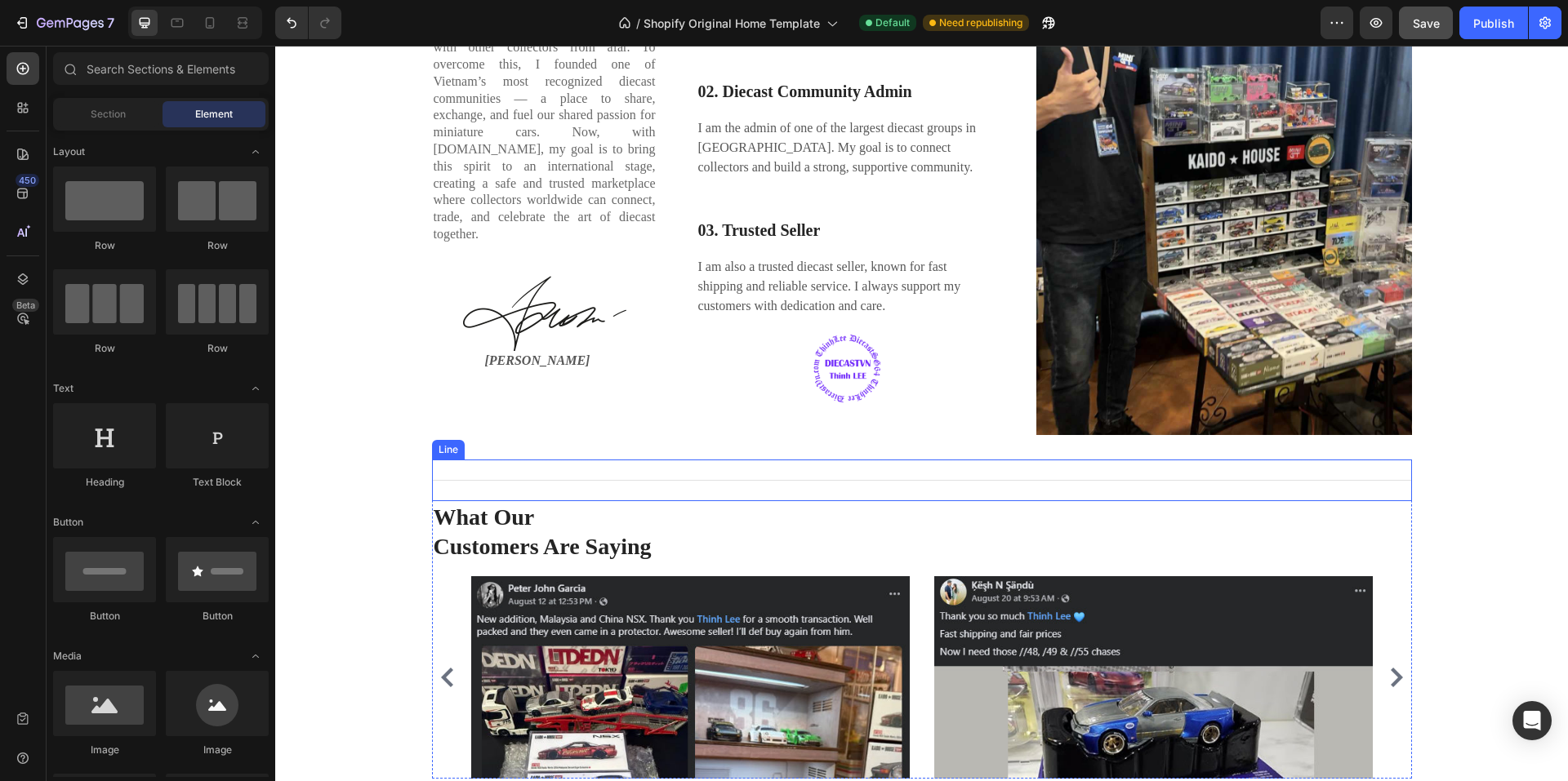
scroll to position [2368, 0]
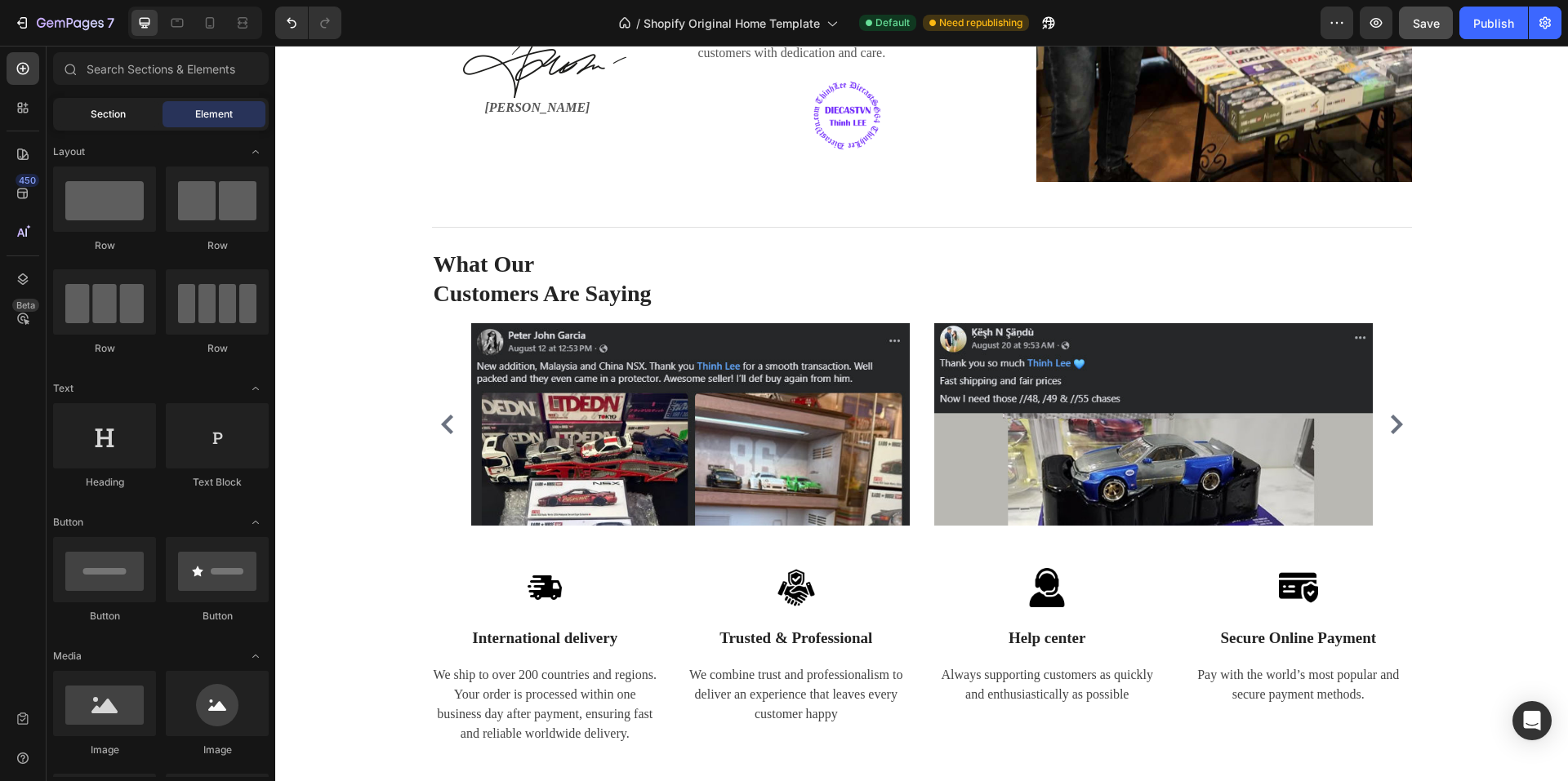
click at [81, 110] on div "Section" at bounding box center [108, 114] width 103 height 26
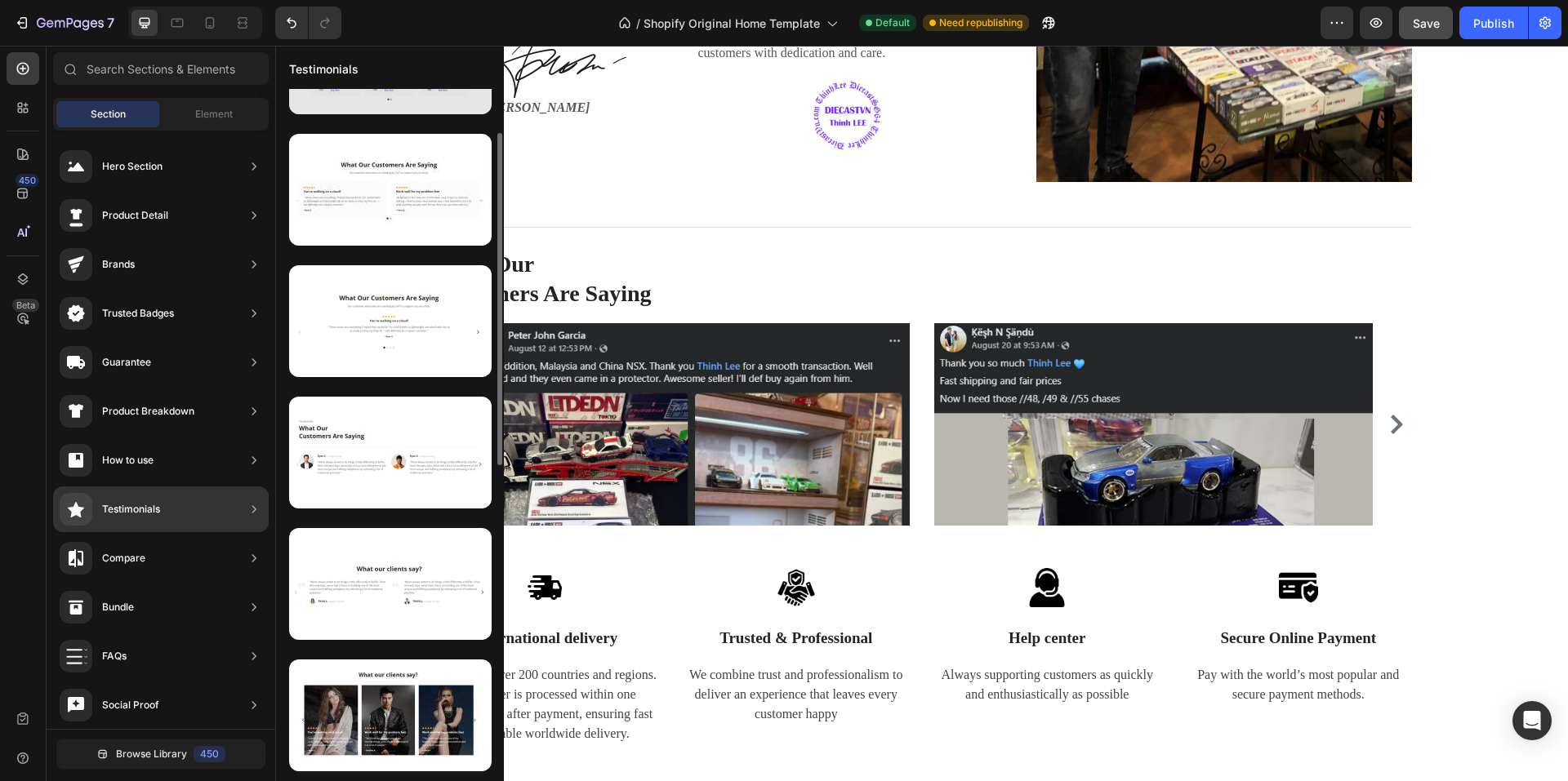
scroll to position [0, 0]
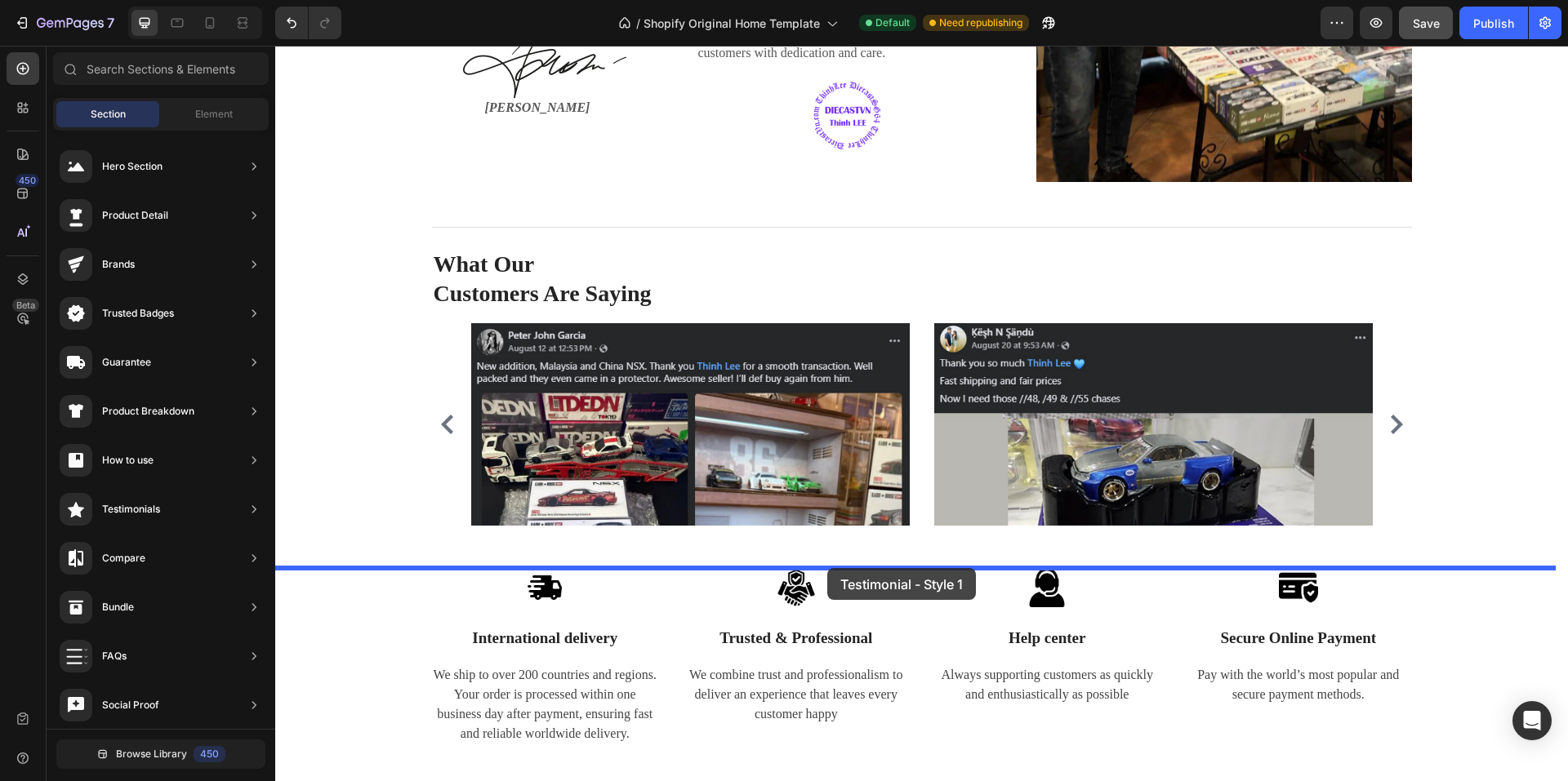
drag, startPoint x: 670, startPoint y: 198, endPoint x: 827, endPoint y: 568, distance: 401.9
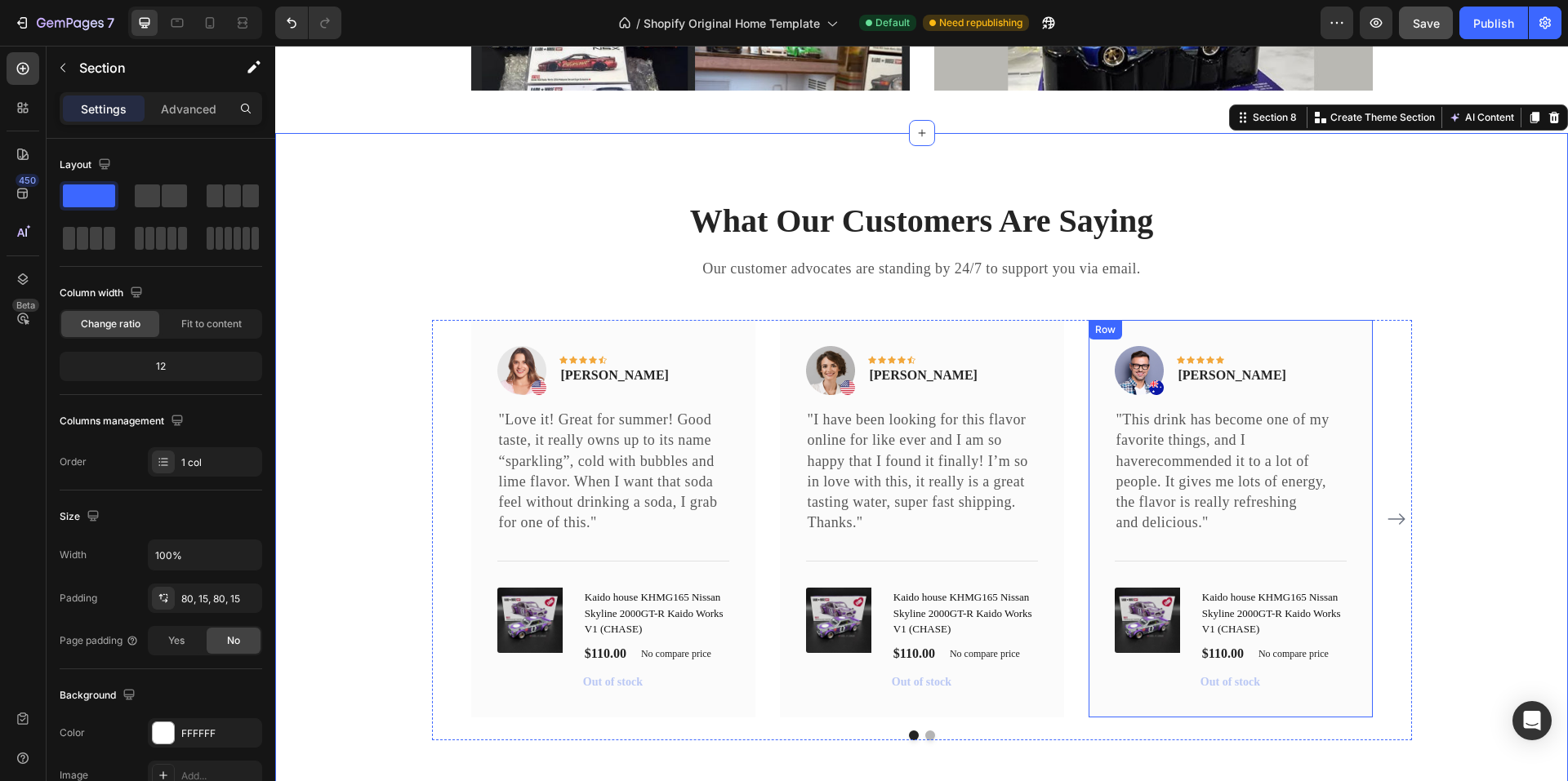
scroll to position [2833, 0]
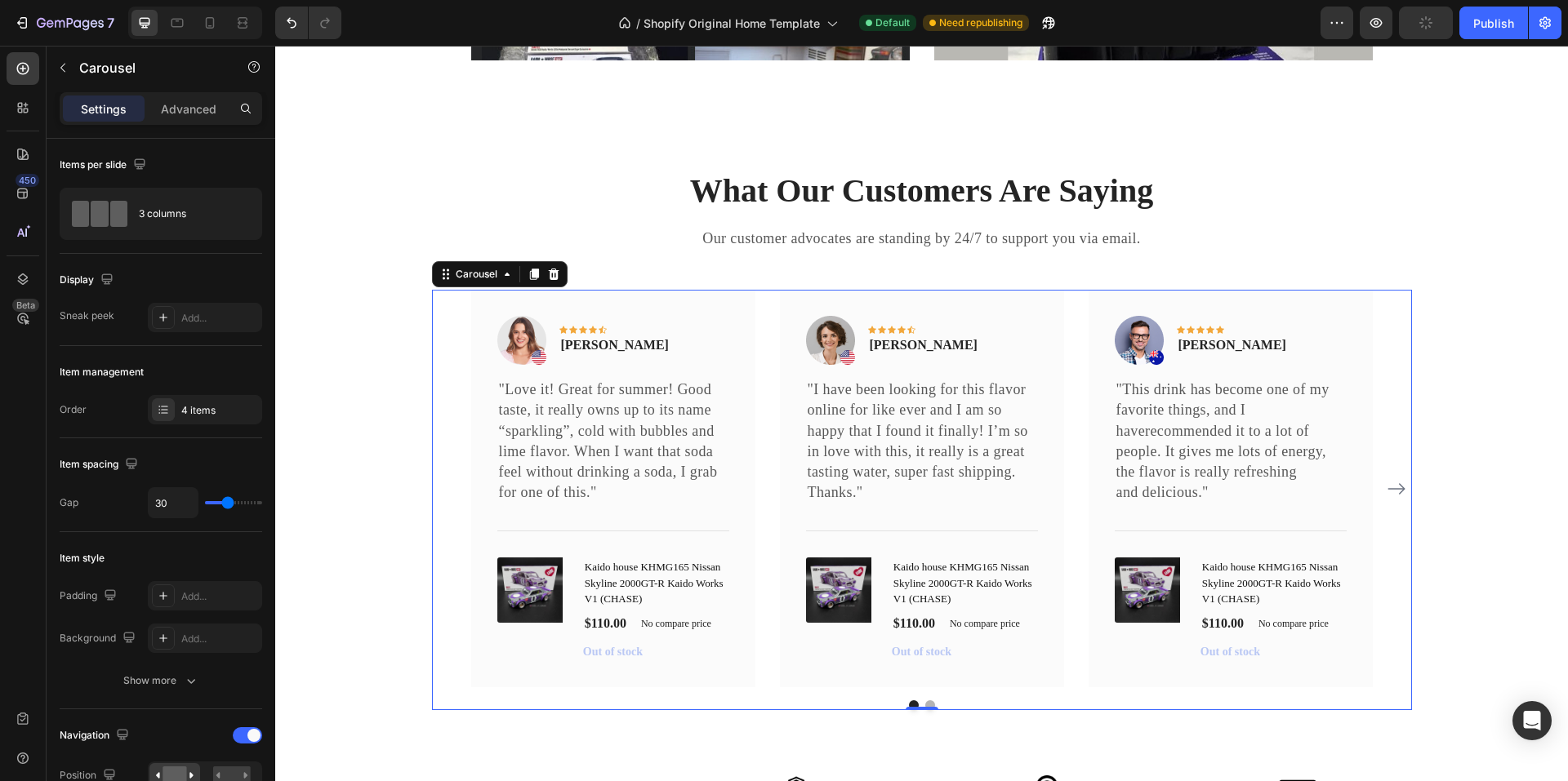
click at [445, 322] on div "Image Icon Icon Icon Icon Icon Row [PERSON_NAME] Text block Row "Love it! Great…" at bounding box center [922, 489] width 980 height 398
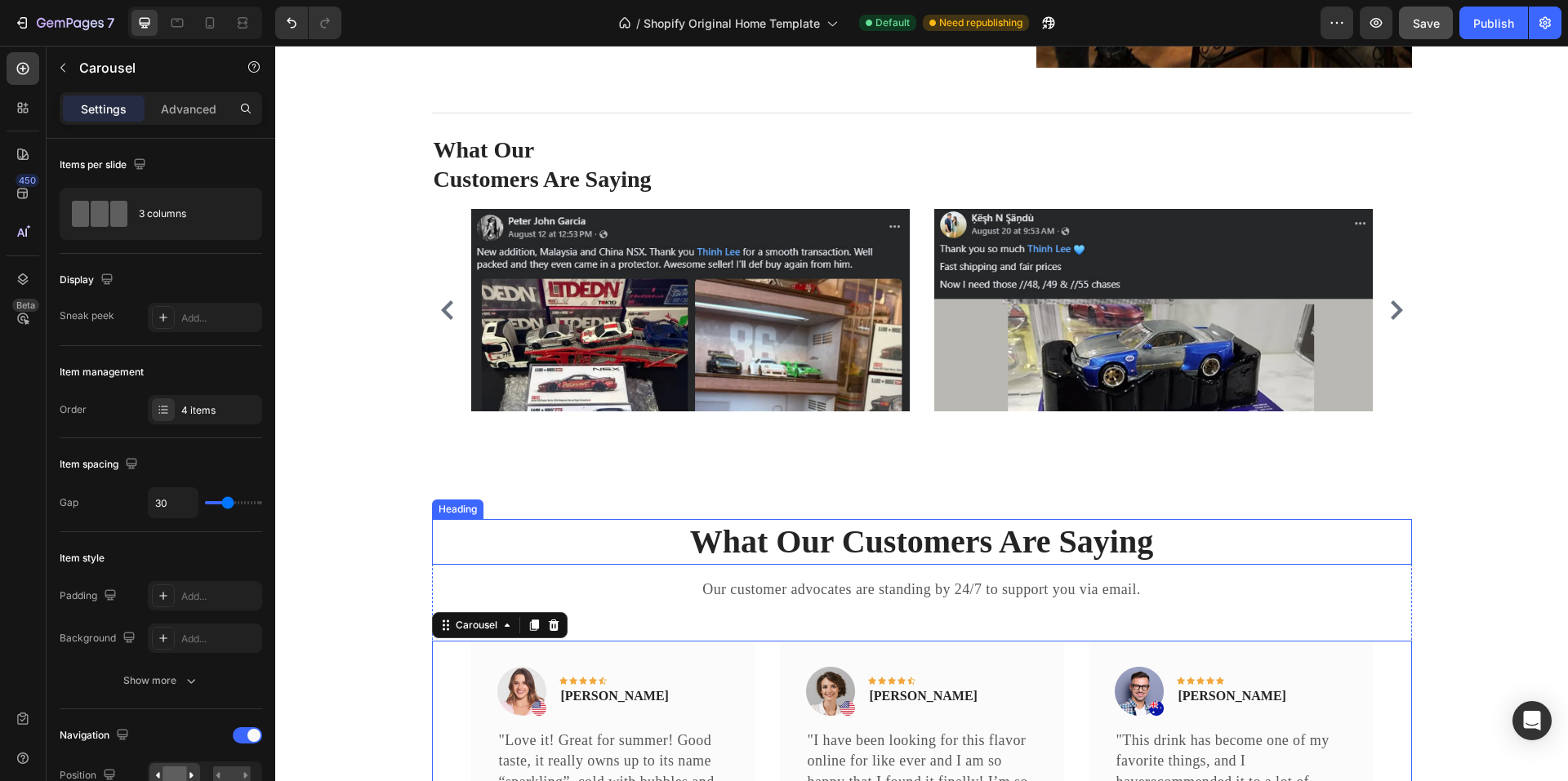
scroll to position [2425, 0]
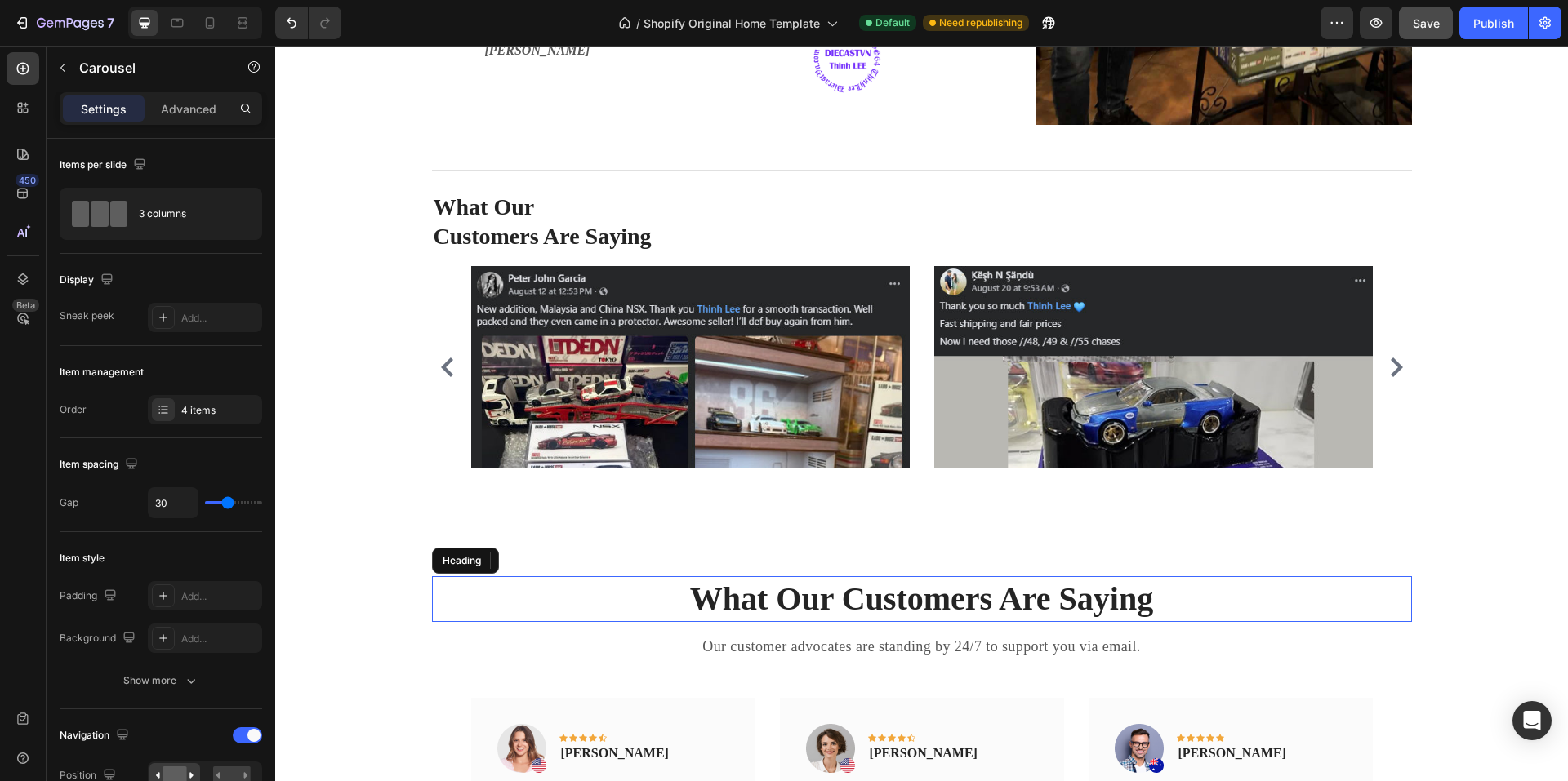
click at [791, 599] on p "What Our Customers Are Saying" at bounding box center [922, 598] width 977 height 42
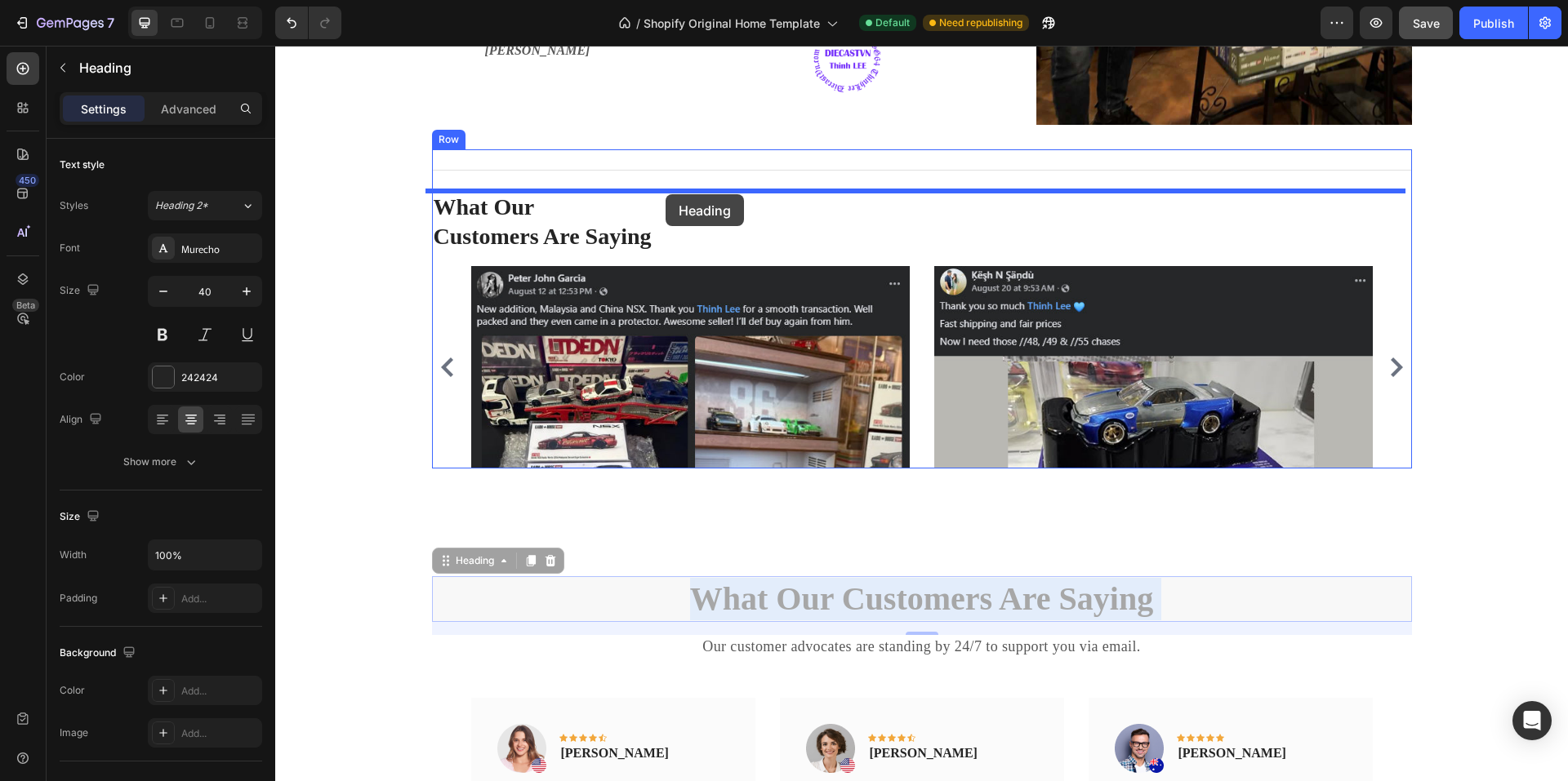
drag, startPoint x: 816, startPoint y: 589, endPoint x: 666, endPoint y: 194, distance: 422.5
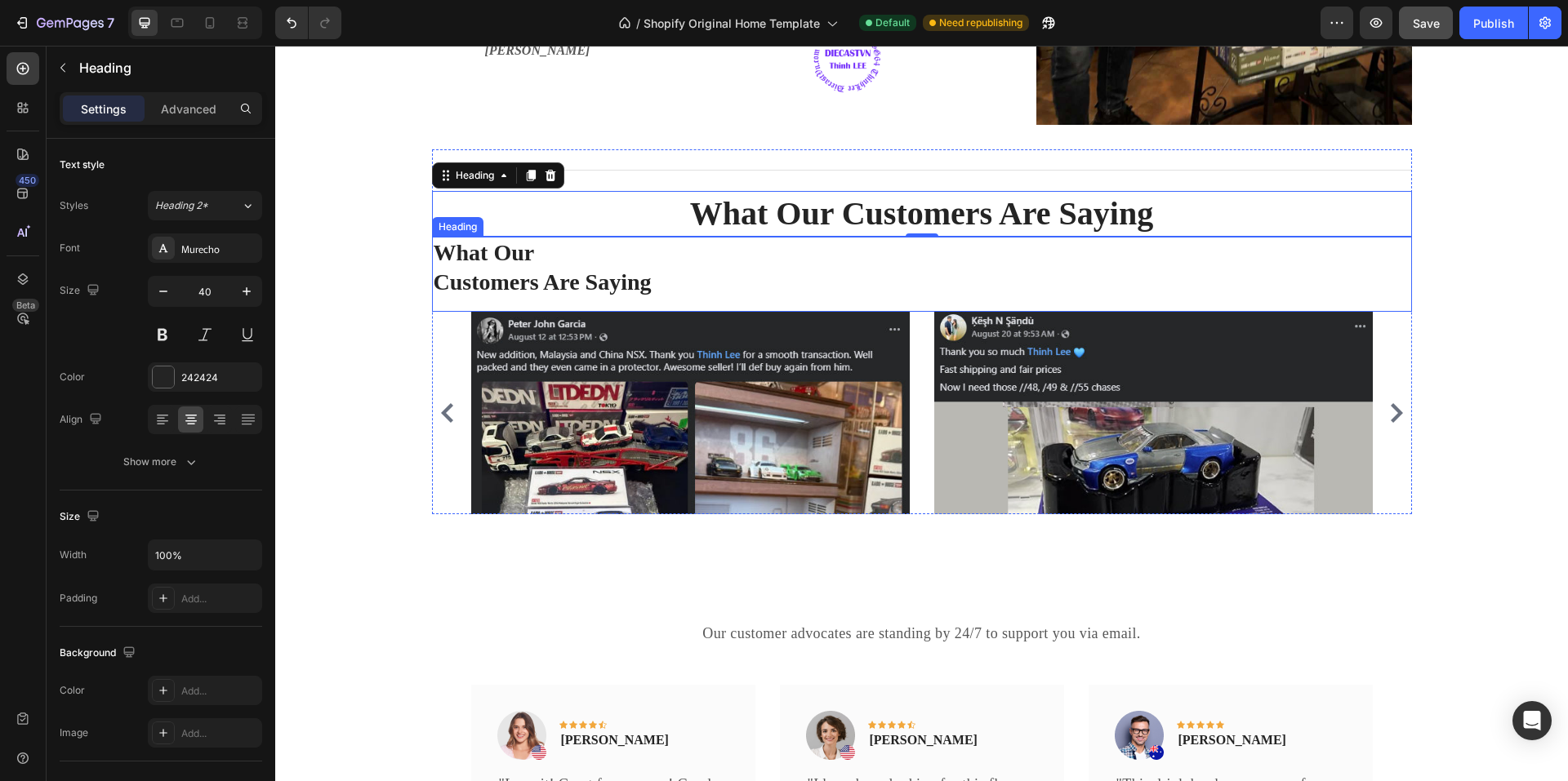
click at [555, 272] on h2 "What Our Customers Are Saying" at bounding box center [922, 268] width 980 height 63
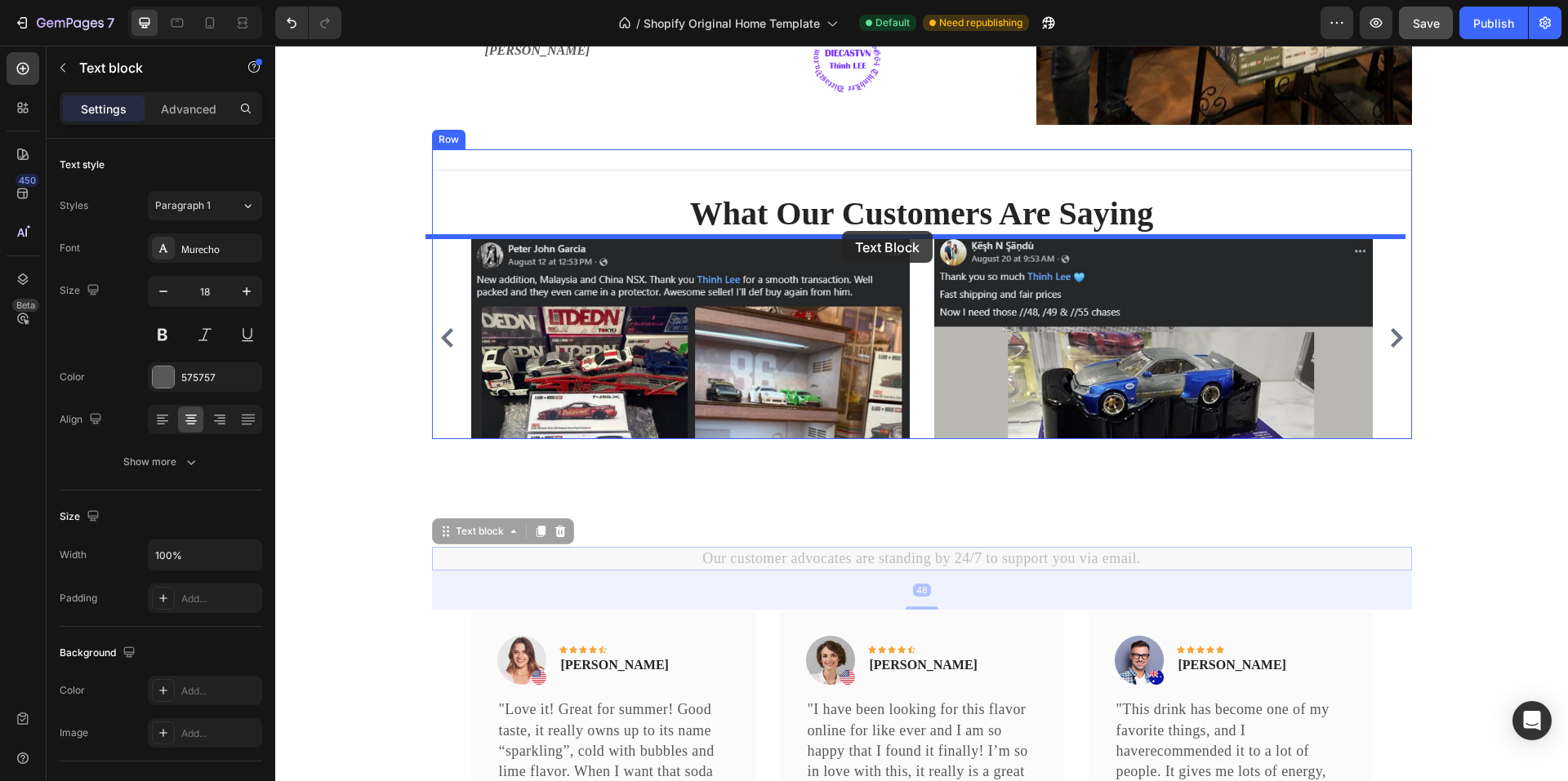
drag, startPoint x: 803, startPoint y: 559, endPoint x: 840, endPoint y: 233, distance: 328.1
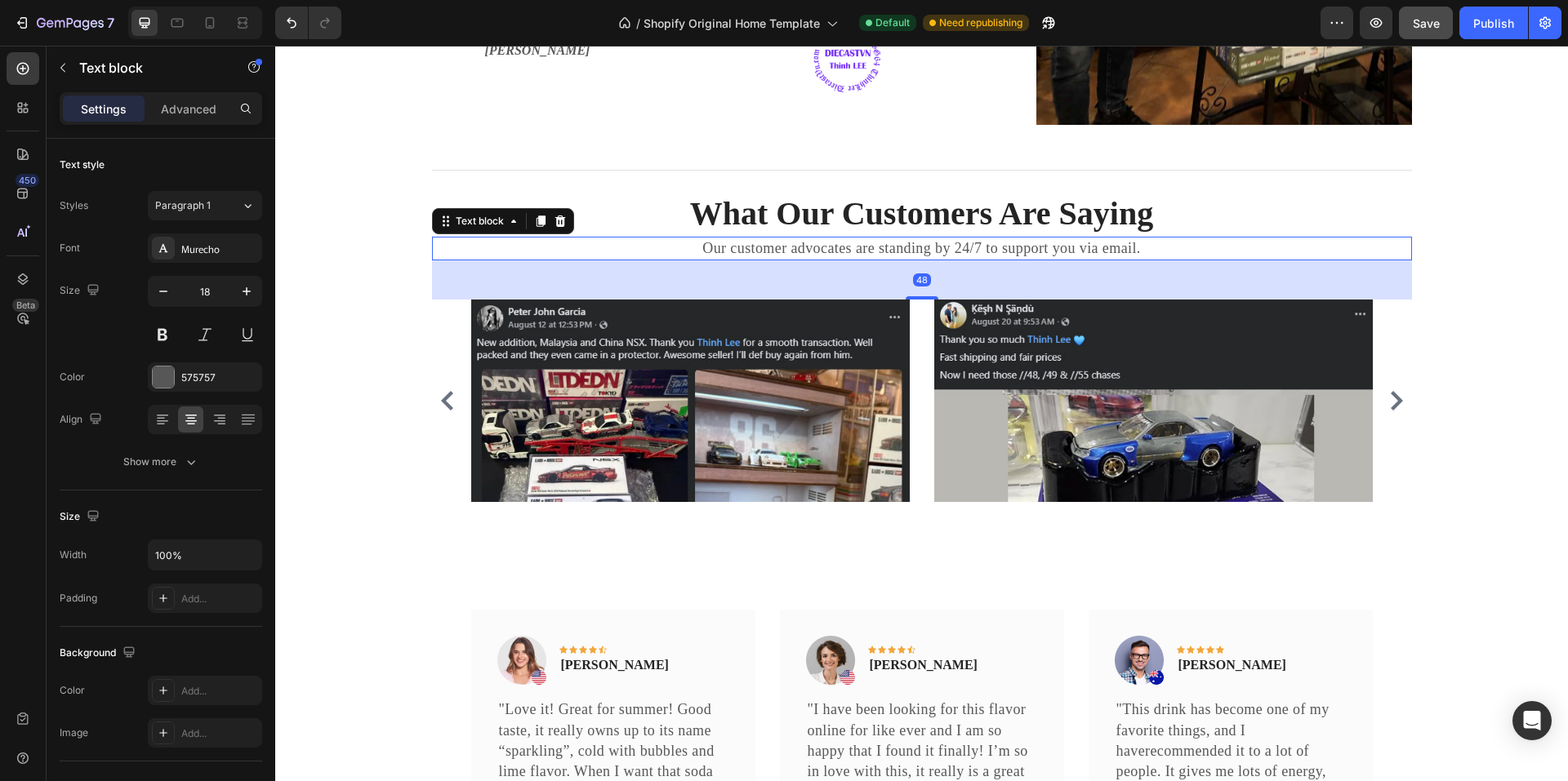
click at [734, 250] on p "Our customer advocates are standing by 24/7 to support you via email." at bounding box center [922, 248] width 977 height 21
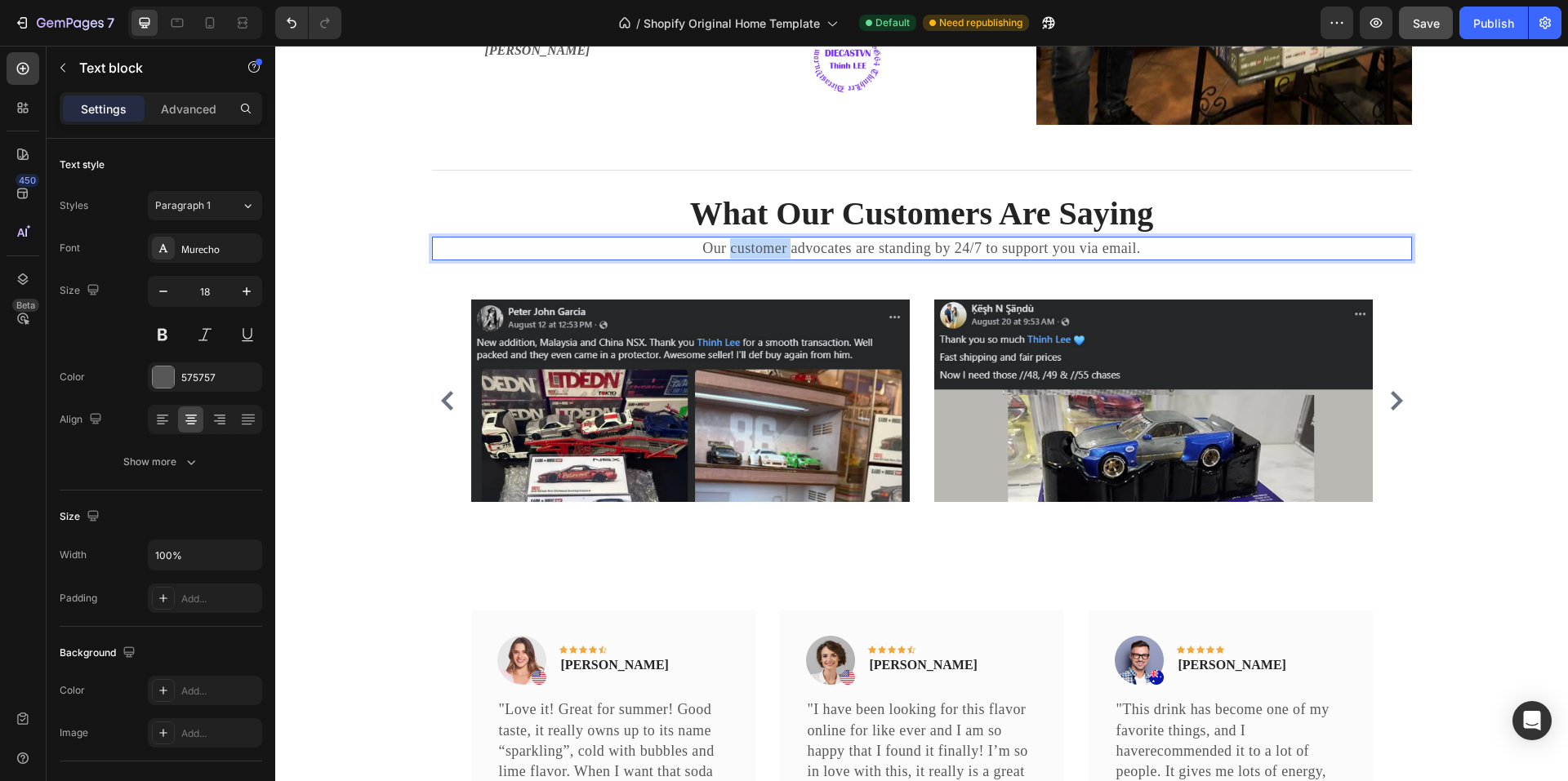
click at [734, 250] on p "Our customer advocates are standing by 24/7 to support you via email." at bounding box center [922, 248] width 977 height 21
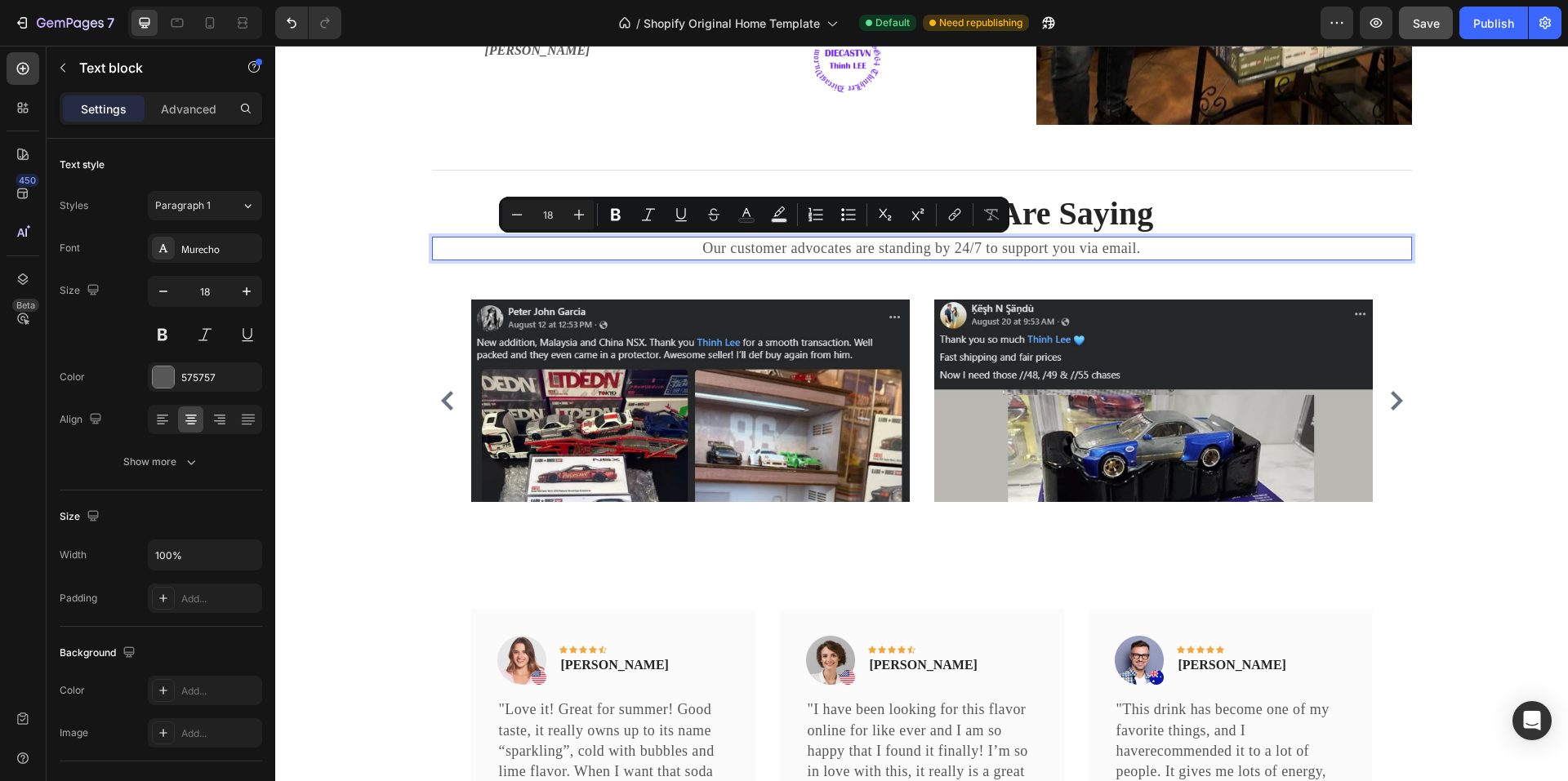
click at [702, 254] on p "Our customer advocates are standing by 24/7 to support you via email." at bounding box center [922, 248] width 977 height 21
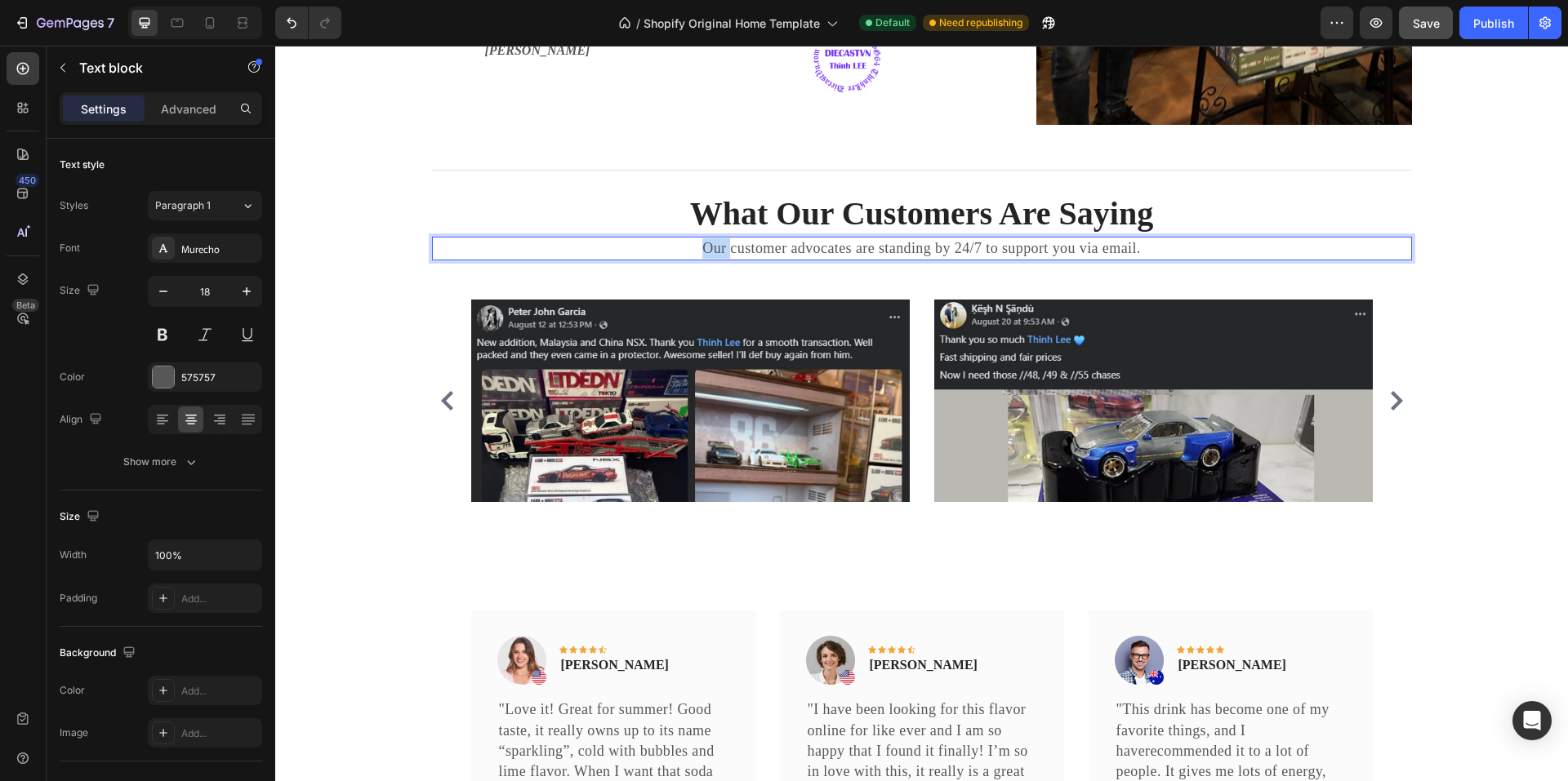
click at [702, 254] on p "Our customer advocates are standing by 24/7 to support you via email." at bounding box center [922, 248] width 977 height 21
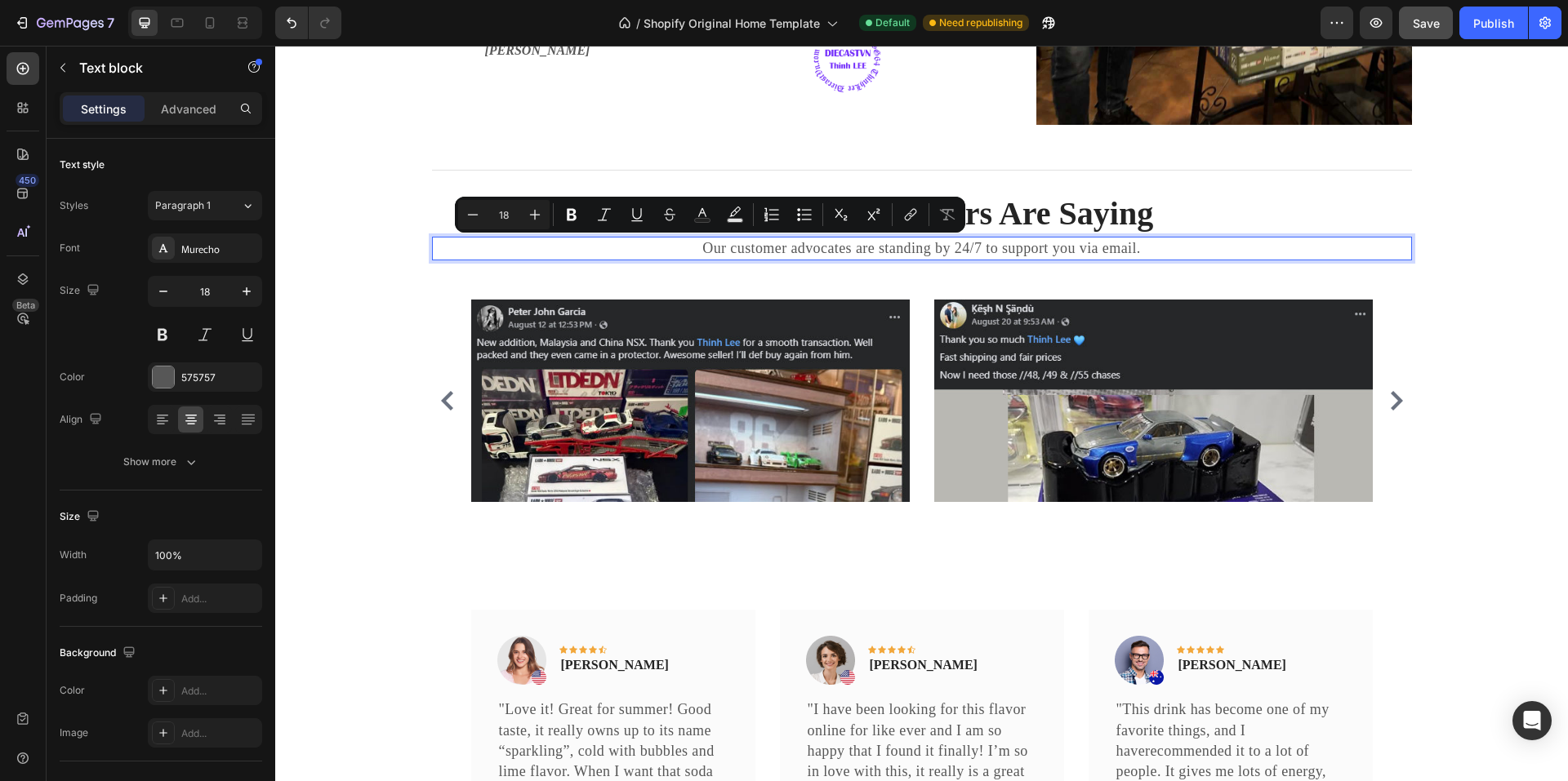
click at [742, 254] on p "Our customer advocates are standing by 24/7 to support you via email." at bounding box center [922, 248] width 977 height 21
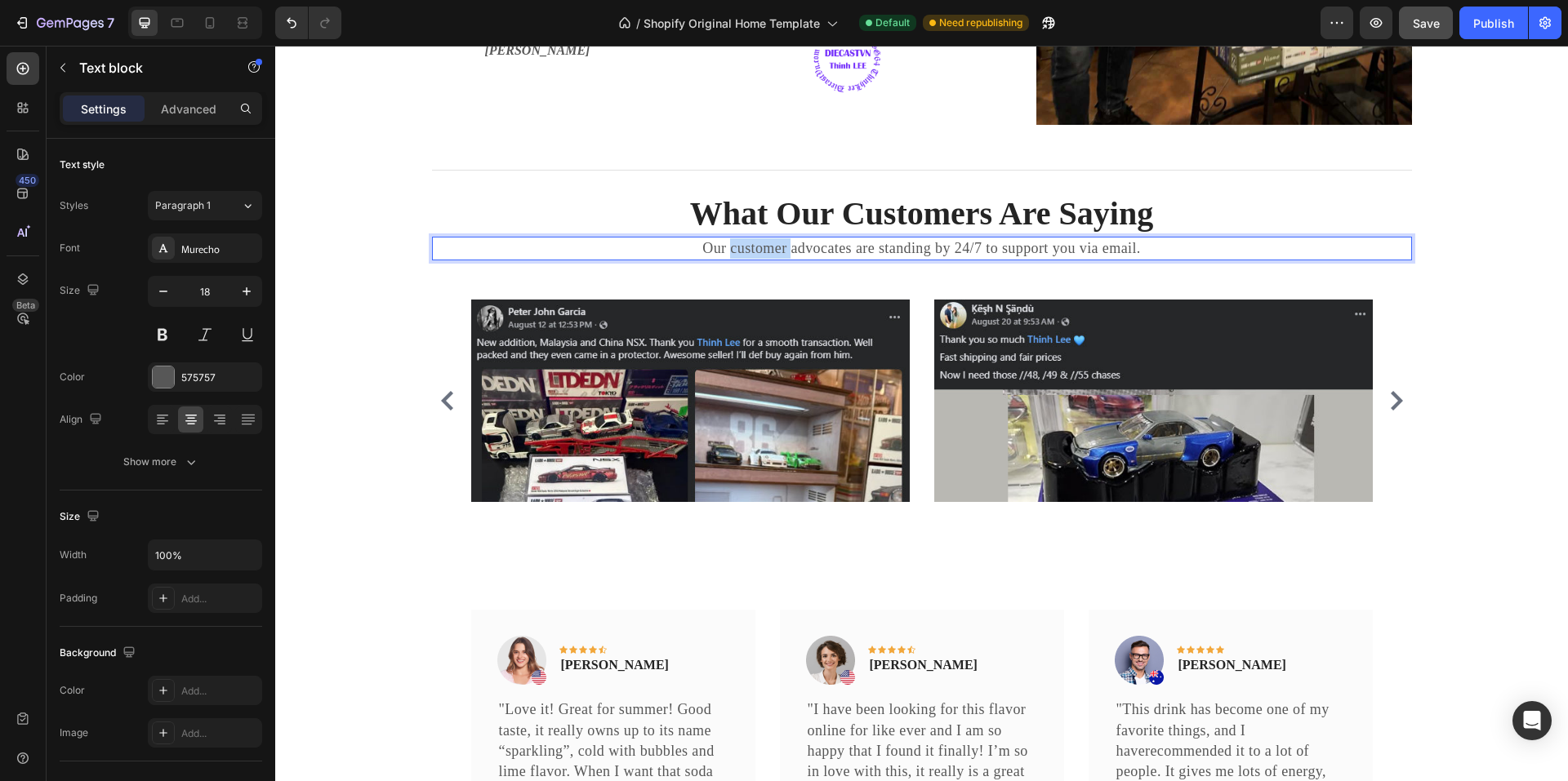
click at [742, 254] on p "Our customer advocates are standing by 24/7 to support you via email." at bounding box center [922, 248] width 977 height 21
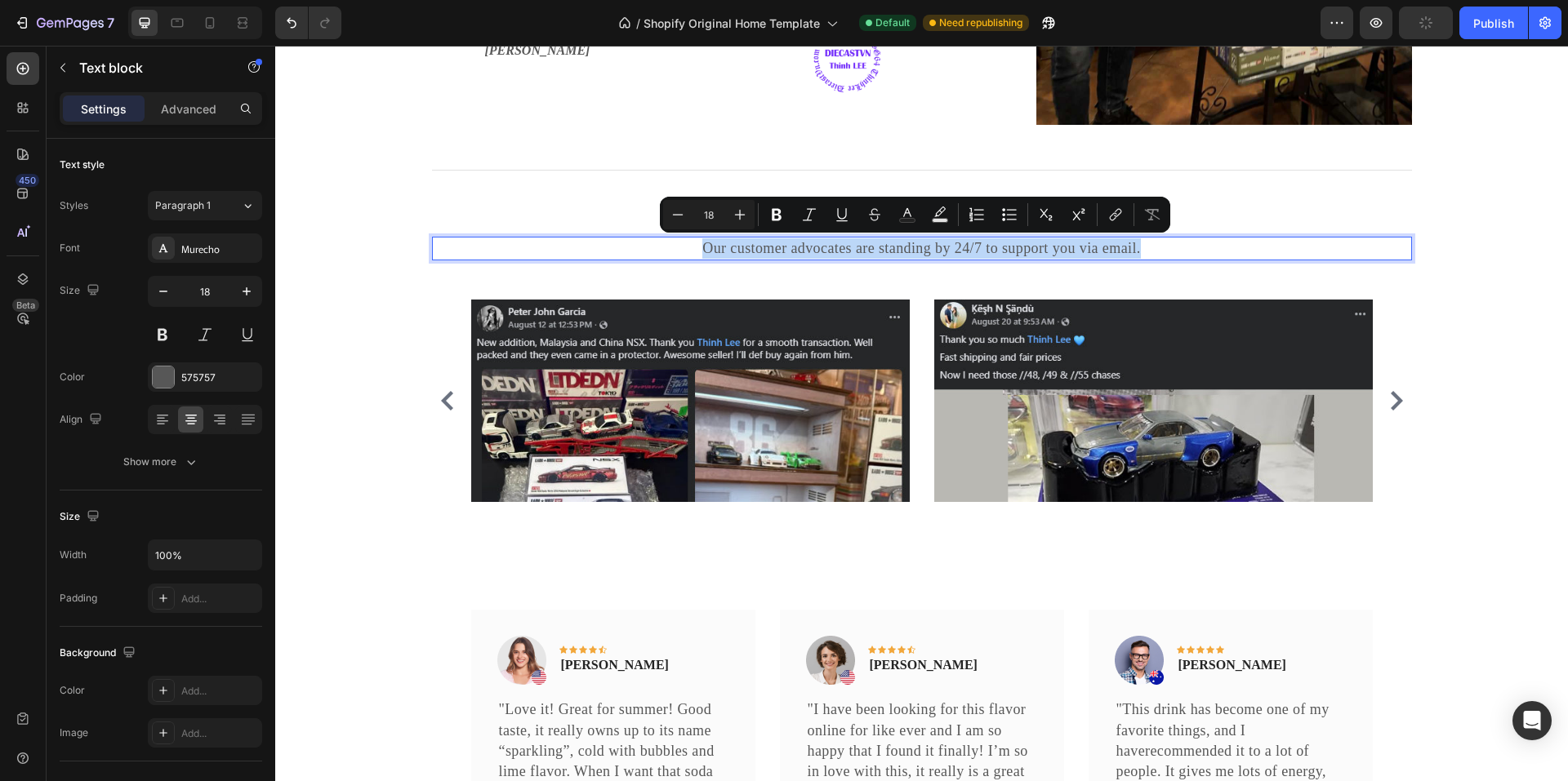
copy p "Our customer advocates are standing by 24/7 to support you via email."
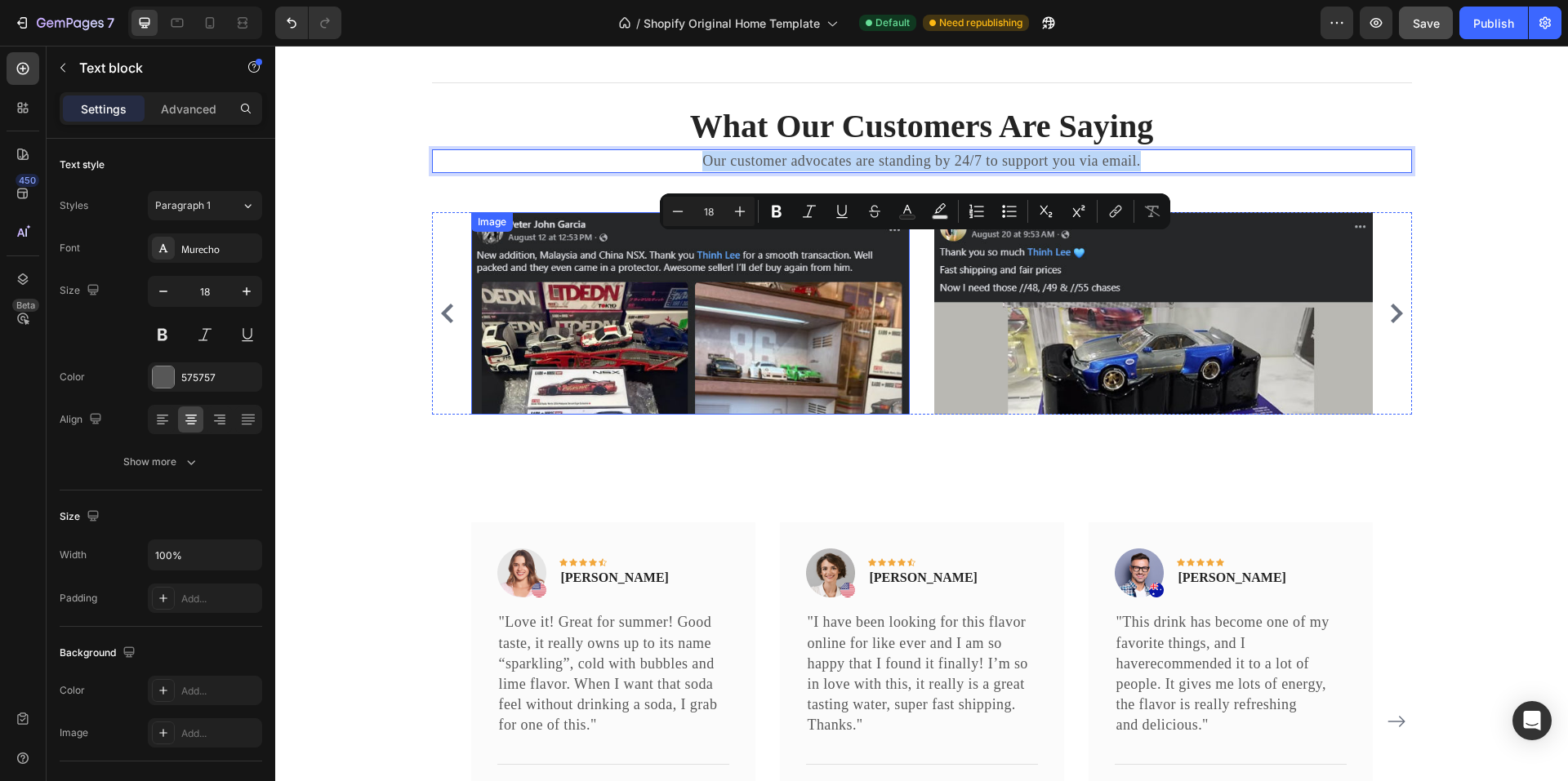
scroll to position [2425, 0]
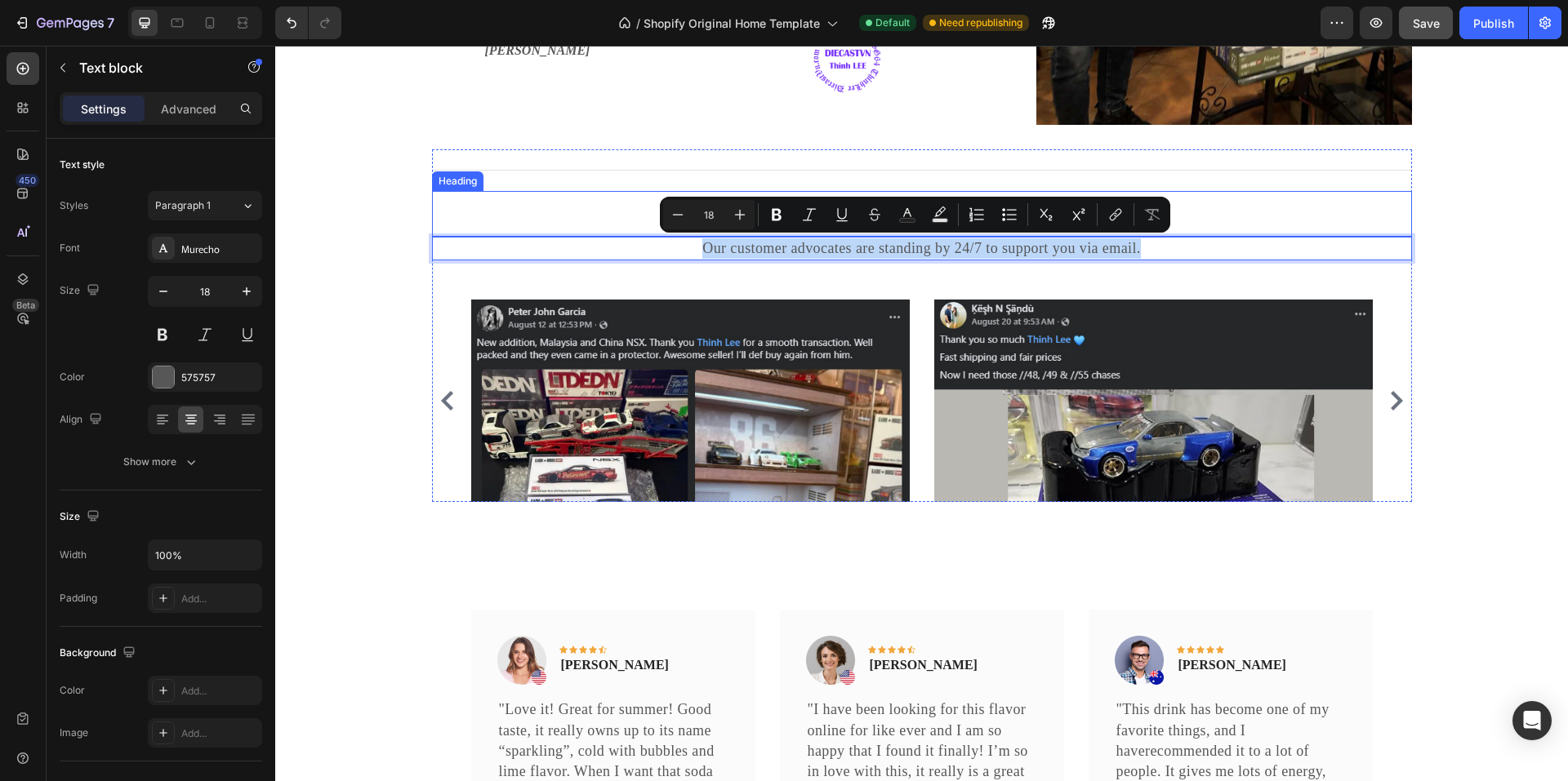
click at [600, 232] on p "What Our Customers Are Saying" at bounding box center [922, 213] width 977 height 42
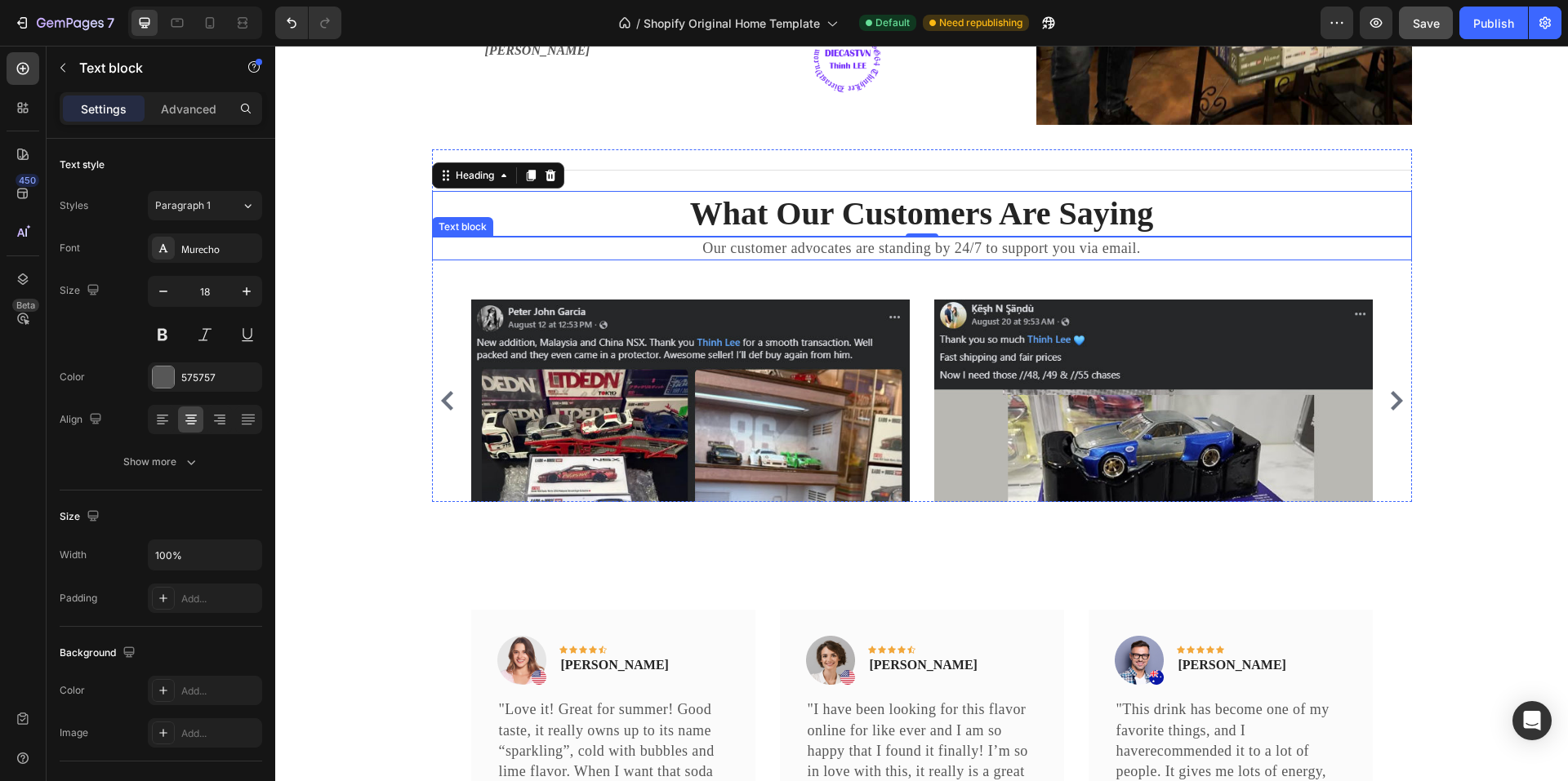
click at [780, 249] on p "Our customer advocates are standing by 24/7 to support you via email." at bounding box center [922, 248] width 977 height 21
click at [784, 246] on p "Our customer advocates are standing by 24/7 to support you via email." at bounding box center [922, 248] width 977 height 21
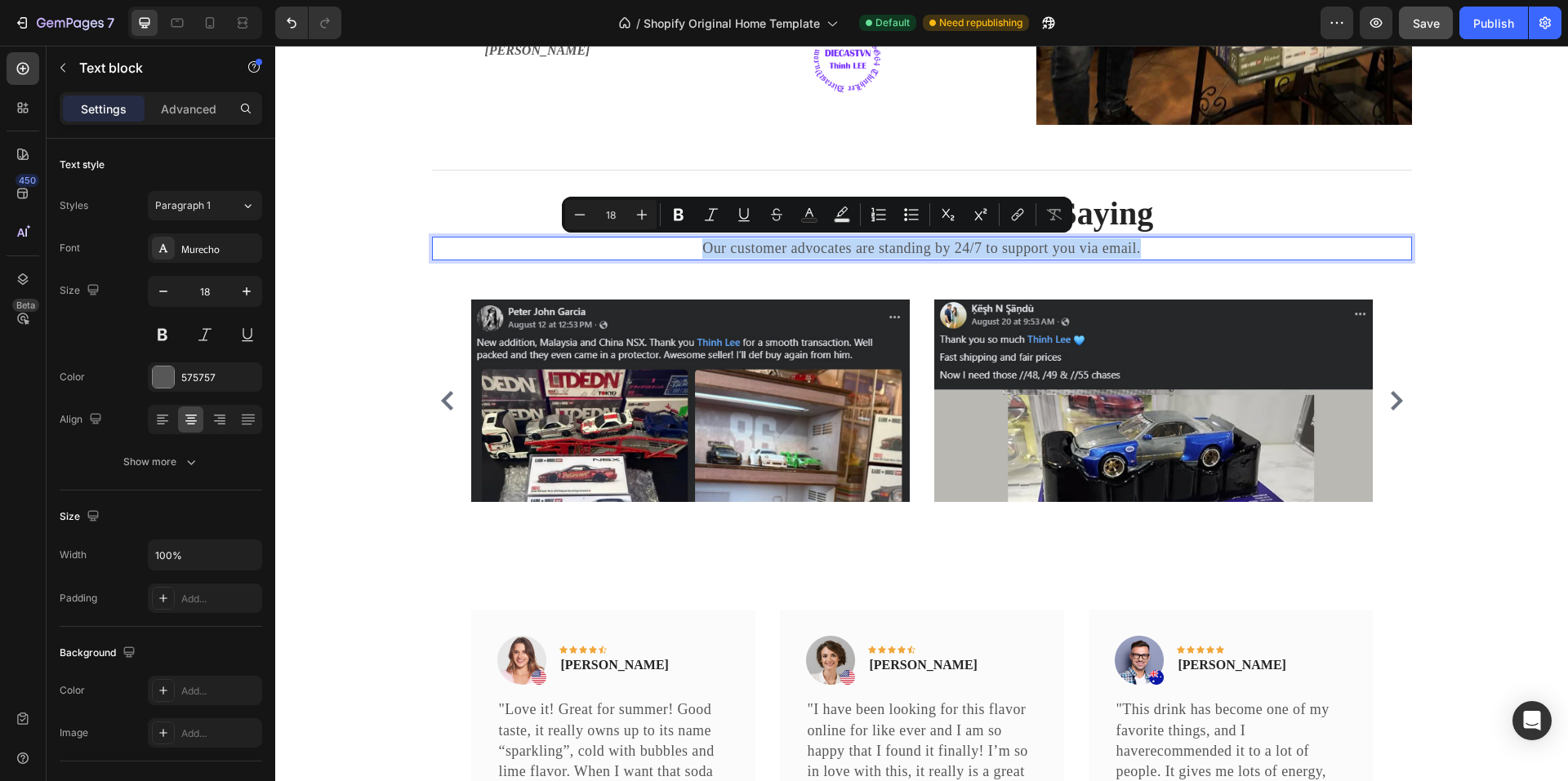
click at [784, 246] on p "Our customer advocates are standing by 24/7 to support you via email." at bounding box center [922, 248] width 977 height 21
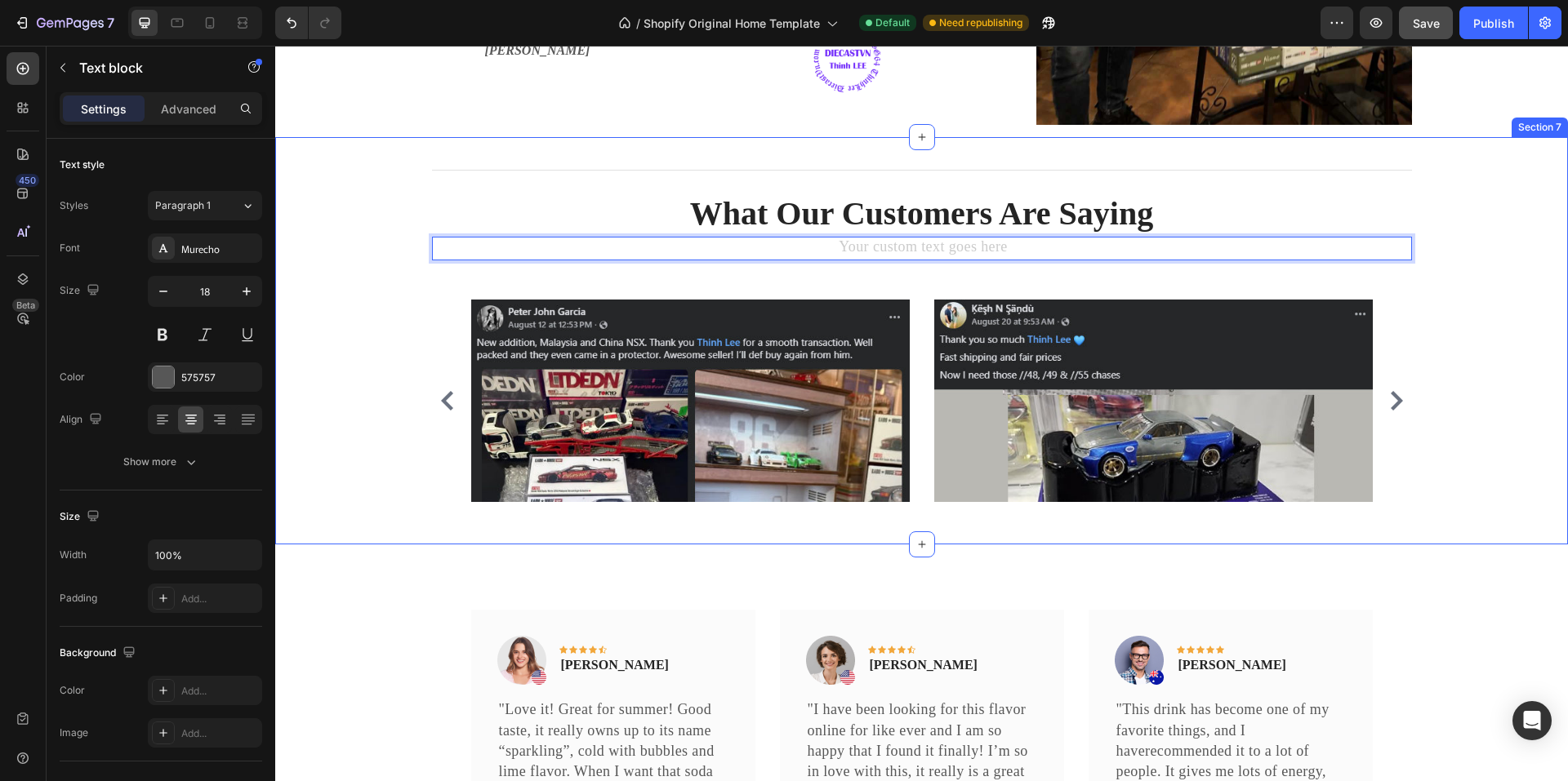
click at [368, 332] on div "Title Line What Our Customers Are Saying Heading Text block 48 Image Image Imag…" at bounding box center [922, 339] width 1269 height 380
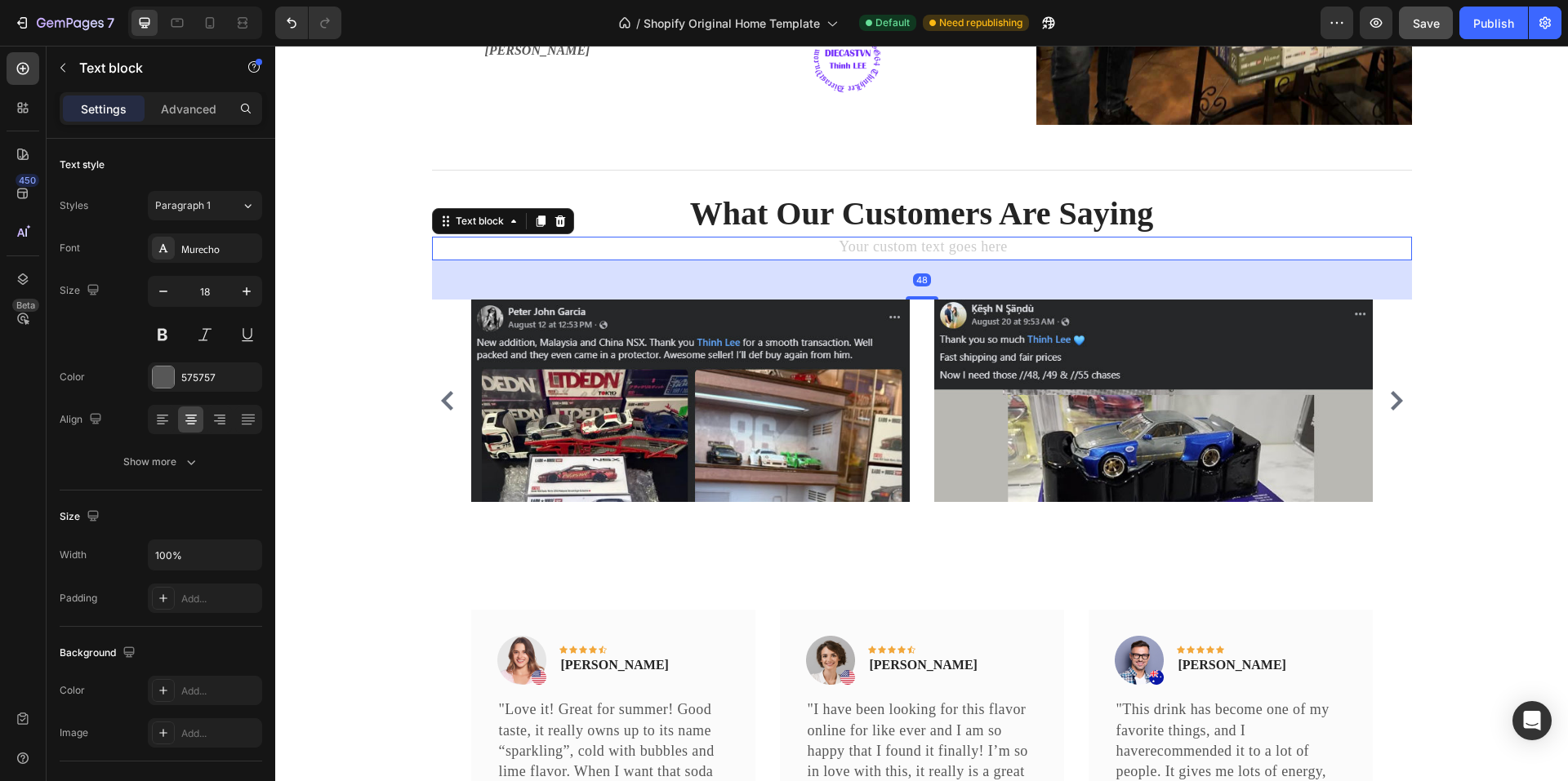
click at [892, 251] on div "Rich Text Editor. Editing area: main" at bounding box center [922, 248] width 980 height 23
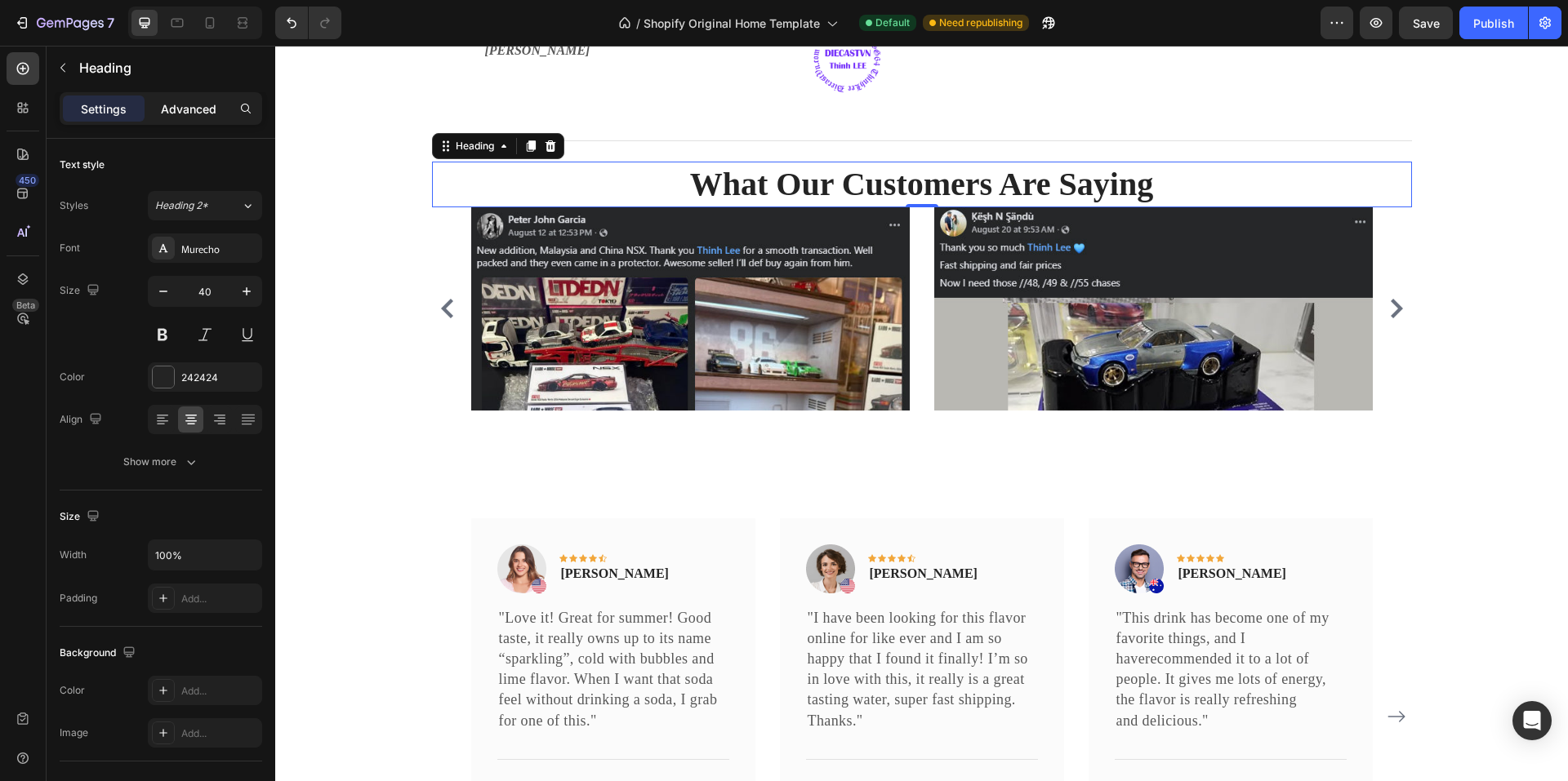
click at [195, 113] on p "Advanced" at bounding box center [189, 108] width 56 height 17
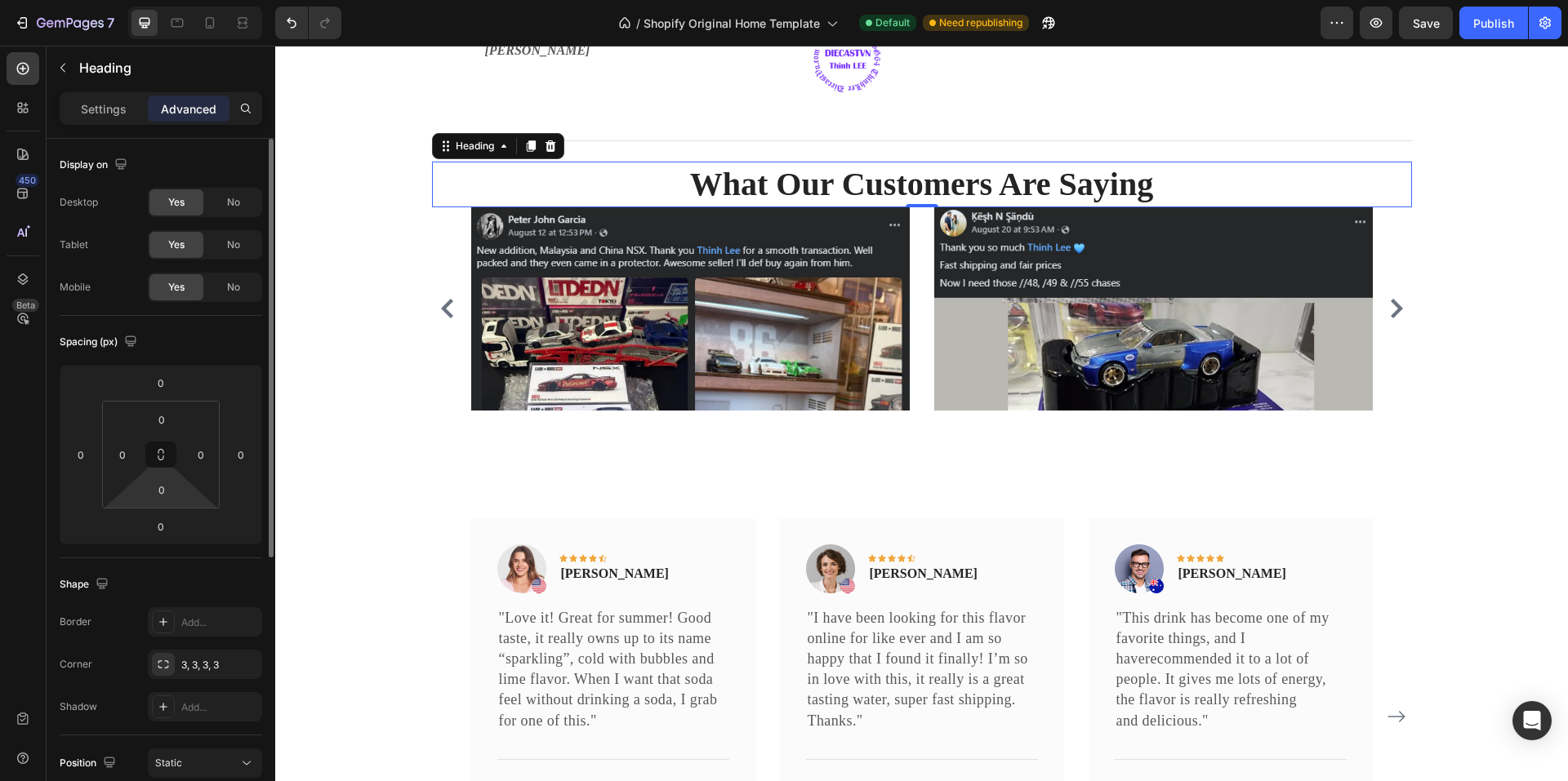
click at [166, 0] on html "7 / Shopify Original Home Template Default Need republishing Preview Save Publi…" at bounding box center [784, 0] width 1568 height 0
click at [168, 495] on input "0" at bounding box center [161, 489] width 32 height 24
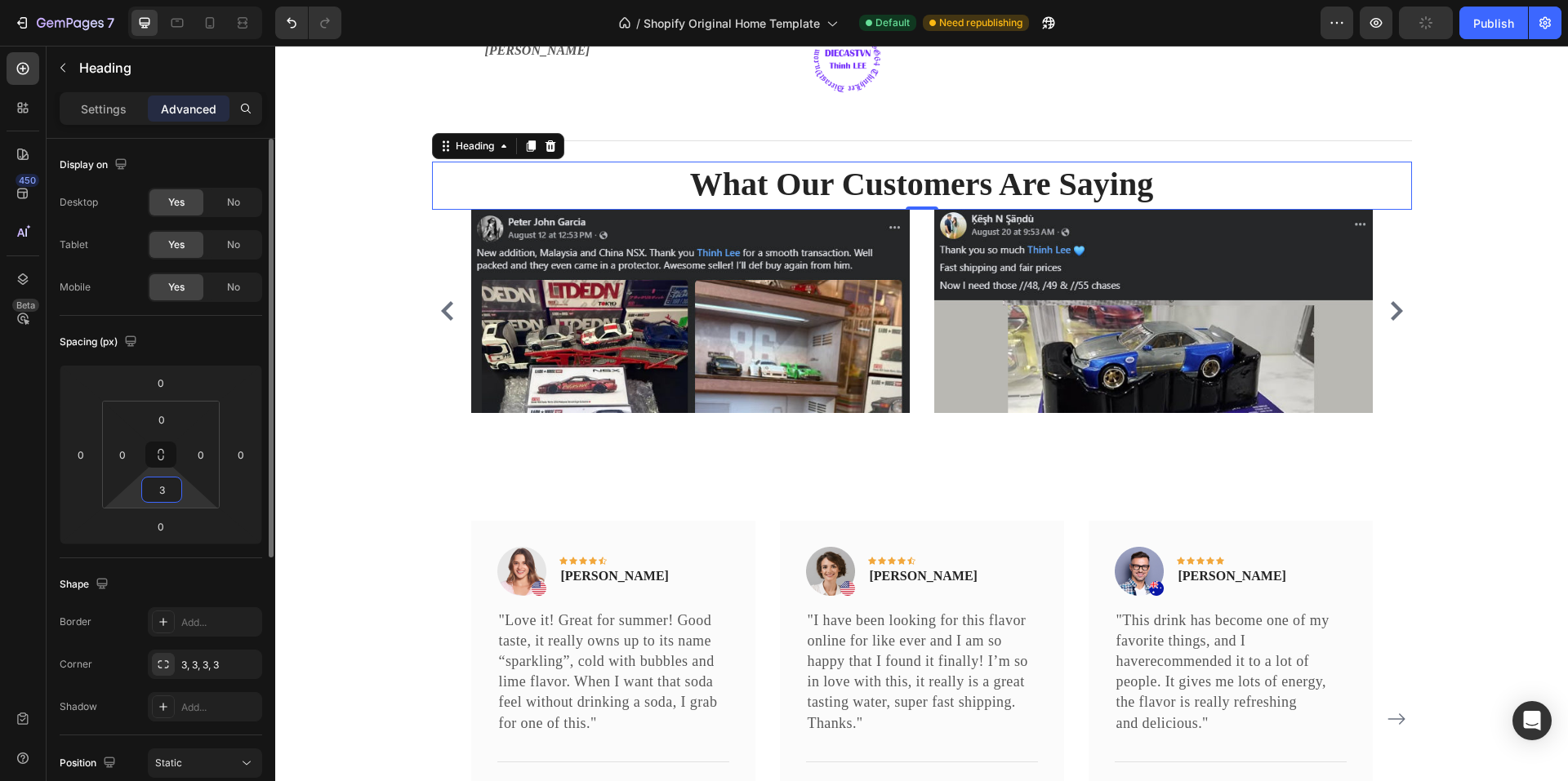
type input "30"
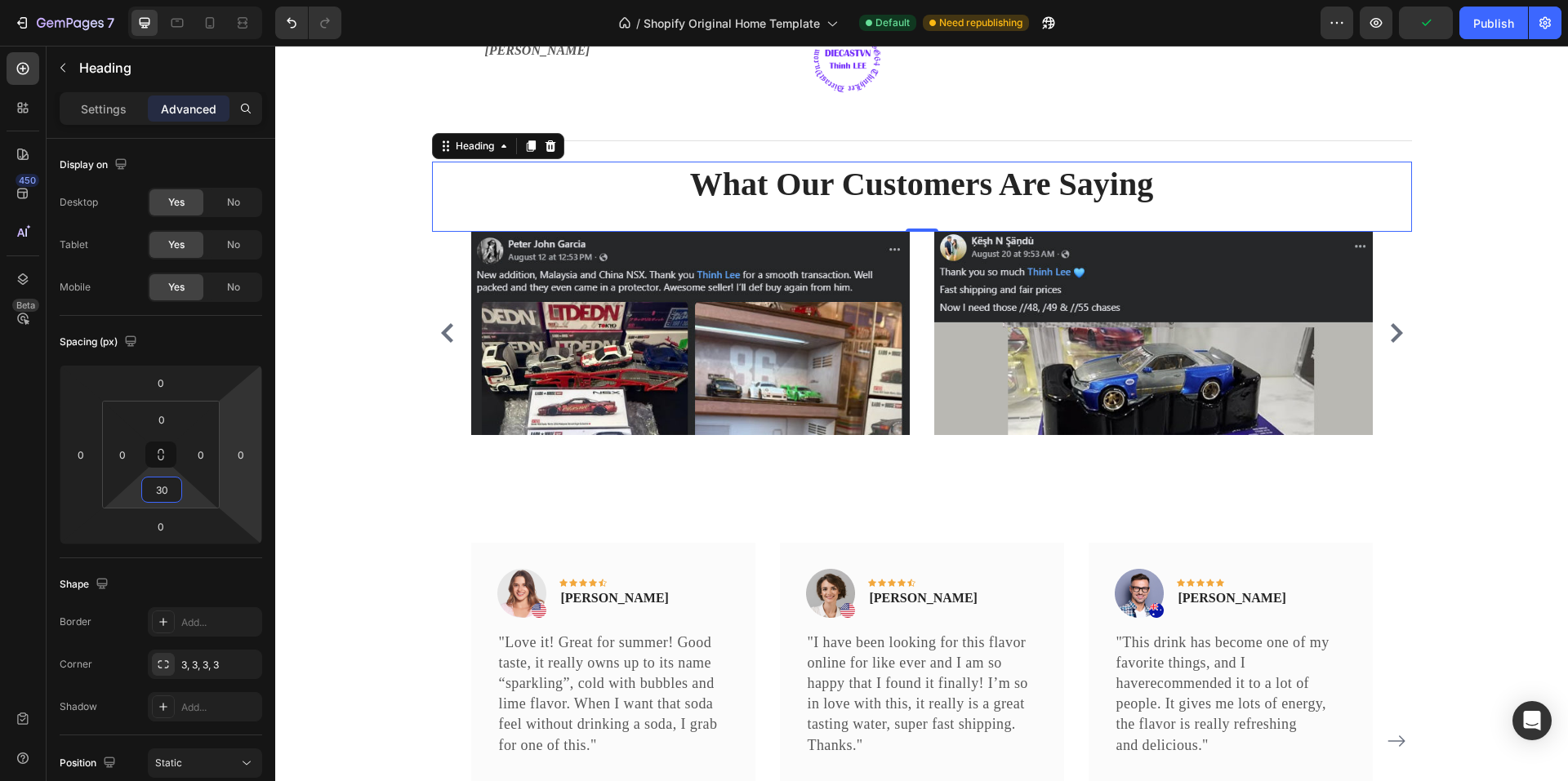
click at [383, 447] on div "Title Line What Our Customers Are Saying Heading 0 Image Image Image Image Imag…" at bounding box center [922, 290] width 1269 height 340
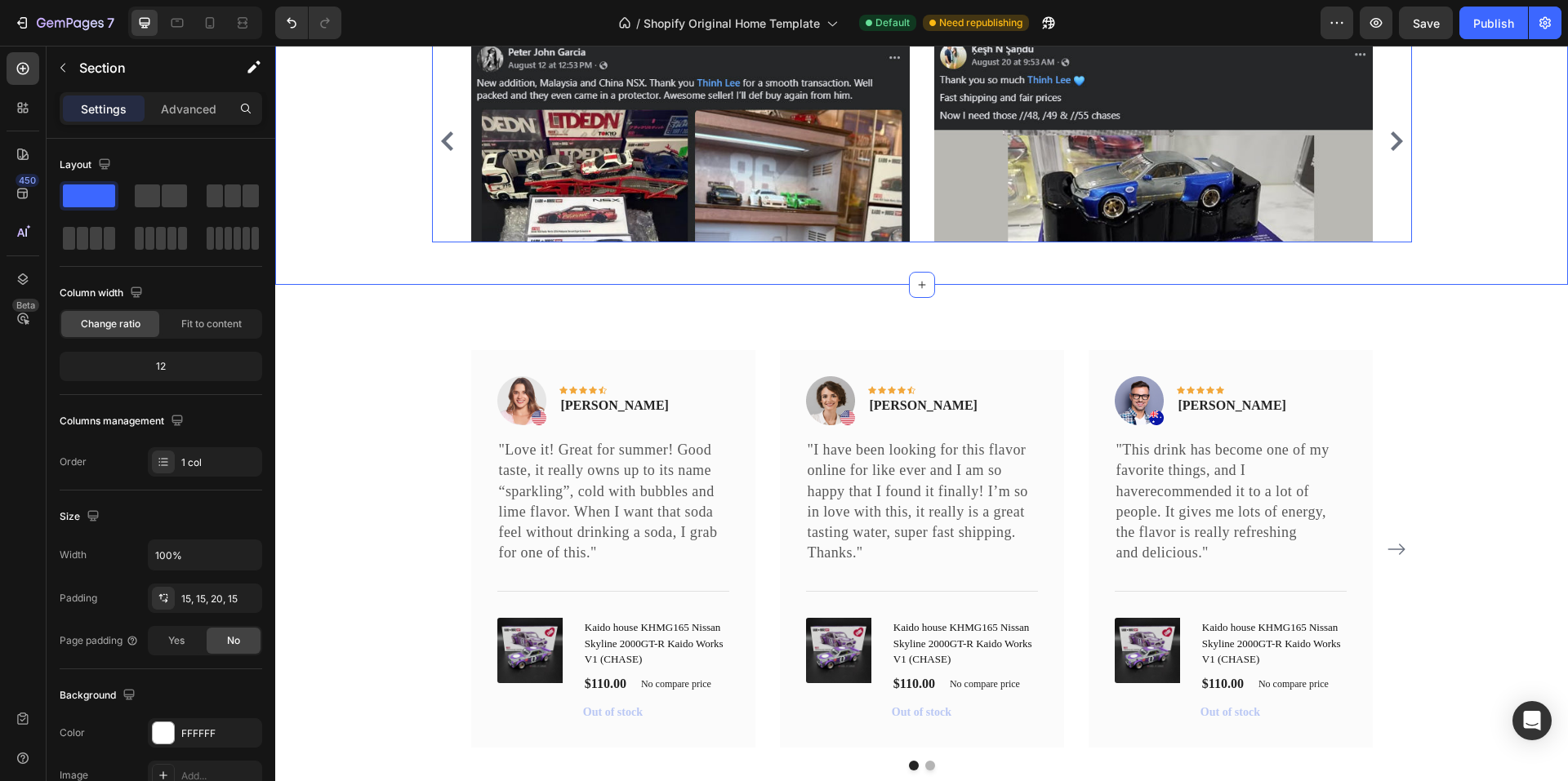
scroll to position [2751, 0]
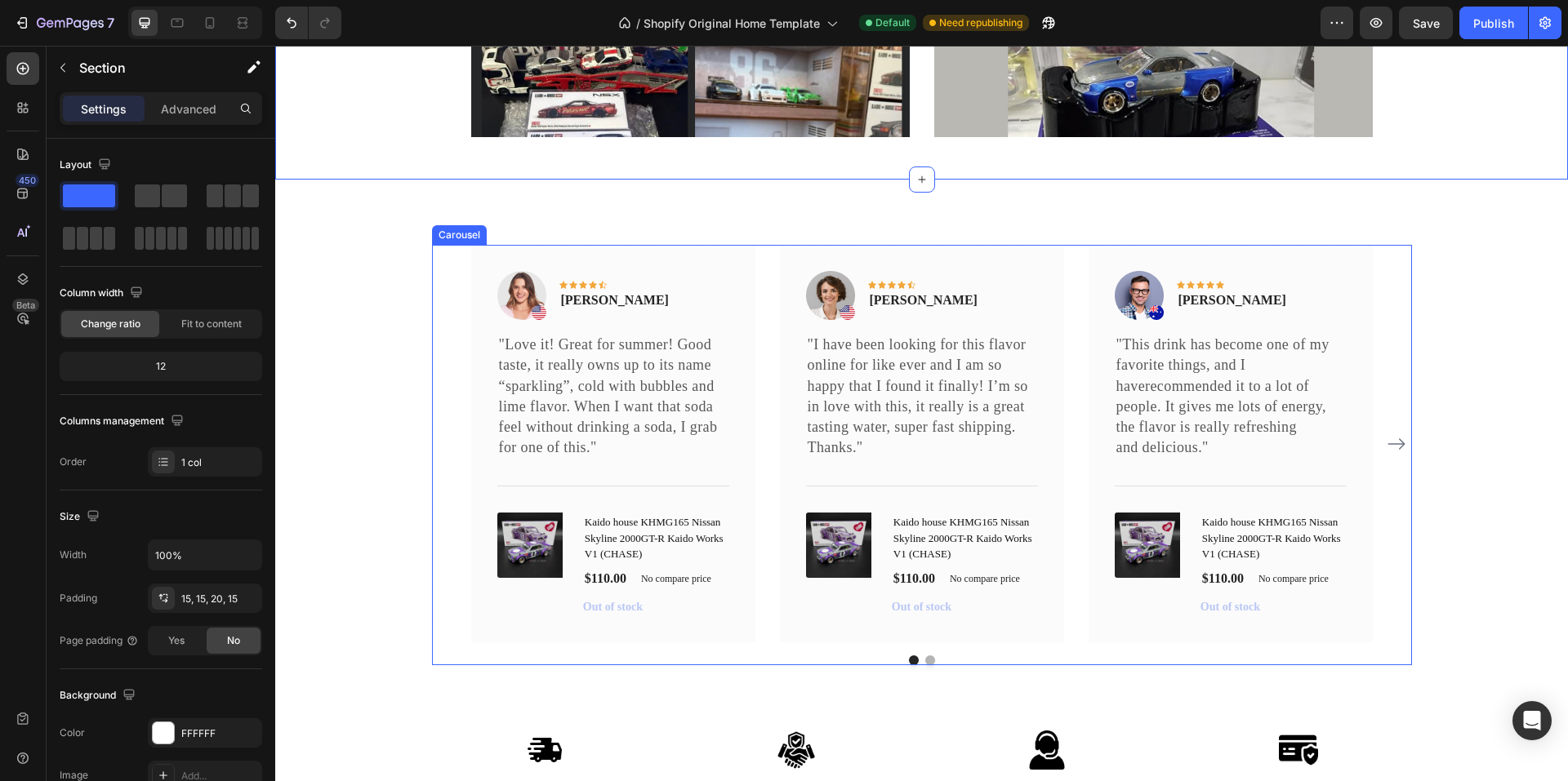
click at [926, 659] on button "Dot" at bounding box center [930, 660] width 10 height 10
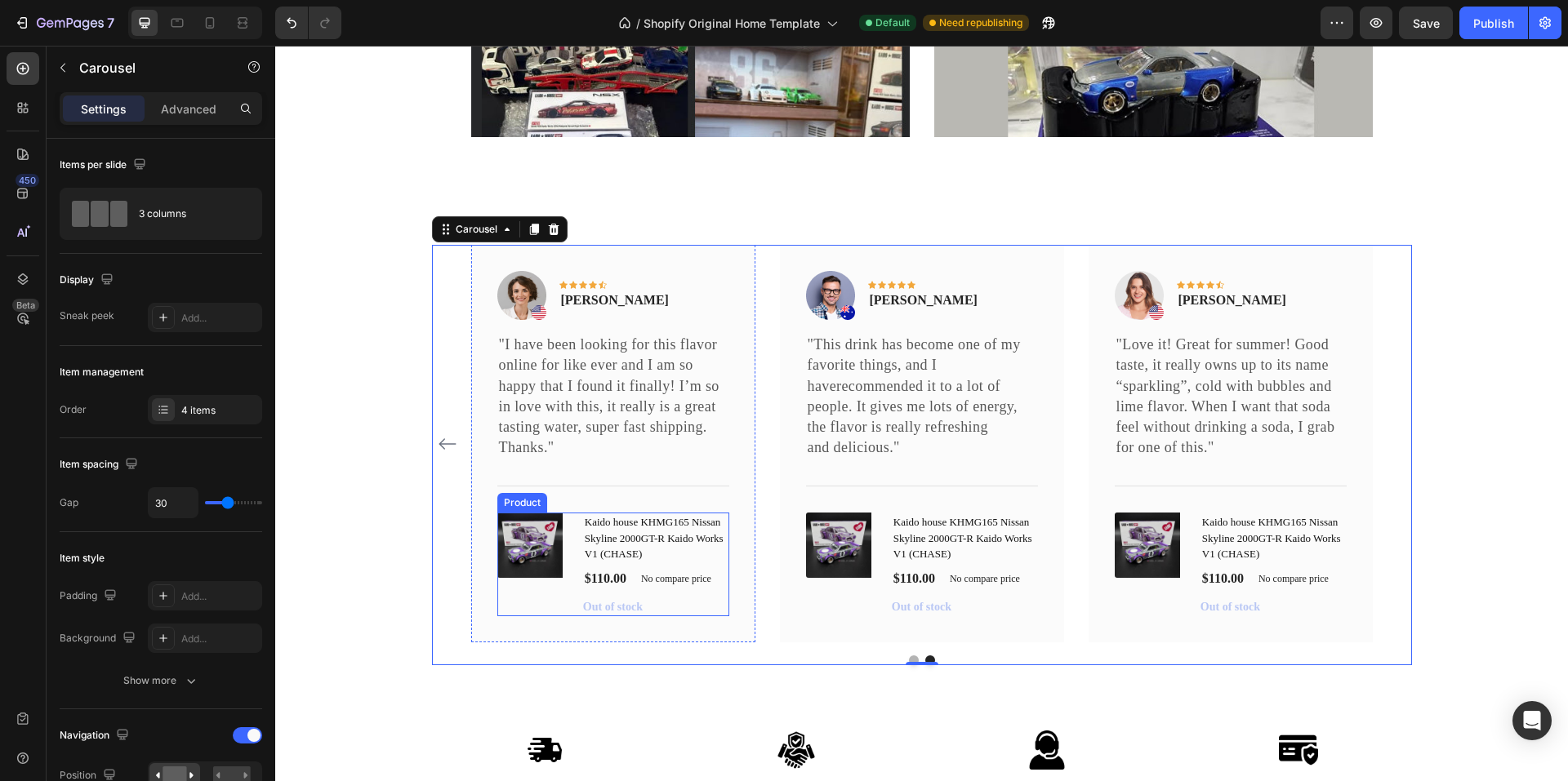
click at [535, 605] on div "(P) Images & Gallery" at bounding box center [533, 564] width 73 height 104
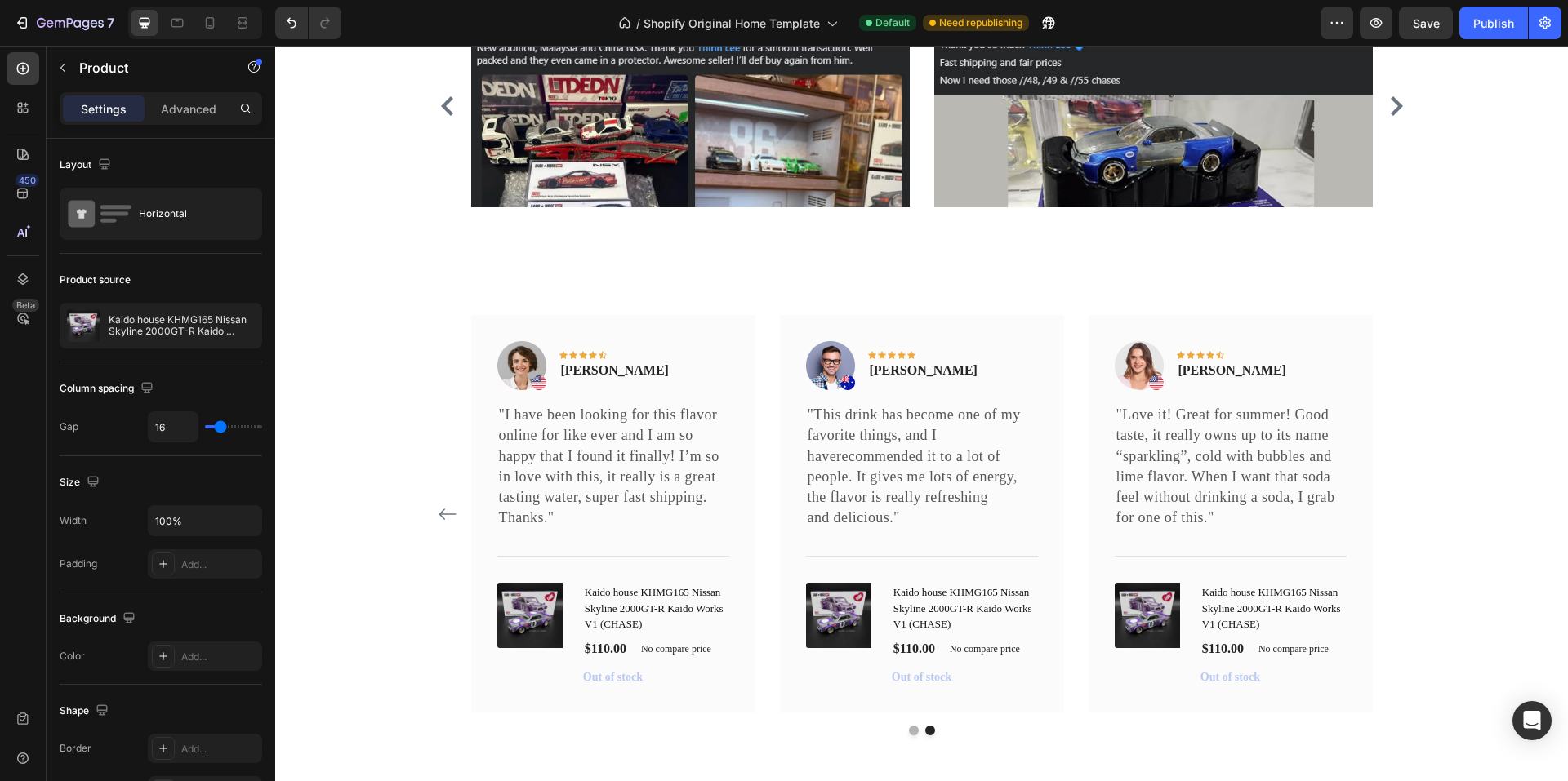
scroll to position [2425, 0]
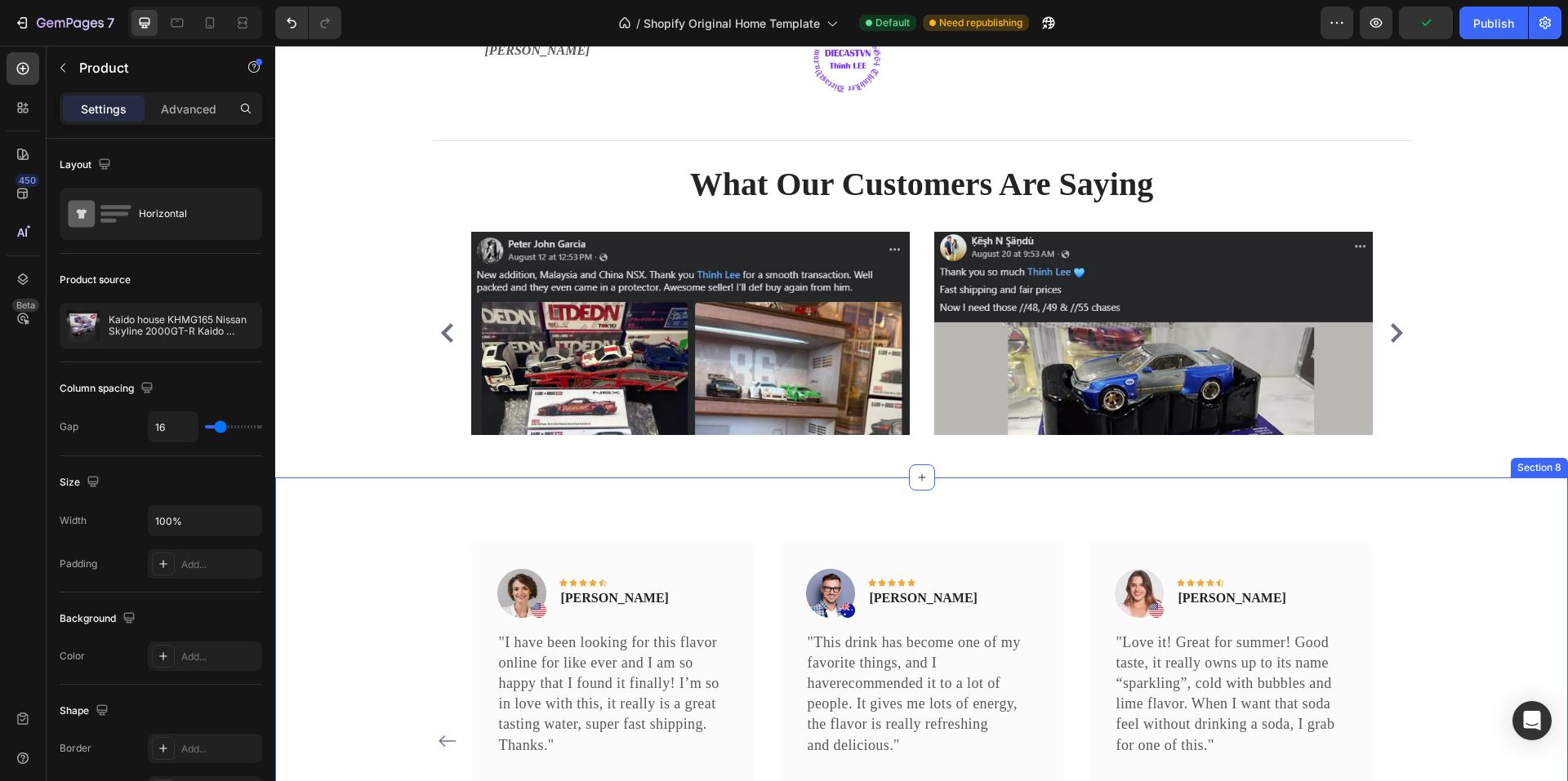
click at [484, 521] on div "Image Icon Icon Icon Icon Icon Row [PERSON_NAME] Text block Row "Love it! Great…" at bounding box center [921, 752] width 1293 height 551
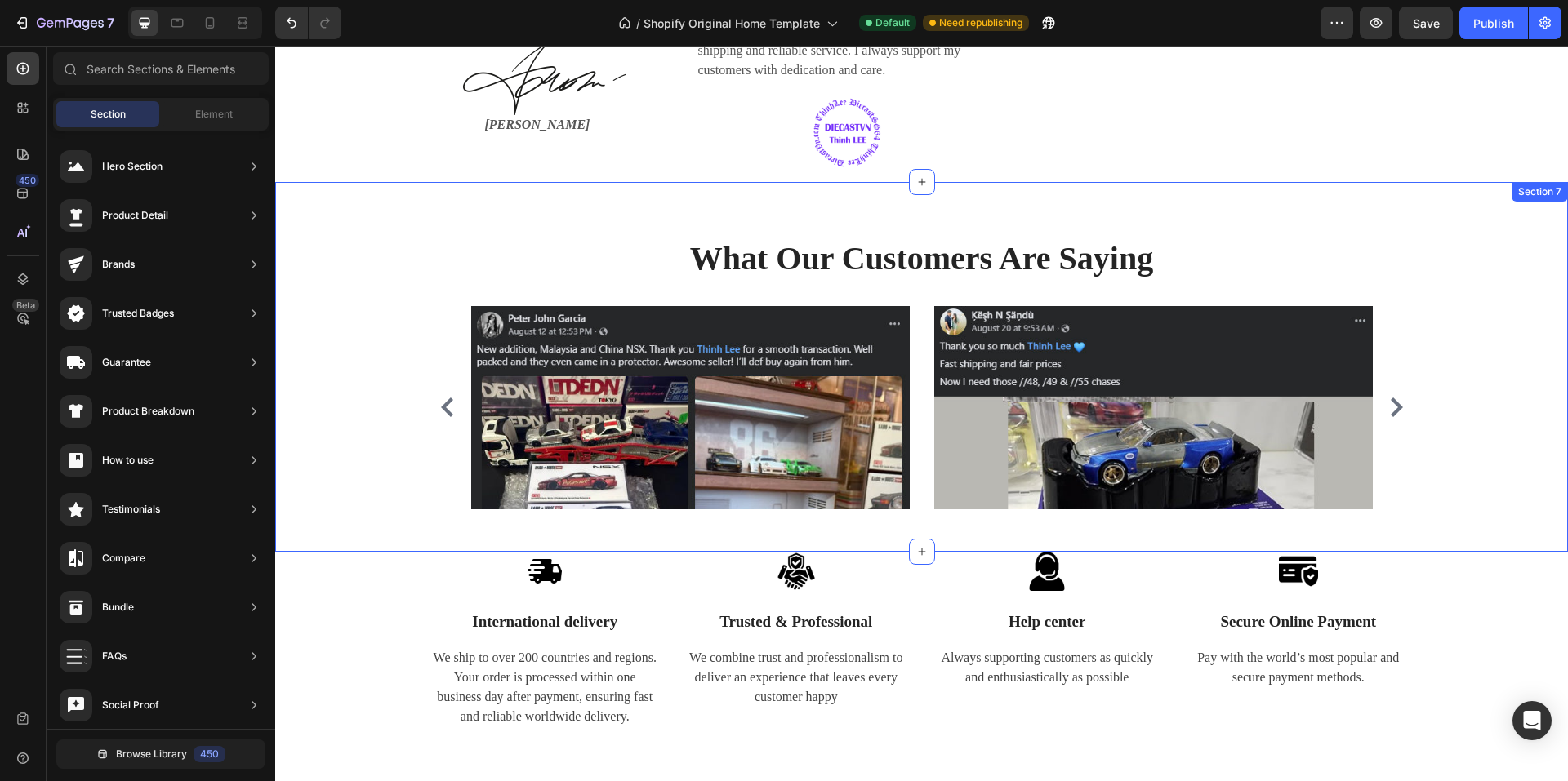
scroll to position [2343, 0]
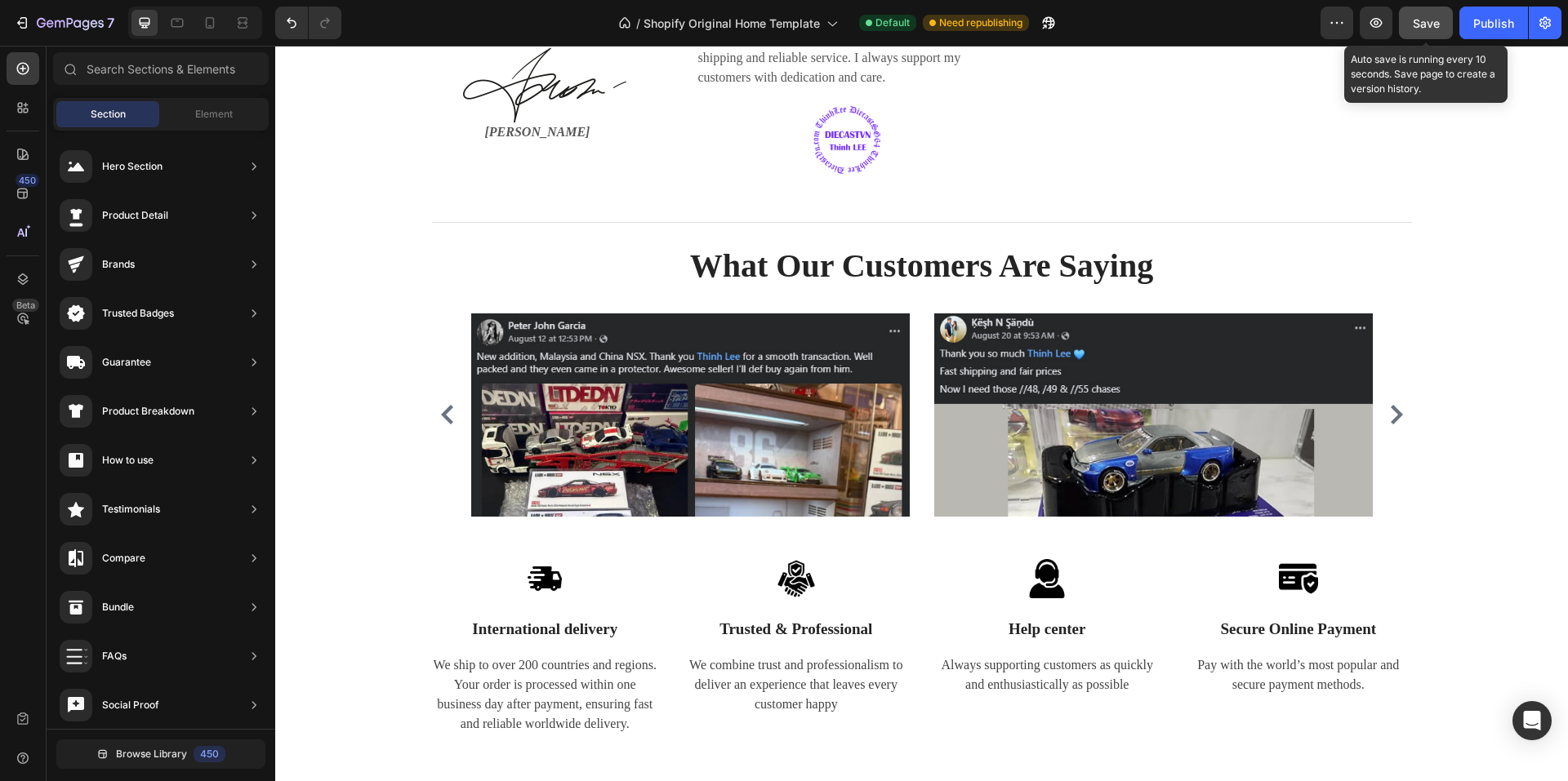
click at [1427, 30] on div "Save" at bounding box center [1426, 22] width 27 height 17
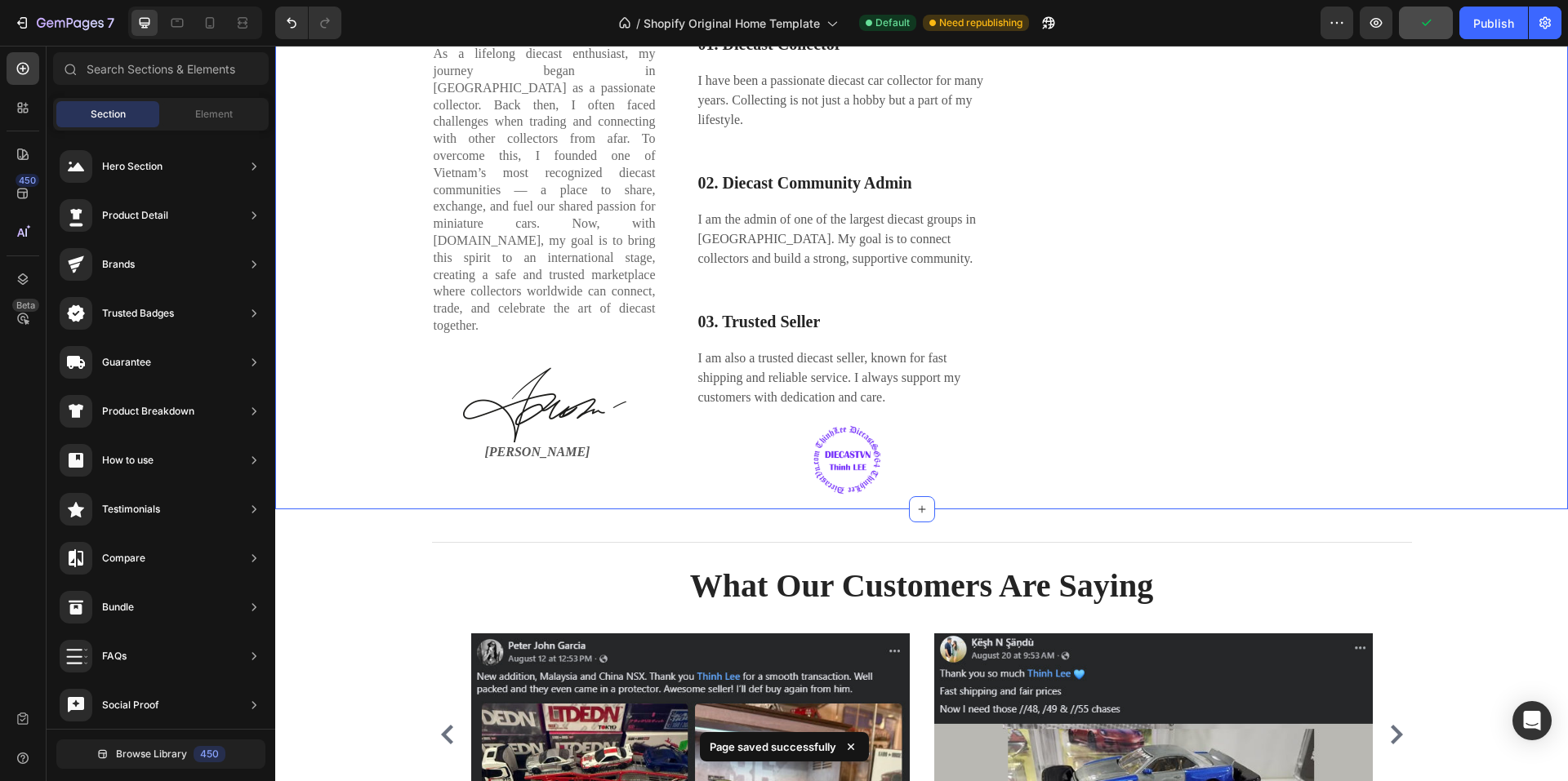
scroll to position [2017, 0]
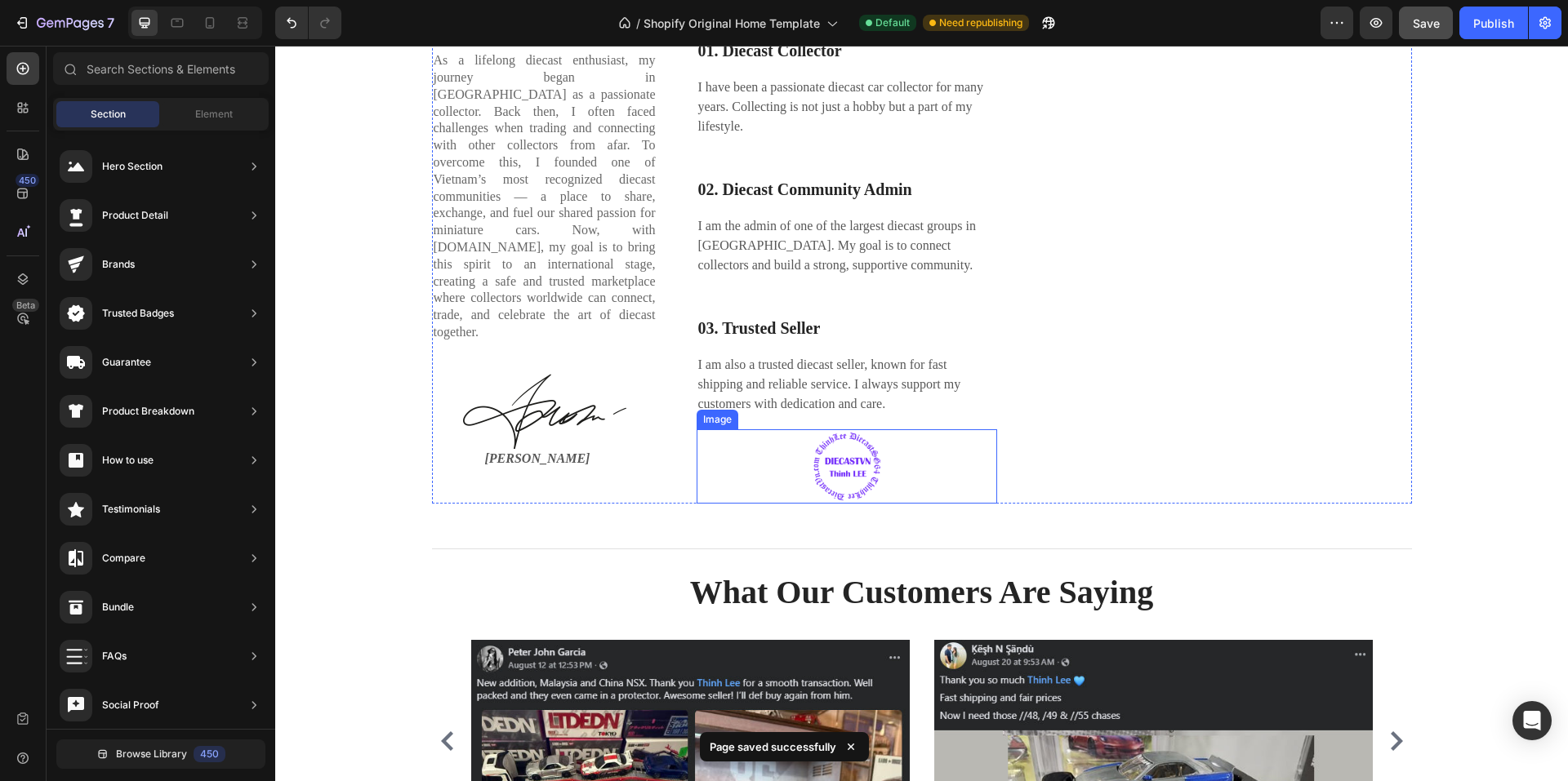
click at [846, 463] on img at bounding box center [847, 466] width 72 height 74
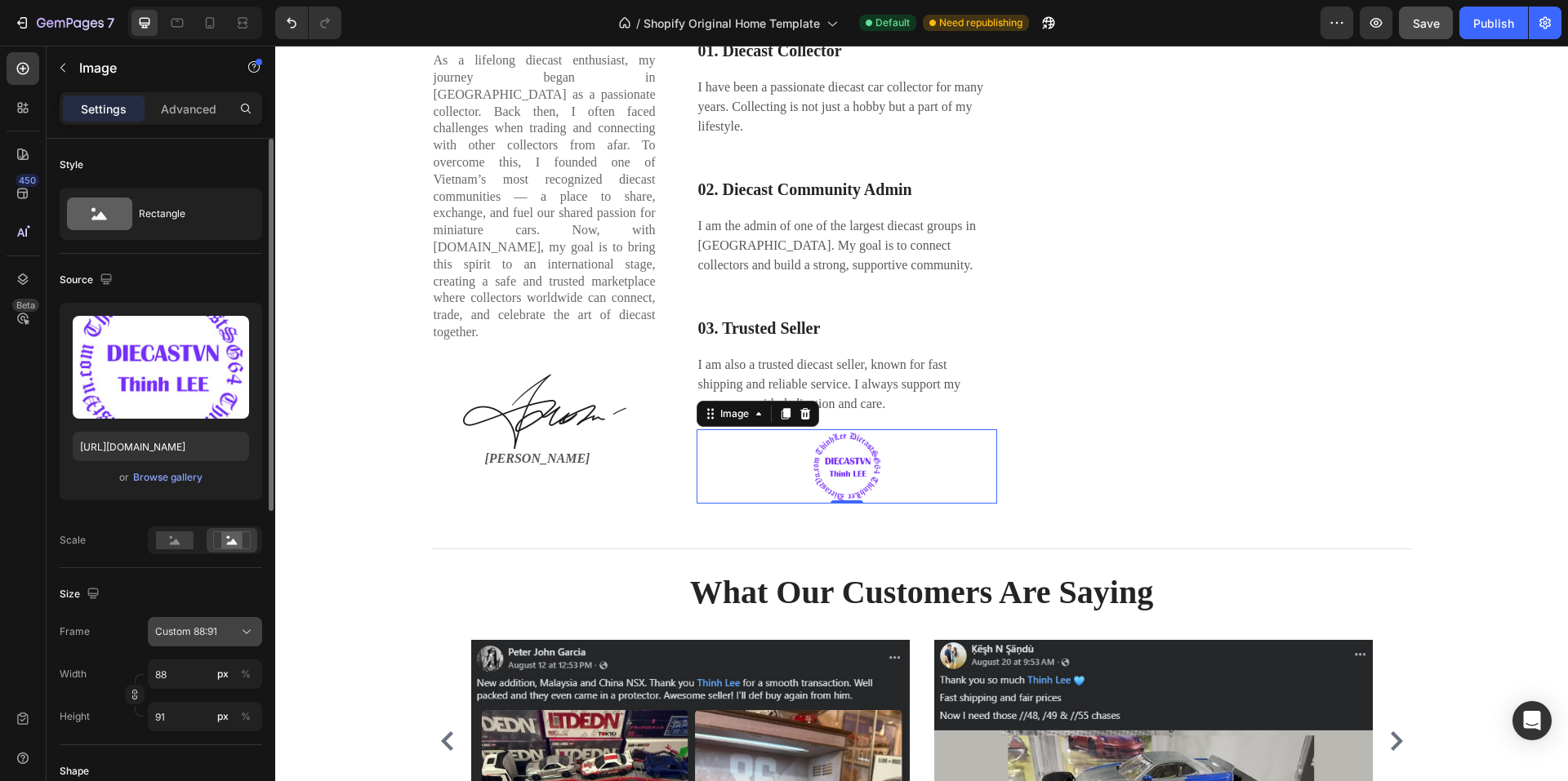
click at [221, 622] on button "Custom 88:91" at bounding box center [205, 631] width 115 height 30
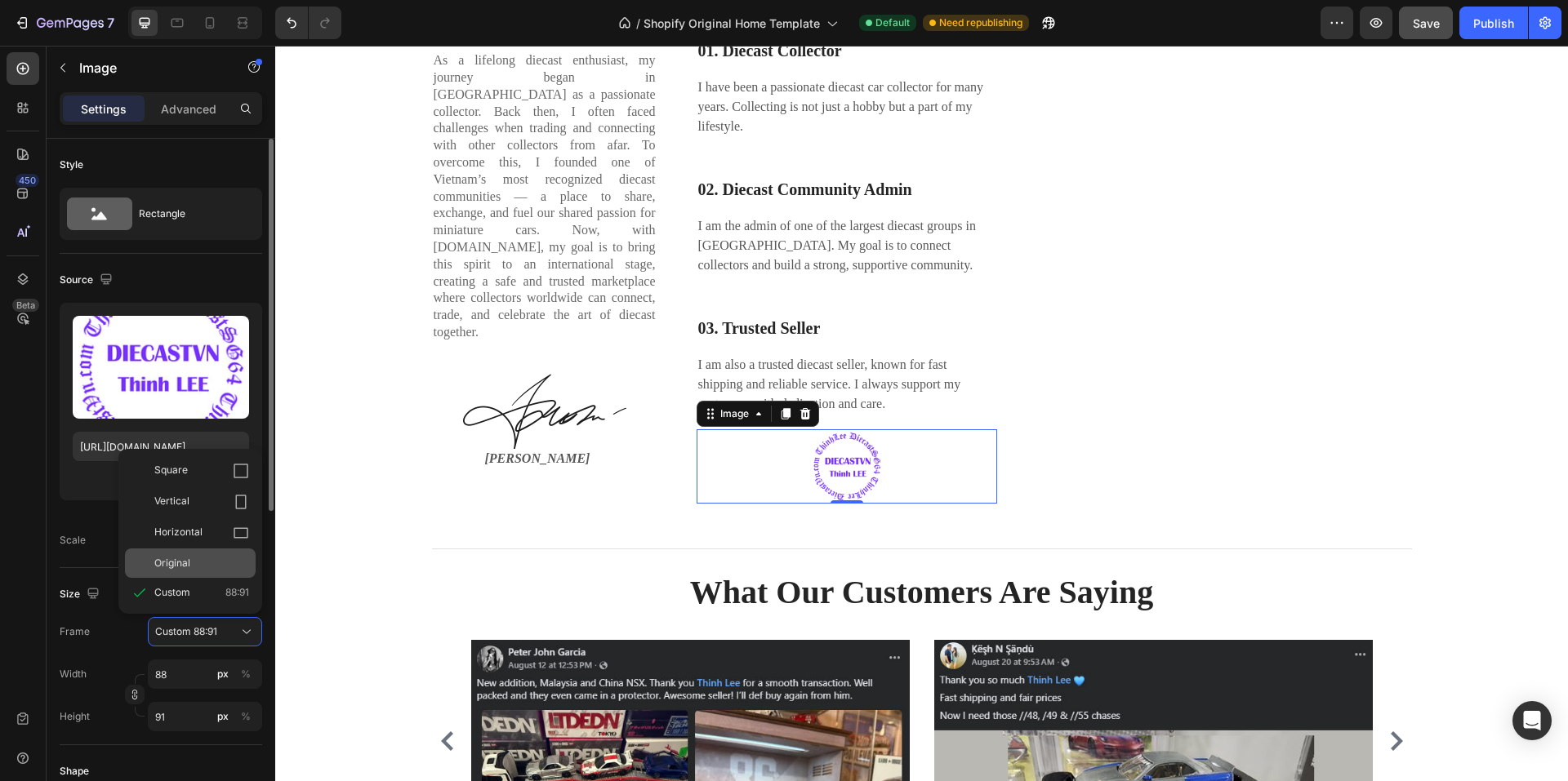
click at [218, 564] on div "Original" at bounding box center [202, 563] width 95 height 14
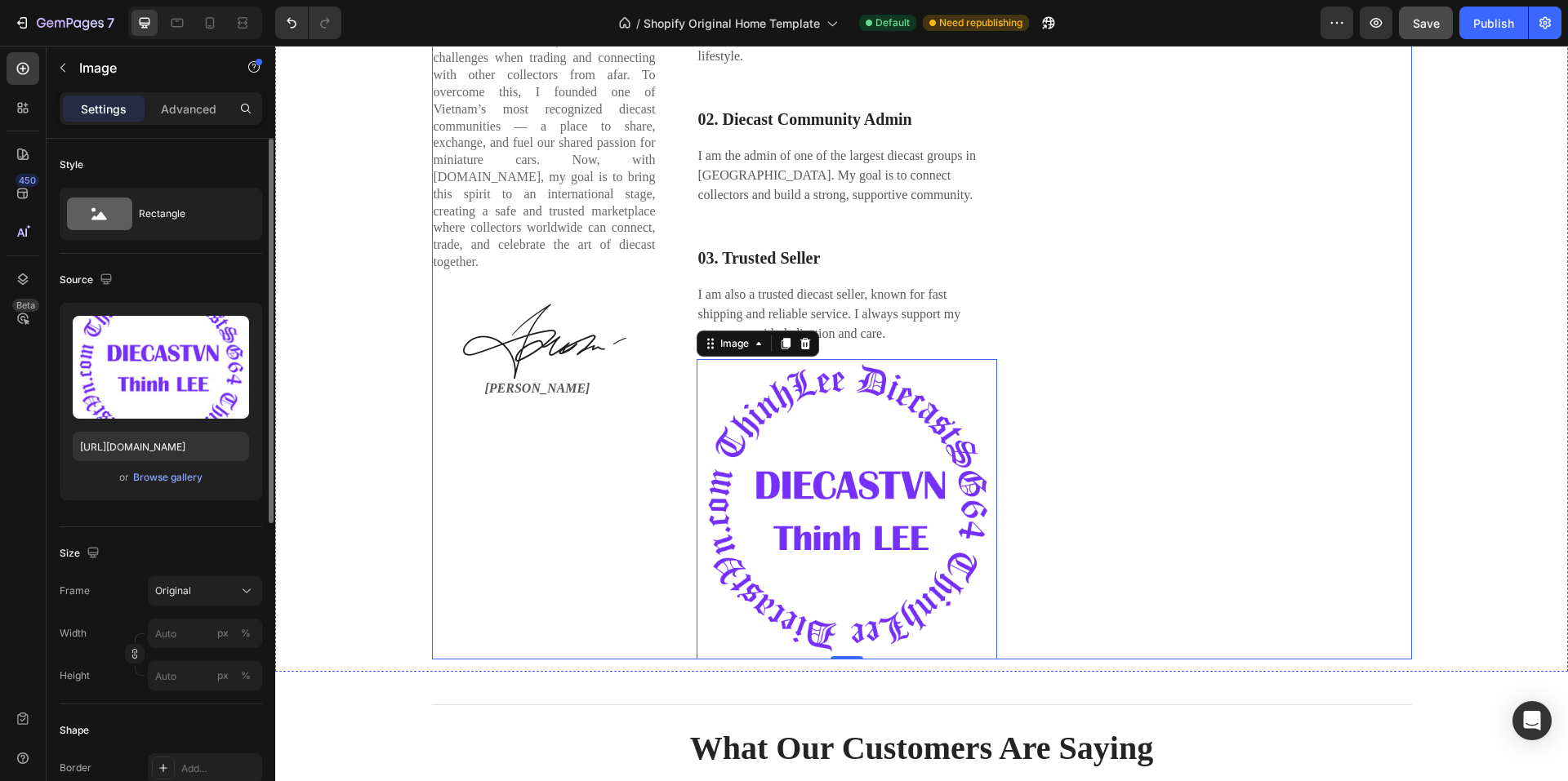
scroll to position [2343, 0]
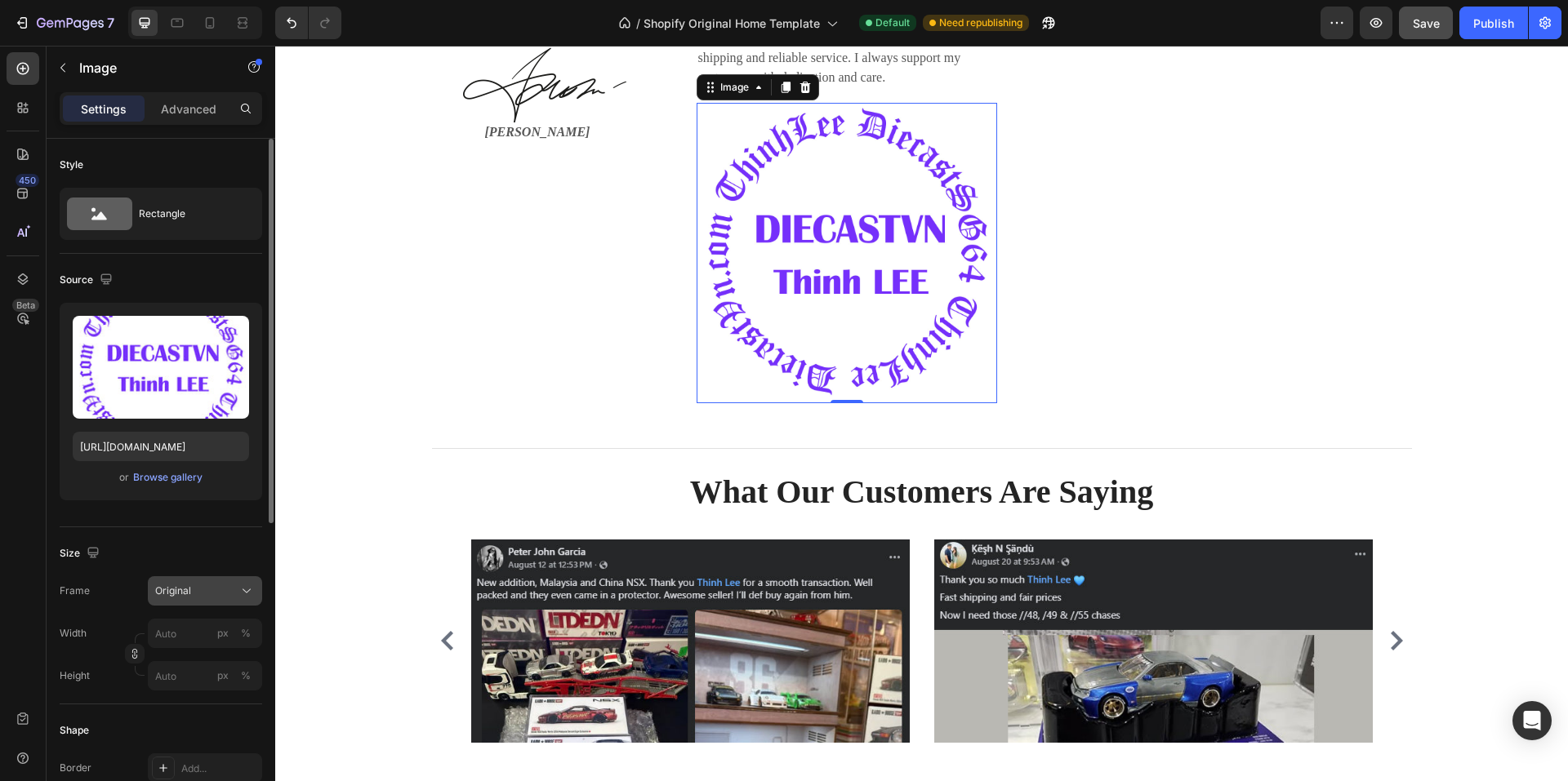
click at [199, 585] on div "Original" at bounding box center [194, 591] width 80 height 14
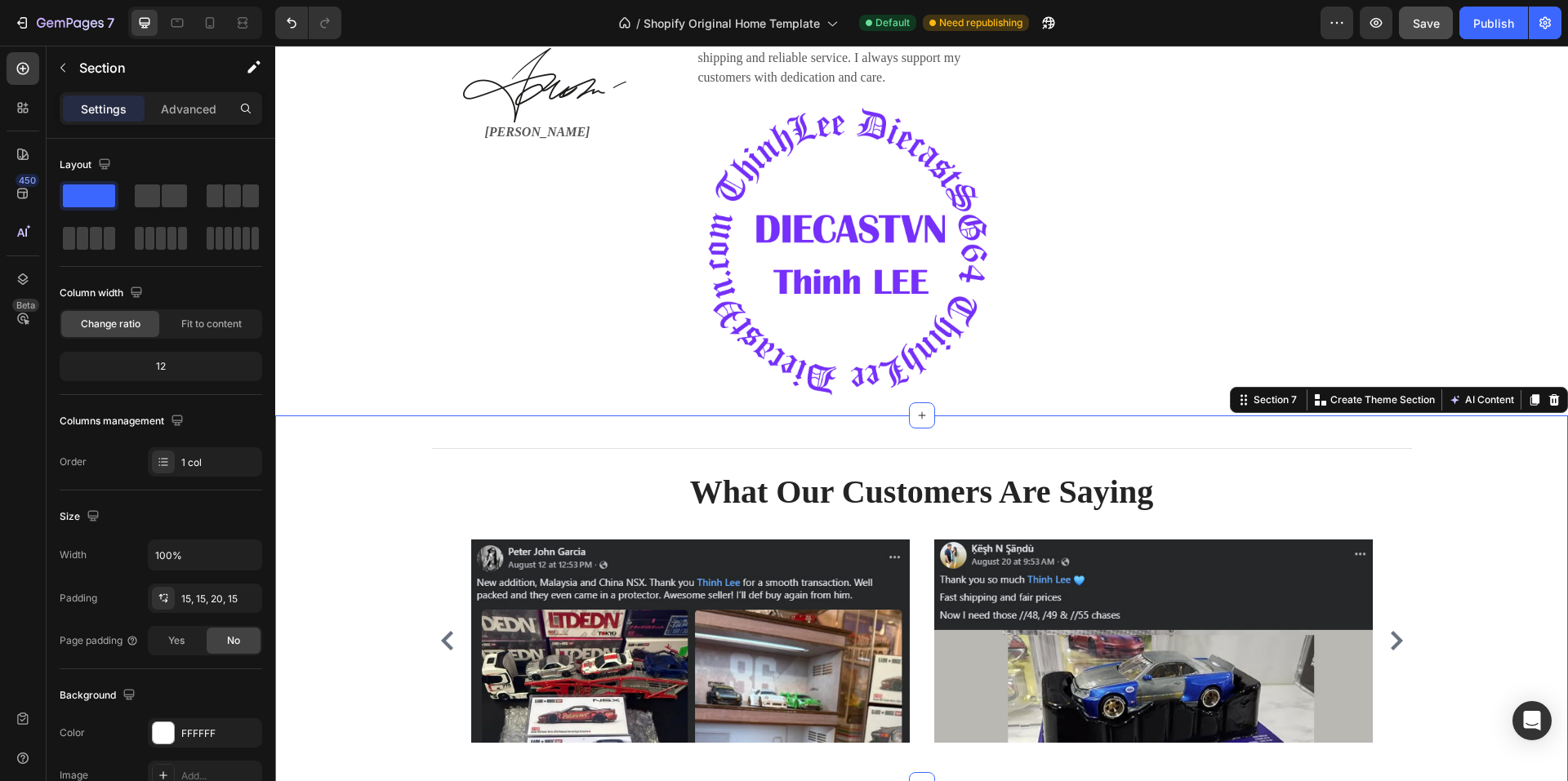
click at [325, 485] on div "Title Line What Our Customers Are Saying Heading Image Image Image Image Image …" at bounding box center [922, 598] width 1269 height 340
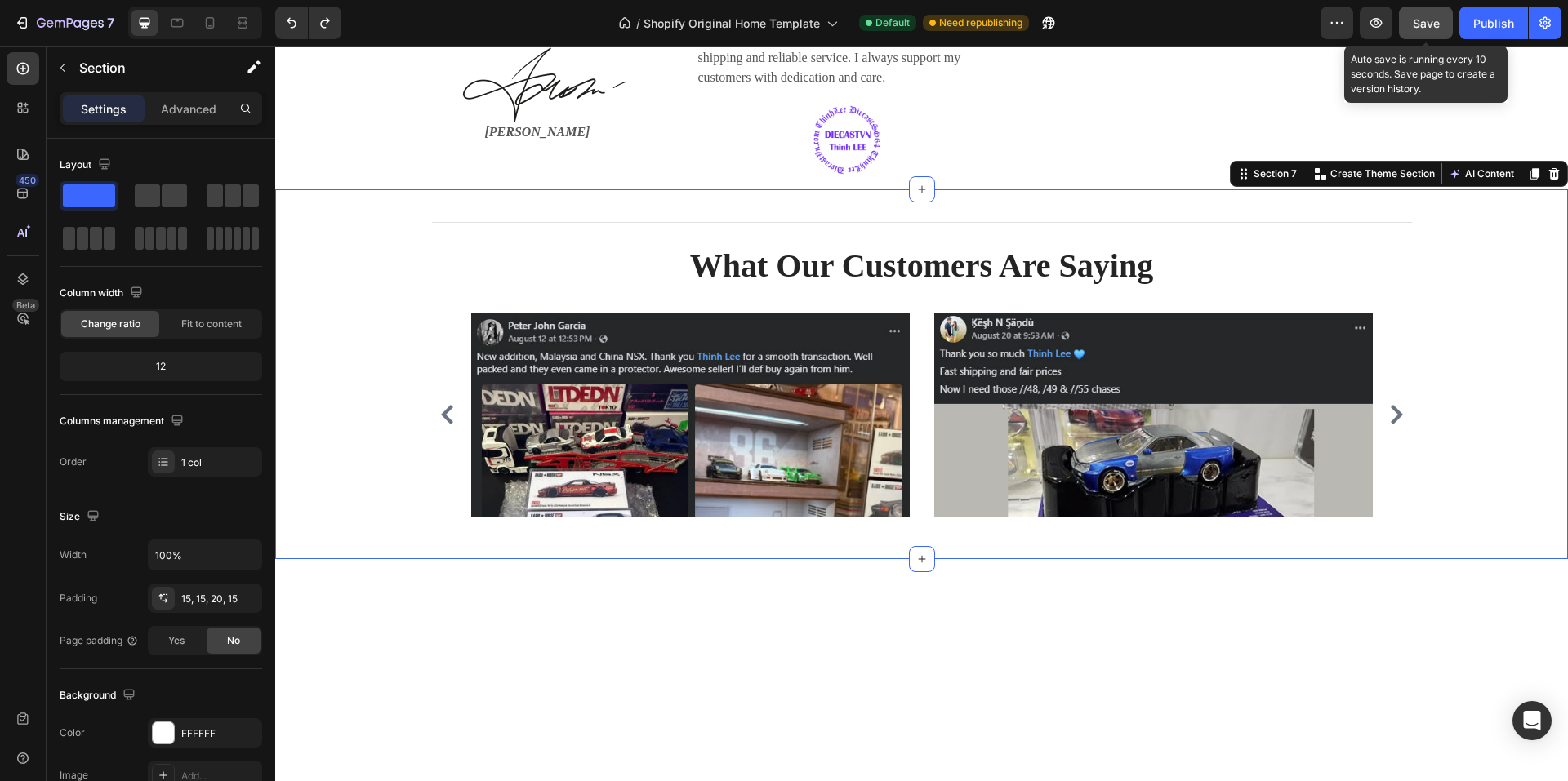
click at [1420, 26] on span "Save" at bounding box center [1426, 22] width 27 height 13
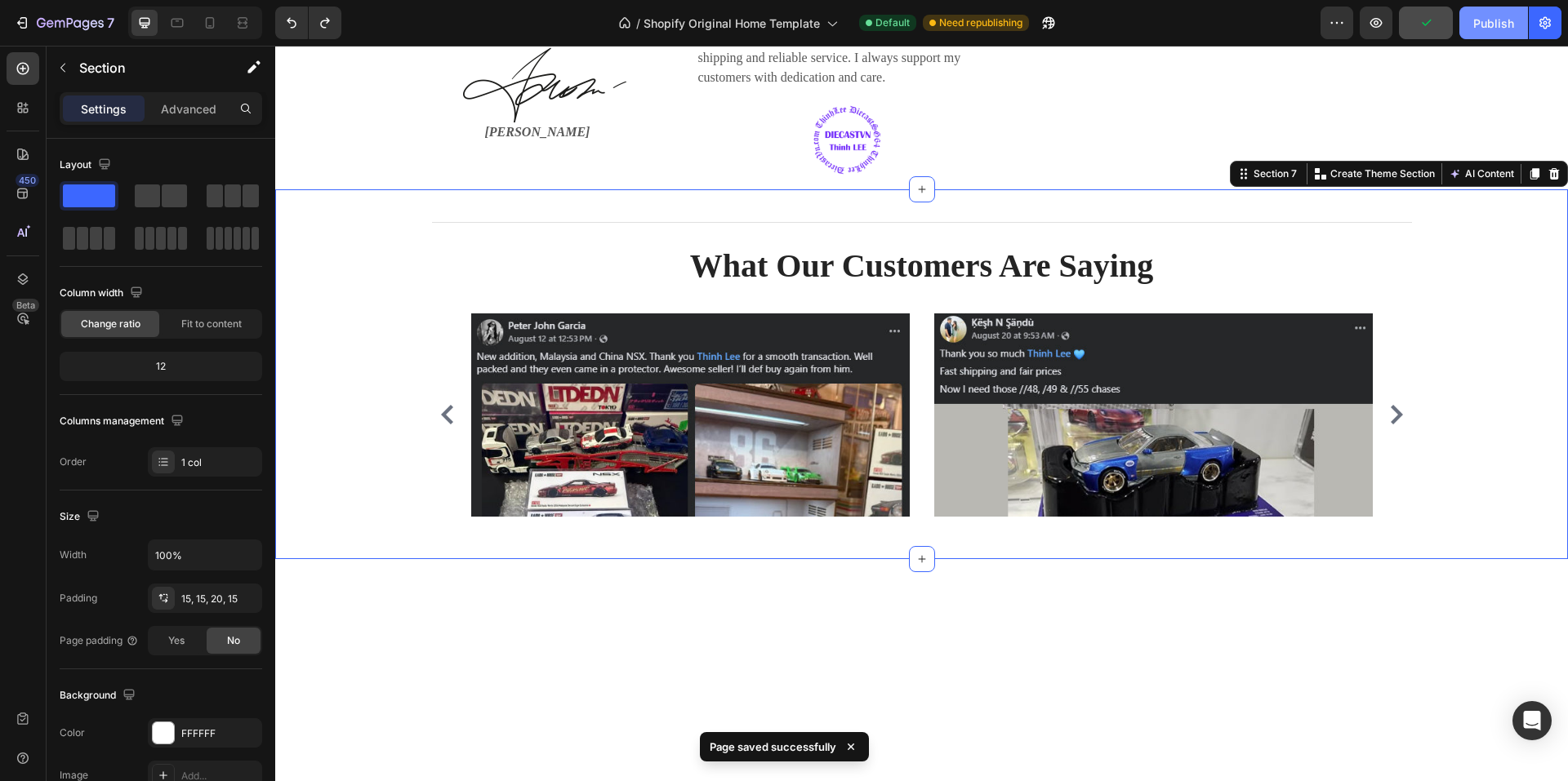
click at [1497, 28] on div "Publish" at bounding box center [1494, 22] width 41 height 17
